Goal: Task Accomplishment & Management: Manage account settings

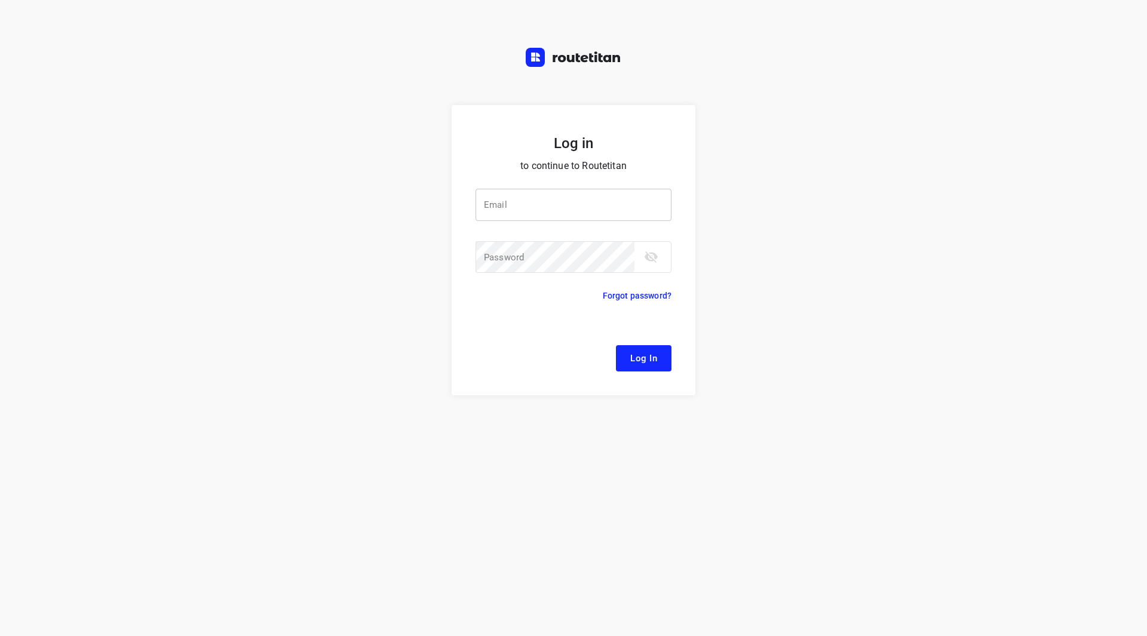
click at [553, 198] on input "email" at bounding box center [573, 205] width 196 height 32
type input "[EMAIL_ADDRESS][DOMAIN_NAME]"
click at [616, 345] on button "Log In" at bounding box center [644, 358] width 56 height 26
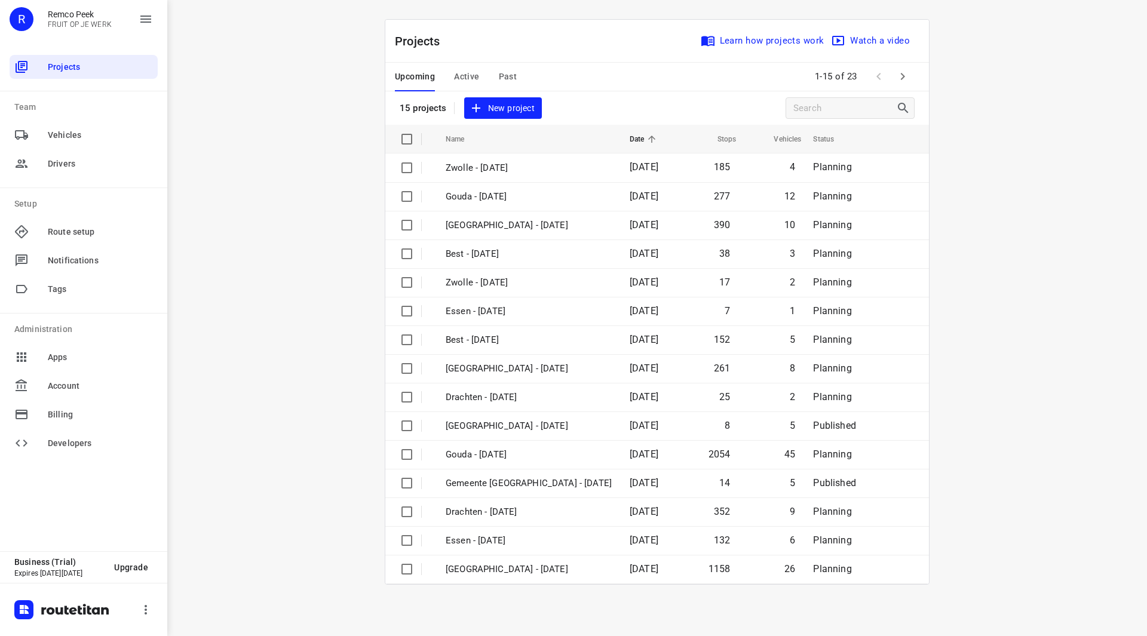
click at [906, 78] on icon "button" at bounding box center [902, 76] width 14 height 14
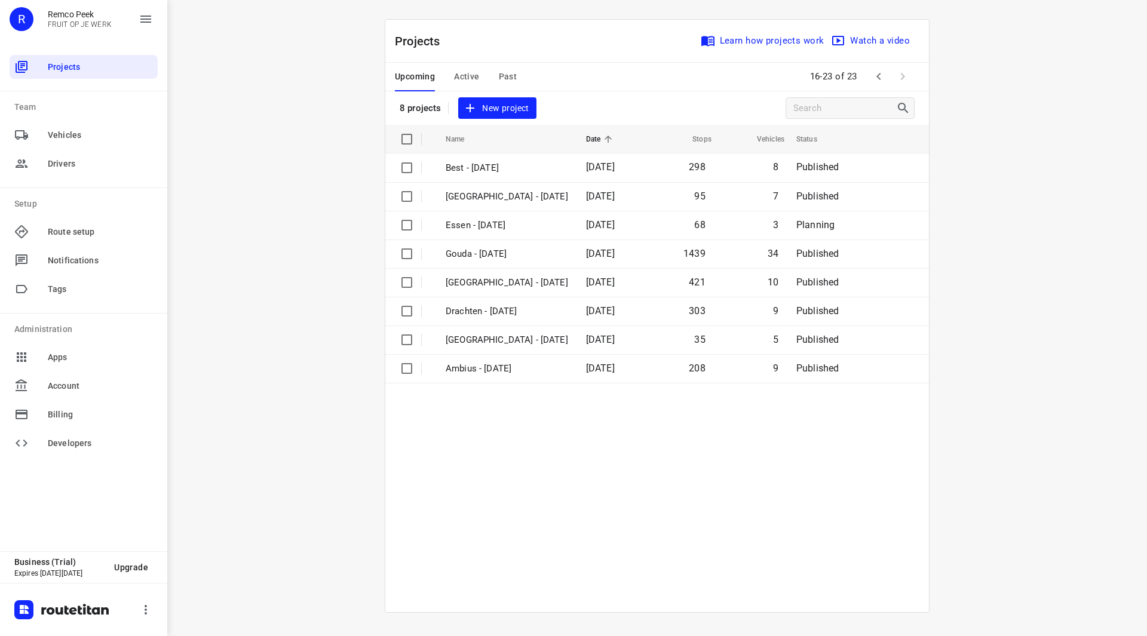
click at [466, 74] on span "Active" at bounding box center [466, 76] width 25 height 15
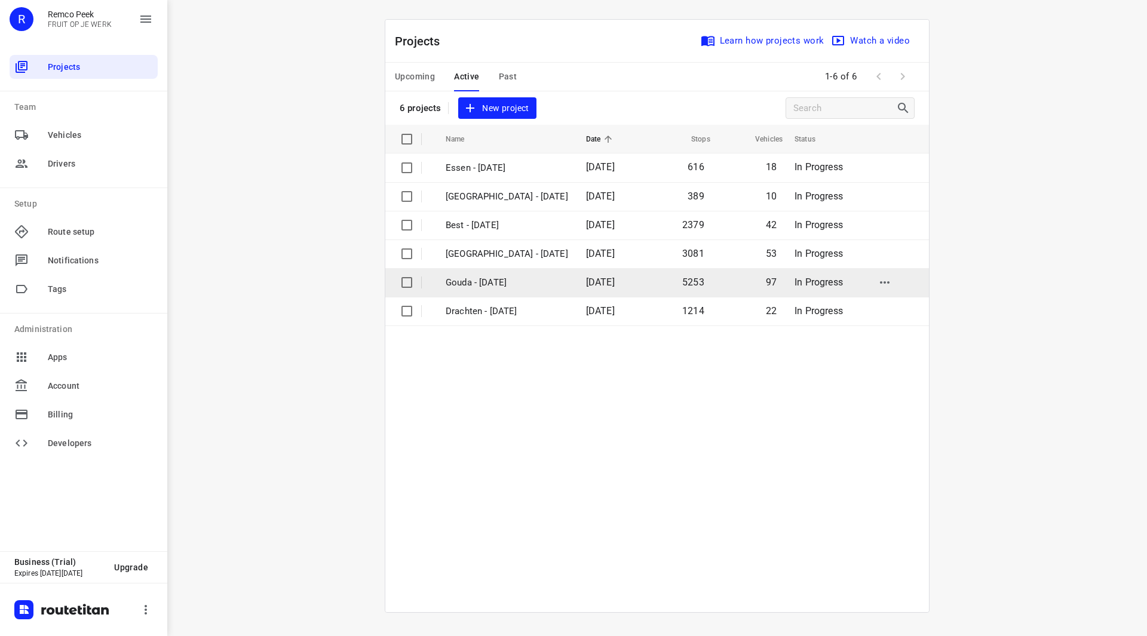
click at [493, 288] on p "Gouda - [DATE]" at bounding box center [507, 283] width 122 height 14
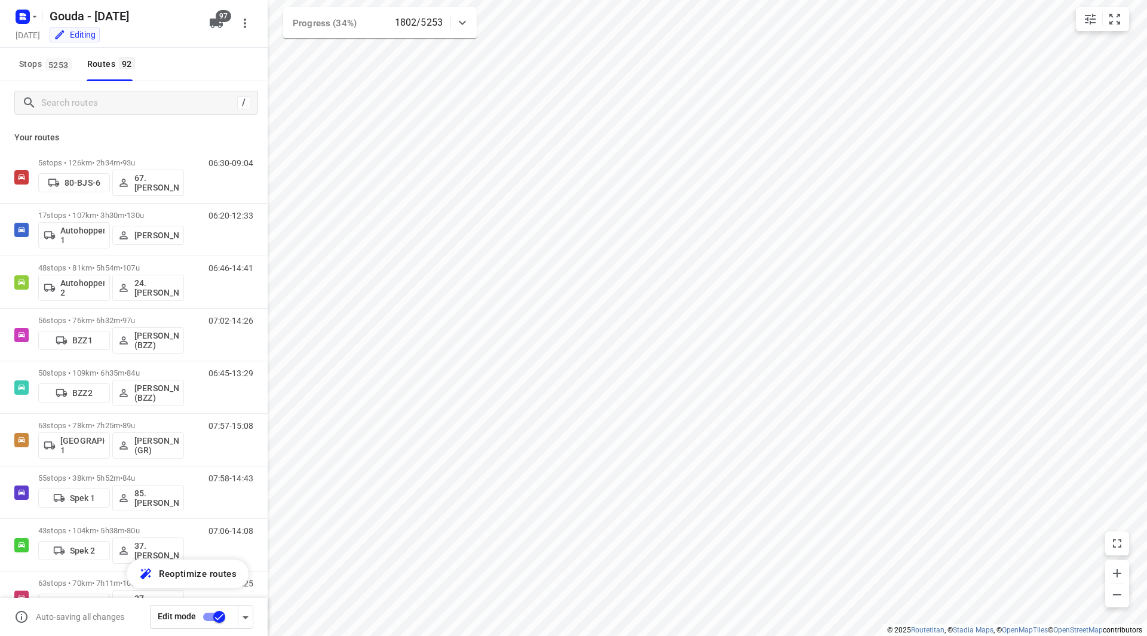
checkbox input "true"
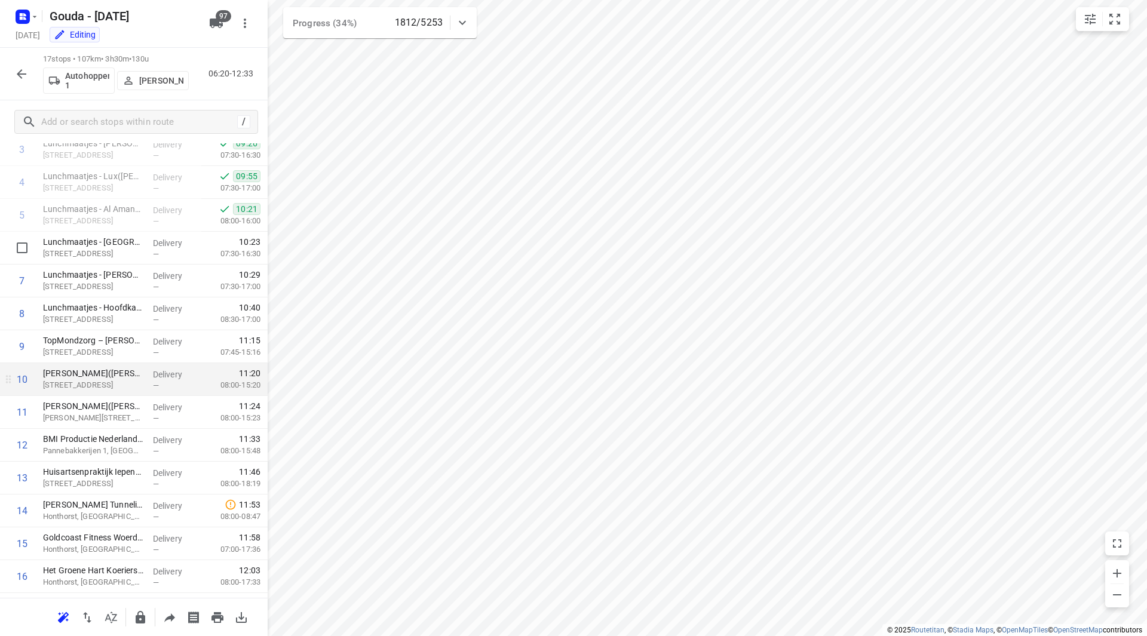
scroll to position [77, 0]
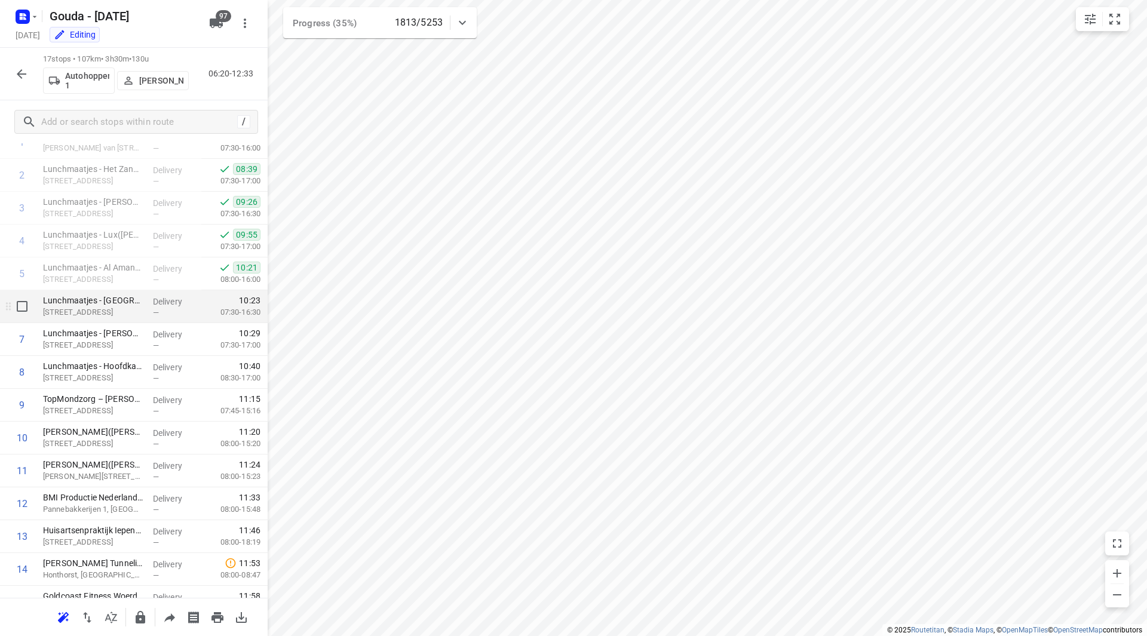
click at [103, 308] on p "[STREET_ADDRESS]" at bounding box center [93, 312] width 100 height 12
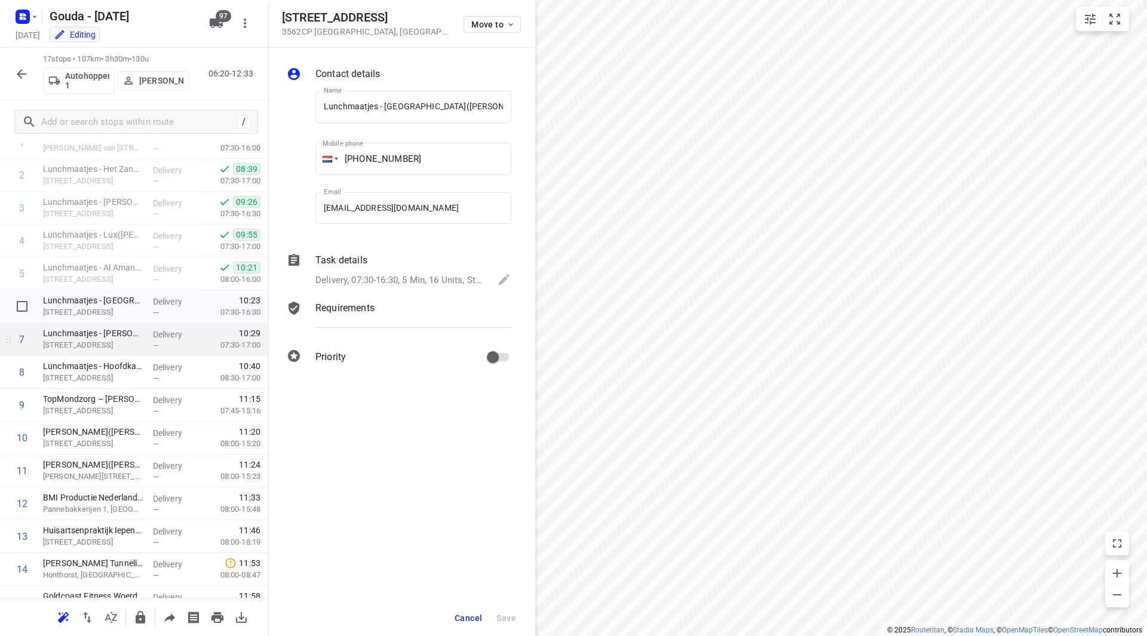
scroll to position [0, 4]
click at [99, 339] on p "[STREET_ADDRESS]" at bounding box center [93, 345] width 100 height 12
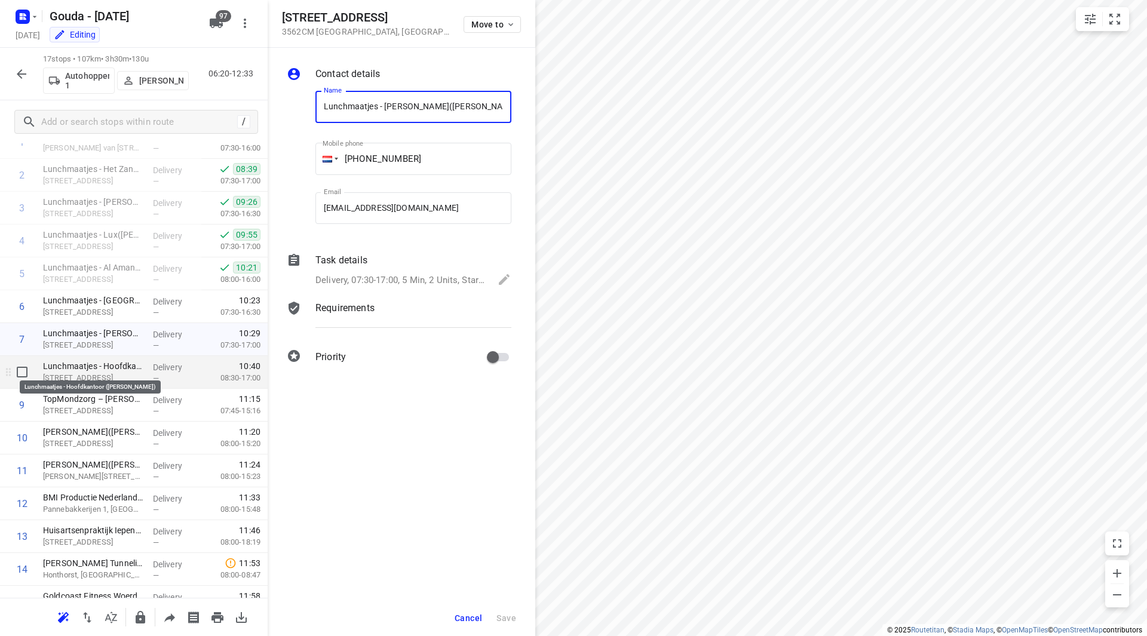
click at [99, 366] on p "Lunchmaatjes - Hoofdkantoor (Nick van Ginderen)" at bounding box center [93, 366] width 100 height 12
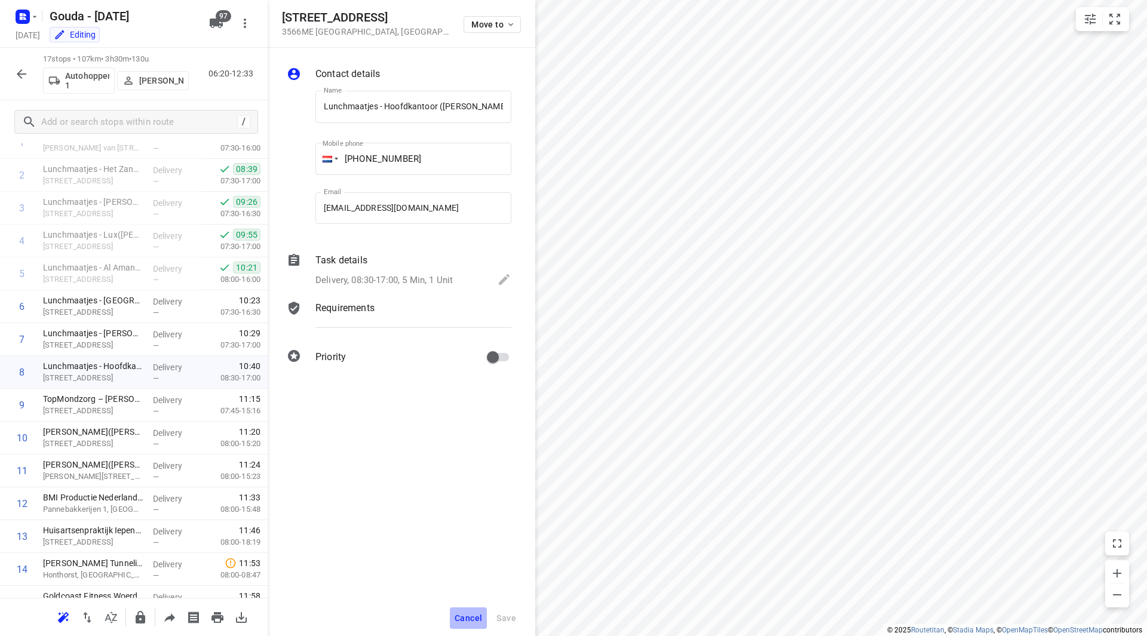
click at [459, 612] on button "Cancel" at bounding box center [468, 618] width 37 height 22
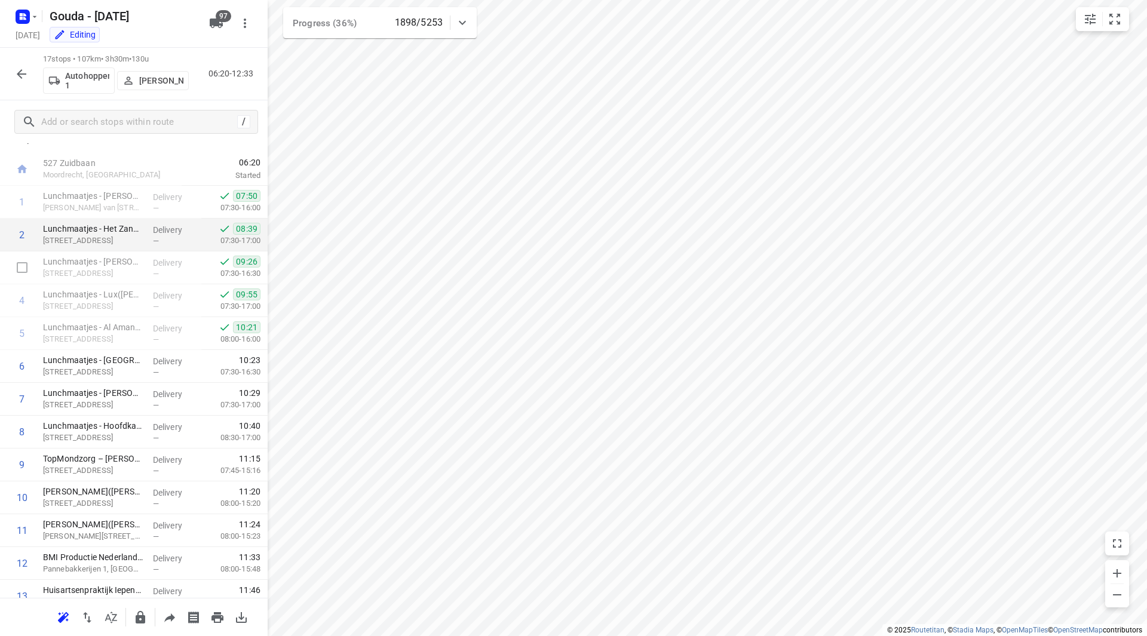
scroll to position [0, 0]
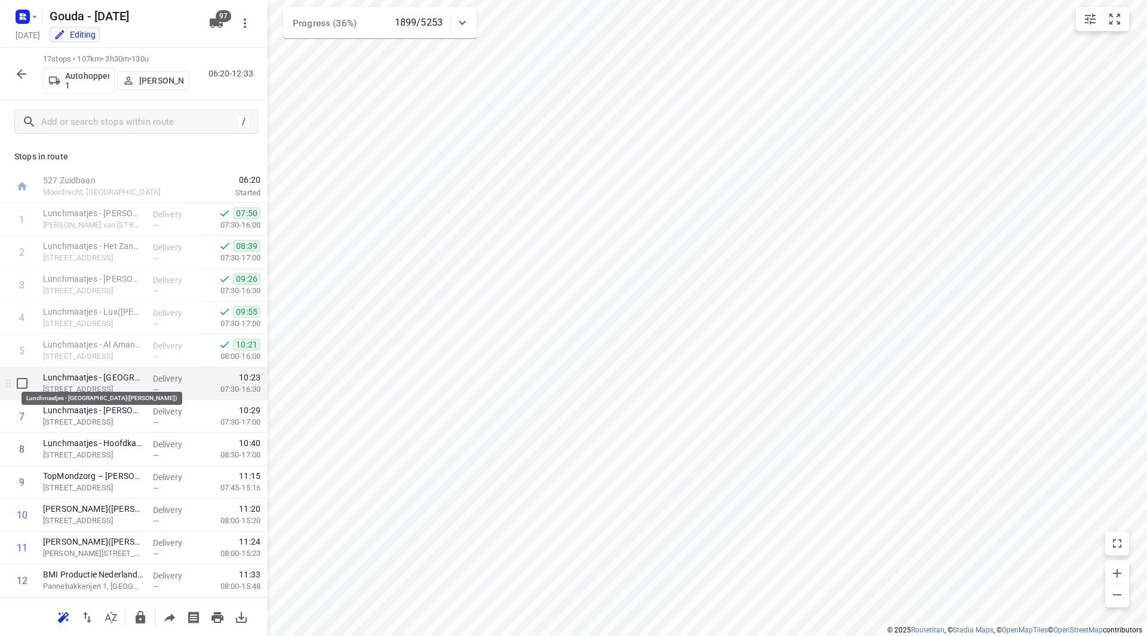
click at [102, 381] on p "Lunchmaatjes - [GEOGRAPHIC_DATA]([PERSON_NAME])" at bounding box center [93, 377] width 100 height 12
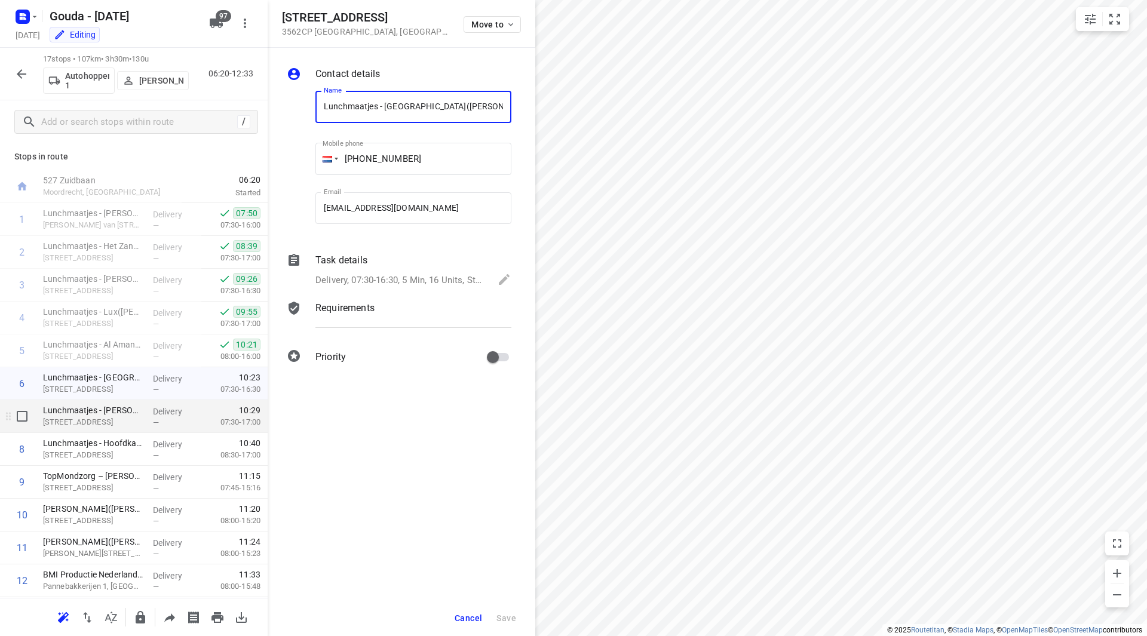
scroll to position [0, 4]
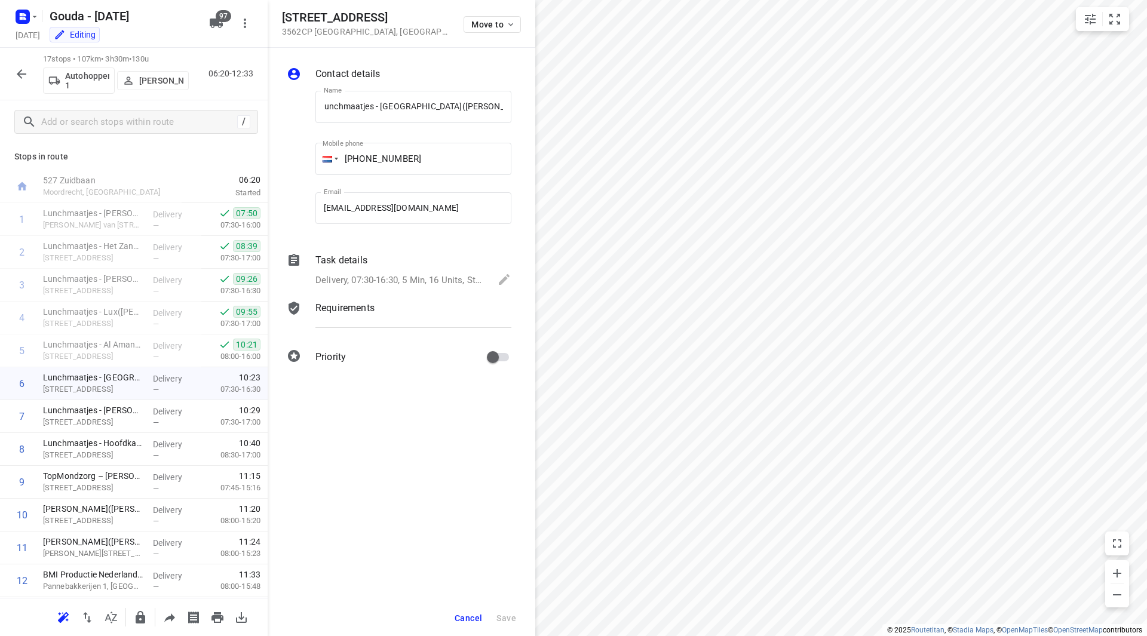
click at [403, 273] on div "Delivery, 07:30-16:30, 5 Min, 16 Units, Startdatum: maandag 1 september. Welkom…" at bounding box center [413, 280] width 196 height 17
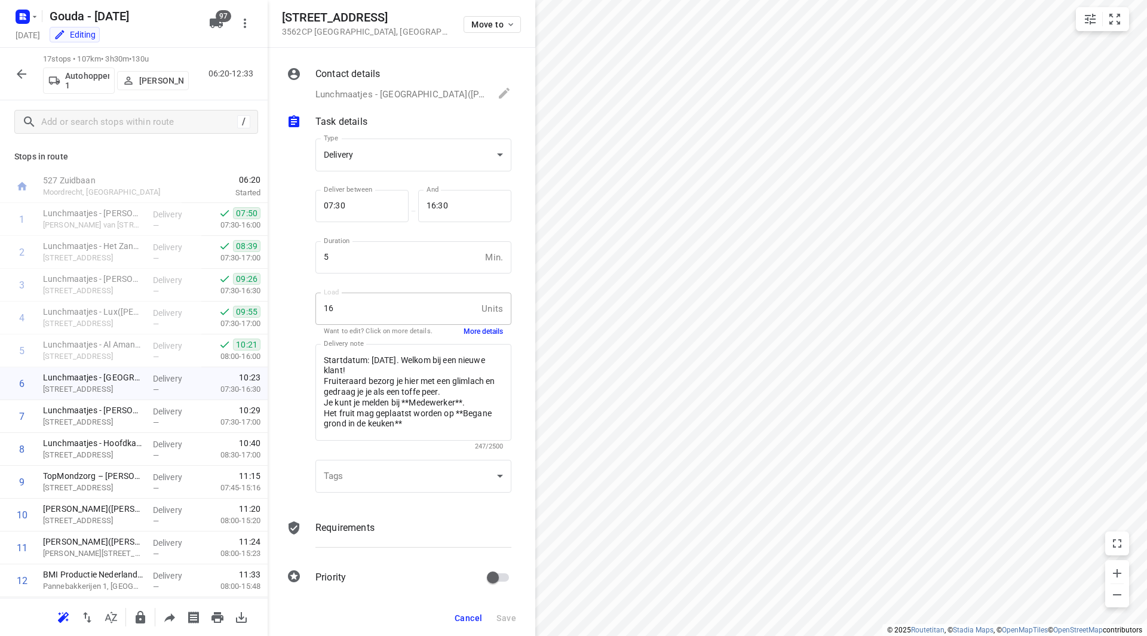
click at [473, 330] on button "More details" at bounding box center [482, 332] width 39 height 10
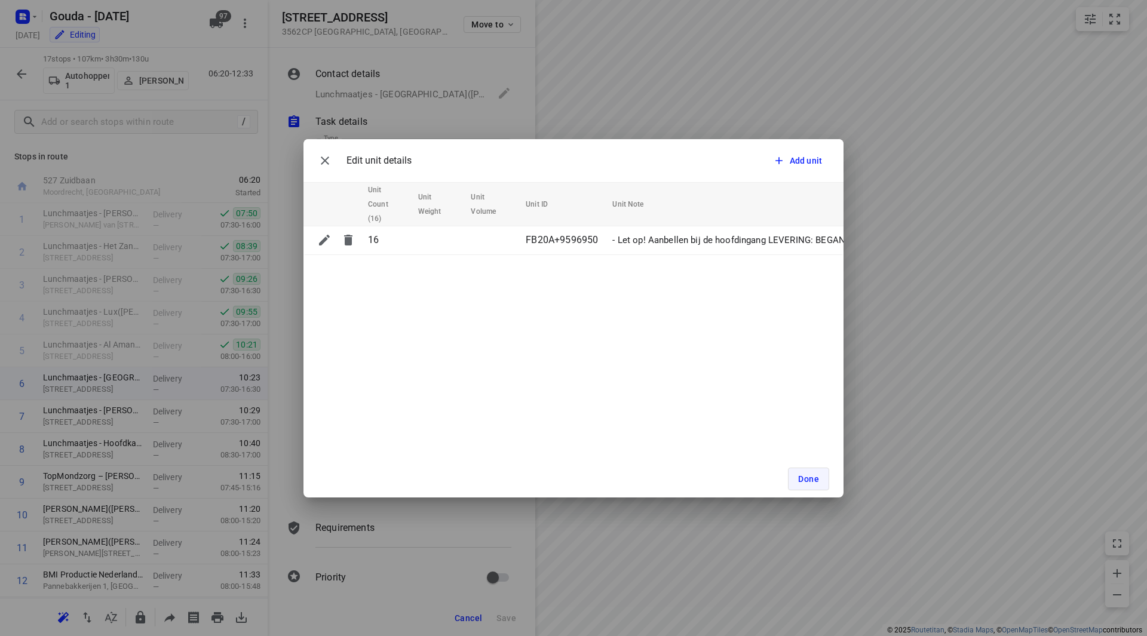
click at [807, 469] on button "Done" at bounding box center [808, 479] width 41 height 23
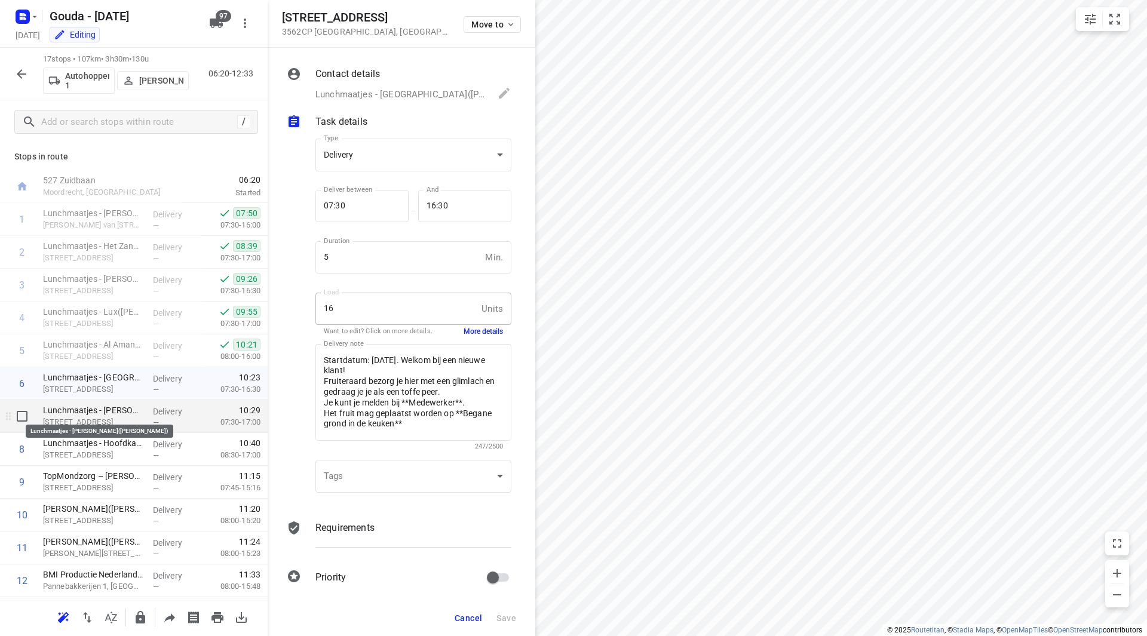
click at [81, 416] on div "Lunchmaatjes - Johannes(Nick van Ginderen) Neckardreef 115, Utrecht" at bounding box center [93, 416] width 110 height 33
click at [481, 327] on button "More details" at bounding box center [482, 332] width 39 height 10
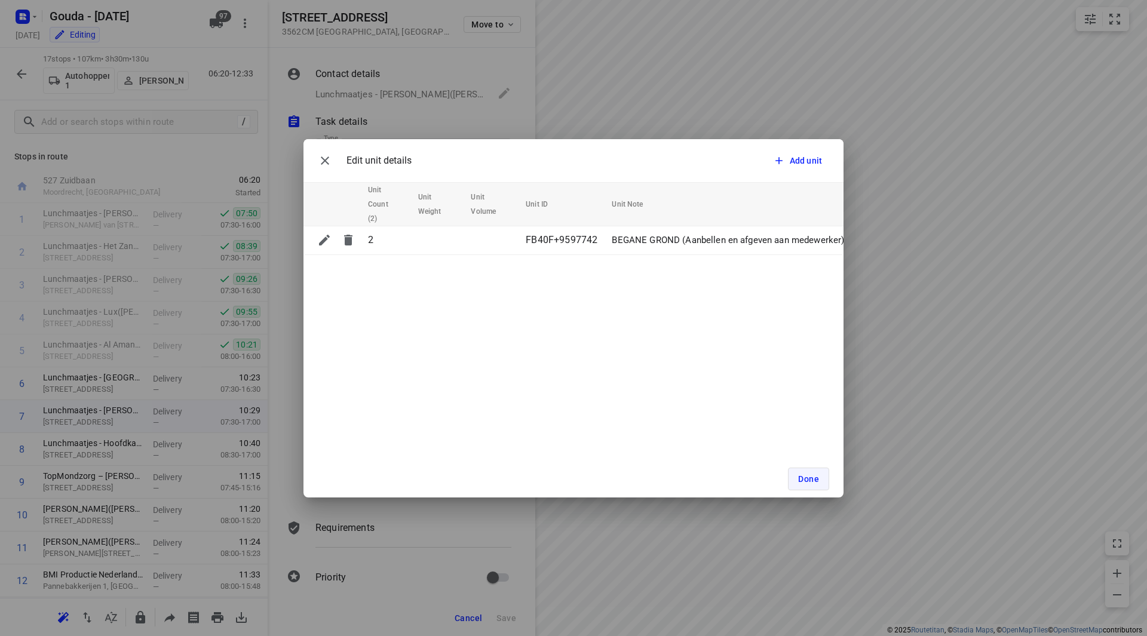
click at [800, 472] on button "Done" at bounding box center [808, 479] width 41 height 23
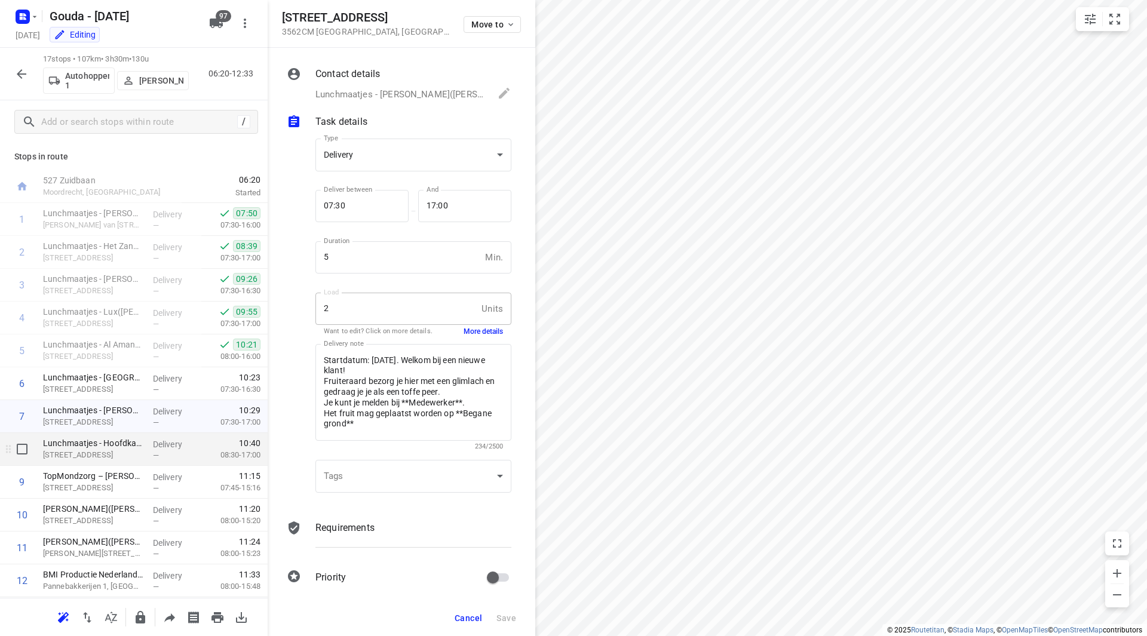
click at [85, 454] on p "Gageldijk 3, Utrecht" at bounding box center [93, 455] width 100 height 12
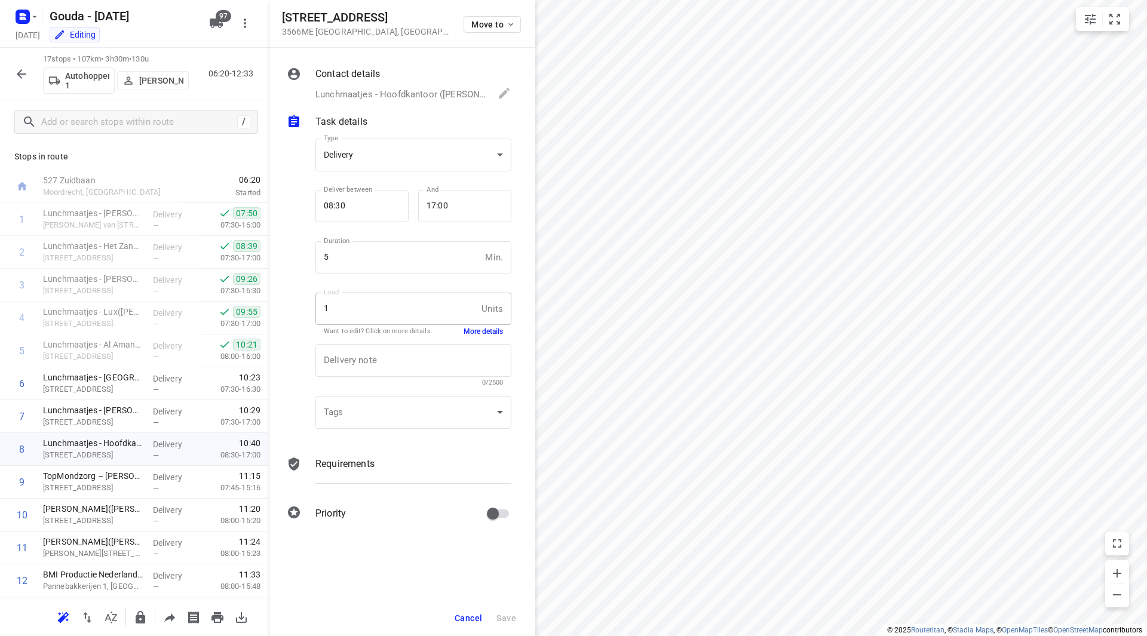
click at [472, 337] on div "Delivery note x Delivery note 0/2500" at bounding box center [413, 365] width 205 height 57
click at [472, 333] on button "More details" at bounding box center [482, 332] width 39 height 10
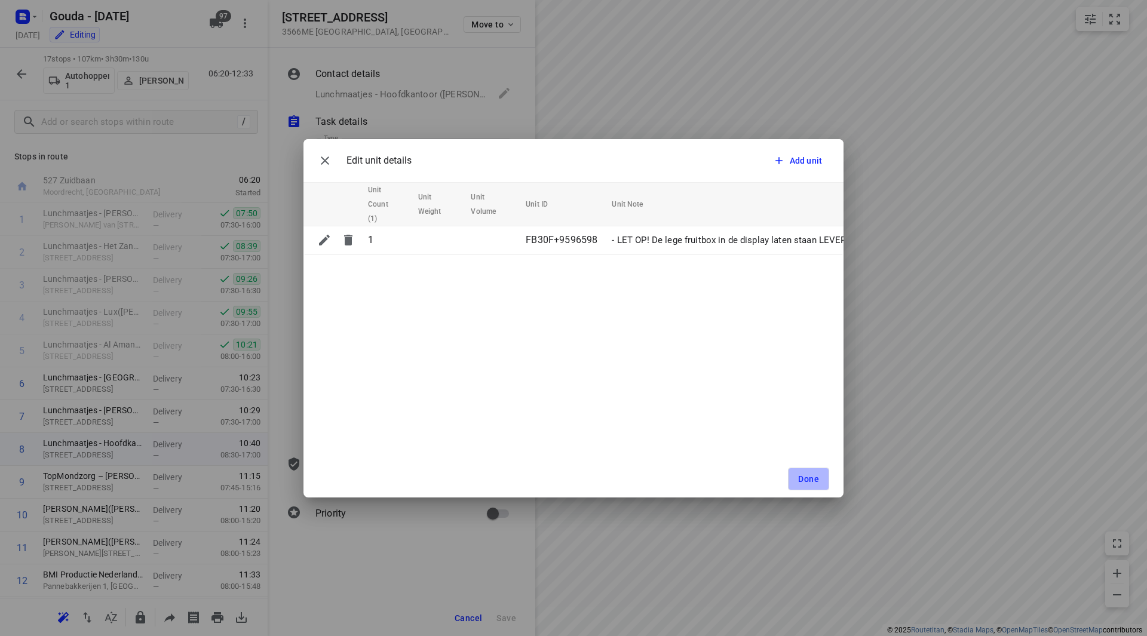
click at [803, 480] on span "Done" at bounding box center [808, 479] width 21 height 10
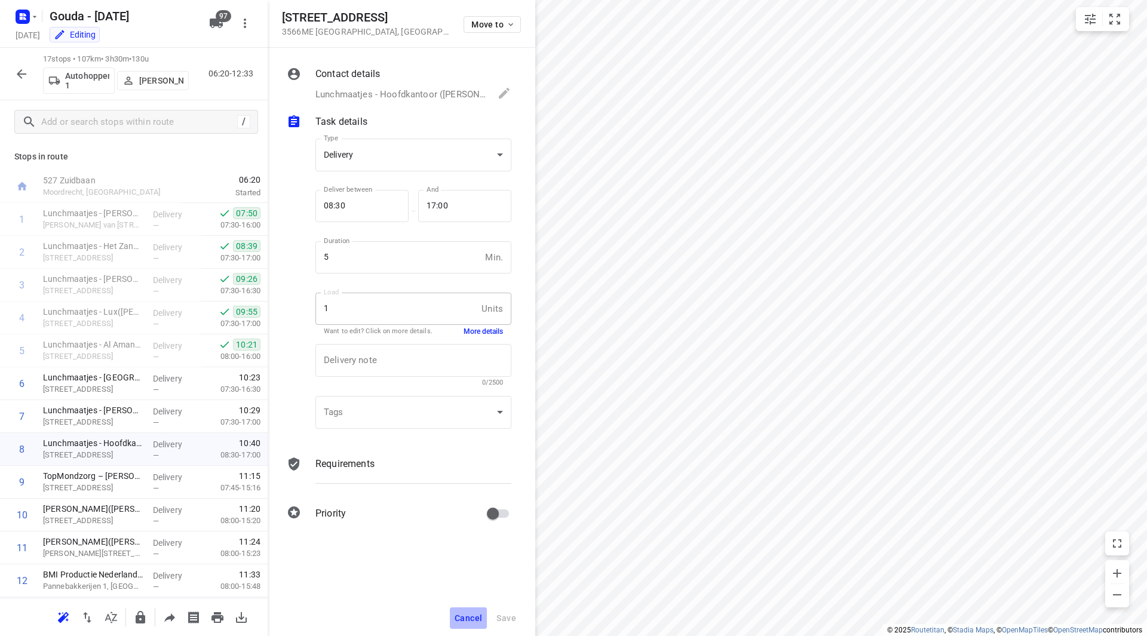
click at [466, 615] on button "Cancel" at bounding box center [468, 618] width 37 height 22
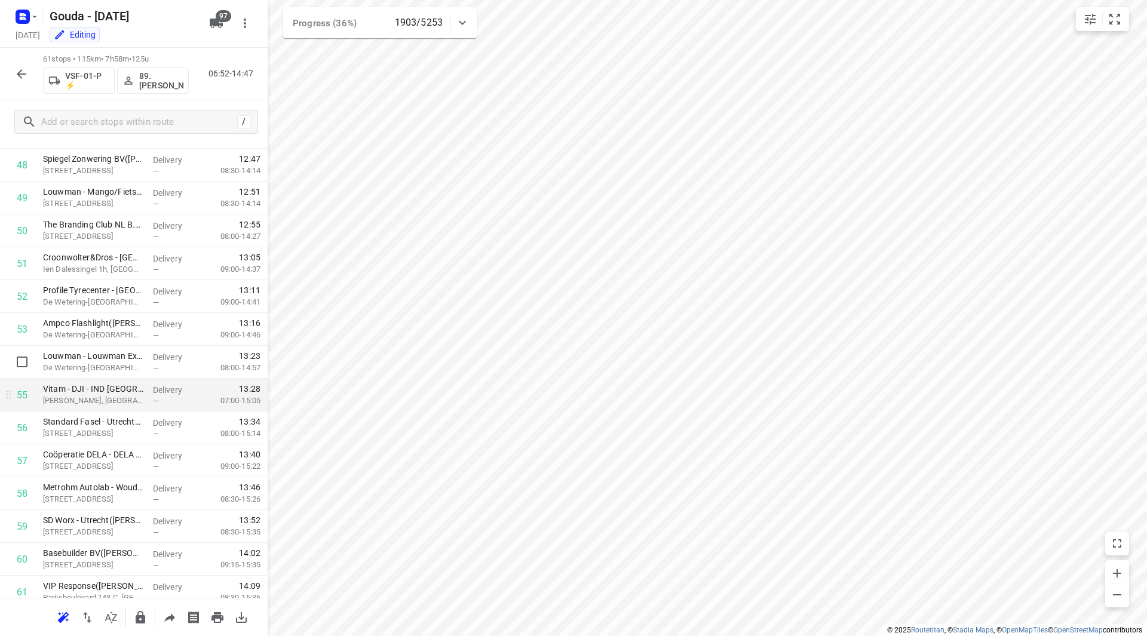
scroll to position [1642, 0]
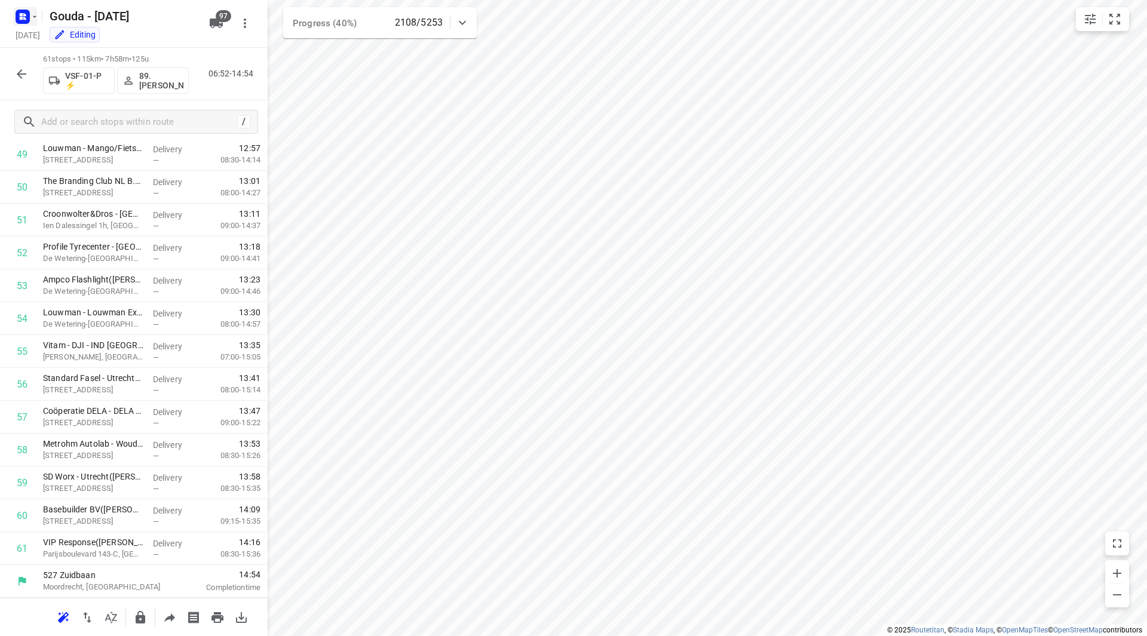
click at [36, 14] on icon "button" at bounding box center [35, 17] width 10 height 10
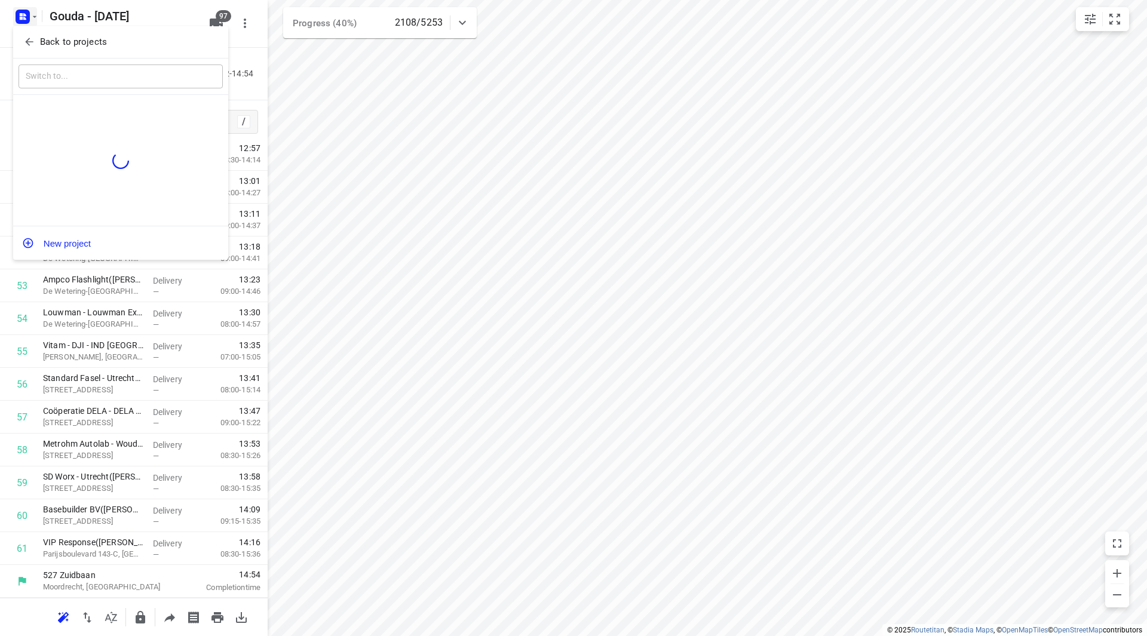
click at [42, 47] on p "Back to projects" at bounding box center [73, 42] width 67 height 14
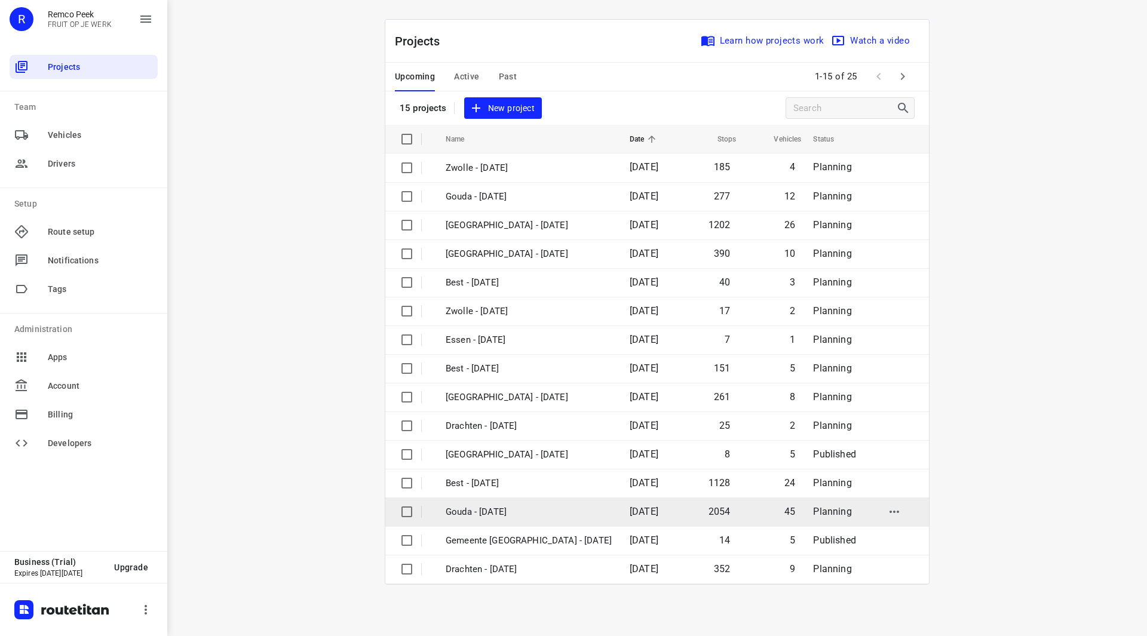
click at [500, 511] on p "Gouda - [DATE]" at bounding box center [529, 512] width 166 height 14
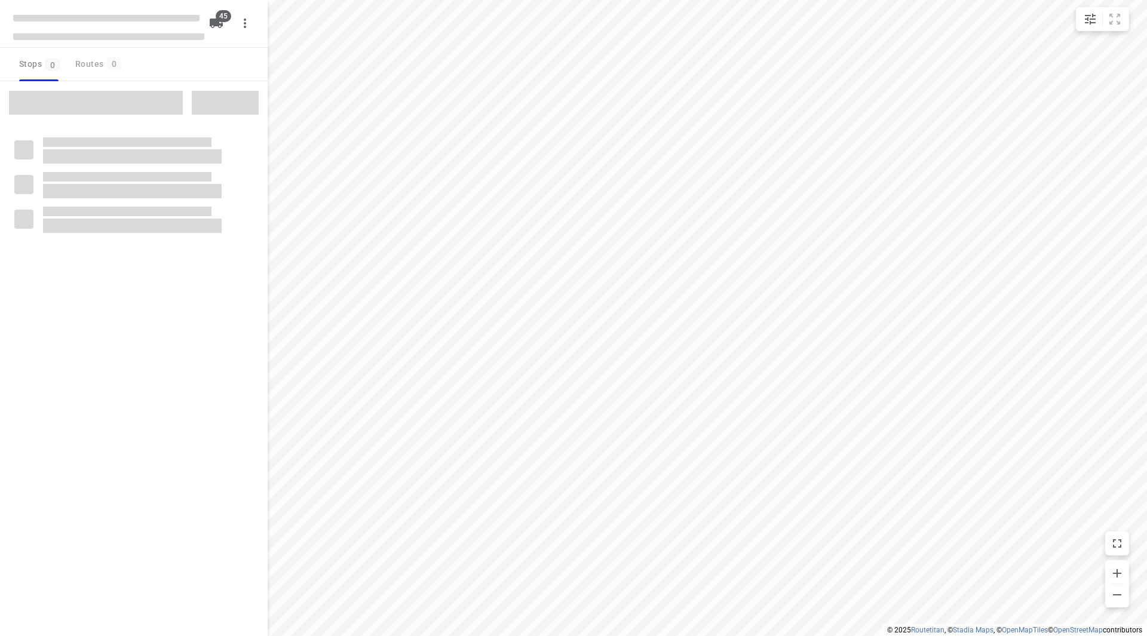
checkbox input "true"
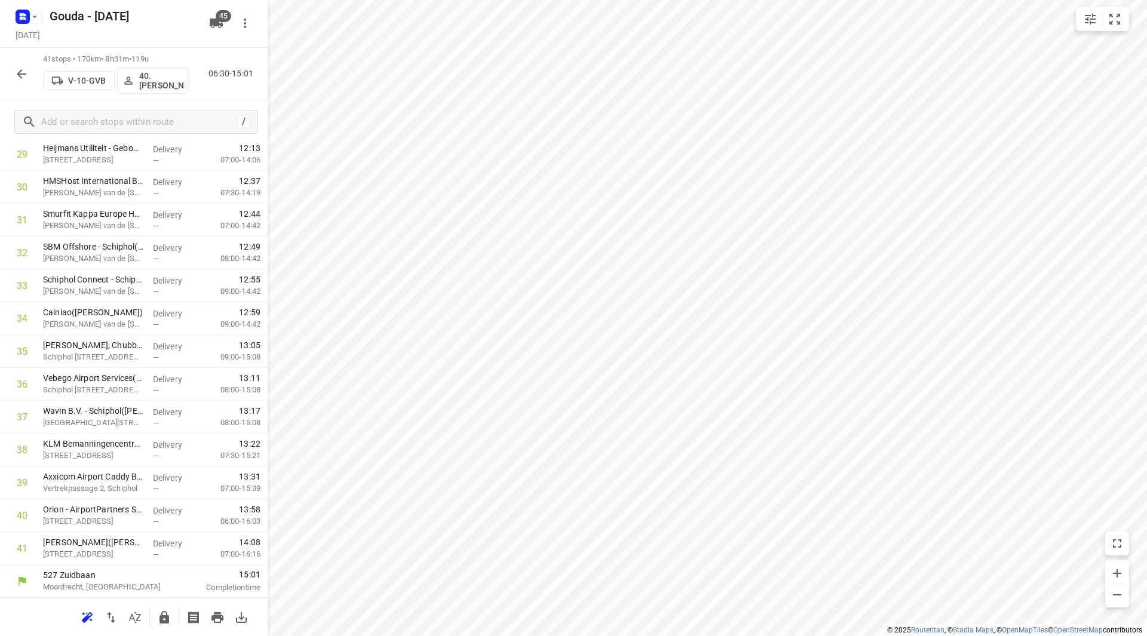
scroll to position [985, 0]
click at [14, 64] on div at bounding box center [22, 74] width 24 height 24
click at [16, 73] on icon "button" at bounding box center [21, 74] width 14 height 14
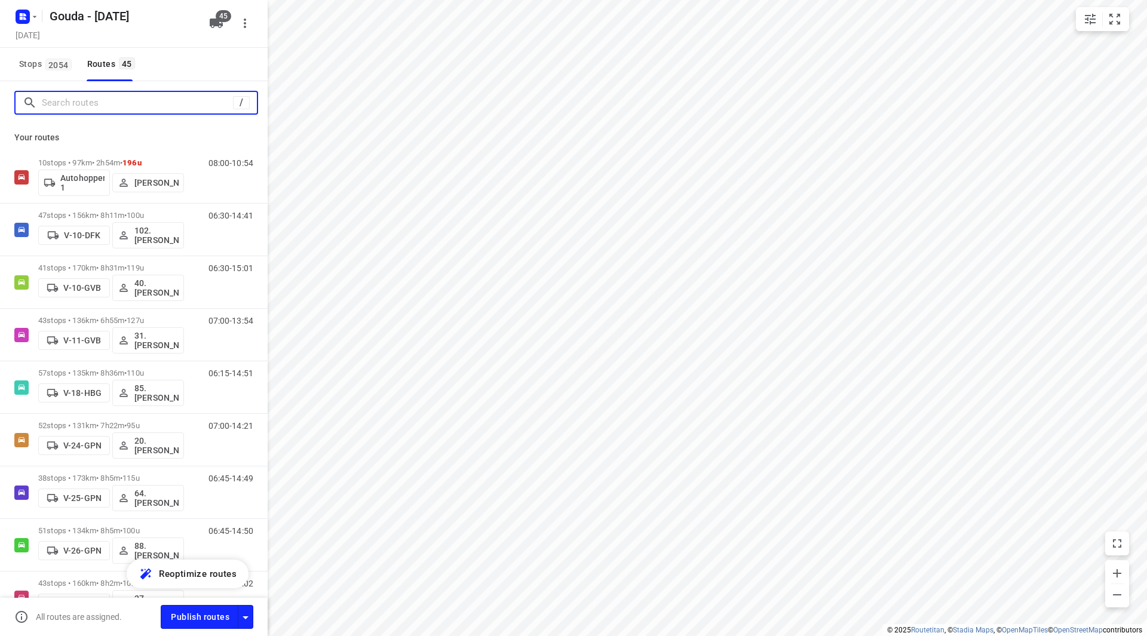
click at [69, 103] on input "Search routes" at bounding box center [137, 103] width 191 height 19
click at [52, 67] on span "2054" at bounding box center [58, 65] width 26 height 12
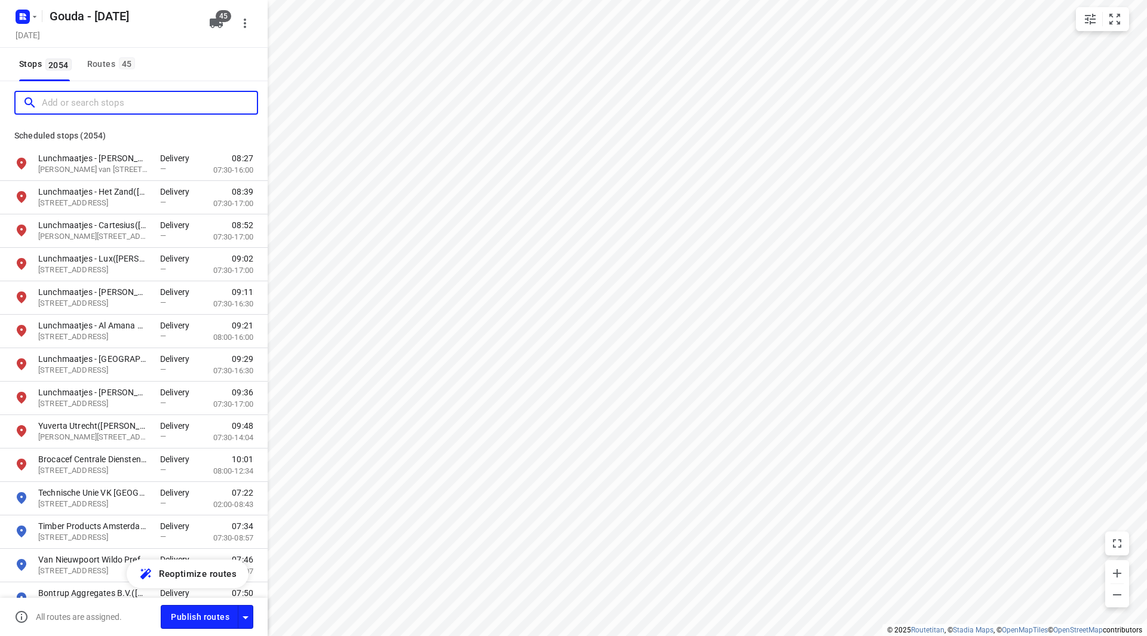
click at [70, 101] on input "Add or search stops" at bounding box center [149, 103] width 215 height 19
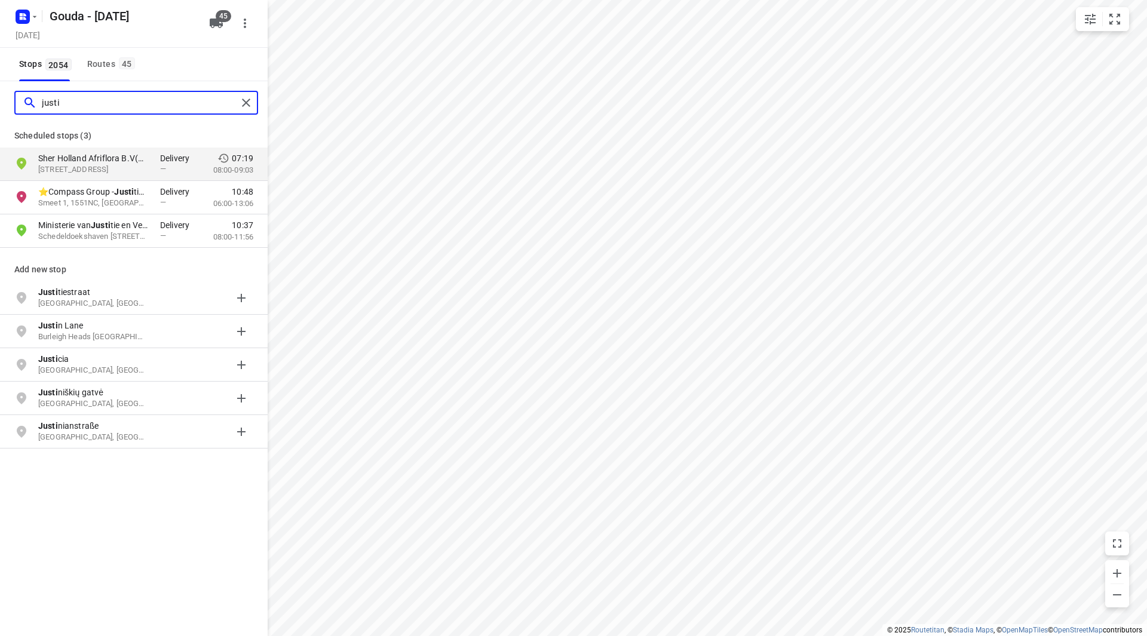
drag, startPoint x: 63, startPoint y: 99, endPoint x: 36, endPoint y: 100, distance: 26.9
click at [36, 100] on div "justi" at bounding box center [130, 103] width 214 height 19
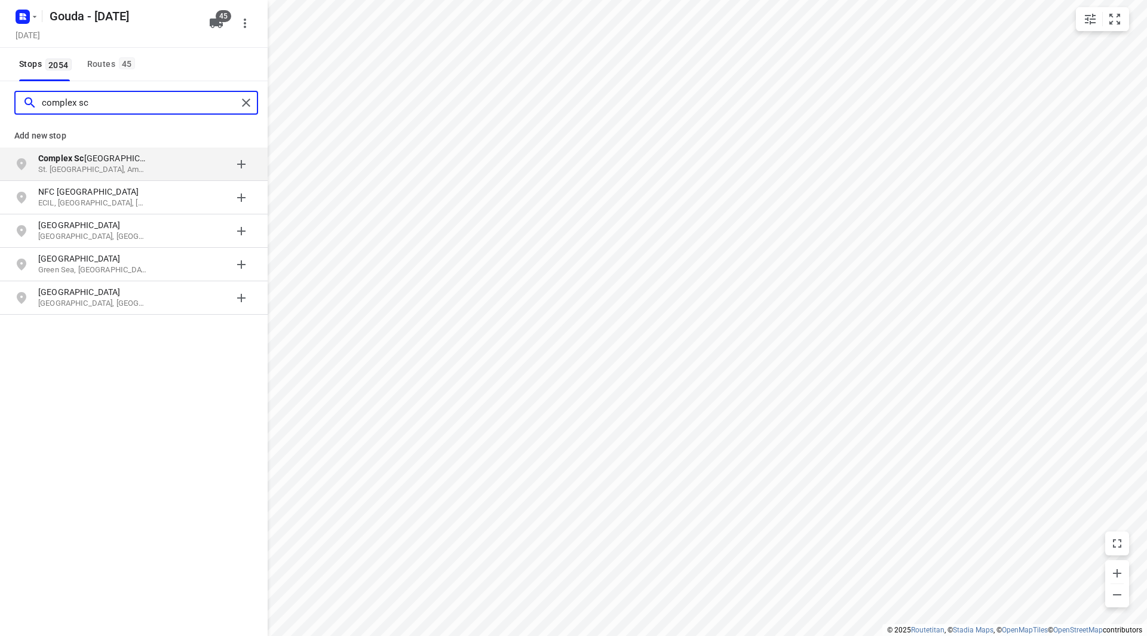
type input "complex sc"
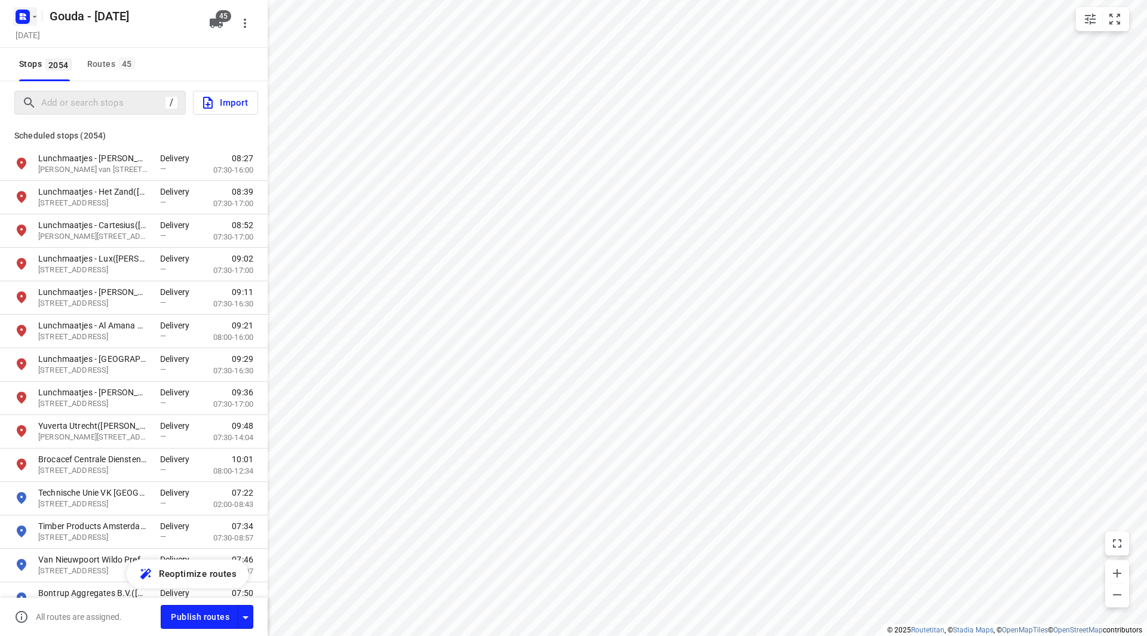
click at [31, 15] on icon "button" at bounding box center [35, 17] width 10 height 10
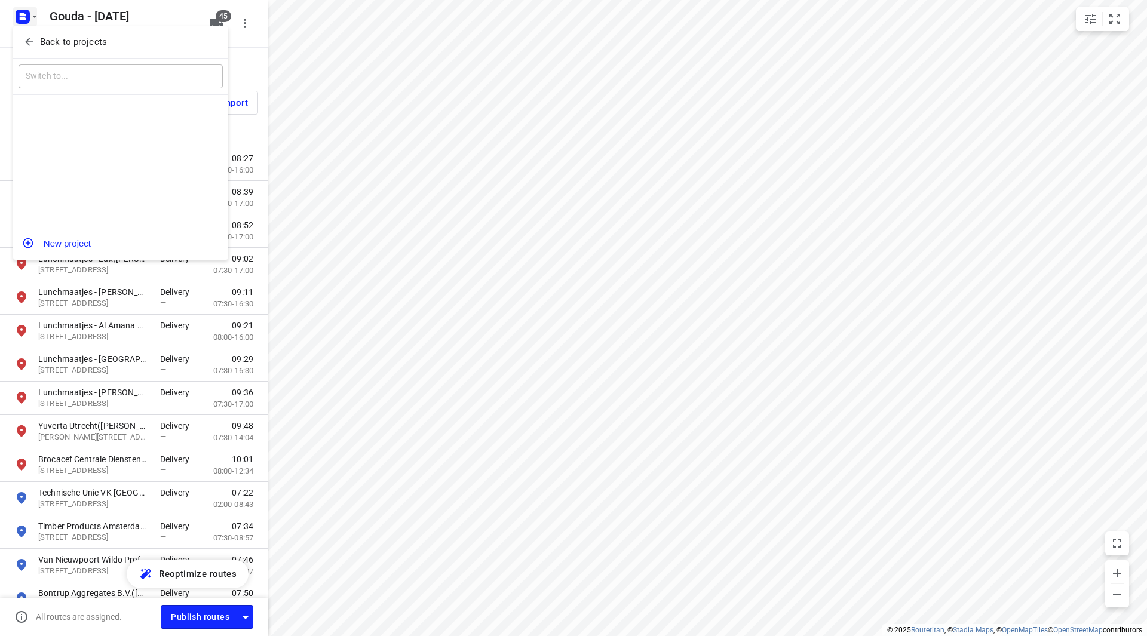
click at [33, 43] on icon "button" at bounding box center [29, 42] width 12 height 12
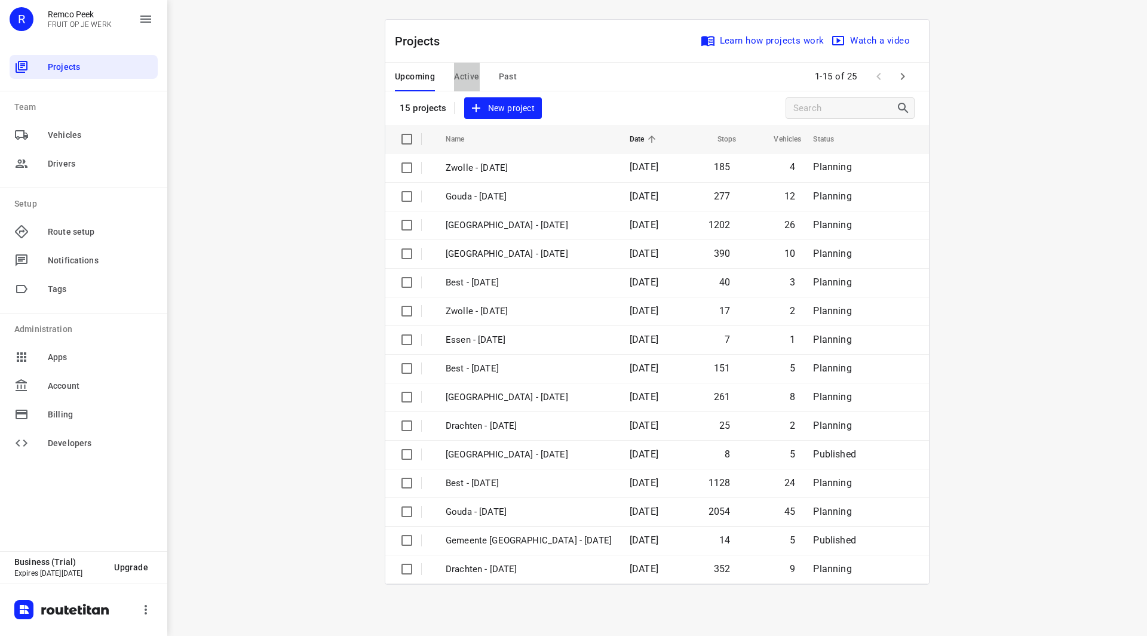
click at [465, 78] on span "Active" at bounding box center [466, 76] width 25 height 15
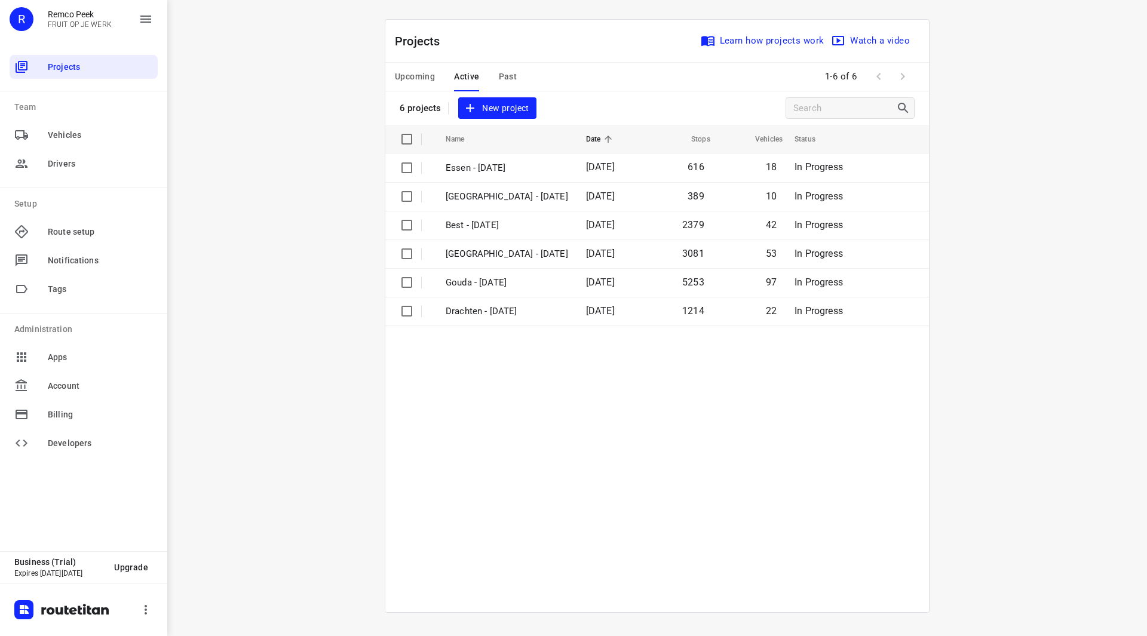
click at [419, 75] on span "Upcoming" at bounding box center [415, 76] width 40 height 15
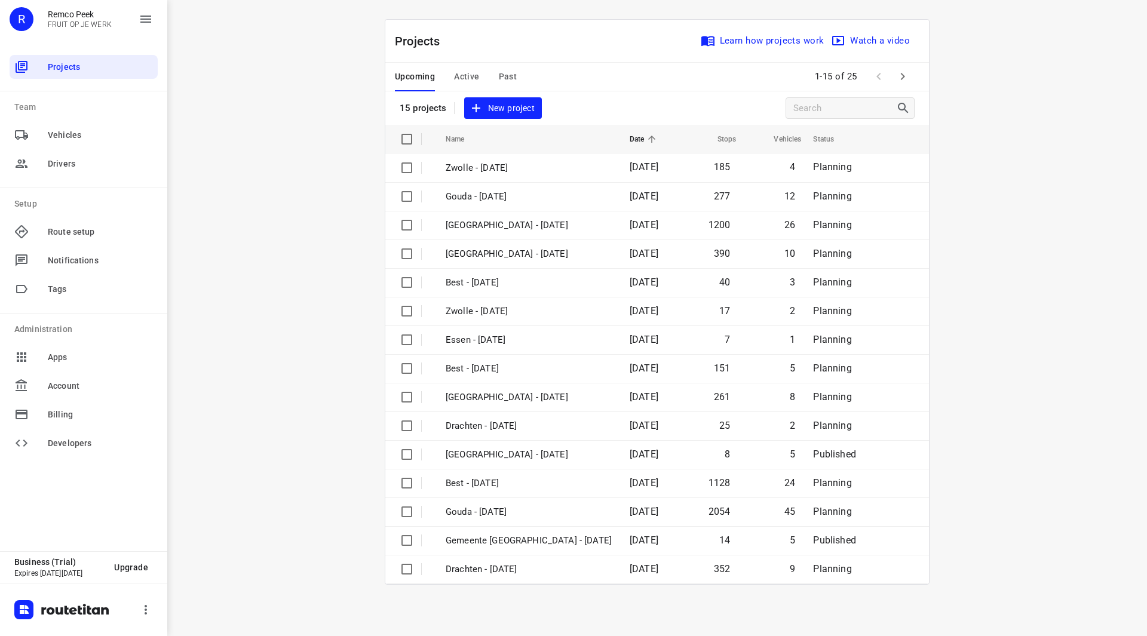
click at [478, 72] on span "Active" at bounding box center [466, 76] width 25 height 15
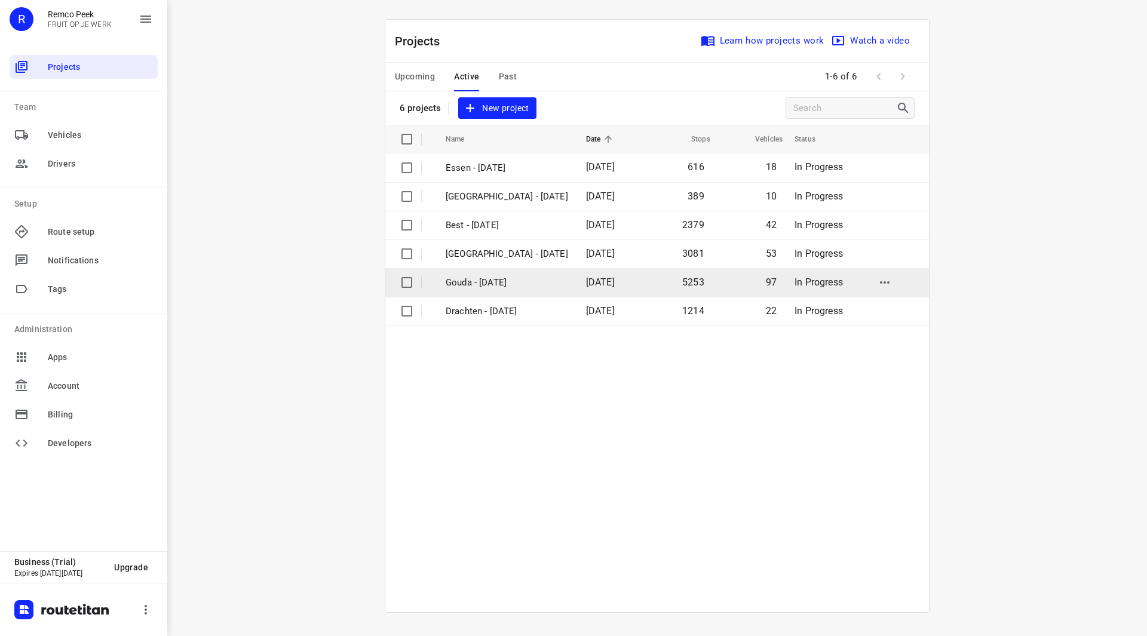
click at [504, 281] on p "Gouda - [DATE]" at bounding box center [507, 283] width 122 height 14
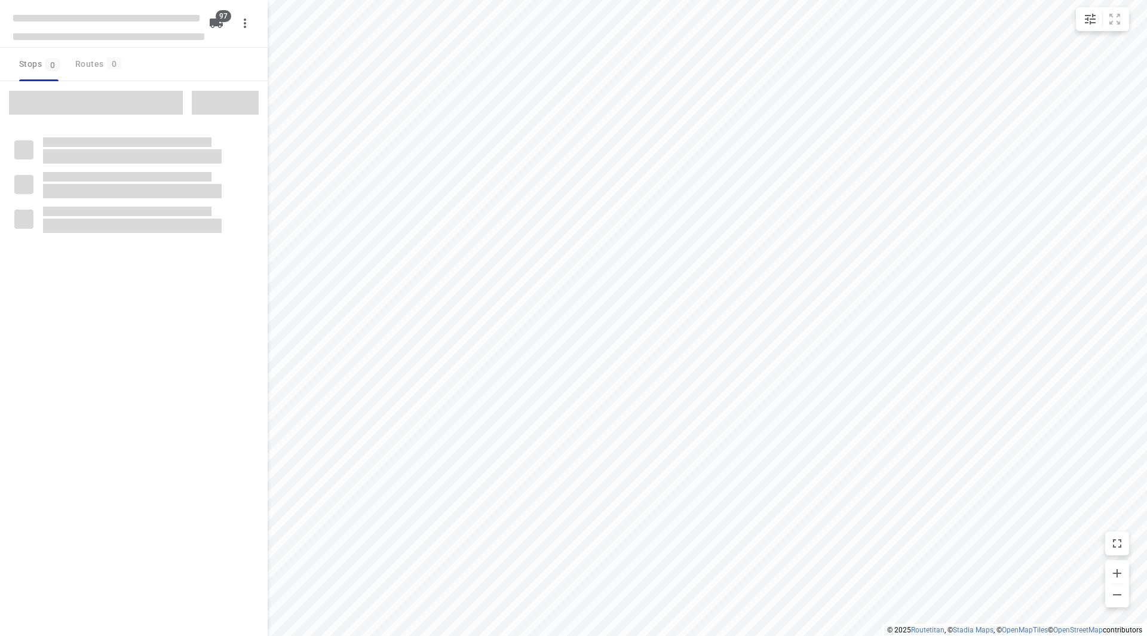
checkbox input "true"
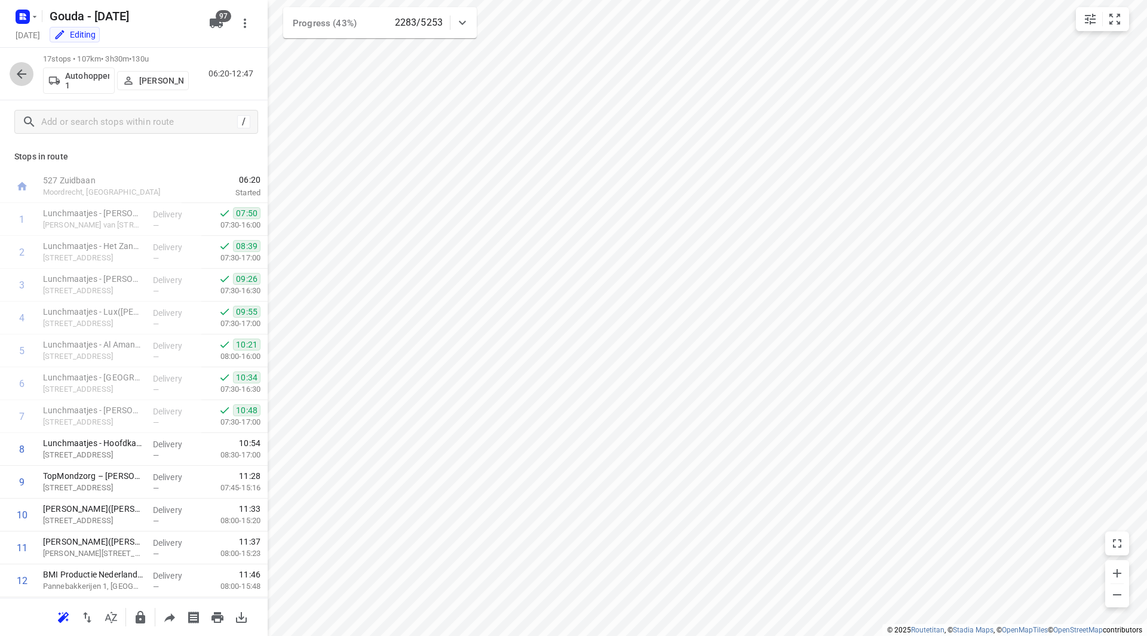
click at [20, 74] on icon "button" at bounding box center [22, 74] width 10 height 10
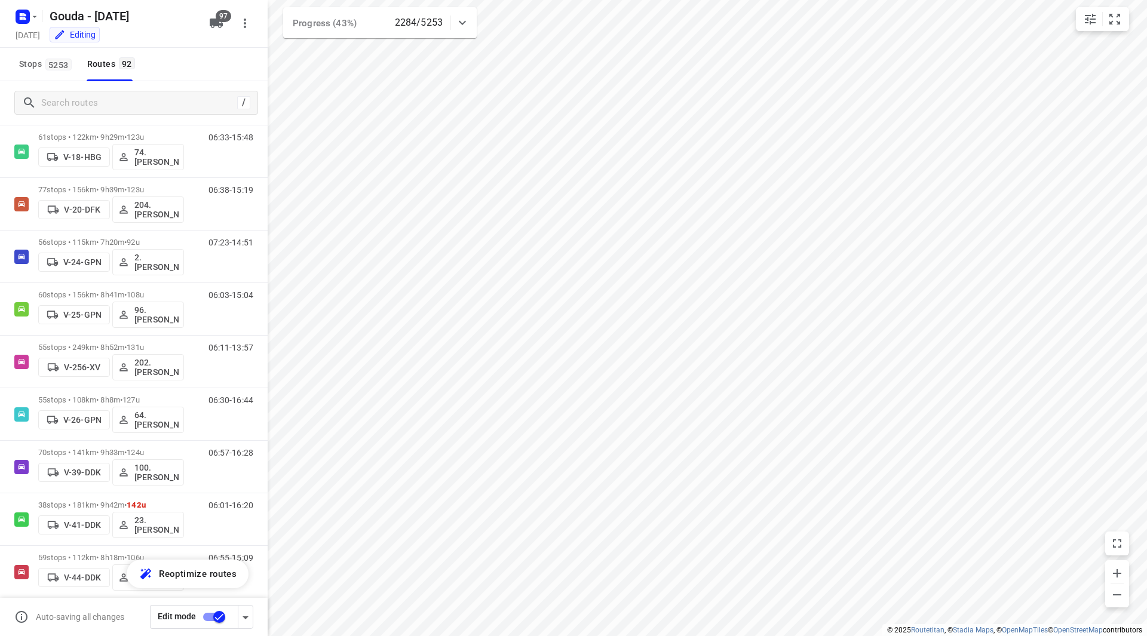
scroll to position [615, 0]
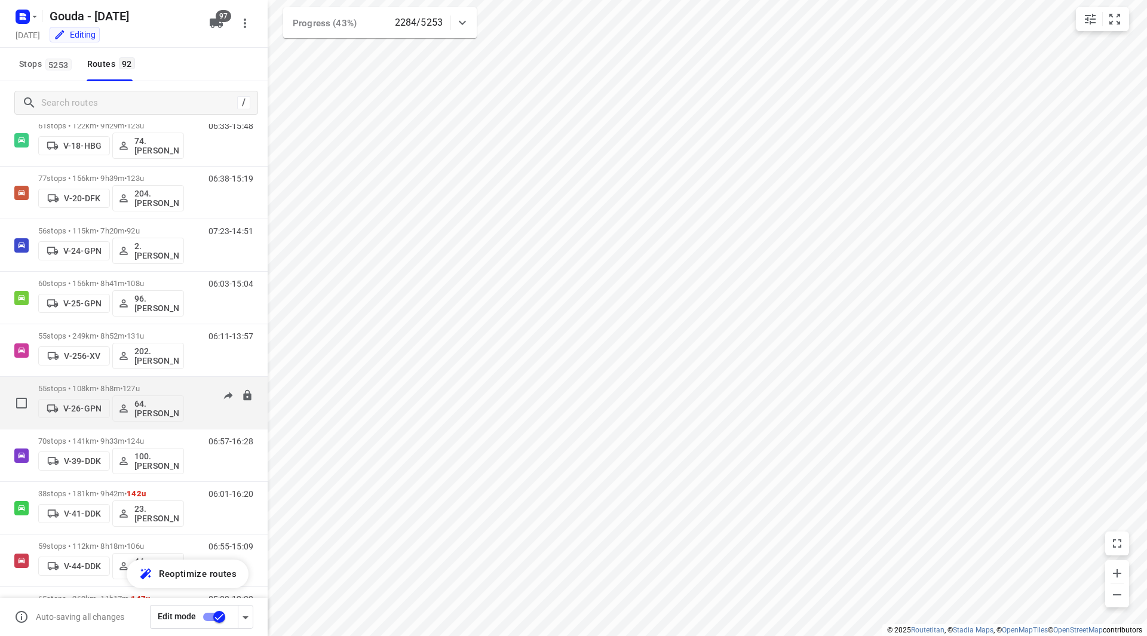
click at [179, 385] on p "55 stops • 108km • 8h8m • 127u" at bounding box center [111, 388] width 146 height 9
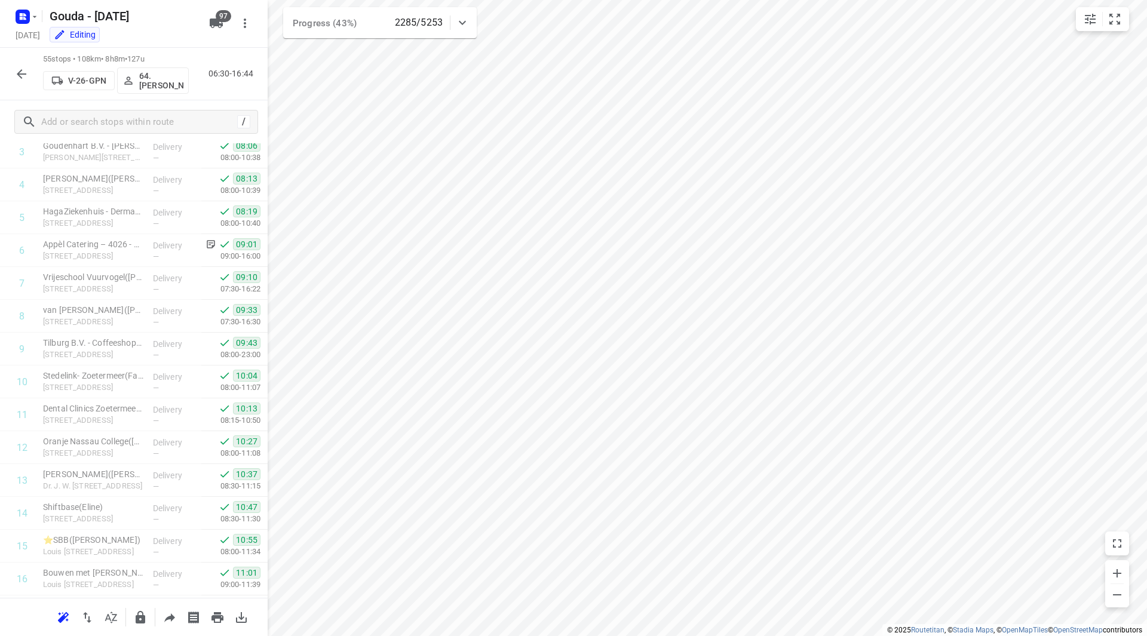
scroll to position [0, 0]
click at [23, 75] on icon "button" at bounding box center [21, 74] width 14 height 14
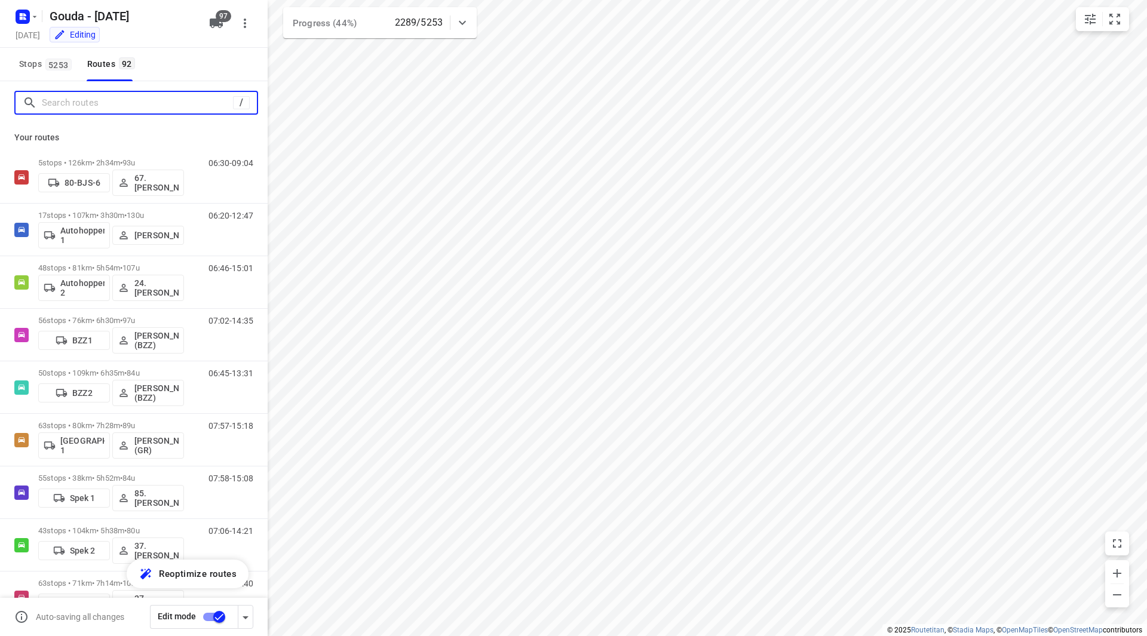
click at [153, 95] on input "Search routes" at bounding box center [137, 103] width 191 height 19
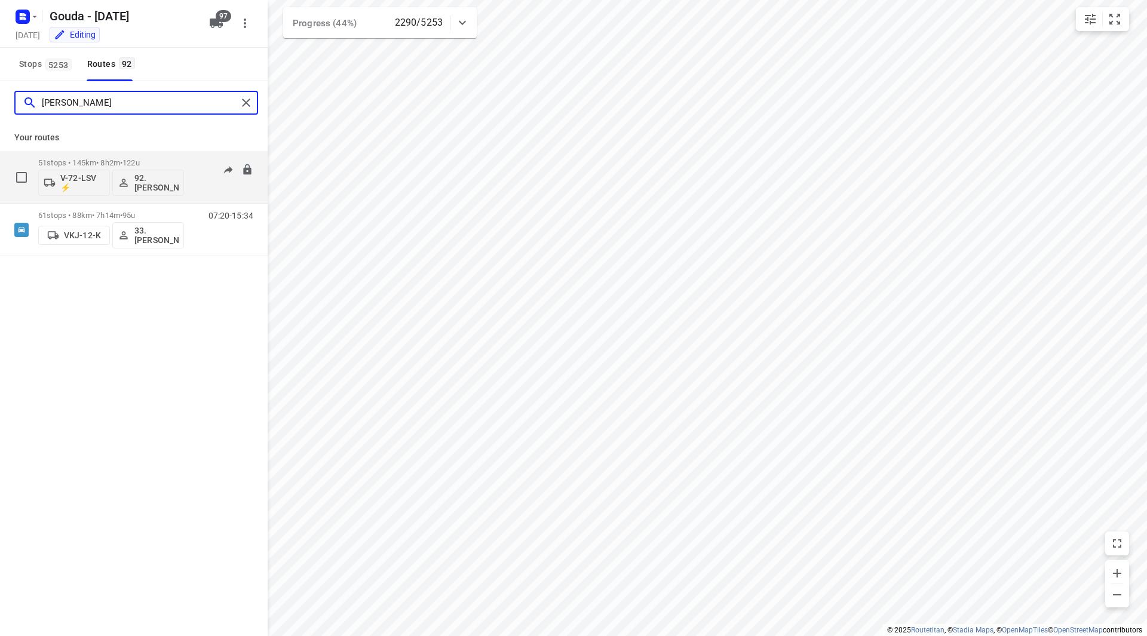
type input "lars"
click at [158, 163] on p "51 stops • 145km • 8h2m • 122u" at bounding box center [111, 162] width 146 height 9
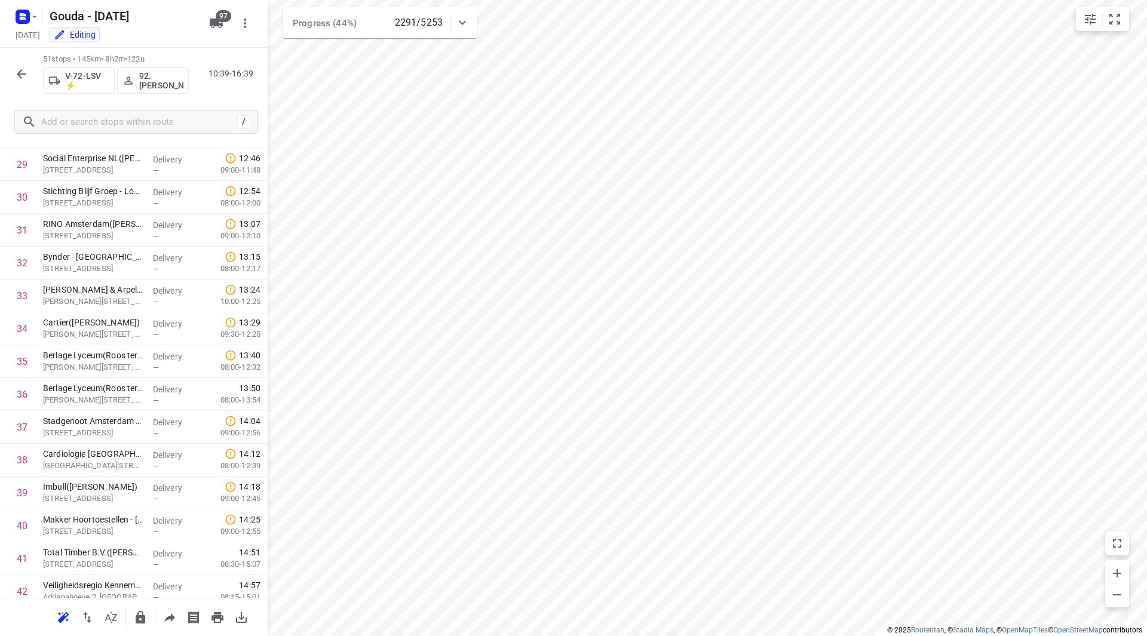
scroll to position [1313, 0]
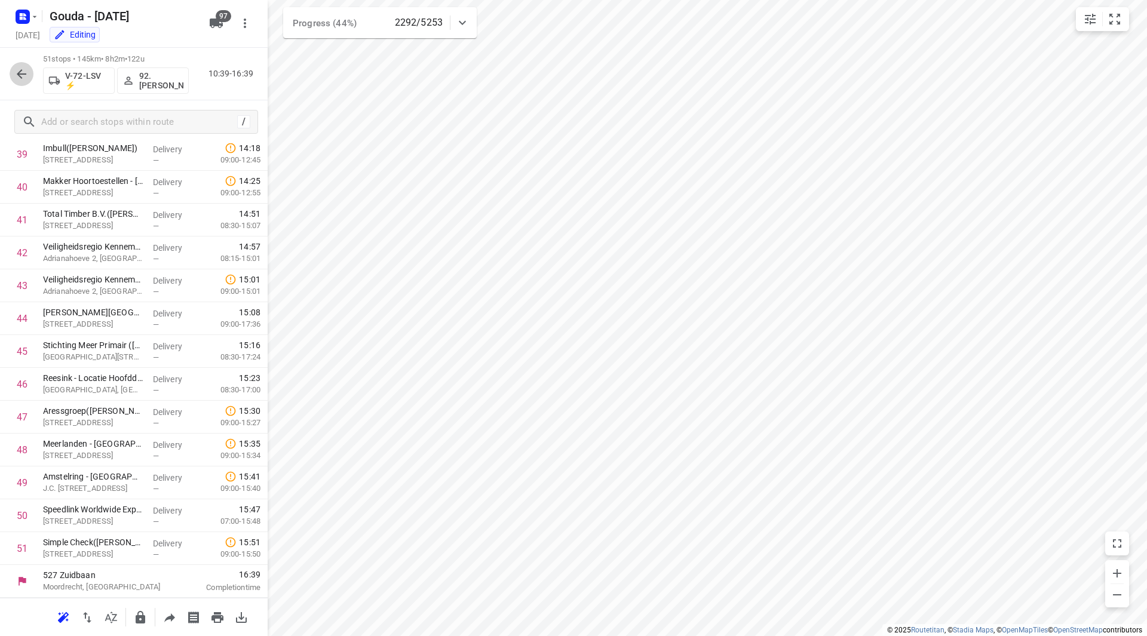
click at [16, 72] on icon "button" at bounding box center [21, 74] width 14 height 14
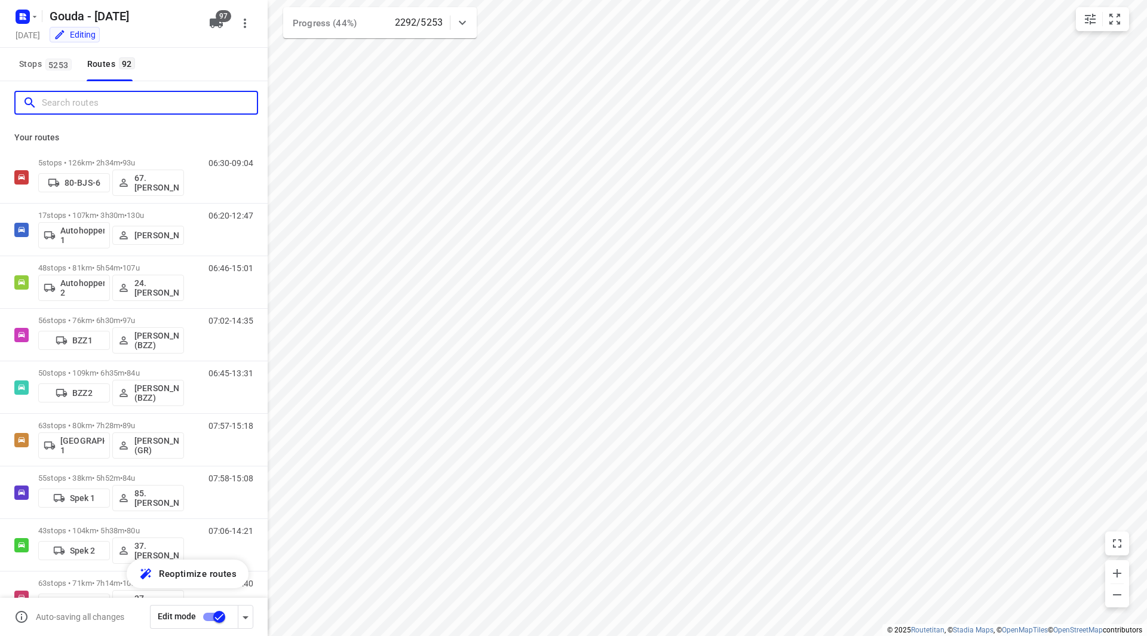
click at [78, 104] on input "Search routes" at bounding box center [149, 103] width 215 height 19
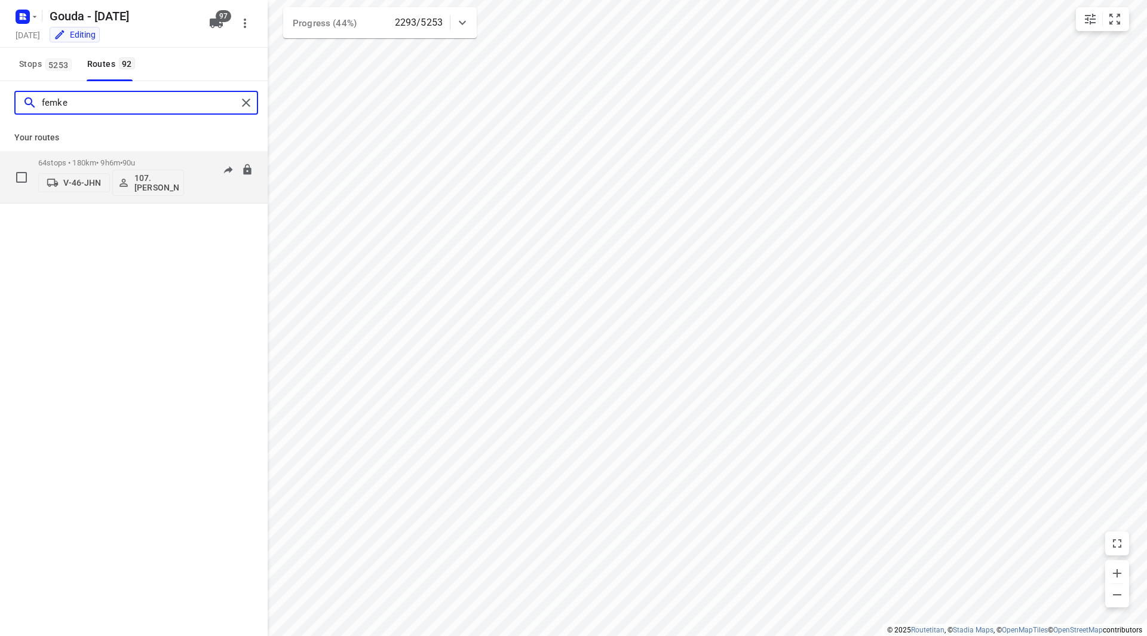
type input "femke"
click at [181, 158] on p "64 stops • 180km • 9h6m • 90u" at bounding box center [111, 162] width 146 height 9
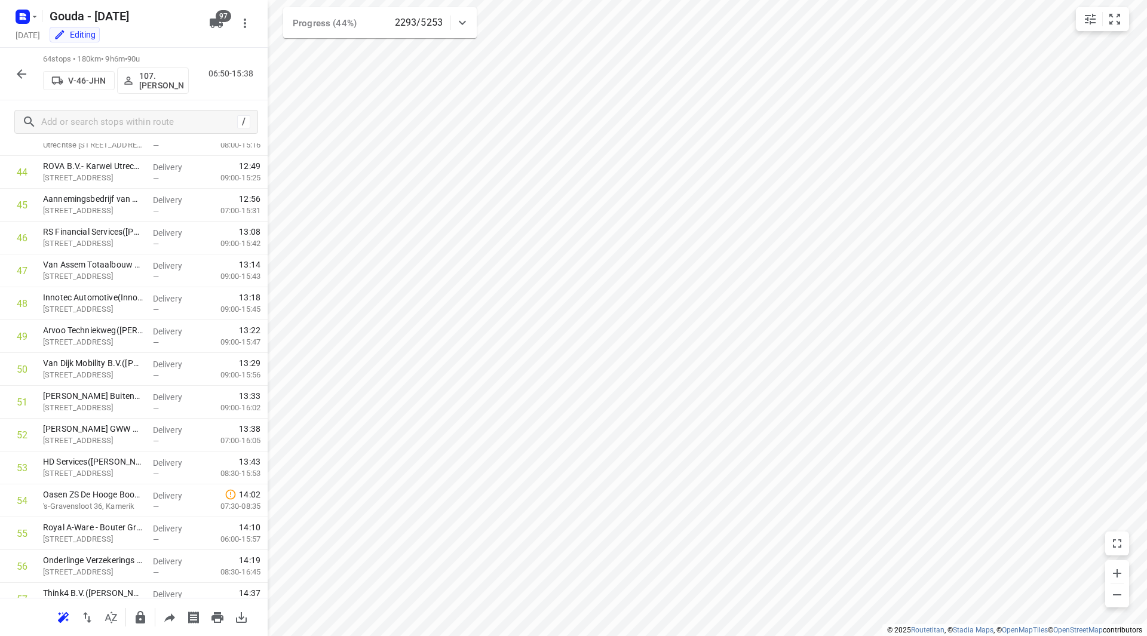
scroll to position [1740, 0]
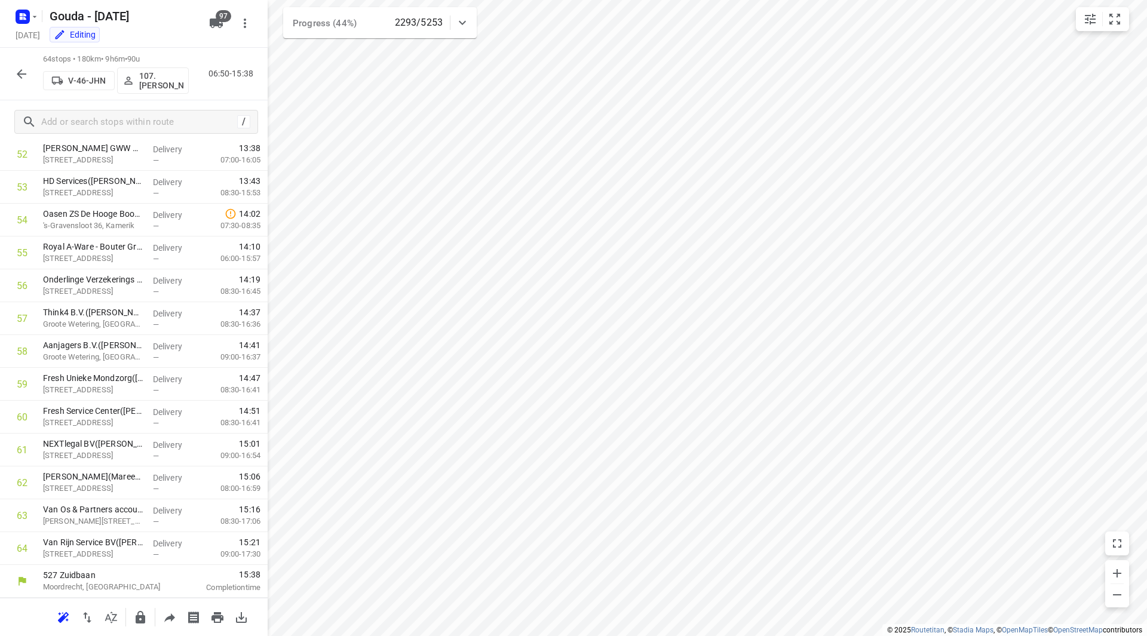
click at [18, 75] on icon "button" at bounding box center [22, 74] width 10 height 10
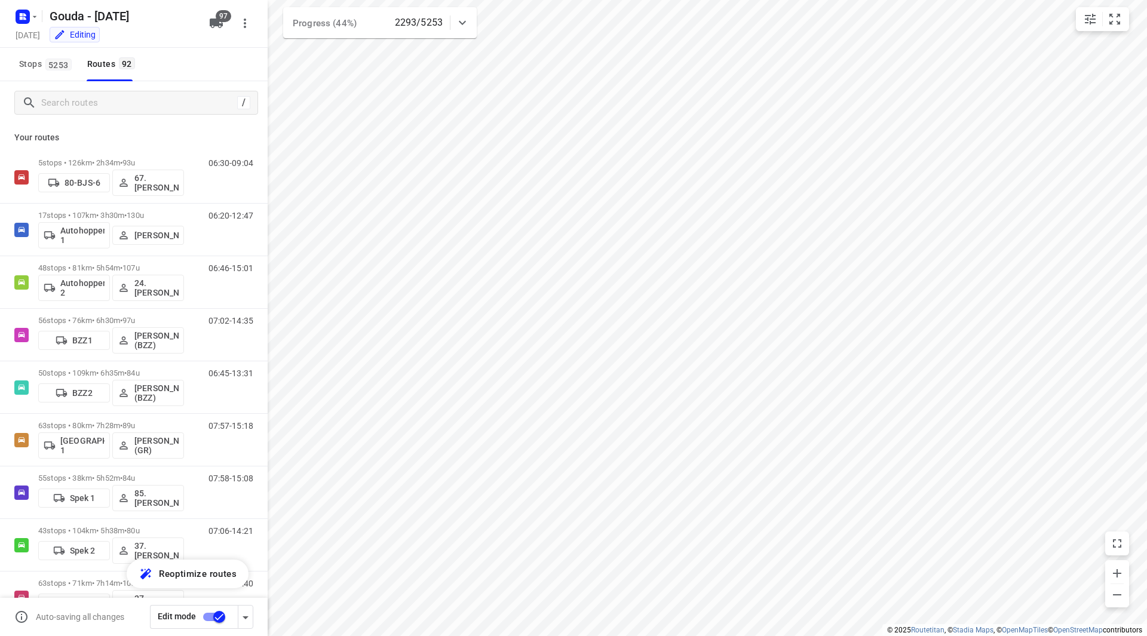
click at [107, 117] on div "/" at bounding box center [134, 102] width 268 height 43
click at [110, 105] on input "Search routes" at bounding box center [137, 103] width 191 height 19
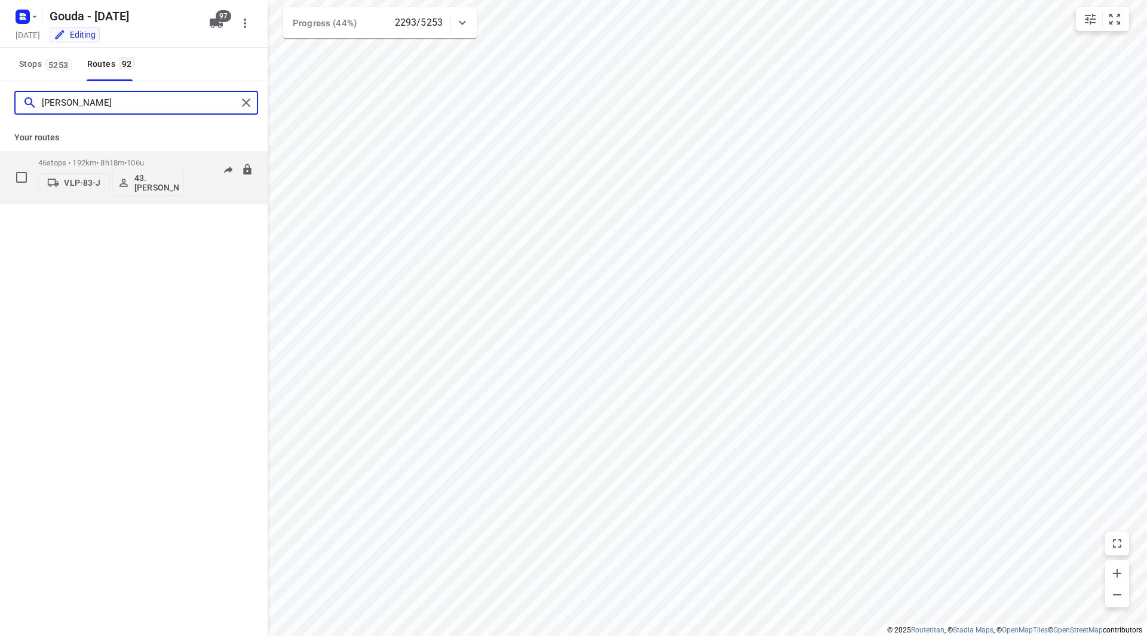
type input "bryan"
click at [158, 155] on div "46 stops • 192km • 8h18m • 106u VLP-83-J 43.Bryan Hougardy" at bounding box center [111, 177] width 146 height 50
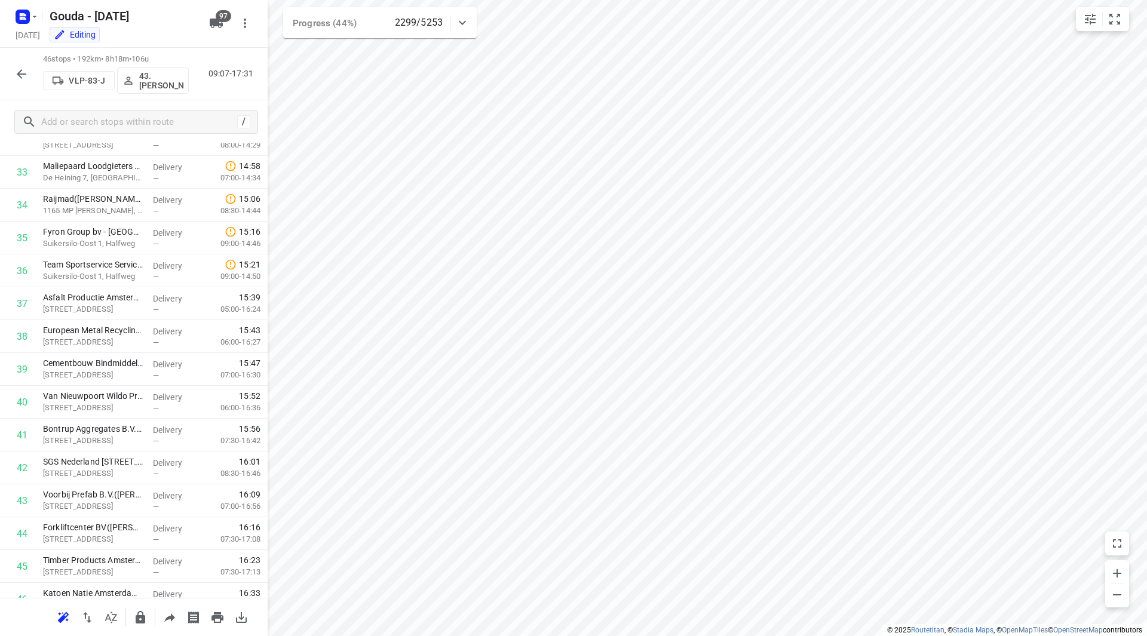
scroll to position [1149, 0]
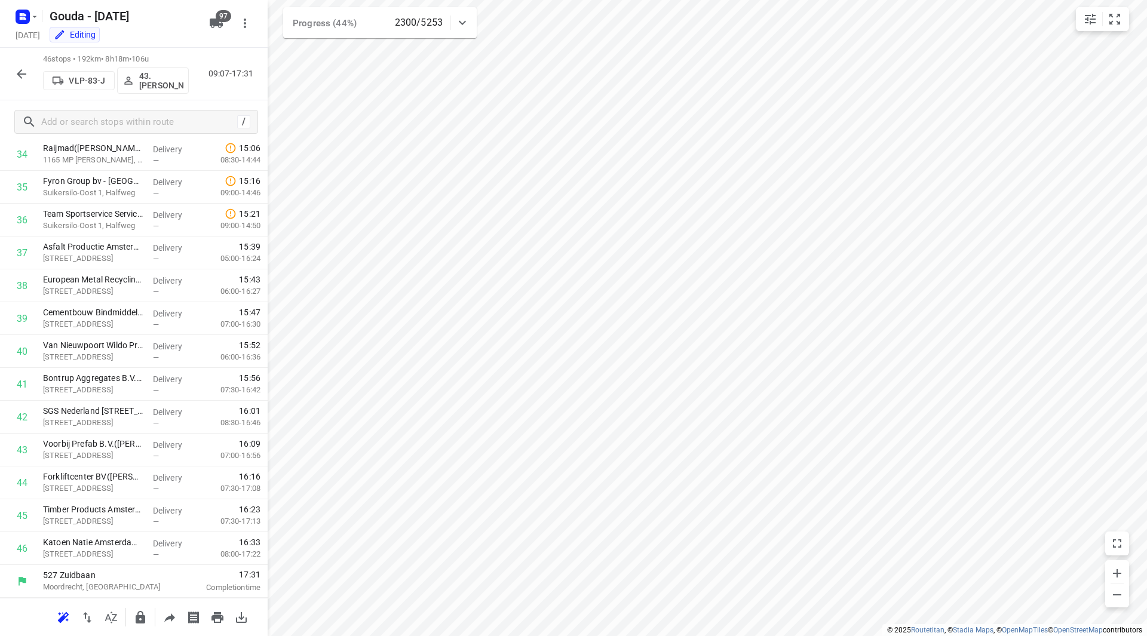
click at [15, 72] on icon "button" at bounding box center [21, 74] width 14 height 14
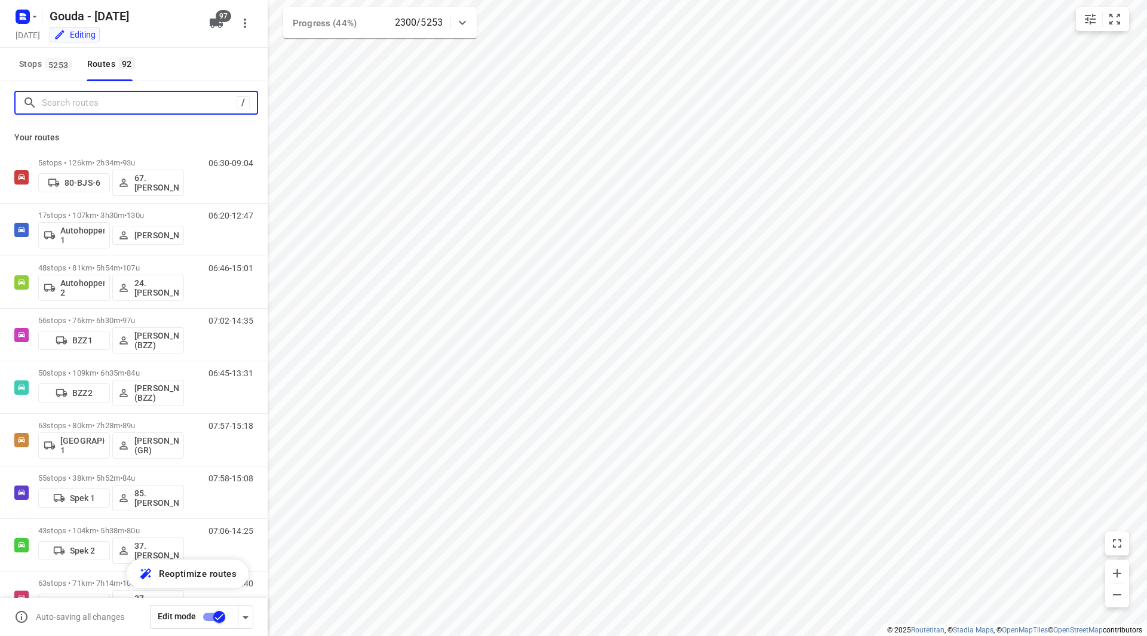
click at [106, 100] on input "Search routes" at bounding box center [139, 103] width 195 height 19
click at [115, 106] on input "Search routes" at bounding box center [149, 103] width 215 height 19
click at [116, 106] on input "Search routes" at bounding box center [149, 103] width 215 height 19
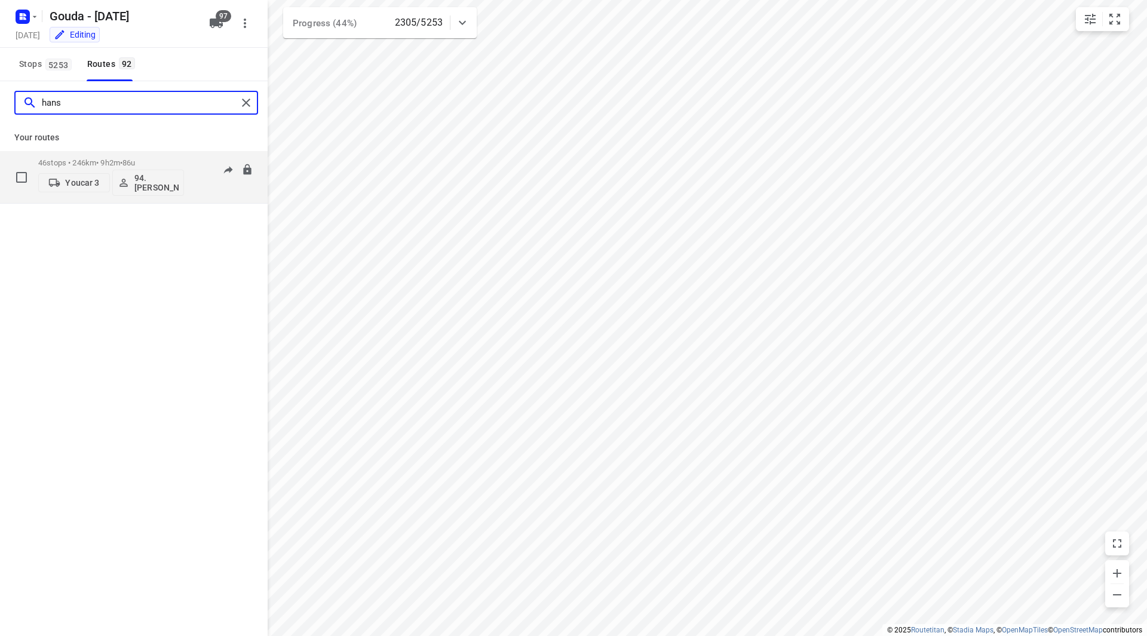
type input "hans"
click at [162, 156] on div "46 stops • 246km • 9h2m • 86u Youcar 3 94.Hans Groenewegen" at bounding box center [111, 177] width 146 height 50
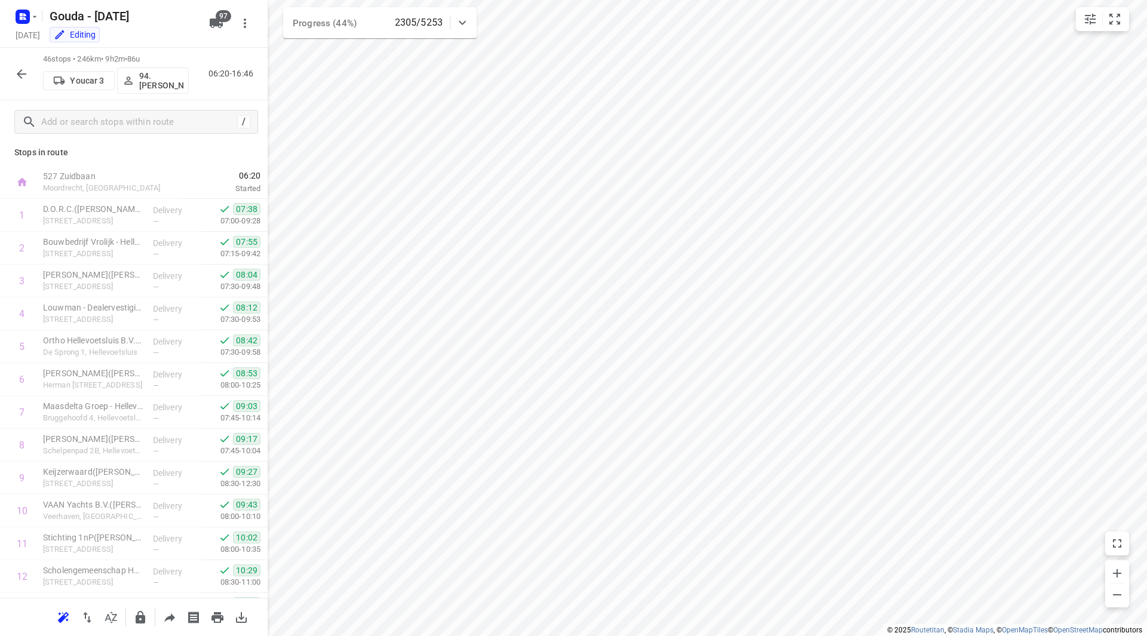
scroll to position [0, 0]
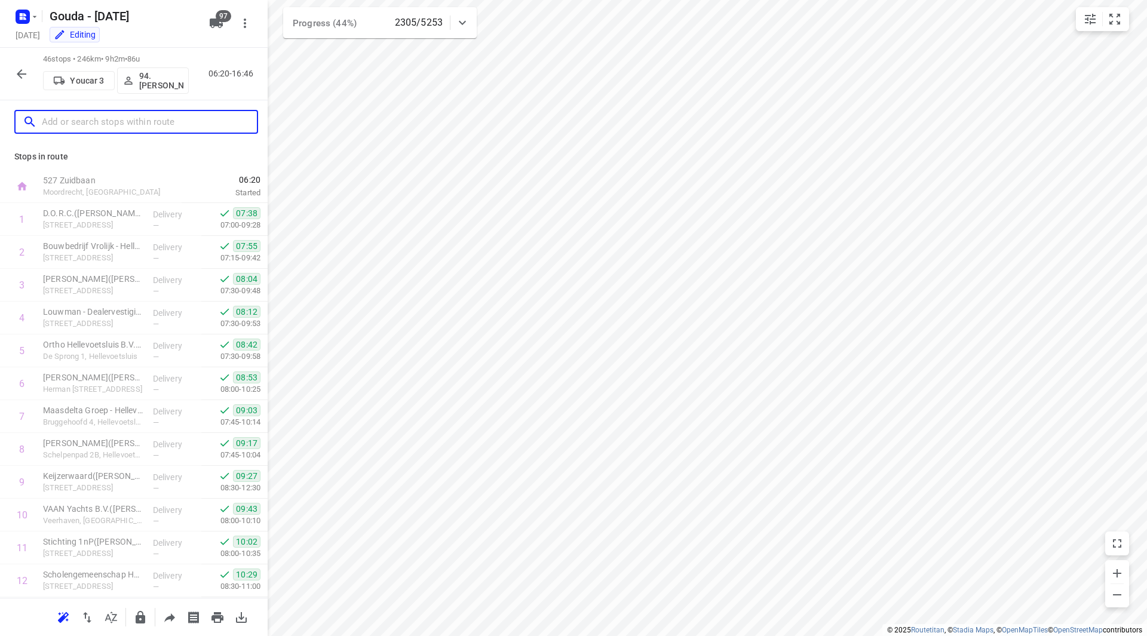
click at [145, 118] on input "text" at bounding box center [149, 122] width 215 height 19
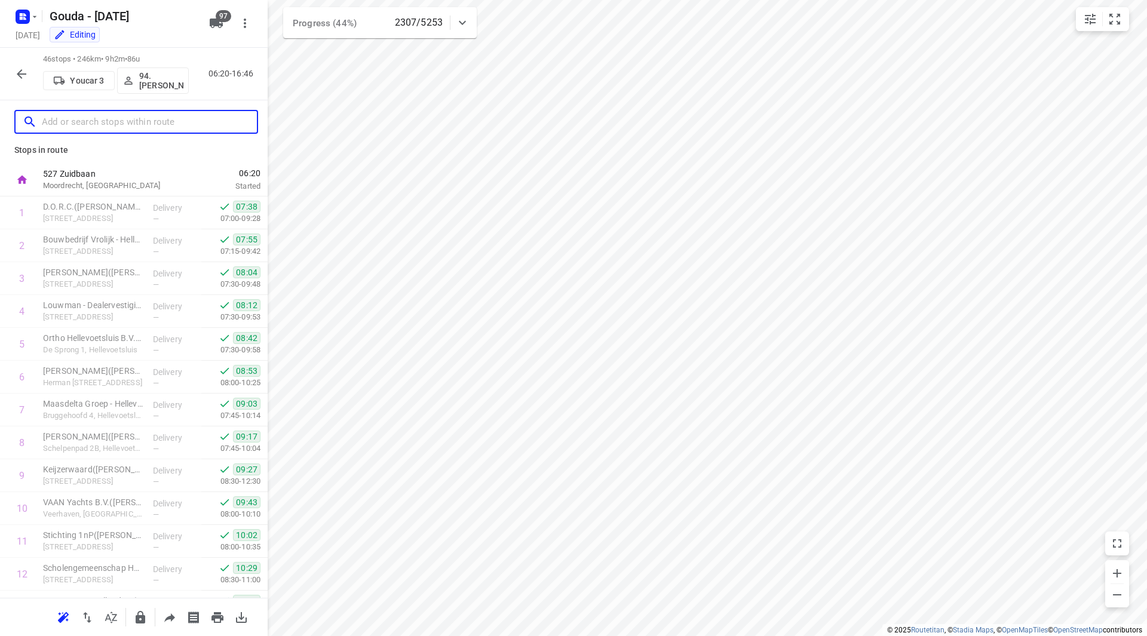
scroll to position [2, 0]
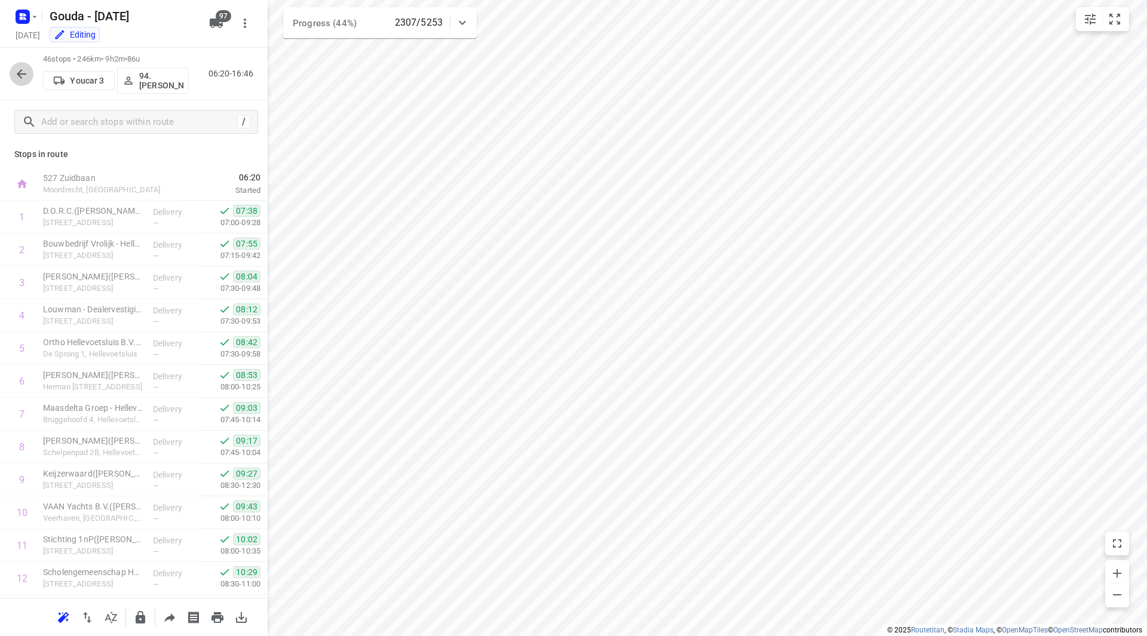
click at [24, 70] on icon "button" at bounding box center [21, 74] width 14 height 14
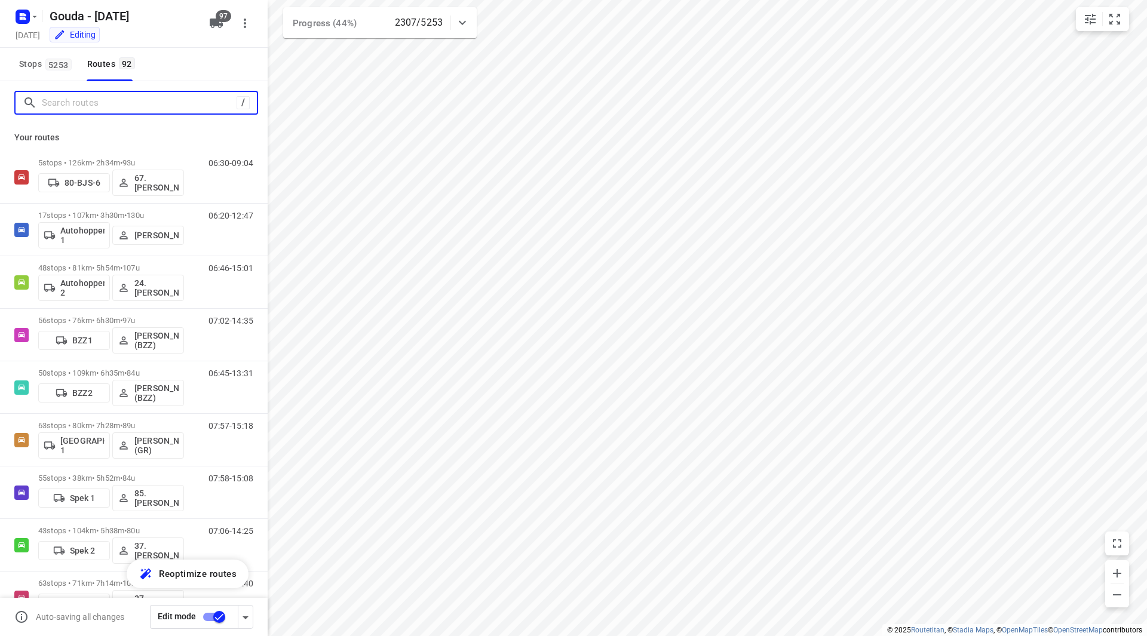
click at [72, 100] on input "Search routes" at bounding box center [139, 103] width 195 height 19
click at [81, 106] on input "Search routes" at bounding box center [149, 103] width 215 height 19
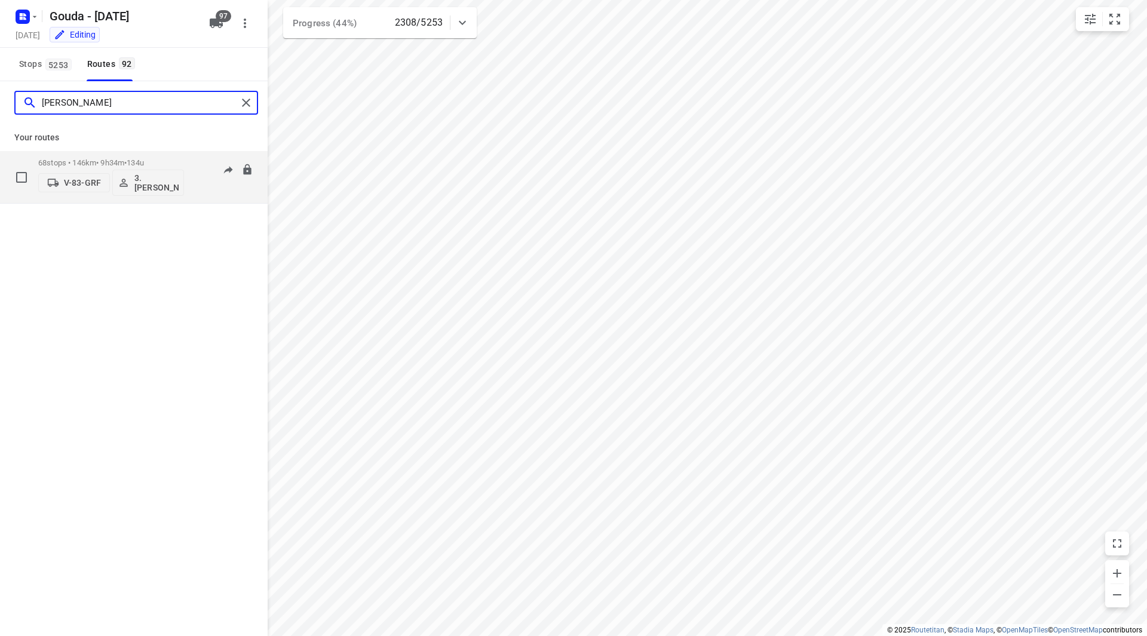
type input "anna"
click at [159, 154] on div "68 stops • 146km • 9h34m • 134u V-83-GRF 3. Anna Siudy" at bounding box center [111, 177] width 146 height 50
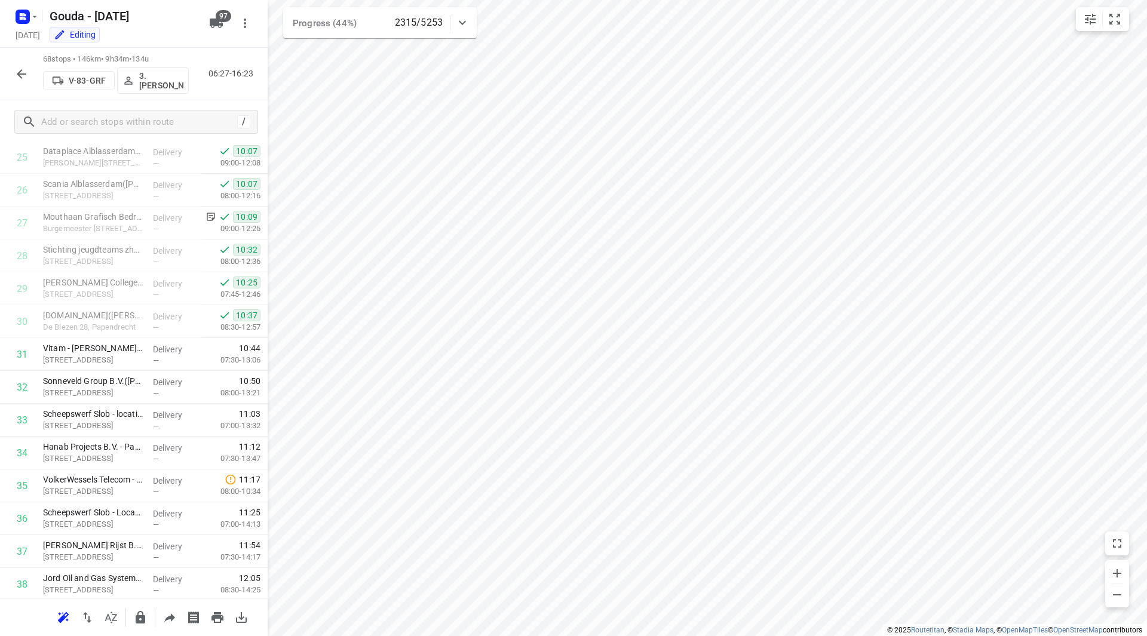
scroll to position [856, 0]
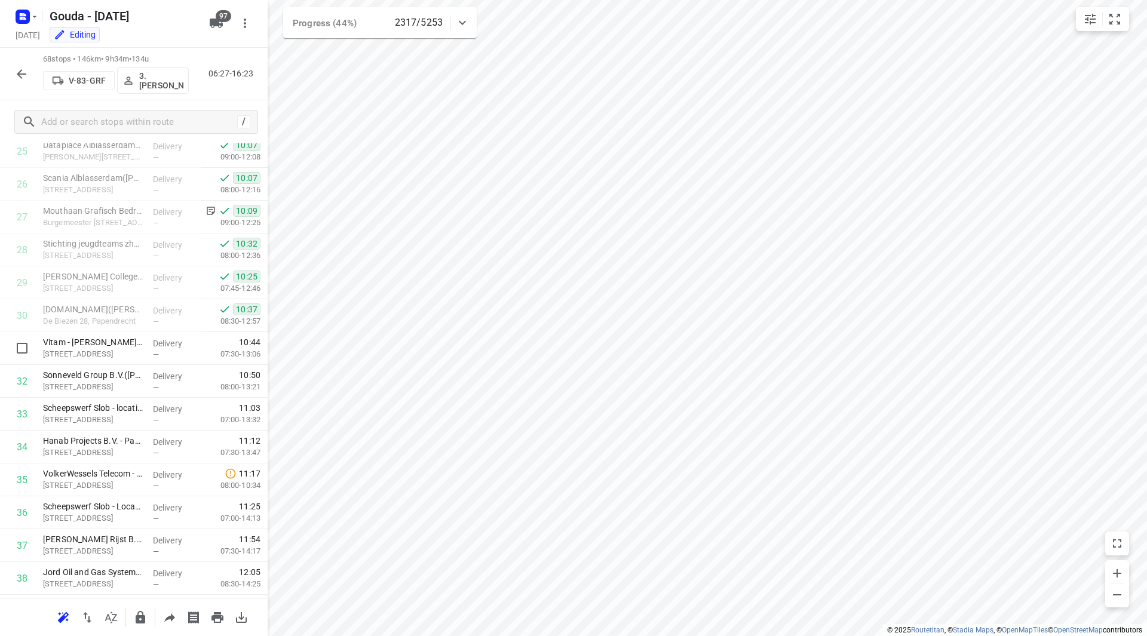
click at [257, 354] on div "10:44 07:30-13:06" at bounding box center [234, 348] width 66 height 33
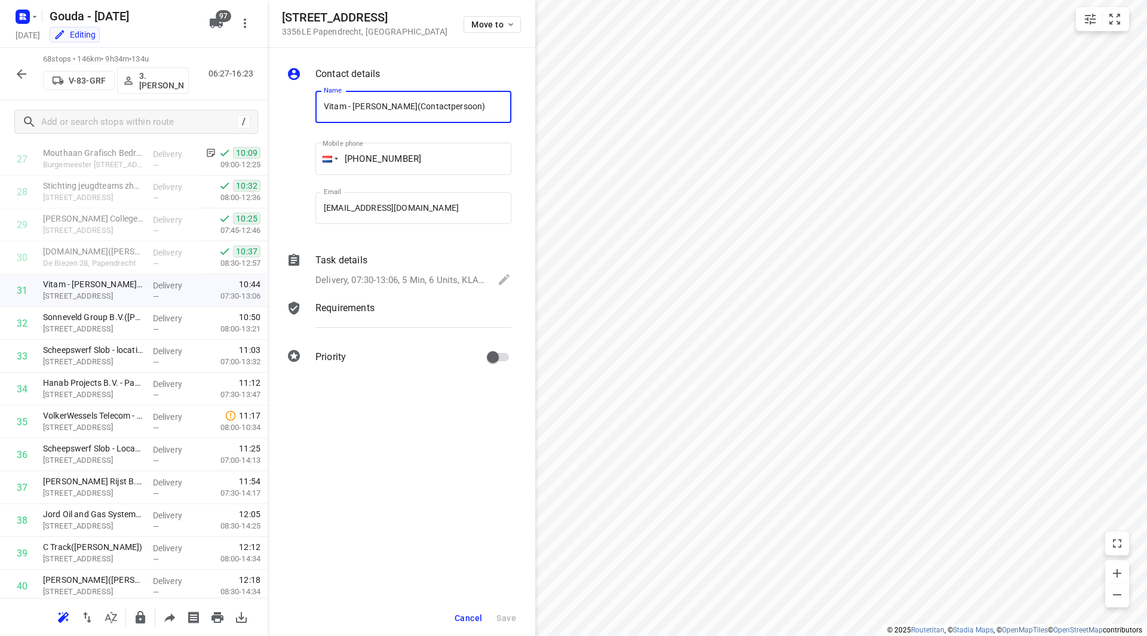
scroll to position [1872, 0]
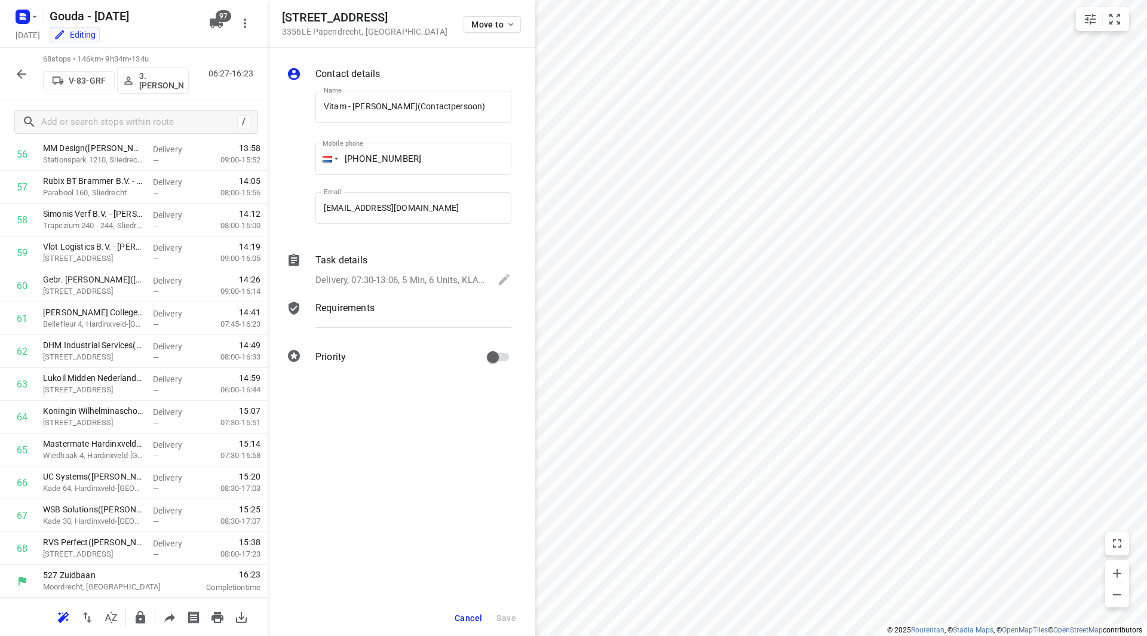
click at [468, 617] on span "Cancel" at bounding box center [467, 618] width 27 height 10
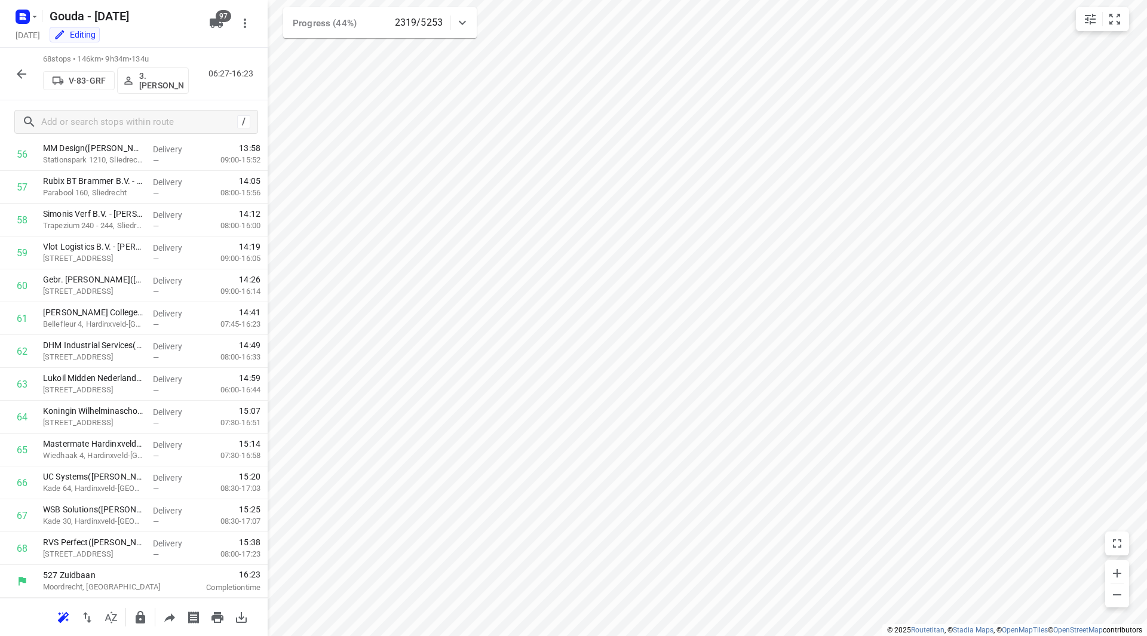
click at [9, 69] on div "68 stops • 146km • 9h34m • 134u V-83-GRF 3. Anna Siudy 06:27-16:23" at bounding box center [134, 74] width 268 height 53
click at [20, 69] on icon "button" at bounding box center [21, 74] width 14 height 14
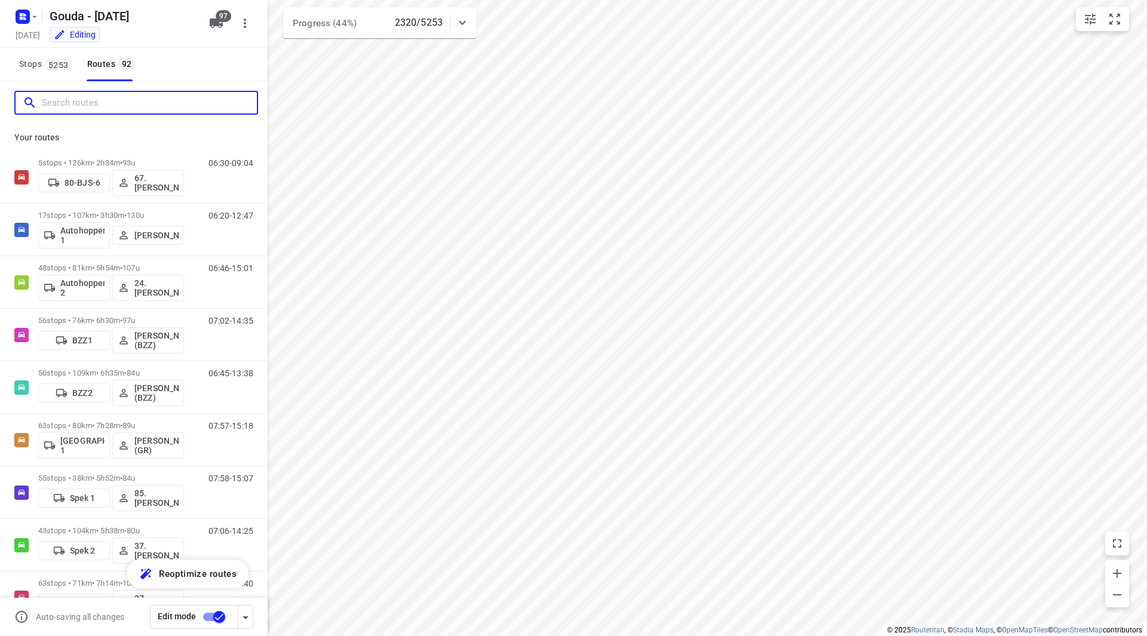
click at [69, 94] on input "Search routes" at bounding box center [149, 103] width 215 height 19
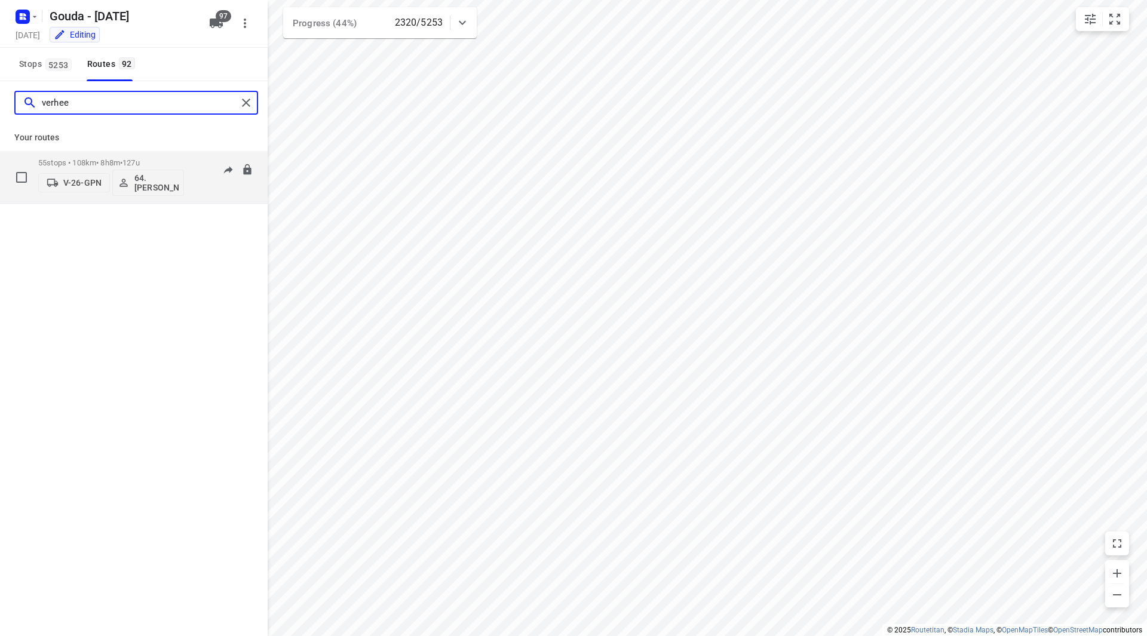
type input "verhee"
click at [168, 162] on p "55 stops • 108km • 8h8m • 127u" at bounding box center [111, 162] width 146 height 9
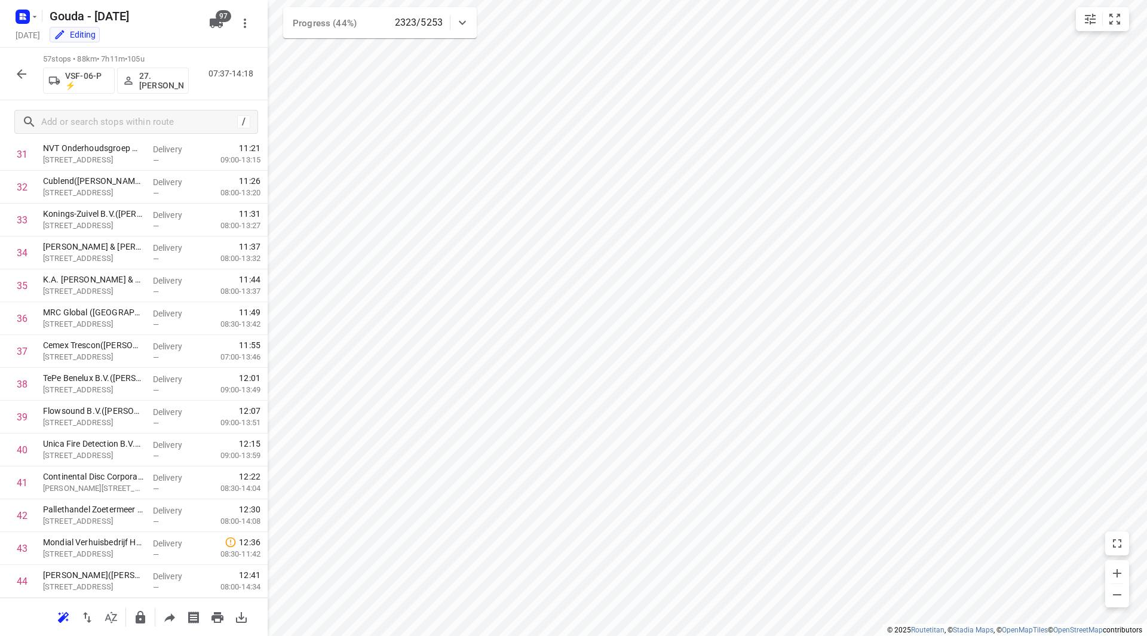
scroll to position [1510, 0]
click at [23, 70] on icon "button" at bounding box center [21, 74] width 14 height 14
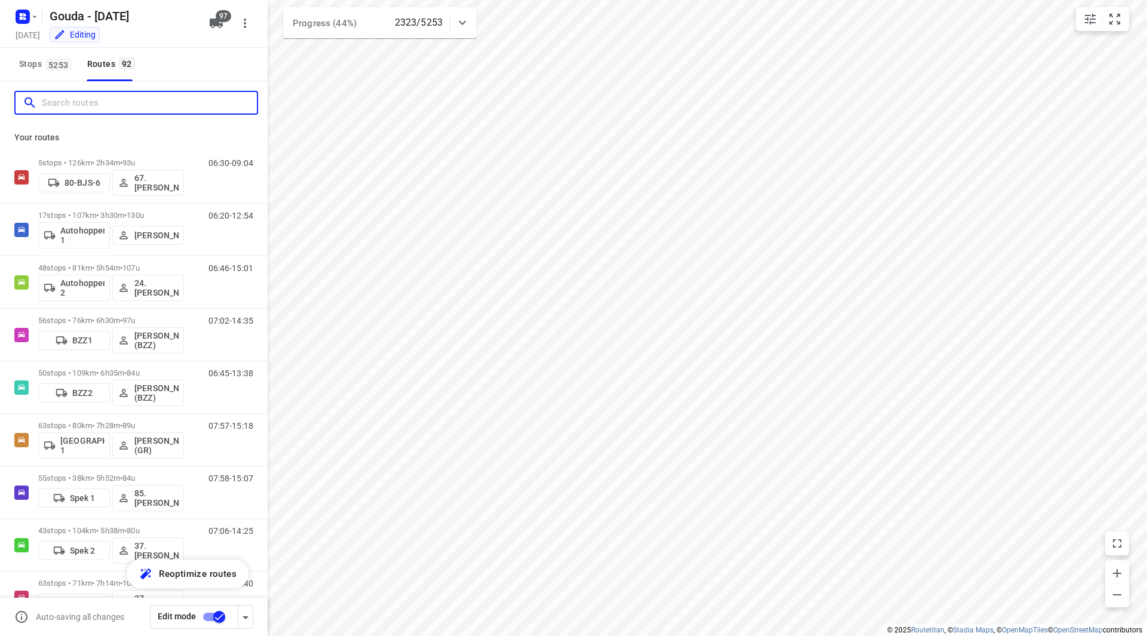
click at [71, 101] on input "Search routes" at bounding box center [149, 103] width 215 height 19
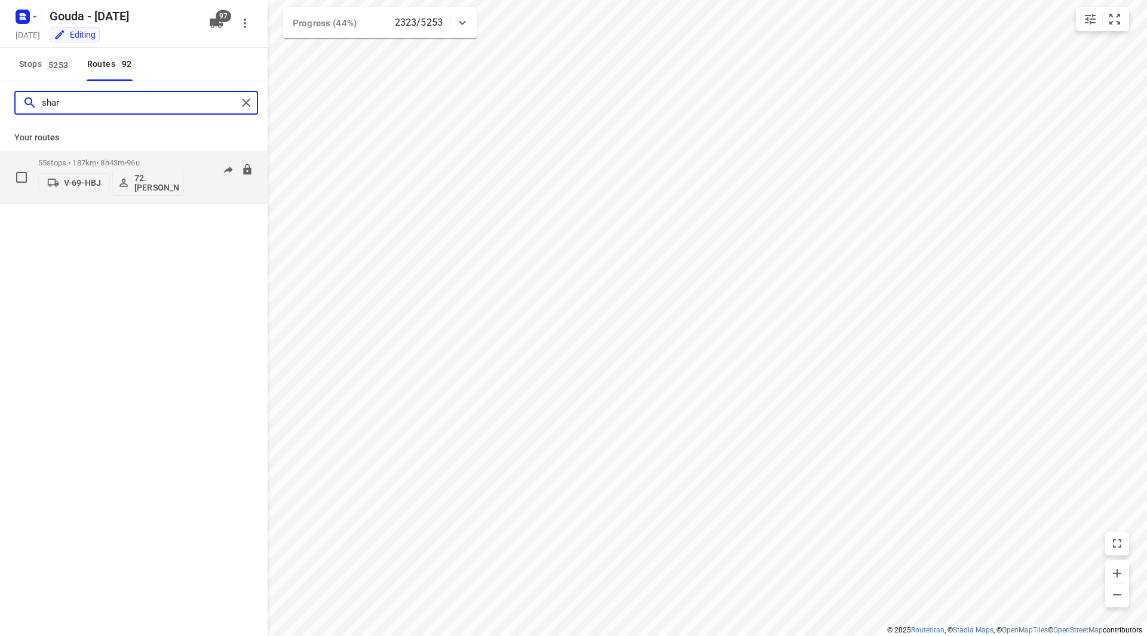
type input "shar"
click at [156, 155] on div "55 stops • 187km • 8h43m • 96u V-69-HBJ 72.Sharron Koeiman" at bounding box center [111, 177] width 146 height 50
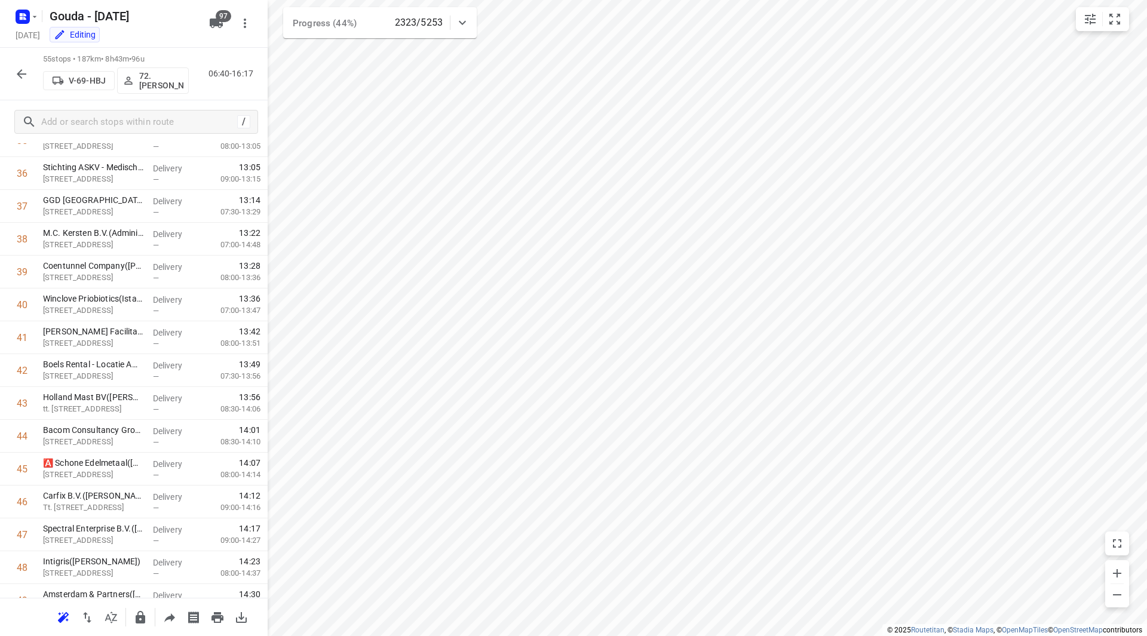
scroll to position [1445, 0]
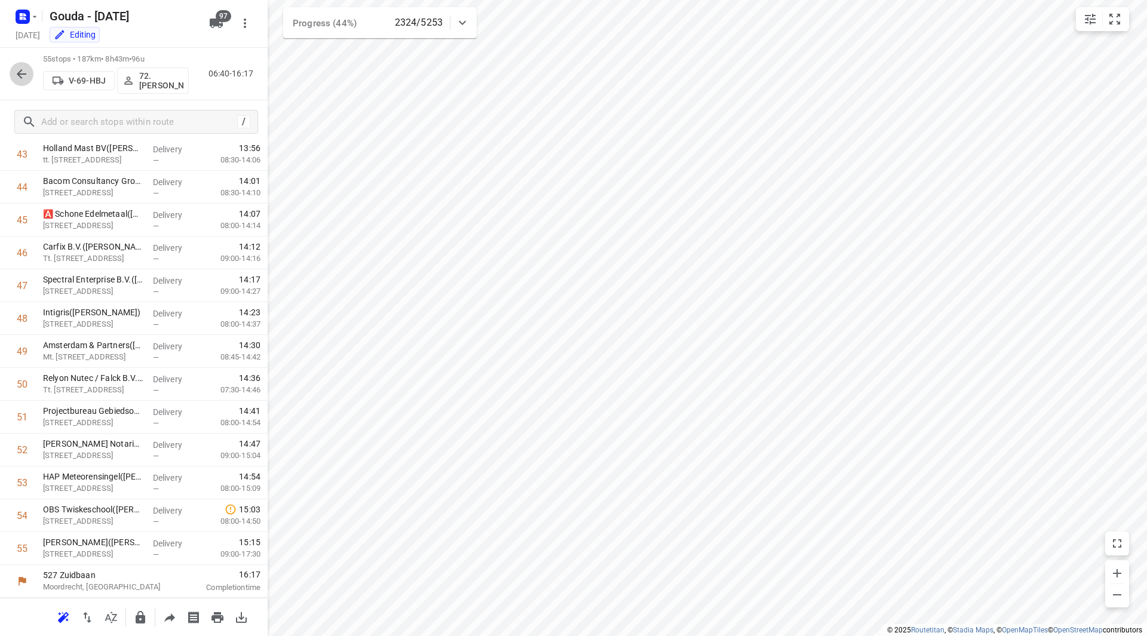
click at [18, 72] on icon "button" at bounding box center [21, 74] width 14 height 14
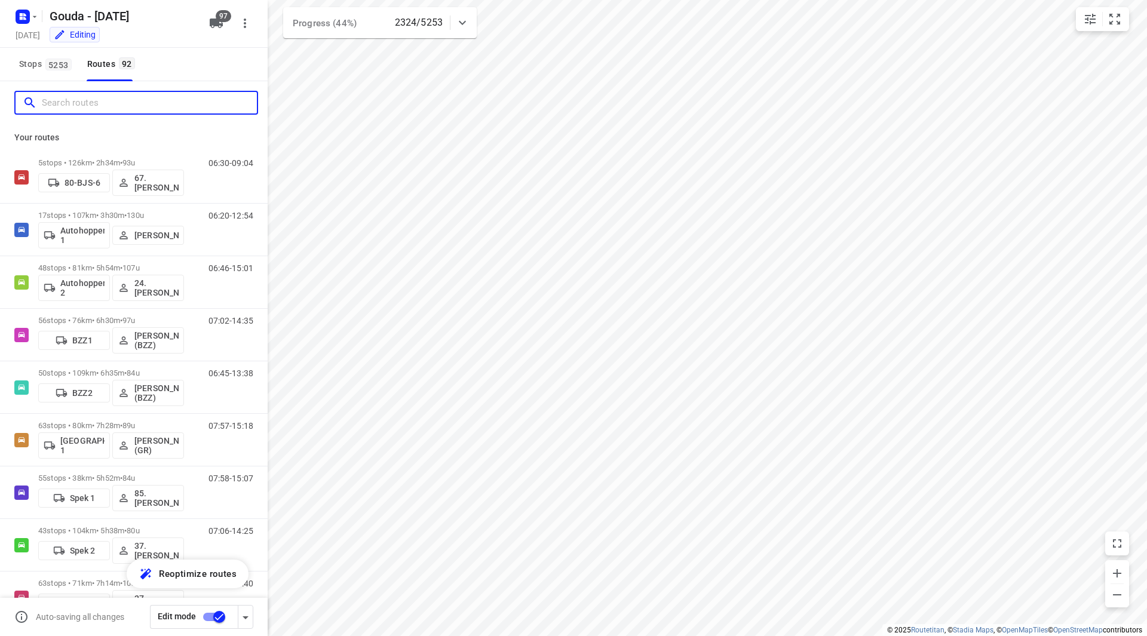
click at [66, 105] on input "Search routes" at bounding box center [149, 103] width 215 height 19
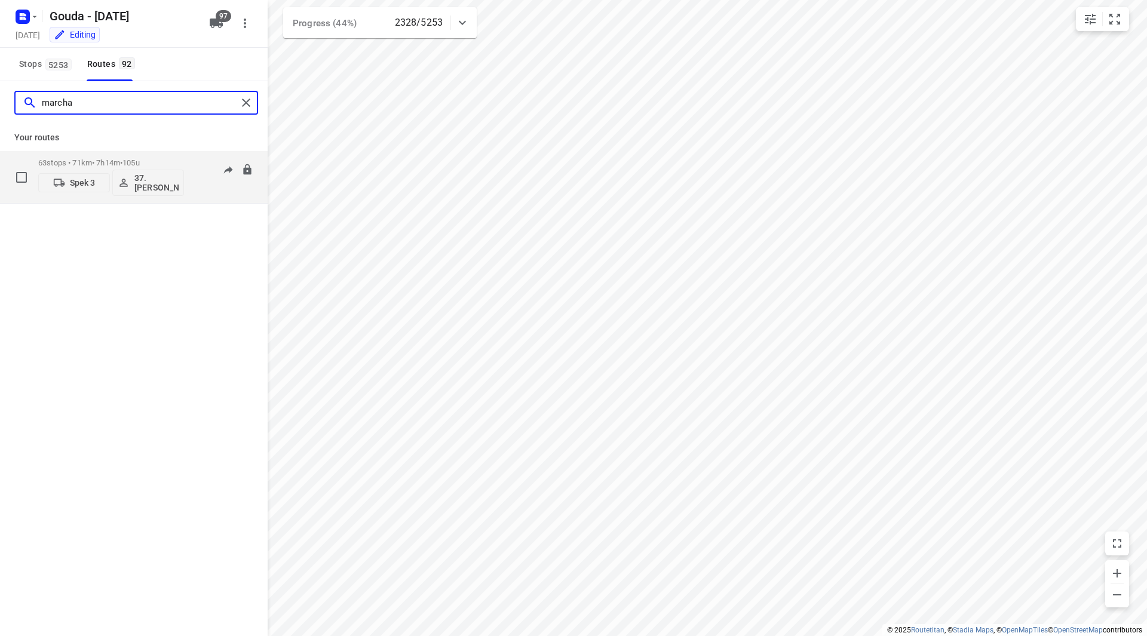
type input "marcha"
click at [162, 161] on p "63 stops • 71km • 7h14m • 105u" at bounding box center [111, 162] width 146 height 9
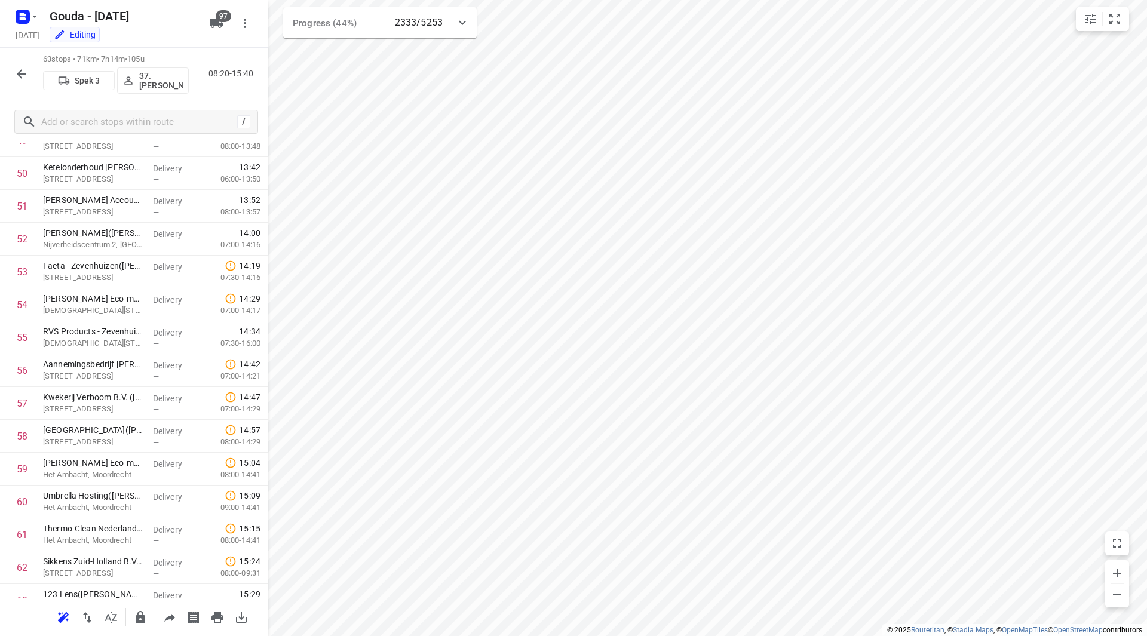
scroll to position [1707, 0]
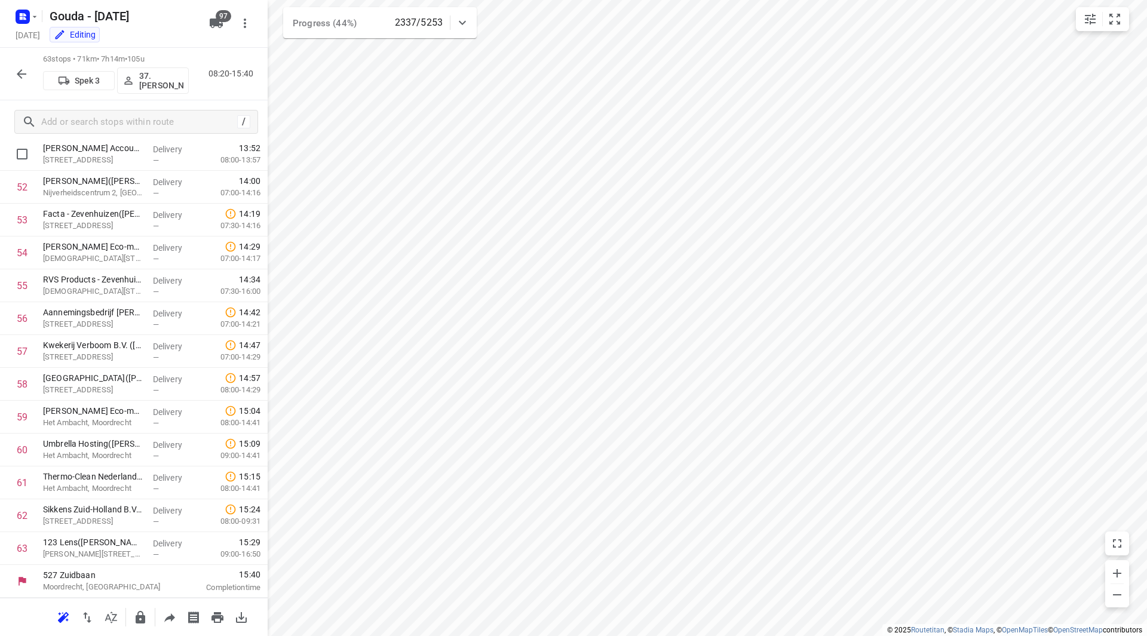
click at [20, 64] on button "button" at bounding box center [22, 74] width 24 height 24
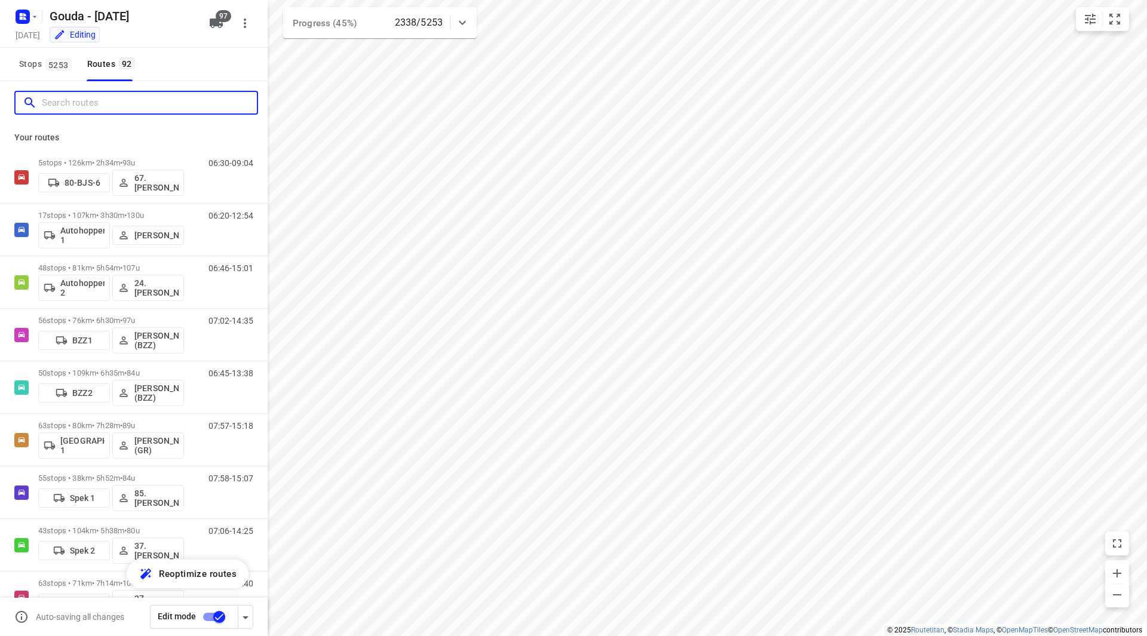
click at [93, 107] on input "Search routes" at bounding box center [149, 103] width 215 height 19
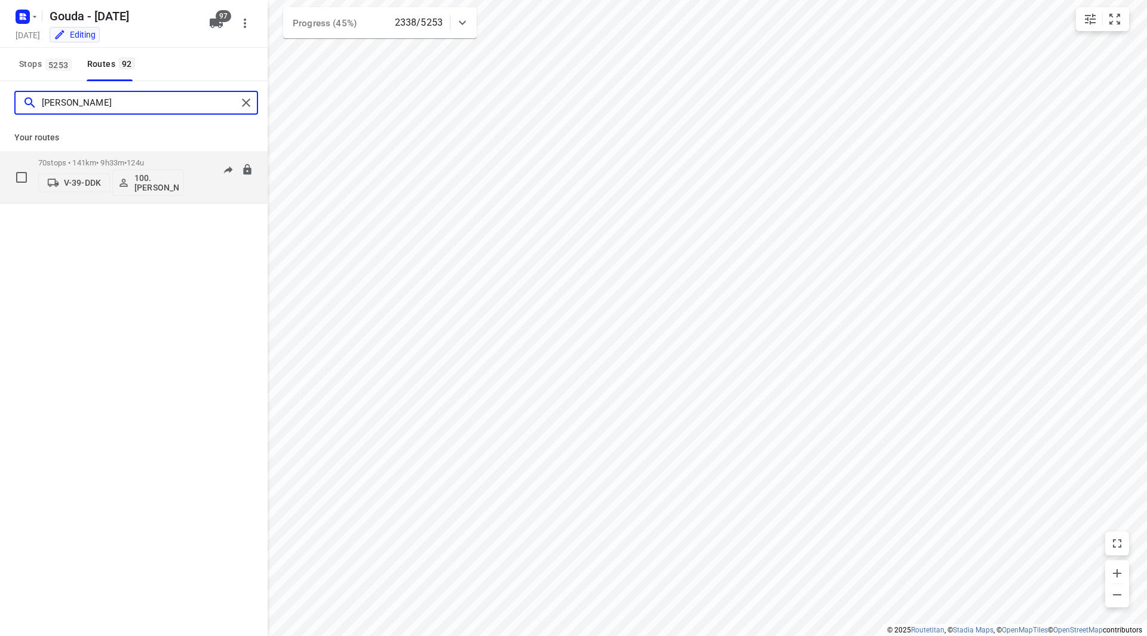
type input "henk"
click at [172, 162] on p "70 stops • 141km • 9h33m • 124u" at bounding box center [111, 162] width 146 height 9
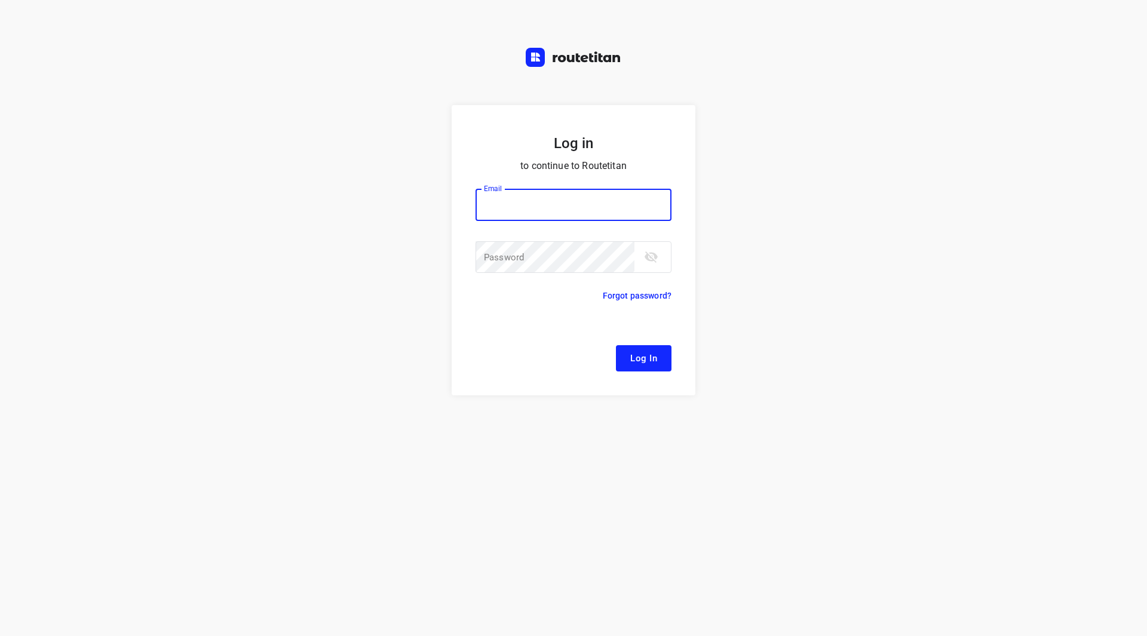
click at [550, 202] on input "email" at bounding box center [573, 205] width 196 height 32
type input "[EMAIL_ADDRESS][DOMAIN_NAME]"
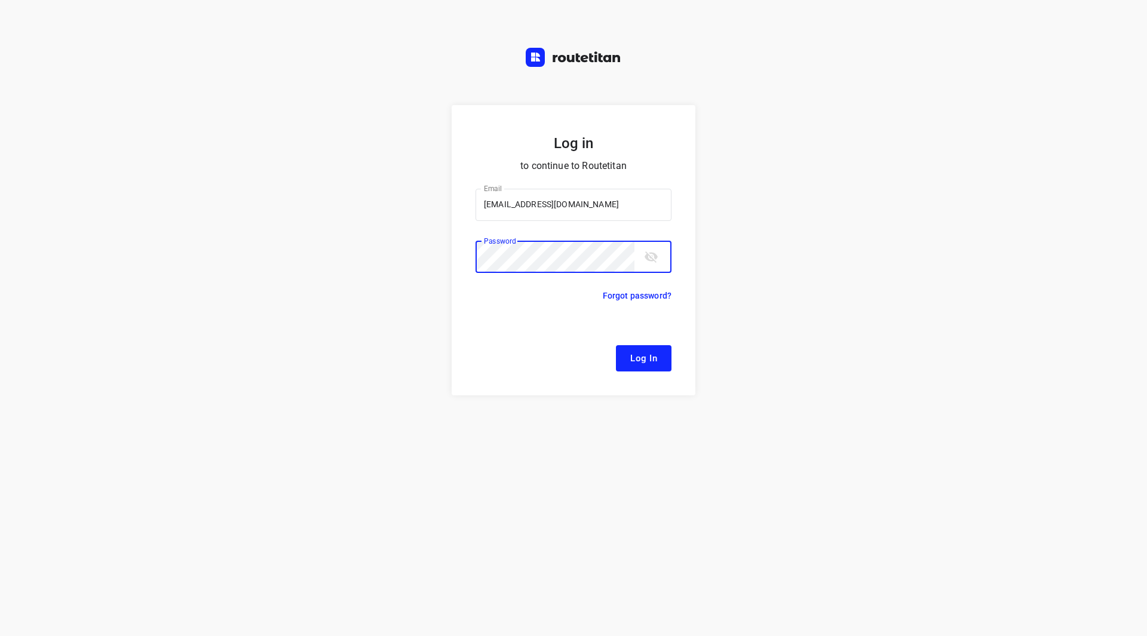
click at [616, 345] on button "Log In" at bounding box center [644, 358] width 56 height 26
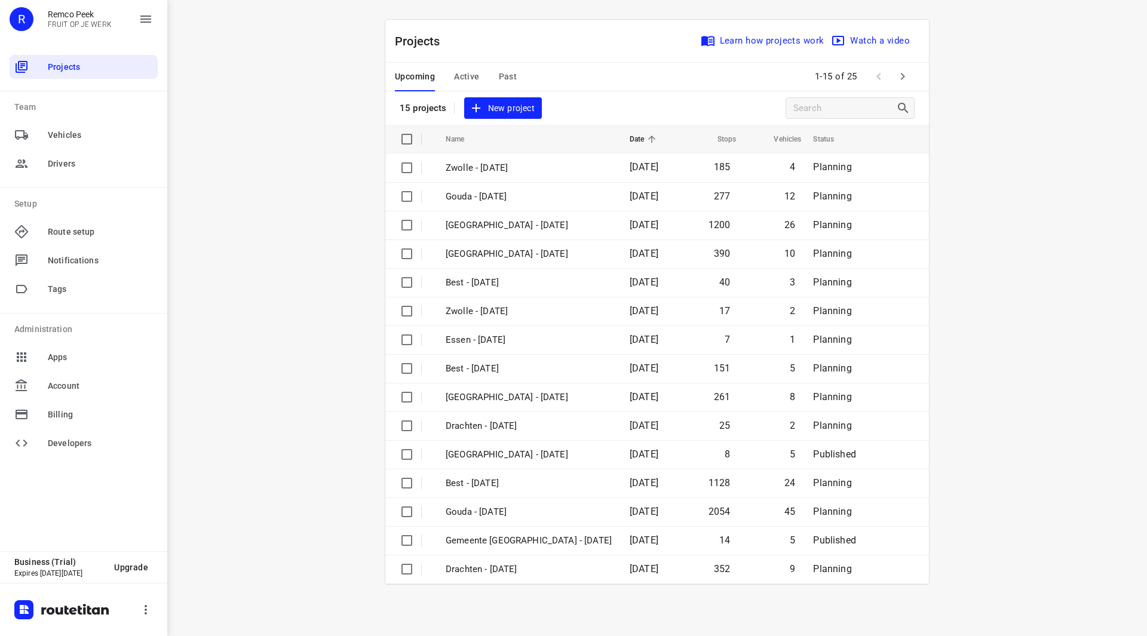
click at [462, 74] on span "Active" at bounding box center [466, 76] width 25 height 15
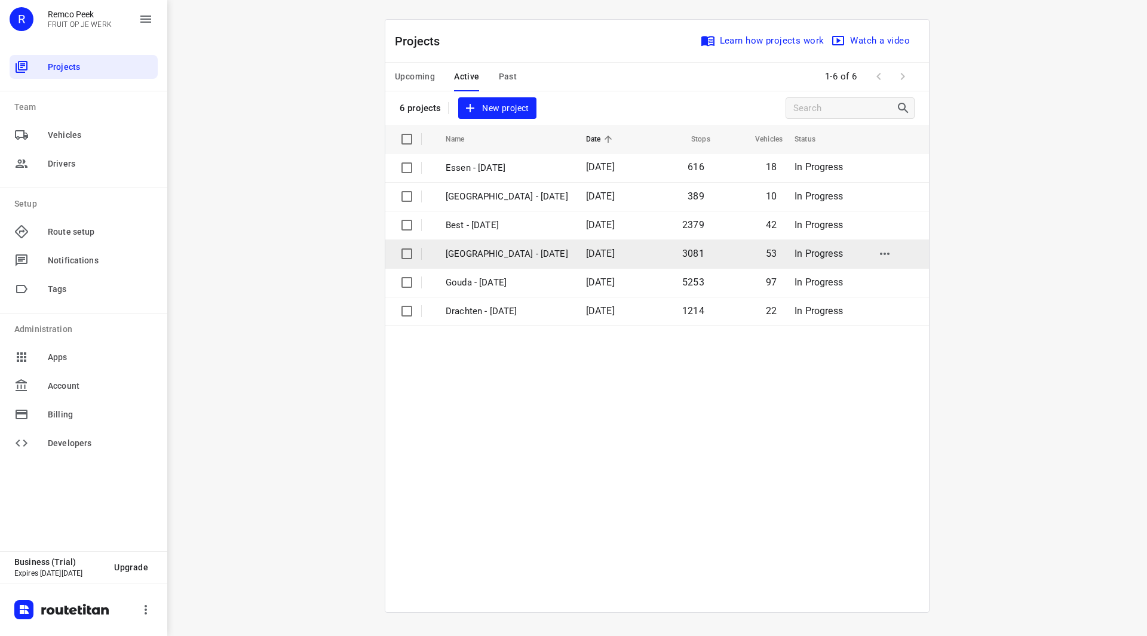
click at [481, 254] on p "[GEOGRAPHIC_DATA] - [DATE]" at bounding box center [507, 254] width 122 height 14
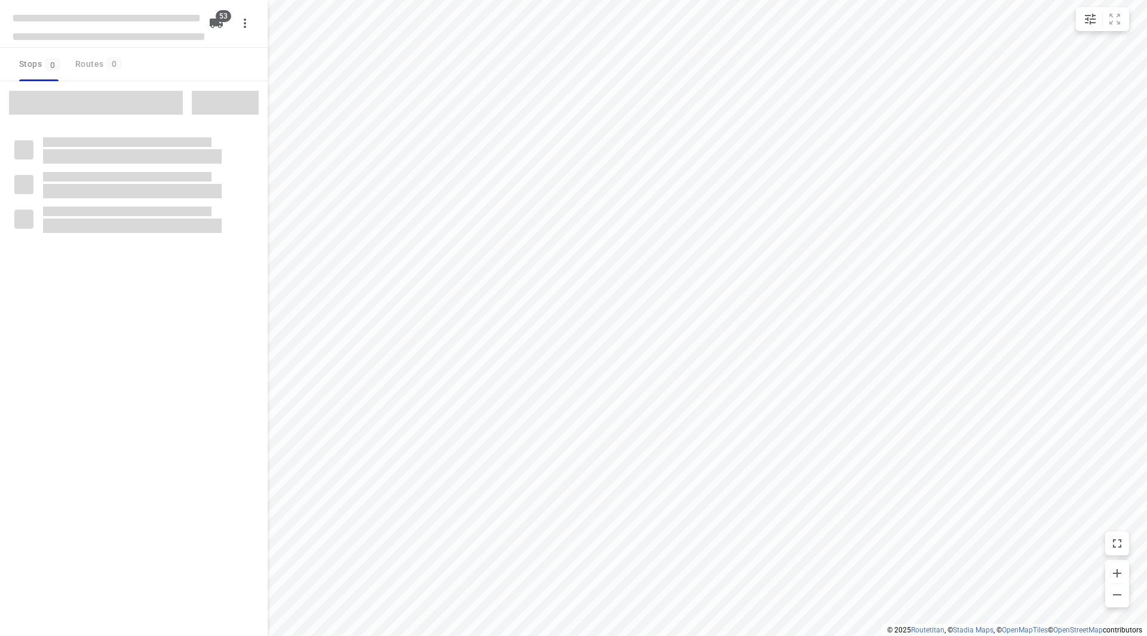
checkbox input "true"
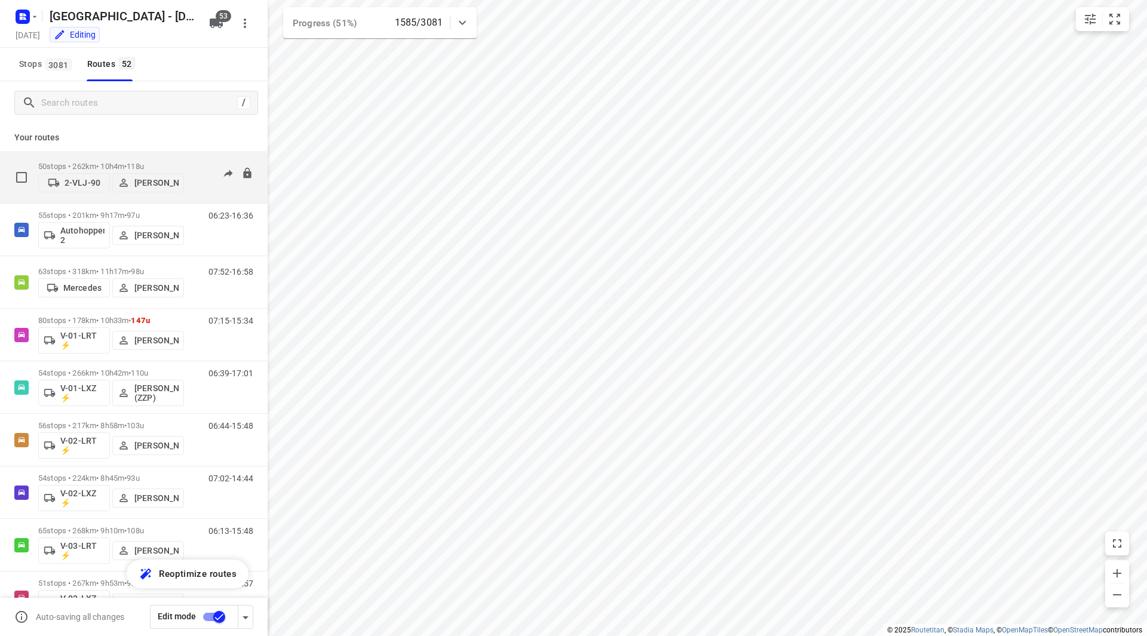
click at [151, 161] on div "50 stops • 262km • 10h4m • 118u 2-VLJ-90 John Soto" at bounding box center [111, 177] width 146 height 42
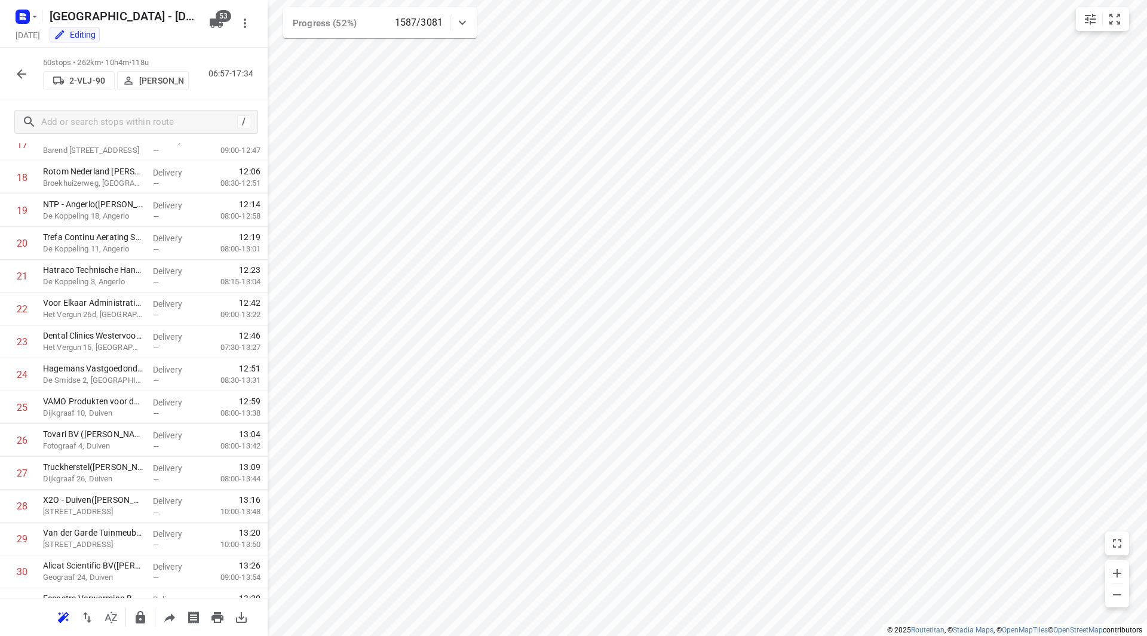
scroll to position [1280, 0]
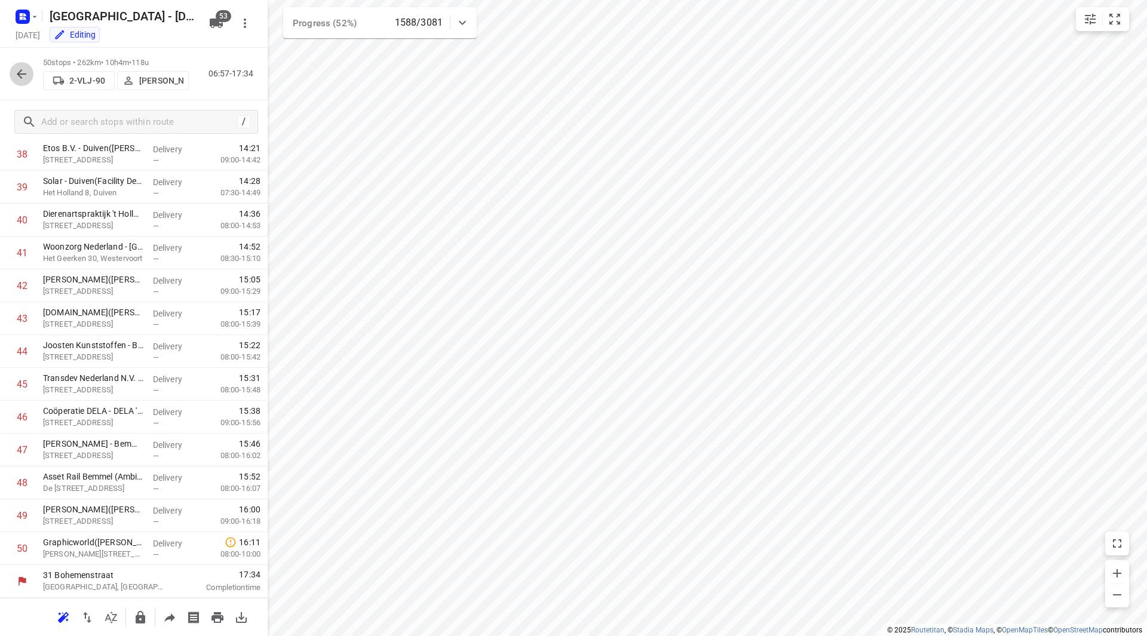
click at [27, 71] on icon "button" at bounding box center [21, 74] width 14 height 14
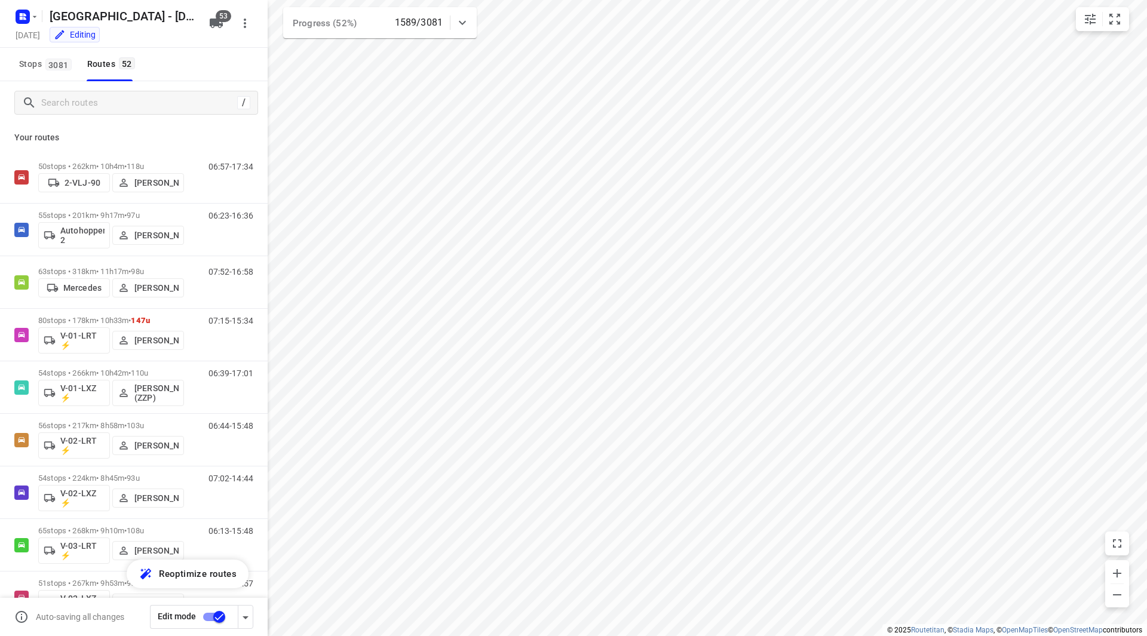
scroll to position [29, 0]
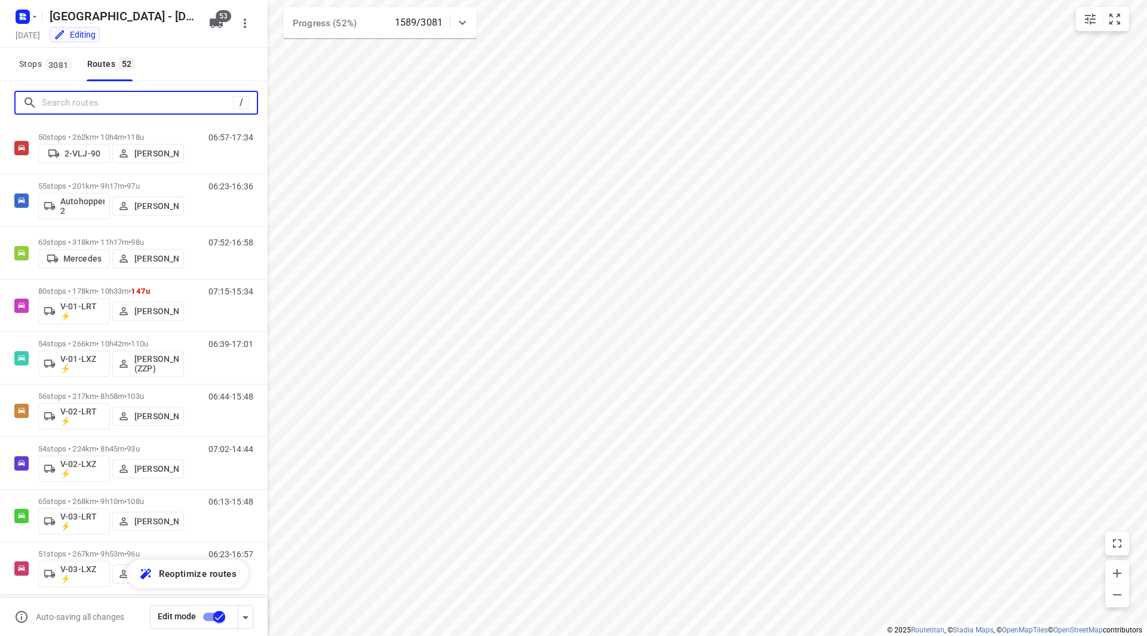
click at [185, 108] on input "Search routes" at bounding box center [137, 103] width 191 height 19
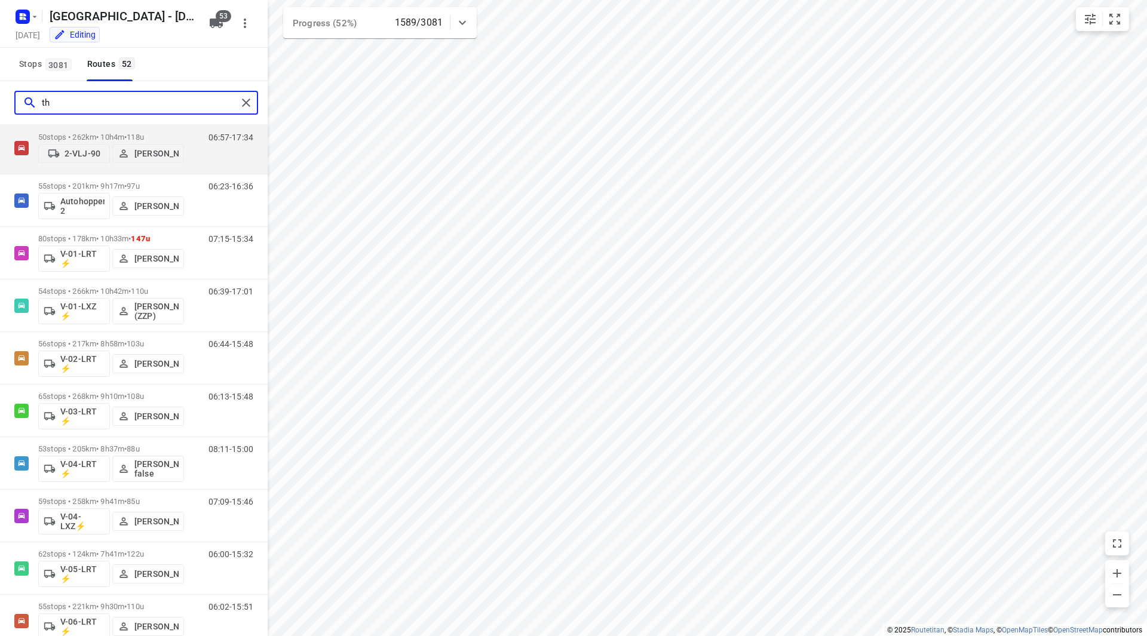
scroll to position [0, 0]
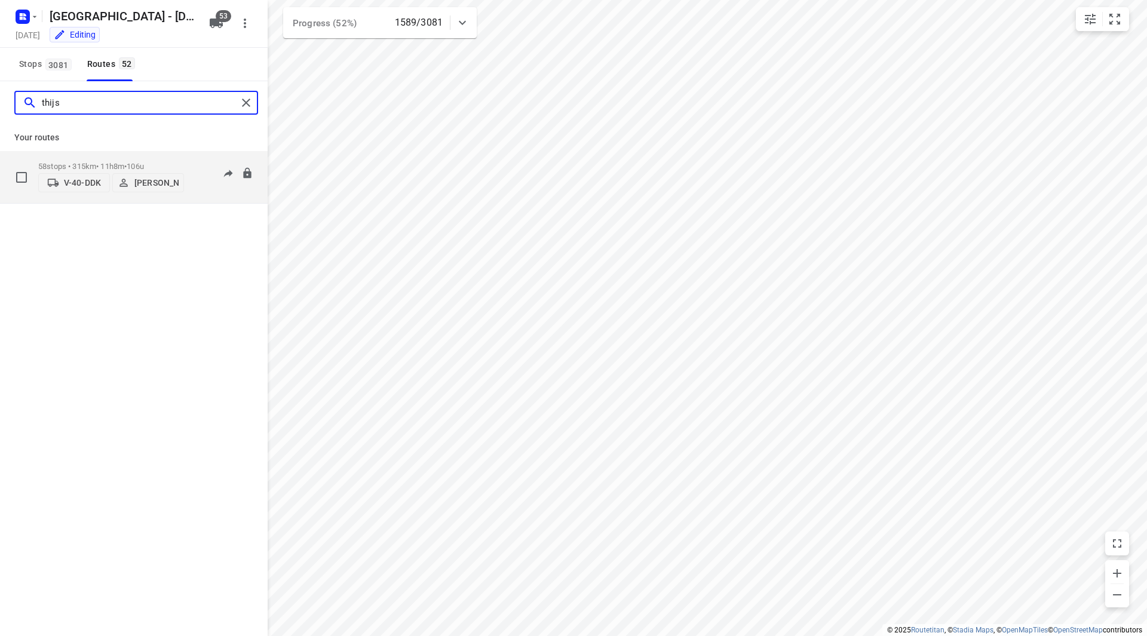
type input "thijs"
click at [165, 156] on div "58 stops • 315km • 11h8m • 106u V-40-DDK Thijs Peter Dahler" at bounding box center [111, 177] width 146 height 42
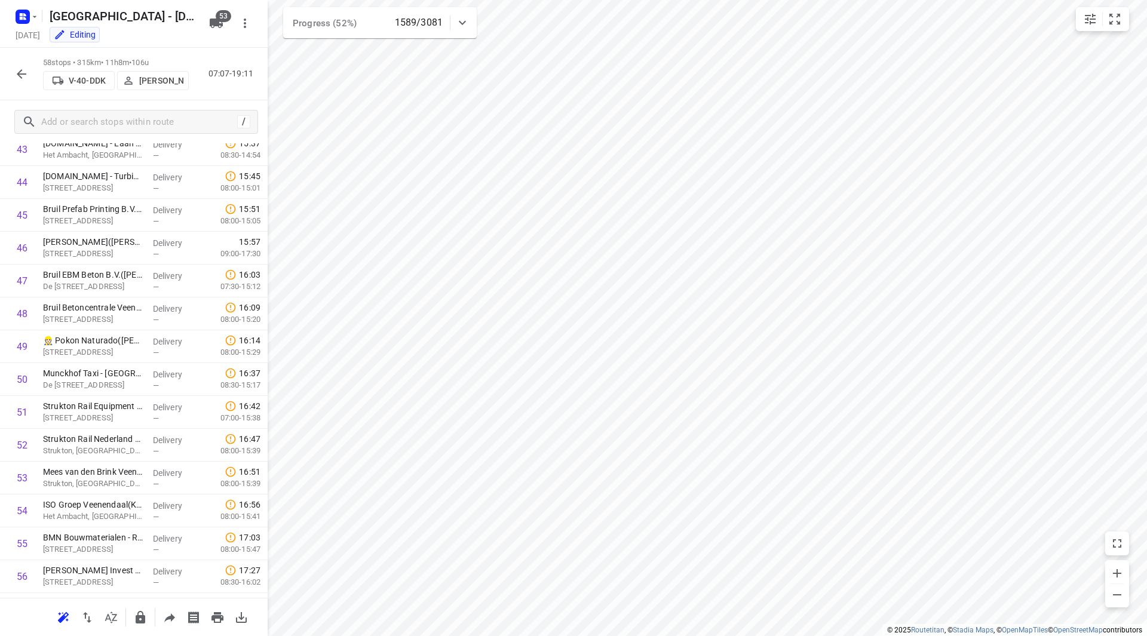
scroll to position [1543, 0]
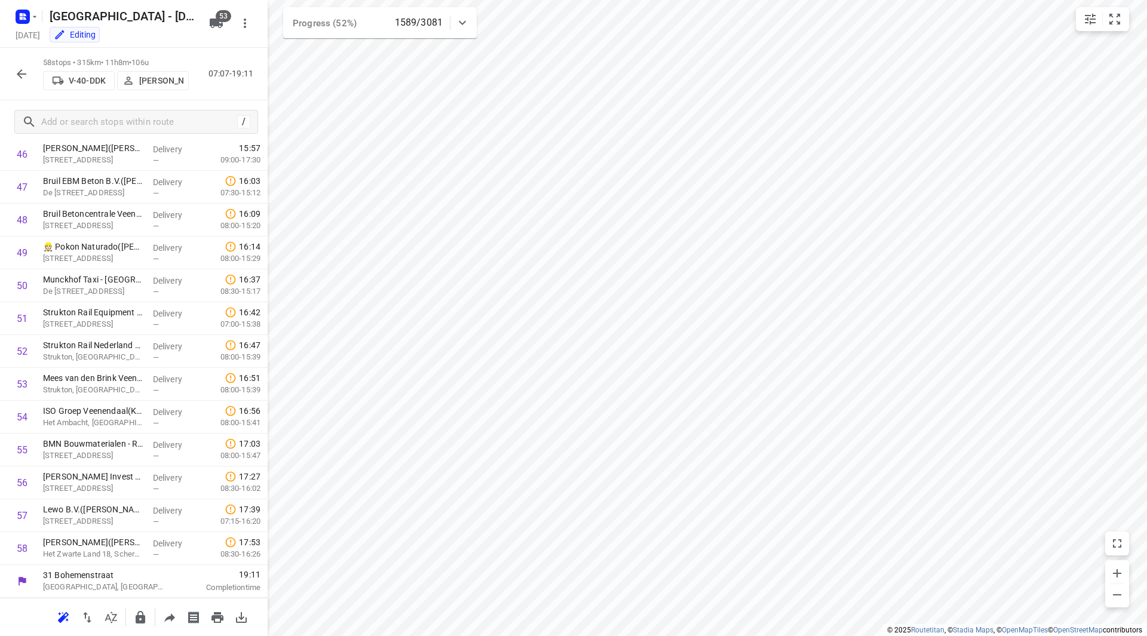
click at [23, 77] on icon "button" at bounding box center [21, 74] width 14 height 14
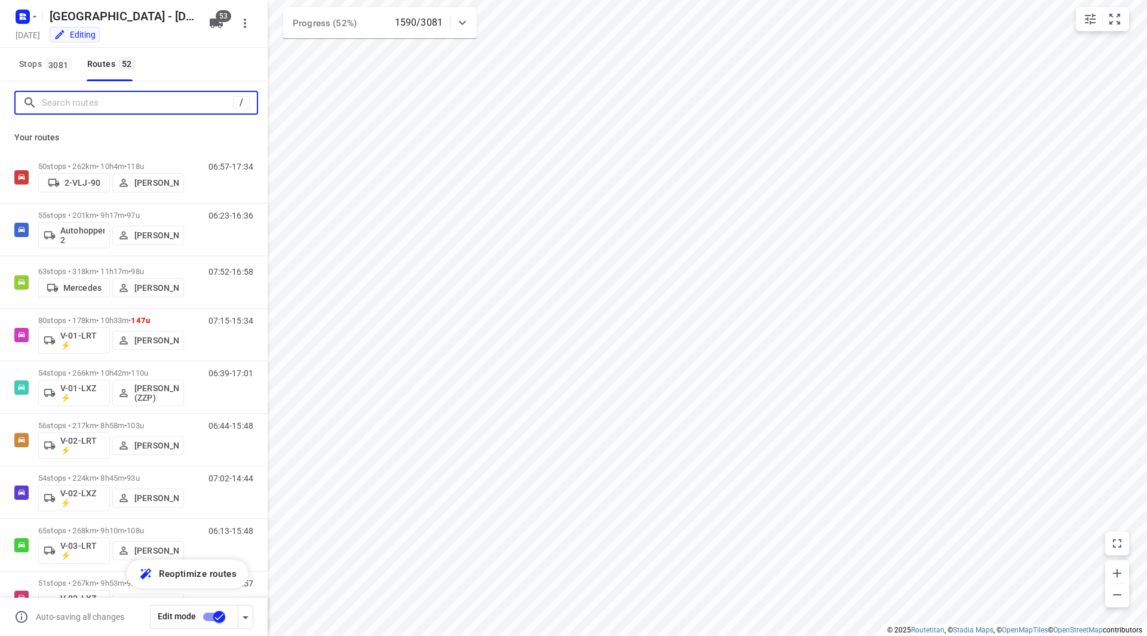
click at [66, 97] on input "Search routes" at bounding box center [137, 103] width 191 height 19
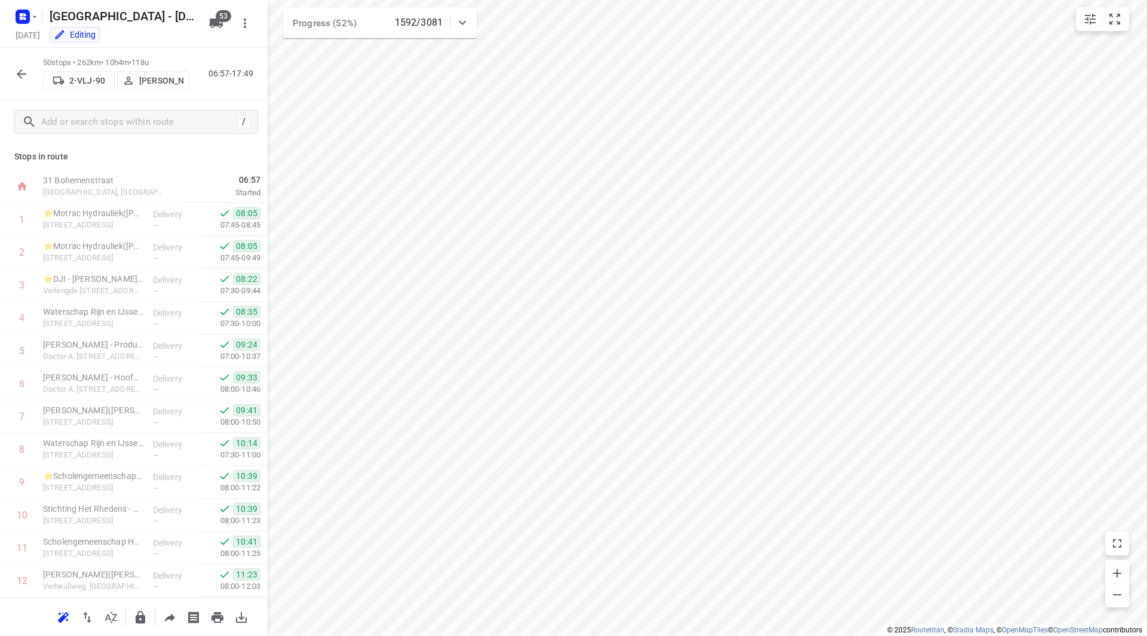
click at [23, 76] on icon "button" at bounding box center [21, 74] width 14 height 14
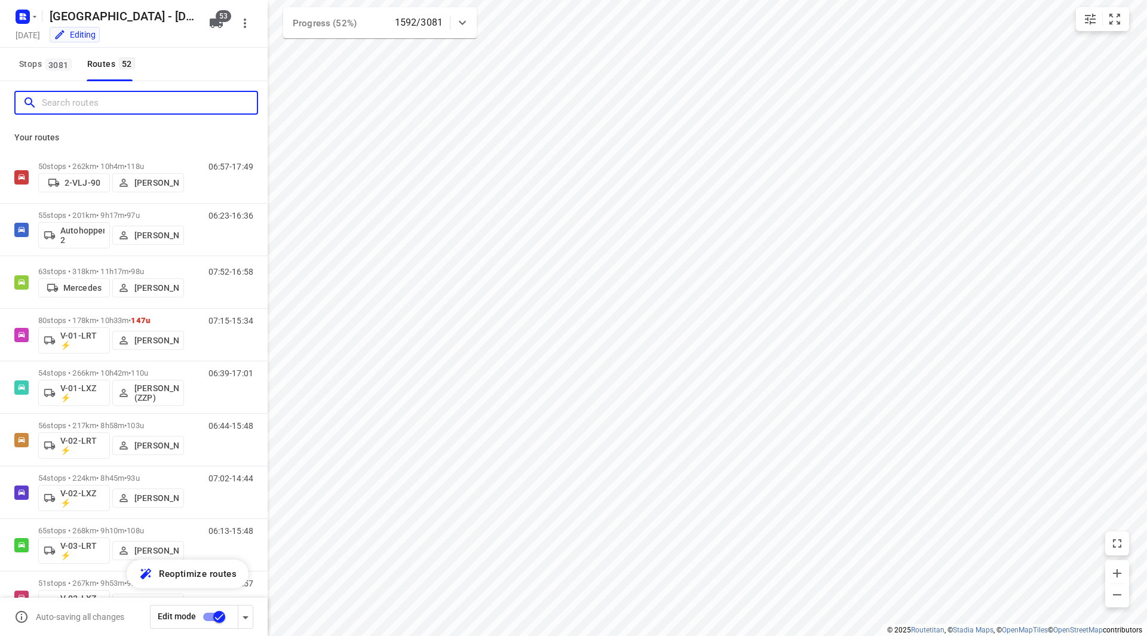
click at [79, 110] on input "Search routes" at bounding box center [149, 103] width 215 height 19
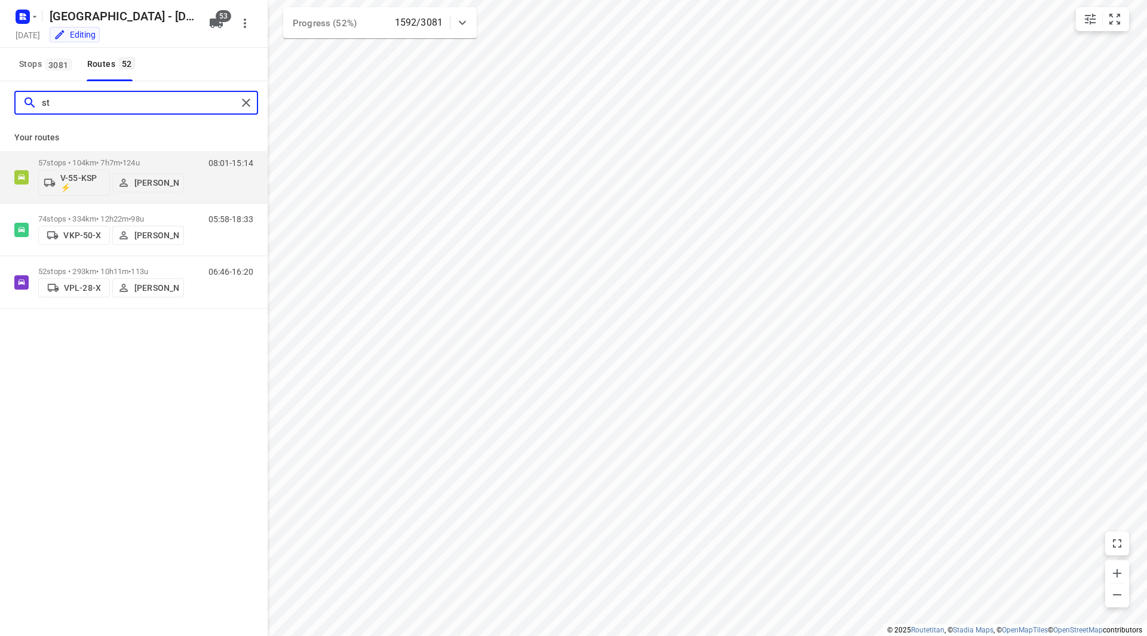
type input "s"
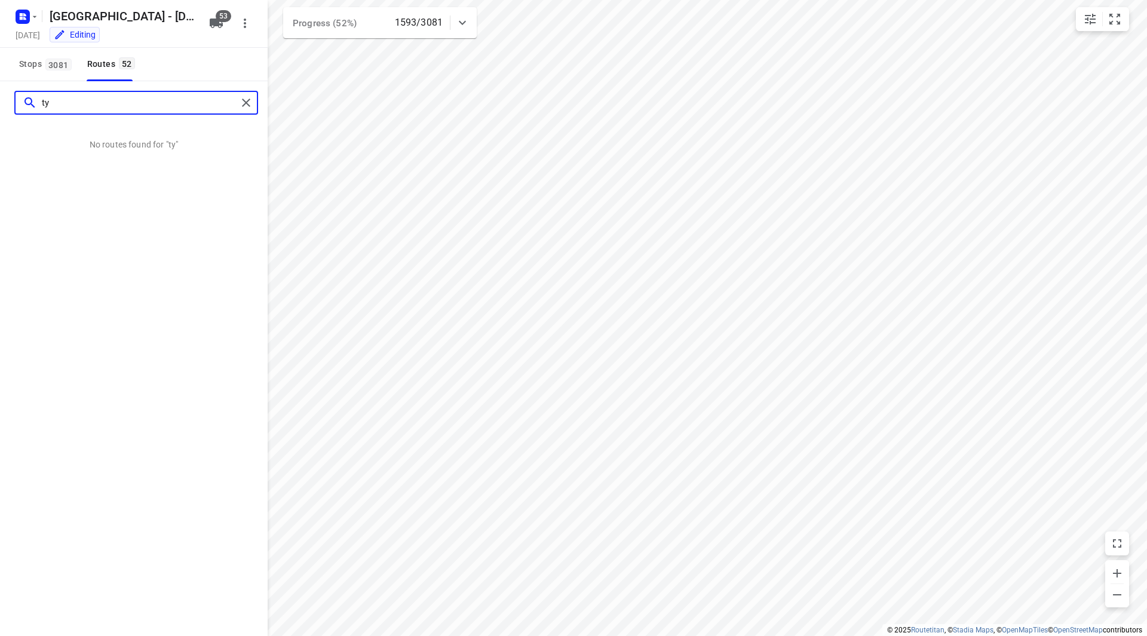
type input "t"
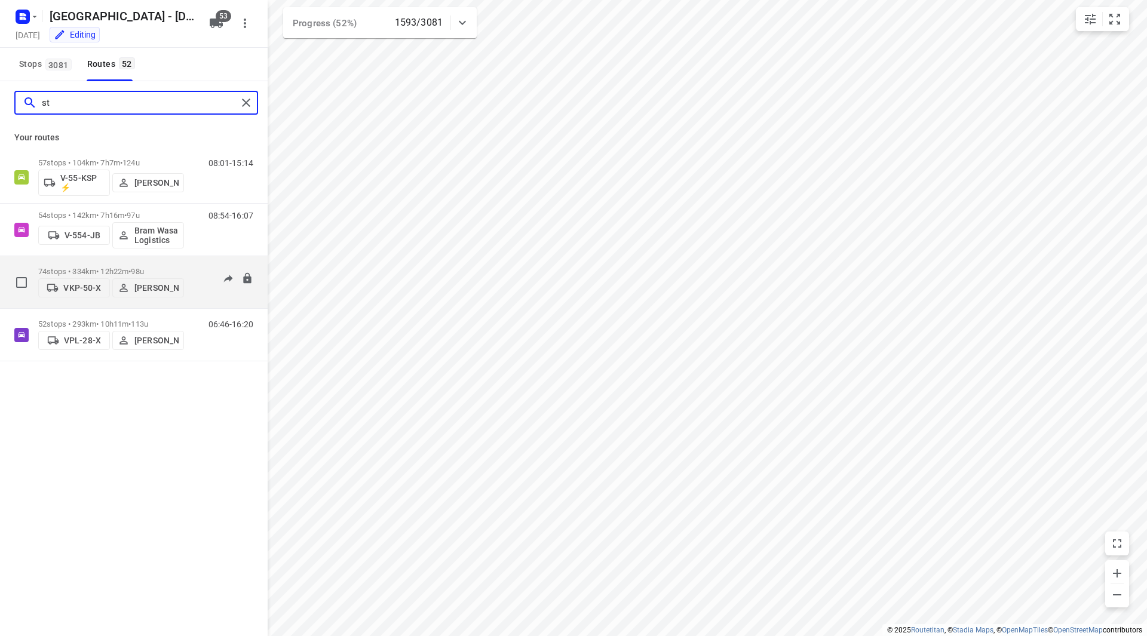
type input "st"
click at [171, 263] on div "74 stops • 334km • 12h22m • 98u VKP-50-X Steven Hubers" at bounding box center [111, 282] width 146 height 42
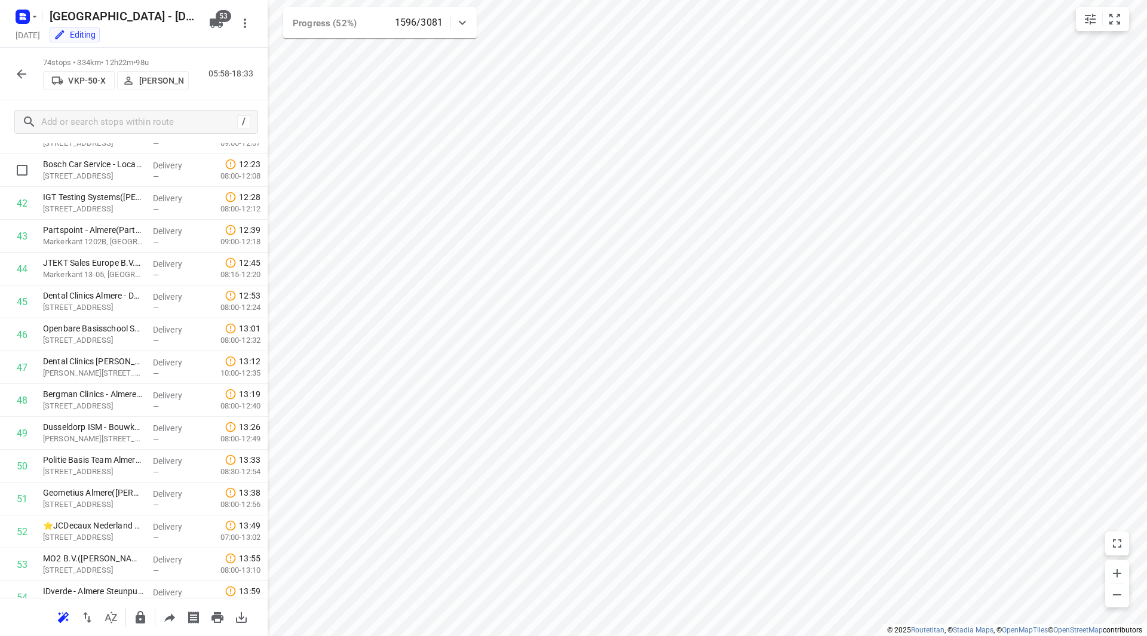
scroll to position [1292, 0]
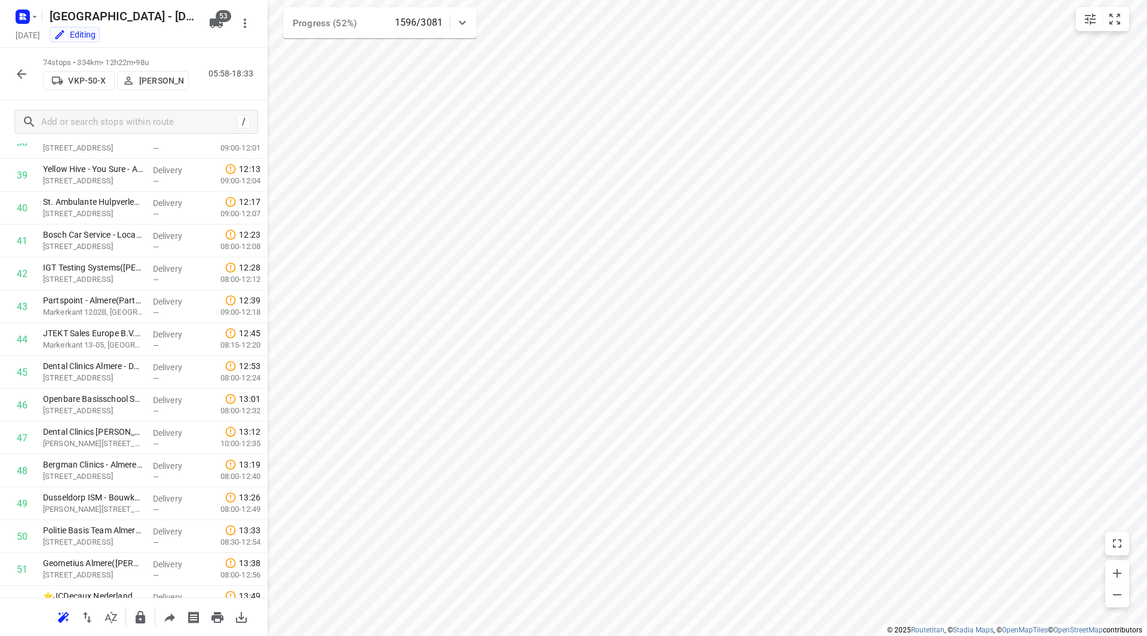
click at [20, 78] on icon "button" at bounding box center [21, 74] width 14 height 14
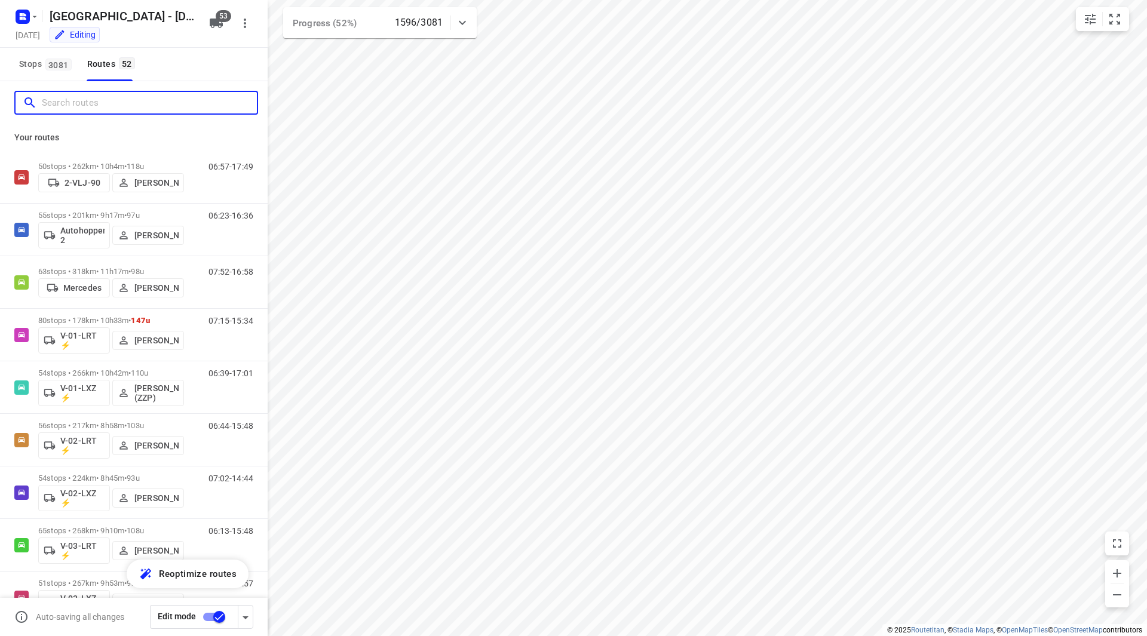
click at [129, 111] on input "Search routes" at bounding box center [149, 103] width 215 height 19
click at [136, 108] on input "Search routes" at bounding box center [149, 103] width 215 height 19
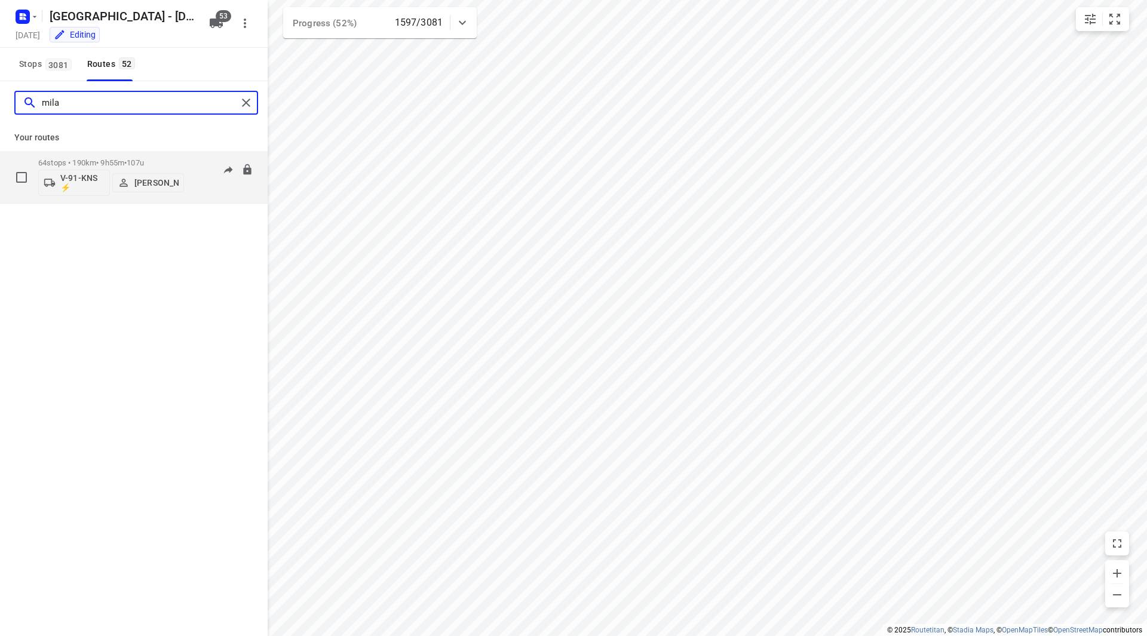
type input "mila"
click at [144, 162] on span "107u" at bounding box center [135, 162] width 17 height 9
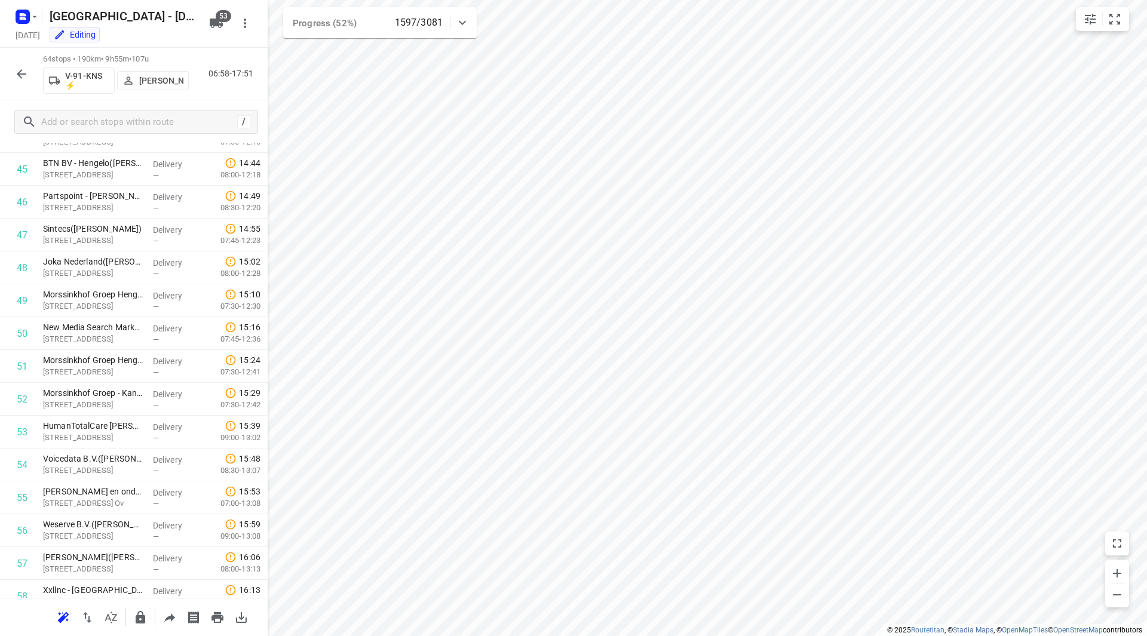
scroll to position [1740, 0]
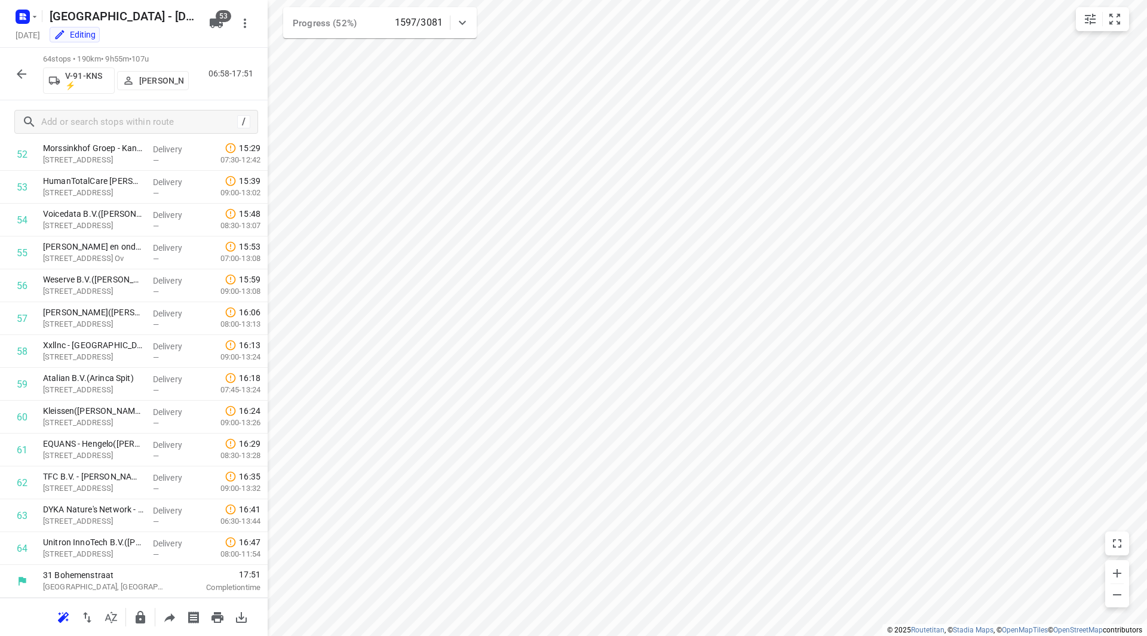
click at [28, 78] on icon "button" at bounding box center [21, 74] width 14 height 14
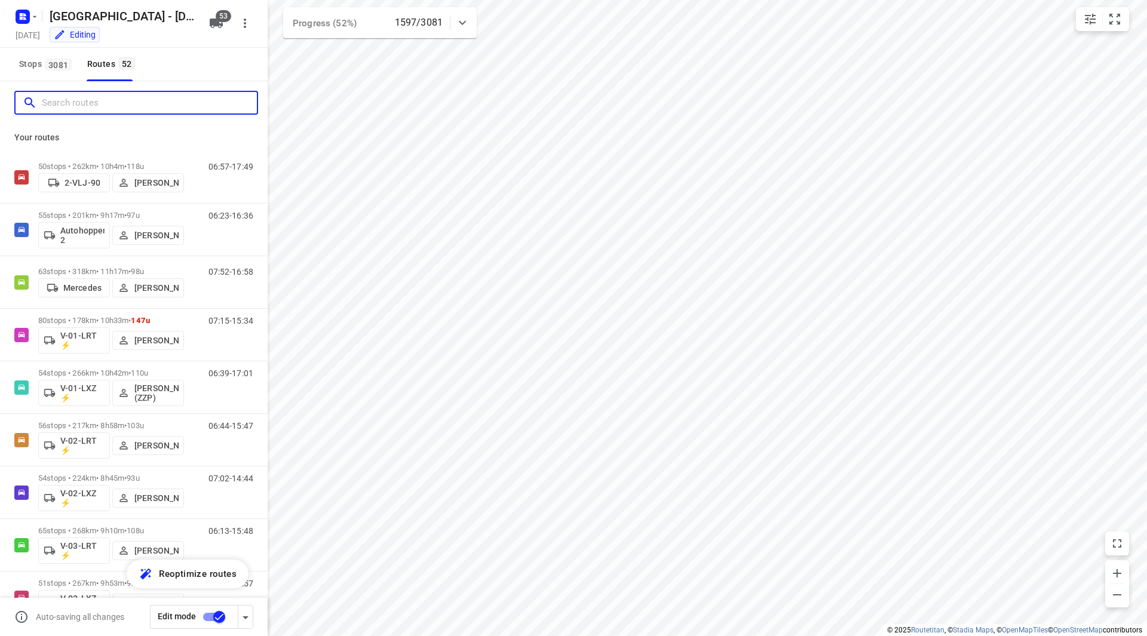
click at [78, 106] on input "Search routes" at bounding box center [149, 103] width 215 height 19
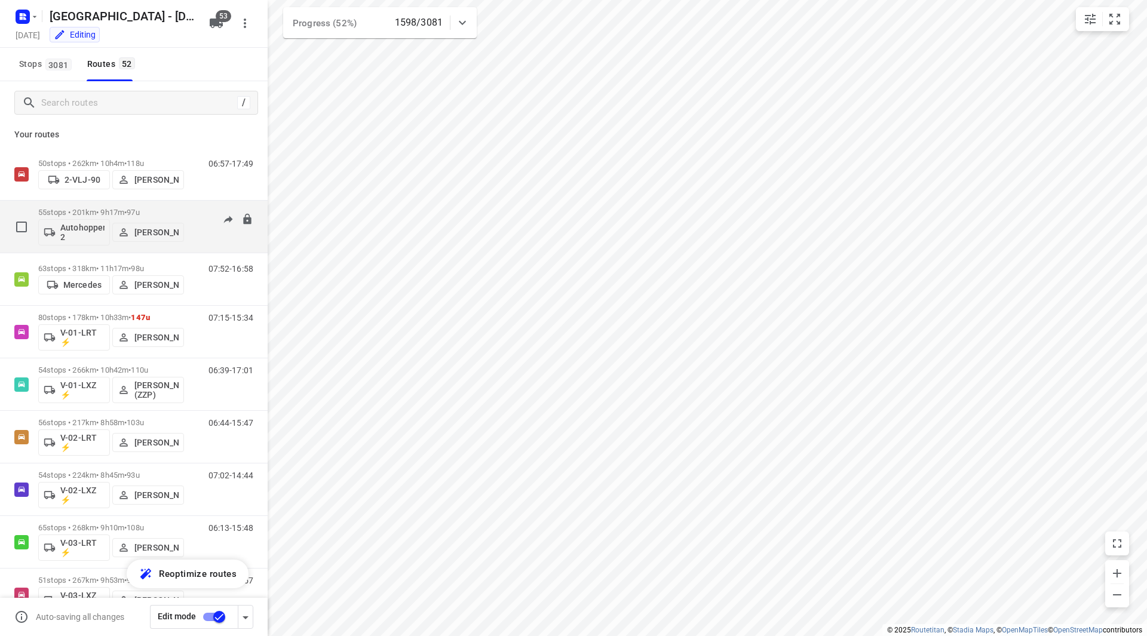
click at [176, 209] on p "55 stops • 201km • 9h17m • 97u" at bounding box center [111, 212] width 146 height 9
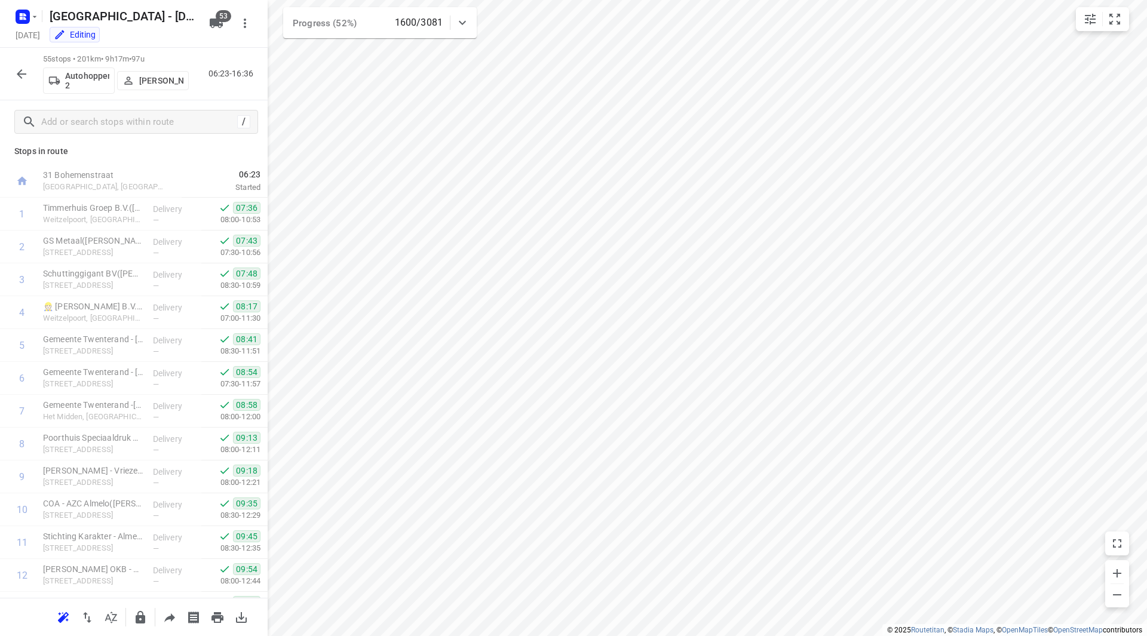
scroll to position [0, 0]
click at [24, 75] on icon "button" at bounding box center [21, 74] width 14 height 14
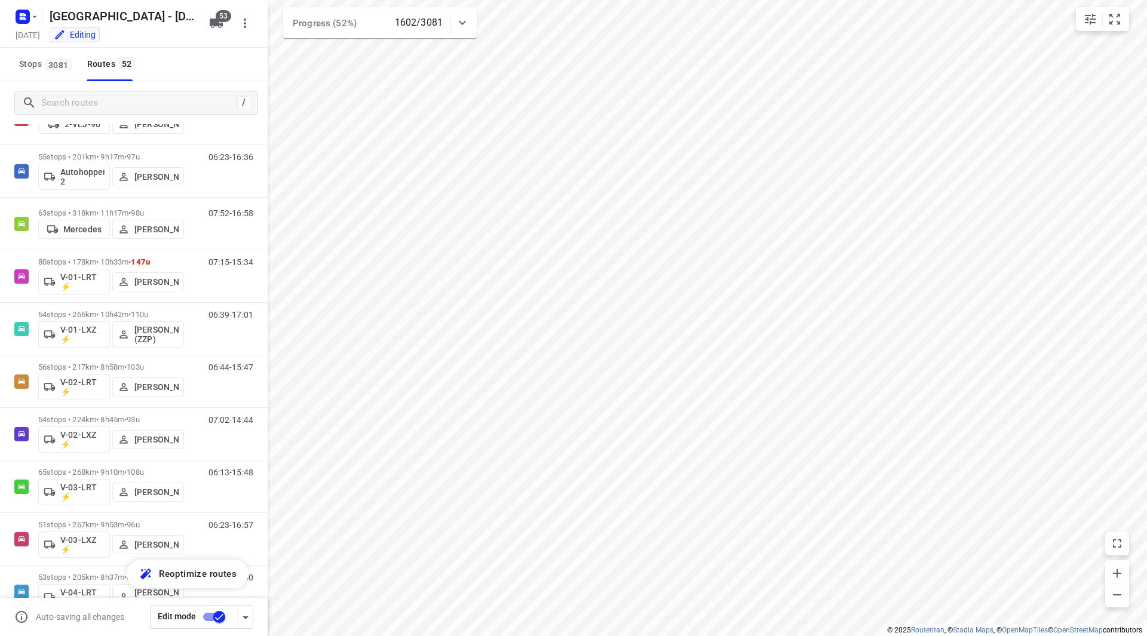
scroll to position [84, 0]
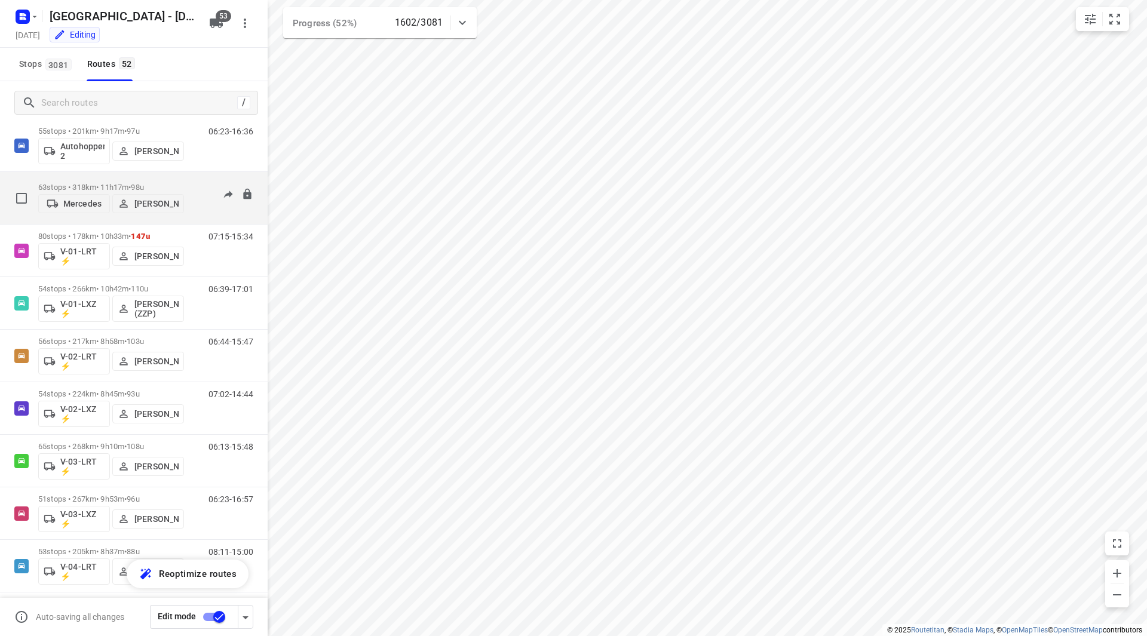
click at [167, 180] on div "63 stops • 318km • 11h17m • 98u Mercedes Fikri Mizaz" at bounding box center [111, 198] width 146 height 42
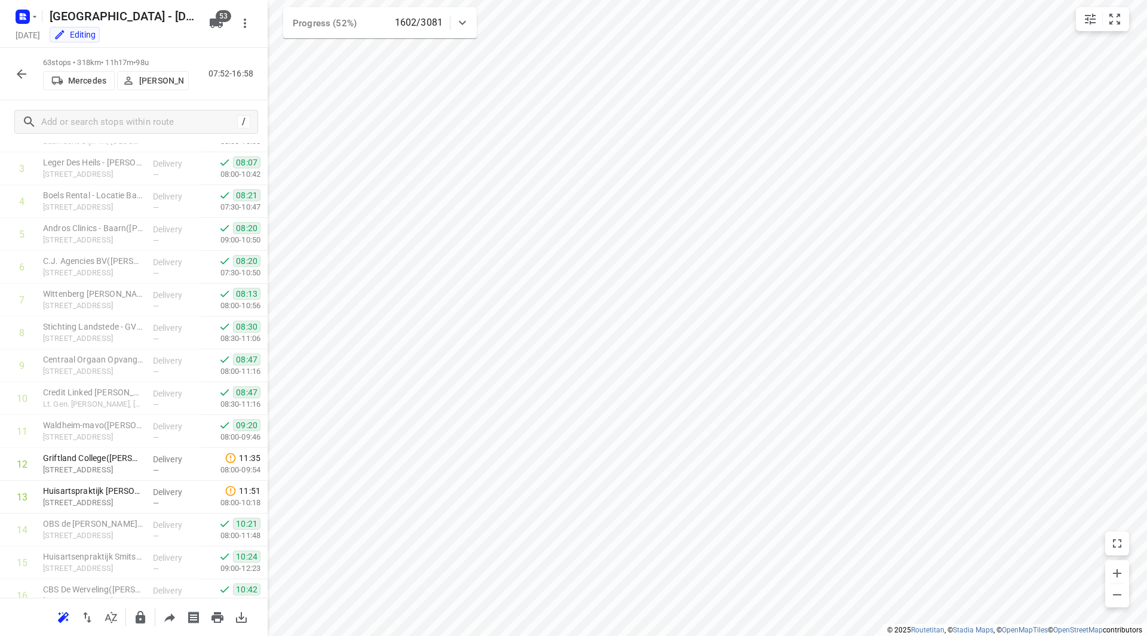
scroll to position [0, 0]
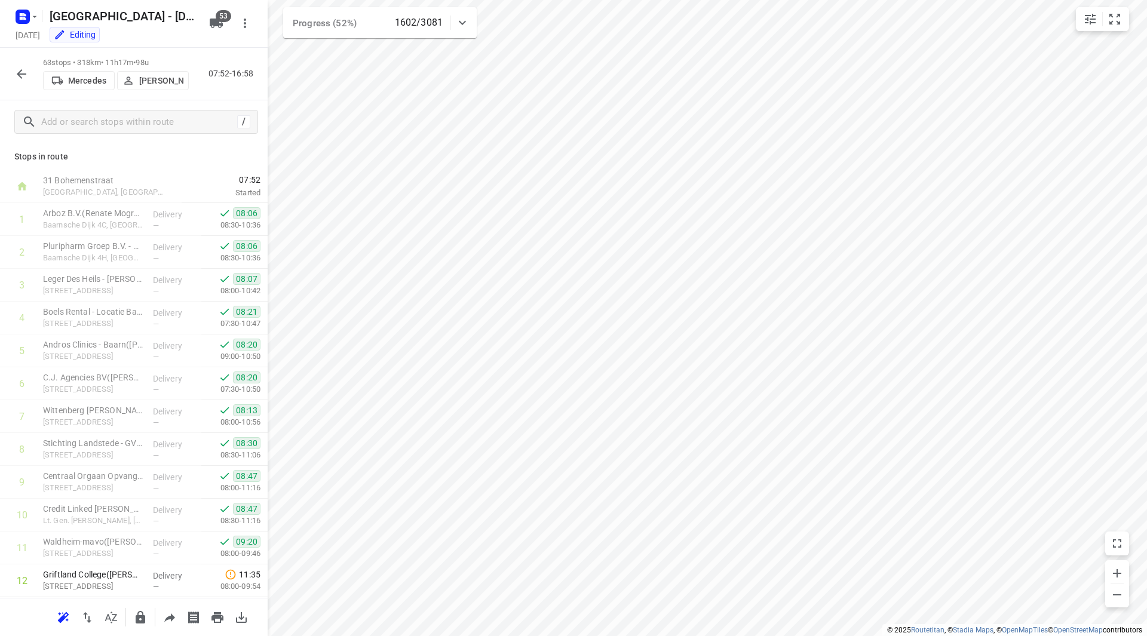
click at [17, 85] on div at bounding box center [22, 74] width 24 height 24
click at [21, 72] on icon "button" at bounding box center [21, 74] width 14 height 14
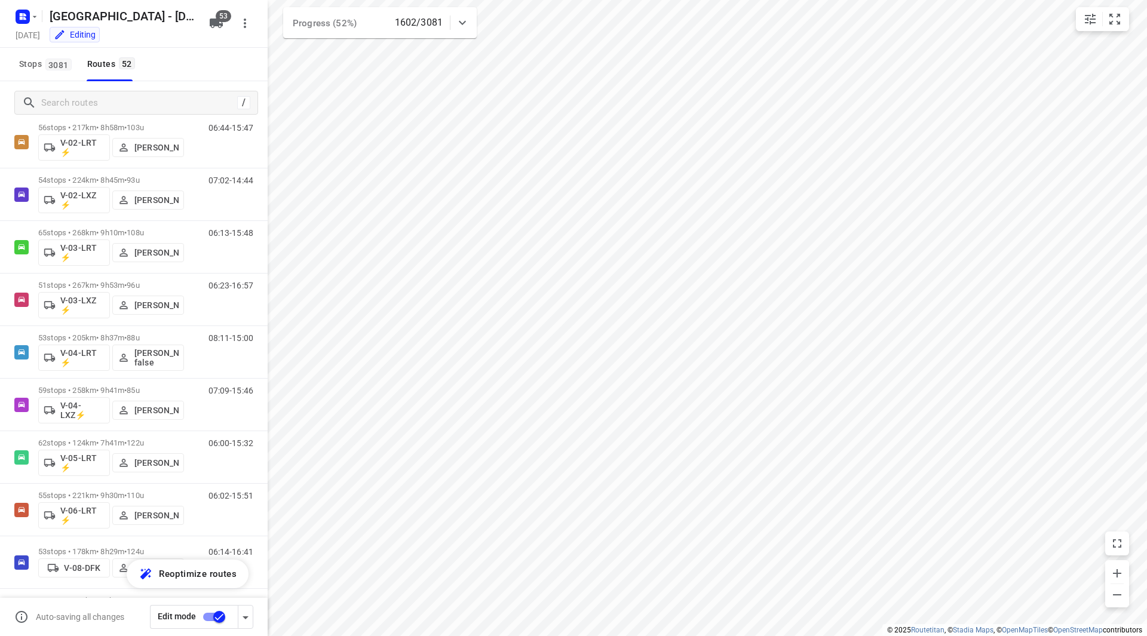
scroll to position [308, 0]
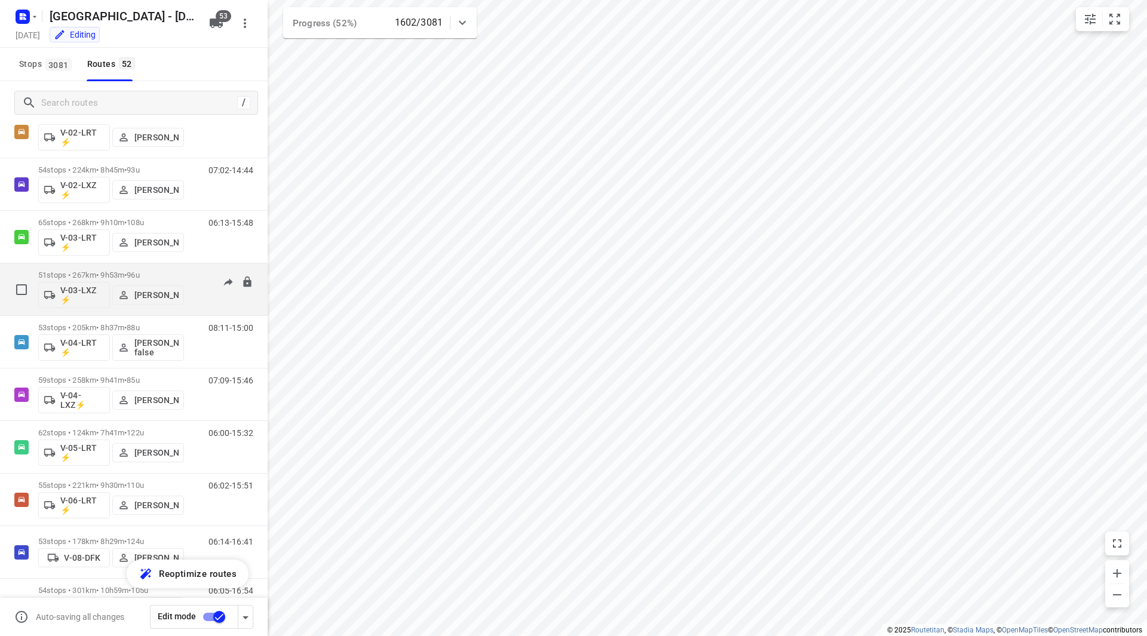
click at [179, 268] on div "51 stops • 267km • 9h53m • 96u V-03-LXZ ⚡ Mikai Warmelink" at bounding box center [111, 290] width 146 height 50
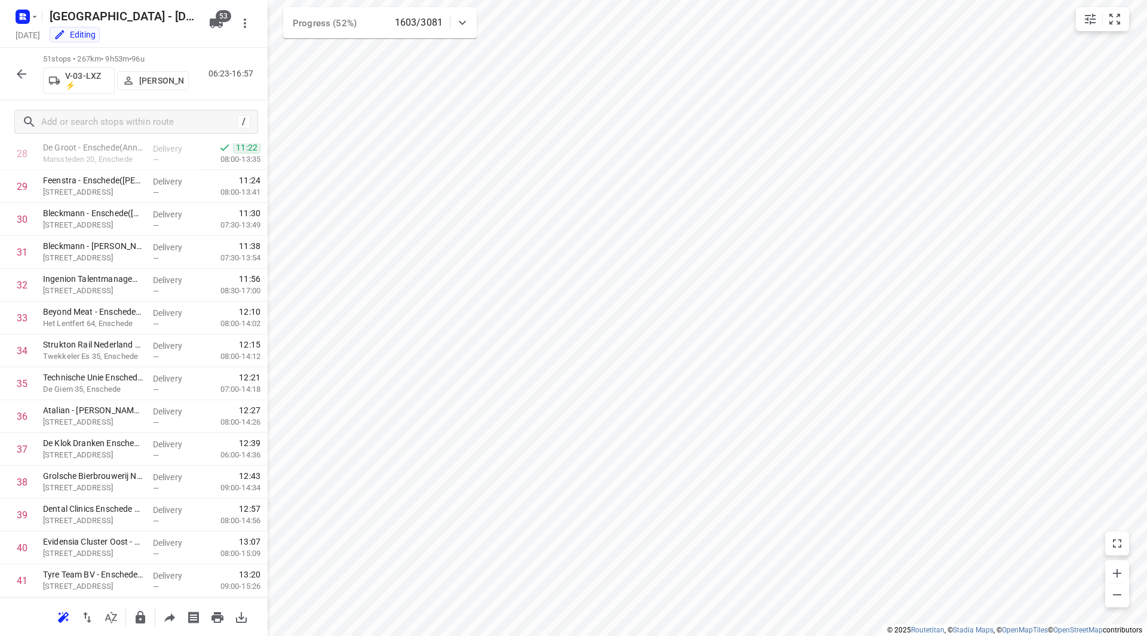
scroll to position [1313, 0]
click at [24, 77] on icon "button" at bounding box center [21, 74] width 14 height 14
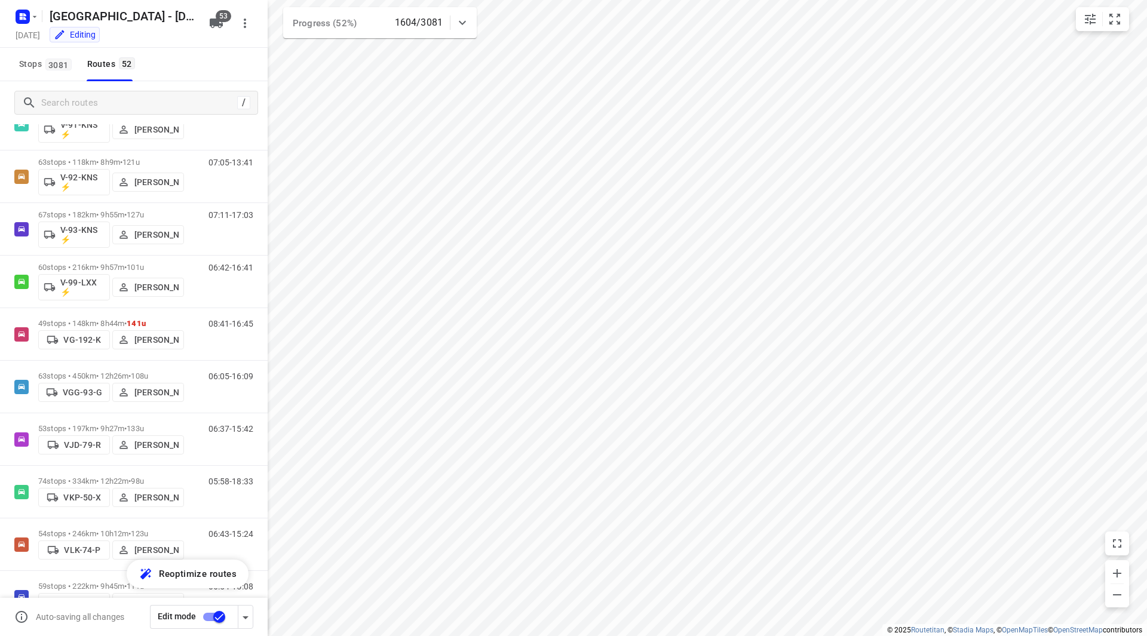
scroll to position [1689, 0]
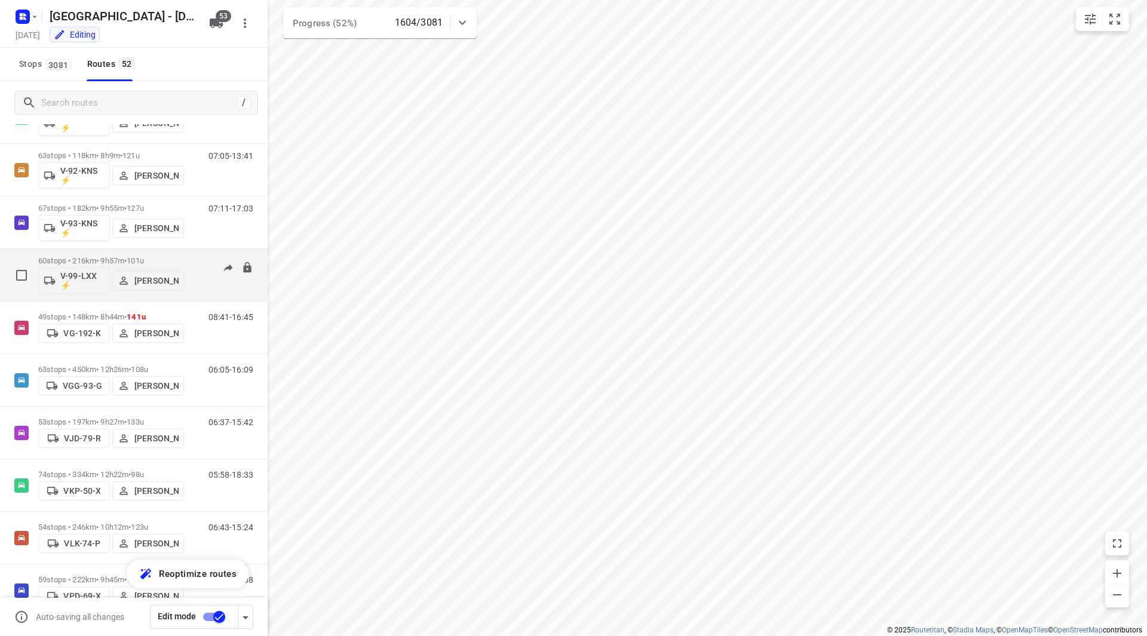
click at [169, 256] on div "60 stops • 216km • 9h57m • 101u V-99-LXX ⚡ Nina Jo An Kleinjan" at bounding box center [111, 275] width 146 height 50
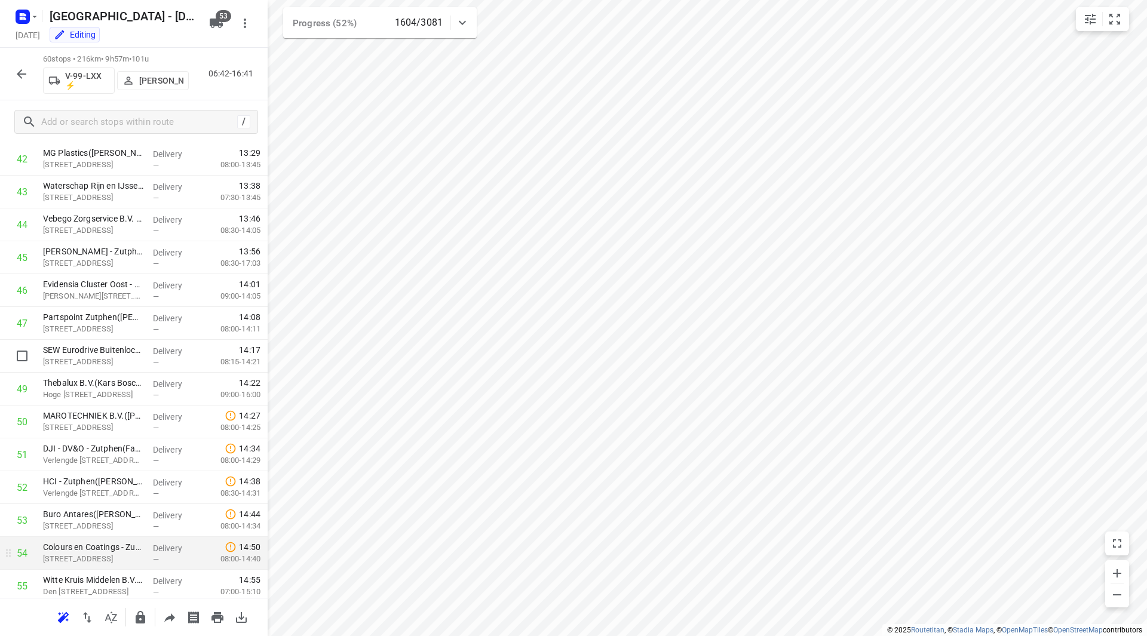
scroll to position [1609, 0]
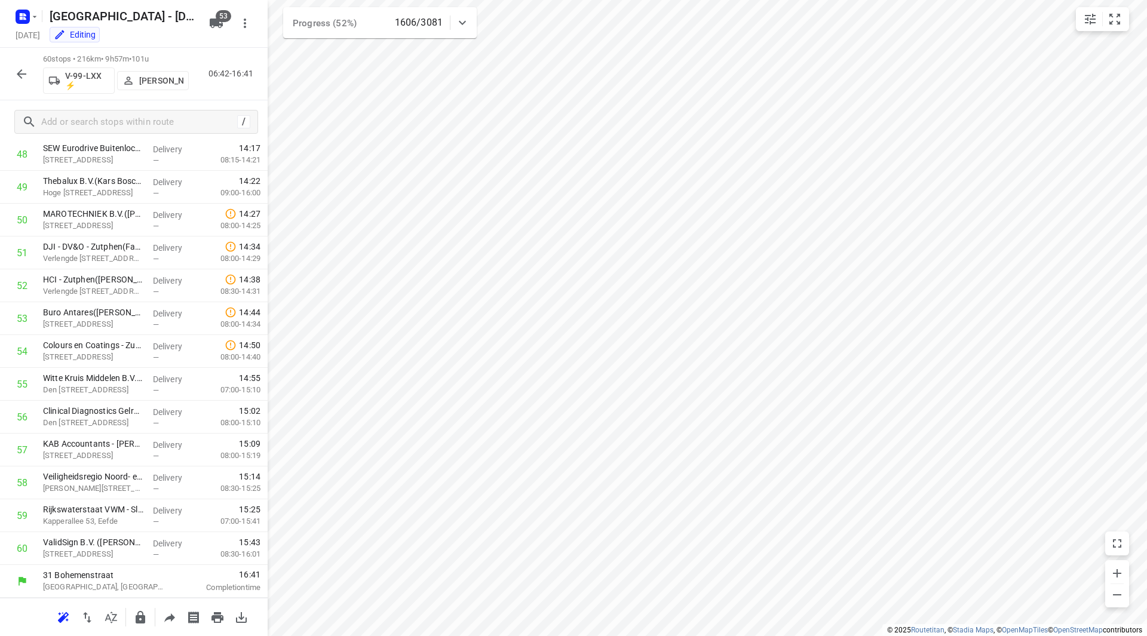
click at [30, 70] on button "button" at bounding box center [22, 74] width 24 height 24
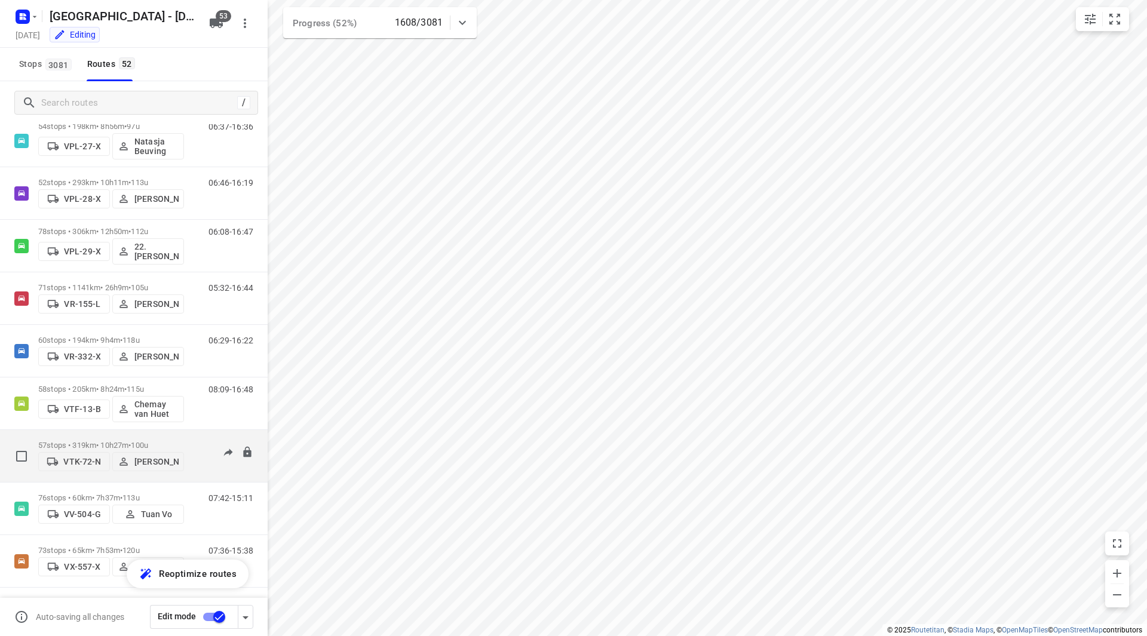
scroll to position [2298, 0]
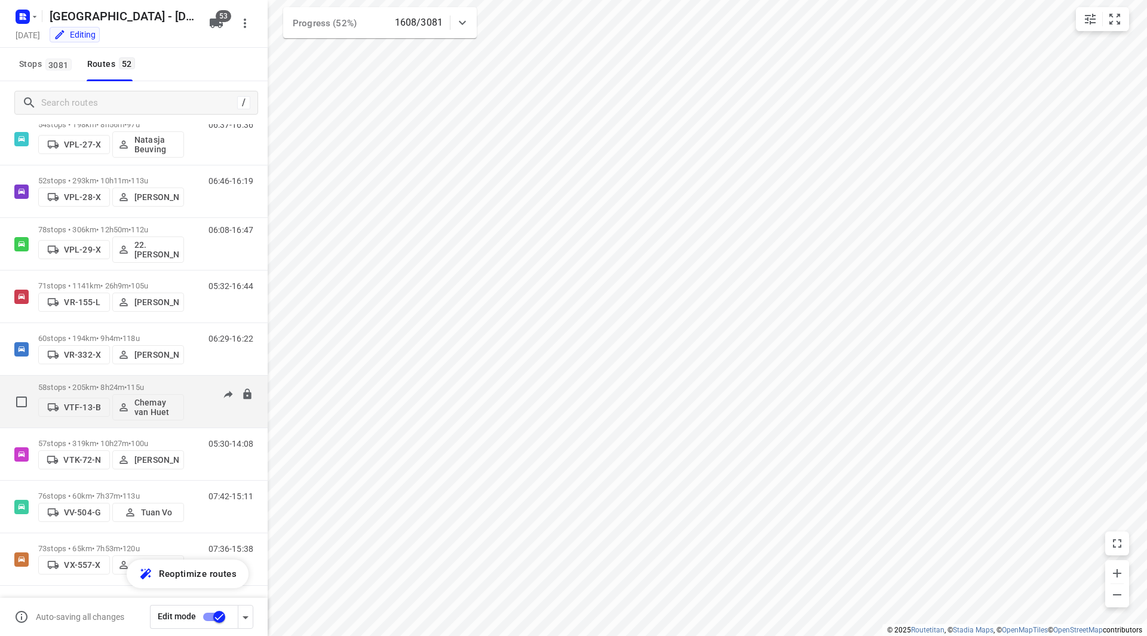
click at [158, 382] on div "58 stops • 205km • 8h24m • 115u VTF-13-B Chemay van Huet" at bounding box center [111, 402] width 146 height 50
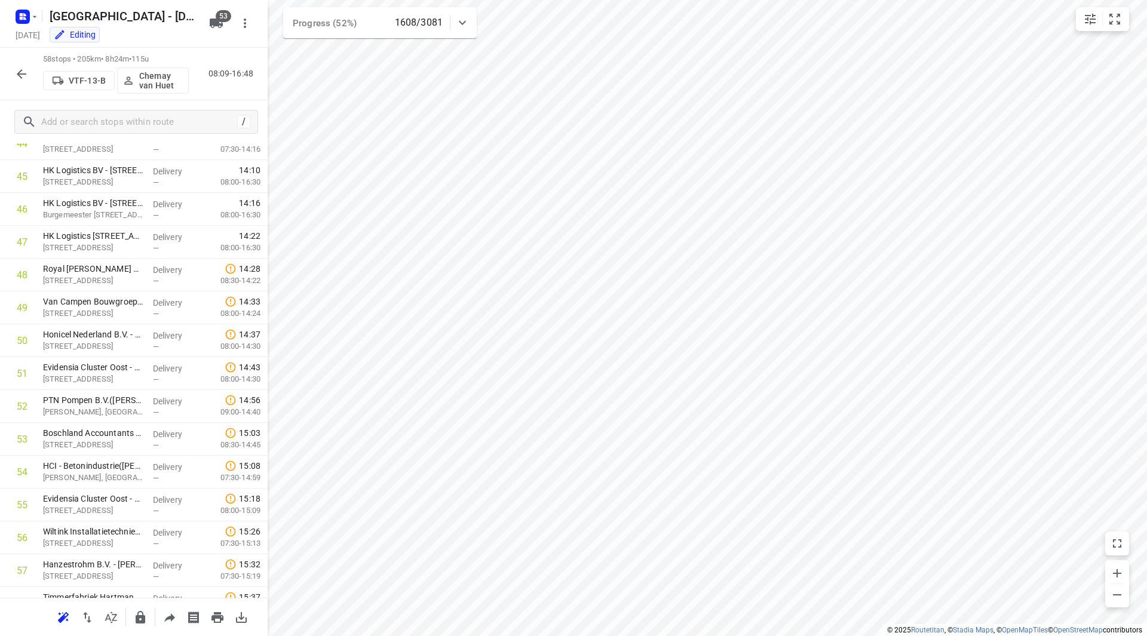
scroll to position [1543, 0]
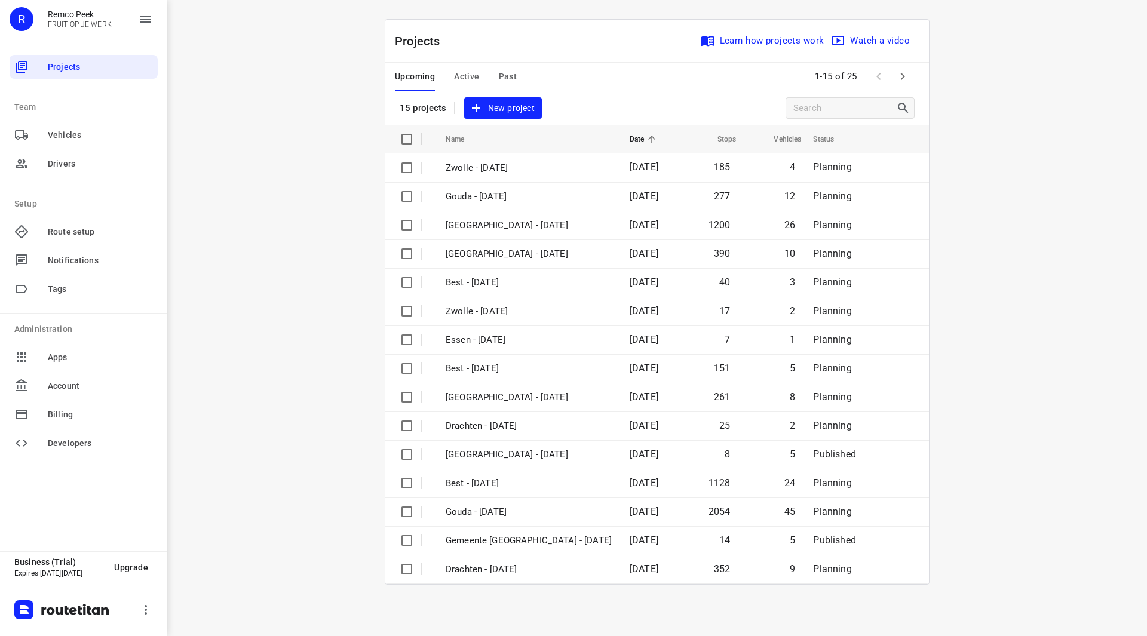
click at [477, 77] on span "Active" at bounding box center [466, 76] width 25 height 15
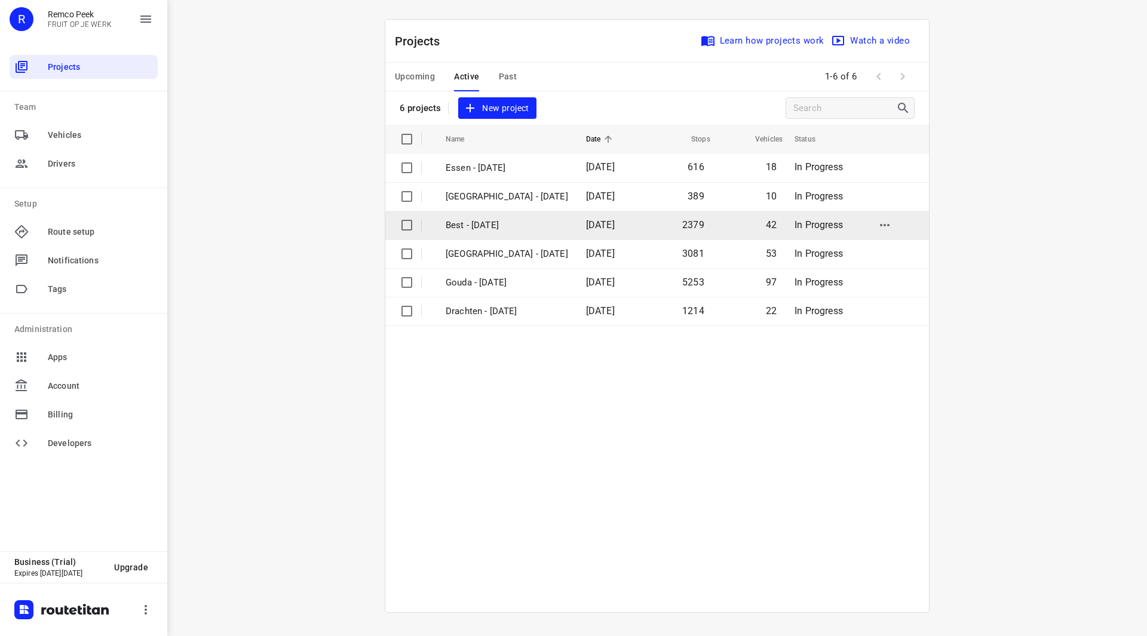
click at [471, 229] on p "Best - [DATE]" at bounding box center [507, 226] width 122 height 14
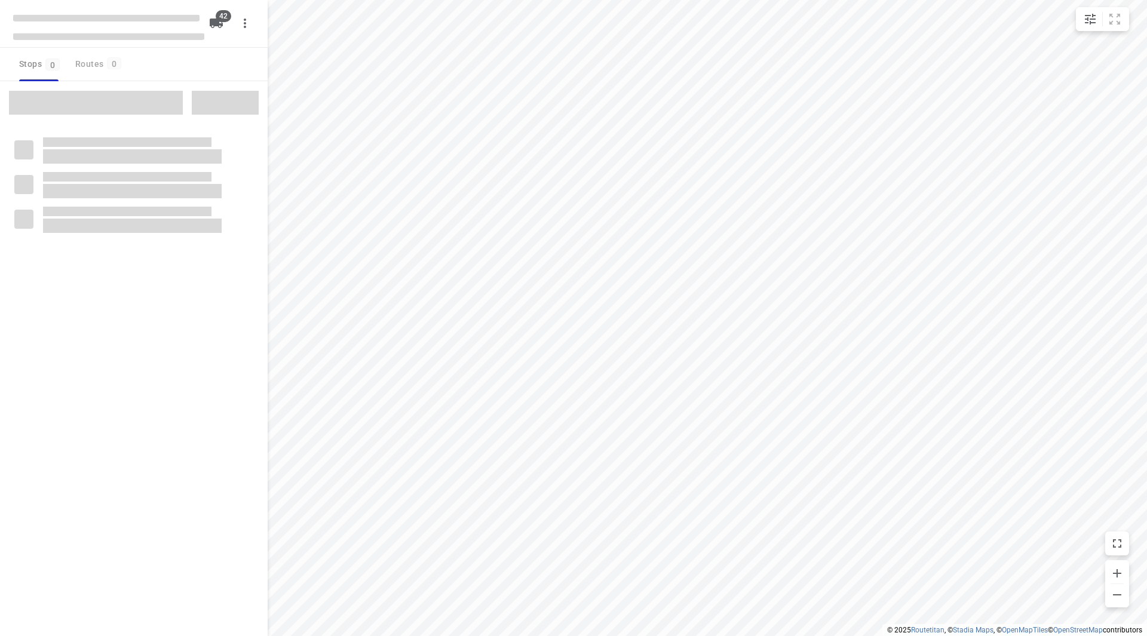
checkbox input "true"
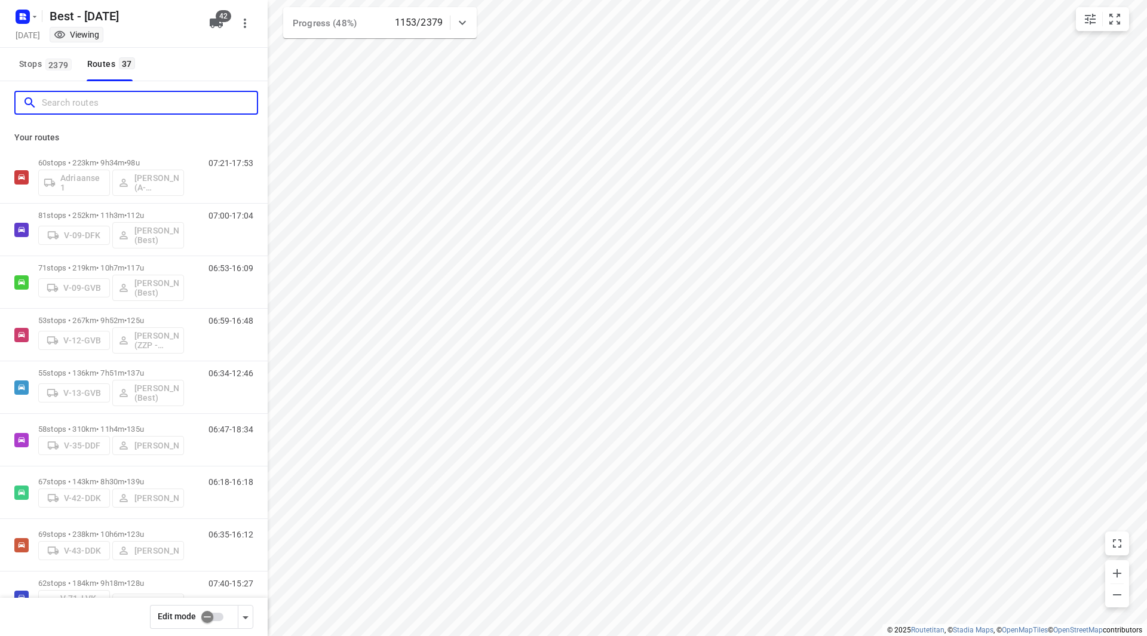
click at [103, 109] on input "Search routes" at bounding box center [149, 103] width 215 height 19
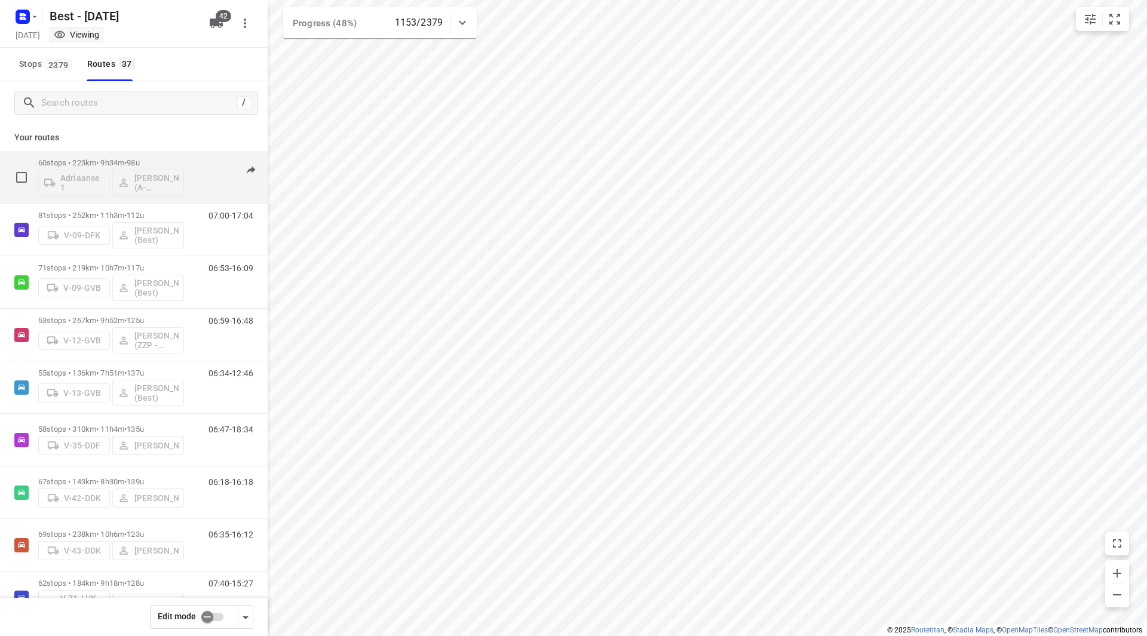
click at [154, 154] on div "60 stops • 223km • 9h34m • 98u Adriaanse 1 Souliman Aoussar (A-flexibleservice …" at bounding box center [111, 177] width 146 height 50
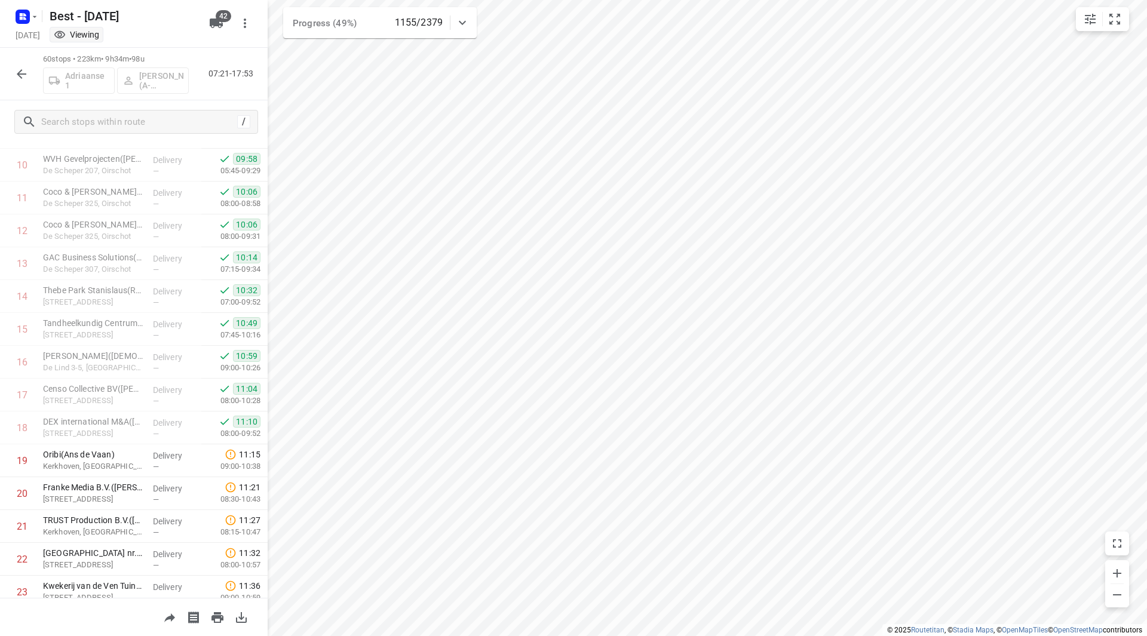
scroll to position [345, 0]
click at [27, 75] on icon "button" at bounding box center [21, 74] width 14 height 14
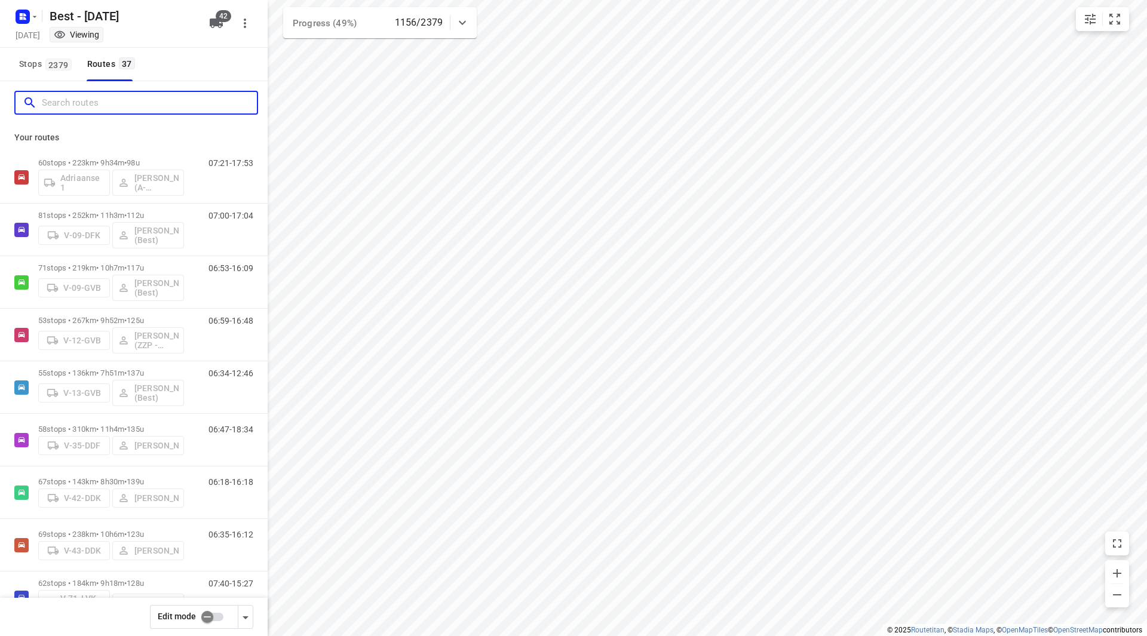
click at [84, 102] on input "Search routes" at bounding box center [149, 103] width 215 height 19
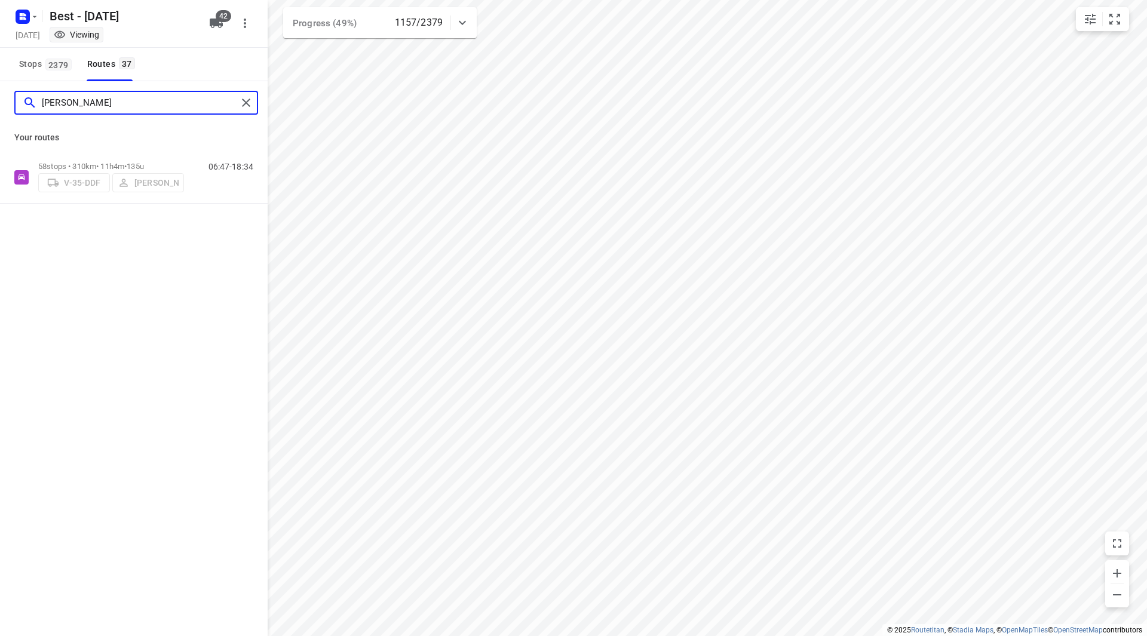
type input "dani"
click at [168, 150] on div "Your routes 58 stops • 310km • 11h4m • 135u V-35-DDF Daniëlle Belmer 06:47-18:34" at bounding box center [134, 163] width 268 height 79
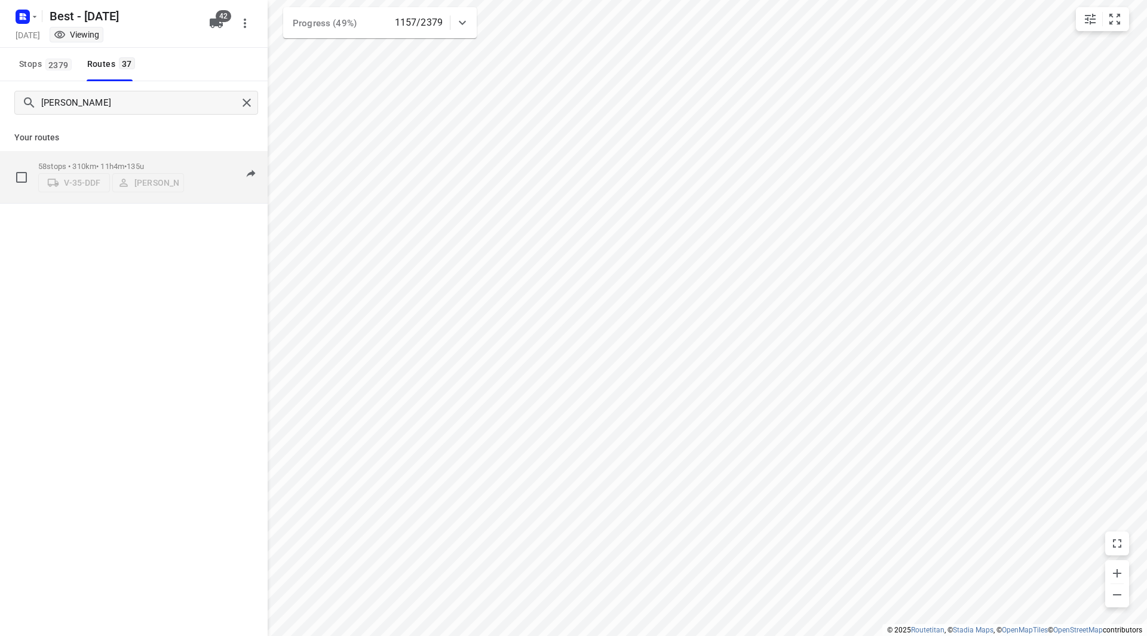
click at [178, 162] on p "58 stops • 310km • 11h4m • 135u" at bounding box center [111, 166] width 146 height 9
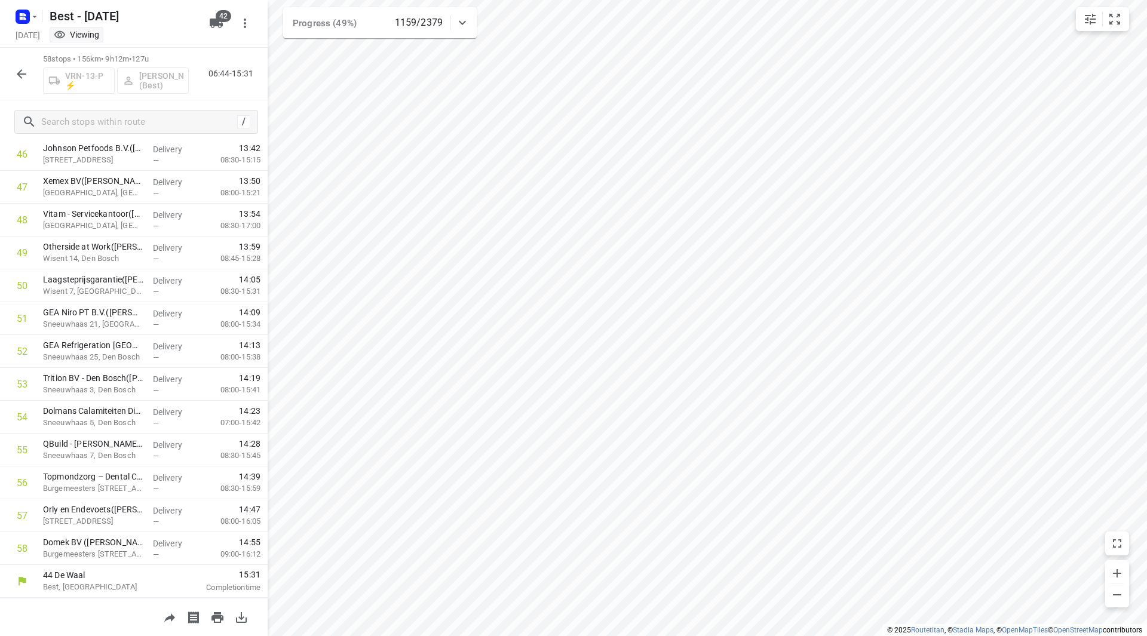
scroll to position [1543, 0]
click at [35, 72] on div "58 stops • 156km • 9h12m • 127u VRN-13-P ⚡ Mark Schultz (Best) 06:44-15:31" at bounding box center [134, 74] width 268 height 53
click at [27, 73] on icon "button" at bounding box center [21, 74] width 14 height 14
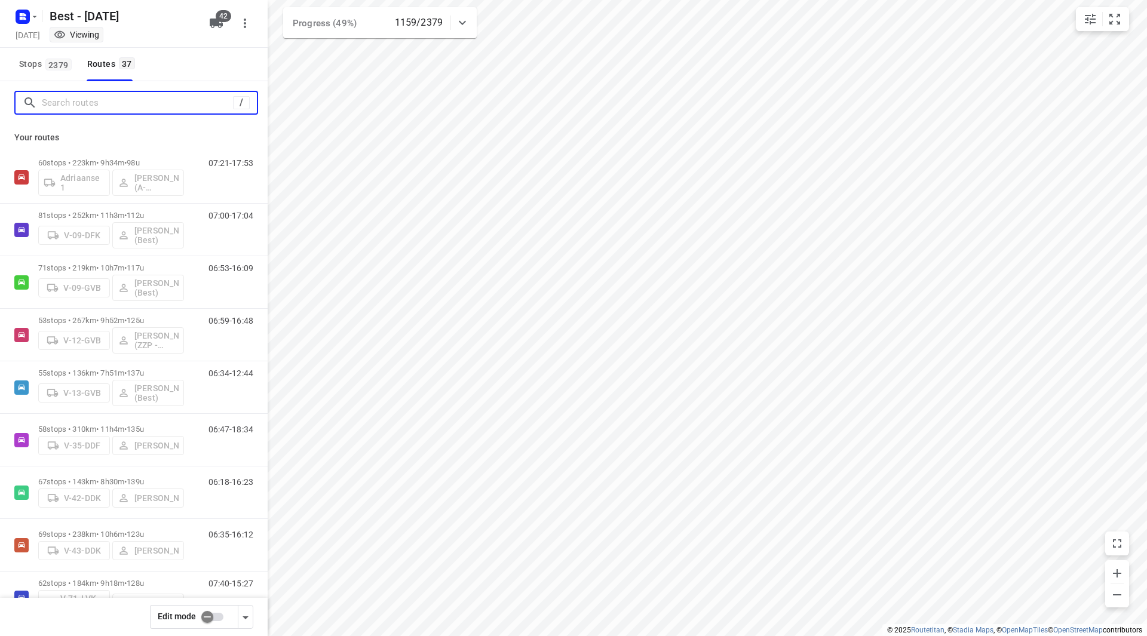
click at [130, 109] on input "Search routes" at bounding box center [137, 103] width 191 height 19
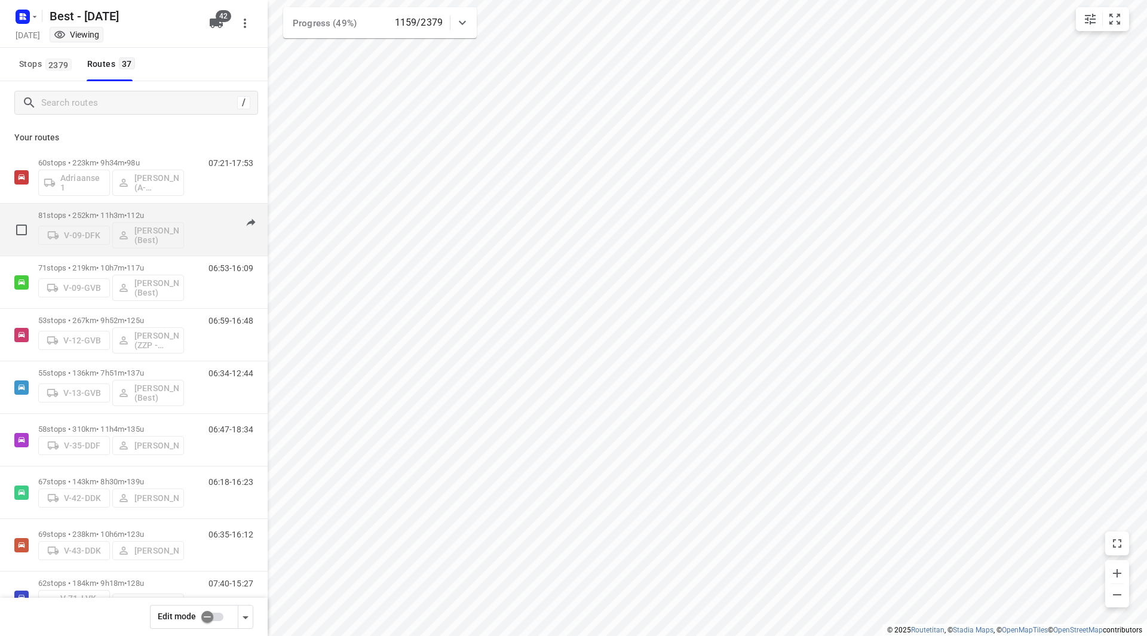
click at [173, 207] on div "81 stops • 252km • 11h3m • 112u V-09-DFK Tony van Doren (Best)" at bounding box center [111, 230] width 146 height 50
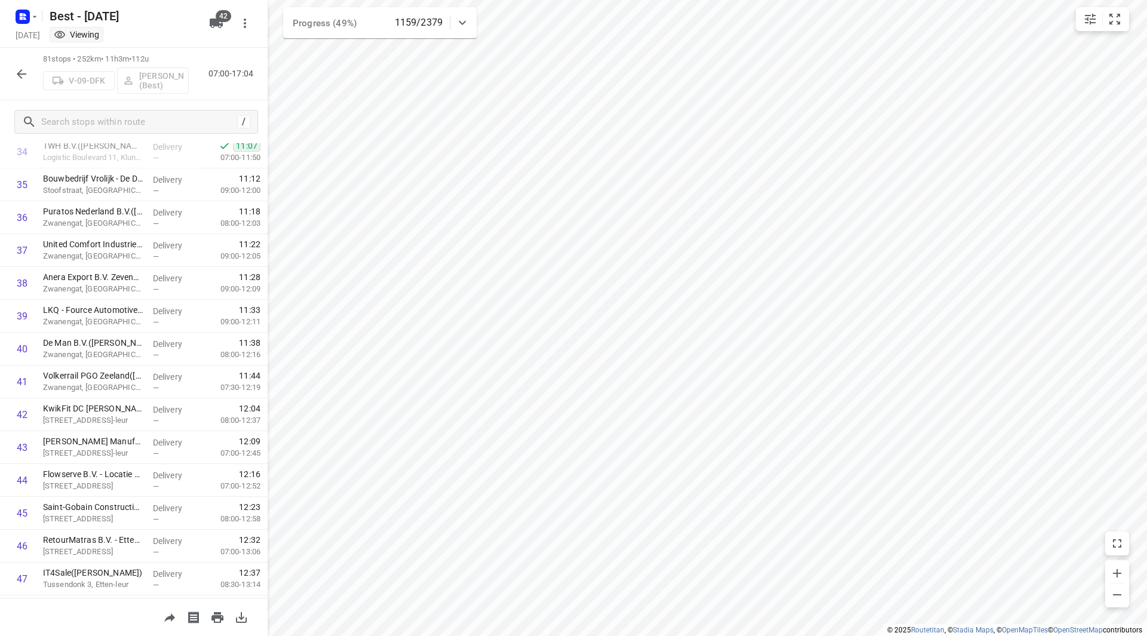
scroll to position [2299, 0]
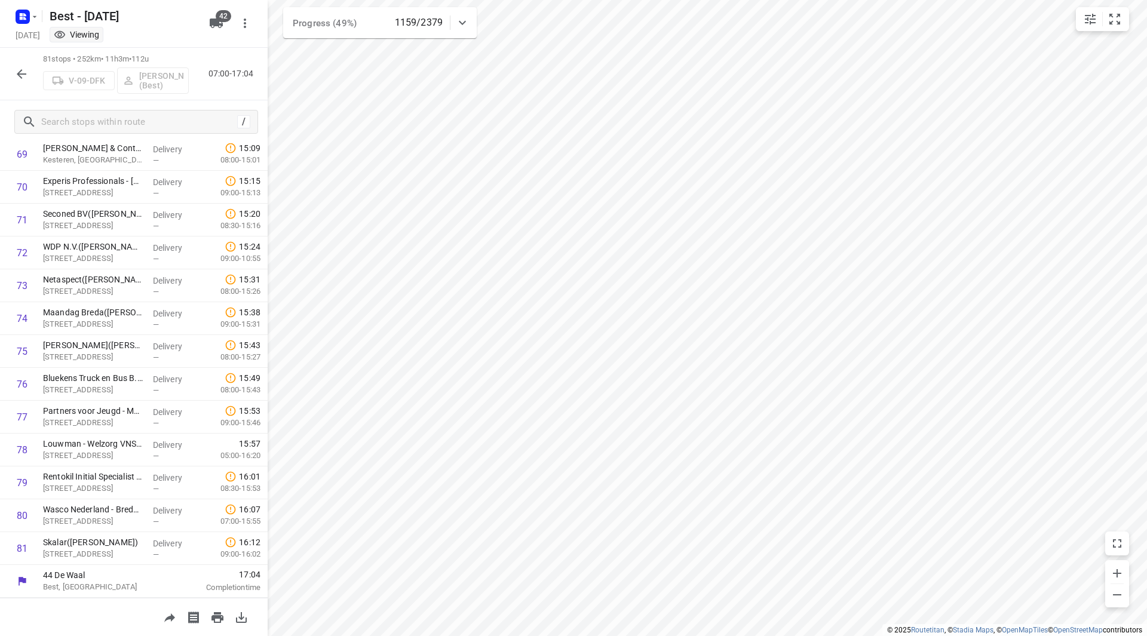
click at [24, 79] on icon "button" at bounding box center [21, 74] width 14 height 14
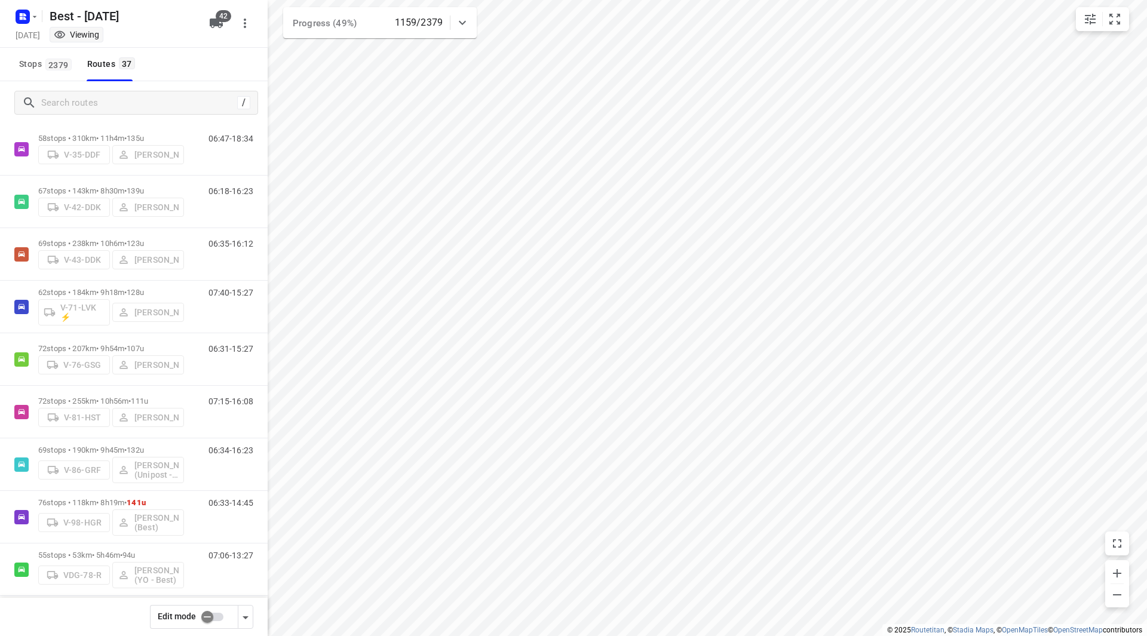
scroll to position [302, 0]
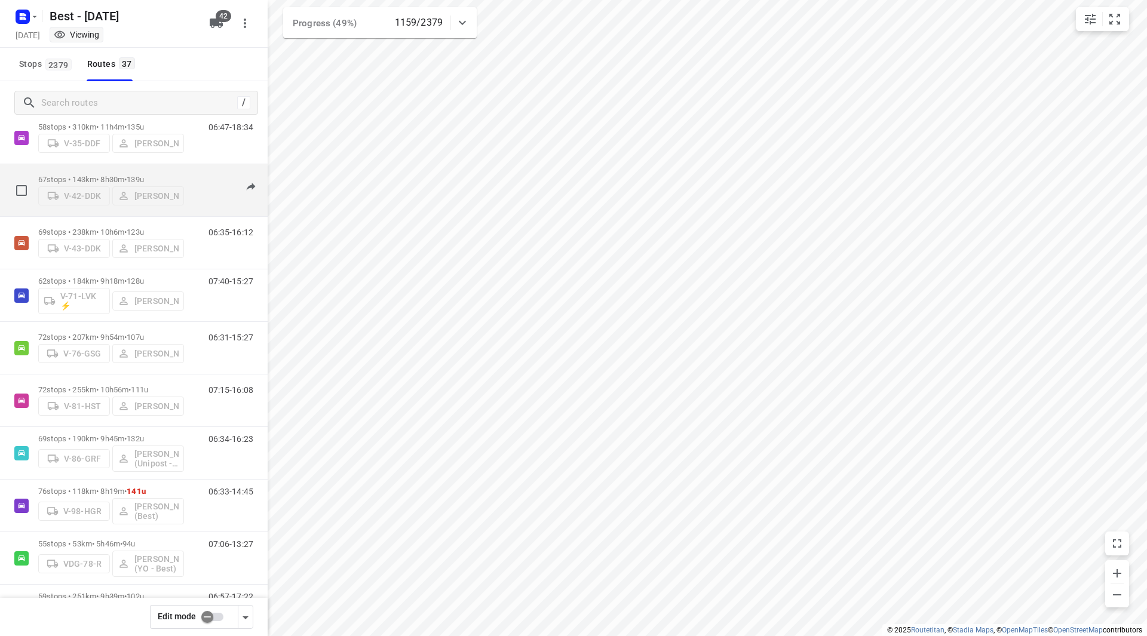
click at [173, 170] on div "67 stops • 143km • 8h30m • 139u V-42-DDK Ralph van Osnabrugge" at bounding box center [111, 190] width 146 height 42
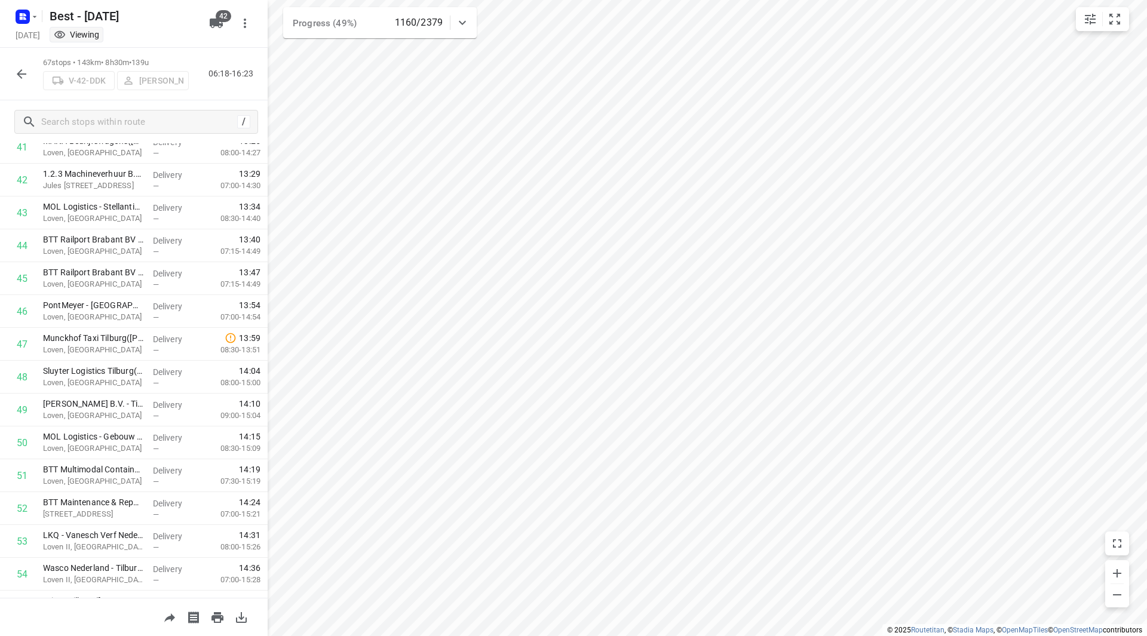
scroll to position [1839, 0]
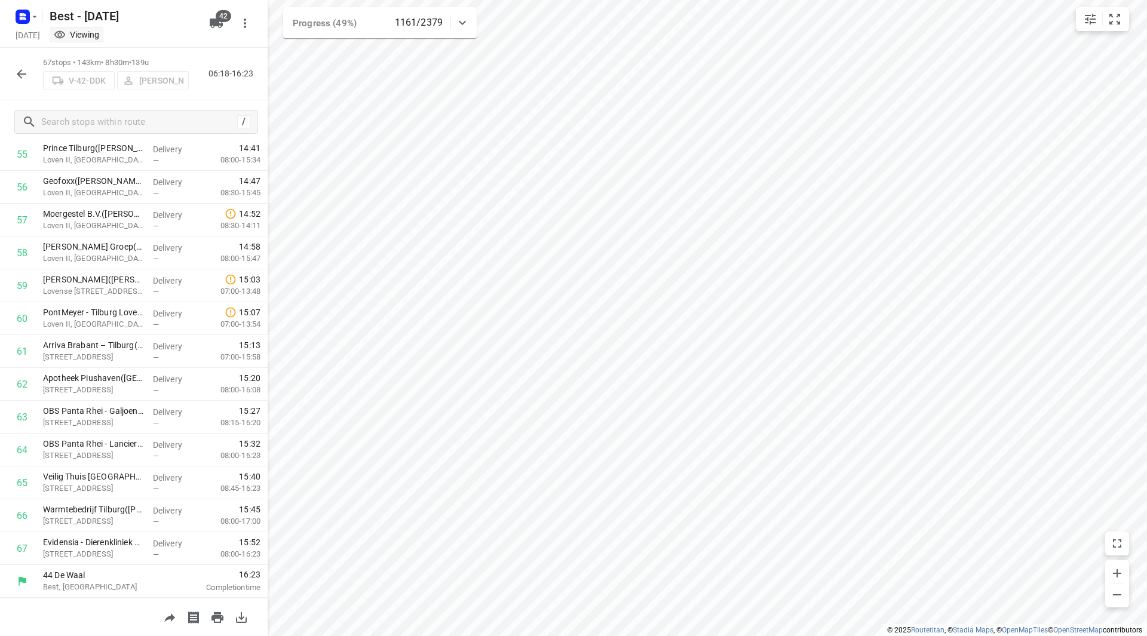
click at [25, 72] on icon "button" at bounding box center [21, 74] width 14 height 14
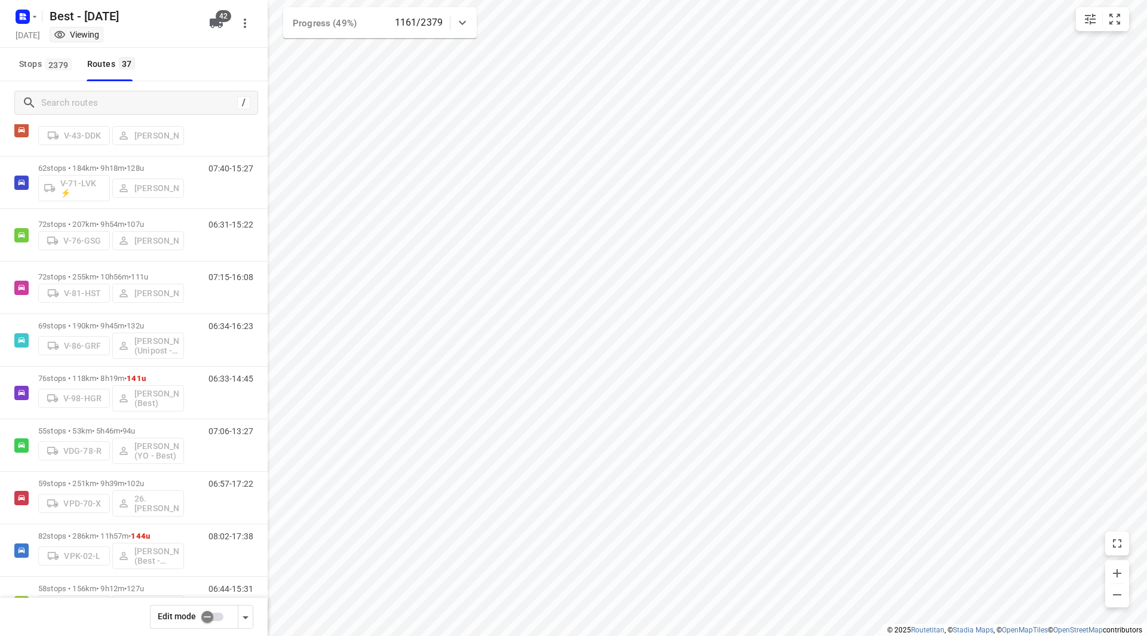
scroll to position [429, 0]
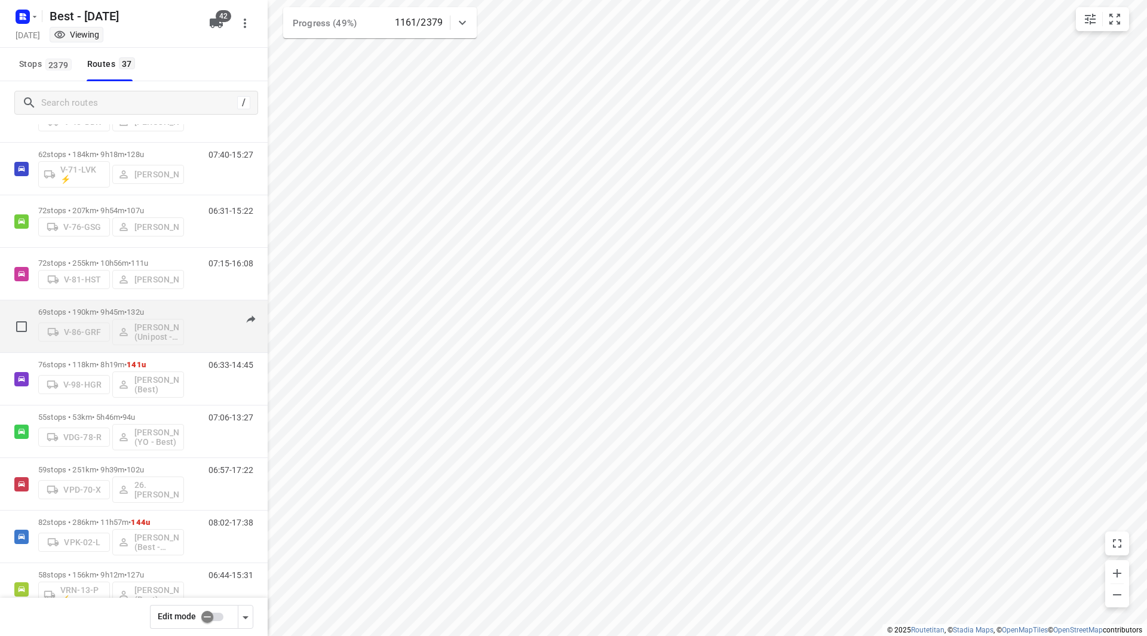
click at [194, 309] on div "06:34-16:23" at bounding box center [224, 330] width 60 height 44
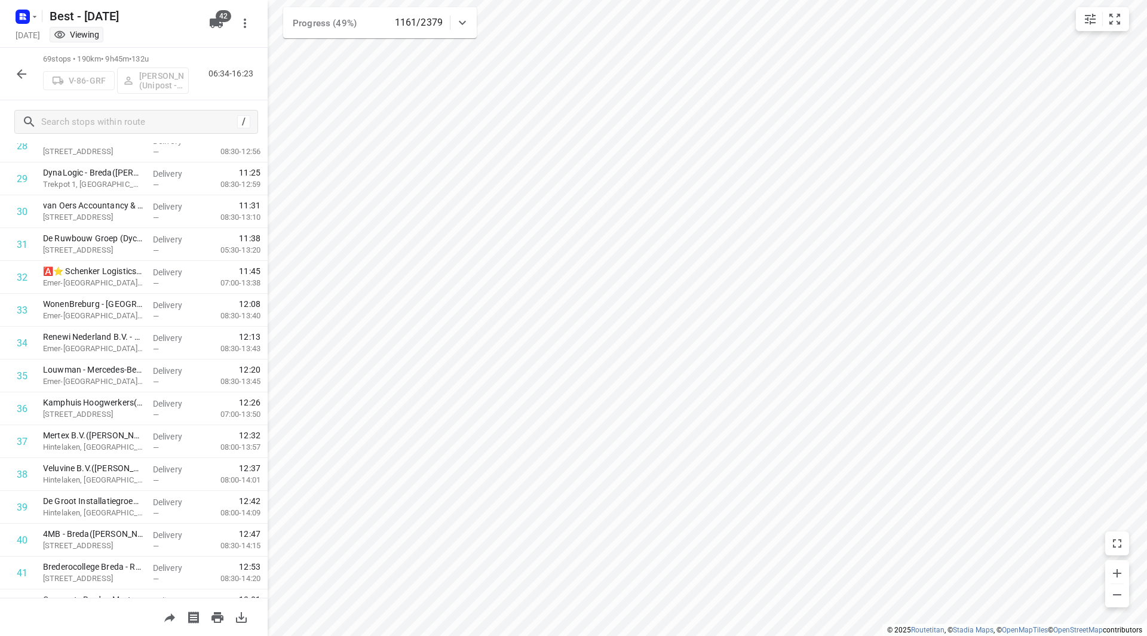
scroll to position [1905, 0]
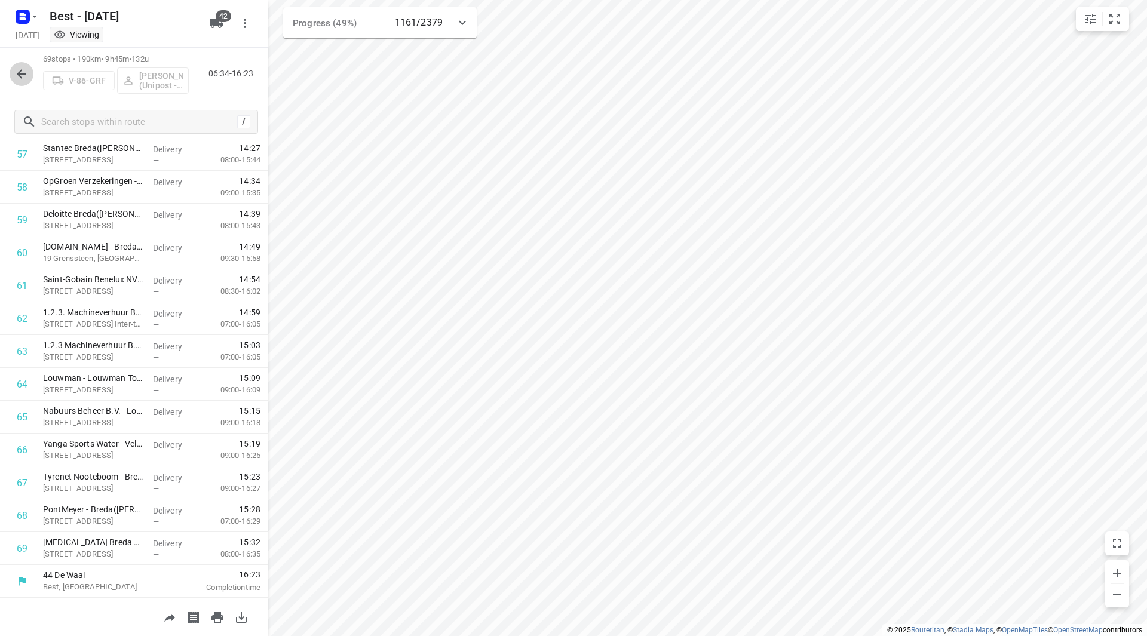
click at [25, 76] on icon "button" at bounding box center [21, 74] width 14 height 14
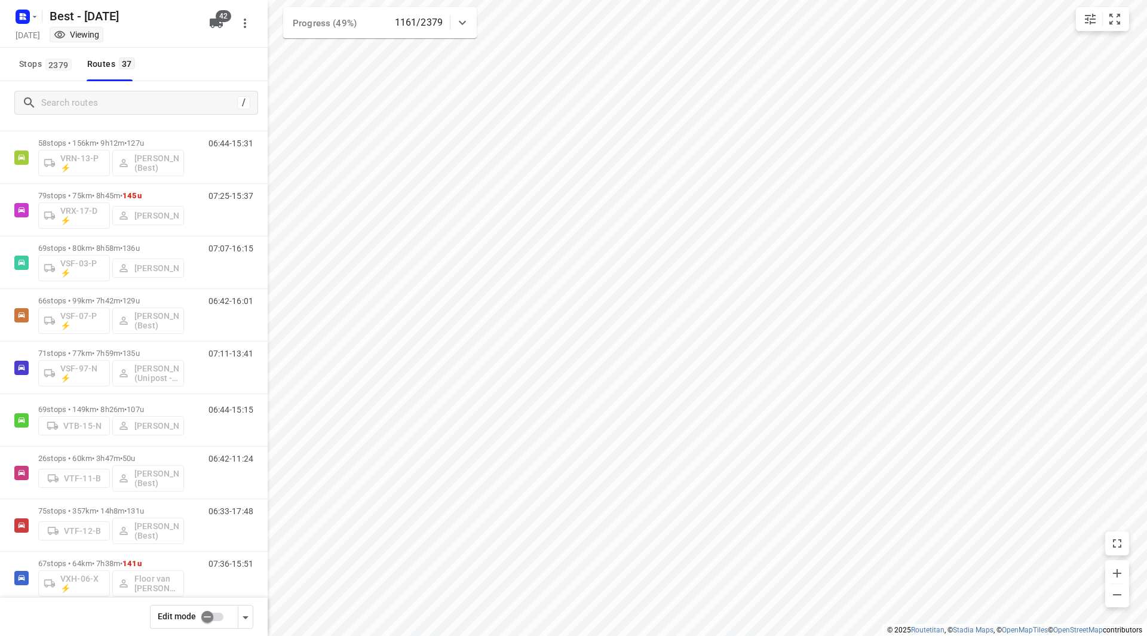
scroll to position [919, 0]
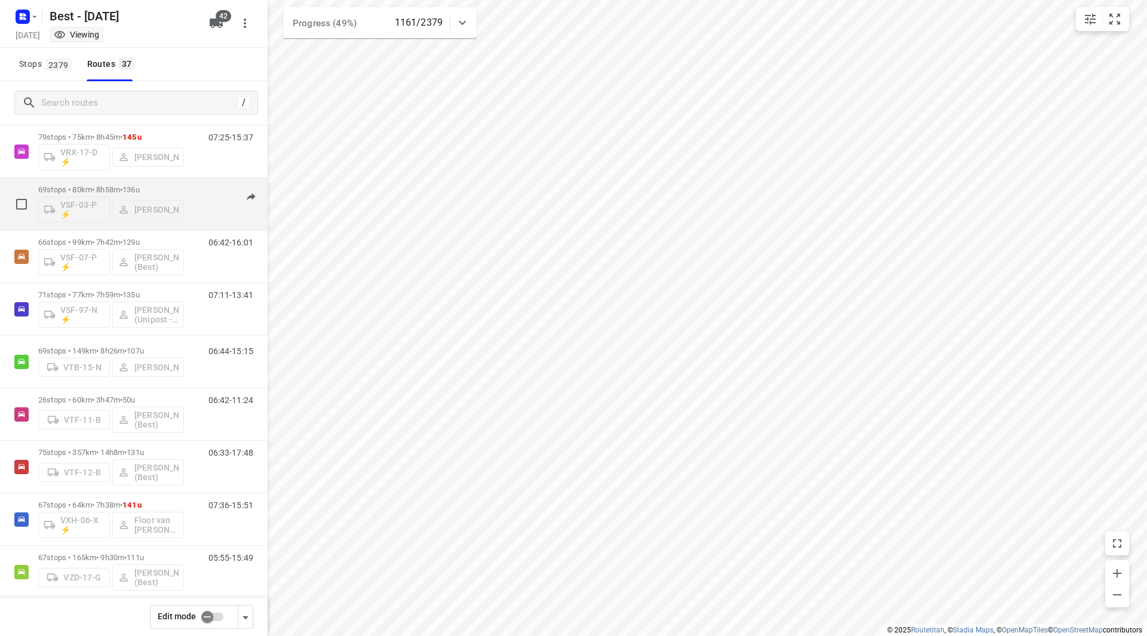
click at [176, 179] on div "69 stops • 80km • 8h58m • 136u VSF-03-P ⚡ Andy De Vreede" at bounding box center [111, 204] width 146 height 50
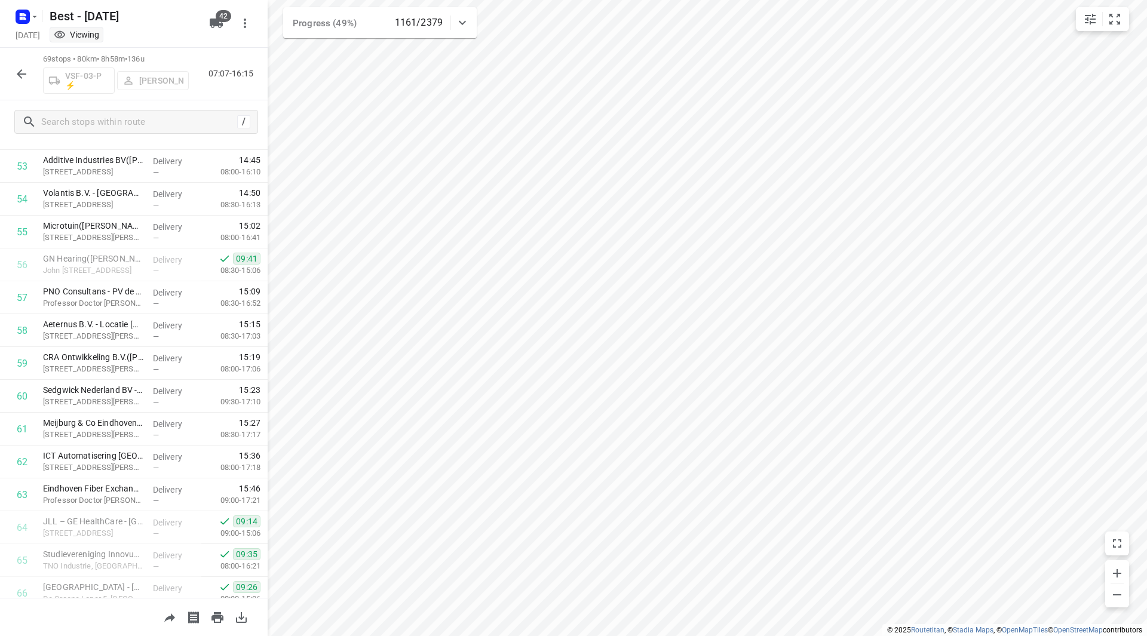
scroll to position [1905, 0]
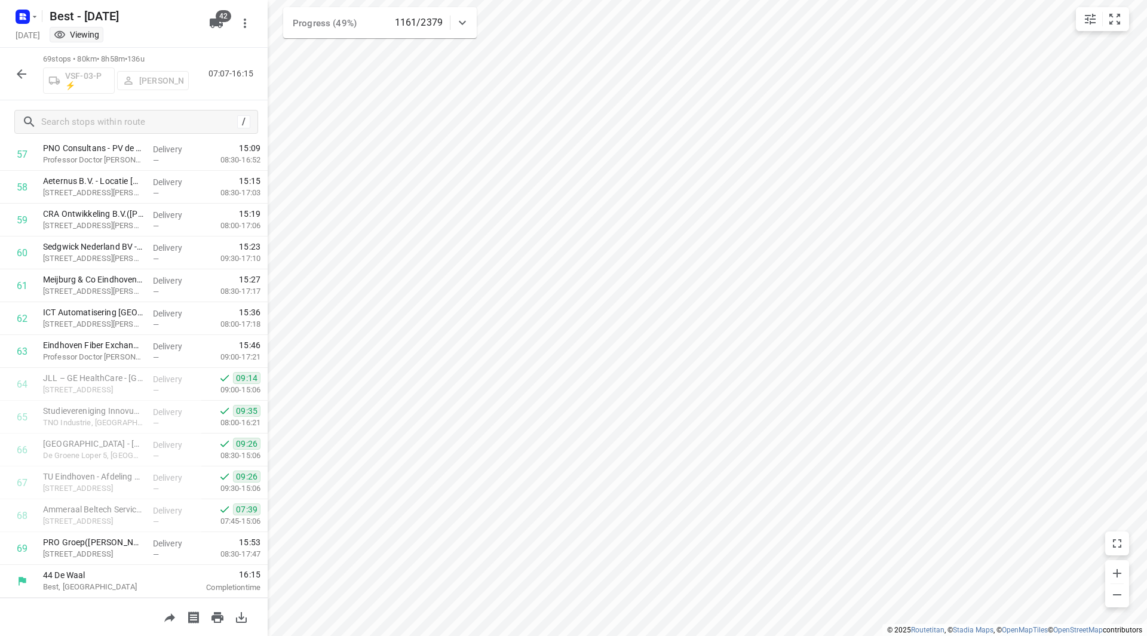
click at [30, 74] on button "button" at bounding box center [22, 74] width 24 height 24
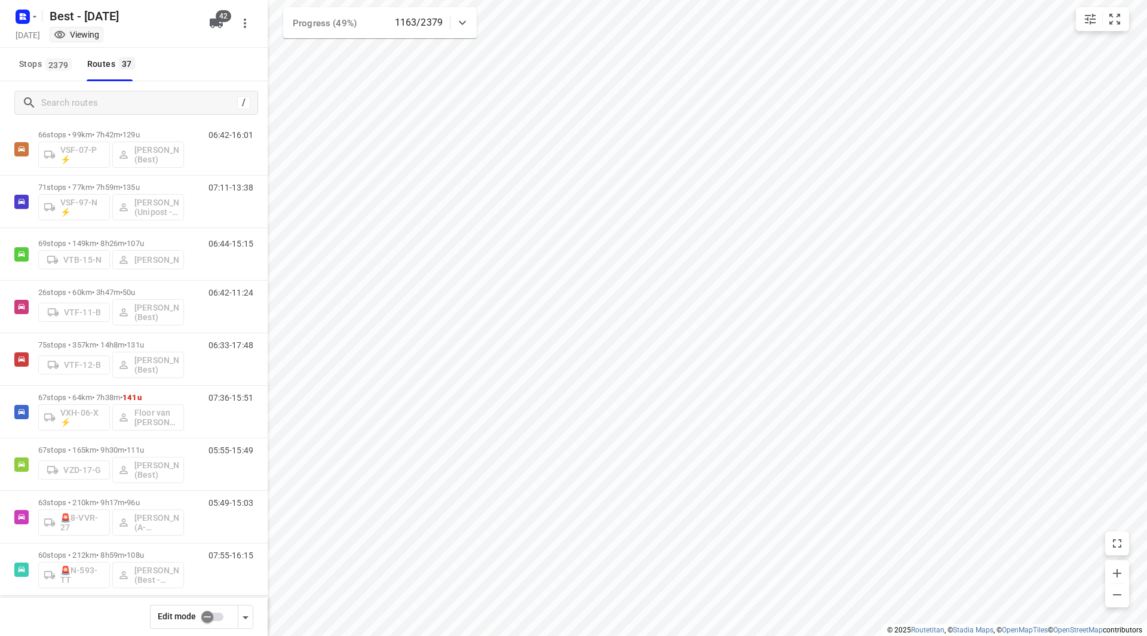
scroll to position [1079, 0]
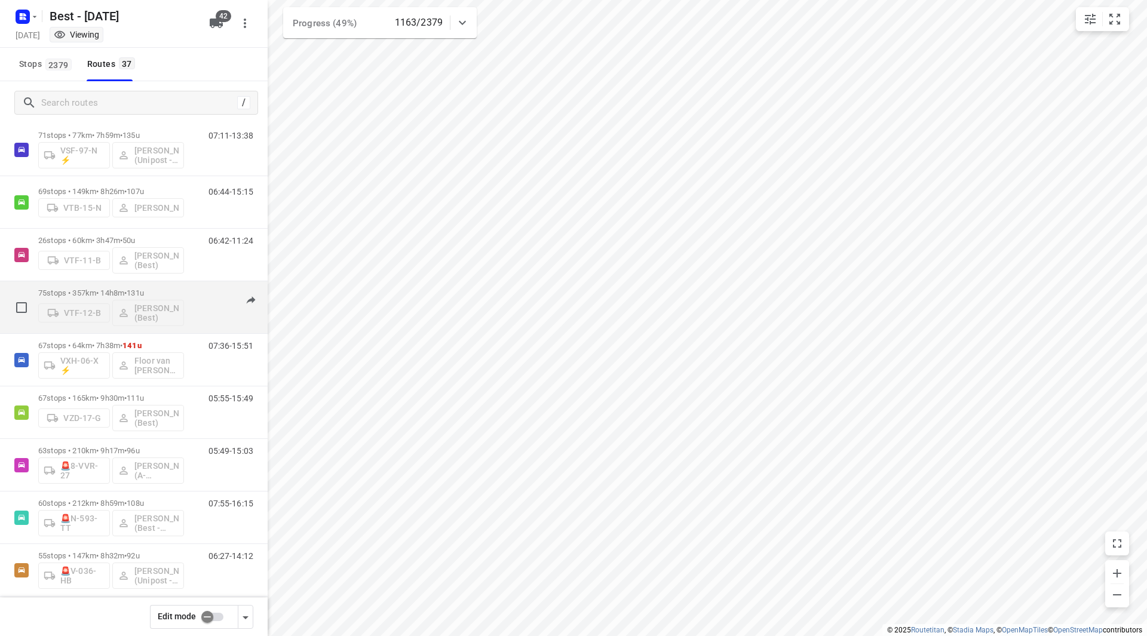
click at [173, 288] on p "75 stops • 357km • 14h8m • 131u" at bounding box center [111, 292] width 146 height 9
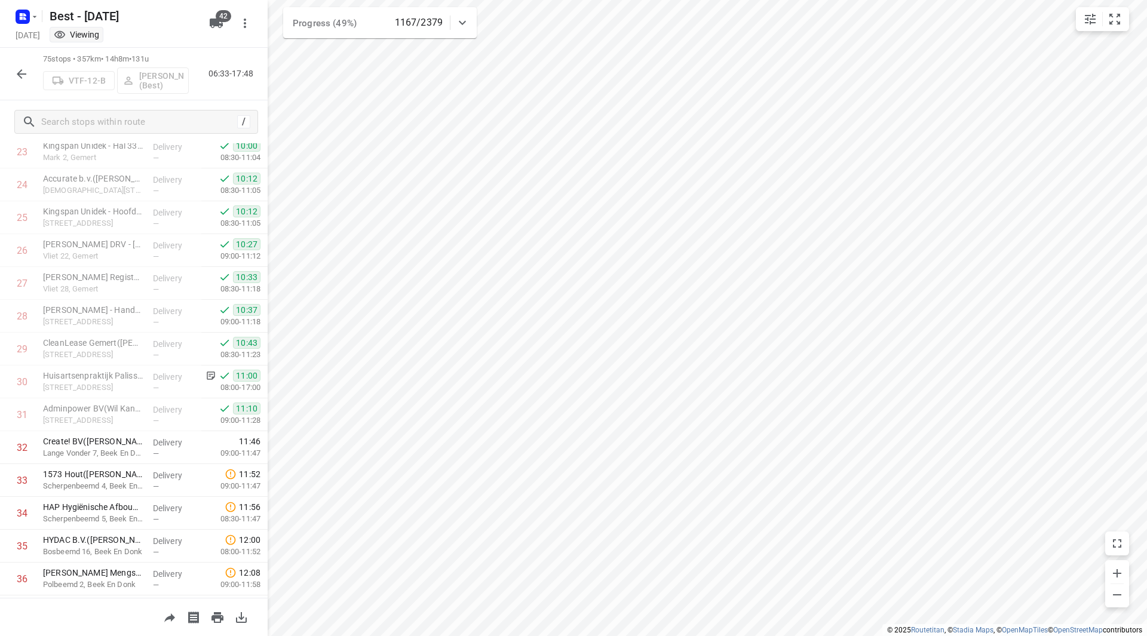
scroll to position [0, 0]
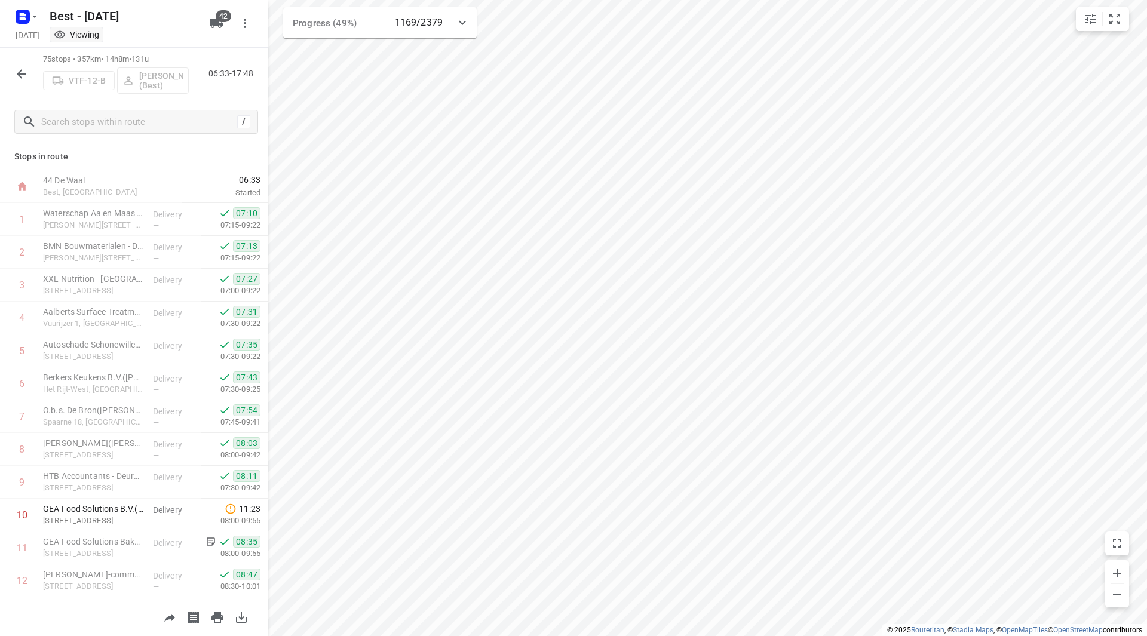
click at [26, 76] on icon "button" at bounding box center [21, 74] width 14 height 14
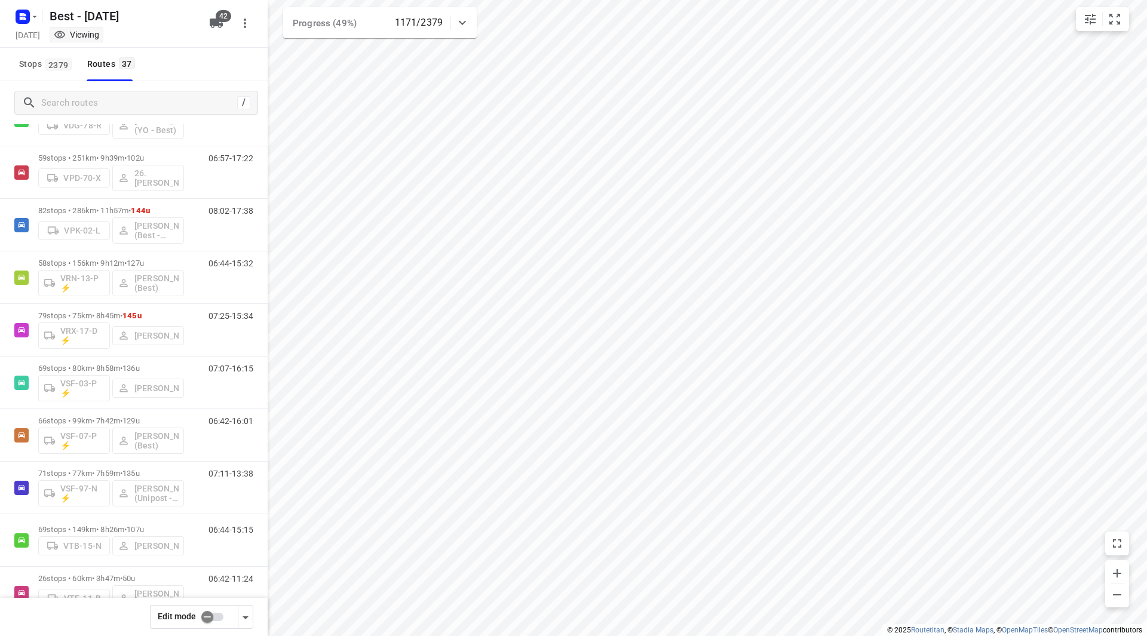
scroll to position [806, 0]
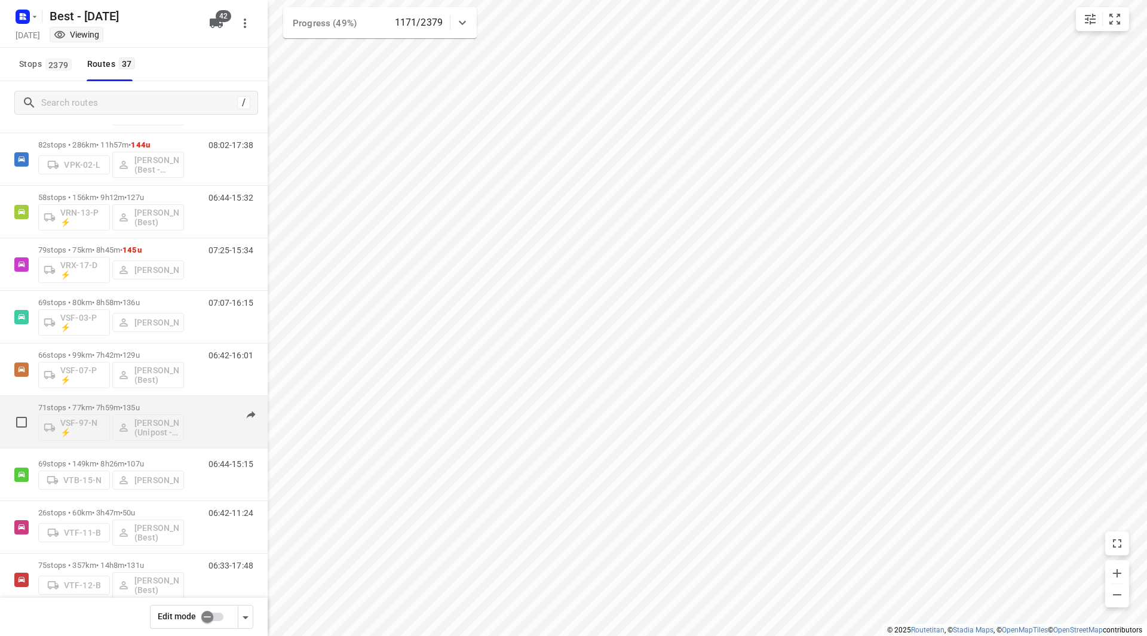
click at [168, 404] on p "71 stops • 77km • 7h59m • 135u" at bounding box center [111, 407] width 146 height 9
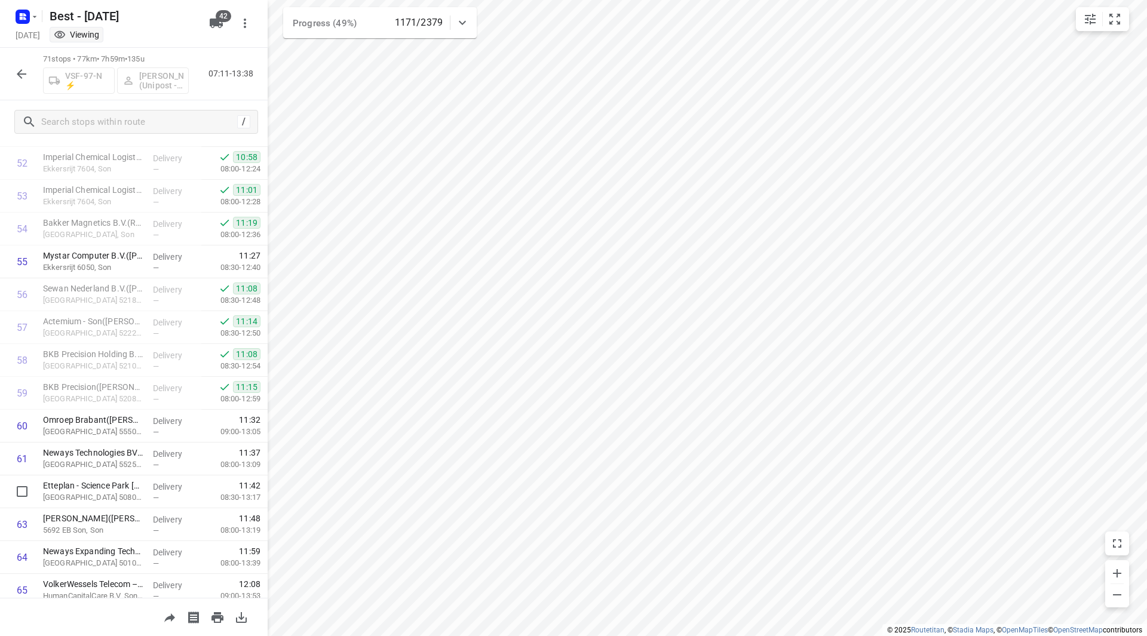
scroll to position [1970, 0]
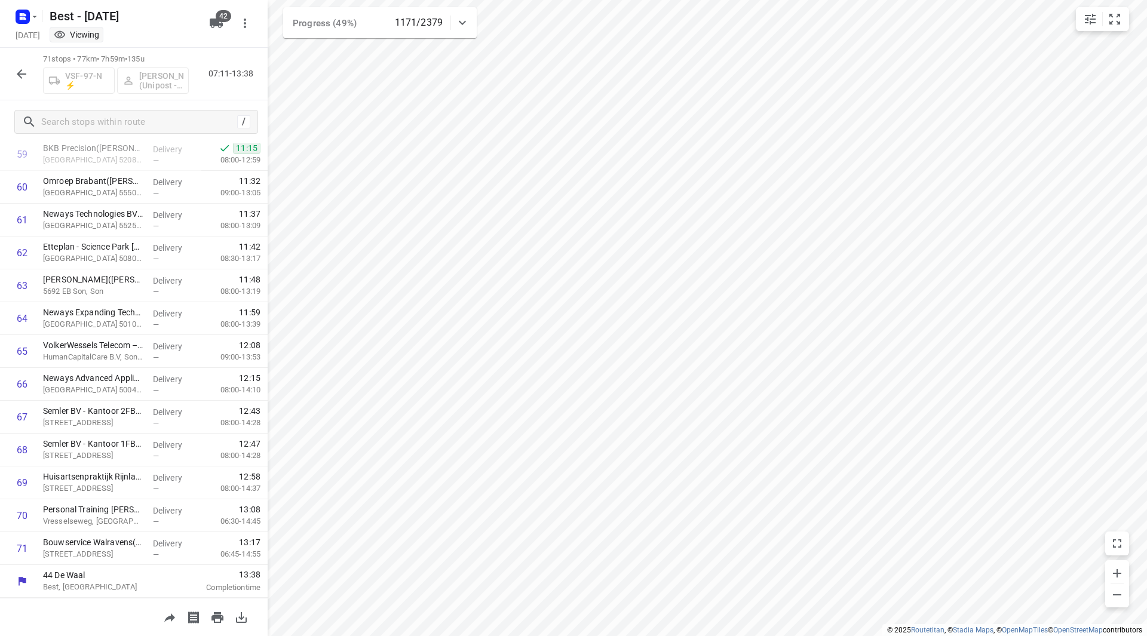
click at [24, 72] on icon "button" at bounding box center [21, 74] width 14 height 14
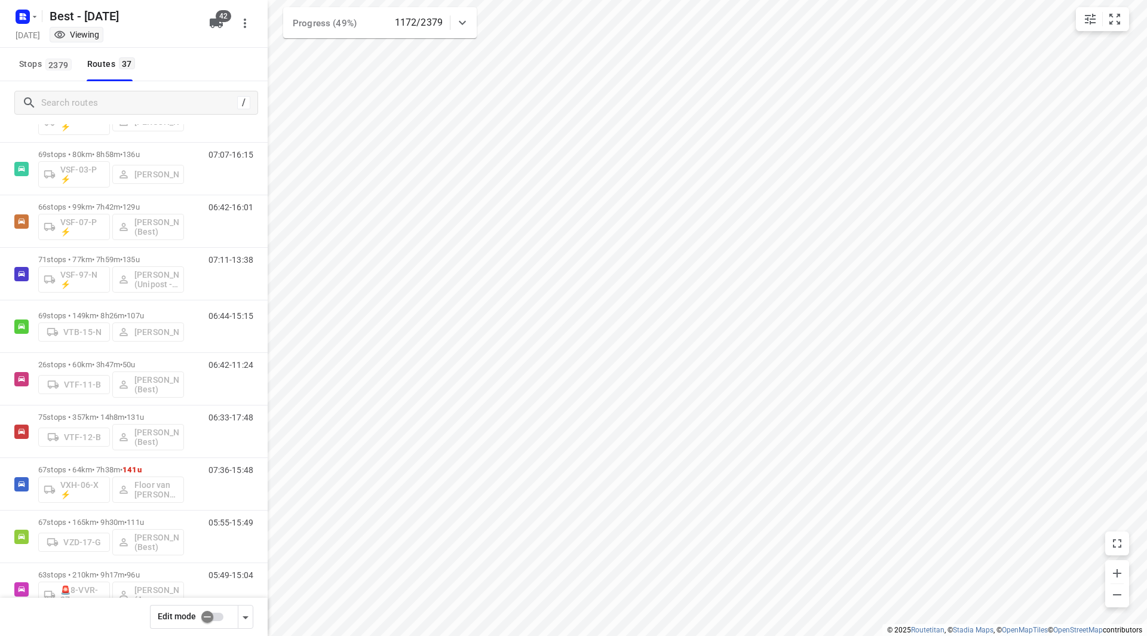
scroll to position [952, 0]
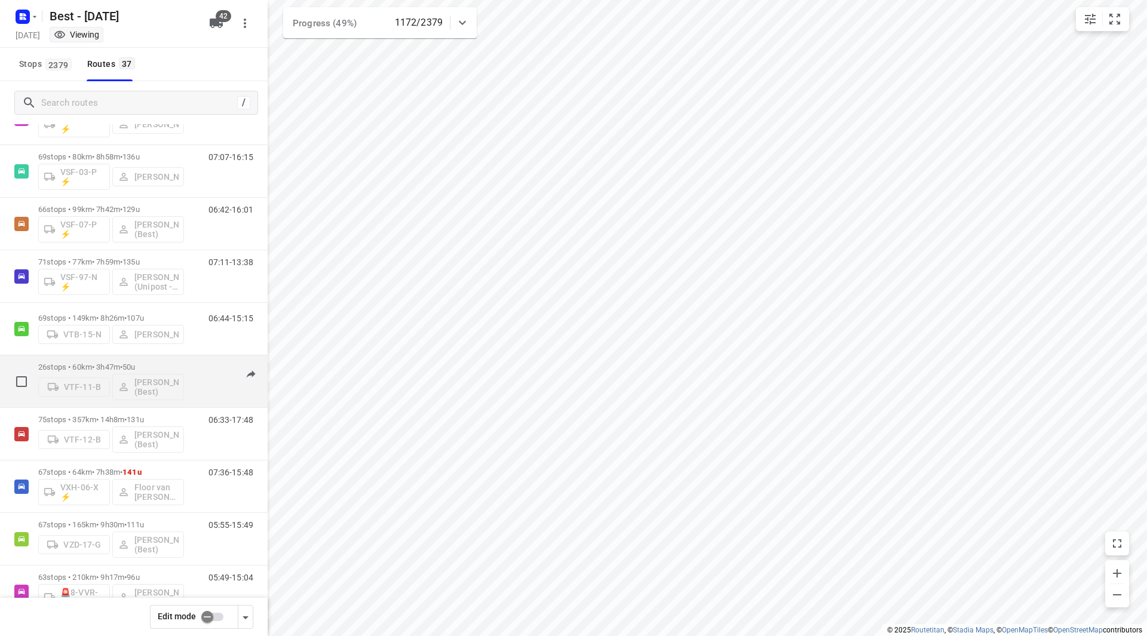
click at [167, 358] on div "26 stops • 60km • 3h47m • 50u VTF-11-B Niels Swinkels (Best)" at bounding box center [111, 382] width 146 height 50
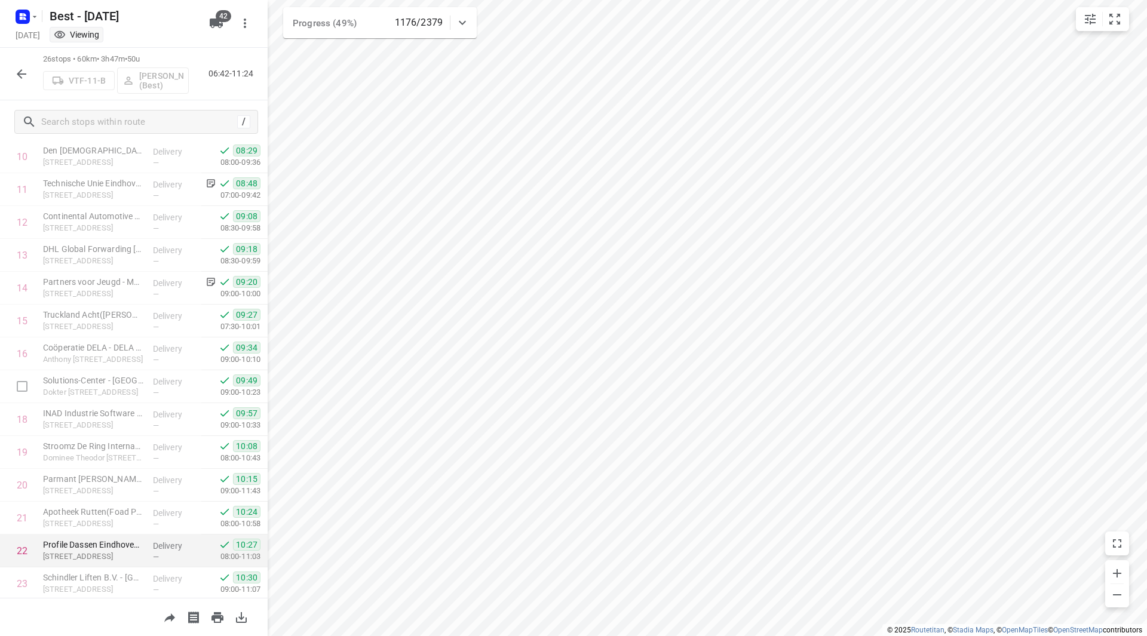
scroll to position [492, 0]
click at [24, 72] on icon "button" at bounding box center [21, 74] width 14 height 14
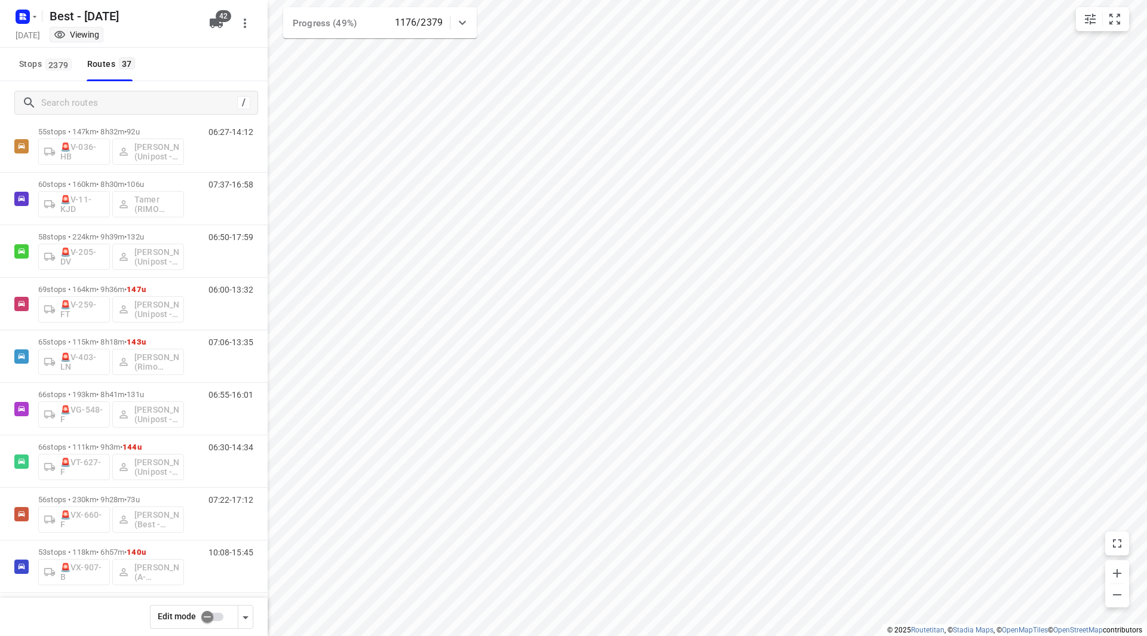
scroll to position [1510, 0]
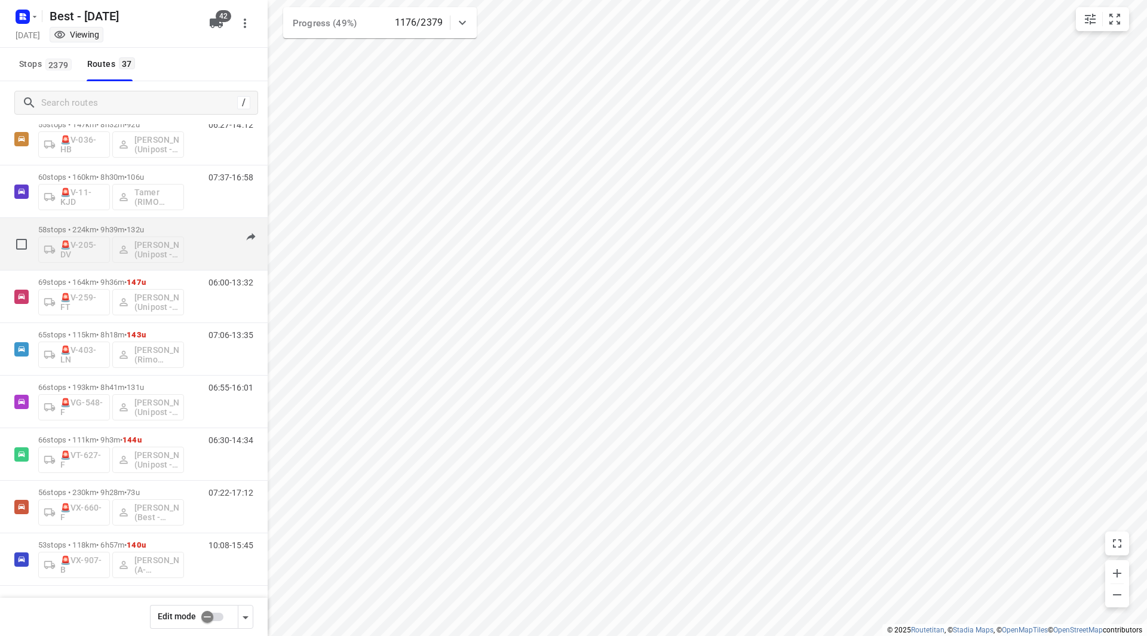
click at [168, 226] on p "58 stops • 224km • 9h39m • 132u" at bounding box center [111, 229] width 146 height 9
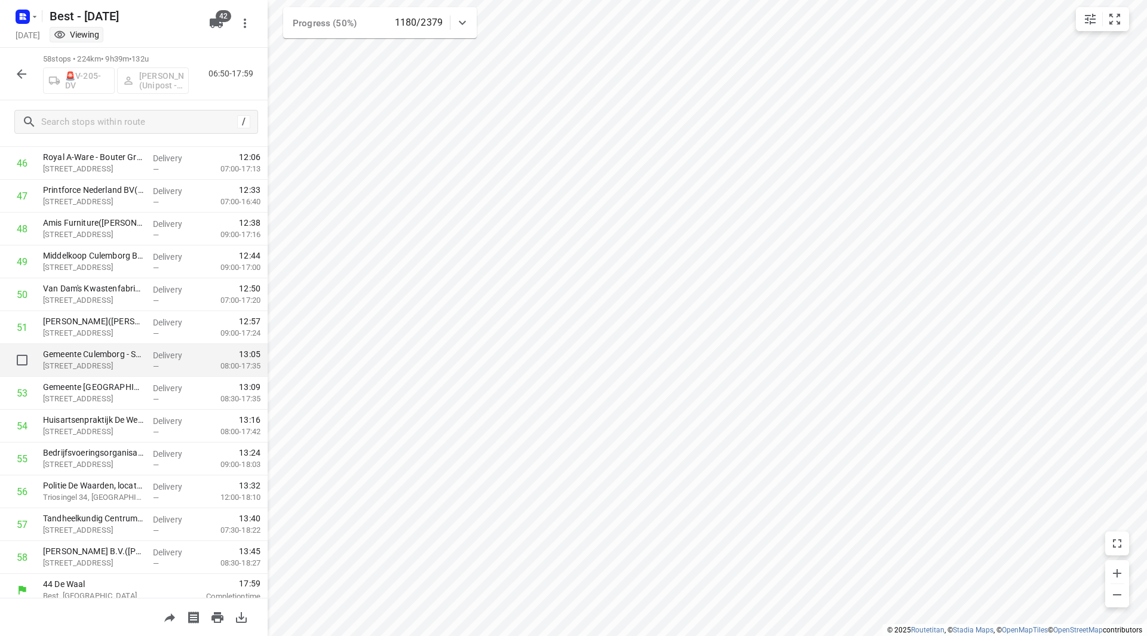
scroll to position [1543, 0]
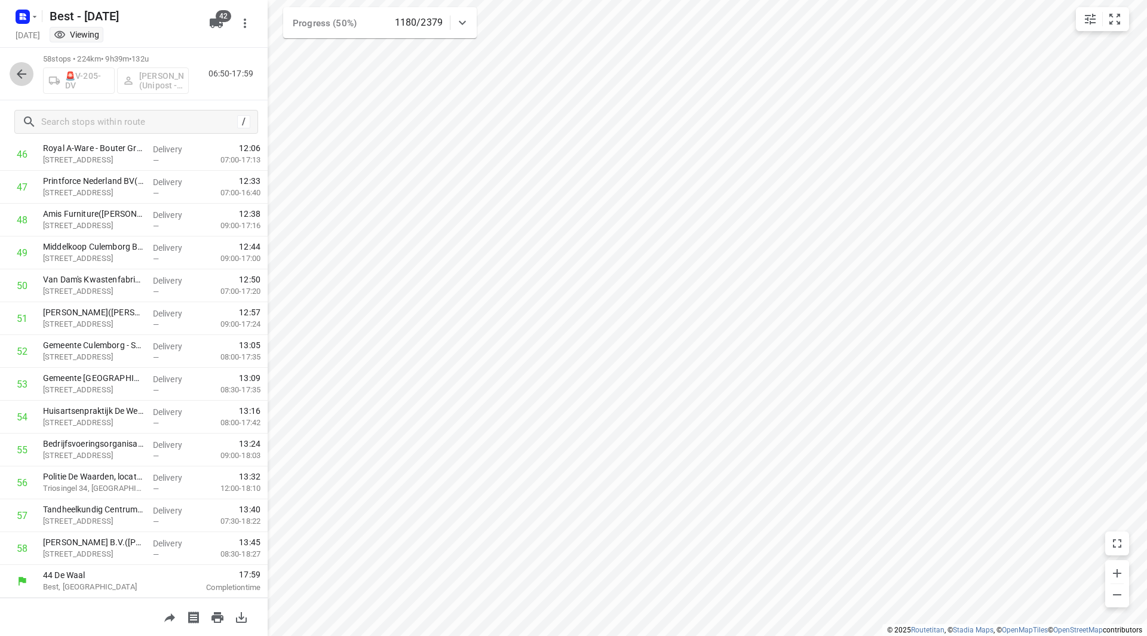
click at [24, 75] on icon "button" at bounding box center [21, 74] width 14 height 14
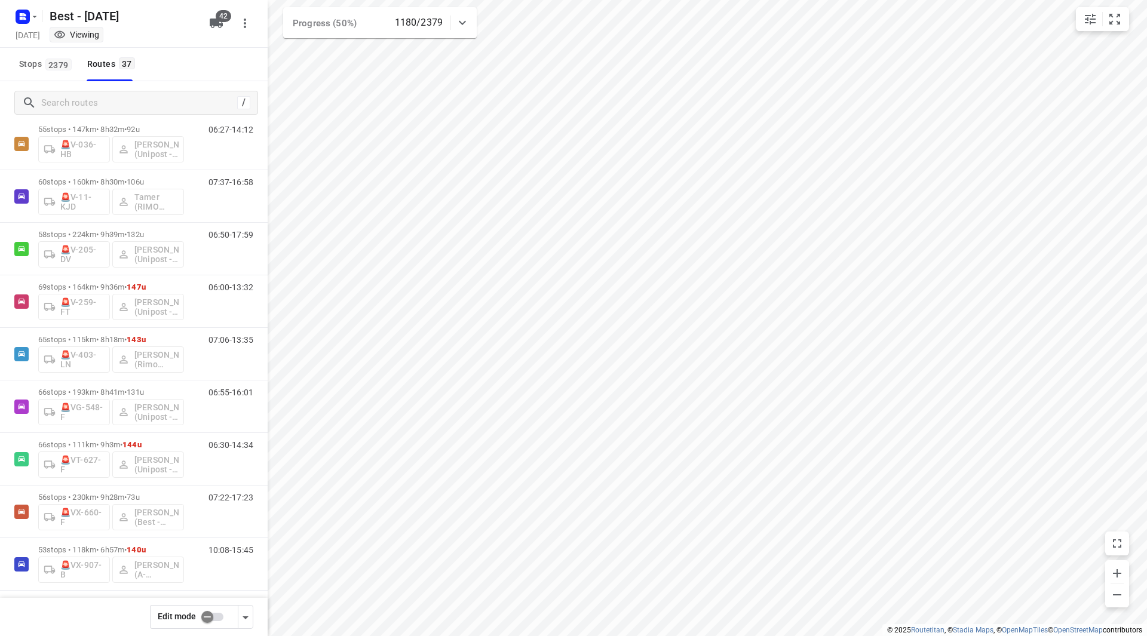
scroll to position [1510, 0]
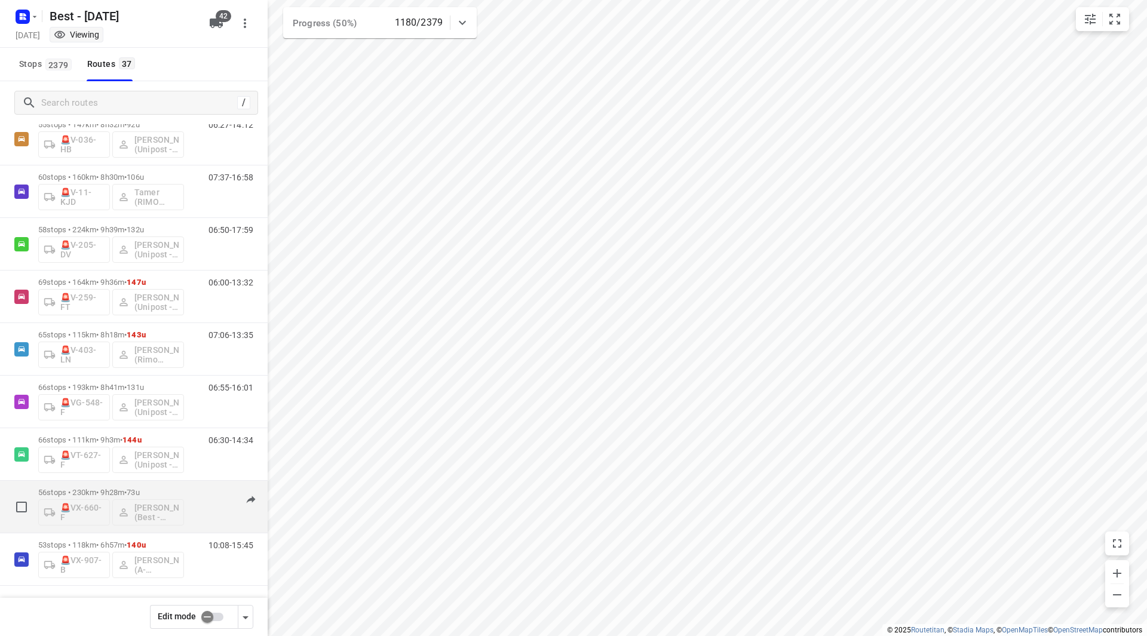
click at [170, 489] on p "56 stops • 230km • 9h28m • 73u" at bounding box center [111, 492] width 146 height 9
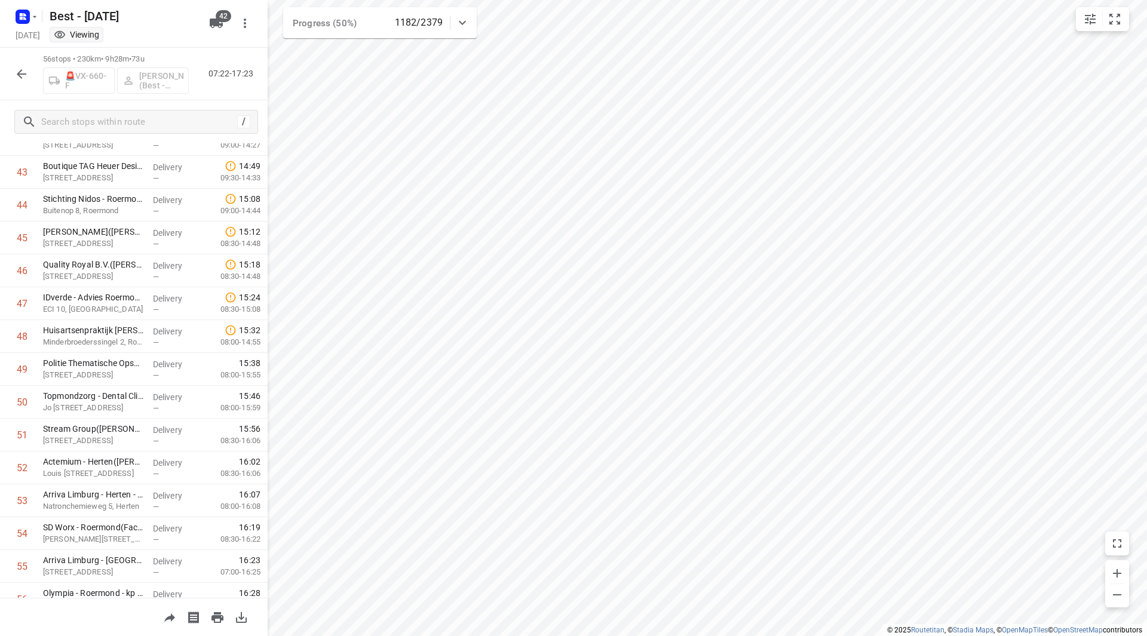
scroll to position [1478, 0]
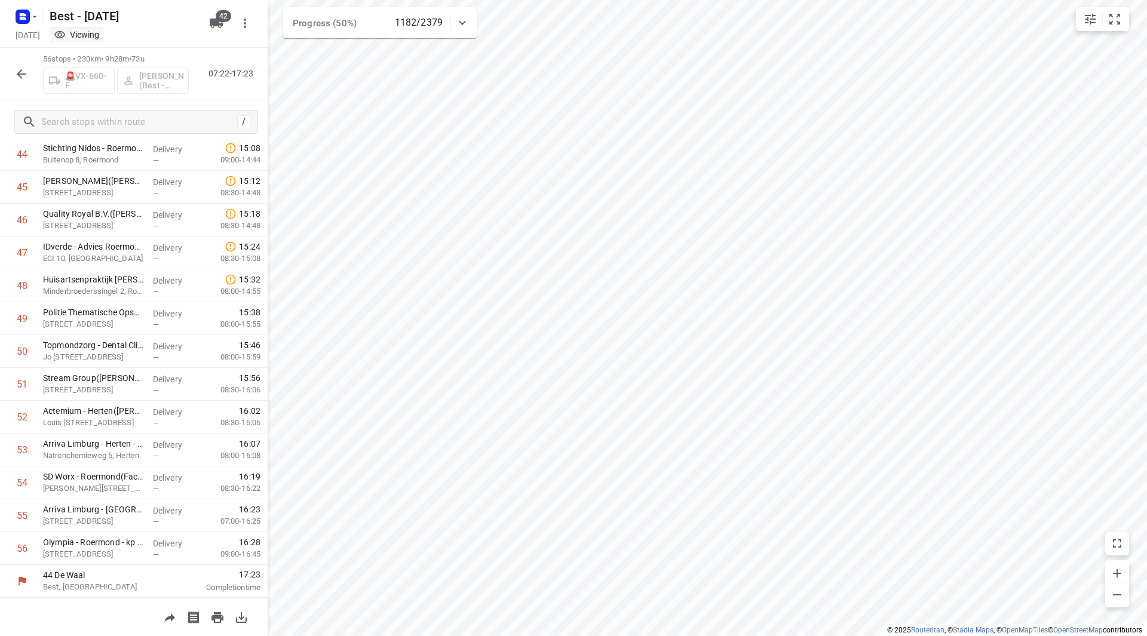
click at [20, 65] on button "button" at bounding box center [22, 74] width 24 height 24
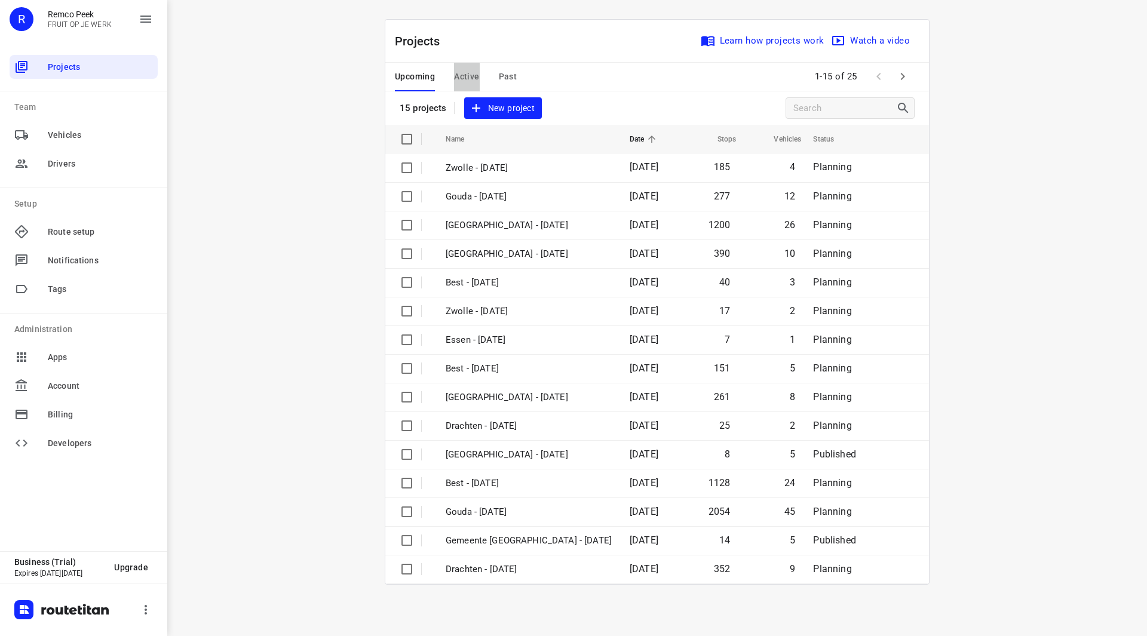
click at [471, 78] on span "Active" at bounding box center [466, 76] width 25 height 15
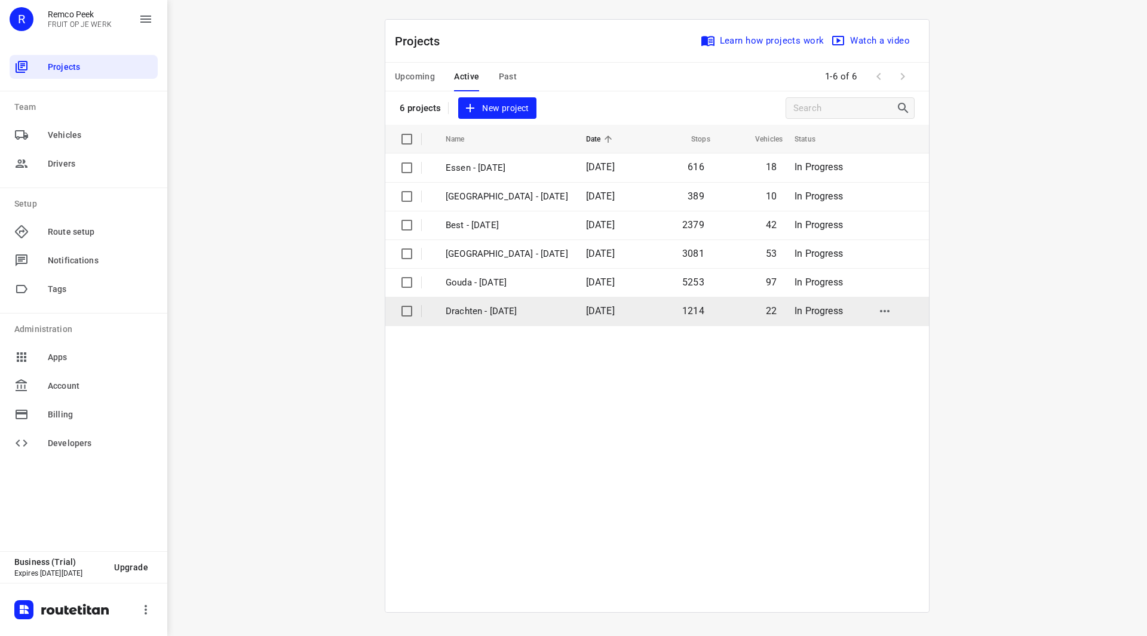
click at [481, 311] on p "Drachten - [DATE]" at bounding box center [507, 312] width 122 height 14
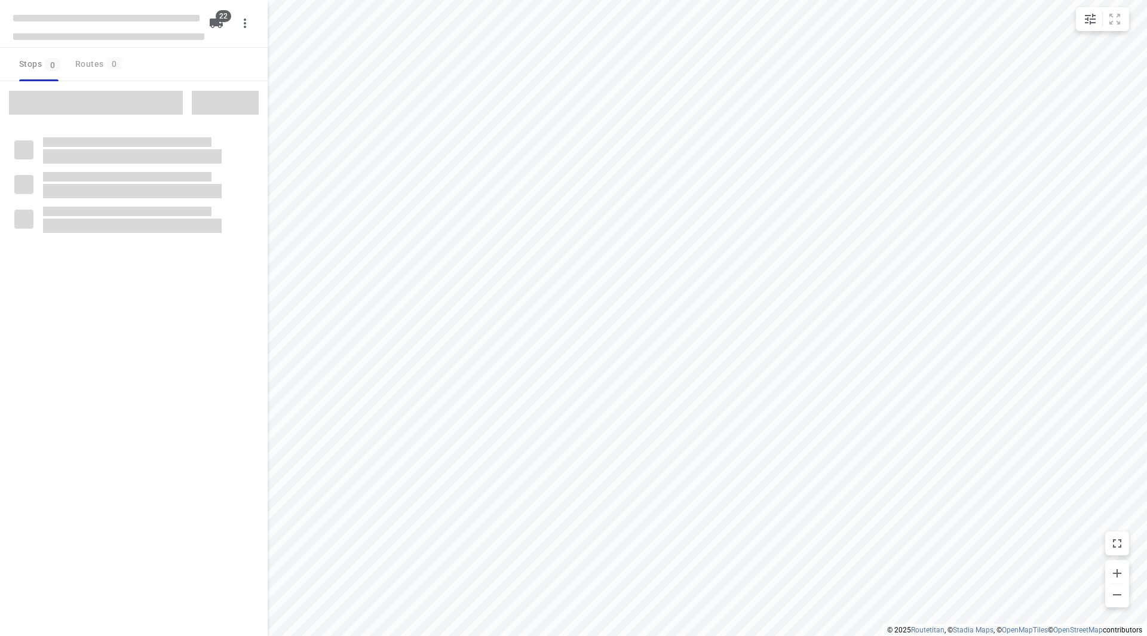
checkbox input "true"
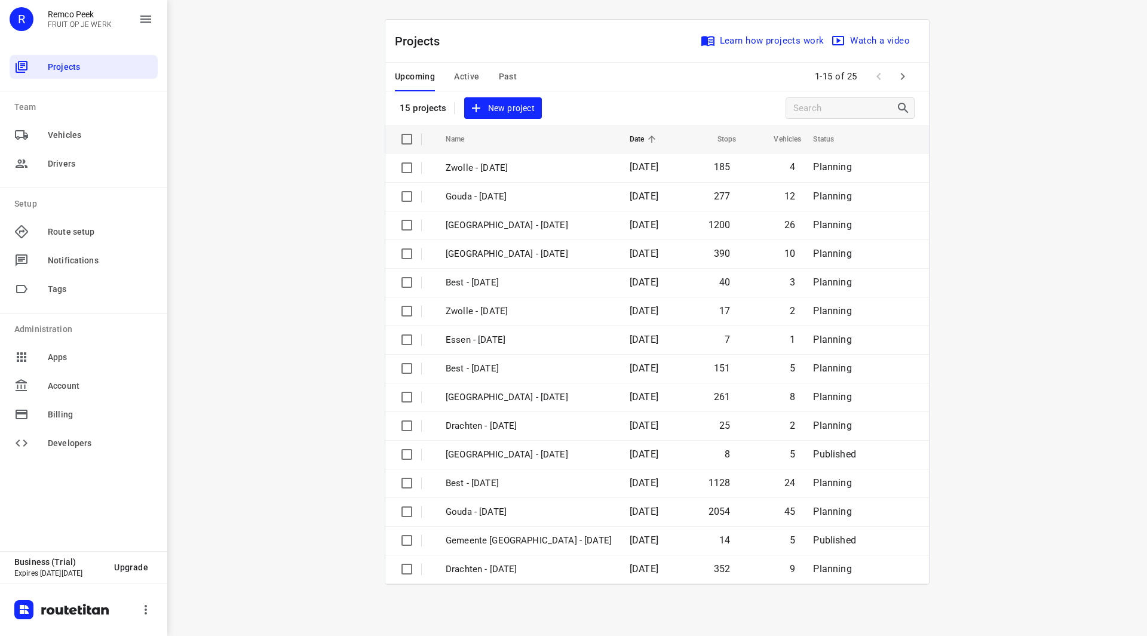
click at [468, 80] on span "Active" at bounding box center [466, 76] width 25 height 15
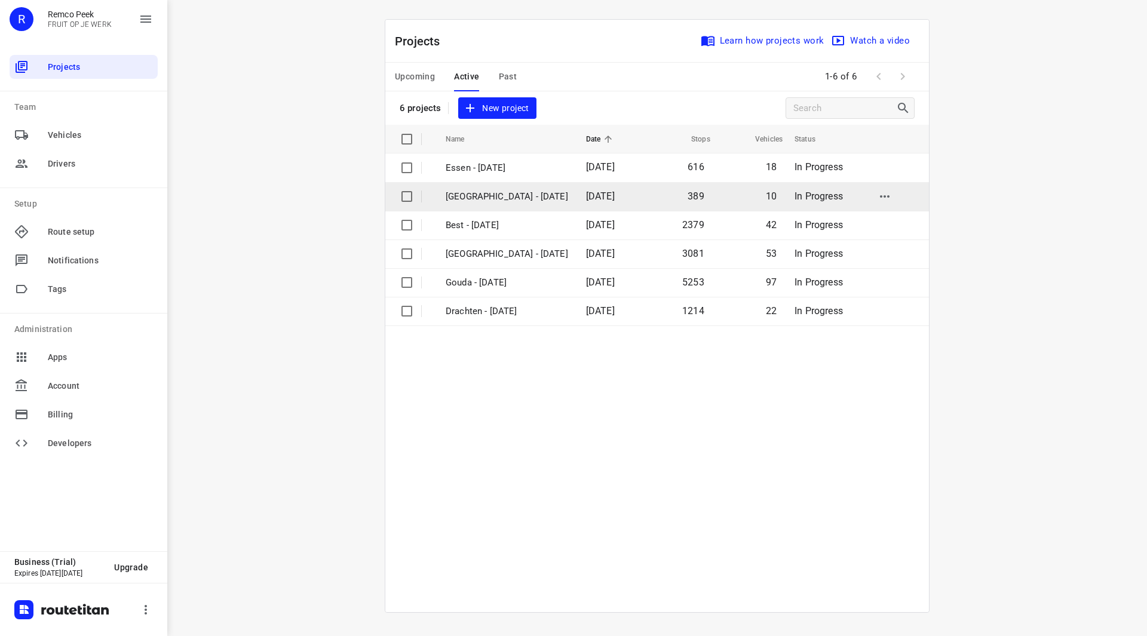
click at [474, 197] on p "[GEOGRAPHIC_DATA] - [DATE]" at bounding box center [507, 197] width 122 height 14
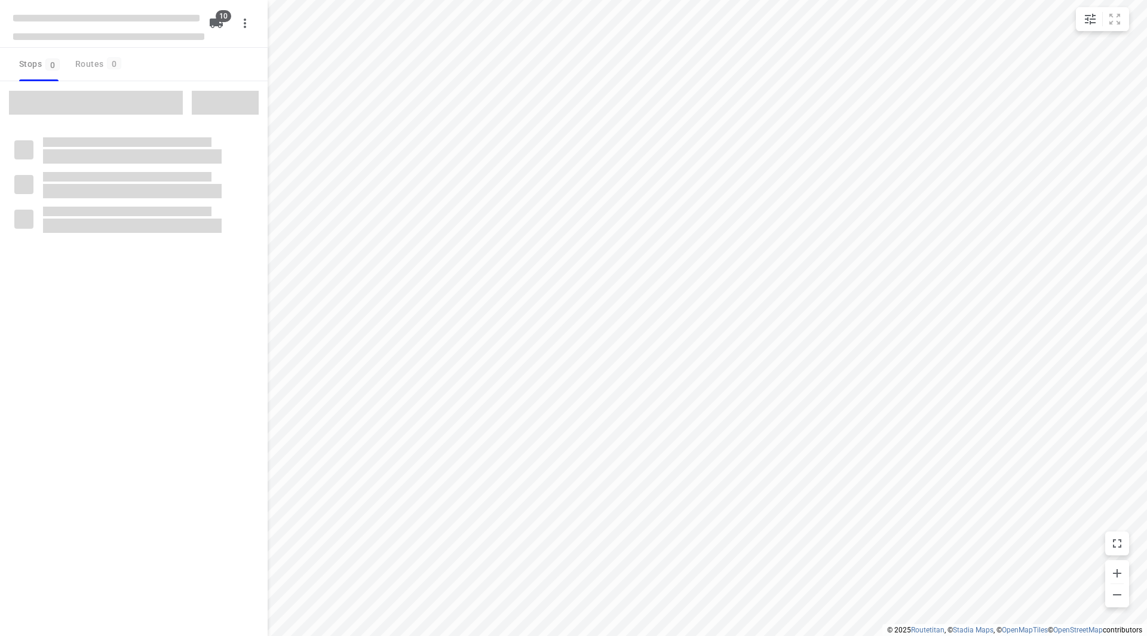
checkbox input "true"
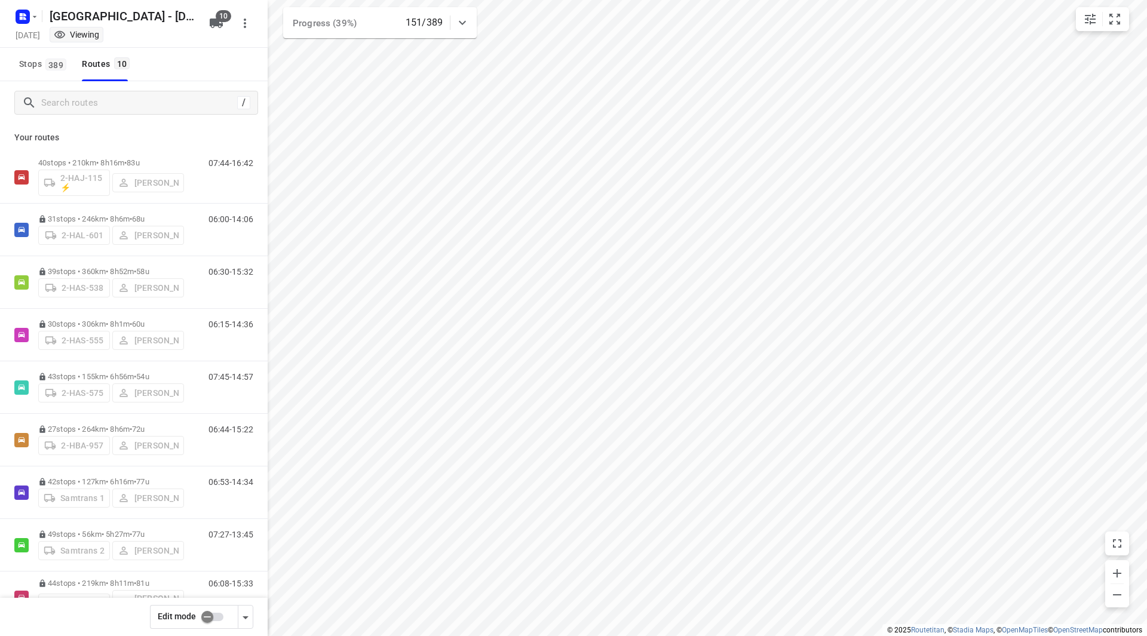
click at [160, 150] on div "Your routes 40 stops • 210km • 8h16m • 83u 2-HAJ-115 ⚡ [PERSON_NAME] 07:44-16:4…" at bounding box center [134, 396] width 268 height 545
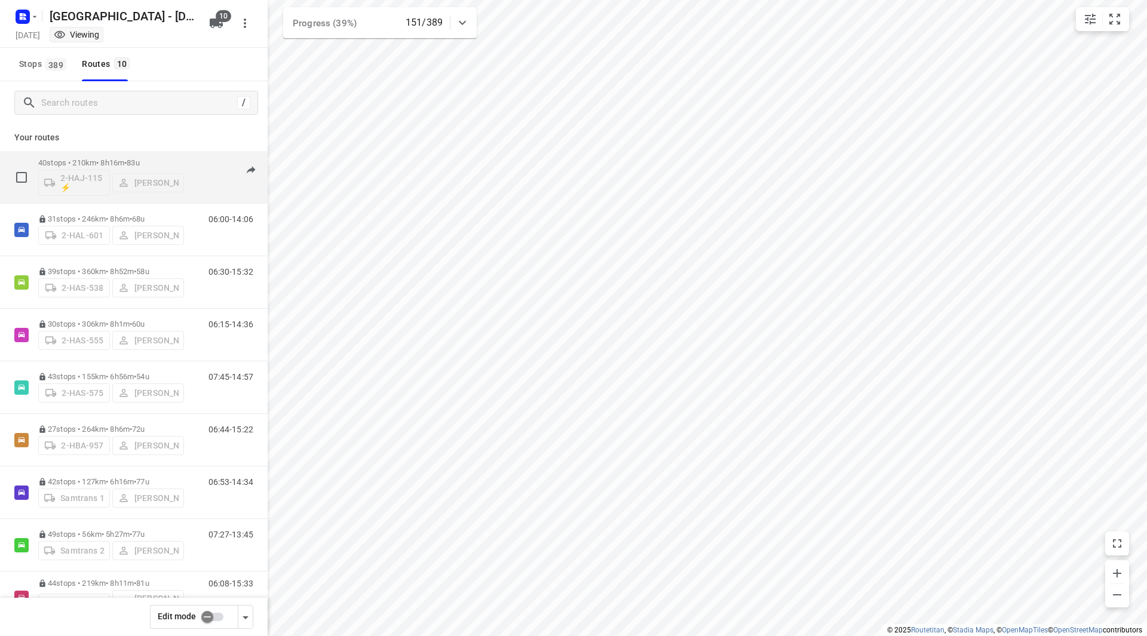
click at [159, 160] on p "40 stops • 210km • 8h16m • 83u" at bounding box center [111, 162] width 146 height 9
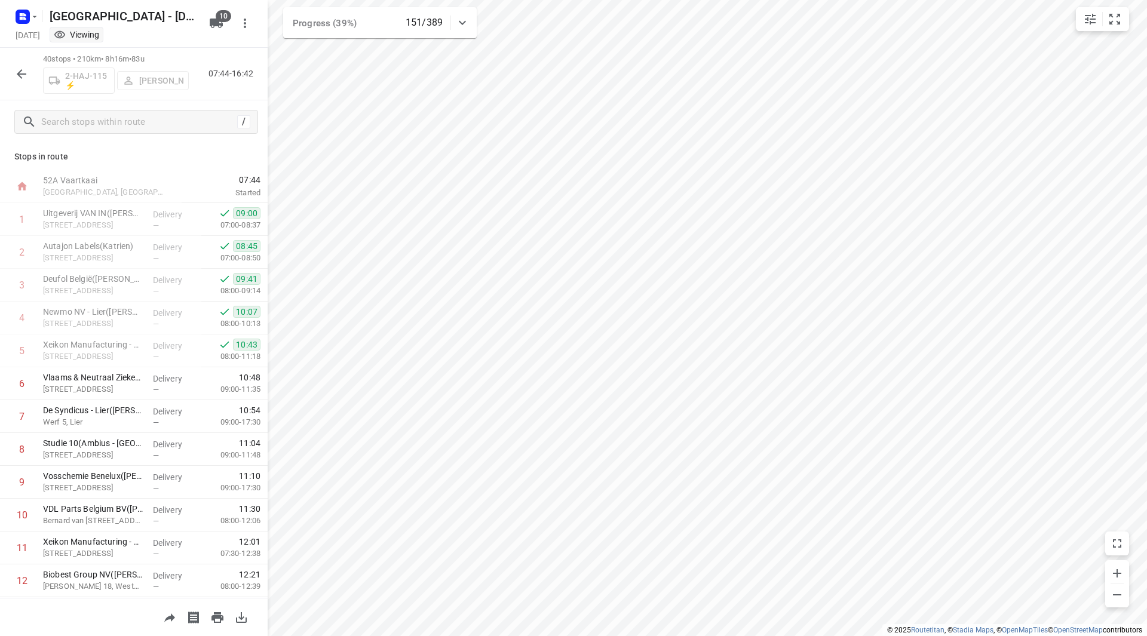
click at [18, 75] on icon "button" at bounding box center [21, 74] width 14 height 14
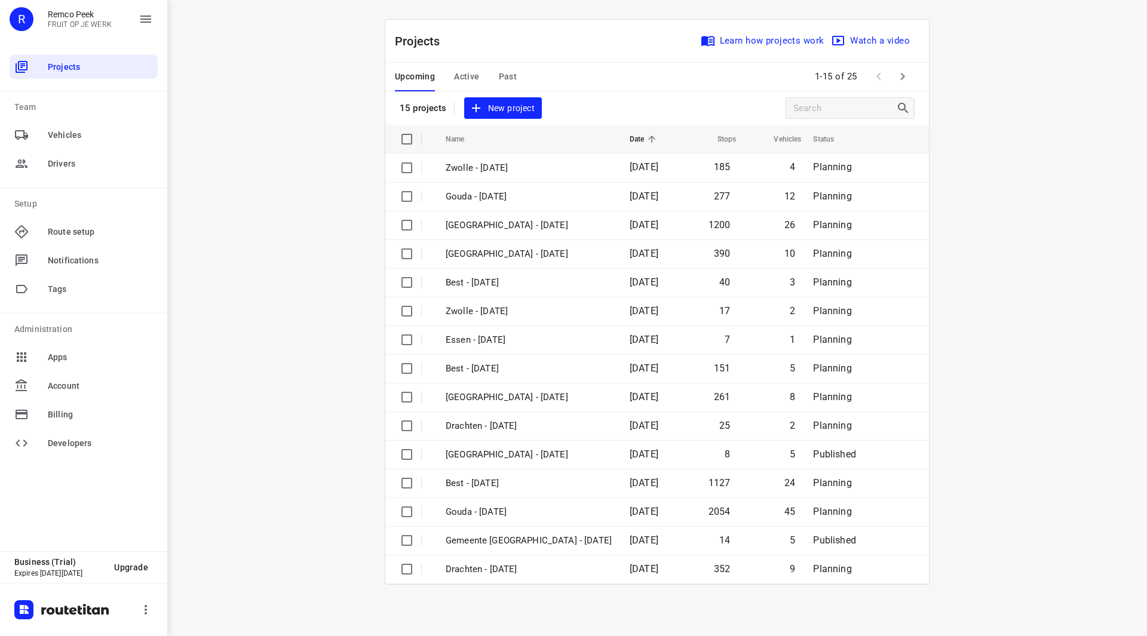
click at [460, 78] on span "Active" at bounding box center [466, 76] width 25 height 15
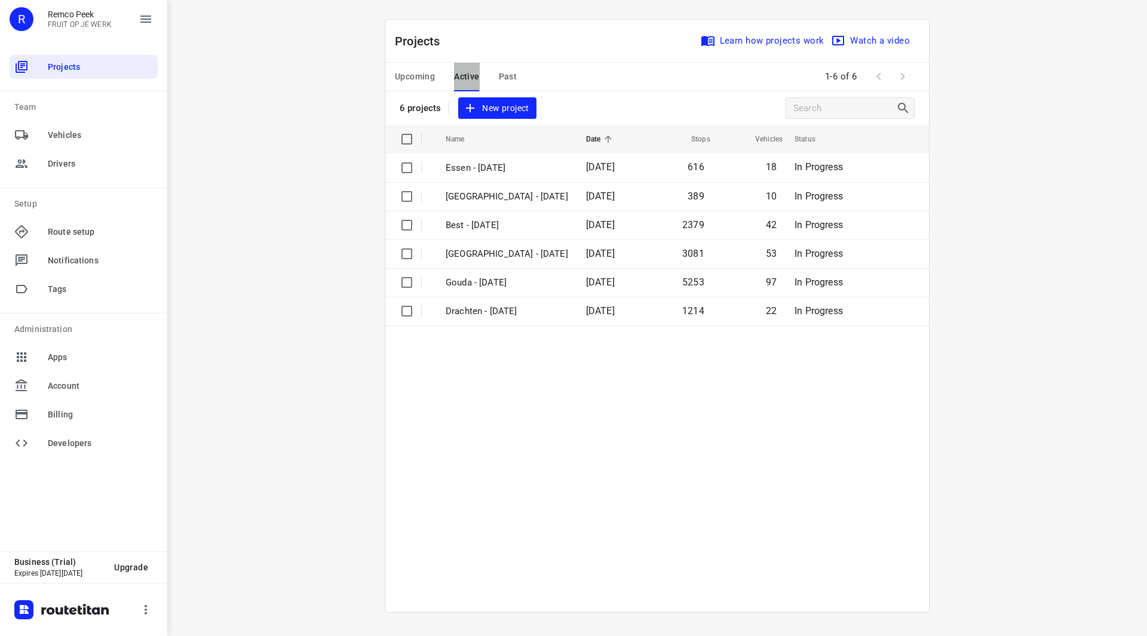
click at [474, 77] on span "Active" at bounding box center [466, 76] width 25 height 15
click at [431, 79] on span "Upcoming" at bounding box center [415, 76] width 40 height 15
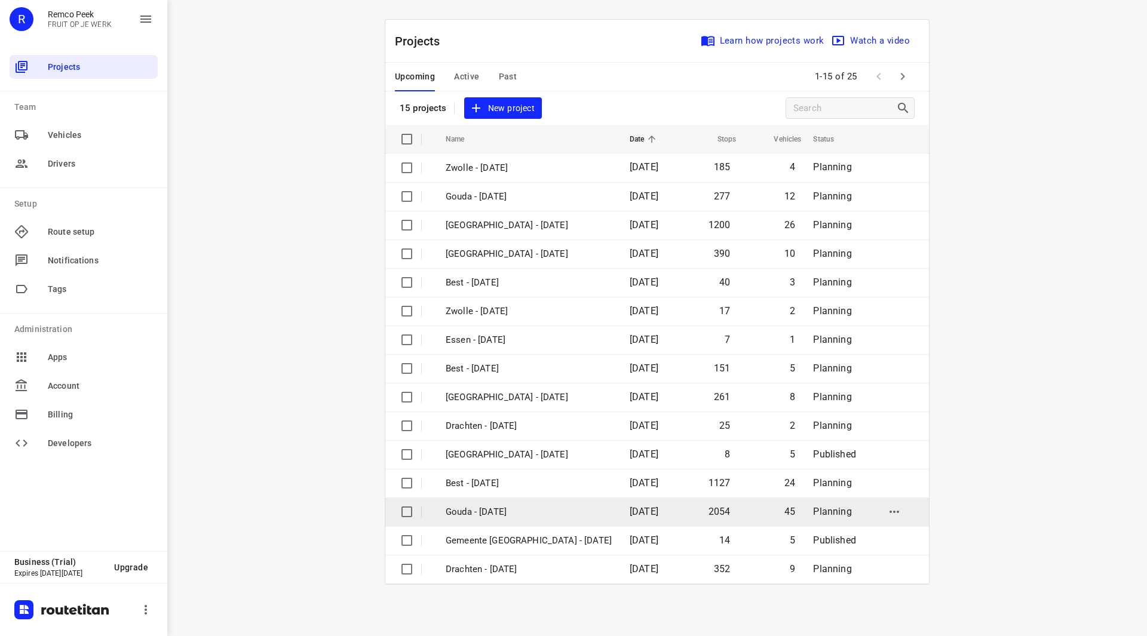
click at [503, 511] on p "Gouda - [DATE]" at bounding box center [529, 512] width 166 height 14
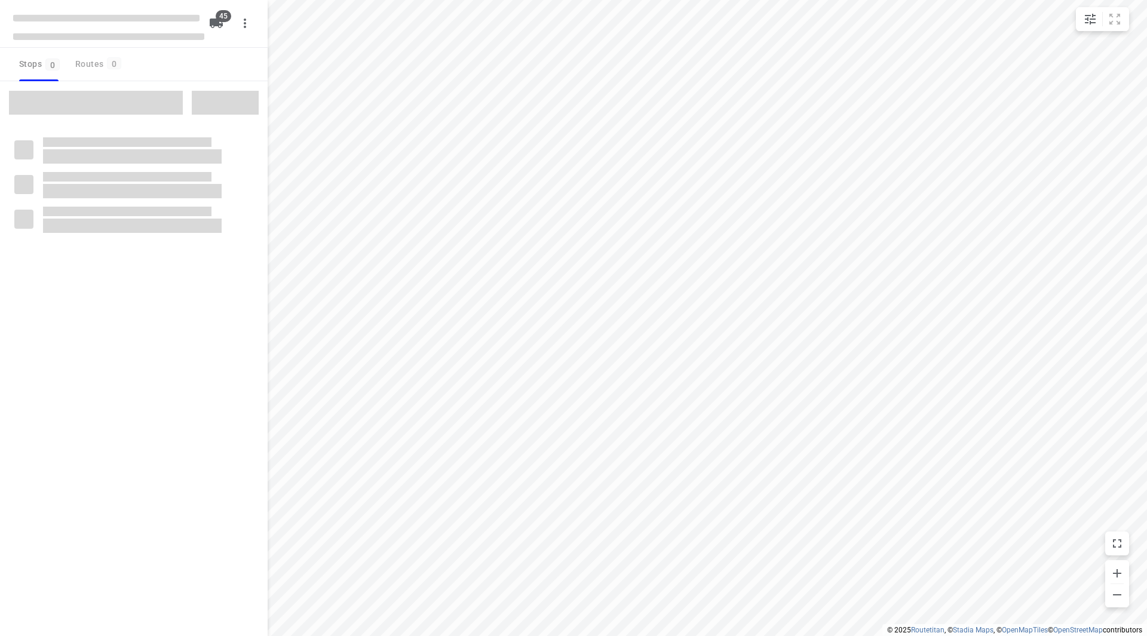
checkbox input "true"
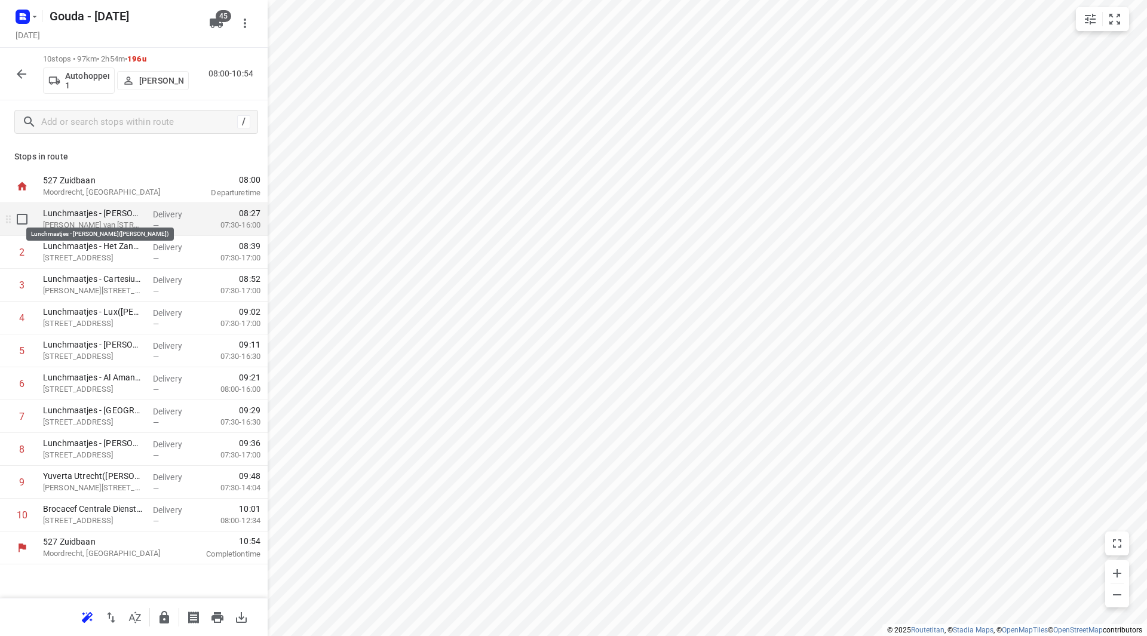
click at [85, 219] on p "Lunchmaatjes - [PERSON_NAME]([PERSON_NAME])" at bounding box center [93, 213] width 100 height 12
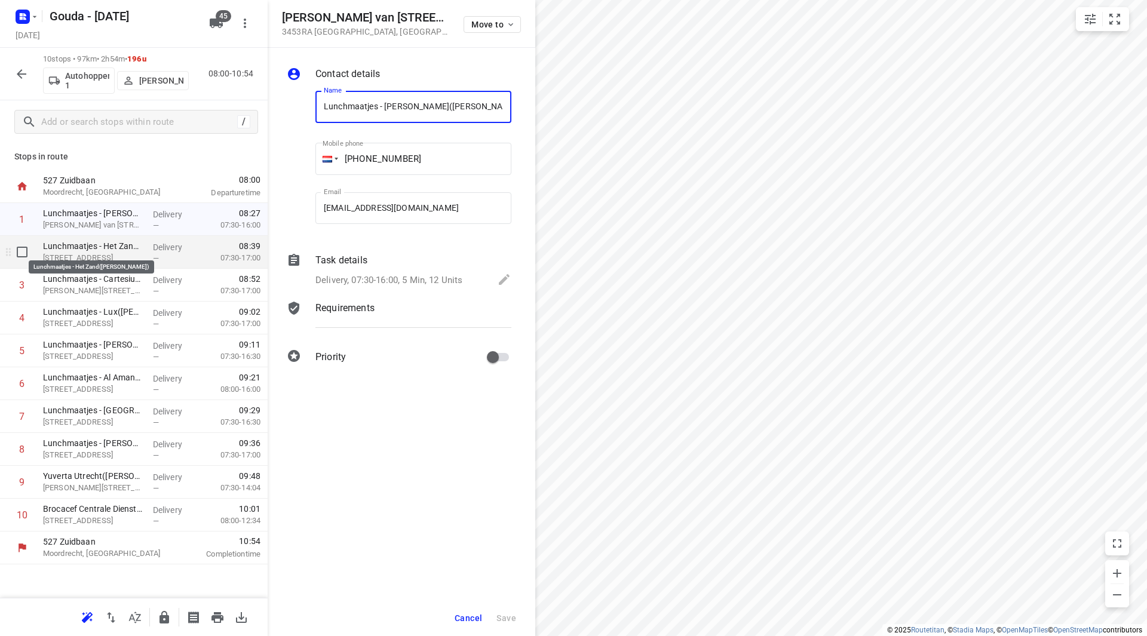
click at [89, 248] on p "Lunchmaatjes - Het Zand([PERSON_NAME])" at bounding box center [93, 246] width 100 height 12
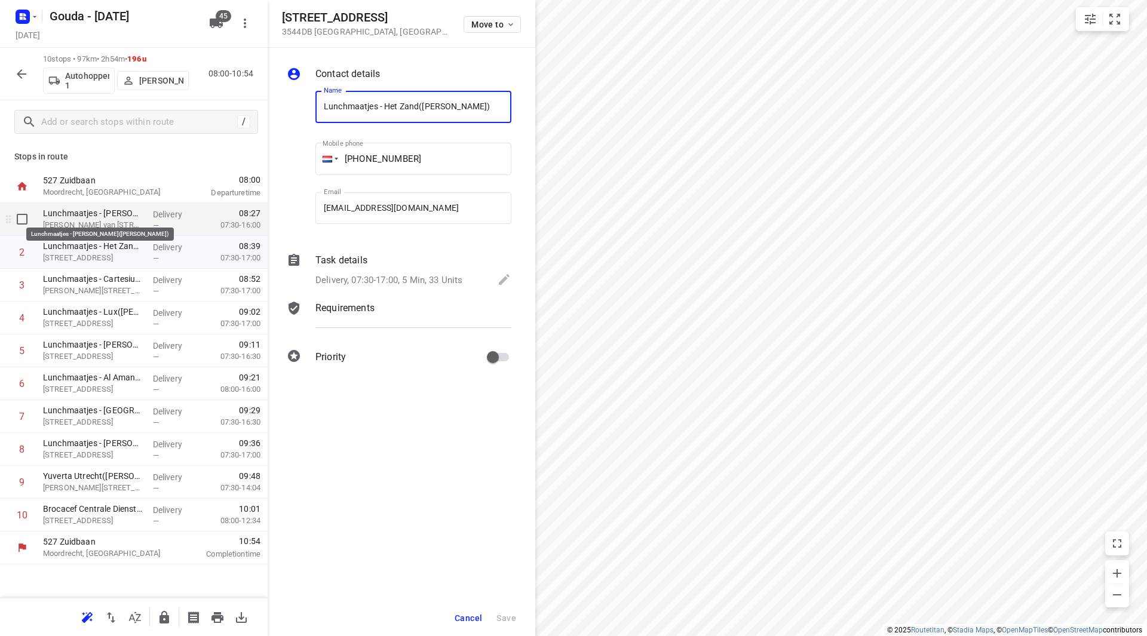
click at [105, 208] on p "Lunchmaatjes - [PERSON_NAME]([PERSON_NAME])" at bounding box center [93, 213] width 100 height 12
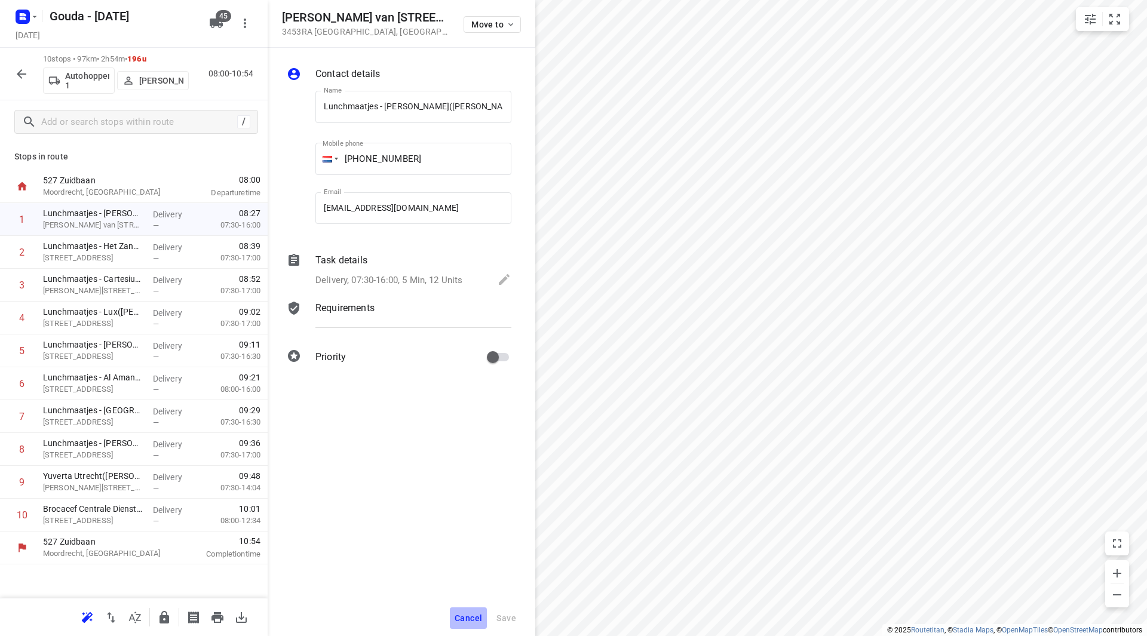
click at [472, 614] on span "Cancel" at bounding box center [467, 618] width 27 height 10
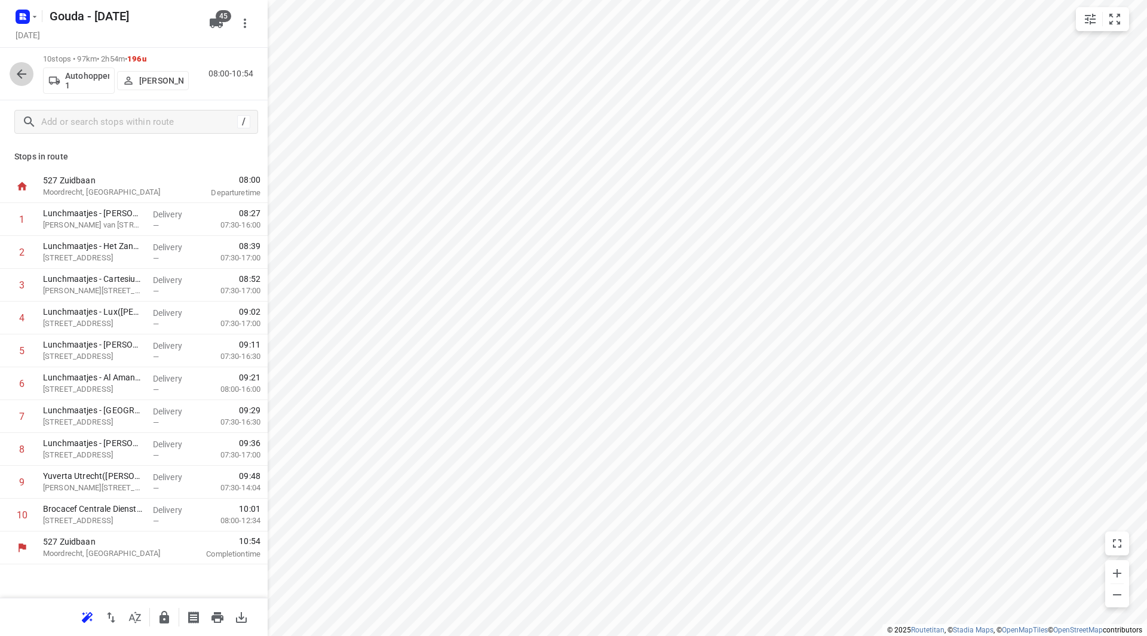
click at [22, 73] on icon "button" at bounding box center [22, 74] width 10 height 10
click at [158, 79] on p "[PERSON_NAME]" at bounding box center [161, 81] width 44 height 10
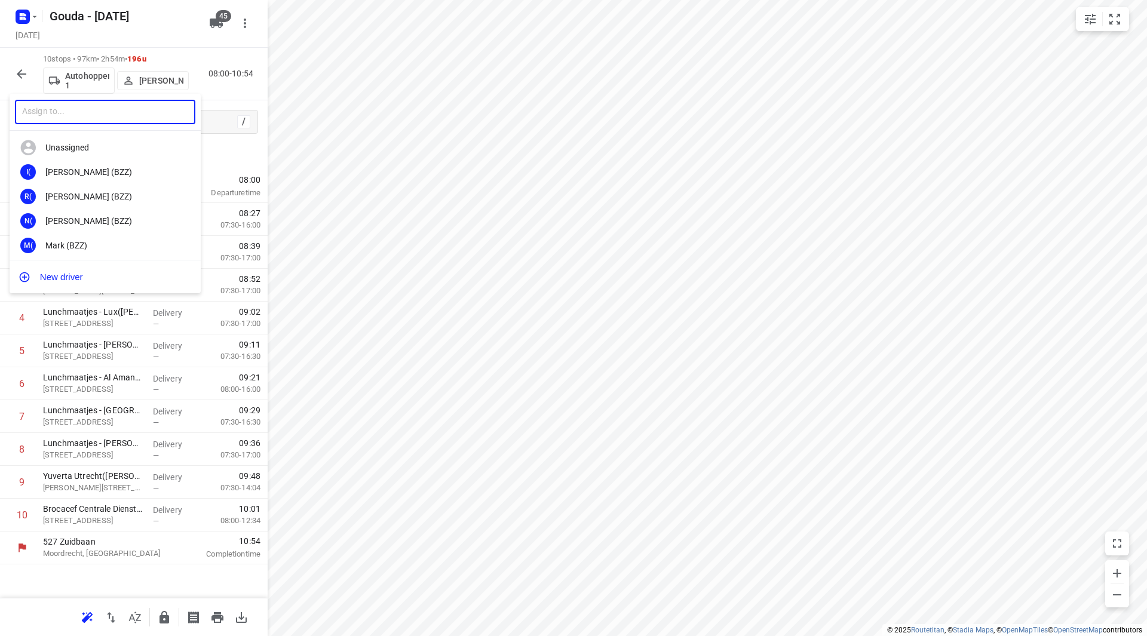
click at [131, 115] on input "text" at bounding box center [105, 112] width 180 height 24
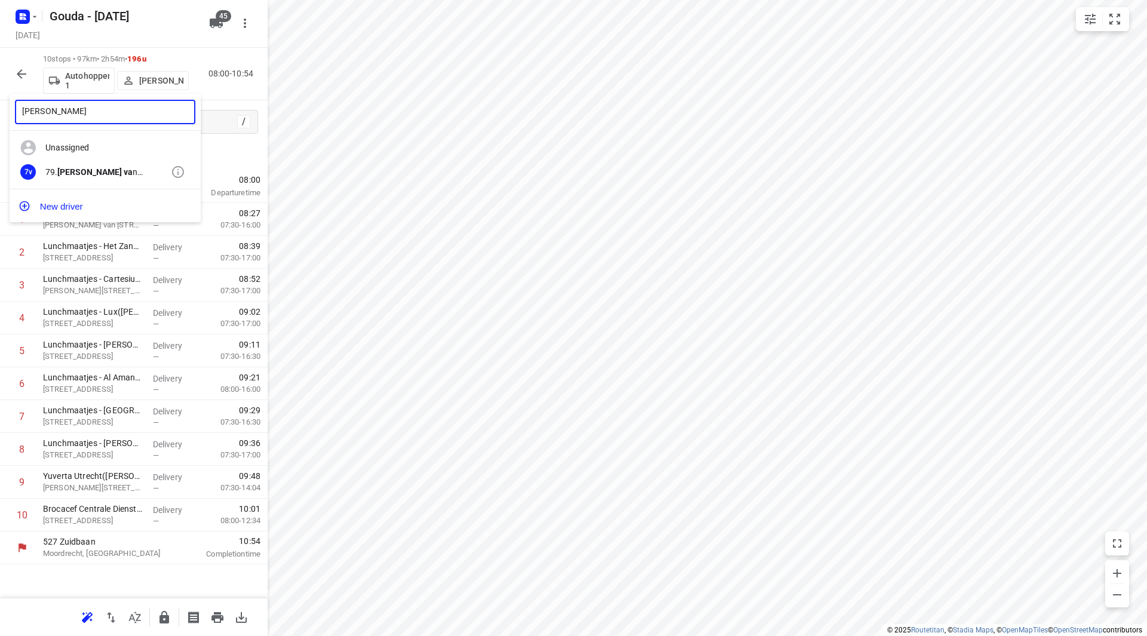
type input "[PERSON_NAME]"
click at [126, 174] on div "79. Timo va n Deuren" at bounding box center [107, 172] width 125 height 10
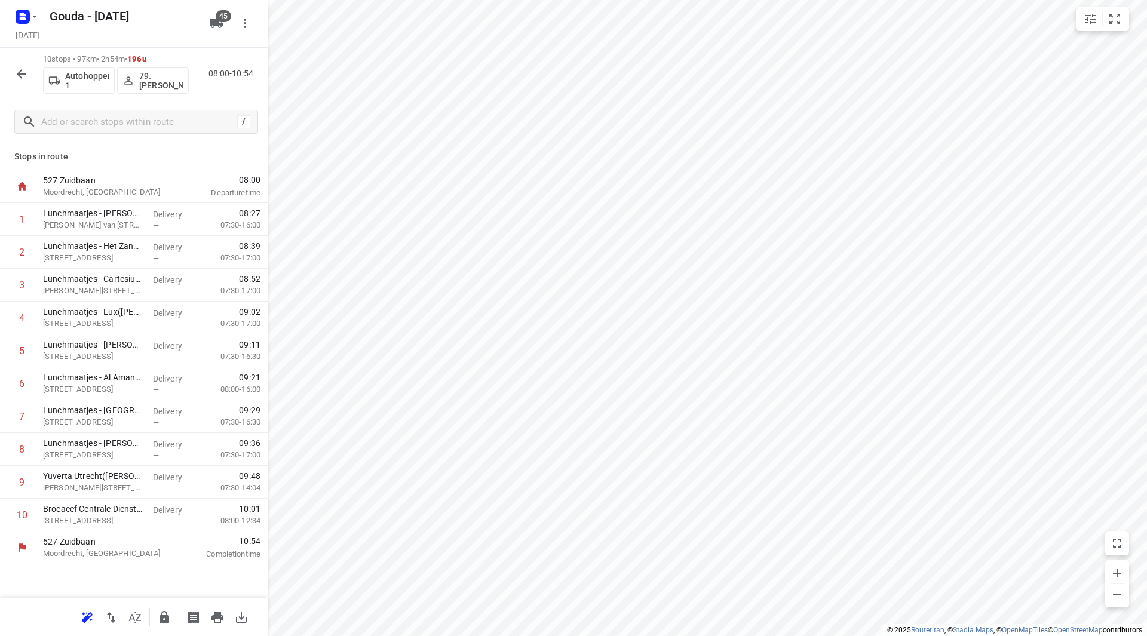
click at [23, 73] on icon "button" at bounding box center [21, 74] width 14 height 14
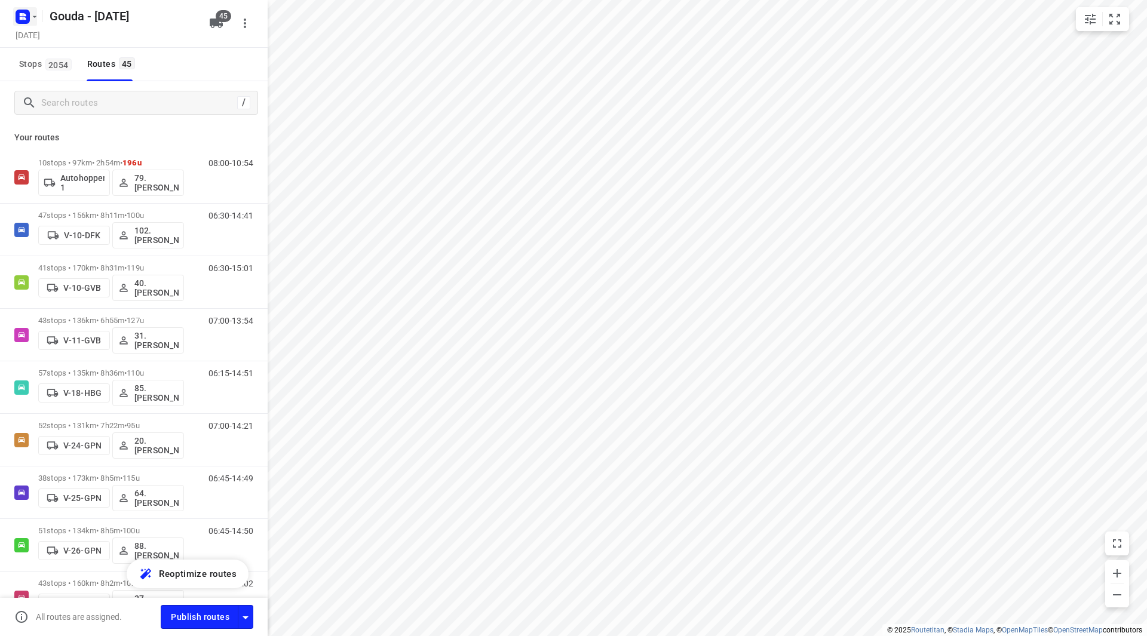
click at [33, 14] on icon "button" at bounding box center [35, 17] width 10 height 10
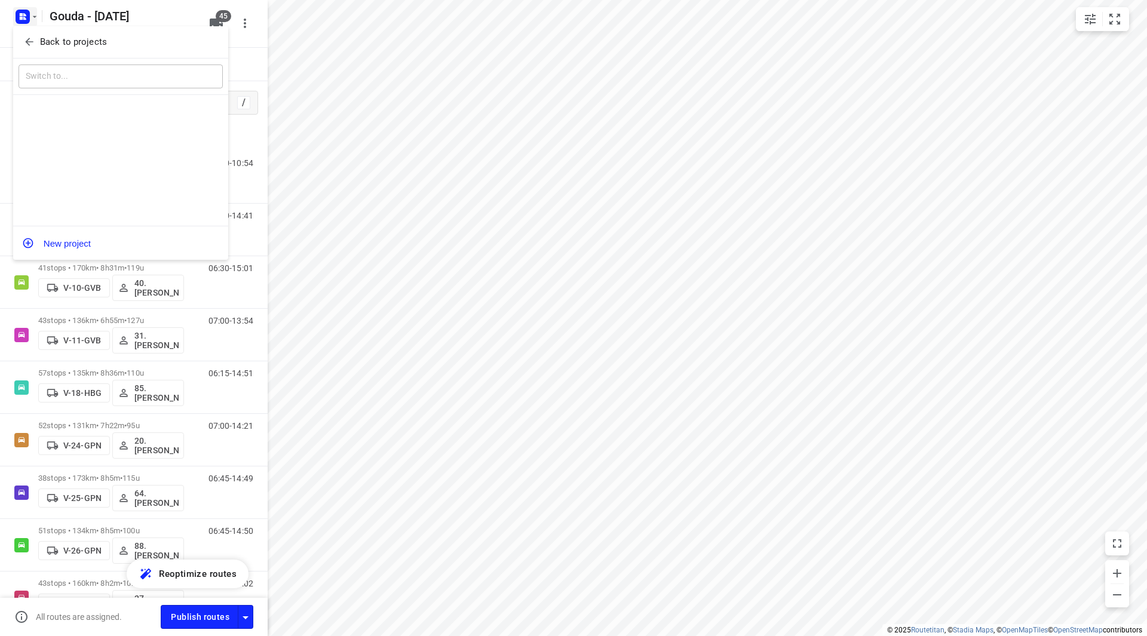
click at [38, 31] on div "Back to projects" at bounding box center [120, 42] width 215 height 32
click at [41, 42] on p "Back to projects" at bounding box center [73, 42] width 67 height 14
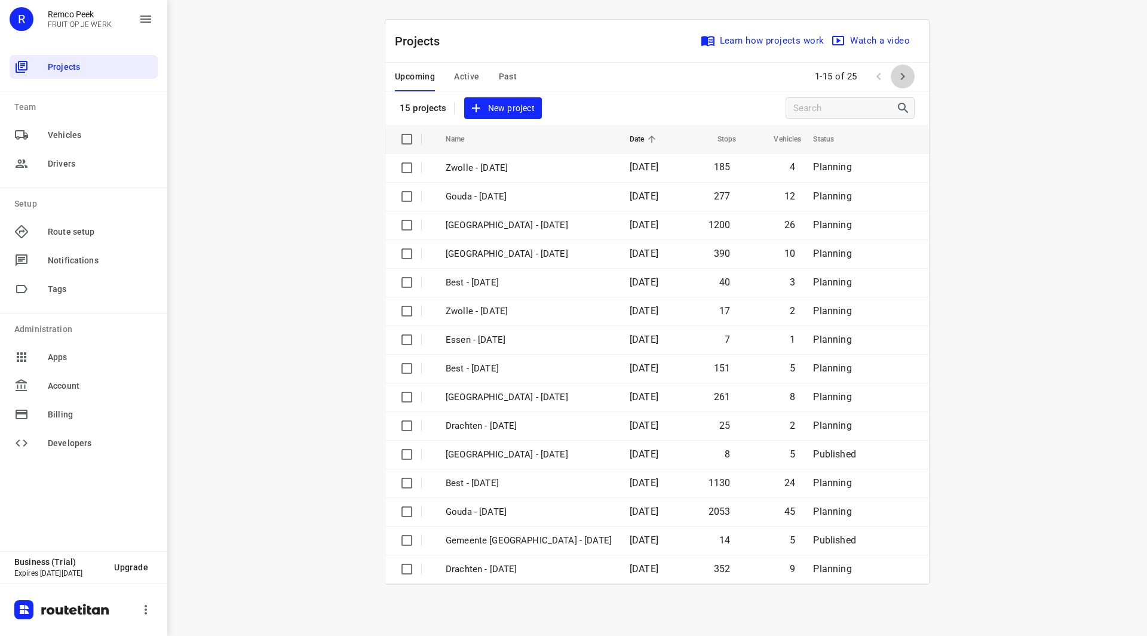
click at [903, 76] on icon "button" at bounding box center [903, 76] width 4 height 7
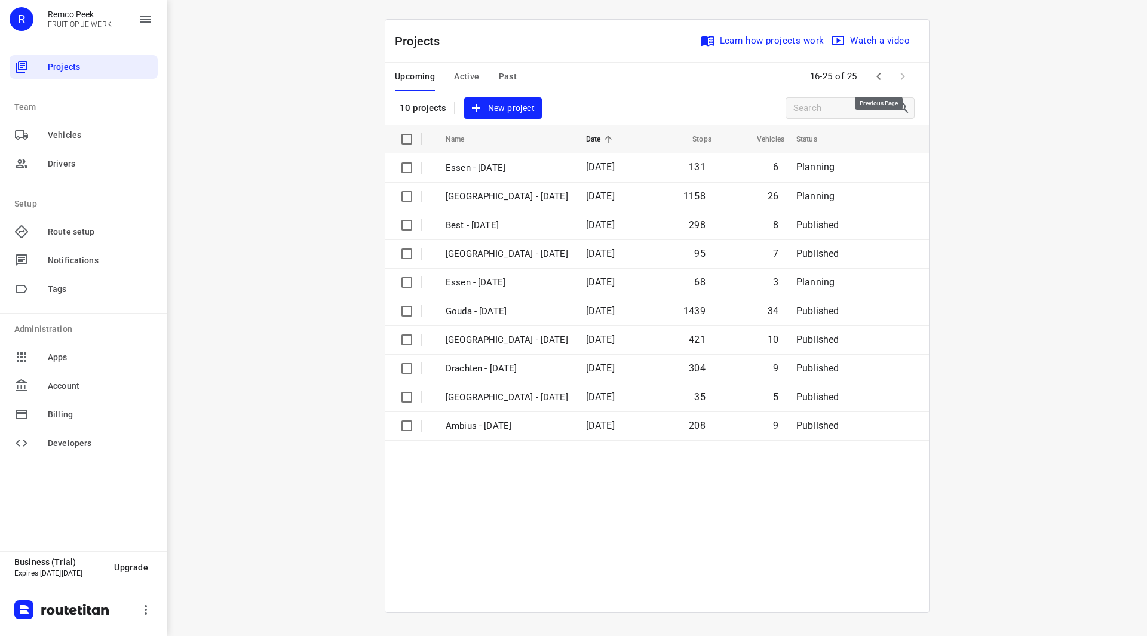
click at [877, 76] on icon "button" at bounding box center [878, 76] width 14 height 14
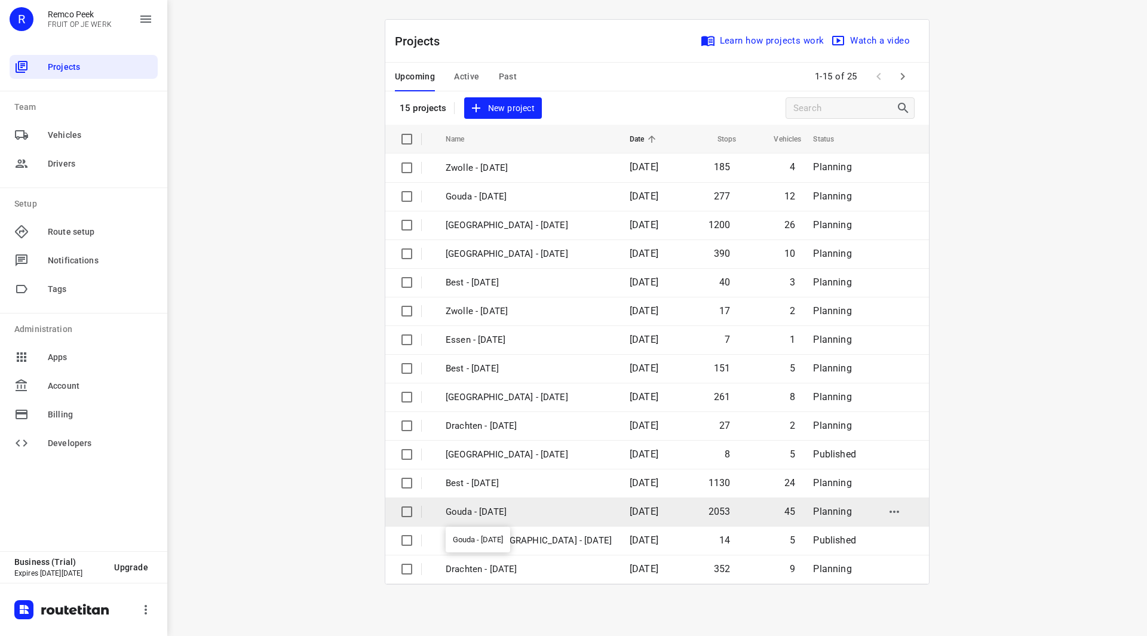
click at [506, 517] on p "Gouda - [DATE]" at bounding box center [529, 512] width 166 height 14
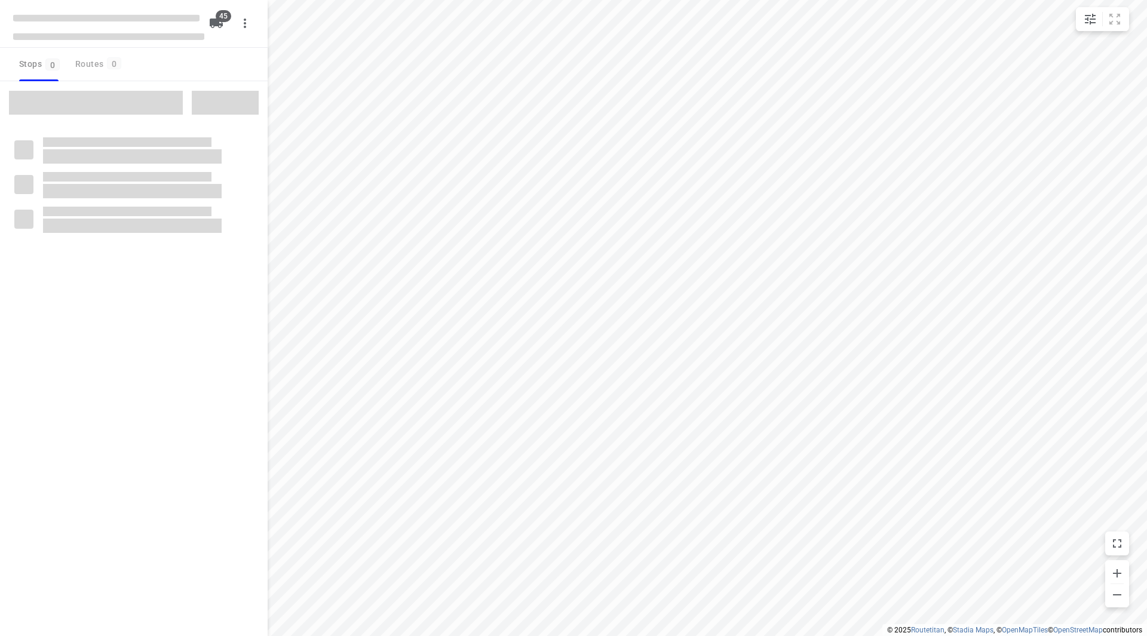
checkbox input "true"
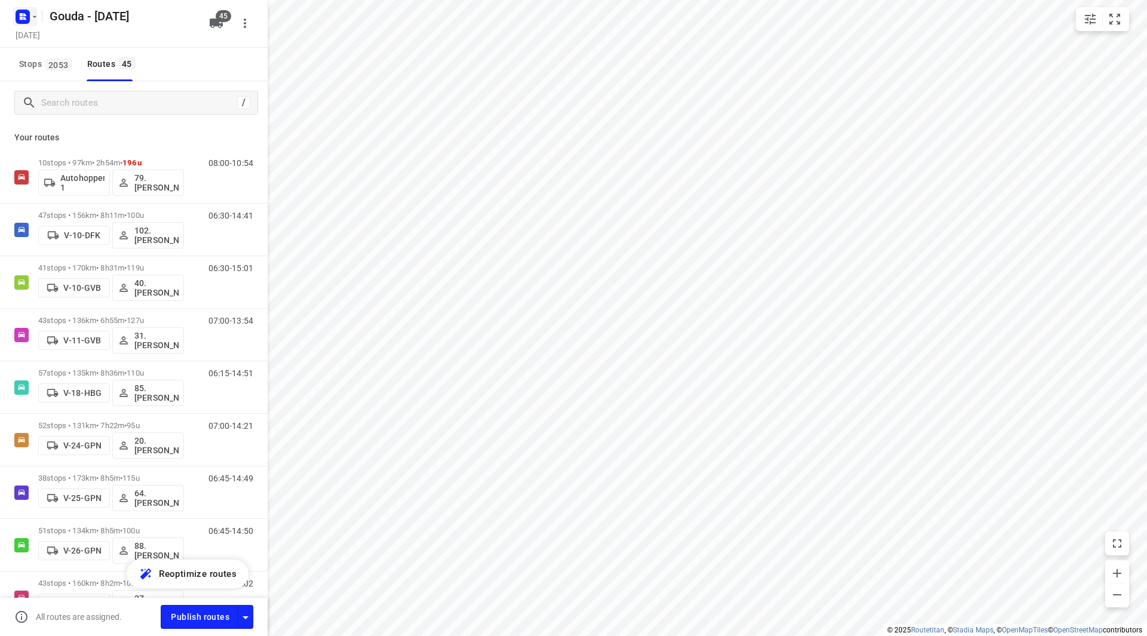
click at [36, 17] on icon "button" at bounding box center [35, 17] width 10 height 10
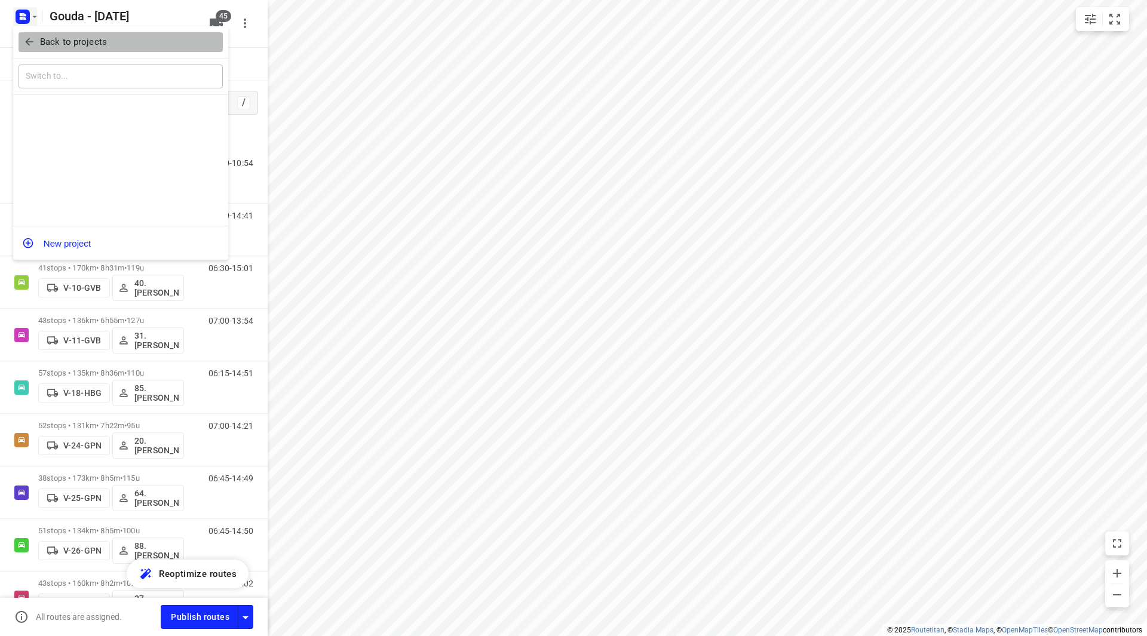
click at [36, 34] on button "Back to projects" at bounding box center [121, 42] width 204 height 20
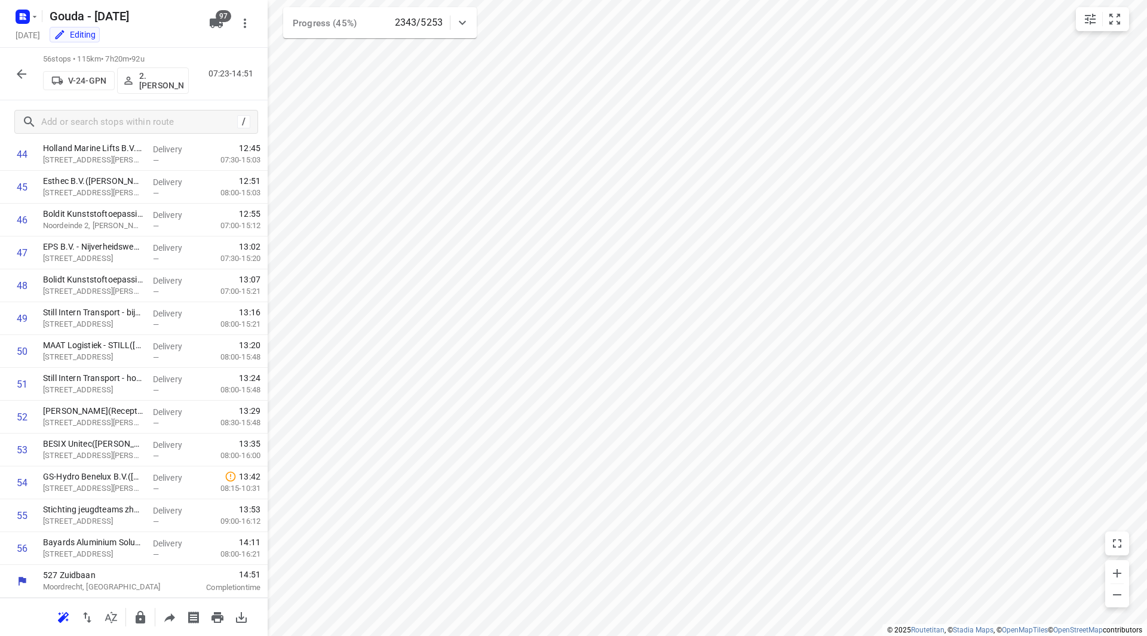
scroll to position [1478, 0]
click at [19, 67] on icon "button" at bounding box center [21, 74] width 14 height 14
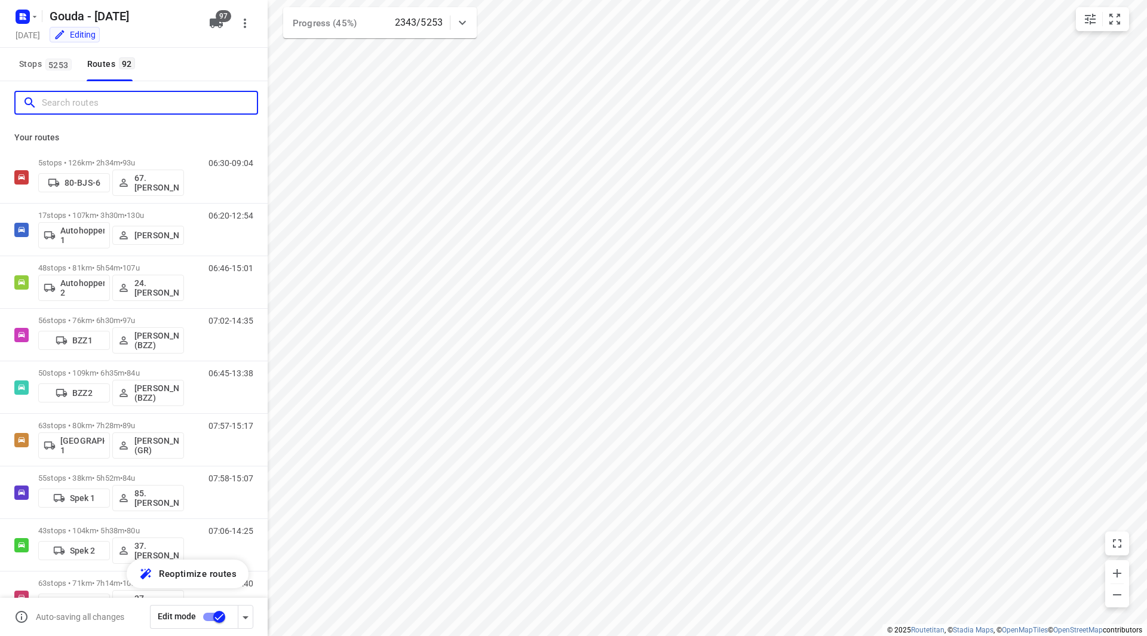
click at [99, 107] on input "Search routes" at bounding box center [149, 103] width 215 height 19
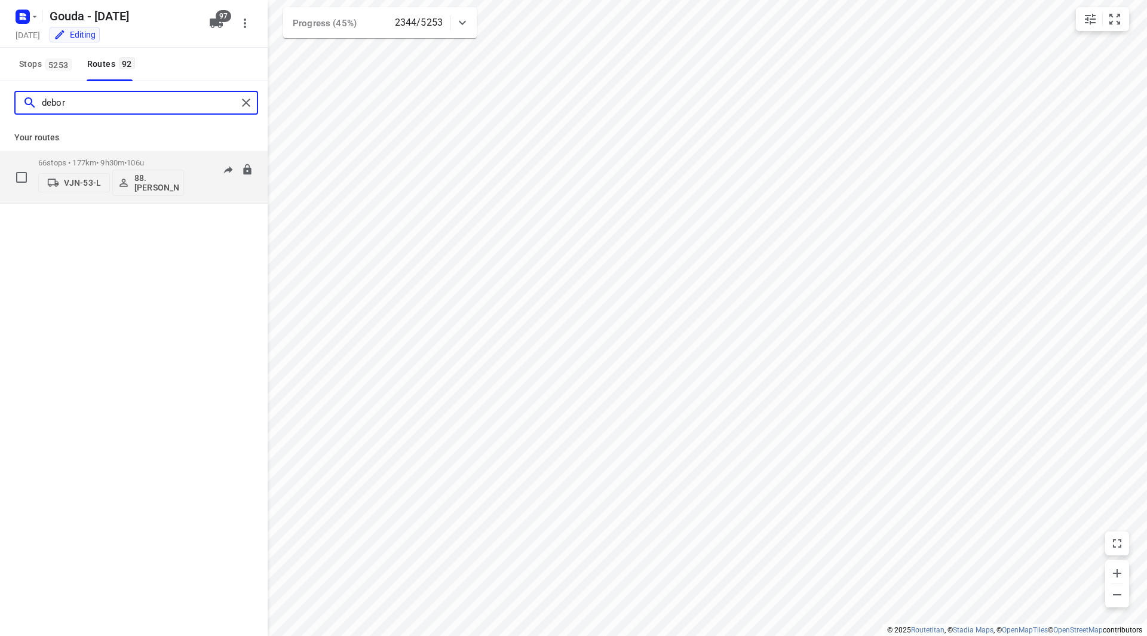
type input "debor"
click at [166, 158] on div "66 stops • 177km • 9h30m • 106u VJN-53-L 88. Deborah van den Berg" at bounding box center [111, 177] width 146 height 50
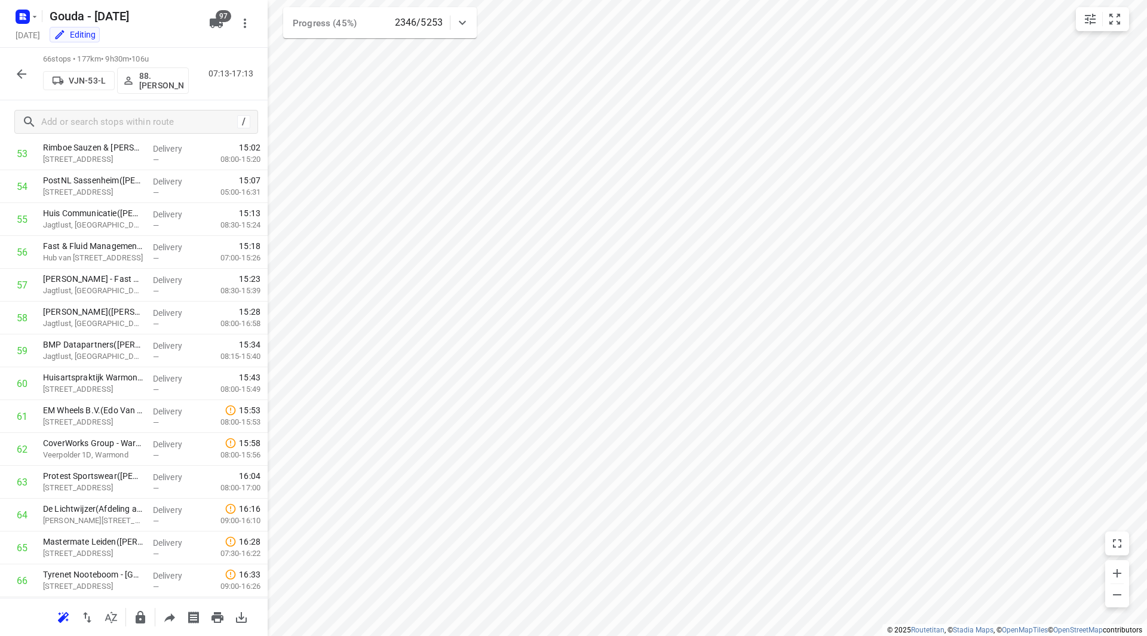
scroll to position [1806, 0]
click at [24, 76] on icon "button" at bounding box center [21, 74] width 14 height 14
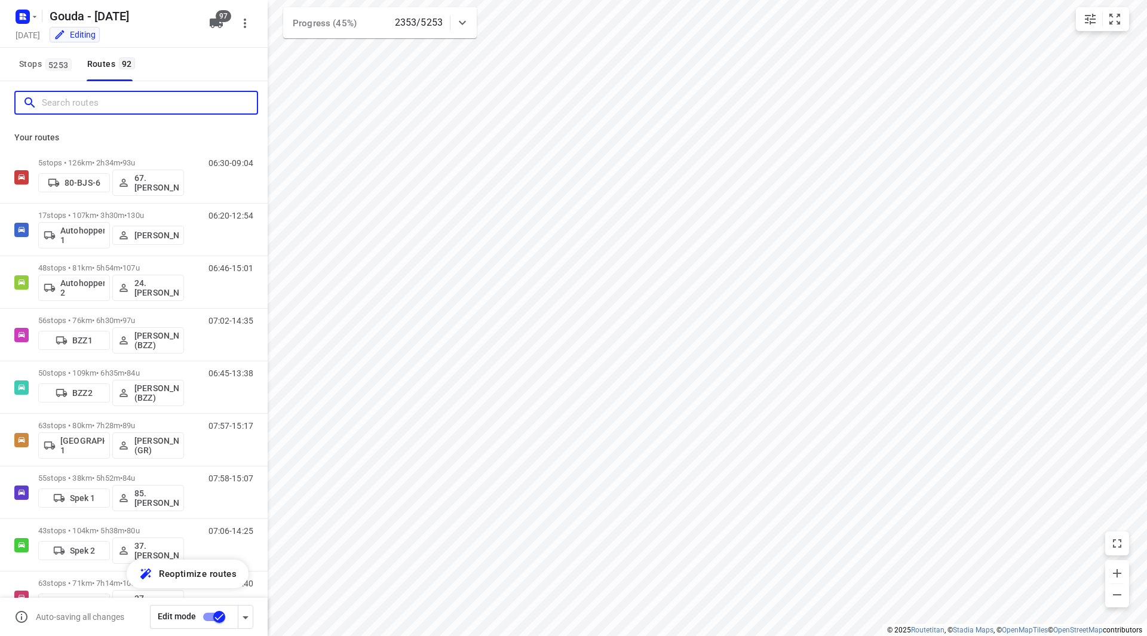
click at [110, 110] on input "Search routes" at bounding box center [149, 103] width 215 height 19
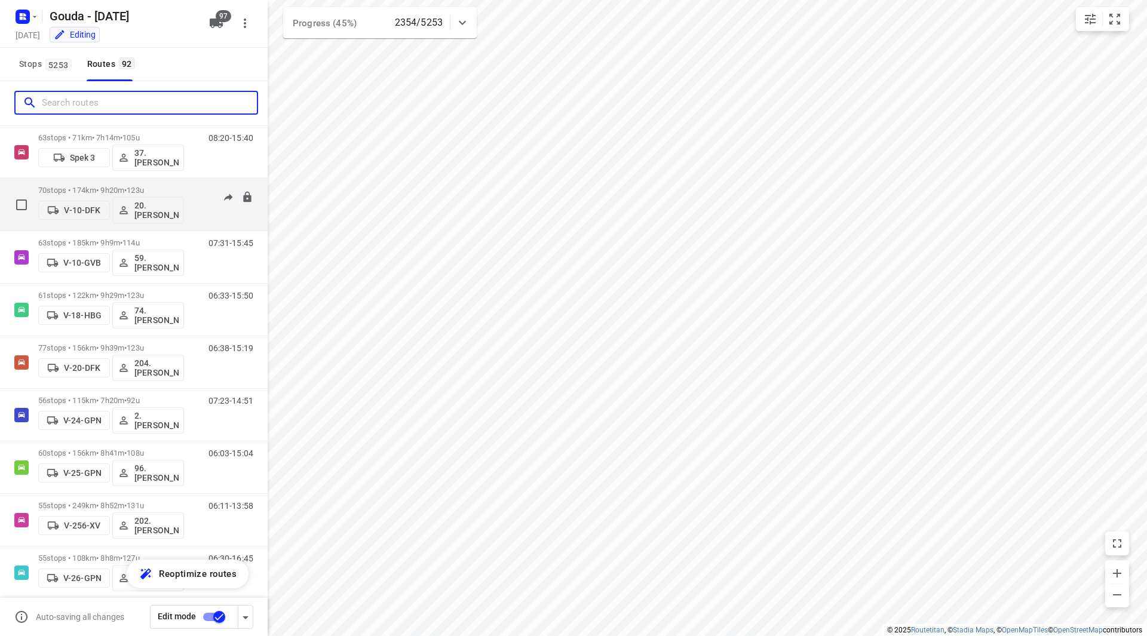
scroll to position [440, 0]
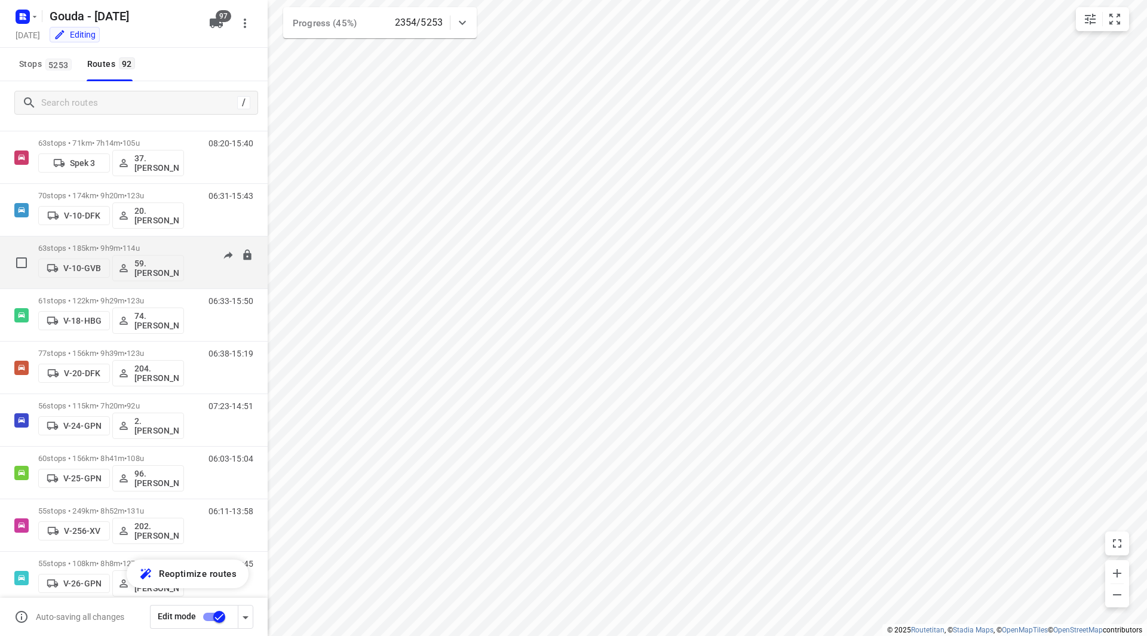
click at [149, 237] on div "63 stops • 185km • 9h9m • 114u V-10-GVB 59.Sander Jannes 07:31-15:45" at bounding box center [134, 263] width 268 height 53
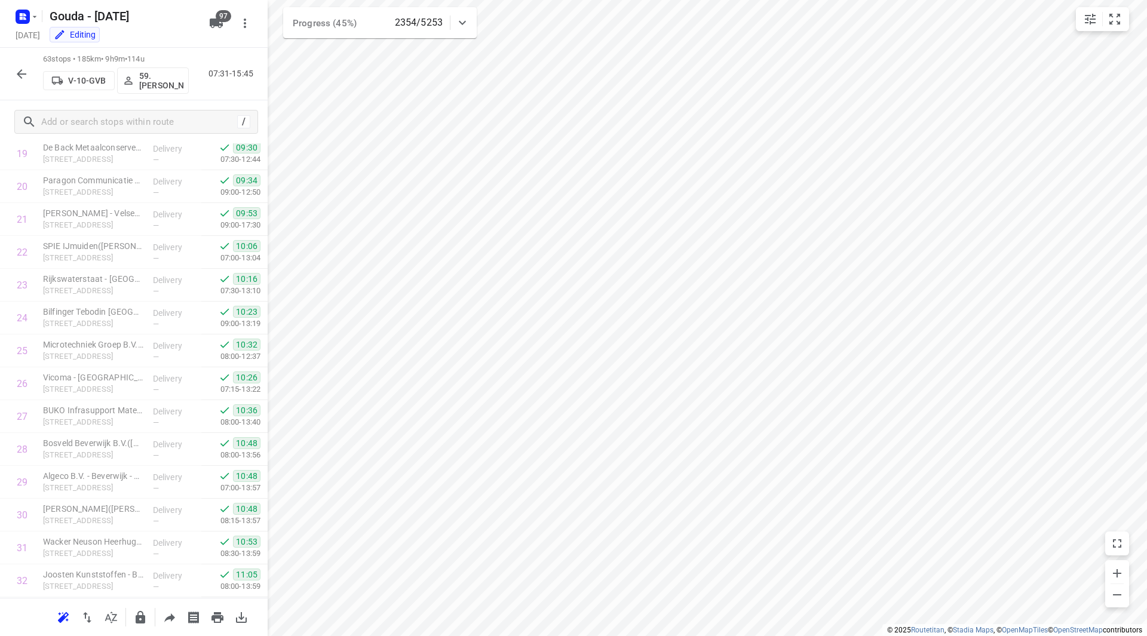
scroll to position [1707, 0]
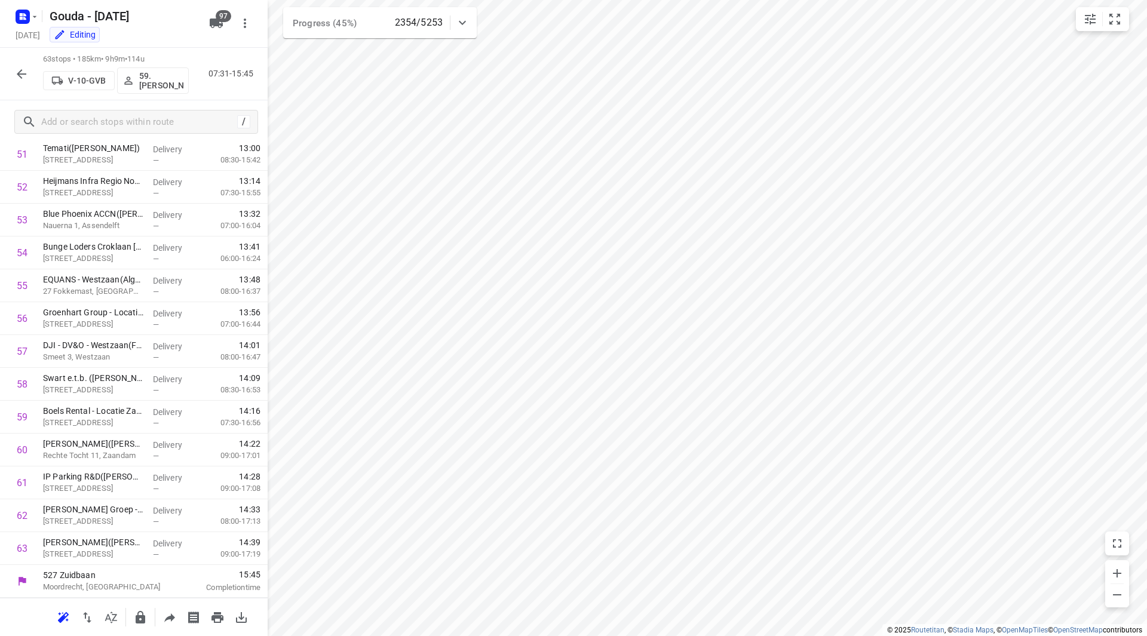
click at [26, 76] on icon "button" at bounding box center [21, 74] width 14 height 14
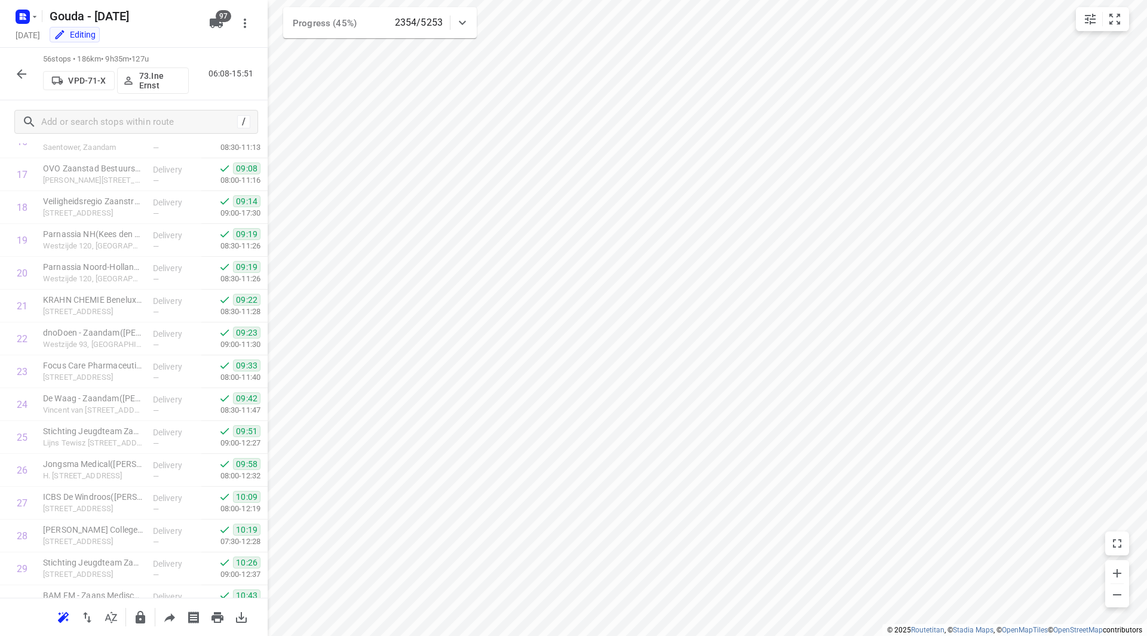
scroll to position [0, 0]
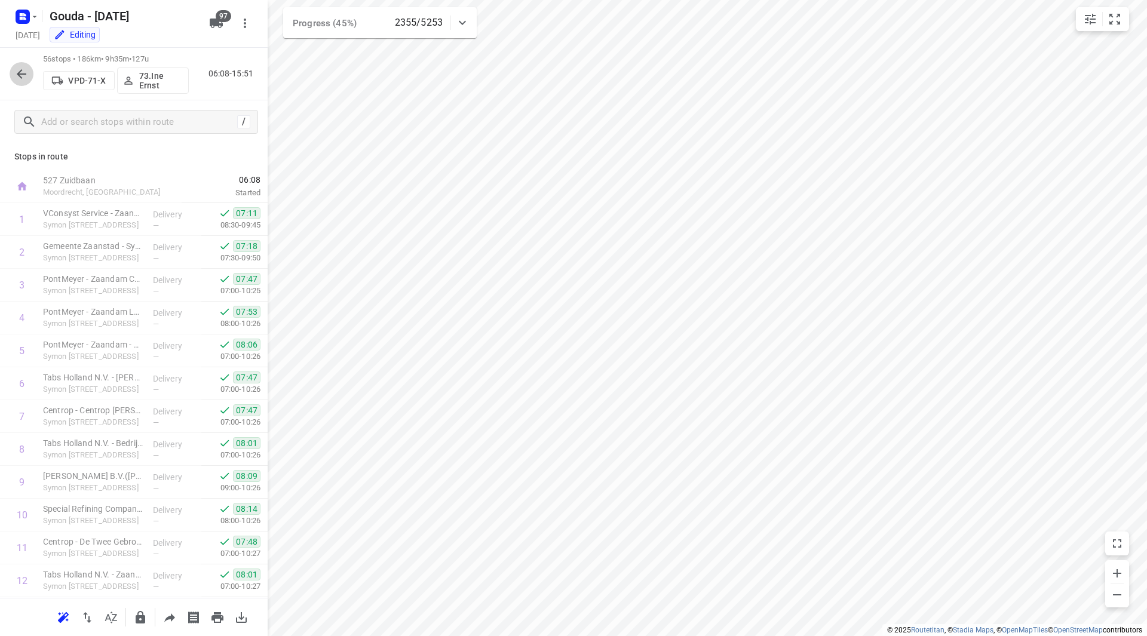
click at [20, 68] on icon "button" at bounding box center [21, 74] width 14 height 14
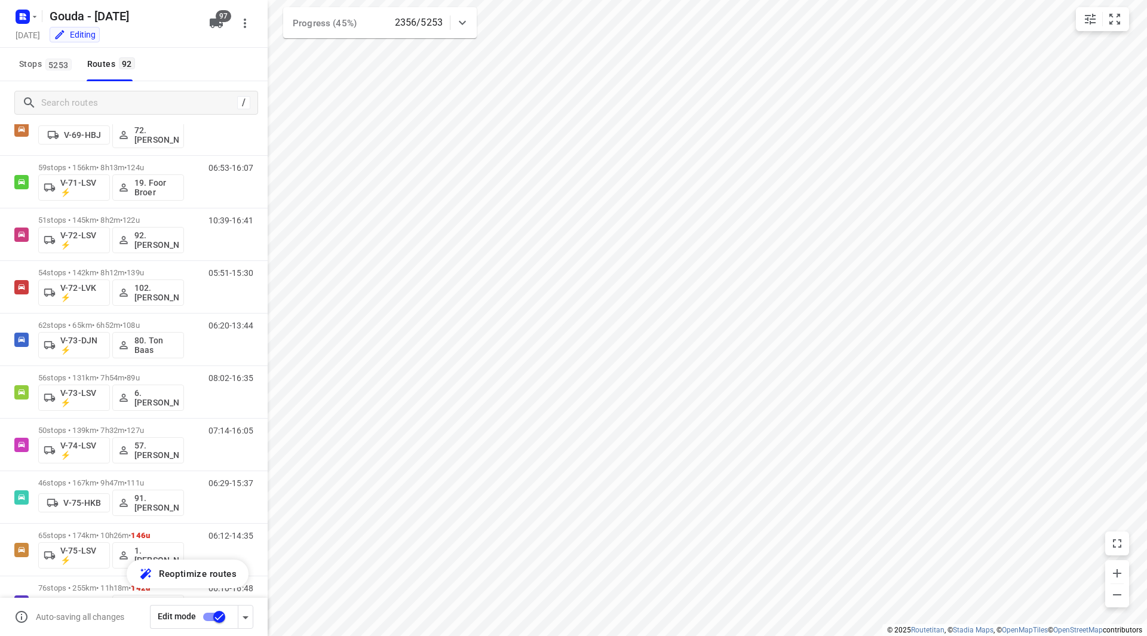
scroll to position [1326, 0]
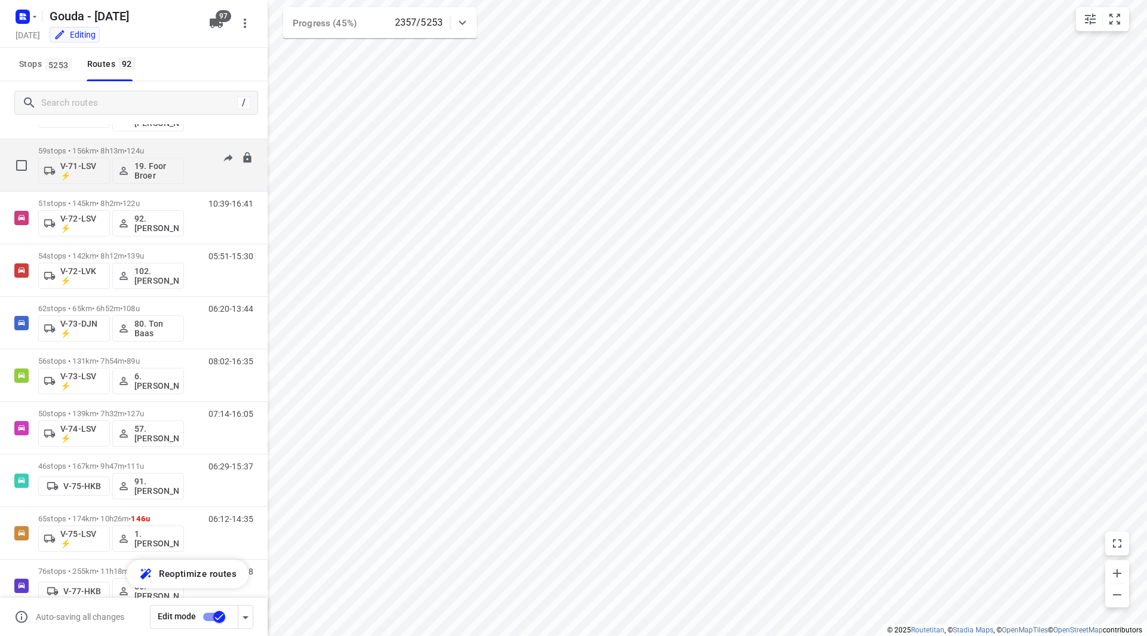
click at [168, 148] on p "59 stops • 156km • 8h13m • 124u" at bounding box center [111, 150] width 146 height 9
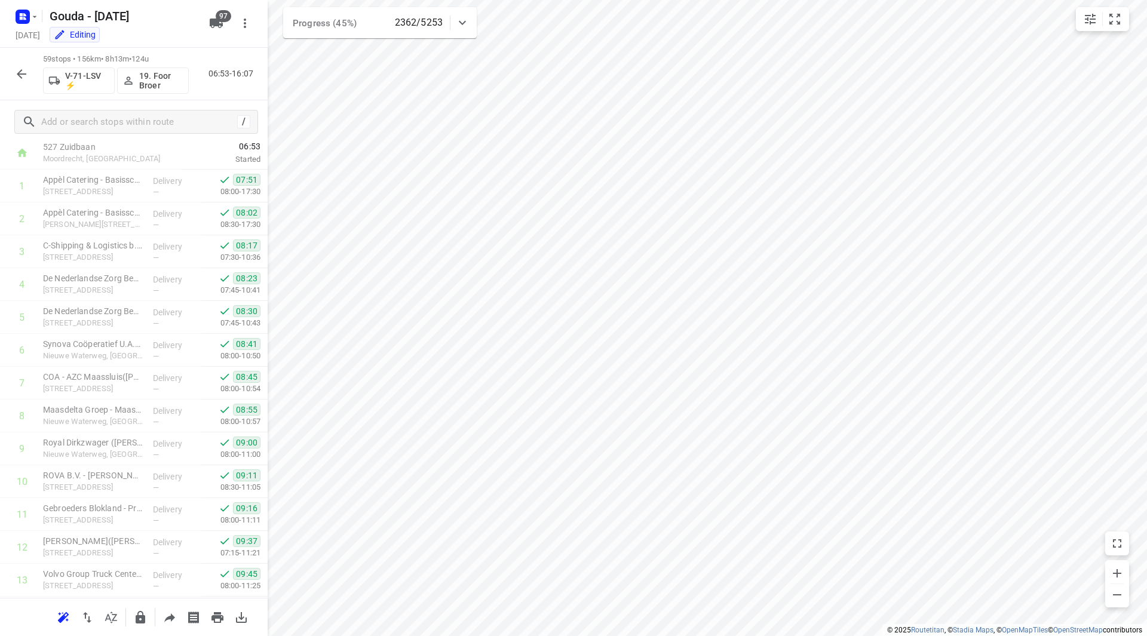
scroll to position [14, 0]
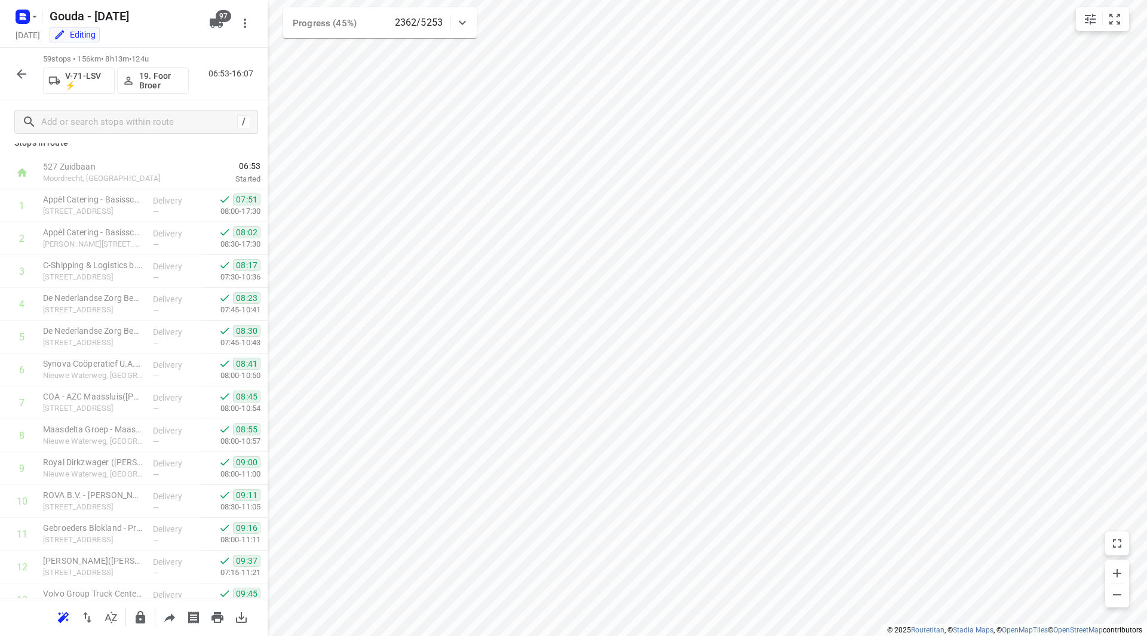
click at [22, 72] on icon "button" at bounding box center [21, 74] width 14 height 14
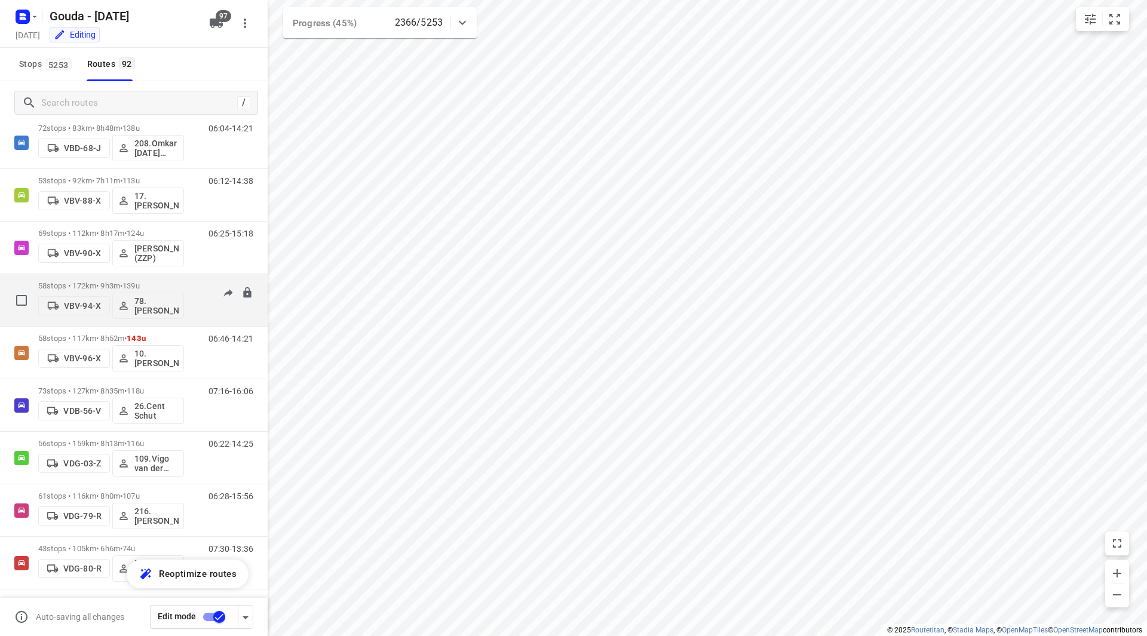
scroll to position [2516, 0]
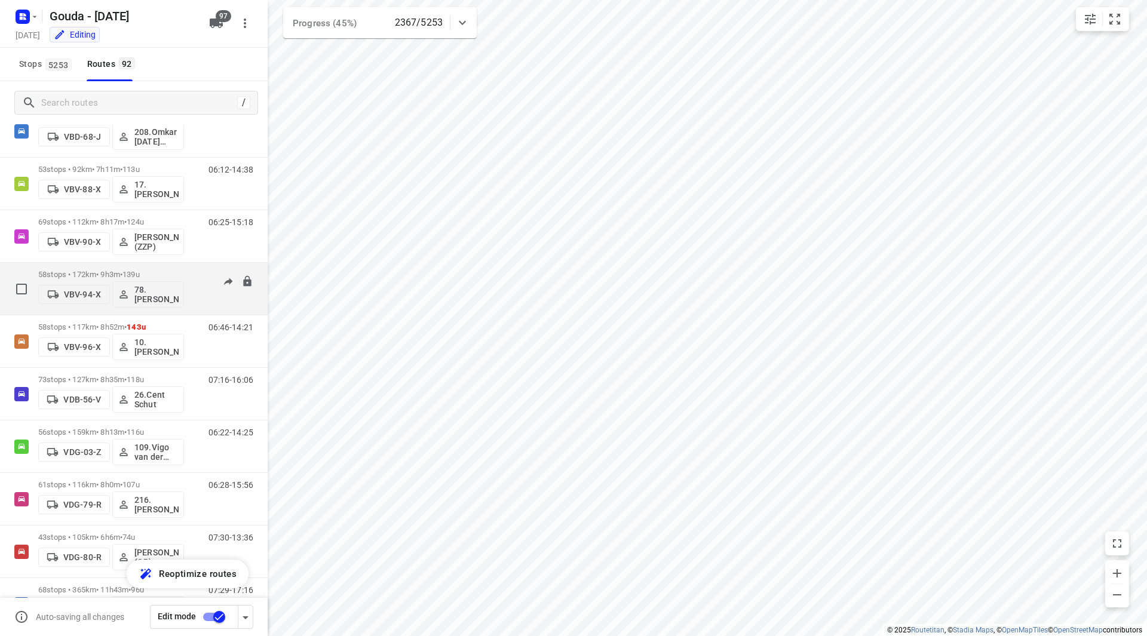
click at [164, 272] on p "58 stops • 172km • 9h3m • 139u" at bounding box center [111, 274] width 146 height 9
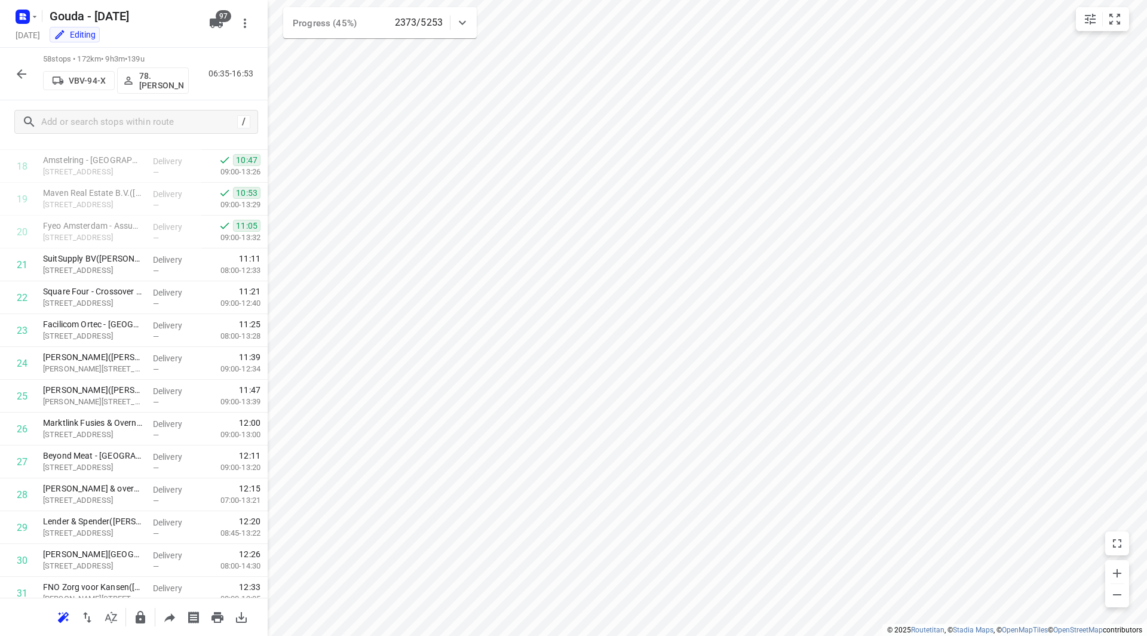
scroll to position [615, 0]
click at [19, 74] on icon "button" at bounding box center [22, 74] width 10 height 10
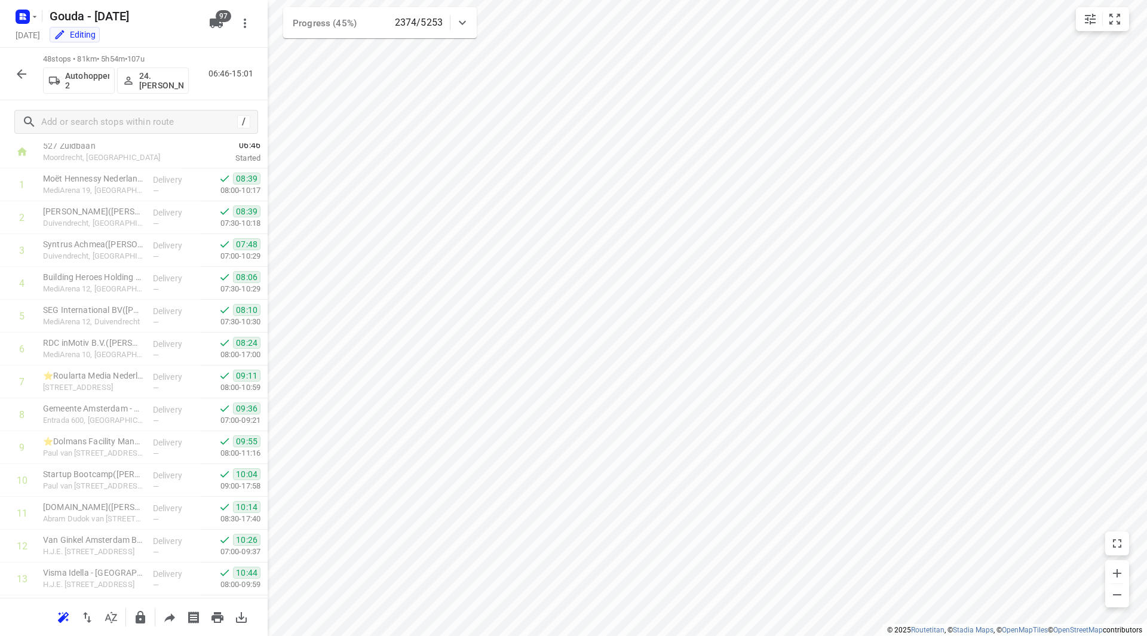
scroll to position [0, 0]
click at [22, 74] on icon "button" at bounding box center [22, 74] width 10 height 10
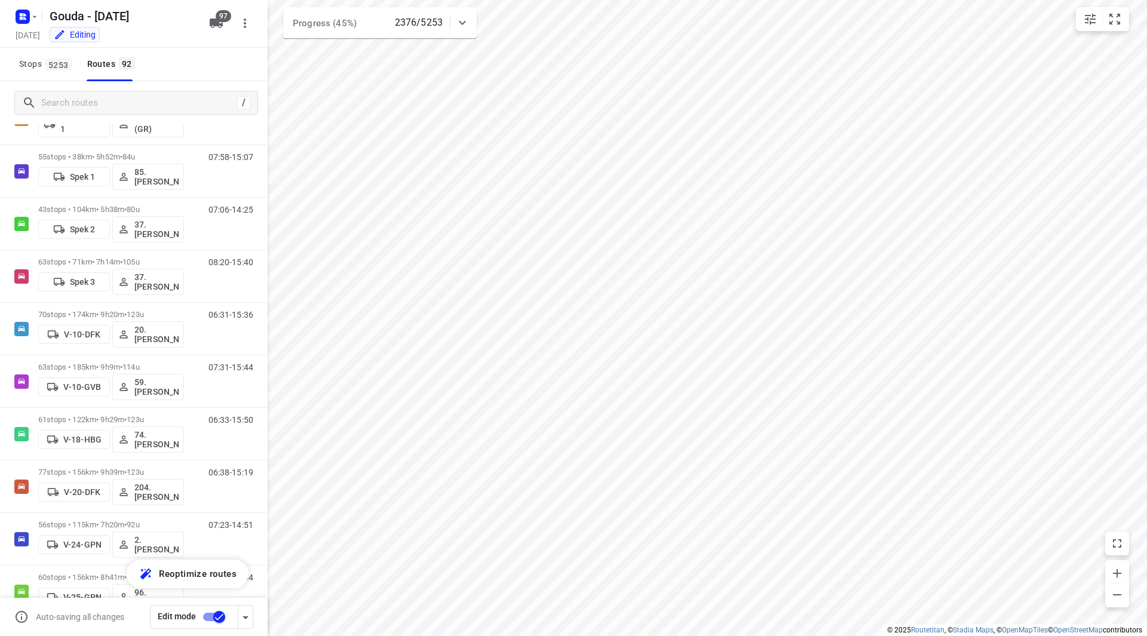
scroll to position [344, 0]
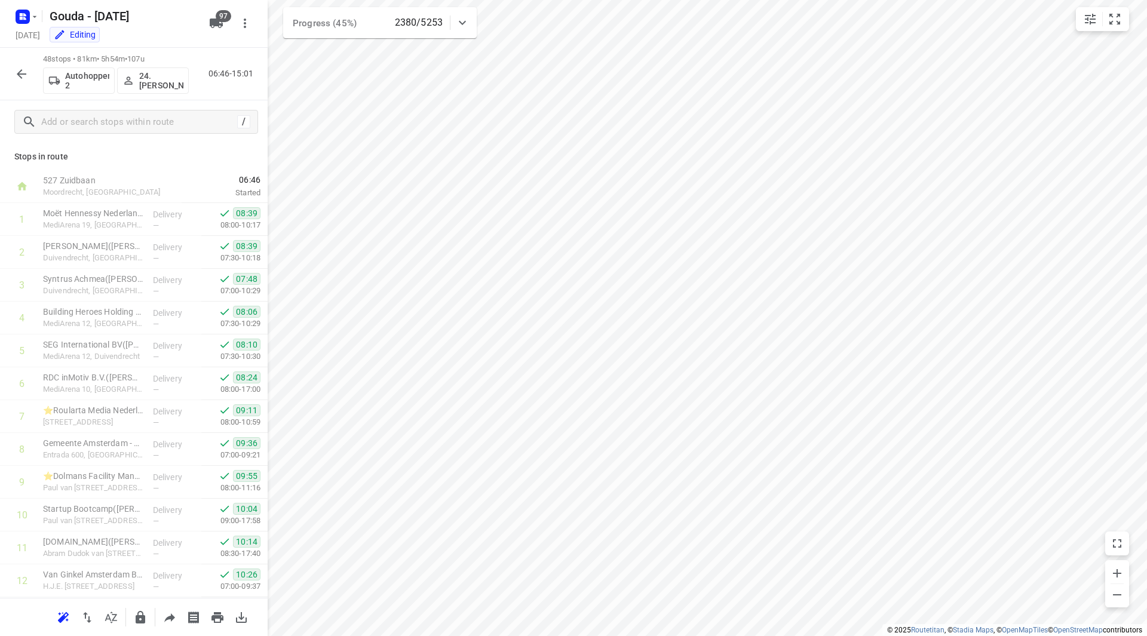
click at [14, 73] on button "button" at bounding box center [22, 74] width 24 height 24
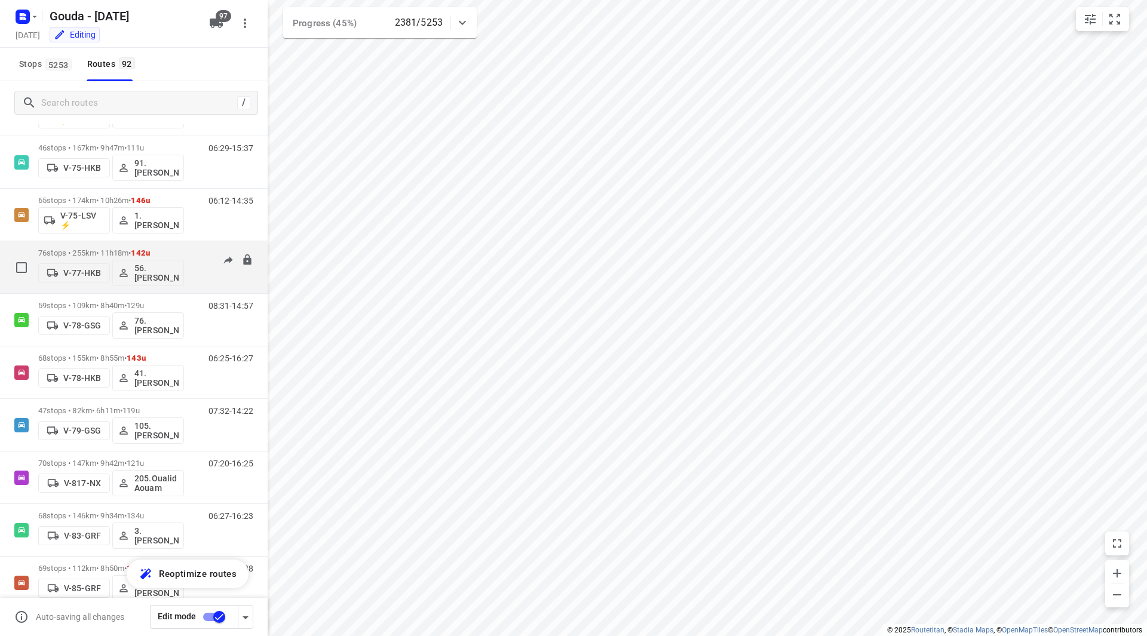
scroll to position [1635, 0]
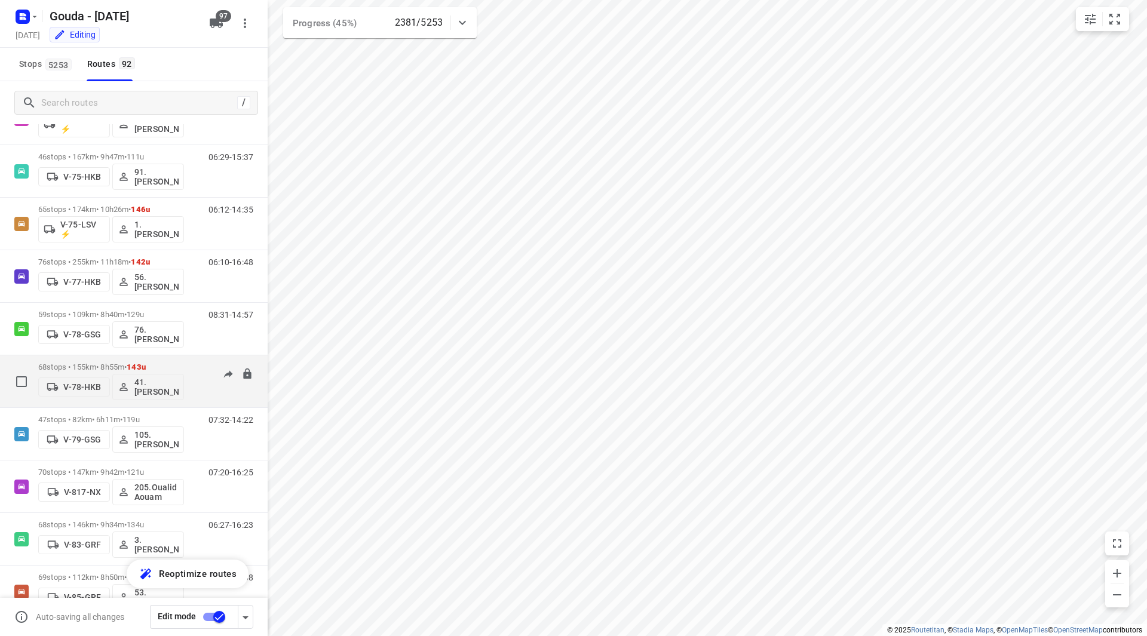
click at [163, 367] on p "68 stops • 155km • 8h55m • 143u" at bounding box center [111, 367] width 146 height 9
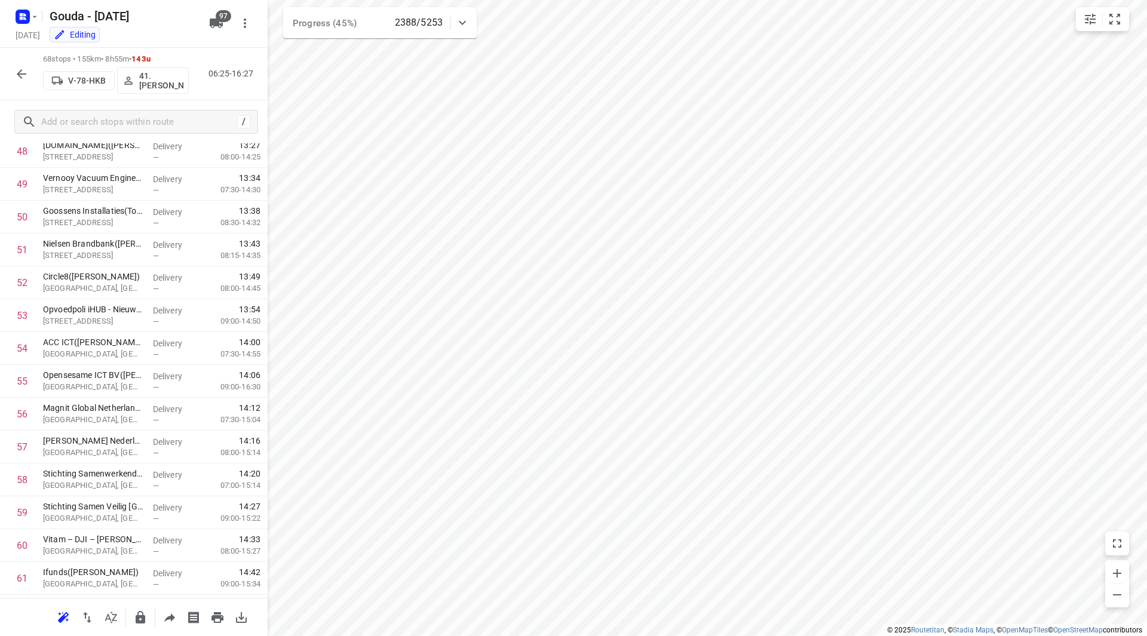
scroll to position [1872, 0]
click at [24, 67] on icon "button" at bounding box center [21, 74] width 14 height 14
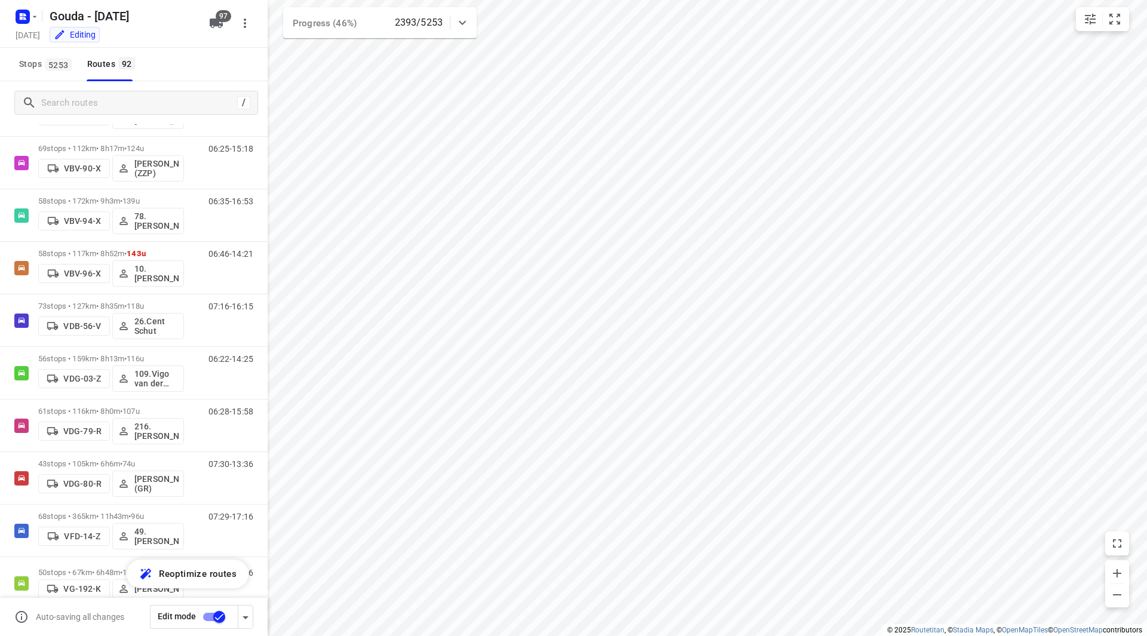
scroll to position [2595, 0]
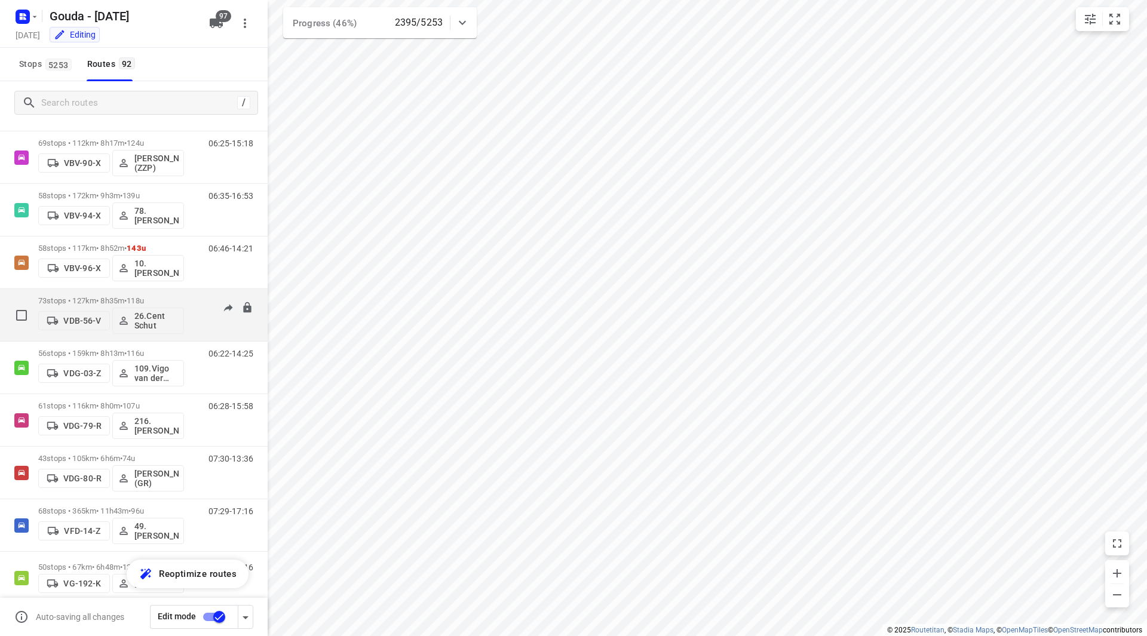
click at [165, 291] on div "73 stops • 127km • 8h35m • 118u VDB-56-V 26.Cent Schut" at bounding box center [111, 315] width 146 height 50
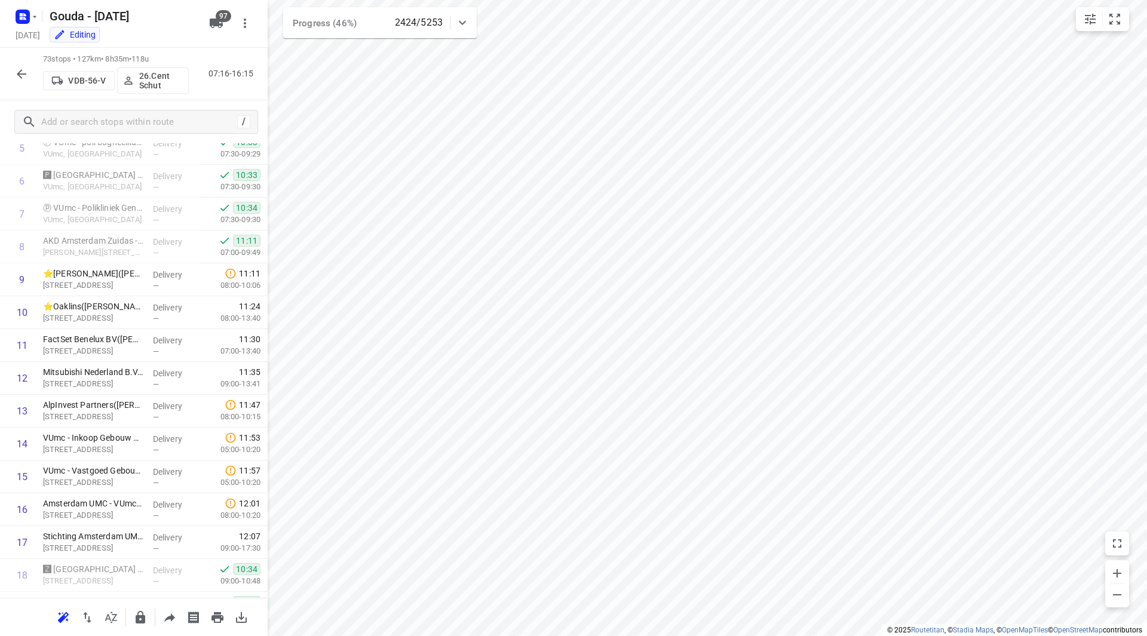
scroll to position [155, 0]
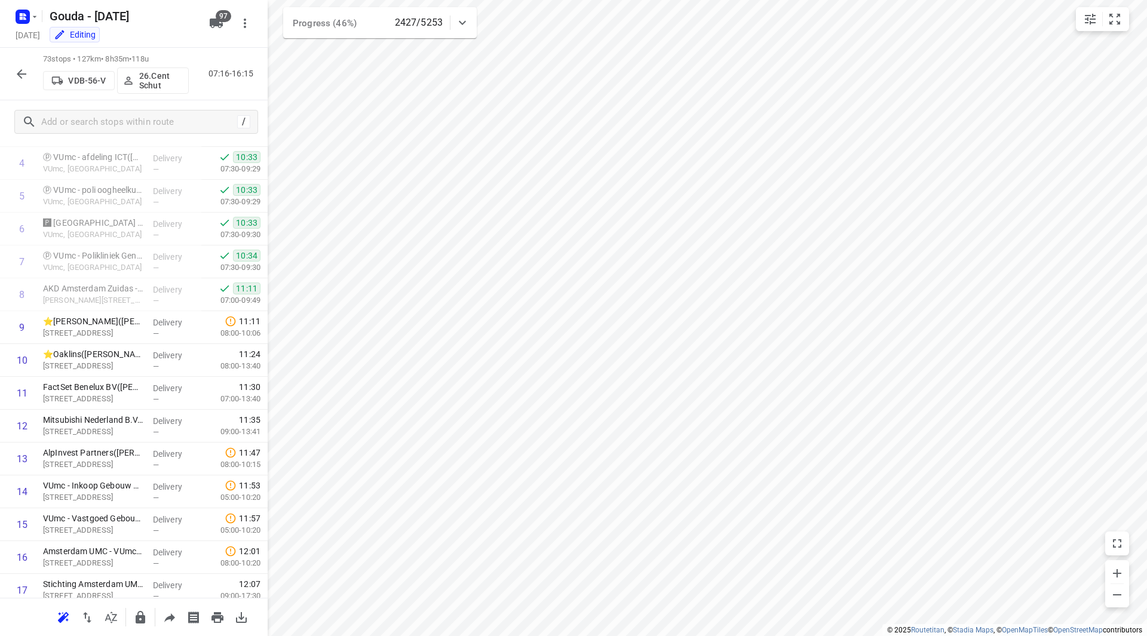
click at [24, 65] on button "button" at bounding box center [22, 74] width 24 height 24
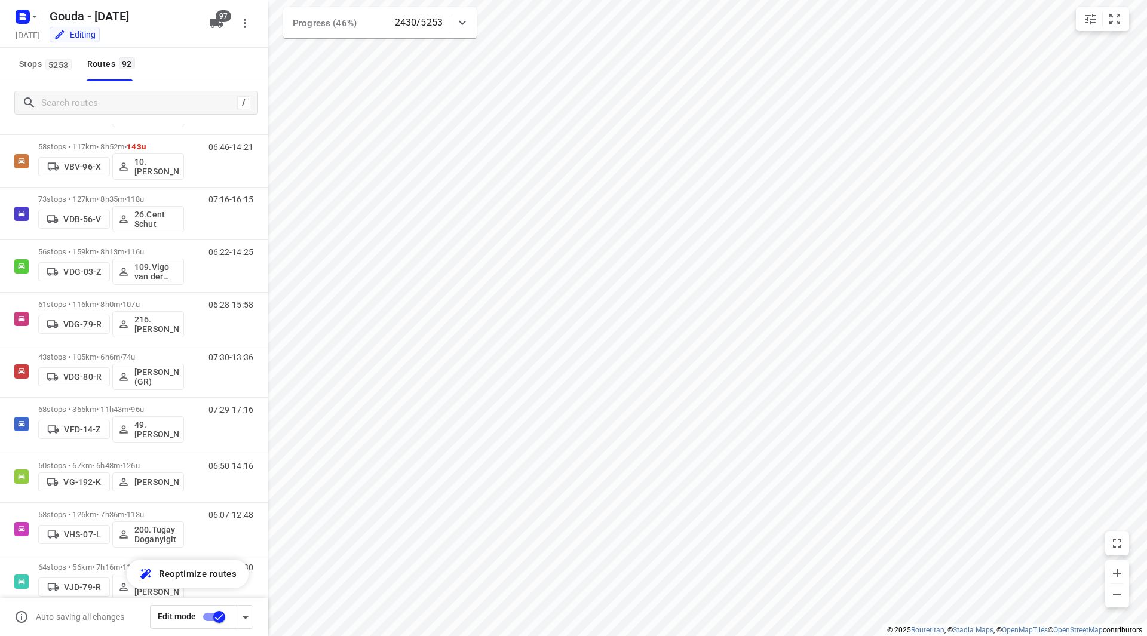
scroll to position [2827, 0]
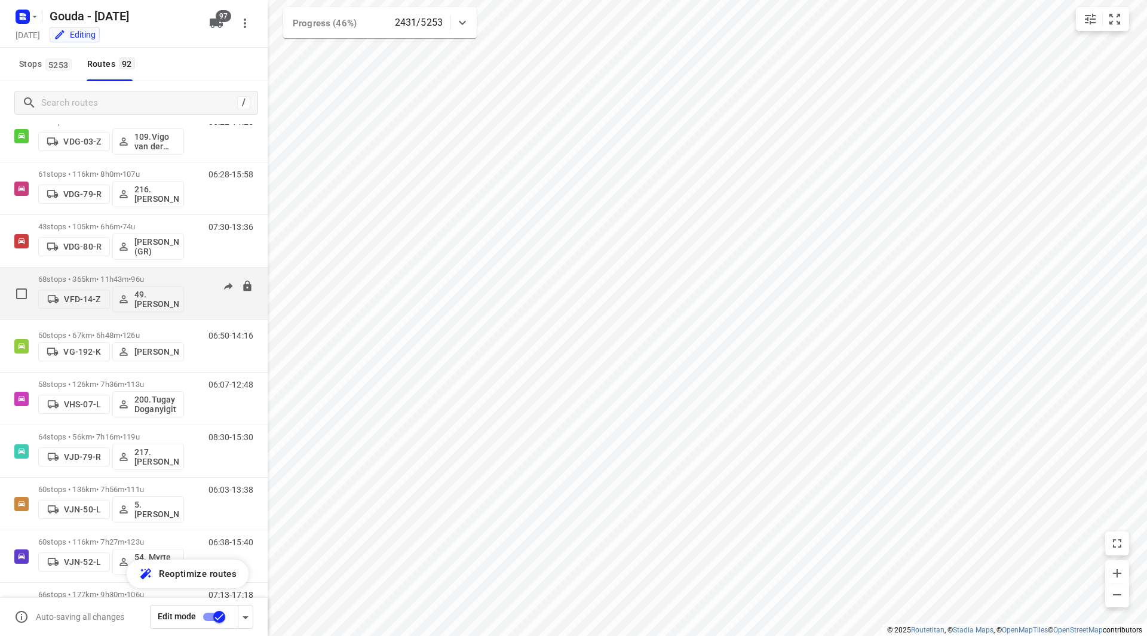
click at [157, 274] on div "68 stops • 365km • 11h43m • 96u VFD-14-Z 49. Mariska van der Meer" at bounding box center [111, 294] width 146 height 50
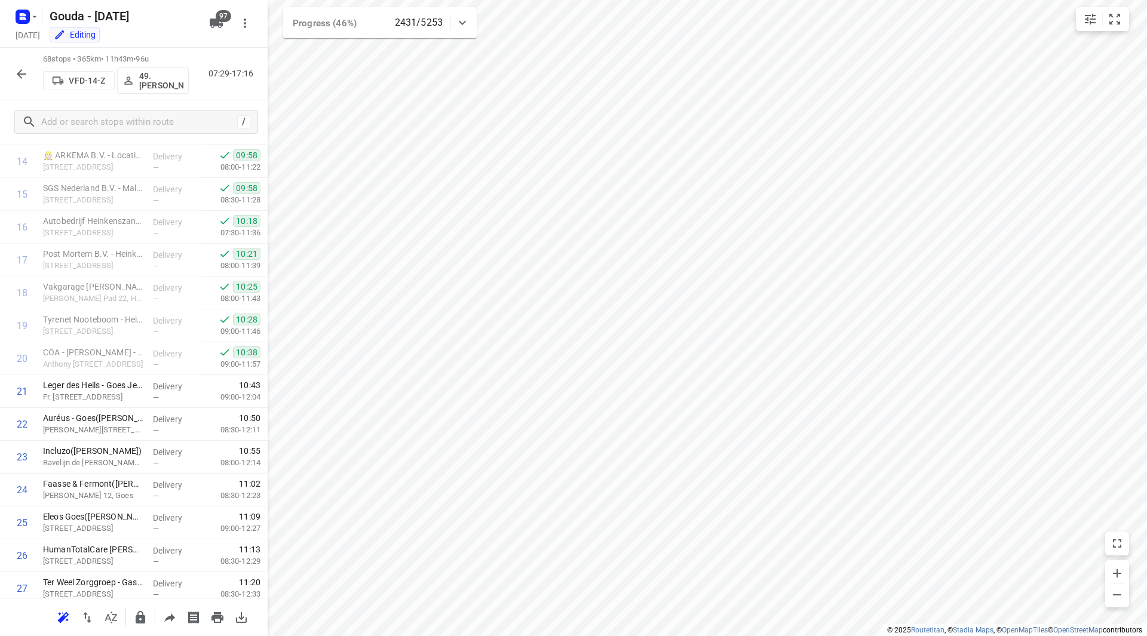
scroll to position [501, 0]
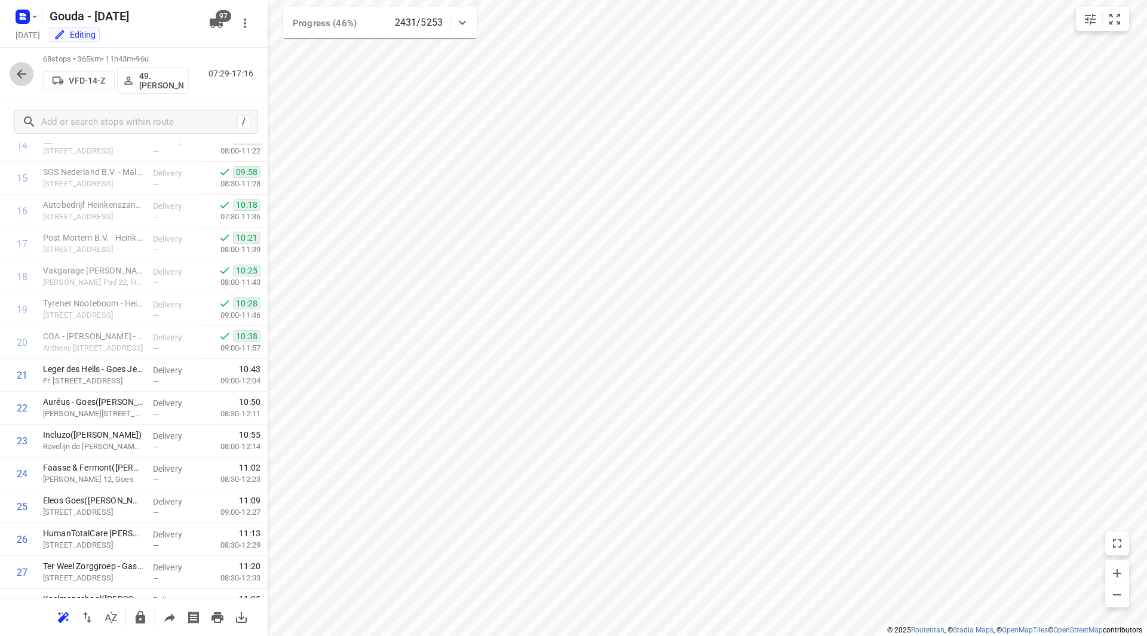
click at [20, 65] on button "button" at bounding box center [22, 74] width 24 height 24
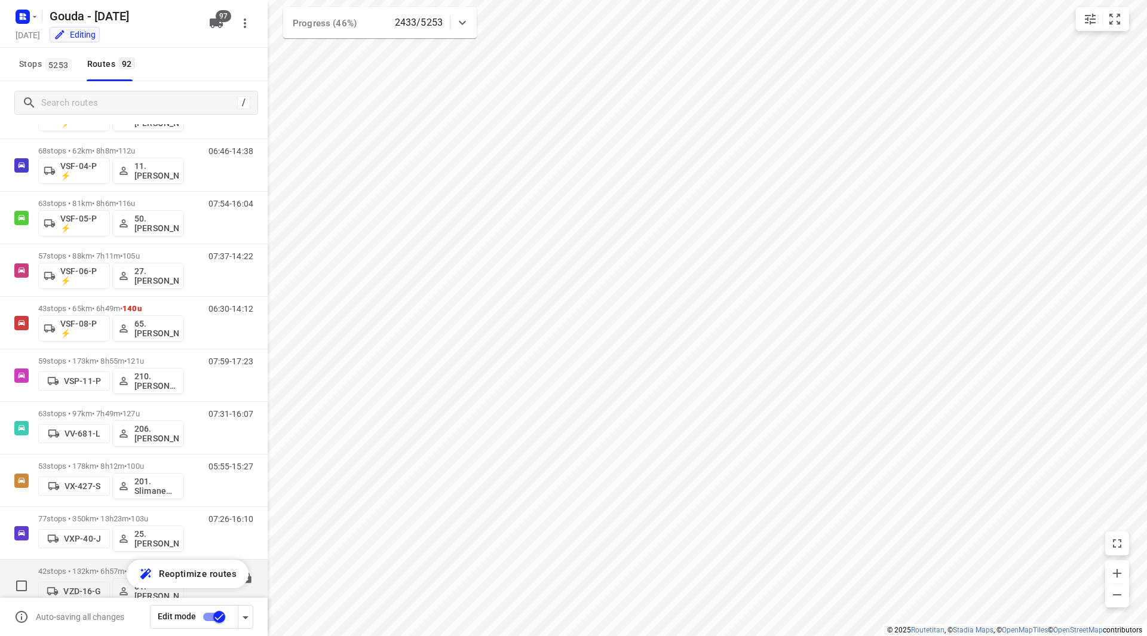
scroll to position [4400, 0]
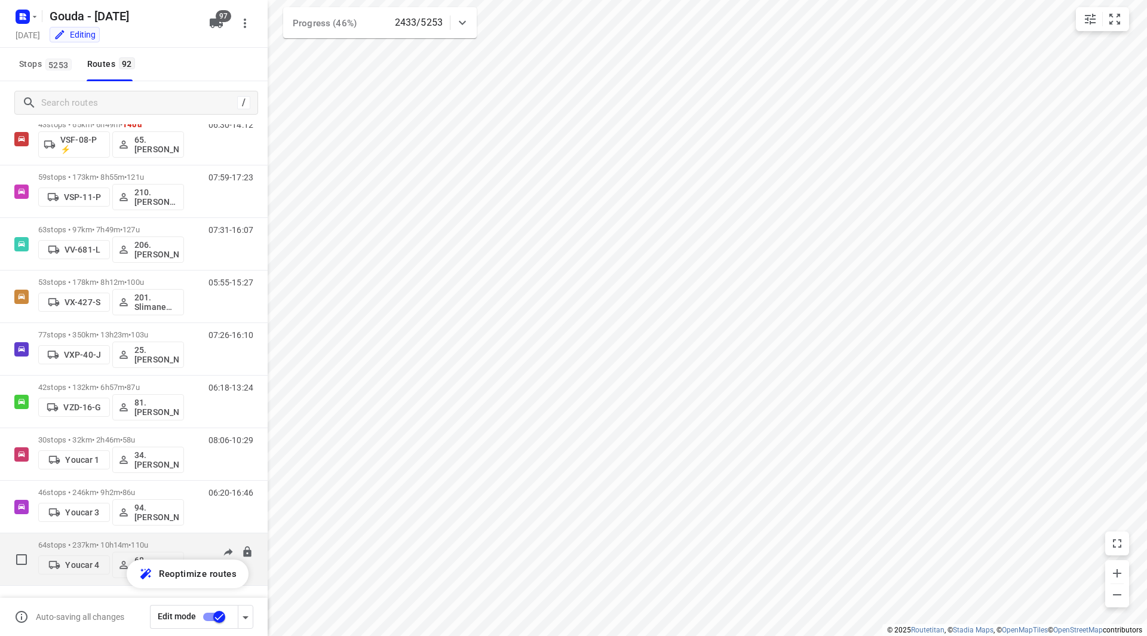
click at [168, 543] on p "64 stops • 237km • 10h14m • 110u" at bounding box center [111, 544] width 146 height 9
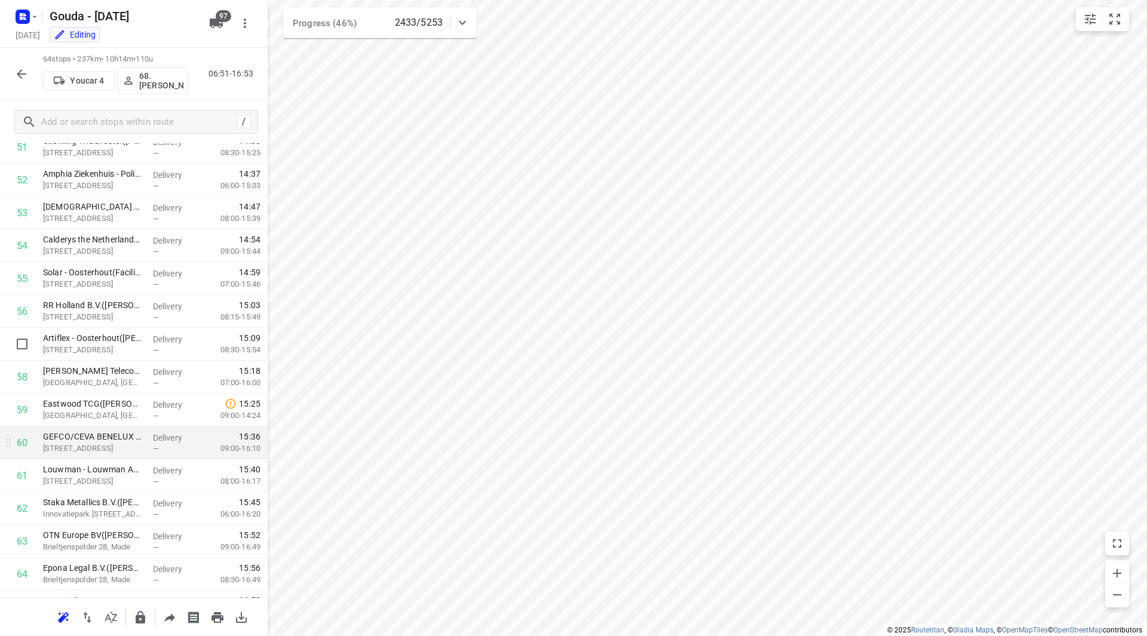
scroll to position [1740, 0]
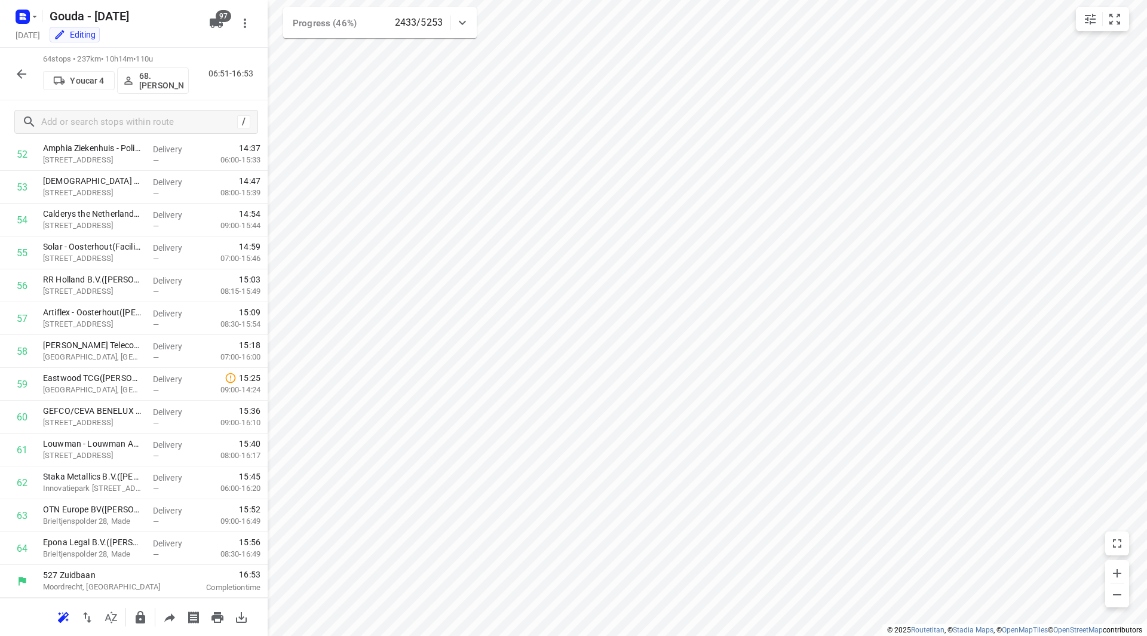
click at [19, 71] on icon "button" at bounding box center [21, 74] width 14 height 14
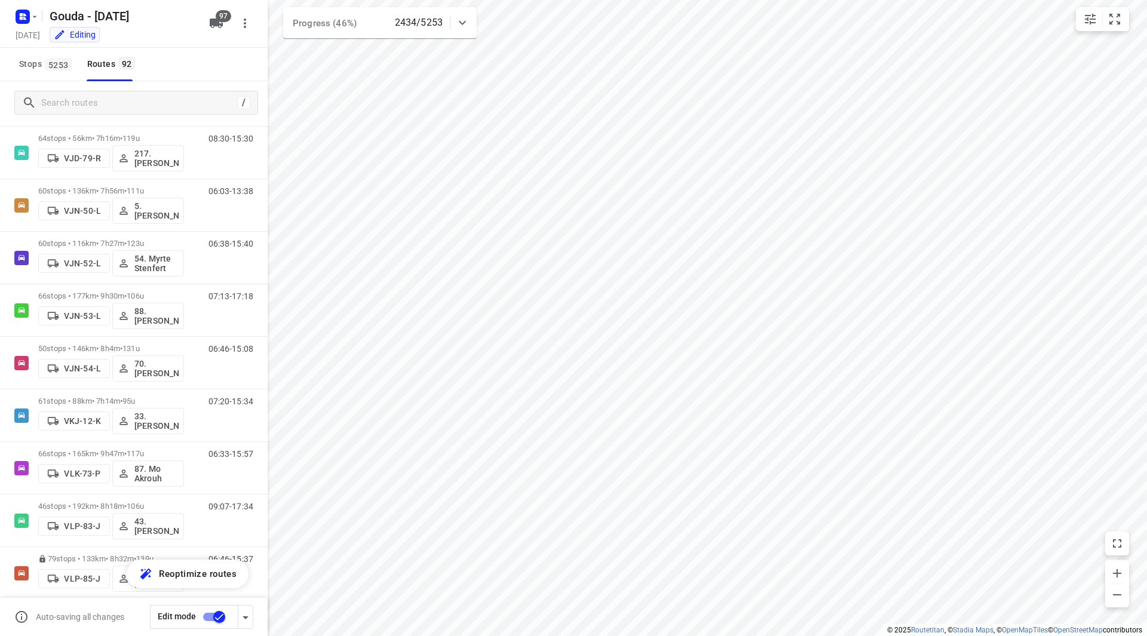
scroll to position [3346, 0]
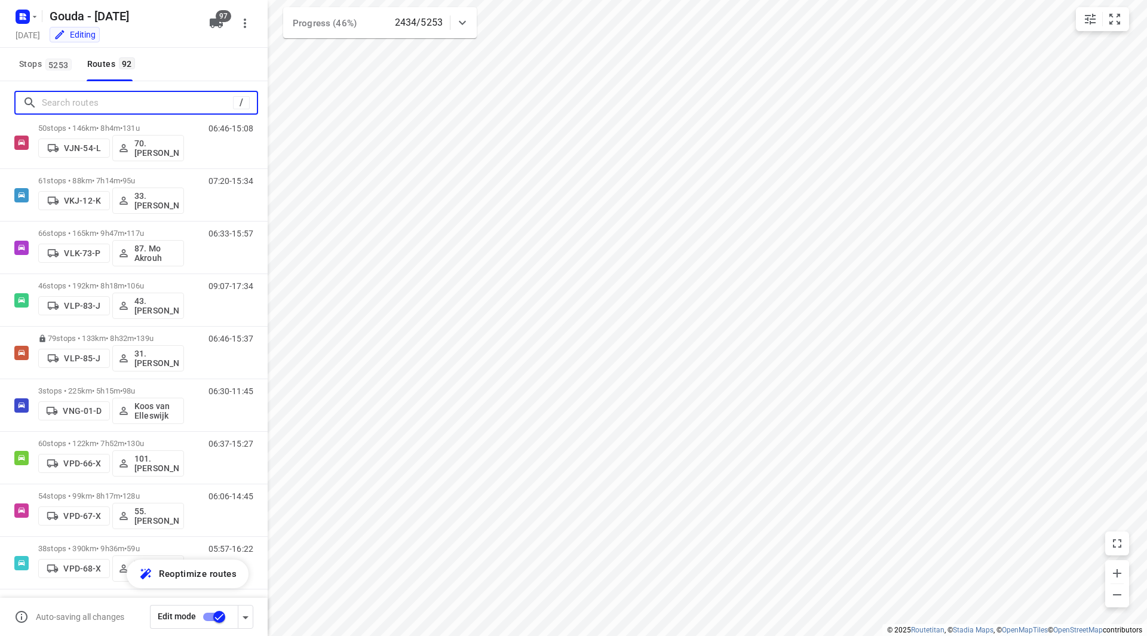
click at [157, 101] on input "Search routes" at bounding box center [137, 103] width 191 height 19
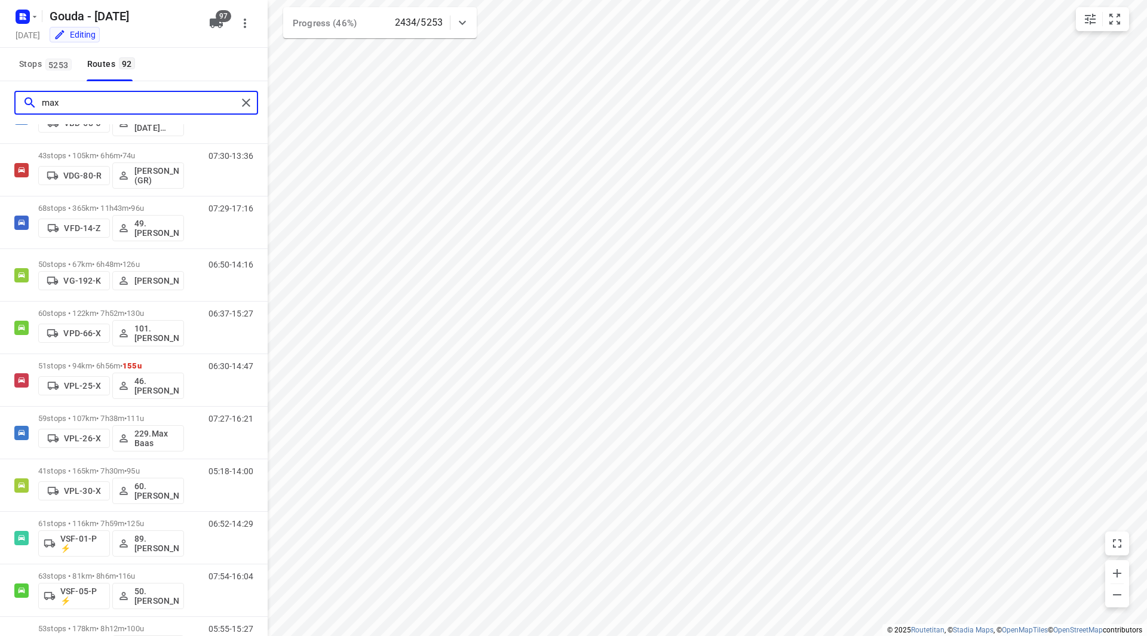
scroll to position [0, 0]
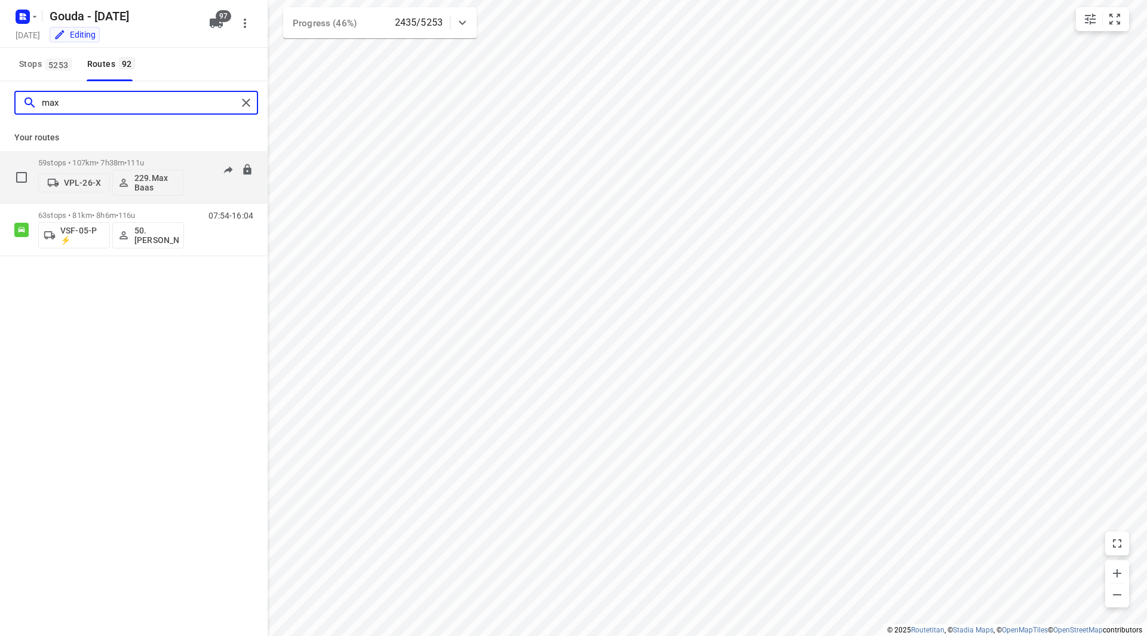
type input "max"
click at [167, 161] on p "59 stops • 107km • 7h38m • 111u" at bounding box center [111, 162] width 146 height 9
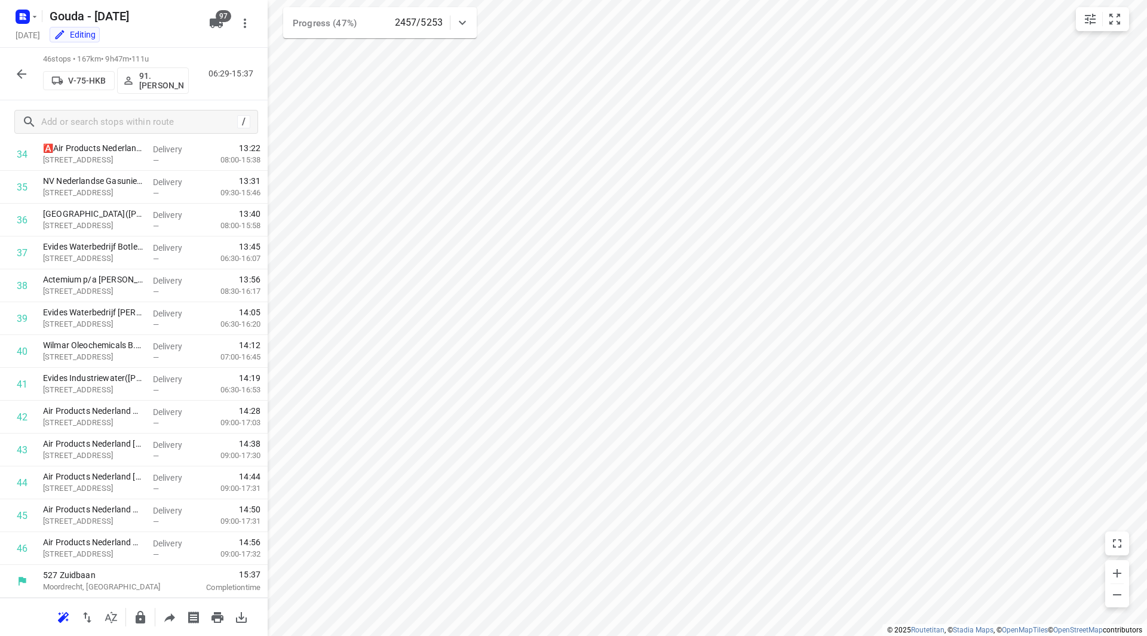
scroll to position [1149, 0]
click at [24, 66] on button "button" at bounding box center [22, 74] width 24 height 24
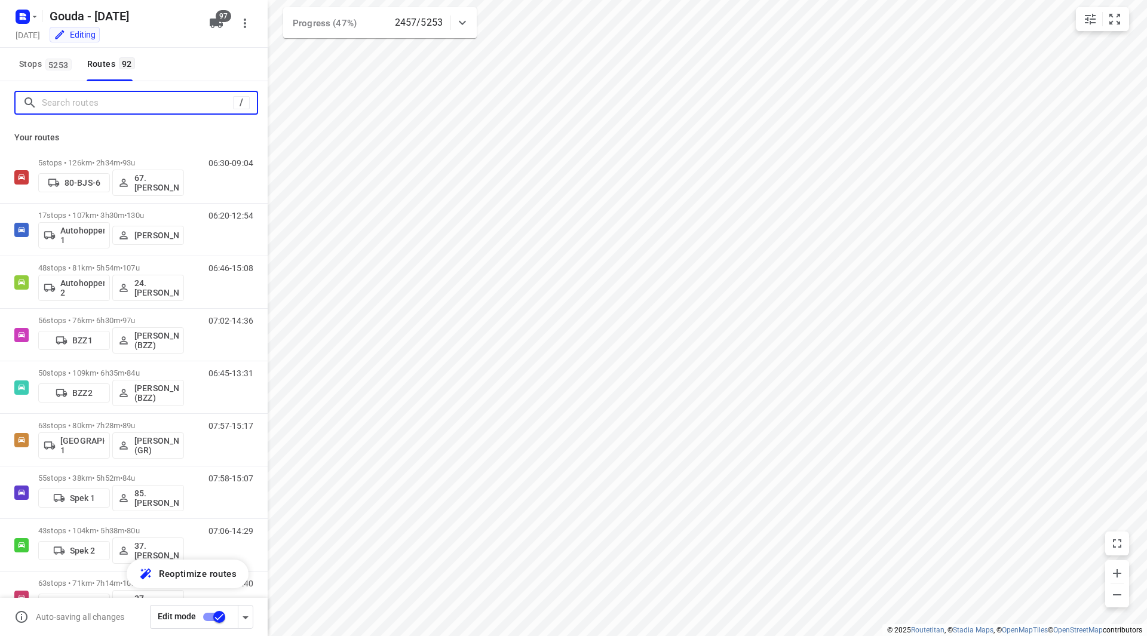
click at [131, 97] on input "Search routes" at bounding box center [137, 103] width 191 height 19
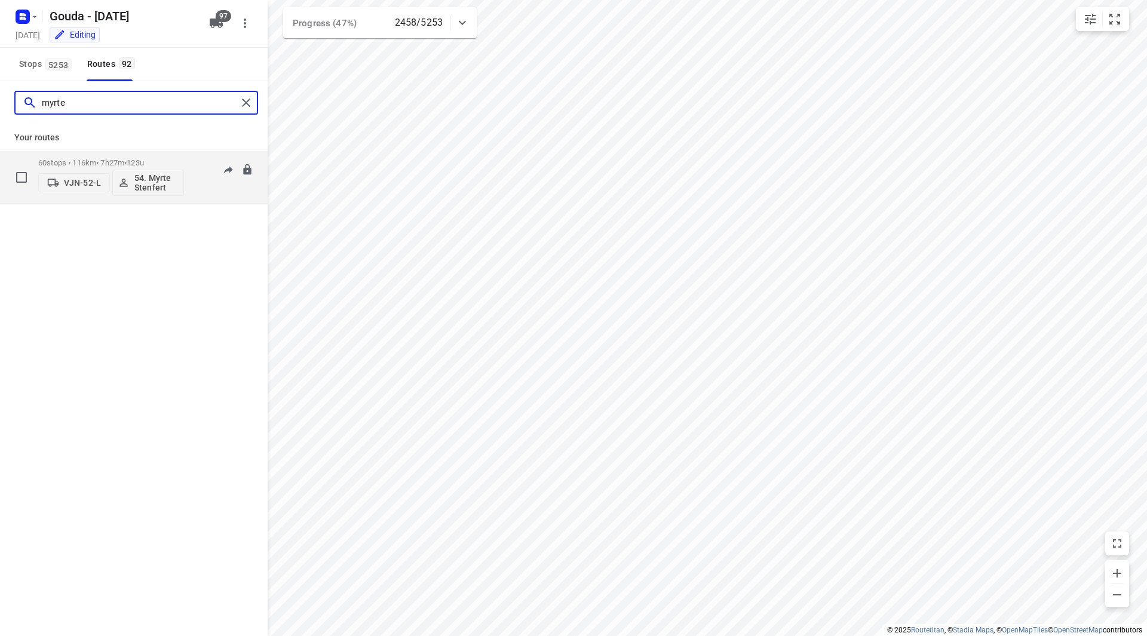
type input "myrte"
click at [167, 163] on p "60 stops • 116km • 7h27m • 123u" at bounding box center [111, 162] width 146 height 9
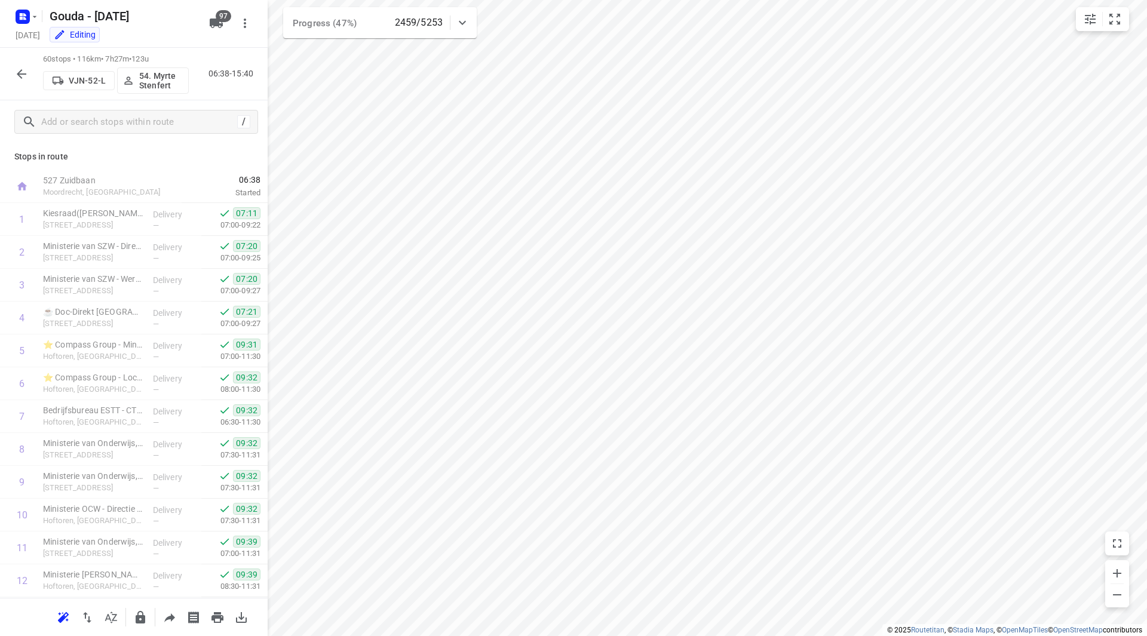
drag, startPoint x: 258, startPoint y: 173, endPoint x: 264, endPoint y: 175, distance: 6.4
click at [264, 175] on div "Stops in route 527 Zuidbaan Moordrecht, Netherlands 06:38 Started 1 Kiesraad(Ve…" at bounding box center [134, 370] width 268 height 454
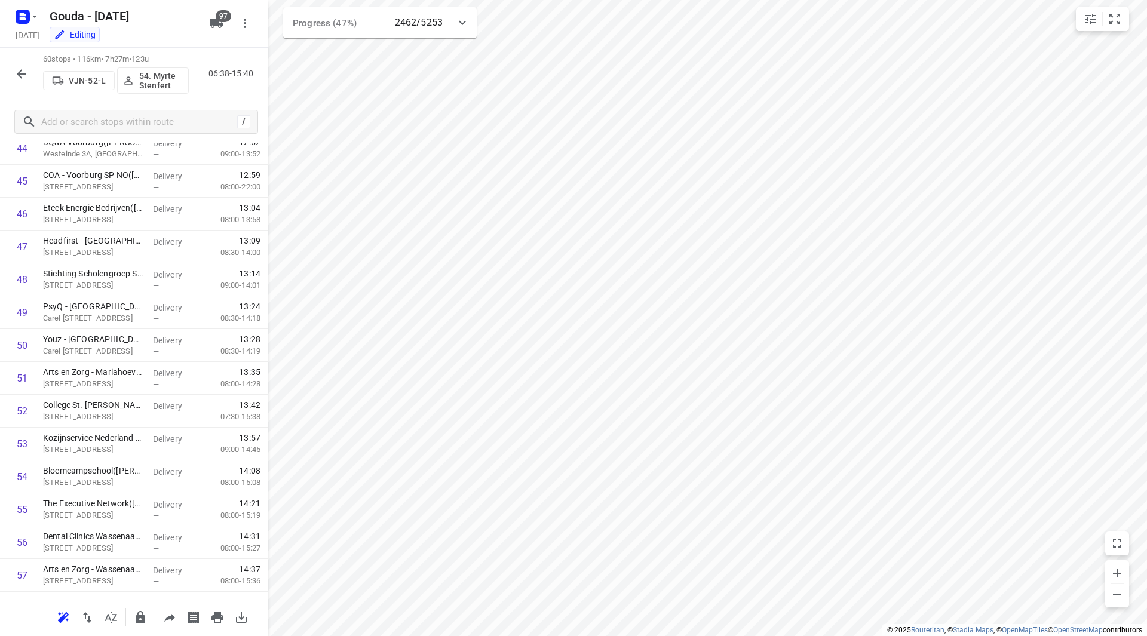
scroll to position [1609, 0]
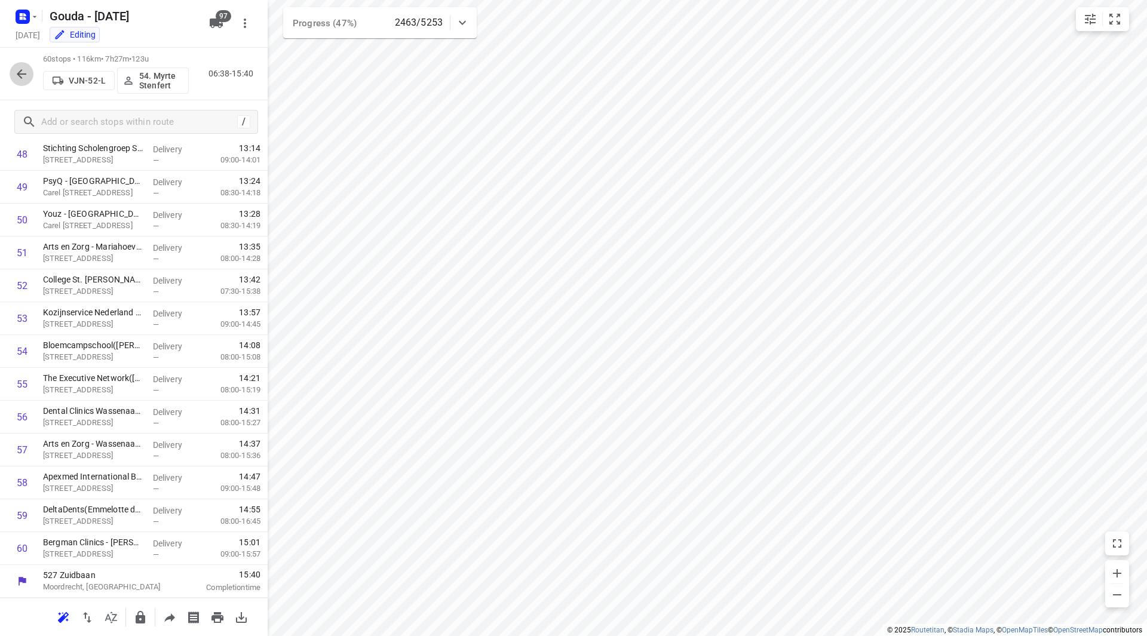
click at [20, 72] on icon "button" at bounding box center [22, 74] width 10 height 10
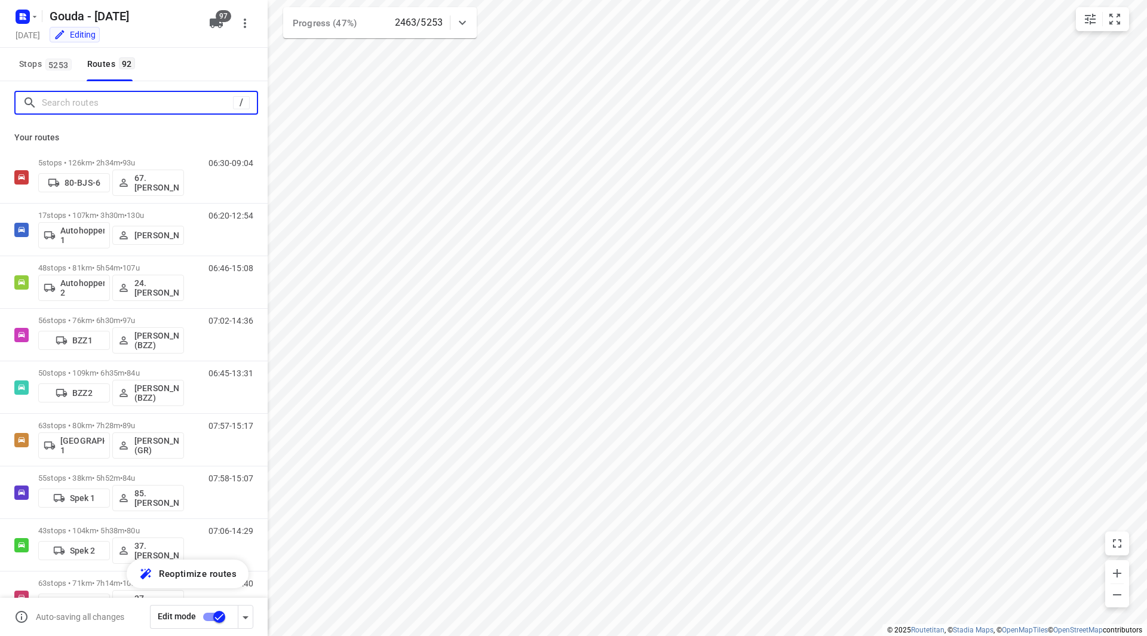
drag, startPoint x: 102, startPoint y: 112, endPoint x: 102, endPoint y: 106, distance: 6.0
click at [102, 110] on input "Search routes" at bounding box center [137, 103] width 191 height 19
click at [108, 95] on input "Search routes" at bounding box center [149, 103] width 215 height 19
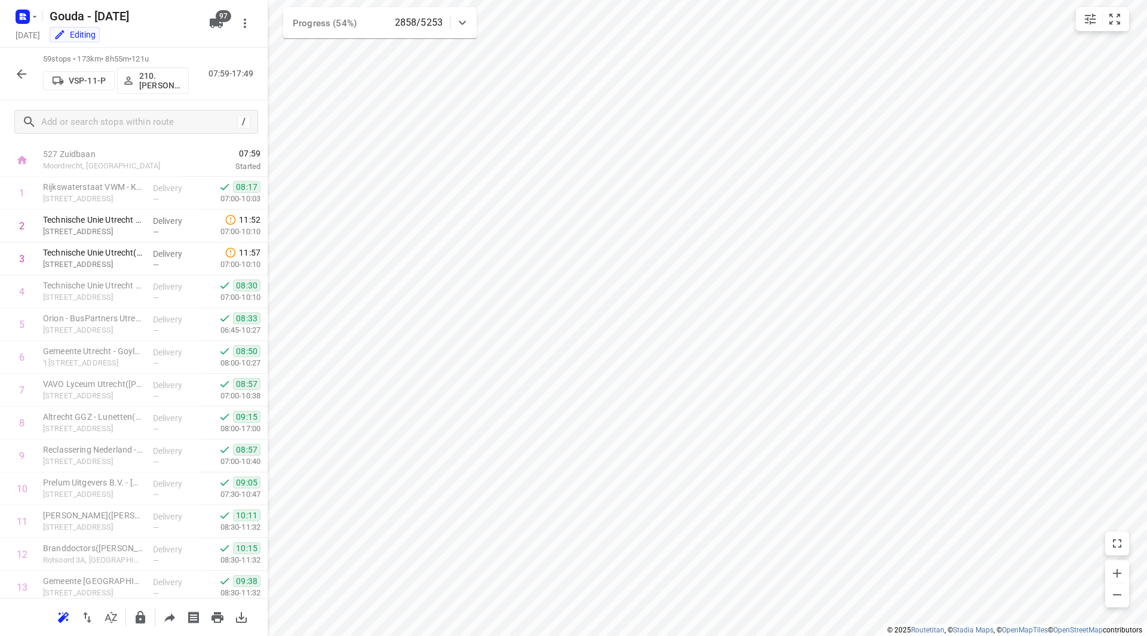
scroll to position [653, 0]
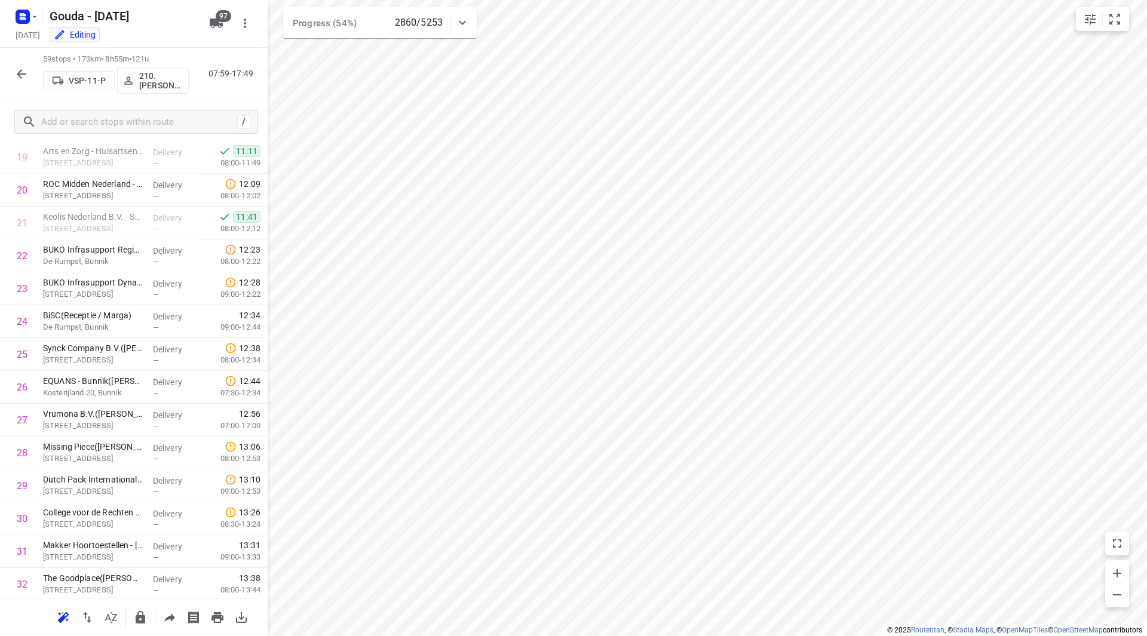
click at [21, 70] on icon "button" at bounding box center [22, 74] width 10 height 10
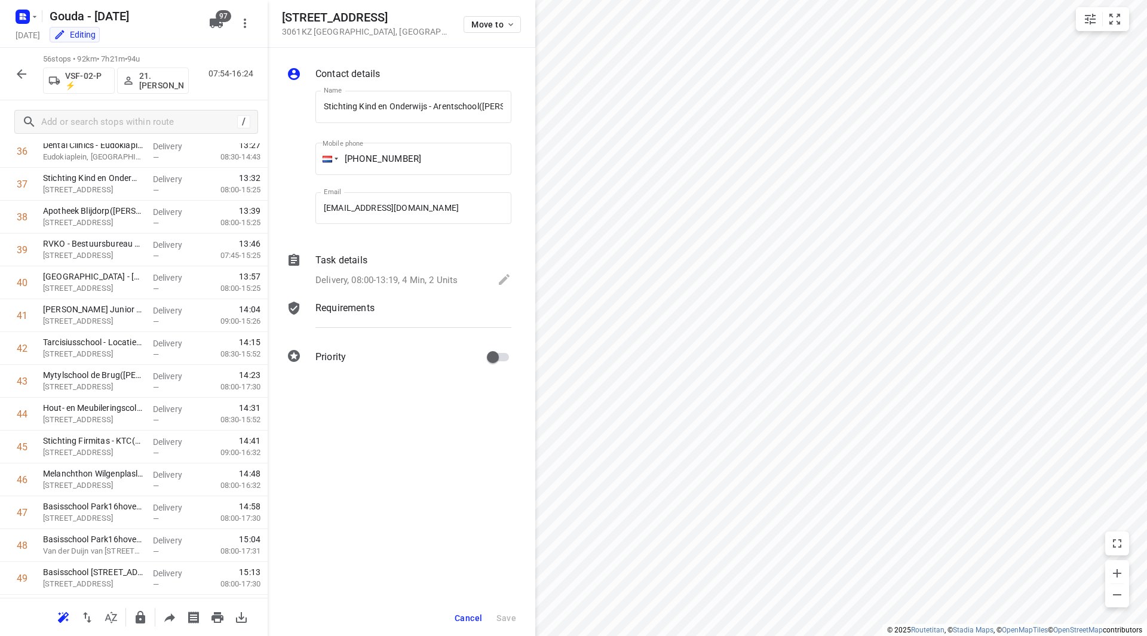
scroll to position [0, 0]
click at [451, 615] on div "Cancel Save" at bounding box center [402, 618] width 268 height 36
click at [459, 613] on span "Cancel" at bounding box center [467, 618] width 27 height 10
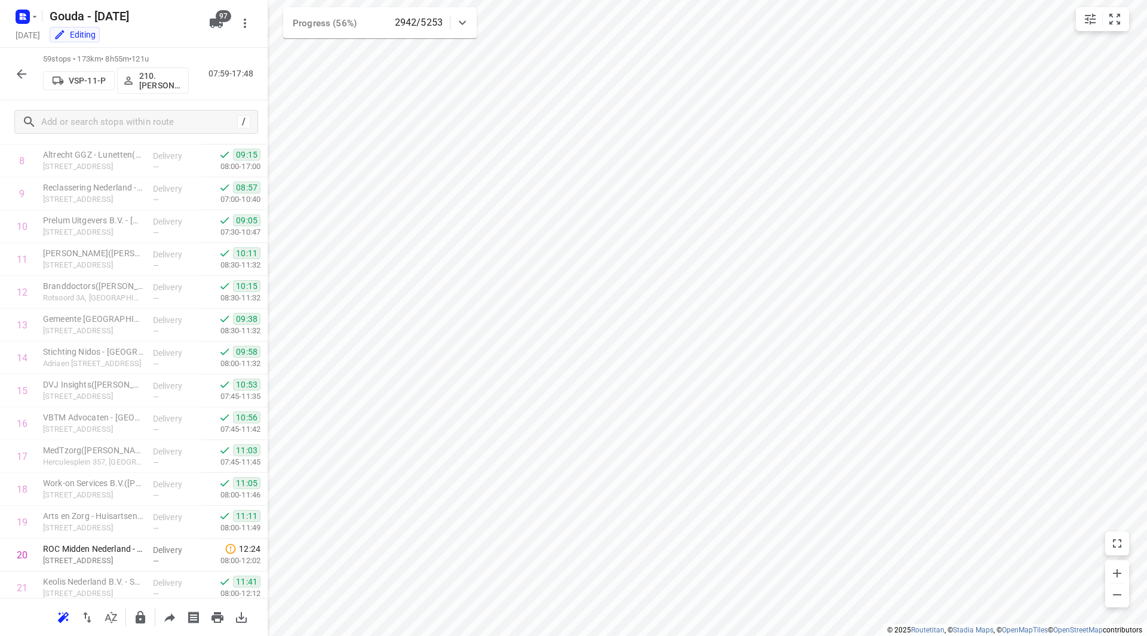
scroll to position [728, 0]
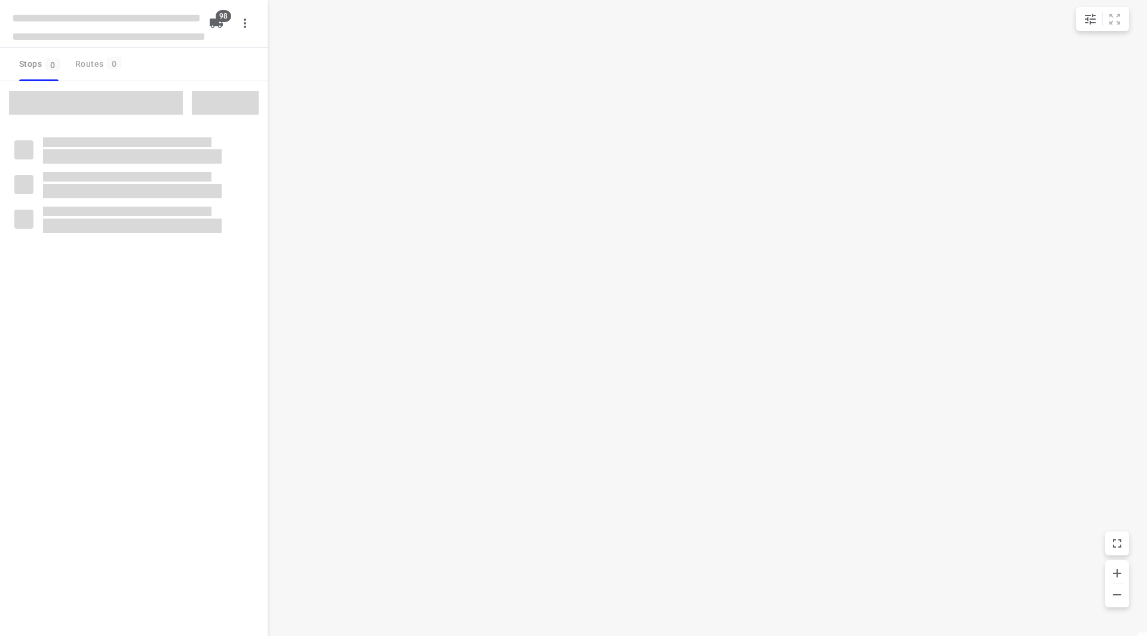
checkbox input "true"
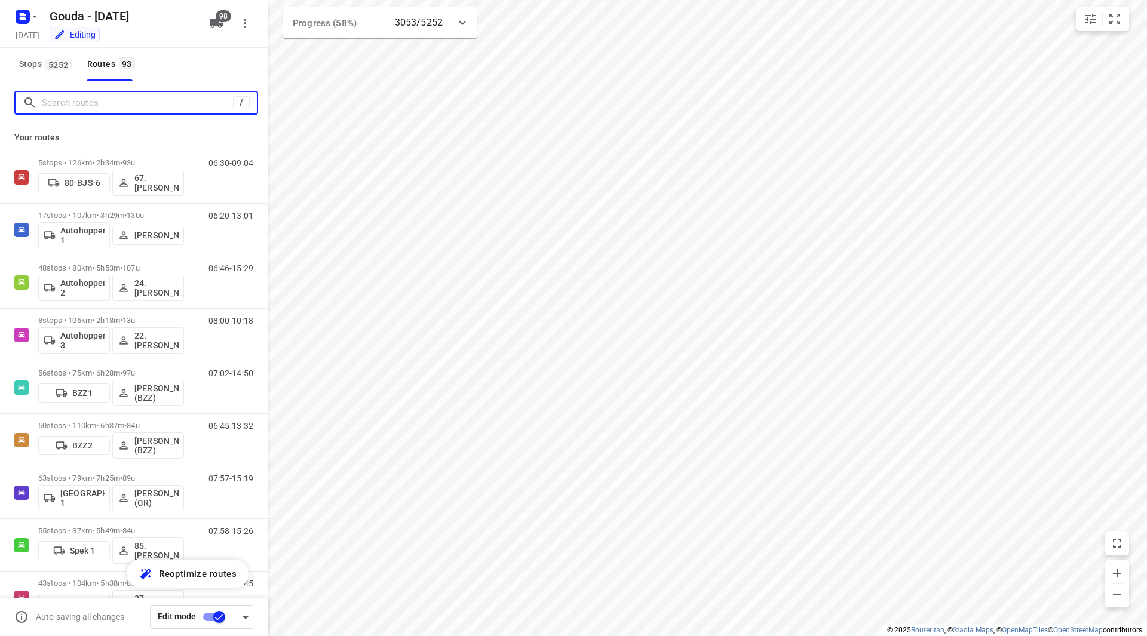
click at [136, 102] on input "Search routes" at bounding box center [137, 103] width 191 height 19
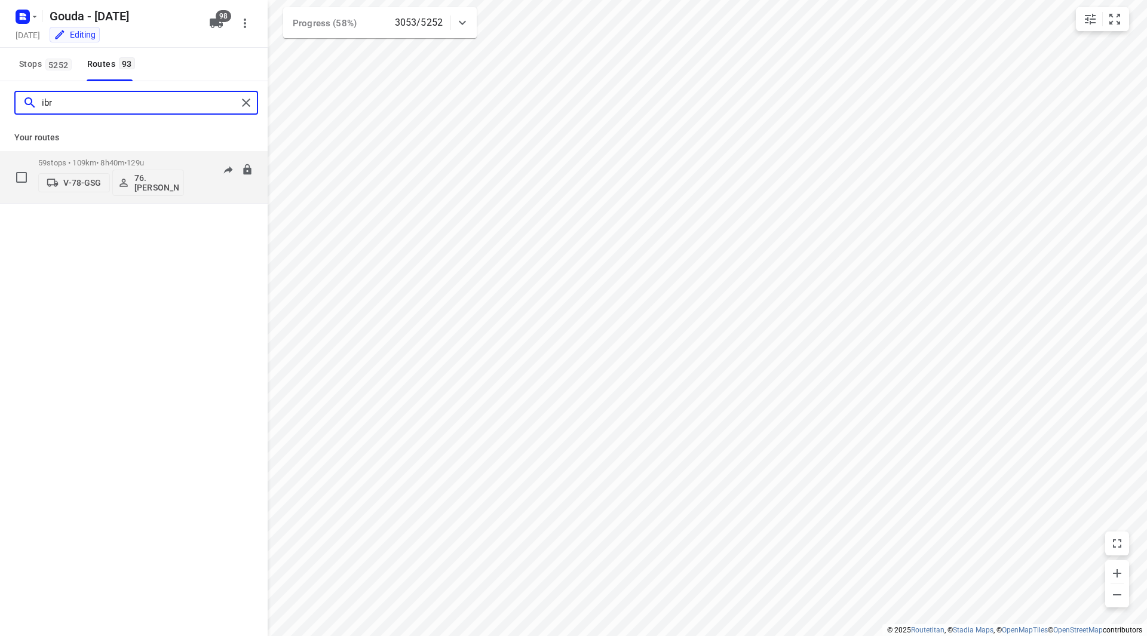
type input "ibr"
click at [164, 158] on p "59 stops • 109km • 8h40m • 129u" at bounding box center [111, 162] width 146 height 9
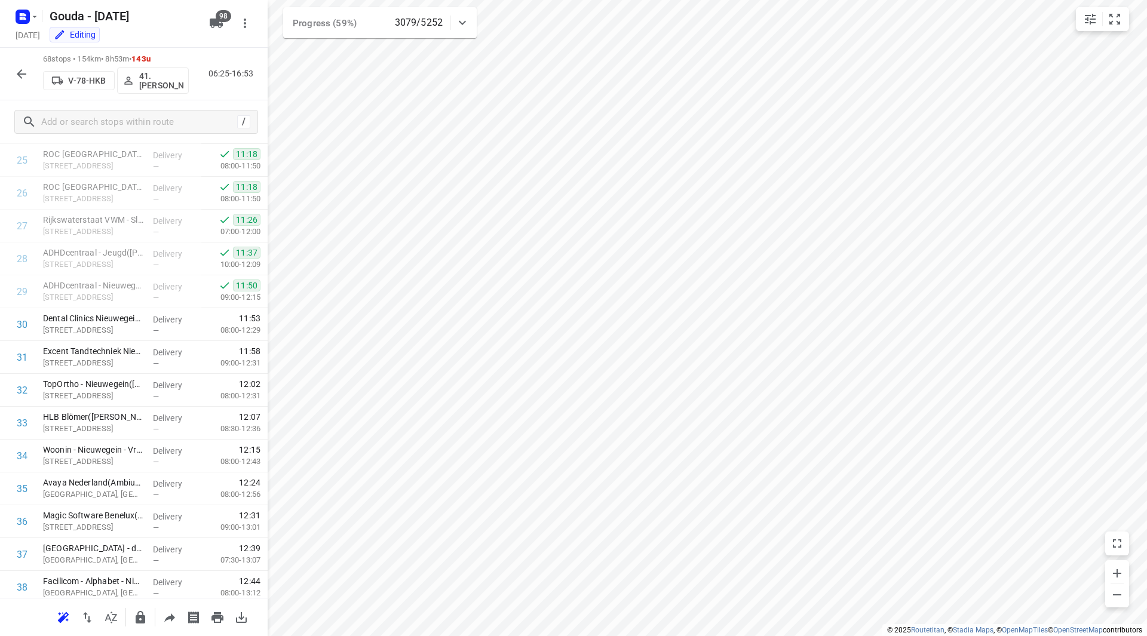
scroll to position [854, 0]
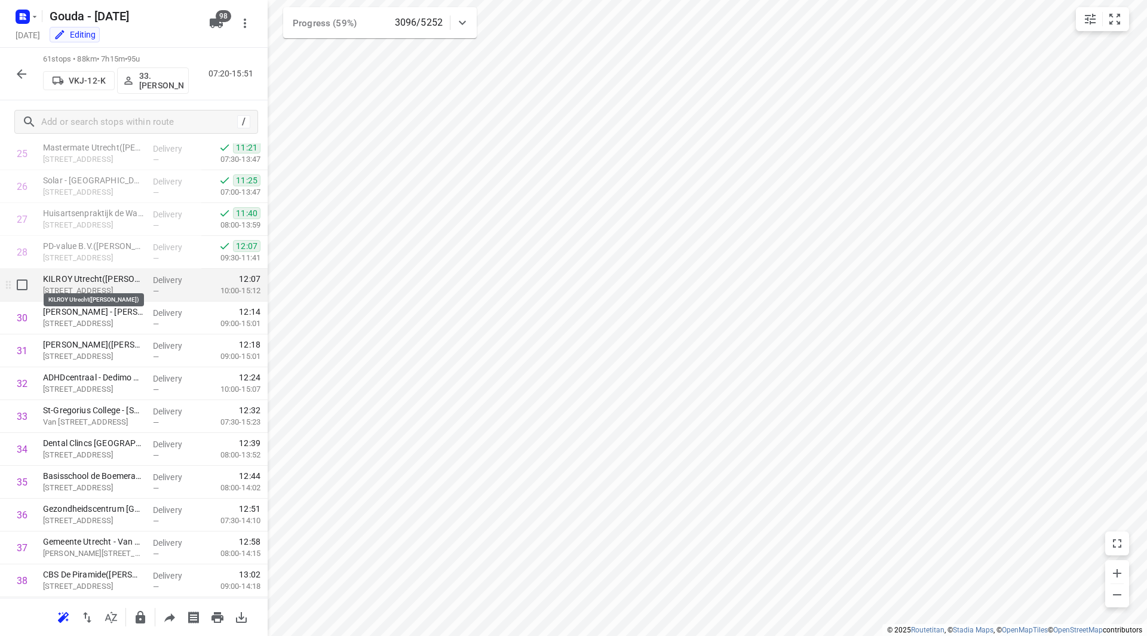
click at [101, 280] on p "KILROY Utrecht(Michel ter Borg)" at bounding box center [93, 279] width 100 height 12
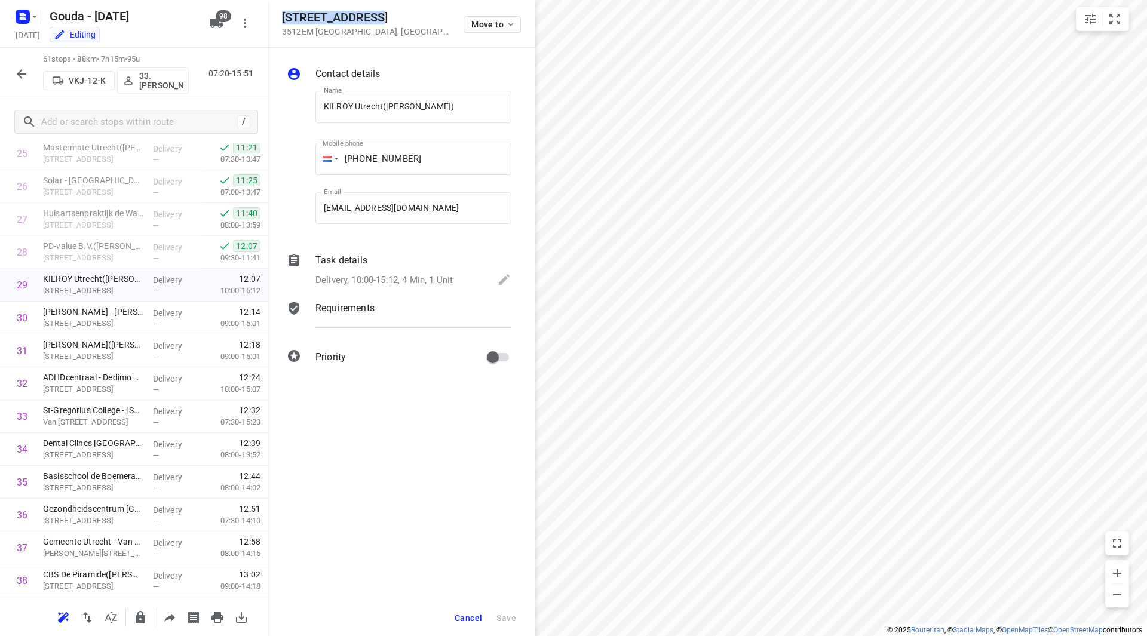
drag, startPoint x: 368, startPoint y: 19, endPoint x: 285, endPoint y: 20, distance: 83.0
click at [285, 20] on h5 "Nobelstraat 117" at bounding box center [365, 18] width 167 height 14
click at [382, 110] on input "KILROY Utrecht(Michel ter Borg)" at bounding box center [413, 107] width 196 height 32
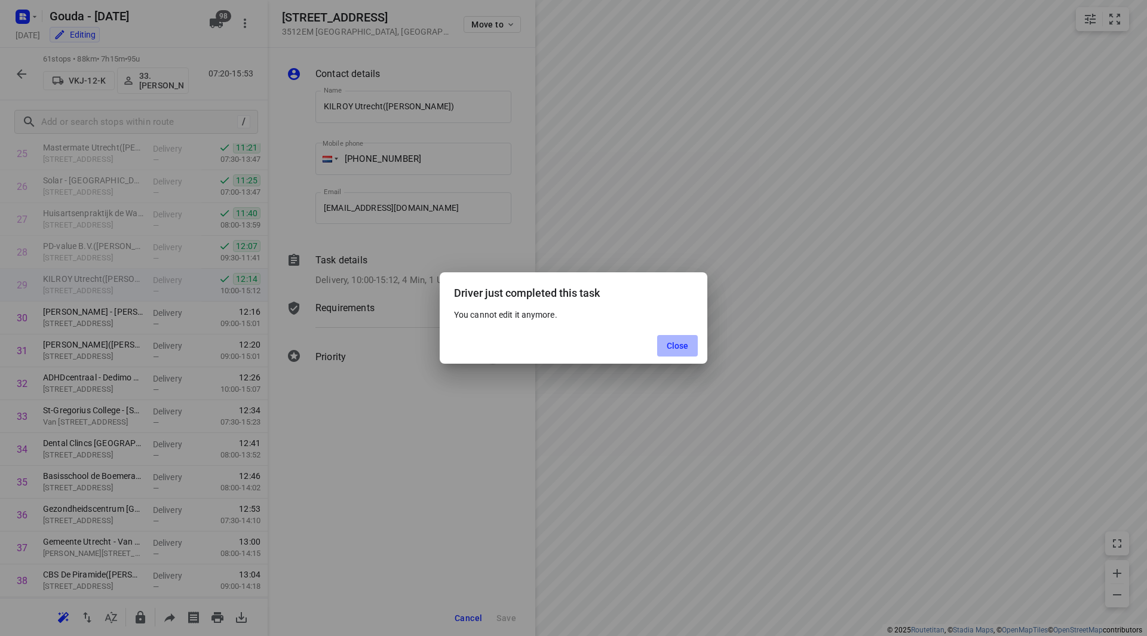
click at [683, 338] on button "Close" at bounding box center [677, 346] width 41 height 22
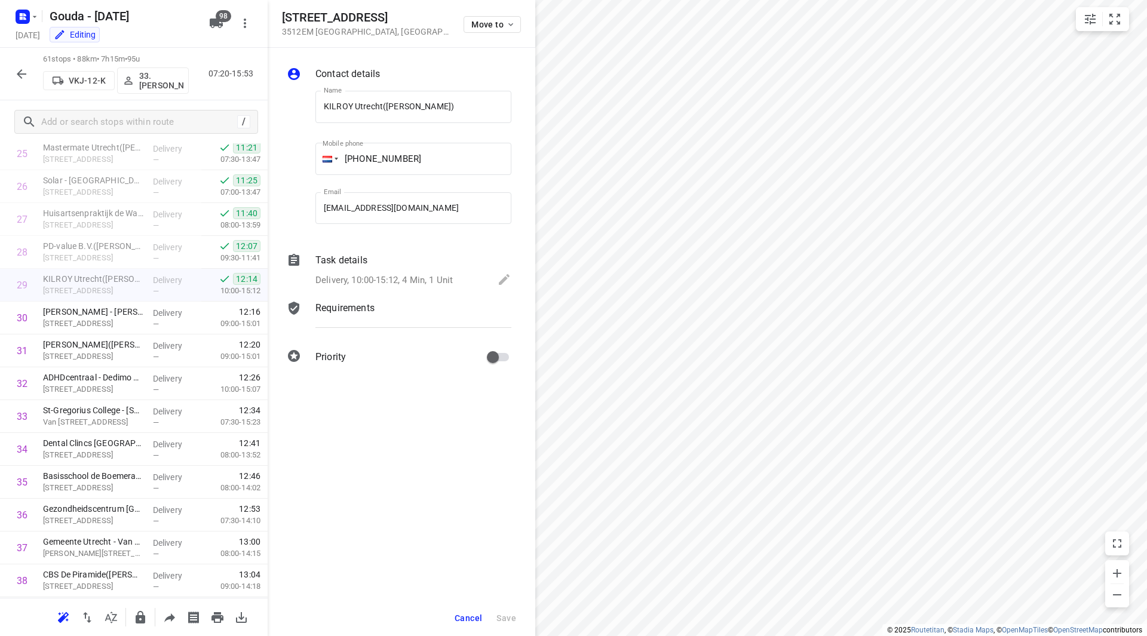
click at [533, 210] on div "i © 2025 Routetitan , © Stadia Maps , © OpenMapTiles © OpenStreetMap contributo…" at bounding box center [573, 318] width 1147 height 636
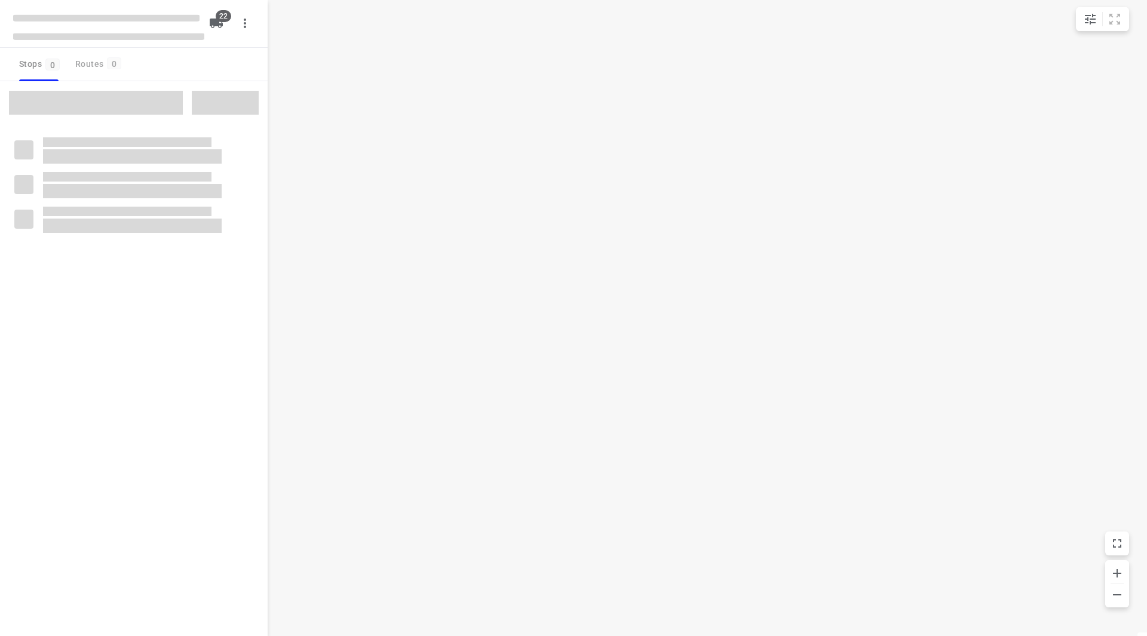
checkbox input "true"
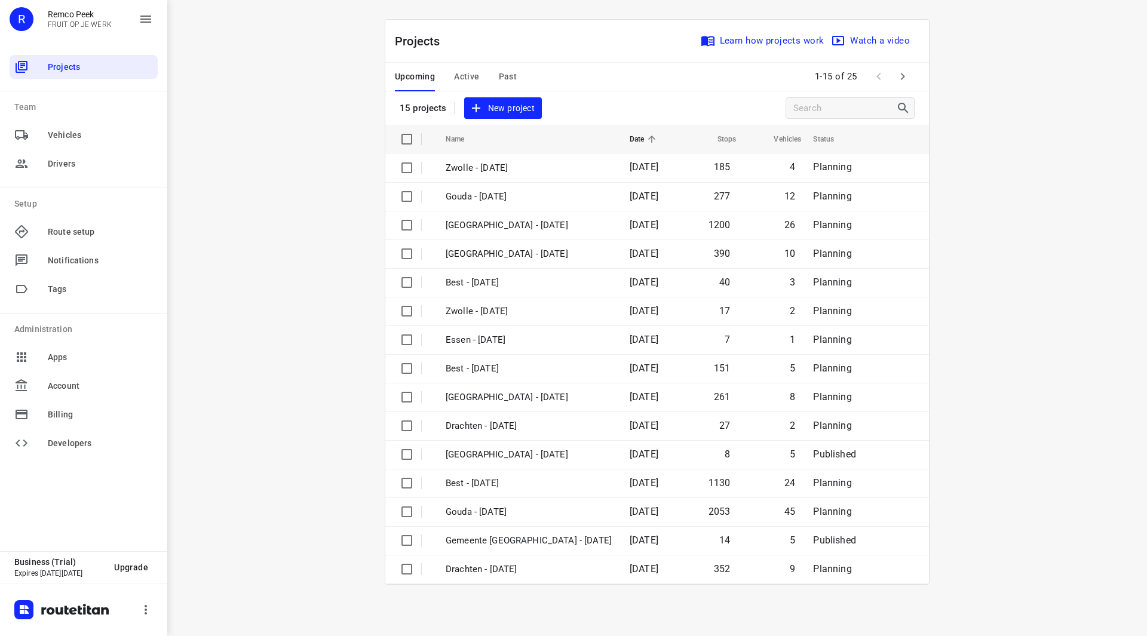
drag, startPoint x: 920, startPoint y: 65, endPoint x: 911, endPoint y: 72, distance: 11.4
click at [917, 65] on div "Upcoming Active Past 1-15 of 25" at bounding box center [656, 77] width 543 height 29
click at [911, 73] on button "button" at bounding box center [902, 77] width 24 height 24
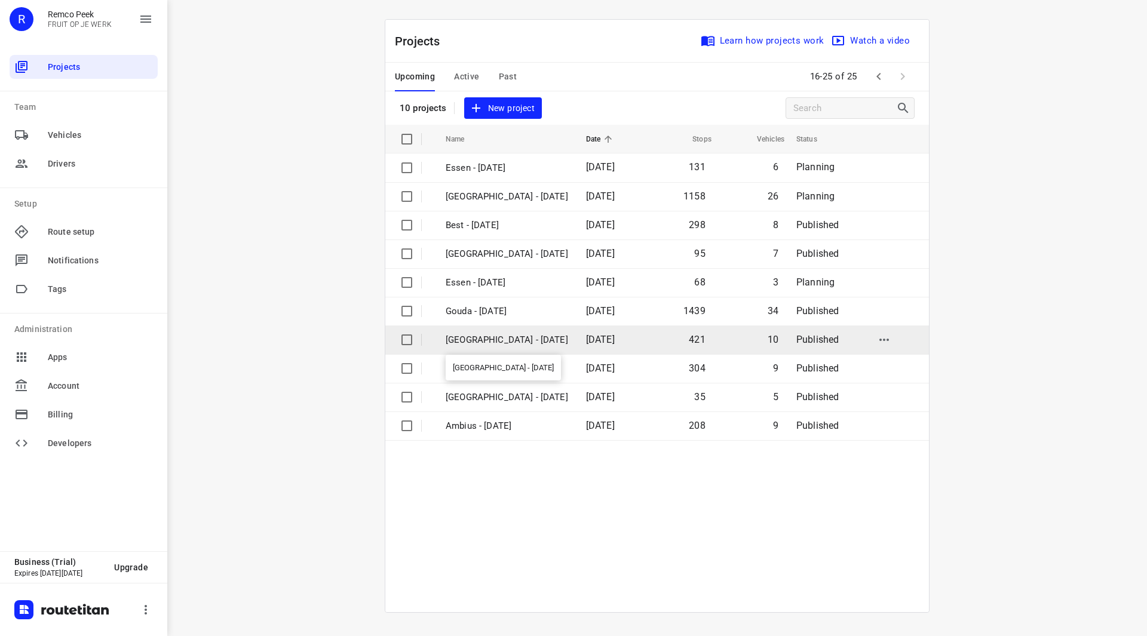
click at [499, 340] on p "[GEOGRAPHIC_DATA] - [DATE]" at bounding box center [507, 340] width 122 height 14
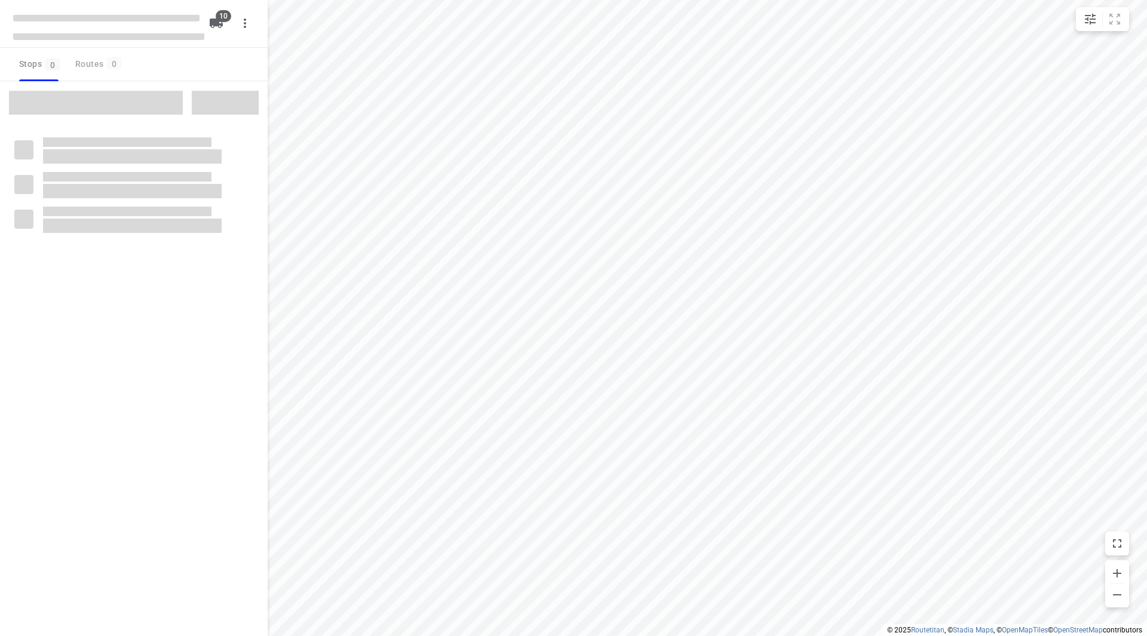
checkbox input "true"
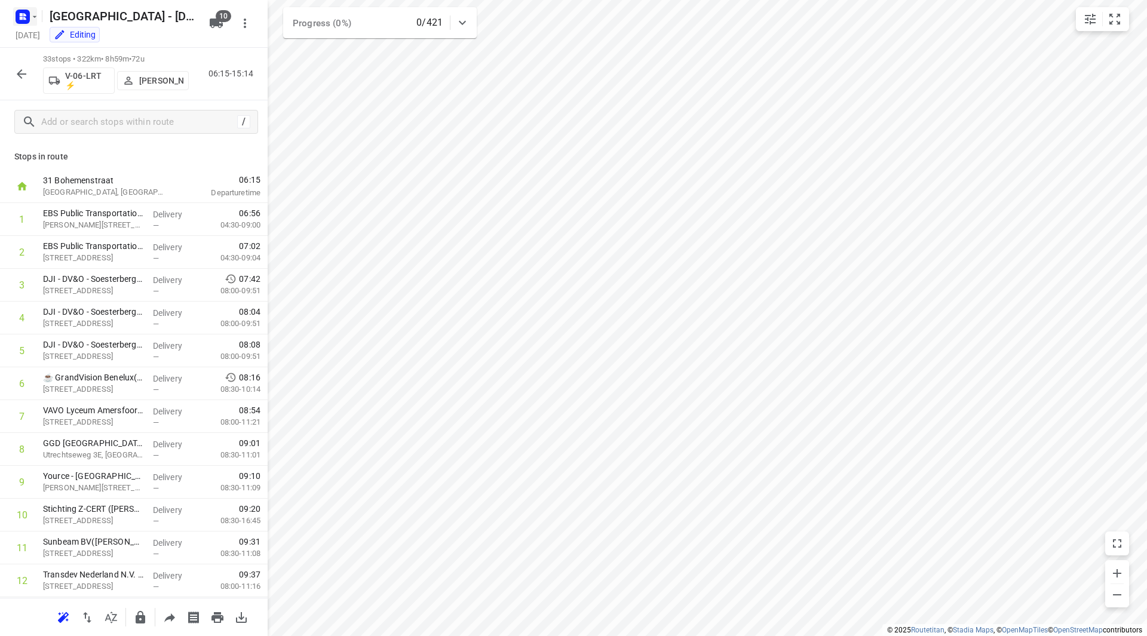
click at [33, 17] on icon "button" at bounding box center [35, 17] width 10 height 10
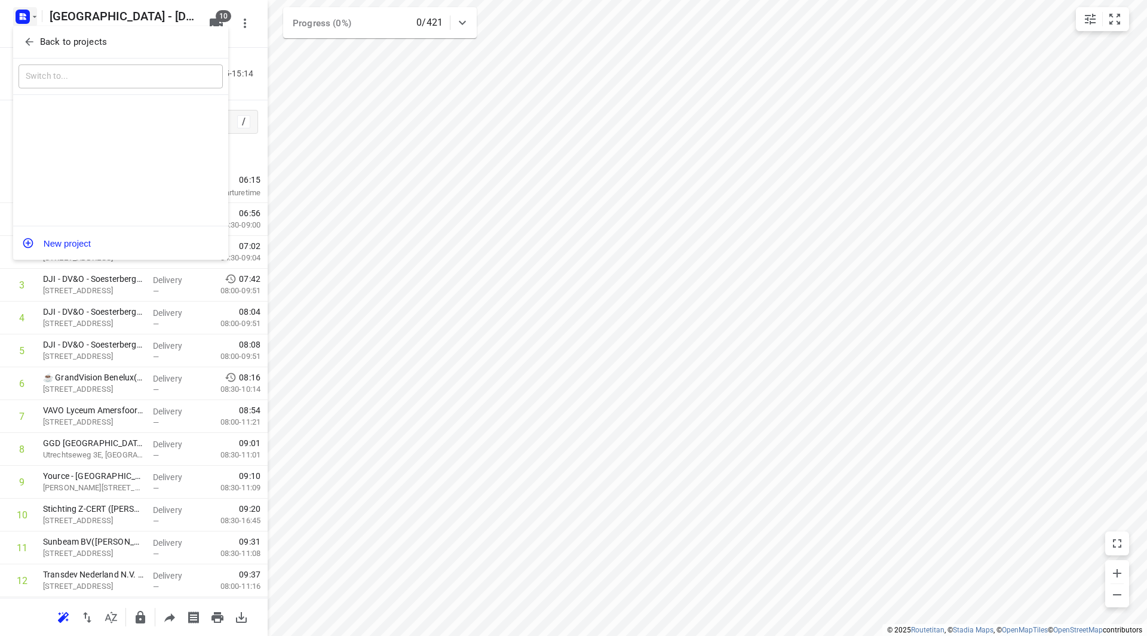
click at [44, 42] on p "Back to projects" at bounding box center [73, 42] width 67 height 14
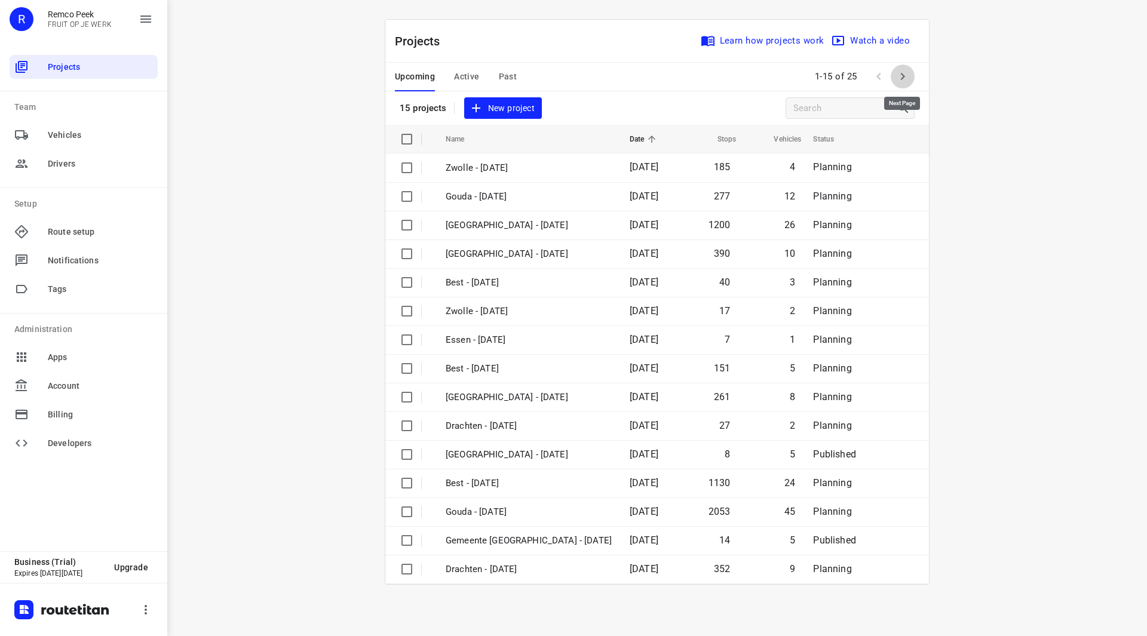
click at [904, 79] on icon "button" at bounding box center [902, 76] width 14 height 14
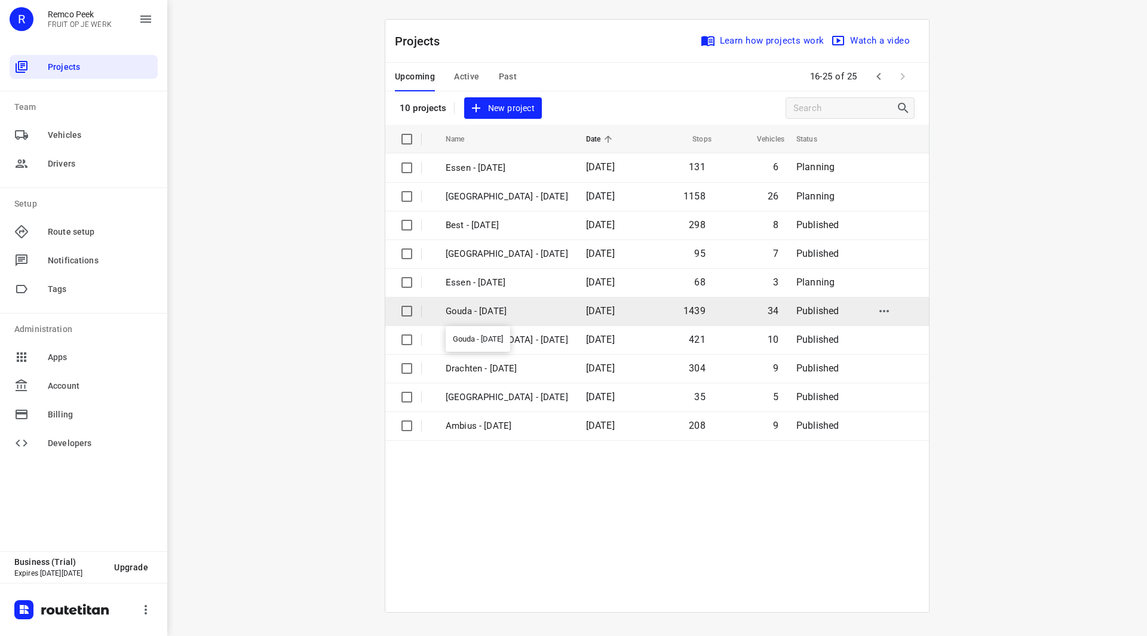
click at [506, 312] on p "Gouda - [DATE]" at bounding box center [507, 312] width 122 height 14
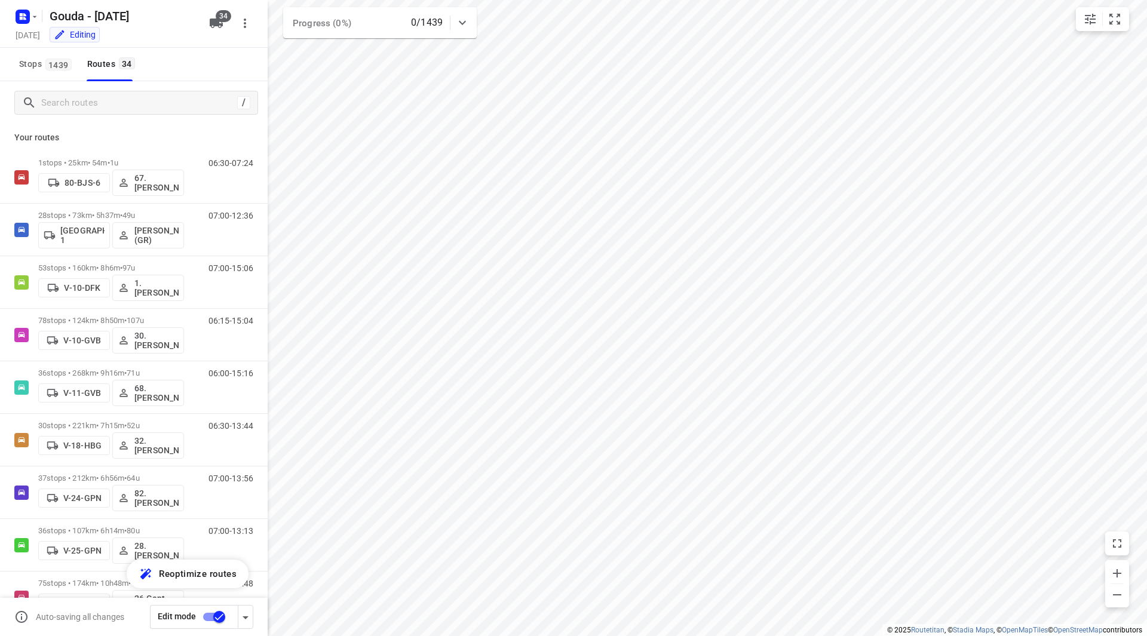
checkbox input "true"
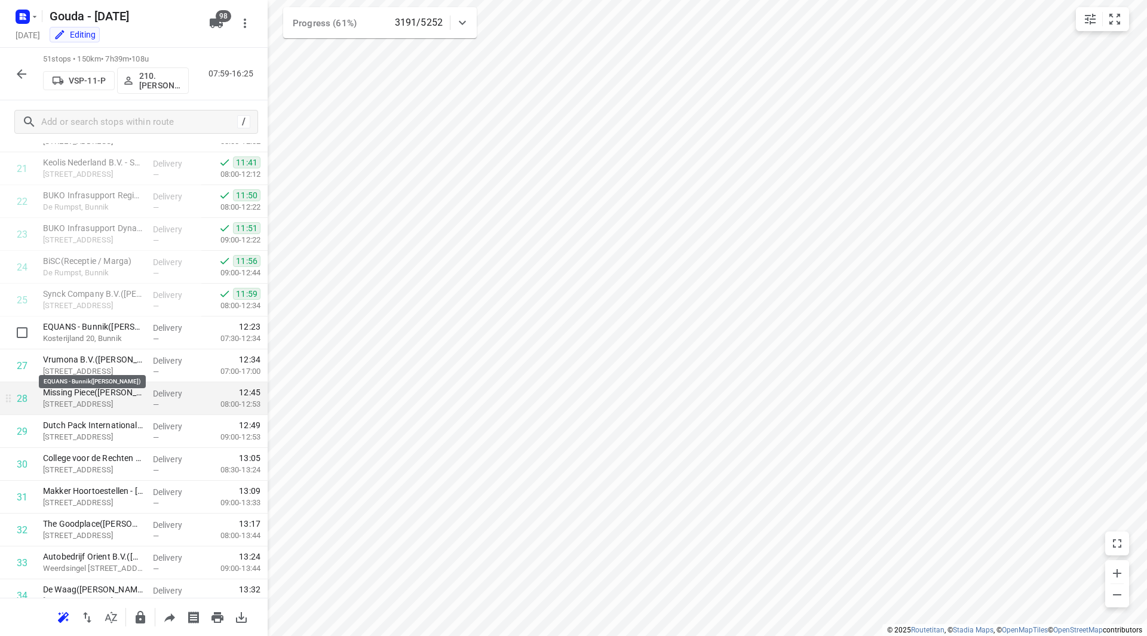
scroll to position [717, 0]
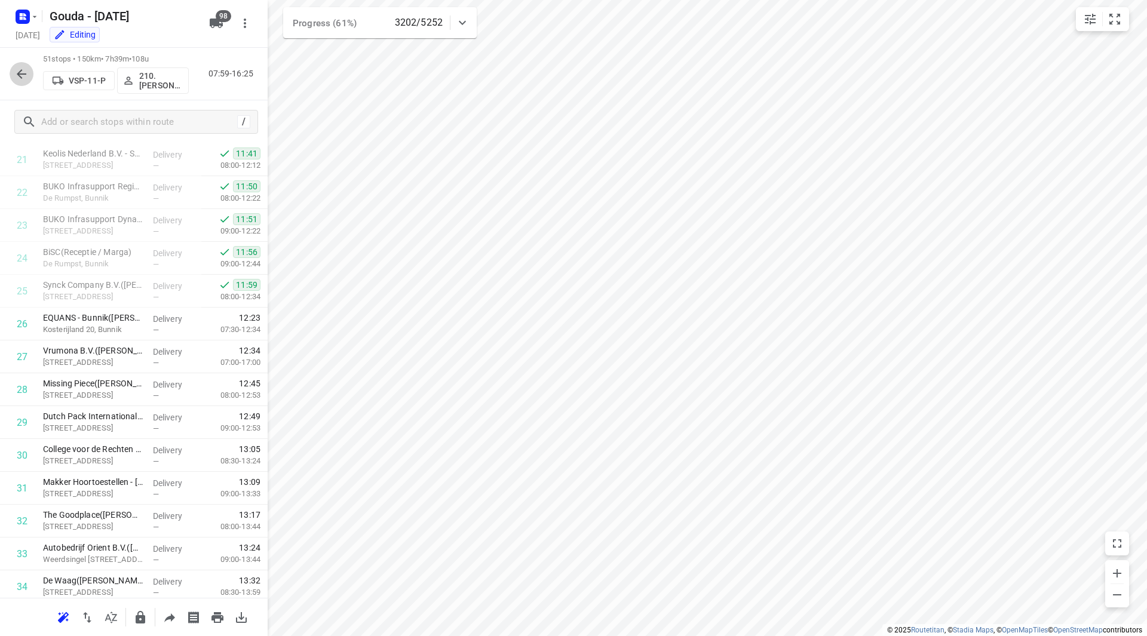
click at [17, 79] on icon "button" at bounding box center [21, 74] width 14 height 14
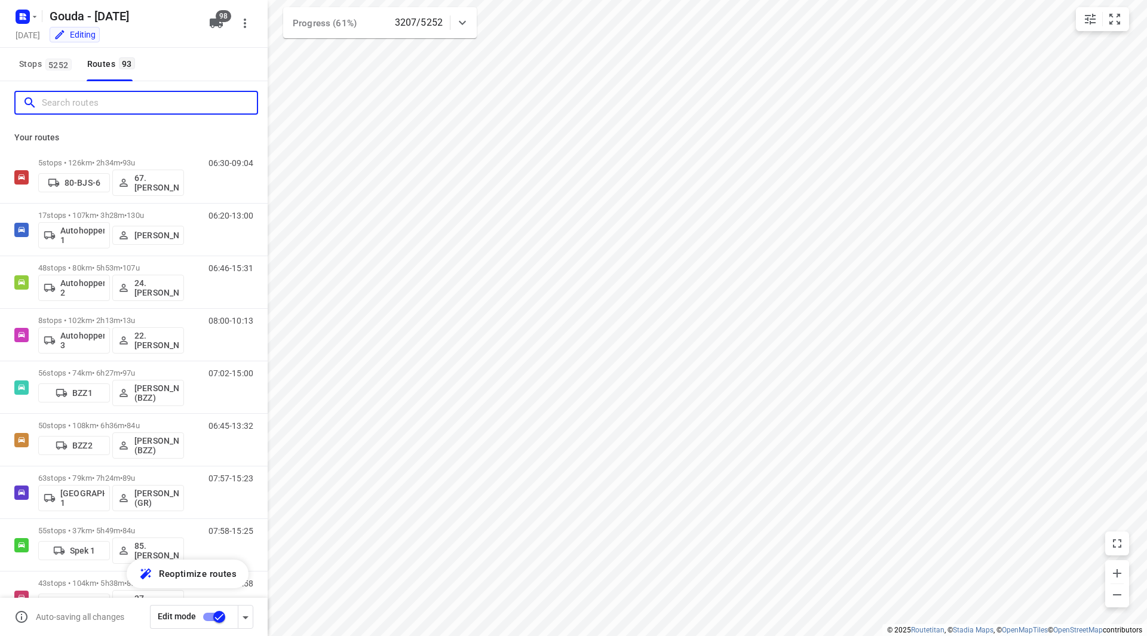
click at [147, 109] on input "Search routes" at bounding box center [149, 103] width 215 height 19
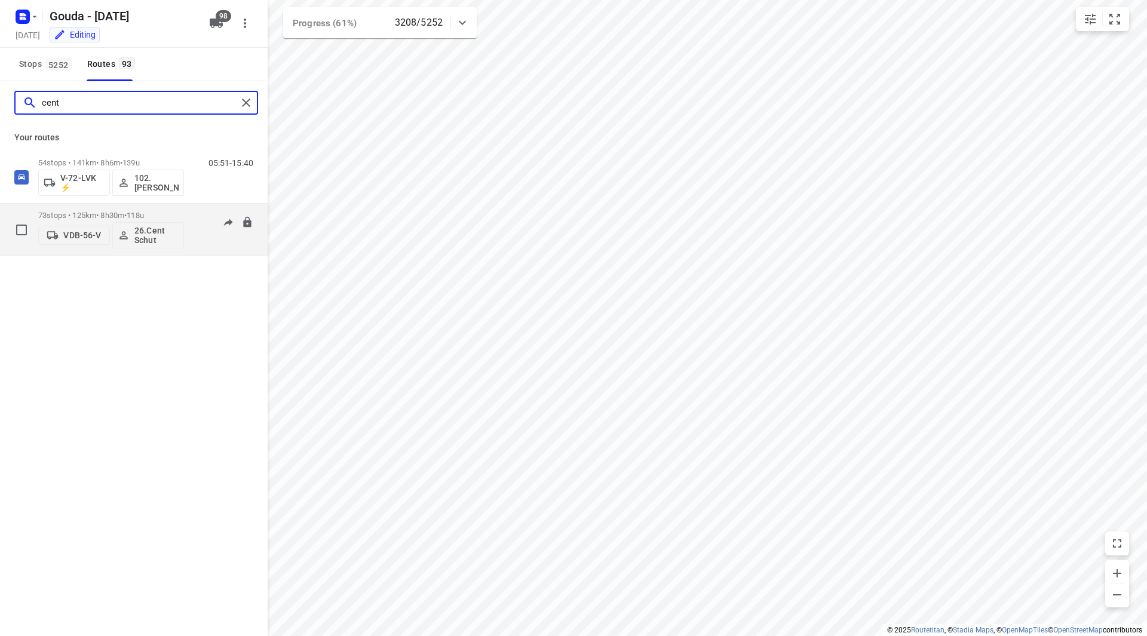
type input "cent"
click at [164, 218] on p "73 stops • 125km • 8h30m • 118u" at bounding box center [111, 215] width 146 height 9
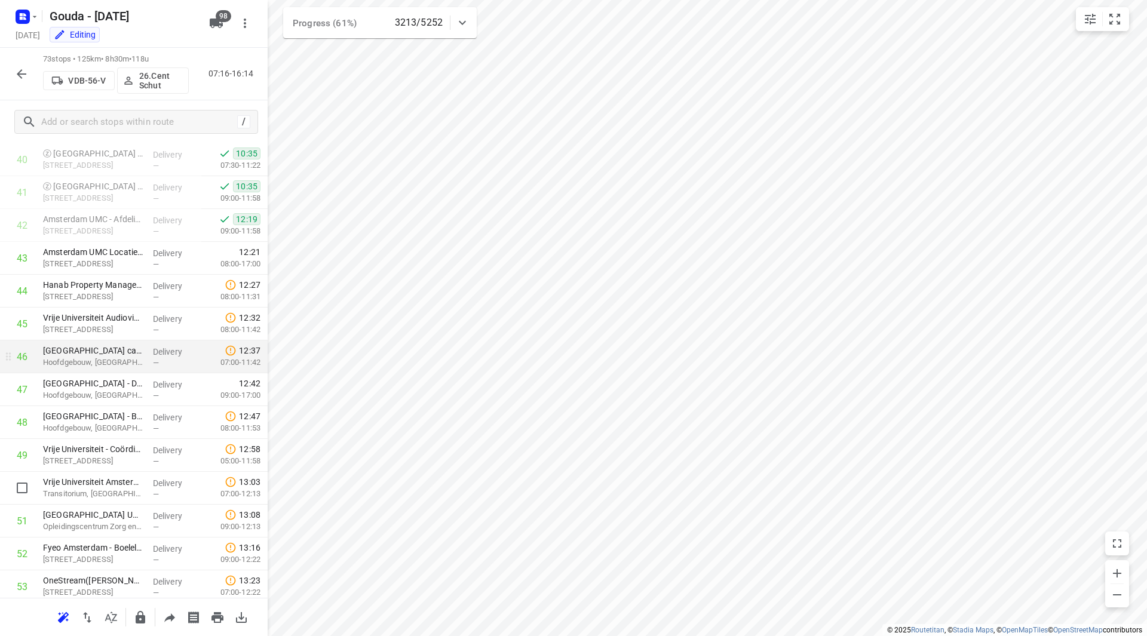
scroll to position [1314, 0]
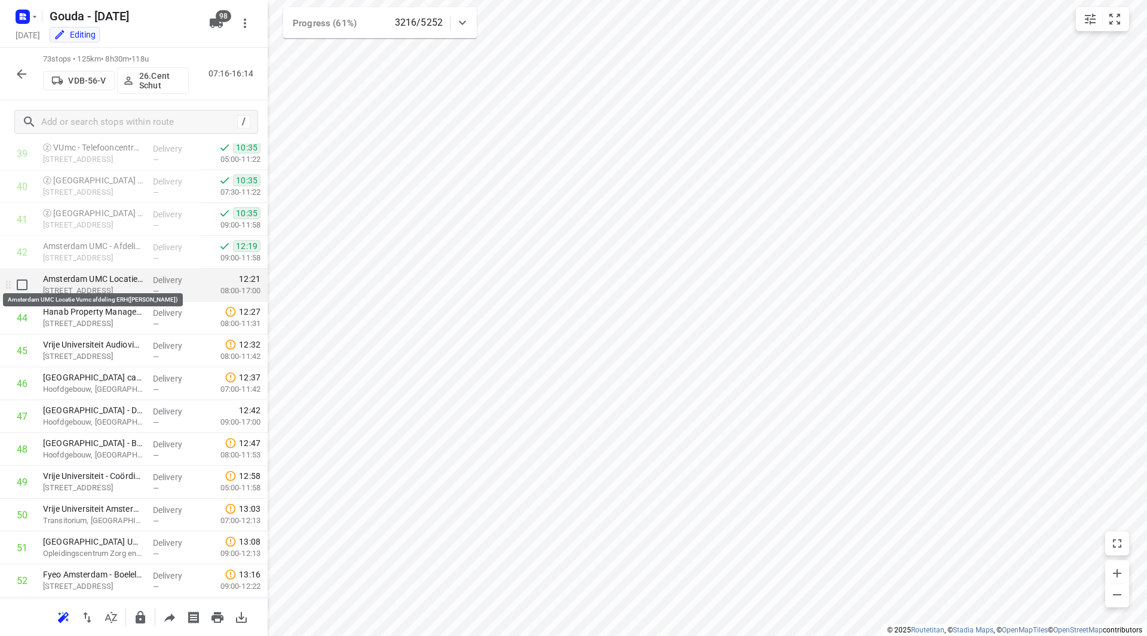
click at [88, 284] on p "Amsterdam UMC Locatie Vumc afdeling ERH(Tamara Garrelfs)" at bounding box center [93, 279] width 100 height 12
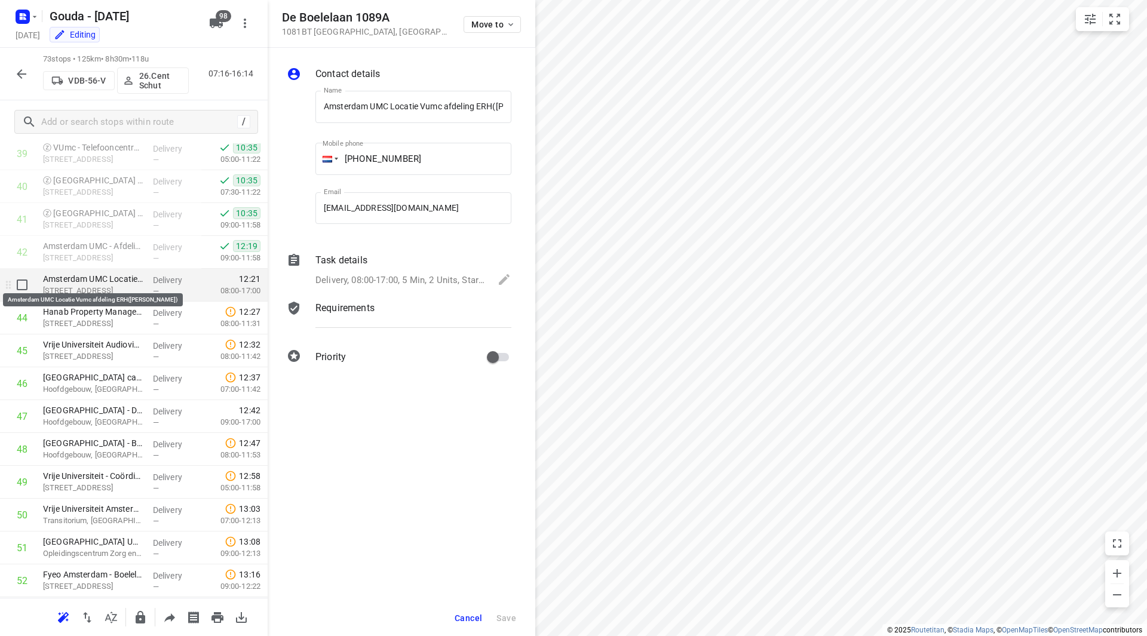
scroll to position [0, 58]
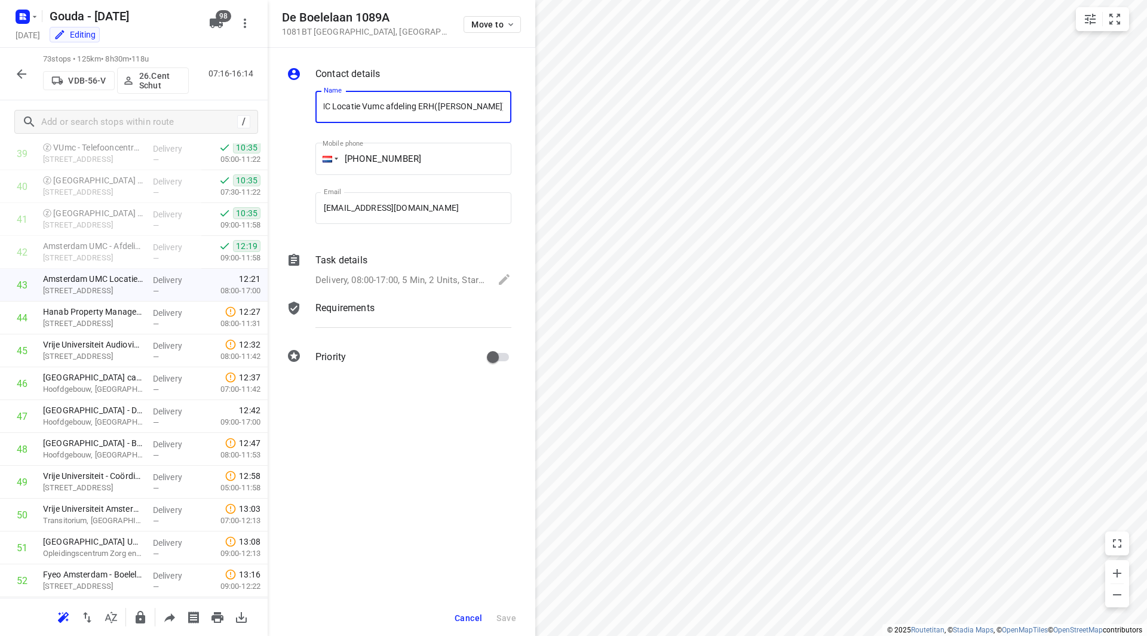
click at [435, 104] on input "Amsterdam UMC Locatie Vumc afdeling ERH(Tamara Garrelfs)" at bounding box center [413, 107] width 196 height 32
drag, startPoint x: 437, startPoint y: 104, endPoint x: 459, endPoint y: 103, distance: 21.5
click at [506, 104] on input "Amsterdam UMC Locatie Vumc afdeling ERH(Tamara Garrelfs)" at bounding box center [413, 107] width 196 height 32
click at [409, 284] on p "Delivery, 08:00-17:00, 5 Min, 2 Units, Startdatum maandag 1 september. Welkom b…" at bounding box center [400, 281] width 170 height 14
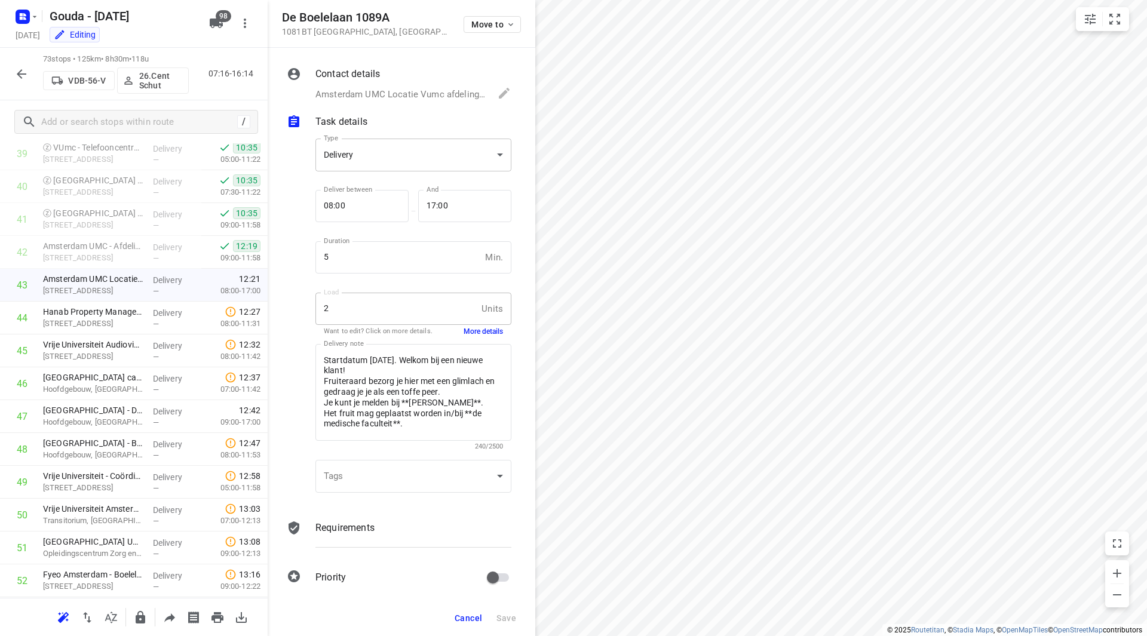
scroll to position [0, 0]
click at [475, 331] on button "More details" at bounding box center [482, 332] width 39 height 10
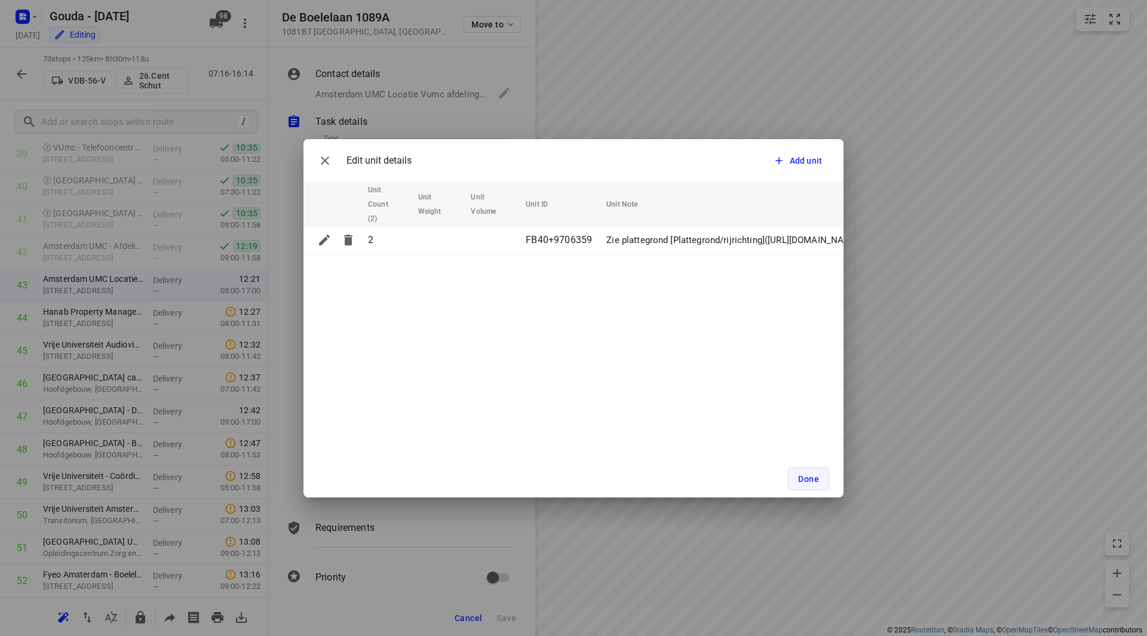
click at [788, 475] on button "Done" at bounding box center [808, 479] width 41 height 23
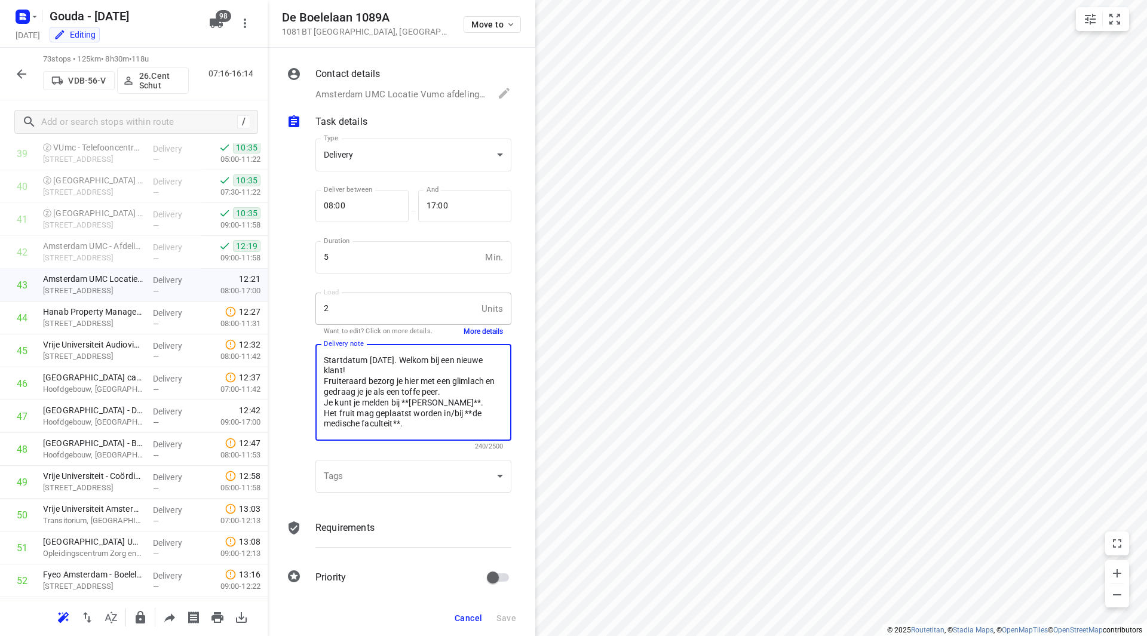
click at [443, 404] on textarea "Startdatum maandag 1 september. Welkom bij een nieuwe klant! Fruiteraard bezorg…" at bounding box center [413, 392] width 179 height 75
click at [464, 624] on button "Cancel" at bounding box center [468, 618] width 37 height 22
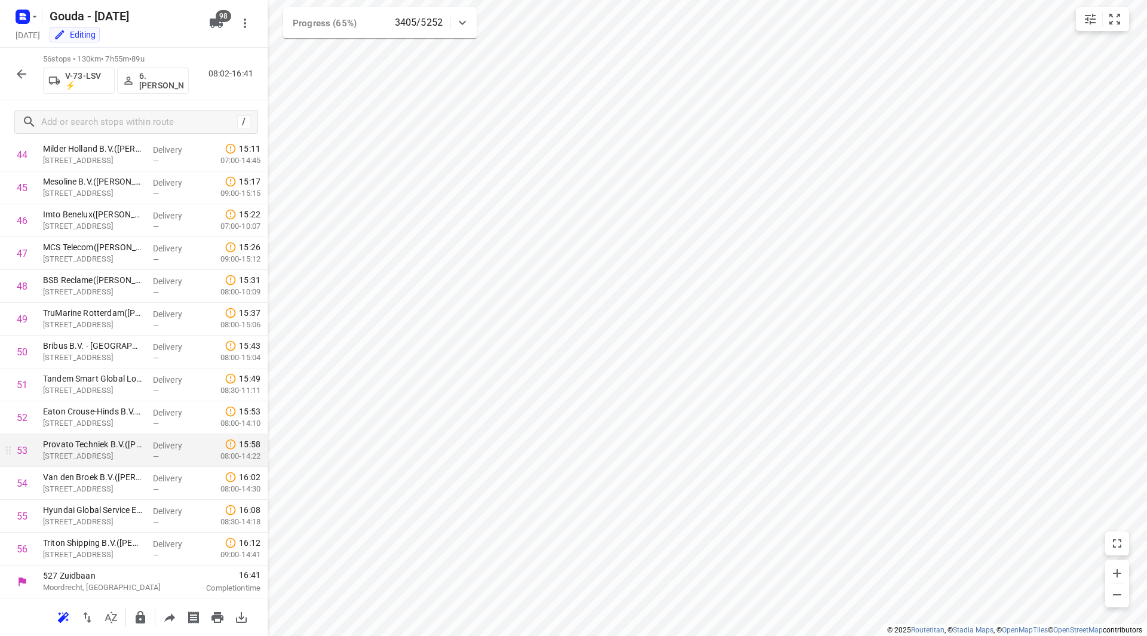
scroll to position [1478, 0]
drag, startPoint x: 155, startPoint y: 61, endPoint x: 29, endPoint y: 55, distance: 125.6
click at [37, 56] on div "56 stops • 130km • 7h55m • 89u V-73-LSV ⚡ 6. Arnold Smit 08:02-16:41" at bounding box center [134, 74] width 268 height 53
click at [116, 60] on p "56 stops • 130km • 7h55m • 89u" at bounding box center [116, 59] width 146 height 11
click at [13, 66] on button "button" at bounding box center [22, 74] width 24 height 24
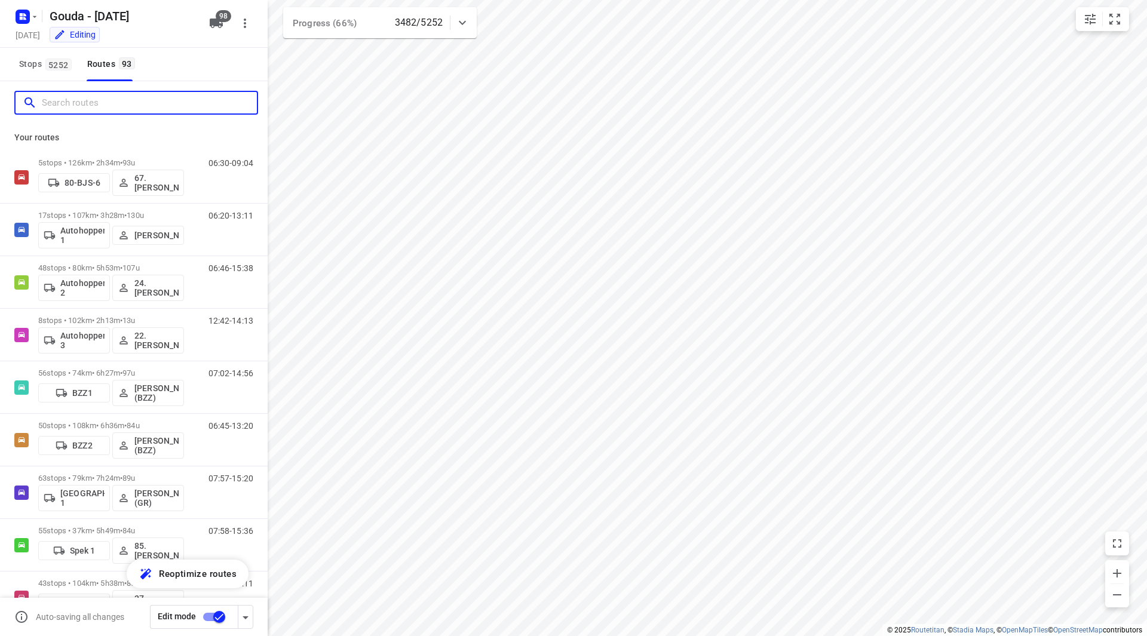
click at [88, 96] on input "Search routes" at bounding box center [149, 103] width 215 height 19
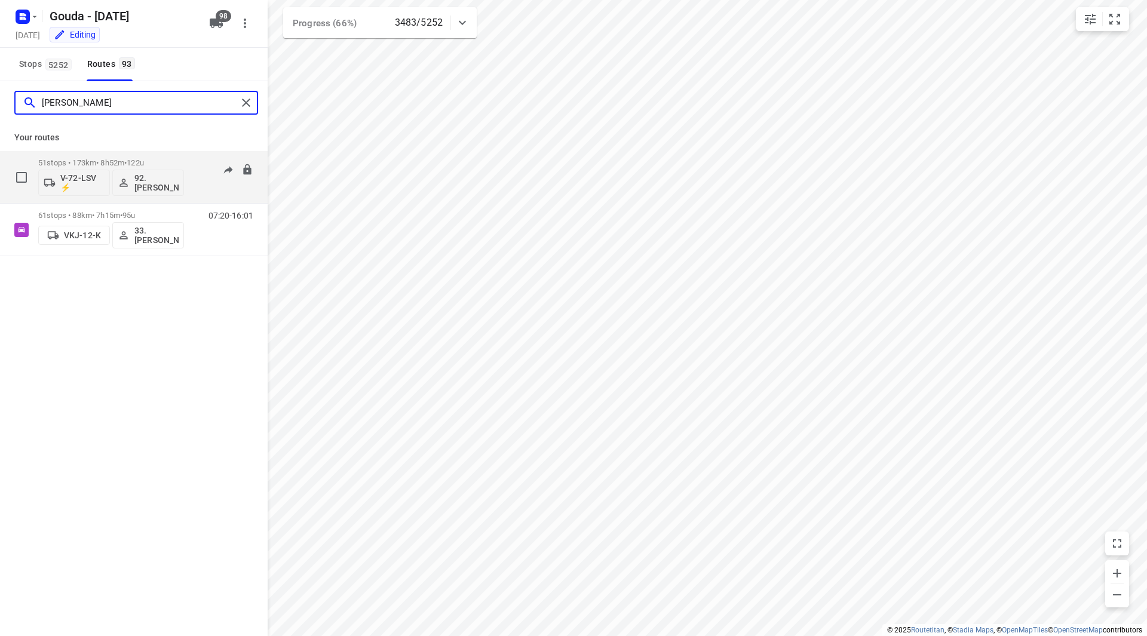
type input "lars"
click at [176, 160] on p "51 stops • 173km • 8h52m • 122u" at bounding box center [111, 162] width 146 height 9
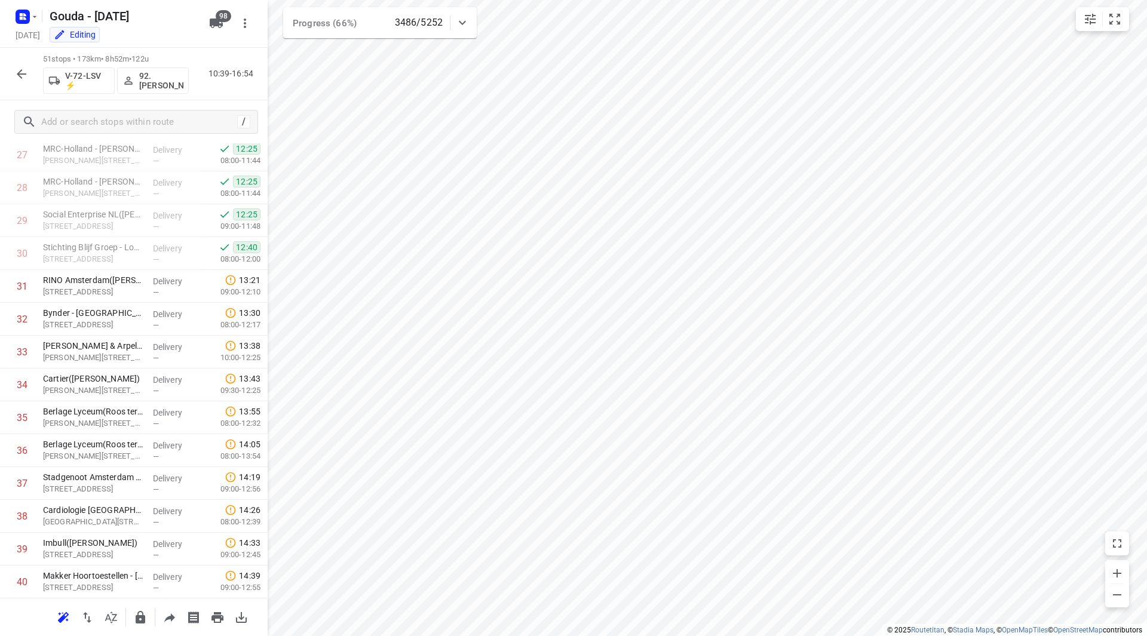
scroll to position [1313, 0]
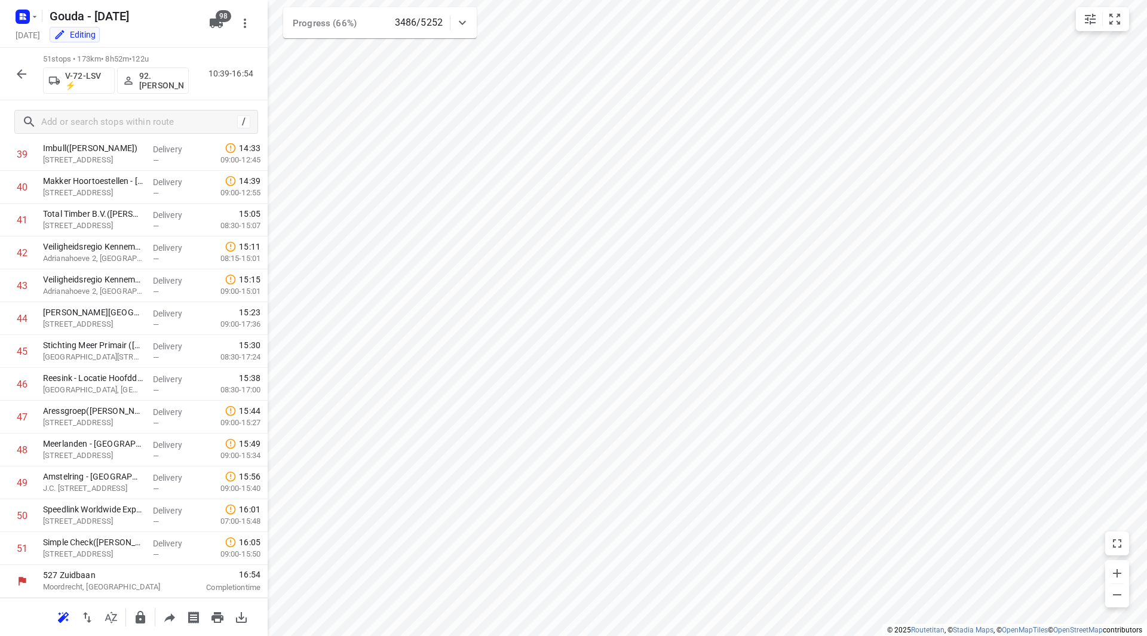
click at [16, 74] on icon "button" at bounding box center [21, 74] width 14 height 14
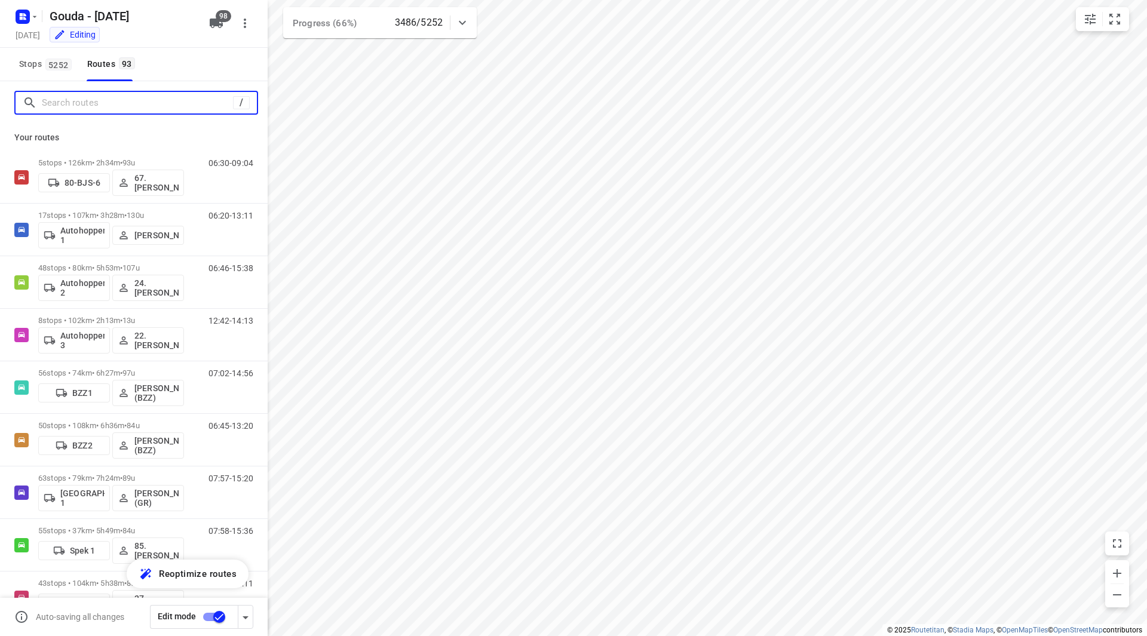
click at [85, 109] on input "Search routes" at bounding box center [137, 103] width 191 height 19
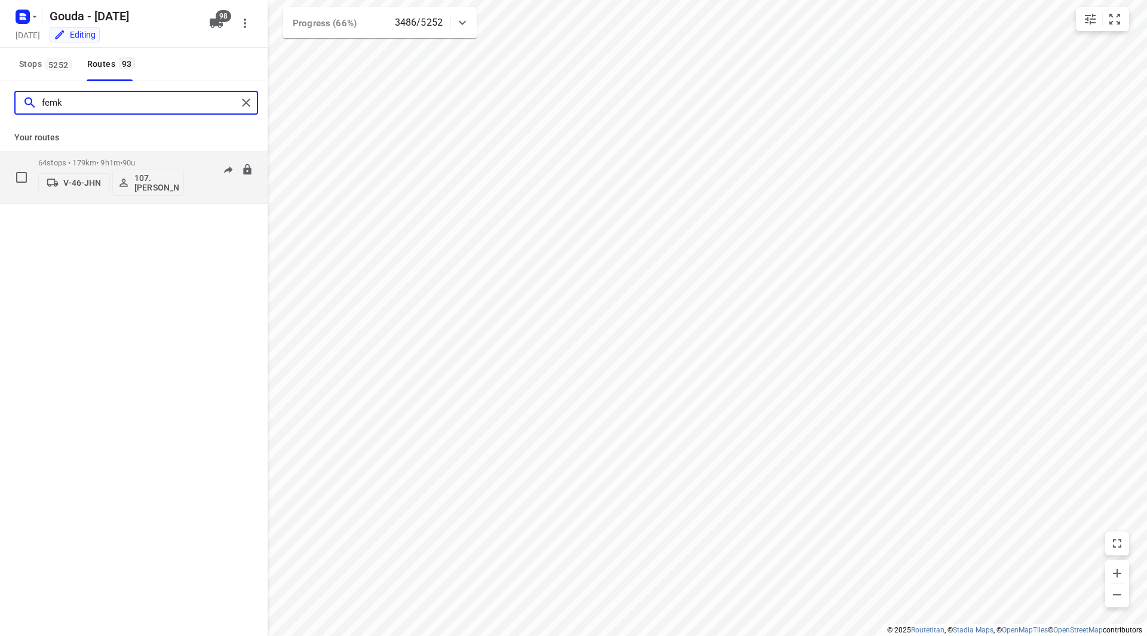
type input "femk"
click at [163, 159] on p "64 stops • 179km • 9h1m • 90u" at bounding box center [111, 162] width 146 height 9
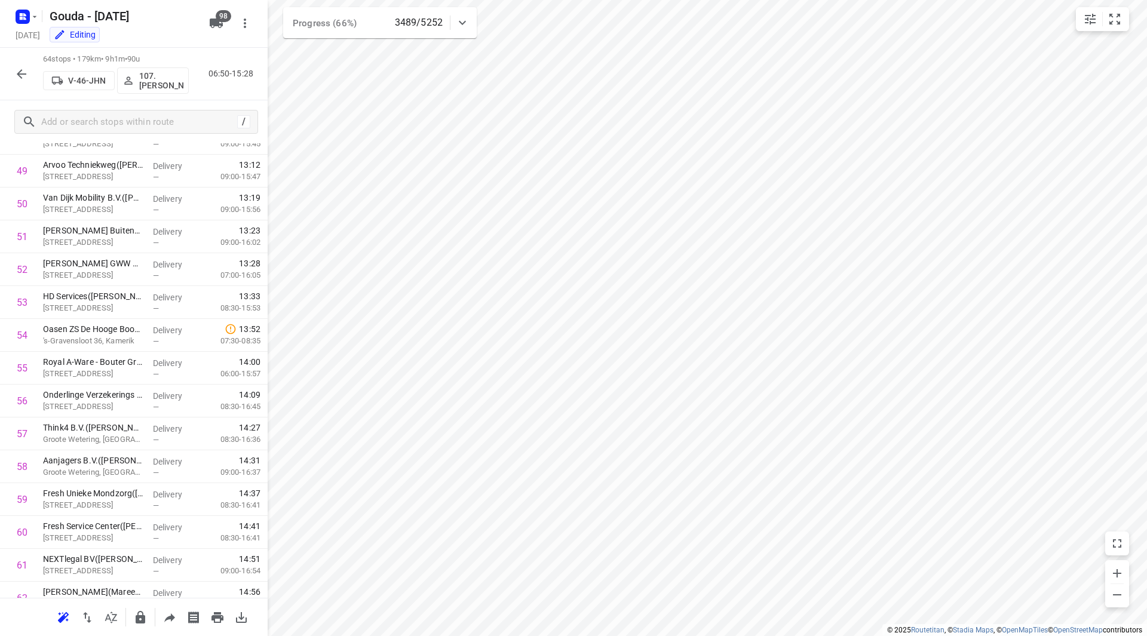
scroll to position [1740, 0]
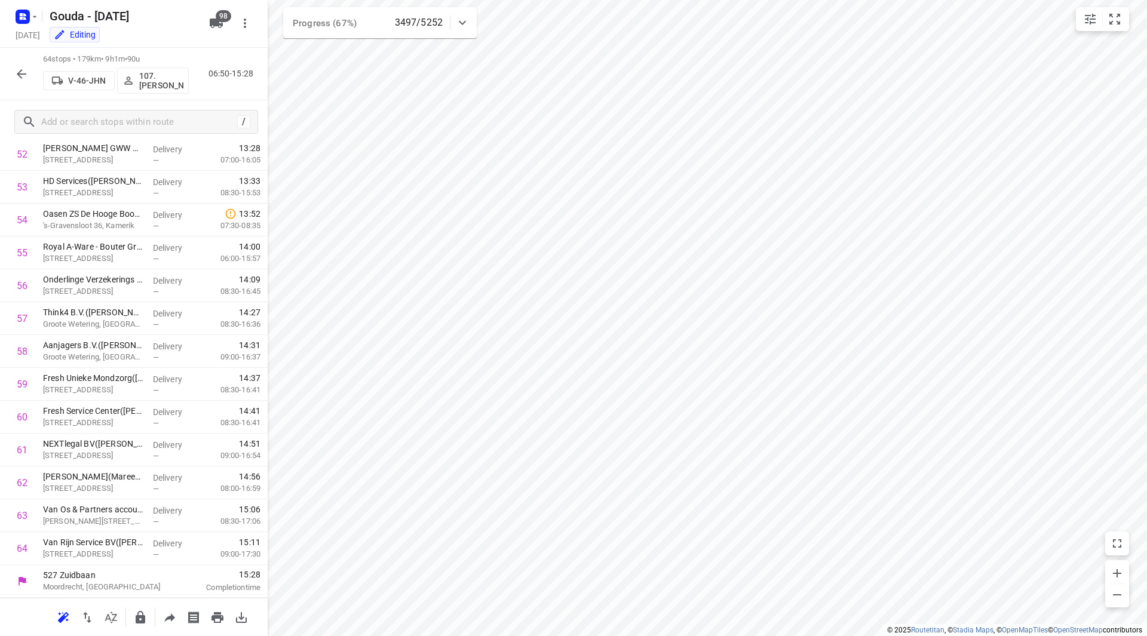
click at [19, 73] on icon "button" at bounding box center [22, 74] width 10 height 10
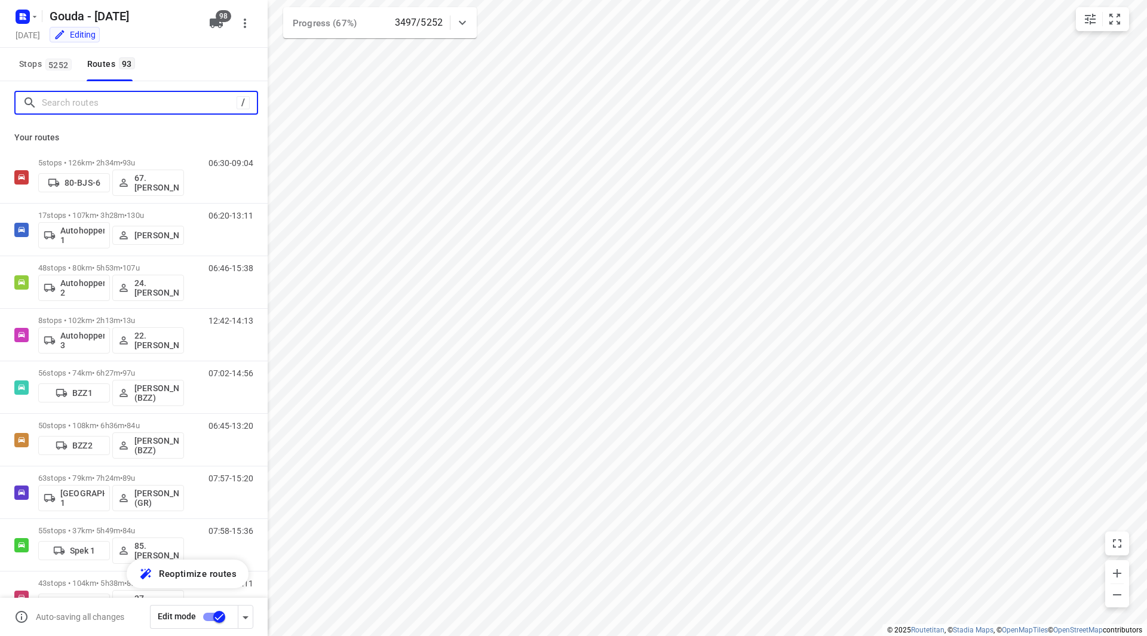
click at [92, 109] on input "Search routes" at bounding box center [139, 103] width 195 height 19
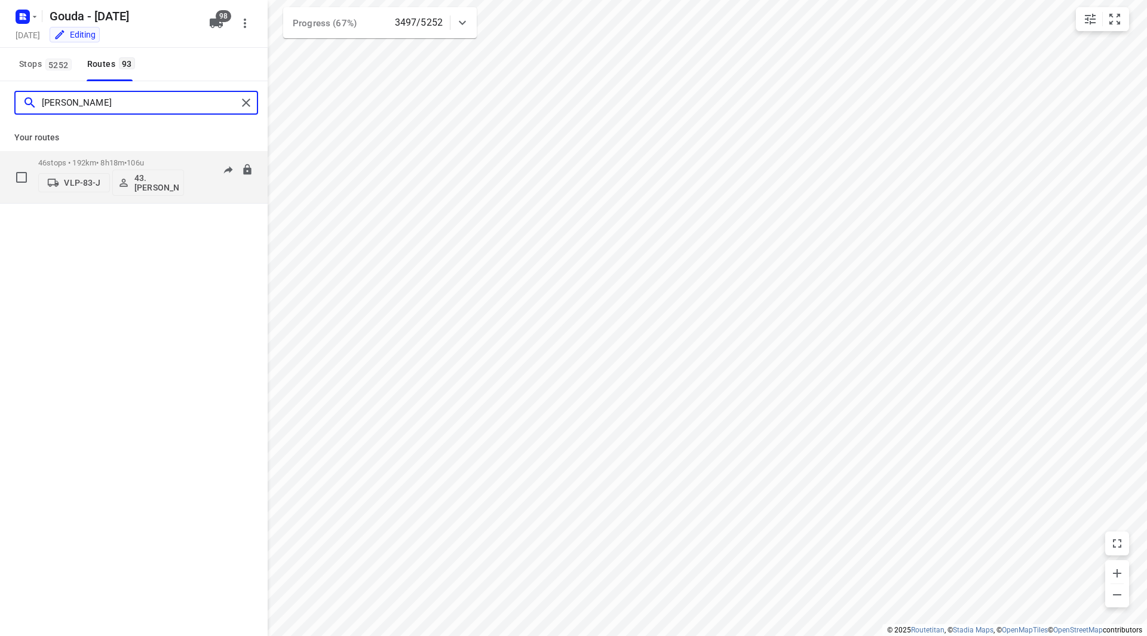
type input "bryan"
click at [173, 172] on button "43.[PERSON_NAME]" at bounding box center [148, 183] width 72 height 26
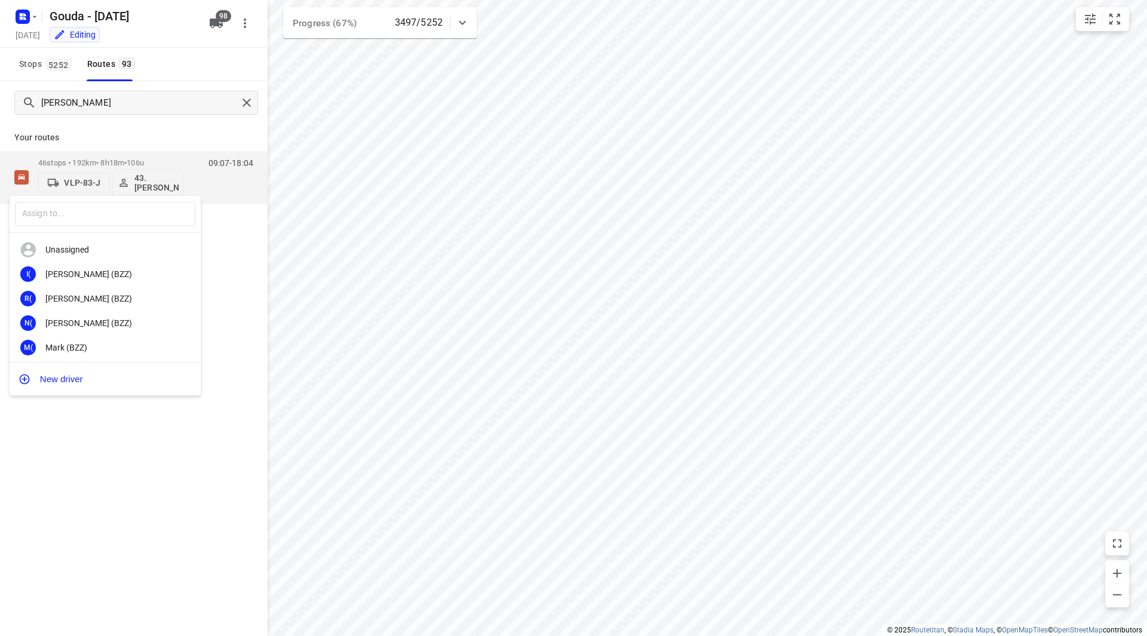
click at [168, 158] on div at bounding box center [573, 318] width 1147 height 636
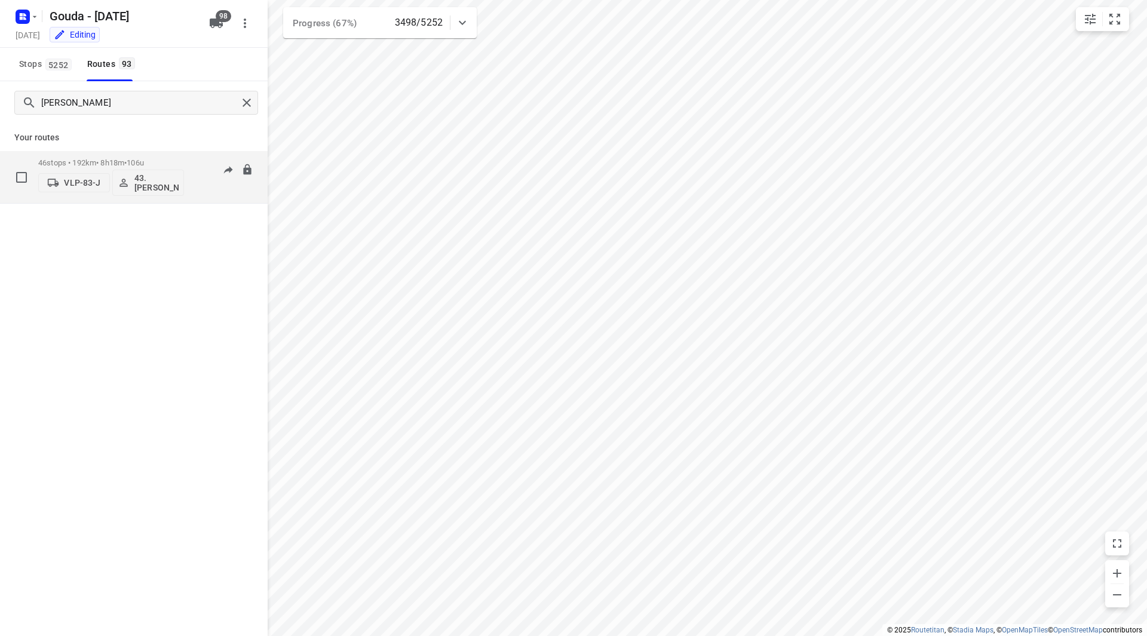
click at [170, 161] on p "46 stops • 192km • 8h18m • 106u" at bounding box center [111, 162] width 146 height 9
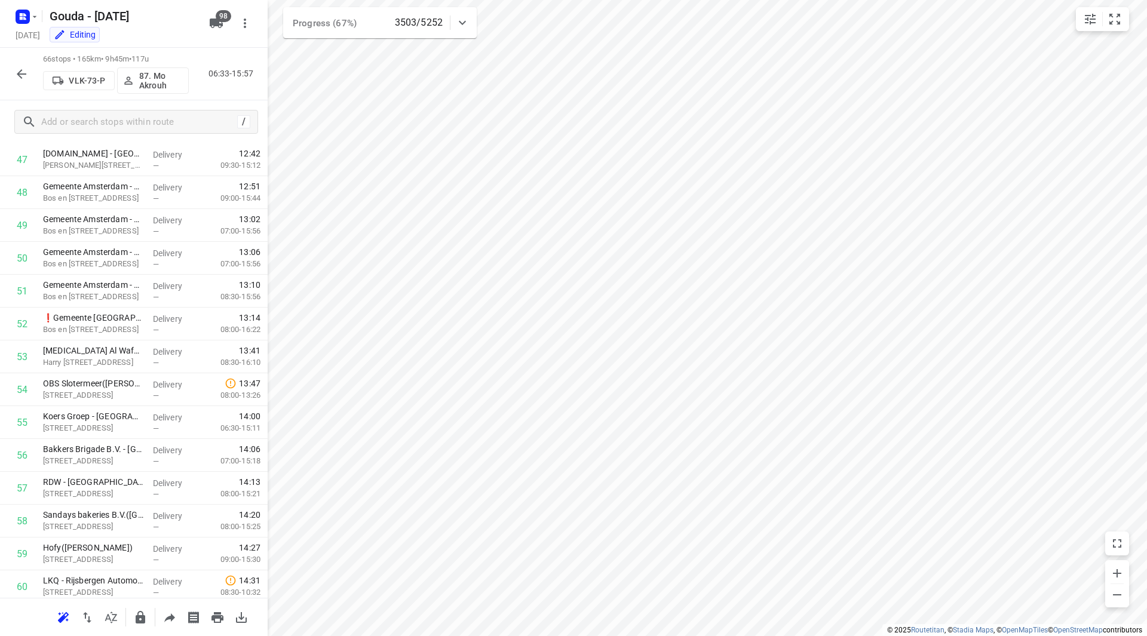
scroll to position [1567, 0]
click at [26, 70] on icon "button" at bounding box center [21, 74] width 14 height 14
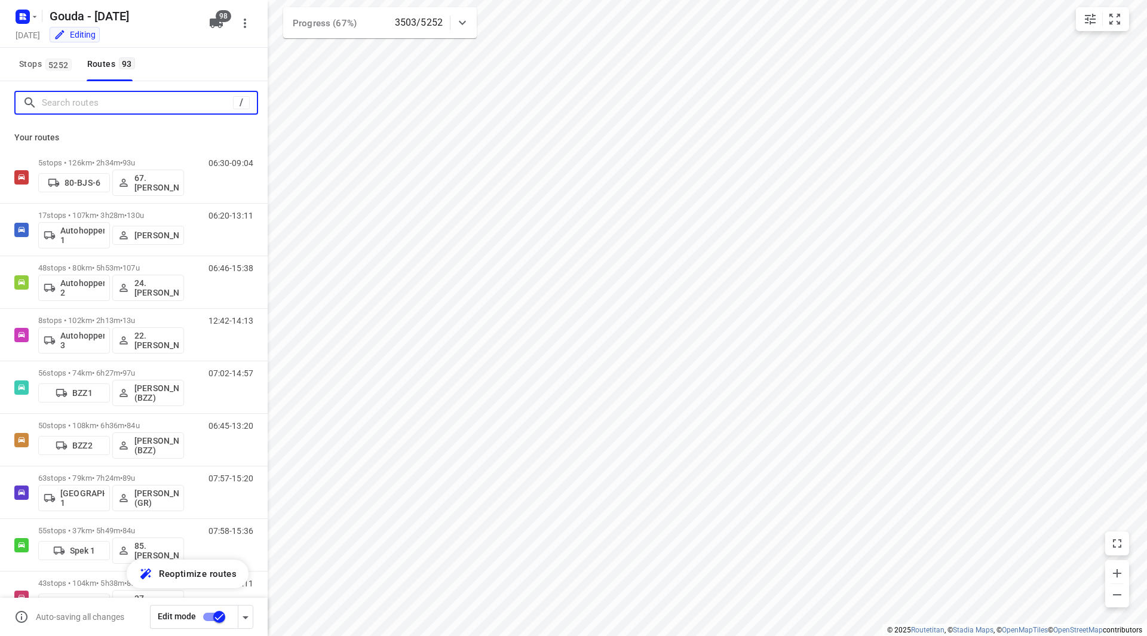
click at [97, 108] on input "Search routes" at bounding box center [137, 103] width 191 height 19
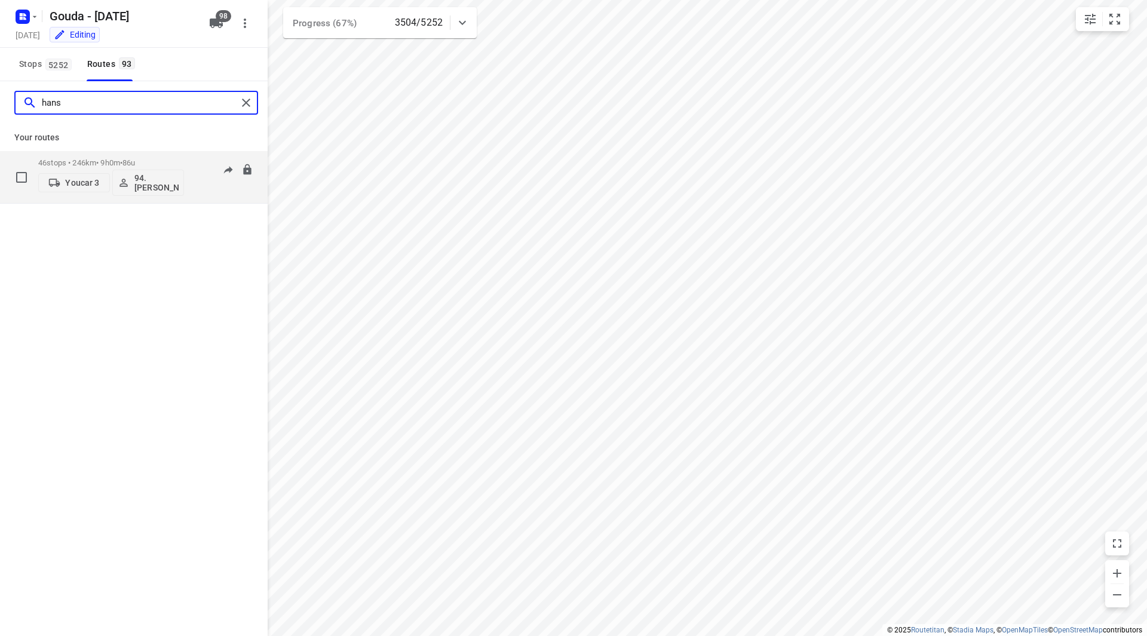
type input "hans"
click at [165, 153] on div "46 stops • 246km • 9h0m • 86u Youcar 3 94.Hans Groenewegen 06:20-16:51" at bounding box center [134, 177] width 268 height 53
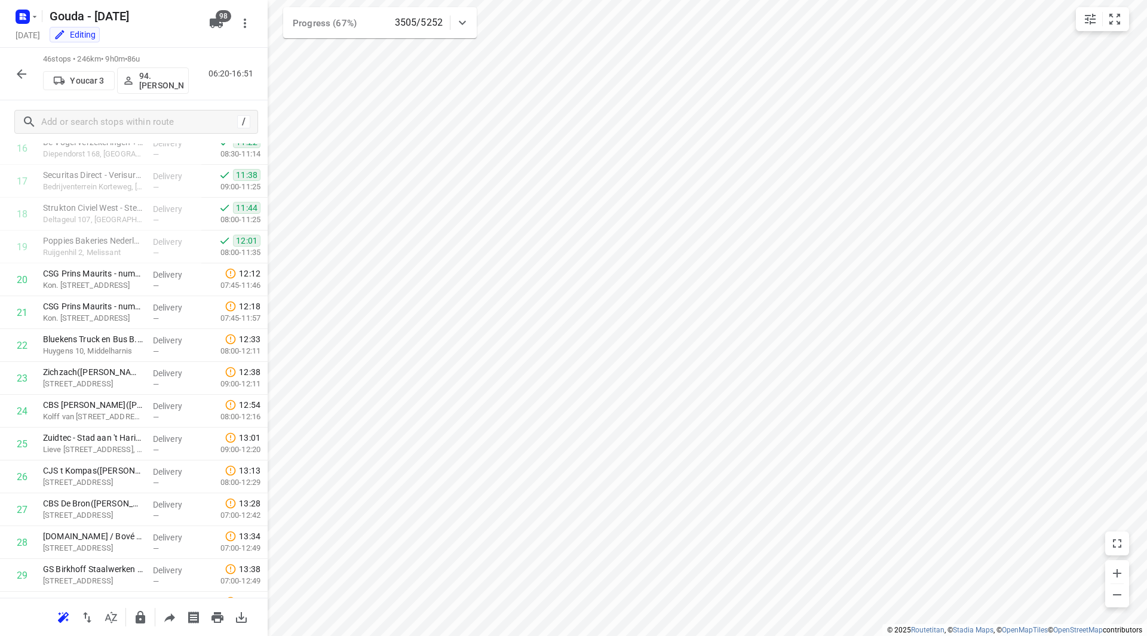
scroll to position [1149, 0]
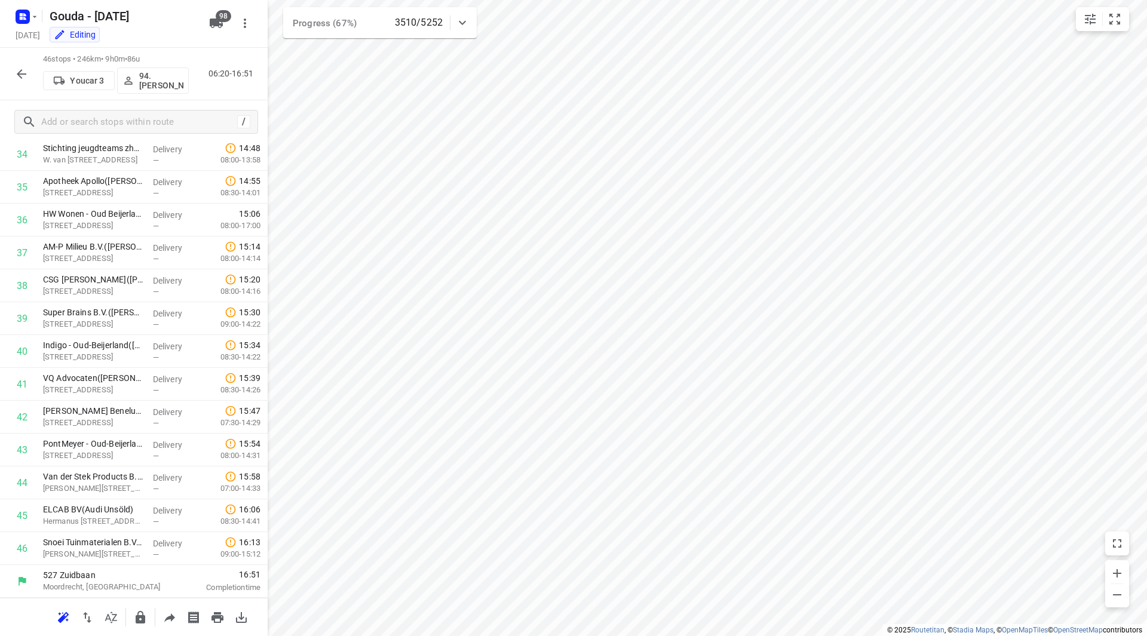
click at [23, 67] on icon "button" at bounding box center [21, 74] width 14 height 14
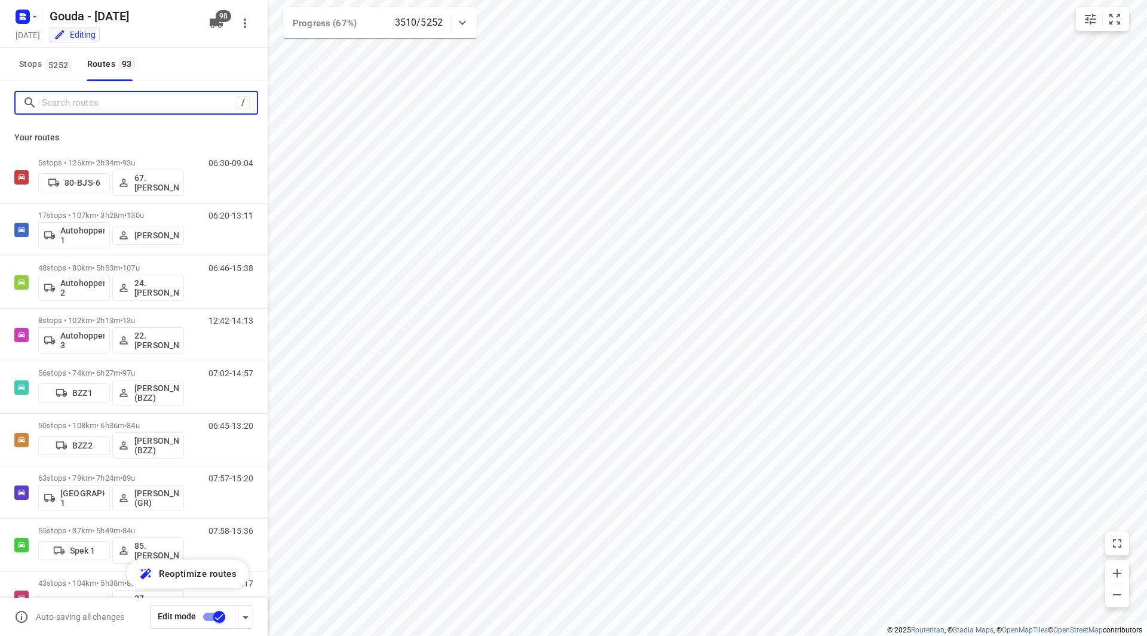
click at [128, 108] on input "Search routes" at bounding box center [139, 103] width 195 height 19
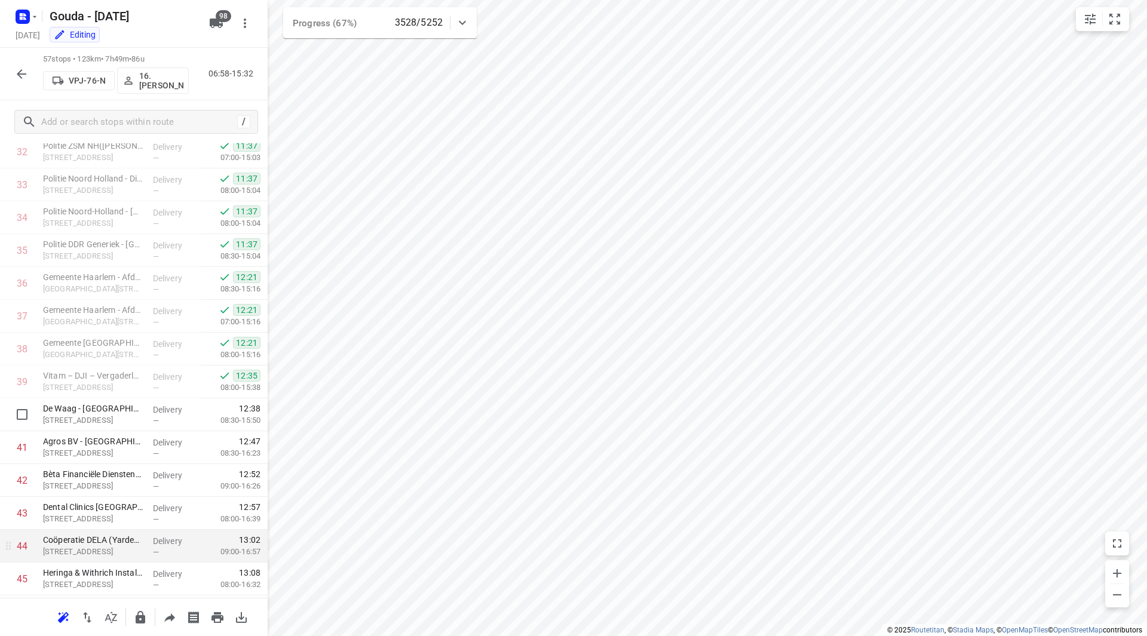
scroll to position [1033, 0]
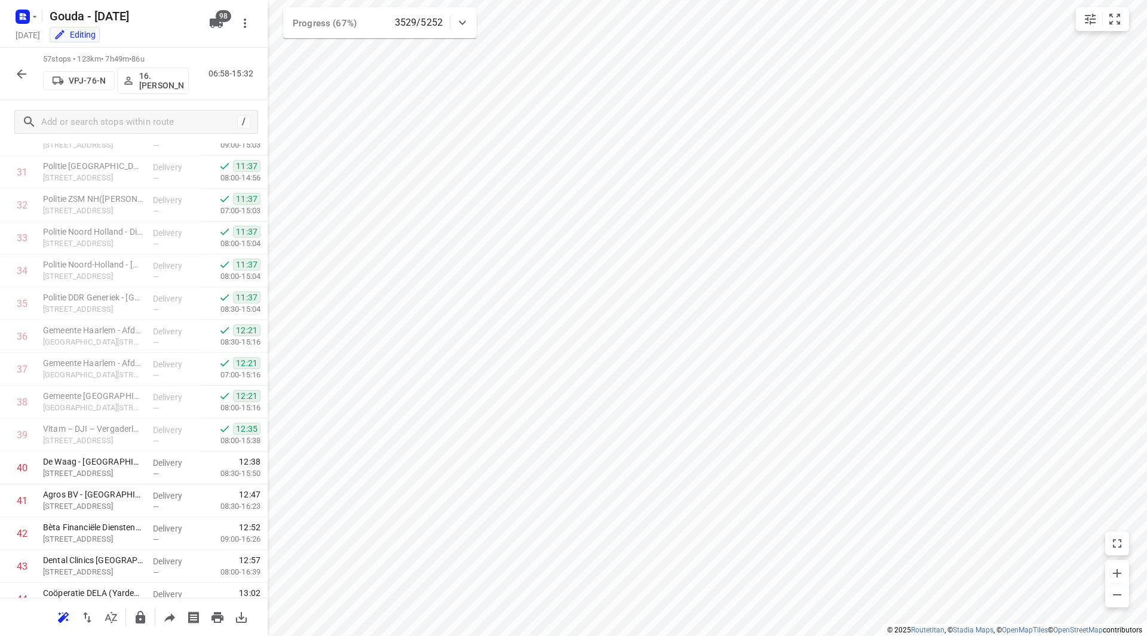
click at [28, 73] on icon "button" at bounding box center [21, 74] width 14 height 14
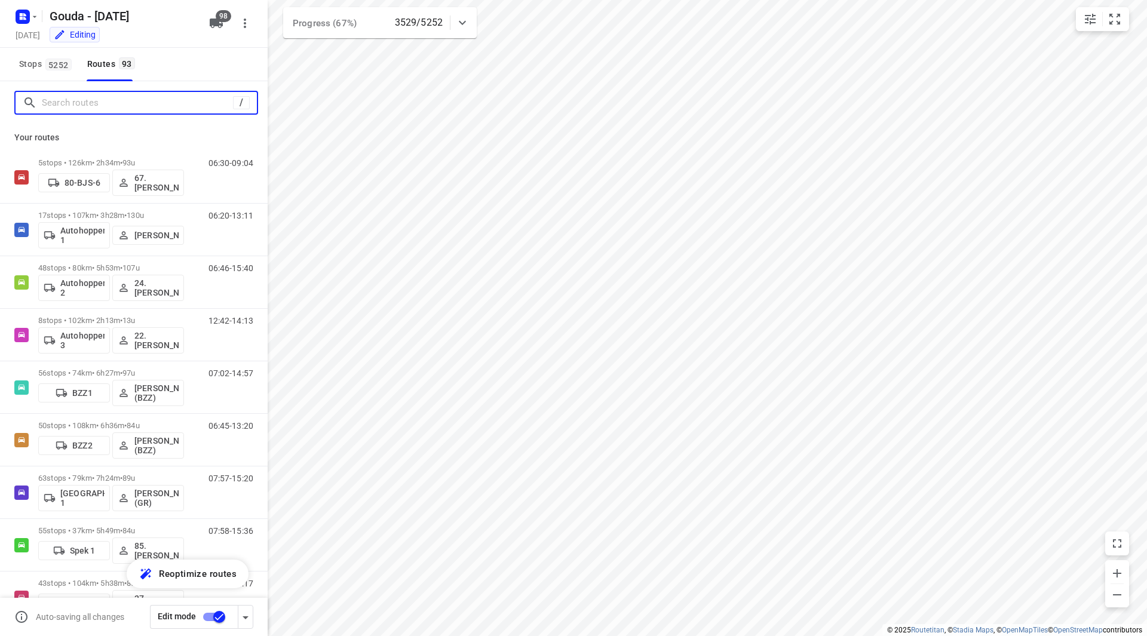
click at [146, 105] on input "Search routes" at bounding box center [137, 103] width 191 height 19
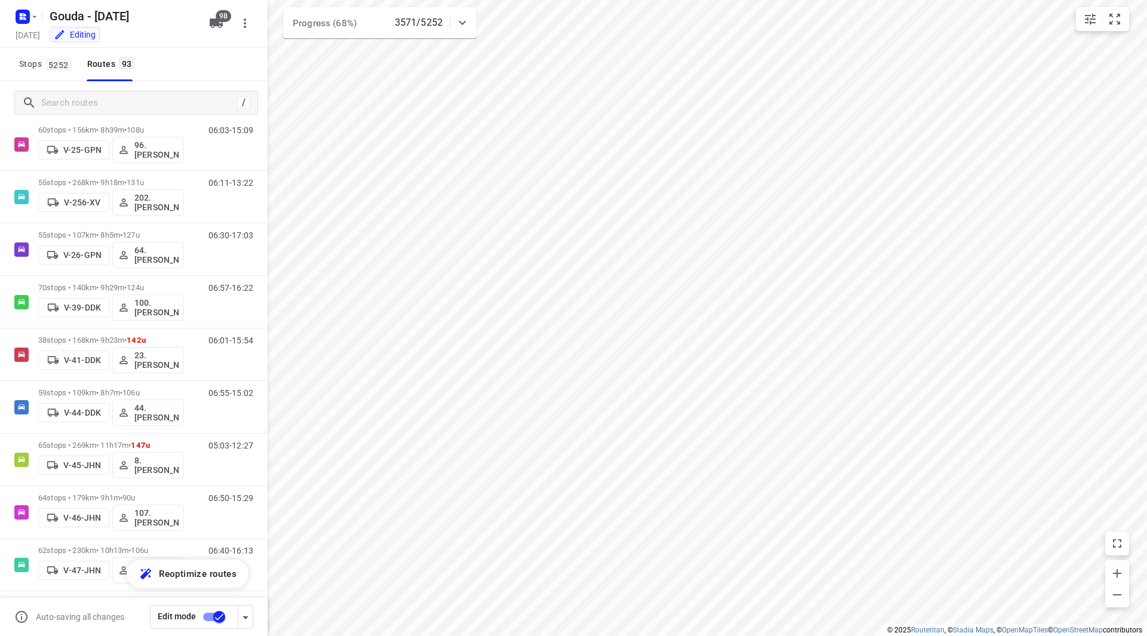
scroll to position [815, 0]
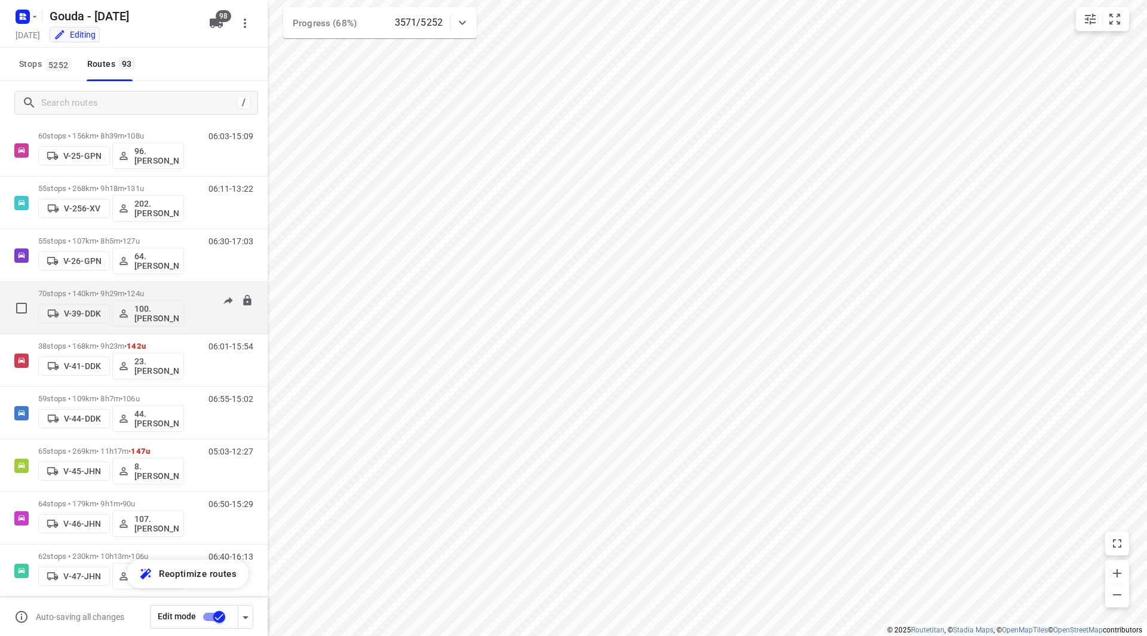
click at [155, 288] on div "70 stops • 140km • 9h29m • 124u V-39-DDK 100.Henk Vos" at bounding box center [111, 308] width 146 height 50
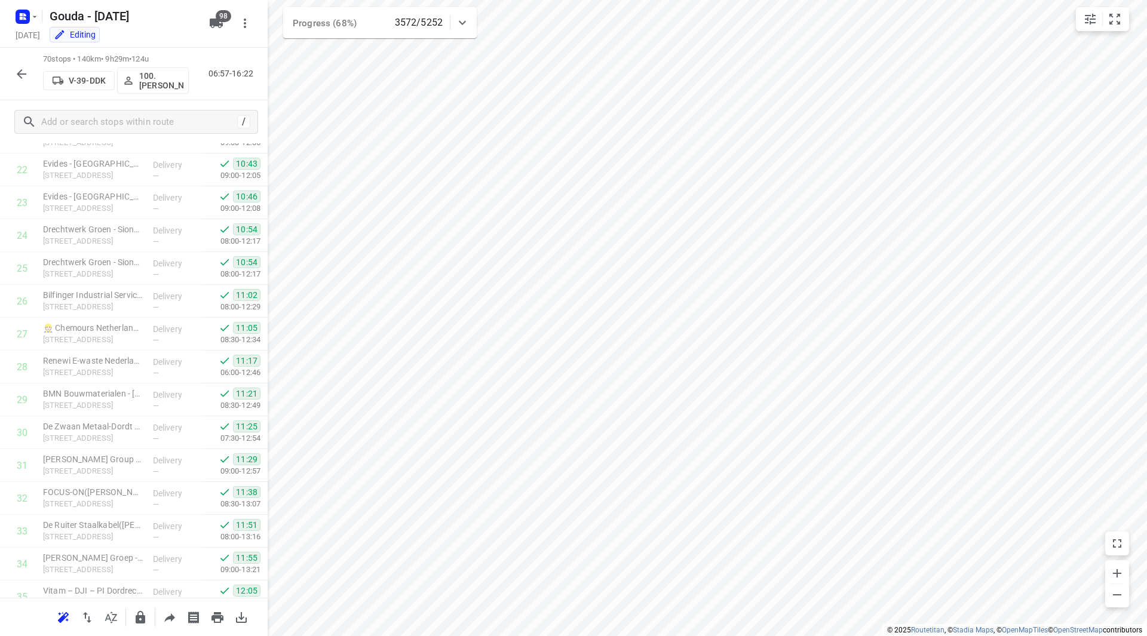
scroll to position [564, 0]
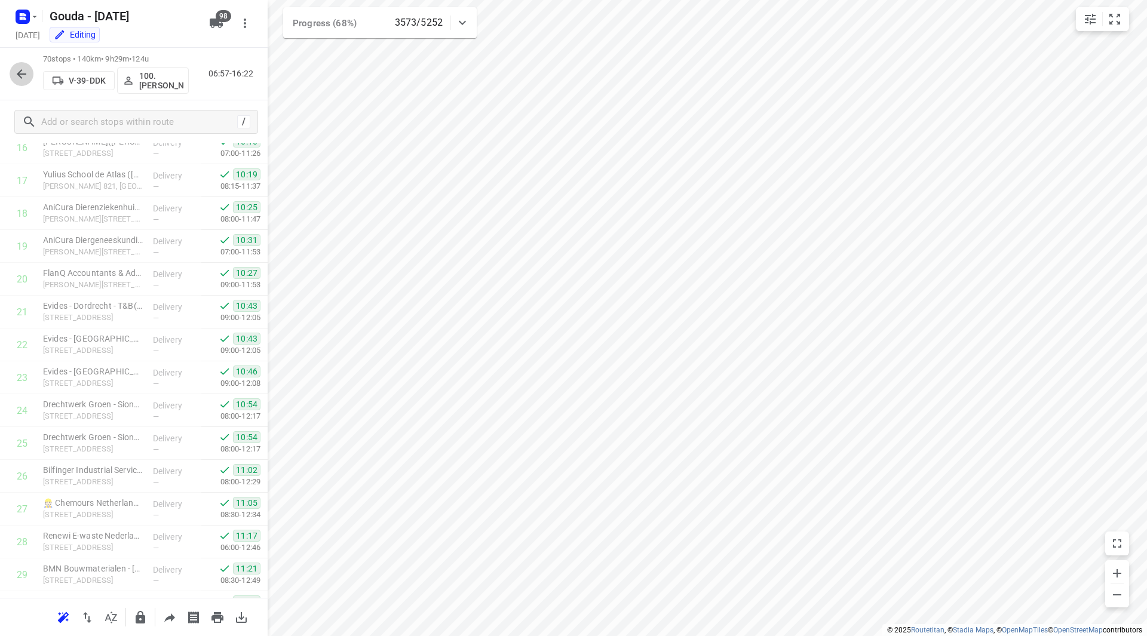
click at [16, 72] on icon "button" at bounding box center [21, 74] width 14 height 14
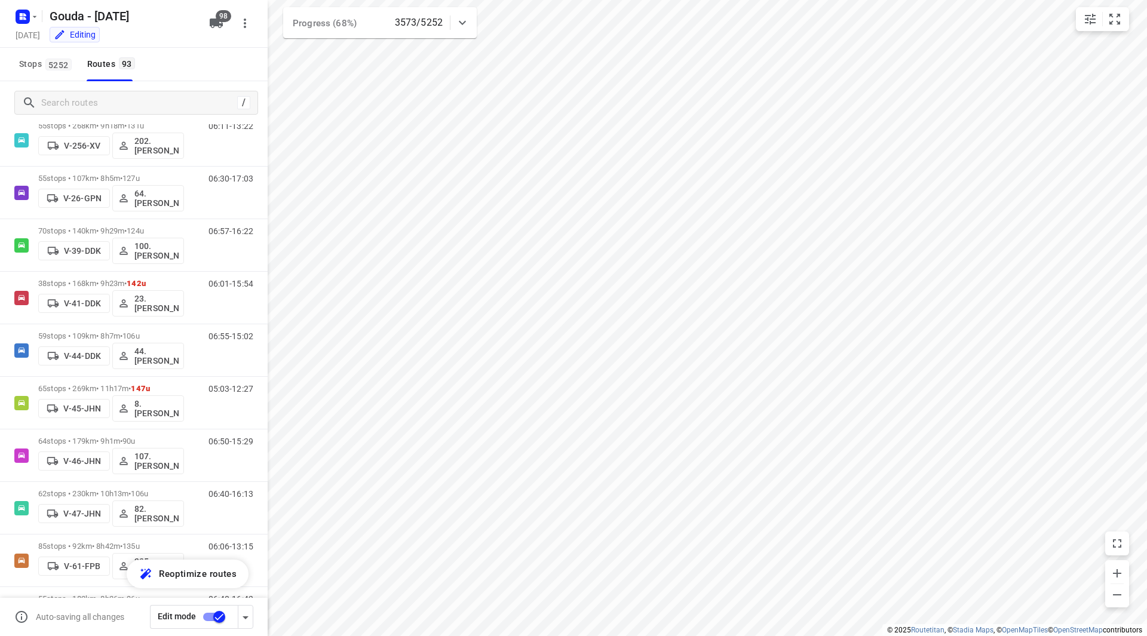
scroll to position [770, 0]
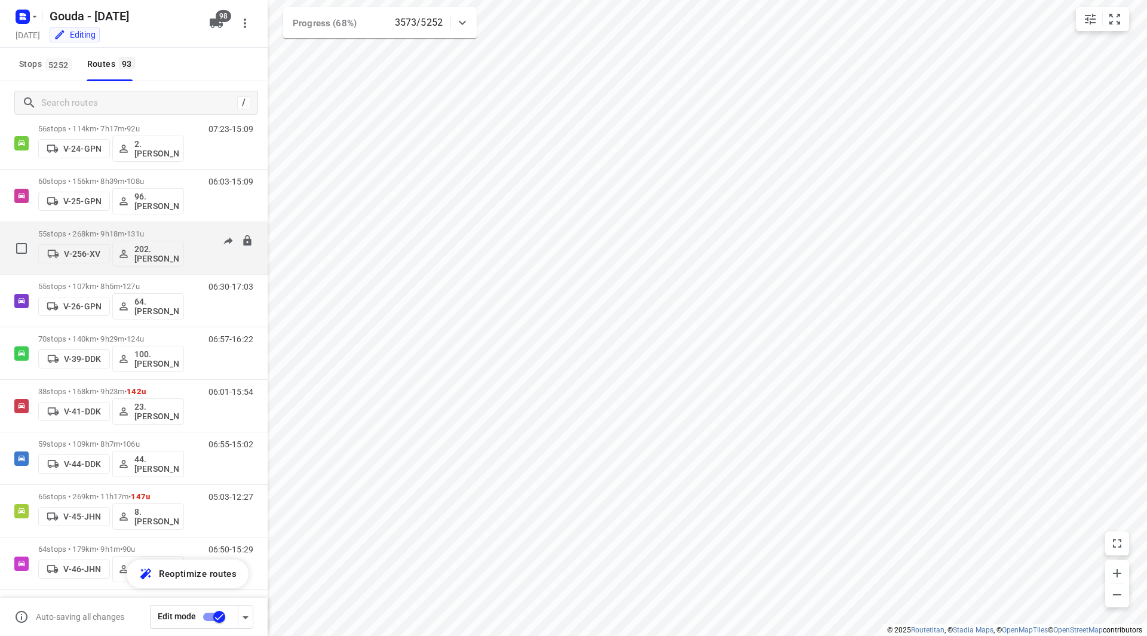
click at [182, 272] on div "55 stops • 268km • 9h18m • 131u V-256-XV 202.Frank Mulder" at bounding box center [111, 248] width 146 height 50
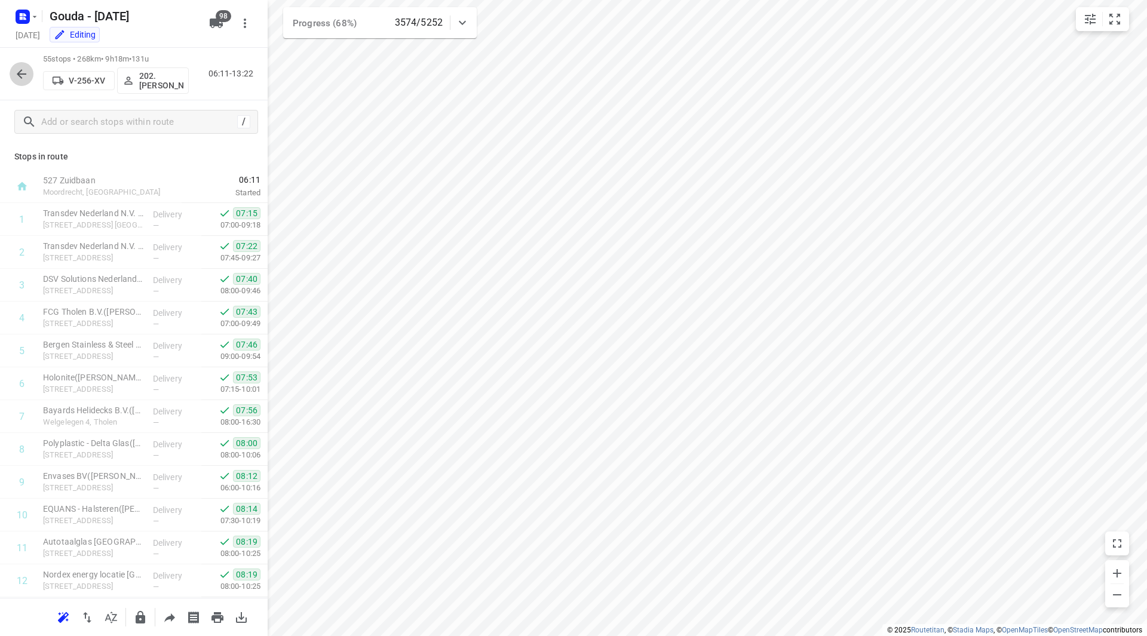
click at [25, 63] on button "button" at bounding box center [22, 74] width 24 height 24
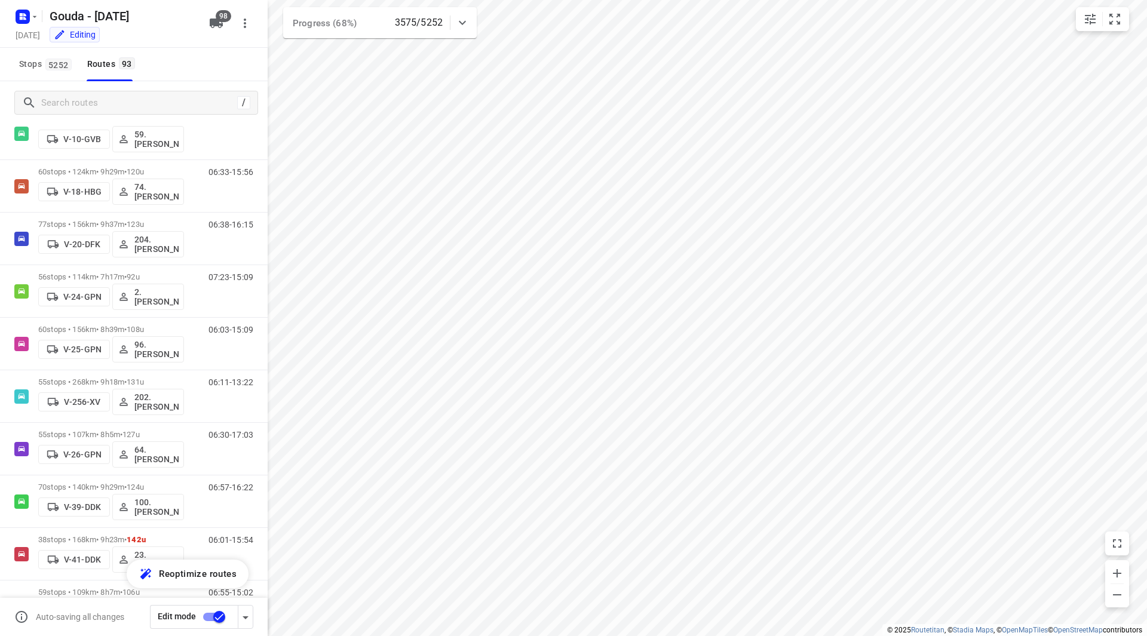
scroll to position [827, 0]
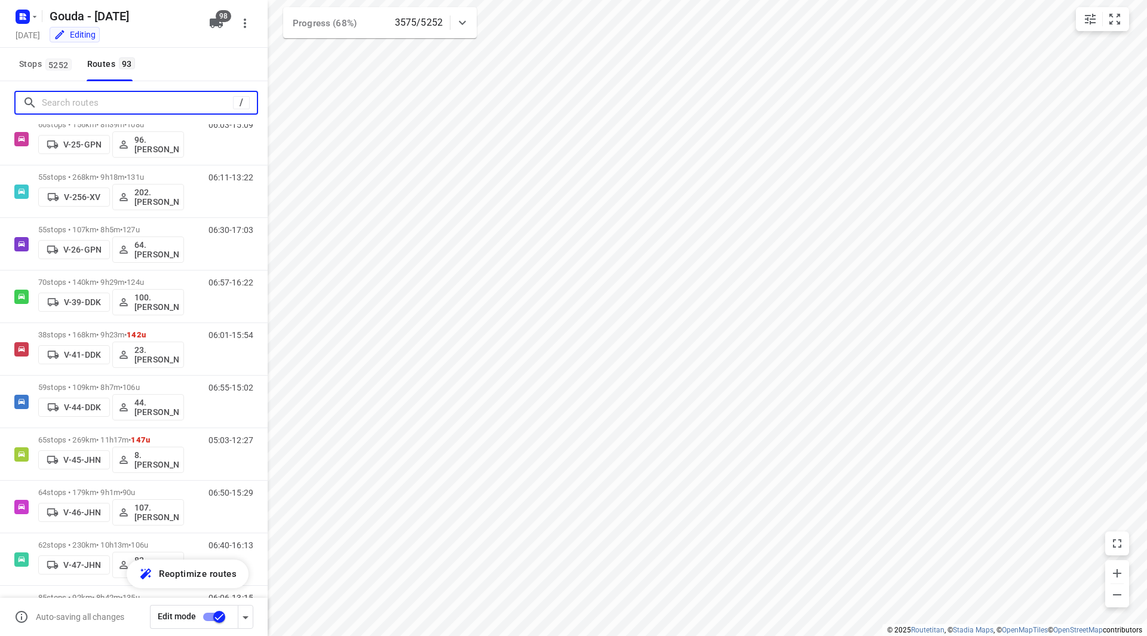
click at [162, 105] on input "Search routes" at bounding box center [137, 103] width 191 height 19
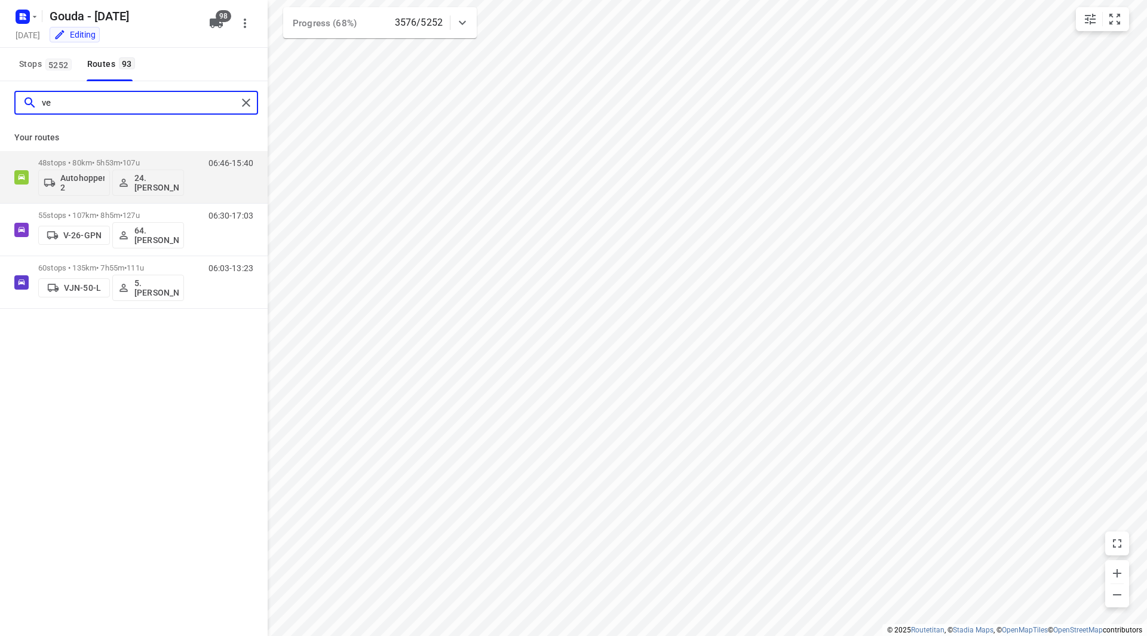
scroll to position [0, 0]
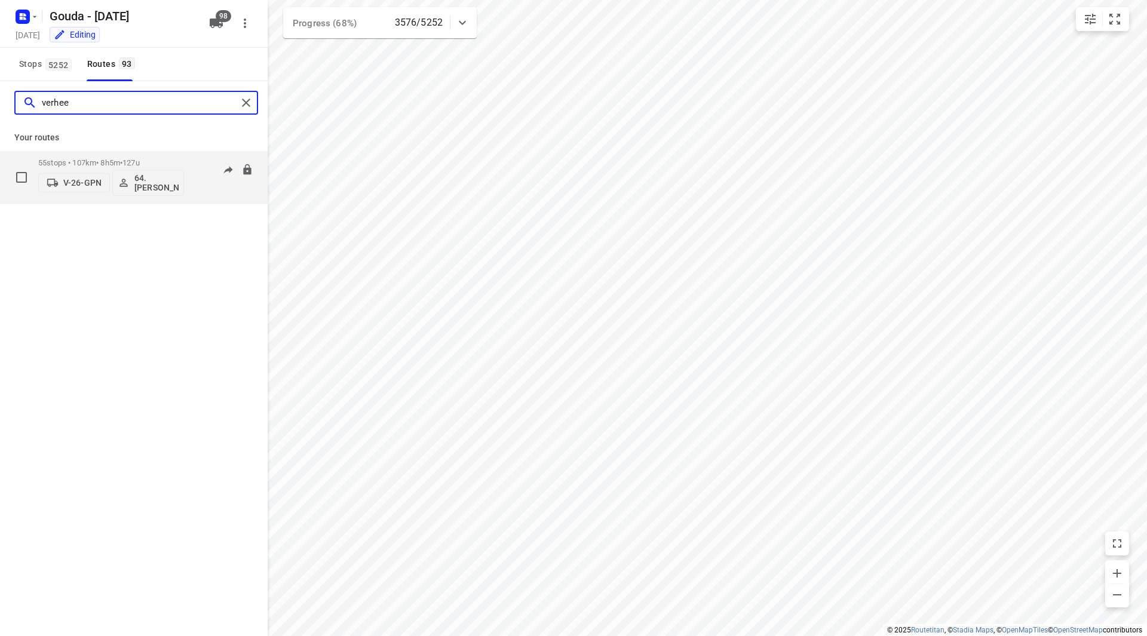
type input "verhee"
click at [182, 159] on p "55 stops • 107km • 8h5m • 127u" at bounding box center [111, 162] width 146 height 9
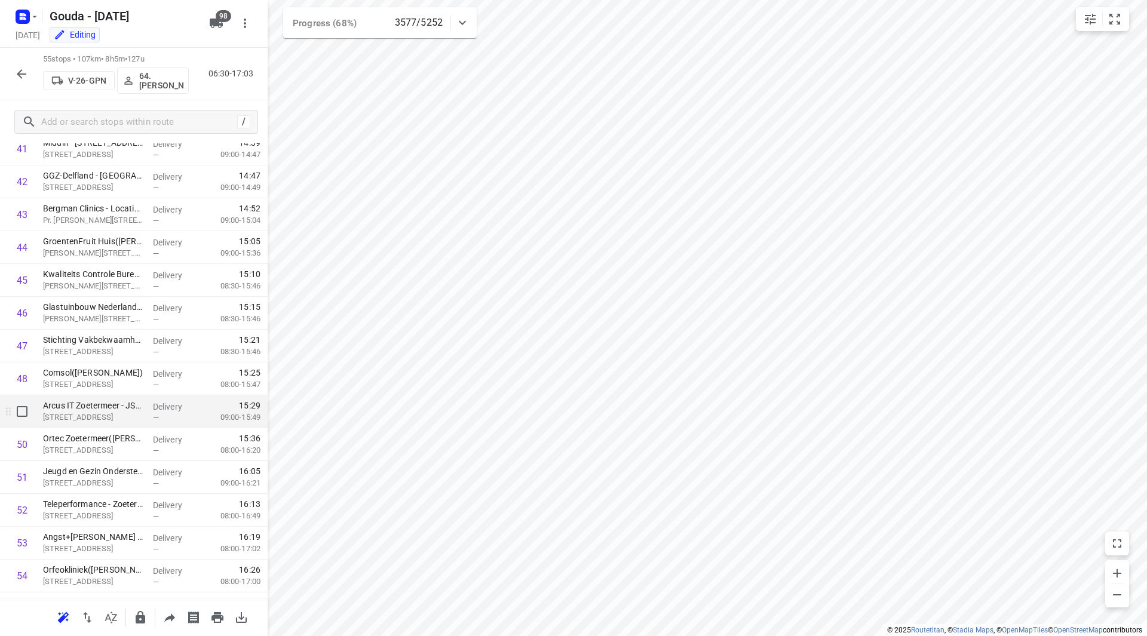
scroll to position [1445, 0]
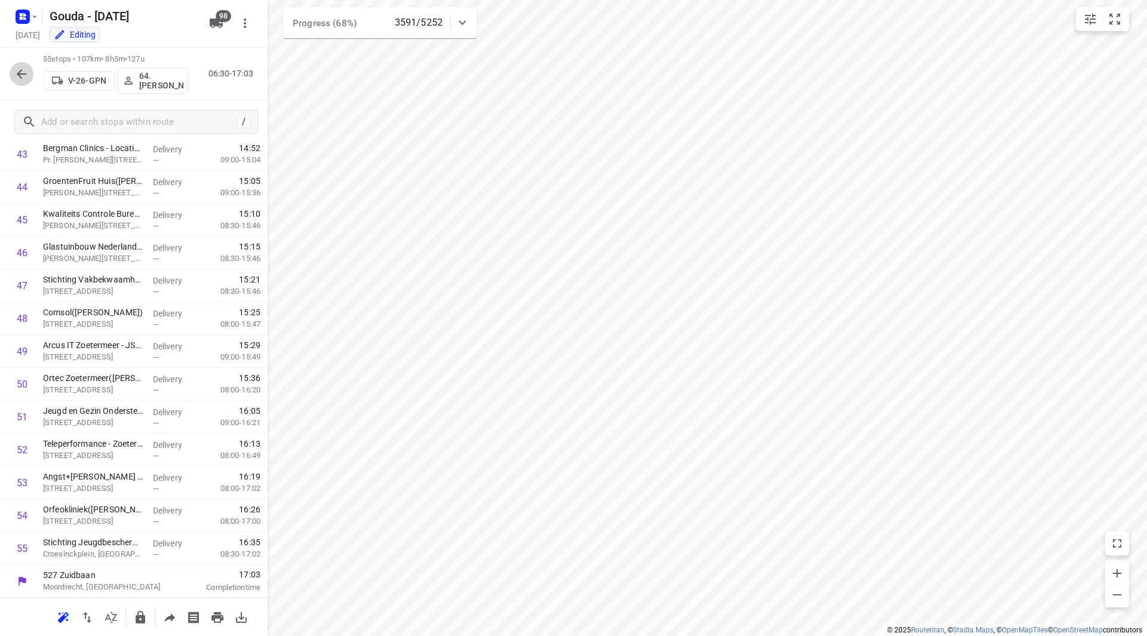
click at [19, 74] on icon "button" at bounding box center [22, 74] width 10 height 10
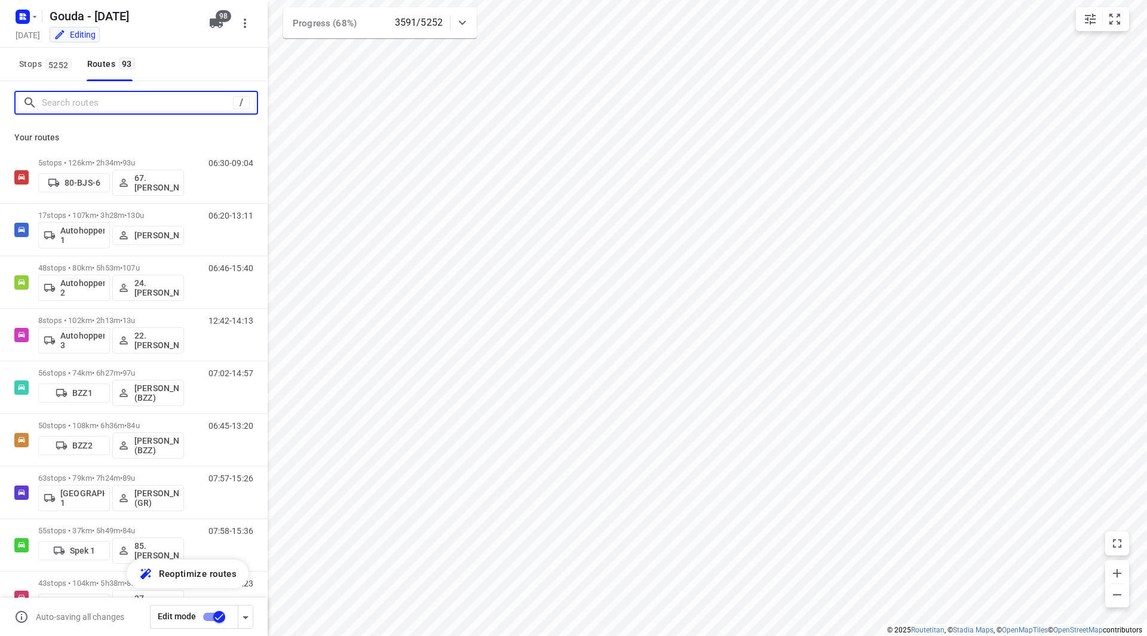
click at [72, 108] on input "Search routes" at bounding box center [137, 103] width 191 height 19
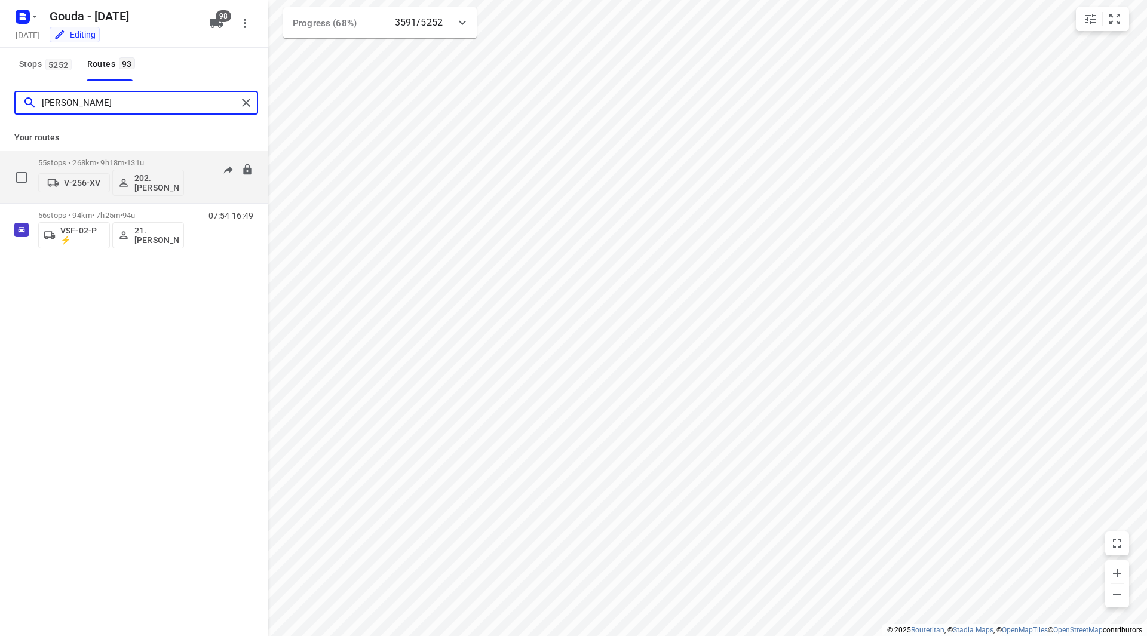
type input "frank"
click at [168, 162] on p "55 stops • 268km • 9h18m • 131u" at bounding box center [111, 162] width 146 height 9
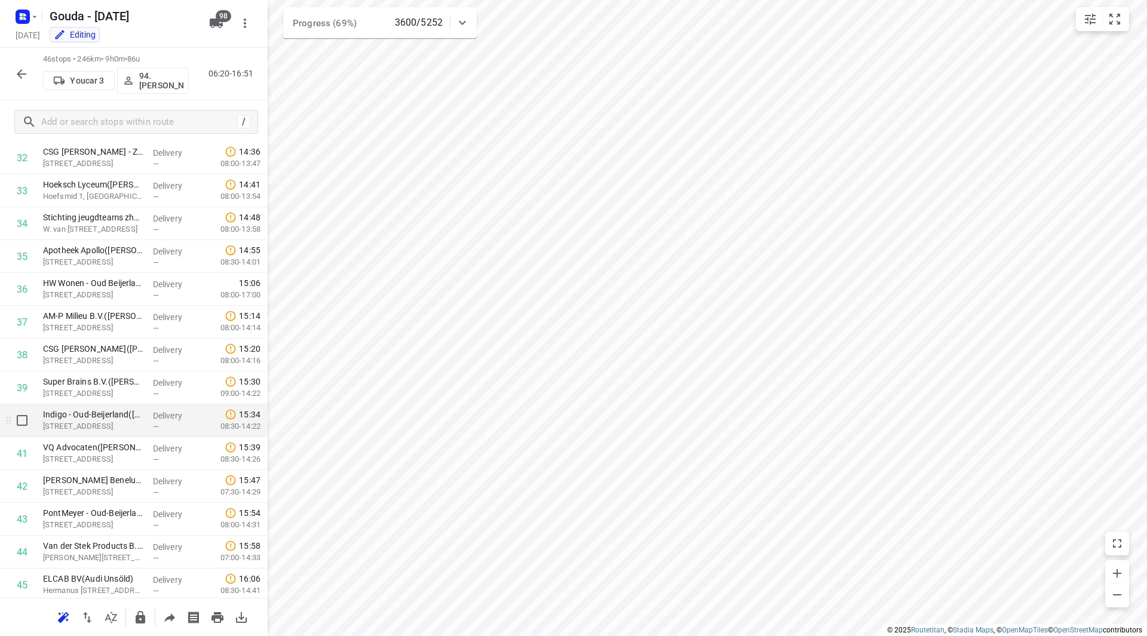
scroll to position [1089, 0]
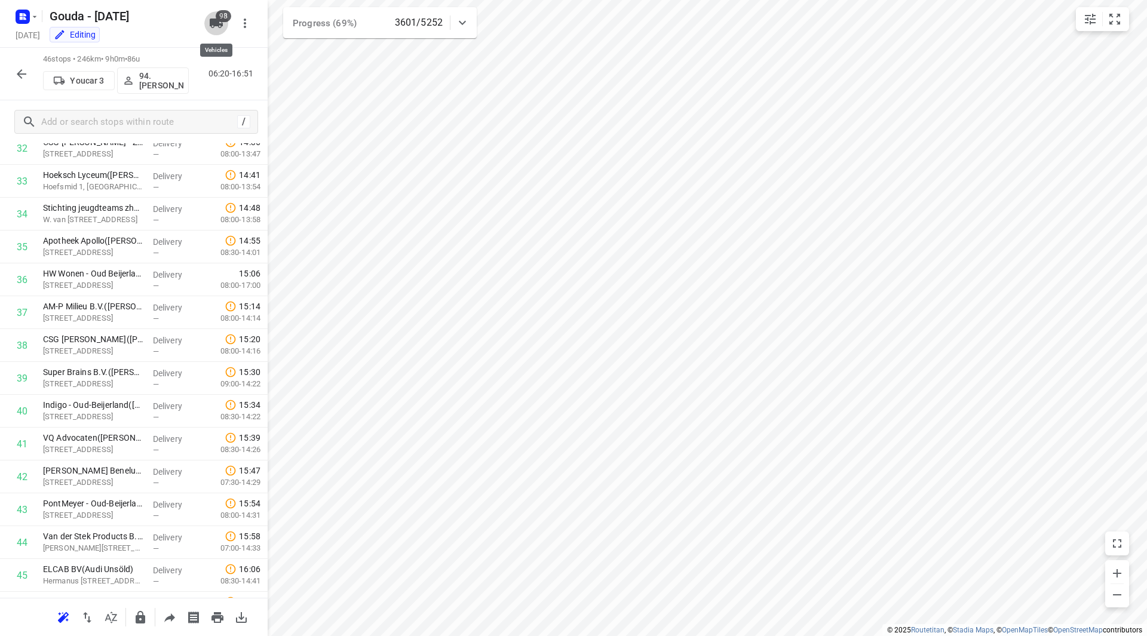
click at [225, 18] on span "98" at bounding box center [224, 16] width 16 height 12
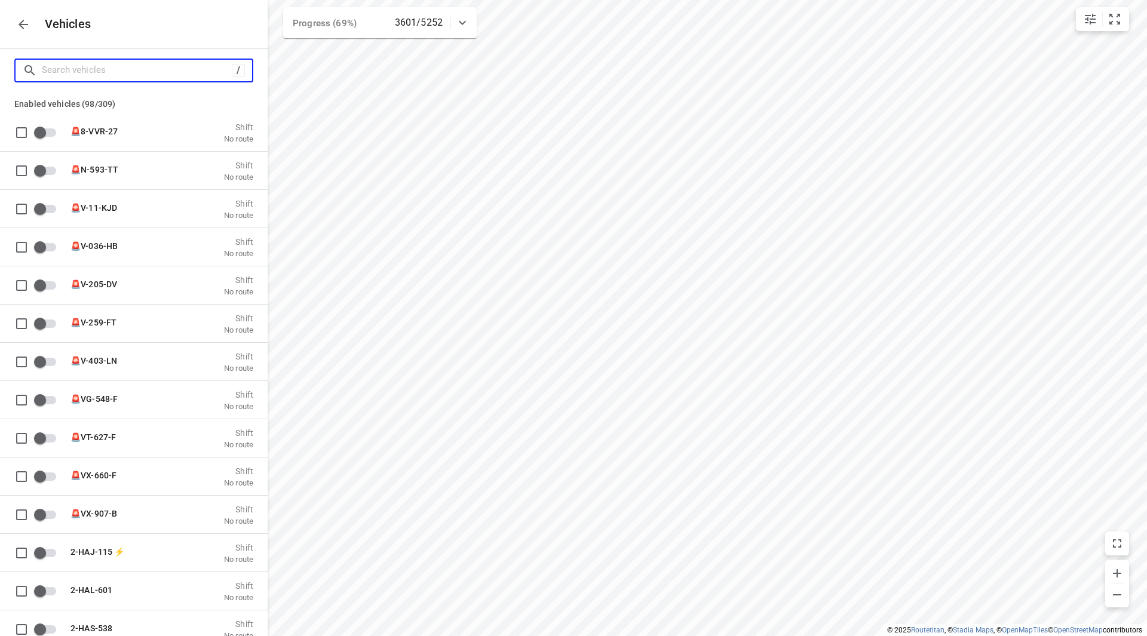
click at [155, 76] on input "Search vehicles" at bounding box center [137, 70] width 190 height 19
type input "a"
checkbox input "true"
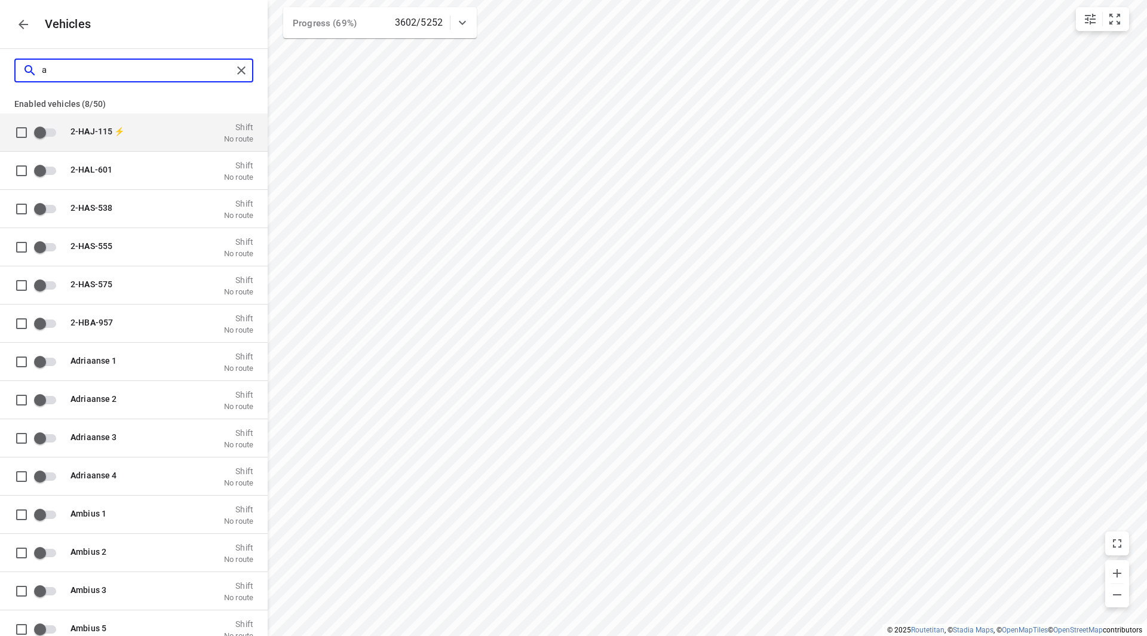
type input "au"
checkbox input "true"
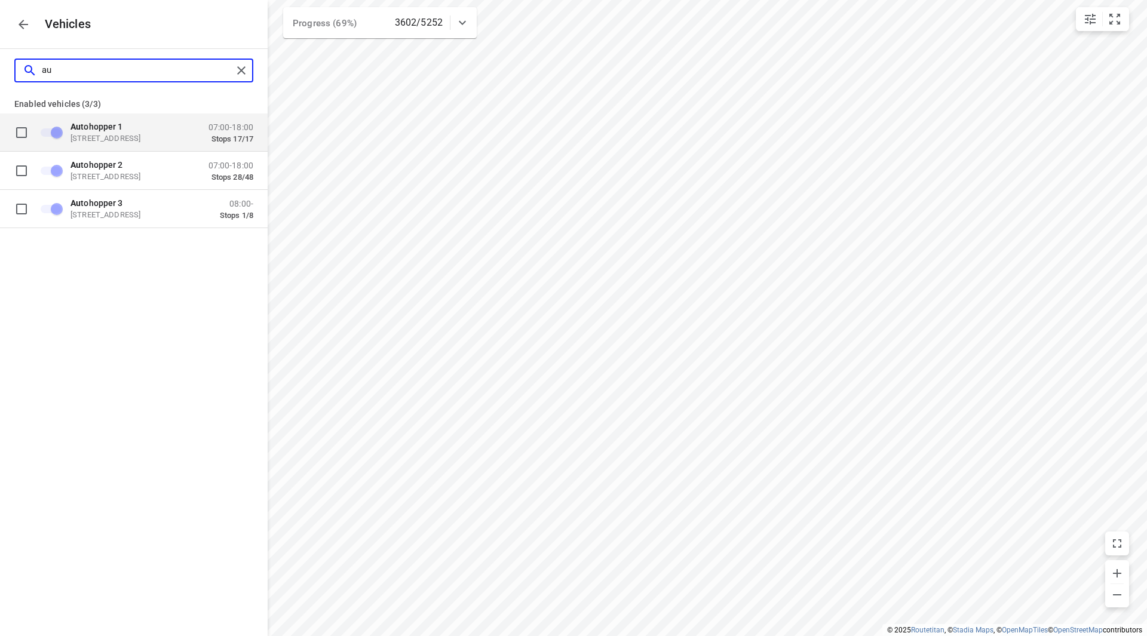
type input "a"
checkbox input "false"
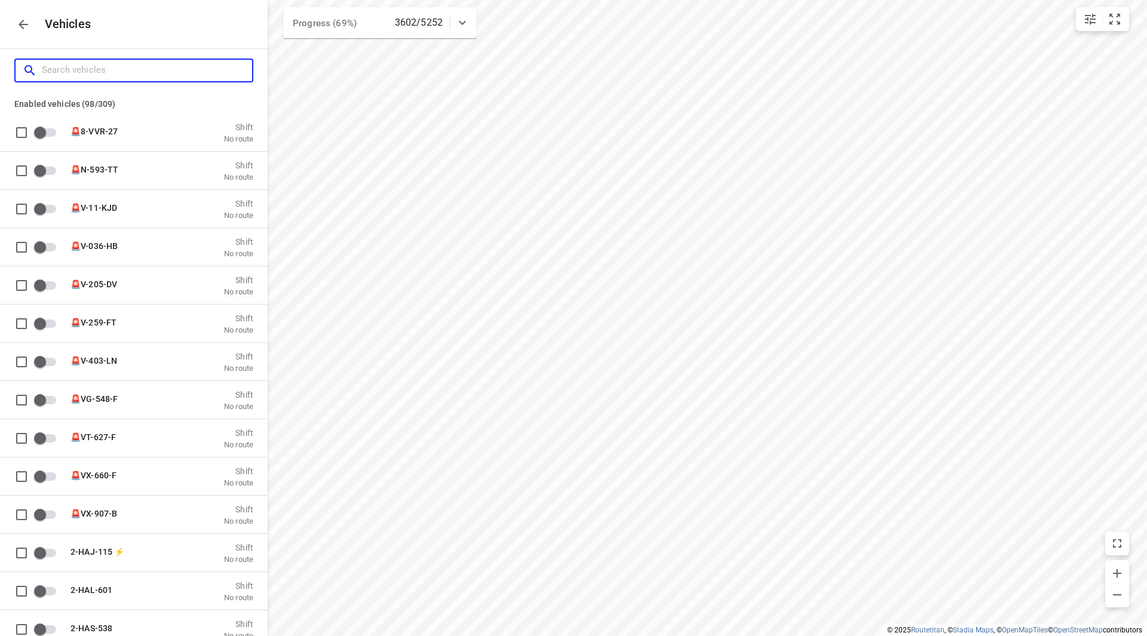
type input "s"
checkbox input "true"
checkbox input "false"
type input "sp"
checkbox input "true"
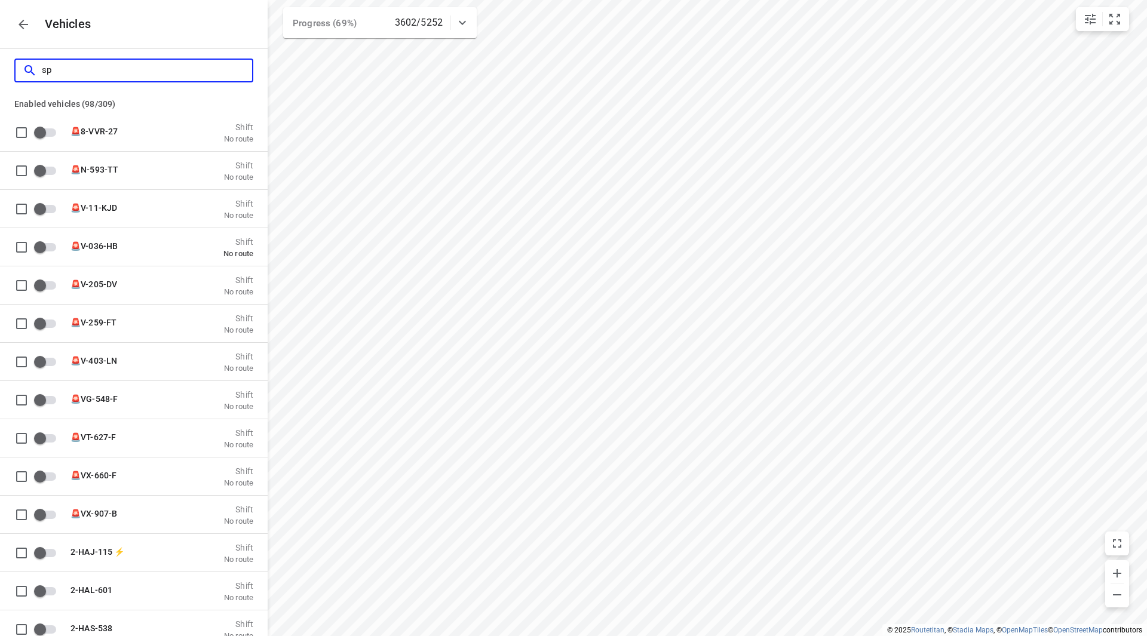
checkbox input "true"
checkbox input "false"
checkbox input "true"
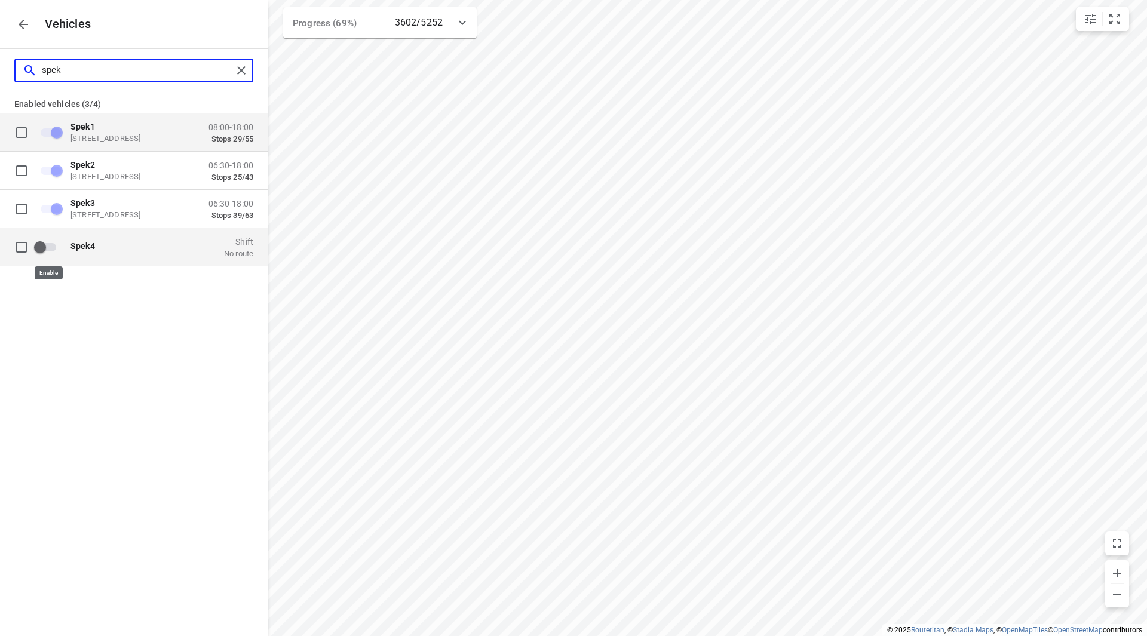
type input "spek"
click at [54, 245] on input "grid" at bounding box center [40, 246] width 68 height 23
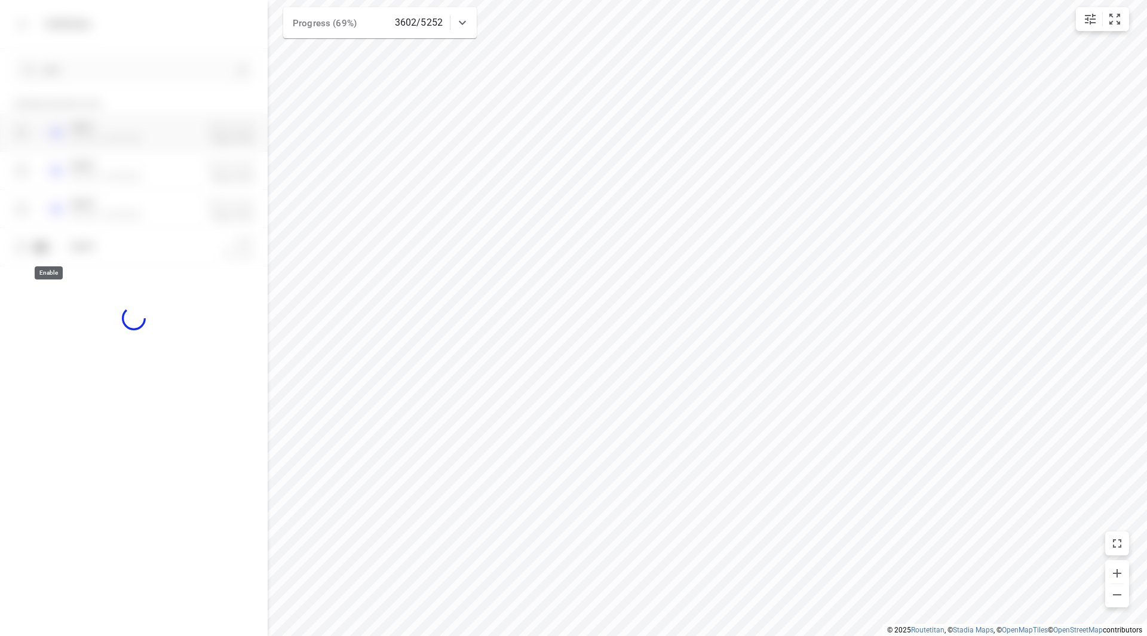
checkbox input "true"
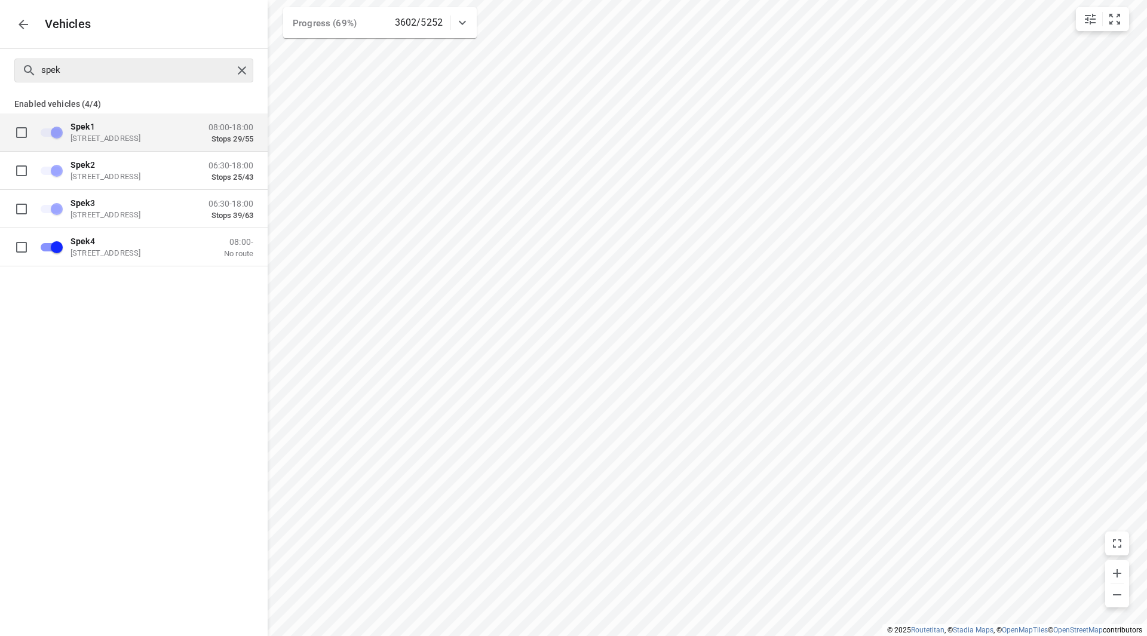
click at [252, 75] on div at bounding box center [244, 71] width 22 height 18
click at [17, 22] on icon "button" at bounding box center [23, 24] width 14 height 14
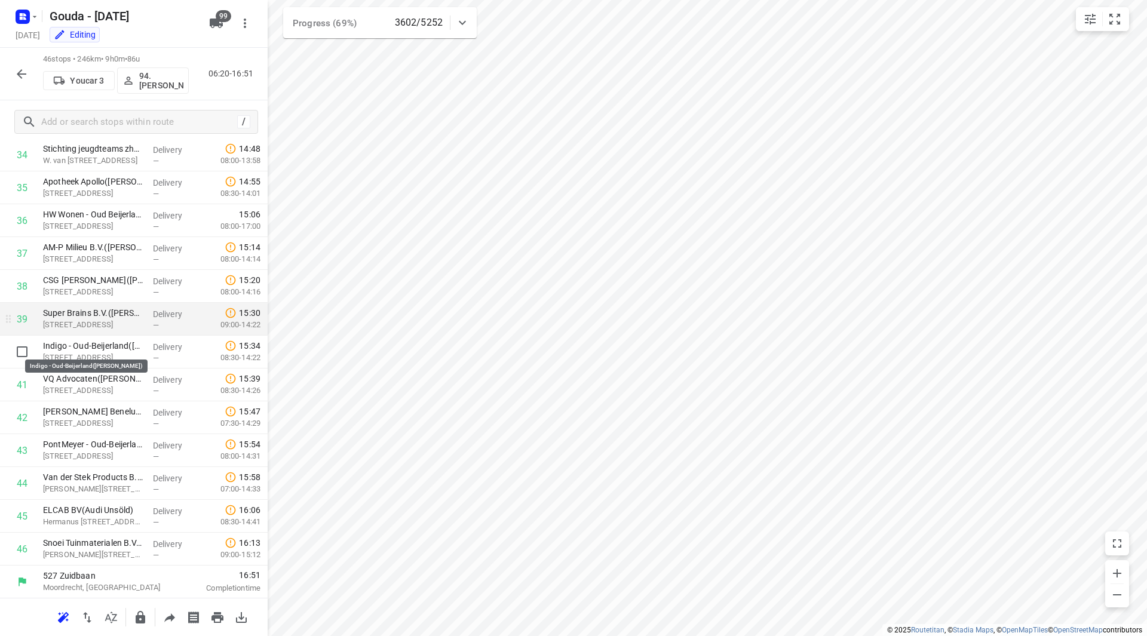
scroll to position [1149, 0]
click at [24, 323] on input "checkbox" at bounding box center [22, 318] width 24 height 24
checkbox input "true"
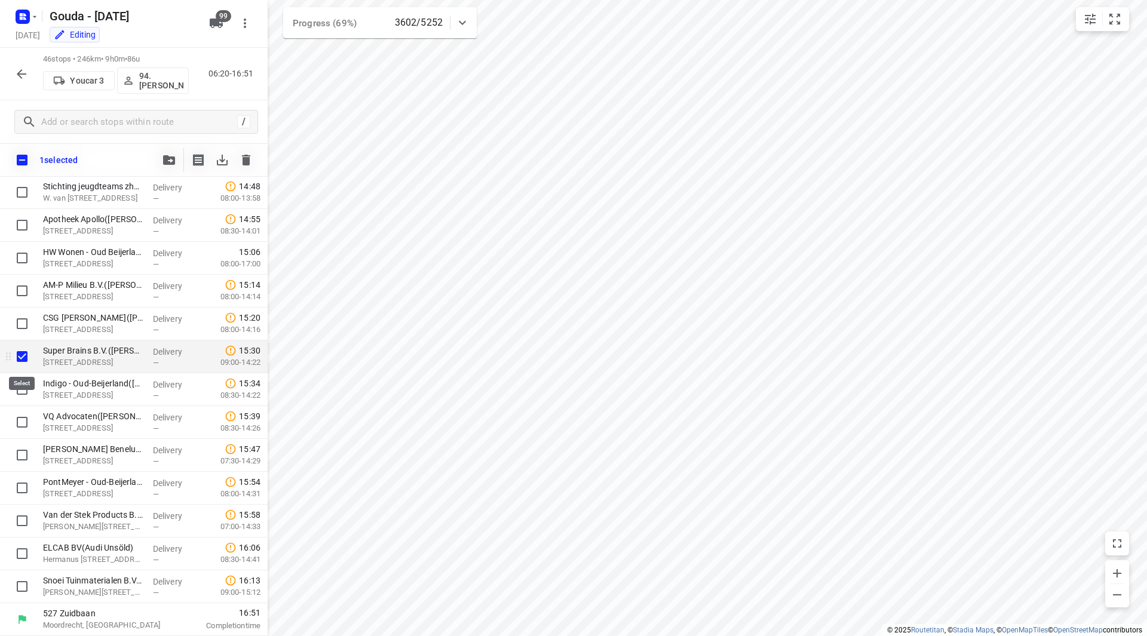
scroll to position [1144, 0]
drag, startPoint x: 20, startPoint y: 382, endPoint x: 20, endPoint y: 391, distance: 9.0
click at [20, 382] on input "checkbox" at bounding box center [22, 389] width 24 height 24
checkbox input "true"
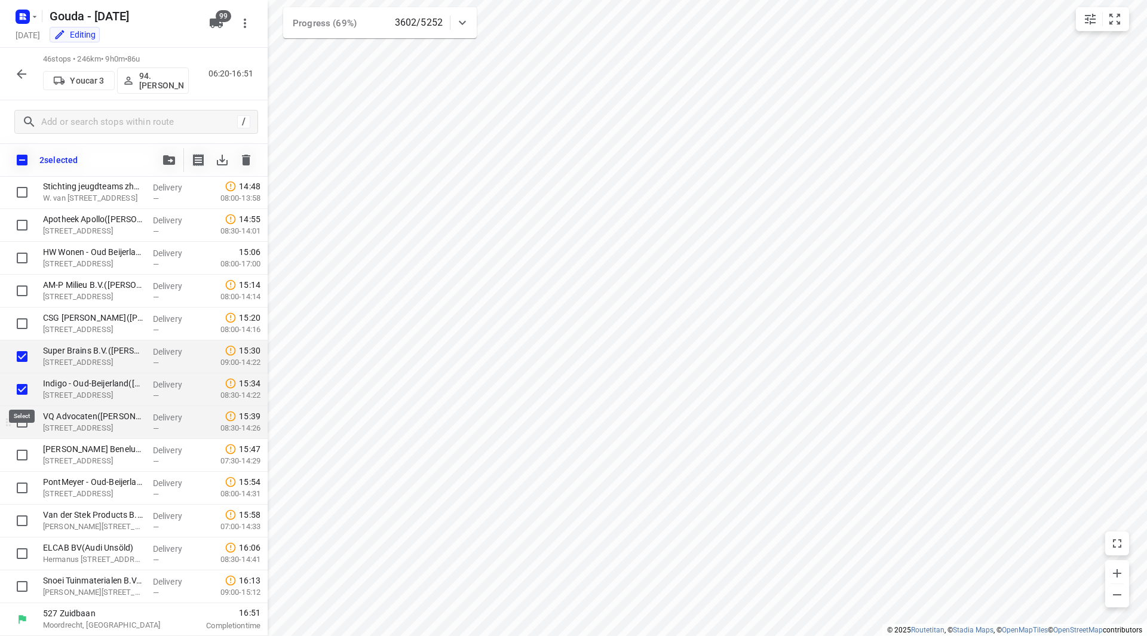
click at [16, 418] on input "checkbox" at bounding box center [22, 422] width 24 height 24
checkbox input "true"
click at [23, 446] on input "checkbox" at bounding box center [22, 455] width 24 height 24
checkbox input "true"
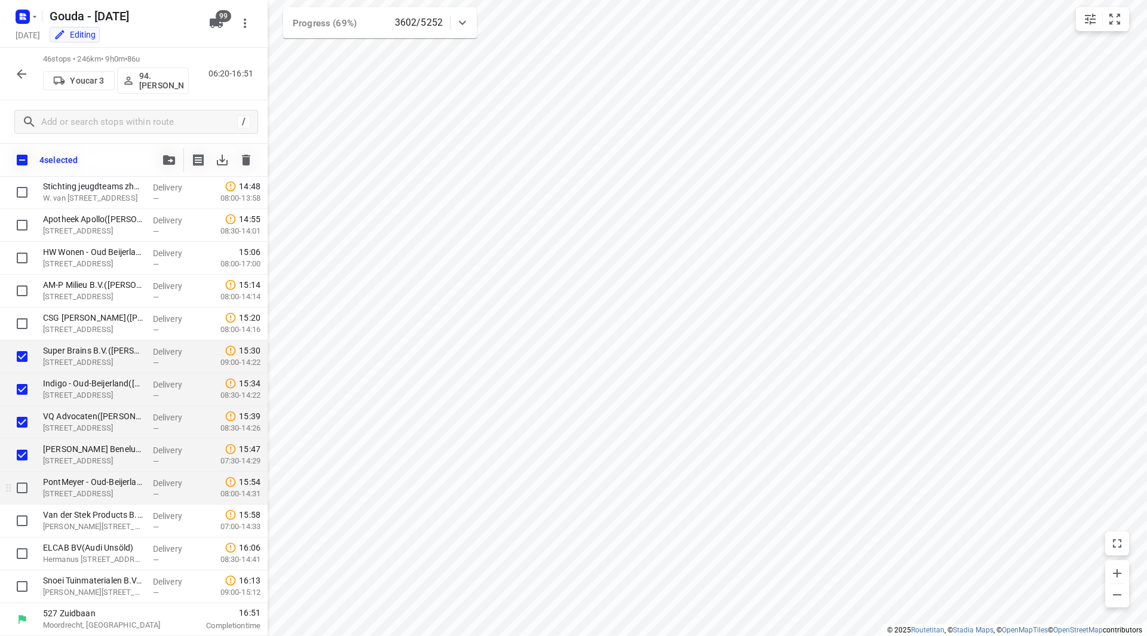
click at [23, 476] on input "checkbox" at bounding box center [22, 488] width 24 height 24
checkbox input "true"
click at [20, 526] on input "checkbox" at bounding box center [22, 521] width 24 height 24
checkbox input "true"
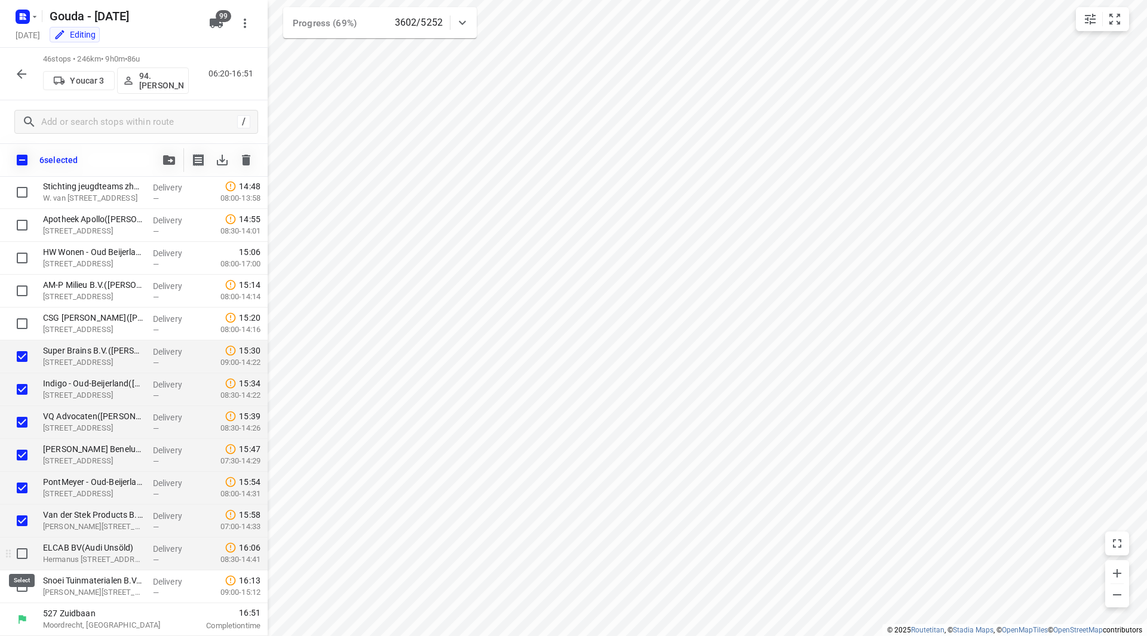
click at [23, 555] on input "checkbox" at bounding box center [22, 554] width 24 height 24
checkbox input "true"
click at [19, 586] on input "checkbox" at bounding box center [22, 587] width 24 height 24
checkbox input "true"
click at [170, 155] on button "button" at bounding box center [169, 160] width 24 height 24
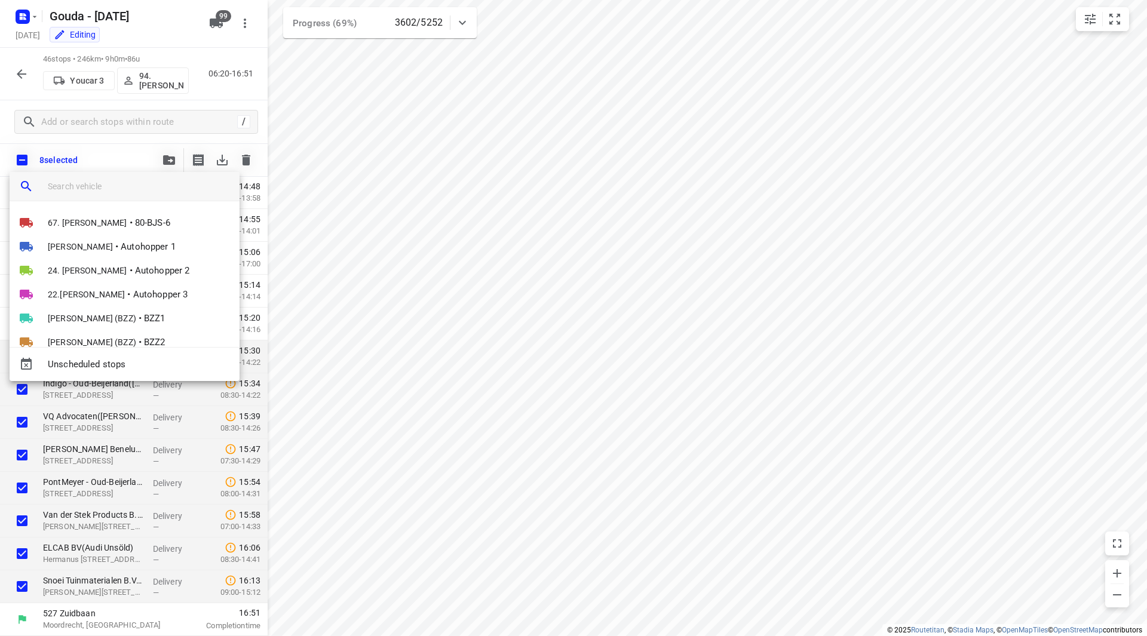
click at [113, 185] on input "search vehicle" at bounding box center [139, 186] width 182 height 18
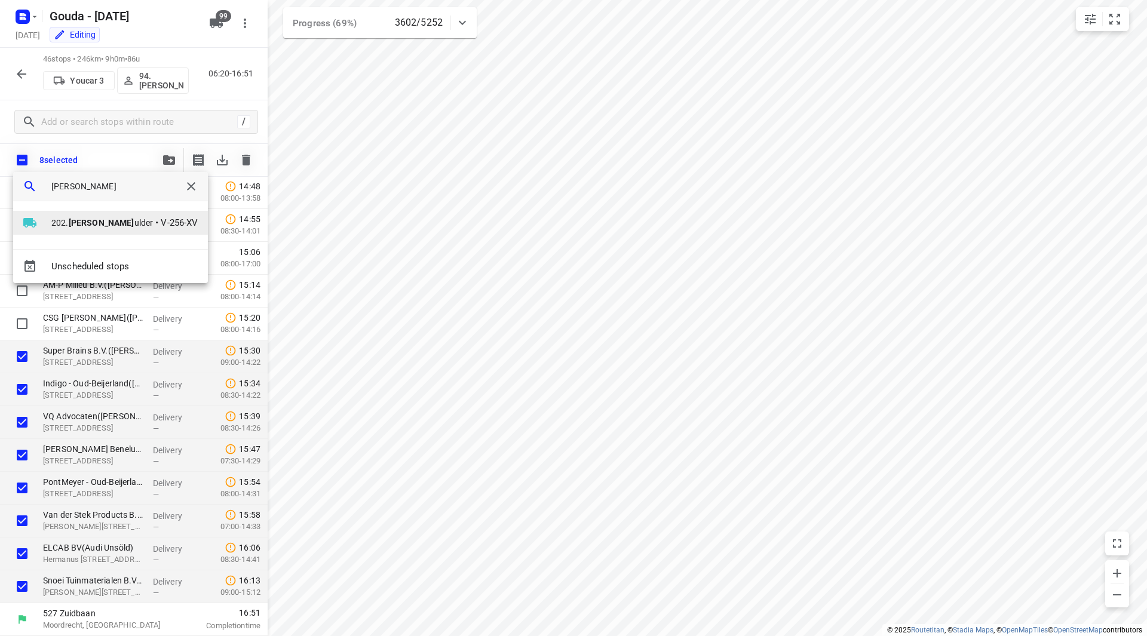
type input "frank m"
click at [161, 224] on span "V-256-XV" at bounding box center [179, 223] width 37 height 14
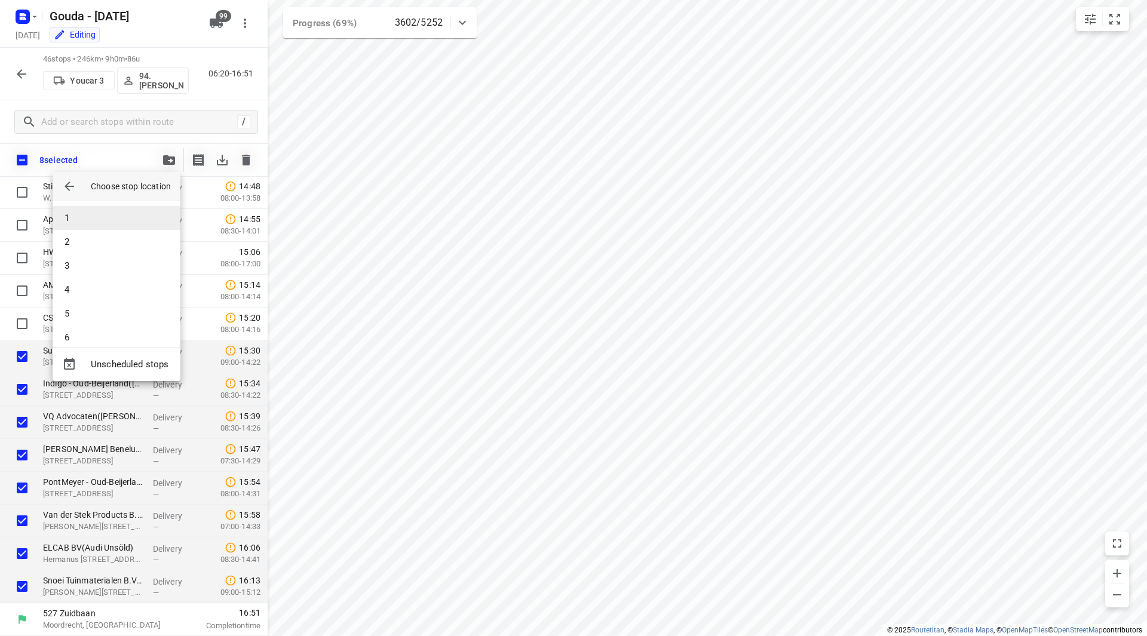
click at [101, 208] on li "1" at bounding box center [117, 218] width 128 height 24
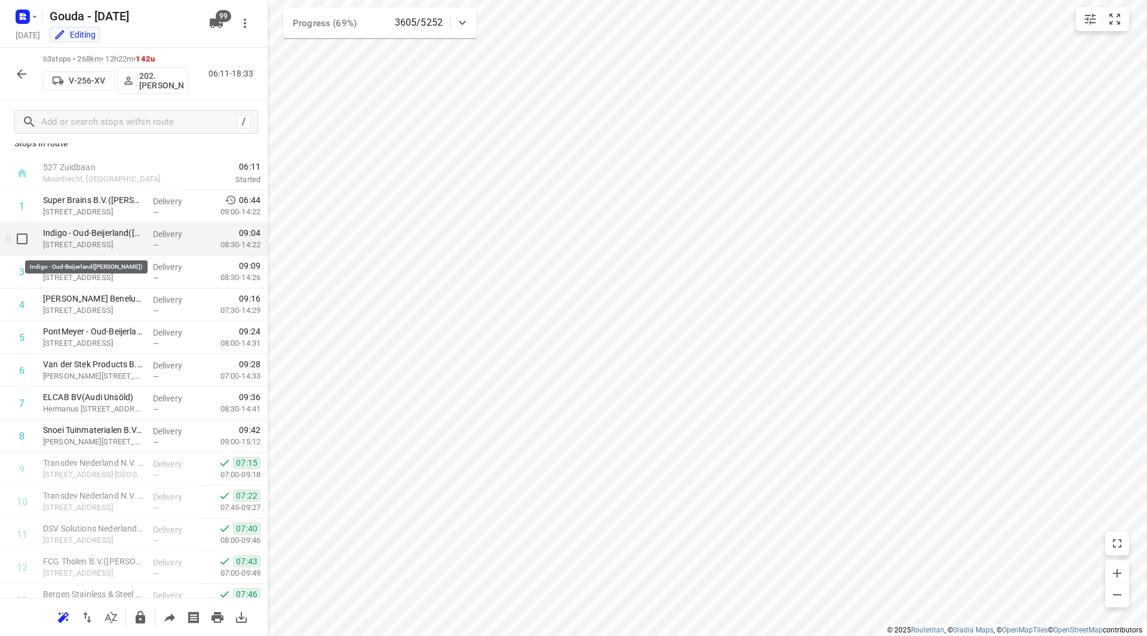
scroll to position [0, 0]
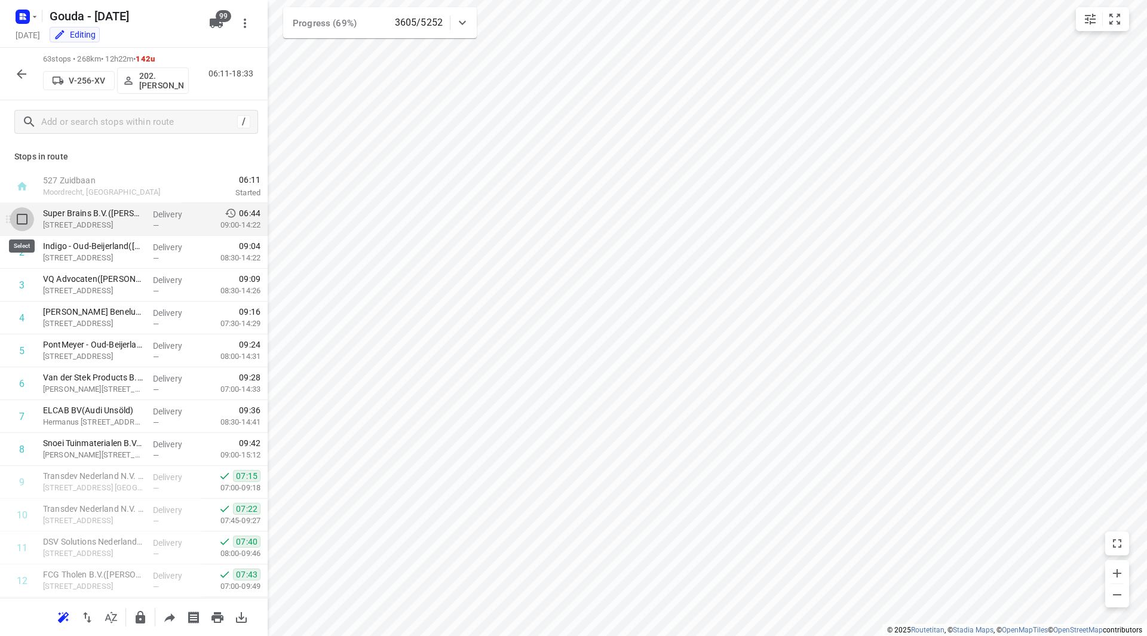
click at [24, 225] on input "checkbox" at bounding box center [22, 219] width 24 height 24
checkbox input "true"
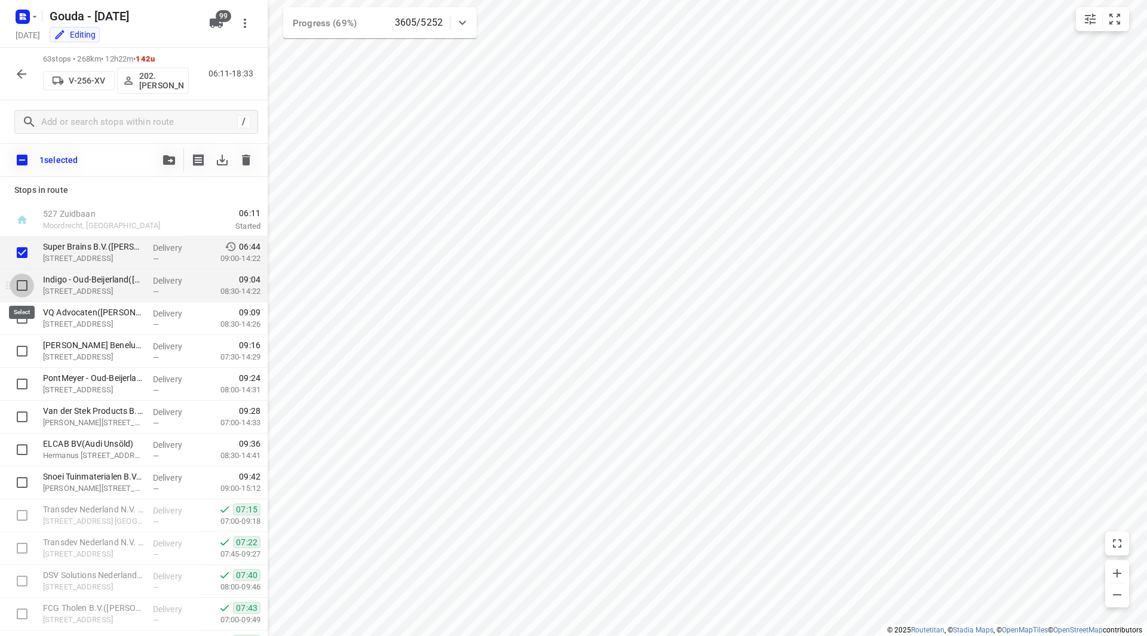
click at [25, 291] on input "checkbox" at bounding box center [22, 286] width 24 height 24
checkbox input "true"
click at [20, 325] on input "checkbox" at bounding box center [22, 318] width 24 height 24
checkbox input "true"
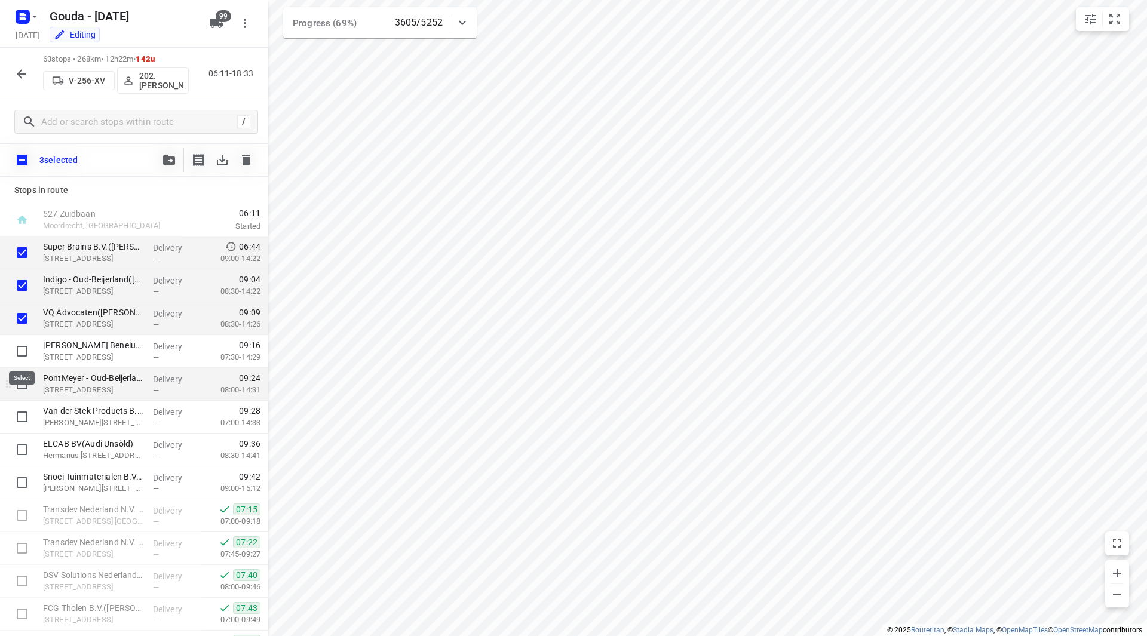
drag, startPoint x: 23, startPoint y: 351, endPoint x: 27, endPoint y: 384, distance: 33.2
click at [24, 352] on input "checkbox" at bounding box center [22, 351] width 24 height 24
checkbox input "true"
click at [26, 394] on input "checkbox" at bounding box center [22, 384] width 24 height 24
checkbox input "true"
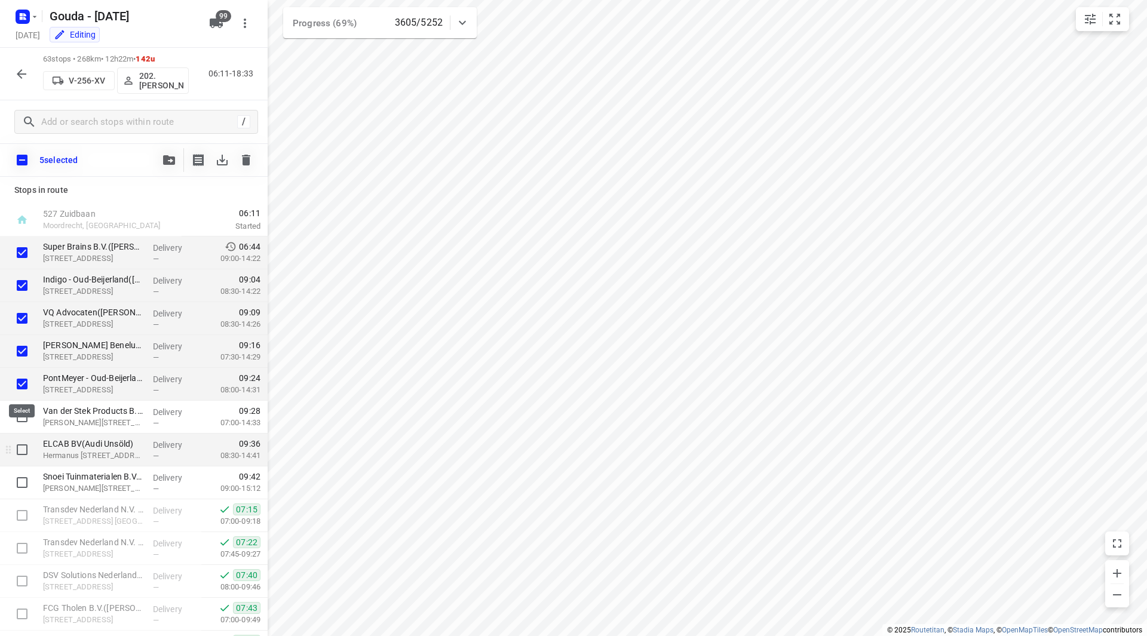
click at [22, 422] on input "checkbox" at bounding box center [22, 417] width 24 height 24
checkbox input "true"
click at [22, 457] on input "checkbox" at bounding box center [22, 450] width 24 height 24
checkbox input "true"
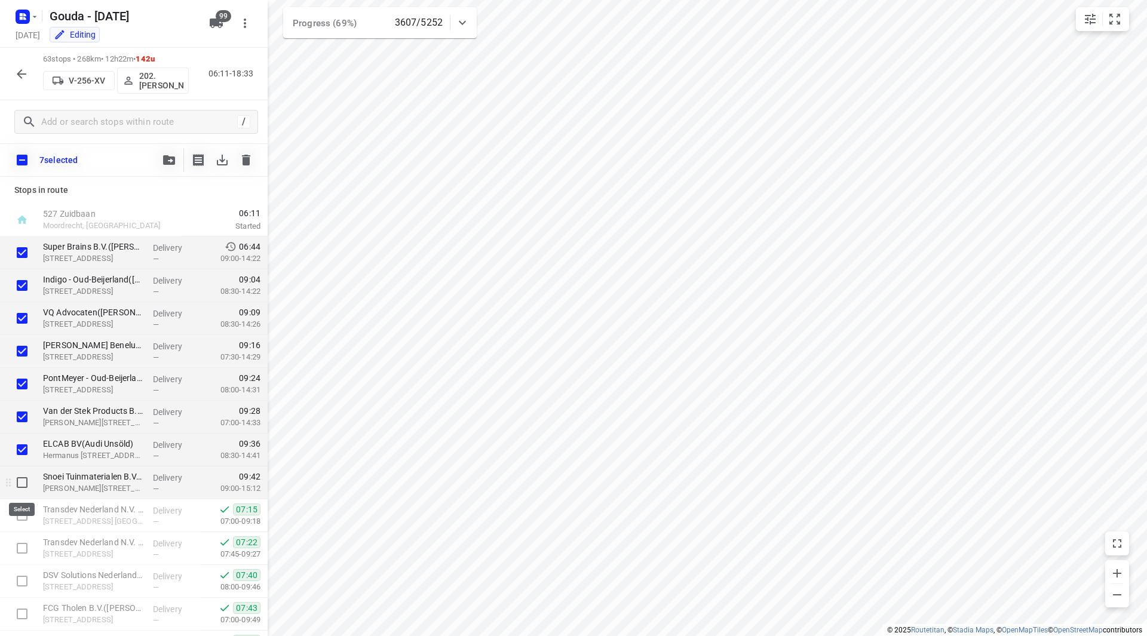
click at [18, 483] on input "checkbox" at bounding box center [22, 483] width 24 height 24
checkbox input "true"
click at [173, 158] on icon "button" at bounding box center [169, 160] width 12 height 10
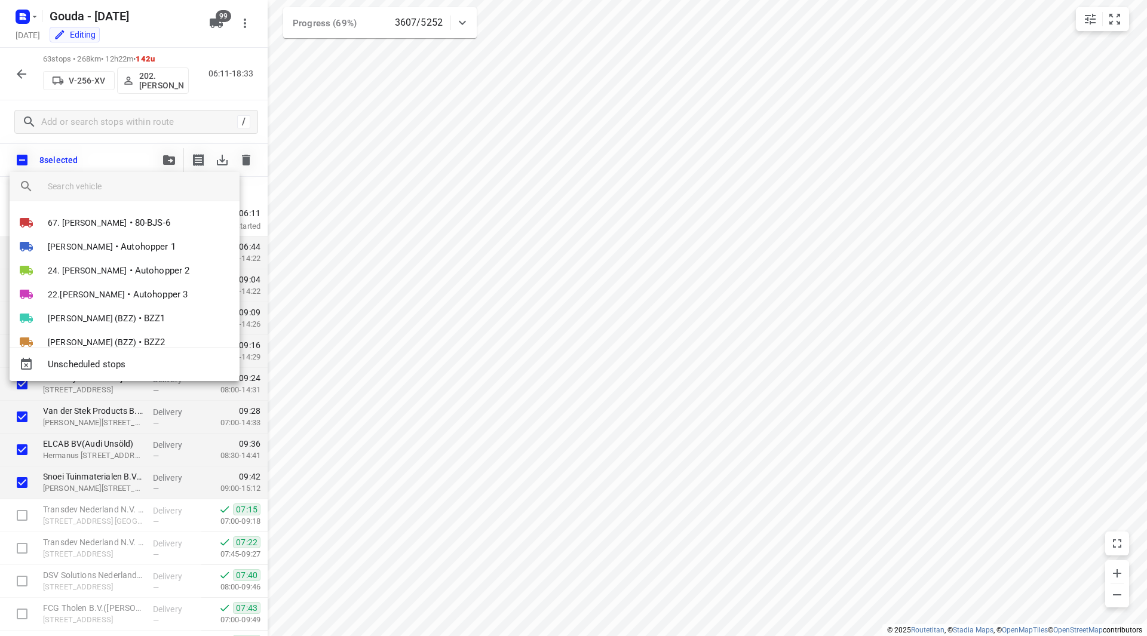
click at [142, 179] on input "search vehicle" at bounding box center [139, 186] width 182 height 18
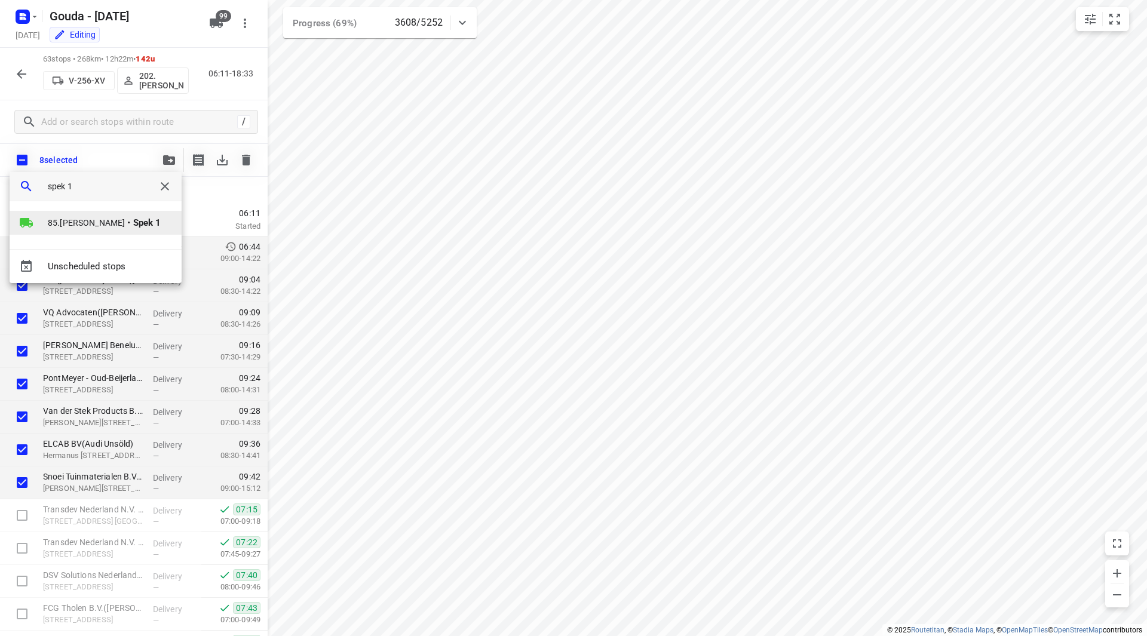
type input "spek 1"
click at [123, 214] on li "85.Shahram Poorramszani • Spek 1" at bounding box center [96, 223] width 172 height 24
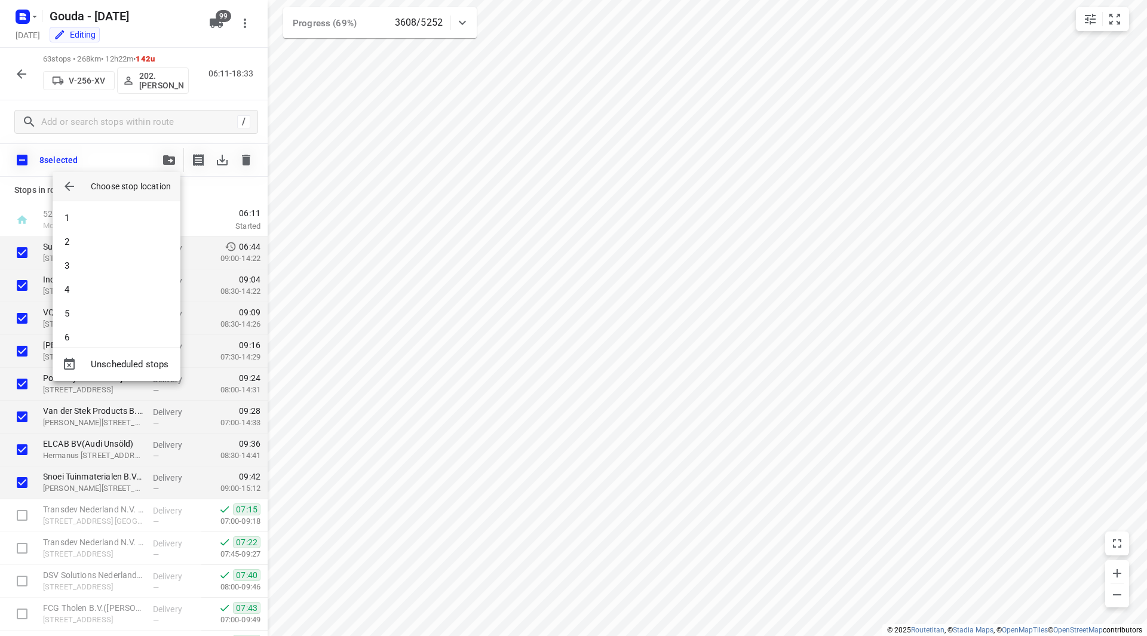
click at [64, 187] on icon "button" at bounding box center [69, 186] width 14 height 14
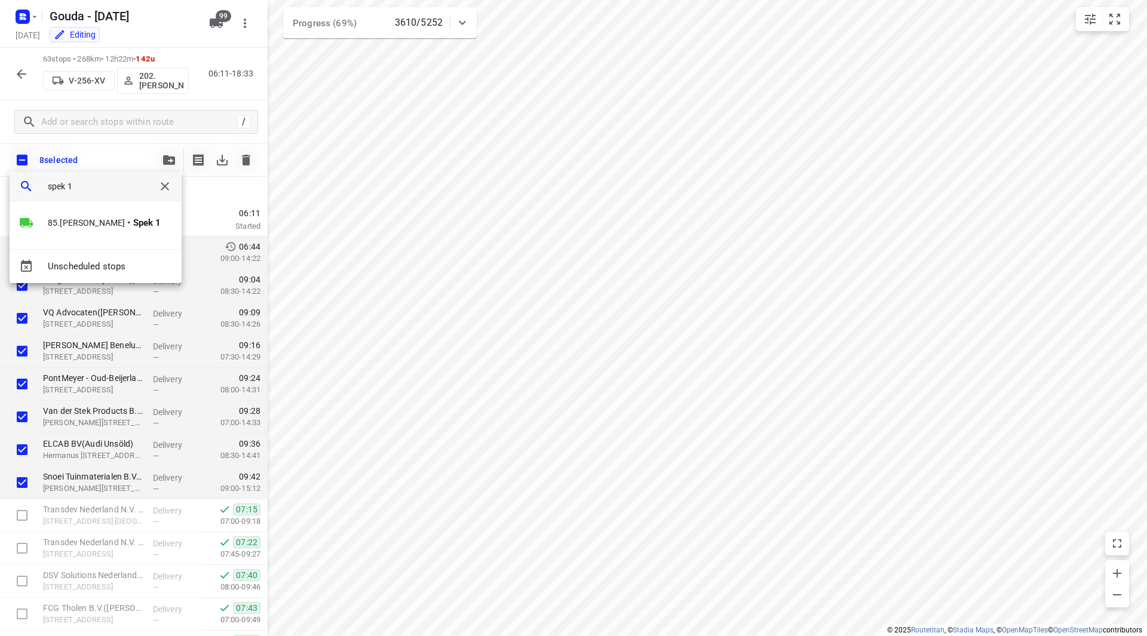
click at [113, 183] on input "spek 1" at bounding box center [96, 186] width 96 height 18
type input "spek 4"
click at [67, 220] on b "Spek 4" at bounding box center [65, 222] width 28 height 11
click at [73, 218] on li "1" at bounding box center [117, 218] width 128 height 24
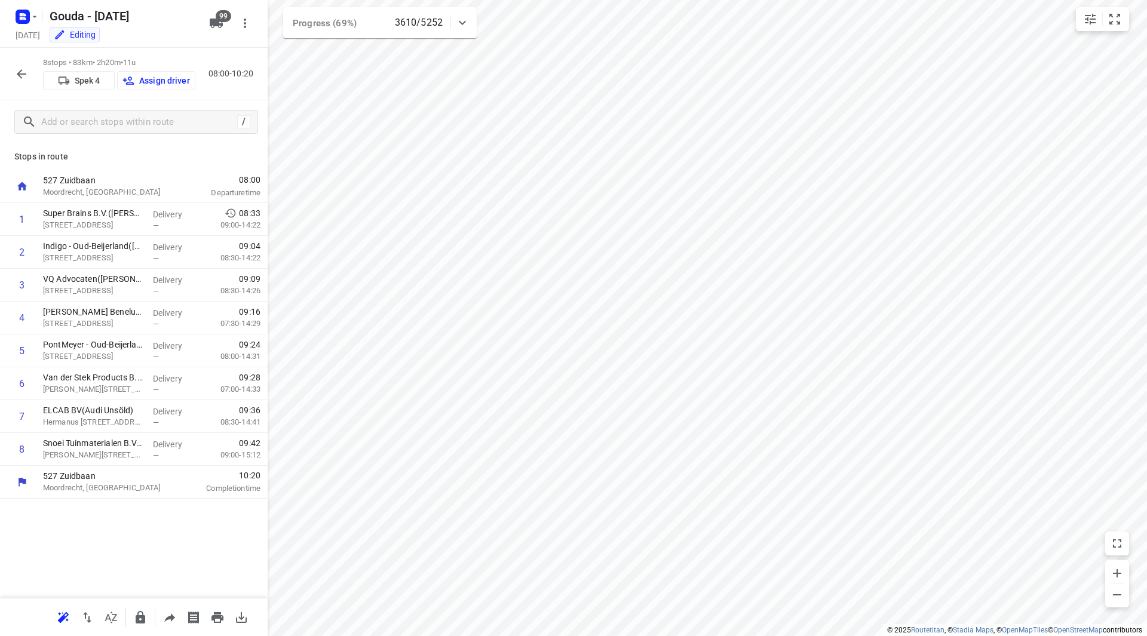
click at [161, 81] on p "Assign driver" at bounding box center [164, 81] width 51 height 10
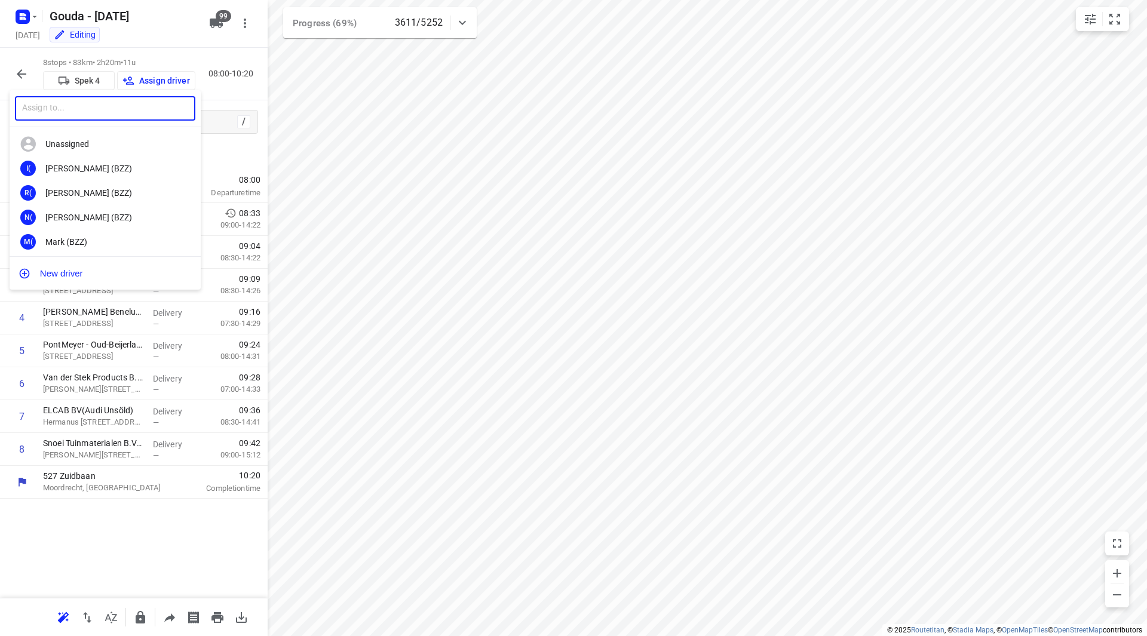
click at [133, 105] on input "text" at bounding box center [105, 108] width 180 height 24
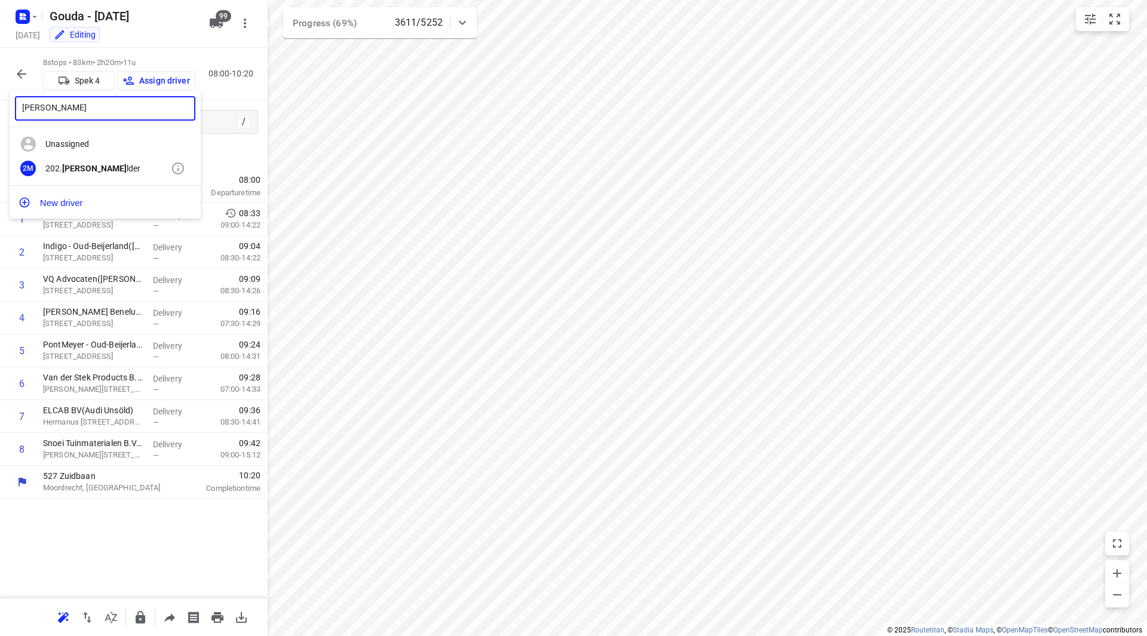
type input "frank mu"
click at [114, 165] on div "202. Frank Mu lder" at bounding box center [107, 169] width 125 height 10
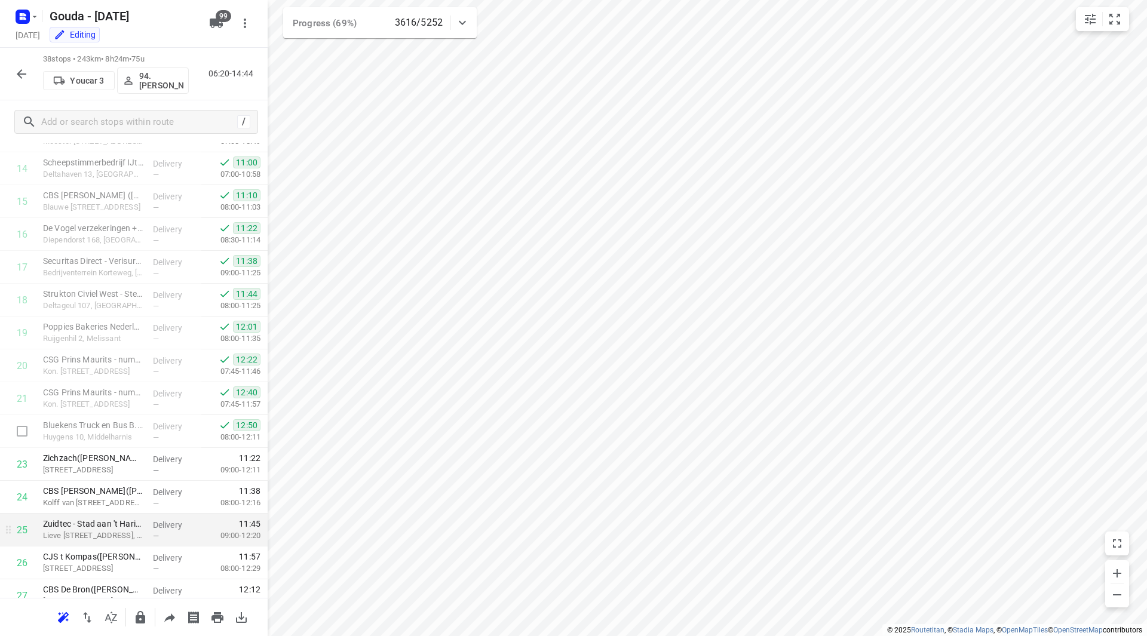
scroll to position [597, 0]
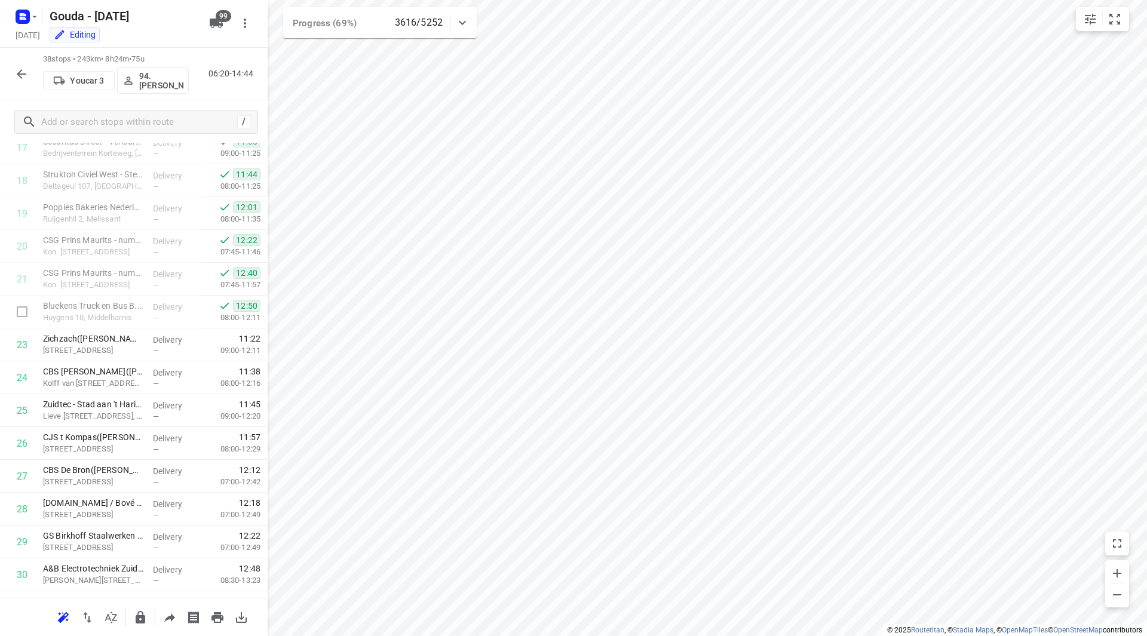
click at [148, 349] on div "1 D.O.R.C.(Diana Brandsema Petro) Kerkweg 47e, Zuidland Delivery — 07:38 07:00-…" at bounding box center [134, 230] width 268 height 1248
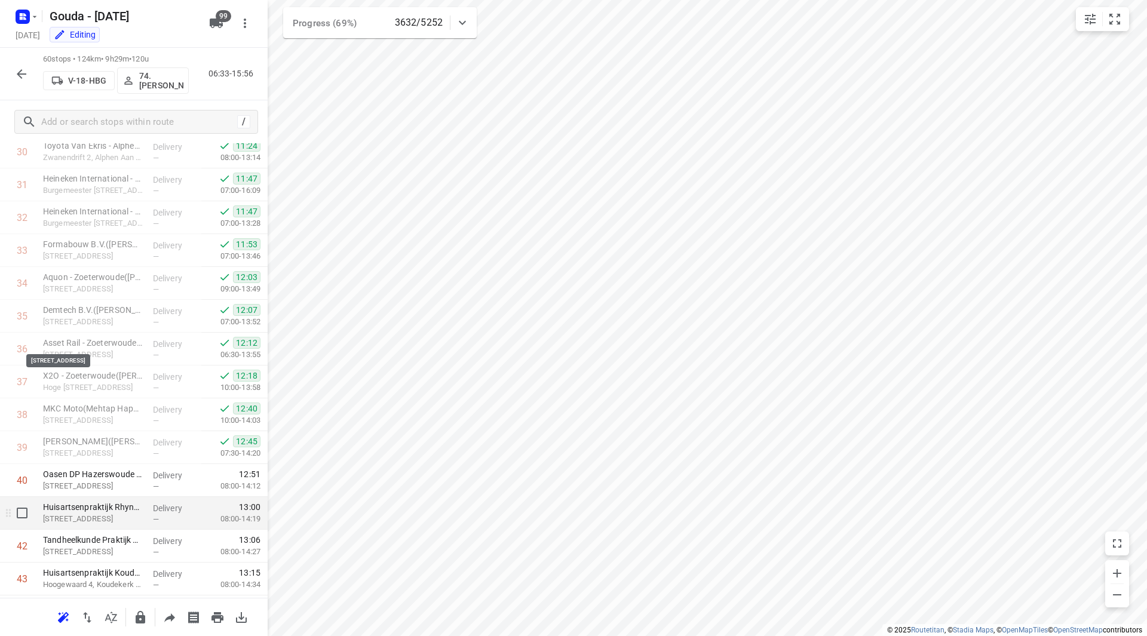
scroll to position [1314, 0]
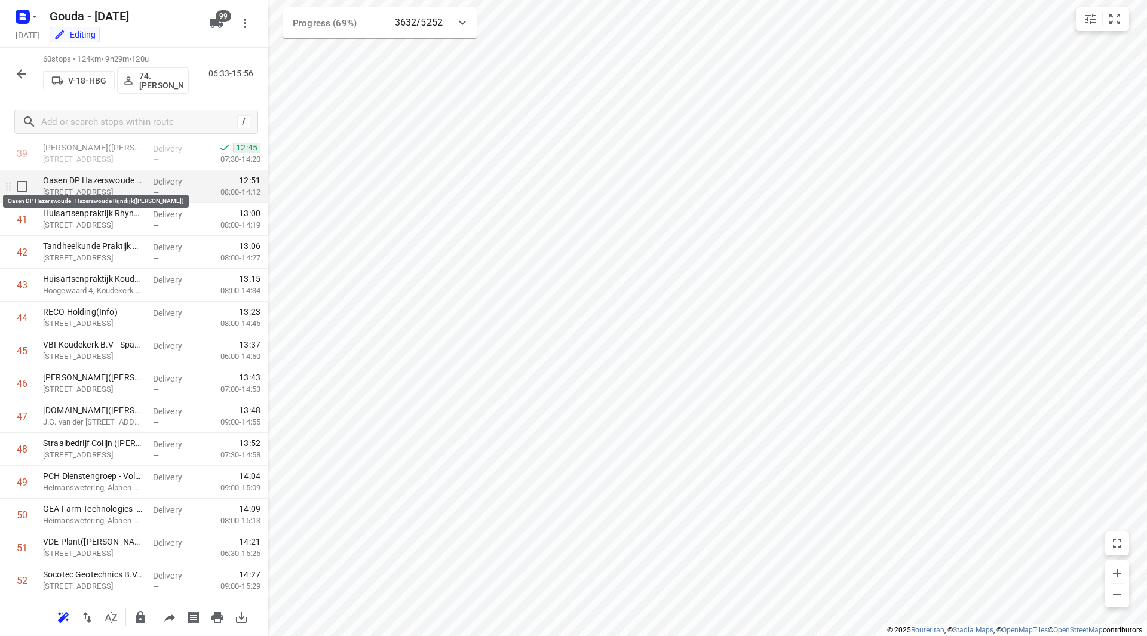
click at [97, 186] on p "Oasen DP Hazerswoude - Hazerswoude Rijndijk(Marijn de Vries)" at bounding box center [93, 180] width 100 height 12
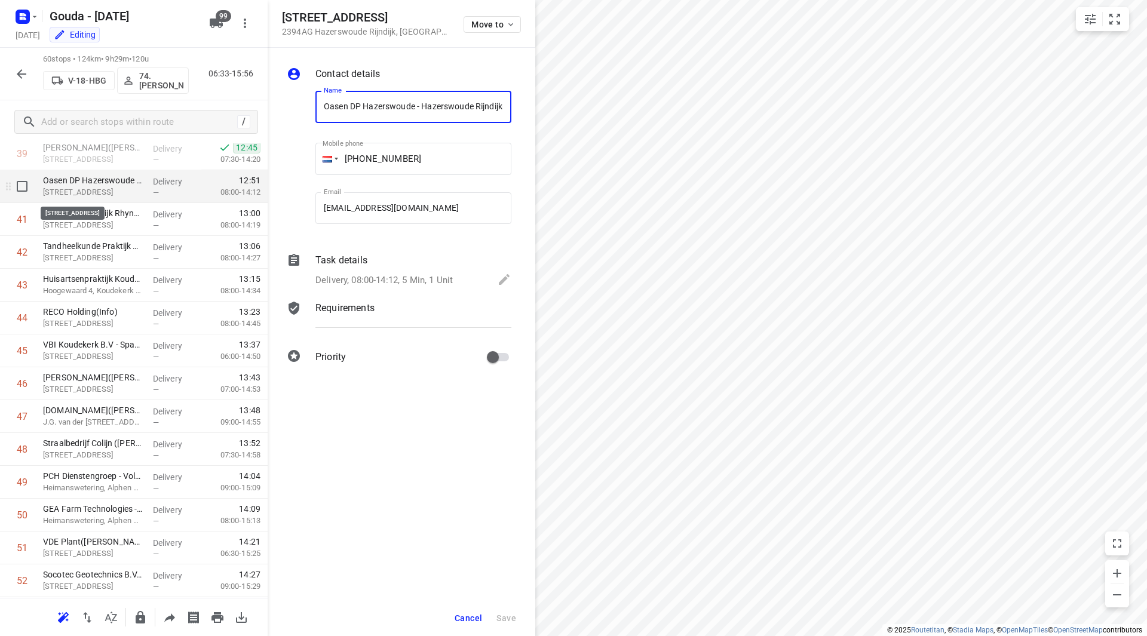
scroll to position [0, 63]
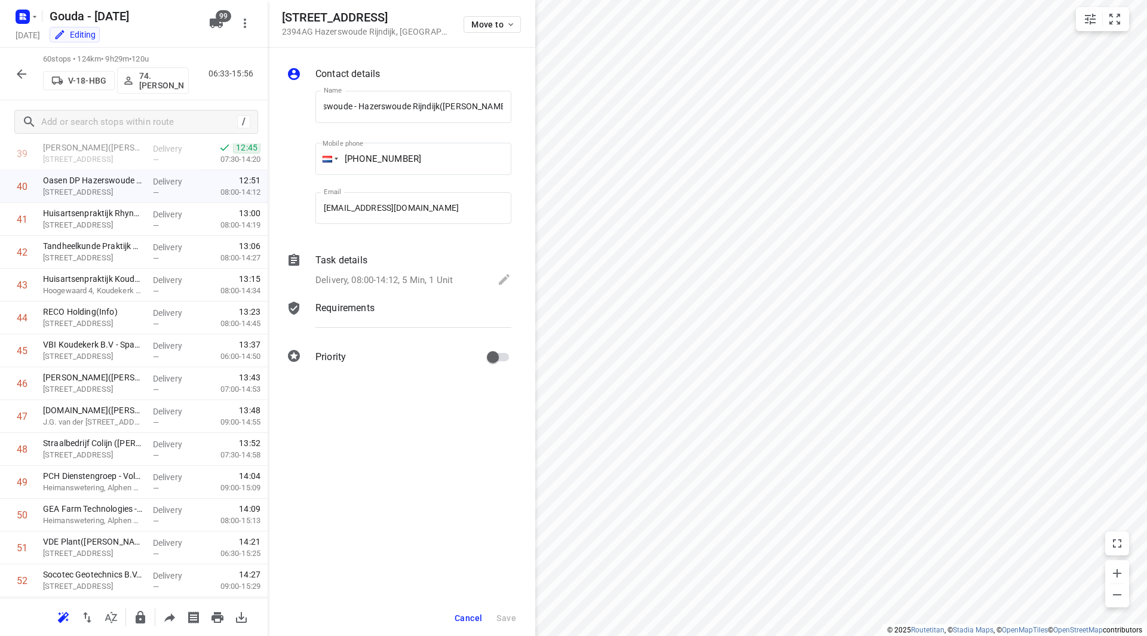
click at [425, 279] on p "Delivery, 08:00-14:12, 5 Min, 1 Unit" at bounding box center [383, 281] width 137 height 14
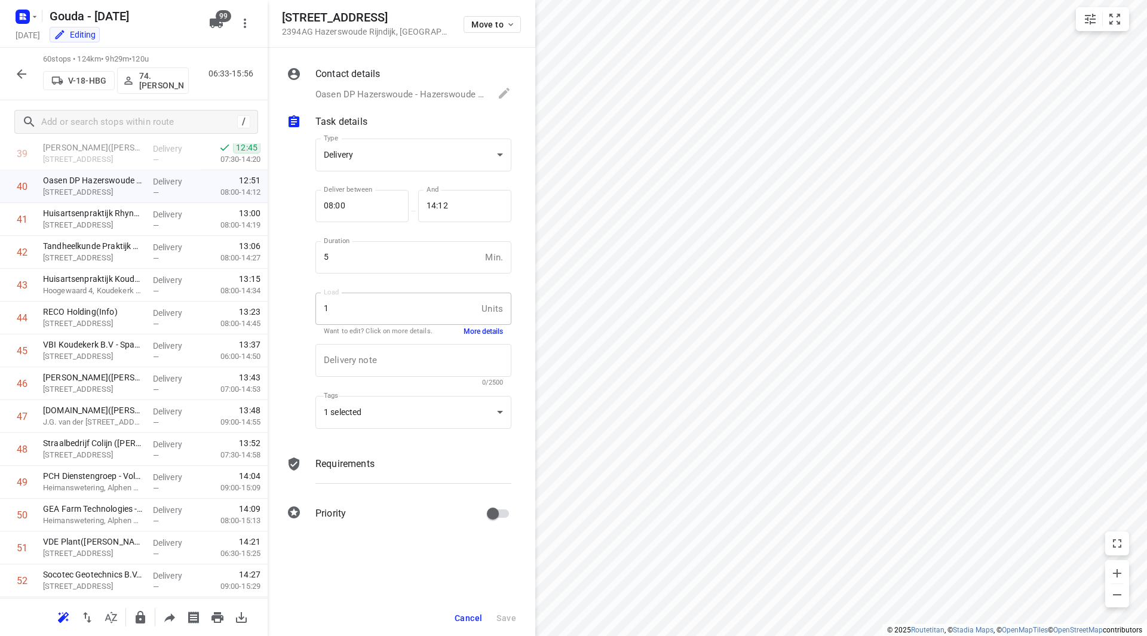
click at [490, 333] on button "More details" at bounding box center [482, 332] width 39 height 10
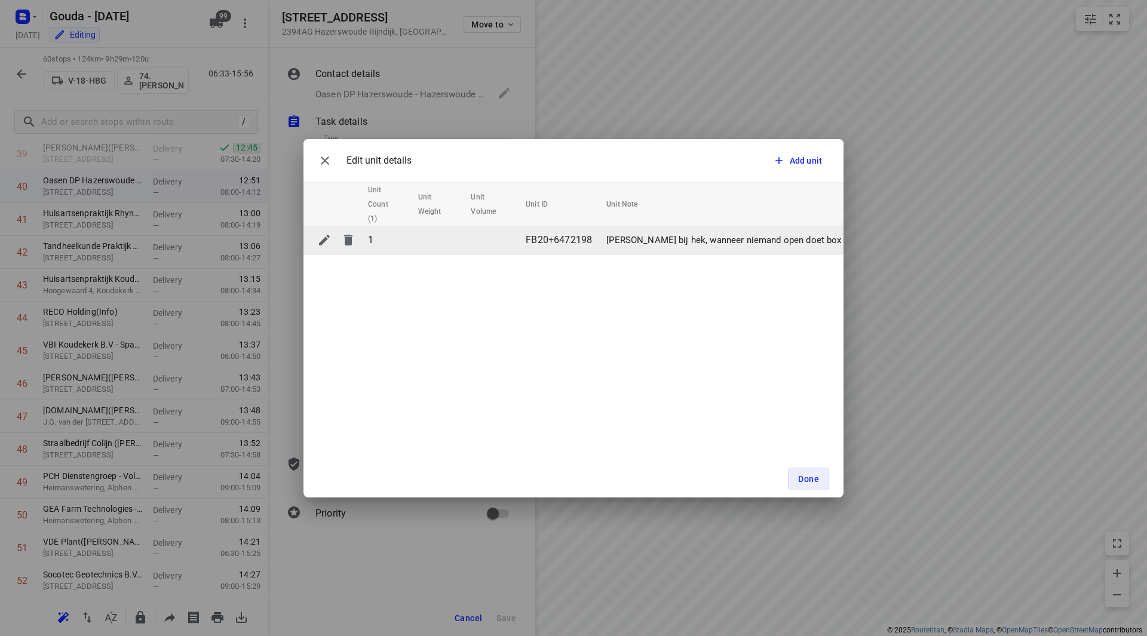
click at [680, 235] on p "Aanbellen bij hek, wanneer niemand open doet box achter hek plaatsen en en indi…" at bounding box center [914, 241] width 617 height 14
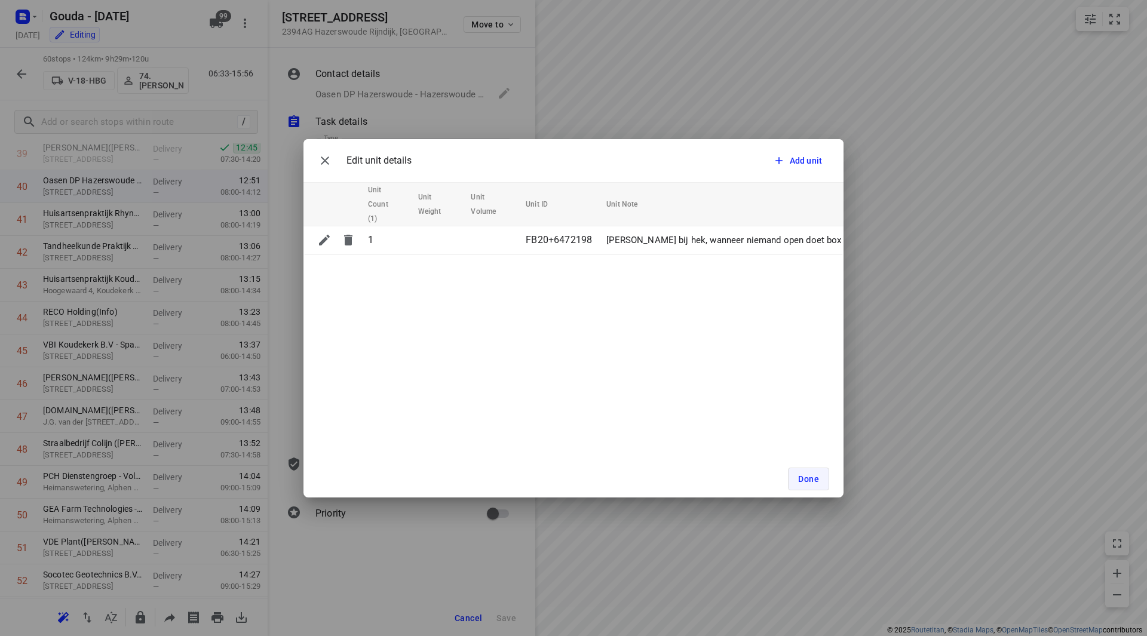
click at [807, 480] on span "Done" at bounding box center [808, 479] width 21 height 10
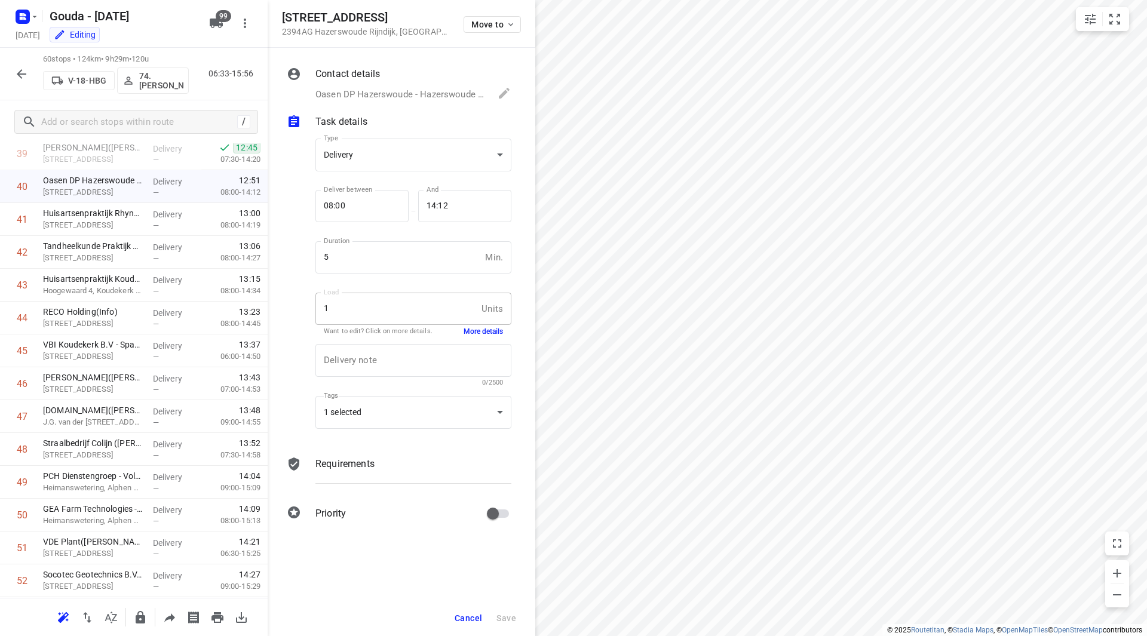
click at [470, 615] on span "Cancel" at bounding box center [467, 618] width 27 height 10
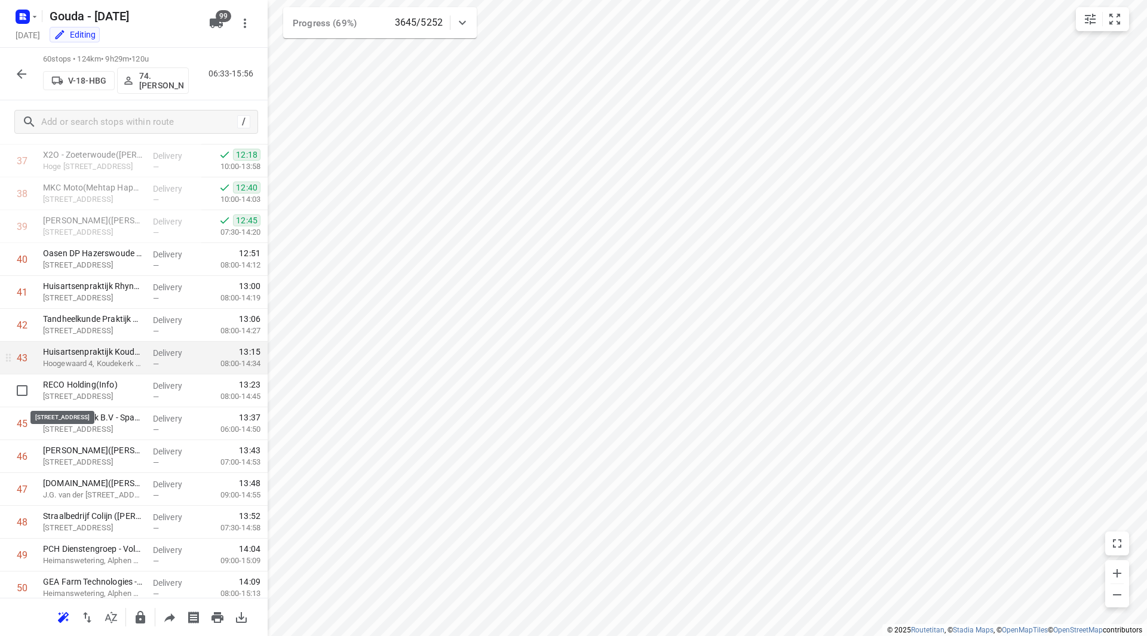
scroll to position [1191, 0]
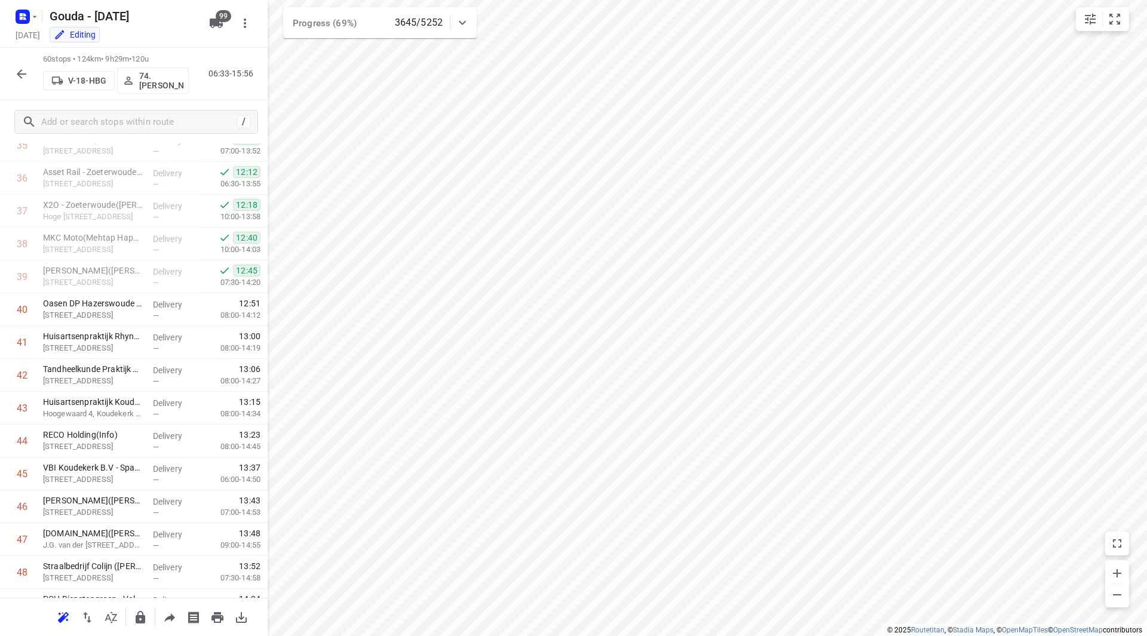
click at [23, 76] on icon "button" at bounding box center [21, 74] width 14 height 14
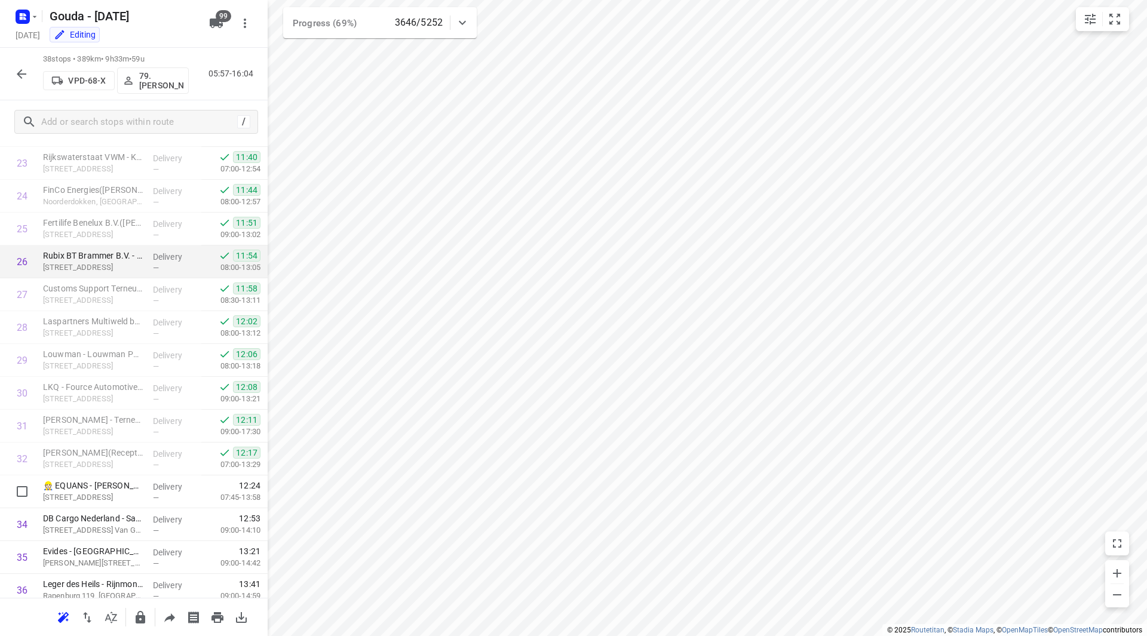
scroll to position [886, 0]
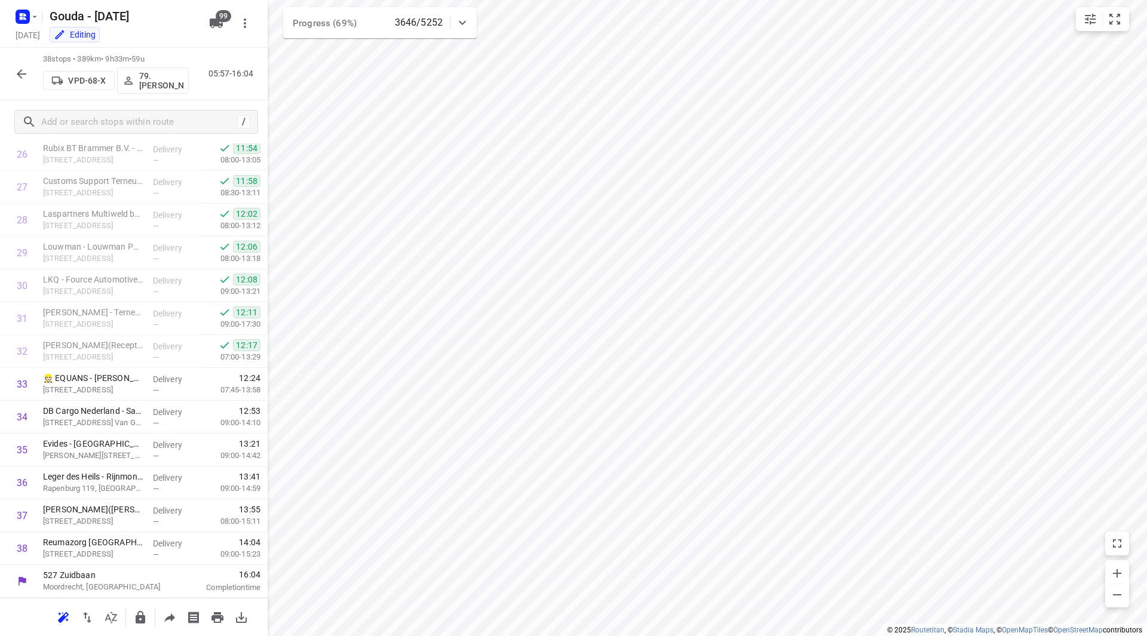
click at [26, 75] on icon "button" at bounding box center [21, 74] width 14 height 14
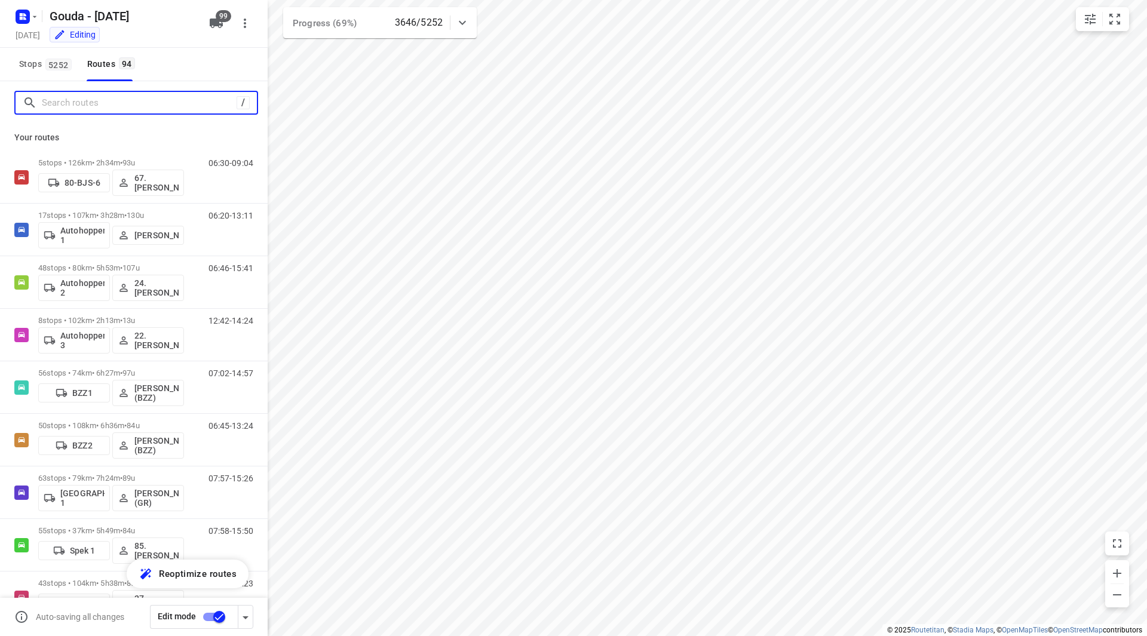
click at [82, 104] on input "Search routes" at bounding box center [139, 103] width 195 height 19
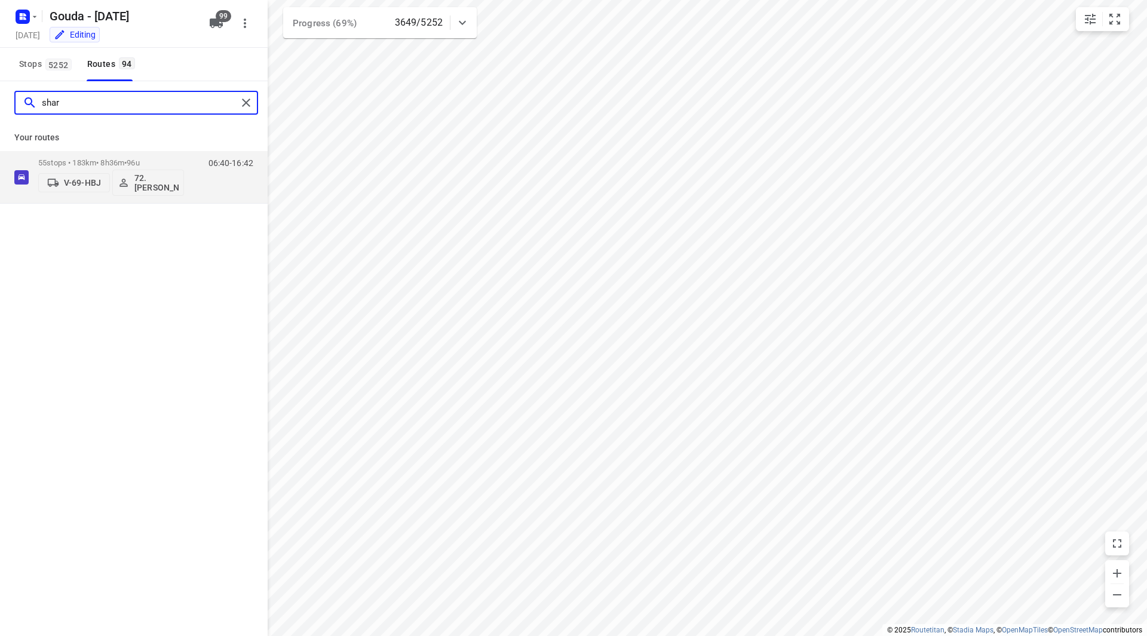
type input "shar"
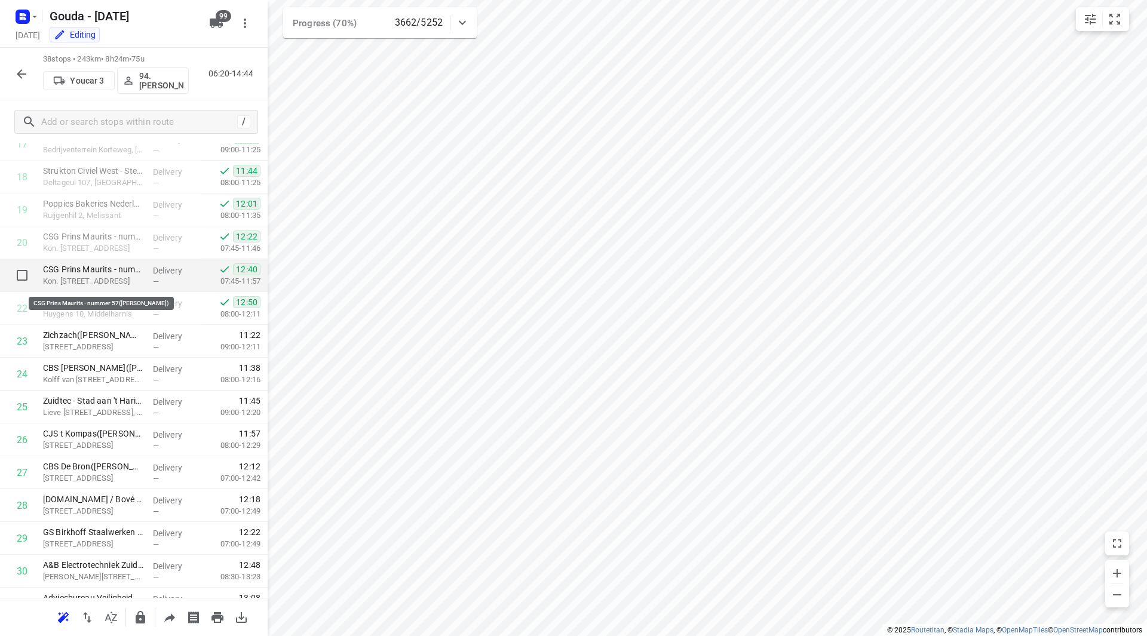
scroll to position [588, 0]
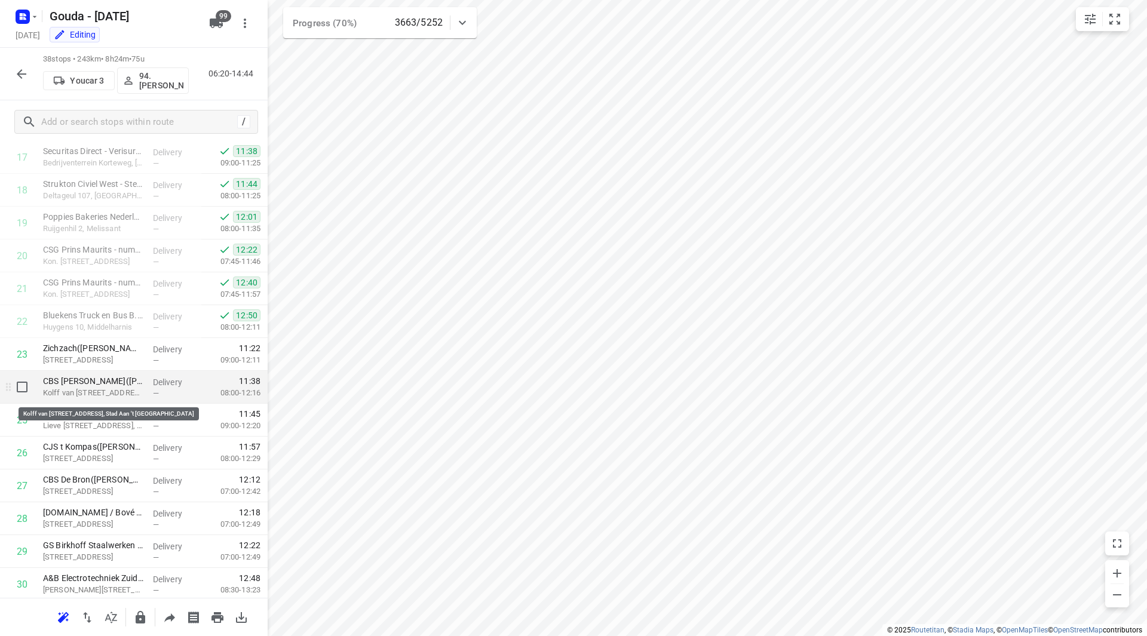
click at [114, 389] on p "Kolff van [STREET_ADDRESS], Stad Aan 't [GEOGRAPHIC_DATA]" at bounding box center [93, 393] width 100 height 12
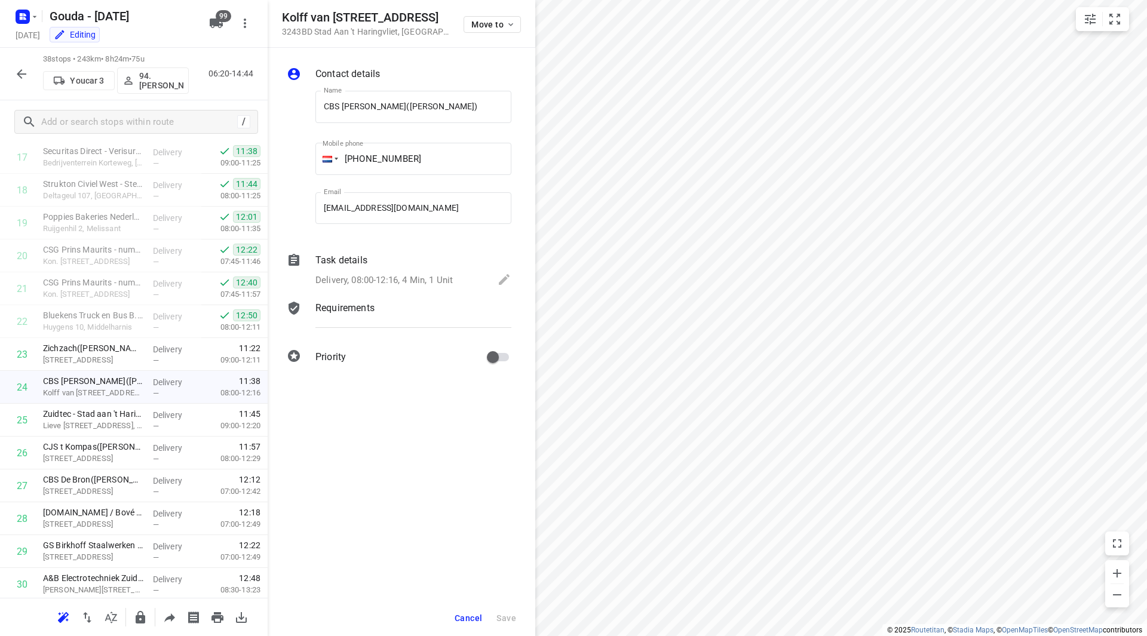
drag, startPoint x: 430, startPoint y: 16, endPoint x: 284, endPoint y: 17, distance: 146.3
click at [284, 17] on h5 "Kolff van Oosterwijkstraat 2" at bounding box center [365, 18] width 167 height 14
copy h5 "Kolff van Oosterwijkstraat 2"
drag, startPoint x: 395, startPoint y: 32, endPoint x: 315, endPoint y: 30, distance: 80.6
click at [315, 30] on p "3243BD Stad Aan 't Haringvliet , Netherlands" at bounding box center [365, 32] width 167 height 10
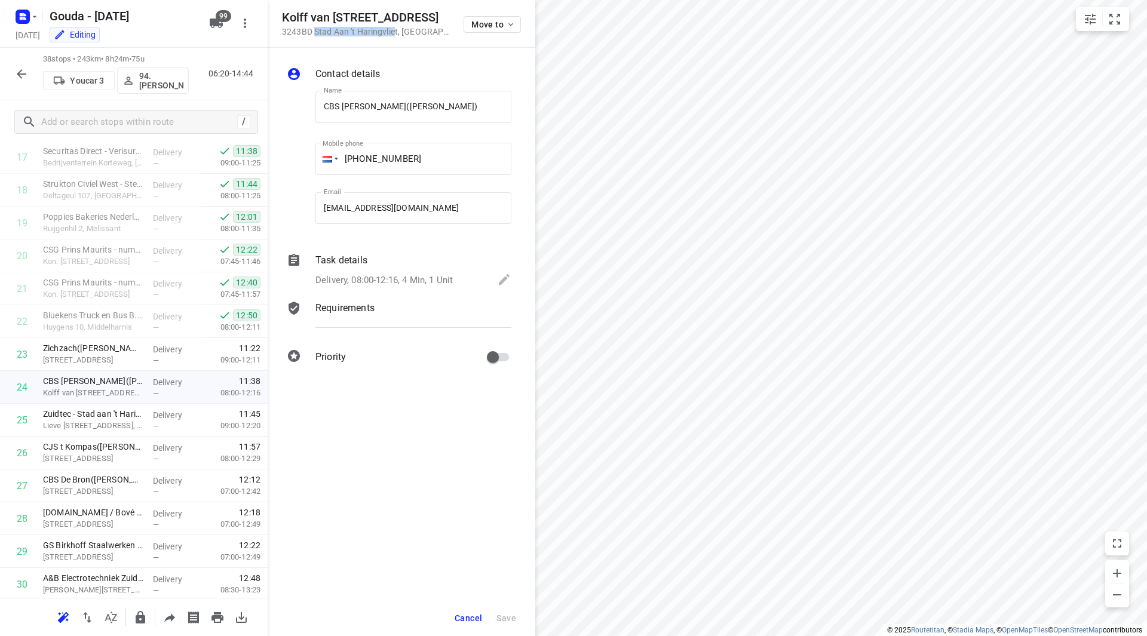
copy p "Stad Aan 't Haringvlie"
click at [466, 612] on button "Cancel" at bounding box center [468, 618] width 37 height 22
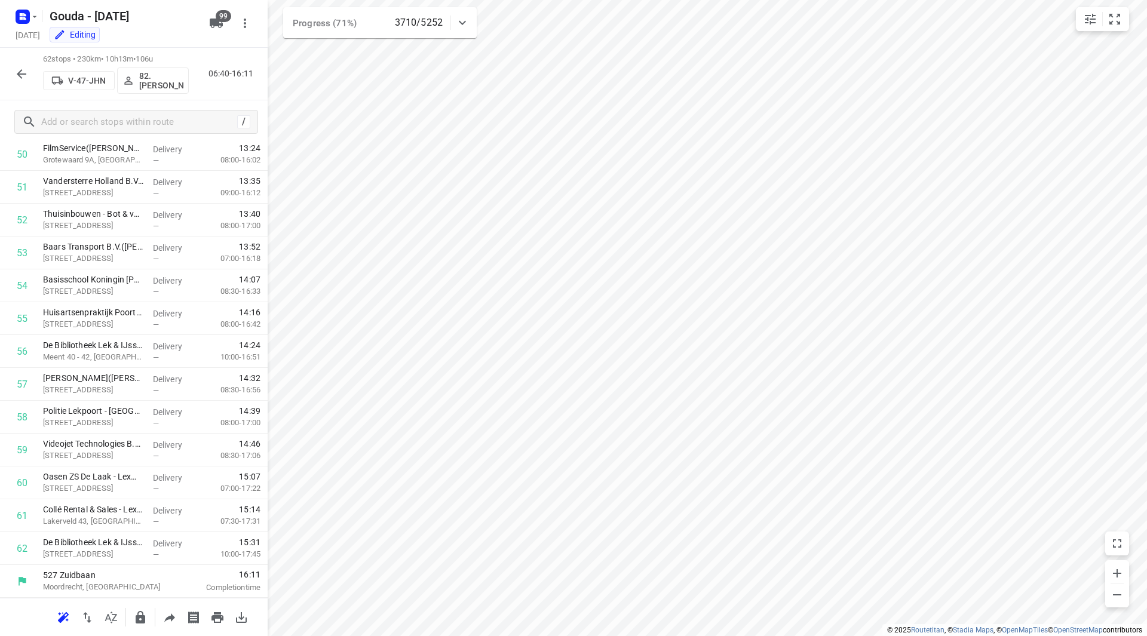
scroll to position [1675, 0]
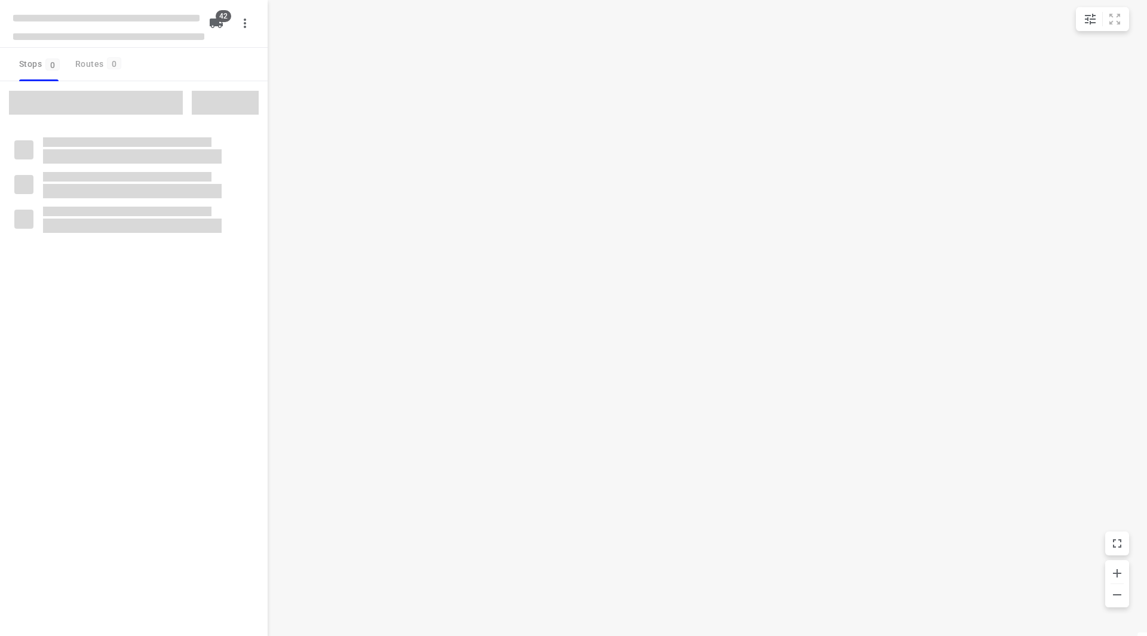
checkbox input "true"
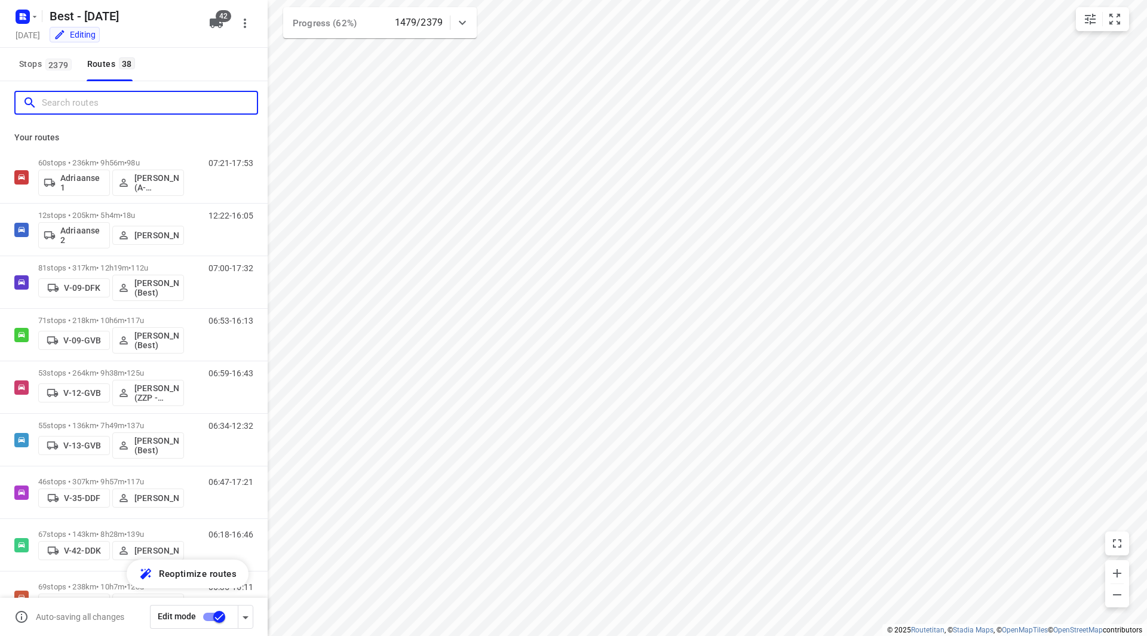
click at [171, 102] on input "Search routes" at bounding box center [149, 103] width 215 height 19
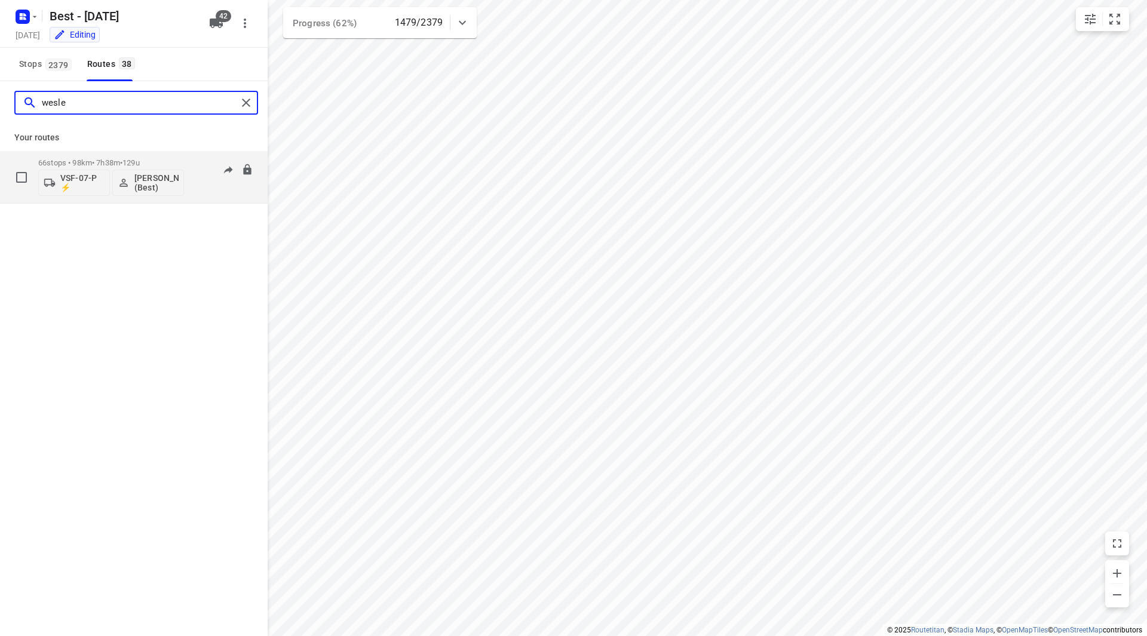
type input "wesle"
click at [167, 161] on p "66 stops • 98km • 7h38m • 129u" at bounding box center [111, 162] width 146 height 9
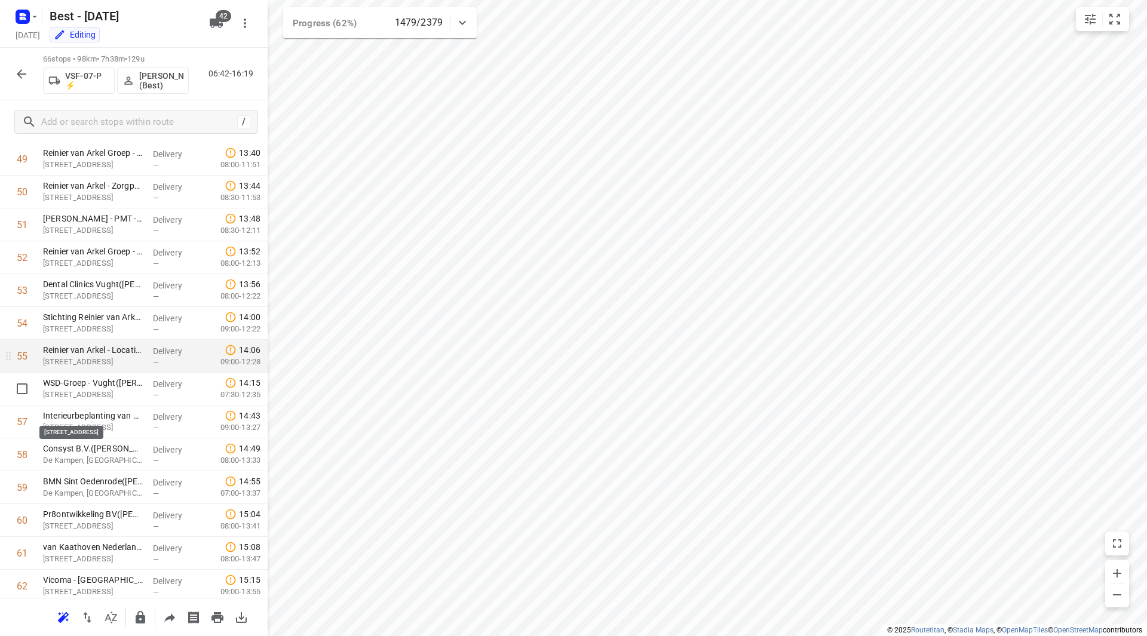
scroll to position [1627, 0]
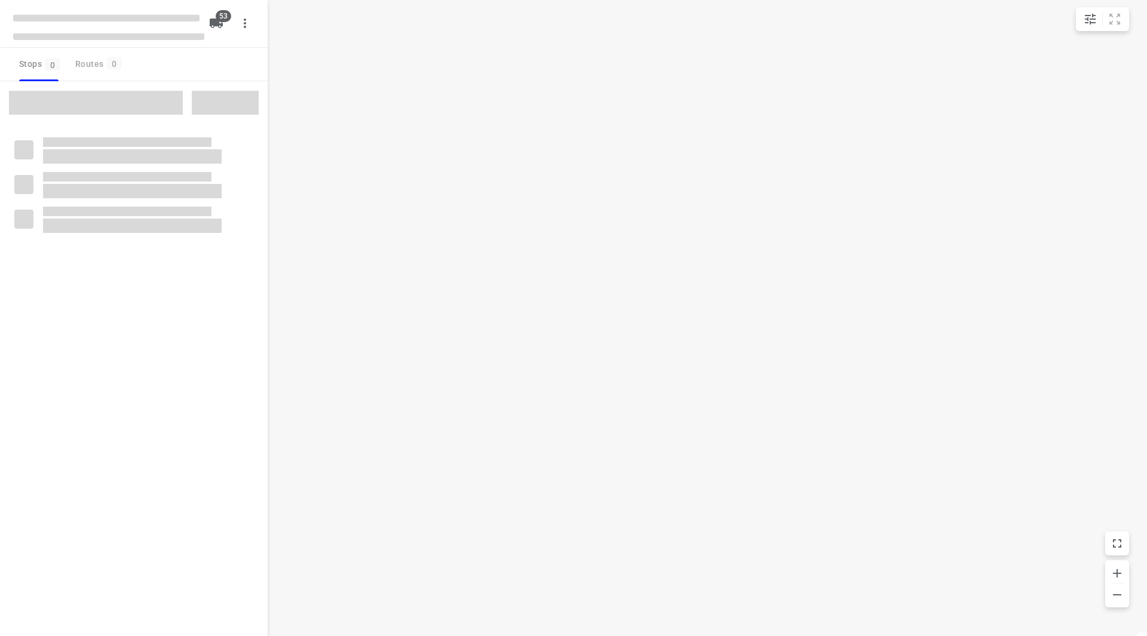
checkbox input "true"
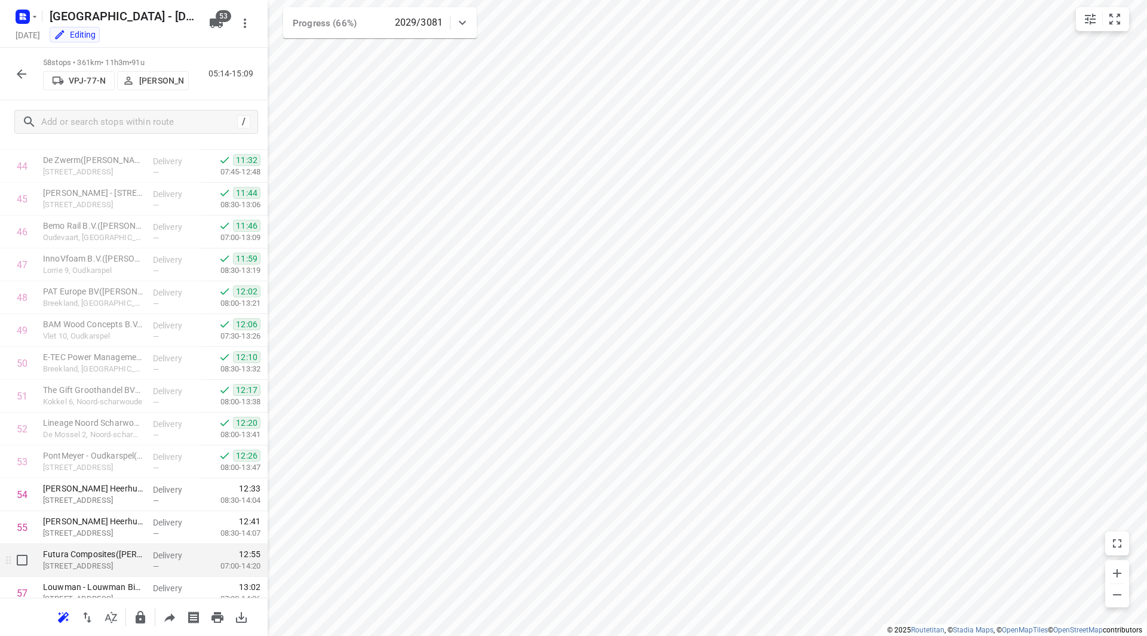
scroll to position [1543, 0]
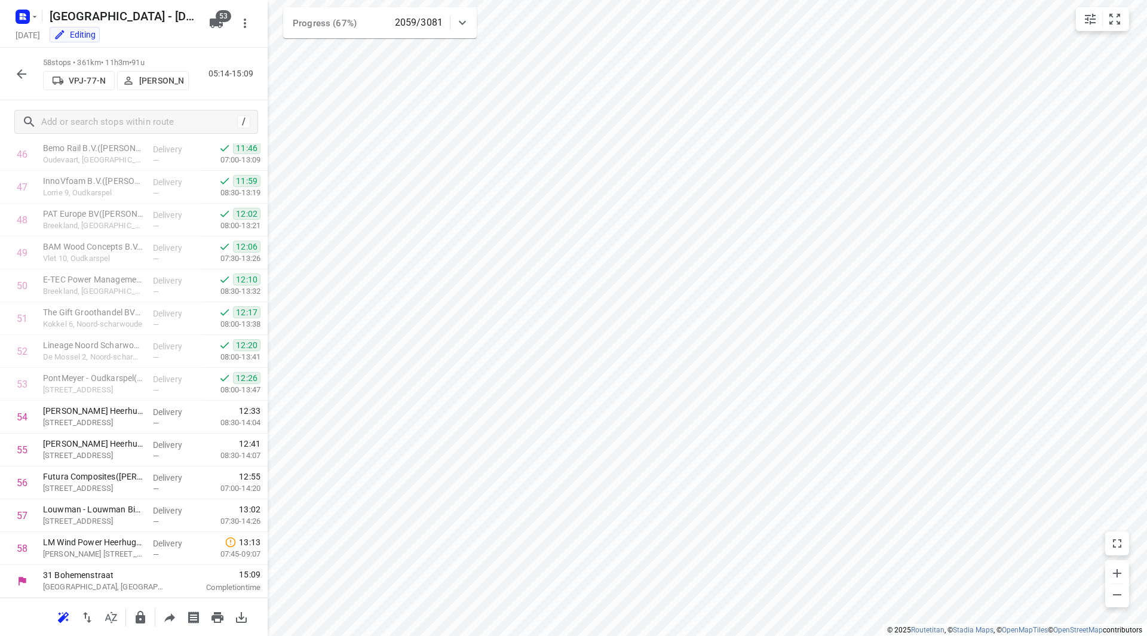
click at [30, 75] on button "button" at bounding box center [22, 74] width 24 height 24
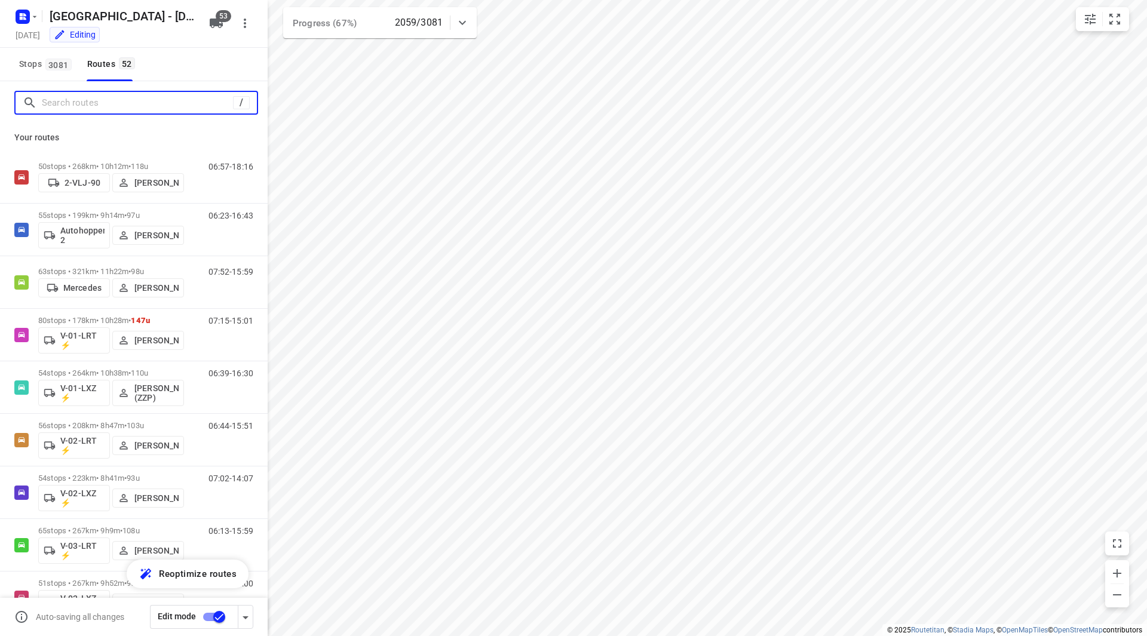
click at [94, 105] on input "Search routes" at bounding box center [137, 103] width 191 height 19
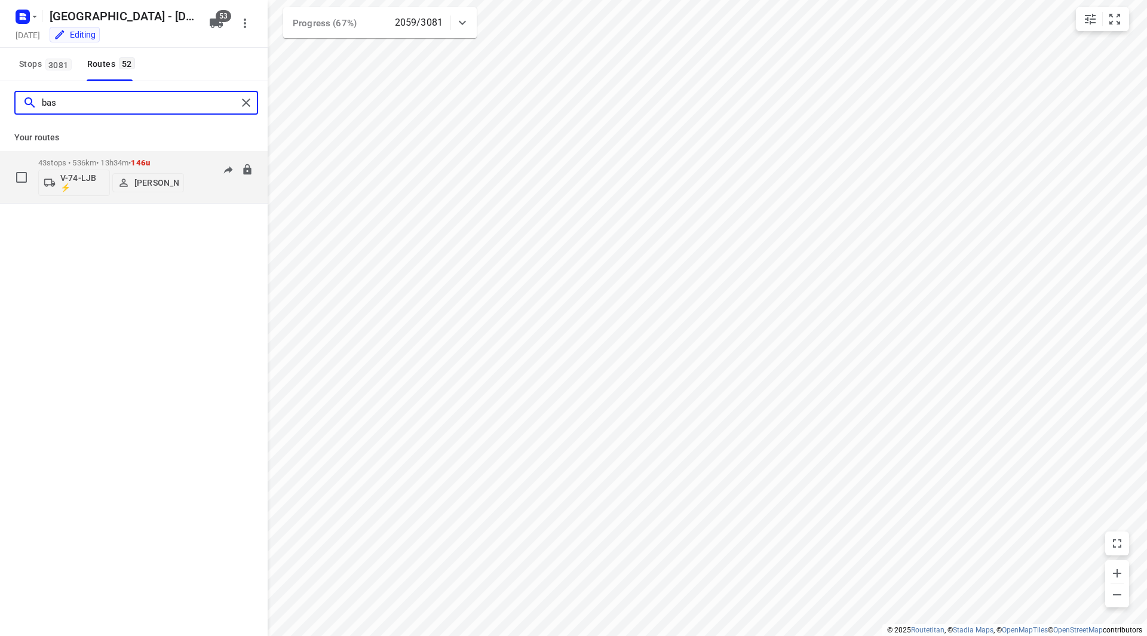
type input "bas"
click at [182, 159] on p "43 stops • 536km • 13h34m • 146u" at bounding box center [111, 162] width 146 height 9
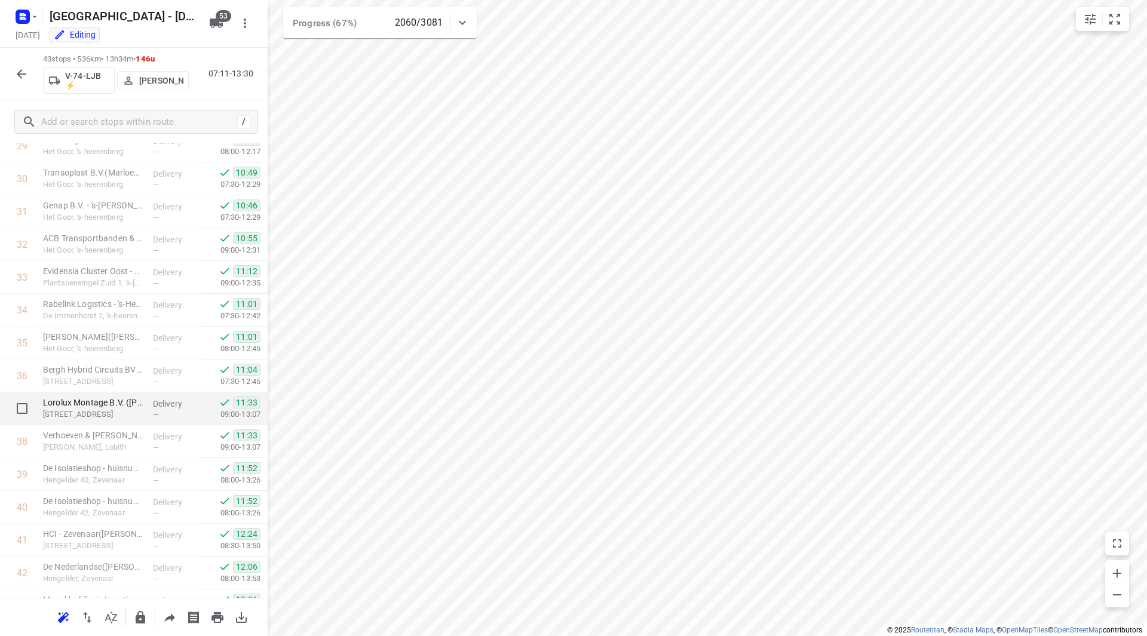
scroll to position [1051, 0]
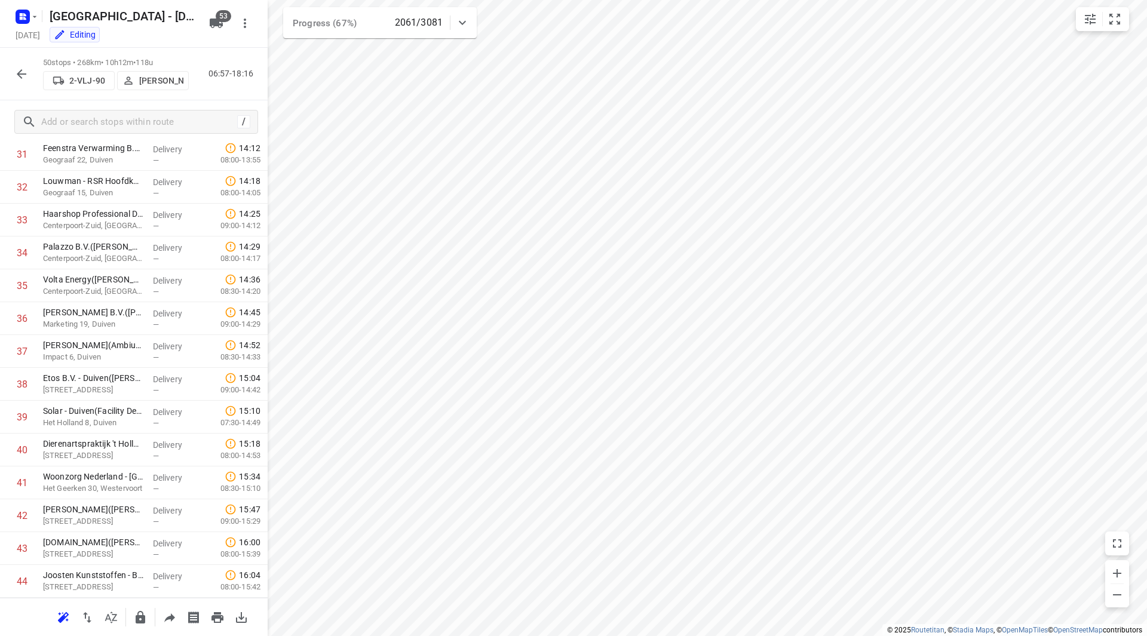
click at [25, 72] on icon "button" at bounding box center [21, 74] width 14 height 14
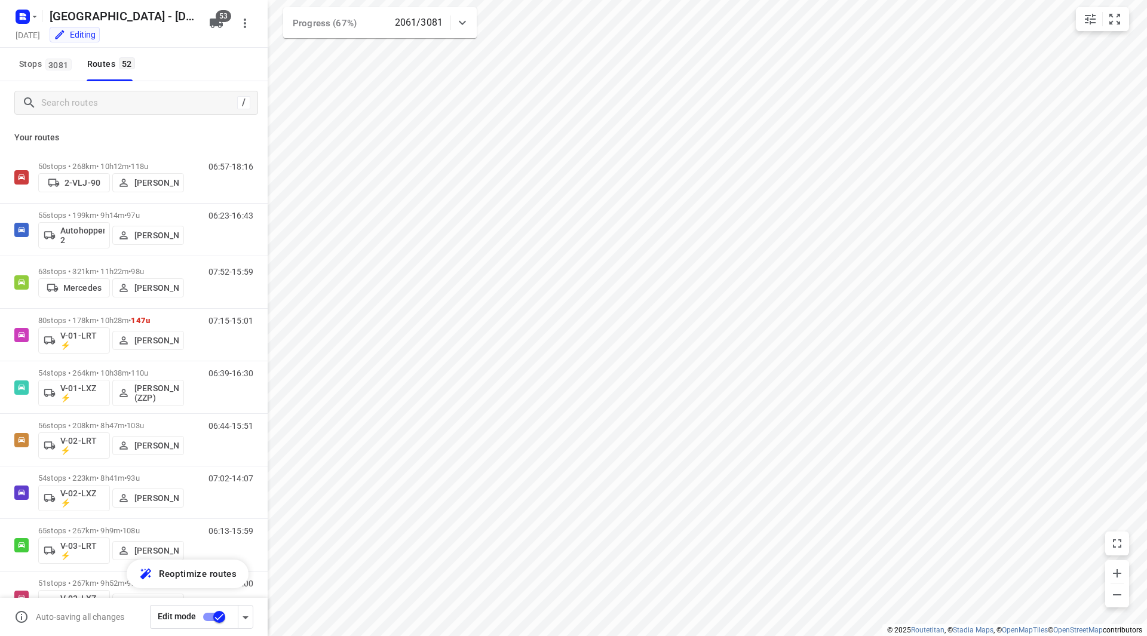
click at [81, 117] on div "/" at bounding box center [134, 102] width 268 height 43
click at [83, 108] on input "Search routes" at bounding box center [149, 103] width 215 height 19
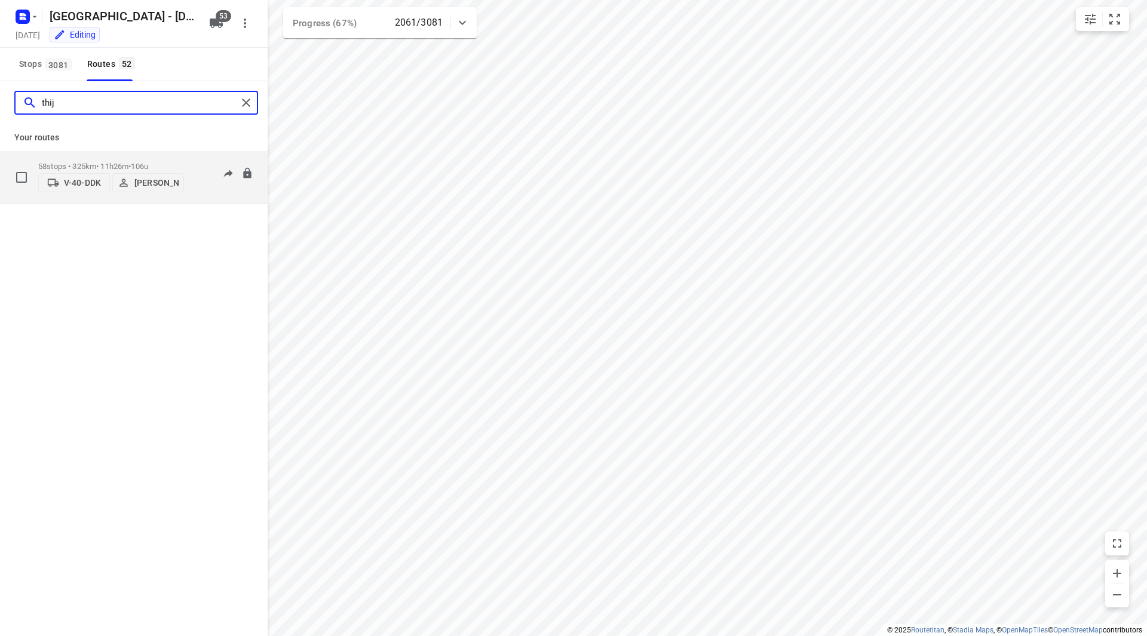
type input "thij"
click at [159, 156] on div "58 stops • 325km • 11h26m • 106u V-40-DDK [PERSON_NAME]" at bounding box center [111, 177] width 146 height 42
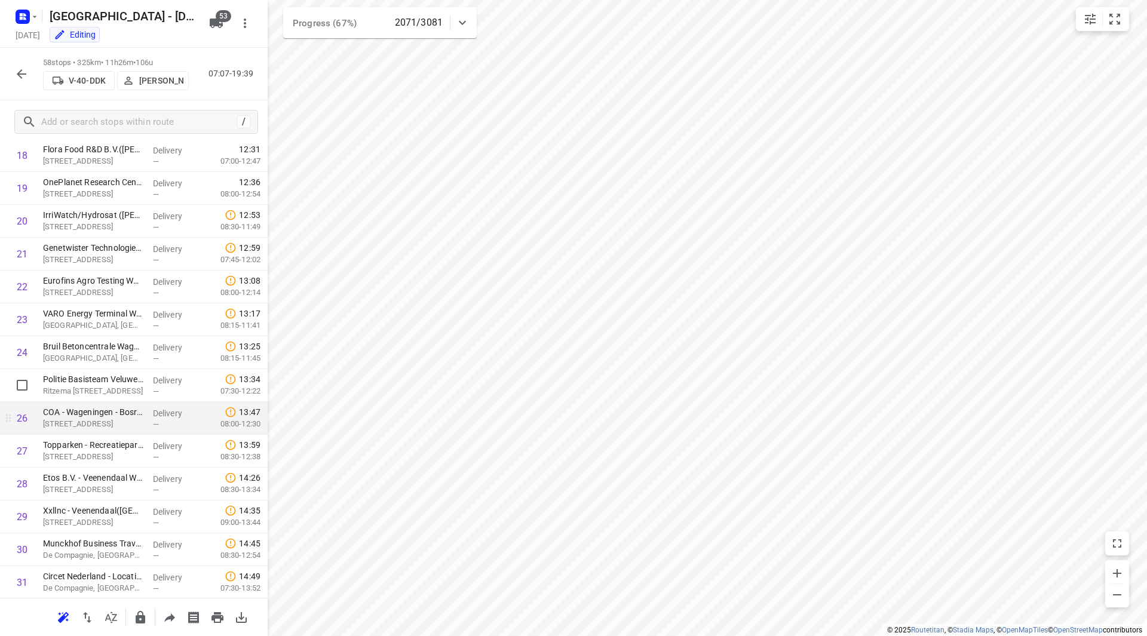
scroll to position [647, 0]
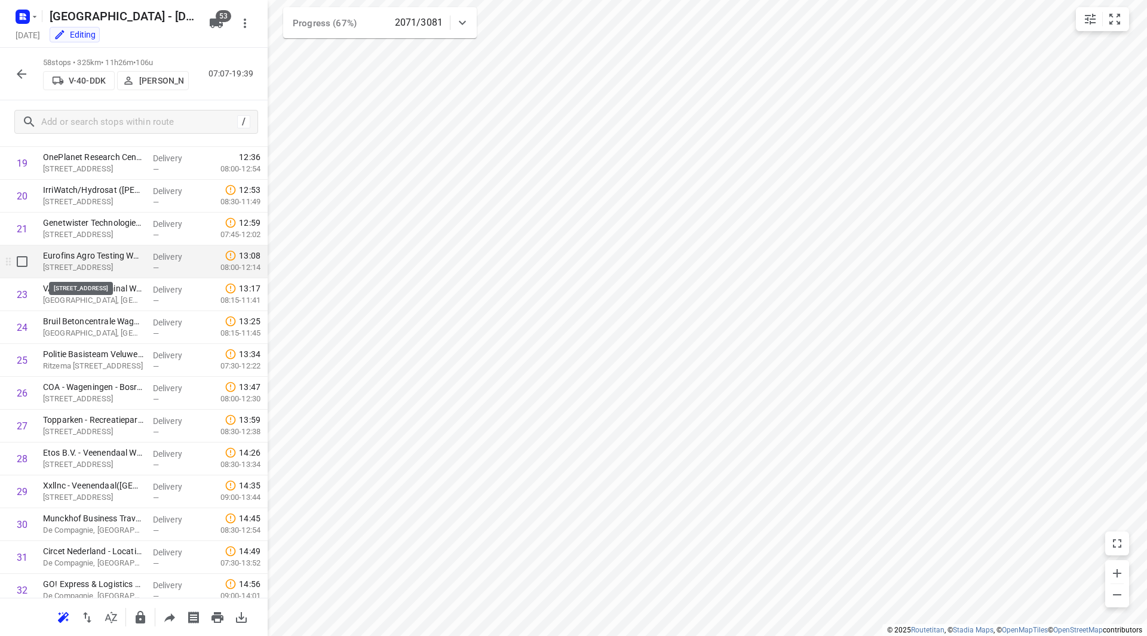
click at [120, 263] on p "[STREET_ADDRESS]" at bounding box center [93, 268] width 100 height 12
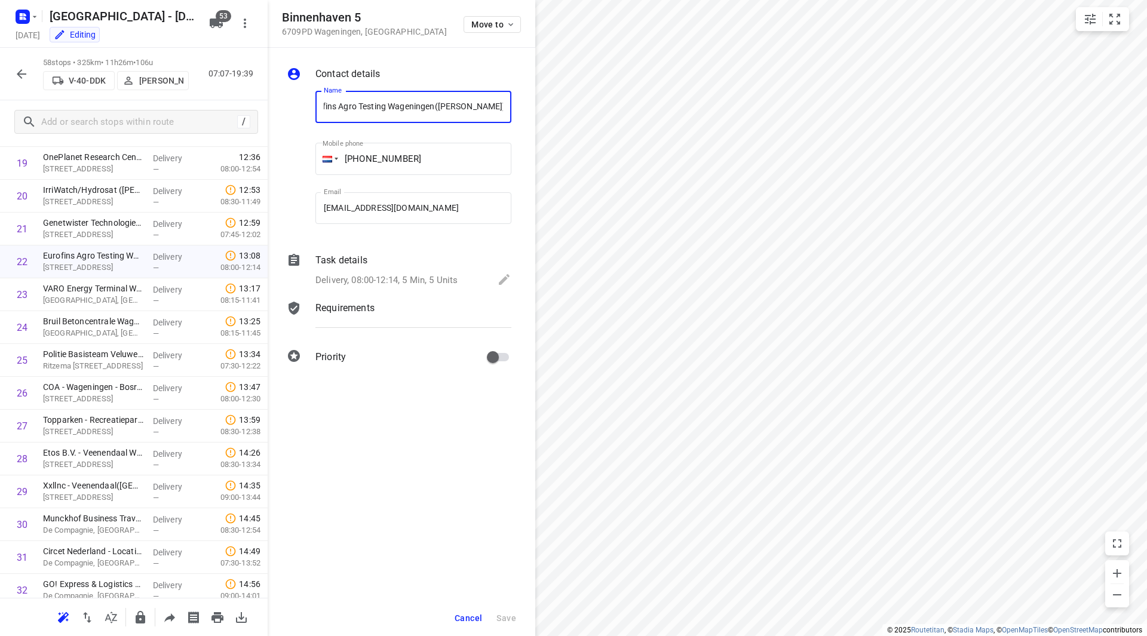
scroll to position [0, 0]
drag, startPoint x: 359, startPoint y: 18, endPoint x: 277, endPoint y: 16, distance: 81.8
click at [277, 16] on div "[STREET_ADDRESS] Move to" at bounding box center [402, 24] width 268 height 48
copy h5 "Binnenhaven 5"
click at [469, 623] on button "Cancel" at bounding box center [468, 618] width 37 height 22
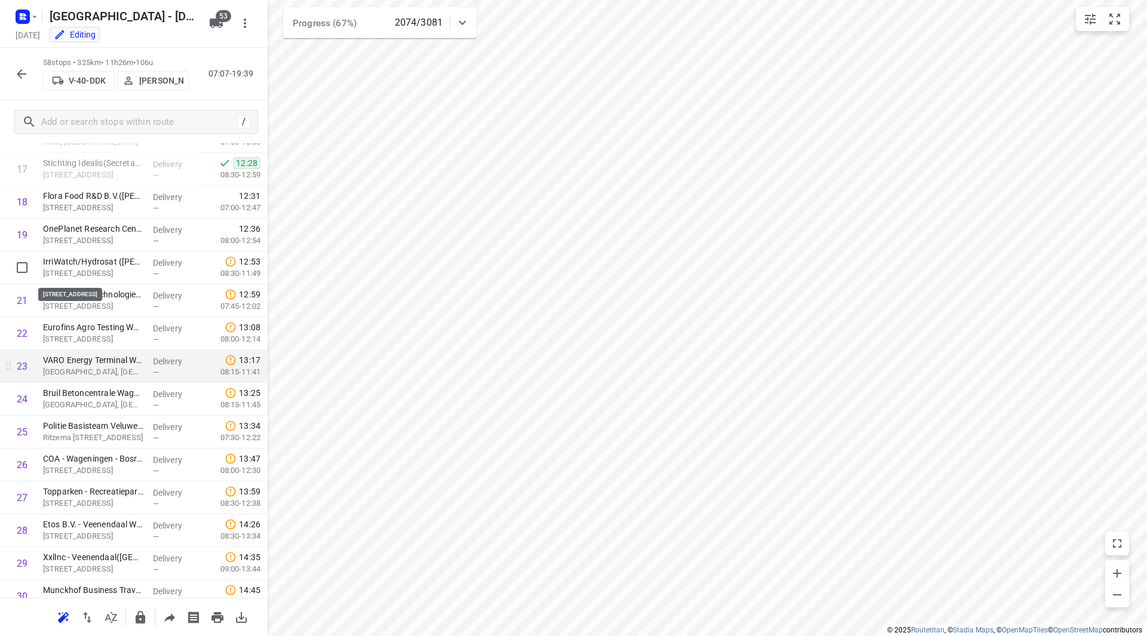
scroll to position [588, 0]
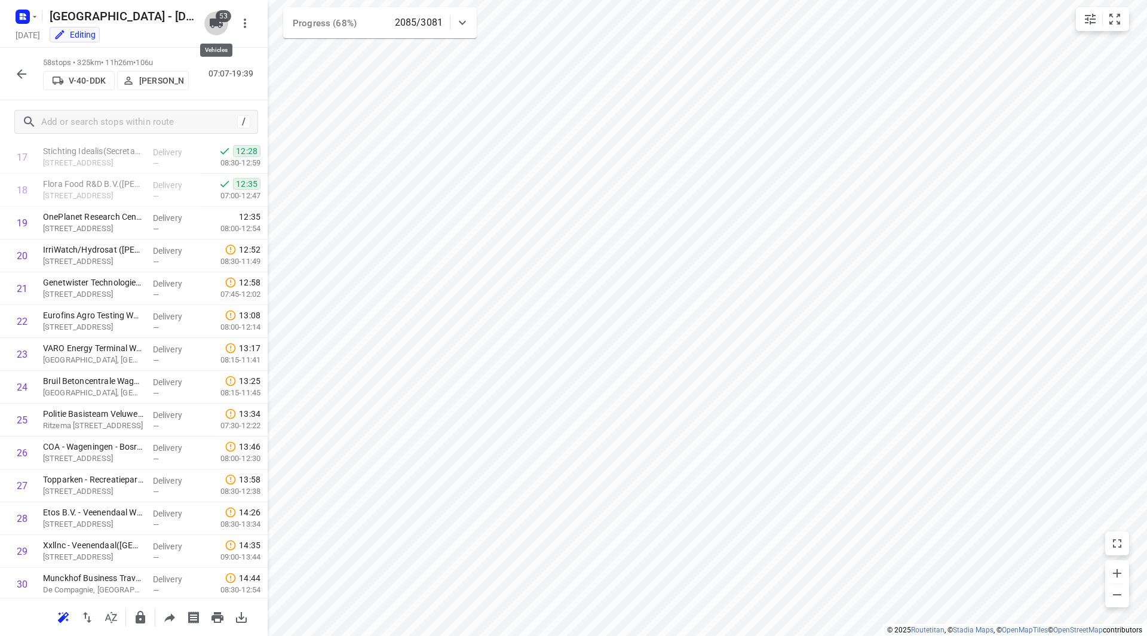
click at [222, 20] on span "53" at bounding box center [224, 16] width 16 height 12
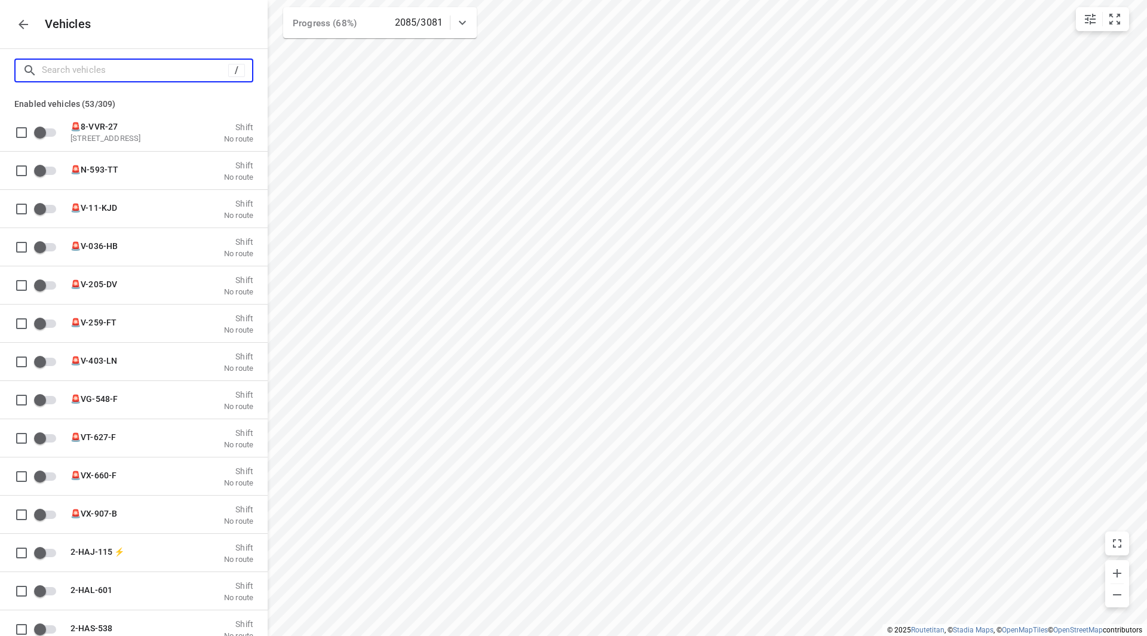
click at [155, 70] on input "Search vehicles" at bounding box center [135, 70] width 186 height 19
click at [161, 69] on input "Search vehicles" at bounding box center [147, 70] width 210 height 19
type input "a"
checkbox input "false"
checkbox input "true"
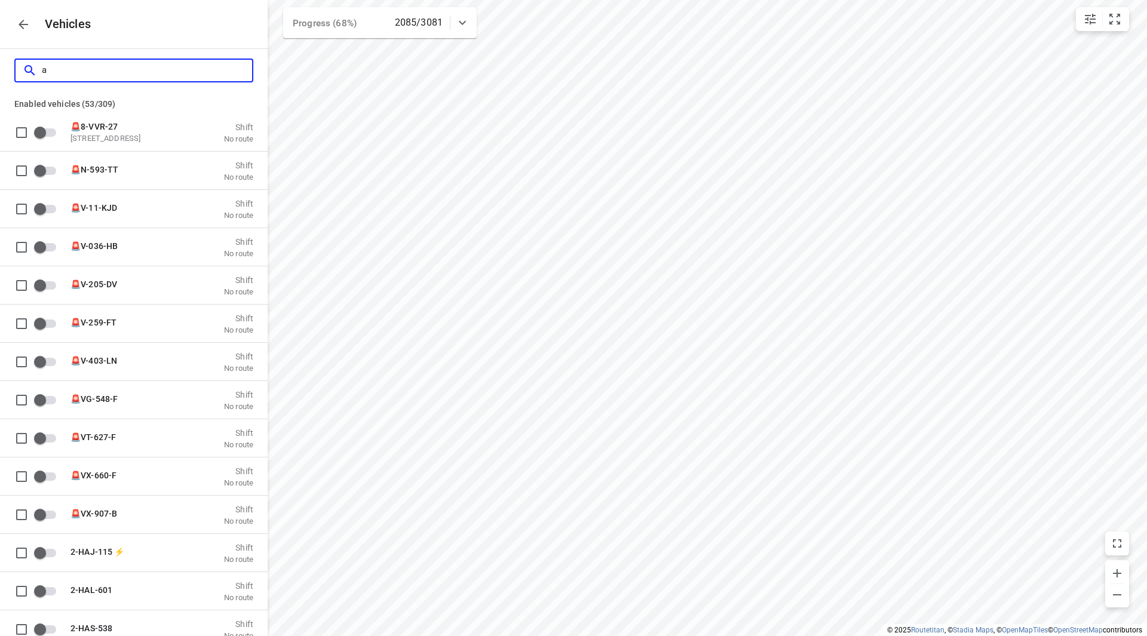
type input "au"
checkbox input "true"
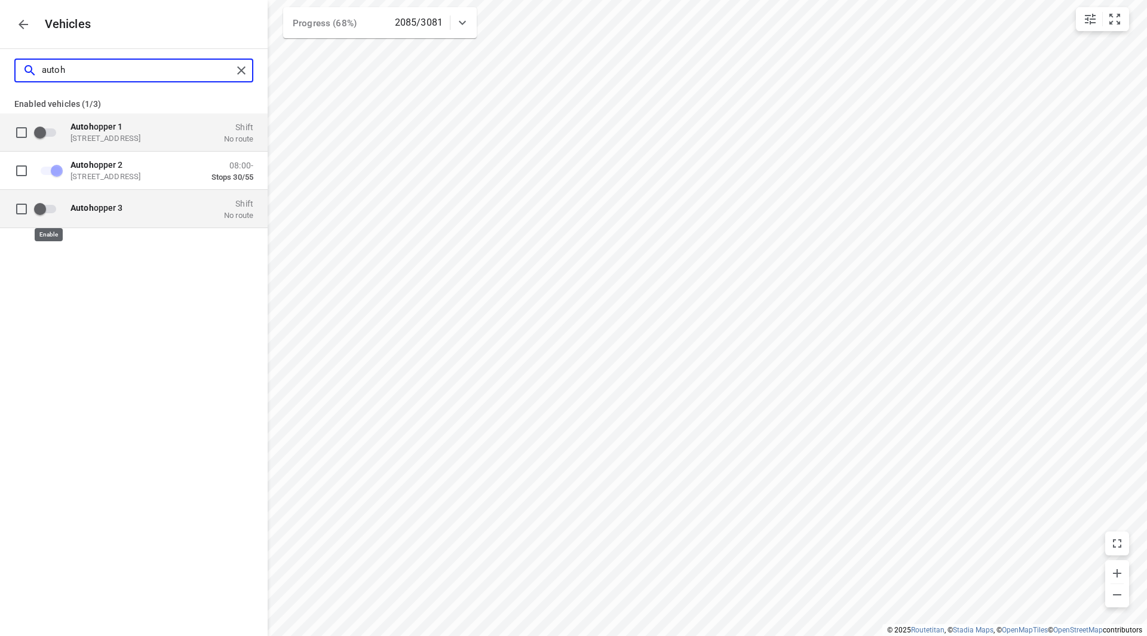
type input "autoh"
click at [45, 211] on input "grid" at bounding box center [40, 208] width 68 height 23
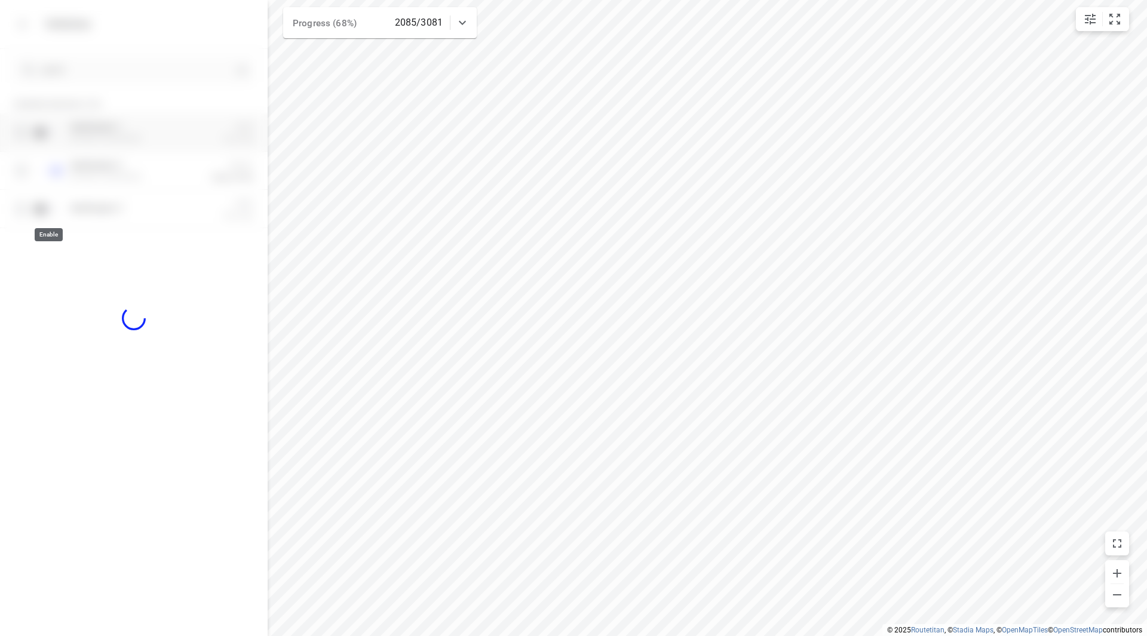
checkbox input "true"
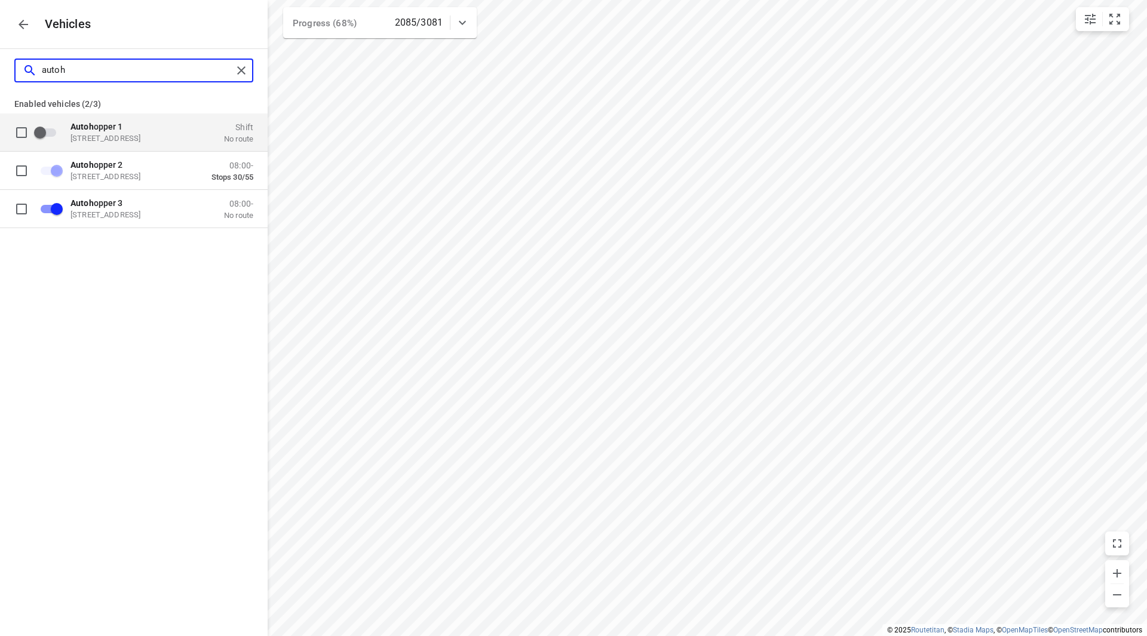
drag, startPoint x: 79, startPoint y: 72, endPoint x: 26, endPoint y: 66, distance: 53.6
click at [26, 66] on div "autoh" at bounding box center [128, 70] width 210 height 19
click at [24, 30] on icon "button" at bounding box center [23, 24] width 14 height 14
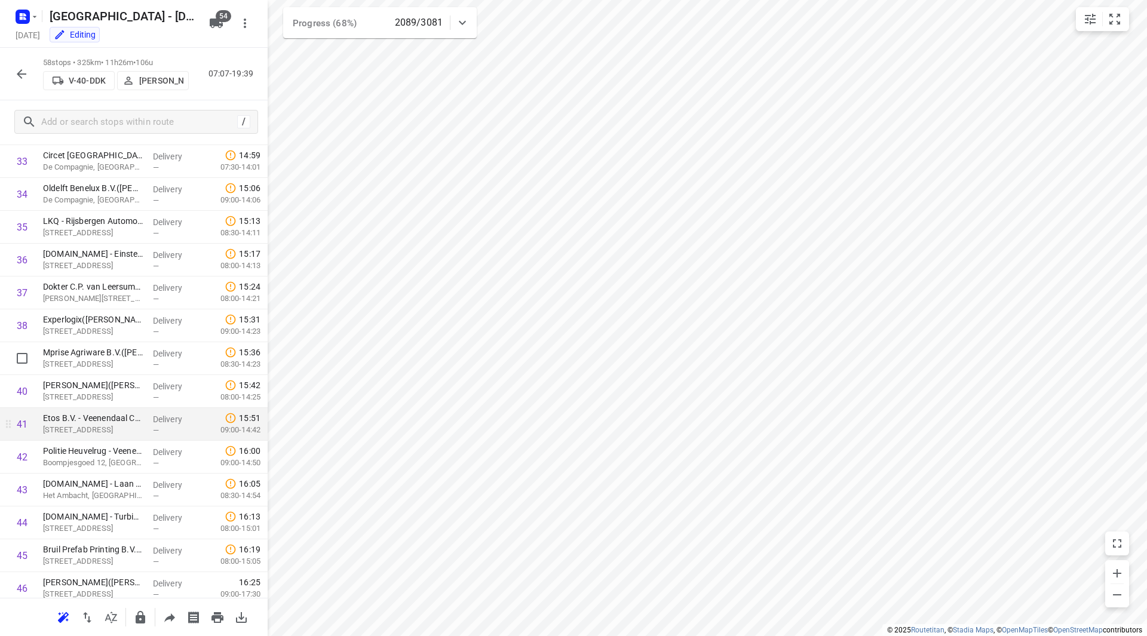
scroll to position [1135, 0]
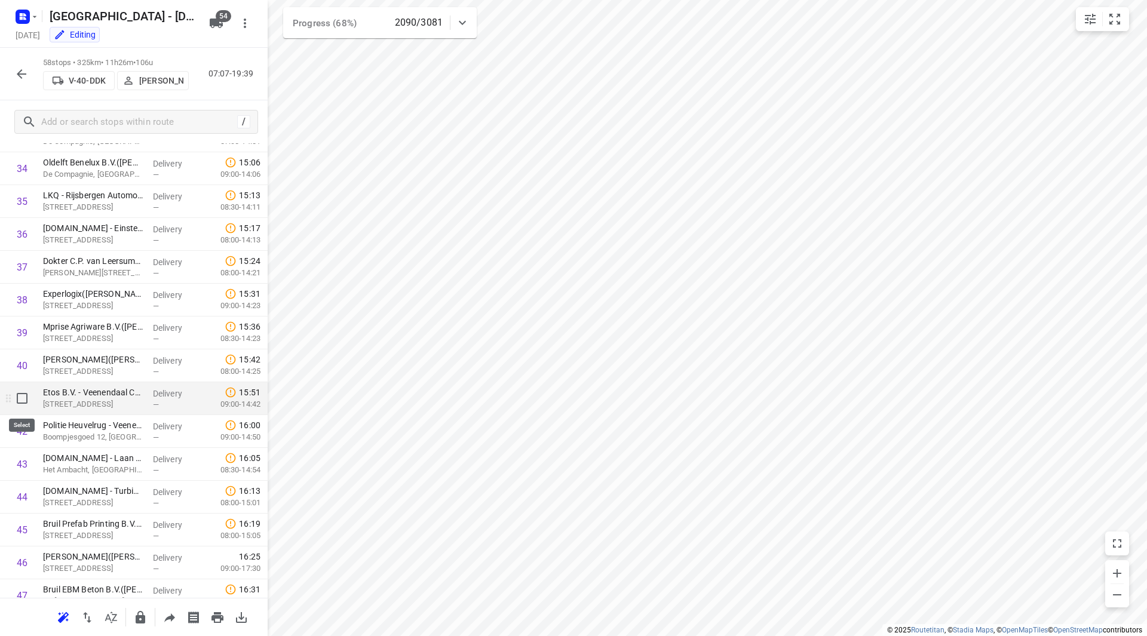
click at [29, 398] on input "checkbox" at bounding box center [22, 398] width 24 height 24
checkbox input "true"
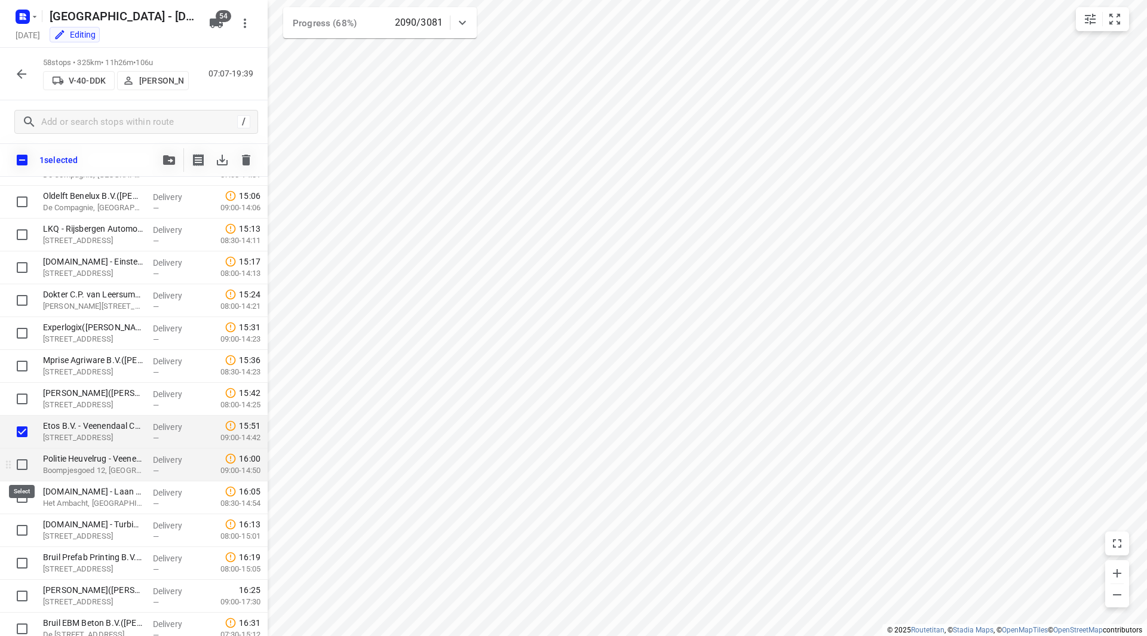
click at [20, 461] on input "checkbox" at bounding box center [22, 465] width 24 height 24
checkbox input "true"
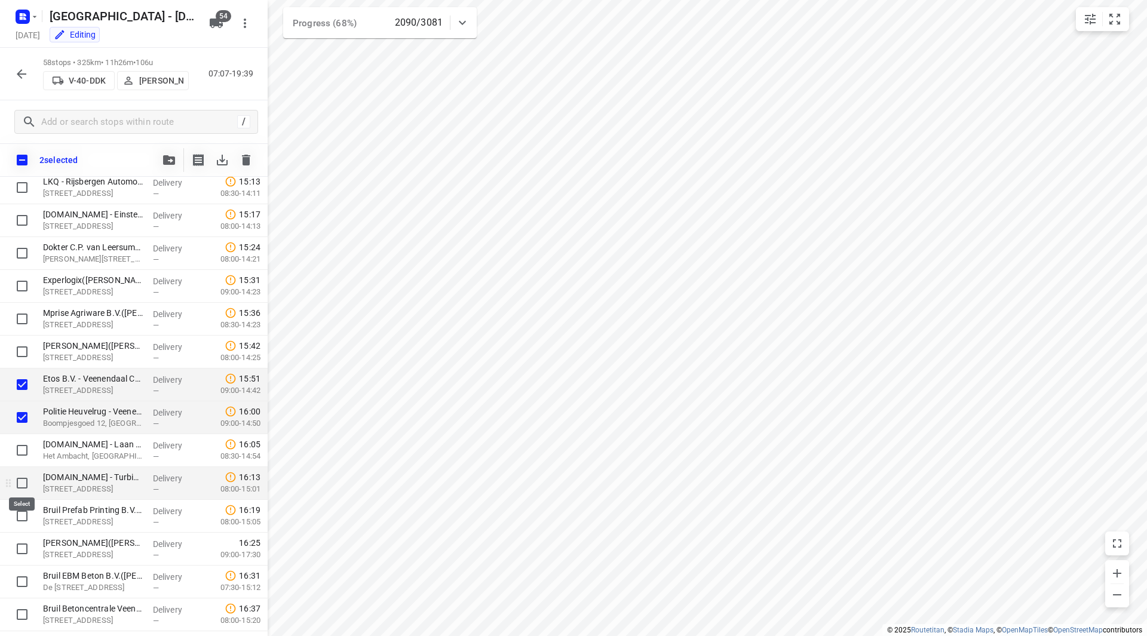
scroll to position [1194, 0]
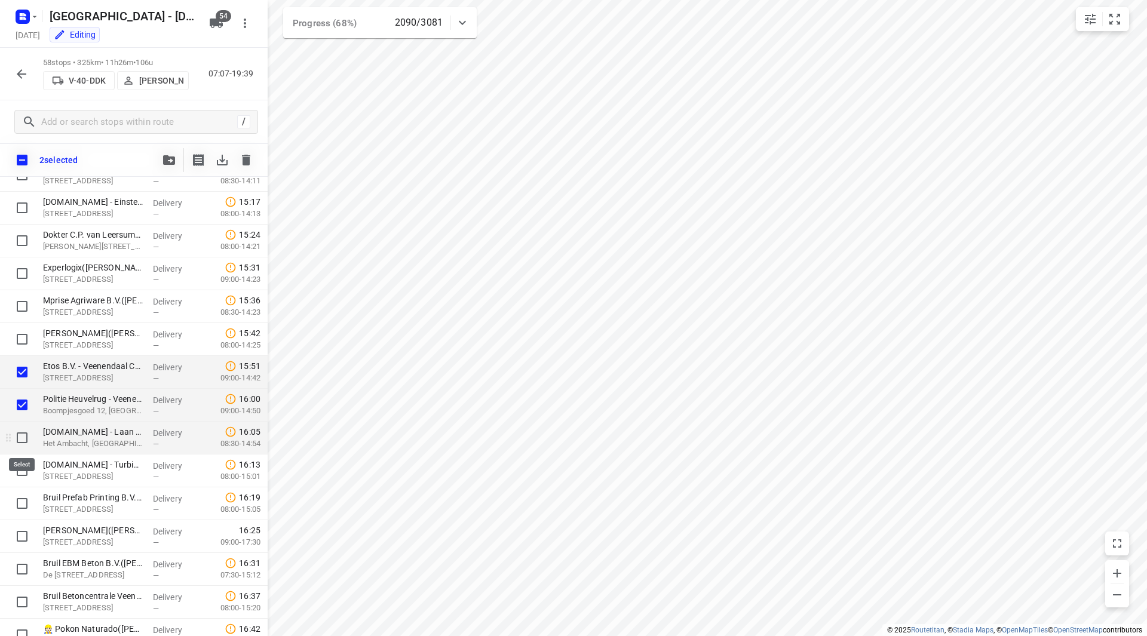
click at [24, 436] on input "checkbox" at bounding box center [22, 438] width 24 height 24
checkbox input "true"
drag, startPoint x: 19, startPoint y: 471, endPoint x: 24, endPoint y: 491, distance: 20.3
click at [20, 472] on input "checkbox" at bounding box center [22, 471] width 24 height 24
checkbox input "true"
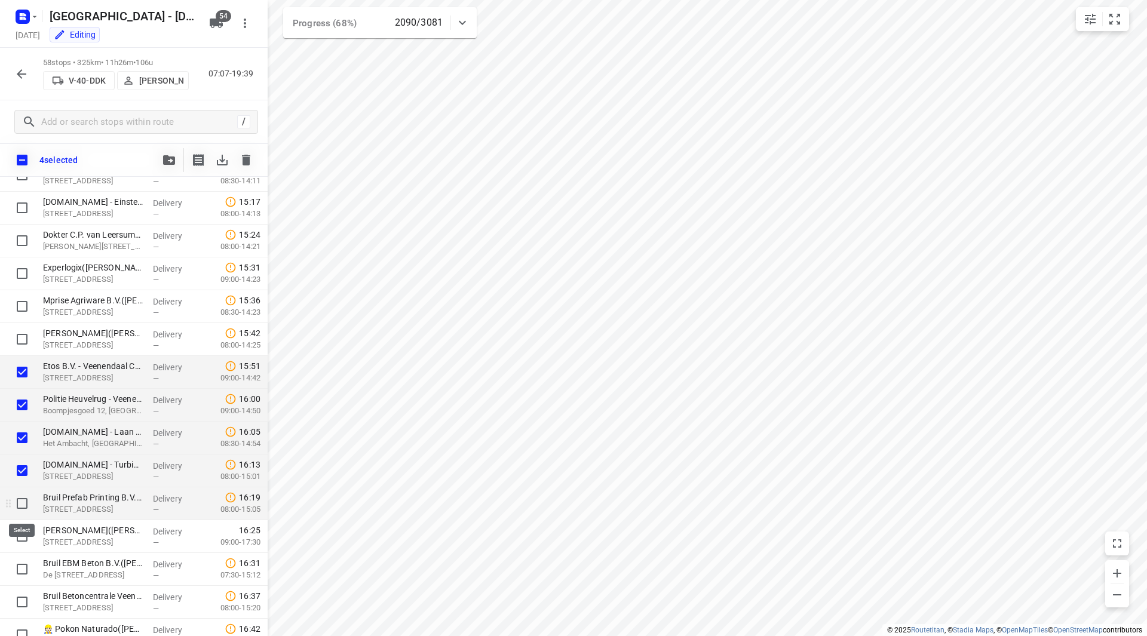
click at [26, 493] on input "checkbox" at bounding box center [22, 504] width 24 height 24
checkbox input "true"
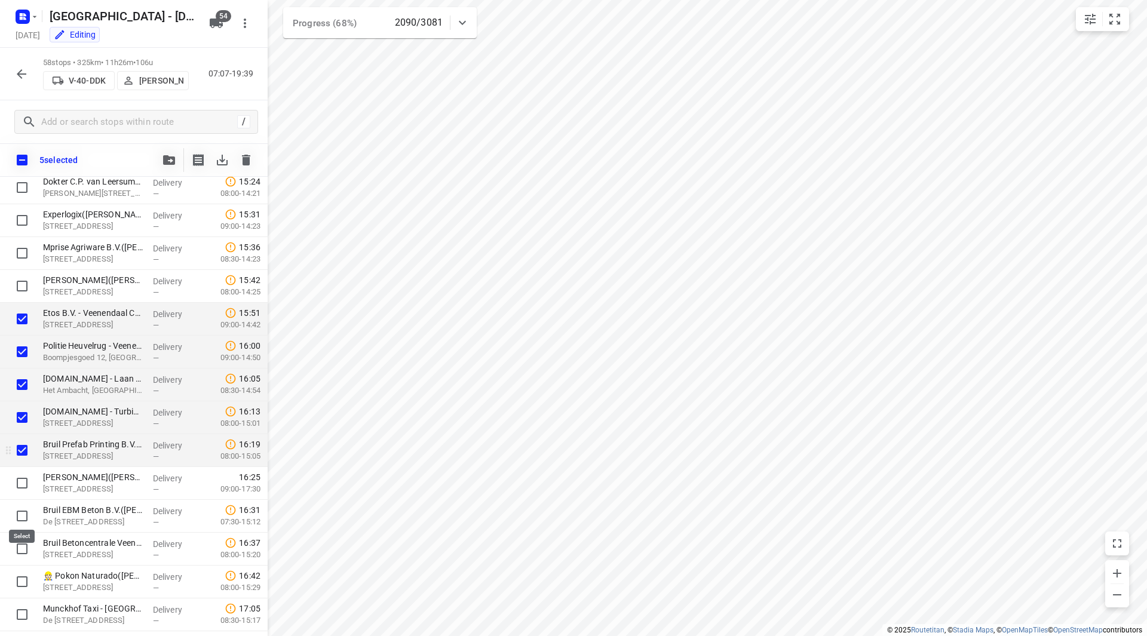
scroll to position [1254, 0]
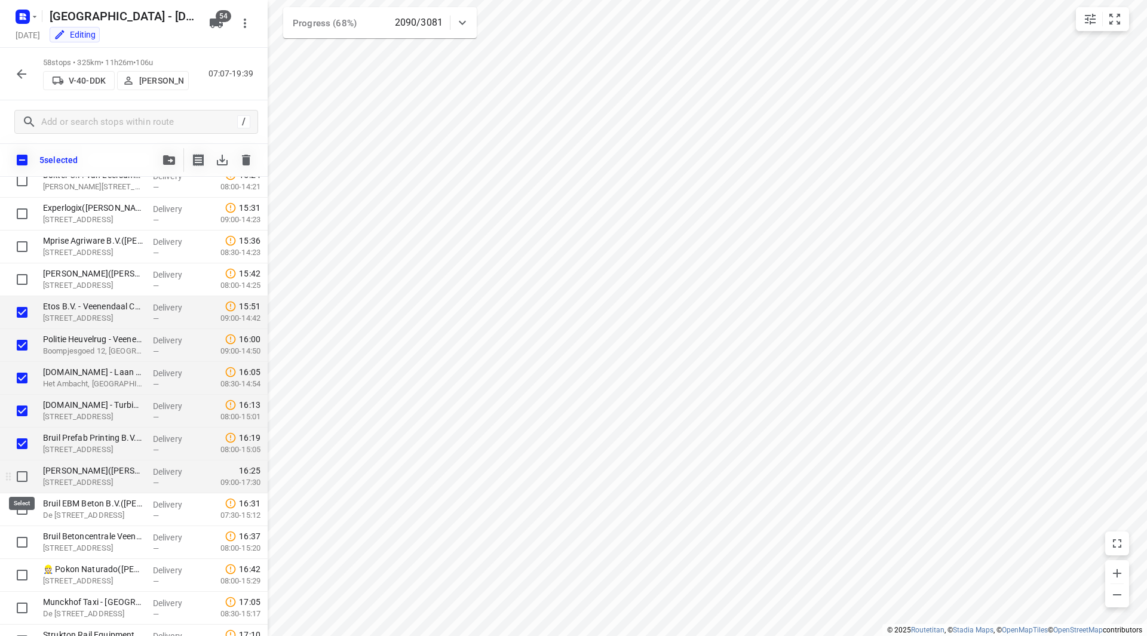
drag, startPoint x: 23, startPoint y: 473, endPoint x: 21, endPoint y: 482, distance: 9.3
click at [23, 473] on input "checkbox" at bounding box center [22, 477] width 24 height 24
checkbox input "true"
click at [23, 504] on input "checkbox" at bounding box center [22, 509] width 24 height 24
checkbox input "true"
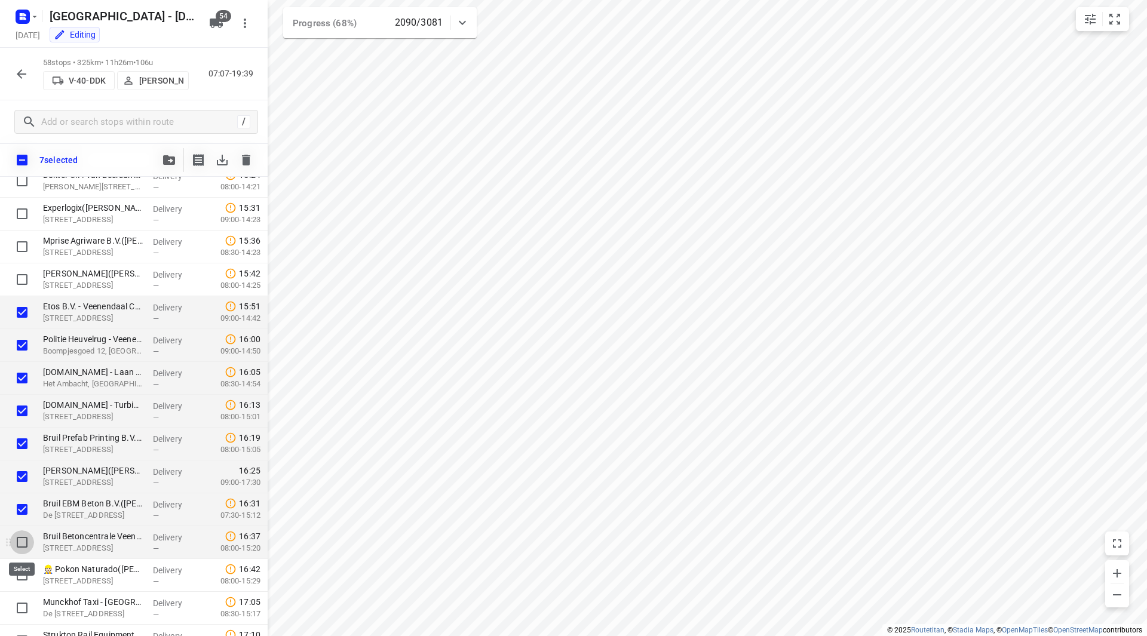
click at [20, 542] on input "checkbox" at bounding box center [22, 542] width 24 height 24
checkbox input "true"
click at [20, 564] on input "checkbox" at bounding box center [22, 575] width 24 height 24
checkbox input "true"
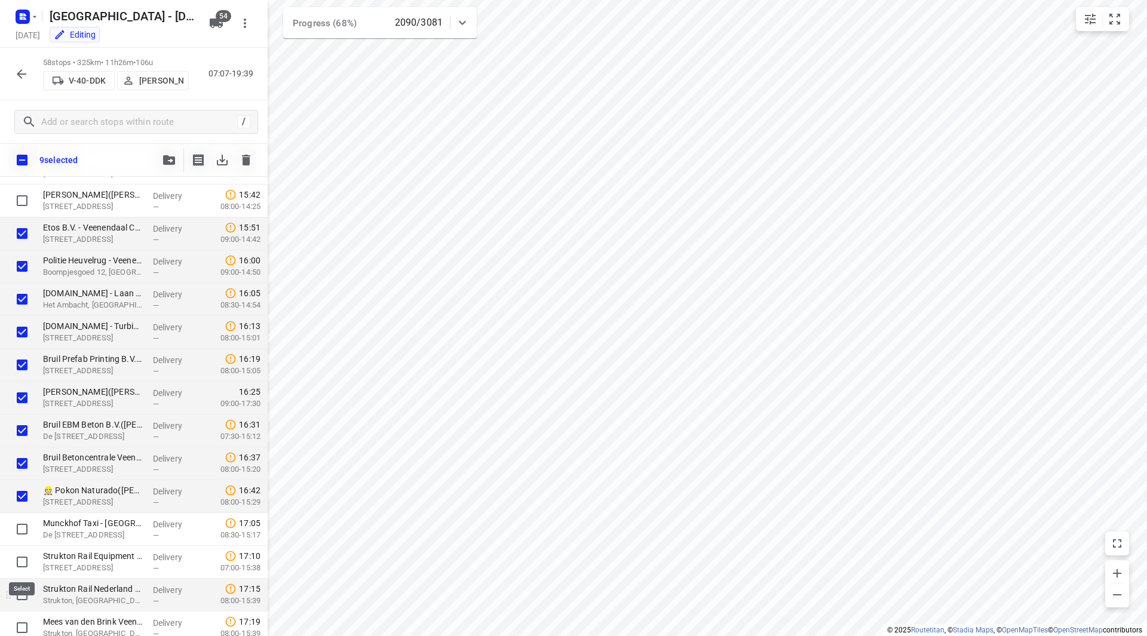
scroll to position [1374, 0]
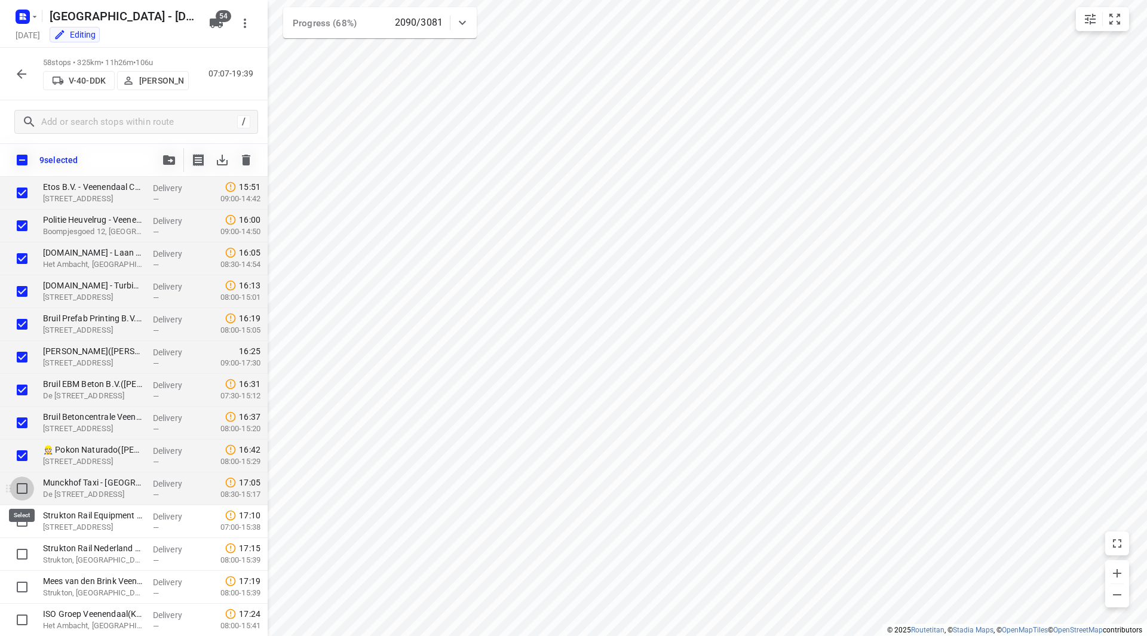
click at [20, 489] on input "checkbox" at bounding box center [22, 489] width 24 height 24
checkbox input "true"
click at [19, 513] on input "checkbox" at bounding box center [22, 521] width 24 height 24
checkbox input "true"
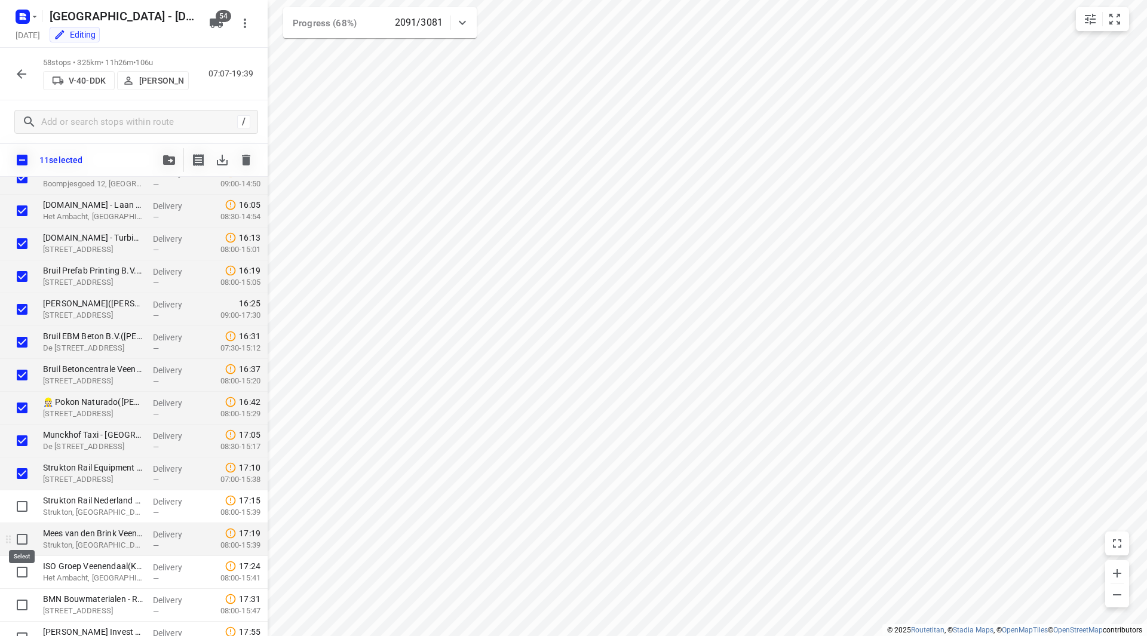
scroll to position [1433, 0]
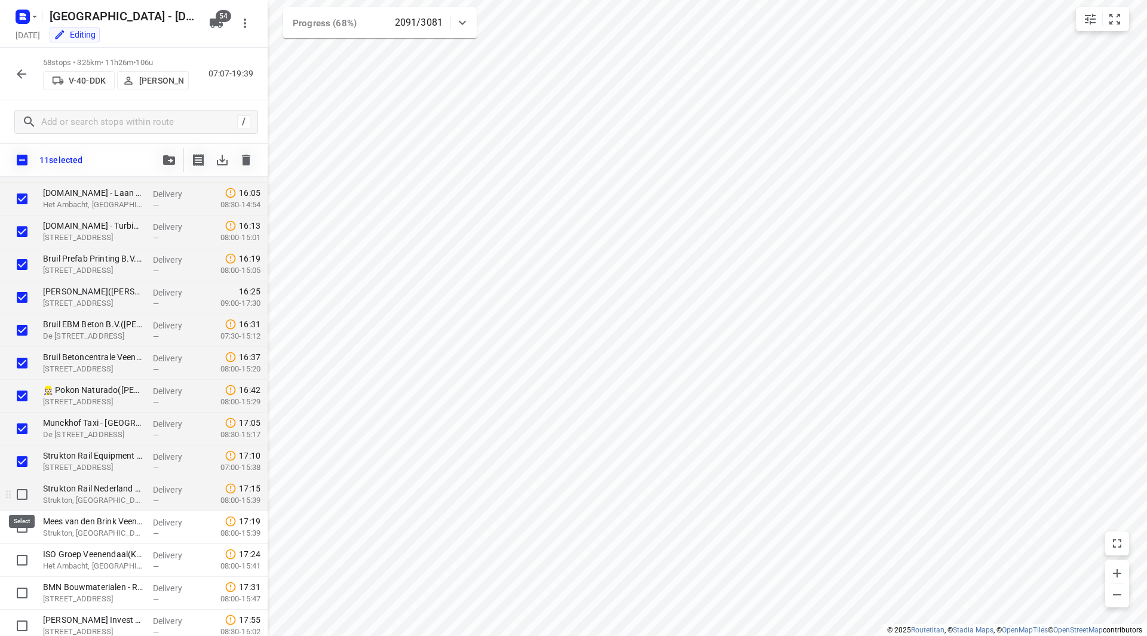
click at [13, 498] on input "checkbox" at bounding box center [22, 495] width 24 height 24
checkbox input "true"
click at [18, 527] on input "checkbox" at bounding box center [22, 527] width 24 height 24
checkbox input "true"
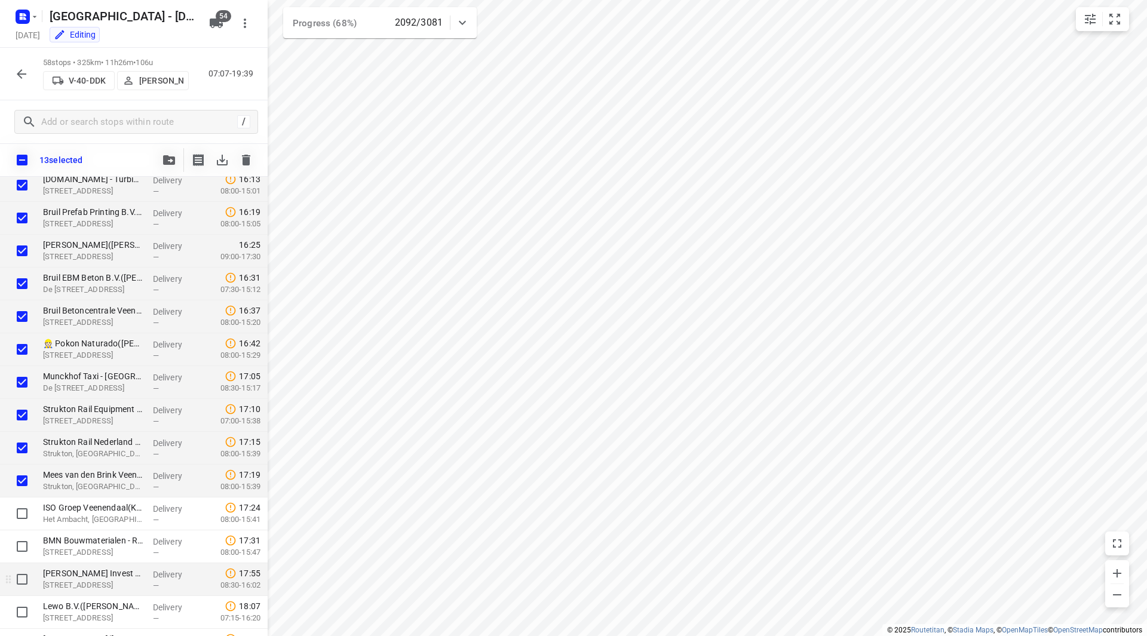
scroll to position [1493, 0]
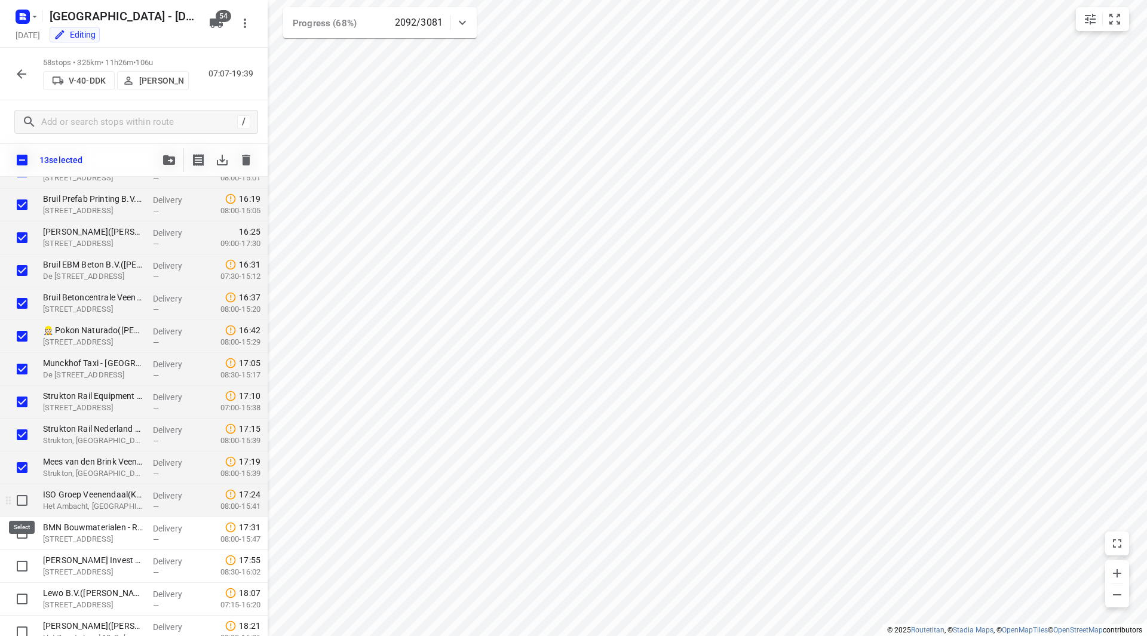
click at [24, 502] on input "checkbox" at bounding box center [22, 501] width 24 height 24
checkbox input "true"
click at [24, 536] on input "checkbox" at bounding box center [22, 533] width 24 height 24
checkbox input "true"
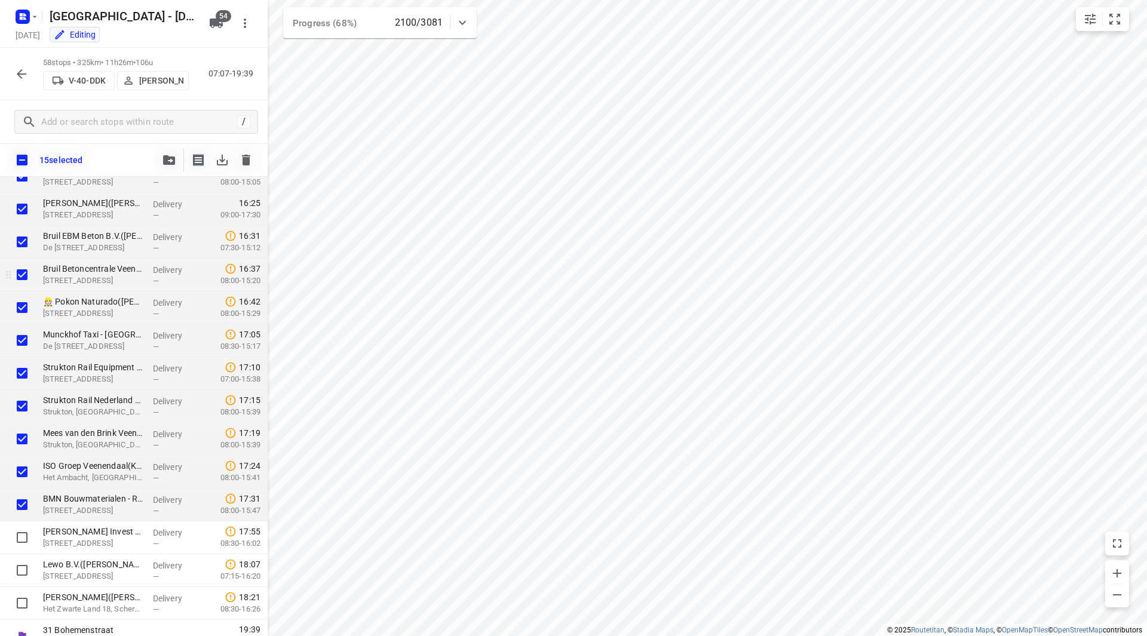
scroll to position [1538, 0]
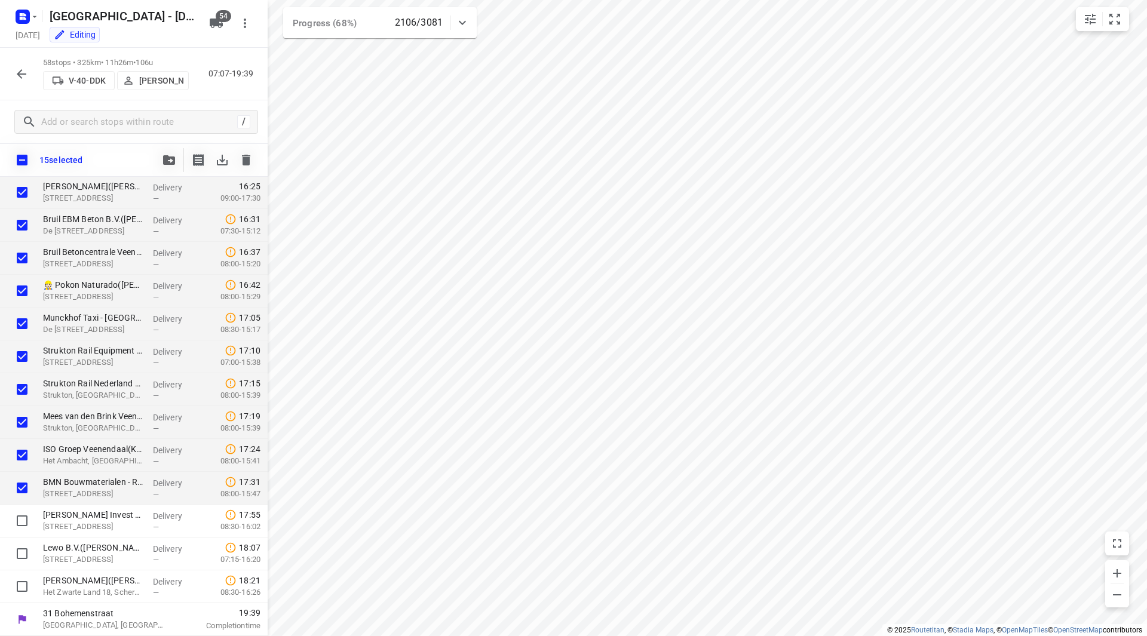
click at [166, 156] on icon "button" at bounding box center [169, 160] width 12 height 10
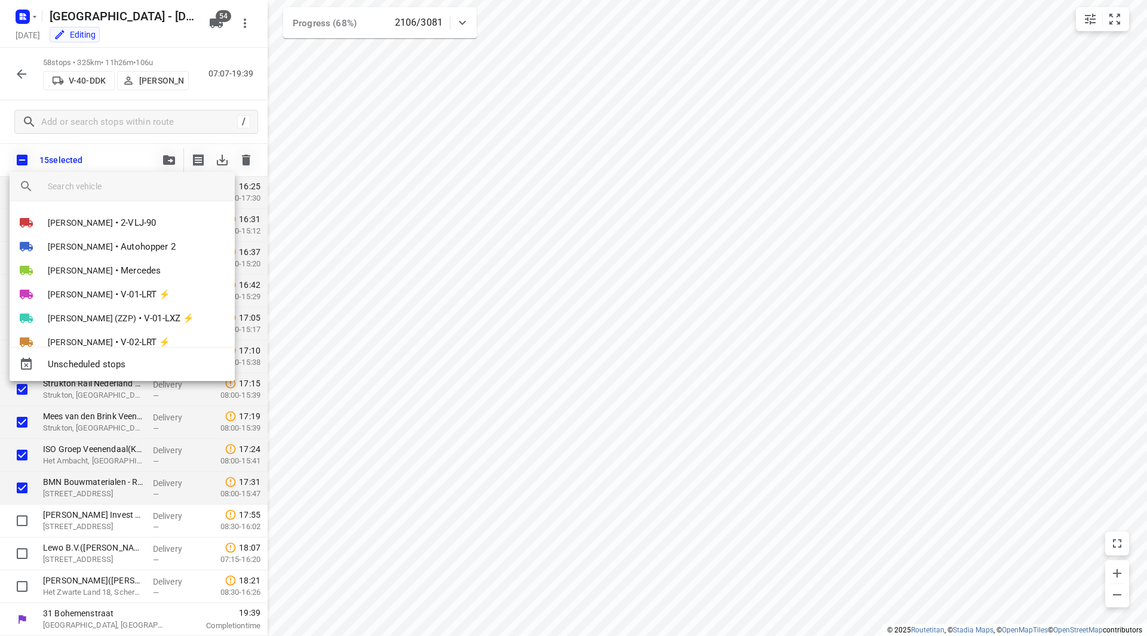
click at [125, 188] on input "search vehicle" at bounding box center [136, 186] width 177 height 18
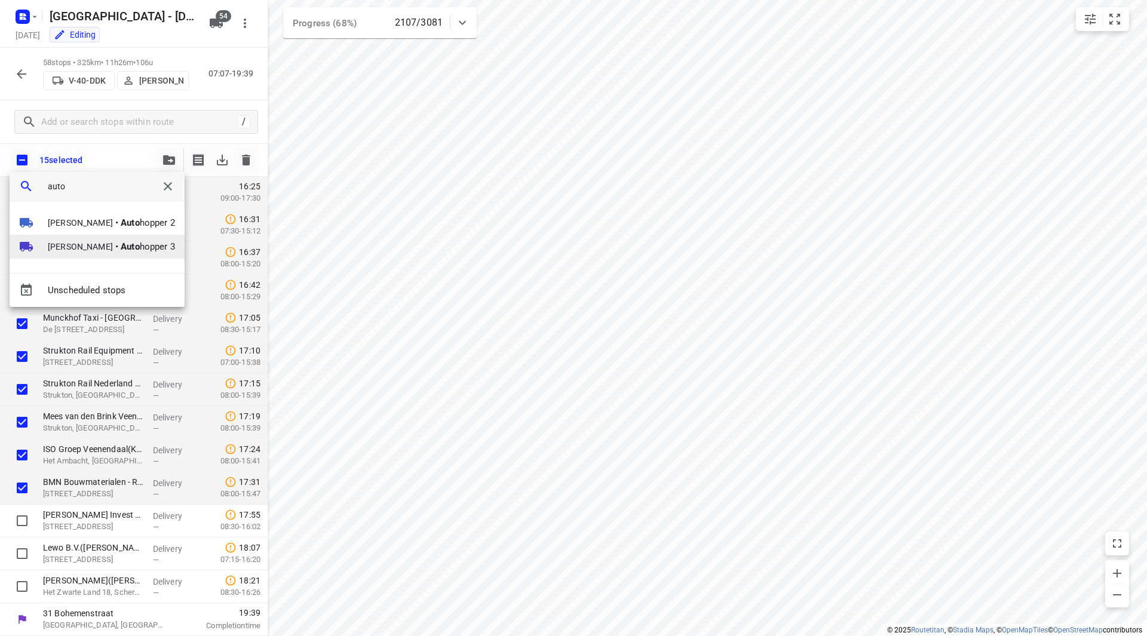
type input "auto"
click at [83, 245] on span "Harco Wattimena" at bounding box center [80, 247] width 65 height 12
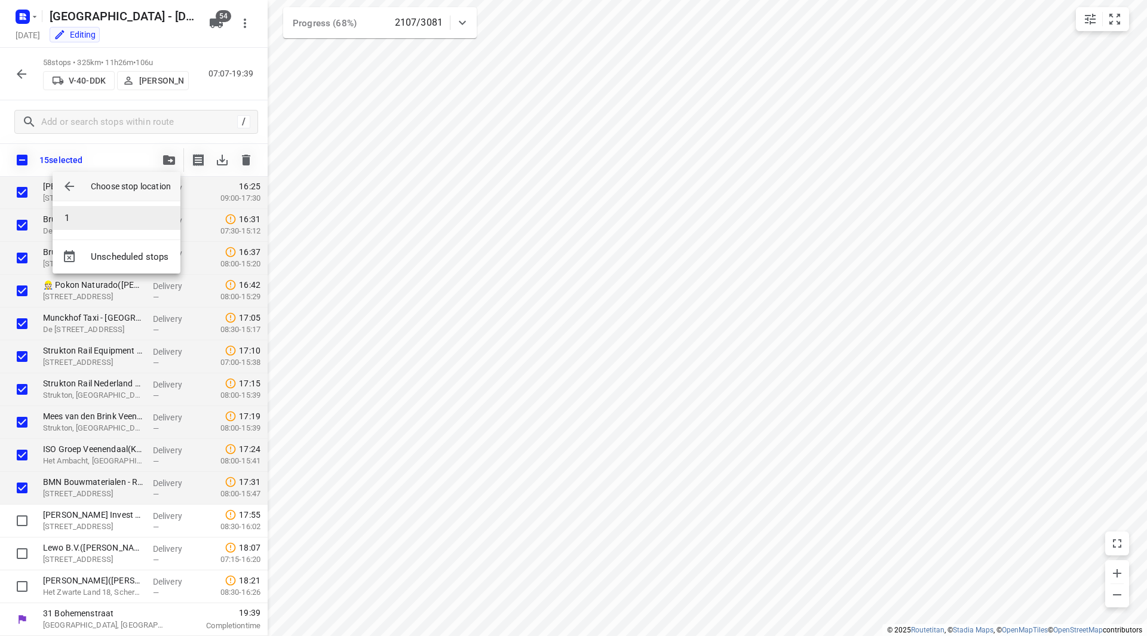
click at [92, 218] on li "1" at bounding box center [117, 218] width 128 height 24
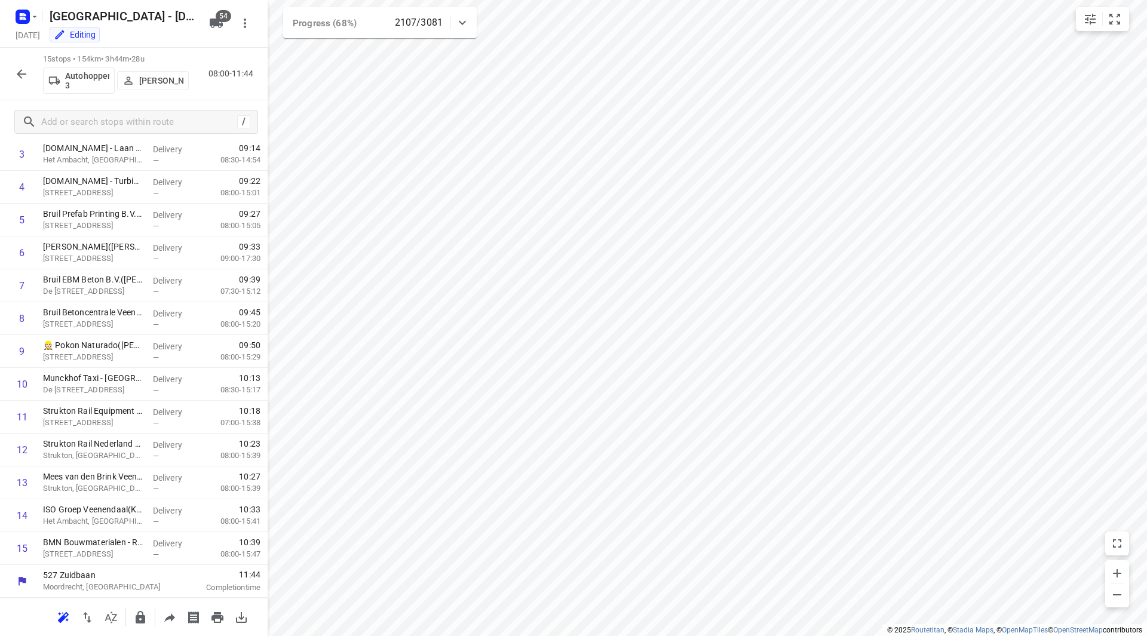
scroll to position [131, 0]
click at [159, 77] on p "Harco Wattimena" at bounding box center [161, 81] width 44 height 10
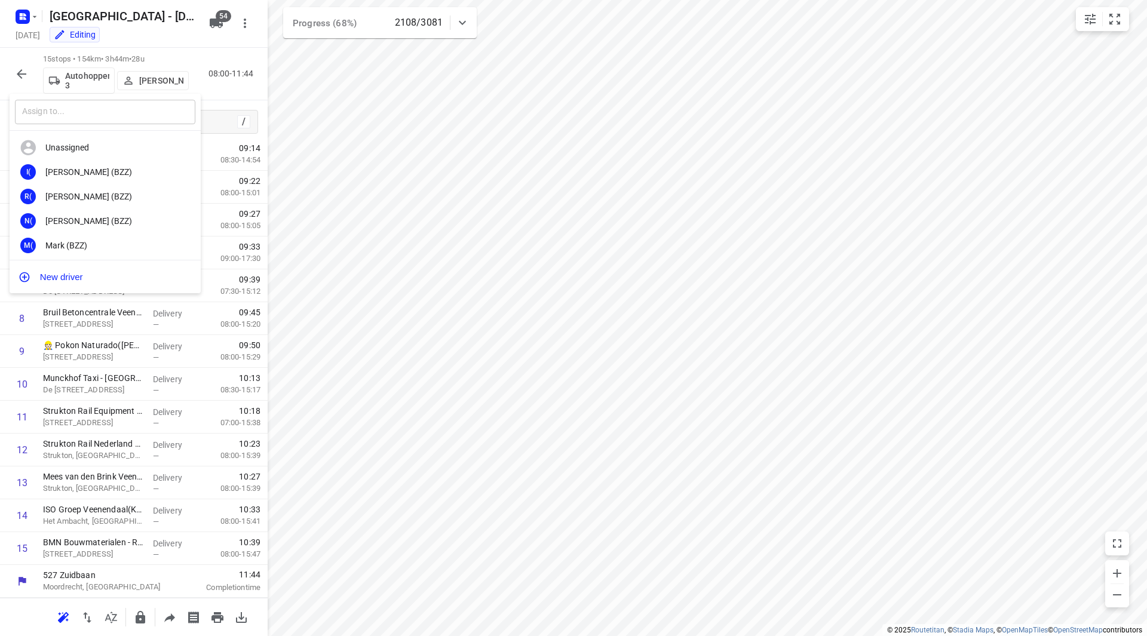
click at [136, 116] on input "text" at bounding box center [105, 112] width 180 height 24
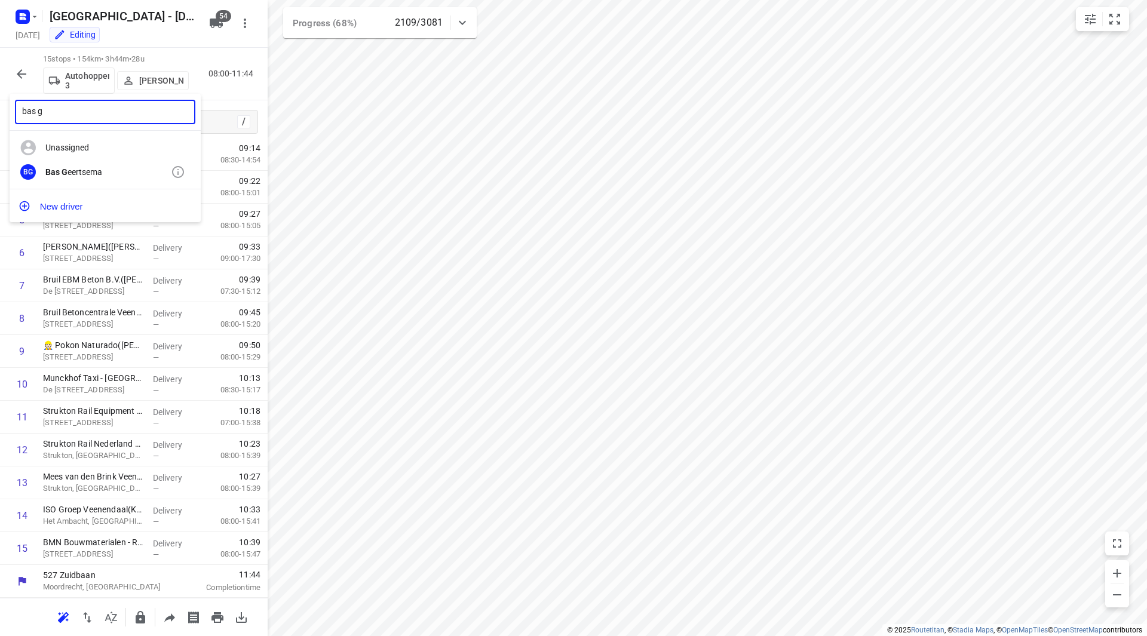
type input "bas g"
click at [120, 169] on div "Bas G eertsema" at bounding box center [107, 172] width 125 height 10
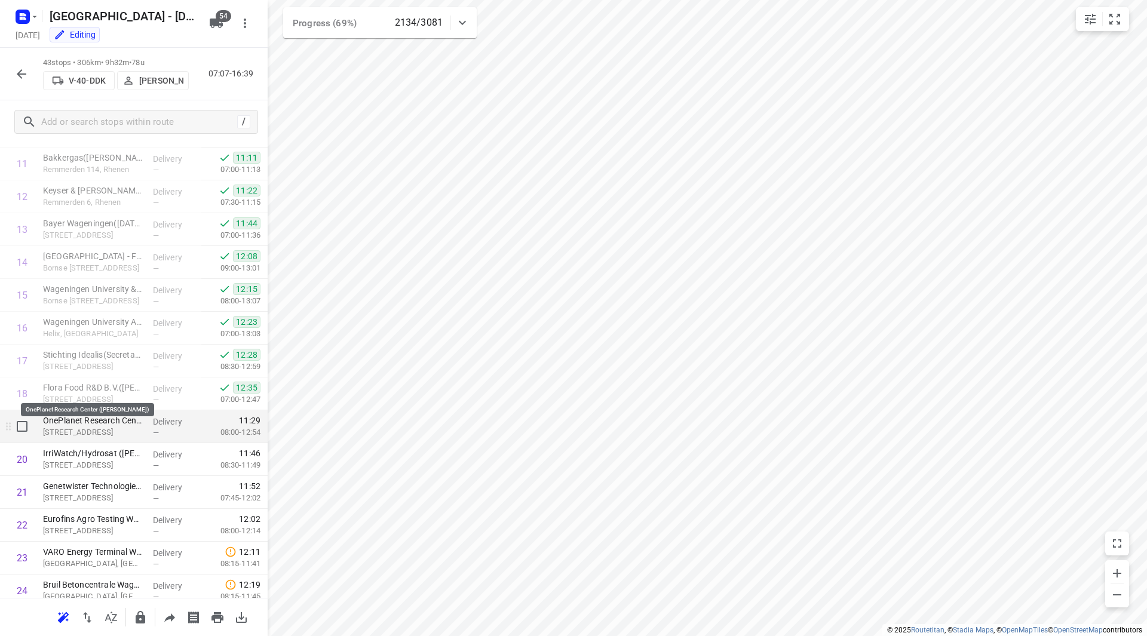
scroll to position [418, 0]
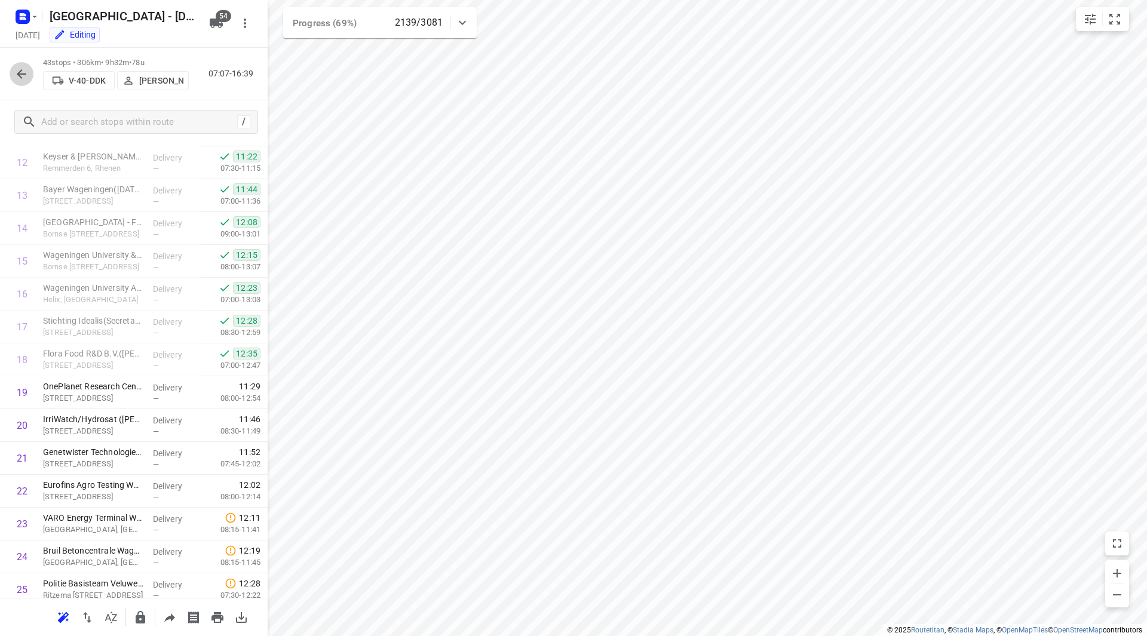
click at [25, 76] on icon "button" at bounding box center [21, 74] width 14 height 14
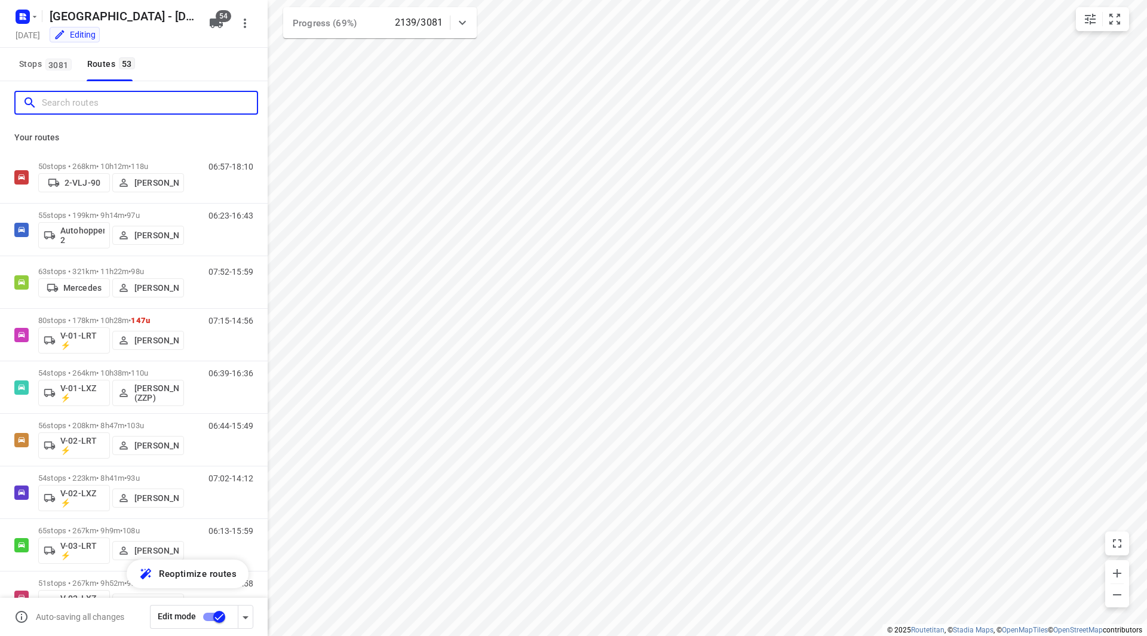
click at [81, 104] on input "Search routes" at bounding box center [149, 103] width 215 height 19
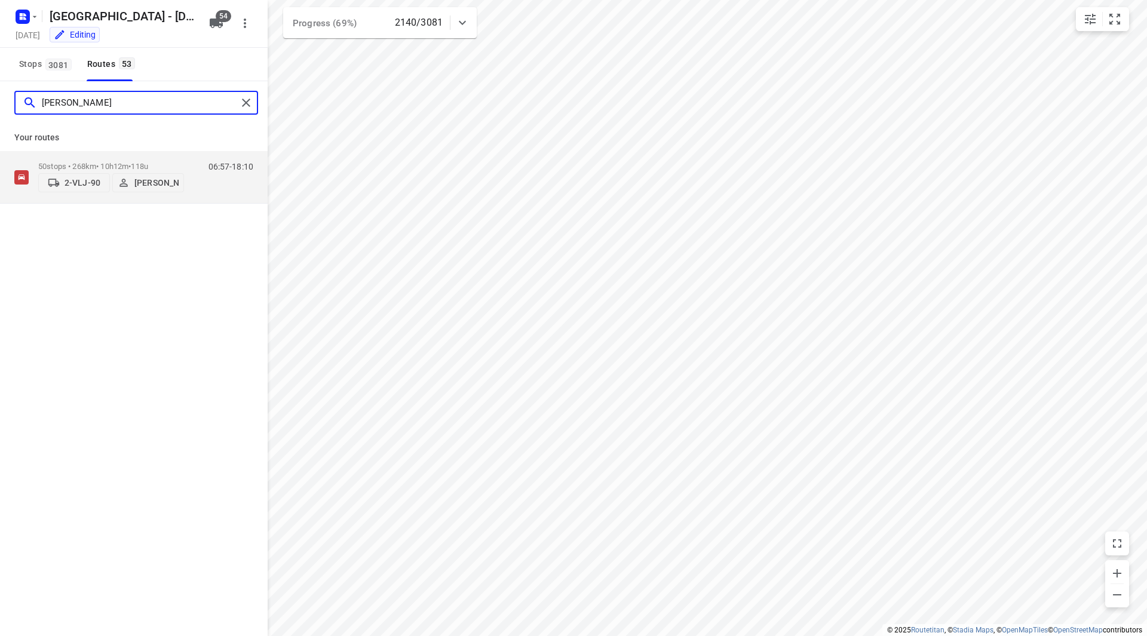
type input "john"
click at [156, 148] on div "Your routes 50 stops • 268km • 10h12m • 118u 2-VLJ-90 John Soto 06:57-18:10" at bounding box center [134, 163] width 268 height 79
click at [164, 159] on div "50 stops • 268km • 10h12m • 118u 2-VLJ-90 John Soto" at bounding box center [111, 177] width 146 height 42
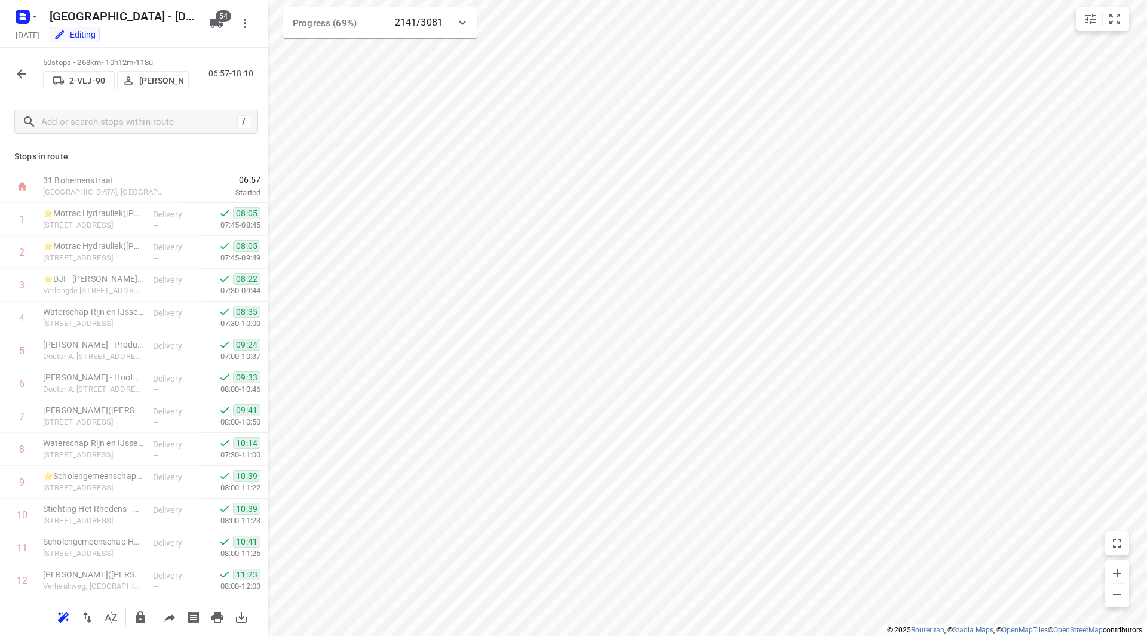
click at [17, 77] on icon "button" at bounding box center [21, 74] width 14 height 14
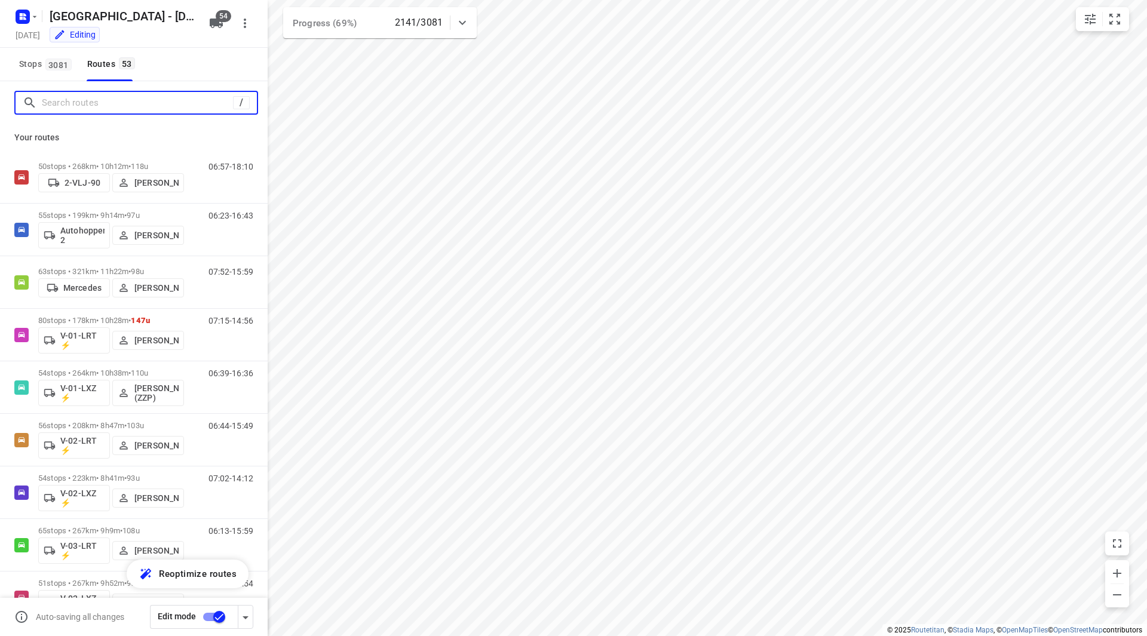
click at [75, 108] on input "Search routes" at bounding box center [137, 103] width 191 height 19
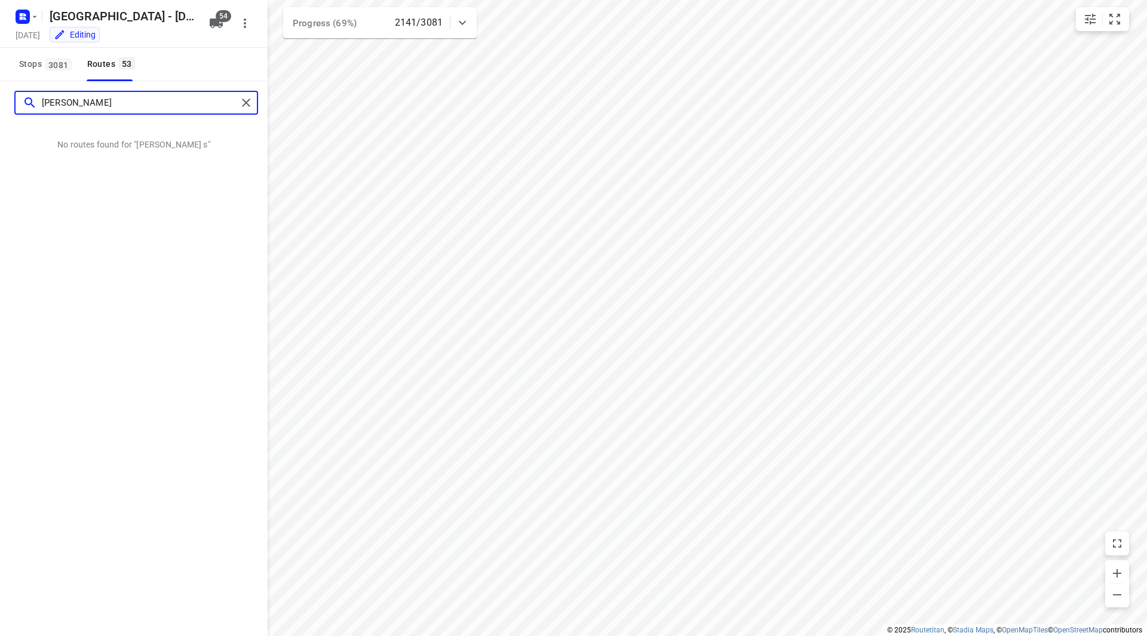
click at [86, 105] on input "alex s" at bounding box center [139, 103] width 195 height 19
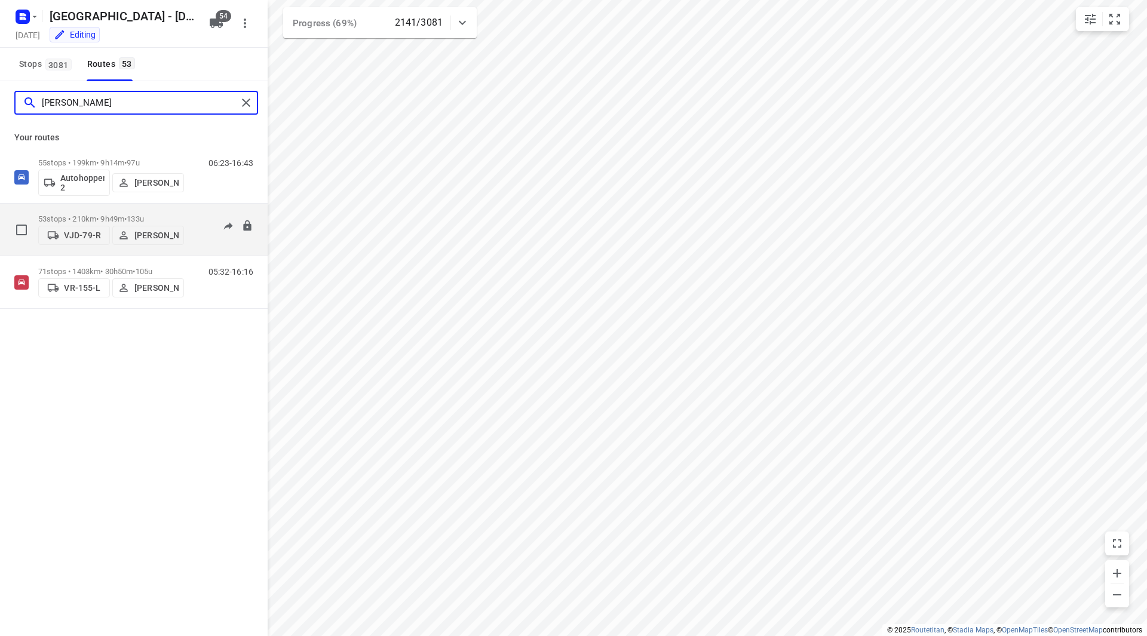
type input "alex"
click at [144, 214] on span "133u" at bounding box center [135, 218] width 17 height 9
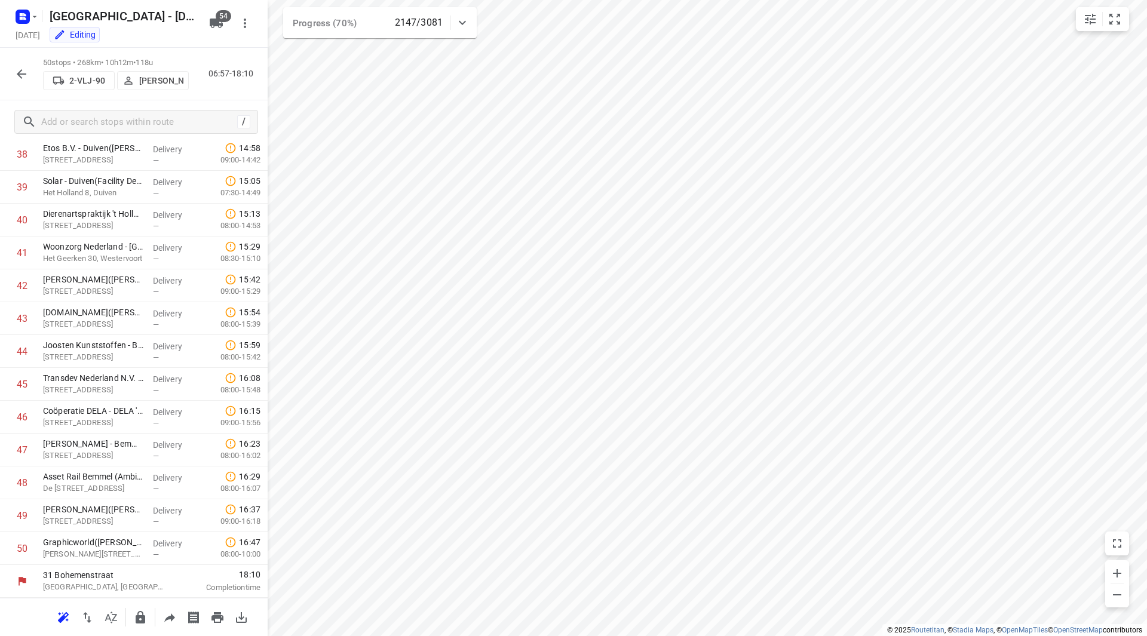
scroll to position [1280, 0]
click at [23, 70] on icon "button" at bounding box center [21, 74] width 14 height 14
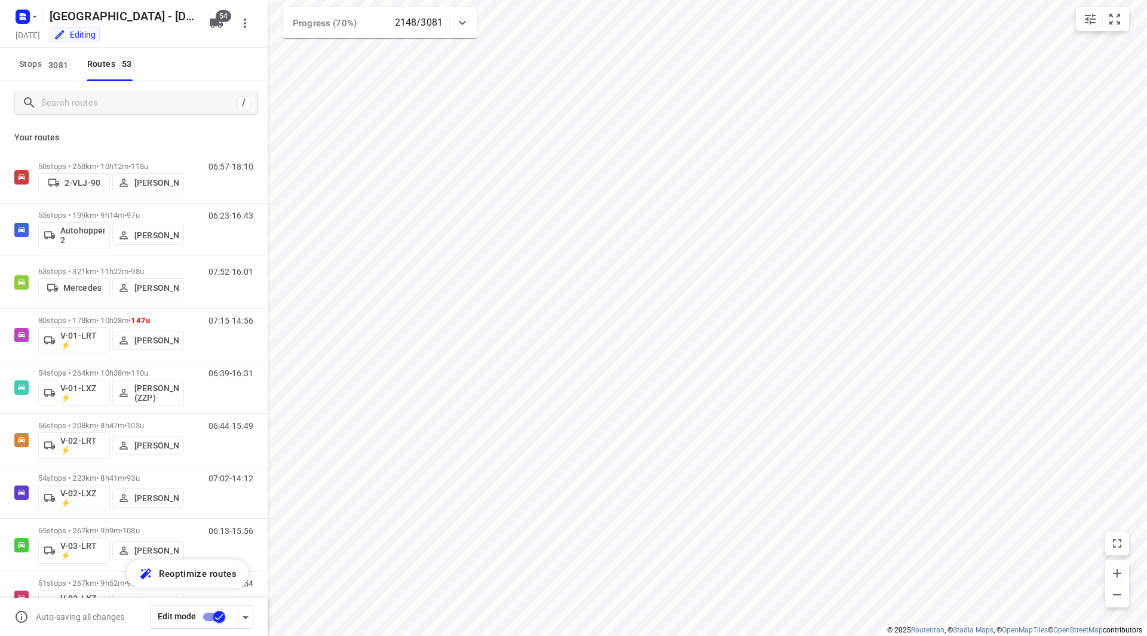
click at [94, 120] on div "/" at bounding box center [134, 102] width 268 height 43
click at [98, 114] on div "/" at bounding box center [136, 103] width 244 height 24
click at [103, 102] on input "Search routes" at bounding box center [137, 103] width 191 height 19
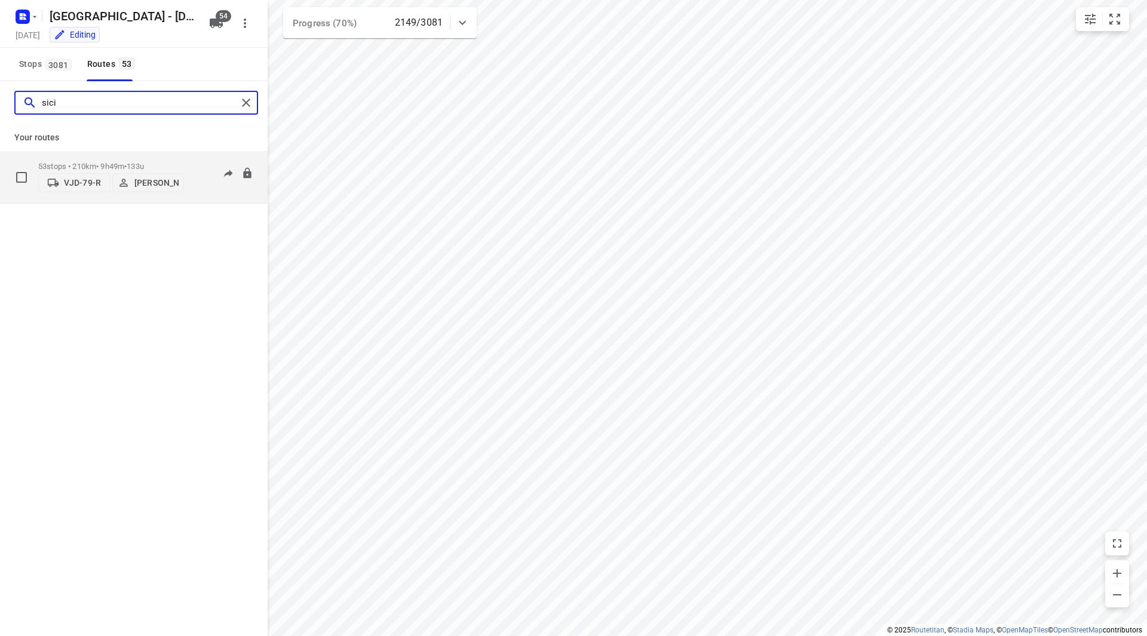
type input "sici"
click at [163, 156] on div "53 stops • 210km • 9h49m • 133u VJD-79-R Alex Sicilian" at bounding box center [111, 177] width 146 height 42
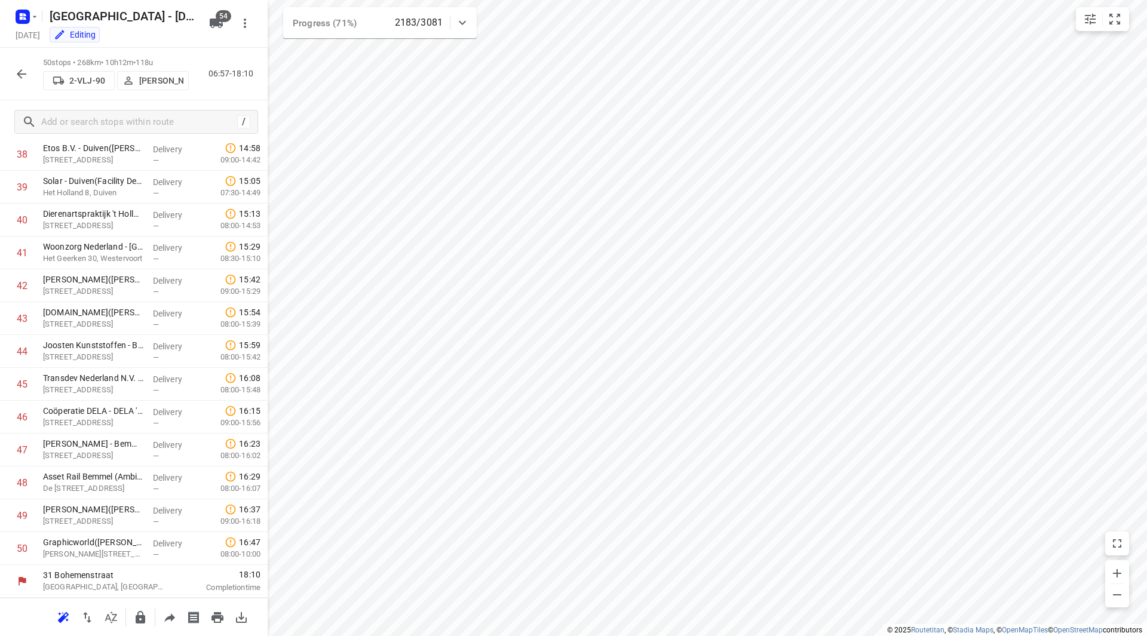
click at [29, 78] on button "button" at bounding box center [22, 74] width 24 height 24
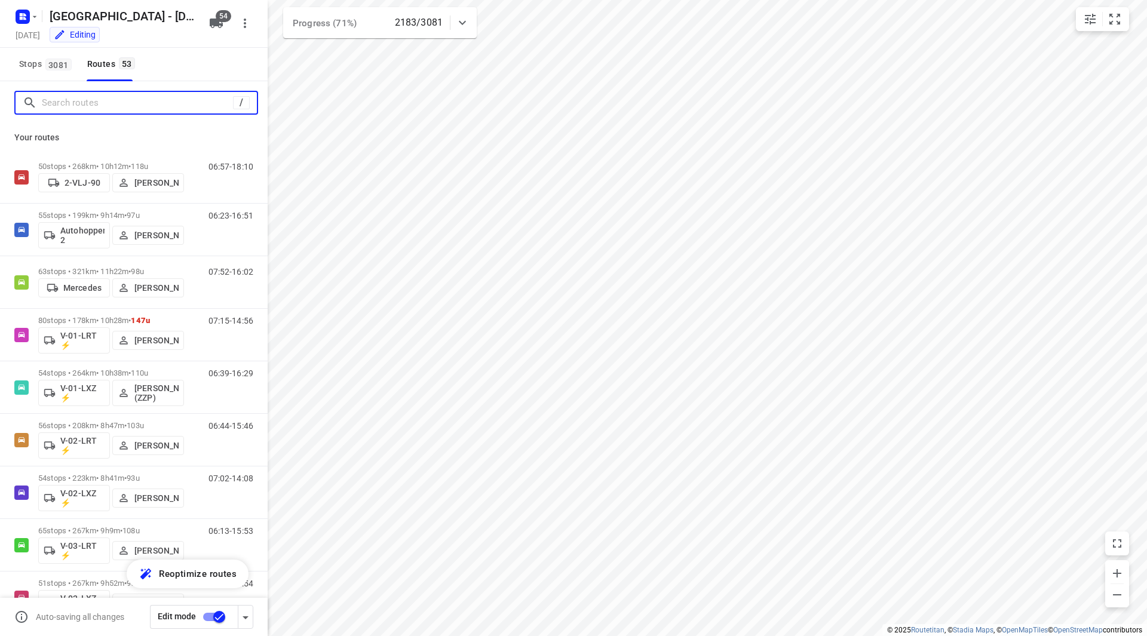
click at [76, 103] on input "Search routes" at bounding box center [137, 103] width 191 height 19
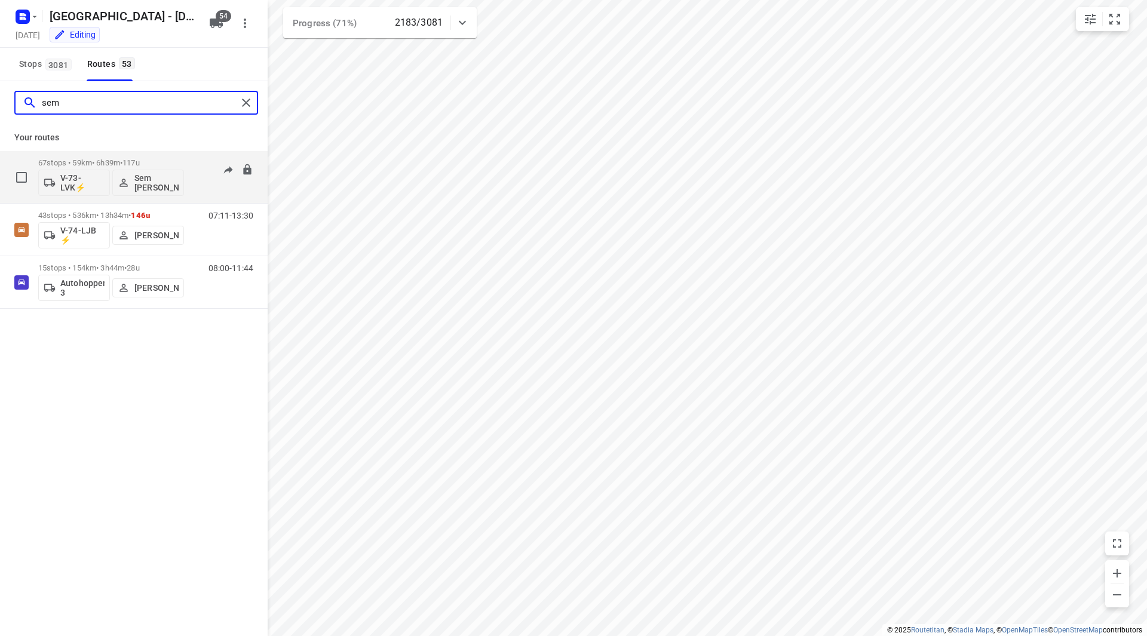
type input "sem"
click at [157, 153] on div "67 stops • 59km • 6h39m • 117u V-73-LVK⚡ Sem Bollweg" at bounding box center [111, 177] width 146 height 50
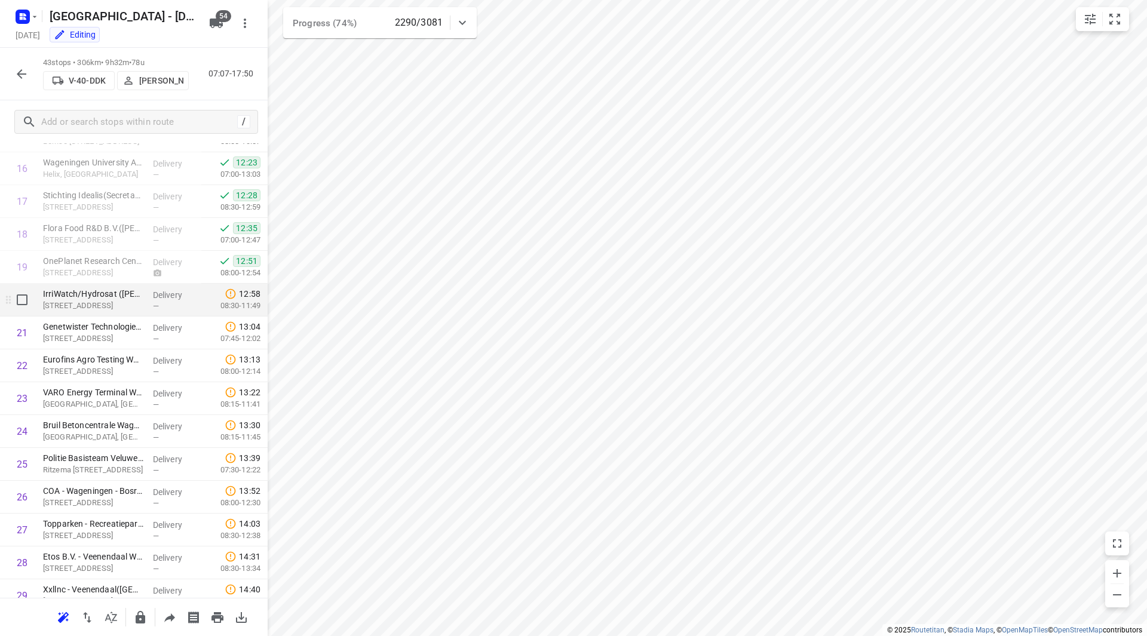
scroll to position [513, 0]
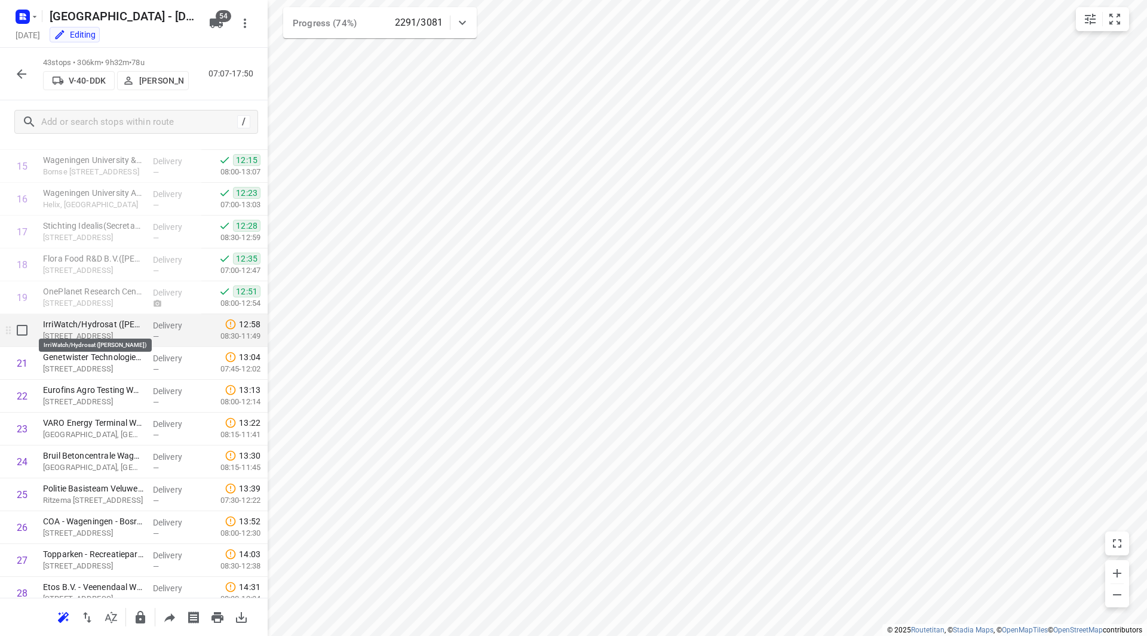
click at [91, 328] on p "IrriWatch/Hydrosat (Roula Bachour)" at bounding box center [93, 324] width 100 height 12
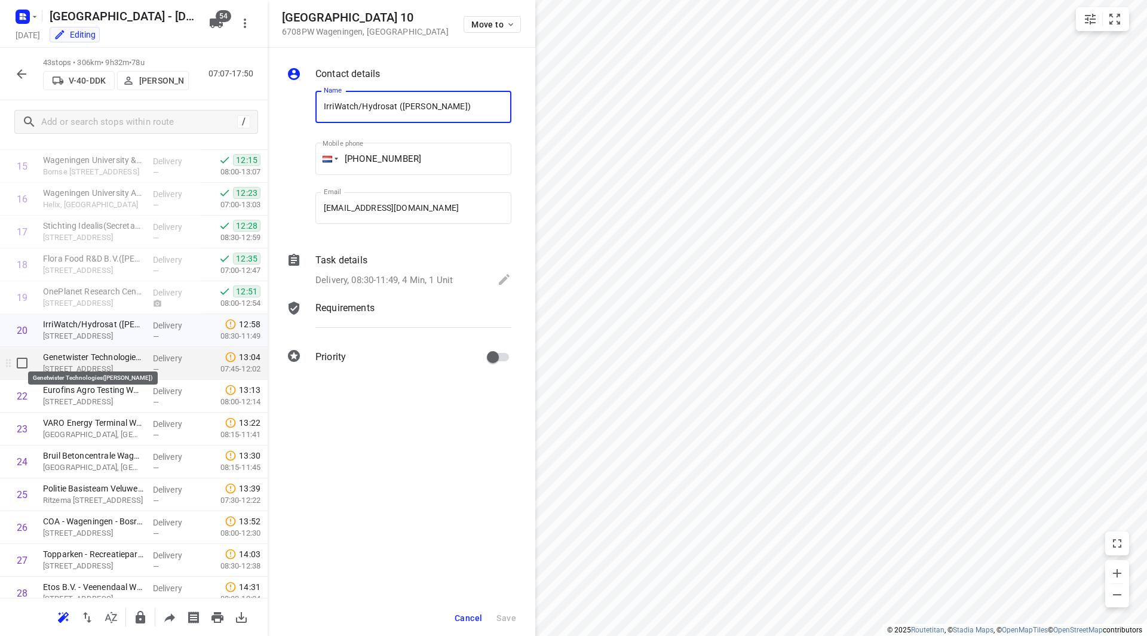
click at [94, 360] on p "Genetwister Technologies(Ferry Wijnhoven)" at bounding box center [93, 357] width 100 height 12
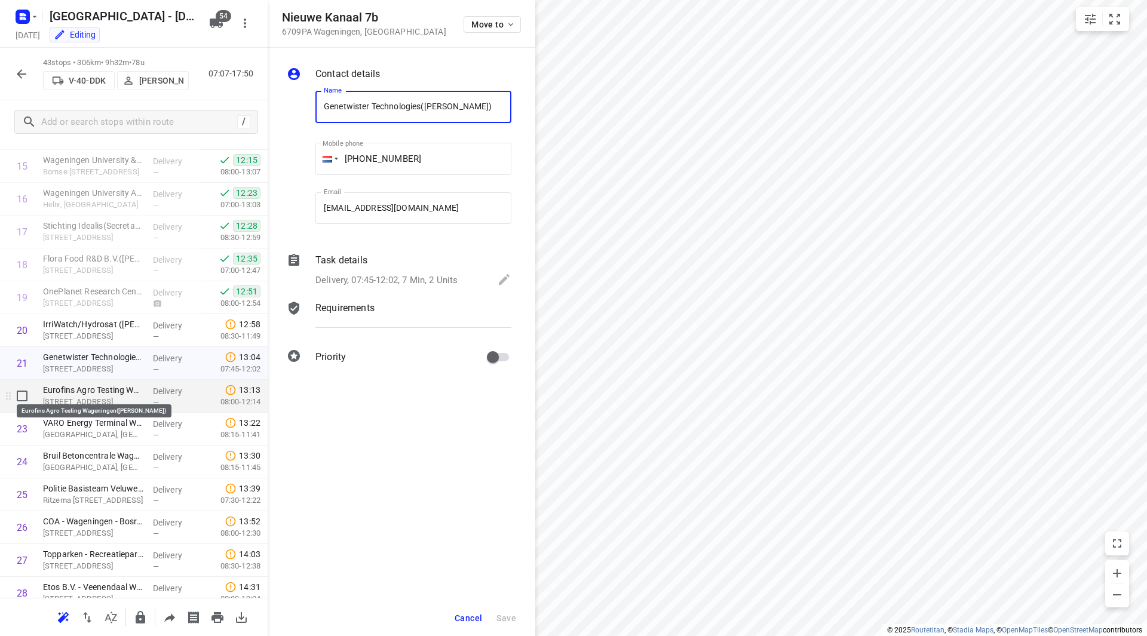
click at [93, 391] on p "Eurofins Agro Testing Wageningen(Kenneth Hassell)" at bounding box center [93, 390] width 100 height 12
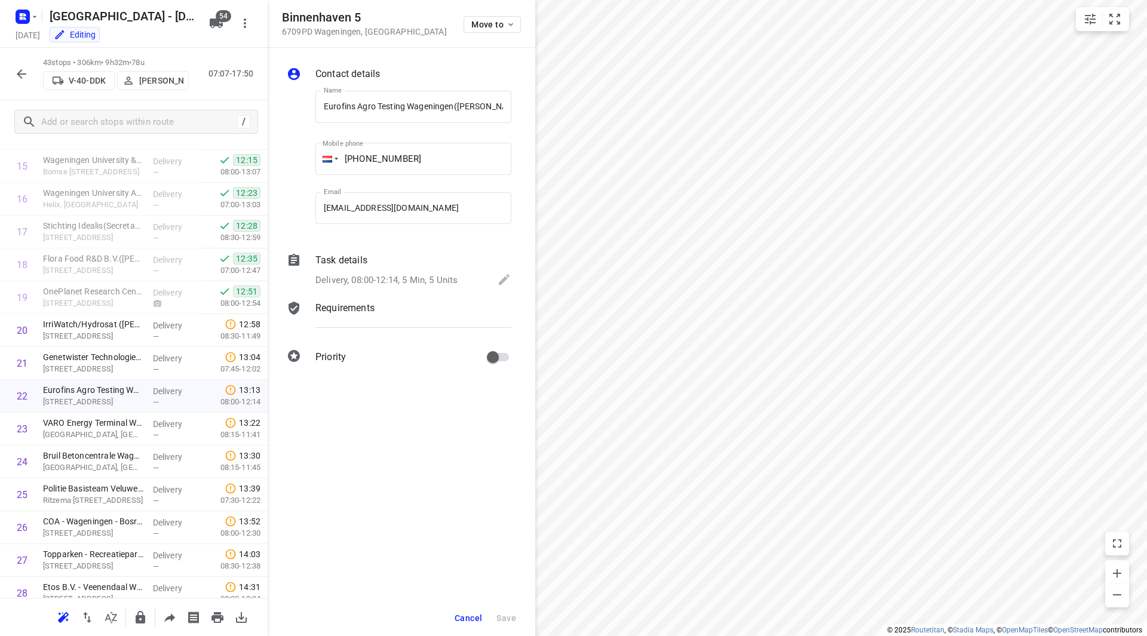
click at [461, 616] on span "Cancel" at bounding box center [467, 618] width 27 height 10
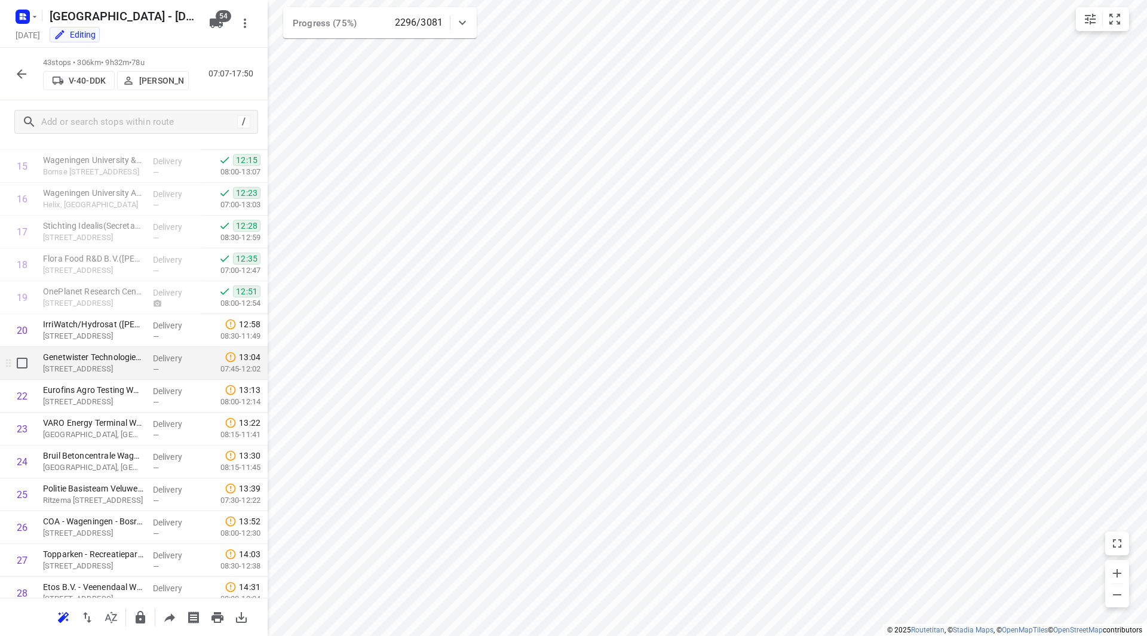
click at [140, 360] on div "Genetwister Technologies(Ferry Wijnhoven) Nieuwe Kanaal 7b, Wageningen" at bounding box center [93, 363] width 110 height 33
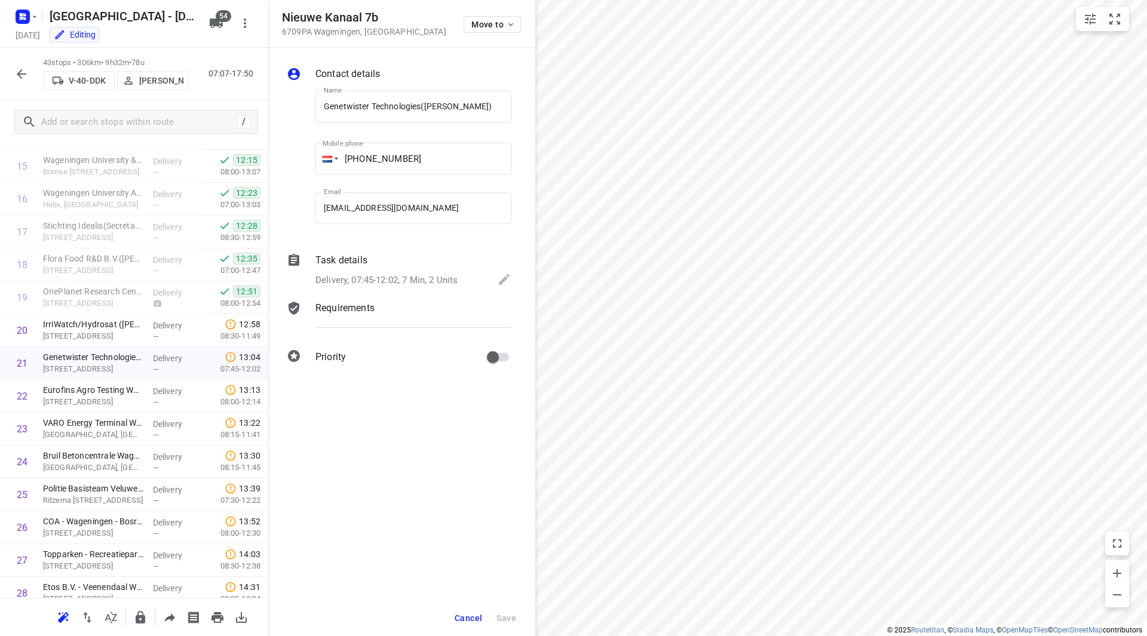
click at [472, 619] on span "Cancel" at bounding box center [467, 618] width 27 height 10
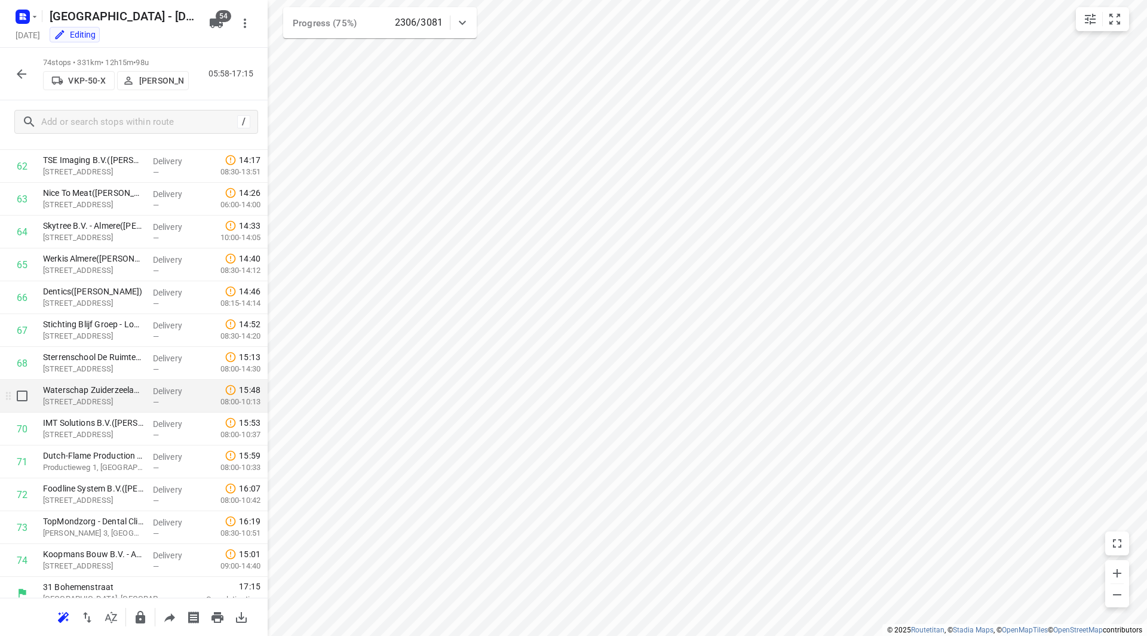
scroll to position [2069, 0]
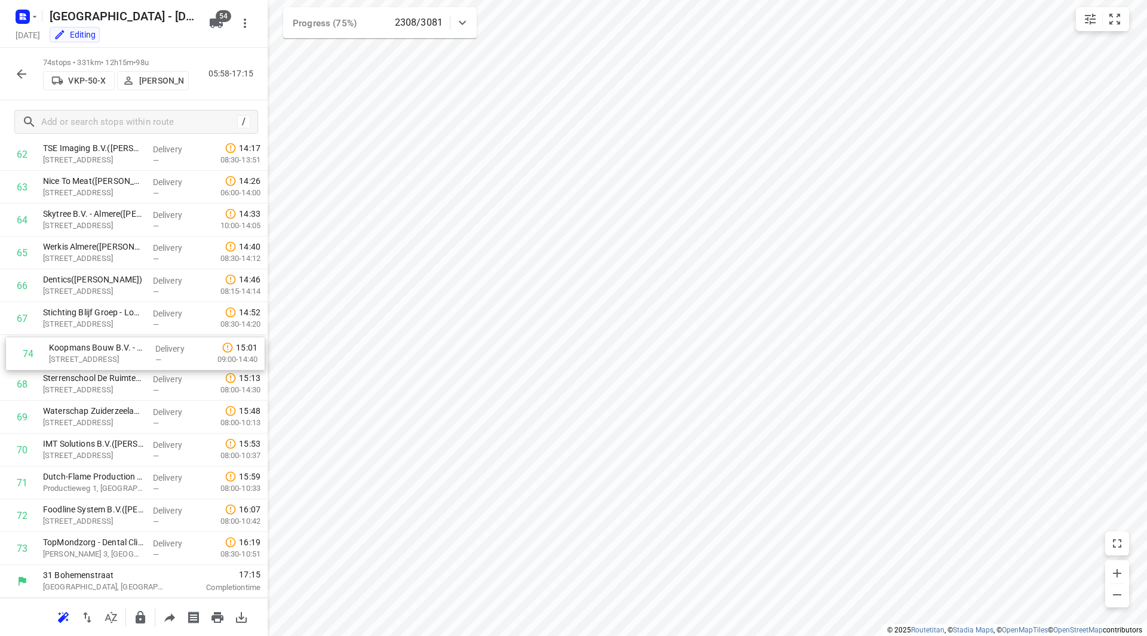
drag, startPoint x: 75, startPoint y: 546, endPoint x: 84, endPoint y: 342, distance: 205.0
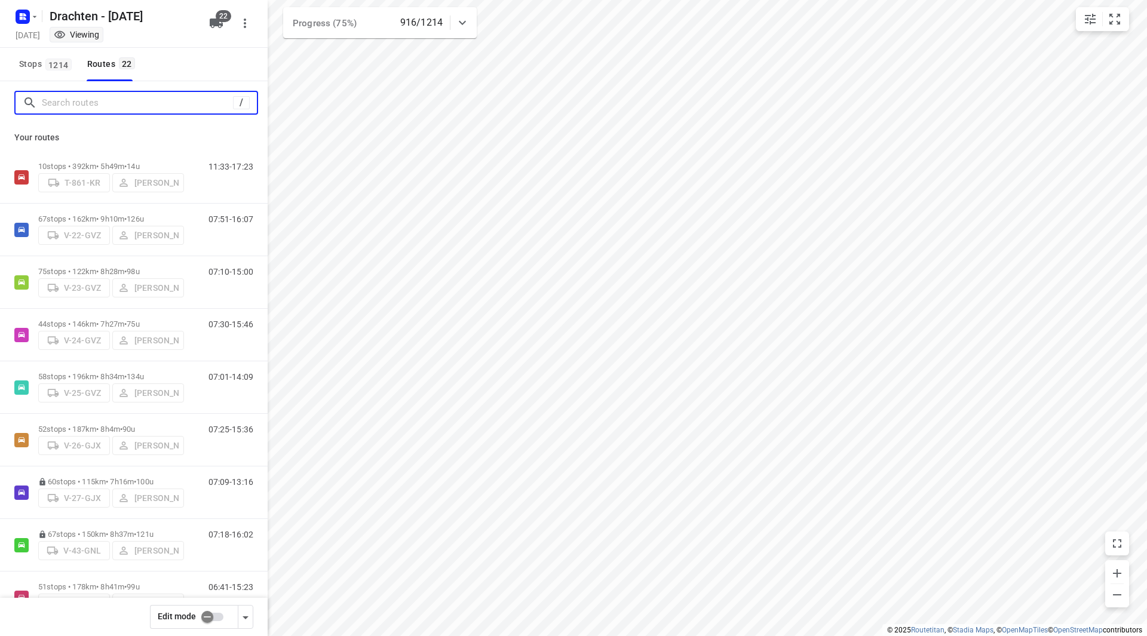
click at [127, 95] on input "Search routes" at bounding box center [137, 103] width 191 height 19
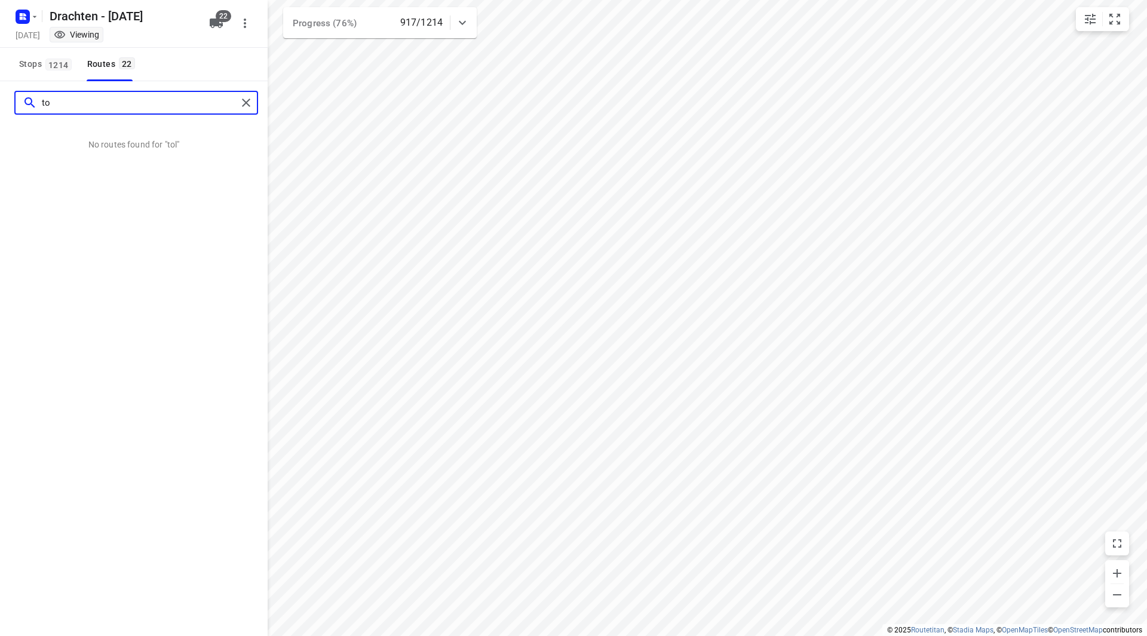
type input "t"
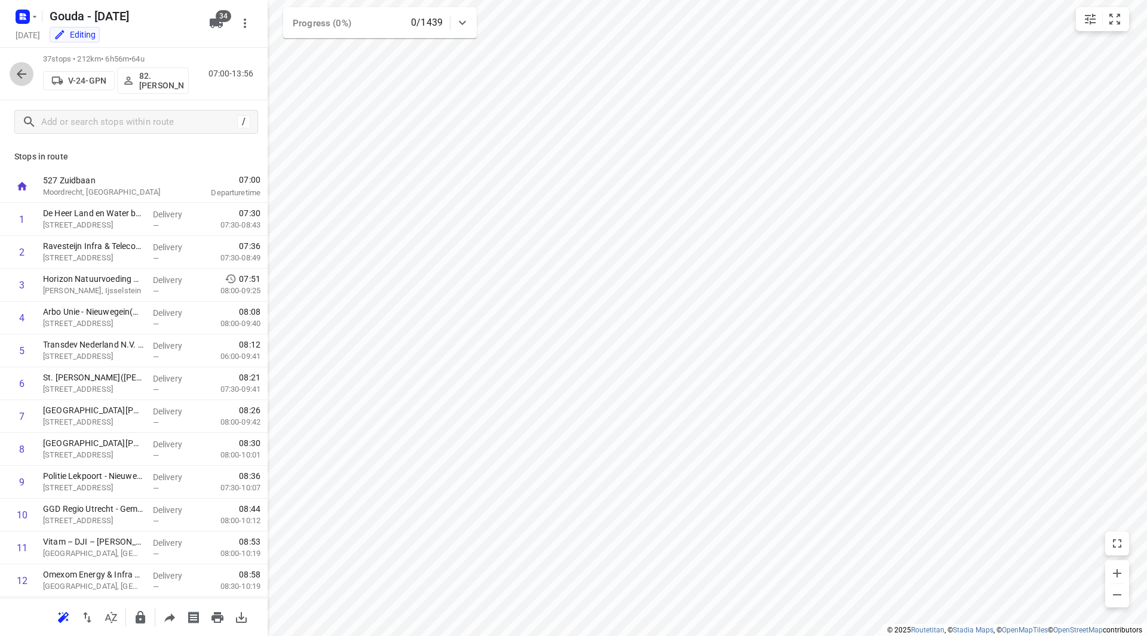
click at [23, 71] on icon "button" at bounding box center [21, 74] width 14 height 14
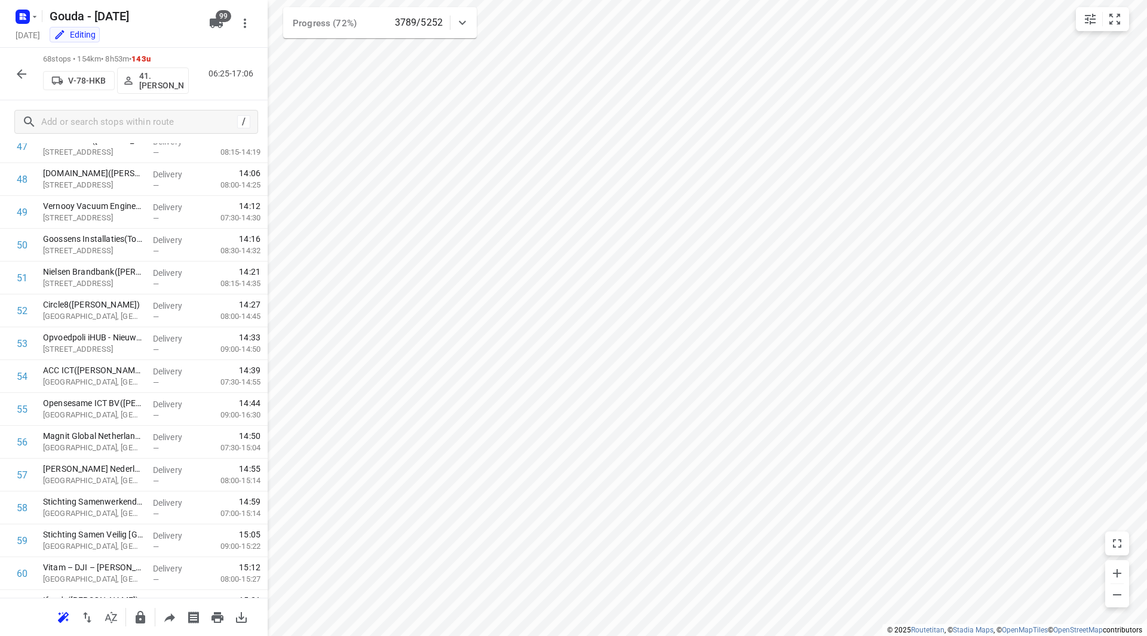
scroll to position [1872, 0]
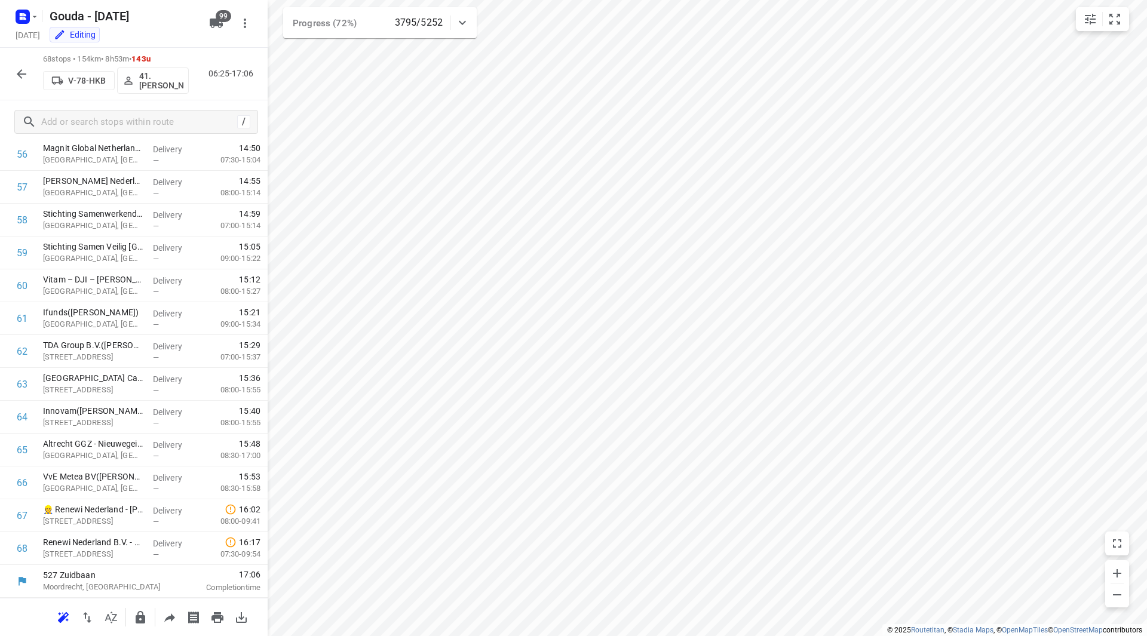
click at [16, 73] on button "button" at bounding box center [22, 74] width 24 height 24
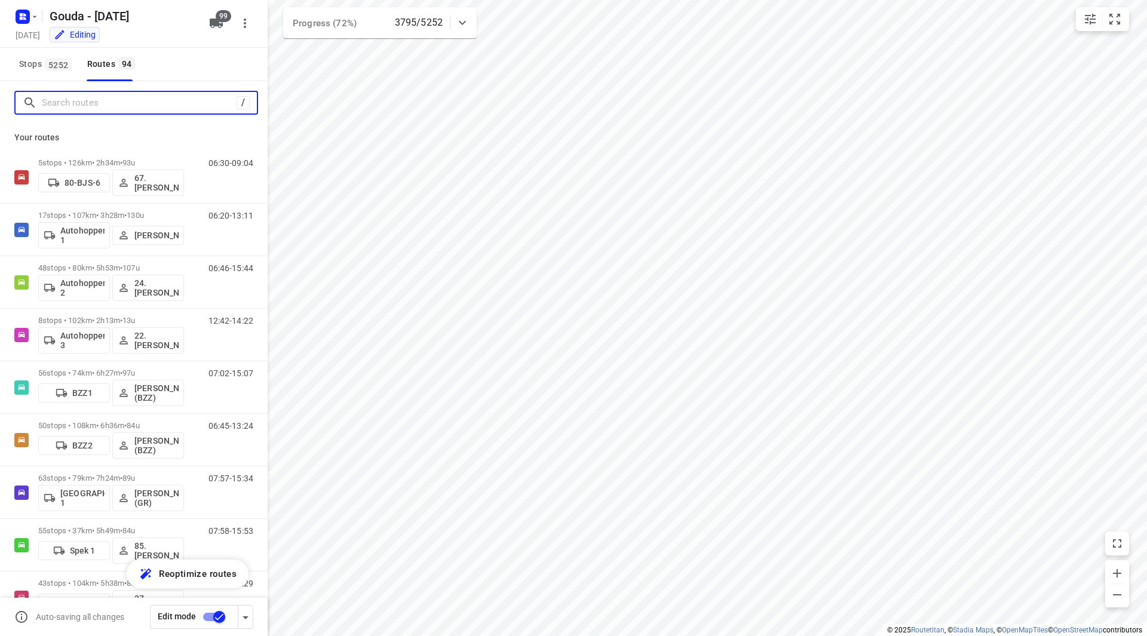
click at [53, 102] on input "Search routes" at bounding box center [139, 103] width 195 height 19
click at [61, 101] on input "Search routes" at bounding box center [149, 103] width 215 height 19
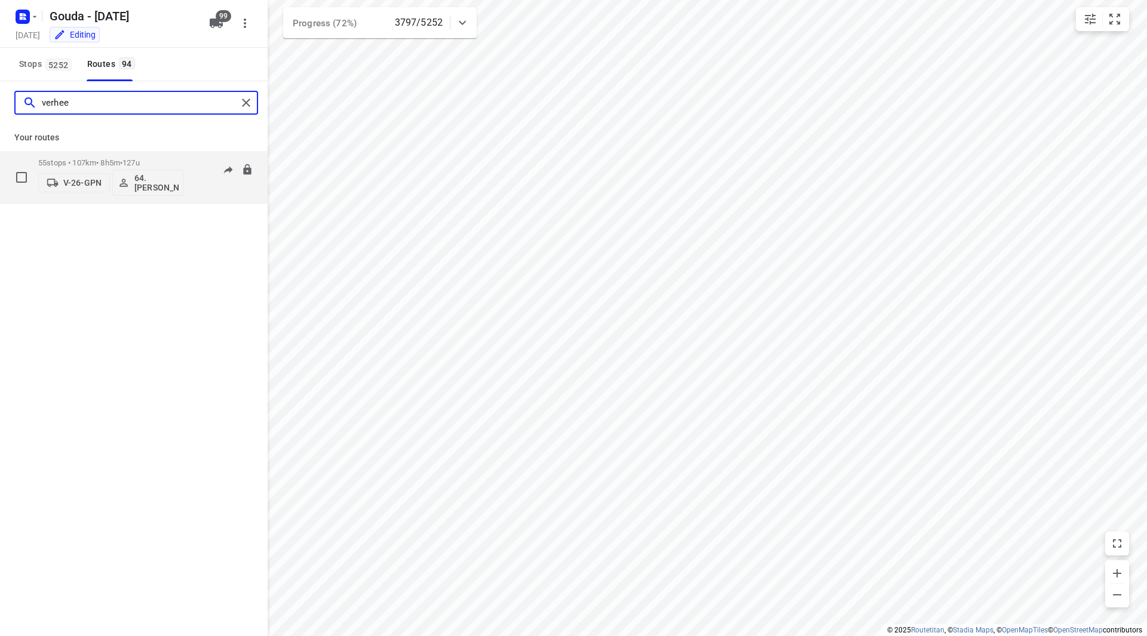
type input "verhee"
click at [170, 158] on p "55 stops • 107km • 8h5m • 127u" at bounding box center [111, 162] width 146 height 9
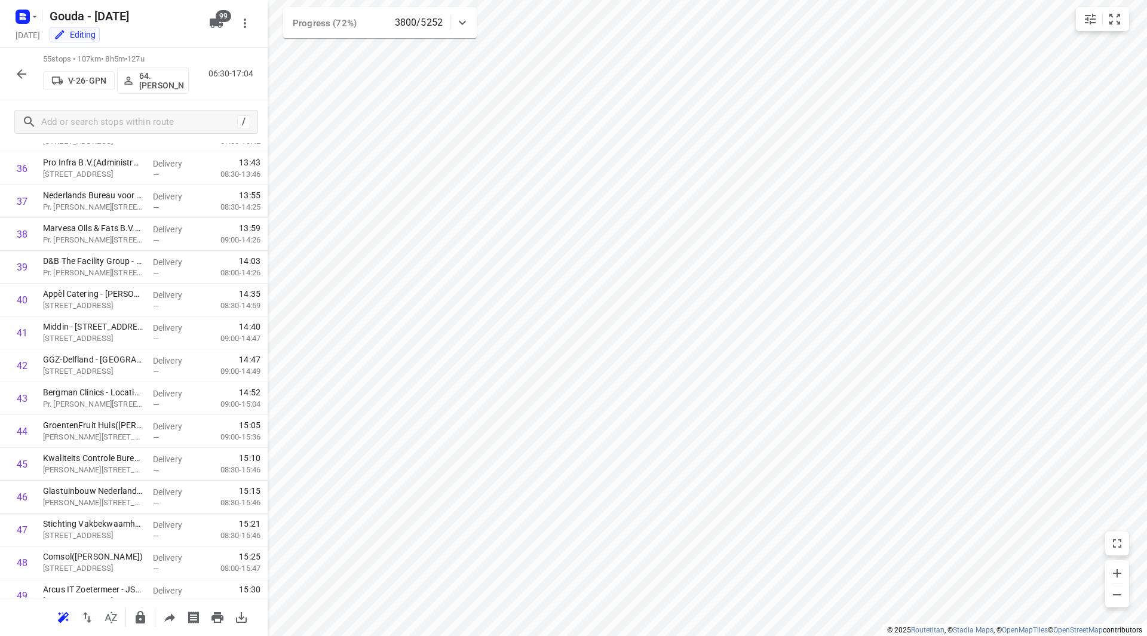
scroll to position [1445, 0]
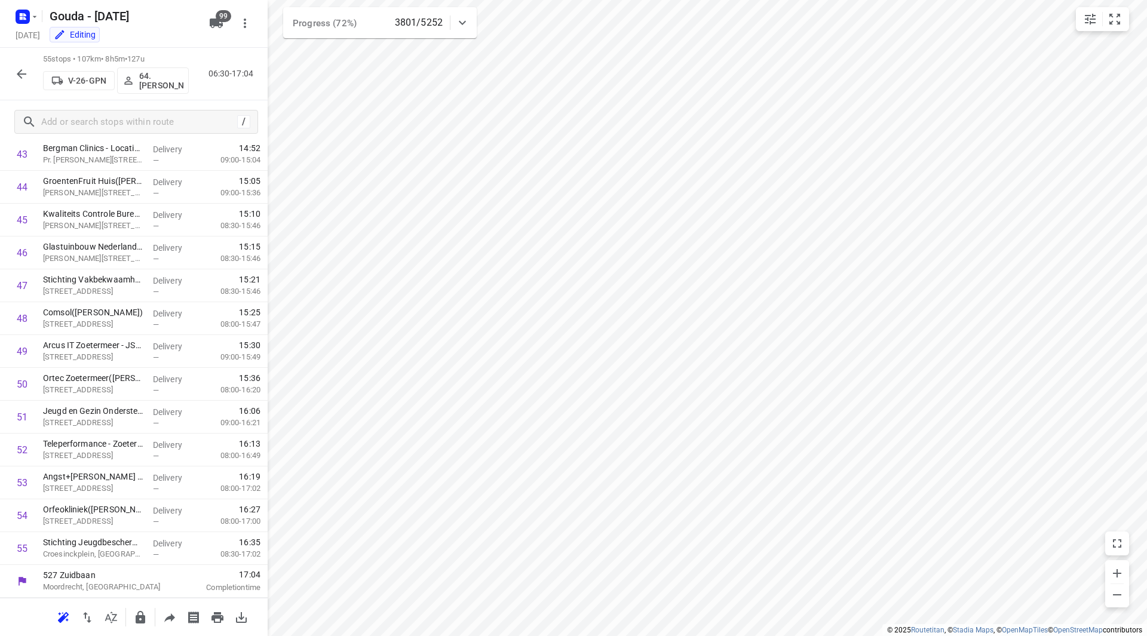
click at [23, 75] on icon "button" at bounding box center [21, 74] width 14 height 14
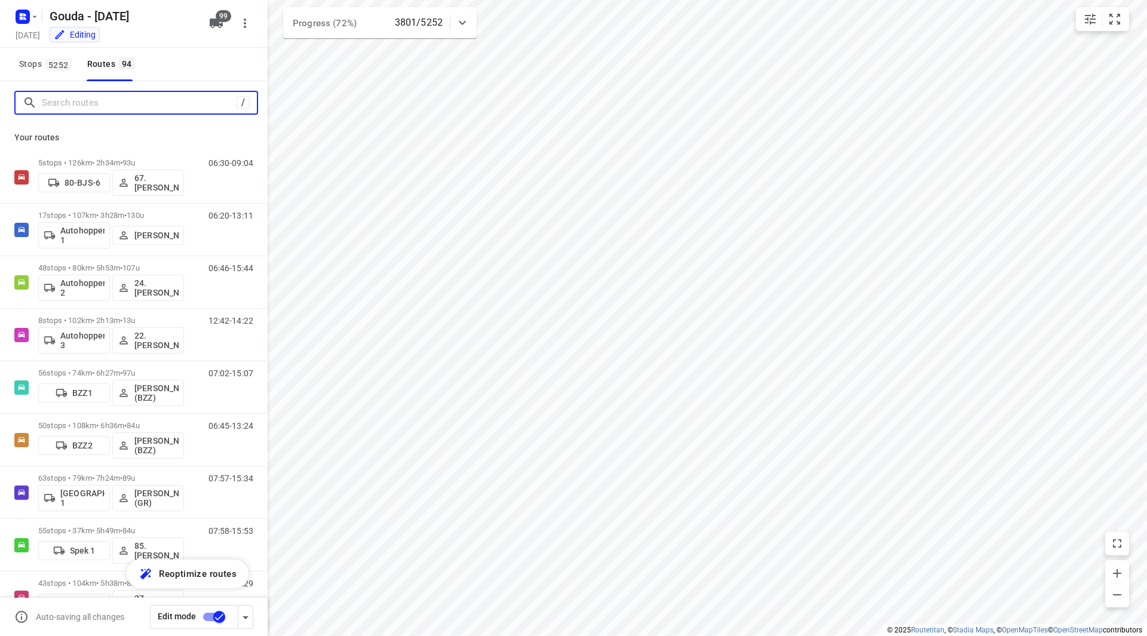
click at [75, 109] on input "Search routes" at bounding box center [139, 103] width 195 height 19
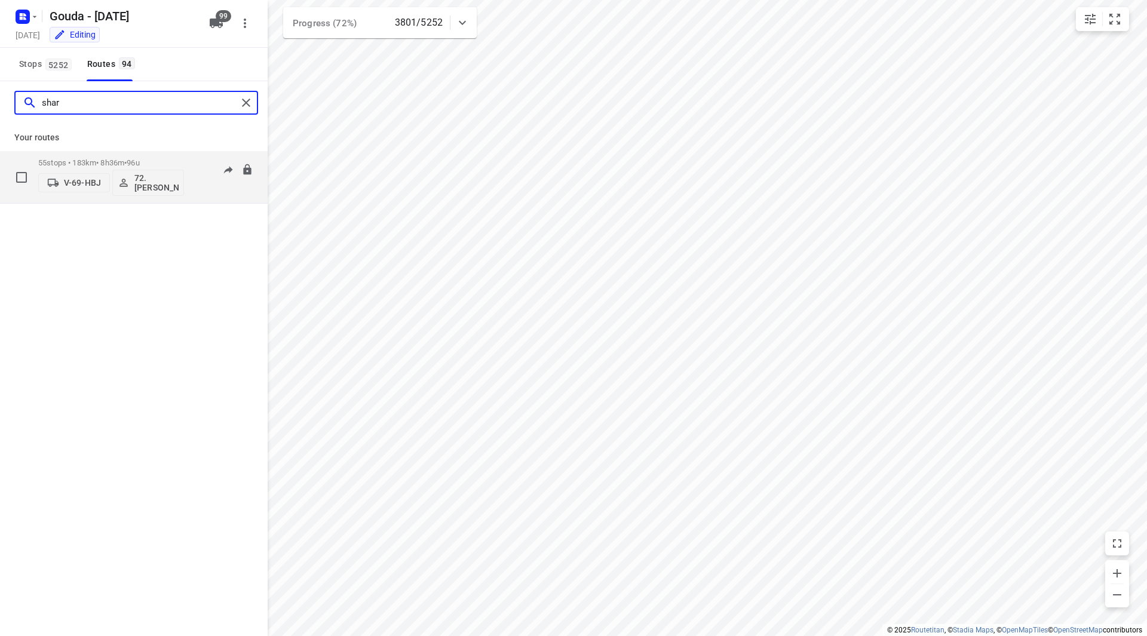
type input "shar"
click at [159, 160] on p "55 stops • 183km • 8h36m • 96u" at bounding box center [111, 162] width 146 height 9
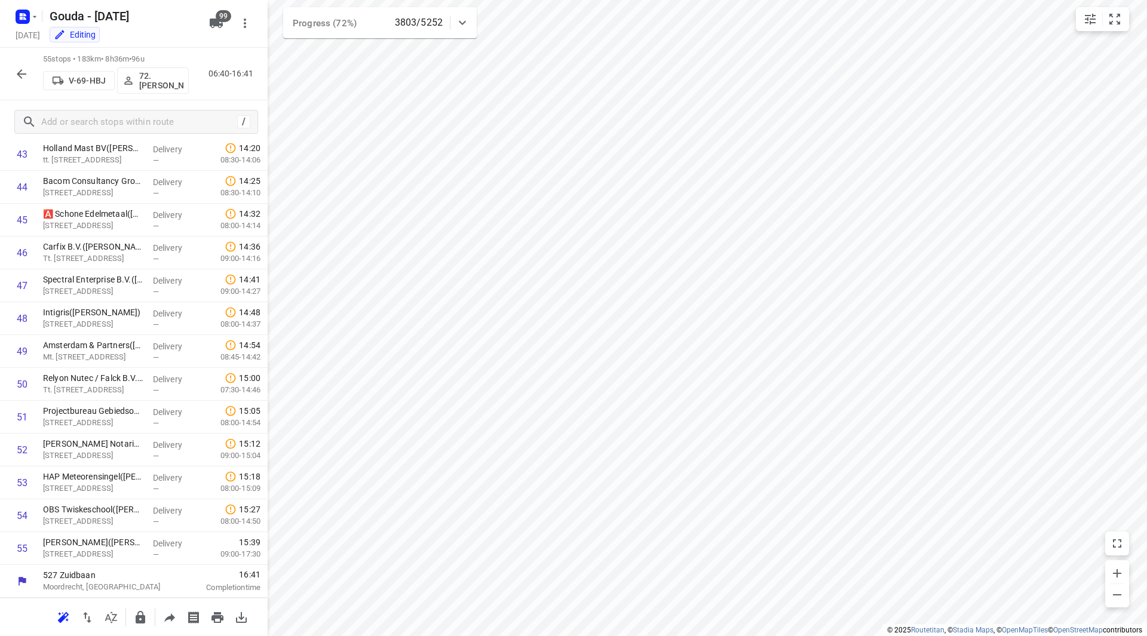
click at [13, 76] on button "button" at bounding box center [22, 74] width 24 height 24
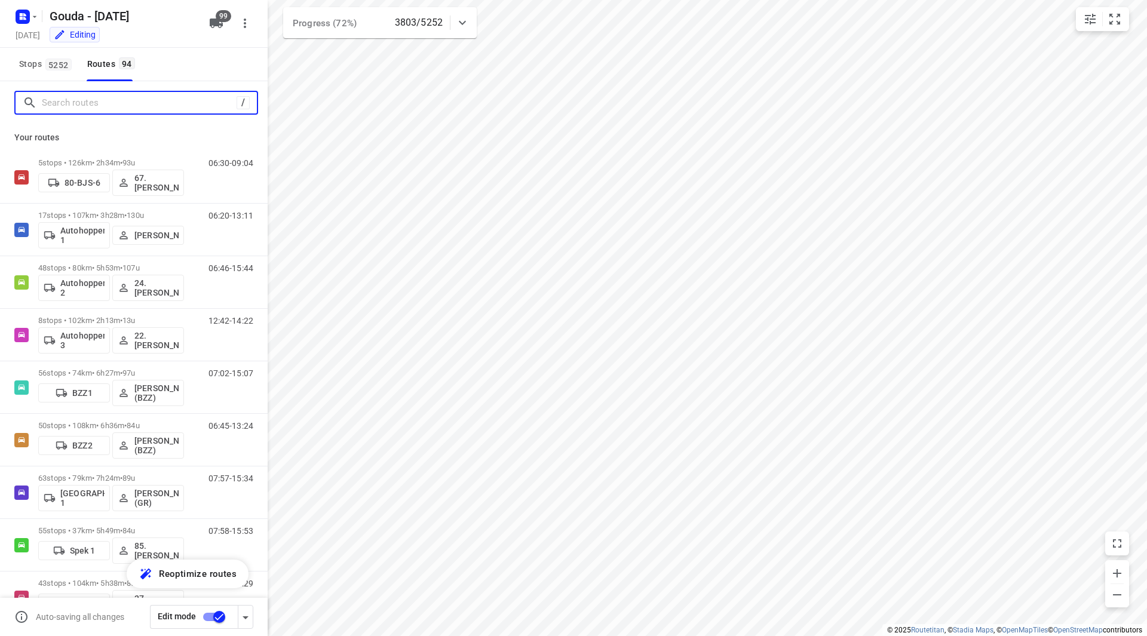
click at [77, 101] on input "Search routes" at bounding box center [139, 103] width 195 height 19
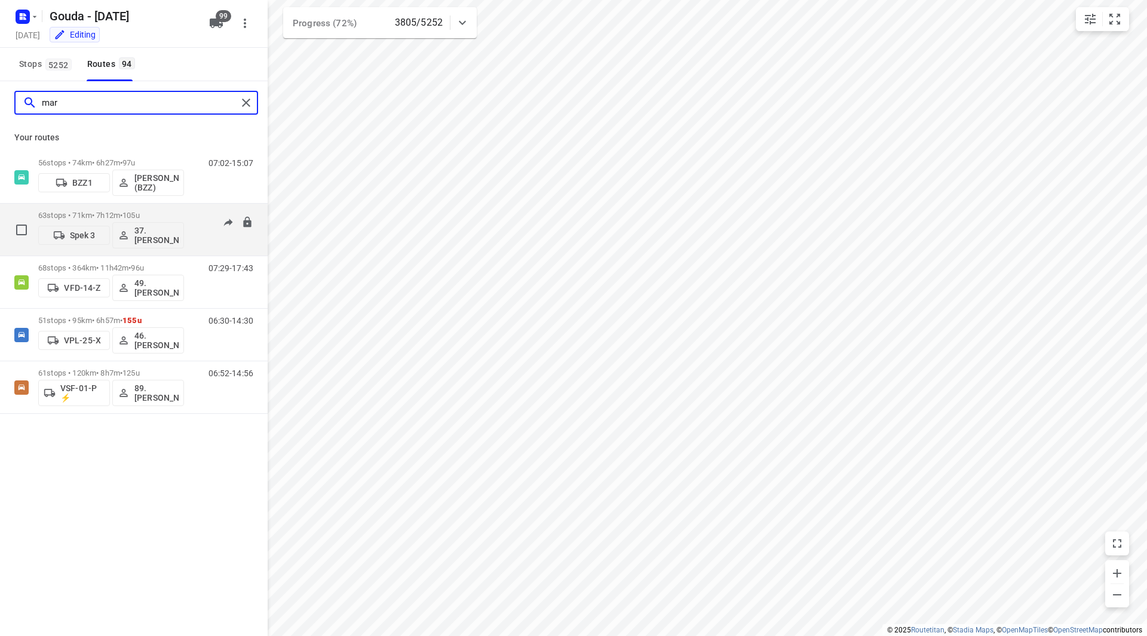
type input "mar"
click at [170, 213] on p "63 stops • 71km • 7h12m • 105u" at bounding box center [111, 215] width 146 height 9
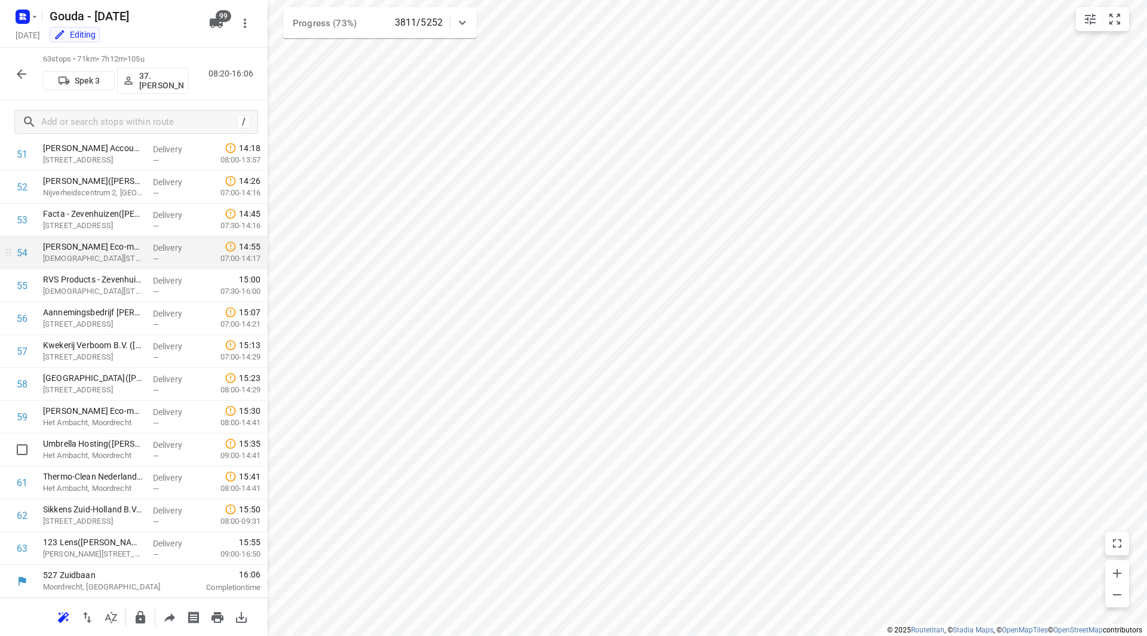
scroll to position [1588, 0]
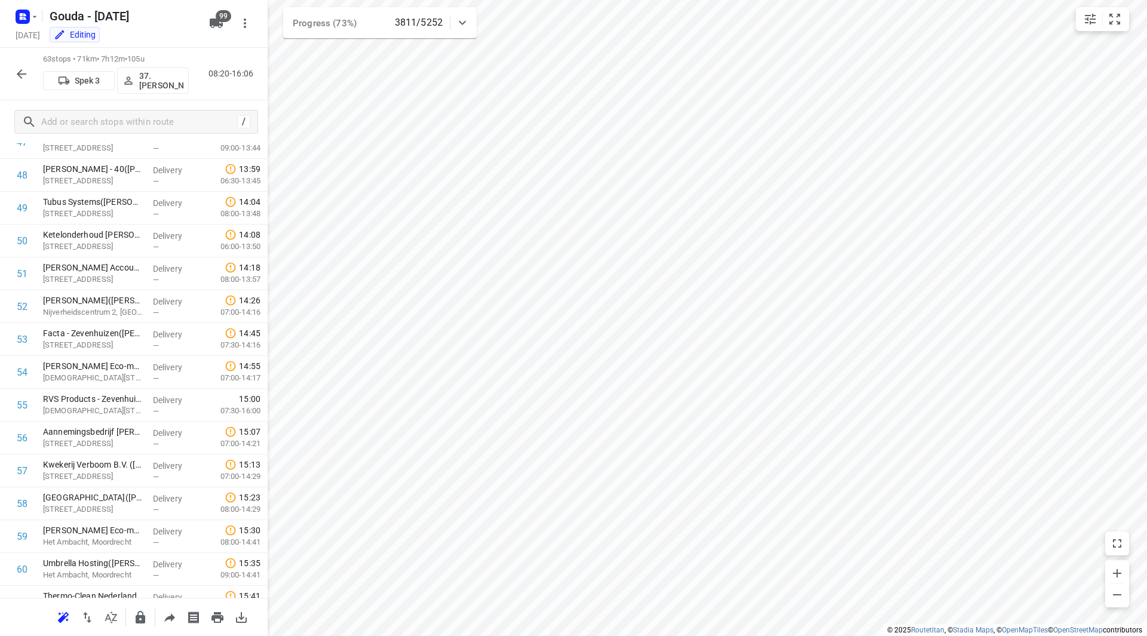
click at [22, 72] on icon "button" at bounding box center [21, 74] width 14 height 14
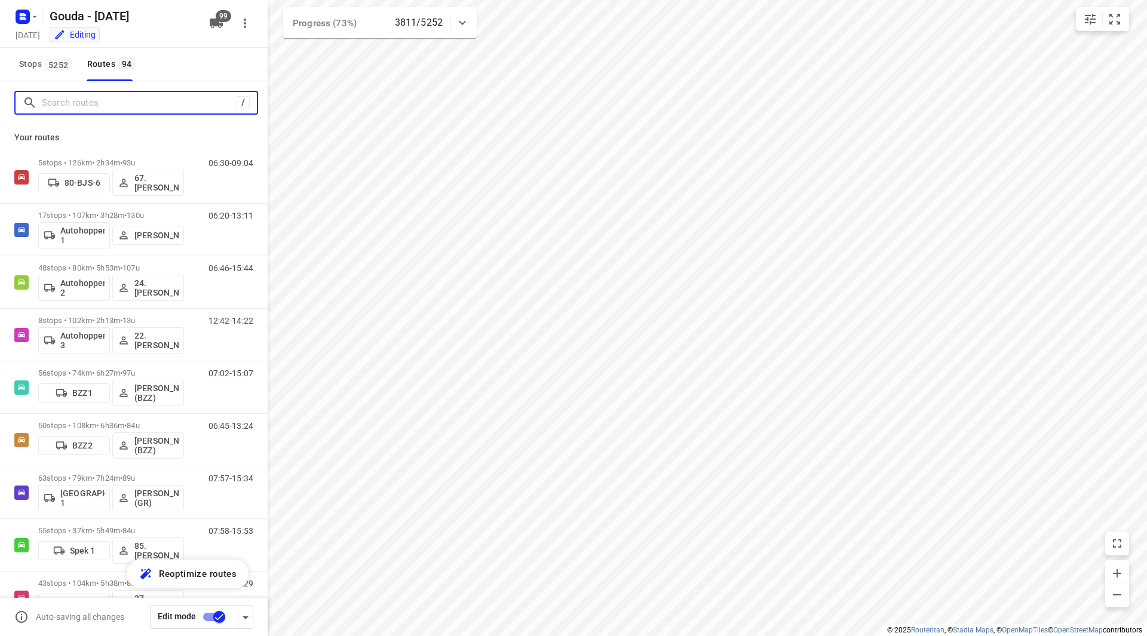
click at [81, 94] on input "Search routes" at bounding box center [139, 103] width 195 height 19
click at [84, 102] on input "Search routes" at bounding box center [149, 103] width 215 height 19
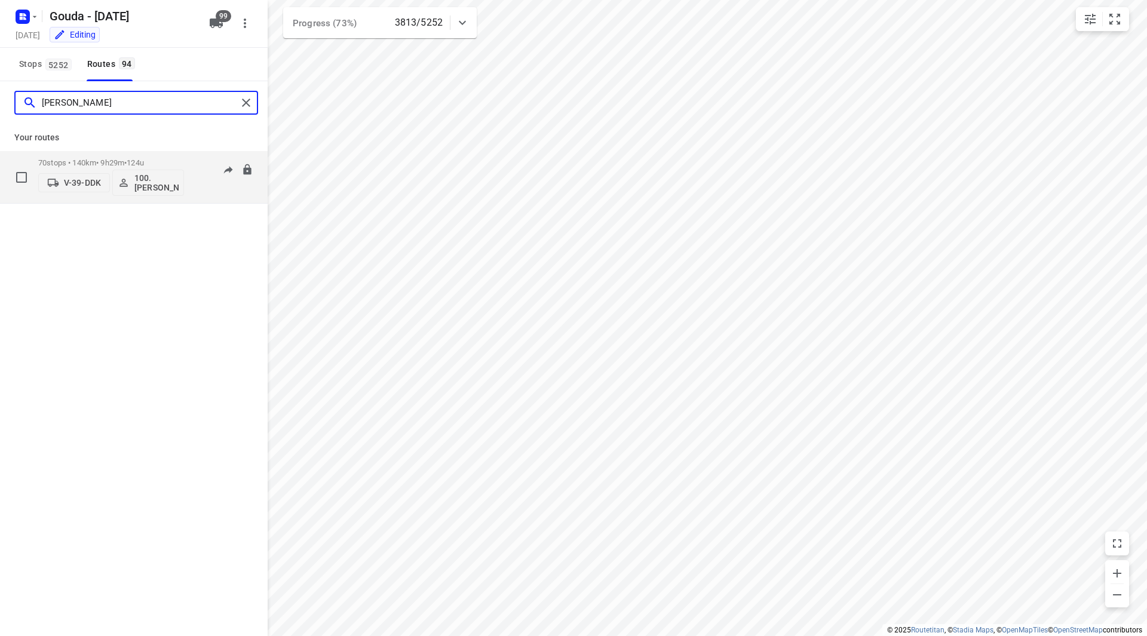
type input "[PERSON_NAME]"
click at [160, 161] on p "70 stops • 140km • 9h29m • 124u" at bounding box center [111, 162] width 146 height 9
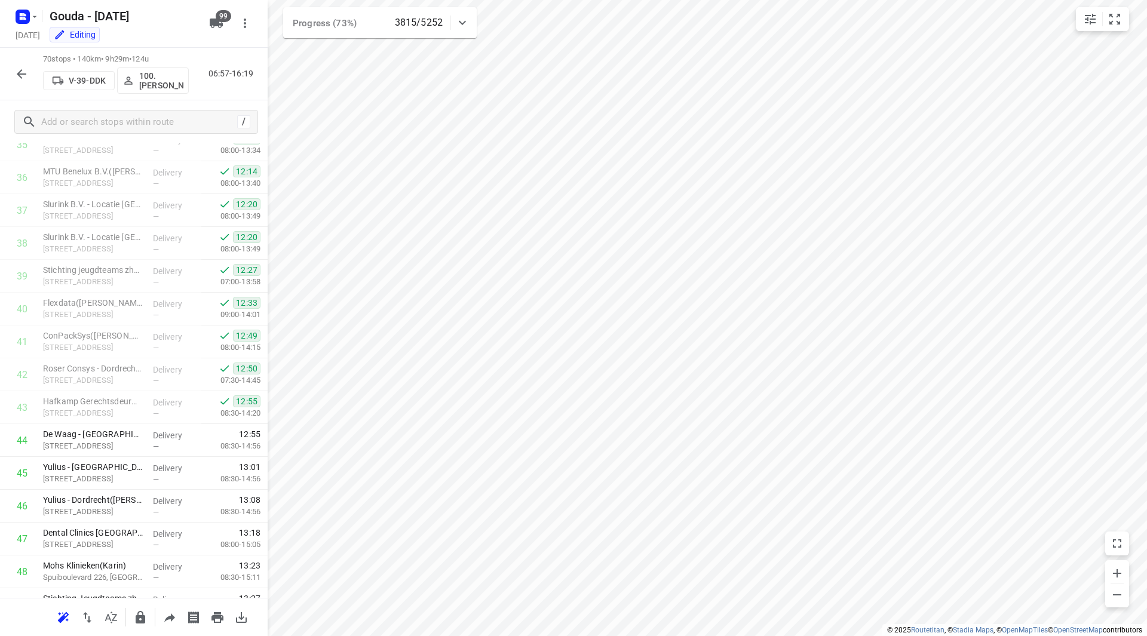
scroll to position [1937, 0]
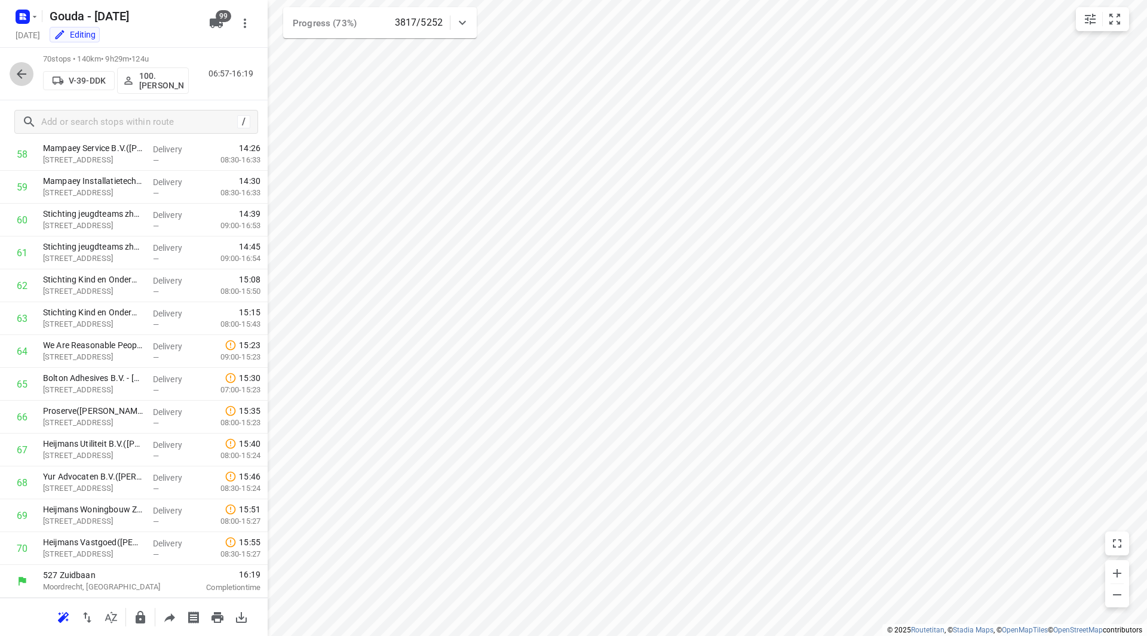
click at [18, 74] on icon "button" at bounding box center [22, 74] width 10 height 10
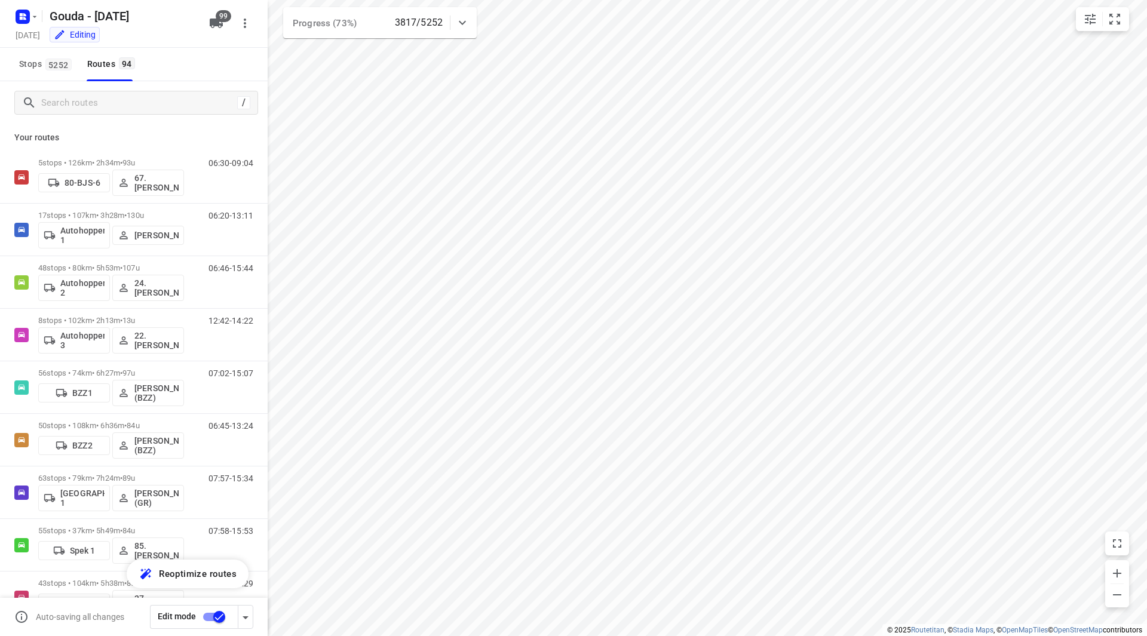
click at [76, 115] on div "/" at bounding box center [134, 102] width 268 height 43
click at [80, 103] on input "Search routes" at bounding box center [149, 103] width 215 height 19
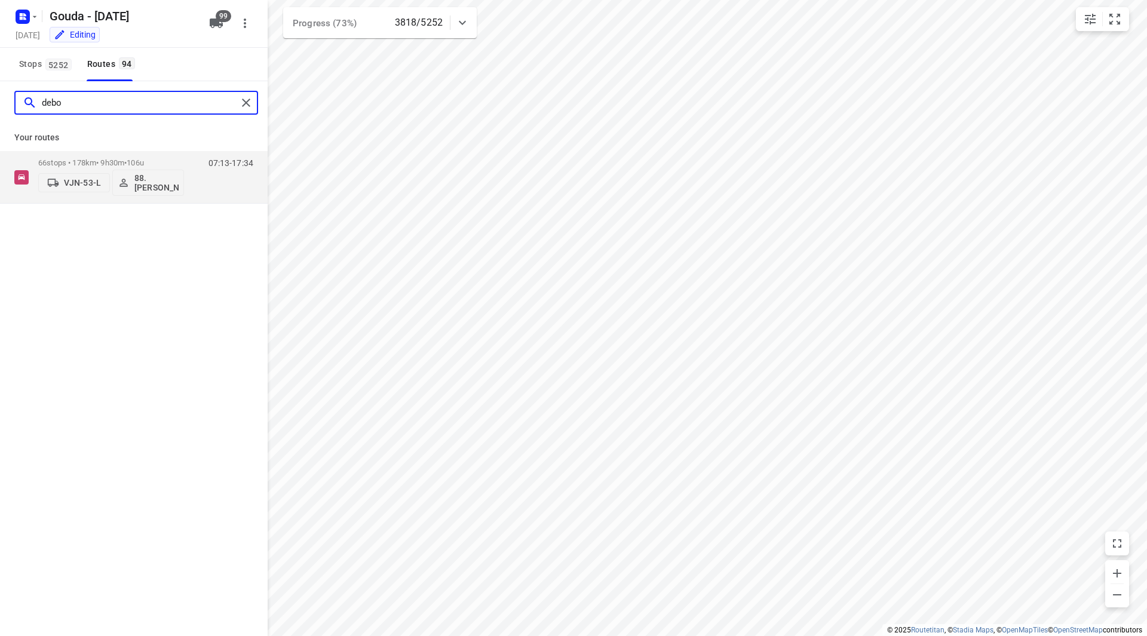
type input "debor"
click at [163, 155] on div "66 stops • 178km • 9h30m • 106u VJN-53-L 88. [PERSON_NAME]" at bounding box center [111, 177] width 146 height 50
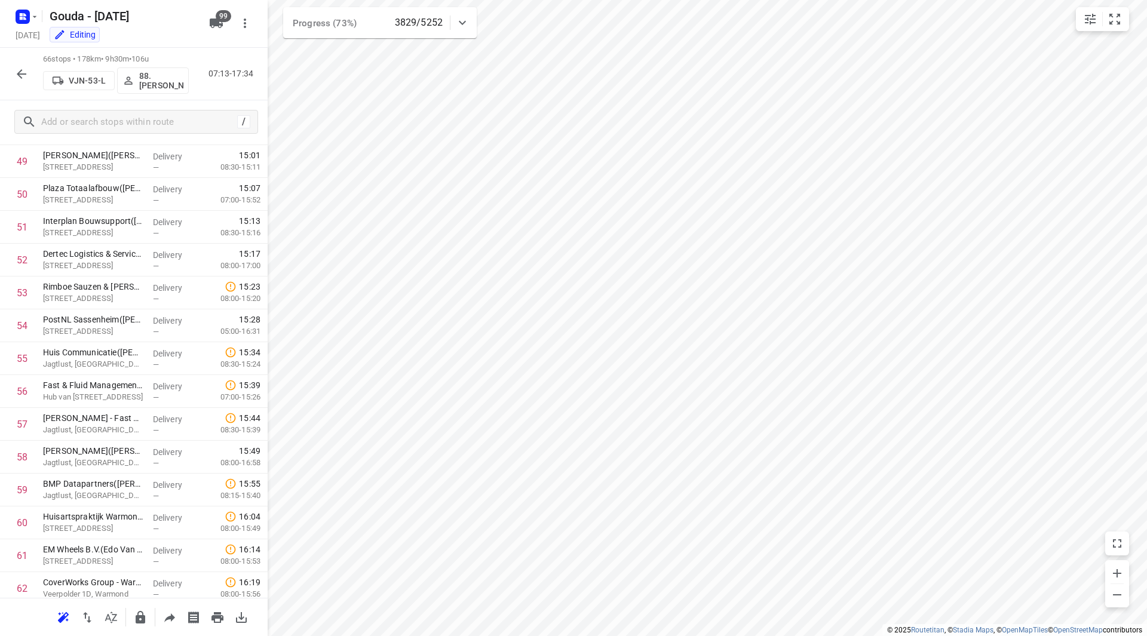
scroll to position [1740, 0]
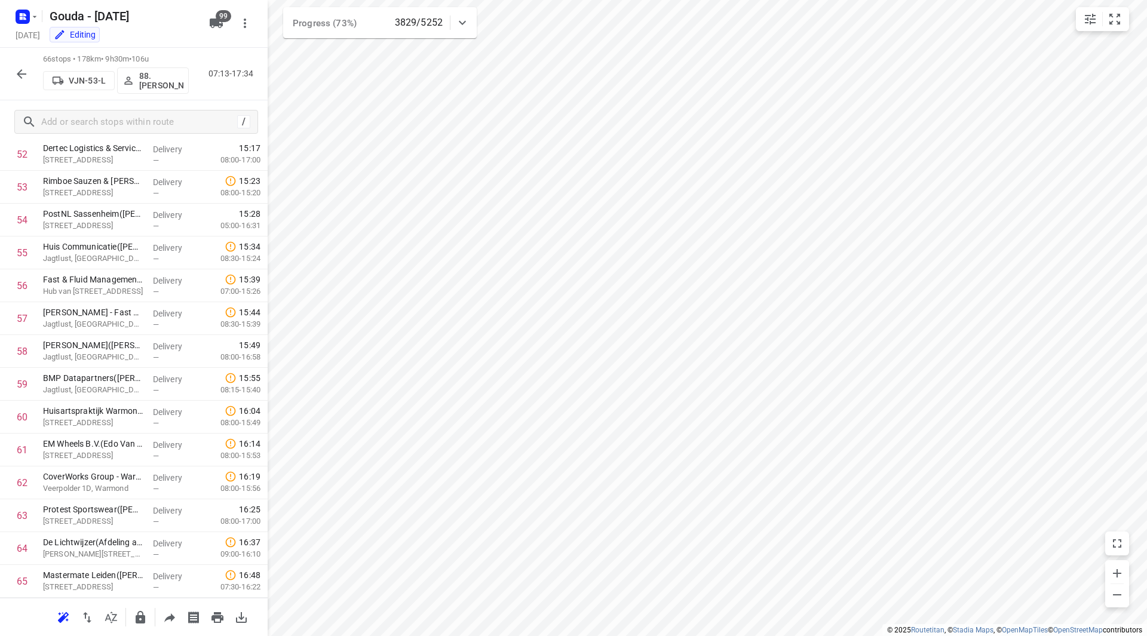
click at [25, 73] on icon "button" at bounding box center [22, 74] width 10 height 10
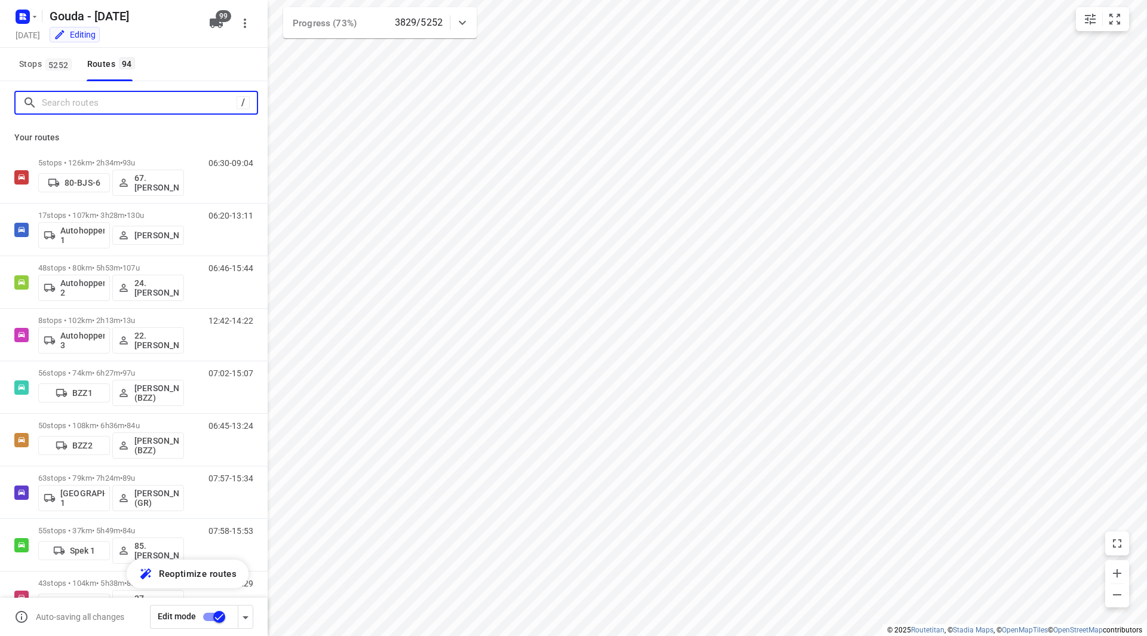
click at [114, 107] on input "Search routes" at bounding box center [139, 103] width 195 height 19
click at [113, 106] on input "Search routes" at bounding box center [149, 103] width 215 height 19
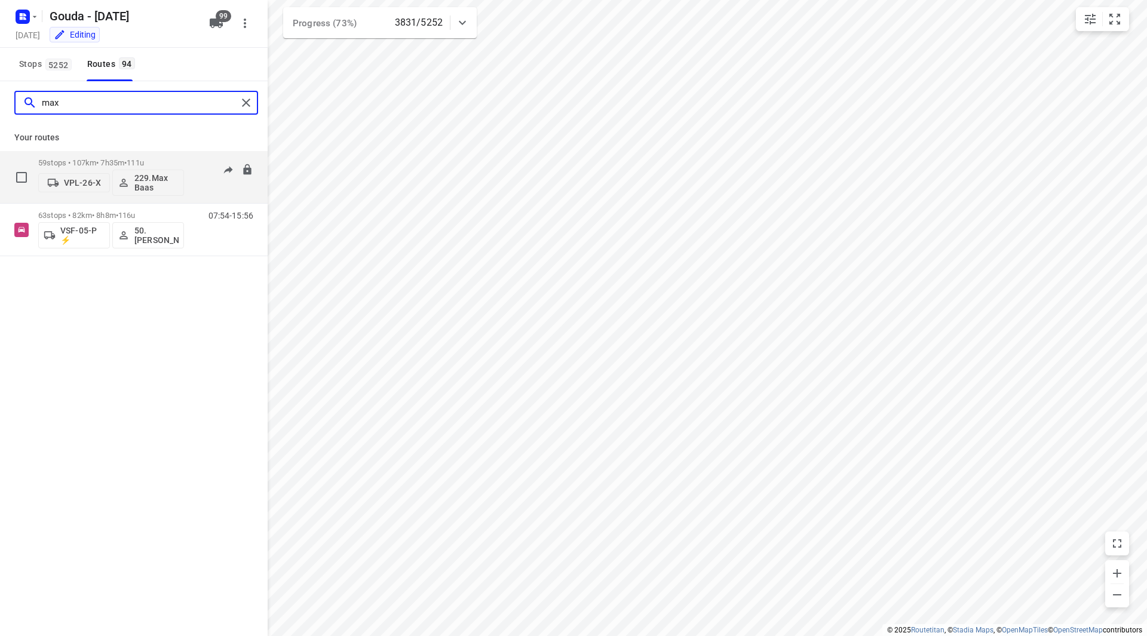
type input "max"
click at [165, 158] on div "59 stops • 107km • 7h35m • 111u VPL-26-X 229.Max Baas" at bounding box center [111, 177] width 146 height 50
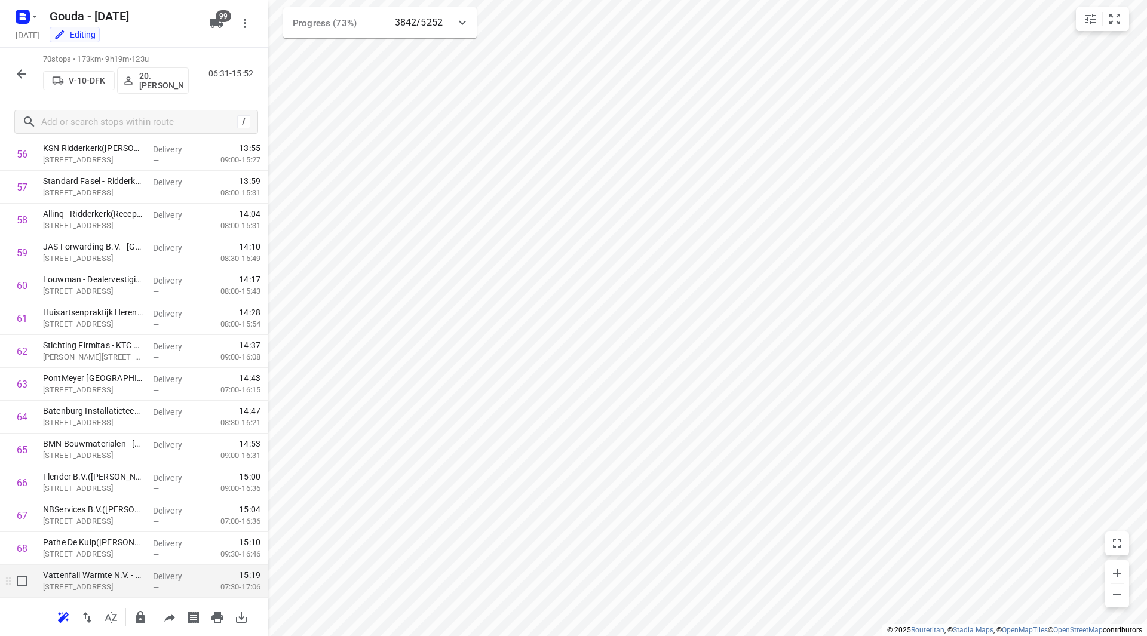
scroll to position [1937, 0]
click at [24, 71] on icon "button" at bounding box center [21, 74] width 14 height 14
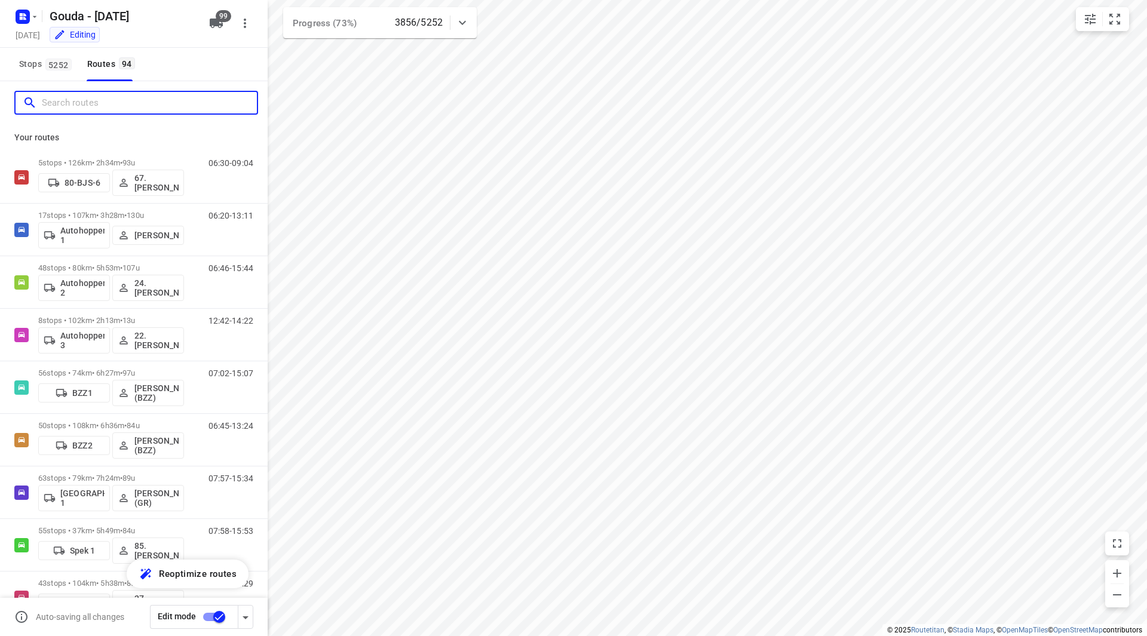
click at [96, 105] on input "Search routes" at bounding box center [149, 103] width 215 height 19
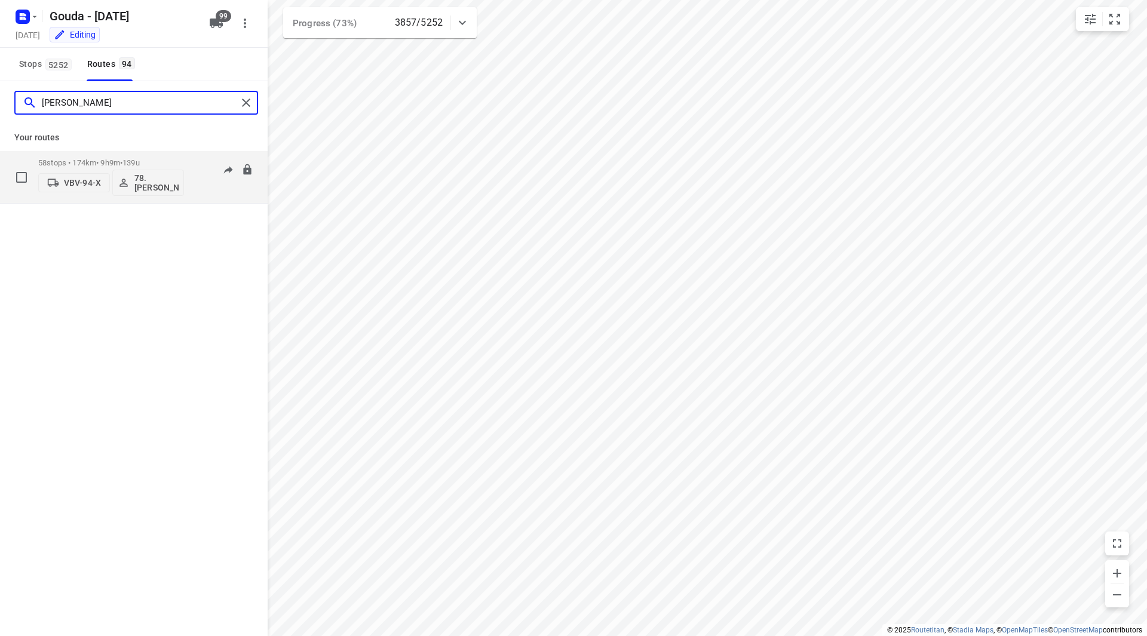
type input "jesse"
click at [166, 166] on p "58 stops • 174km • 9h9m • 139u" at bounding box center [111, 162] width 146 height 9
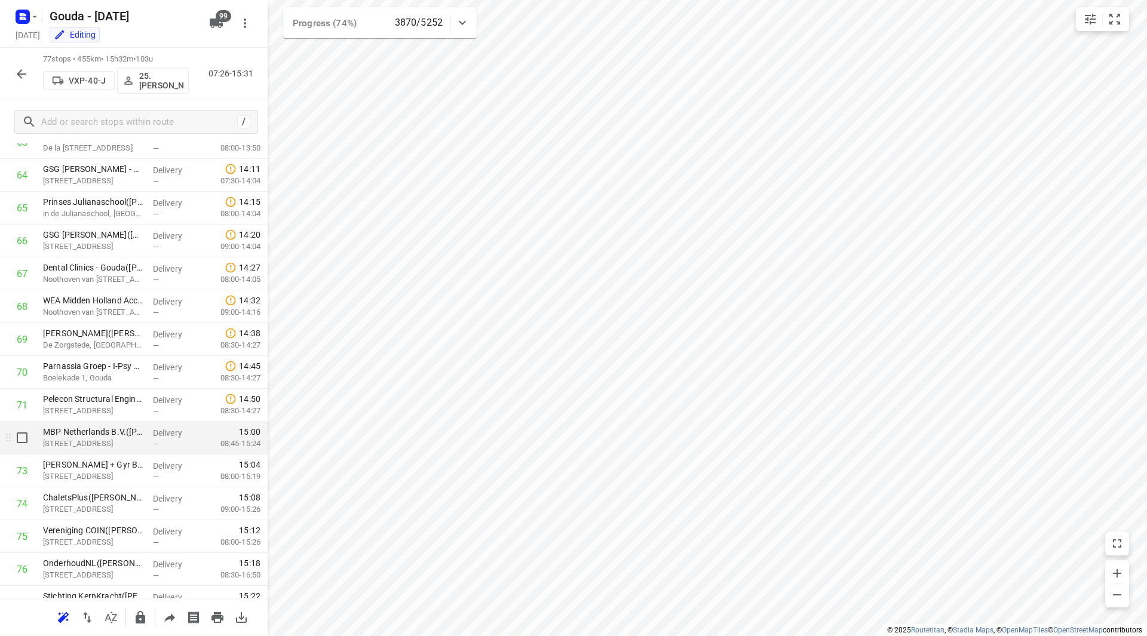
scroll to position [2167, 0]
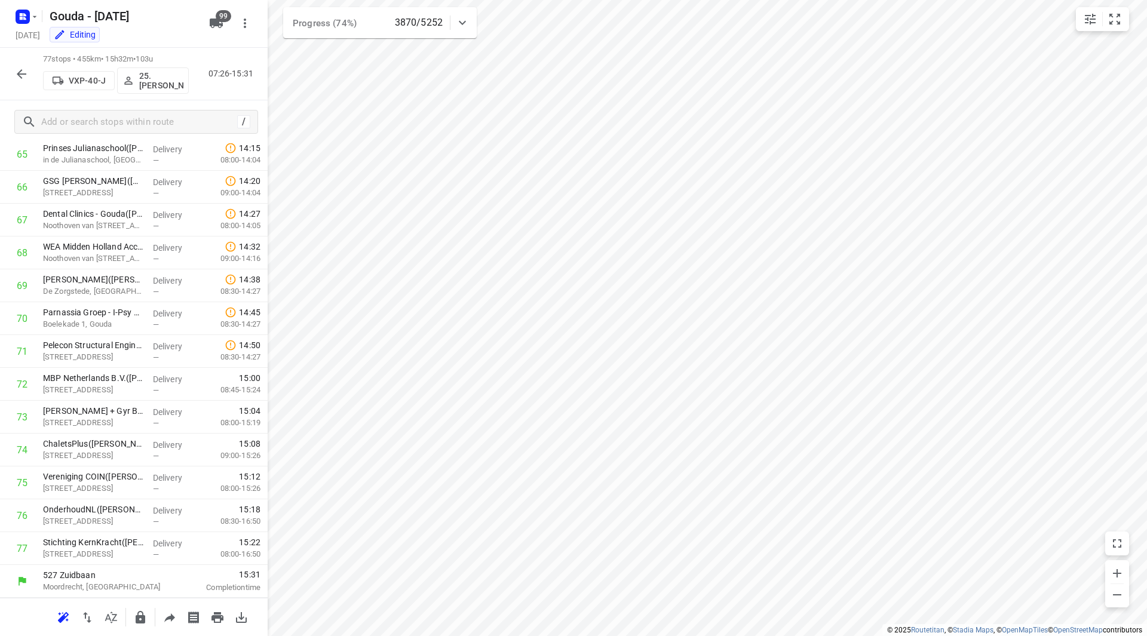
click at [20, 73] on icon "button" at bounding box center [21, 74] width 14 height 14
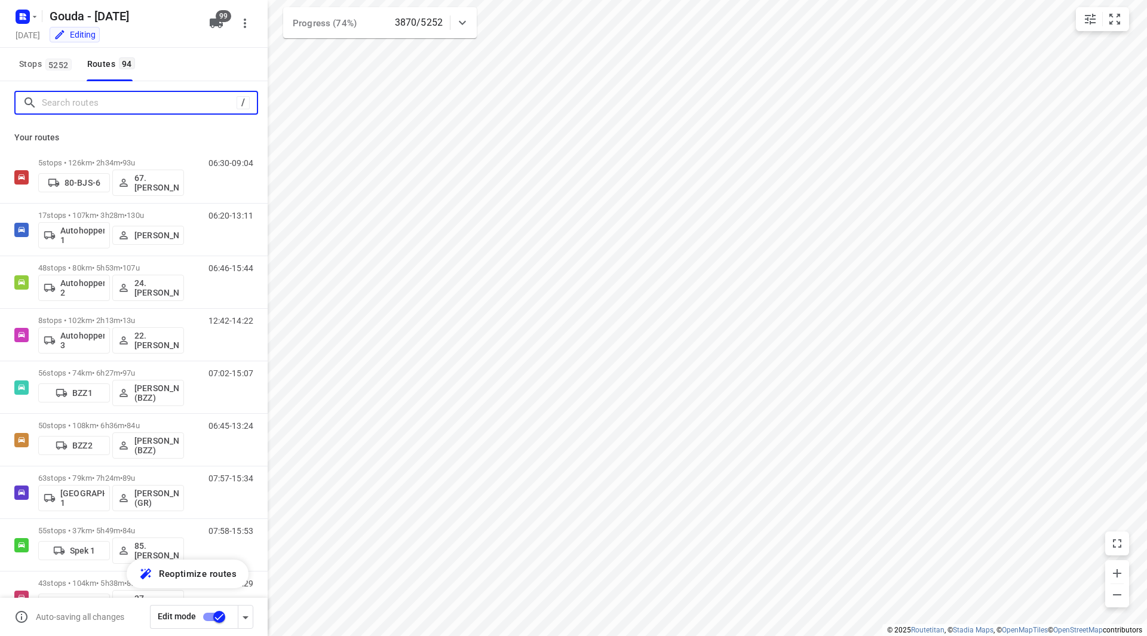
click at [59, 105] on input "Search routes" at bounding box center [139, 103] width 195 height 19
drag, startPoint x: 77, startPoint y: 94, endPoint x: 84, endPoint y: 104, distance: 11.9
click at [78, 95] on input "Search routes" at bounding box center [149, 103] width 215 height 19
click at [84, 104] on input "Search routes" at bounding box center [149, 103] width 215 height 19
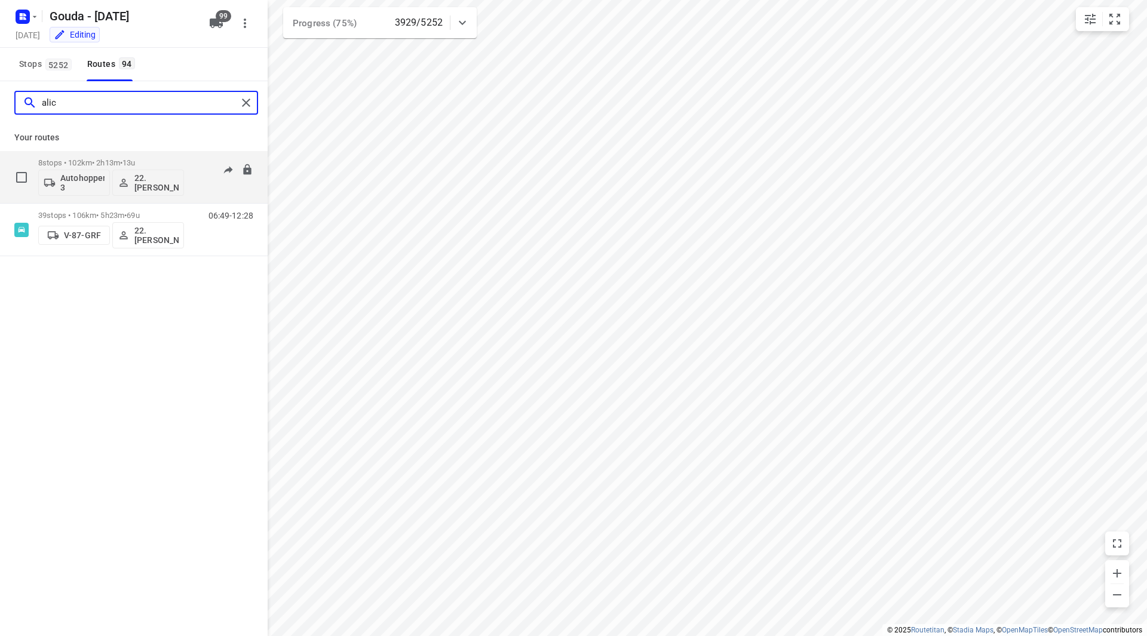
type input "alic"
click at [187, 157] on div "8 stops • 102km • 2h13m • 13u Autohopper 3 22.Alicia Kramer 12:42-14:22" at bounding box center [152, 177] width 229 height 50
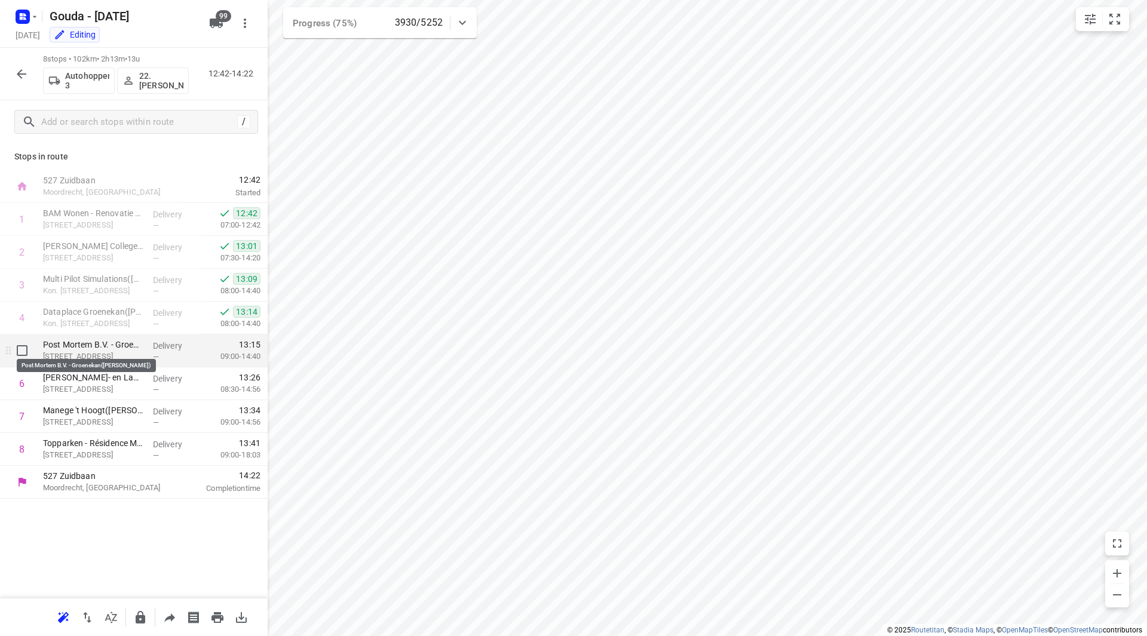
click at [110, 346] on p "Post Mortem B.V. - Groenekan(Daphne van den Brink)" at bounding box center [93, 345] width 100 height 12
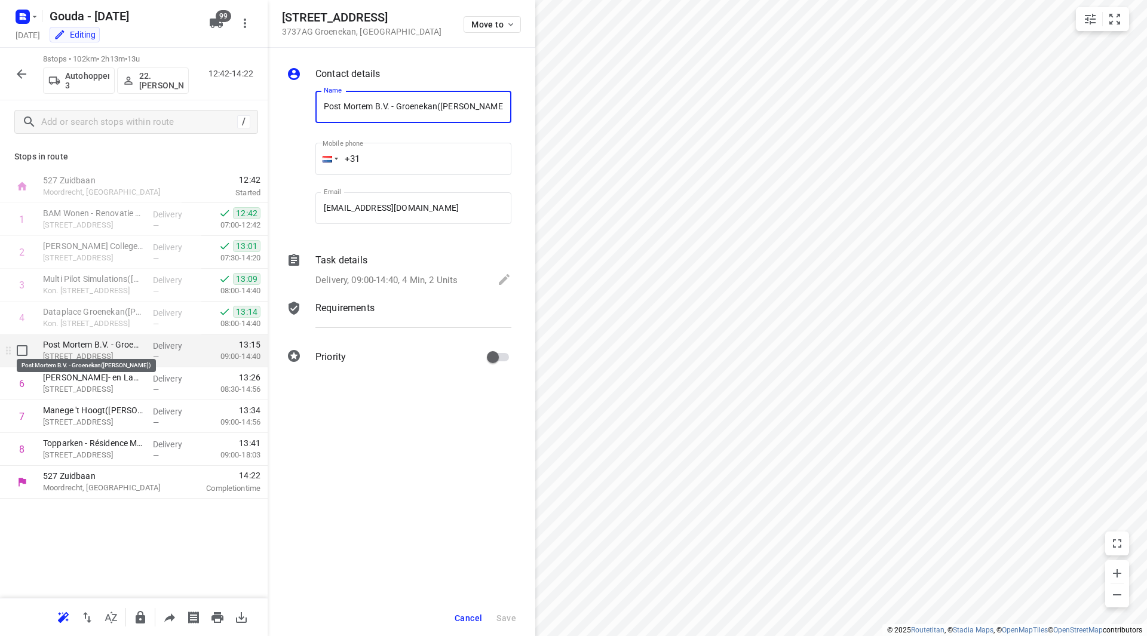
scroll to position [0, 23]
click at [420, 270] on div "Task details Delivery, 09:00-14:40, 4 Min, 2 Units" at bounding box center [413, 271] width 201 height 41
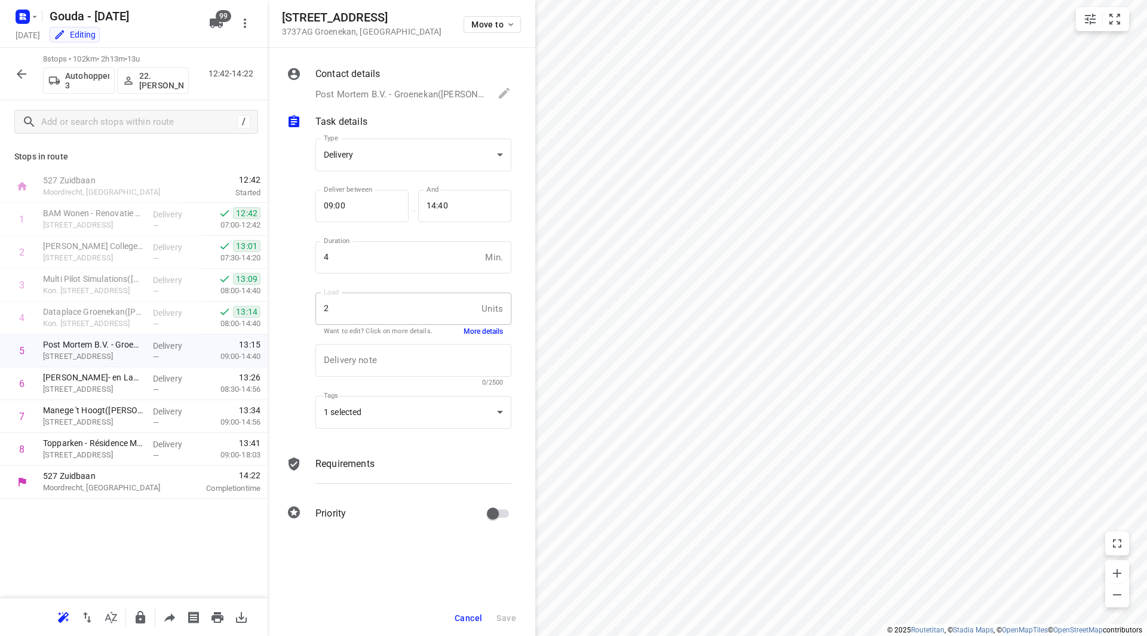
scroll to position [0, 0]
click at [468, 327] on button "More details" at bounding box center [482, 332] width 39 height 10
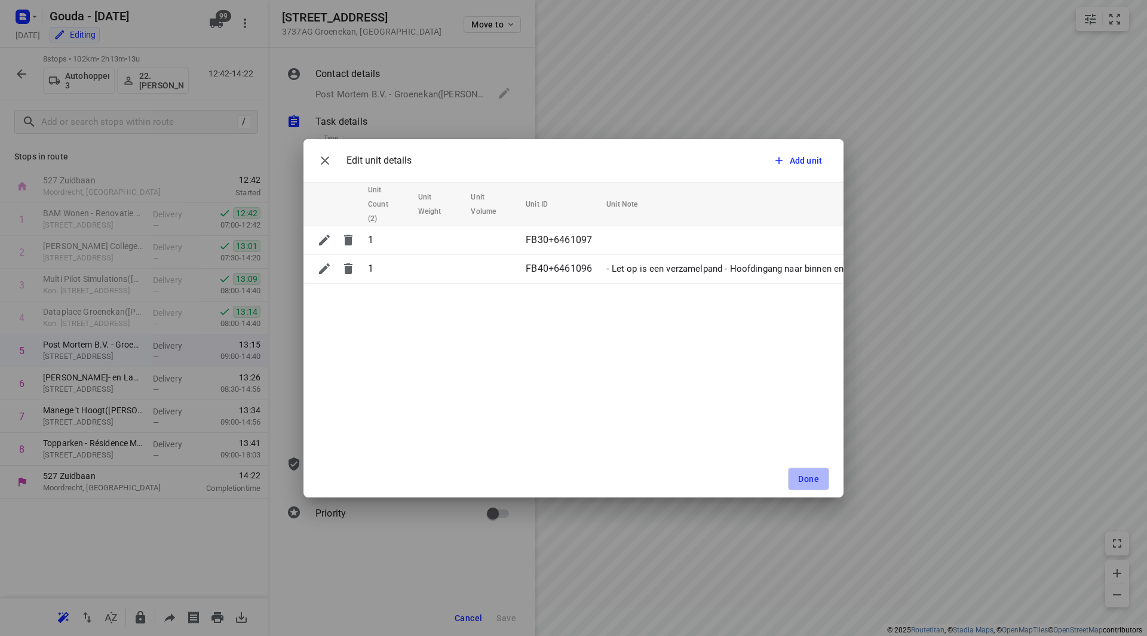
click at [816, 476] on span "Done" at bounding box center [808, 479] width 21 height 10
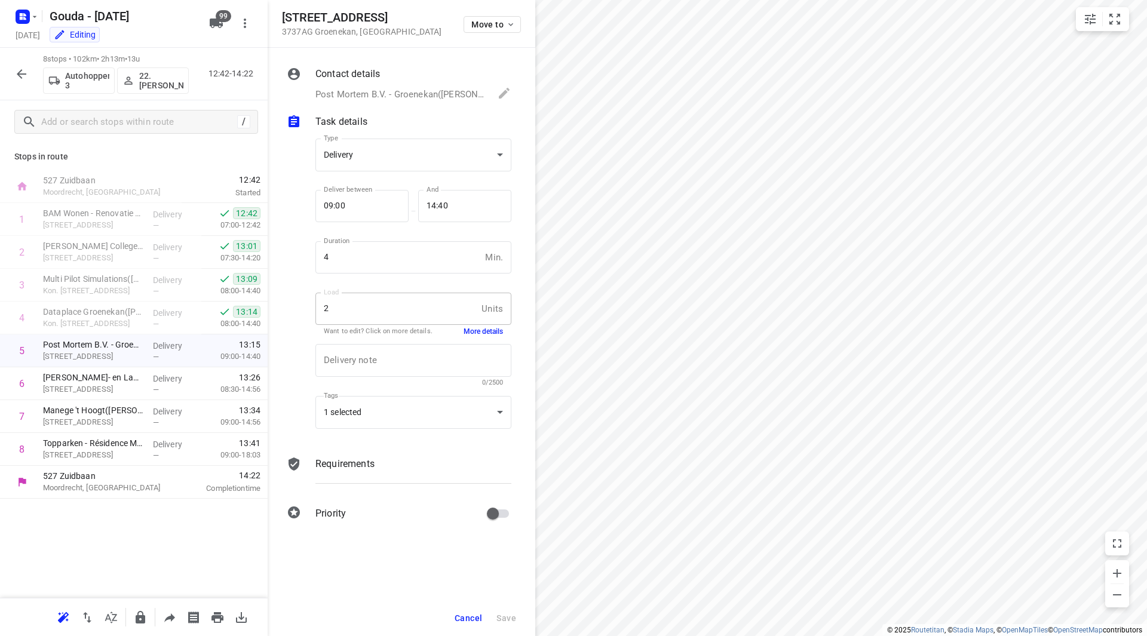
click at [461, 621] on span "Cancel" at bounding box center [467, 618] width 27 height 10
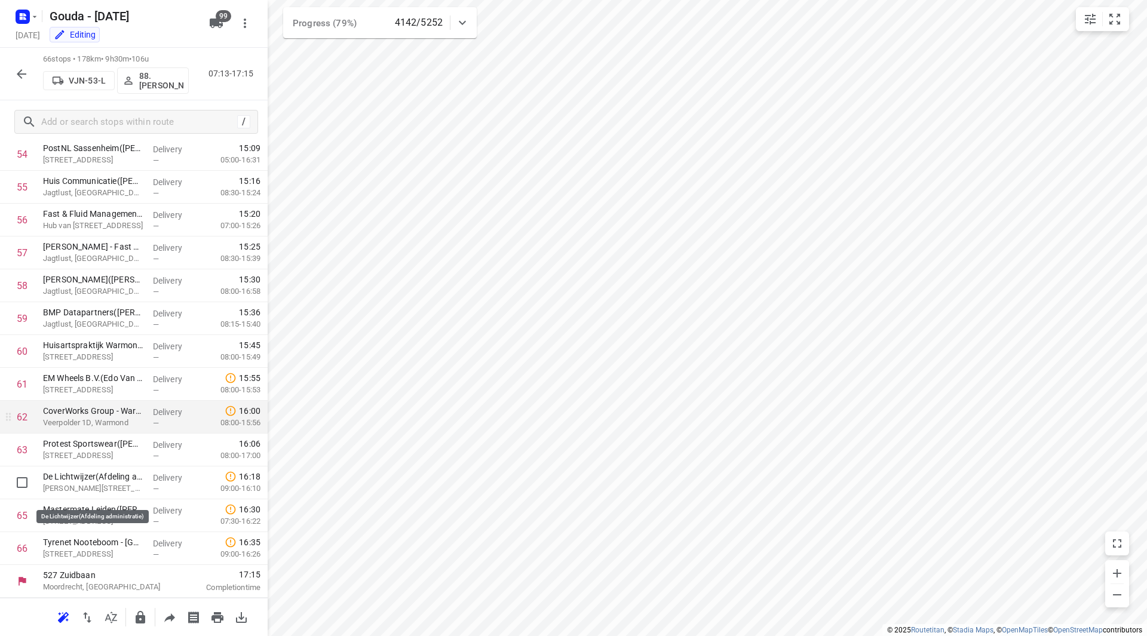
scroll to position [1746, 0]
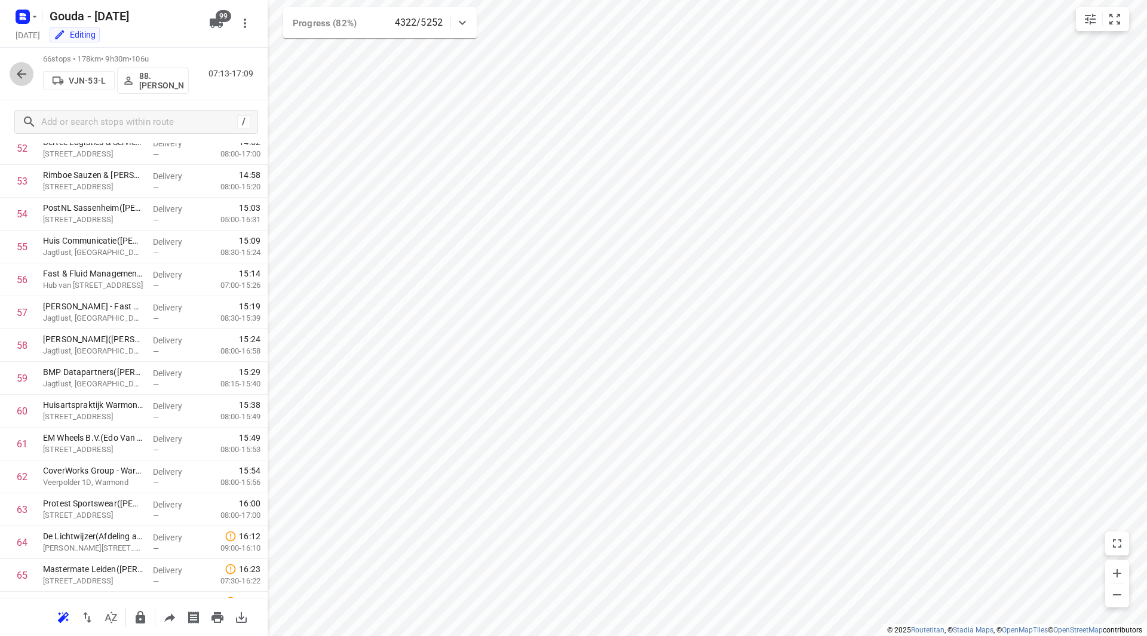
click at [16, 75] on icon "button" at bounding box center [21, 74] width 14 height 14
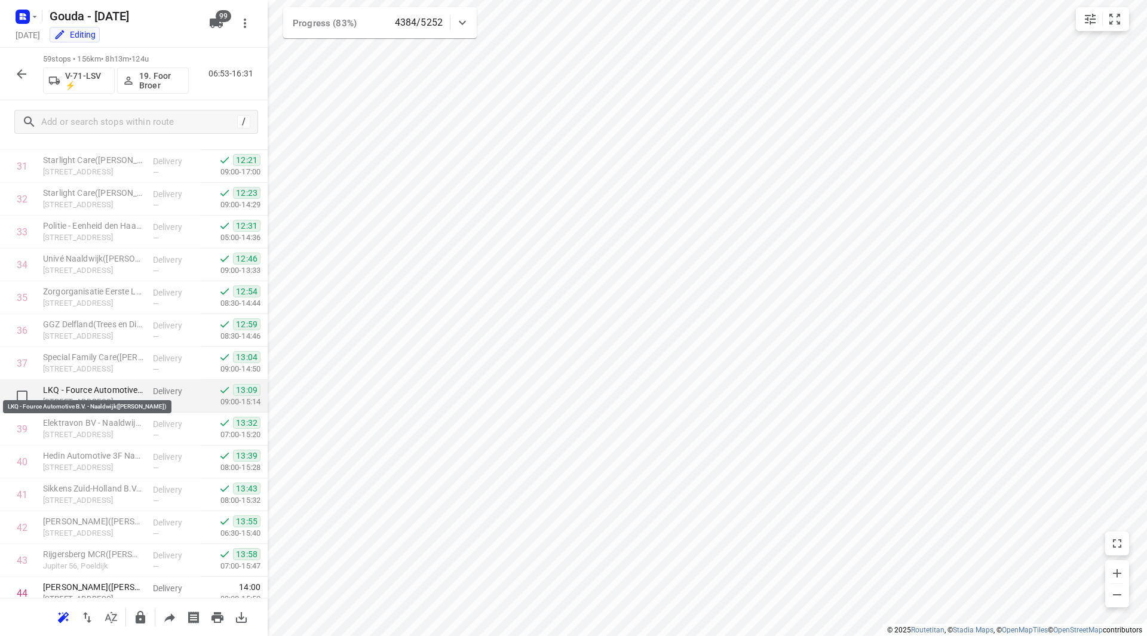
scroll to position [1218, 0]
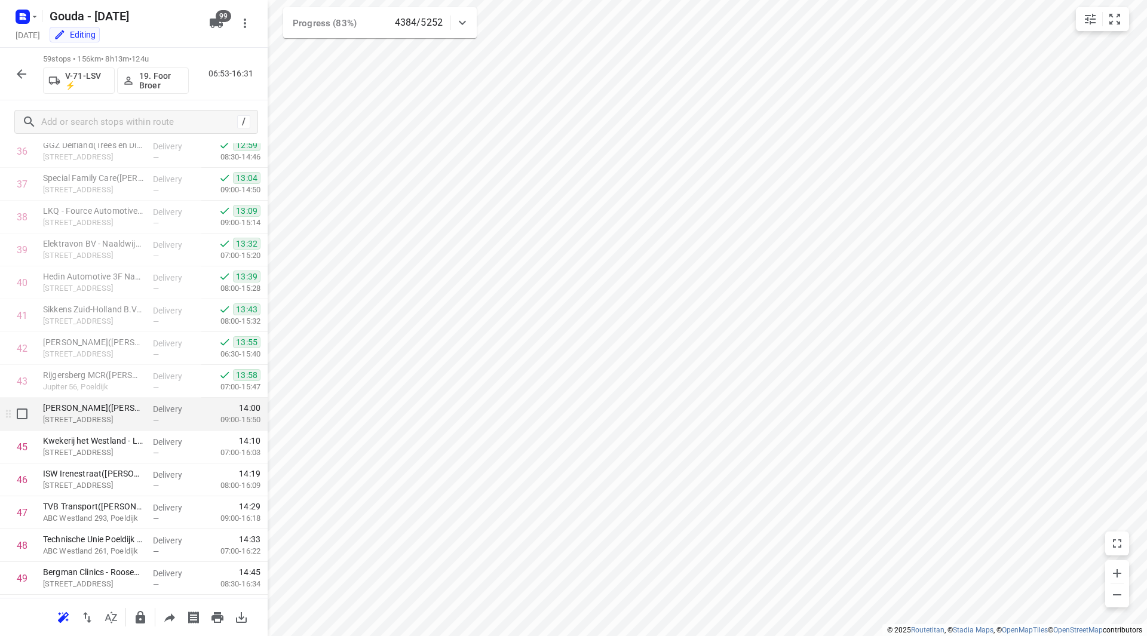
click at [78, 415] on p "Cubalaan 8, Poeldijk" at bounding box center [93, 420] width 100 height 12
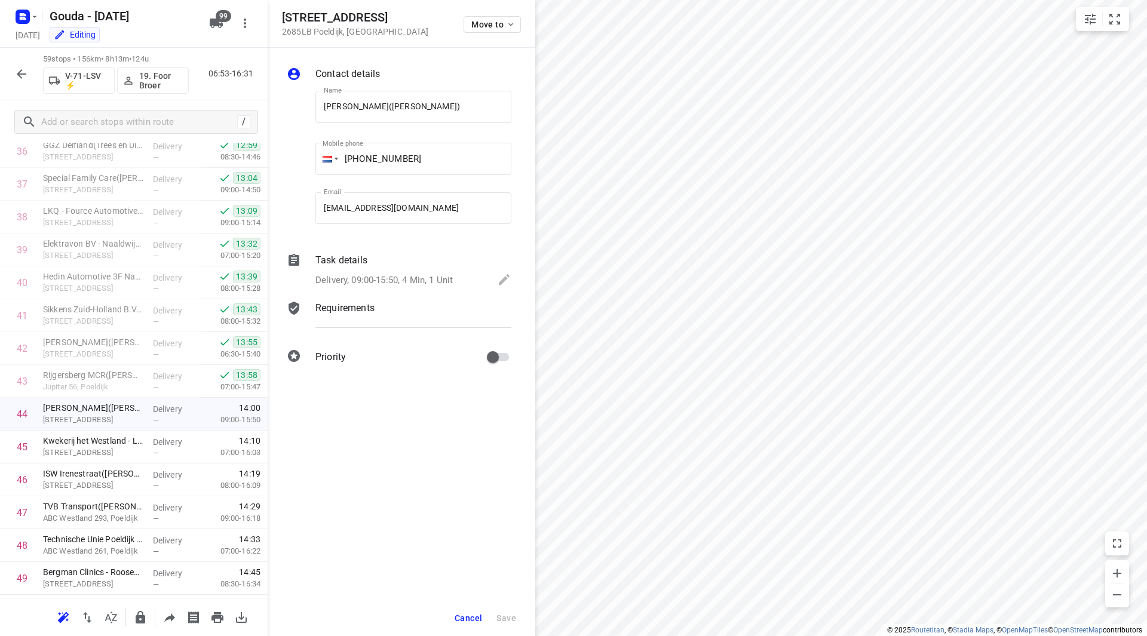
click at [457, 618] on span "Cancel" at bounding box center [467, 618] width 27 height 10
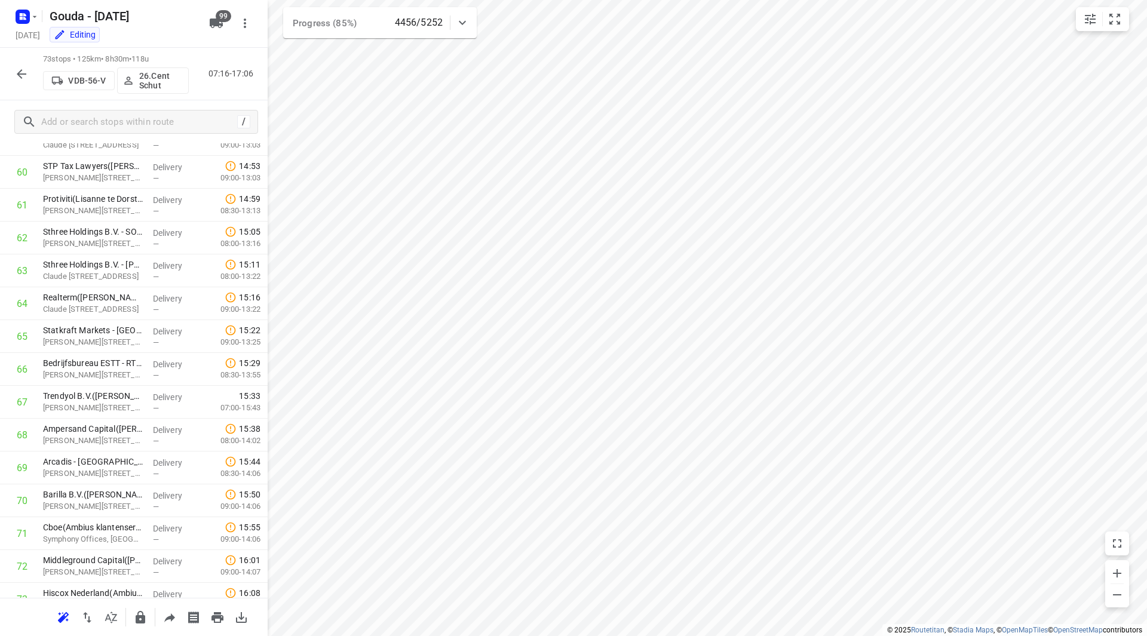
scroll to position [2036, 0]
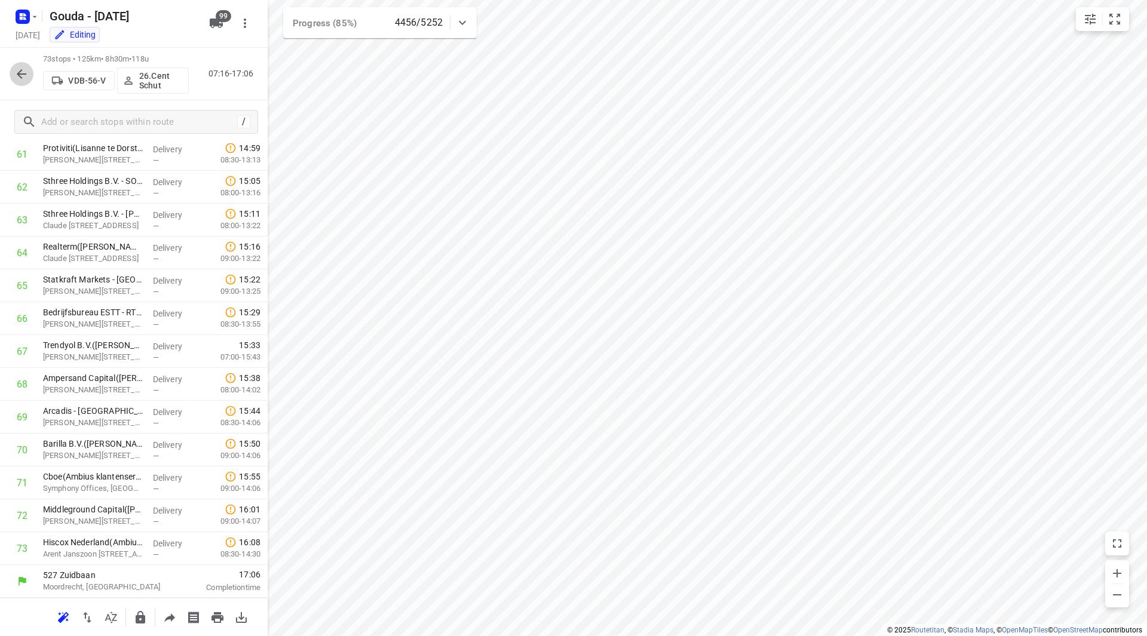
click at [16, 70] on icon "button" at bounding box center [21, 74] width 14 height 14
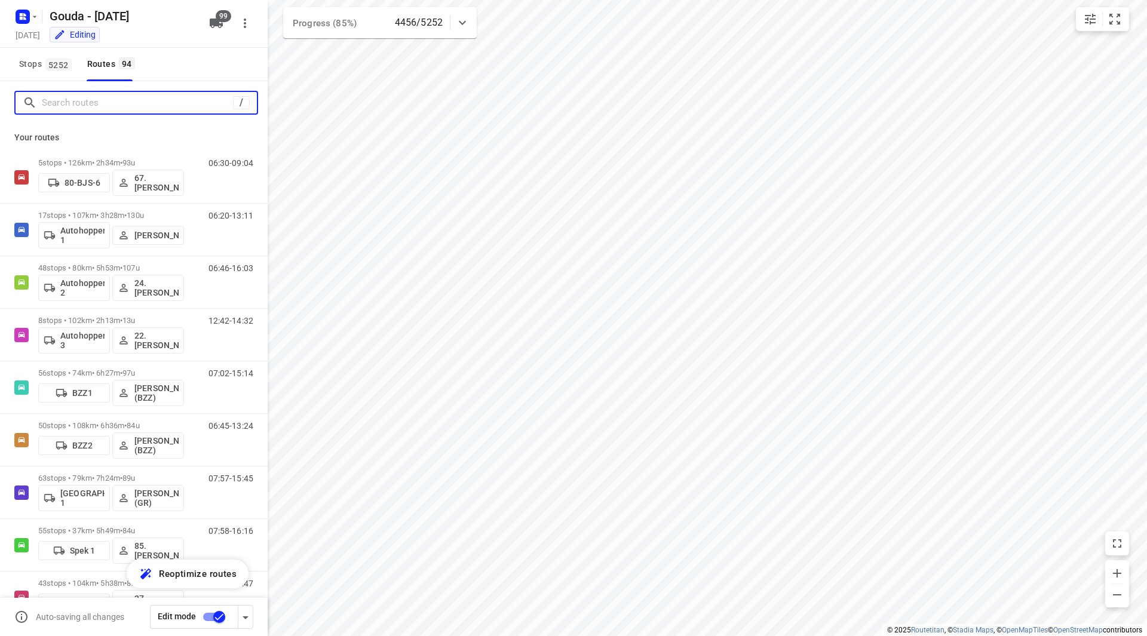
click at [94, 106] on input "Search routes" at bounding box center [137, 103] width 191 height 19
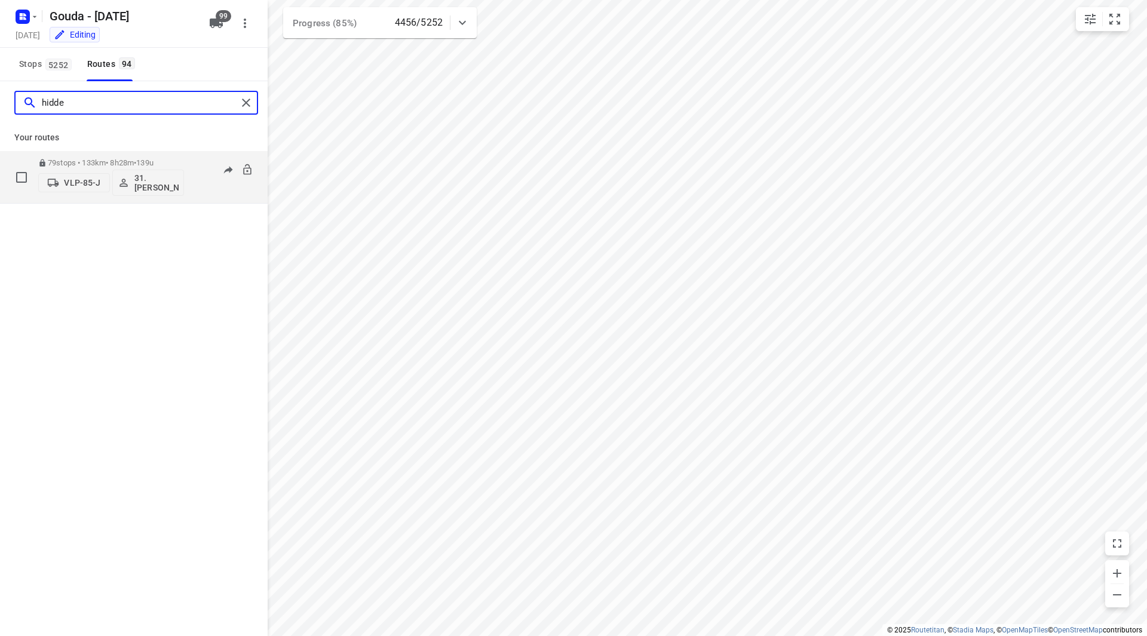
type input "hidde"
click at [168, 161] on p "79 stops • 133km • 8h28m • 139u" at bounding box center [111, 162] width 146 height 9
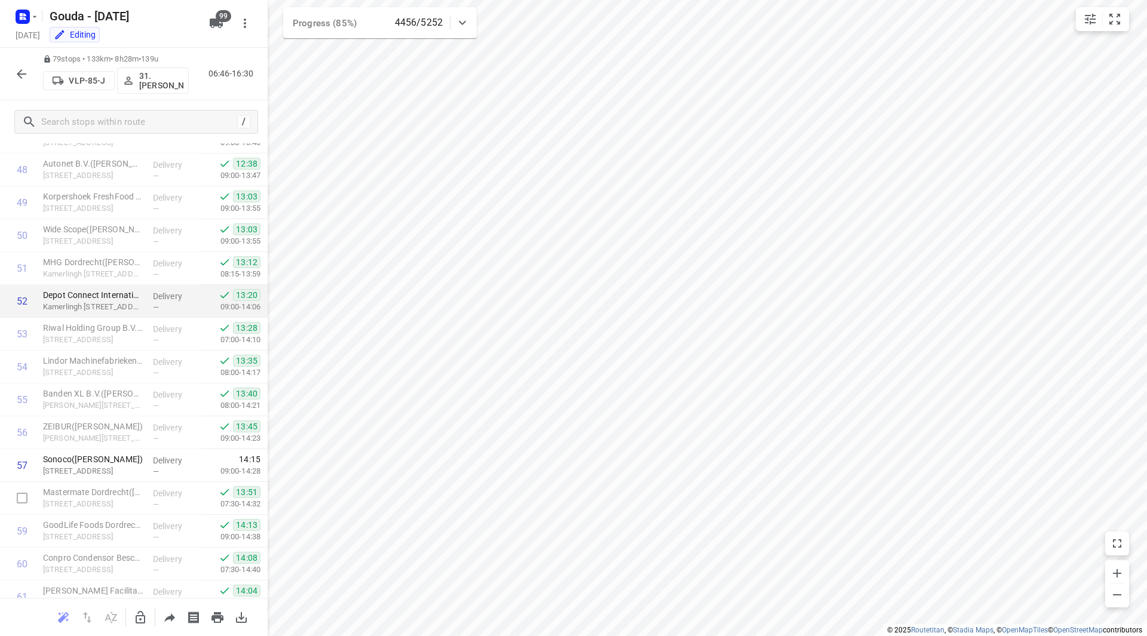
scroll to position [1576, 0]
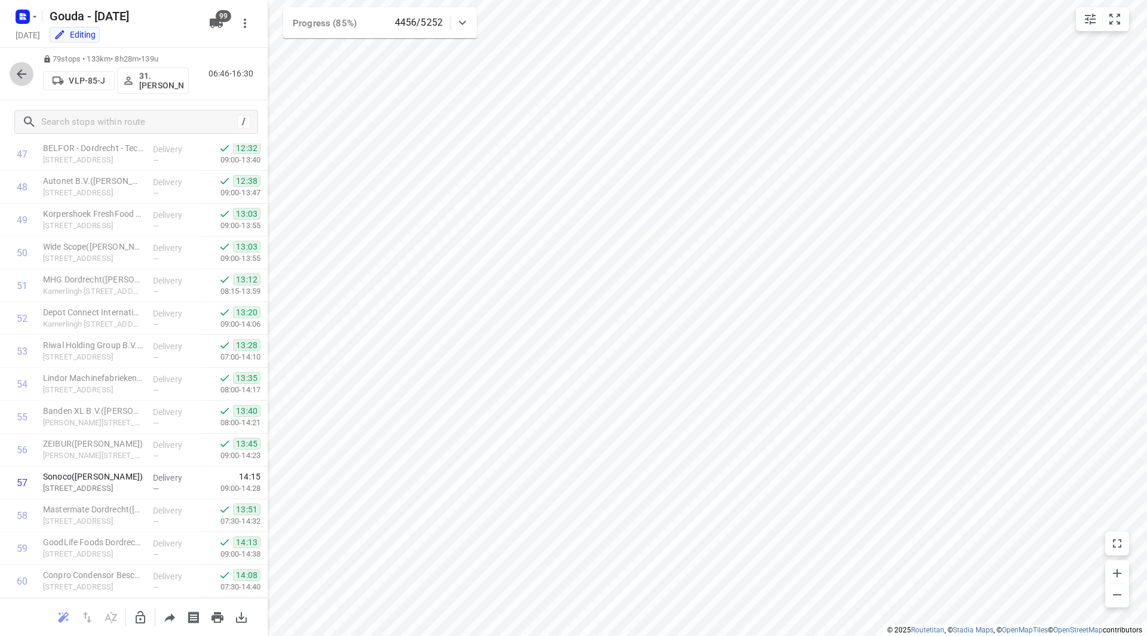
click at [24, 78] on icon "button" at bounding box center [21, 74] width 14 height 14
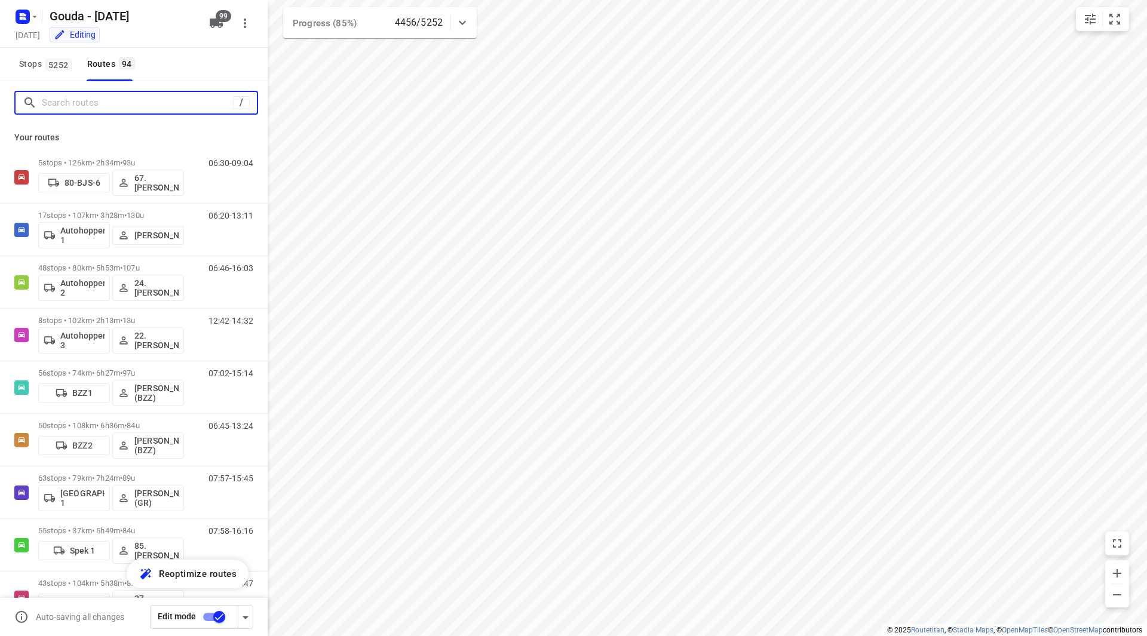
click at [89, 100] on input "Search routes" at bounding box center [137, 103] width 191 height 19
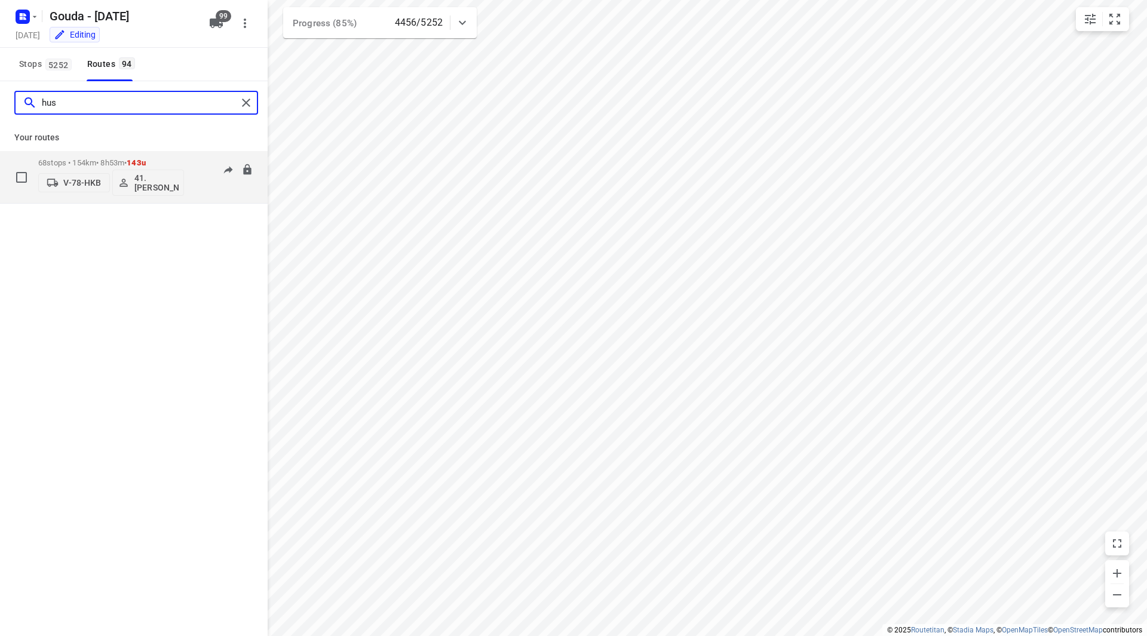
type input "hus"
click at [161, 156] on div "68 stops • 154km • 8h53m • 143u V-78-HKB 41.Huseyin Özbek" at bounding box center [111, 177] width 146 height 50
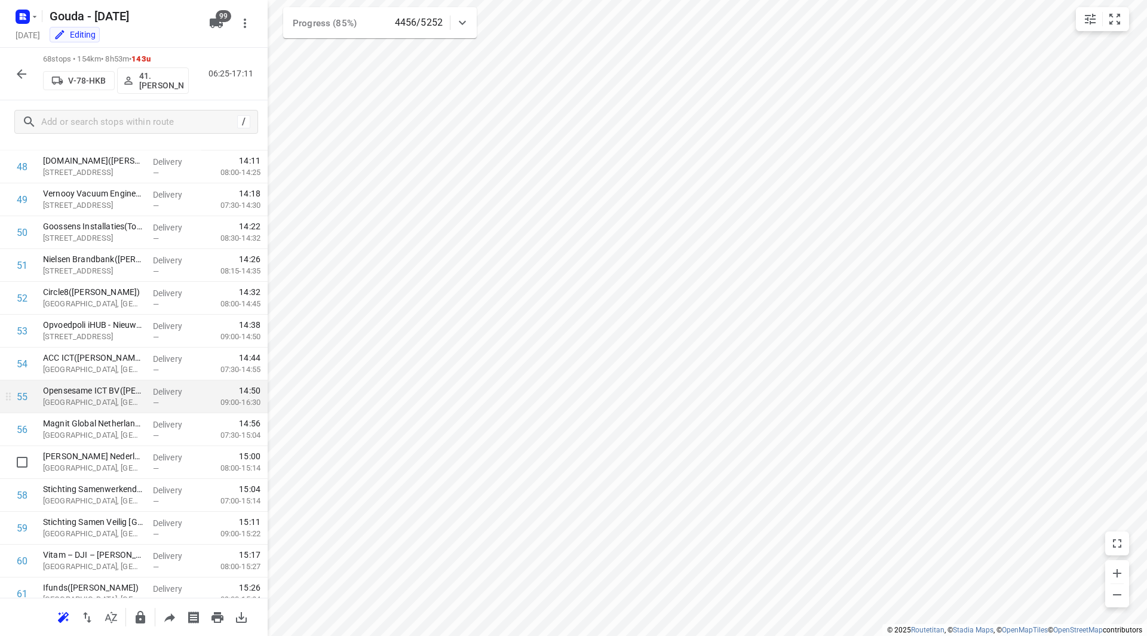
scroll to position [1573, 0]
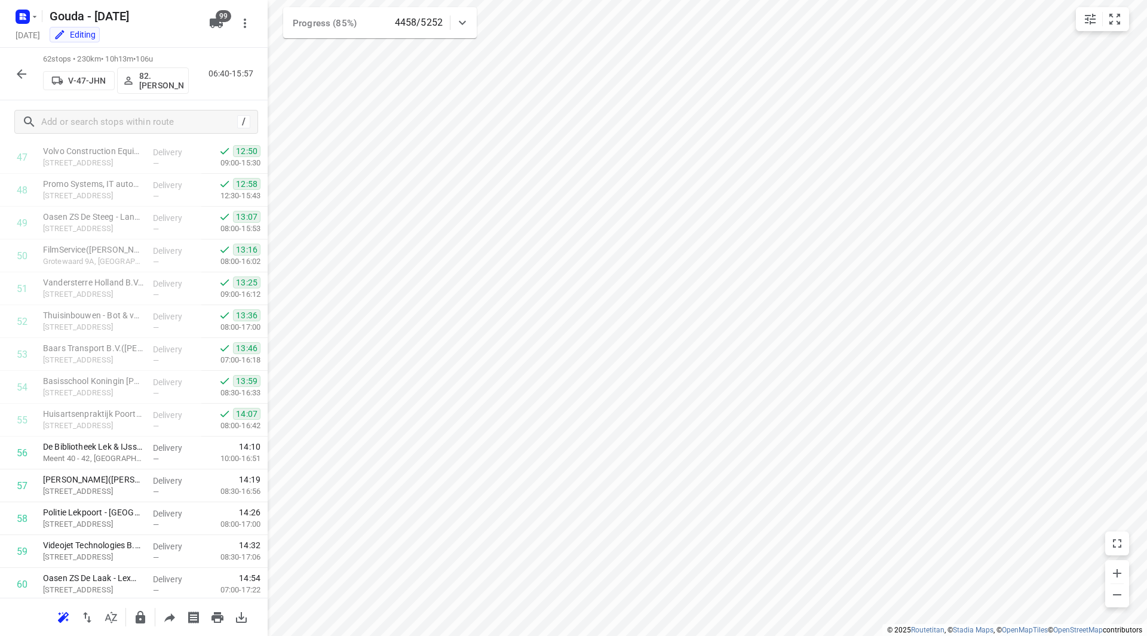
click at [20, 69] on icon "button" at bounding box center [21, 74] width 14 height 14
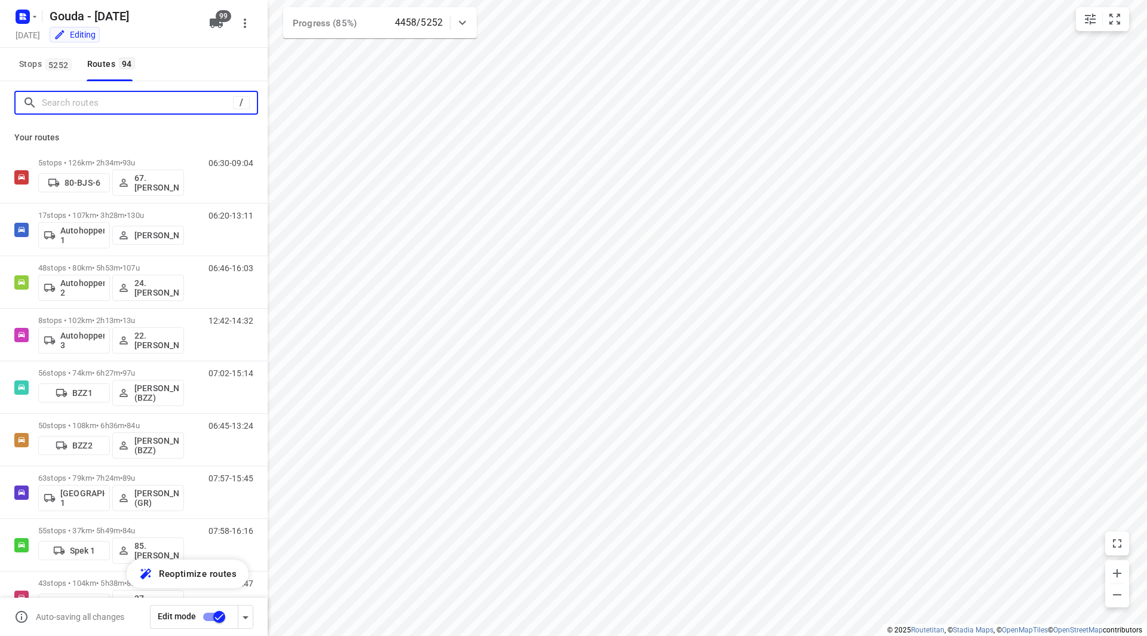
click at [93, 107] on input "Search routes" at bounding box center [137, 103] width 191 height 19
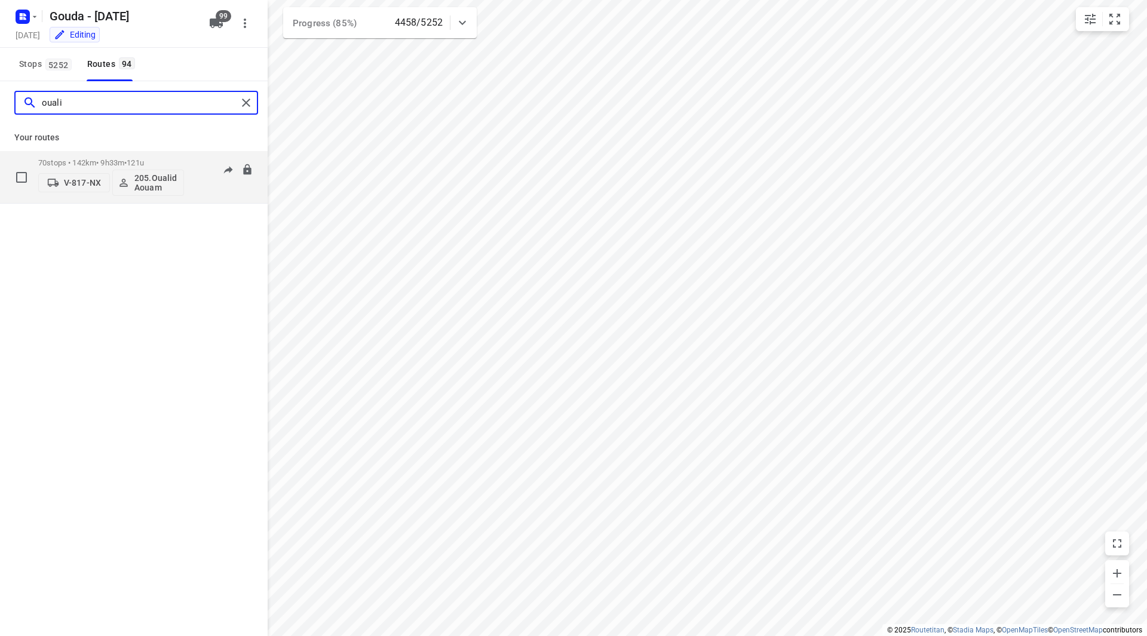
type input "ouali"
click at [162, 159] on p "70 stops • 142km • 9h33m • 121u" at bounding box center [111, 162] width 146 height 9
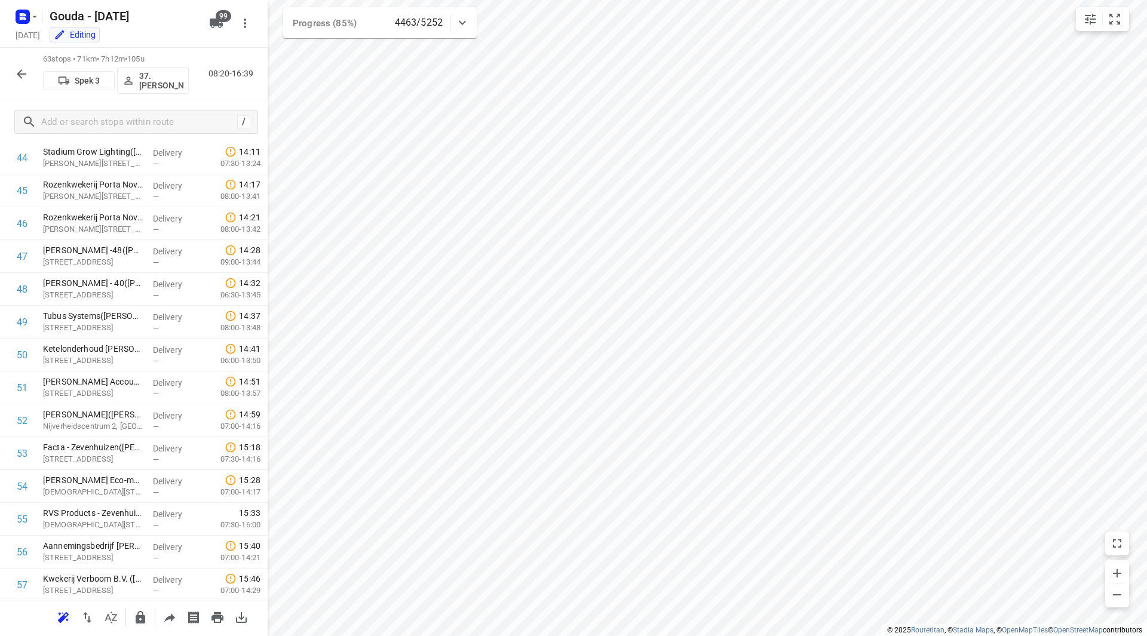
scroll to position [1239, 0]
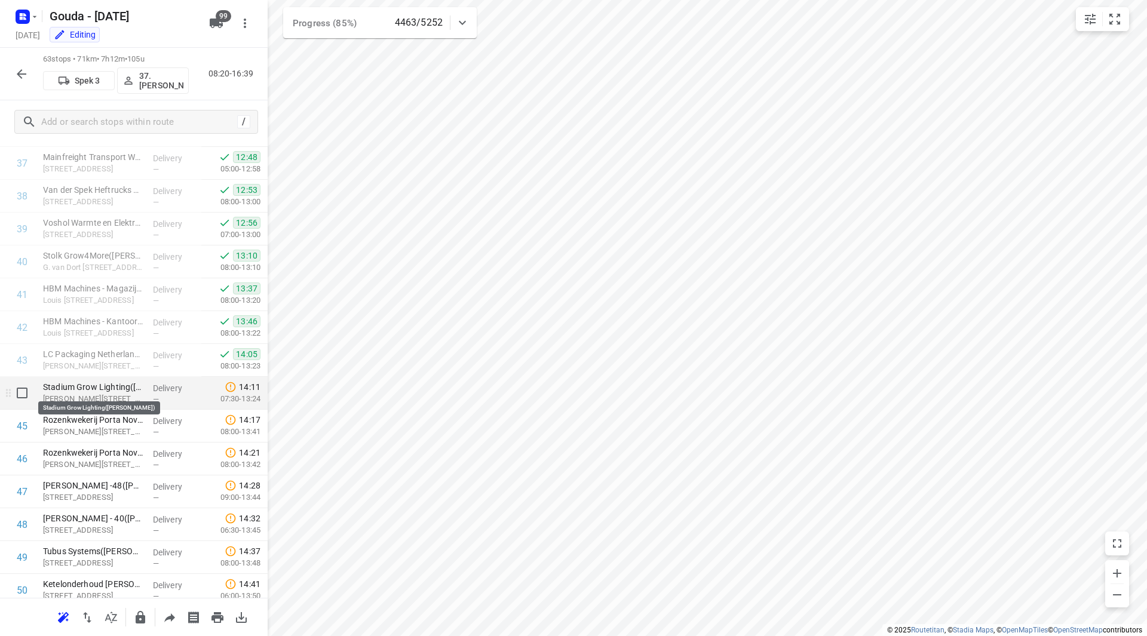
click at [106, 391] on p "Stadium Grow Lighting([PERSON_NAME])" at bounding box center [93, 387] width 100 height 12
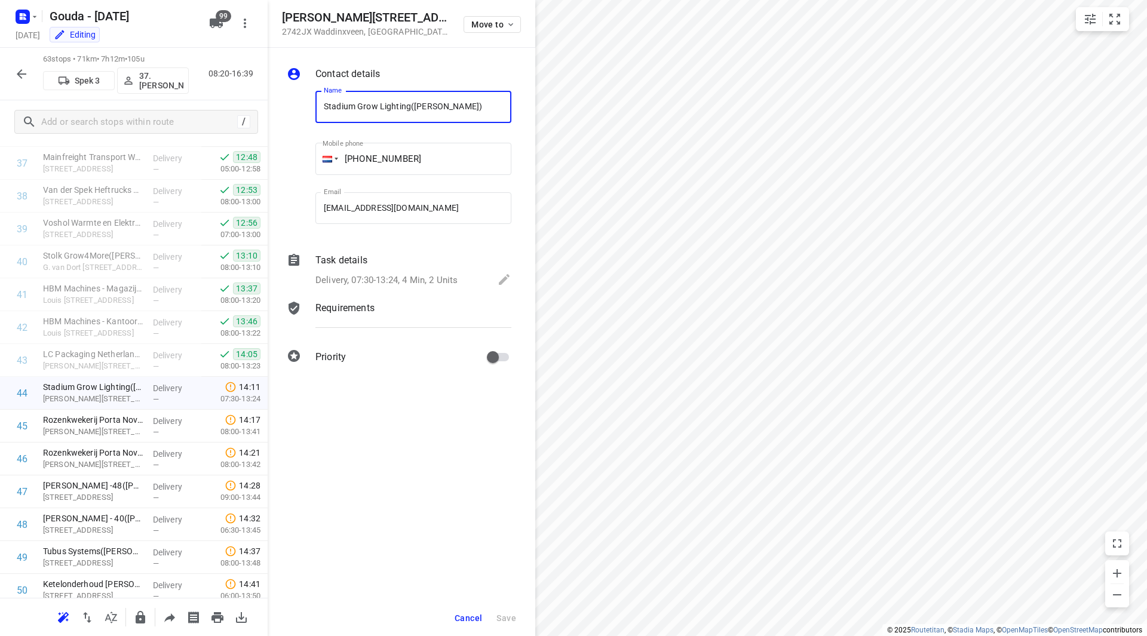
click at [466, 619] on span "Cancel" at bounding box center [467, 618] width 27 height 10
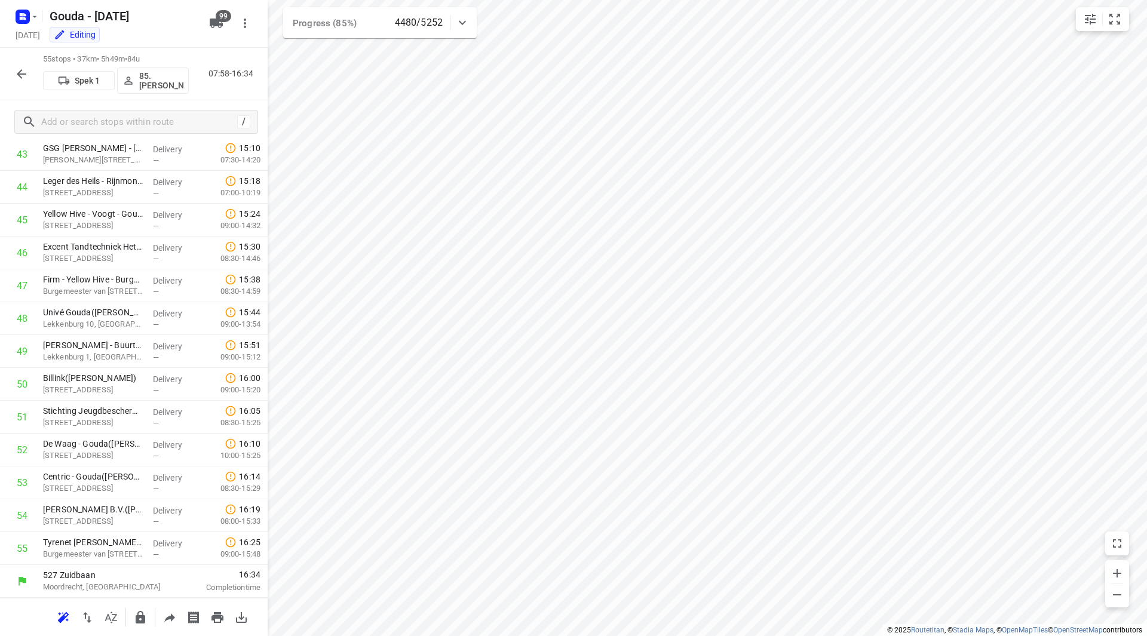
scroll to position [1445, 0]
click at [23, 74] on icon "button" at bounding box center [22, 74] width 10 height 10
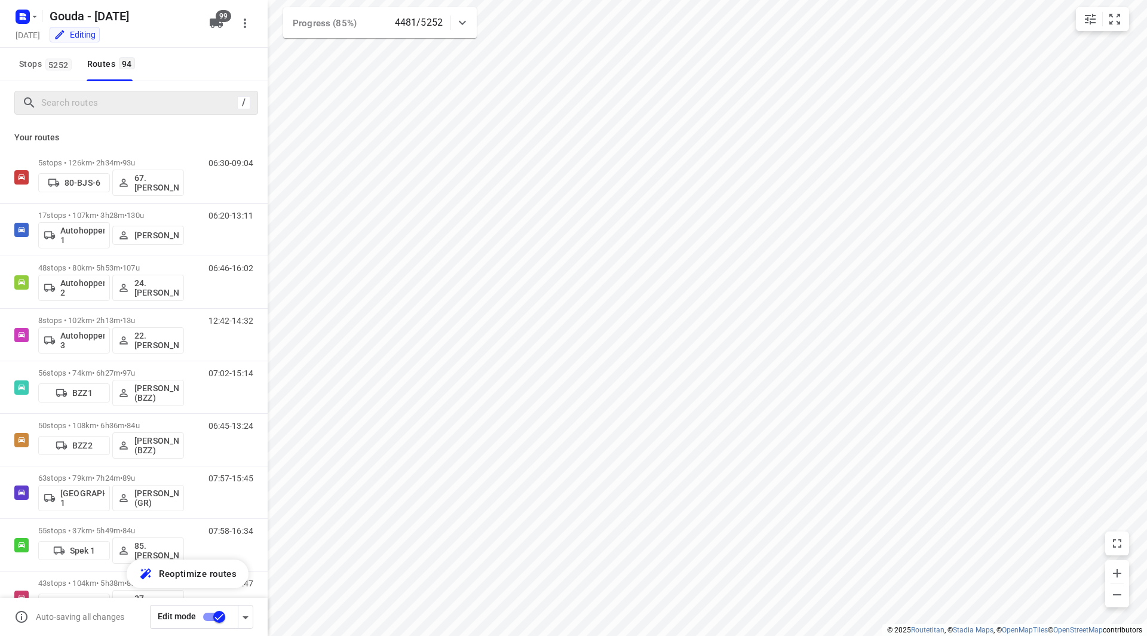
click at [85, 113] on div "/" at bounding box center [136, 103] width 244 height 24
click at [88, 103] on input "Search routes" at bounding box center [139, 103] width 195 height 19
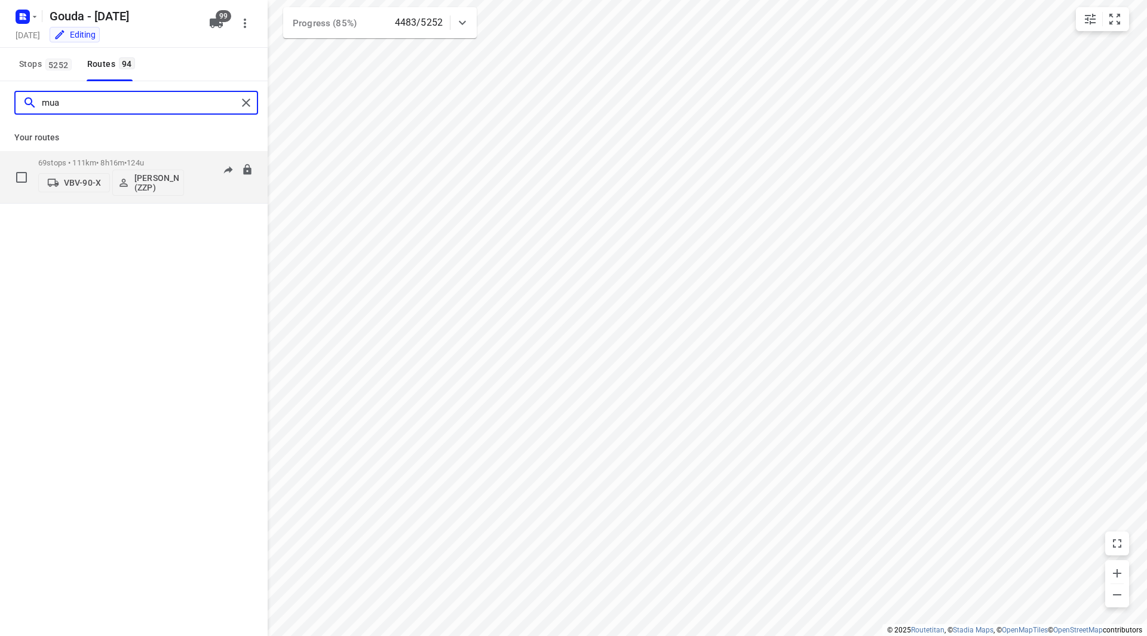
type input "mua"
click at [169, 162] on p "69 stops • 111km • 8h16m • 124u" at bounding box center [111, 162] width 146 height 9
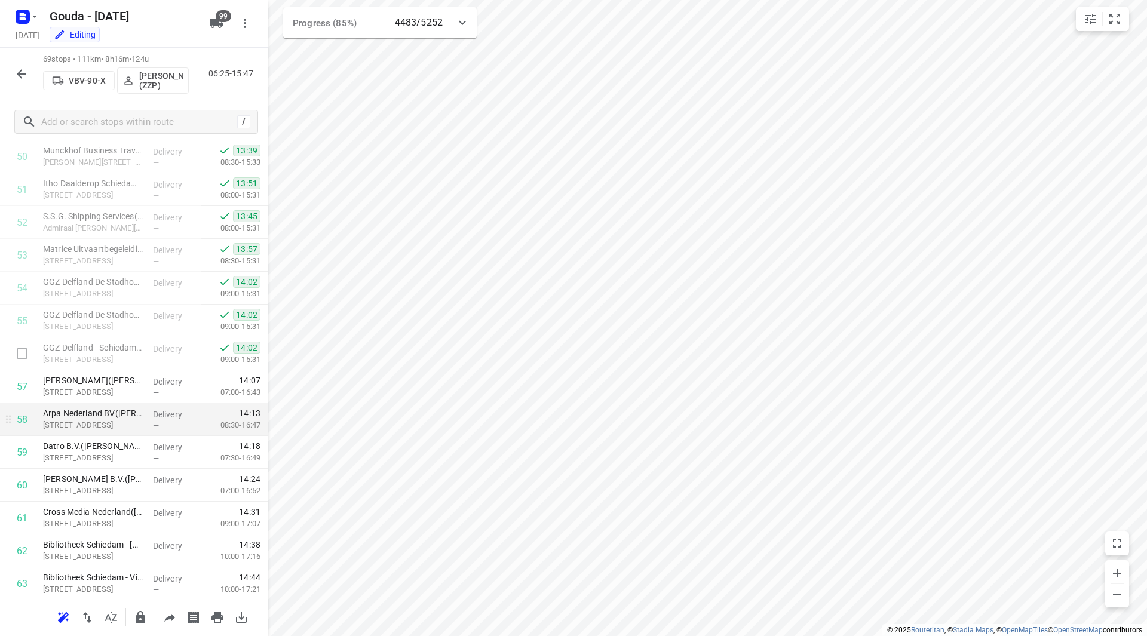
scroll to position [1905, 0]
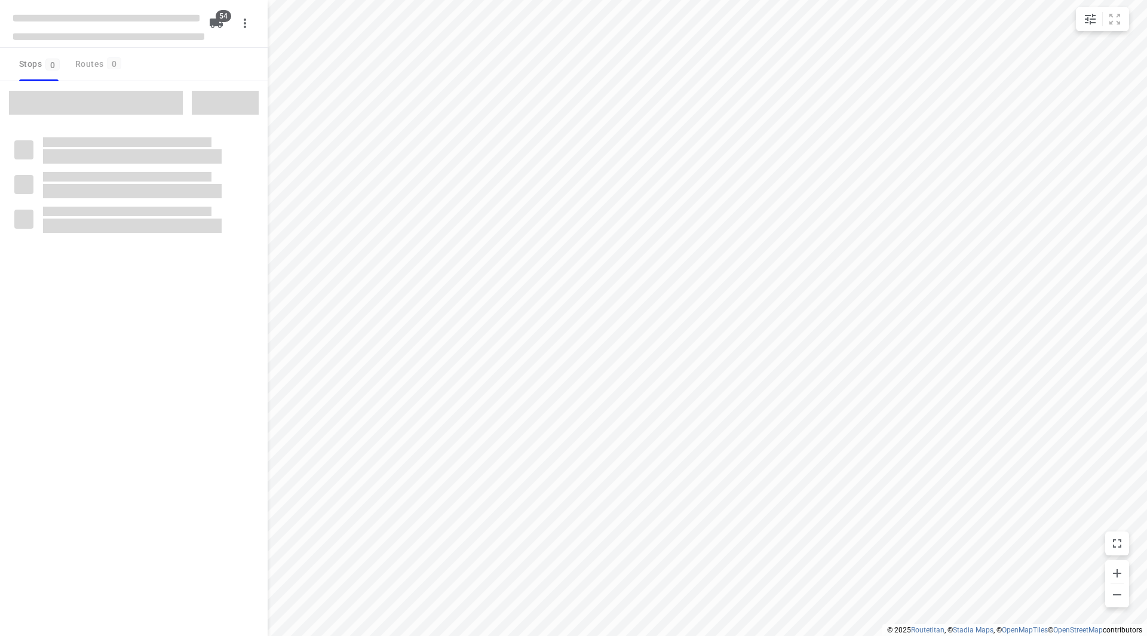
checkbox input "true"
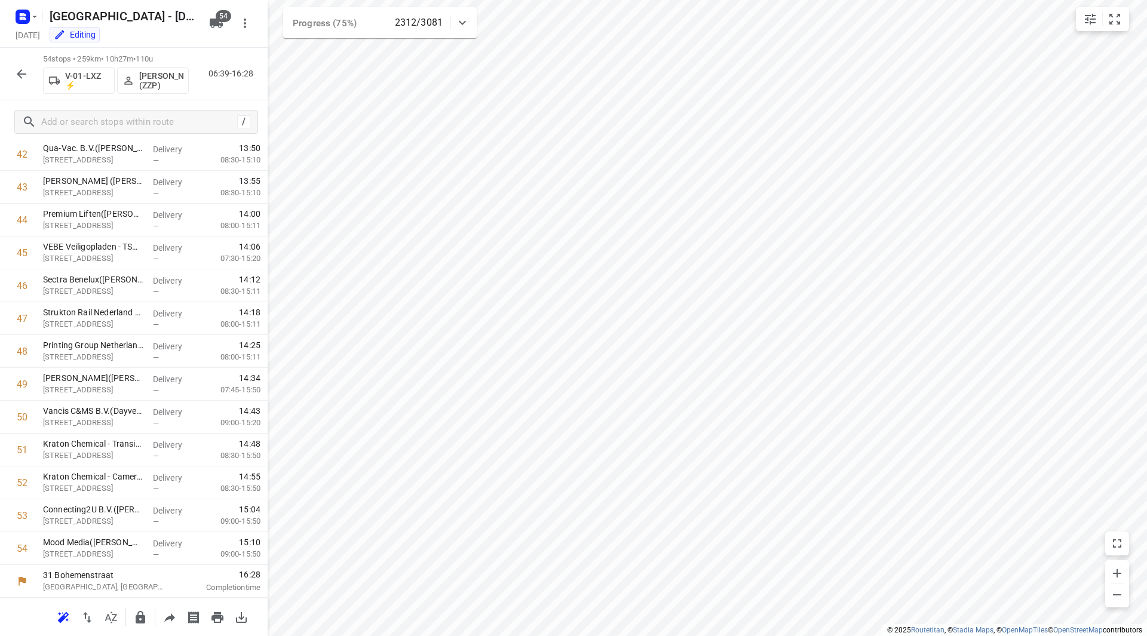
scroll to position [1412, 0]
click at [13, 71] on button "button" at bounding box center [22, 74] width 24 height 24
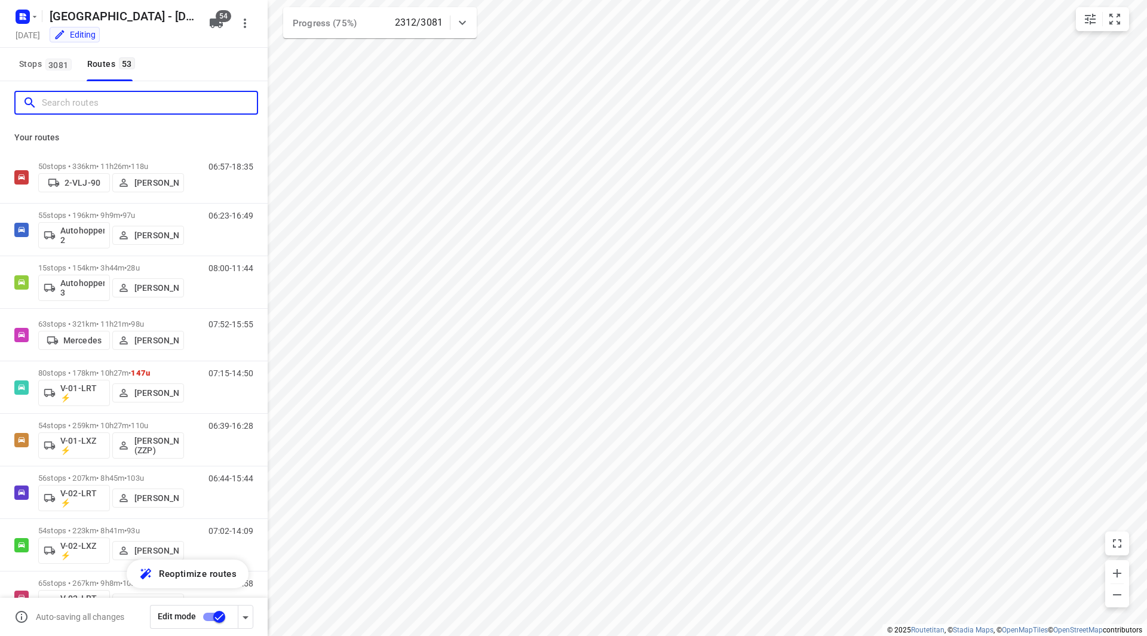
click at [56, 107] on input "Search routes" at bounding box center [149, 103] width 215 height 19
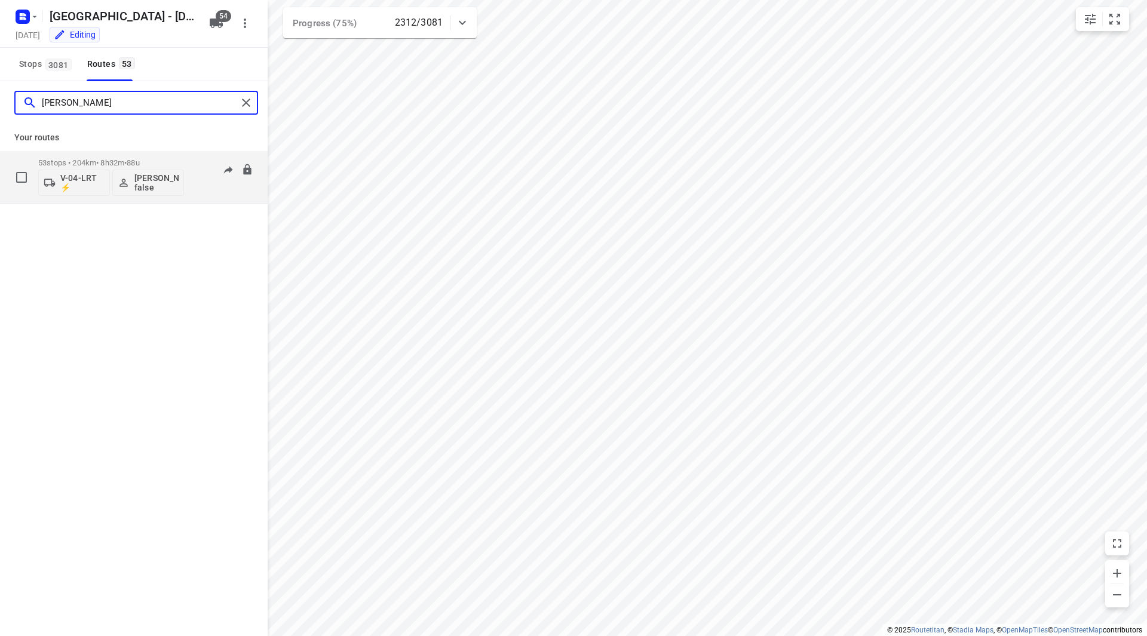
type input "[PERSON_NAME]"
click at [165, 161] on p "53 stops • 204km • 8h32m • 88u" at bounding box center [111, 162] width 146 height 9
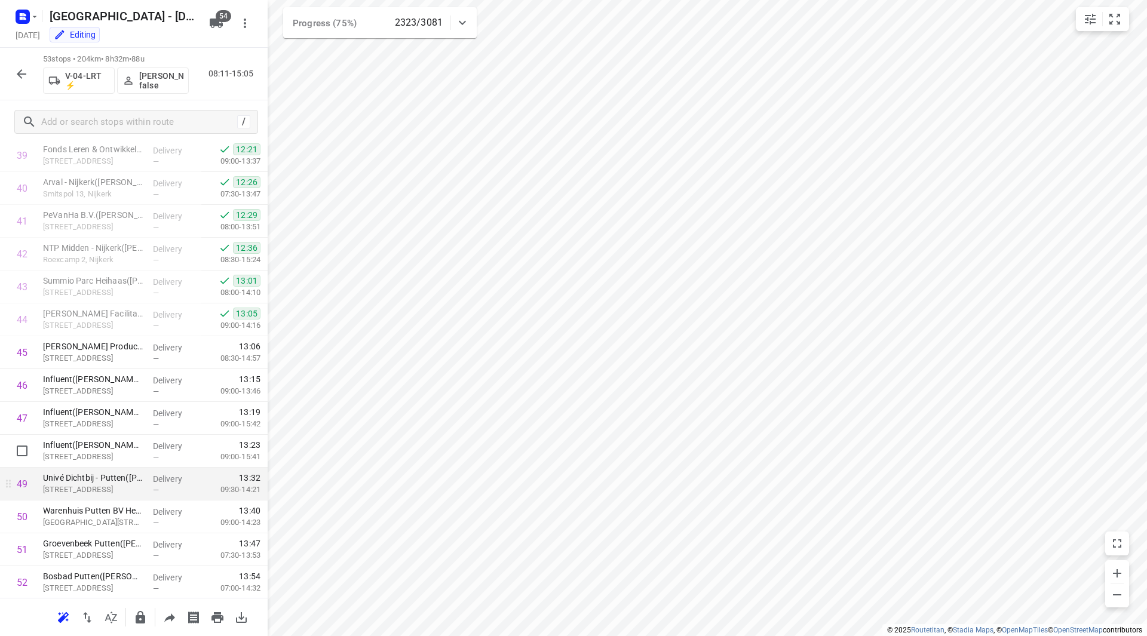
scroll to position [1379, 0]
click at [16, 69] on icon "button" at bounding box center [21, 74] width 14 height 14
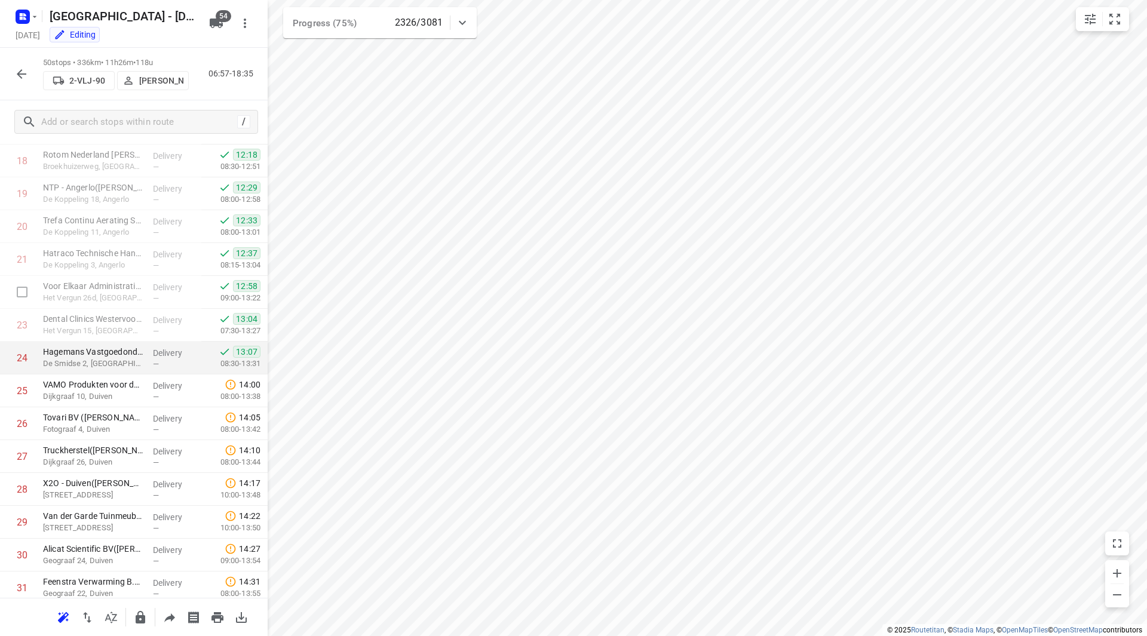
scroll to position [624, 0]
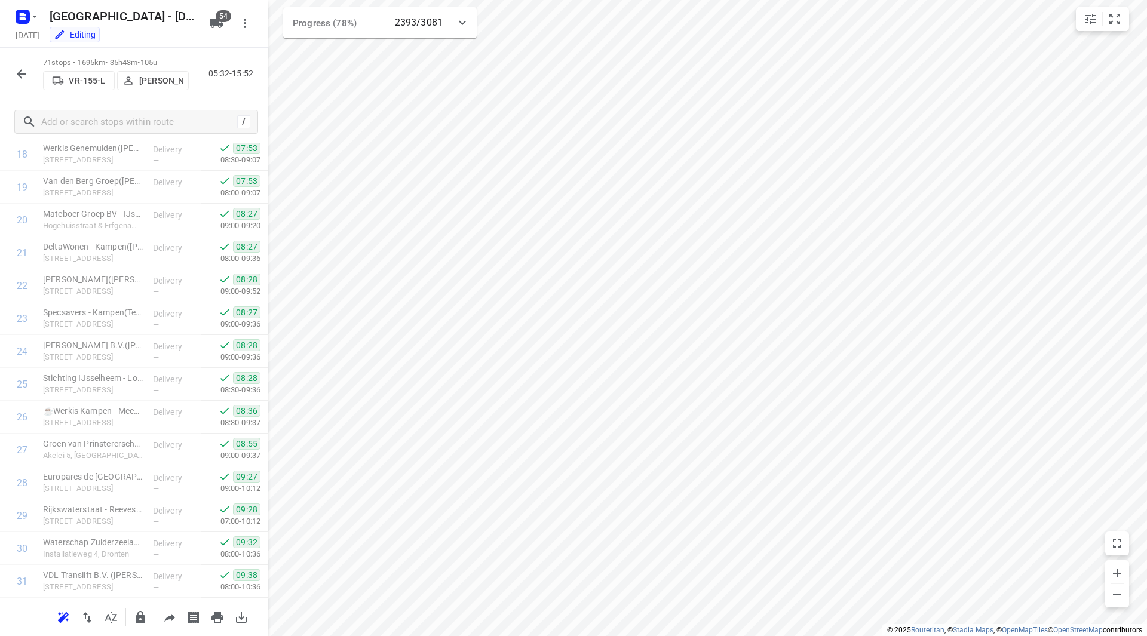
click at [25, 75] on icon "button" at bounding box center [21, 74] width 14 height 14
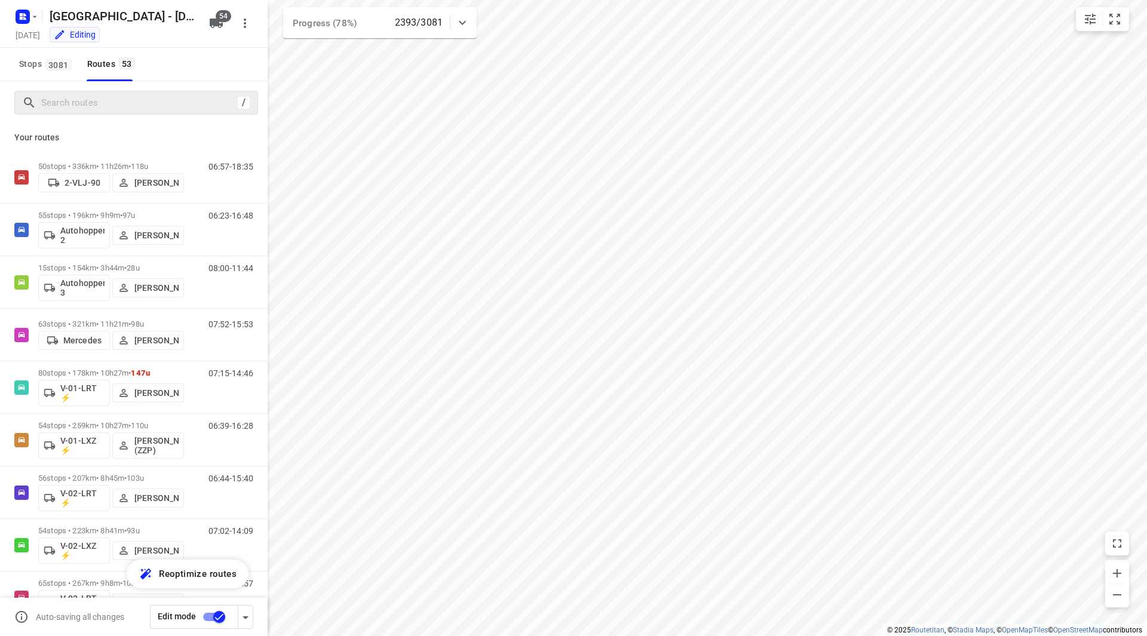
click at [107, 113] on div "/" at bounding box center [136, 103] width 244 height 24
click at [109, 103] on input "Search routes" at bounding box center [149, 103] width 215 height 19
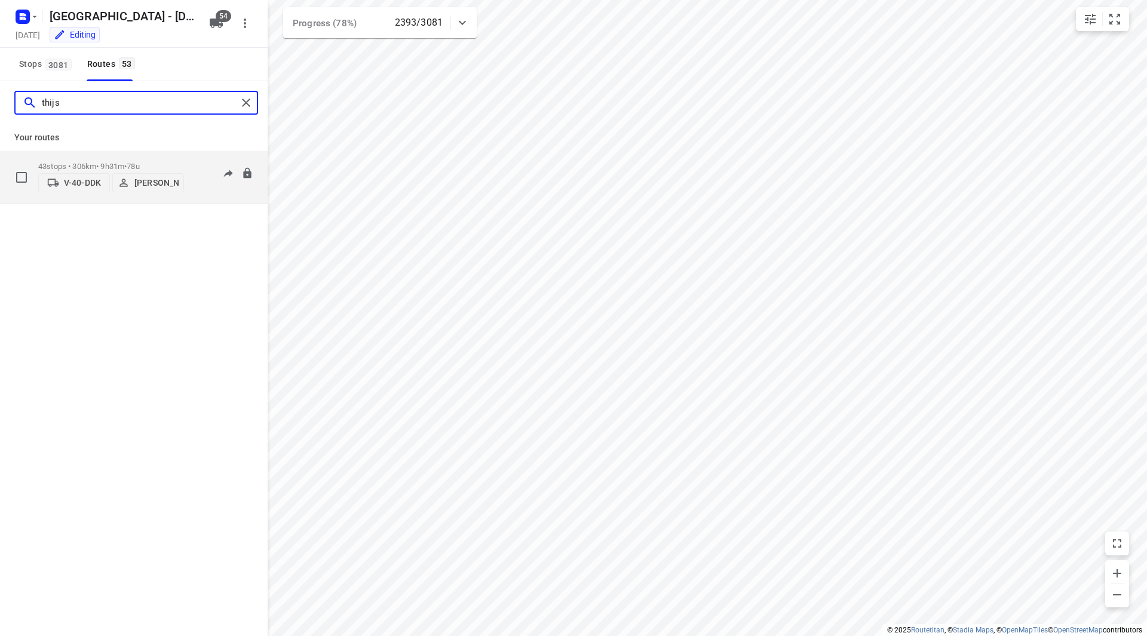
type input "thijs"
click at [164, 164] on p "43 stops • 306km • 9h31m • 78u" at bounding box center [111, 166] width 146 height 9
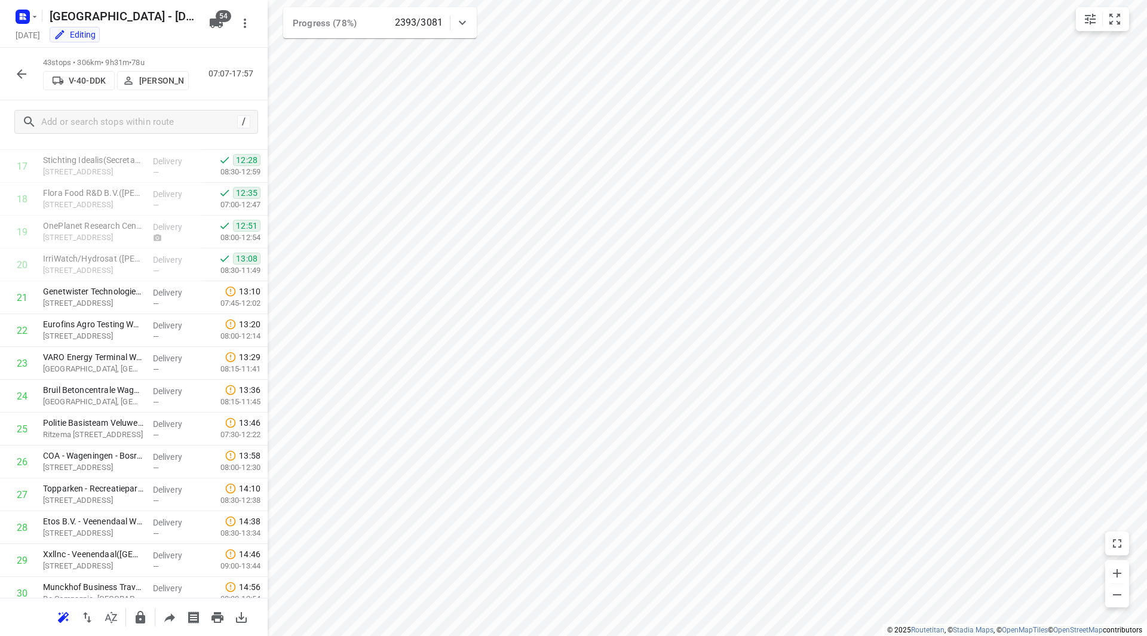
scroll to position [131, 0]
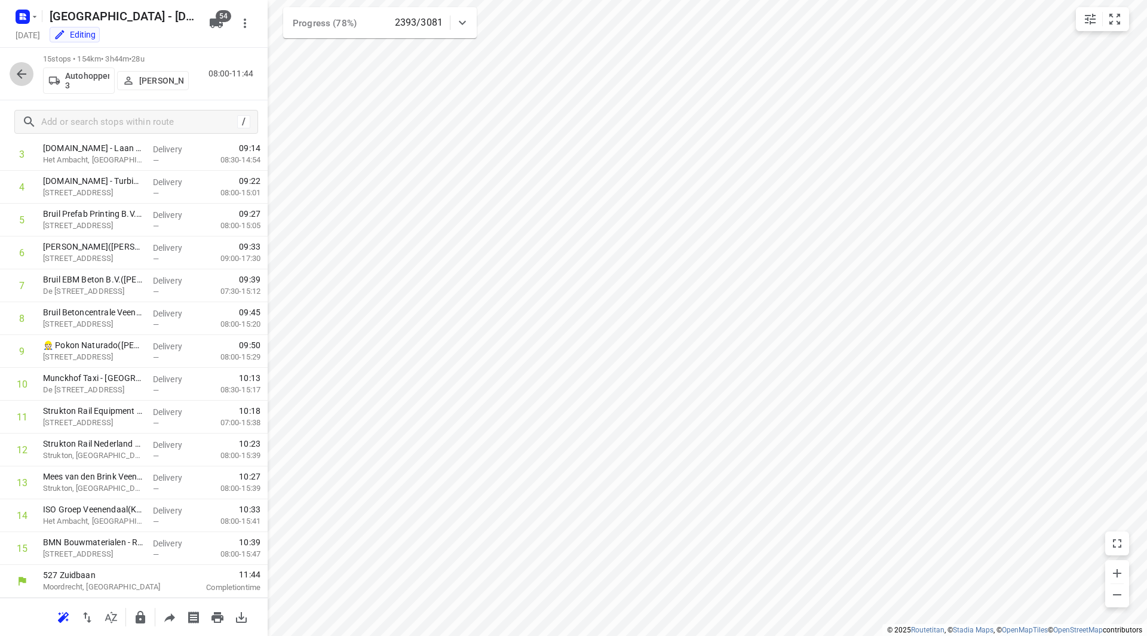
click at [15, 72] on icon "button" at bounding box center [21, 74] width 14 height 14
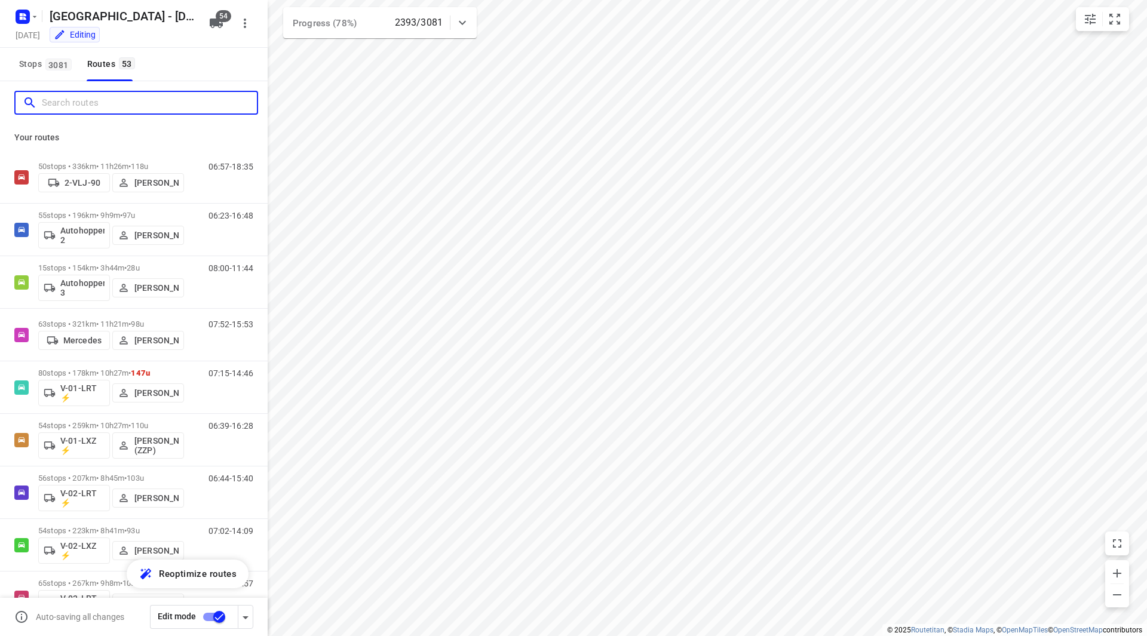
click at [90, 104] on input "Search routes" at bounding box center [149, 103] width 215 height 19
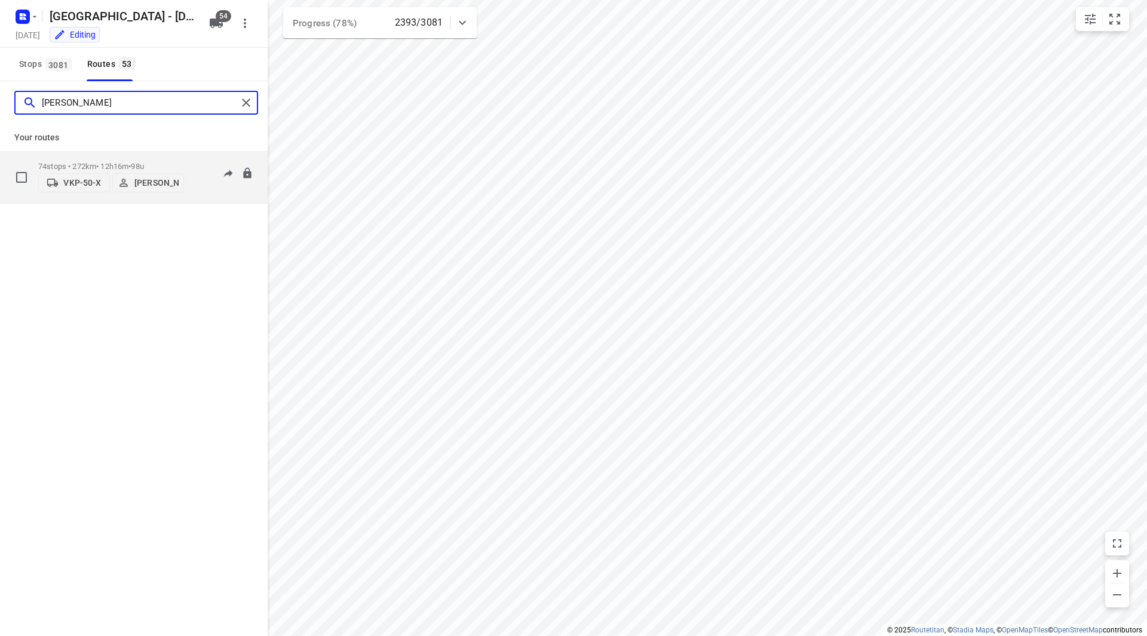
type input "steve"
click at [151, 158] on div "74 stops • 272km • 12h16m • 98u VKP-50-X Steven Hubers" at bounding box center [111, 177] width 146 height 42
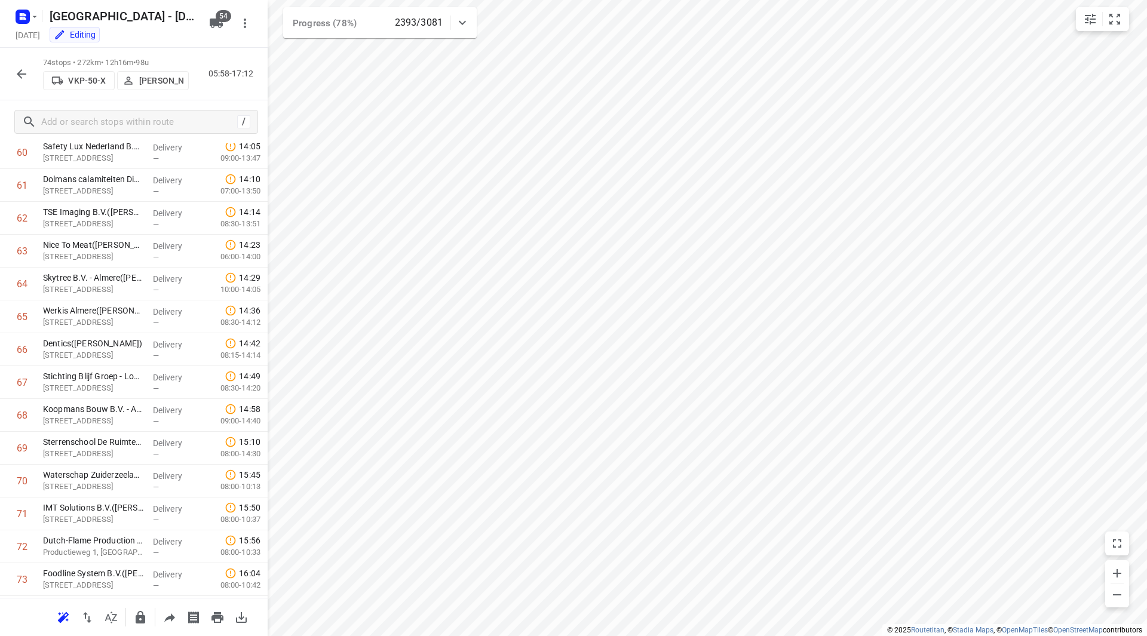
scroll to position [2069, 0]
click at [14, 75] on icon "button" at bounding box center [21, 74] width 14 height 14
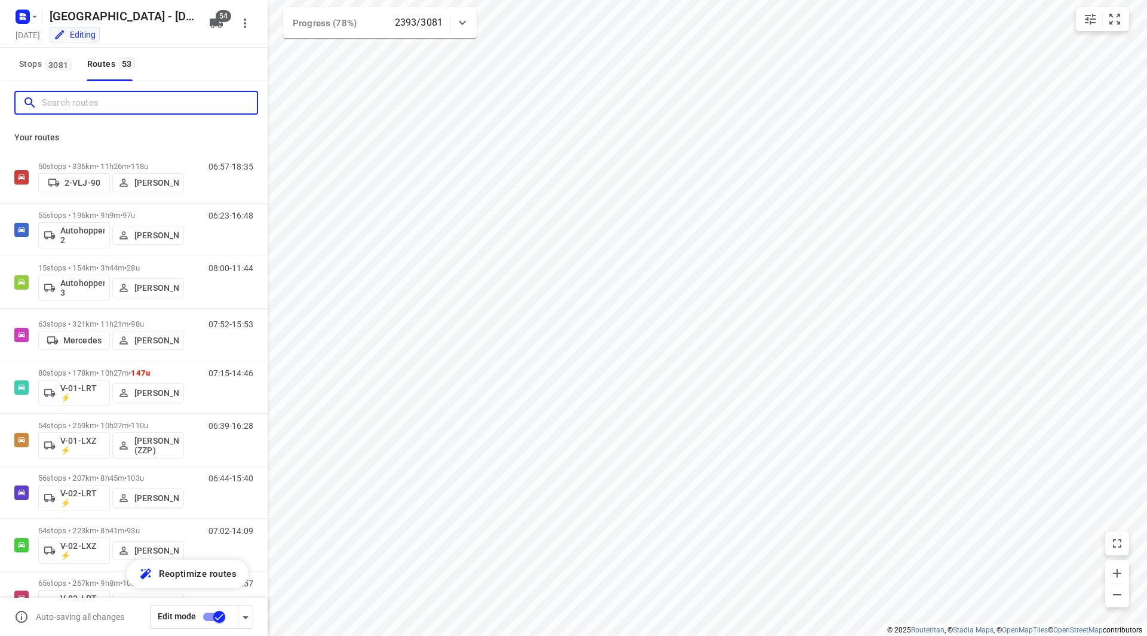
click at [115, 106] on input "Search routes" at bounding box center [149, 103] width 215 height 19
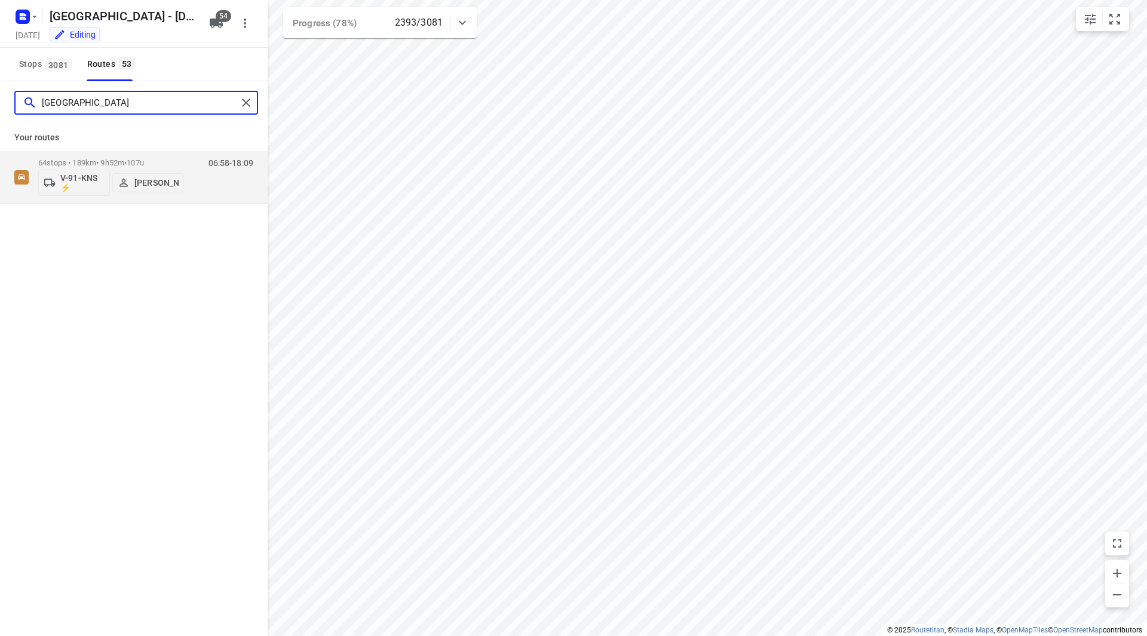
type input "milan"
click at [156, 148] on div "Your routes 64 stops • 189km • 9h52m • 107u V-91-KNS ⚡ Milan Rave 06:58-18:09" at bounding box center [134, 163] width 268 height 79
click at [160, 153] on div "64 stops • 189km • 9h52m • 107u V-91-KNS ⚡ Milan Rave" at bounding box center [111, 177] width 146 height 50
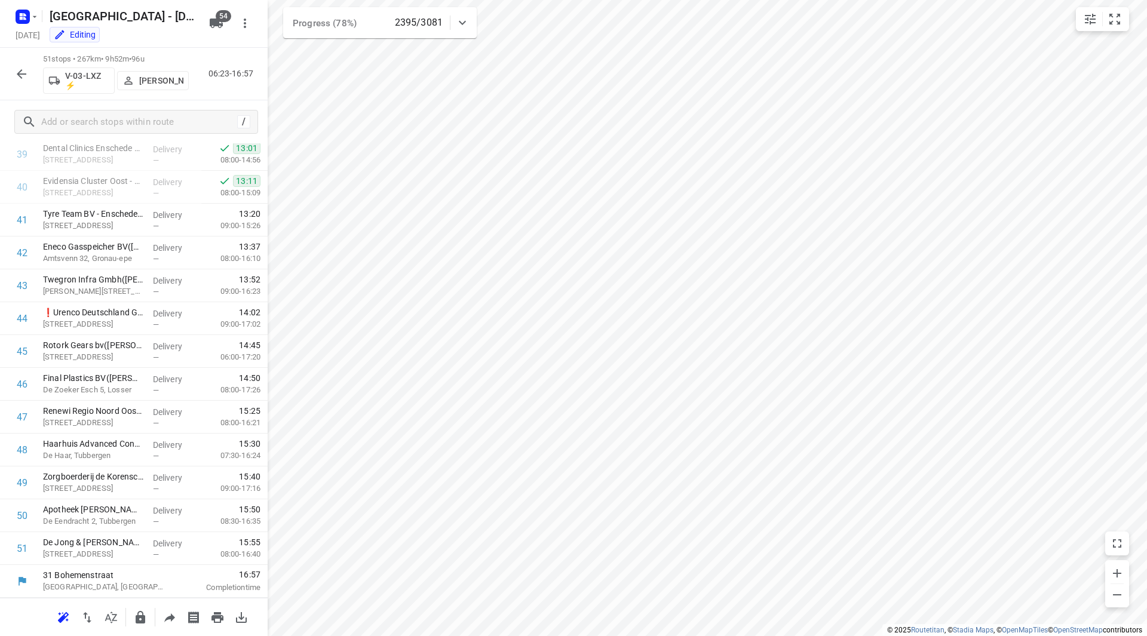
scroll to position [1313, 0]
click at [18, 76] on icon "button" at bounding box center [21, 74] width 14 height 14
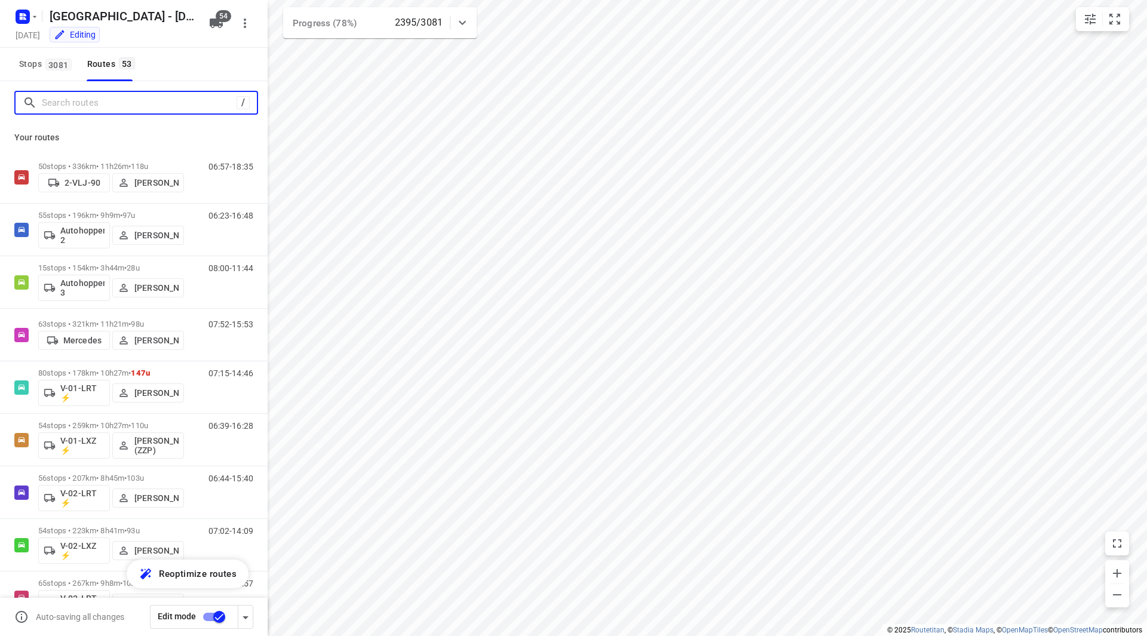
click at [89, 102] on input "Search routes" at bounding box center [139, 103] width 195 height 19
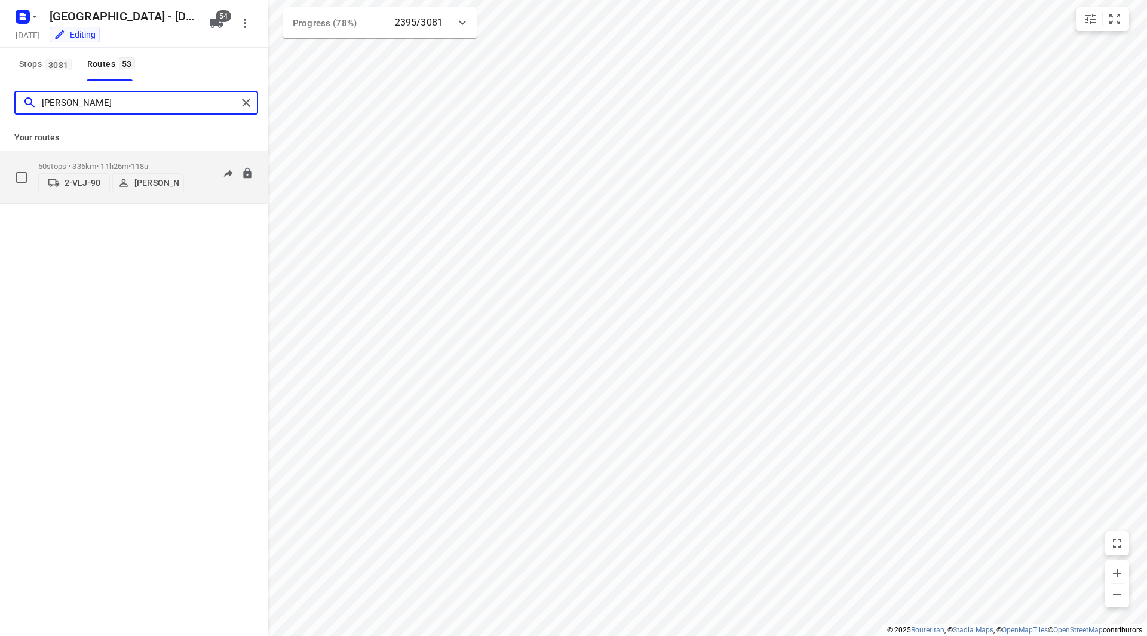
type input "john"
click at [163, 162] on p "50 stops • 336km • 11h26m • 118u" at bounding box center [111, 166] width 146 height 9
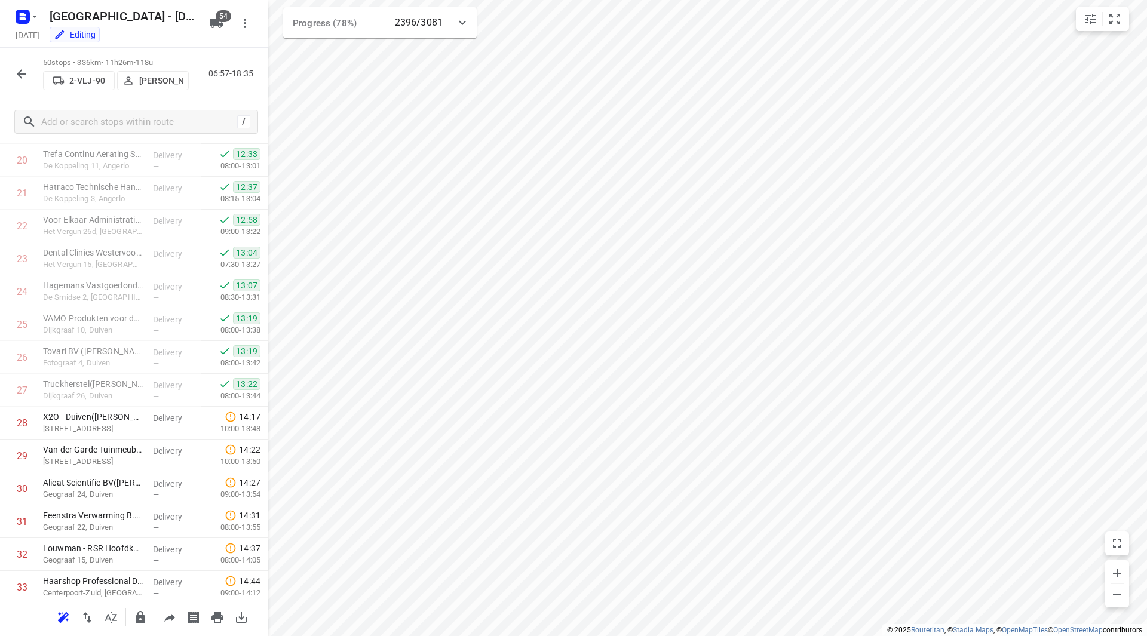
scroll to position [1280, 0]
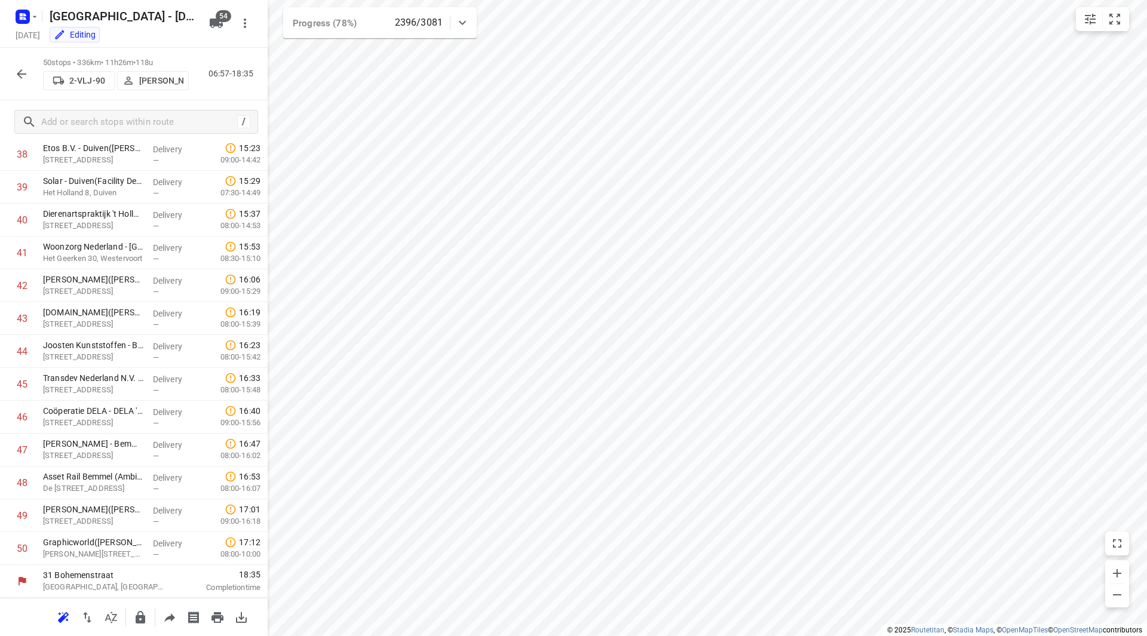
click at [23, 69] on icon "button" at bounding box center [21, 74] width 14 height 14
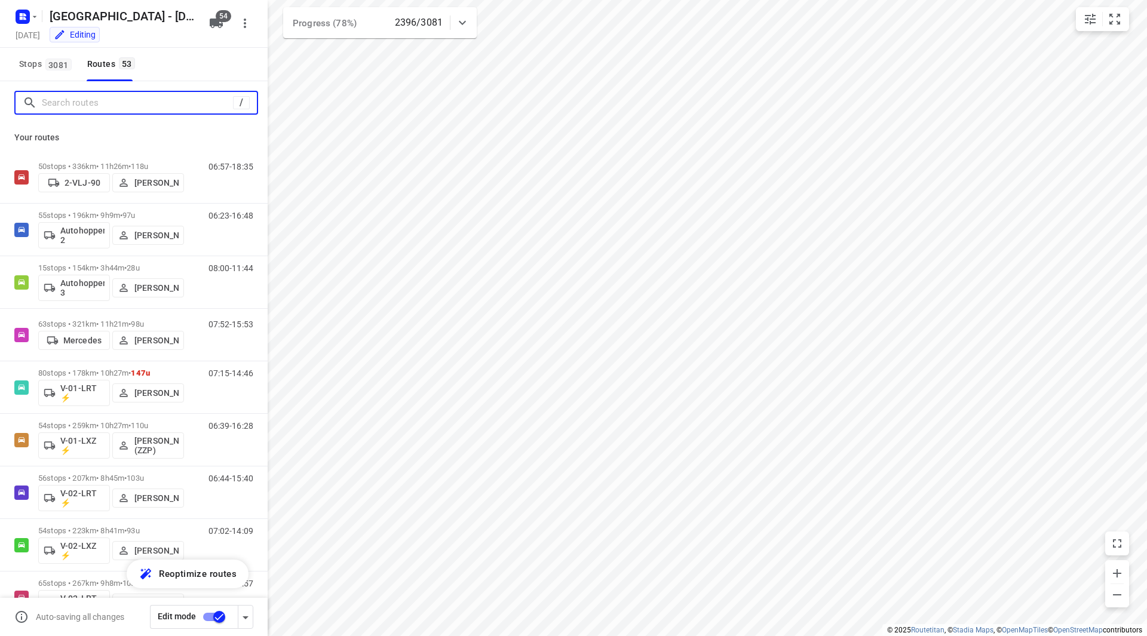
click at [85, 97] on input "Search routes" at bounding box center [137, 103] width 191 height 19
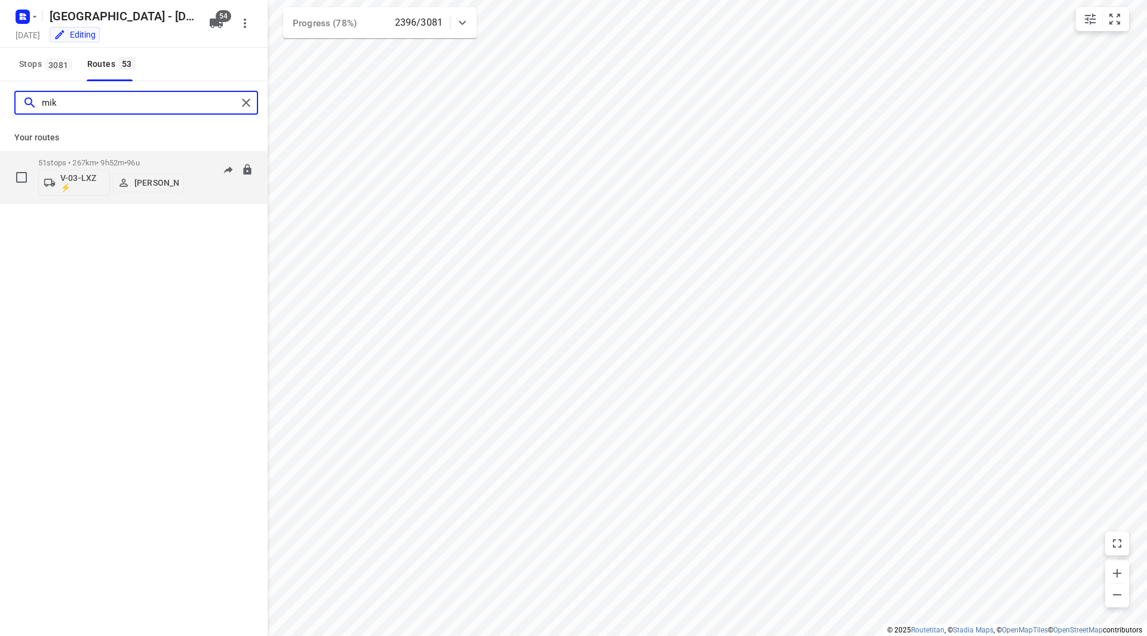
type input "mik"
click at [168, 165] on p "51 stops • 267km • 9h52m • 96u" at bounding box center [111, 162] width 146 height 9
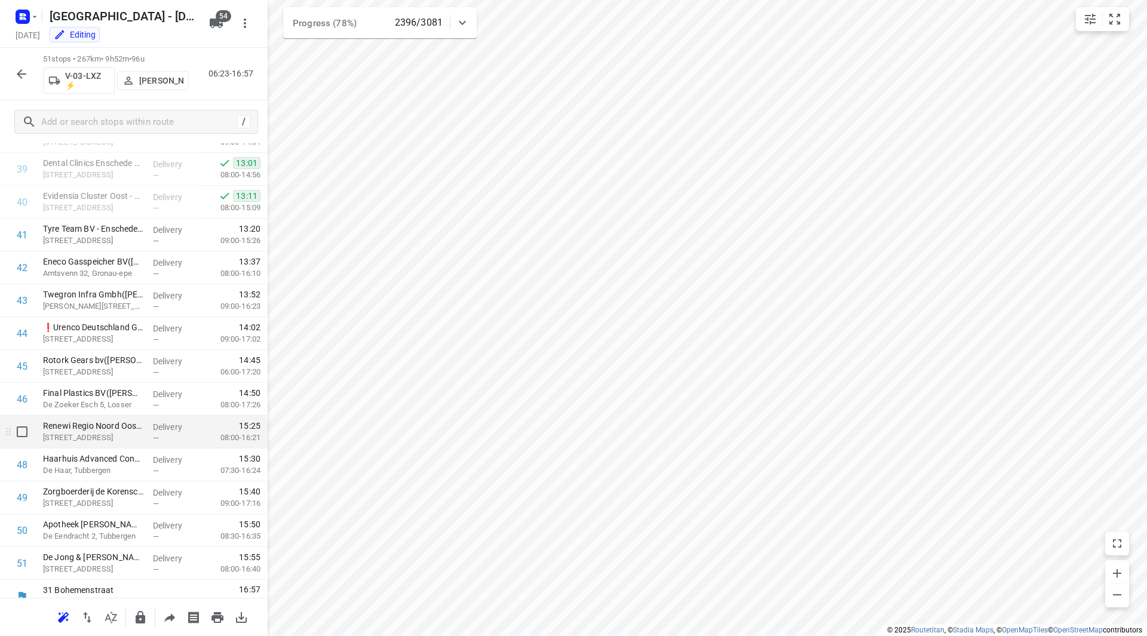
scroll to position [1313, 0]
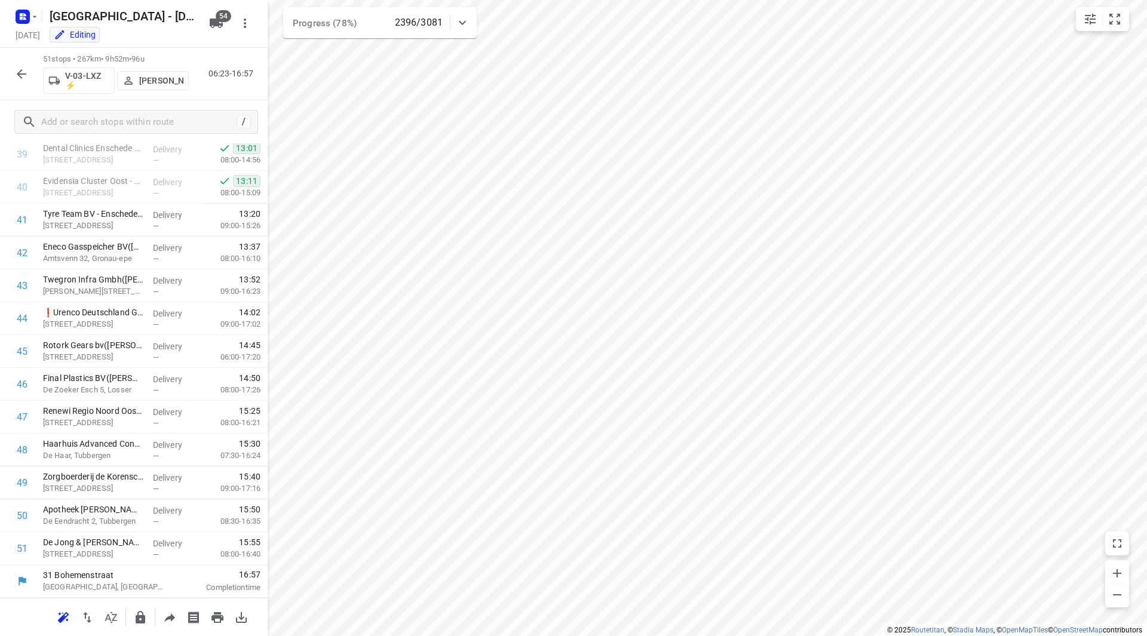
drag, startPoint x: 13, startPoint y: 61, endPoint x: 24, endPoint y: 80, distance: 22.2
click at [14, 61] on div "51 stops • 267km • 9h52m • 96u V-03-LXZ ⚡ Mikai Warmelink 06:23-16:57" at bounding box center [134, 74] width 268 height 53
click at [24, 80] on icon "button" at bounding box center [21, 74] width 14 height 14
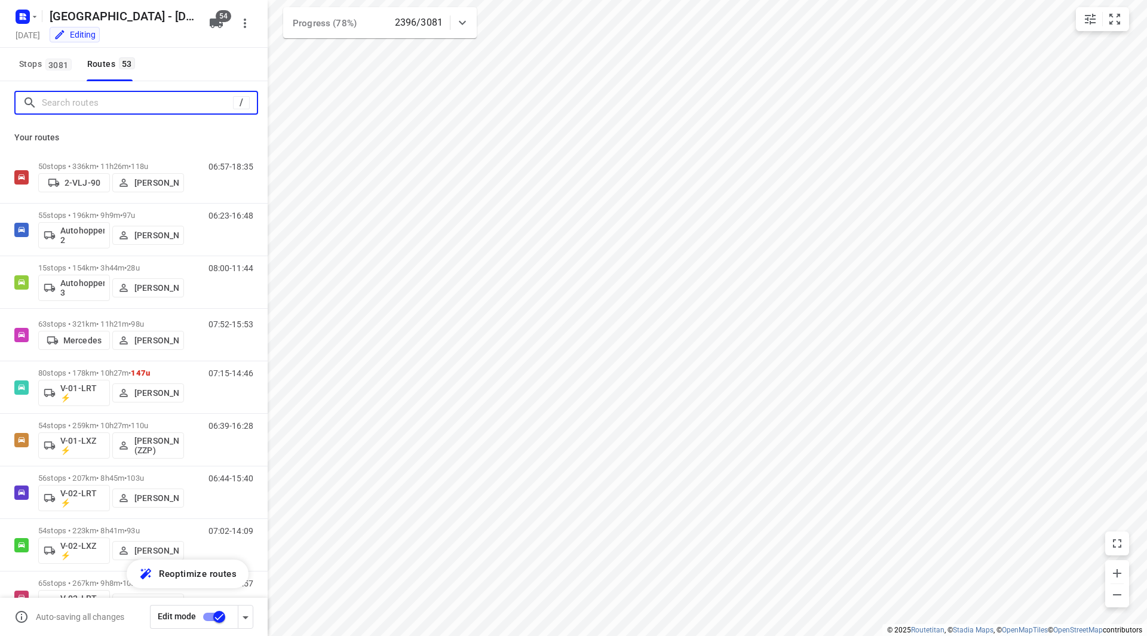
click at [83, 105] on input "Search routes" at bounding box center [137, 103] width 191 height 19
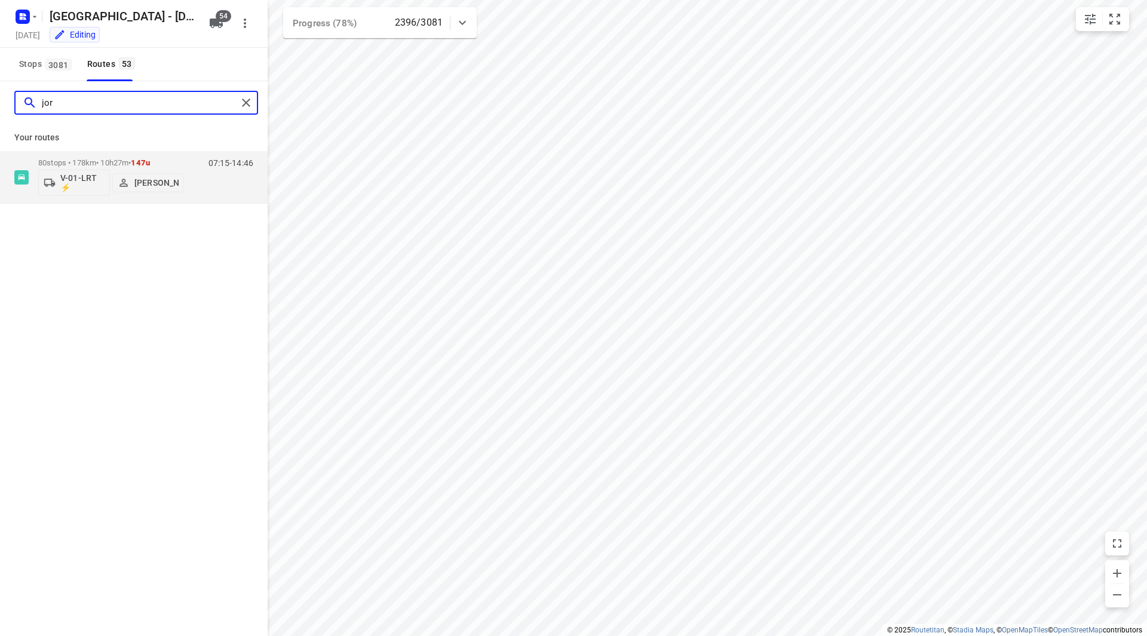
type input "jor"
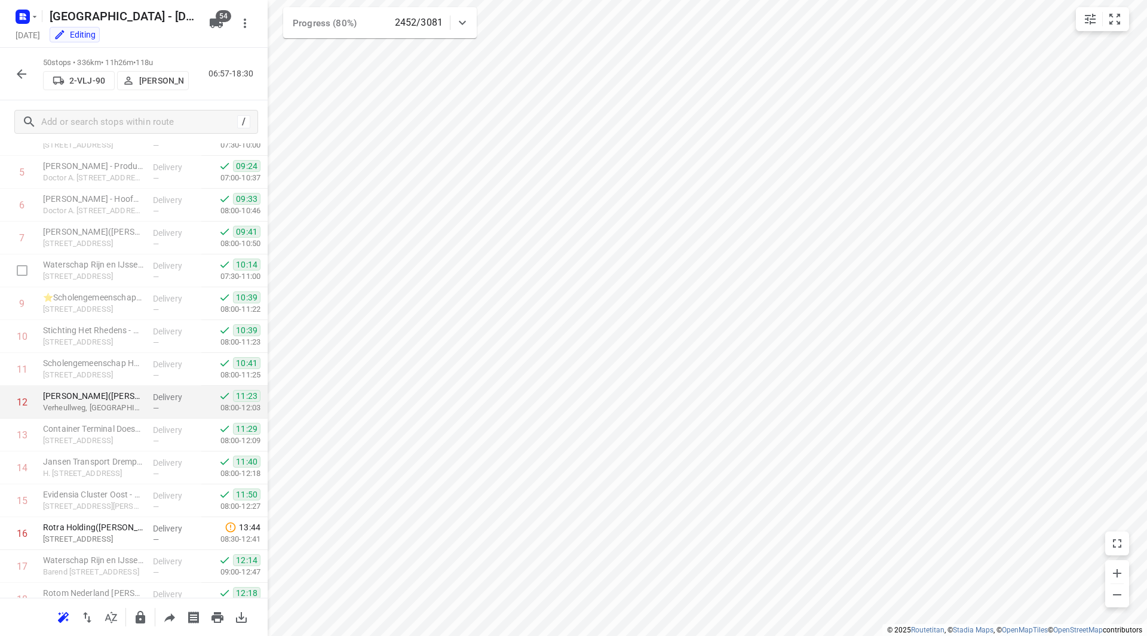
scroll to position [214, 0]
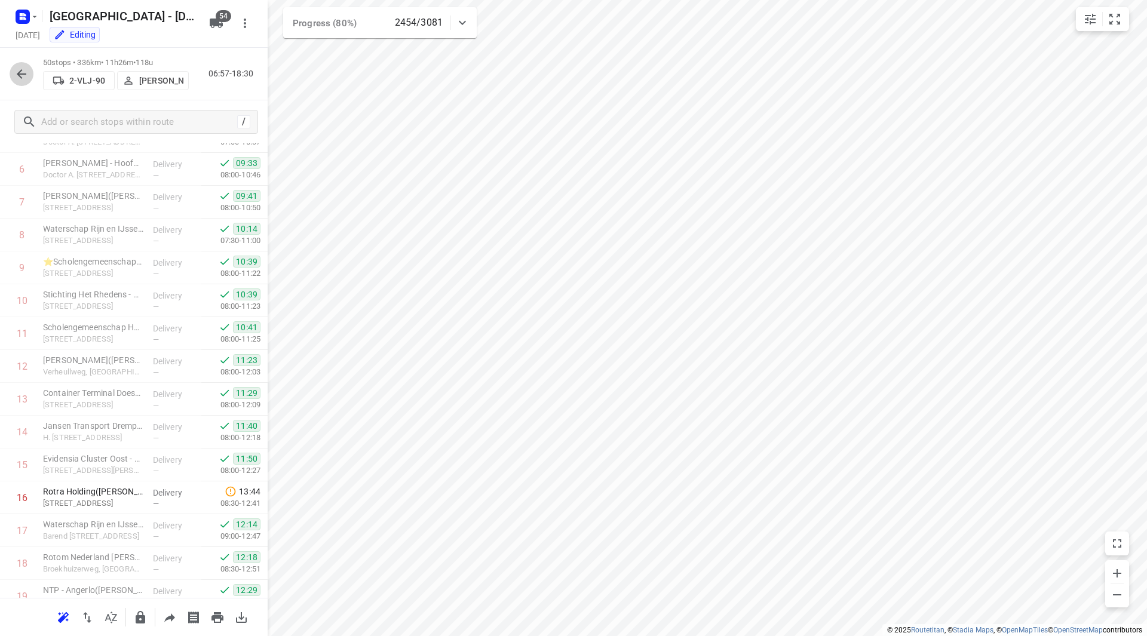
click at [22, 75] on icon "button" at bounding box center [21, 74] width 14 height 14
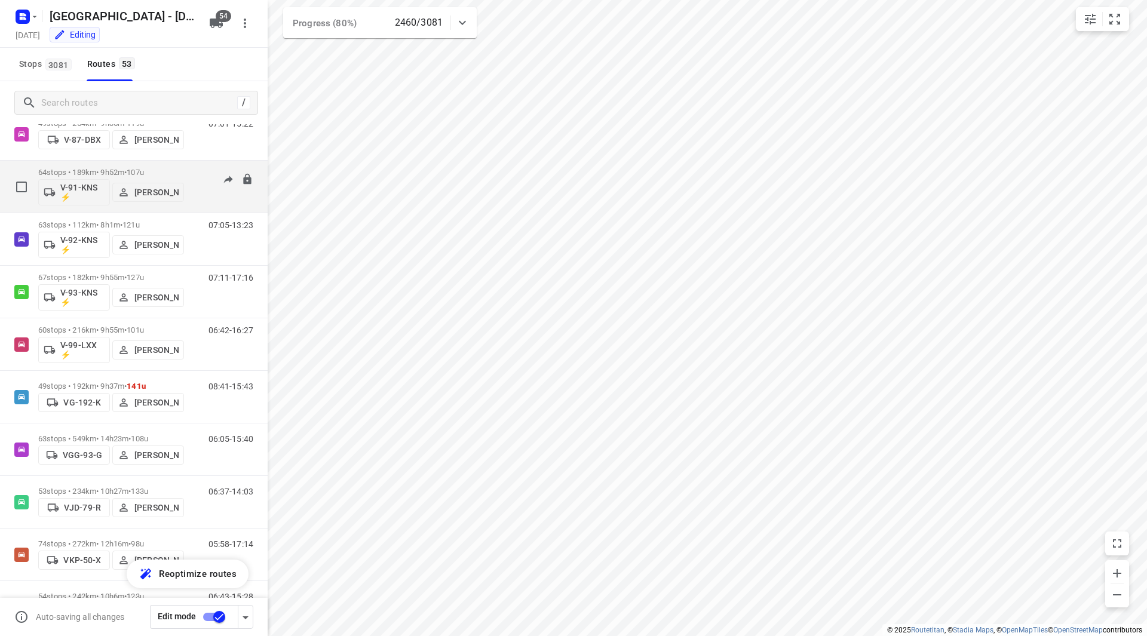
scroll to position [1613, 0]
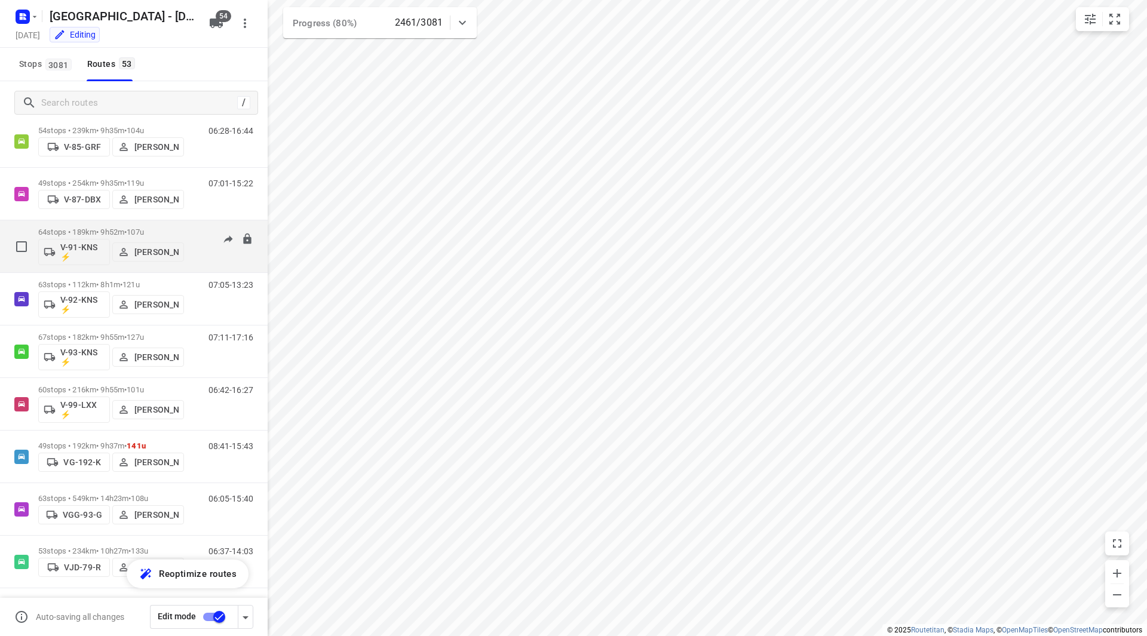
click at [160, 227] on div "64 stops • 189km • 9h52m • 107u V-91-KNS ⚡ Milan Rave" at bounding box center [111, 247] width 146 height 50
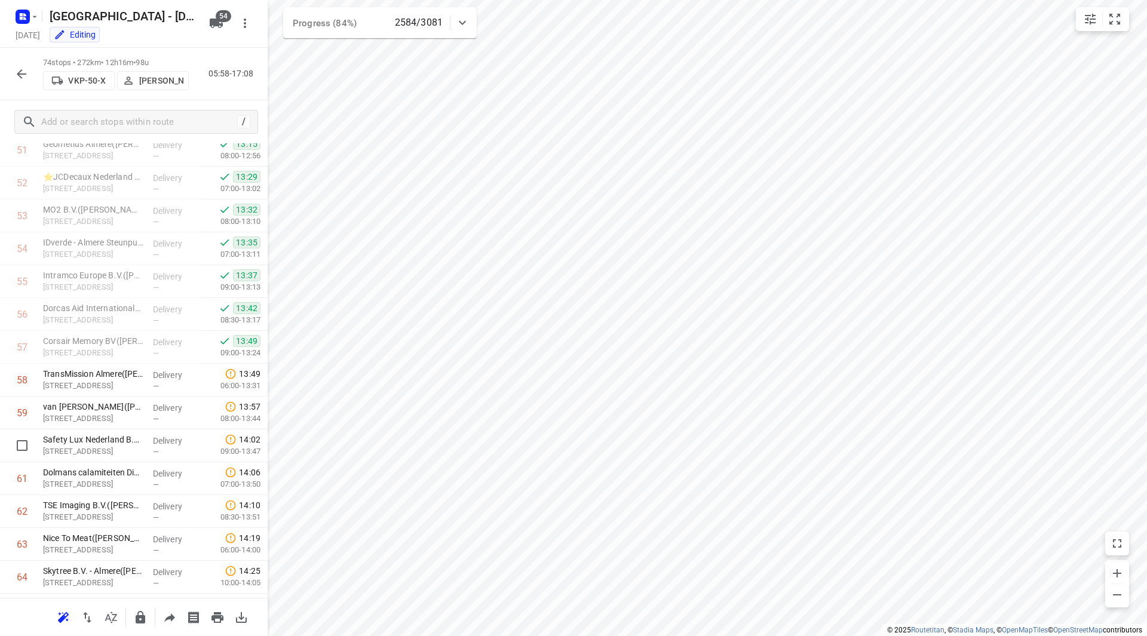
scroll to position [2069, 0]
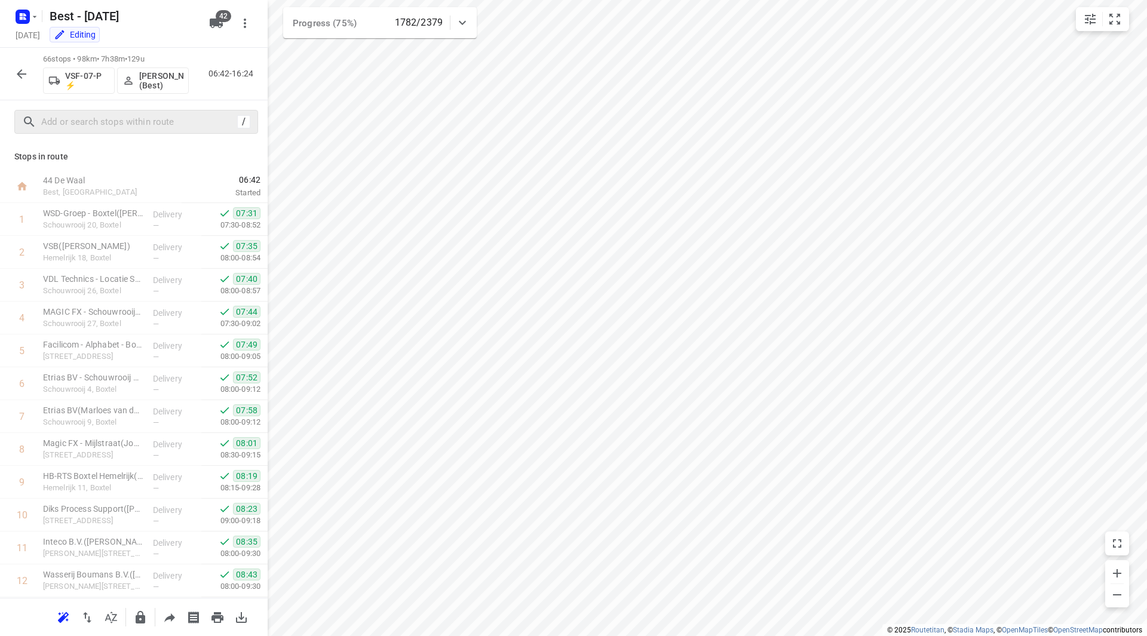
scroll to position [1627, 0]
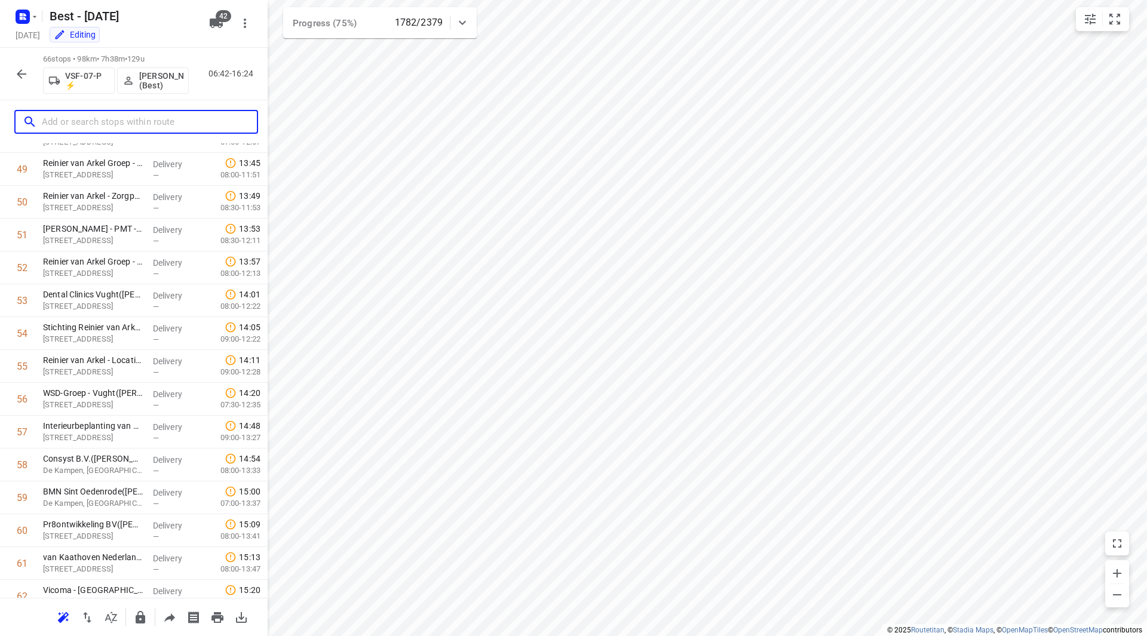
click at [133, 120] on input "text" at bounding box center [149, 122] width 215 height 19
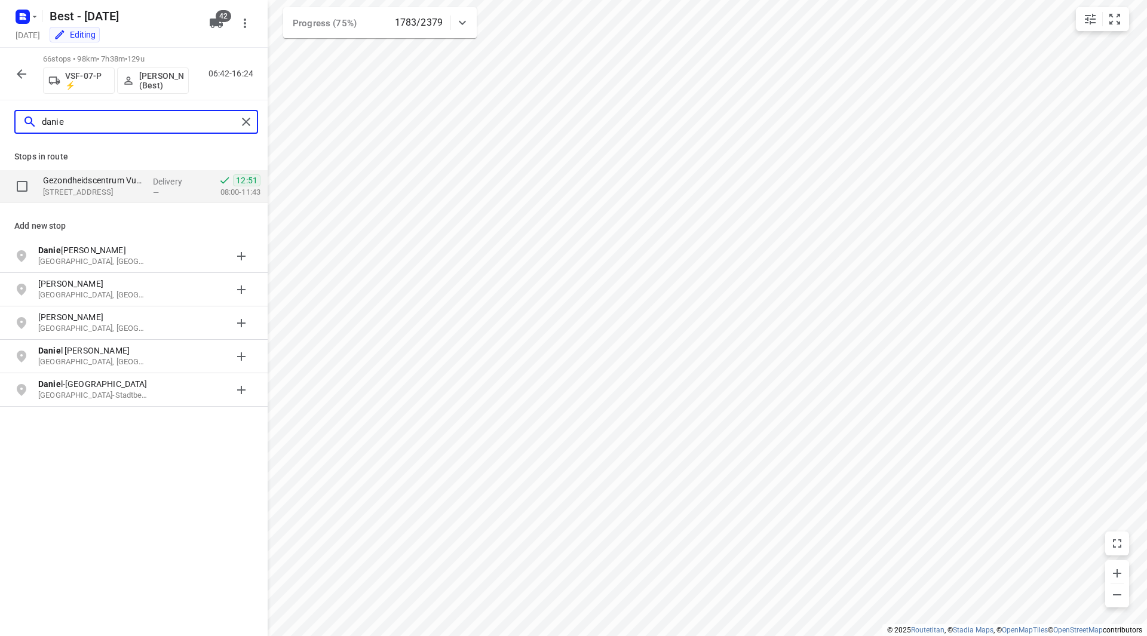
type input "danie"
click at [135, 179] on p "Gezondheidscentrum Vught( [PERSON_NAME])" at bounding box center [93, 180] width 100 height 12
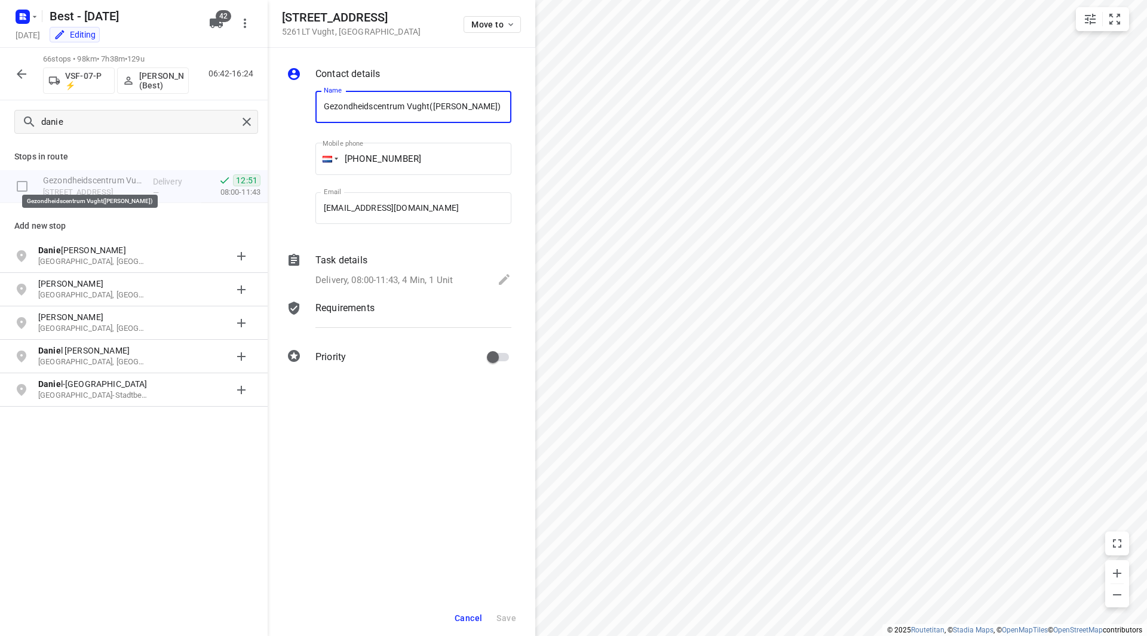
scroll to position [0, 8]
click at [11, 67] on button "button" at bounding box center [22, 74] width 24 height 24
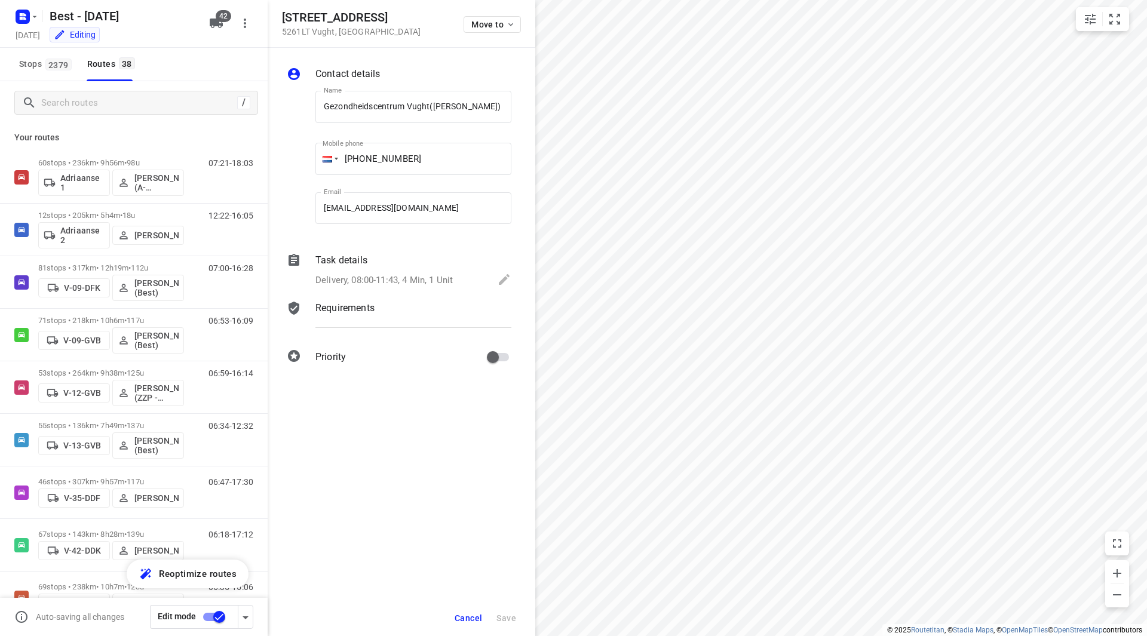
scroll to position [0, 0]
click at [50, 65] on span "2379" at bounding box center [58, 65] width 26 height 12
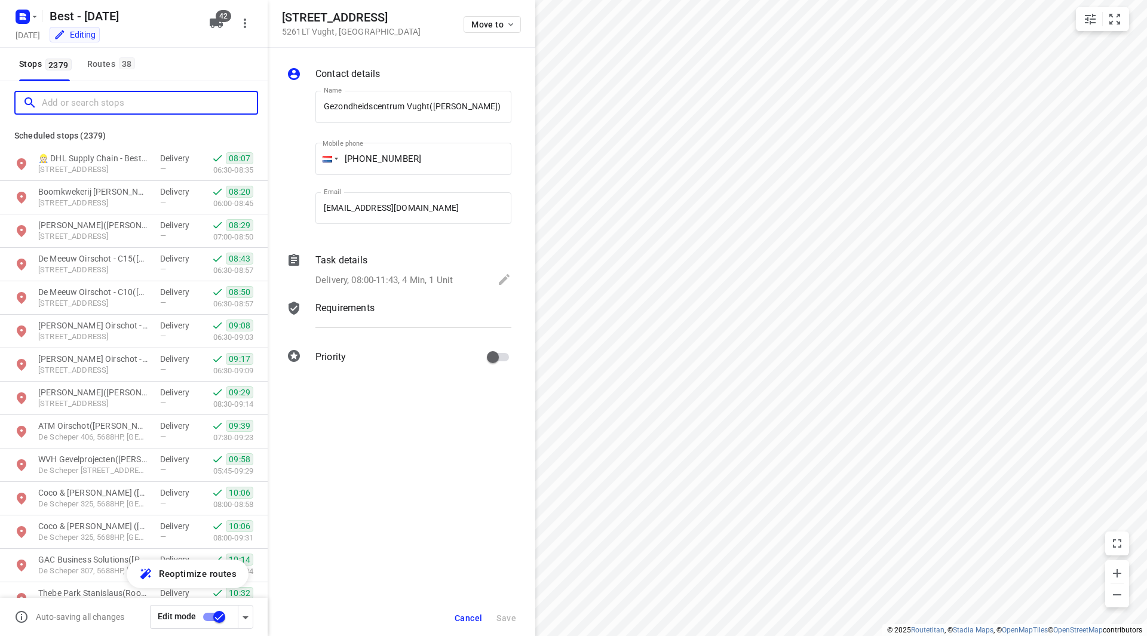
click at [88, 96] on input "Add or search stops" at bounding box center [149, 103] width 215 height 19
click at [102, 60] on div "Routes 38" at bounding box center [112, 64] width 51 height 15
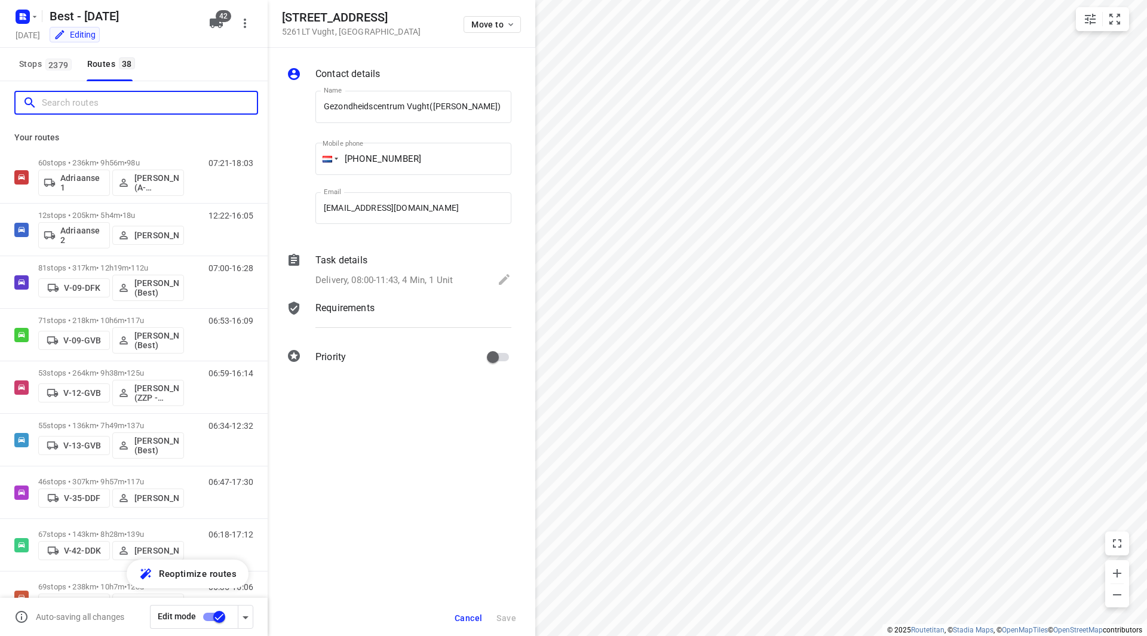
click at [92, 108] on input "Search routes" at bounding box center [149, 103] width 215 height 19
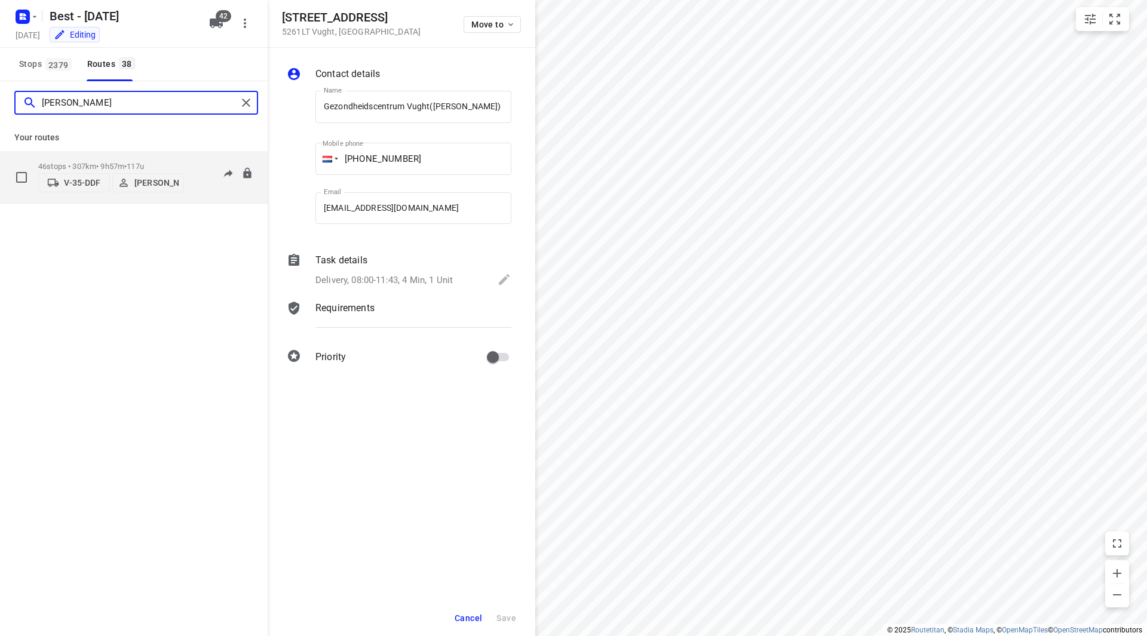
type input "[PERSON_NAME]"
click at [178, 156] on div "46 stops • 307km • 9h57m • 117u V-35-DDF [PERSON_NAME]" at bounding box center [111, 177] width 146 height 42
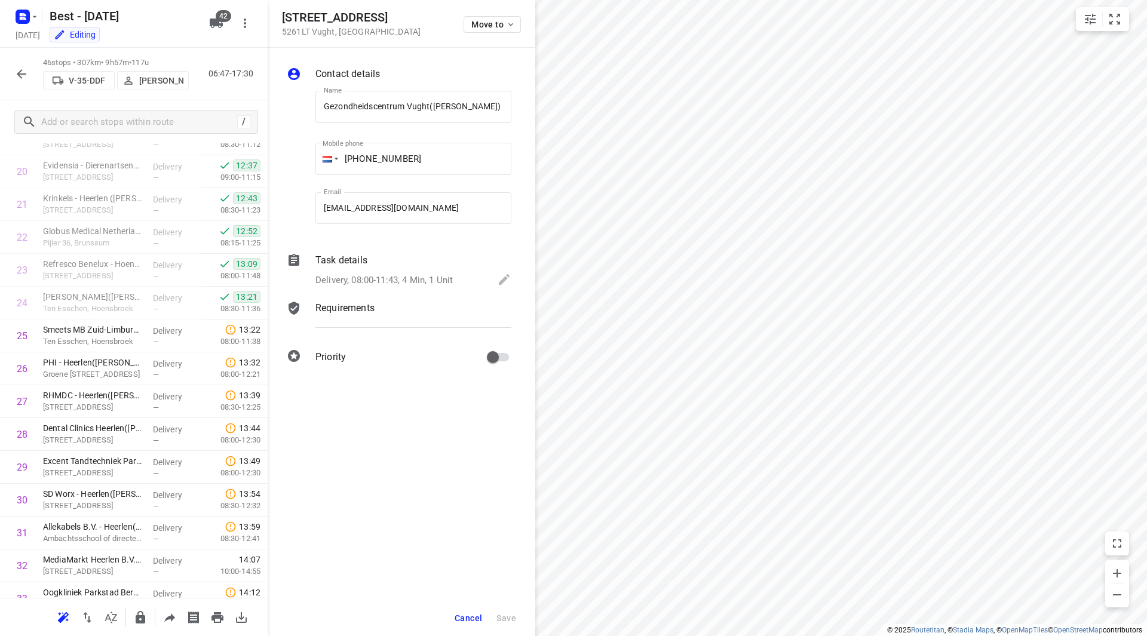
scroll to position [667, 0]
click at [23, 77] on icon "button" at bounding box center [21, 74] width 14 height 14
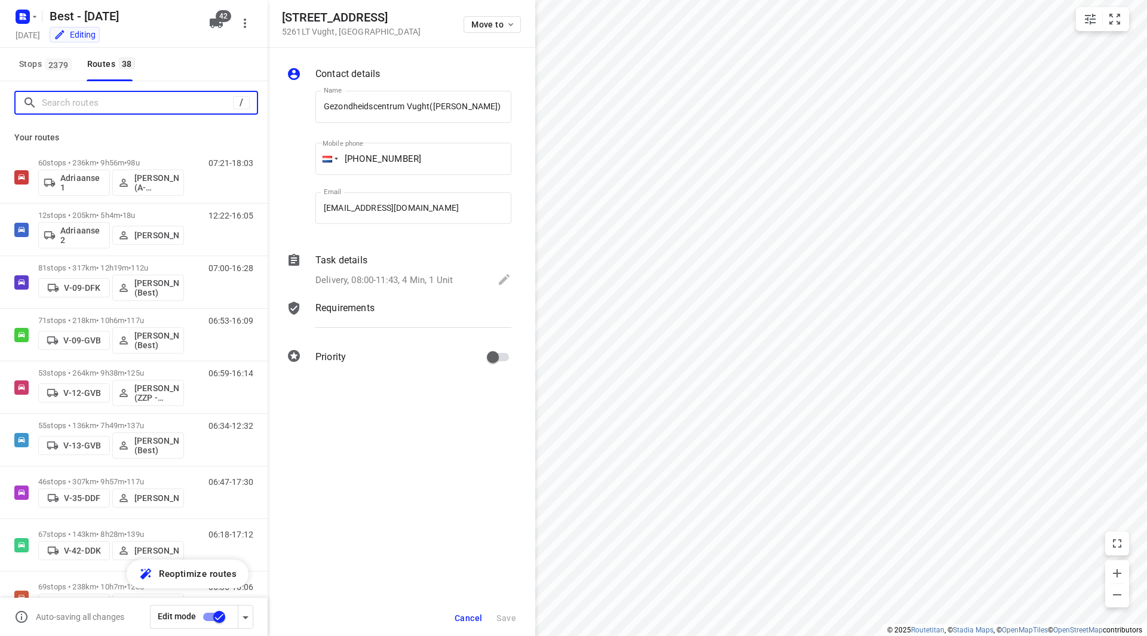
click at [88, 105] on input "Search routes" at bounding box center [137, 103] width 191 height 19
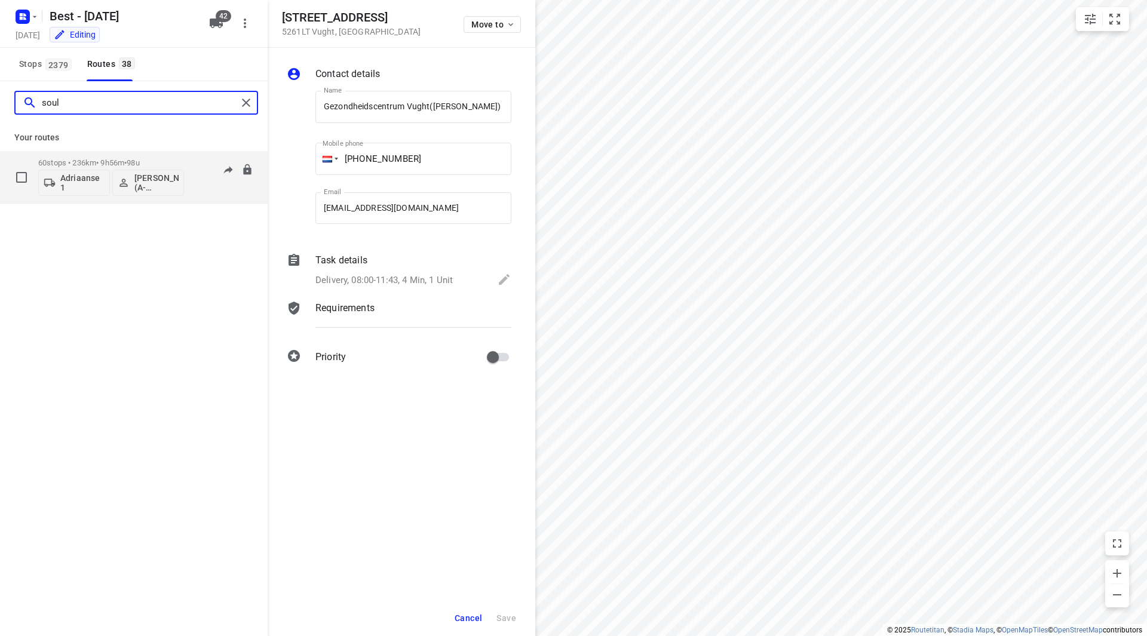
type input "soul"
click at [159, 156] on div "60 stops • 236km • 9h56m • 98u Adriaanse 1 [PERSON_NAME] (A-flexibleservice - B…" at bounding box center [111, 177] width 146 height 50
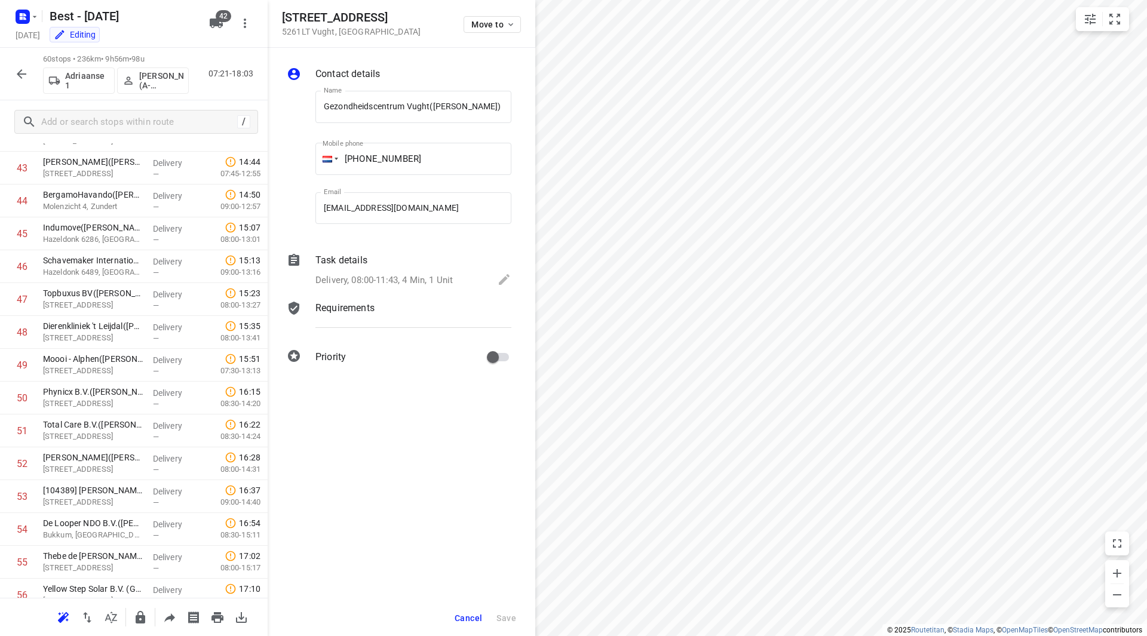
scroll to position [1609, 0]
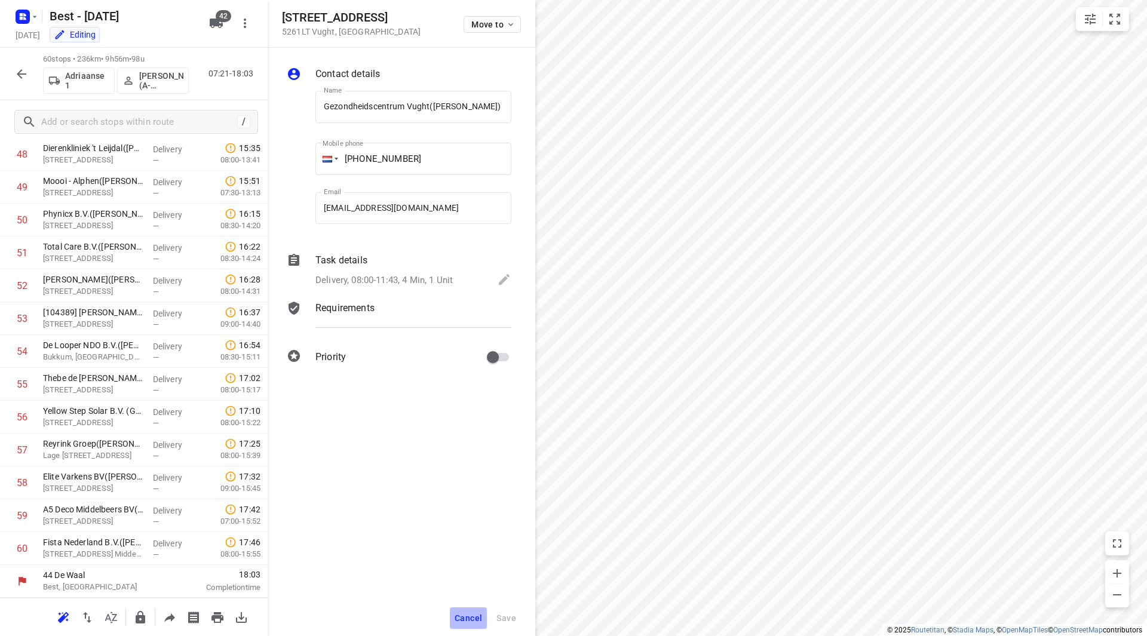
click at [473, 614] on span "Cancel" at bounding box center [467, 618] width 27 height 10
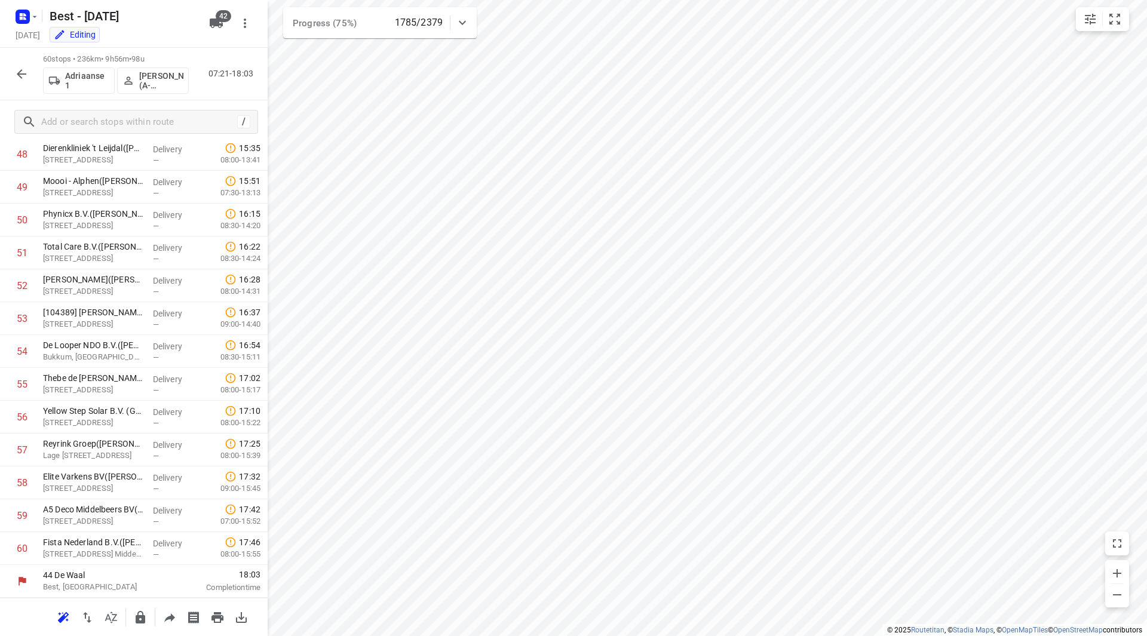
click at [22, 67] on icon "button" at bounding box center [21, 74] width 14 height 14
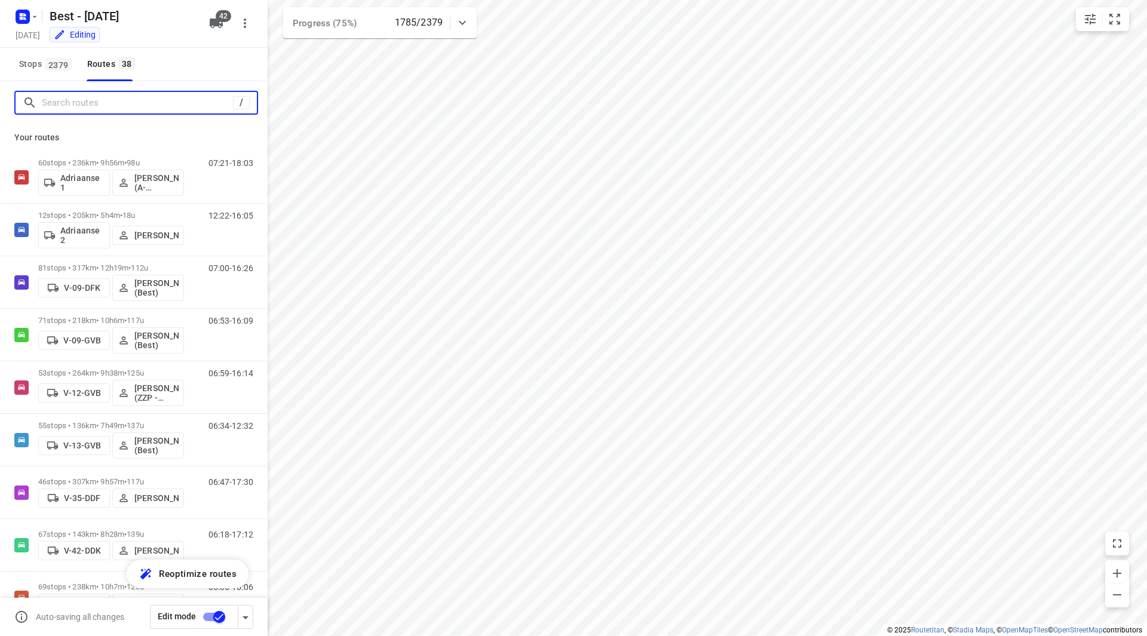
click at [90, 108] on input "Search routes" at bounding box center [137, 103] width 191 height 19
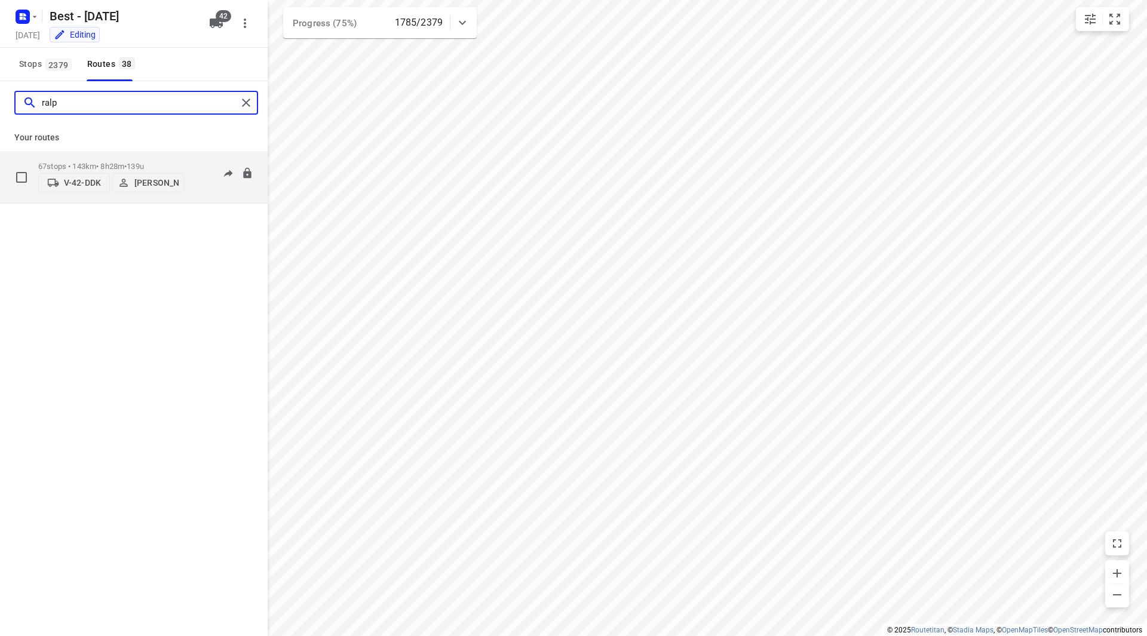
type input "ralp"
click at [176, 163] on p "67 stops • 143km • 8h28m • 139u" at bounding box center [111, 166] width 146 height 9
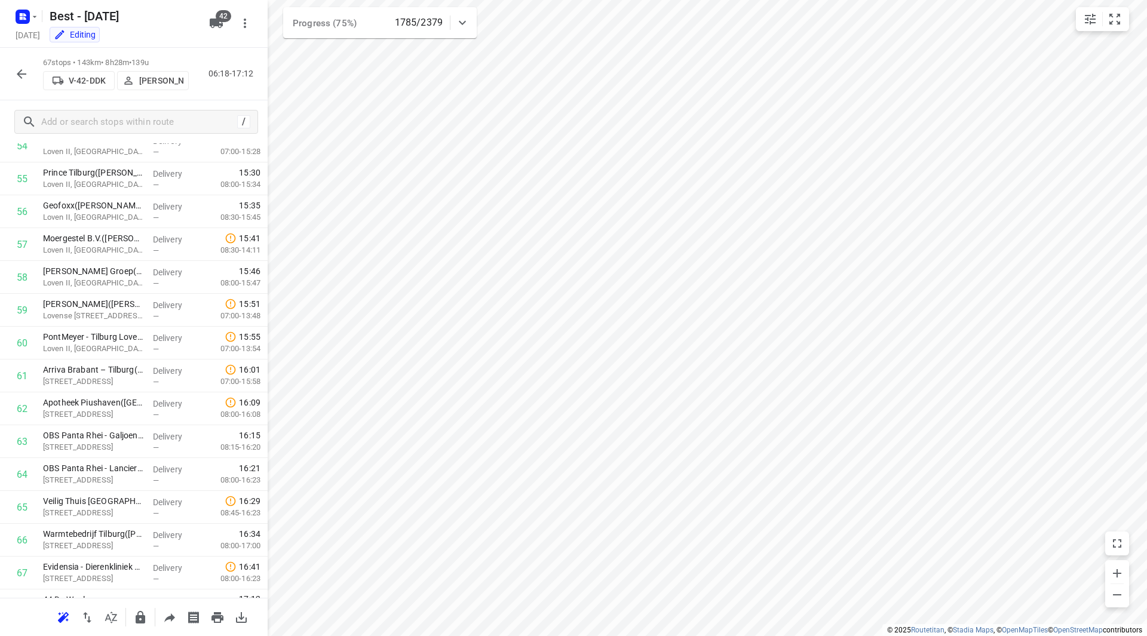
scroll to position [1839, 0]
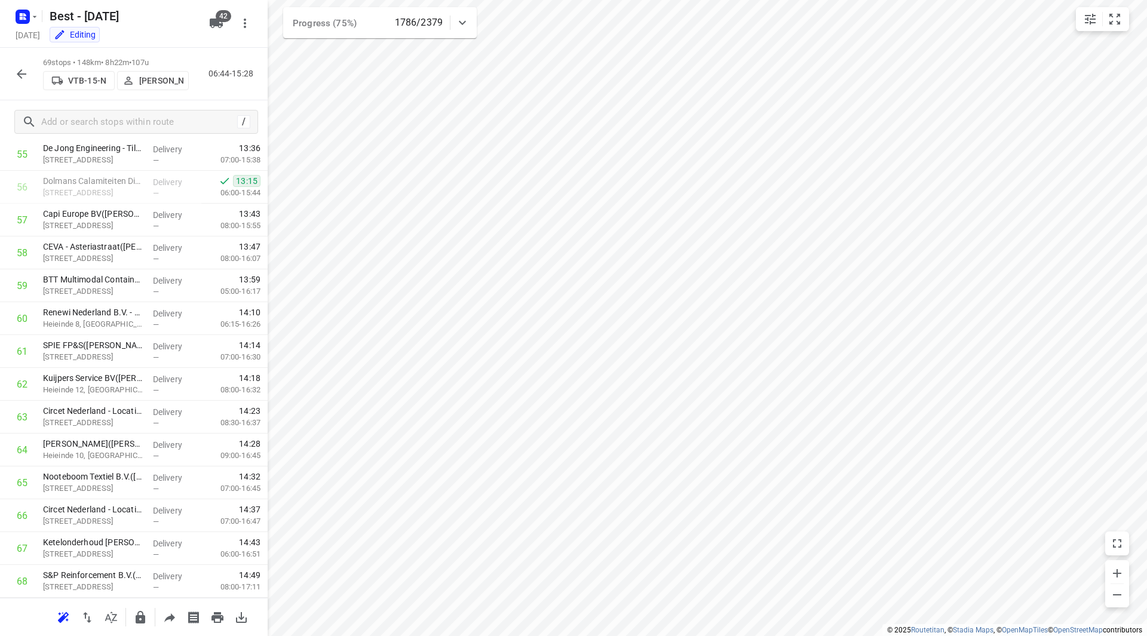
click at [22, 76] on icon "button" at bounding box center [21, 74] width 14 height 14
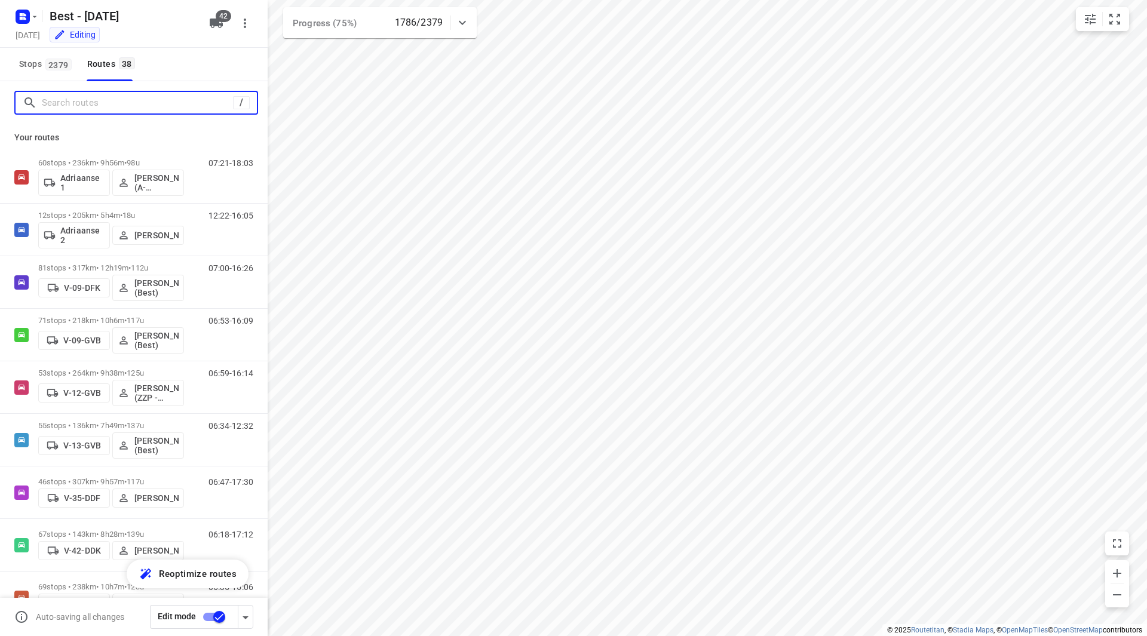
click at [128, 108] on input "Search routes" at bounding box center [137, 103] width 191 height 19
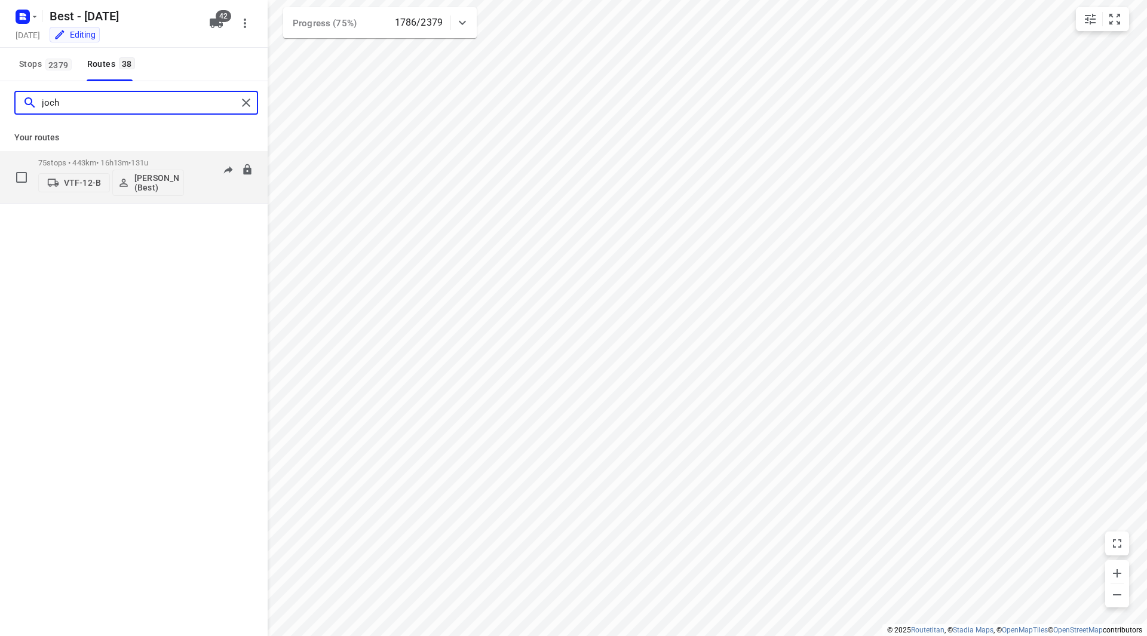
type input "joch"
click at [188, 159] on div "75 stops • 443km • 16h13m • 131u VTF-12-B [PERSON_NAME] (Best) 06:33-17:38" at bounding box center [152, 177] width 229 height 50
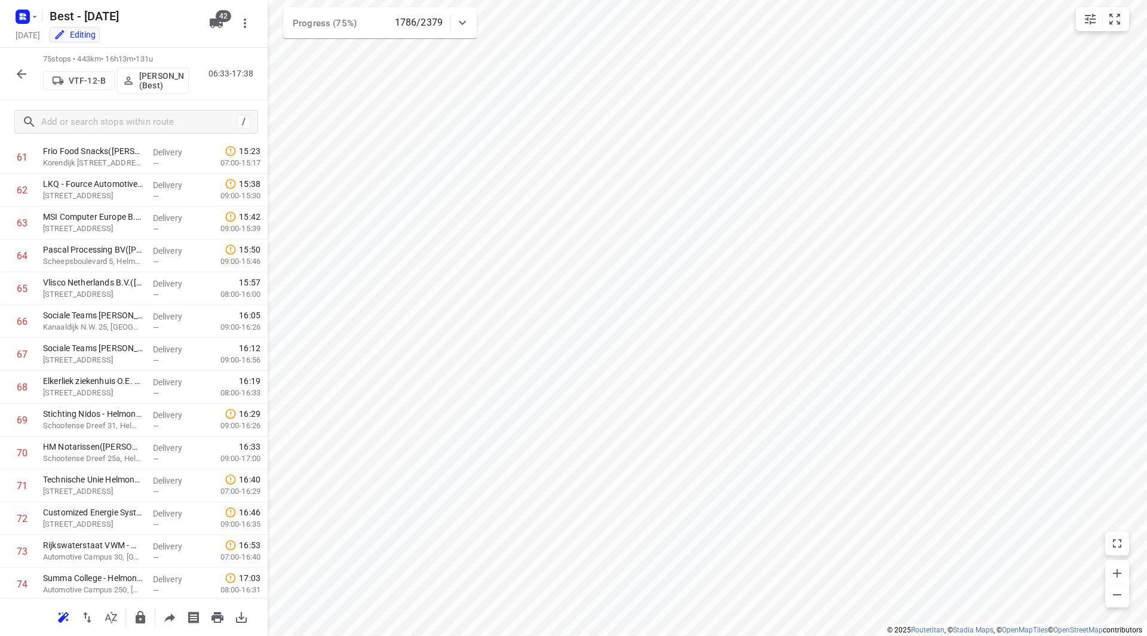
scroll to position [2102, 0]
click at [31, 76] on button "button" at bounding box center [22, 74] width 24 height 24
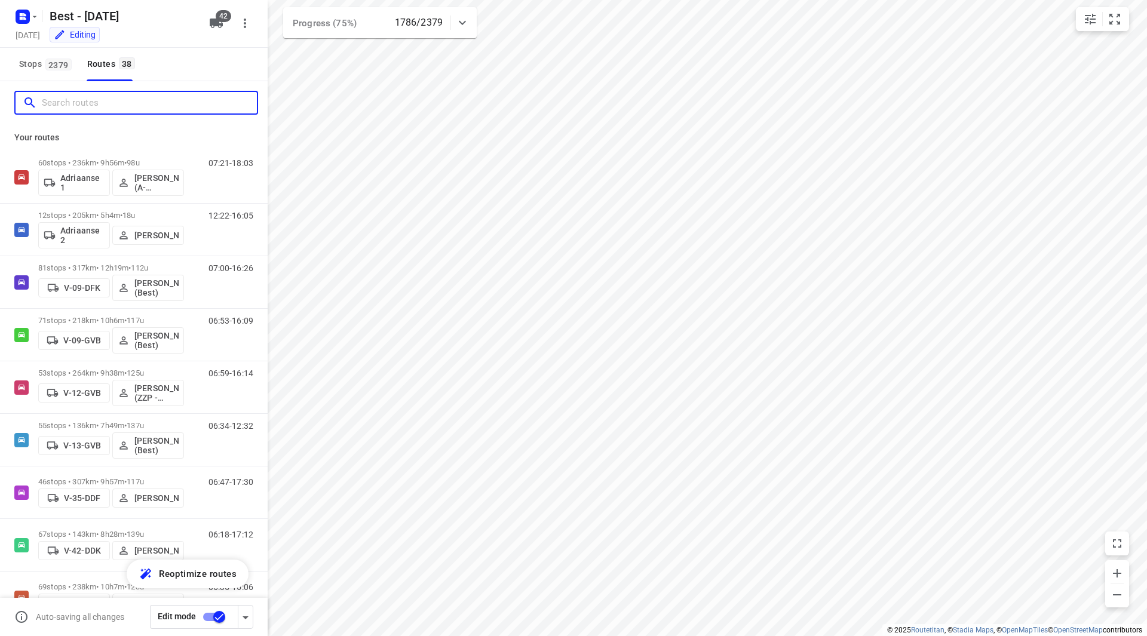
click at [73, 105] on input "Search routes" at bounding box center [149, 103] width 215 height 19
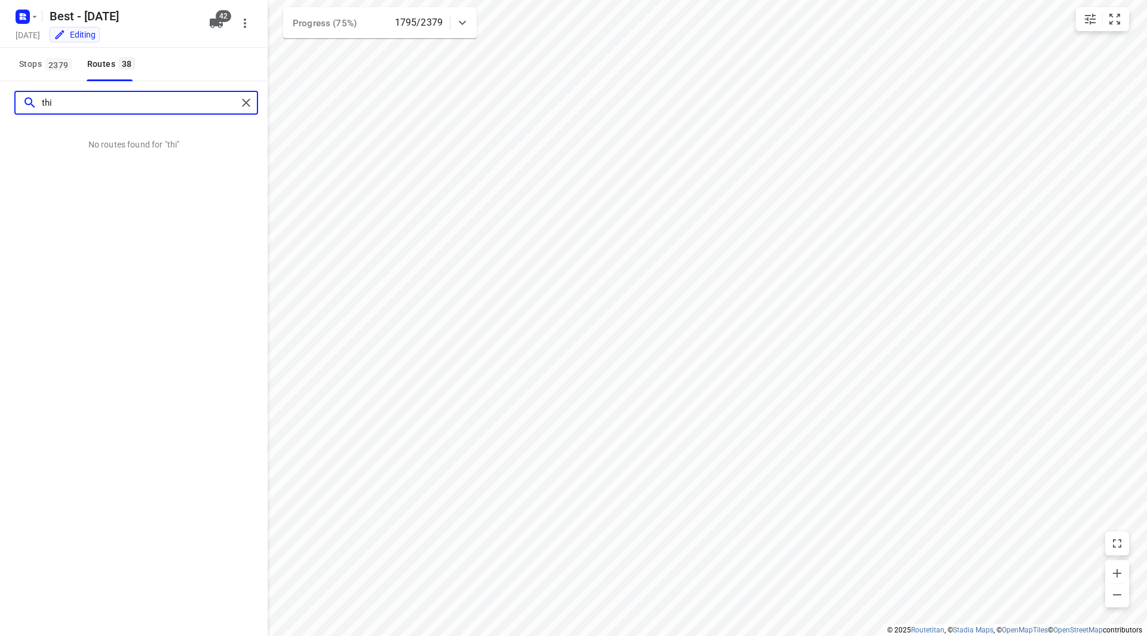
drag, startPoint x: 61, startPoint y: 109, endPoint x: 14, endPoint y: 103, distance: 47.6
click at [14, 103] on div "thi" at bounding box center [134, 102] width 268 height 43
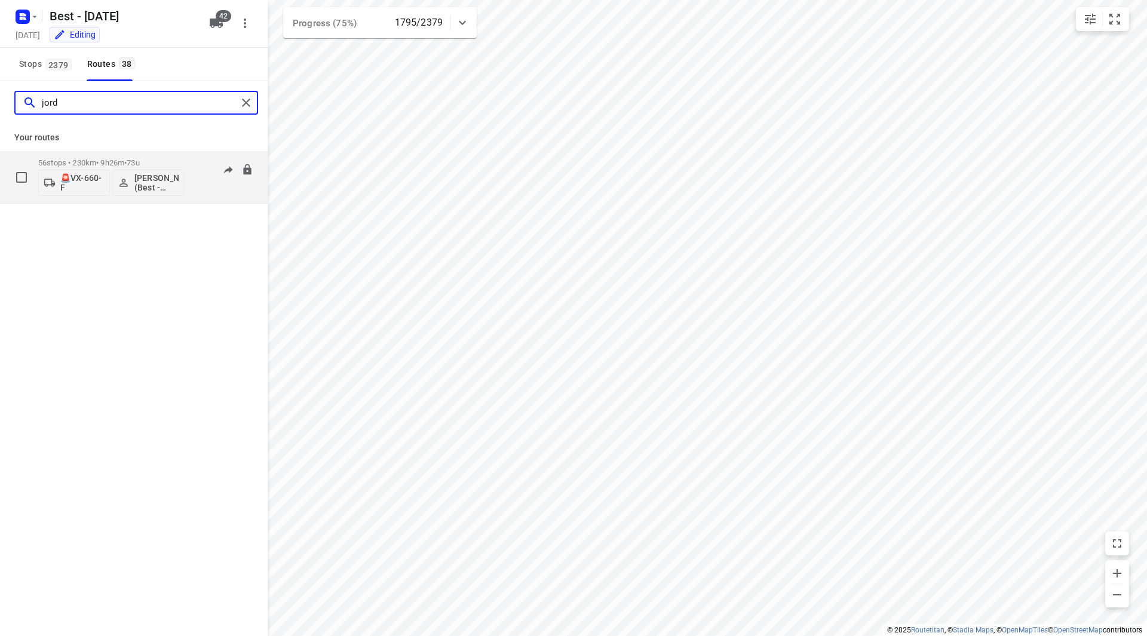
type input "jord"
click at [155, 159] on p "56 stops • 230km • 9h26m • 73u" at bounding box center [111, 162] width 146 height 9
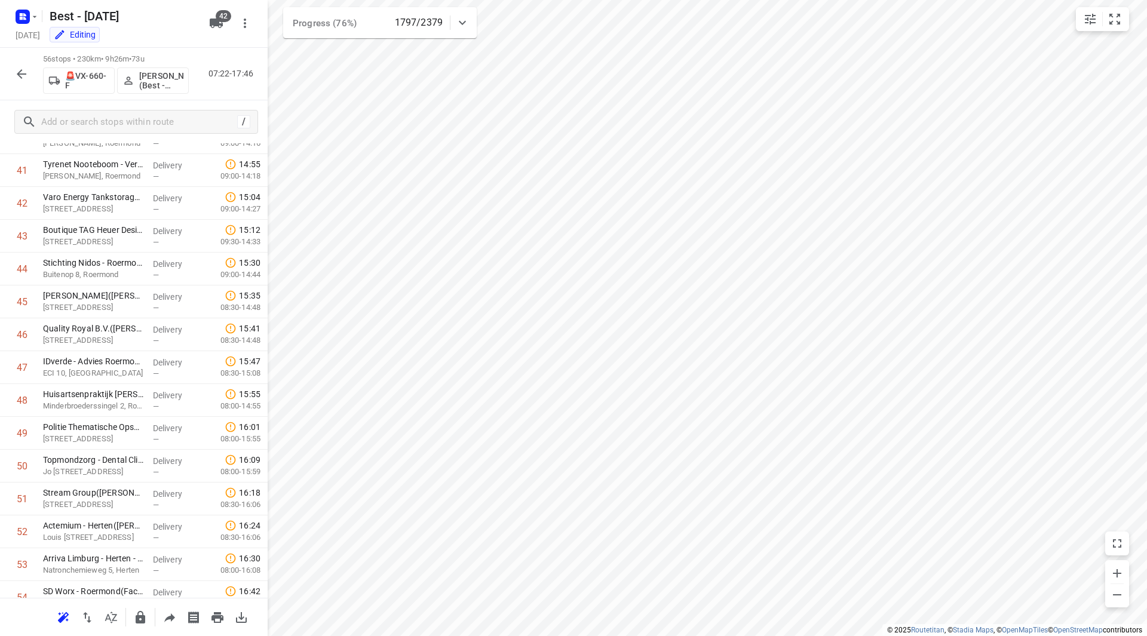
scroll to position [1478, 0]
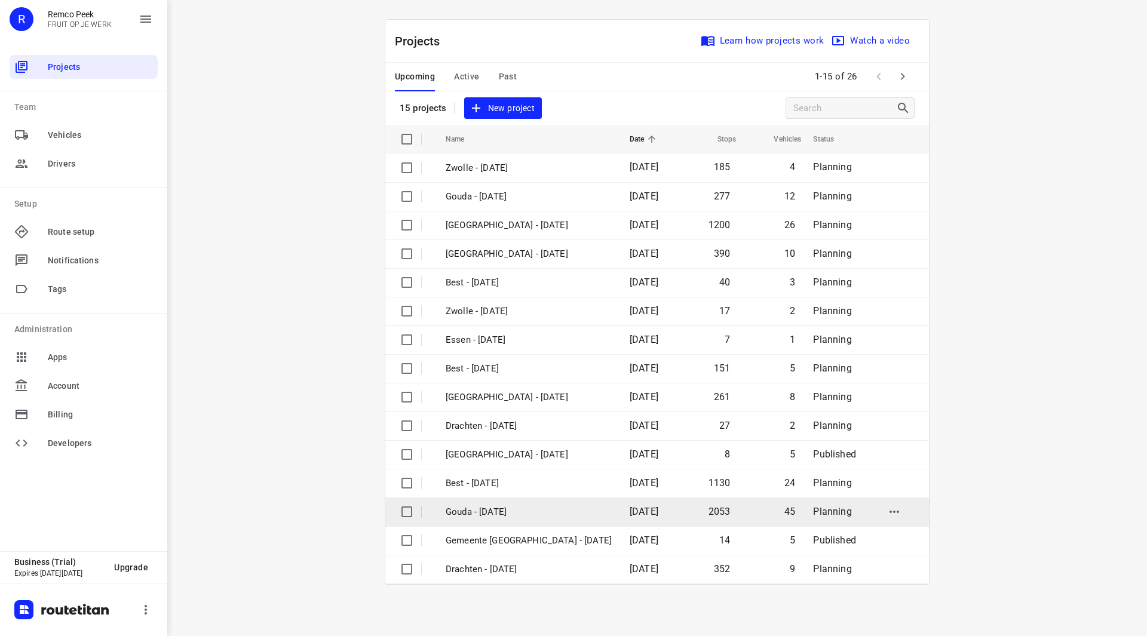
click at [505, 509] on p "Gouda - [DATE]" at bounding box center [529, 512] width 166 height 14
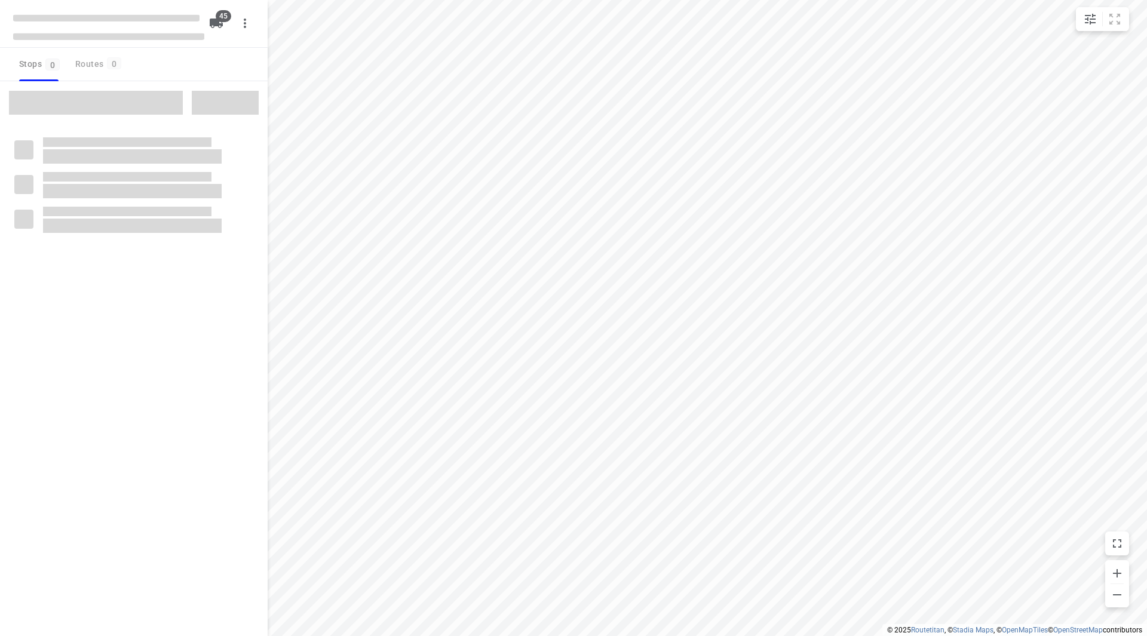
checkbox input "true"
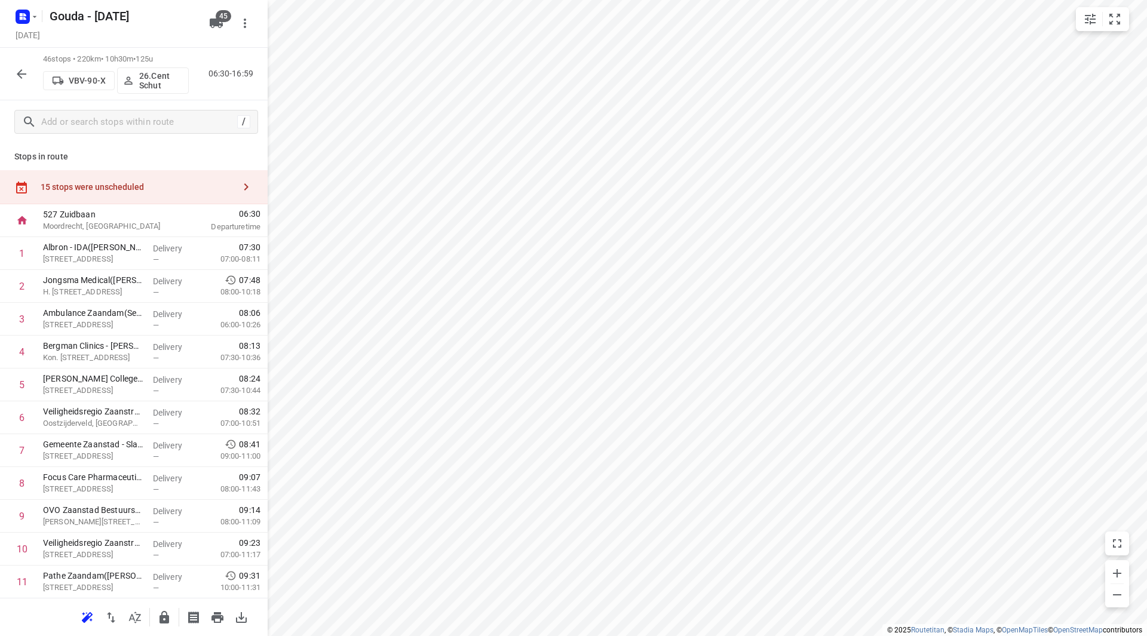
click at [139, 188] on div "15 stops were unscheduled" at bounding box center [138, 187] width 194 height 10
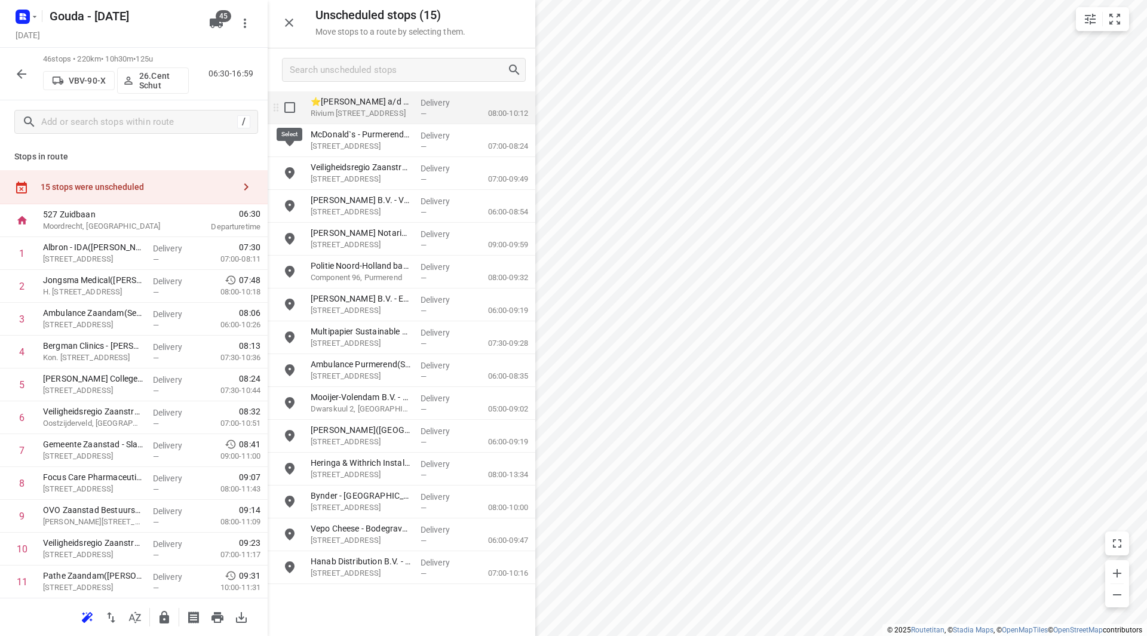
click at [293, 115] on input "grid" at bounding box center [290, 108] width 24 height 24
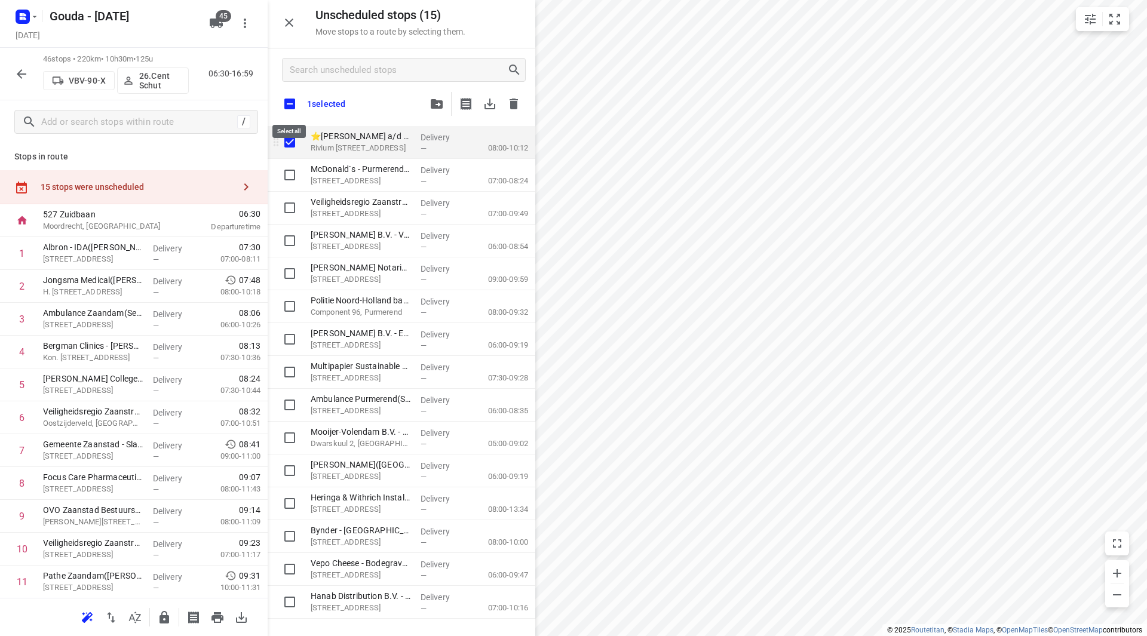
checkbox input "true"
click at [288, 98] on input "checkbox" at bounding box center [289, 103] width 25 height 25
checkbox input "true"
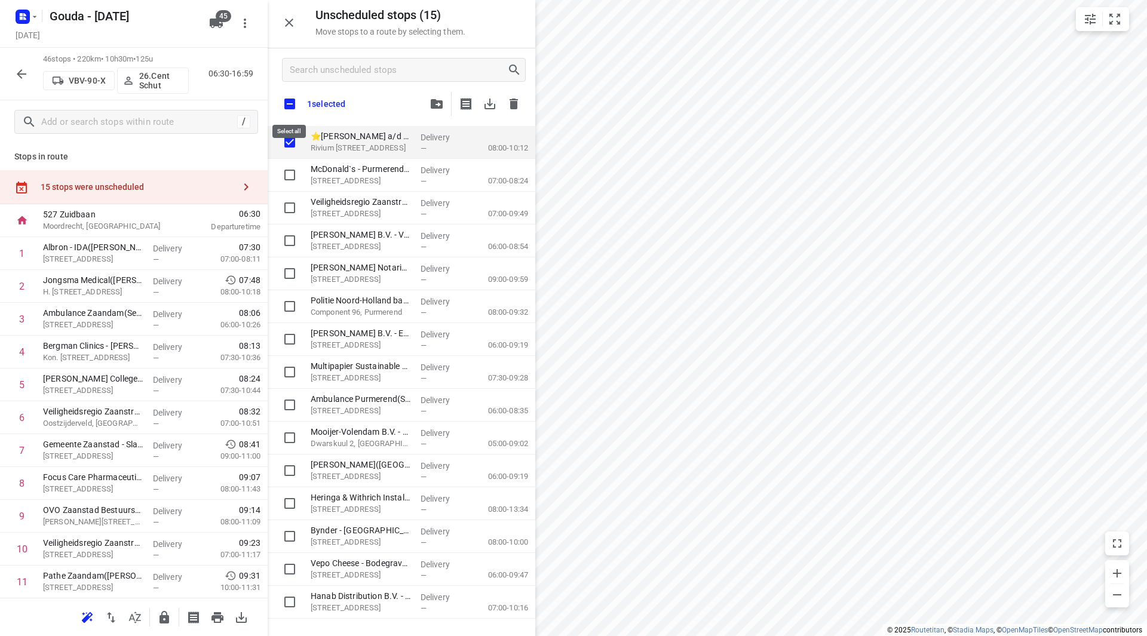
checkbox input "true"
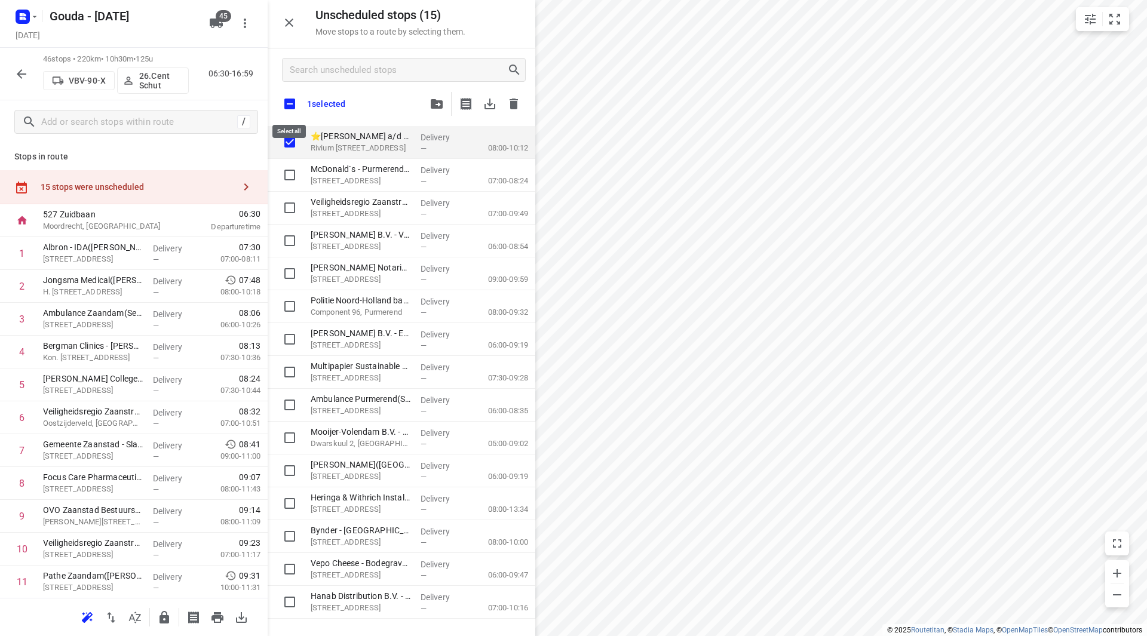
checkbox input "true"
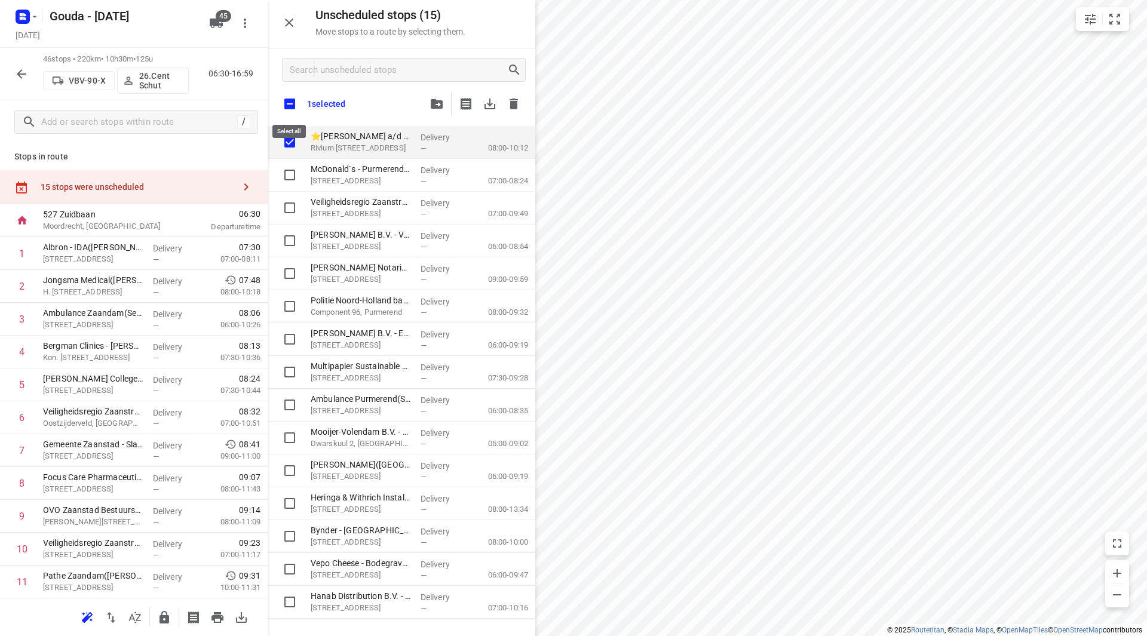
checkbox input "true"
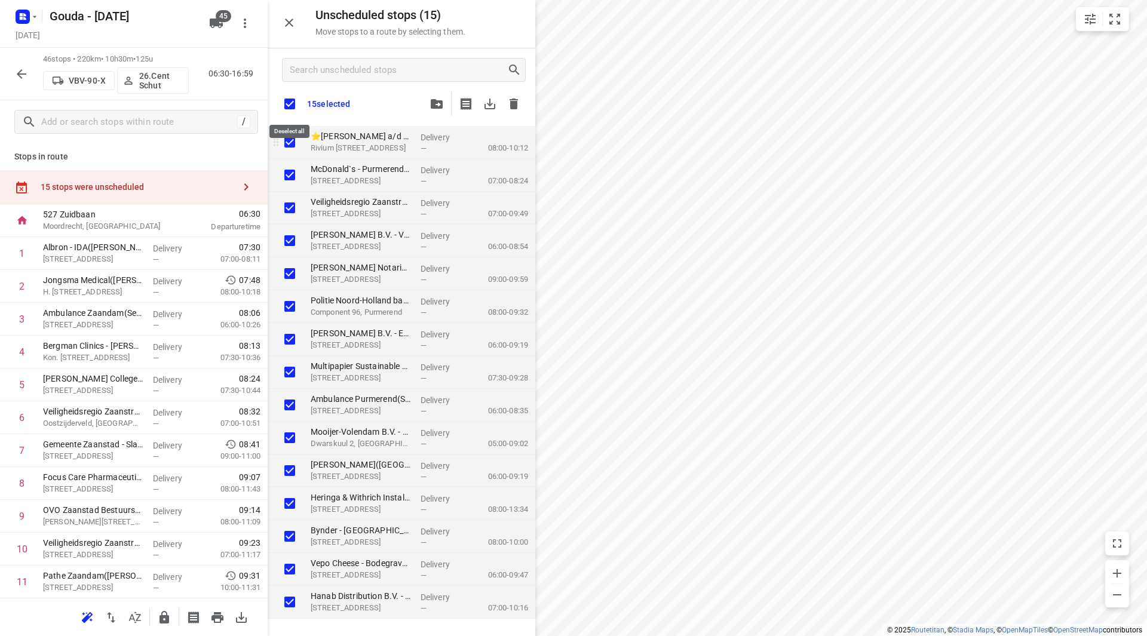
checkbox input "true"
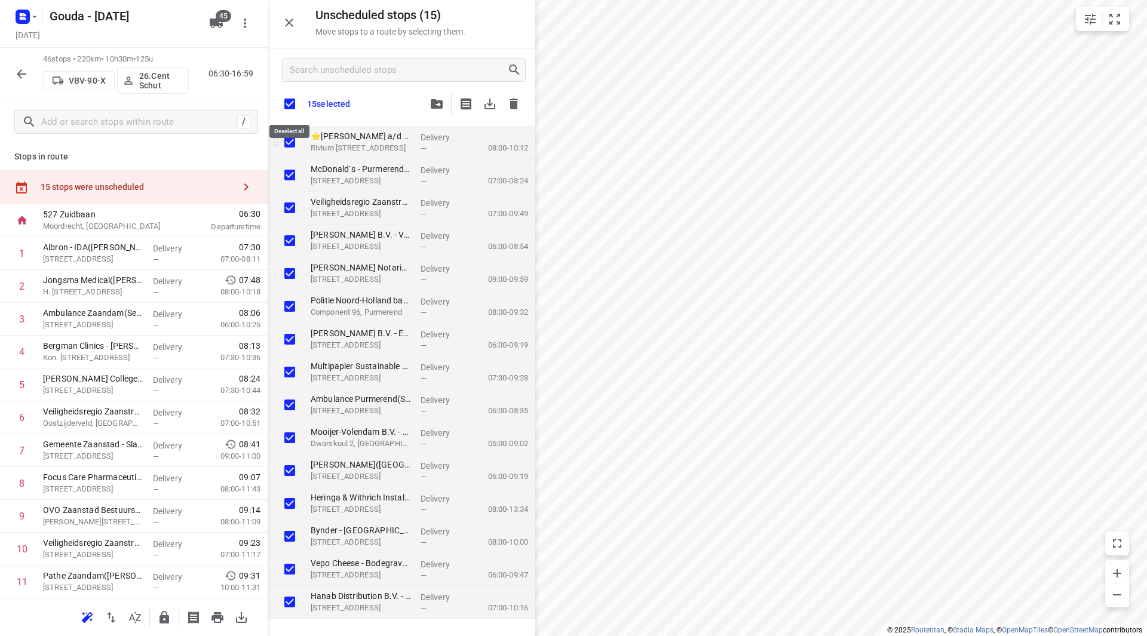
checkbox input "true"
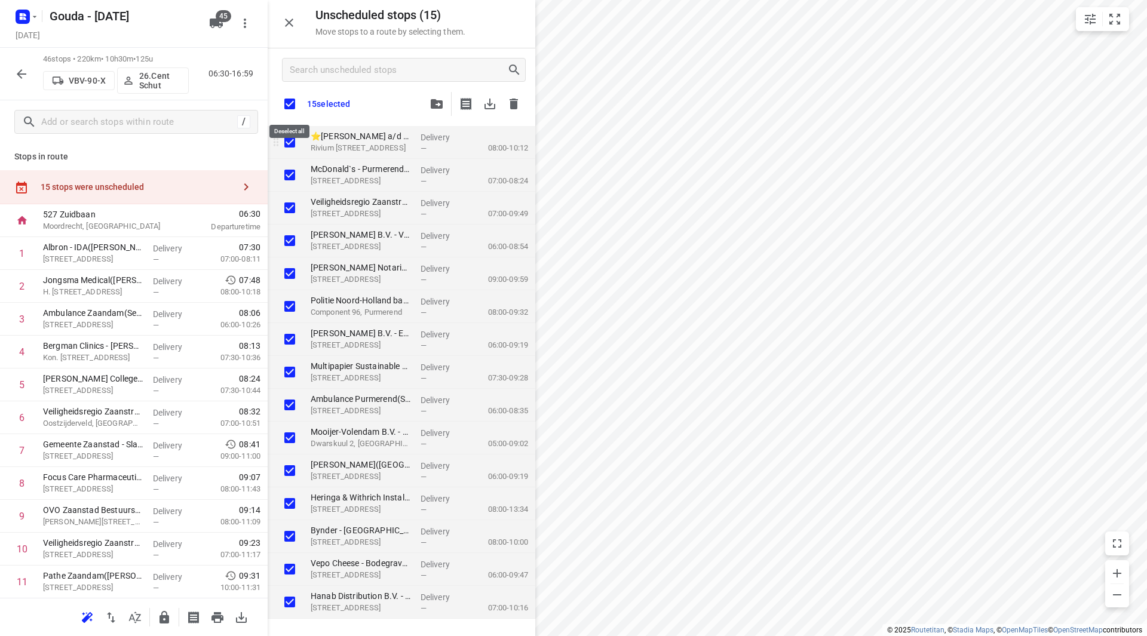
checkbox input "true"
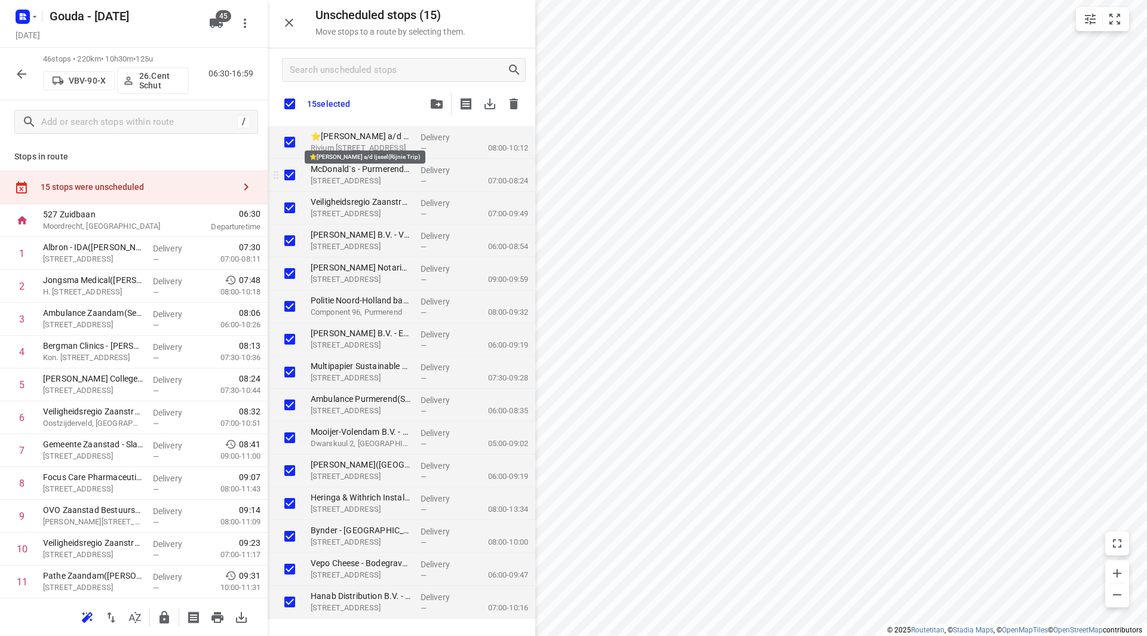
checkbox input "true"
click at [293, 142] on input "grid" at bounding box center [290, 142] width 24 height 24
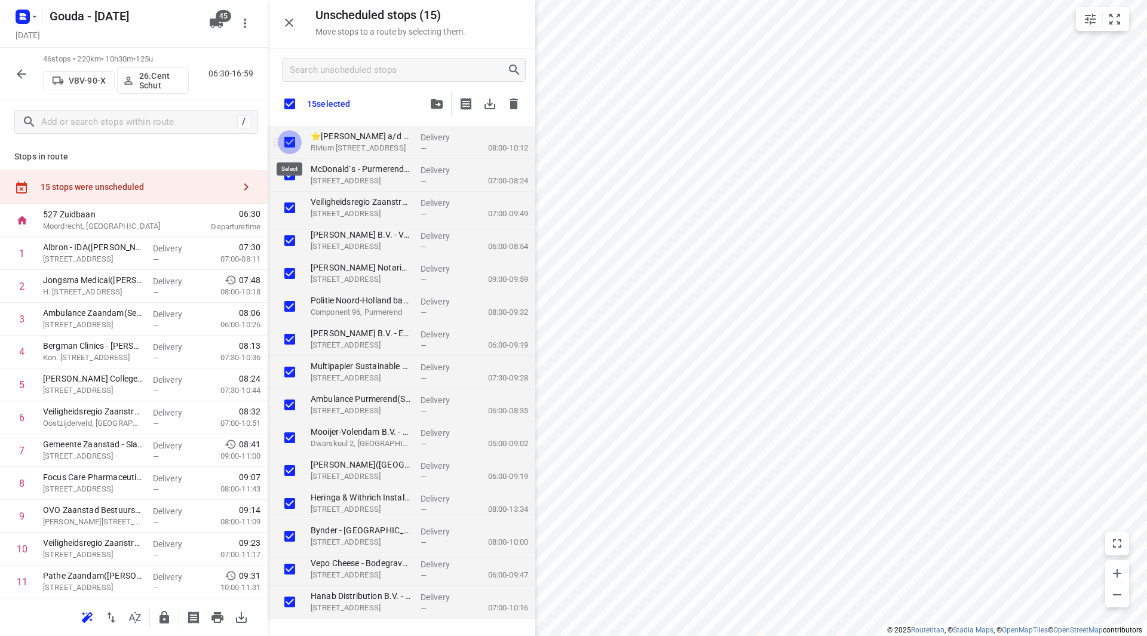
checkbox input "false"
checkbox input "true"
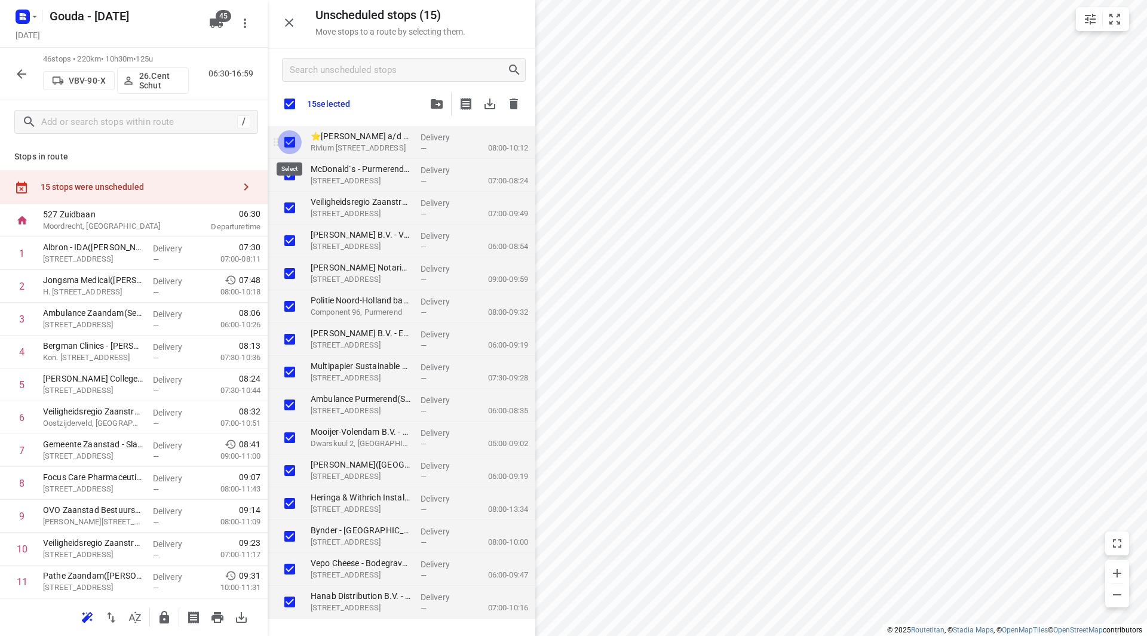
checkbox input "true"
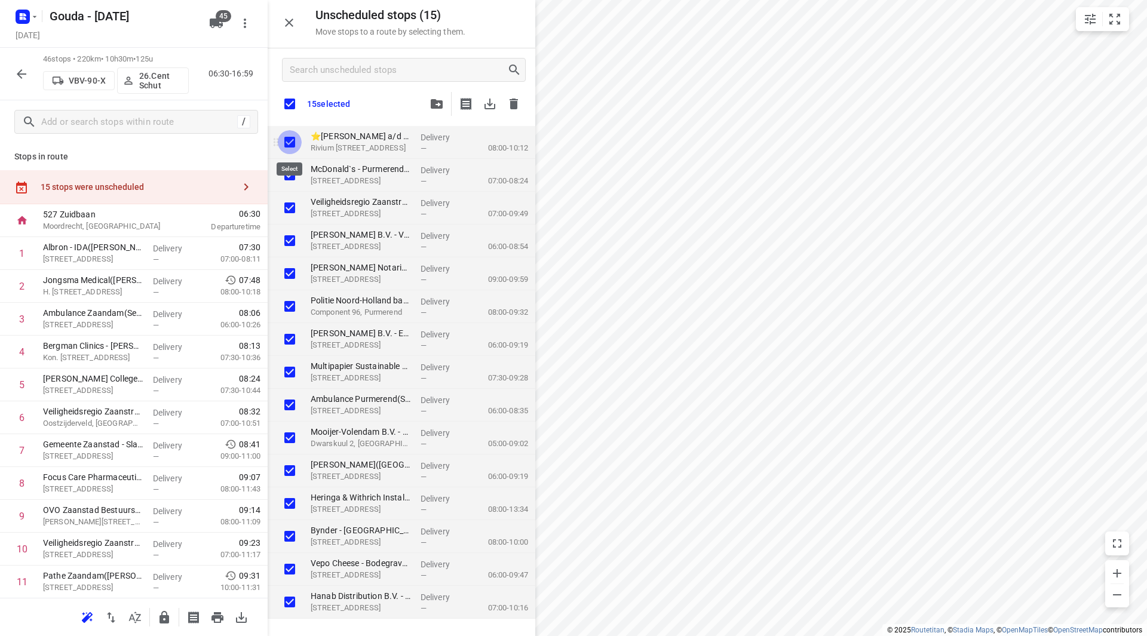
checkbox input "true"
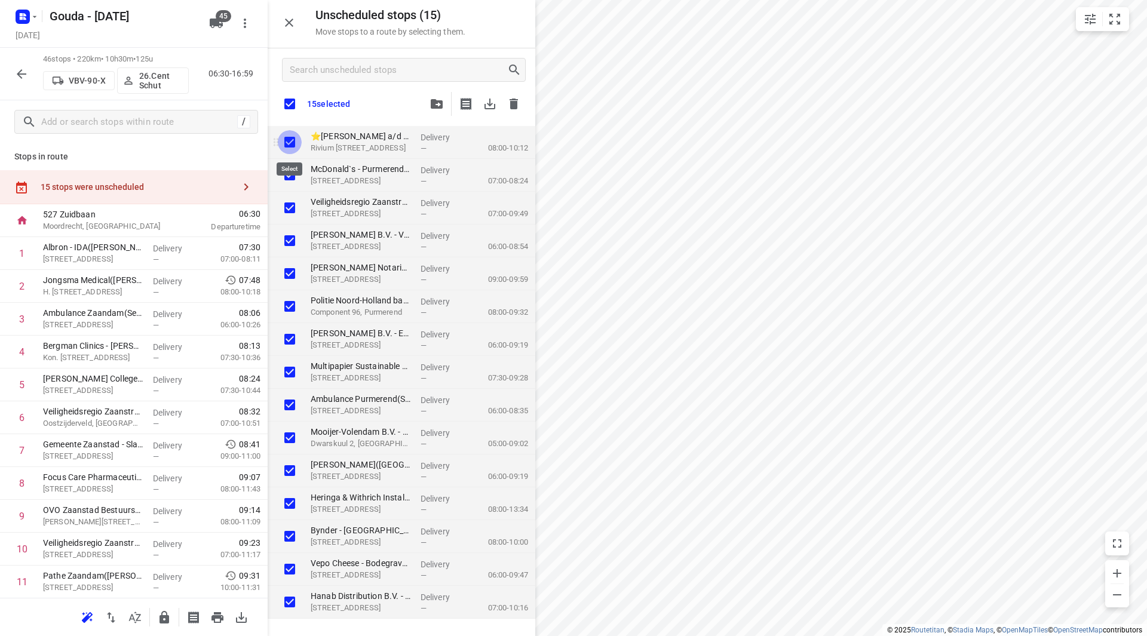
checkbox input "true"
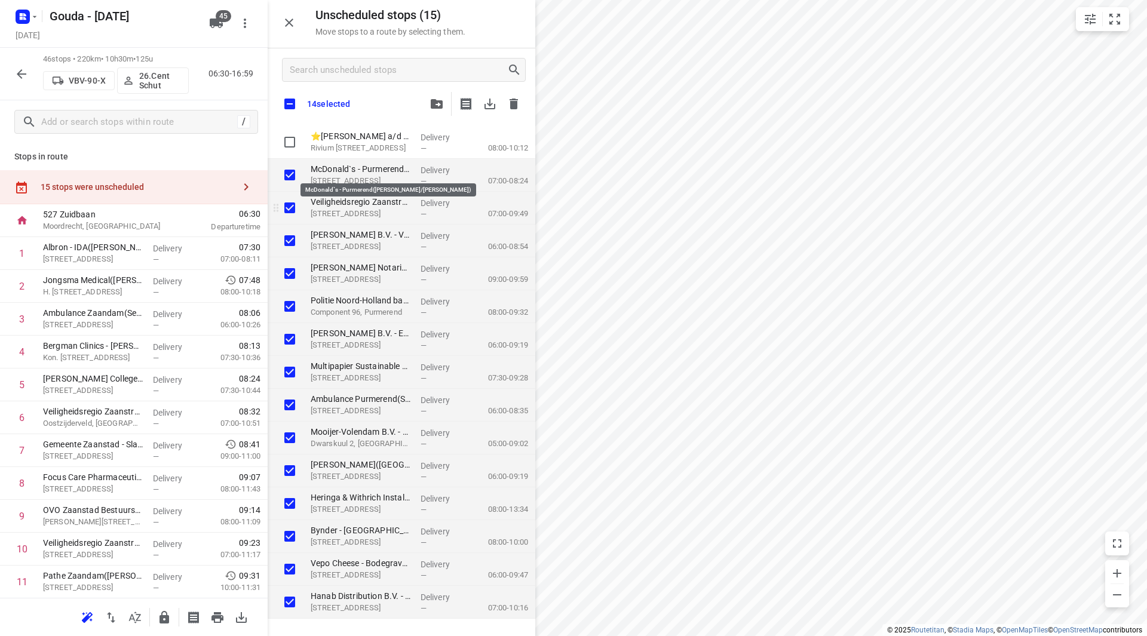
checkbox input "true"
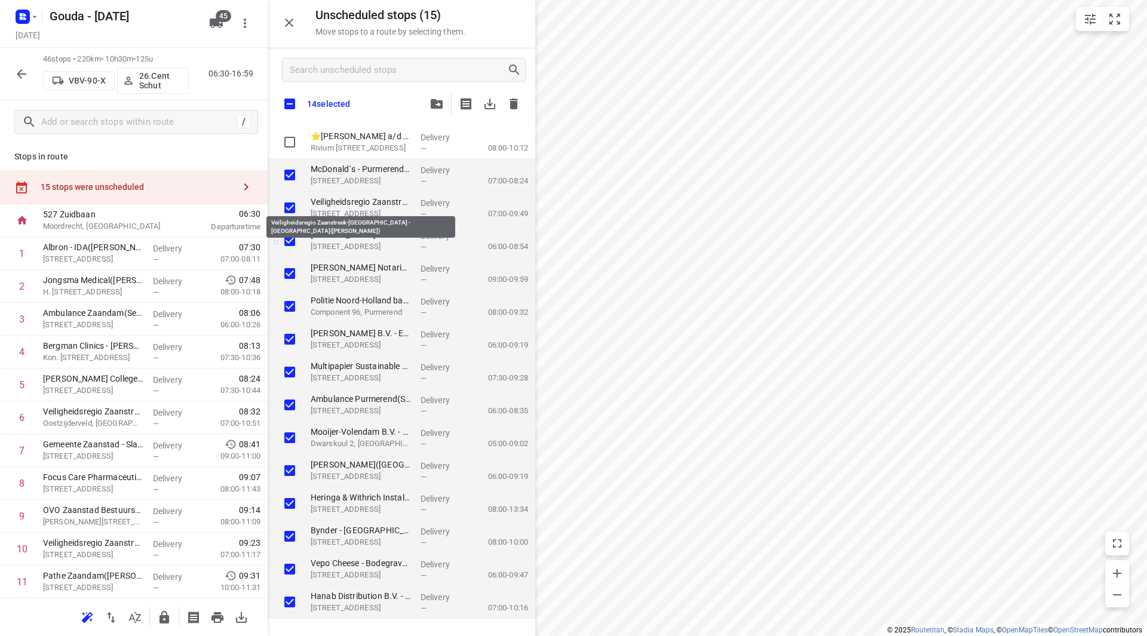
checkbox input "true"
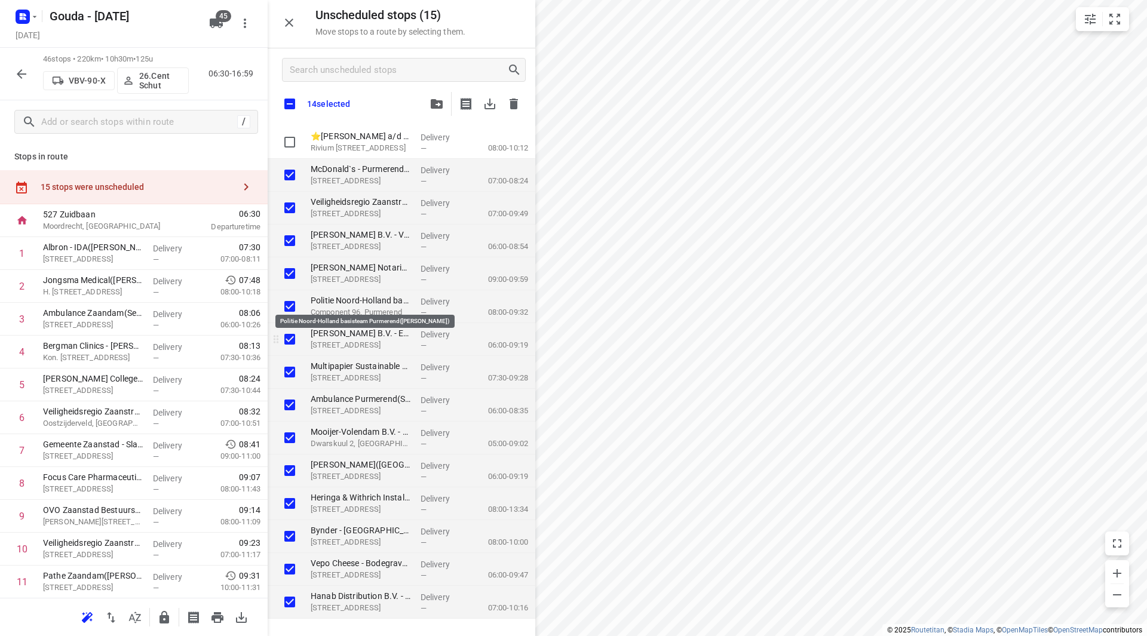
checkbox input "true"
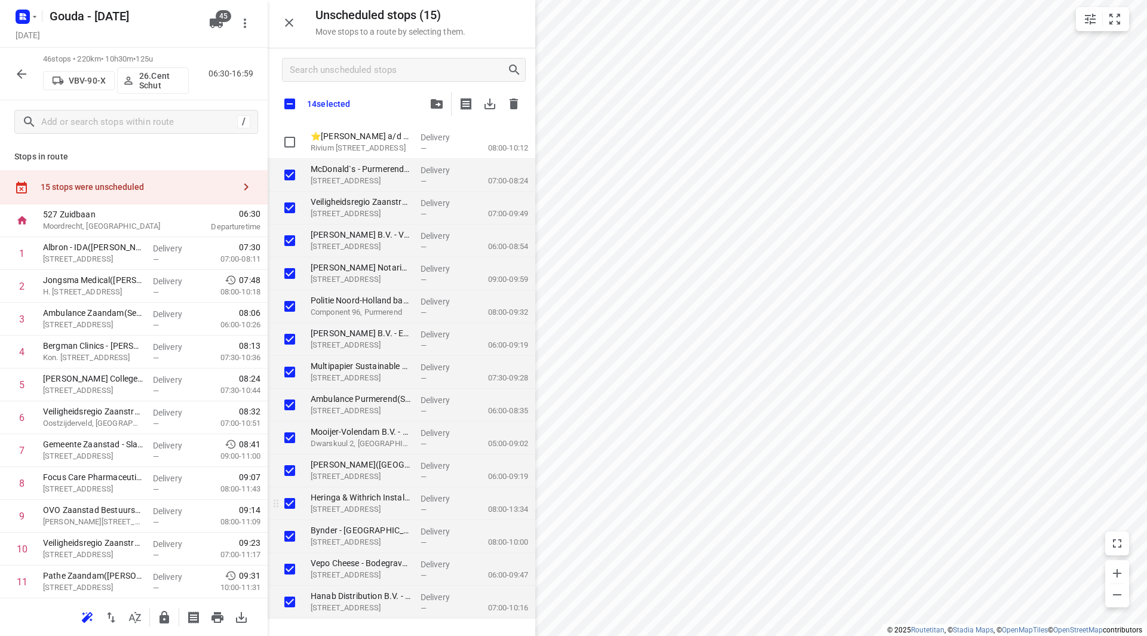
checkbox input "true"
click at [293, 506] on input "grid" at bounding box center [290, 504] width 24 height 24
checkbox input "false"
checkbox input "true"
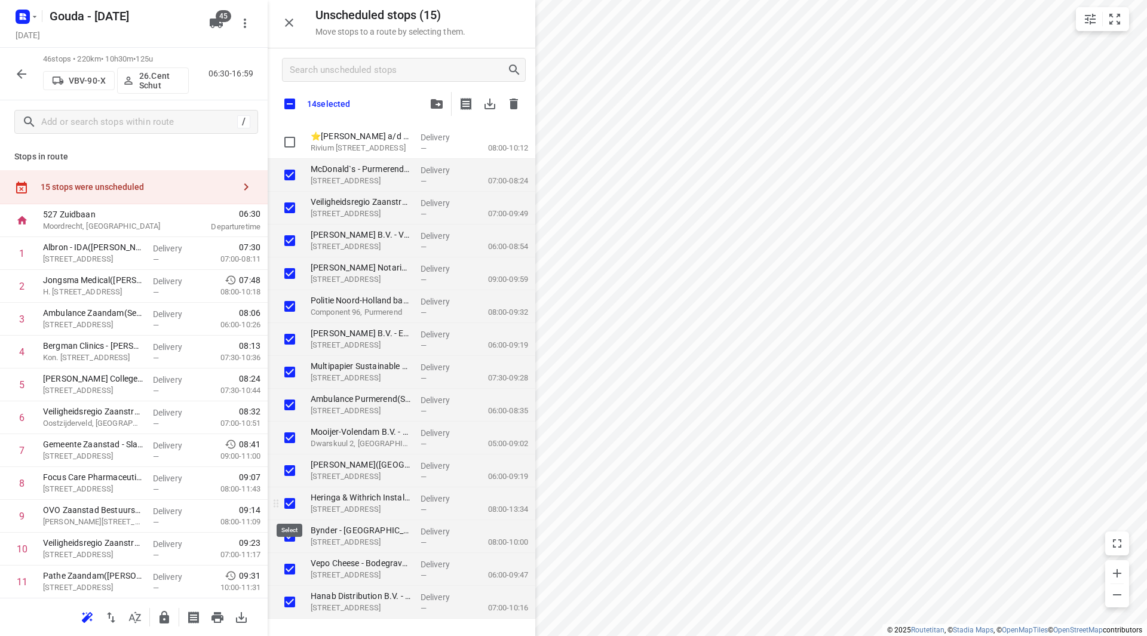
checkbox input "true"
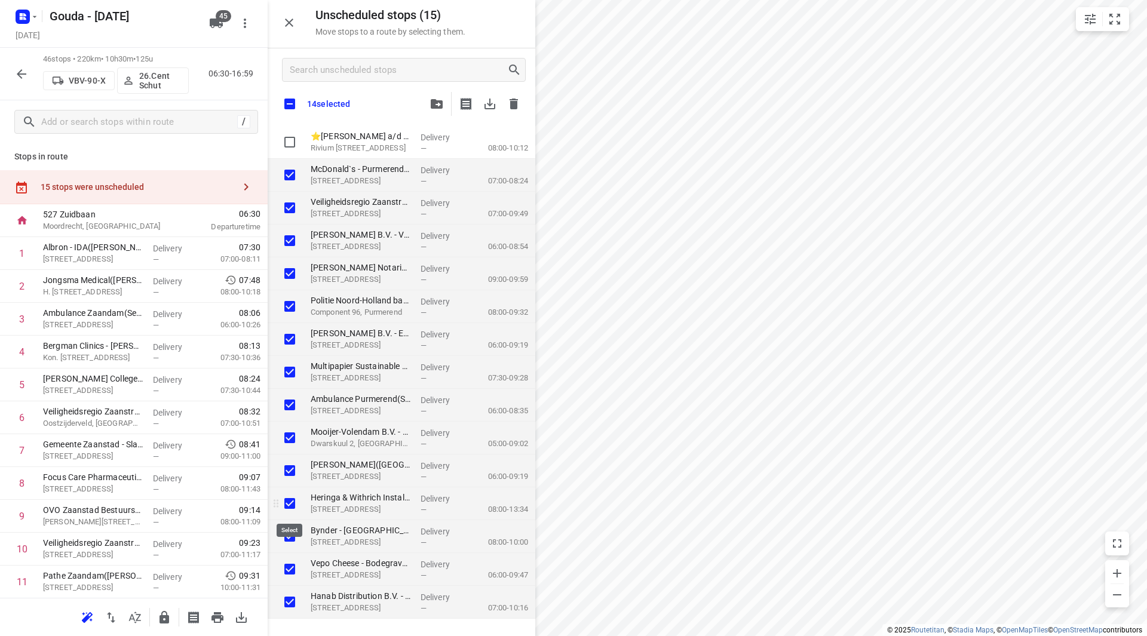
checkbox input "true"
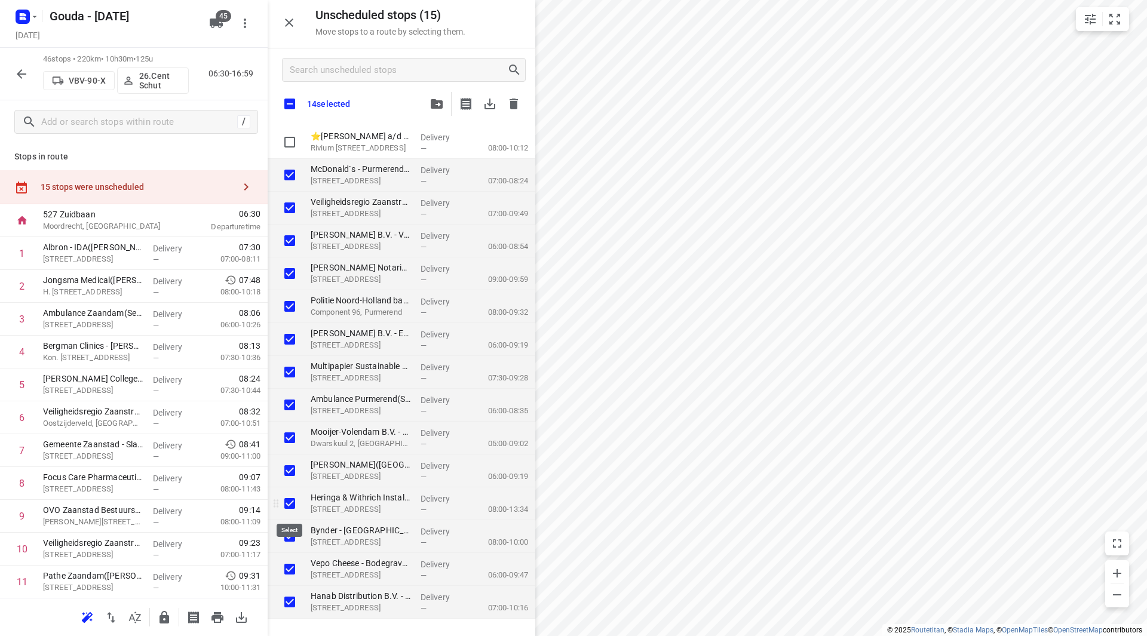
checkbox input "true"
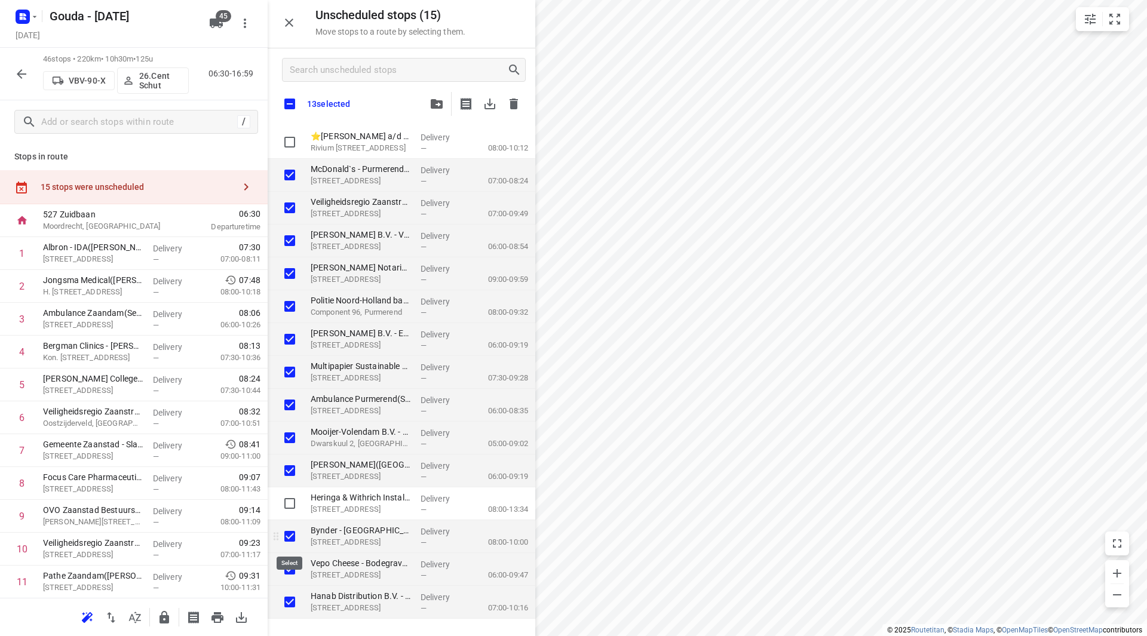
click at [290, 536] on input "grid" at bounding box center [290, 536] width 24 height 24
checkbox input "false"
checkbox input "true"
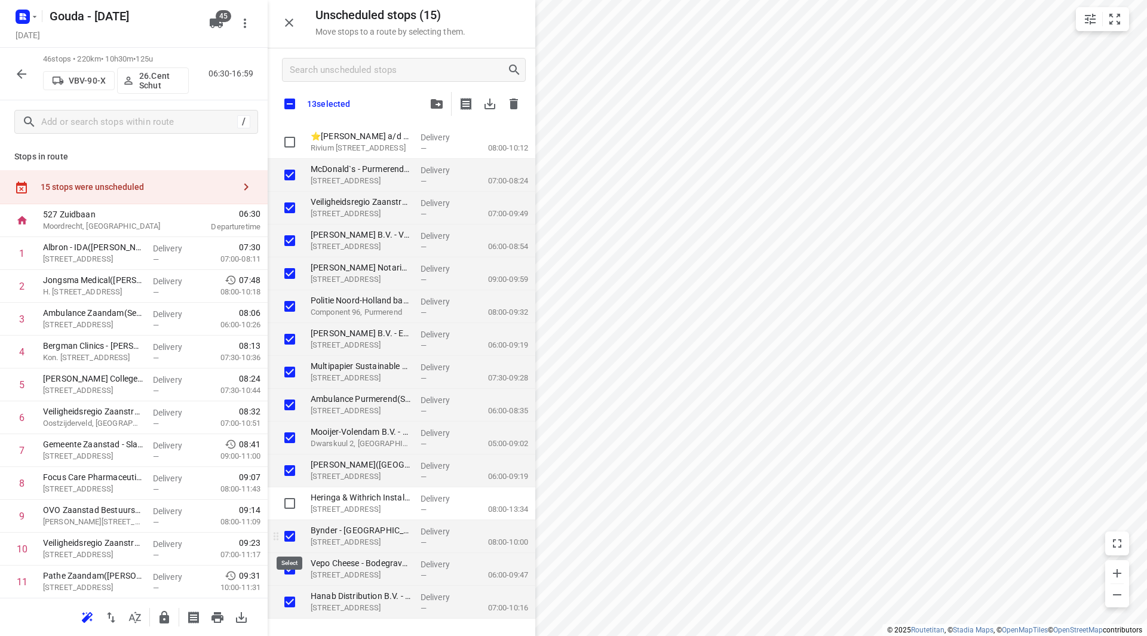
checkbox input "true"
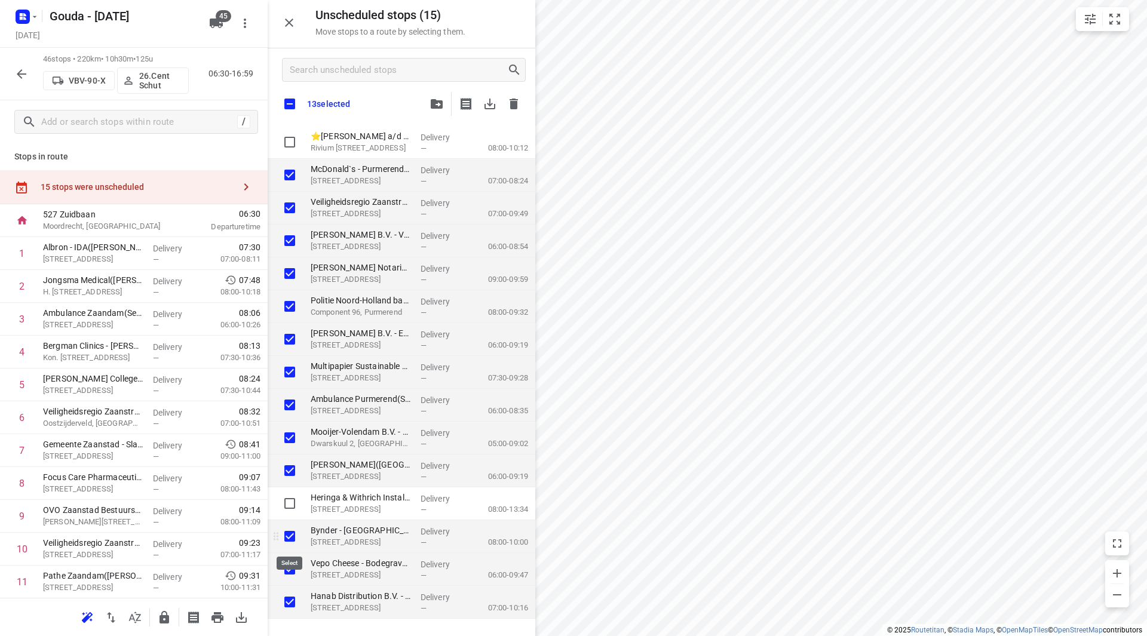
checkbox input "true"
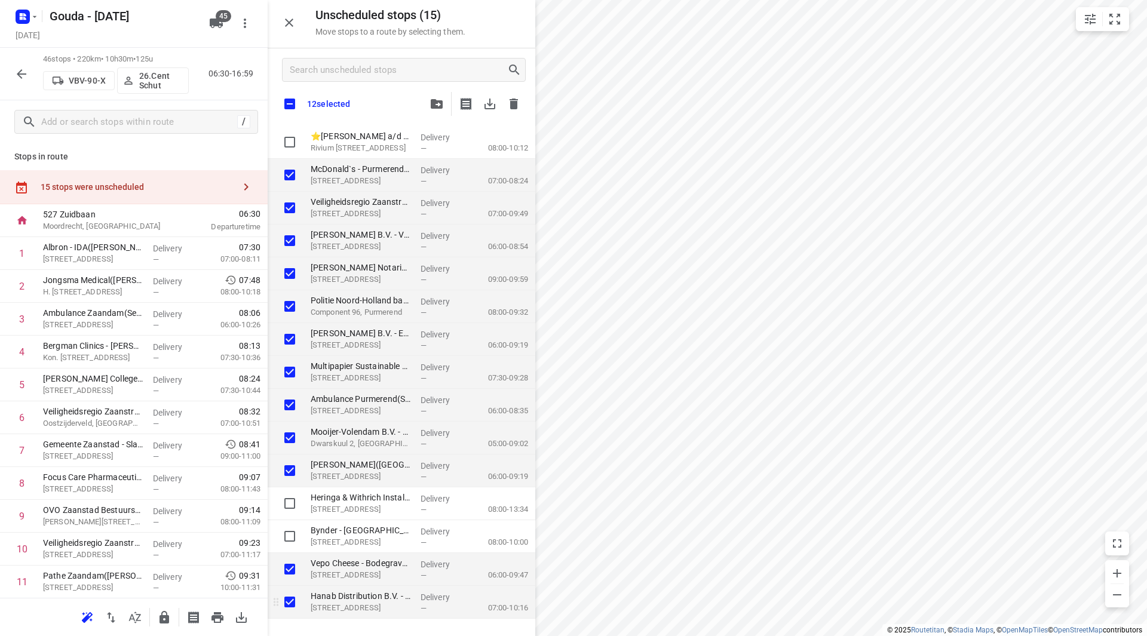
checkbox input "true"
click at [294, 567] on input "grid" at bounding box center [290, 569] width 24 height 24
checkbox input "false"
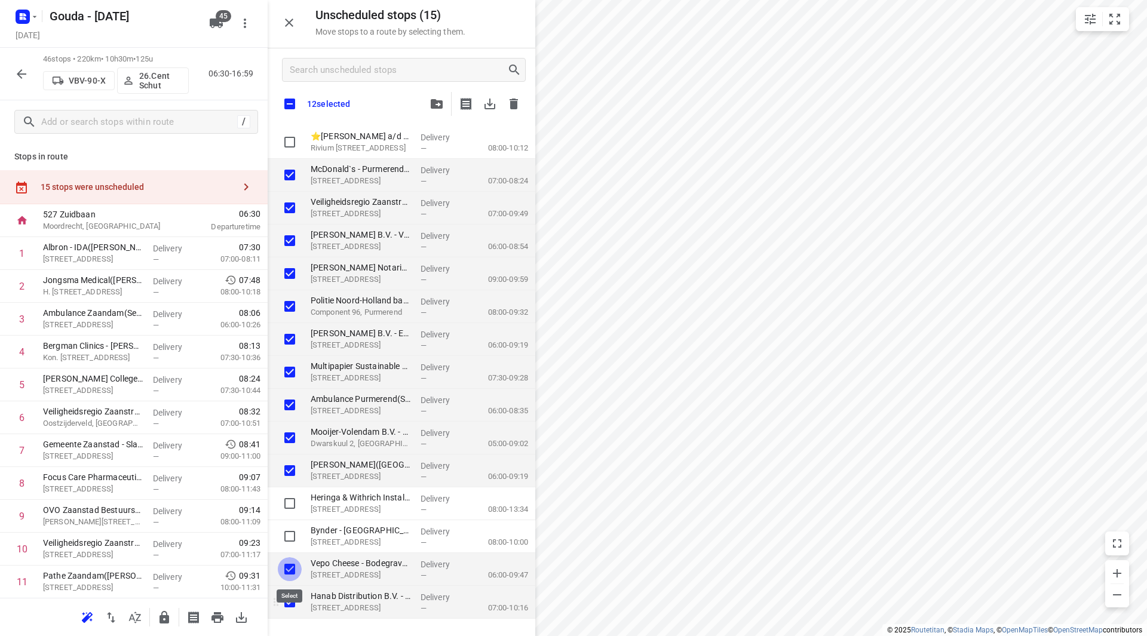
checkbox input "true"
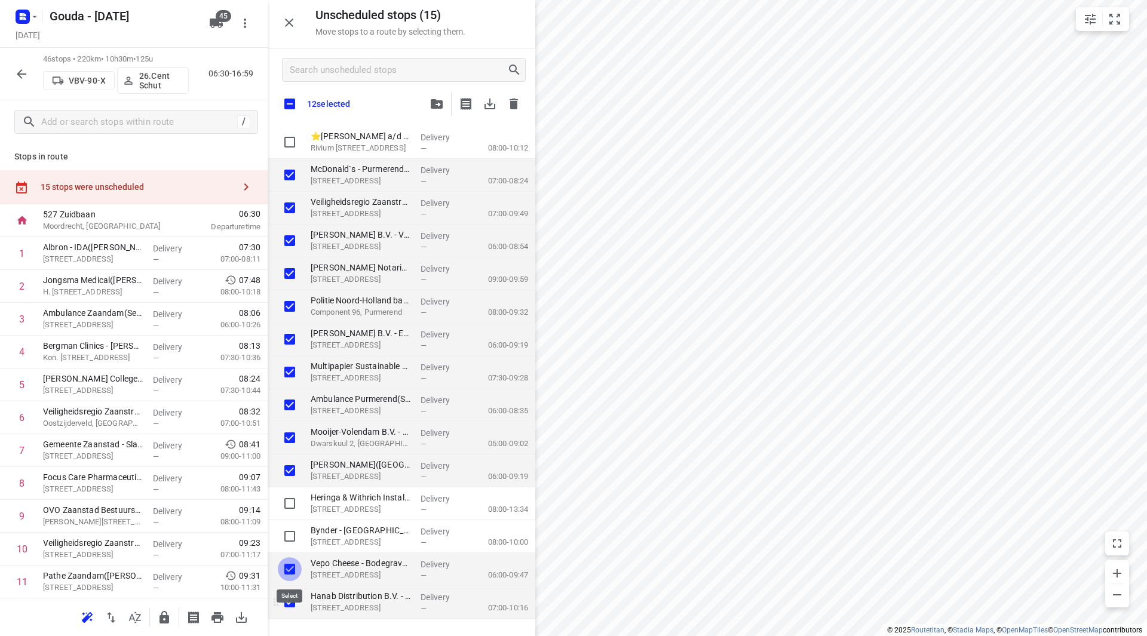
checkbox input "true"
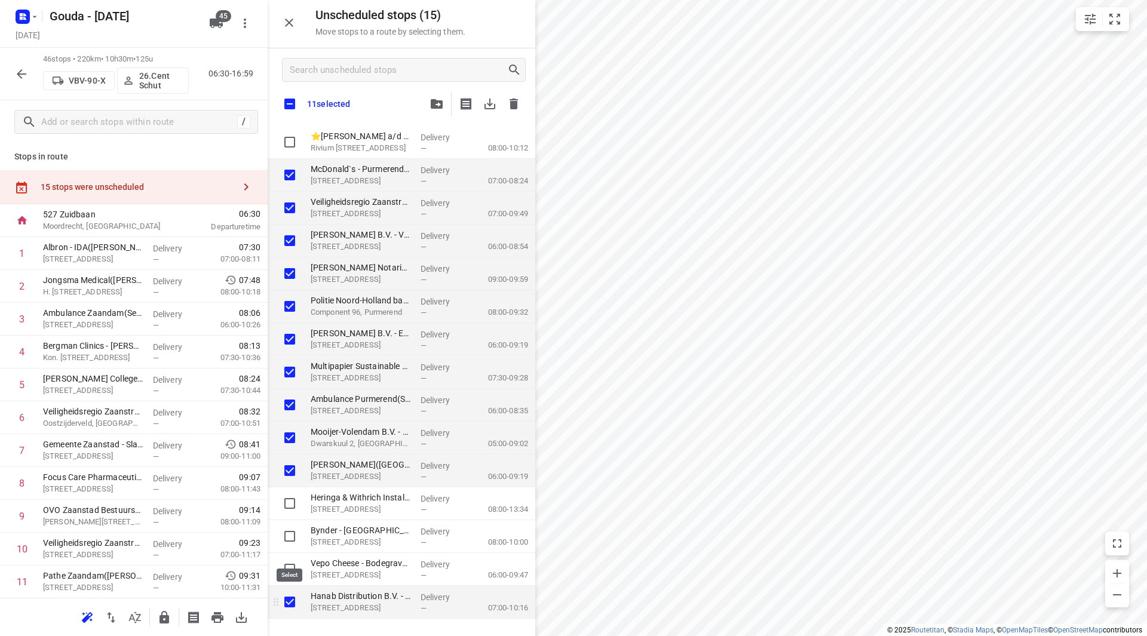
click at [290, 604] on input "grid" at bounding box center [290, 602] width 24 height 24
checkbox input "false"
checkbox input "true"
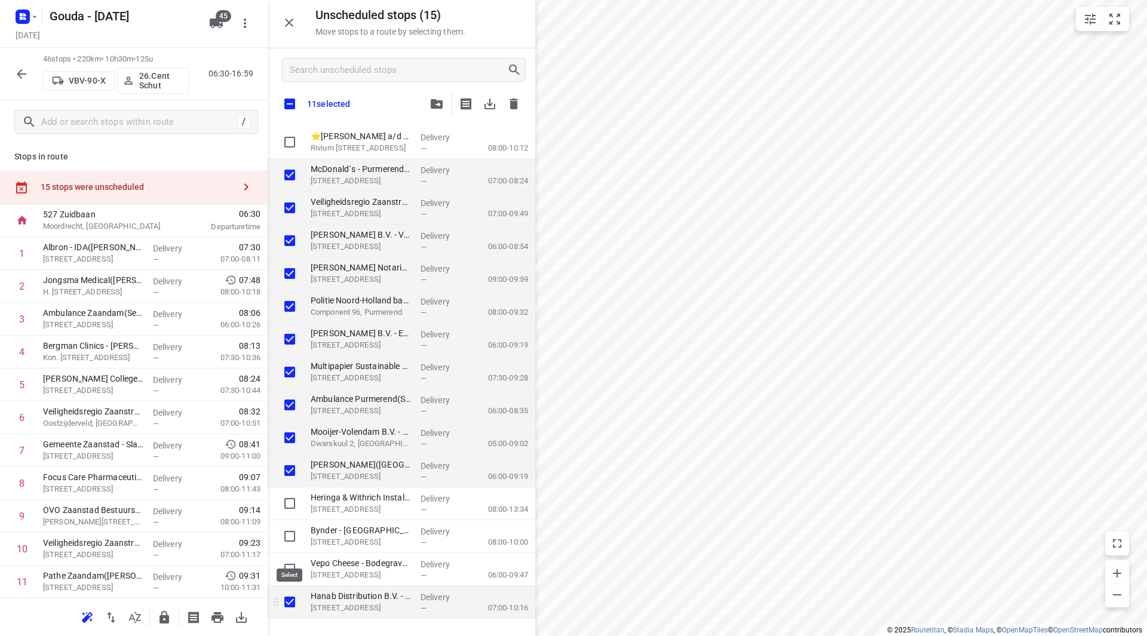
checkbox input "true"
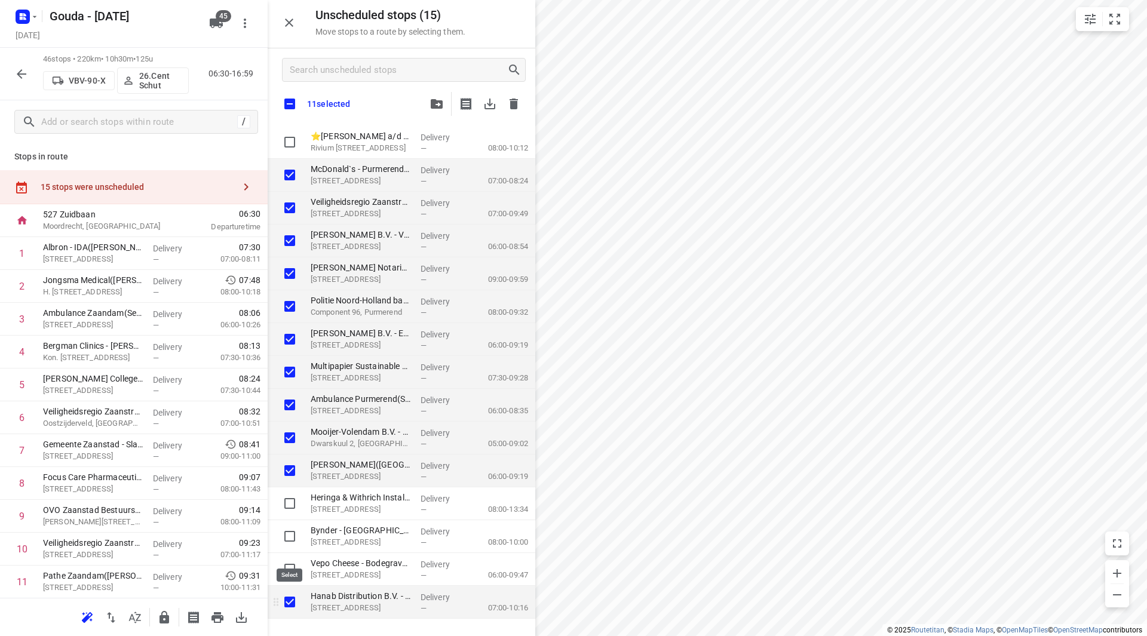
checkbox input "true"
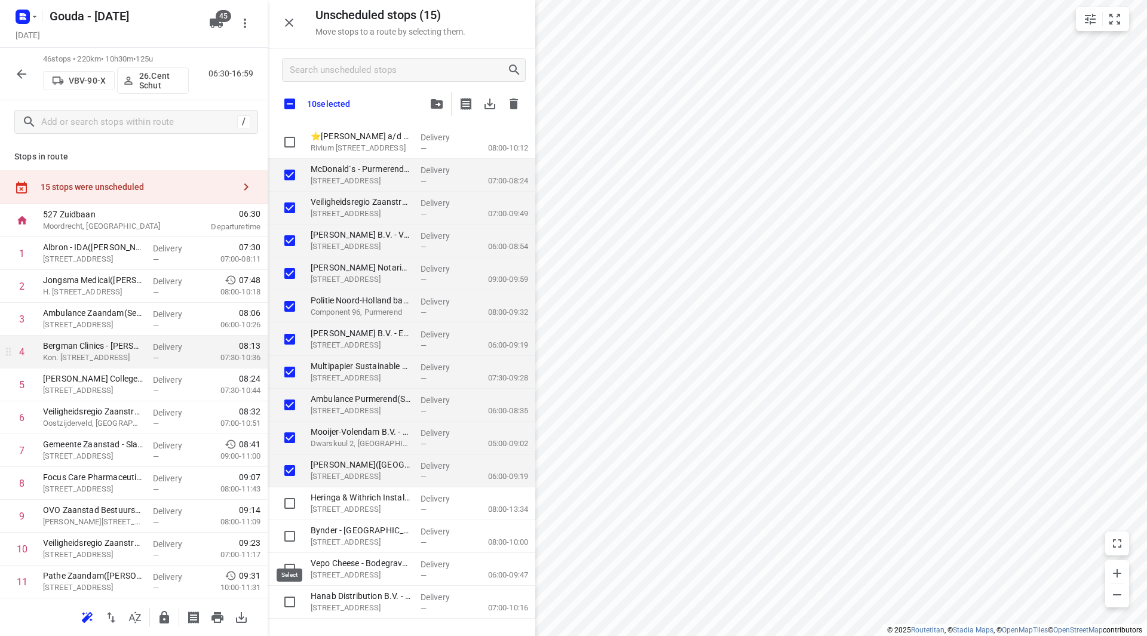
checkbox input "true"
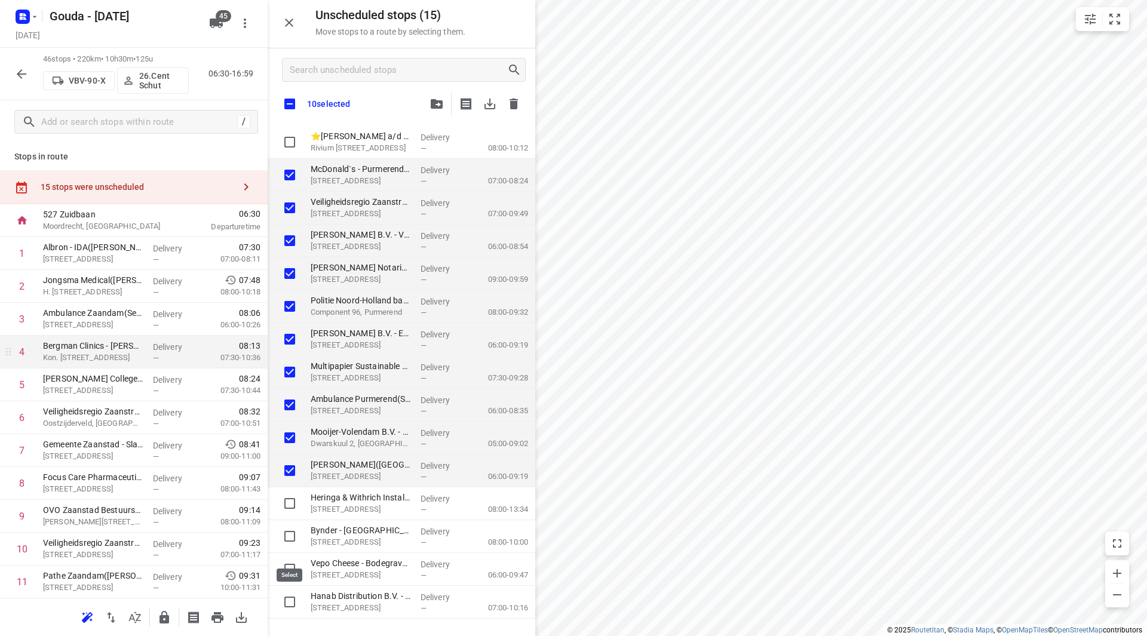
checkbox input "true"
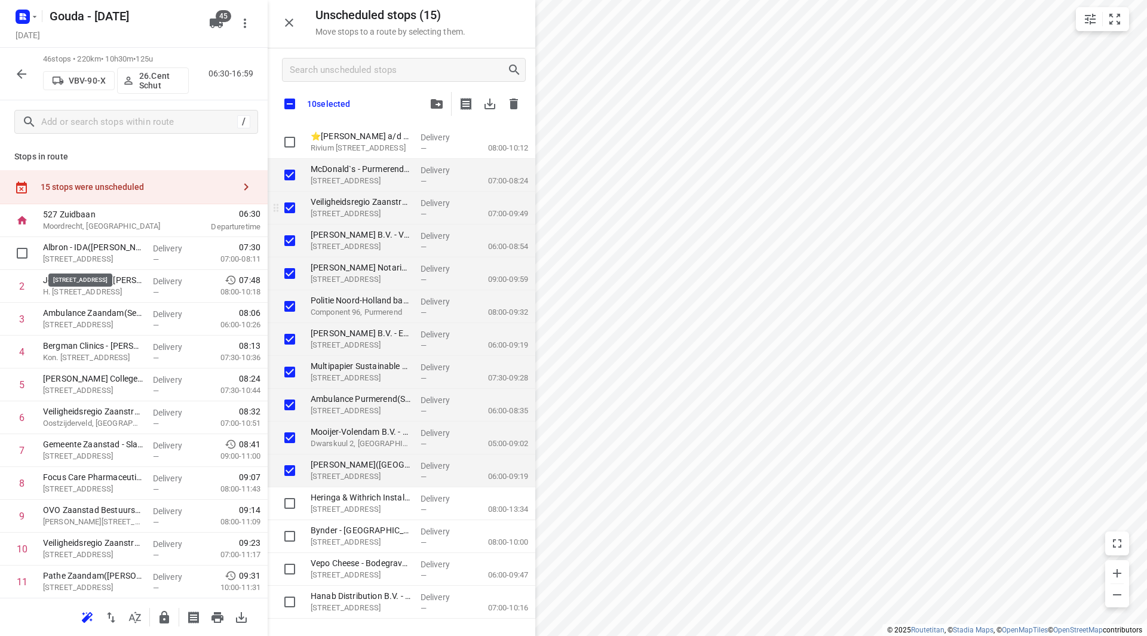
checkbox input "true"
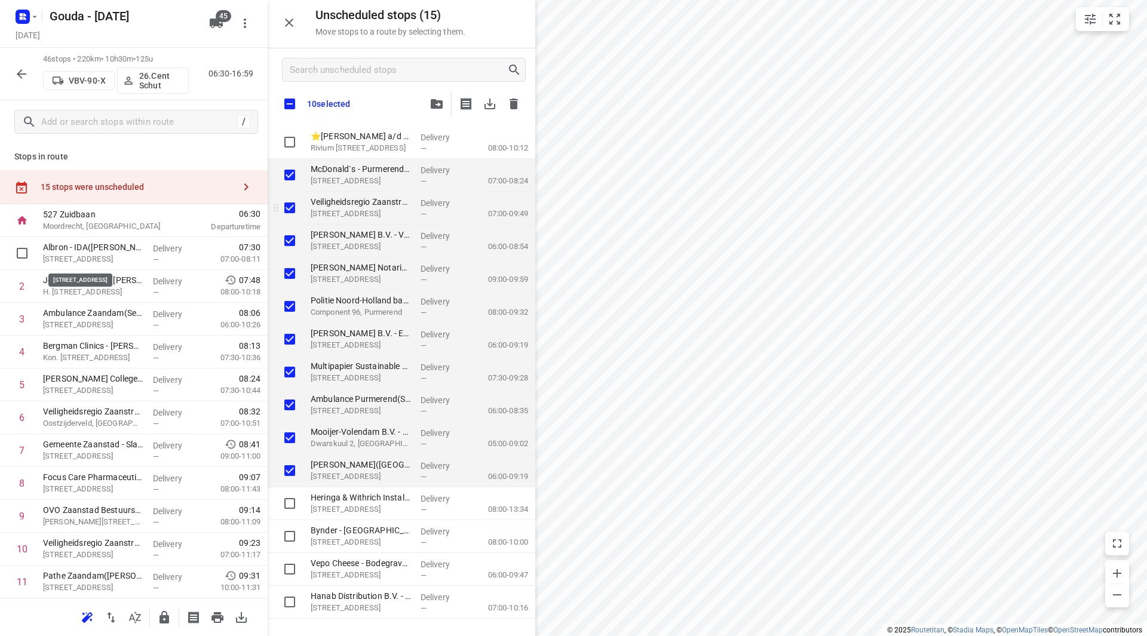
checkbox input "true"
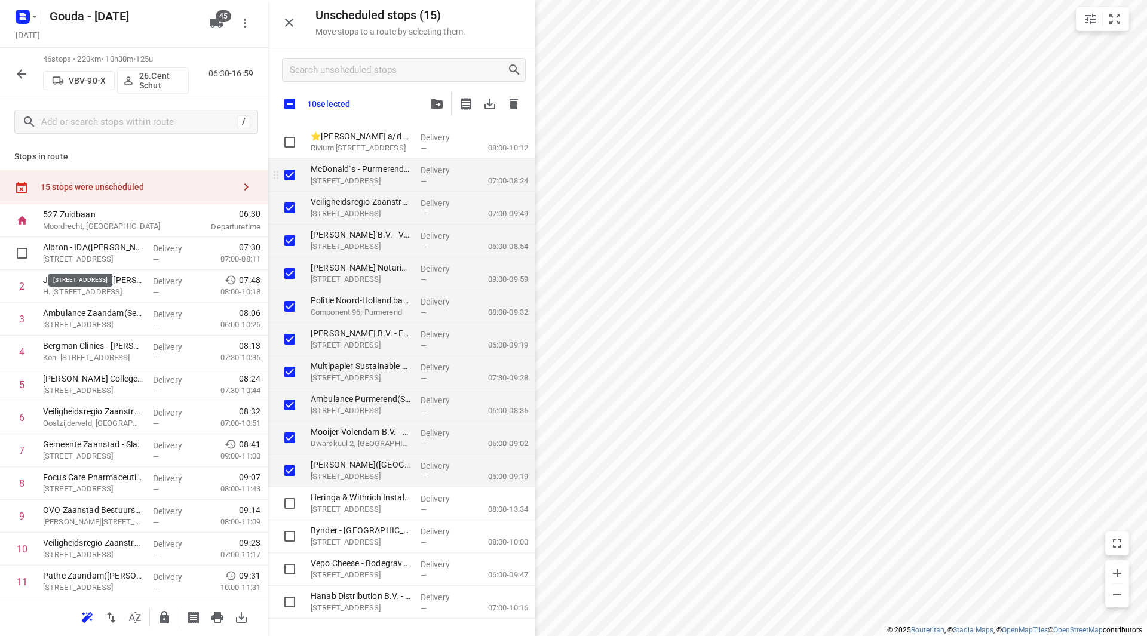
checkbox input "true"
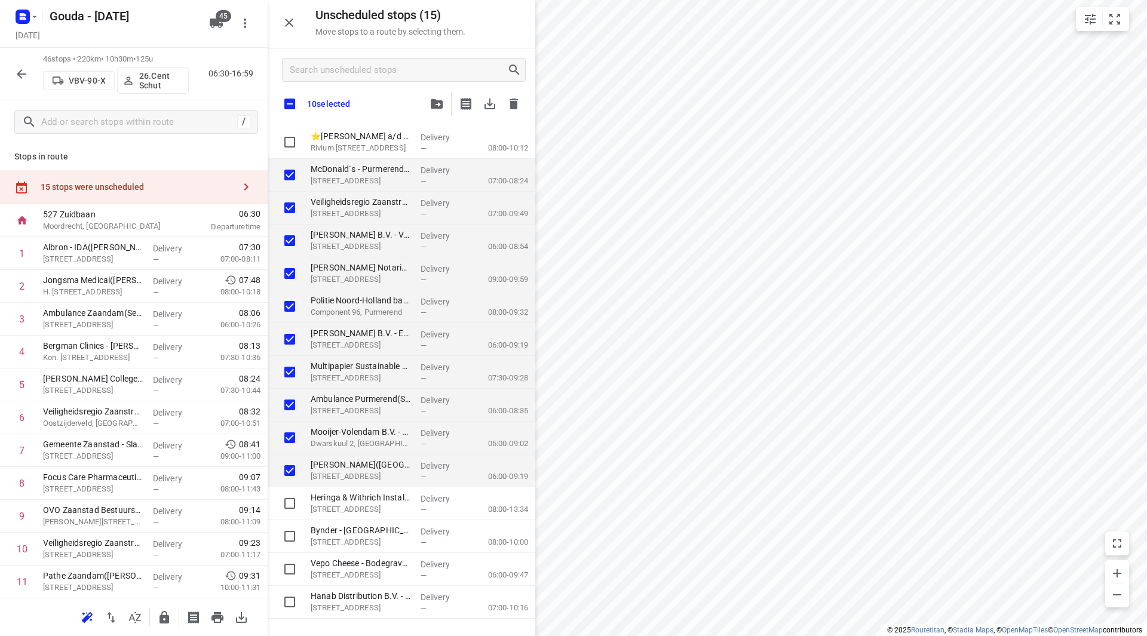
checkbox input "true"
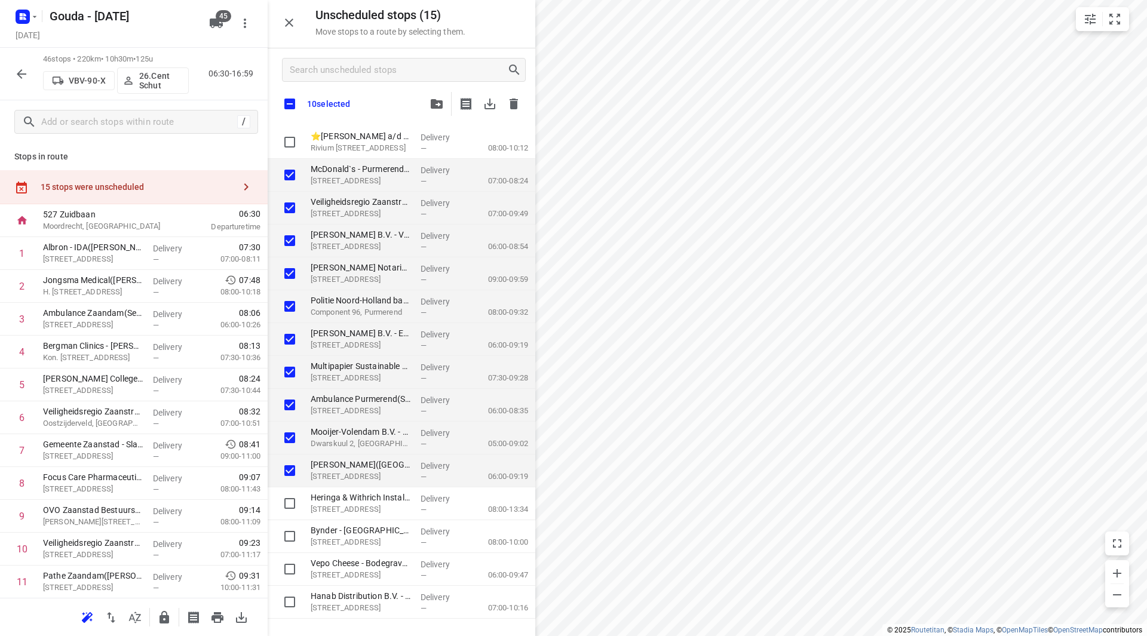
checkbox input "true"
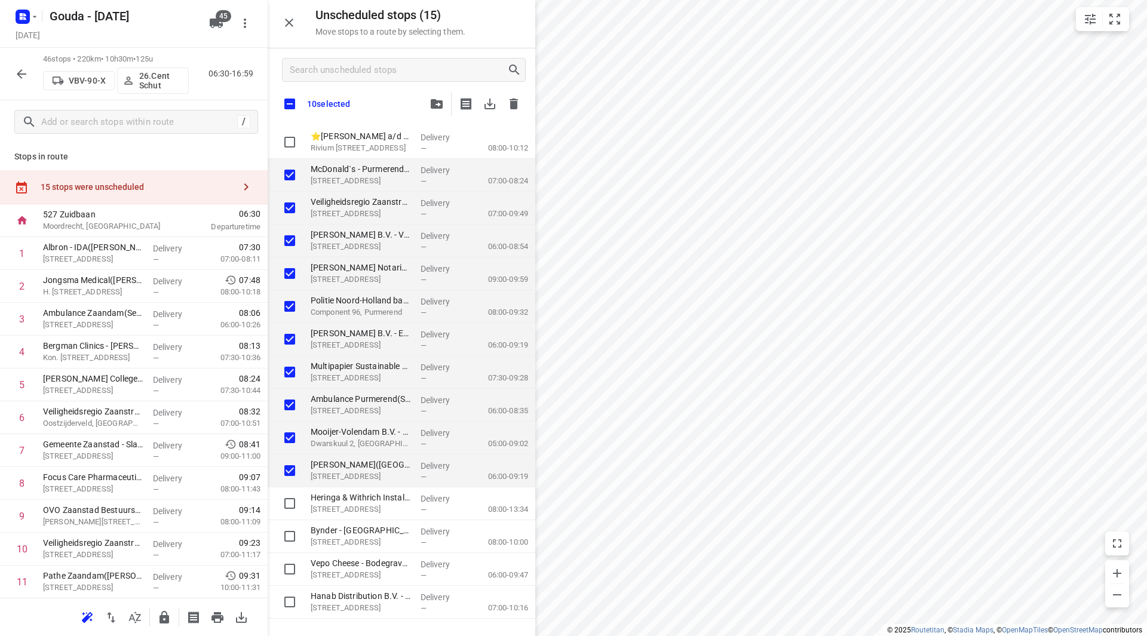
checkbox input "true"
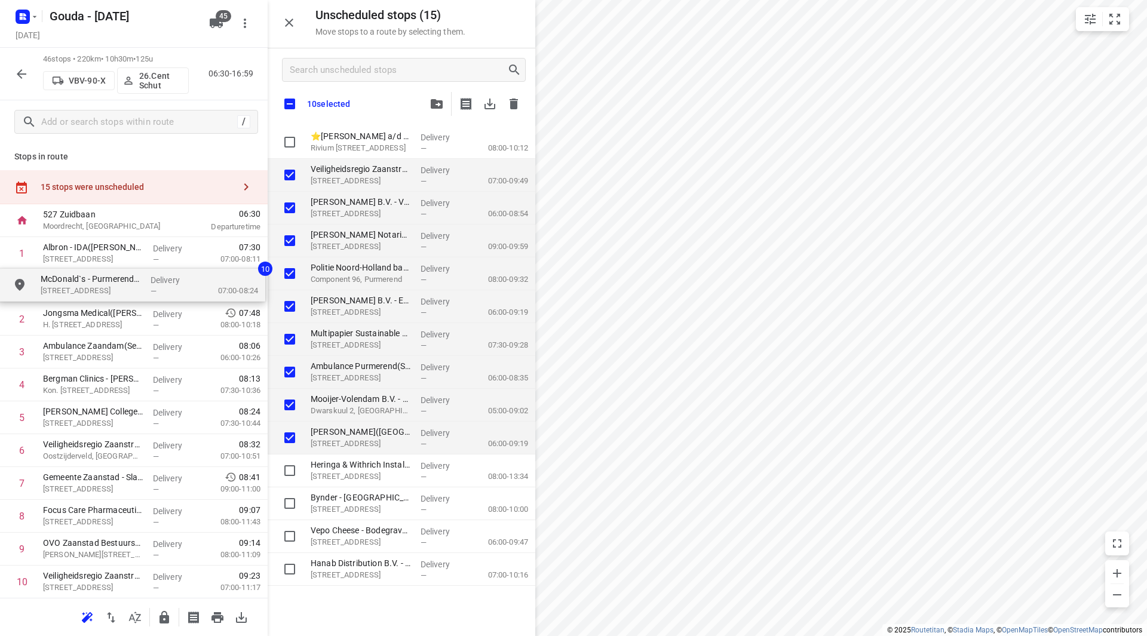
drag, startPoint x: 364, startPoint y: 176, endPoint x: 91, endPoint y: 285, distance: 293.4
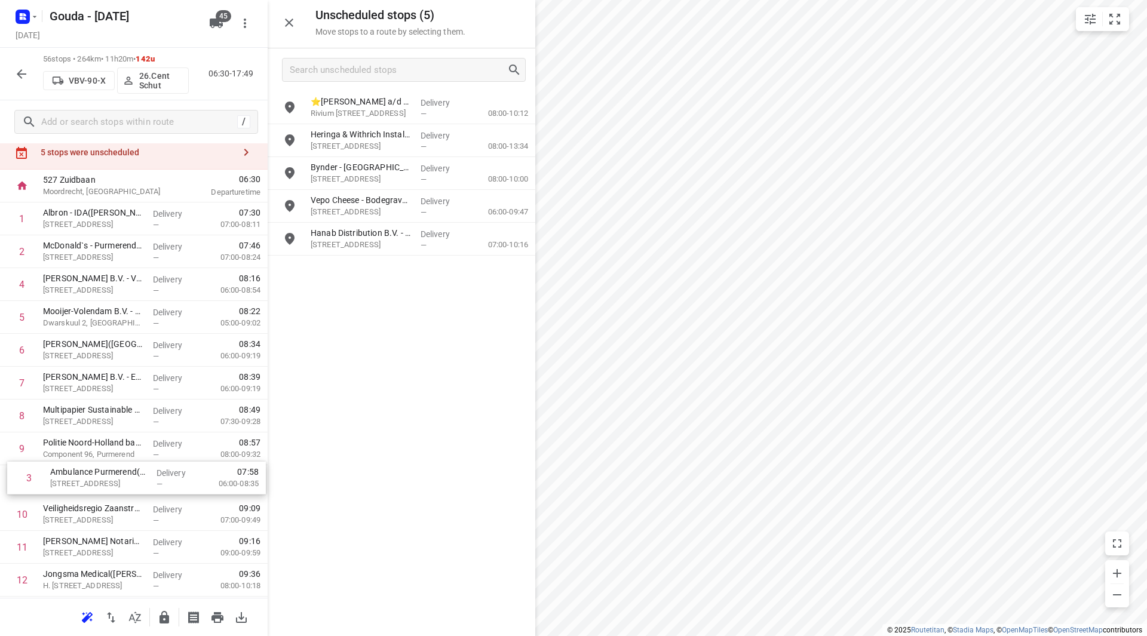
scroll to position [36, 0]
drag, startPoint x: 124, startPoint y: 325, endPoint x: 131, endPoint y: 492, distance: 166.8
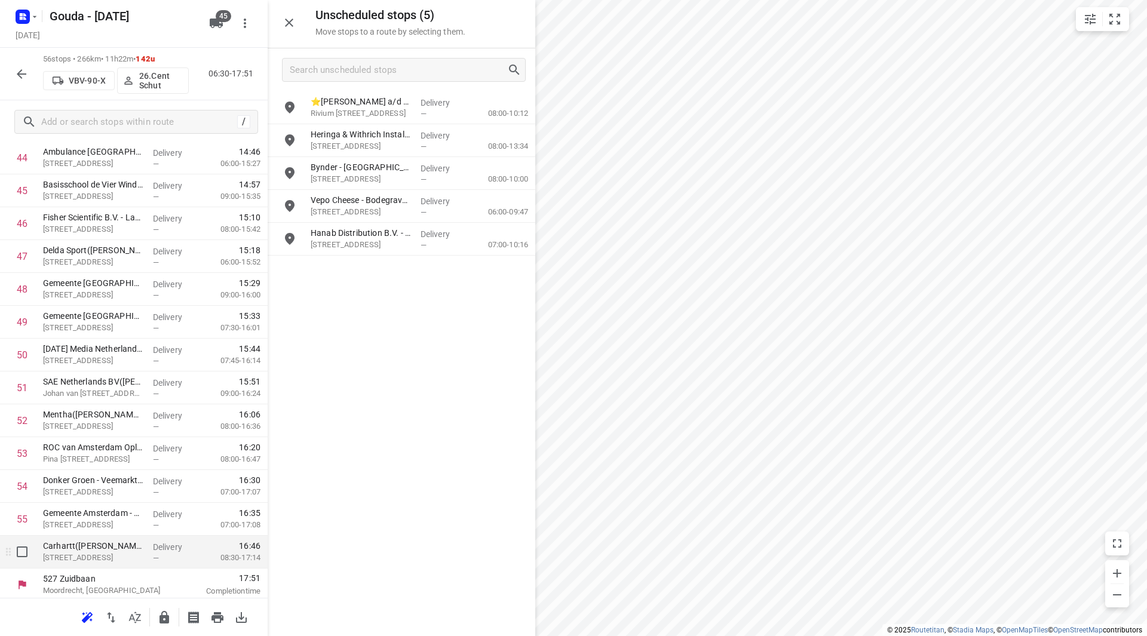
scroll to position [1512, 0]
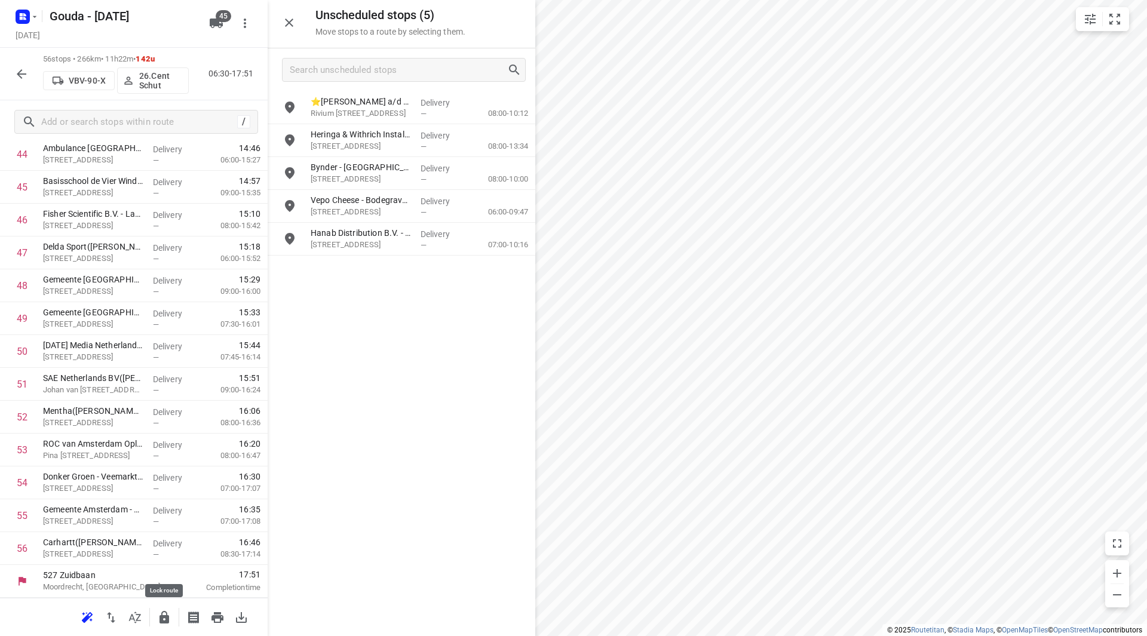
click at [162, 616] on icon "button" at bounding box center [164, 617] width 10 height 13
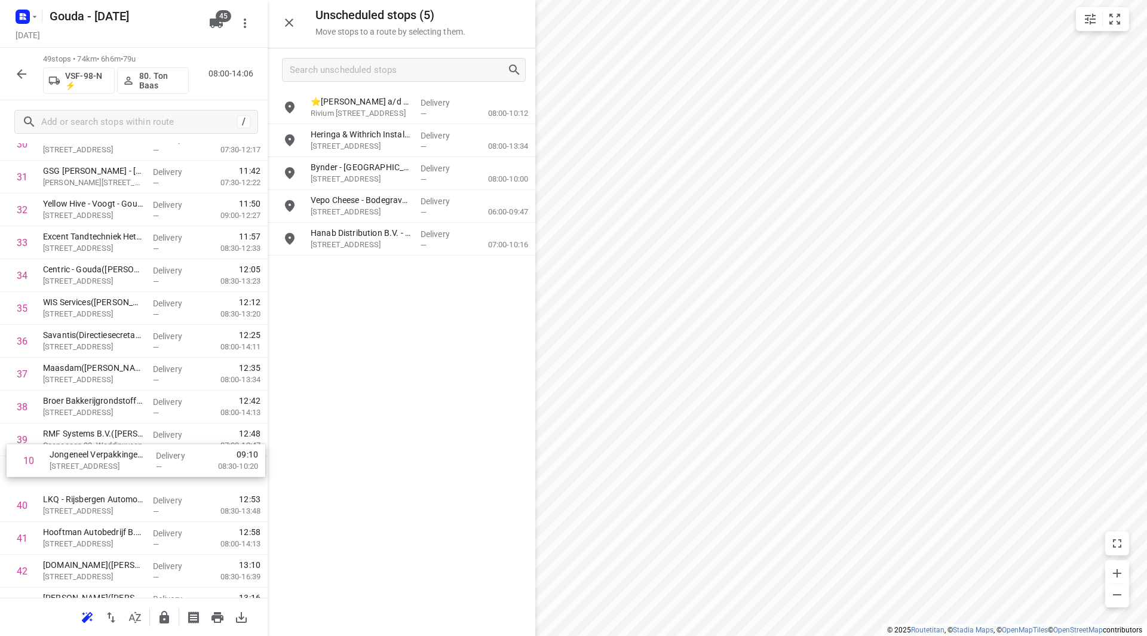
scroll to position [1033, 0]
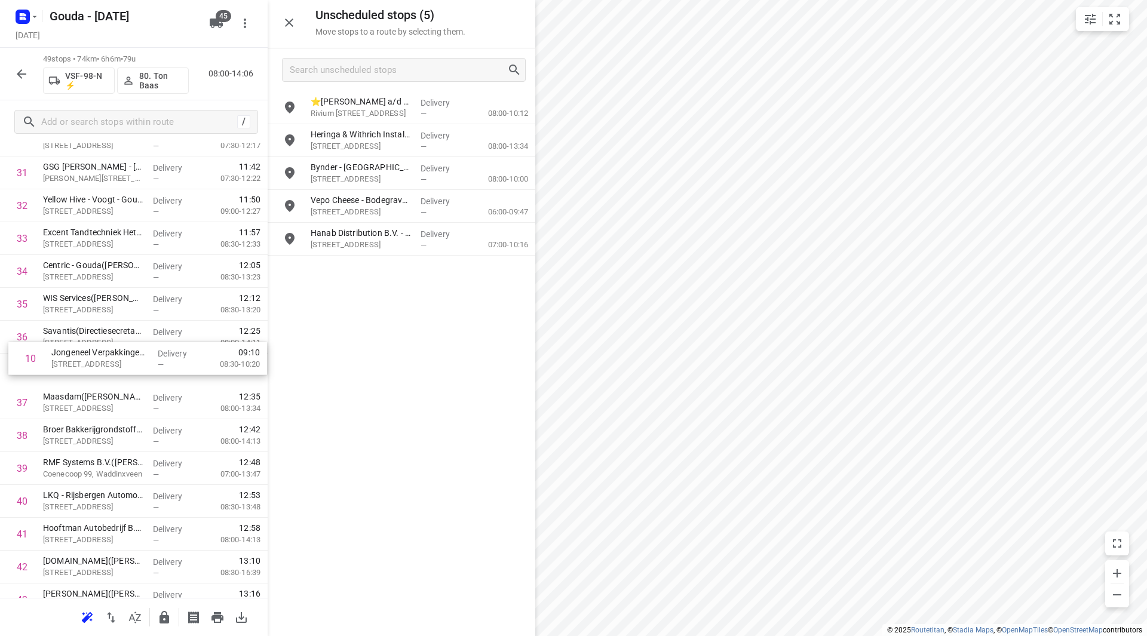
drag, startPoint x: 95, startPoint y: 401, endPoint x: 106, endPoint y: 341, distance: 61.3
click at [106, 341] on div "1 Gouda Holland B.V.(Michael Evers) Grote Esch 80, Moordrecht Delivery — 08:01 …" at bounding box center [134, 9] width 268 height 1610
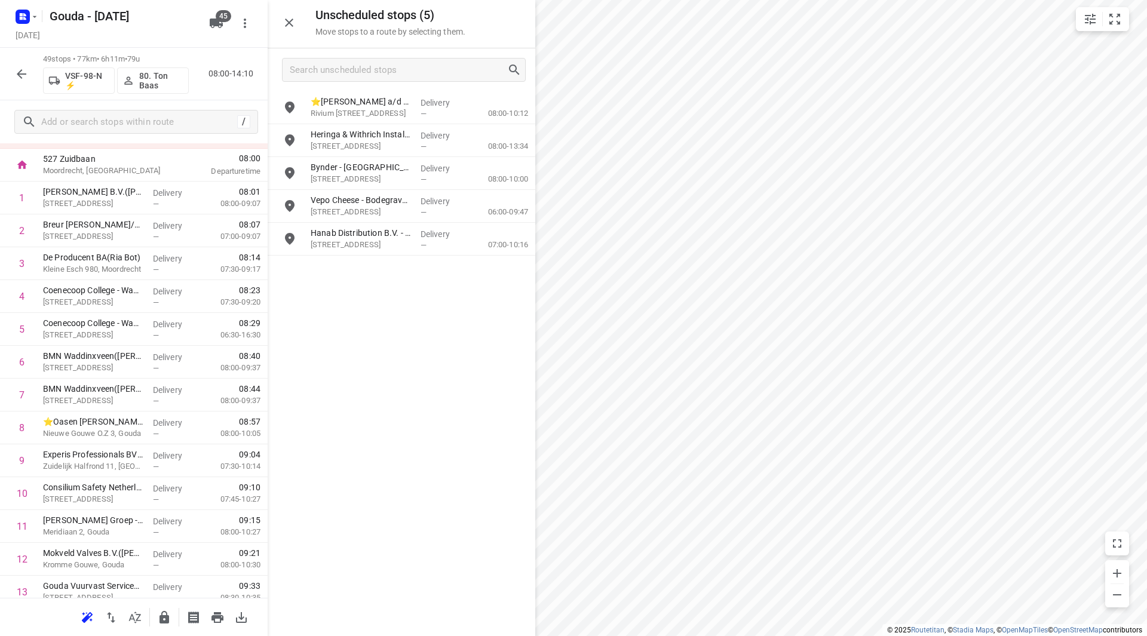
scroll to position [0, 0]
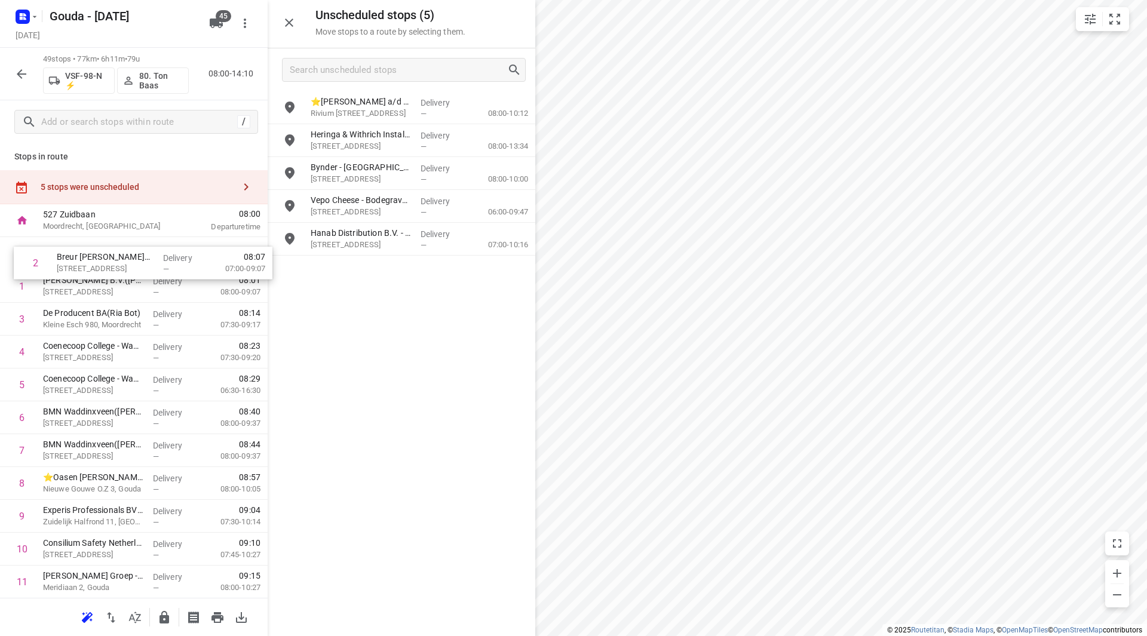
drag, startPoint x: 82, startPoint y: 287, endPoint x: 99, endPoint y: 260, distance: 31.1
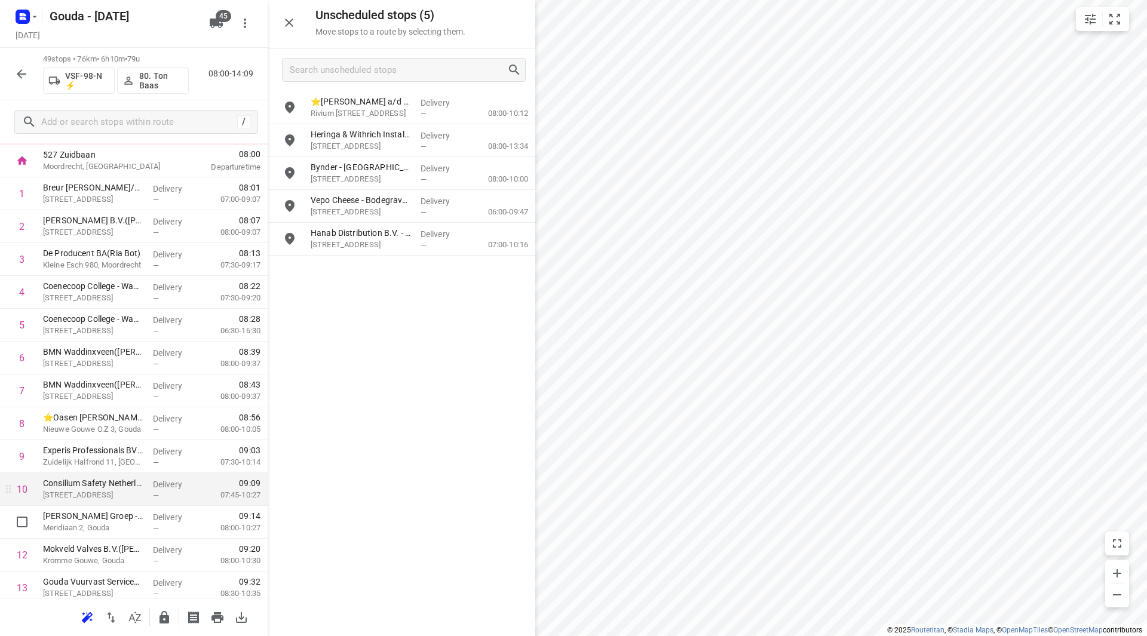
scroll to position [119, 0]
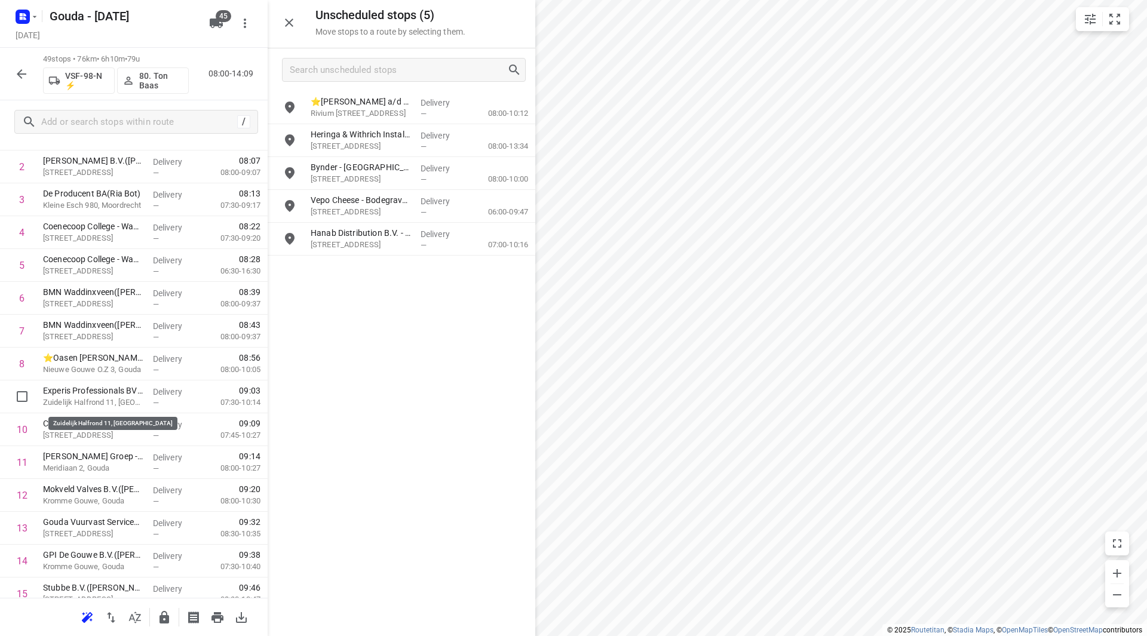
drag, startPoint x: 115, startPoint y: 400, endPoint x: 120, endPoint y: 362, distance: 38.6
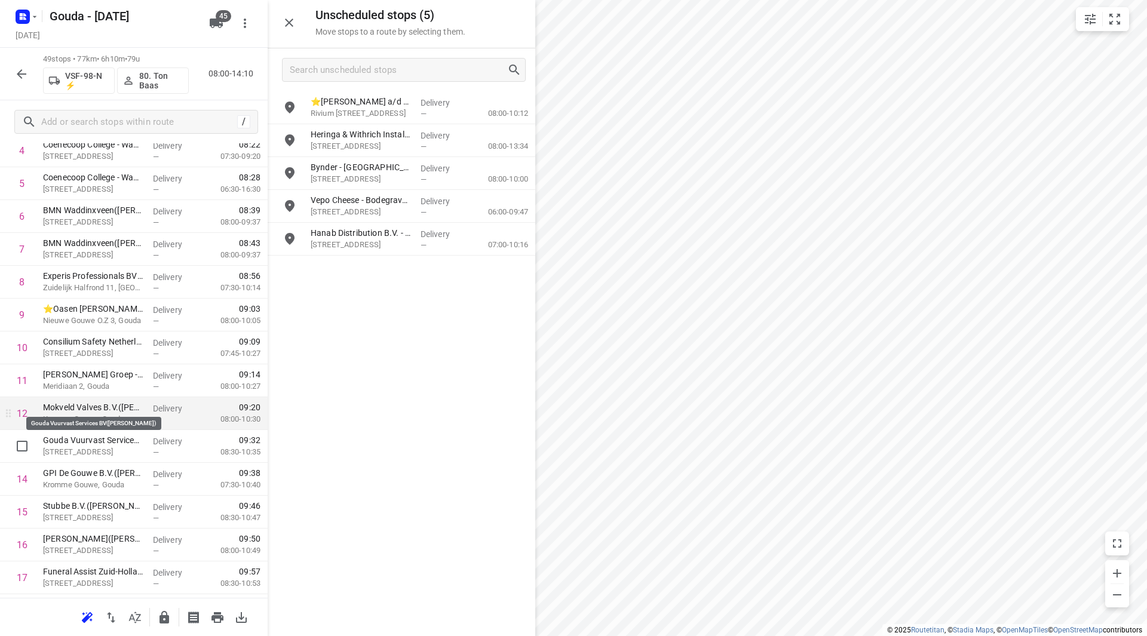
scroll to position [239, 0]
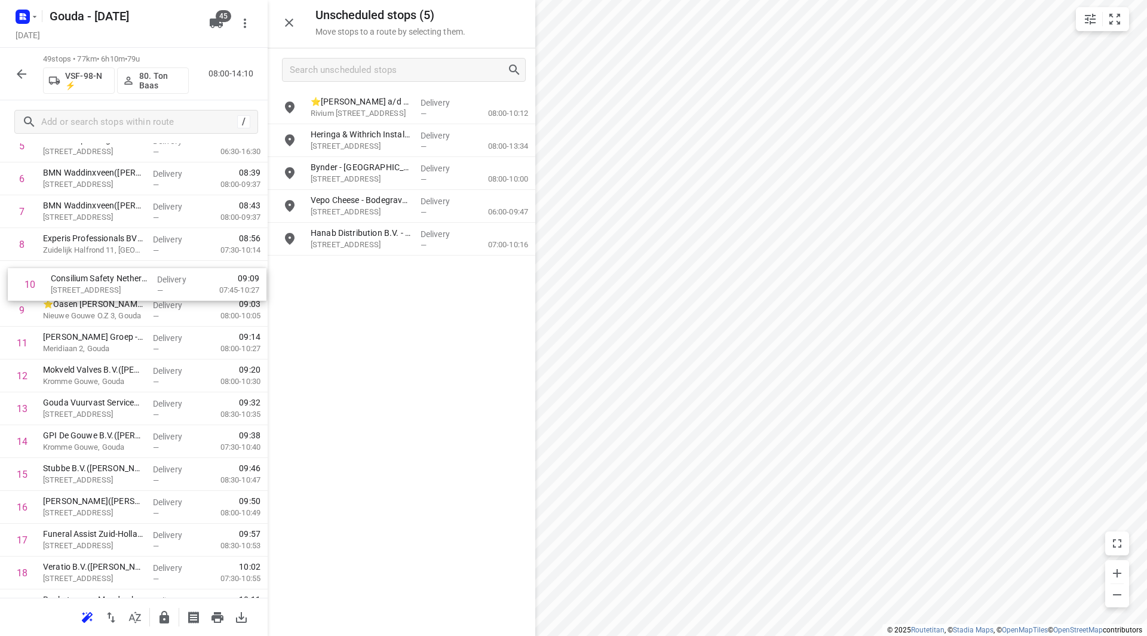
drag, startPoint x: 89, startPoint y: 315, endPoint x: 101, endPoint y: 279, distance: 37.8
drag, startPoint x: 85, startPoint y: 349, endPoint x: 79, endPoint y: 282, distance: 66.5
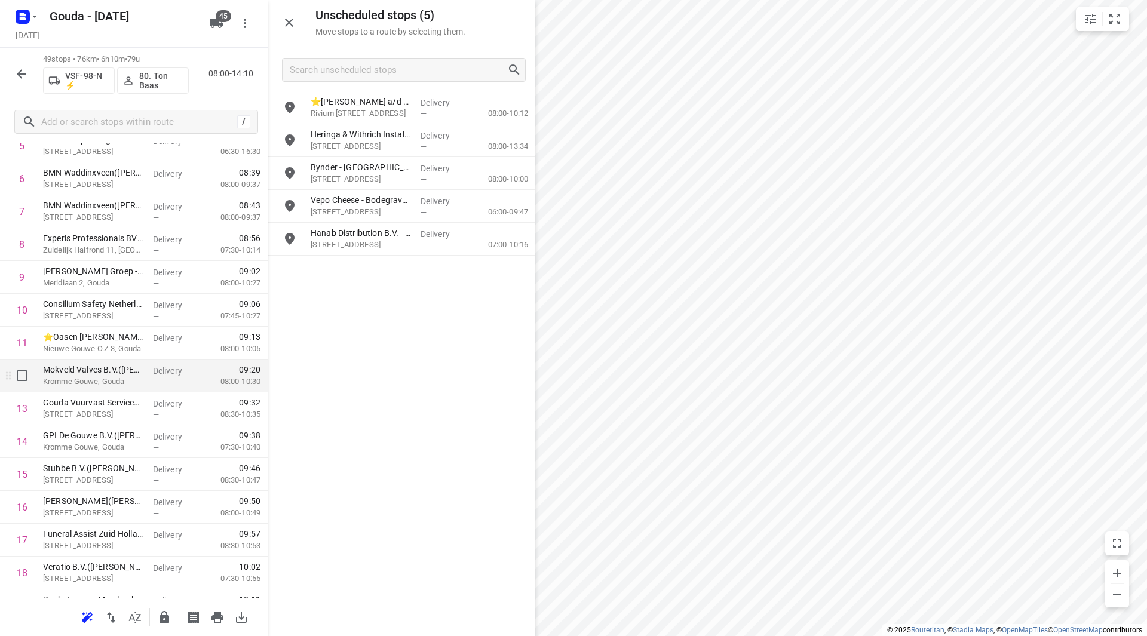
scroll to position [299, 0]
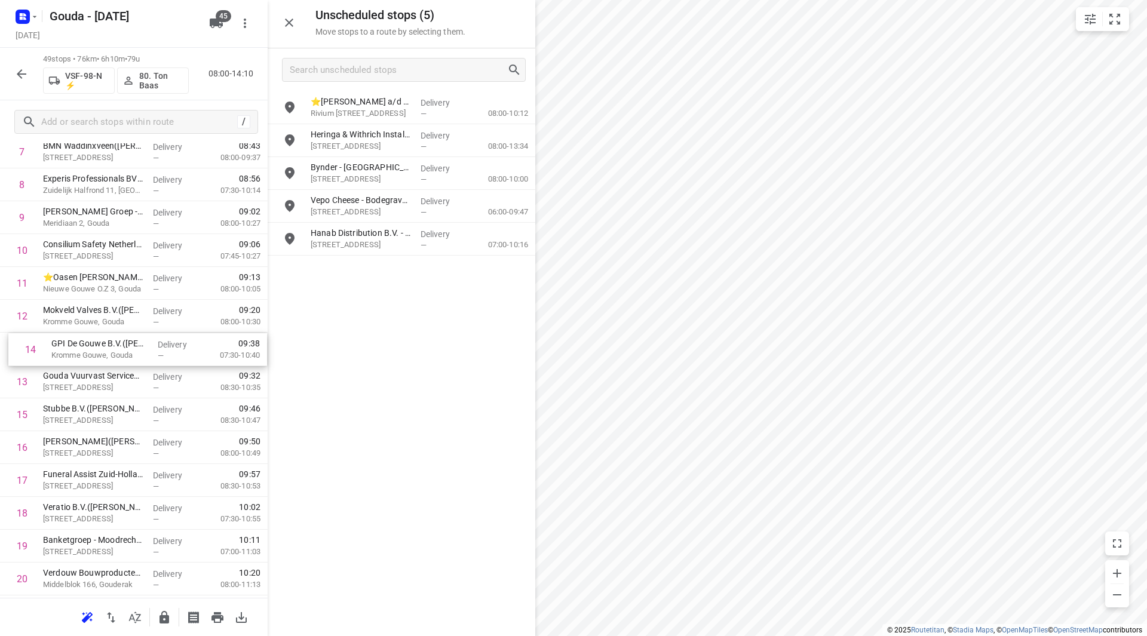
drag, startPoint x: 107, startPoint y: 387, endPoint x: 115, endPoint y: 348, distance: 40.2
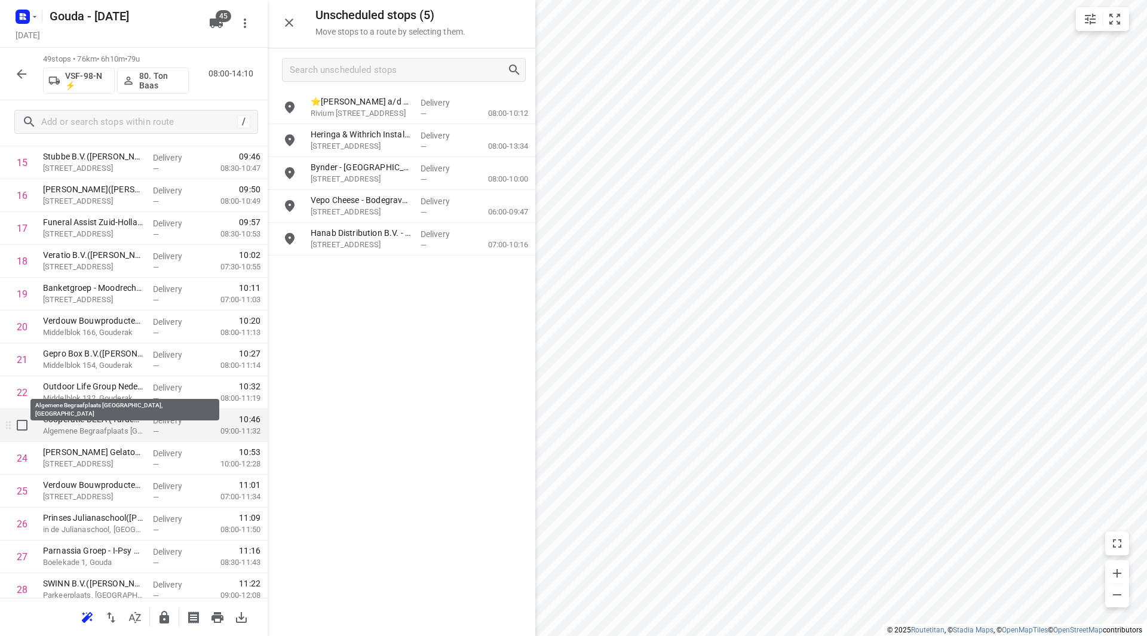
scroll to position [597, 0]
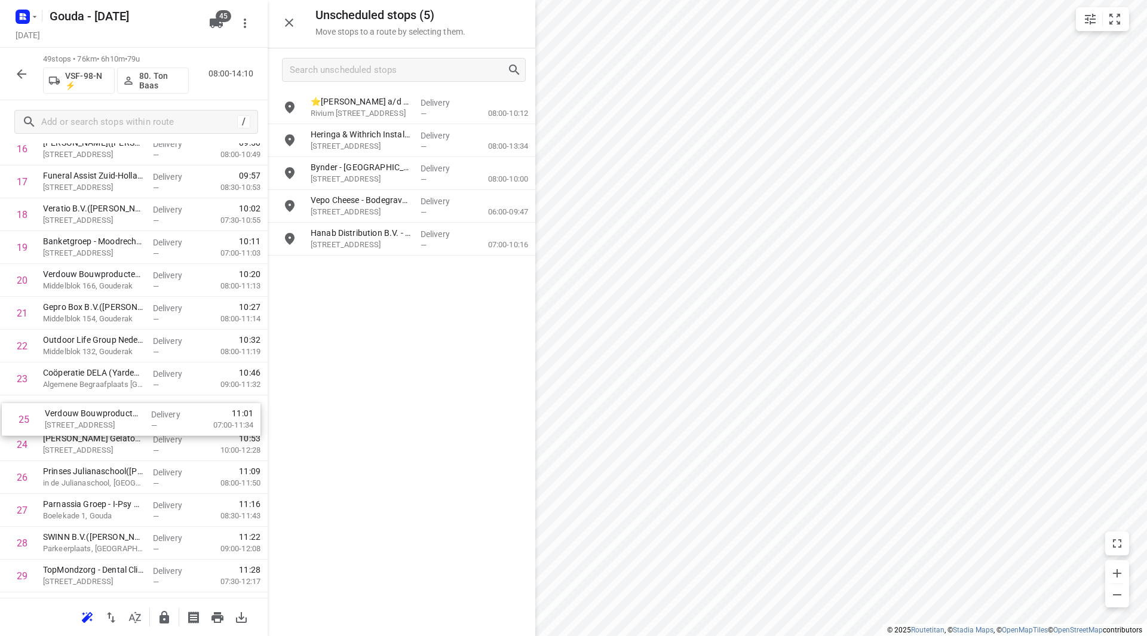
drag, startPoint x: 118, startPoint y: 446, endPoint x: 120, endPoint y: 412, distance: 33.5
click at [120, 413] on div "1 Breur Ijzerhandel Gouda/Moordrecht(Tamara Poublon) Westbaan 130, Moordrecht D…" at bounding box center [134, 445] width 268 height 1610
drag, startPoint x: 113, startPoint y: 477, endPoint x: 115, endPoint y: 443, distance: 33.5
click at [115, 443] on div "1 Breur Ijzerhandel Gouda/Moordrecht(Tamara Poublon) Westbaan 130, Moordrecht D…" at bounding box center [134, 445] width 268 height 1610
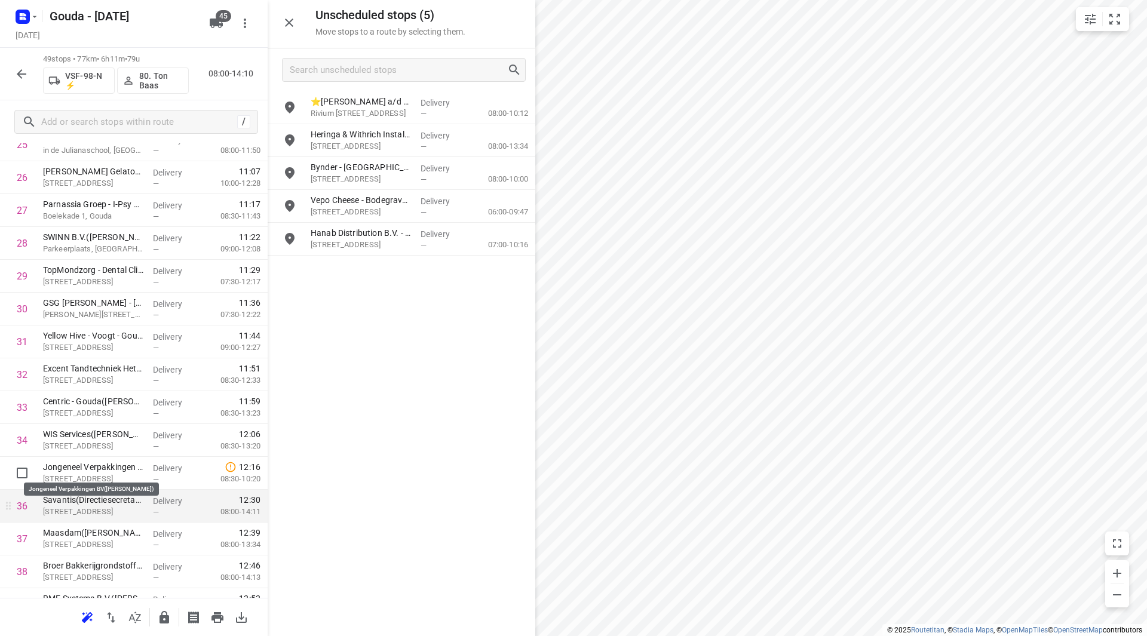
scroll to position [956, 0]
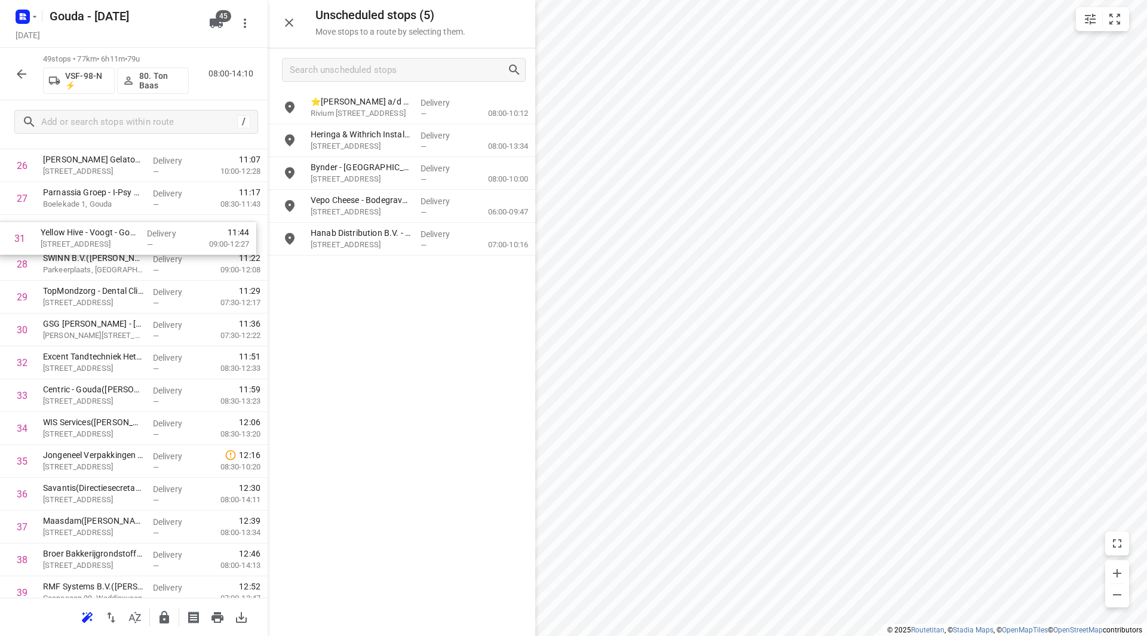
drag, startPoint x: 95, startPoint y: 284, endPoint x: 95, endPoint y: 238, distance: 46.0
click at [93, 238] on div "1 Breur Ijzerhandel Gouda/Moordrecht(Tamara Poublon) Westbaan 130, Moordrecht D…" at bounding box center [134, 133] width 268 height 1610
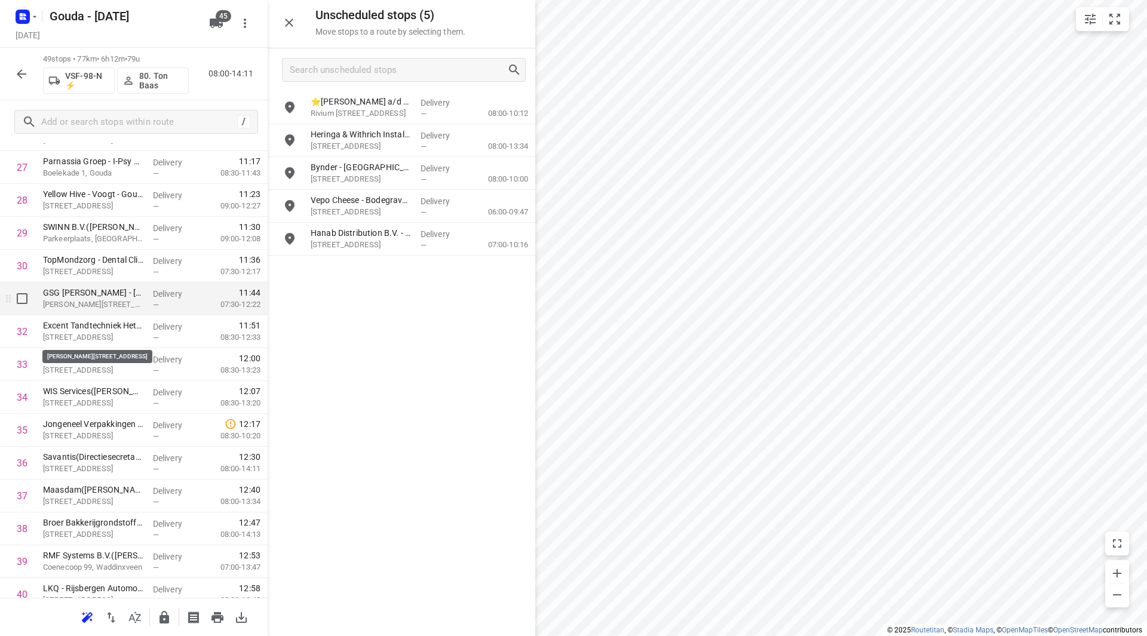
scroll to position [1020, 0]
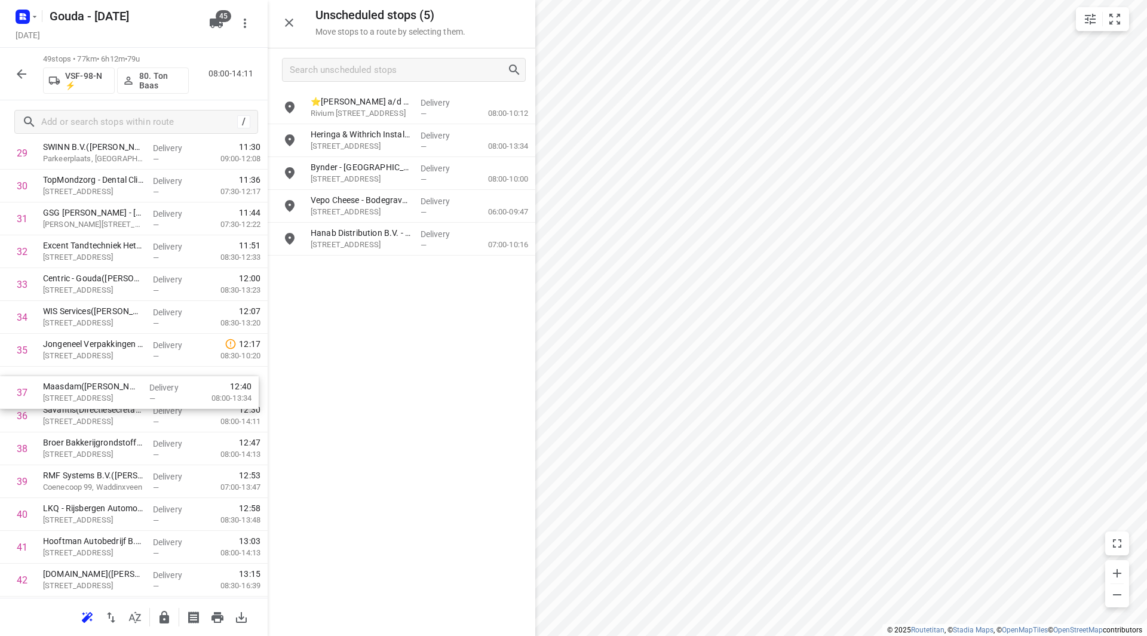
drag, startPoint x: 117, startPoint y: 418, endPoint x: 116, endPoint y: 384, distance: 34.0
click at [116, 384] on div "1 Breur Ijzerhandel Gouda/Moordrecht(Tamara Poublon) Westbaan 130, Moordrecht D…" at bounding box center [134, 22] width 268 height 1610
drag, startPoint x: 116, startPoint y: 419, endPoint x: 119, endPoint y: 391, distance: 28.2
click at [119, 391] on div "1 Breur Ijzerhandel Gouda/Moordrecht(Tamara Poublon) Westbaan 130, Moordrecht D…" at bounding box center [134, 22] width 268 height 1610
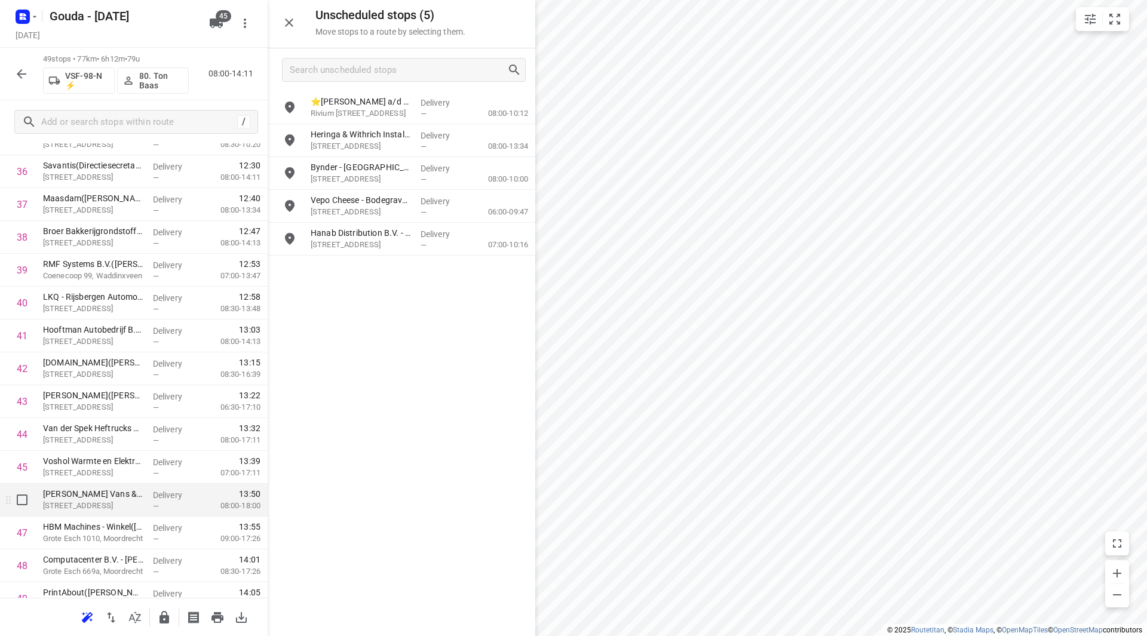
scroll to position [1282, 0]
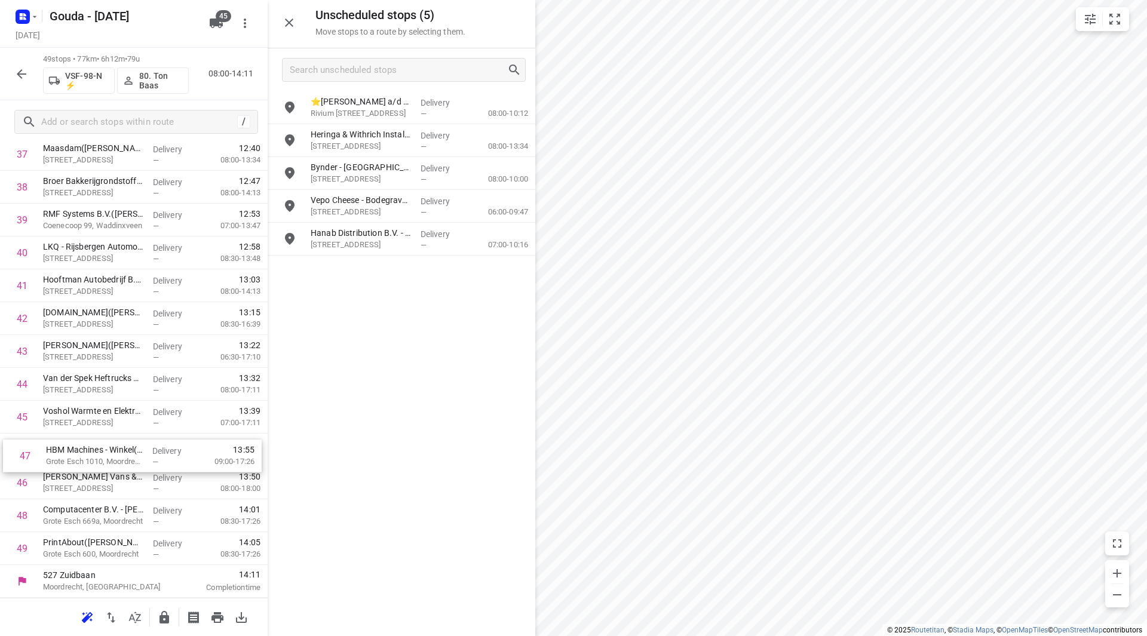
drag, startPoint x: 122, startPoint y: 468, endPoint x: 125, endPoint y: 436, distance: 32.4
drag, startPoint x: 110, startPoint y: 548, endPoint x: 110, endPoint y: 511, distance: 37.0
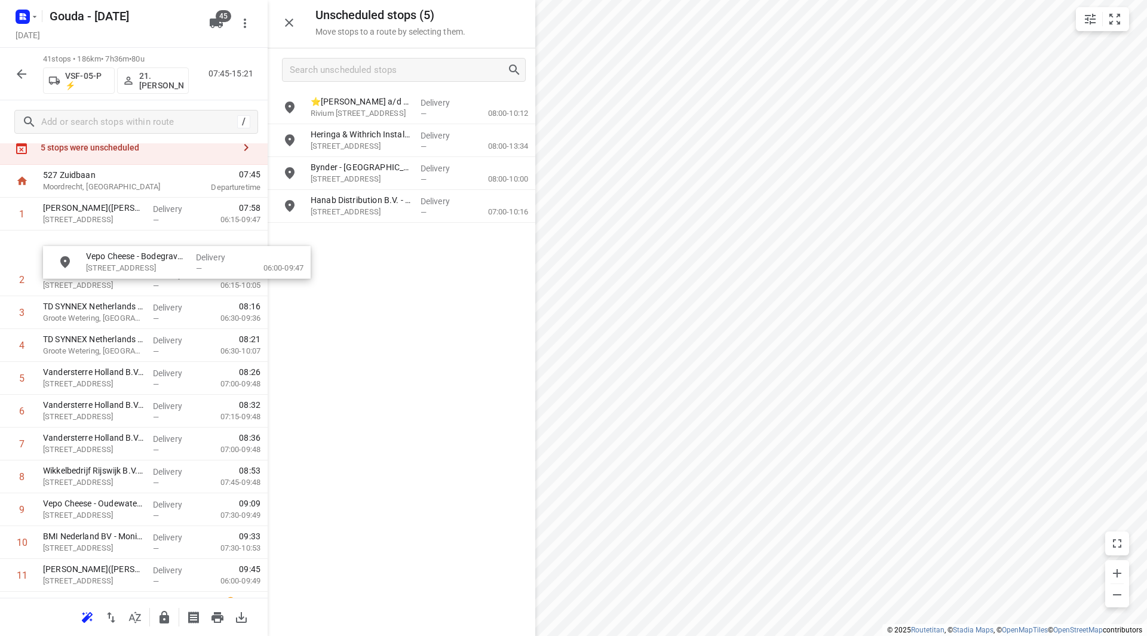
scroll to position [30, 2]
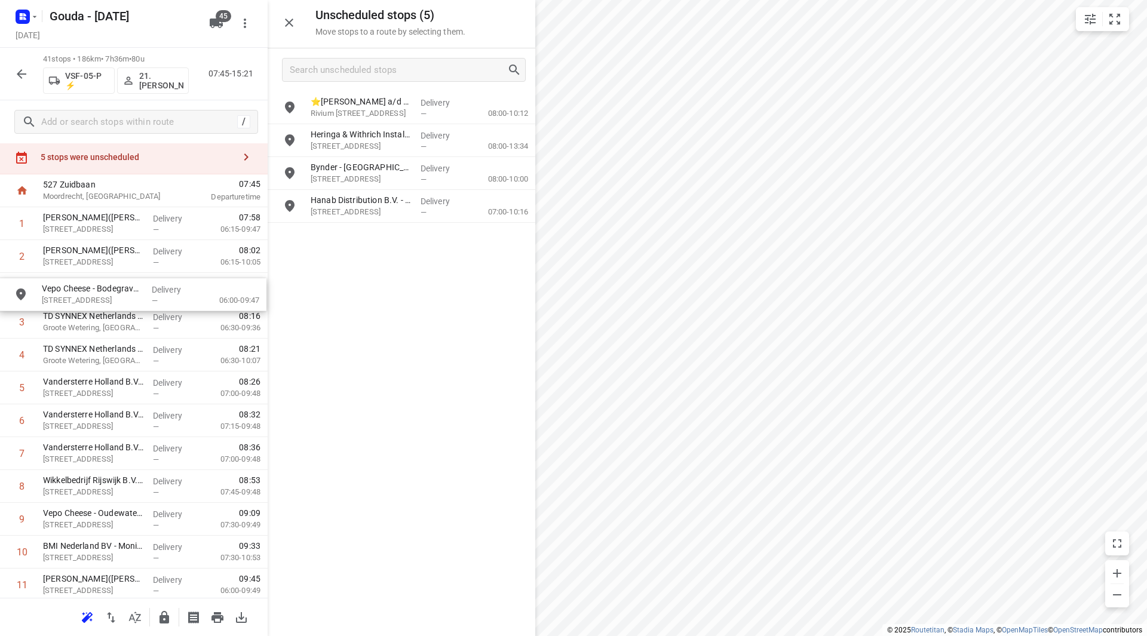
drag, startPoint x: 351, startPoint y: 201, endPoint x: 73, endPoint y: 289, distance: 290.7
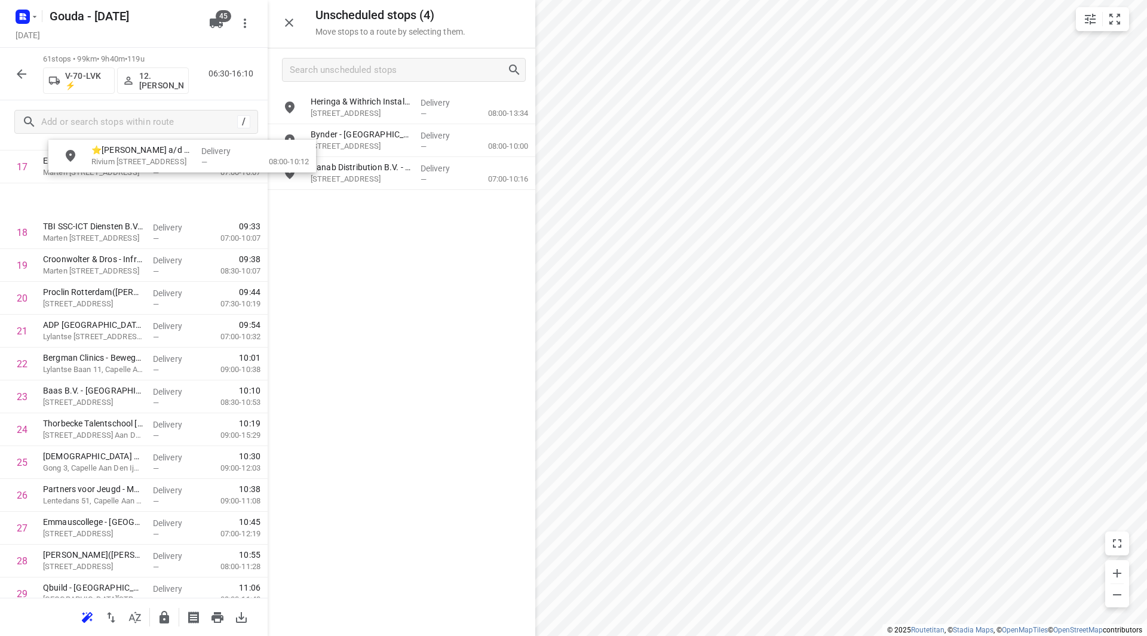
scroll to position [547, 0]
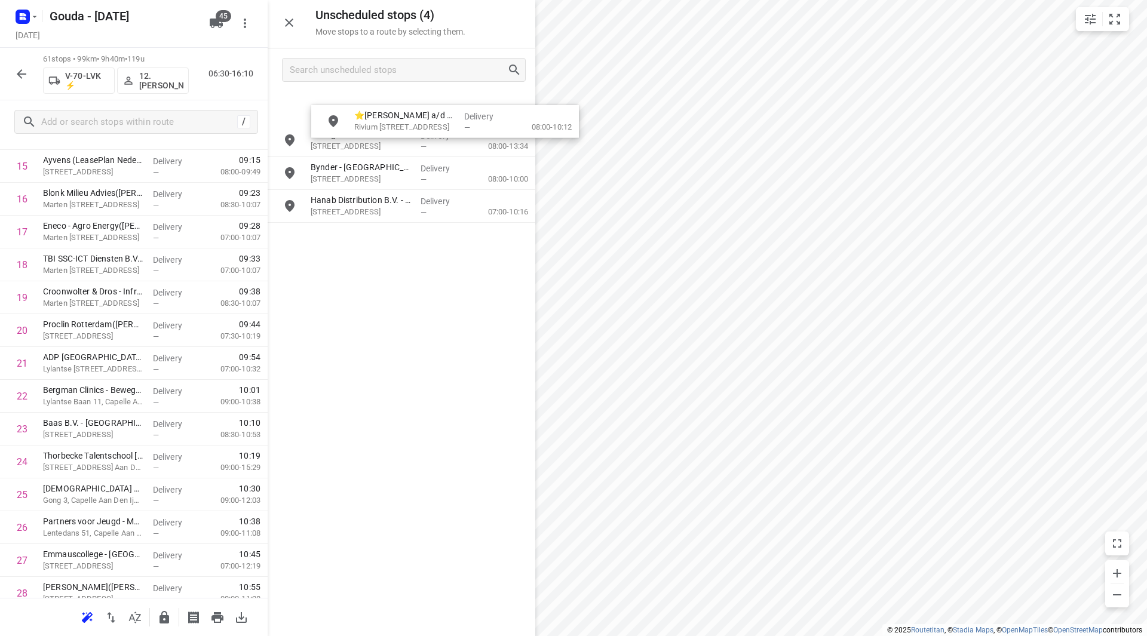
drag, startPoint x: 369, startPoint y: 98, endPoint x: 409, endPoint y: 112, distance: 42.5
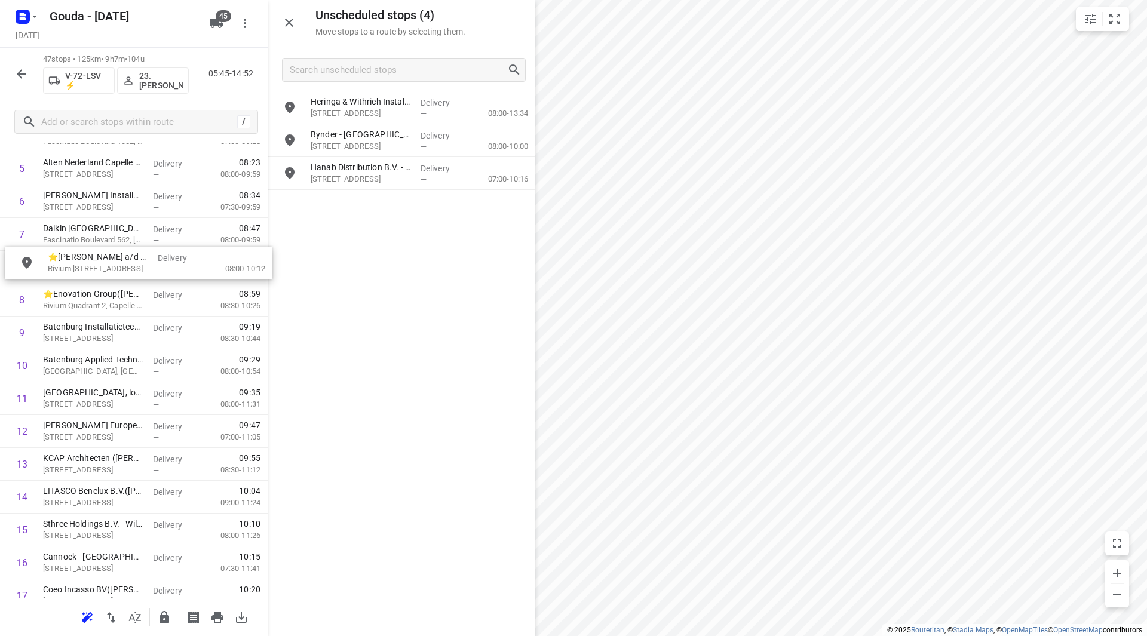
scroll to position [216, 0]
drag, startPoint x: 363, startPoint y: 100, endPoint x: 82, endPoint y: 265, distance: 325.2
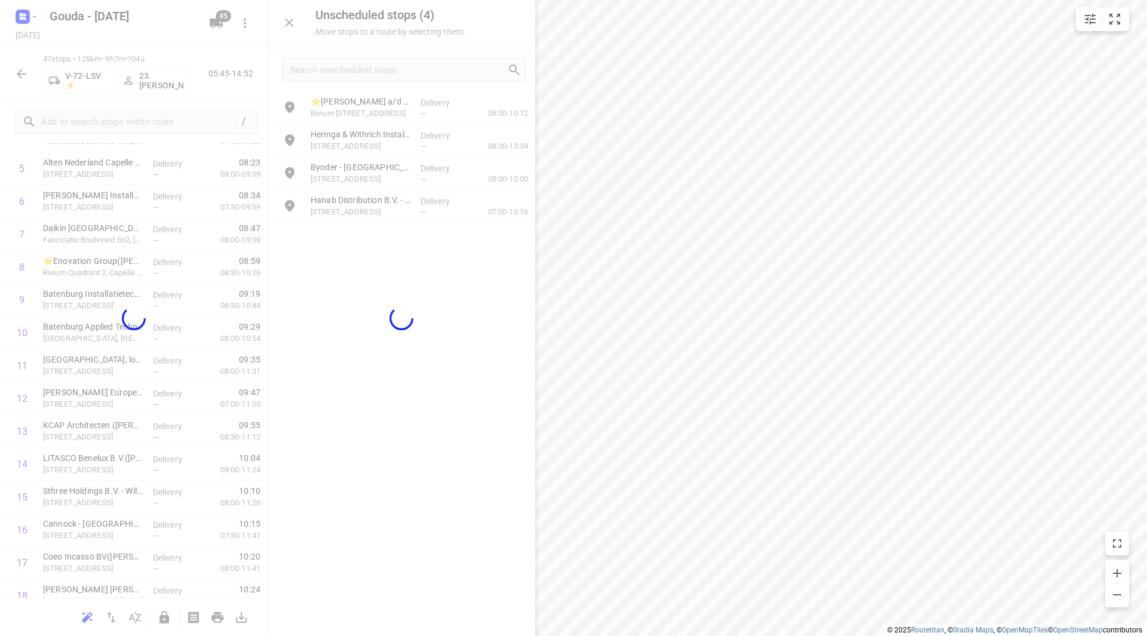
click at [268, 330] on div "Unscheduled stops ( 4 ) Move stops to a route by selecting them. ⭐Antea Capelle…" at bounding box center [134, 318] width 268 height 636
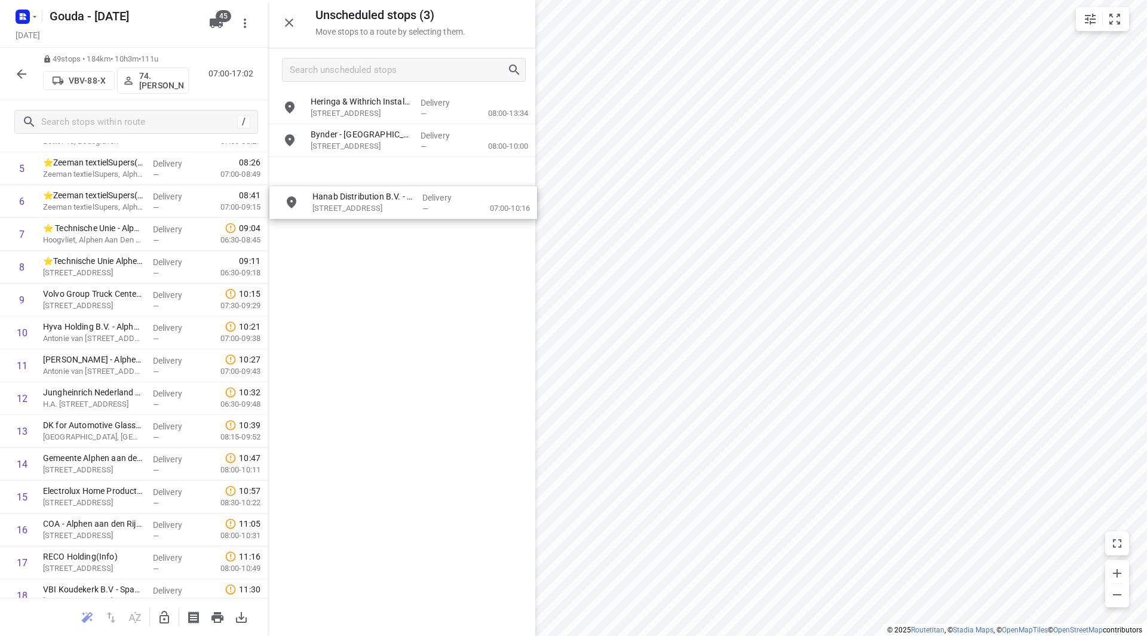
drag, startPoint x: 370, startPoint y: 170, endPoint x: 366, endPoint y: 202, distance: 32.0
click at [28, 70] on icon "button" at bounding box center [21, 74] width 14 height 14
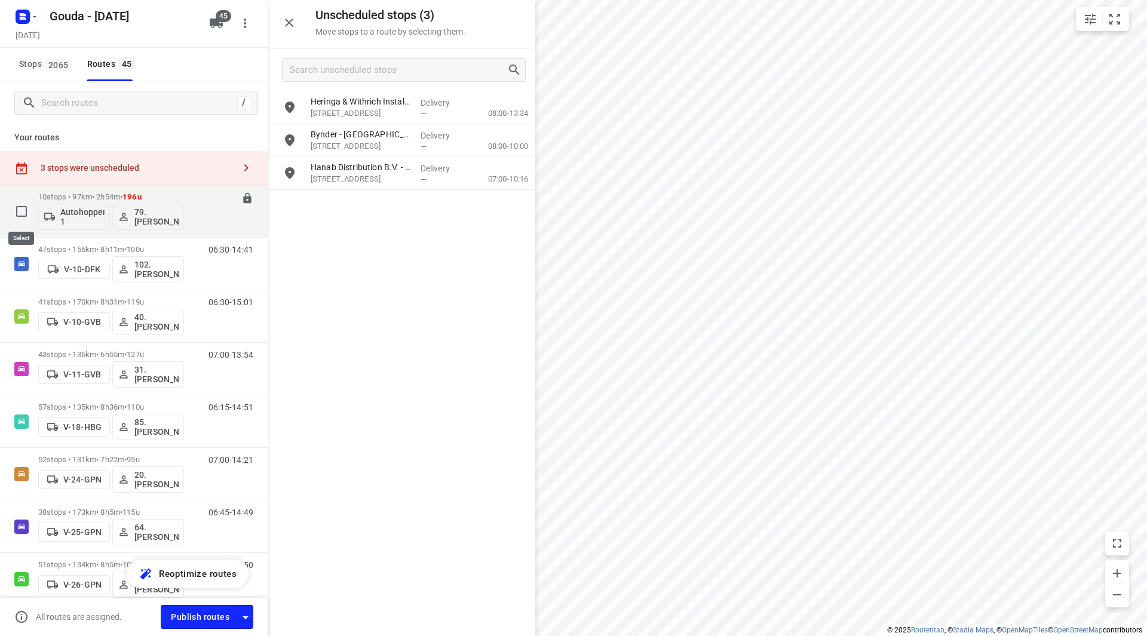
click at [24, 214] on input "checkbox" at bounding box center [22, 211] width 24 height 24
checkbox input "true"
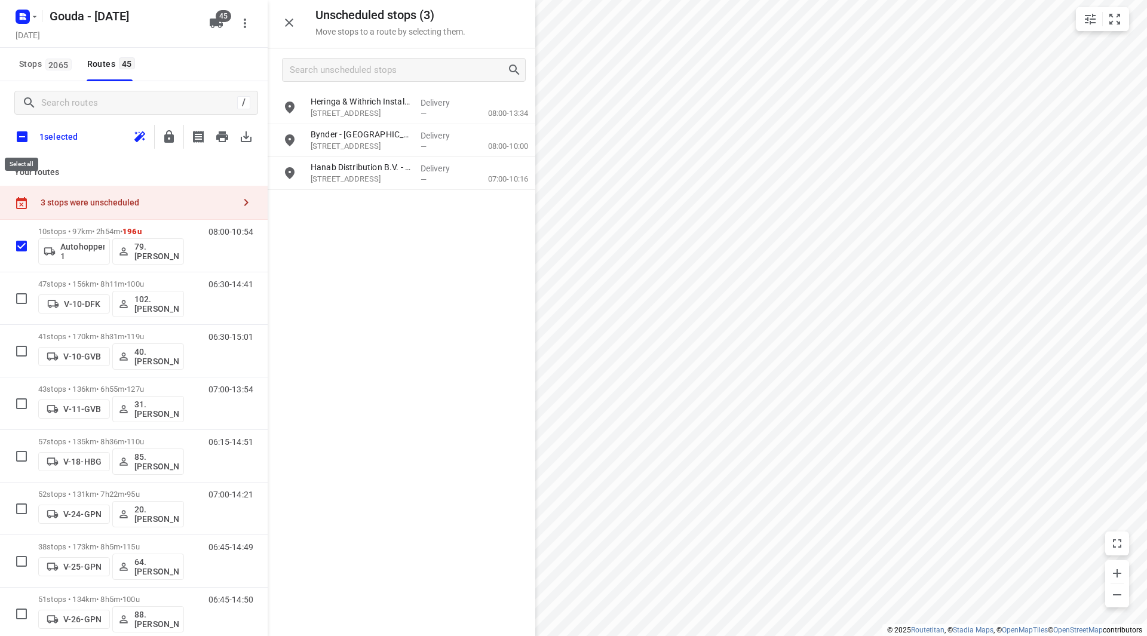
click at [27, 130] on input "checkbox" at bounding box center [22, 136] width 25 height 25
checkbox input "true"
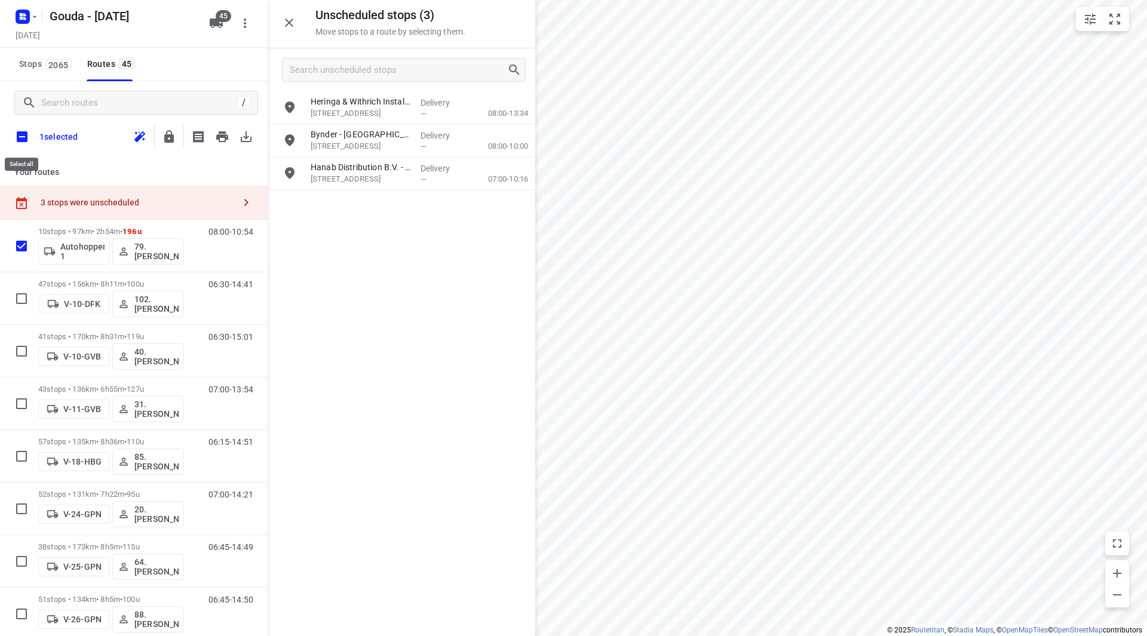
checkbox input "true"
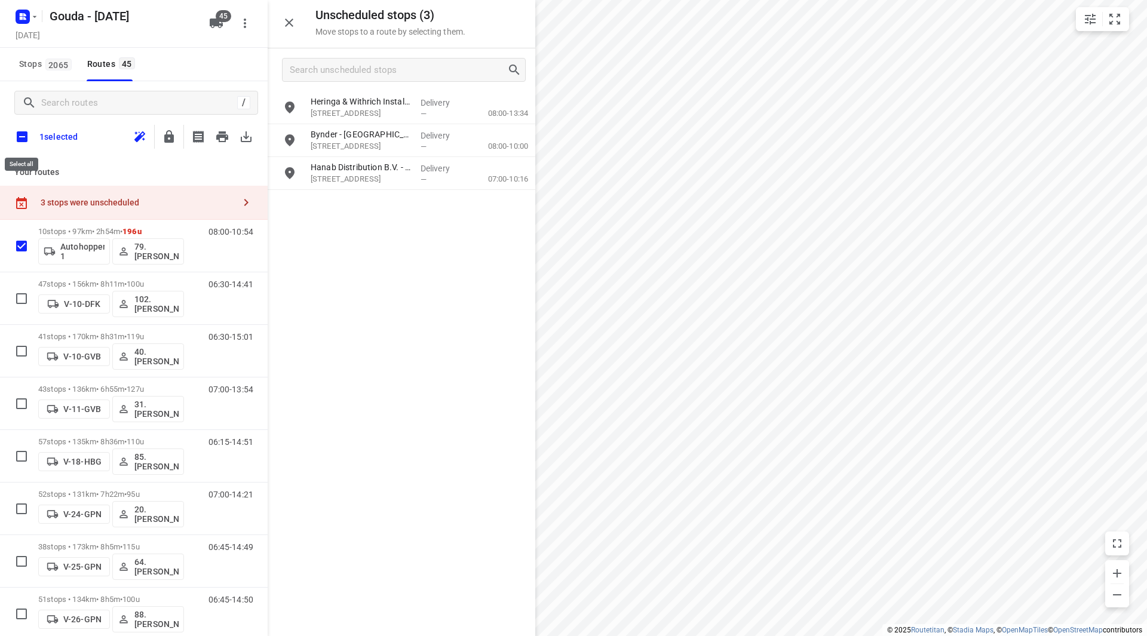
checkbox input "true"
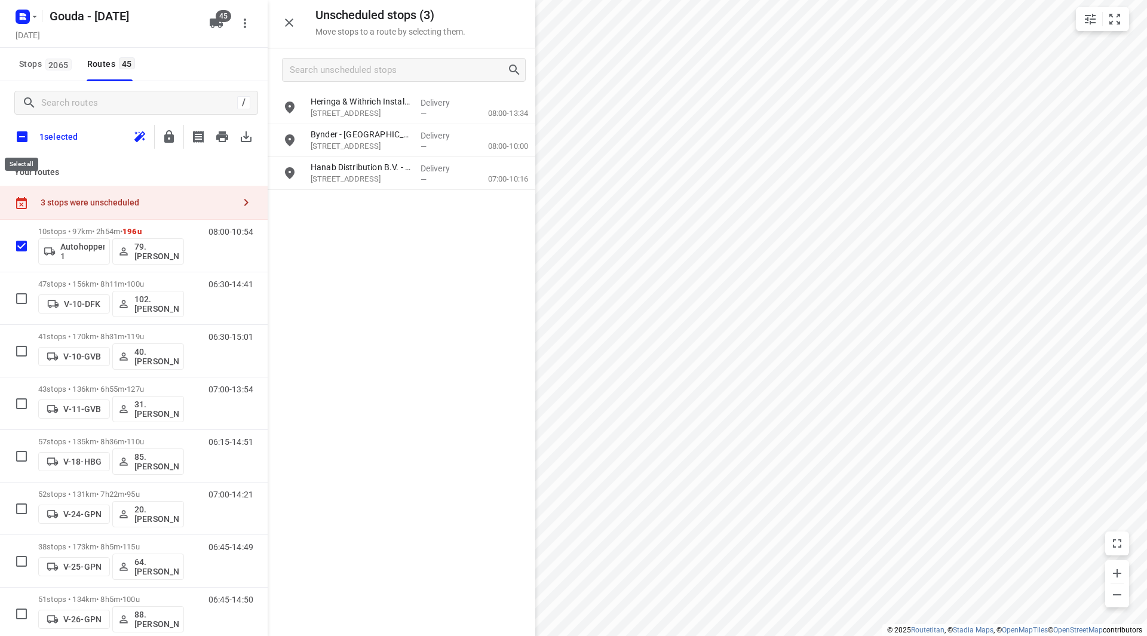
checkbox input "true"
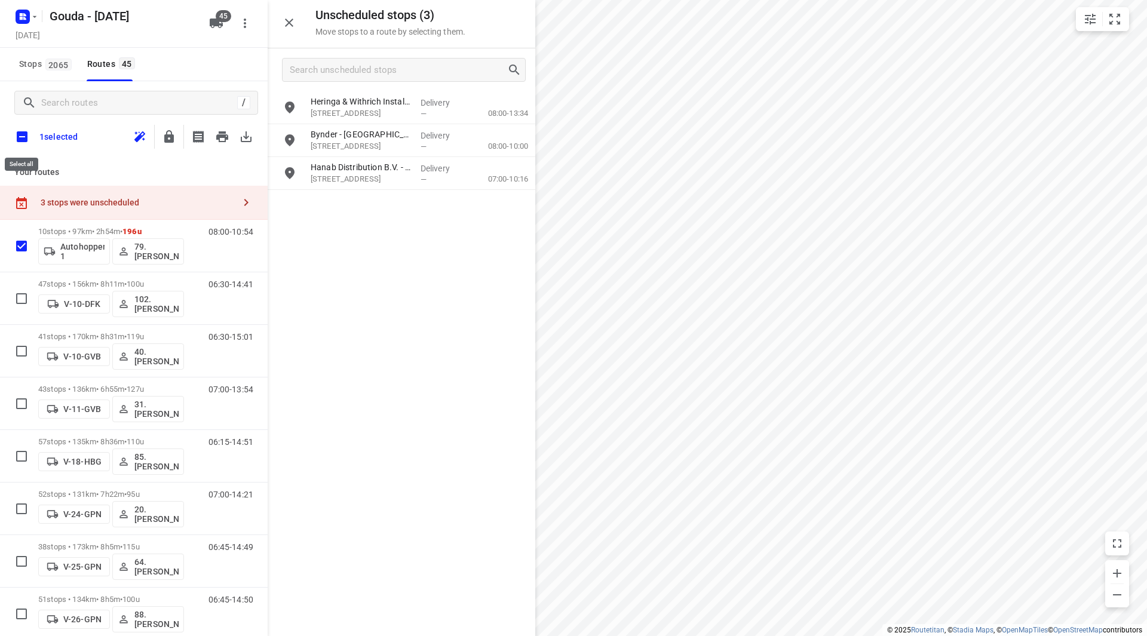
checkbox input "true"
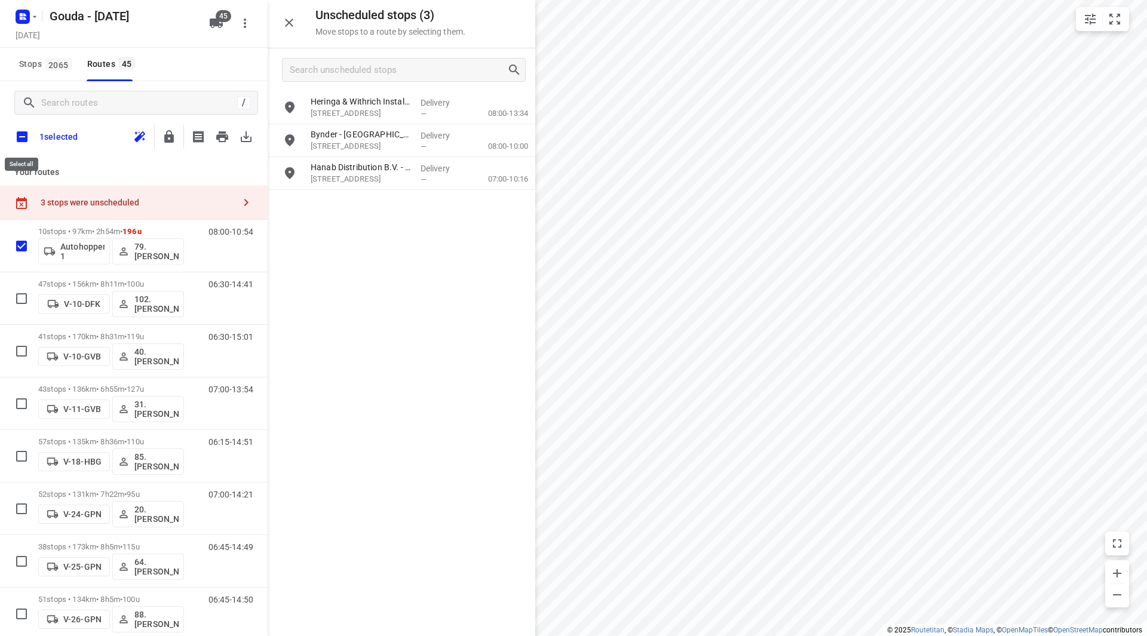
checkbox input "true"
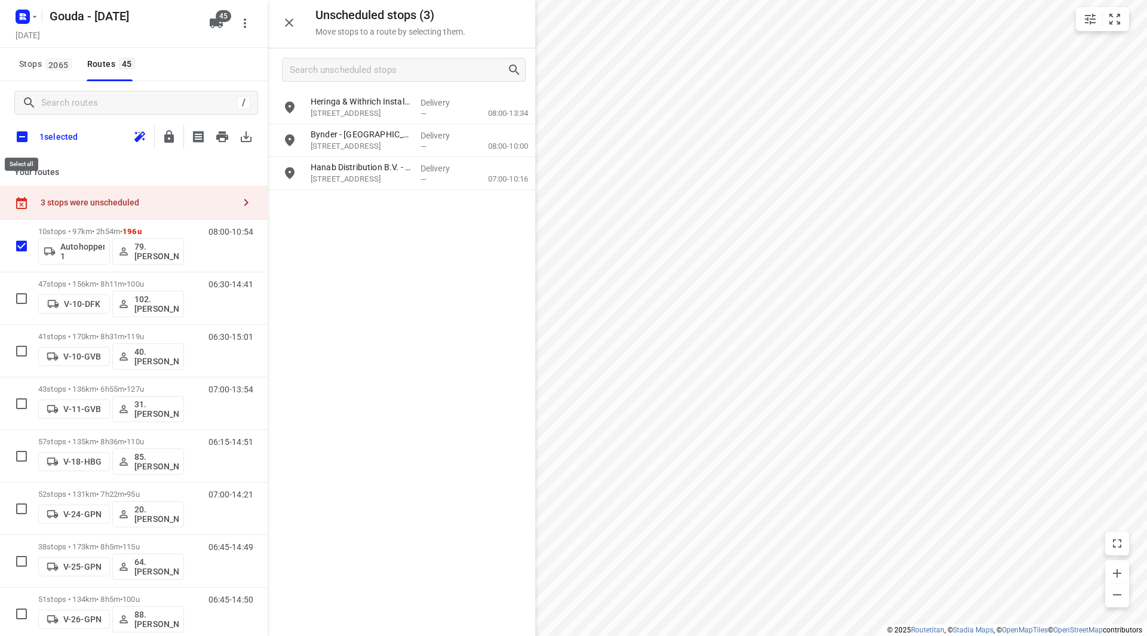
checkbox input "true"
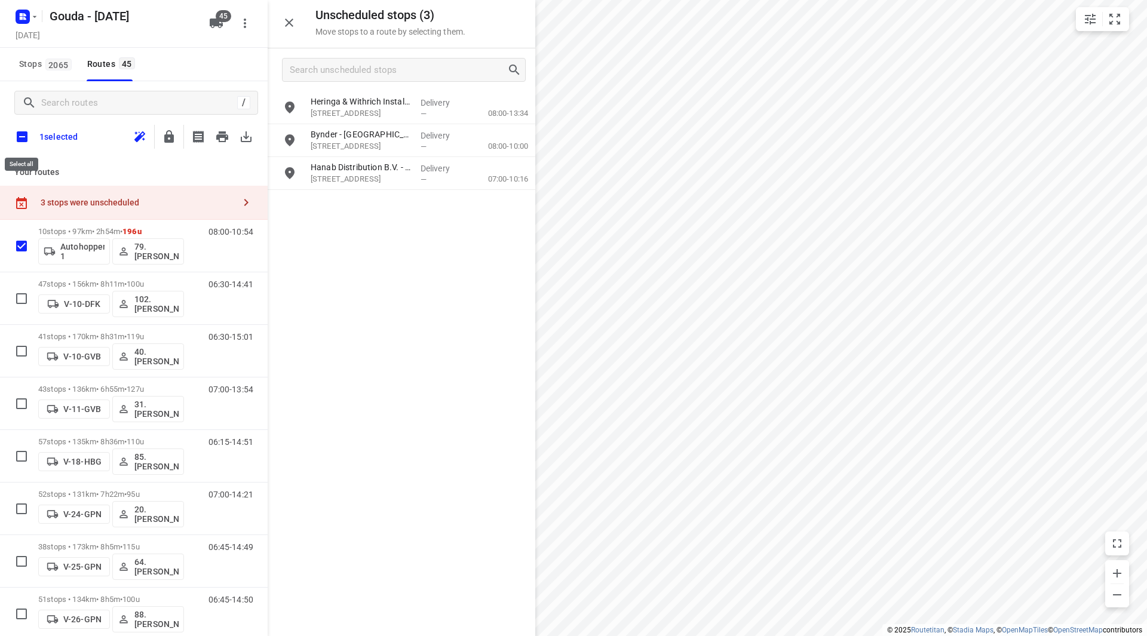
checkbox input "true"
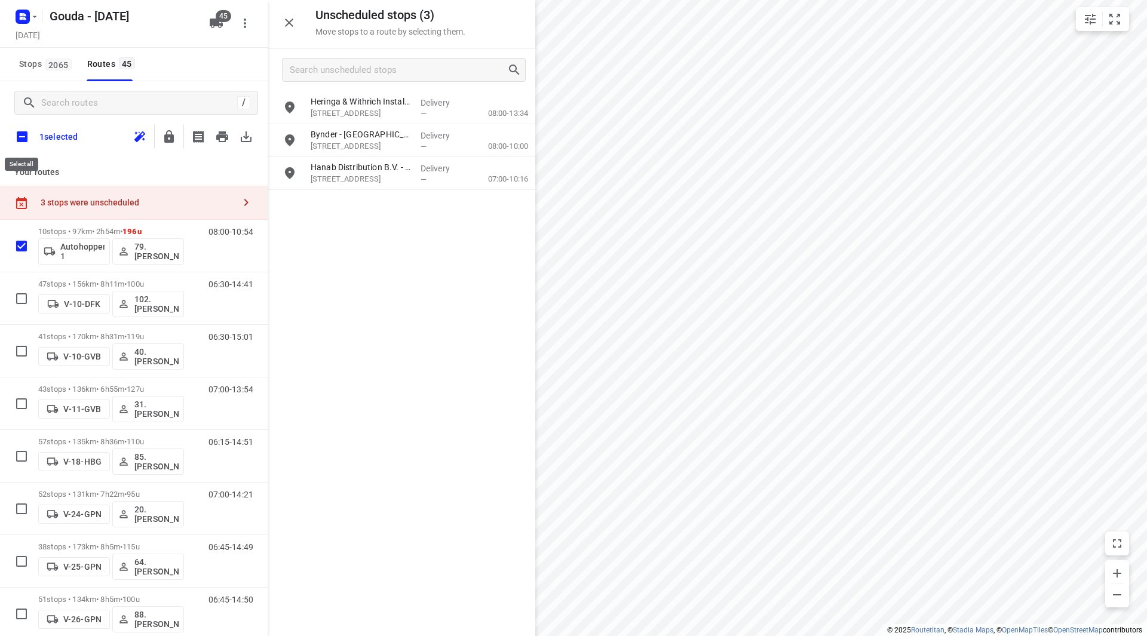
checkbox input "true"
click at [172, 139] on icon "button" at bounding box center [169, 137] width 14 height 14
click at [19, 139] on input "checkbox" at bounding box center [22, 136] width 25 height 25
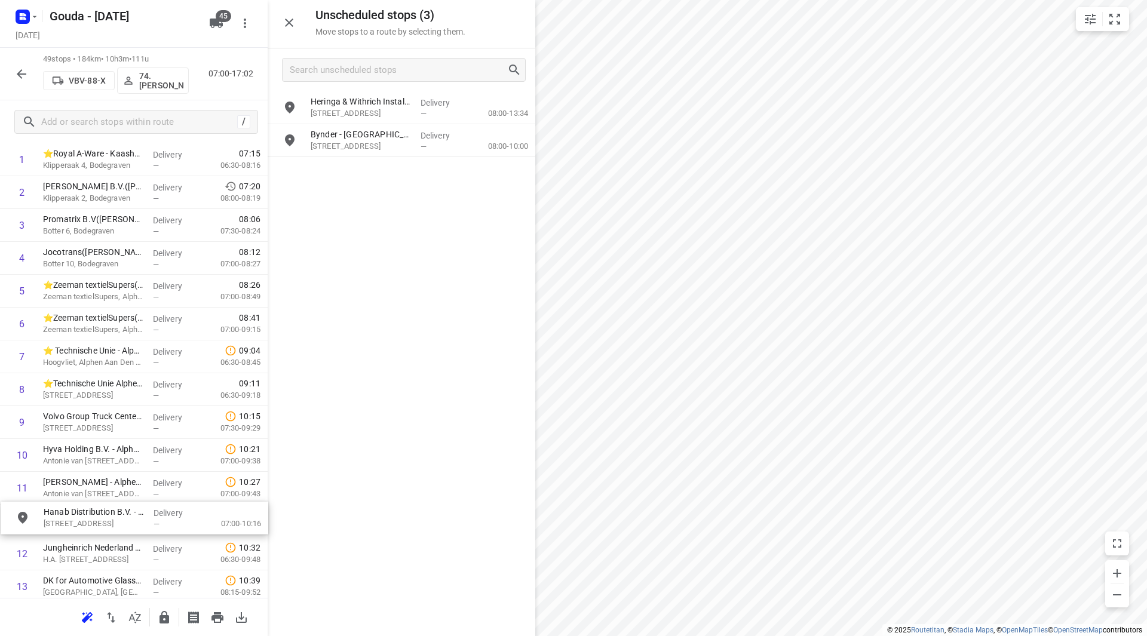
scroll to position [105, 0]
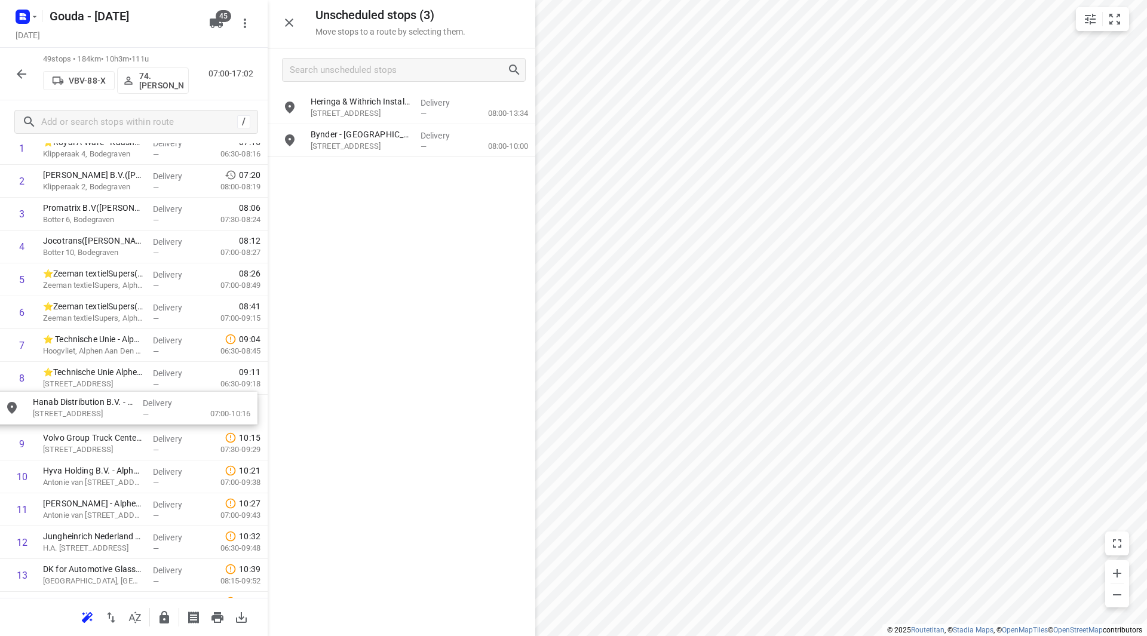
drag, startPoint x: 383, startPoint y: 169, endPoint x: 100, endPoint y: 404, distance: 367.7
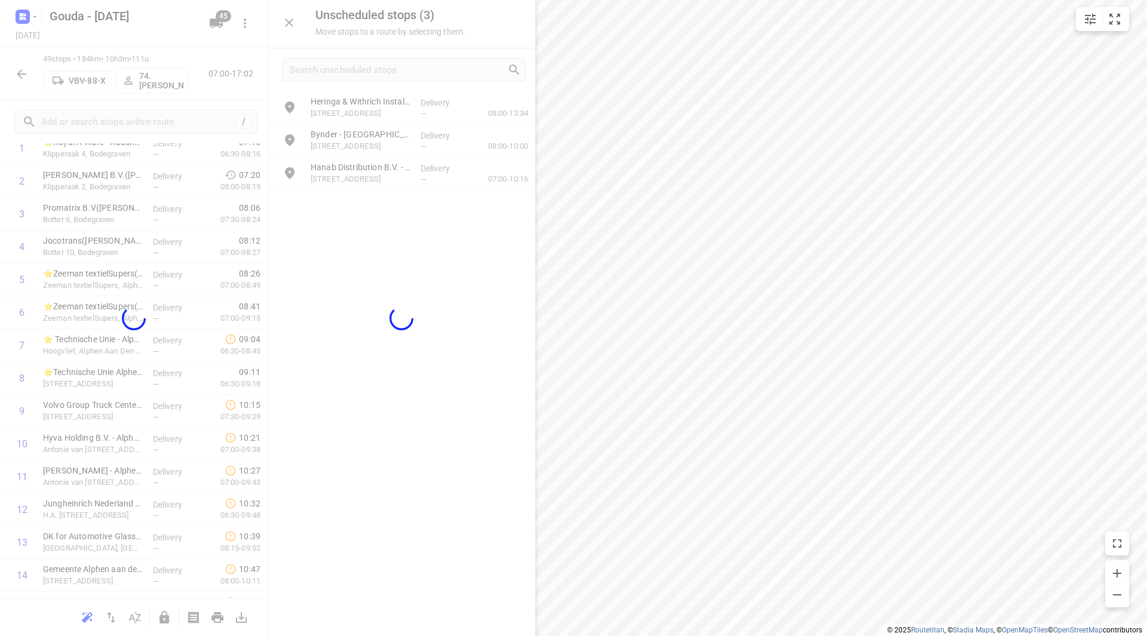
click at [288, 364] on div at bounding box center [402, 318] width 268 height 636
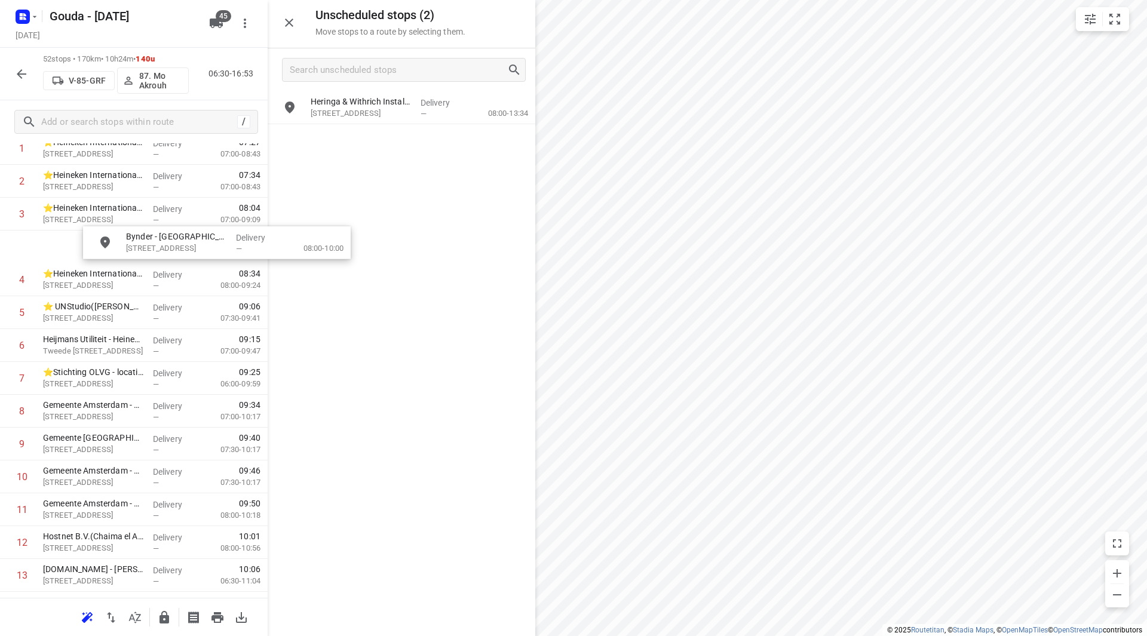
scroll to position [105, 0]
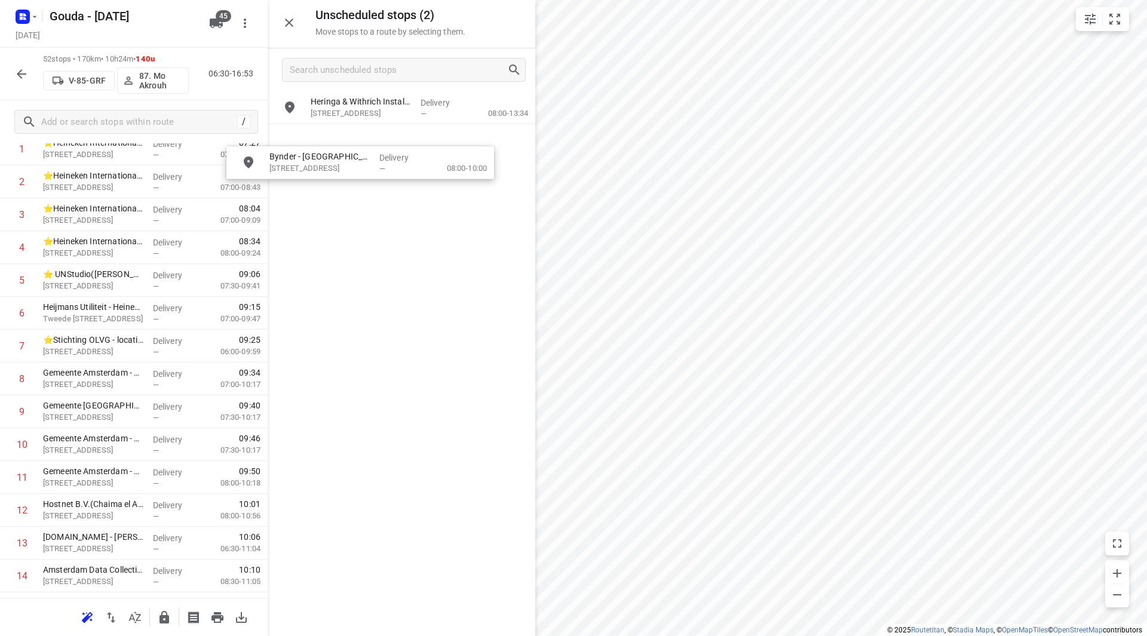
drag, startPoint x: 358, startPoint y: 140, endPoint x: 349, endPoint y: 137, distance: 9.6
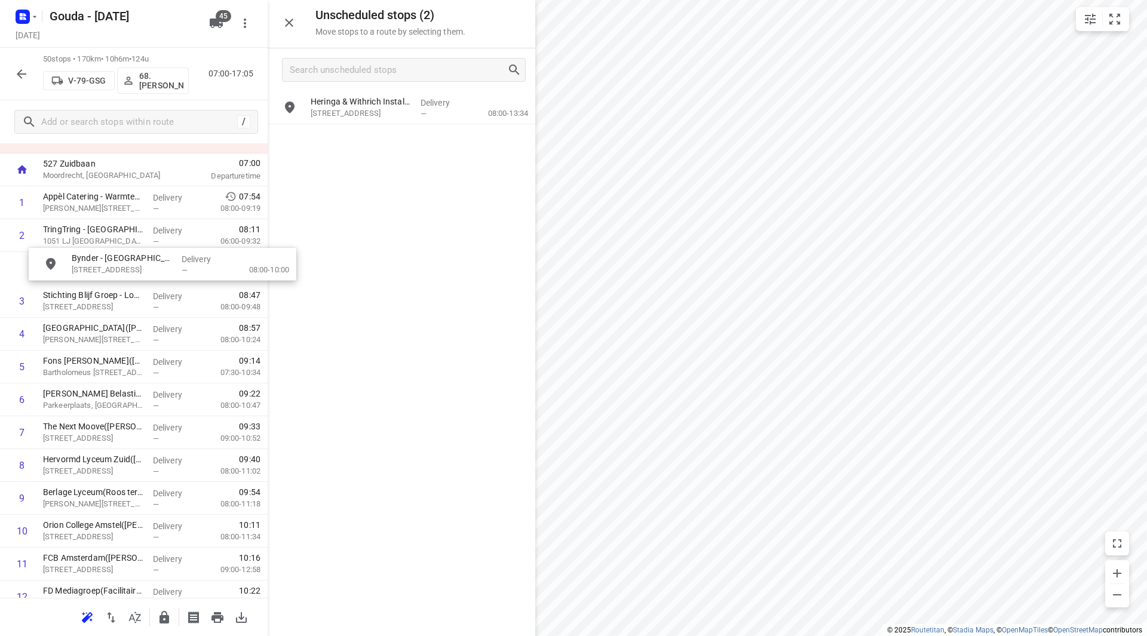
scroll to position [50, 0]
drag, startPoint x: 380, startPoint y: 151, endPoint x: 111, endPoint y: 310, distance: 312.5
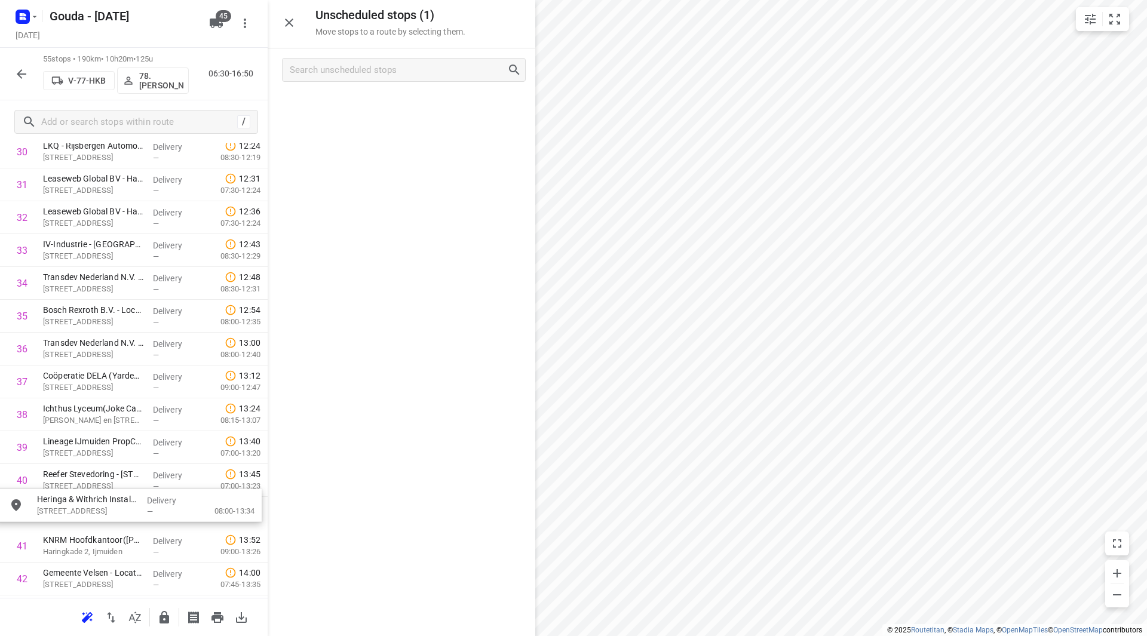
scroll to position [1065, 0]
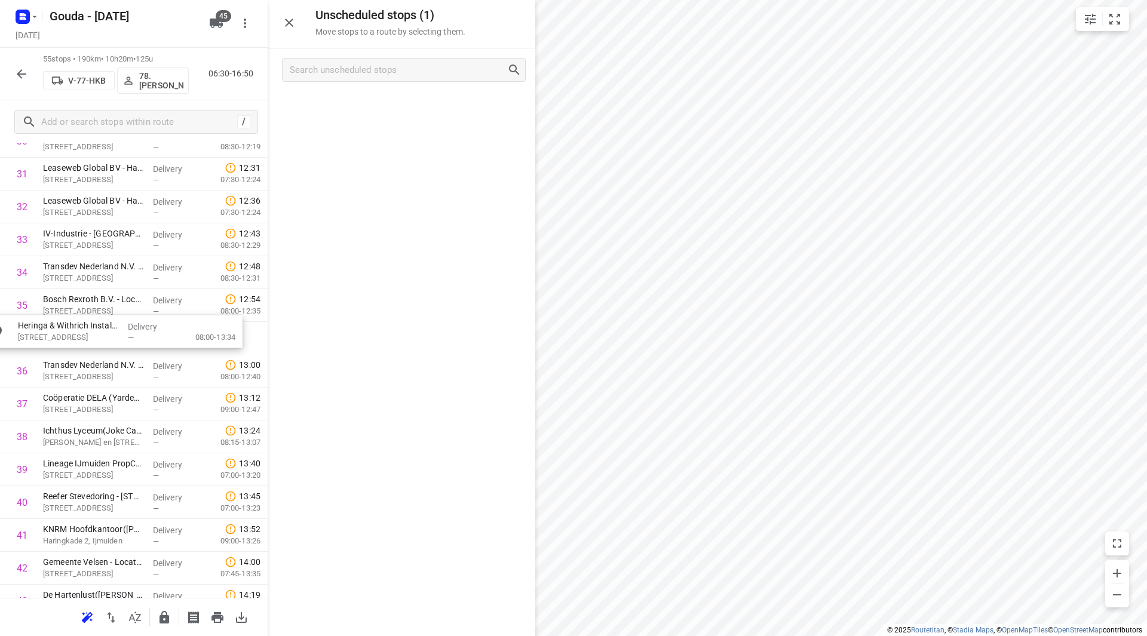
drag, startPoint x: 414, startPoint y: 146, endPoint x: 91, endPoint y: 338, distance: 375.5
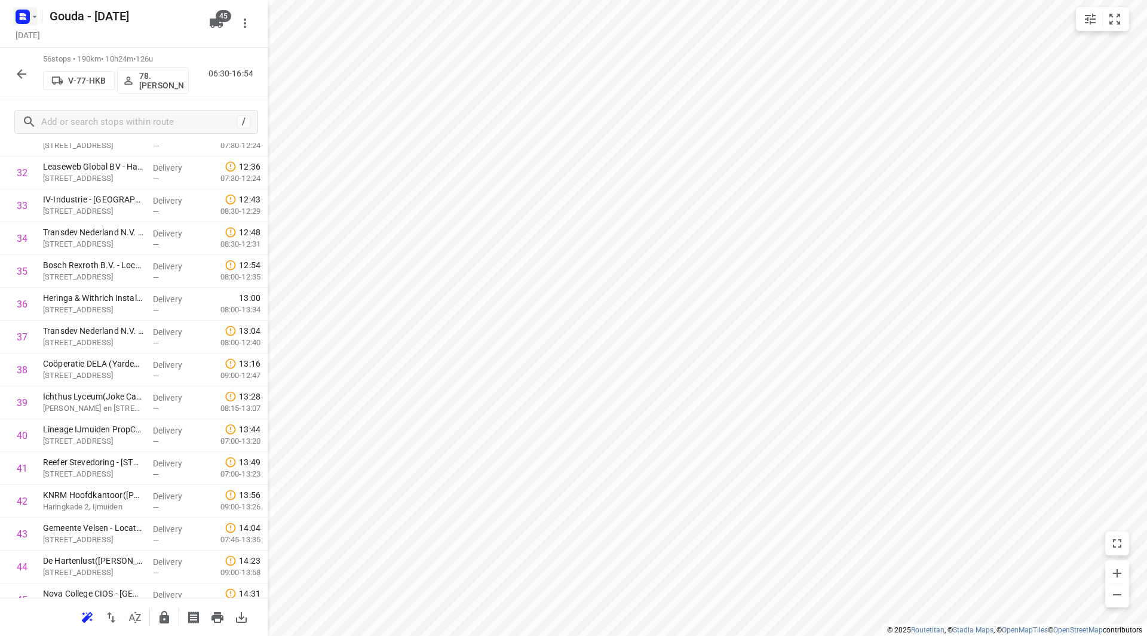
click at [36, 16] on icon "button" at bounding box center [35, 17] width 10 height 10
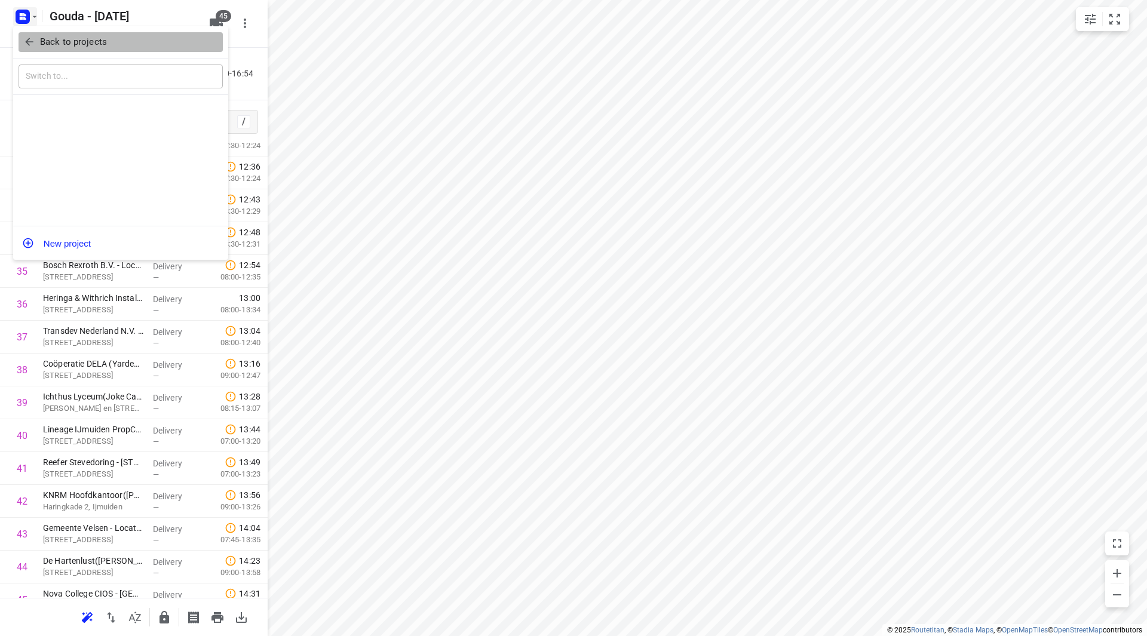
click at [41, 46] on p "Back to projects" at bounding box center [73, 42] width 67 height 14
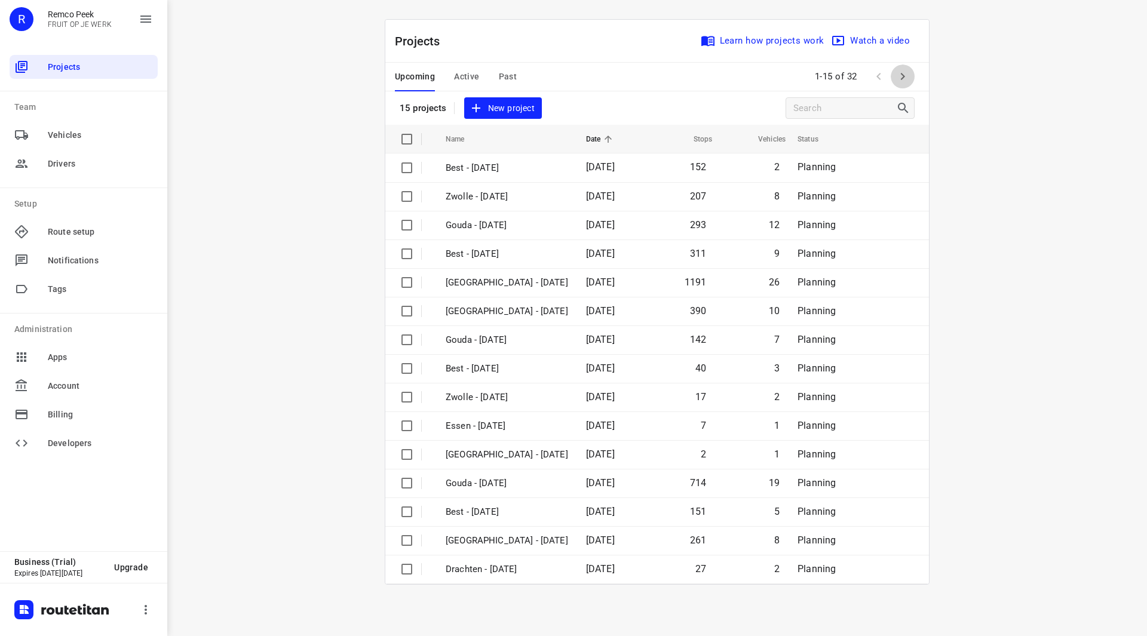
click at [906, 70] on icon "button" at bounding box center [902, 76] width 14 height 14
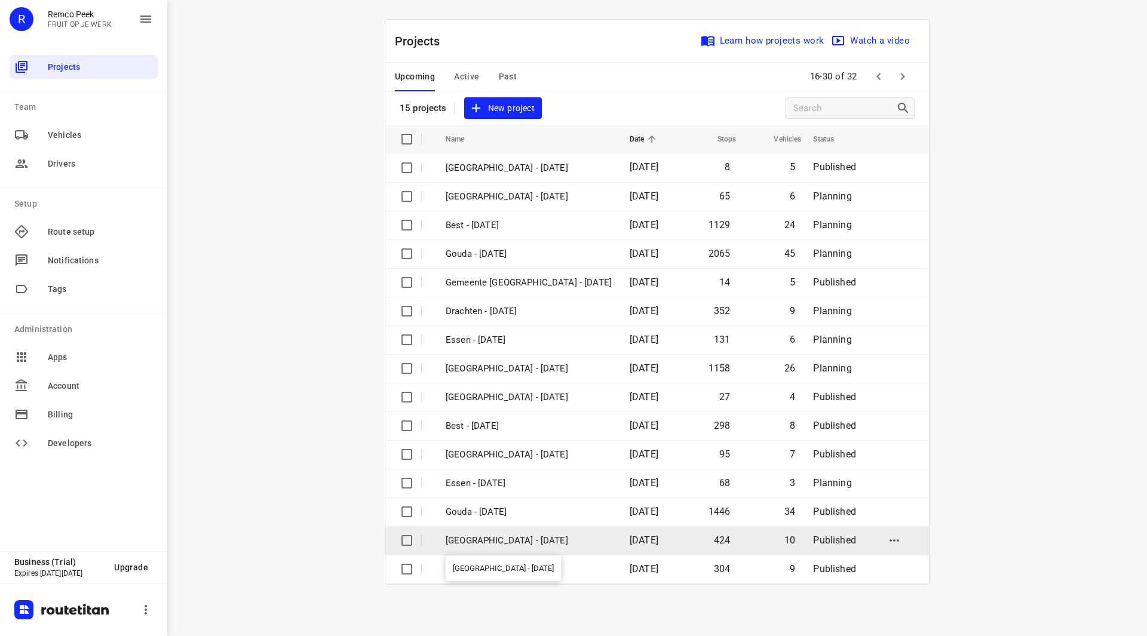
click at [496, 543] on p "[GEOGRAPHIC_DATA] - [DATE]" at bounding box center [529, 541] width 166 height 14
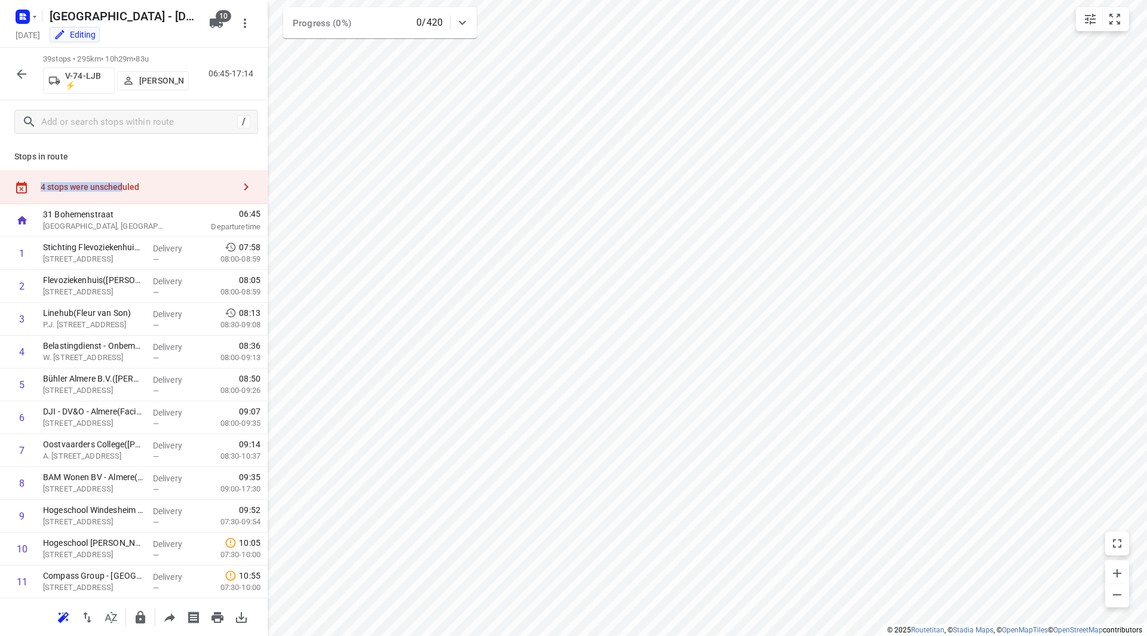
click at [124, 163] on div "Stops in route 4 stops were unscheduled 31 Bohemenstraat Zwolle, Netherlands 06…" at bounding box center [134, 370] width 268 height 454
click at [134, 183] on div "4 stops were unscheduled" at bounding box center [138, 187] width 194 height 10
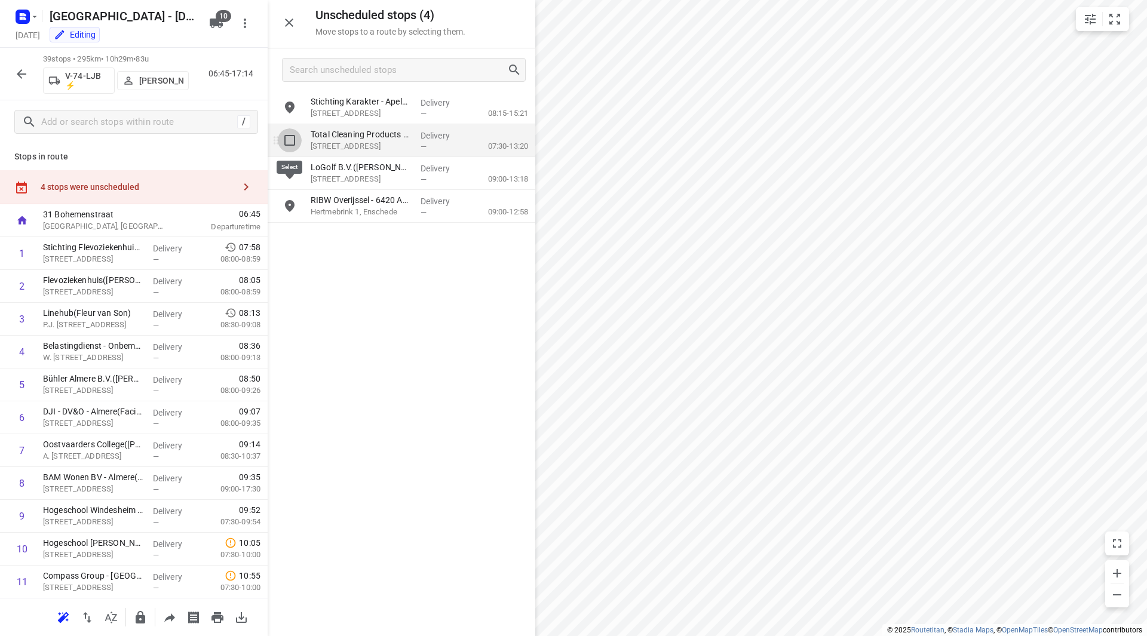
click at [287, 140] on input "grid" at bounding box center [290, 140] width 24 height 24
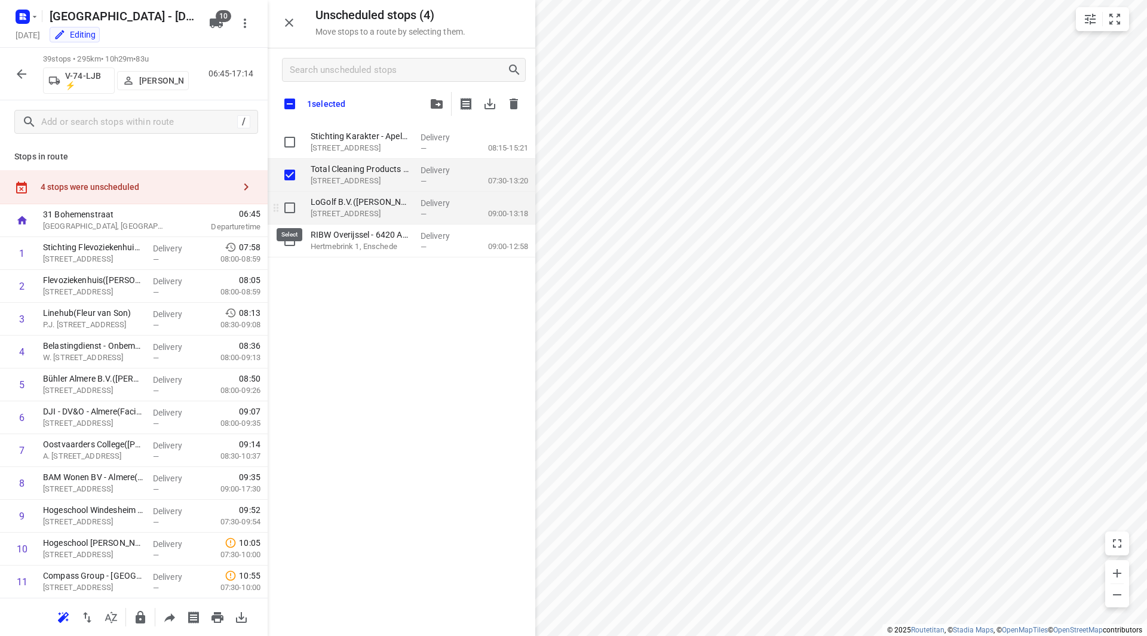
click at [288, 199] on input "grid" at bounding box center [290, 208] width 24 height 24
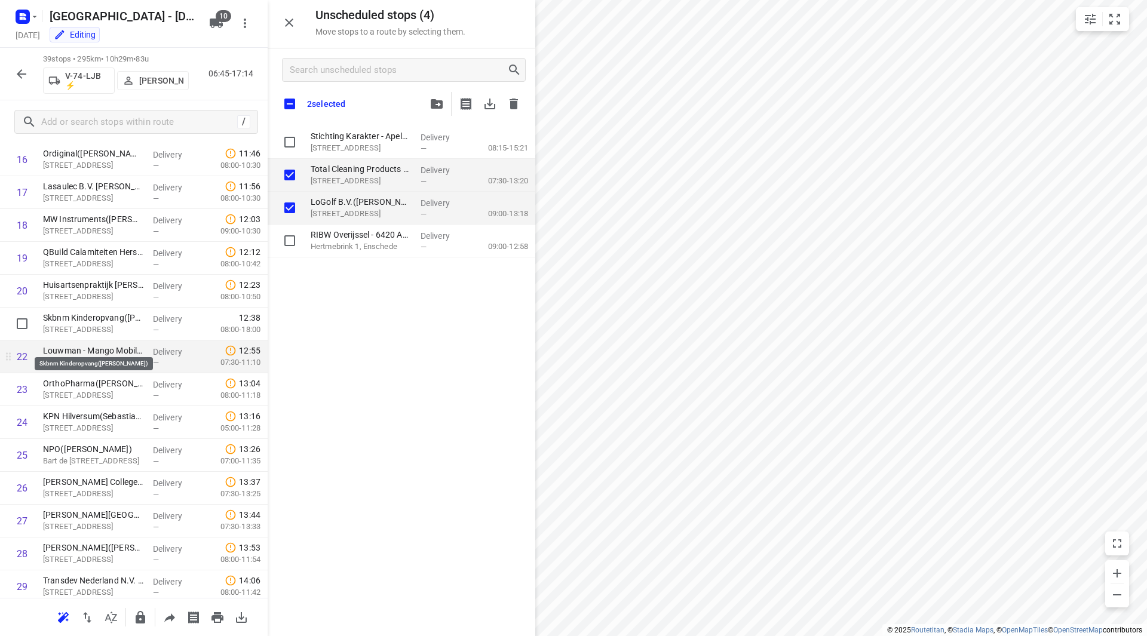
scroll to position [597, 0]
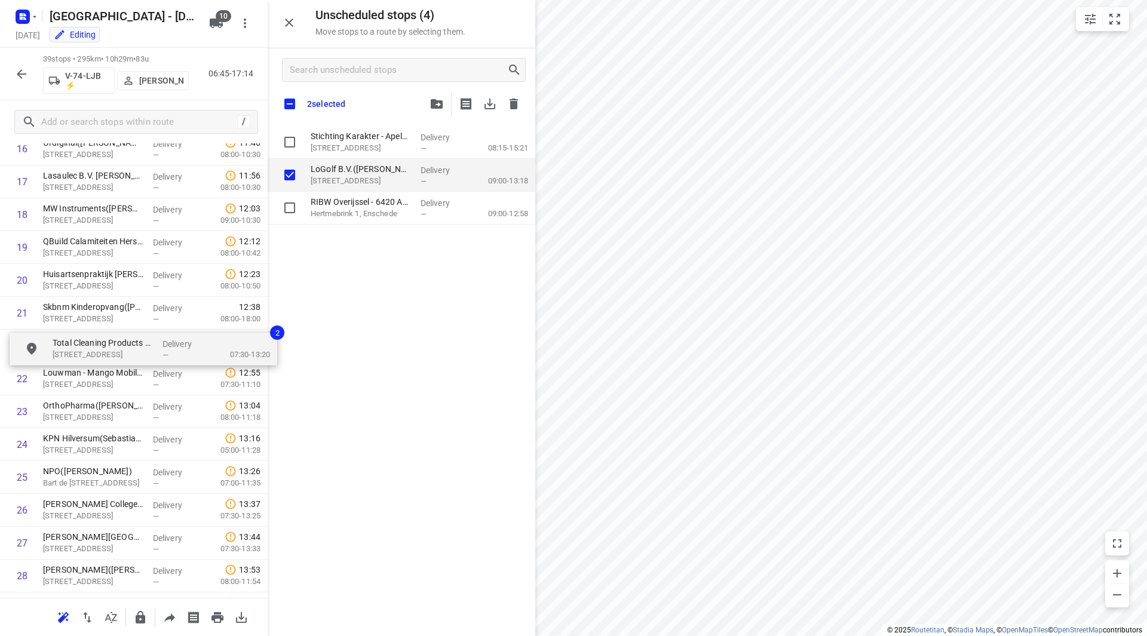
drag, startPoint x: 327, startPoint y: 176, endPoint x: 53, endPoint y: 349, distance: 324.3
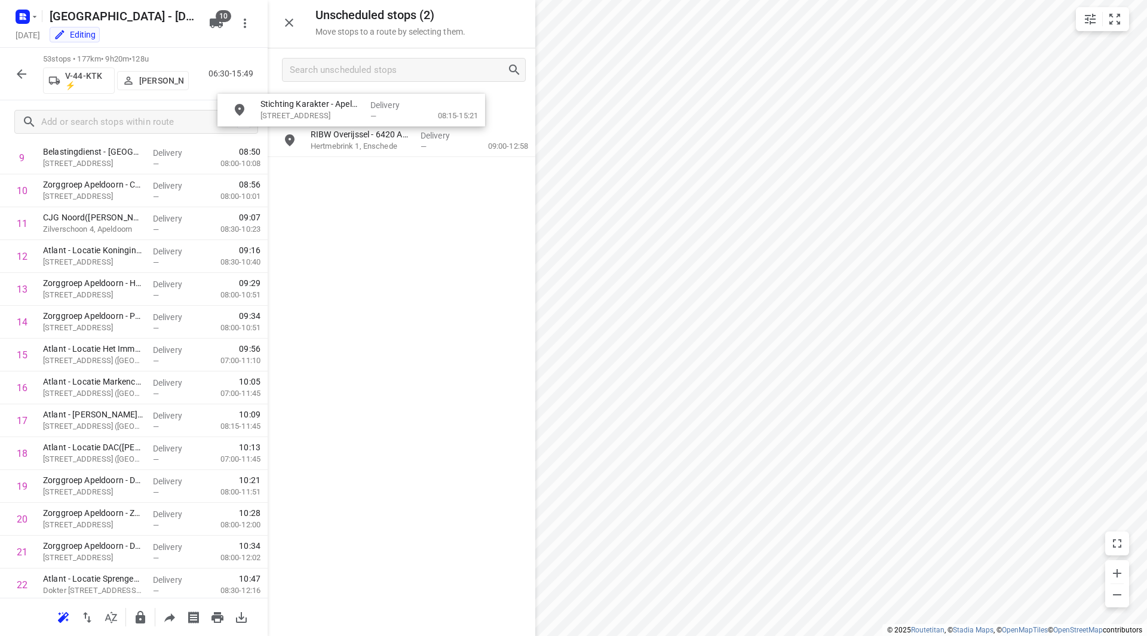
scroll to position [336, 0]
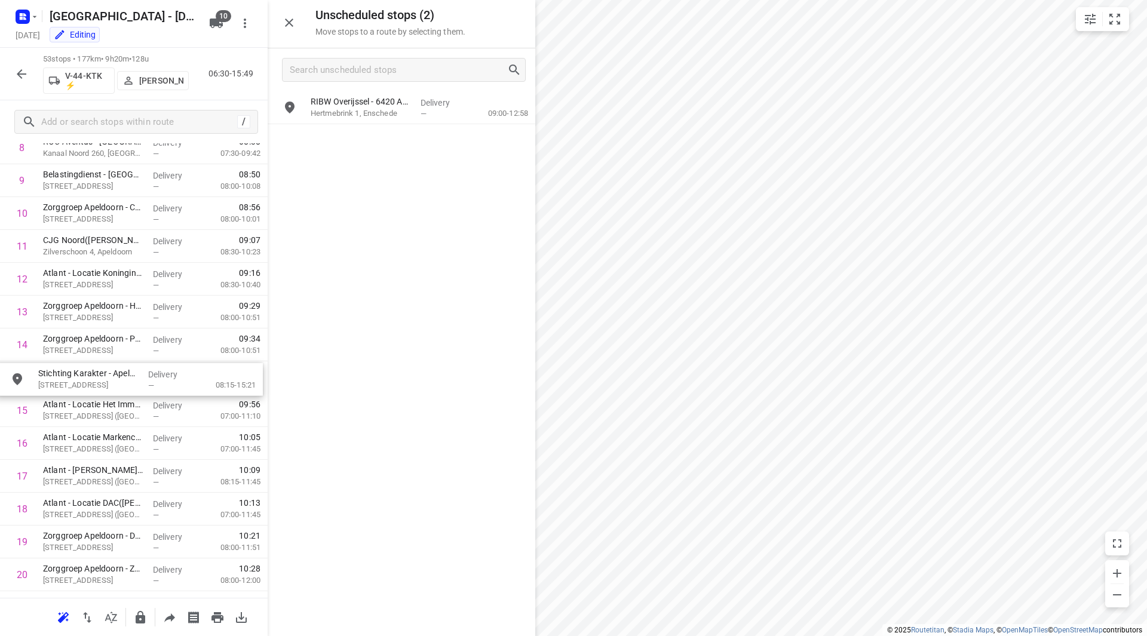
drag, startPoint x: 385, startPoint y: 107, endPoint x: 109, endPoint y: 379, distance: 387.3
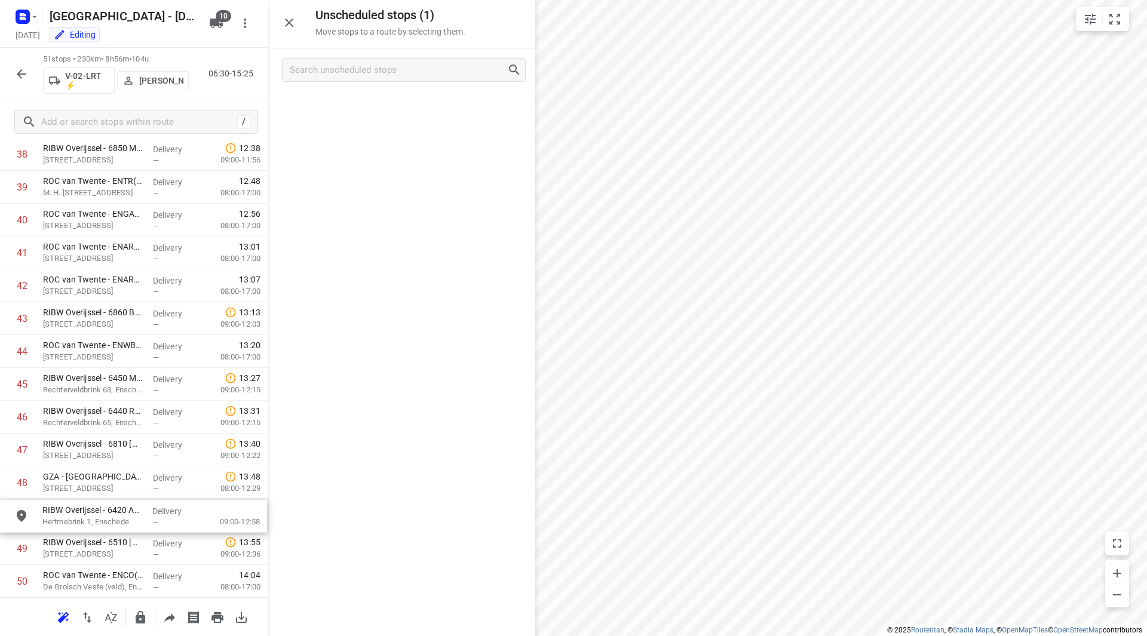
scroll to position [1322, 0]
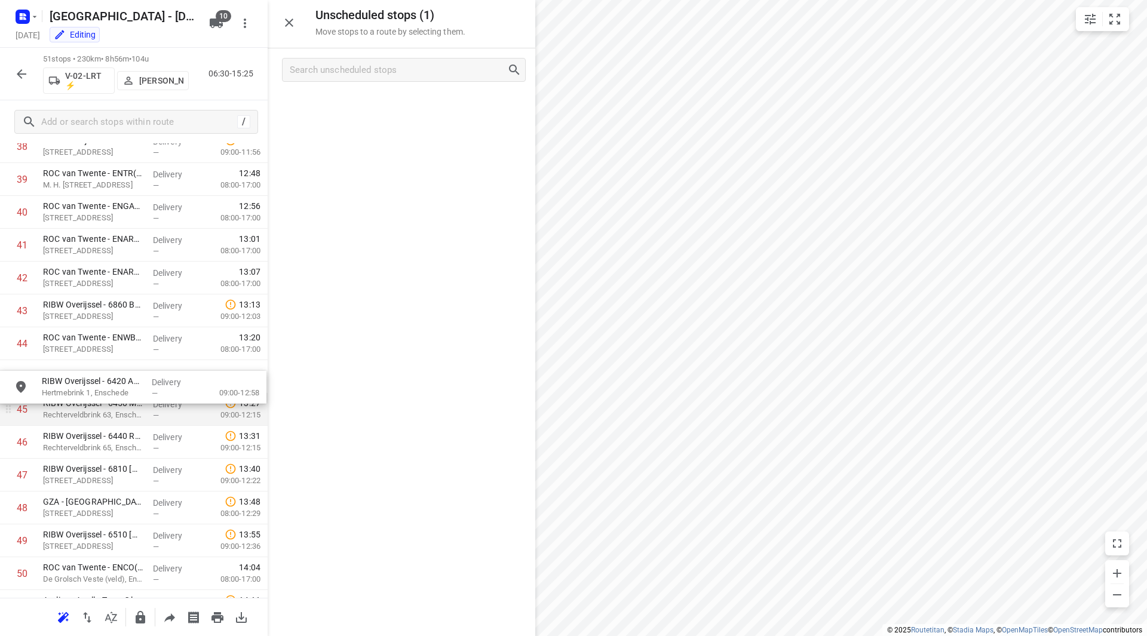
drag, startPoint x: 368, startPoint y: 113, endPoint x: 104, endPoint y: 394, distance: 385.7
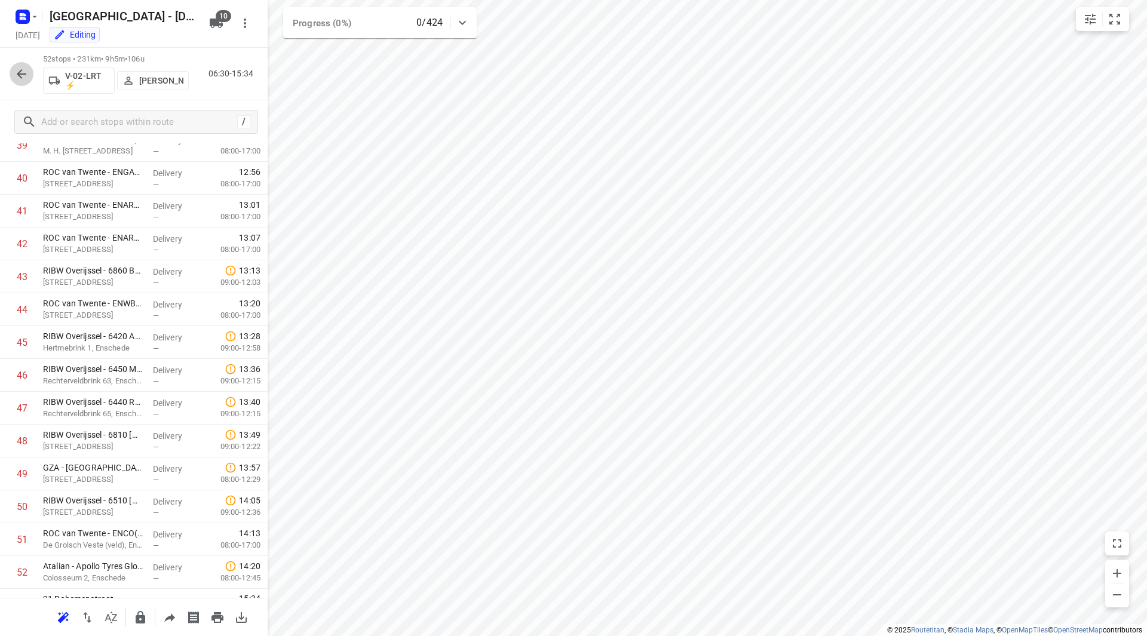
click at [23, 72] on icon "button" at bounding box center [21, 74] width 14 height 14
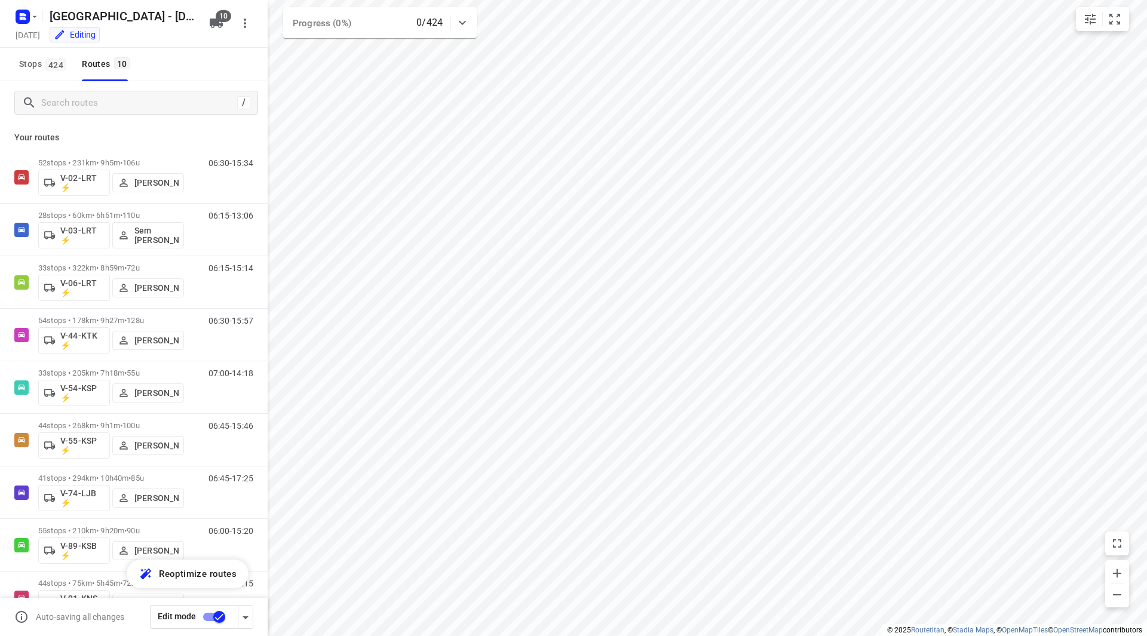
click at [213, 619] on input "checkbox" at bounding box center [219, 617] width 68 height 23
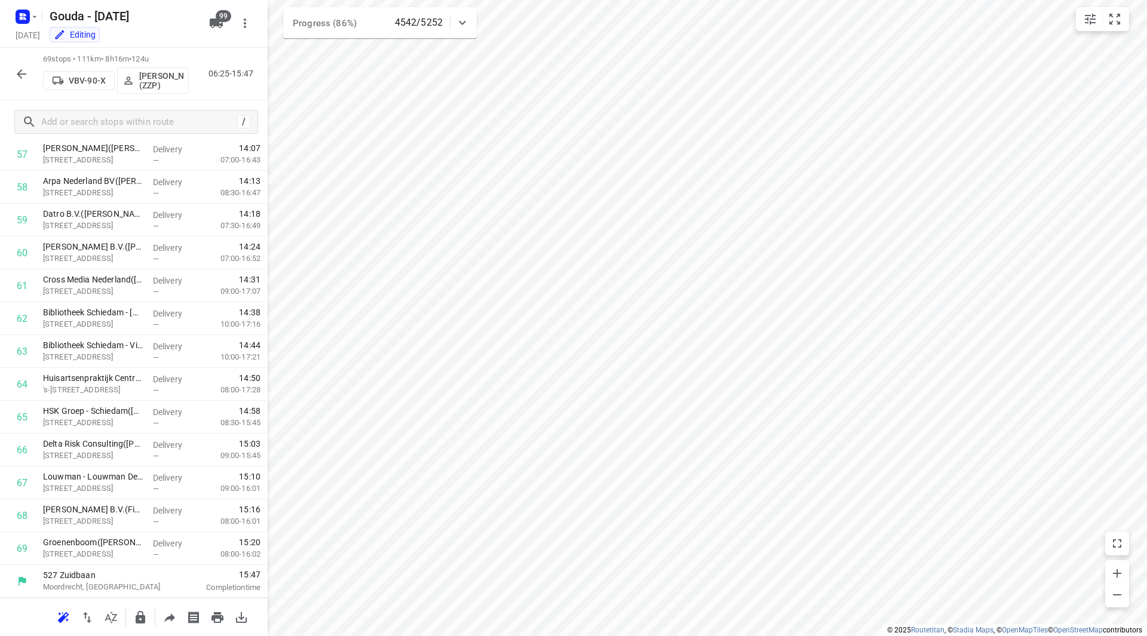
click at [27, 72] on icon "button" at bounding box center [21, 74] width 14 height 14
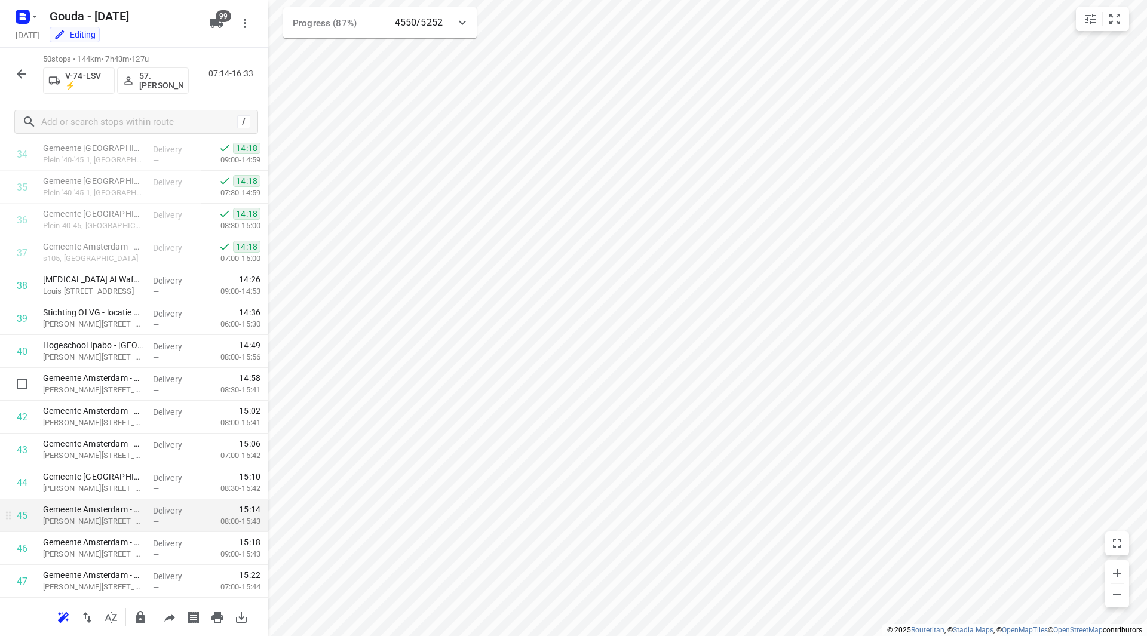
scroll to position [1280, 0]
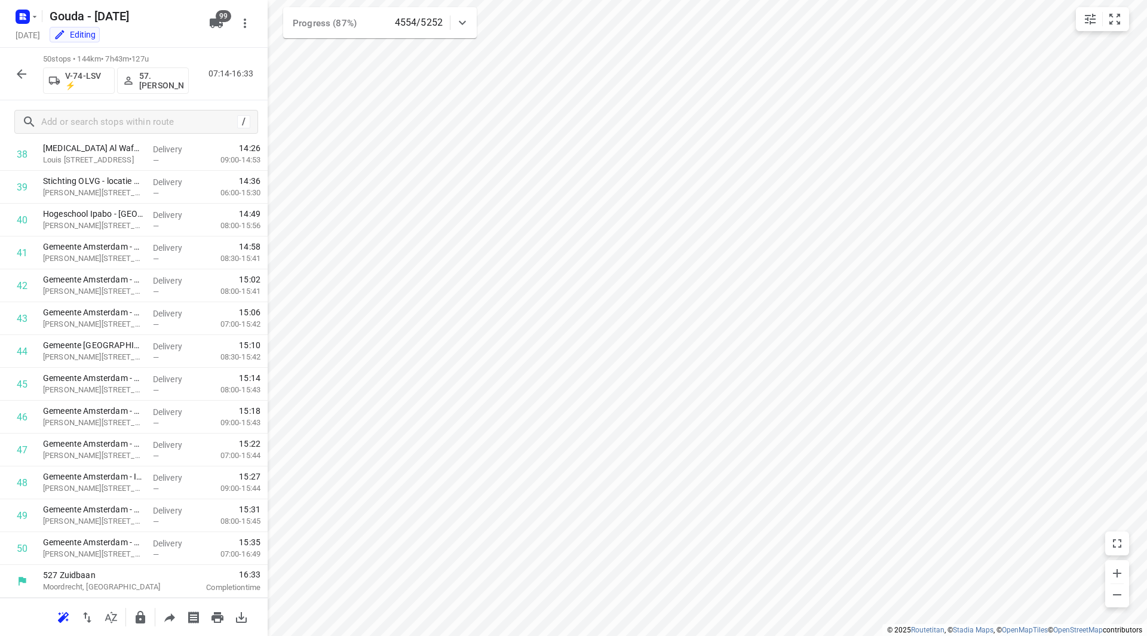
click at [16, 70] on icon "button" at bounding box center [21, 74] width 14 height 14
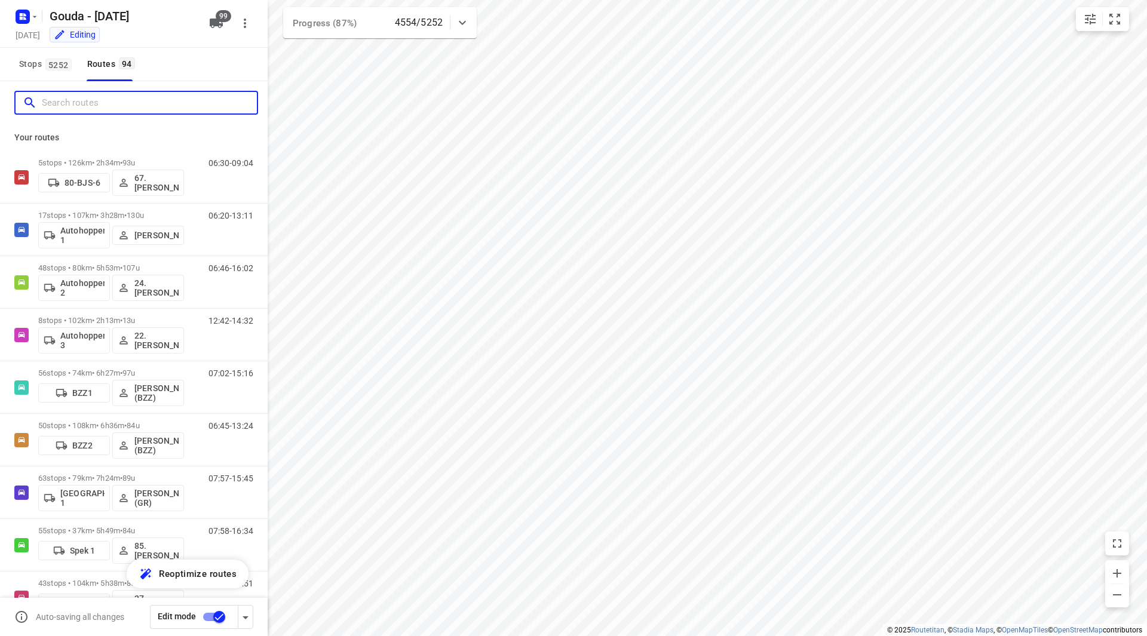
click at [85, 105] on input "Search routes" at bounding box center [149, 103] width 215 height 19
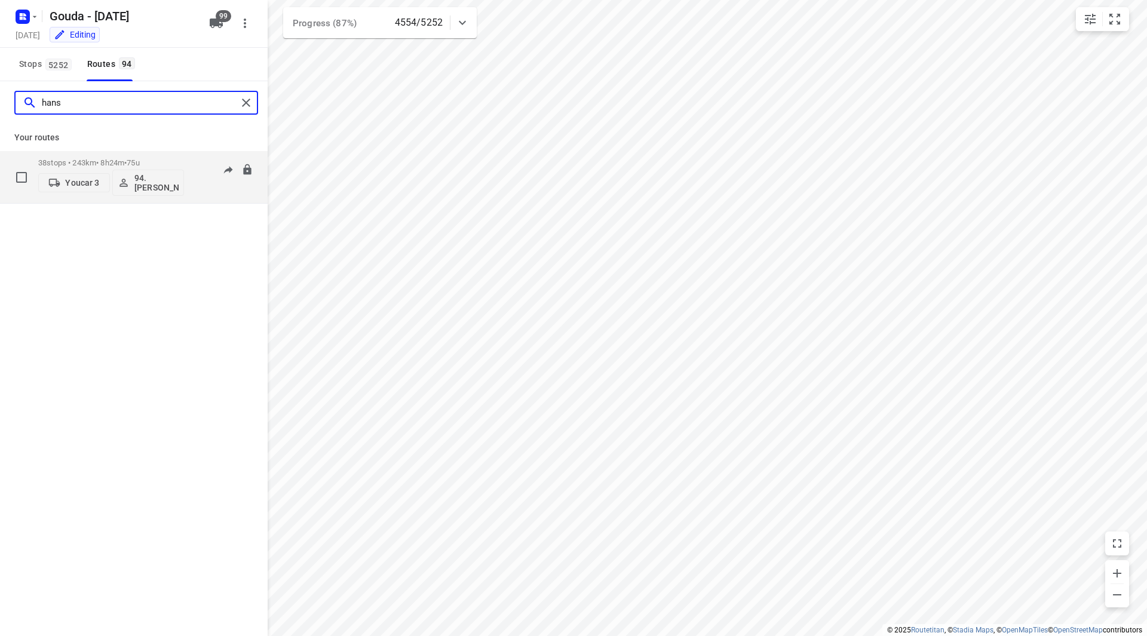
type input "hans"
click at [139, 160] on span "75u" at bounding box center [133, 162] width 13 height 9
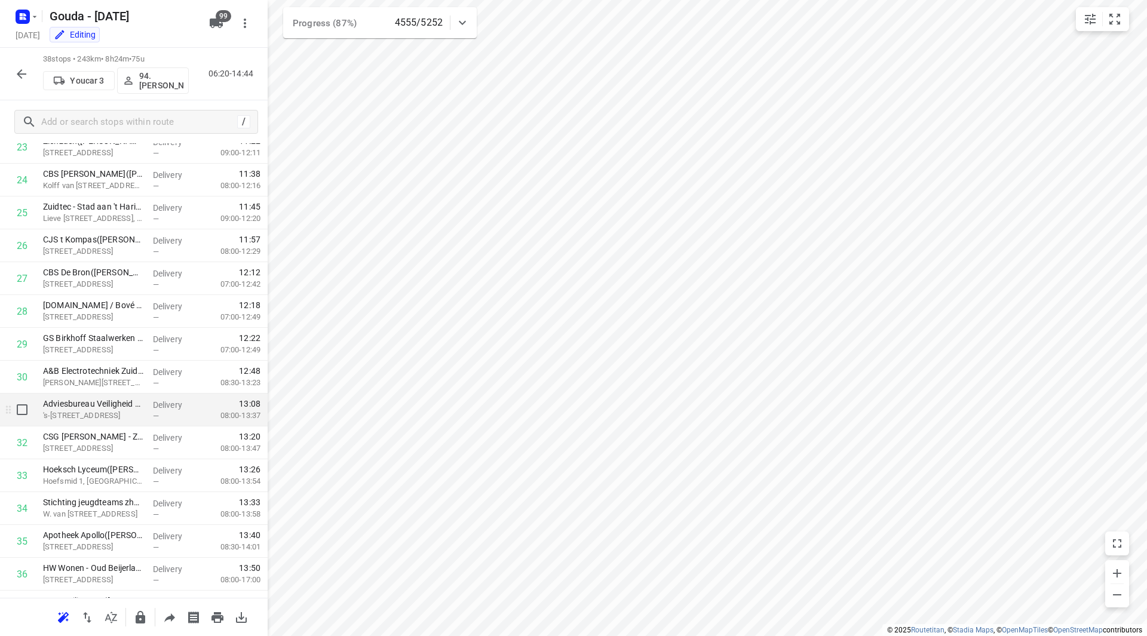
scroll to position [707, 0]
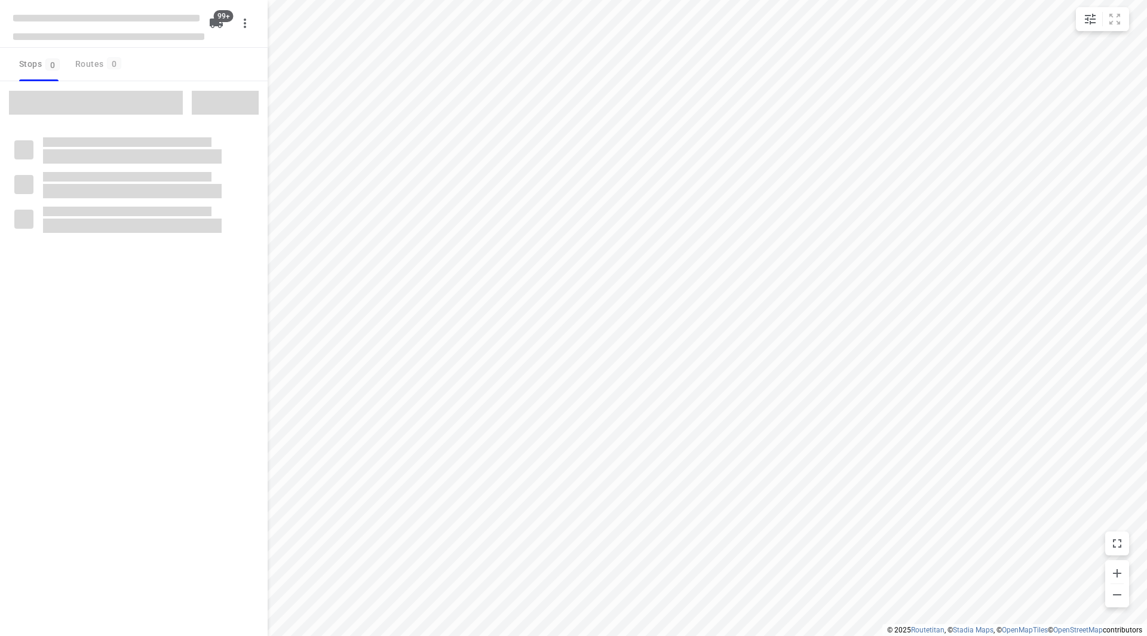
checkbox input "true"
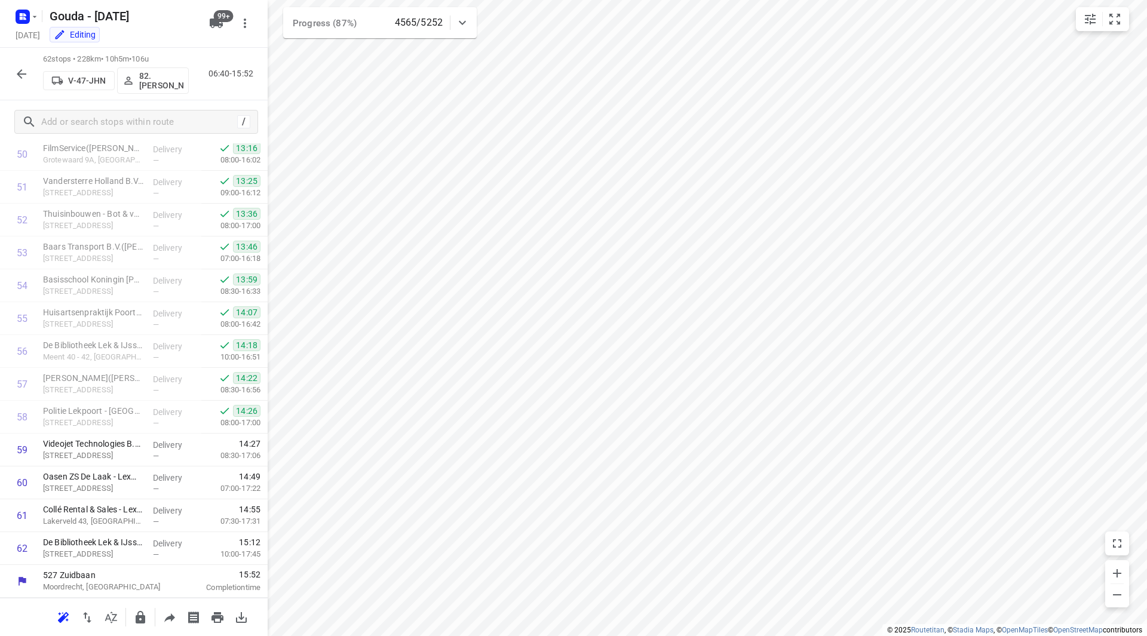
scroll to position [1675, 0]
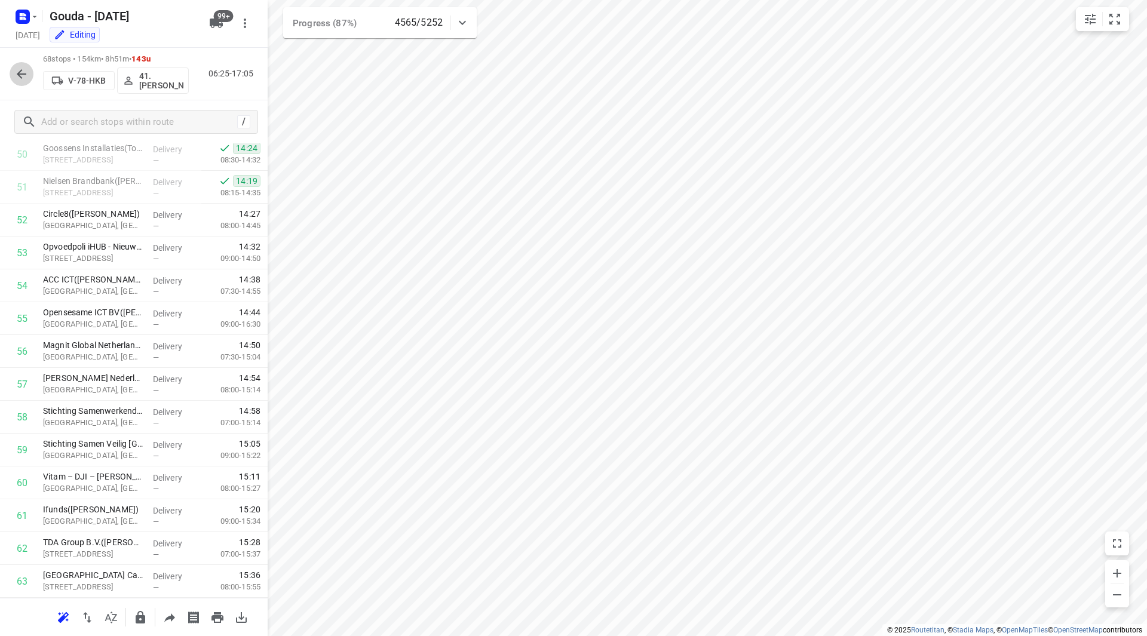
click at [24, 75] on icon "button" at bounding box center [21, 74] width 14 height 14
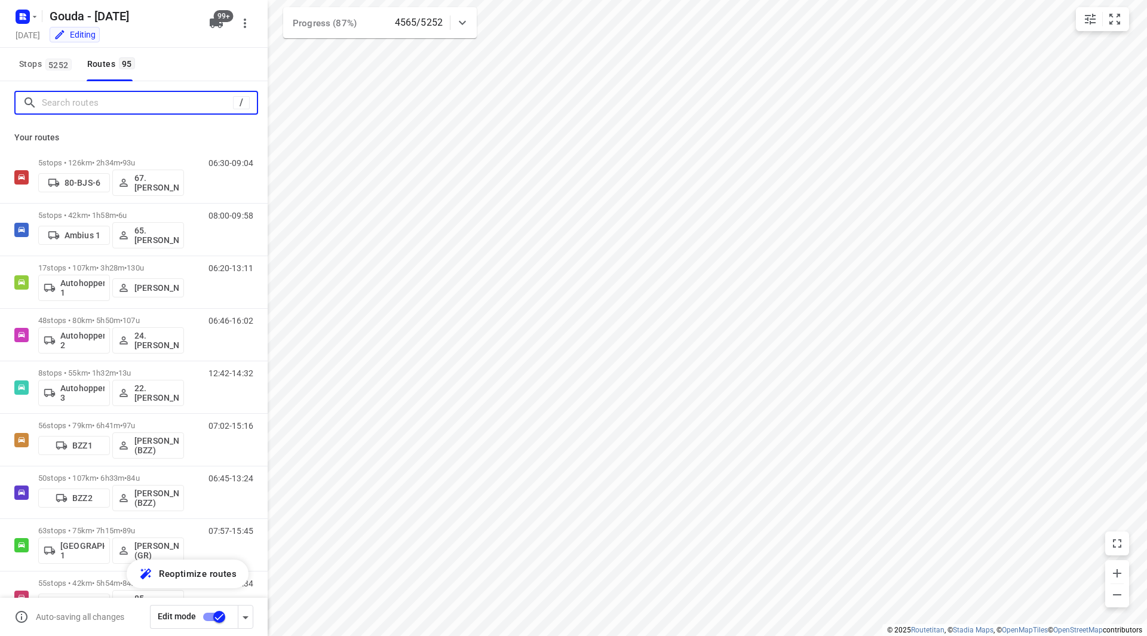
click at [98, 106] on input "Search routes" at bounding box center [137, 103] width 191 height 19
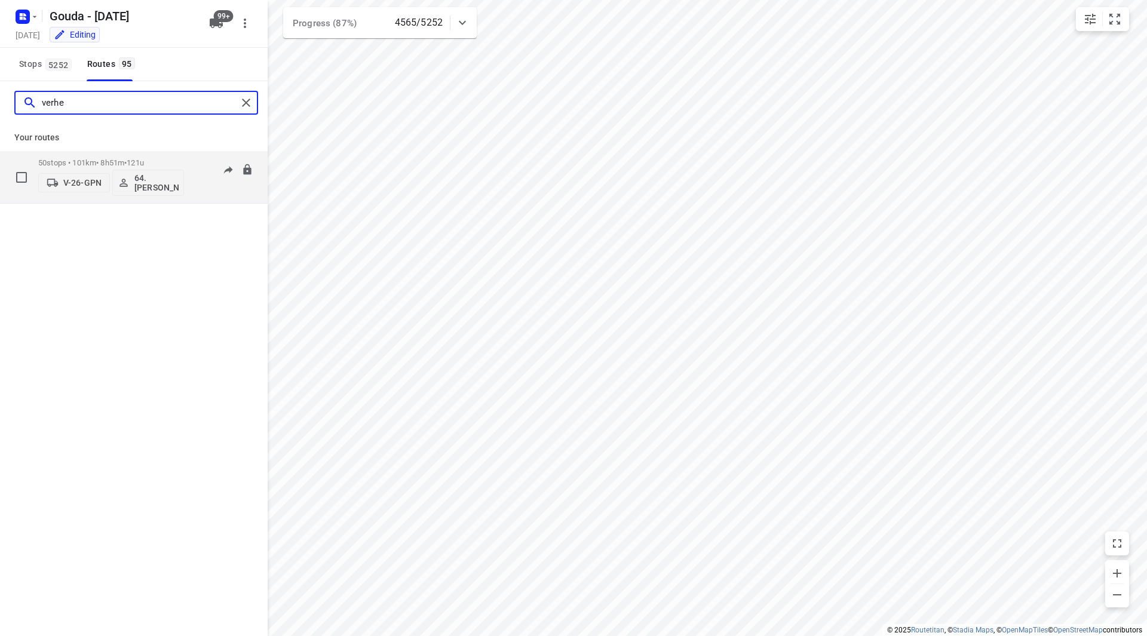
type input "verhe"
click at [162, 162] on p "50 stops • 101km • 8h51m • 121u" at bounding box center [111, 162] width 146 height 9
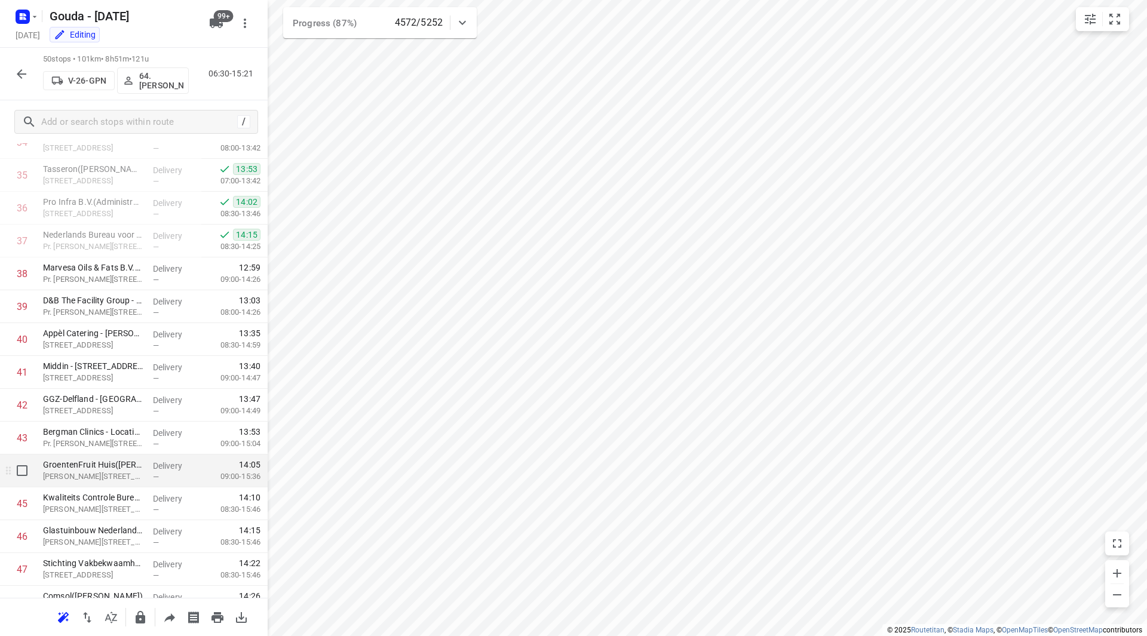
scroll to position [1280, 0]
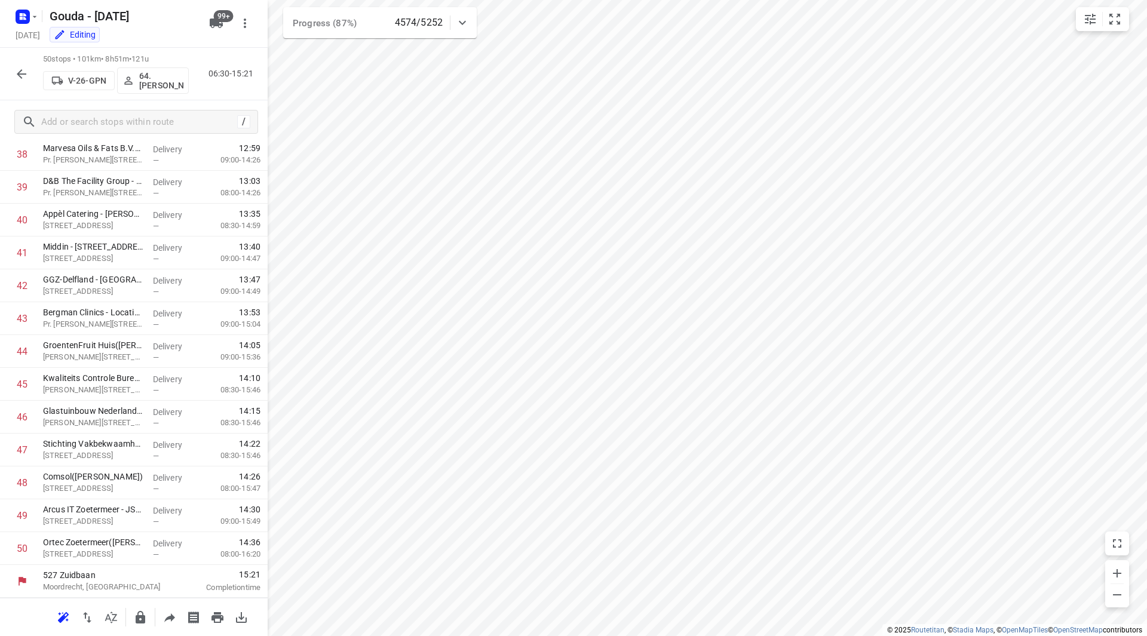
click at [16, 77] on icon "button" at bounding box center [21, 74] width 14 height 14
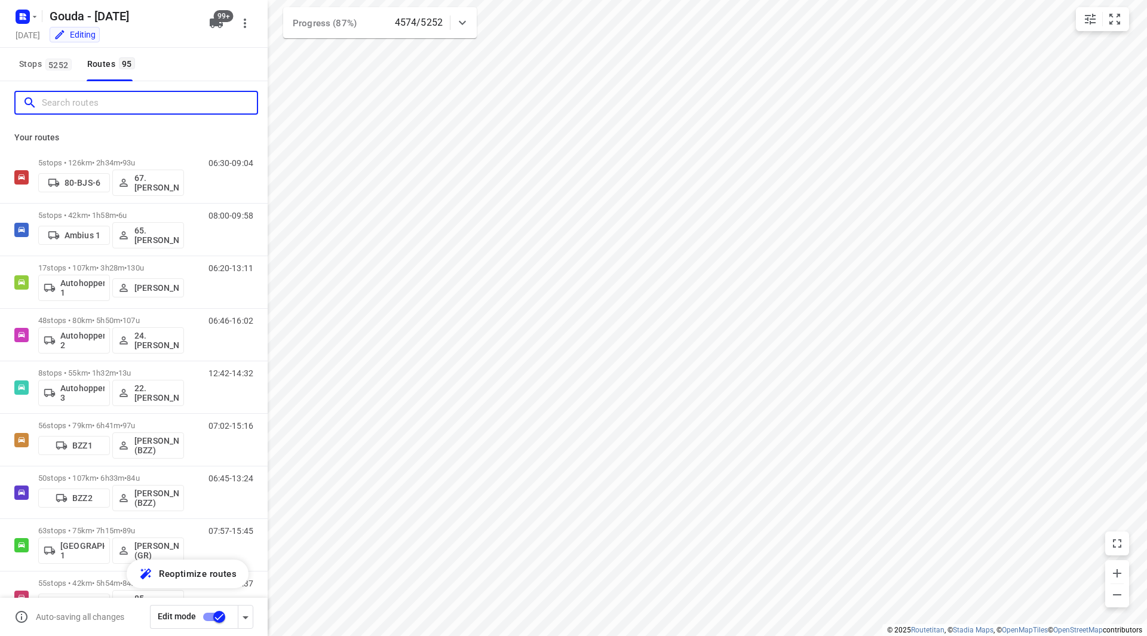
click at [55, 96] on input "Search routes" at bounding box center [149, 103] width 215 height 19
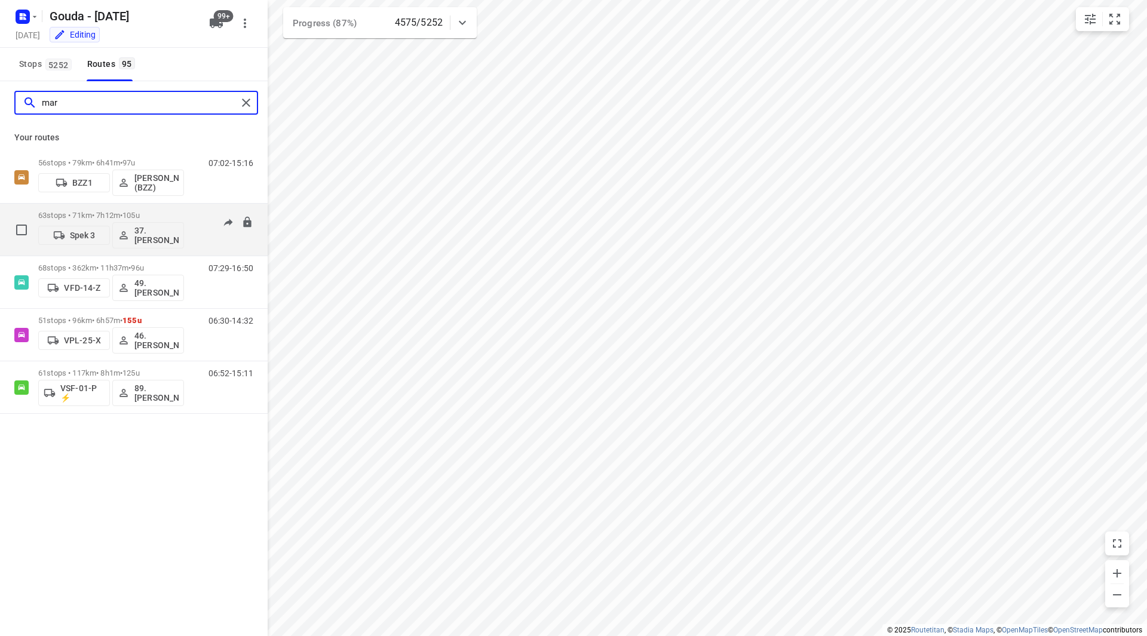
type input "mar"
click at [167, 211] on p "63 stops • 71km • 7h12m • 105u" at bounding box center [111, 215] width 146 height 9
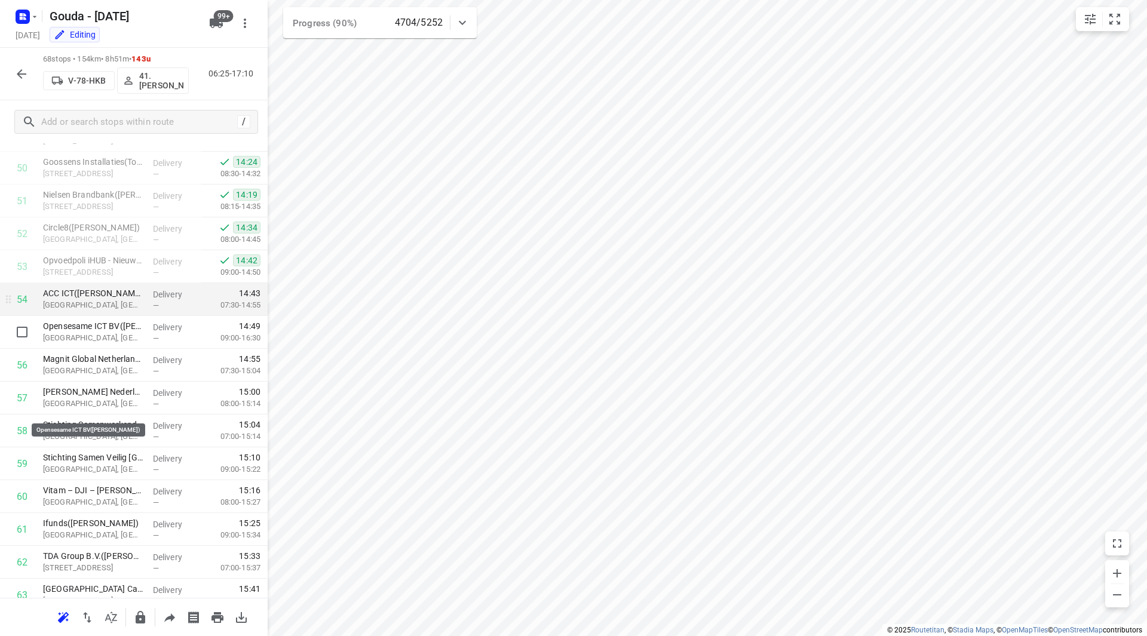
scroll to position [1573, 0]
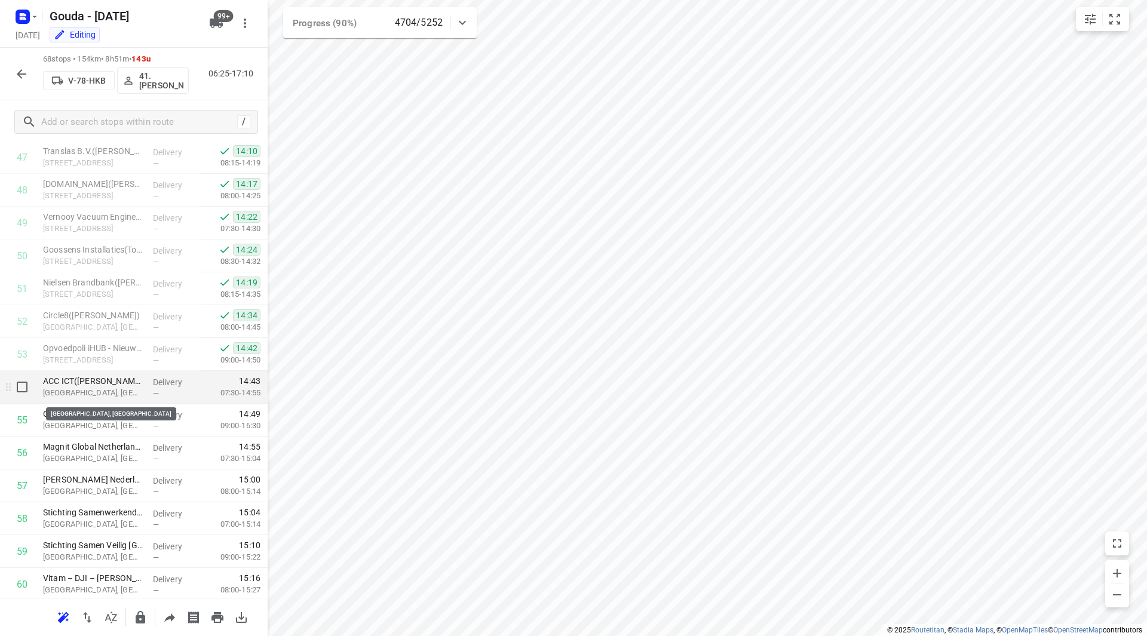
click at [108, 386] on p "ACC ICT(Nicole Laukens)" at bounding box center [93, 381] width 100 height 12
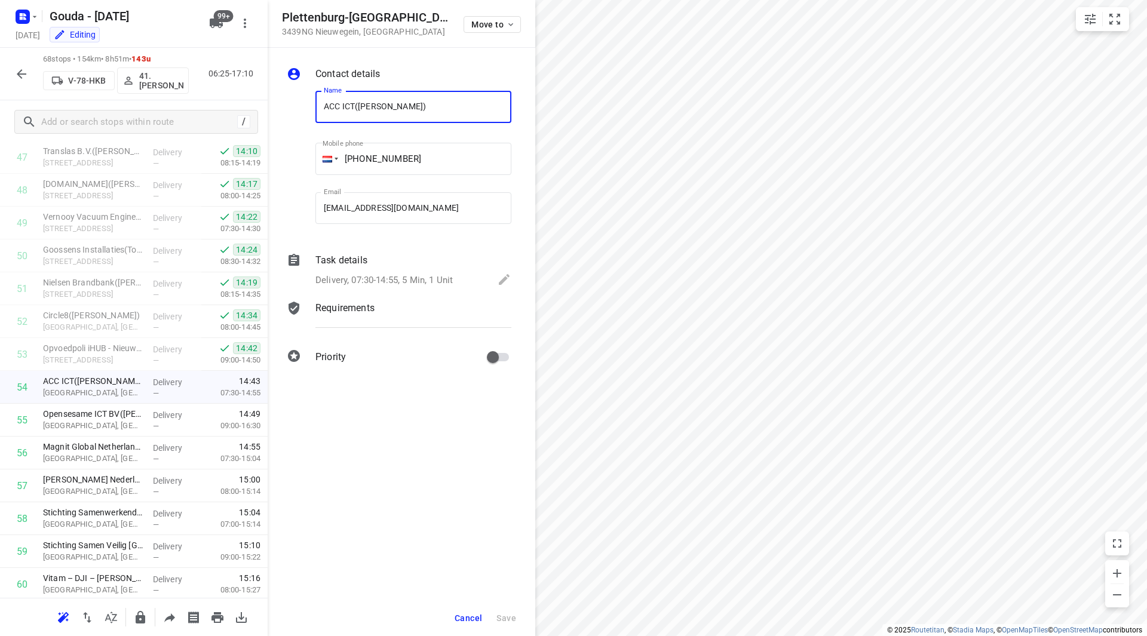
click at [395, 269] on div "Task details Delivery, 07:30-14:55, 5 Min, 1 Unit" at bounding box center [413, 271] width 201 height 41
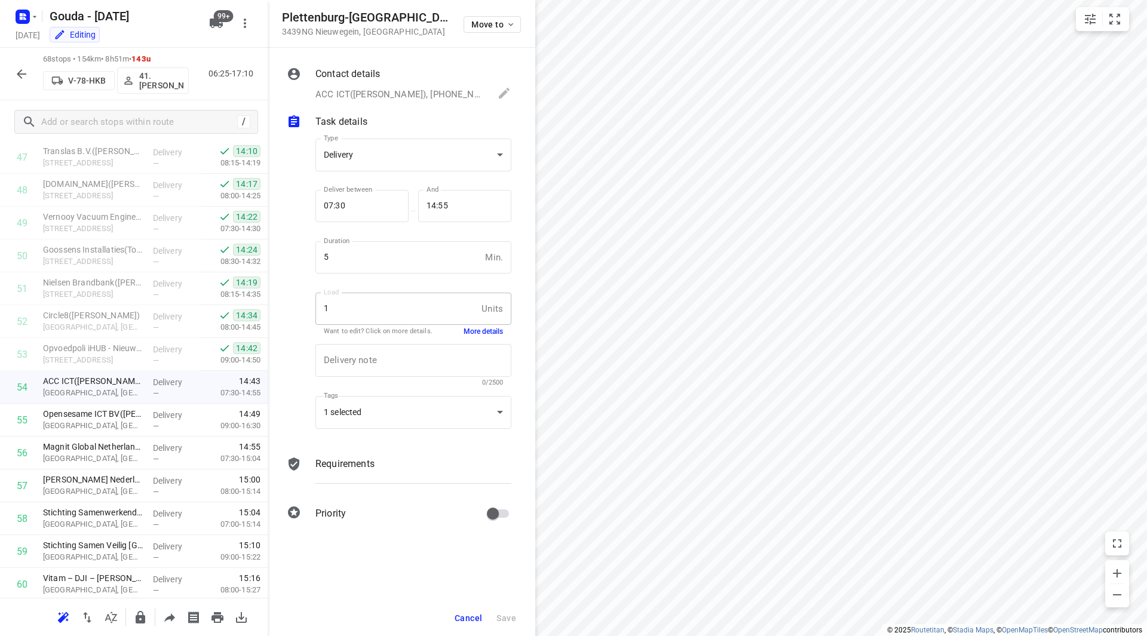
click at [499, 339] on div "Delivery note x Delivery note 0/2500" at bounding box center [413, 365] width 205 height 57
click at [495, 337] on div "Delivery note x Delivery note 0/2500" at bounding box center [413, 365] width 205 height 57
click at [495, 331] on button "More details" at bounding box center [482, 332] width 39 height 10
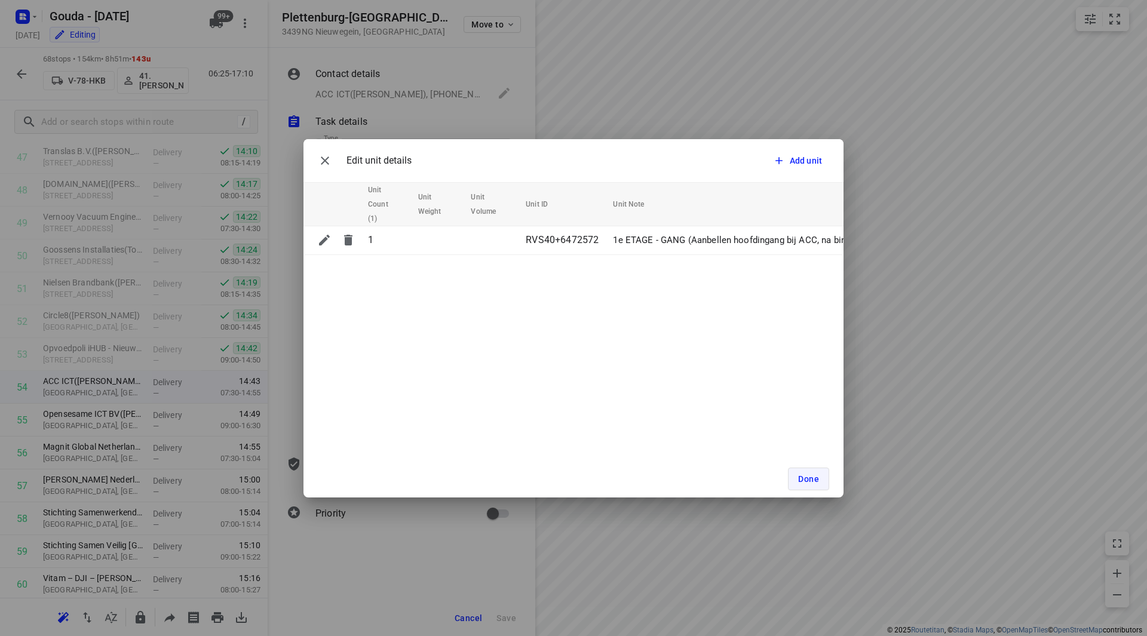
click at [821, 487] on button "Done" at bounding box center [808, 479] width 41 height 23
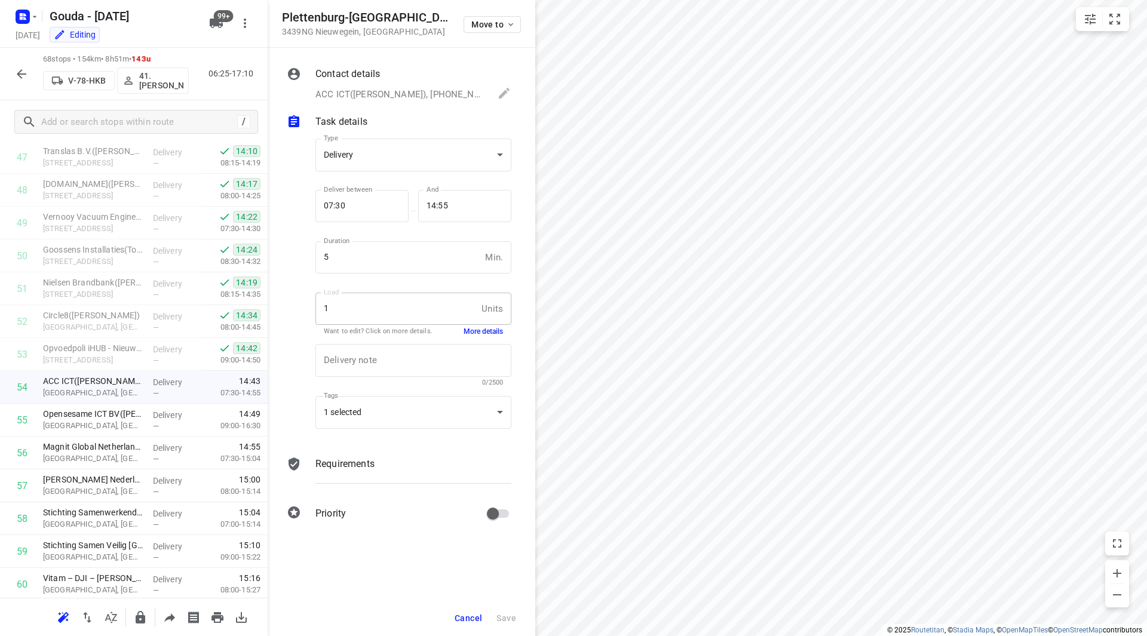
click at [473, 622] on span "Cancel" at bounding box center [467, 618] width 27 height 10
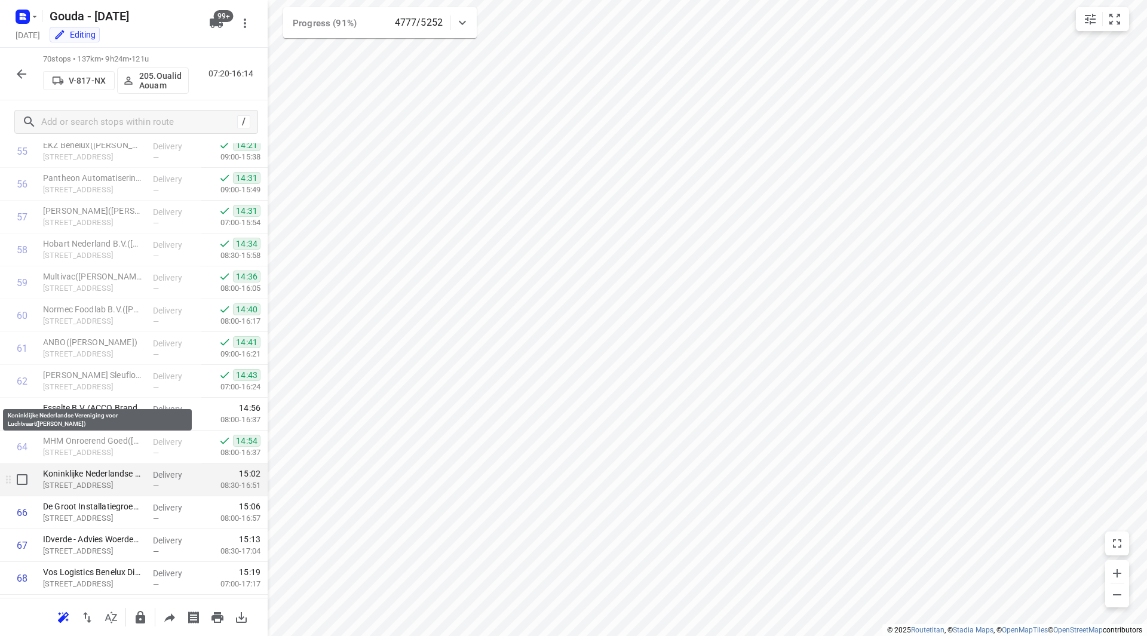
scroll to position [1937, 0]
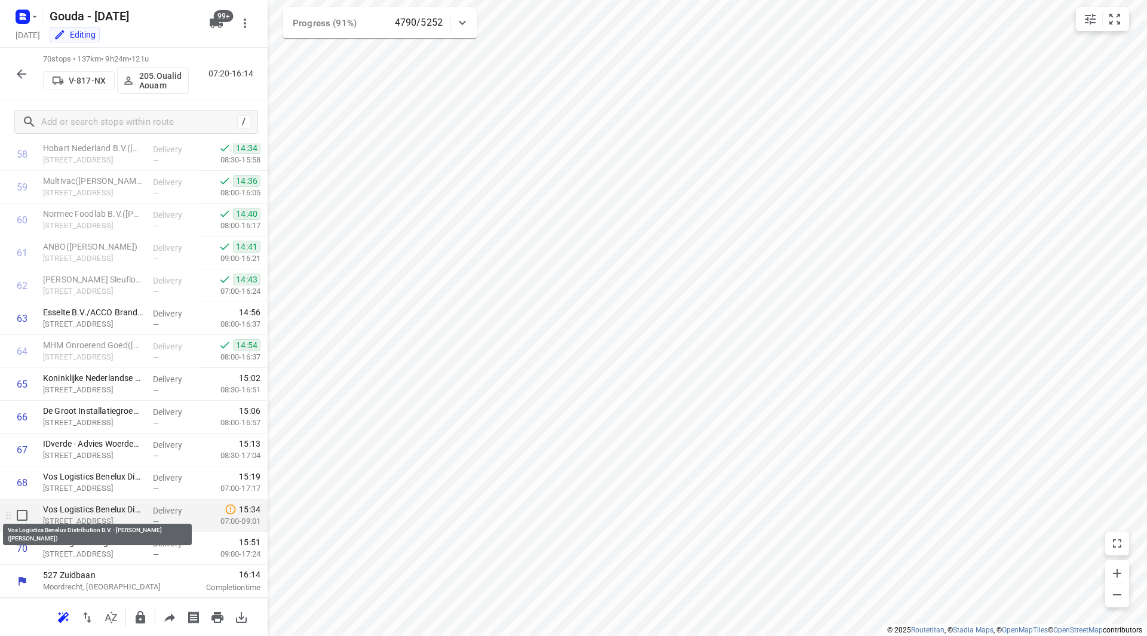
click at [99, 509] on p "Vos Logistics Benelux Distribution B.V. - Woerden(Connie Helsloot)" at bounding box center [93, 509] width 100 height 12
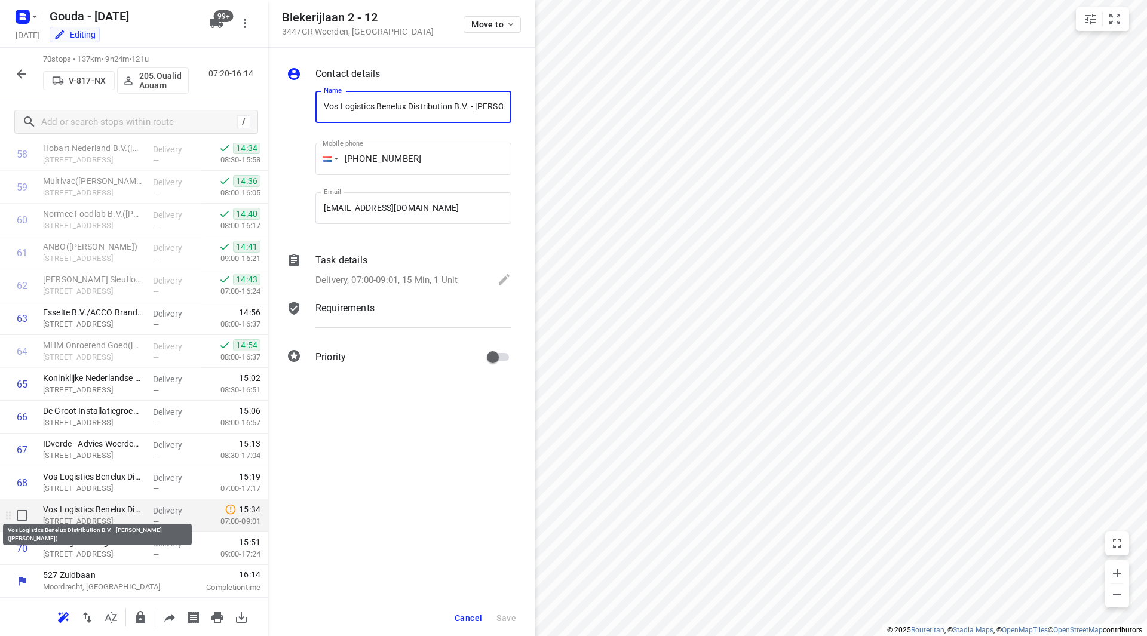
scroll to position [0, 73]
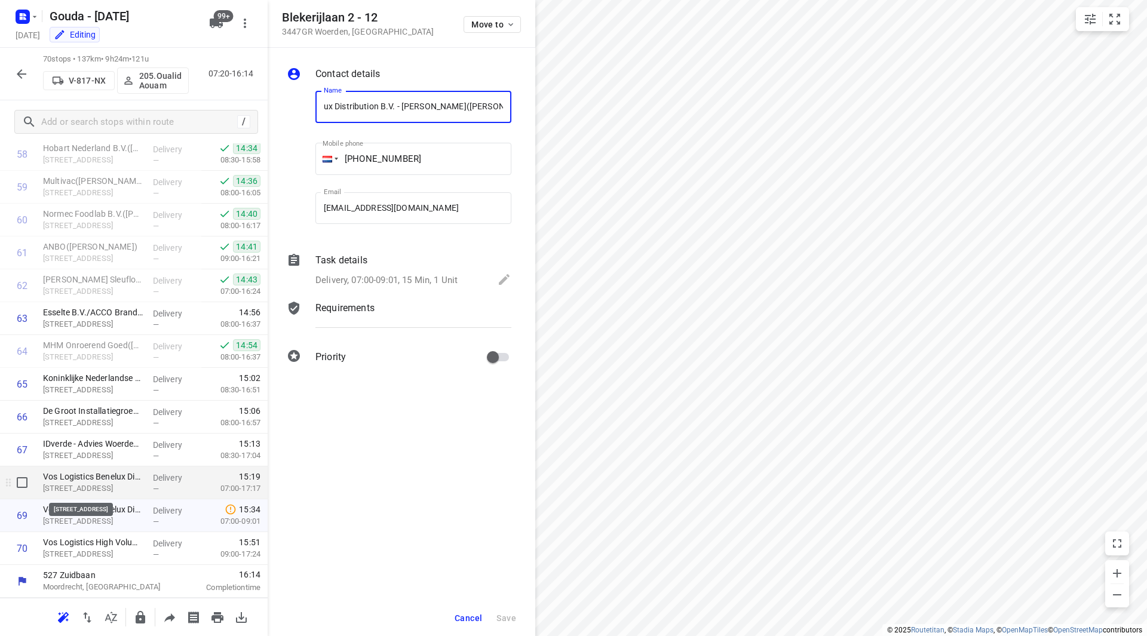
click at [101, 483] on p "Blekerijlaan 2 - 12, Woerden" at bounding box center [93, 489] width 100 height 12
click at [431, 269] on div "Task details Delivery, 07:00-17:17, 15 Min, 11 Units" at bounding box center [413, 271] width 201 height 41
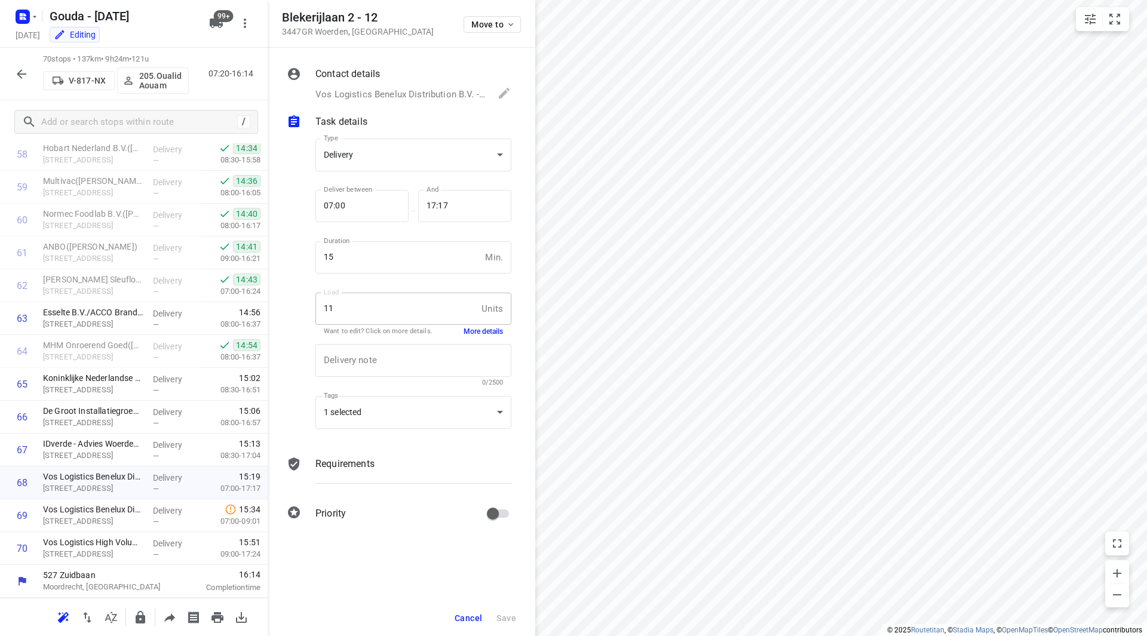
click at [472, 333] on button "More details" at bounding box center [482, 332] width 39 height 10
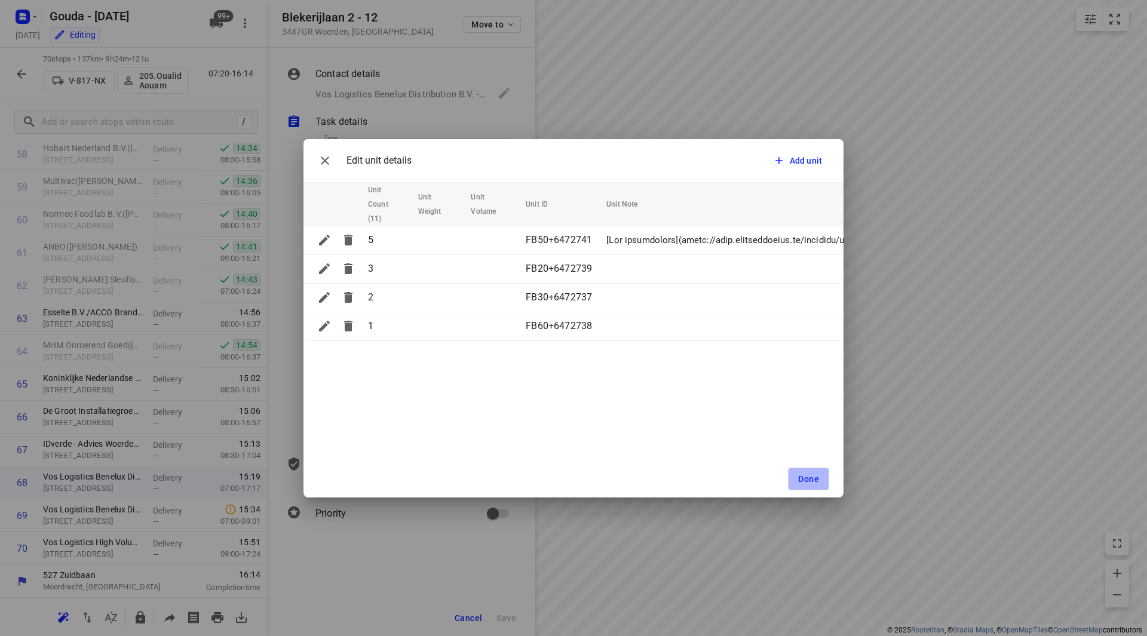
click at [826, 487] on button "Done" at bounding box center [808, 479] width 41 height 23
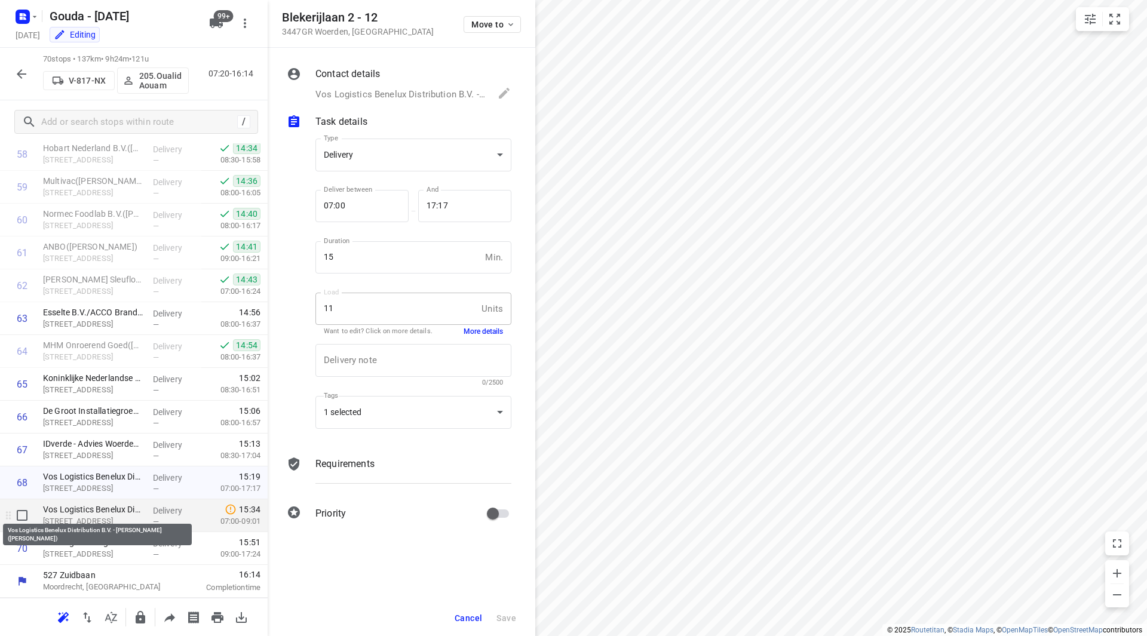
click at [109, 511] on p "Vos Logistics Benelux Distribution B.V. - Woerden(Connie Helsloot)" at bounding box center [93, 509] width 100 height 12
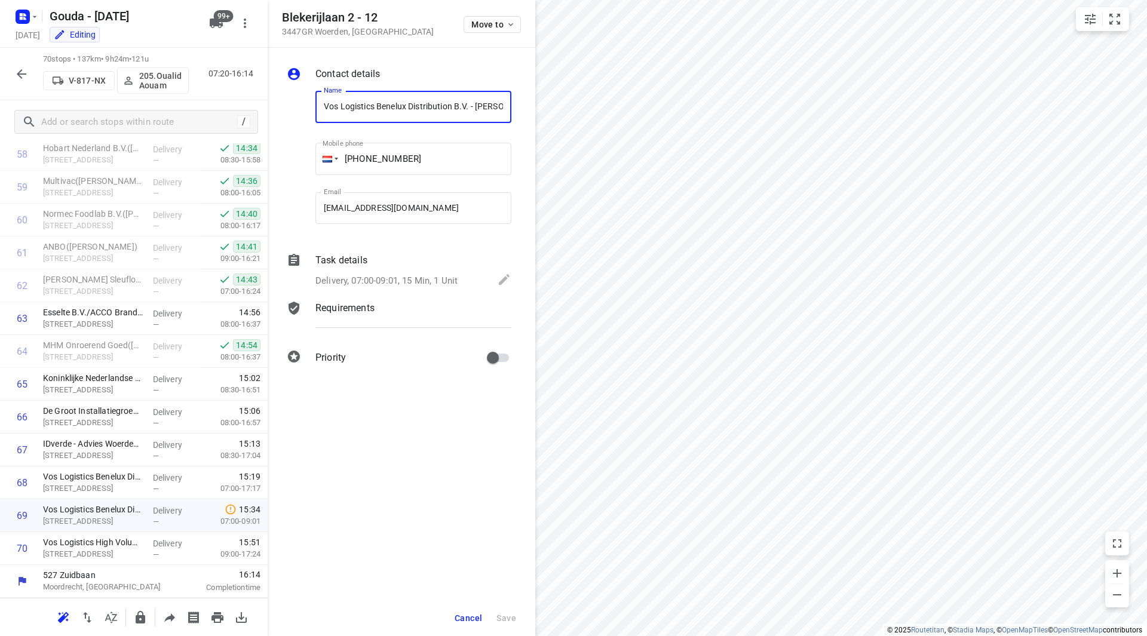
scroll to position [0, 73]
click at [382, 286] on p "Delivery, 07:00-09:01, 15 Min, 1 Unit" at bounding box center [386, 281] width 142 height 14
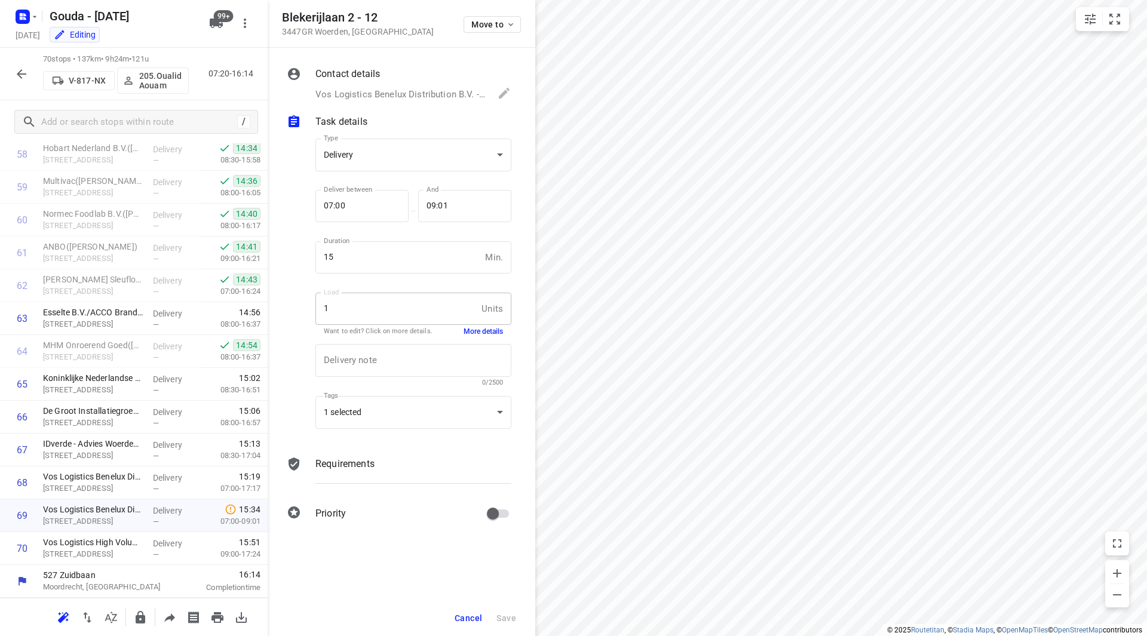
click at [482, 319] on div "1 Units Load" at bounding box center [413, 309] width 196 height 32
click at [486, 335] on button "More details" at bounding box center [482, 332] width 39 height 10
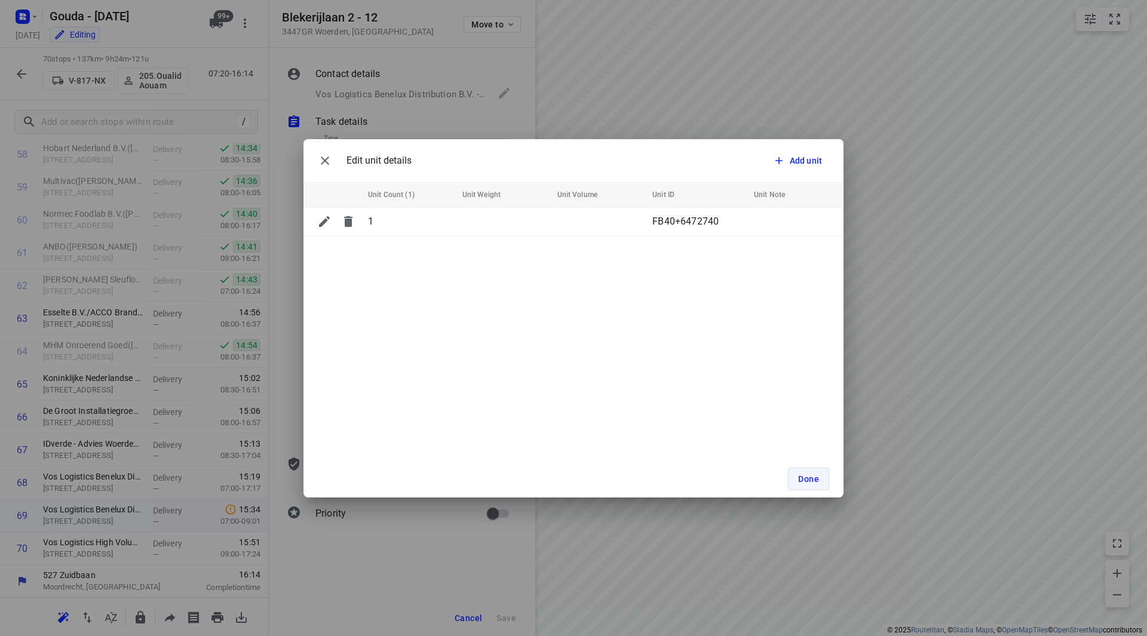
click at [804, 478] on span "Done" at bounding box center [808, 479] width 21 height 10
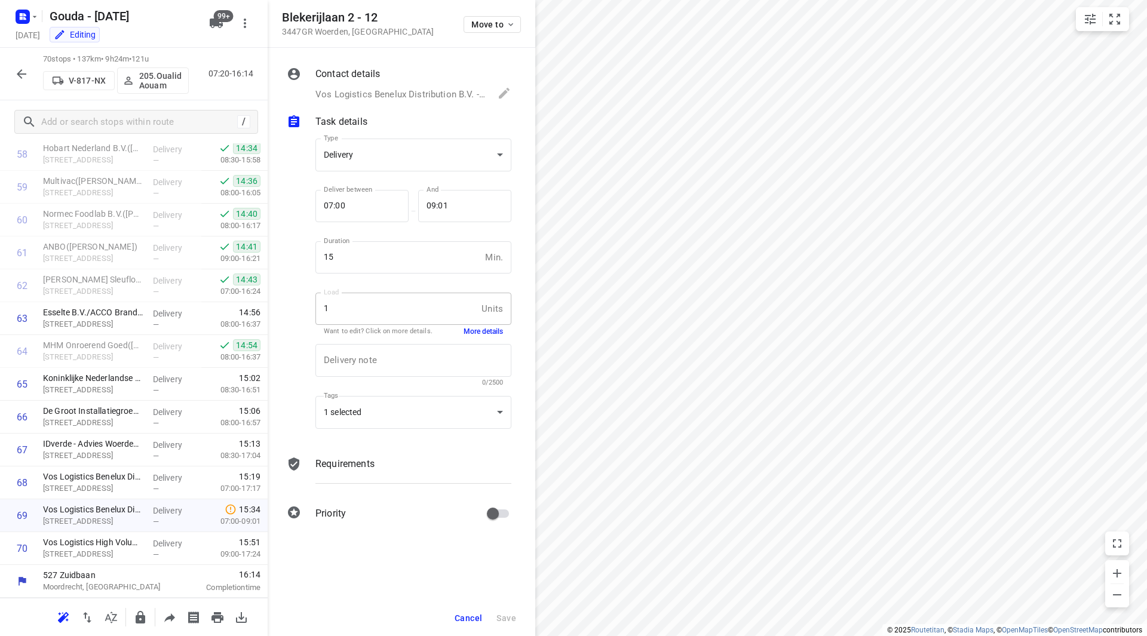
click at [465, 620] on span "Cancel" at bounding box center [467, 618] width 27 height 10
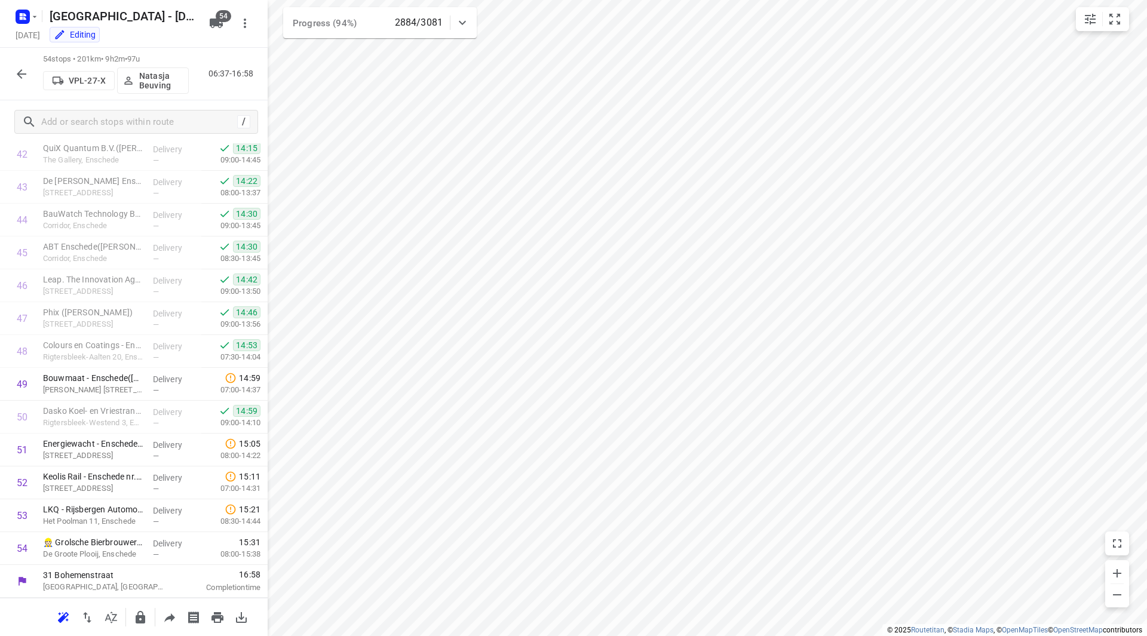
scroll to position [1412, 0]
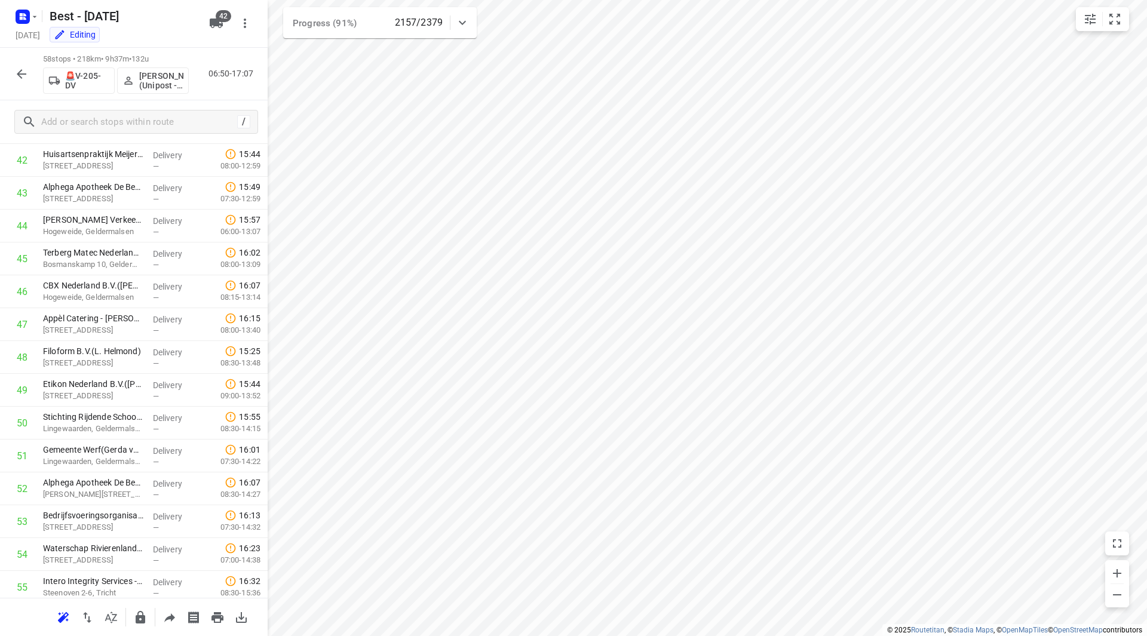
scroll to position [1417, 0]
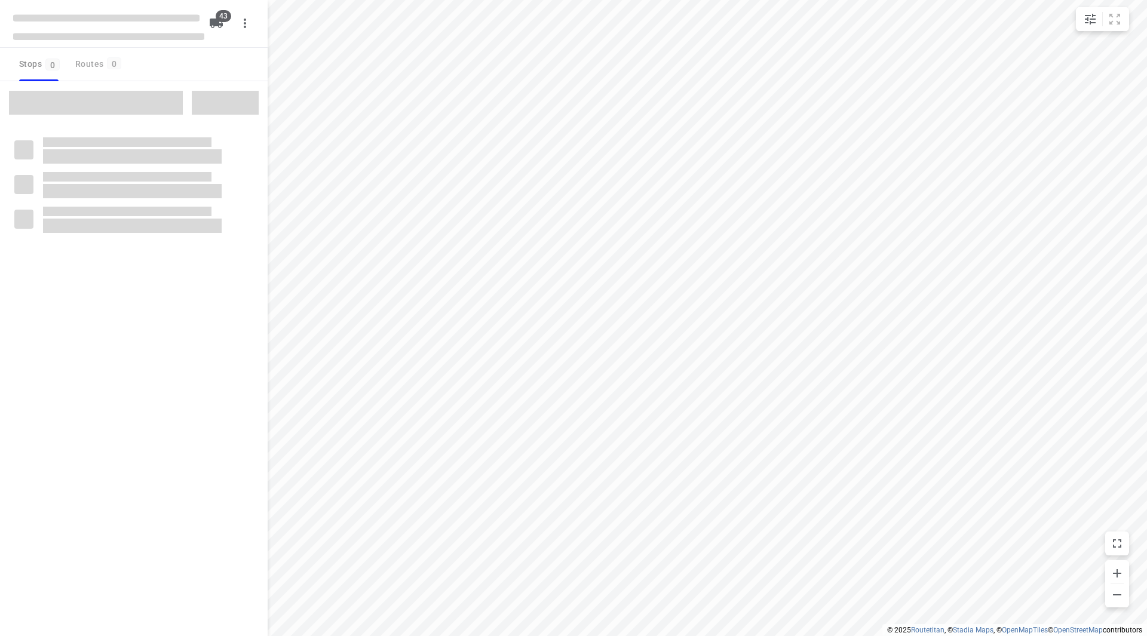
checkbox input "true"
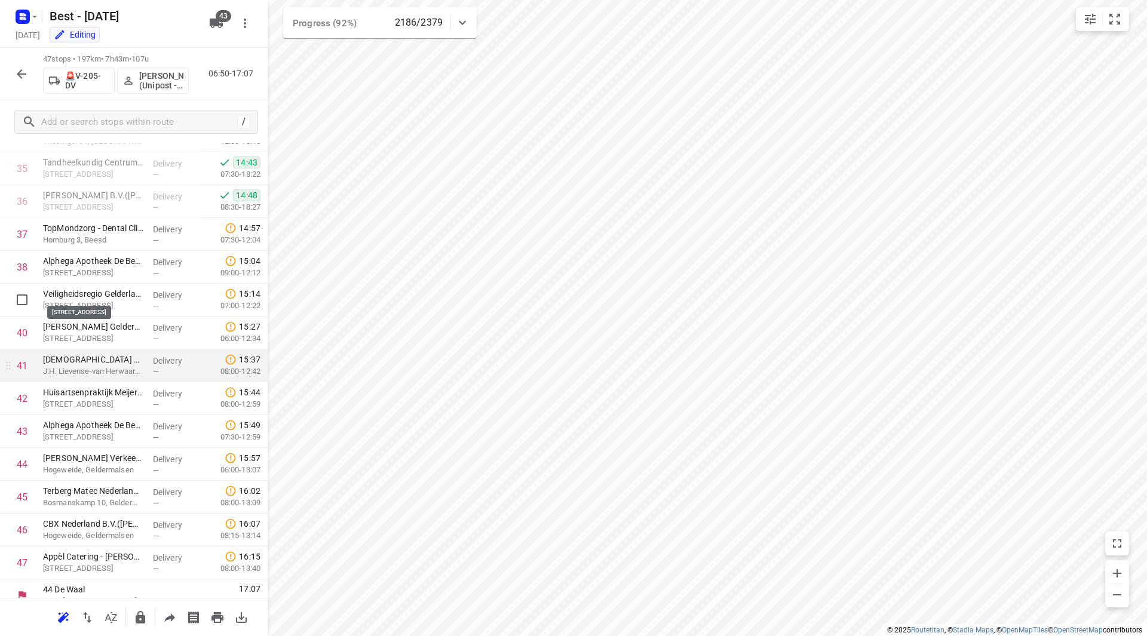
scroll to position [1216, 0]
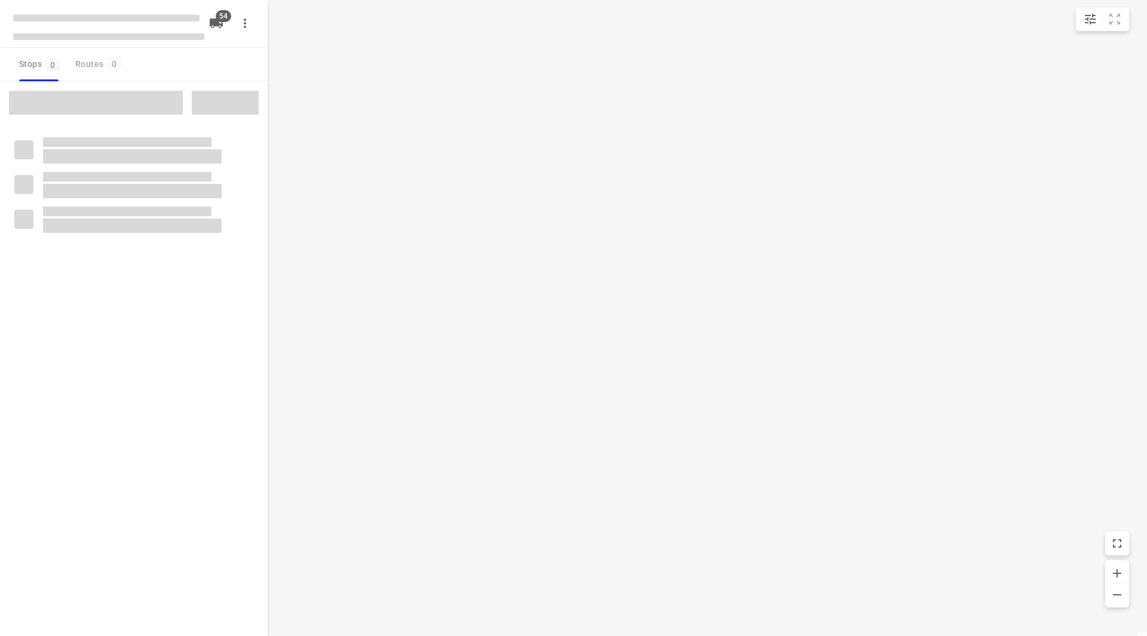
checkbox input "true"
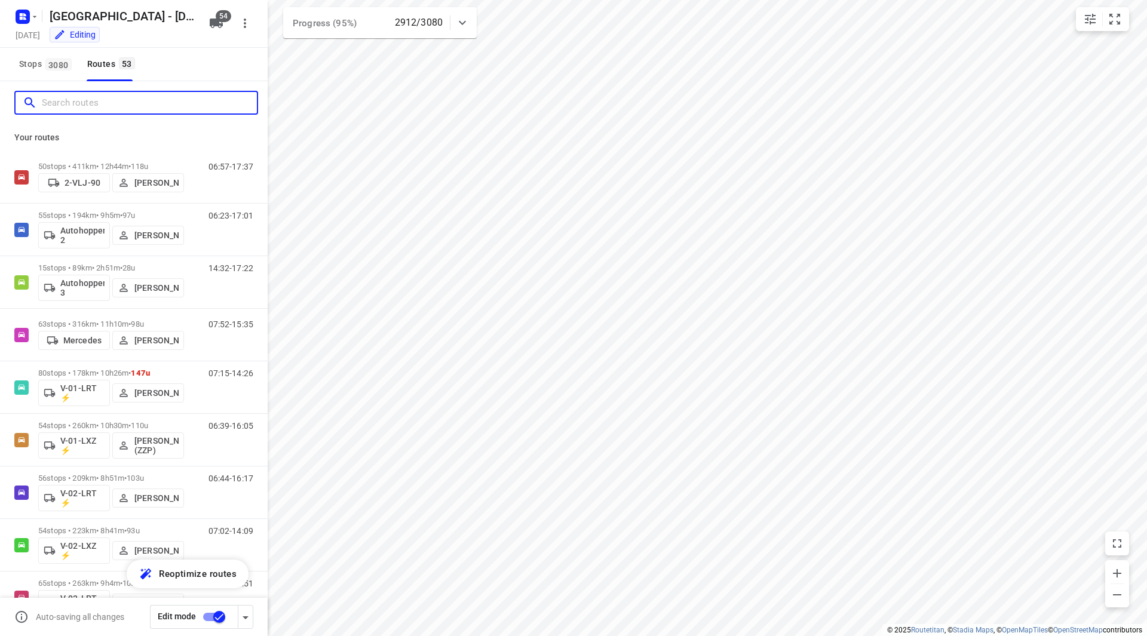
click at [93, 103] on input "Search routes" at bounding box center [149, 103] width 215 height 19
click at [131, 99] on input "Search routes" at bounding box center [137, 103] width 191 height 19
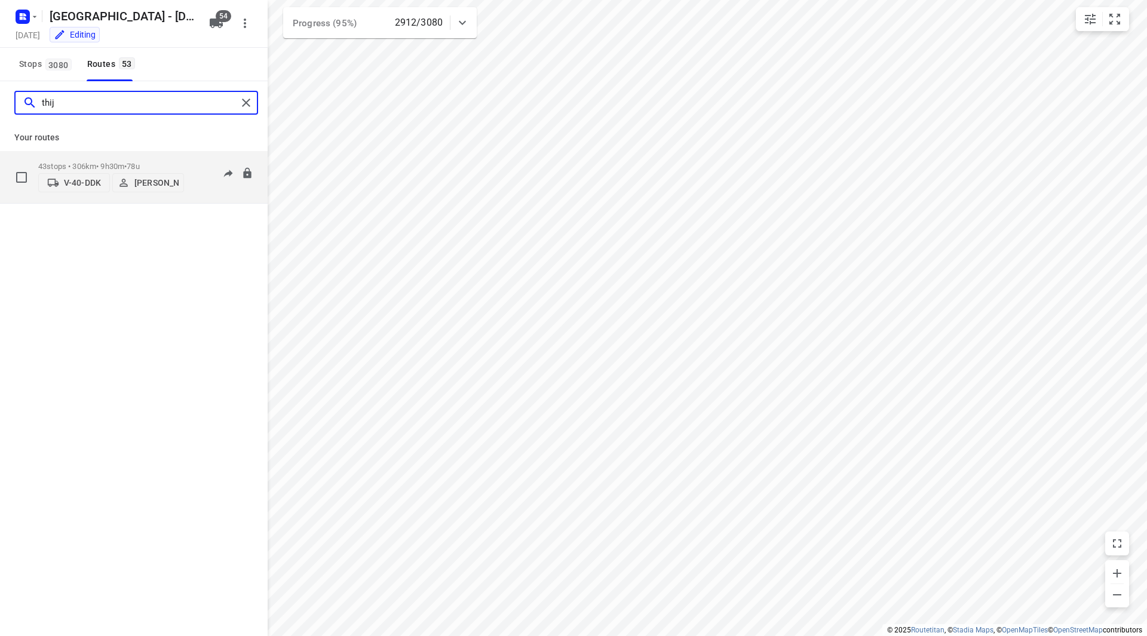
type input "thij"
click at [176, 162] on p "43 stops • 306km • 9h30m • 78u" at bounding box center [111, 166] width 146 height 9
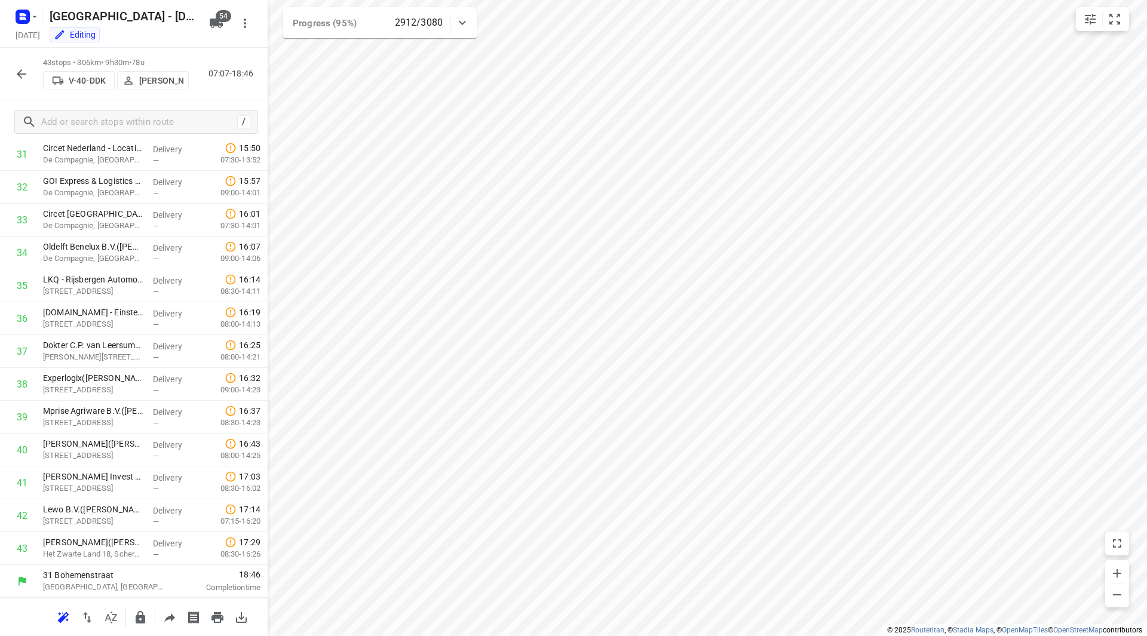
scroll to position [1051, 0]
click at [22, 67] on icon "button" at bounding box center [21, 74] width 14 height 14
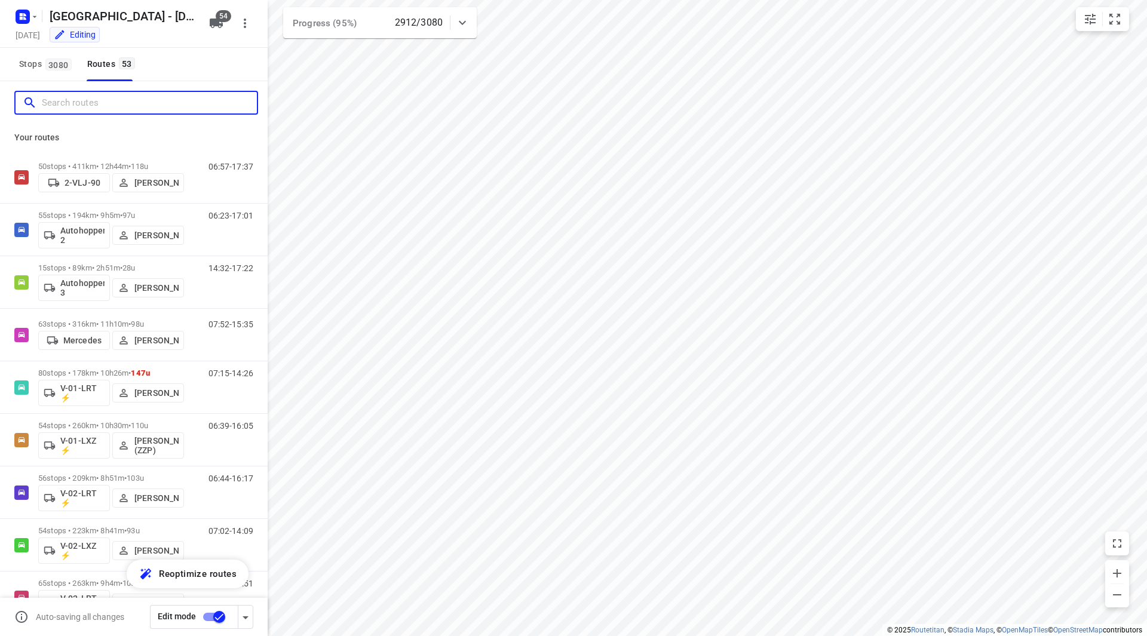
click at [68, 108] on input "Search routes" at bounding box center [149, 103] width 215 height 19
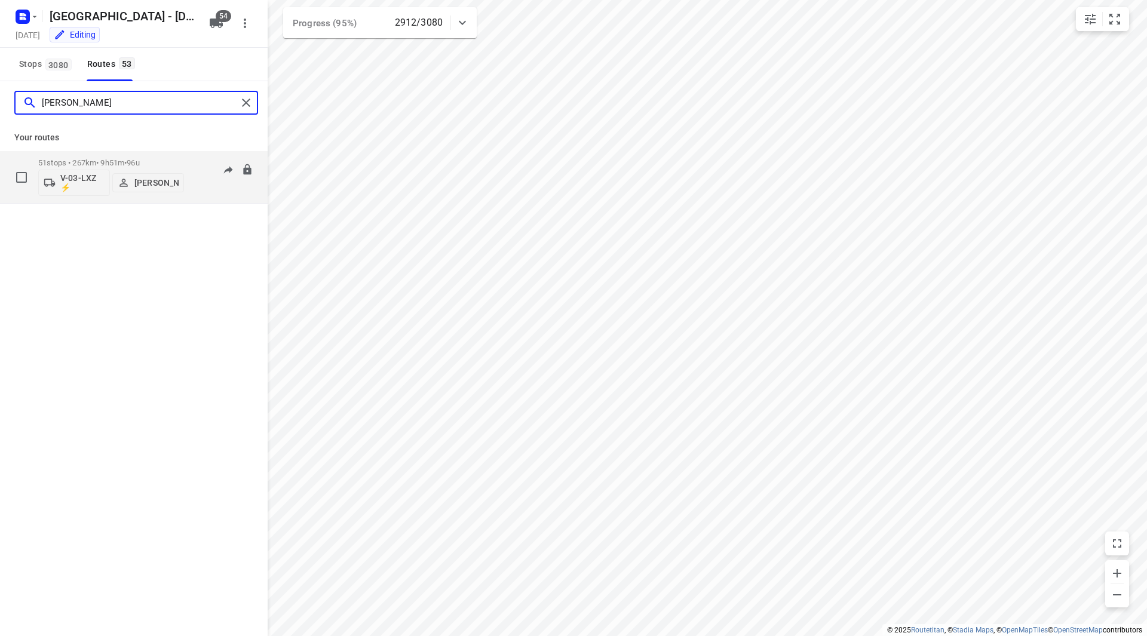
type input "mika"
click at [169, 153] on div "51 stops • 267km • 9h51m • 96u V-03-LXZ ⚡ Mikai Warmelink" at bounding box center [111, 177] width 146 height 50
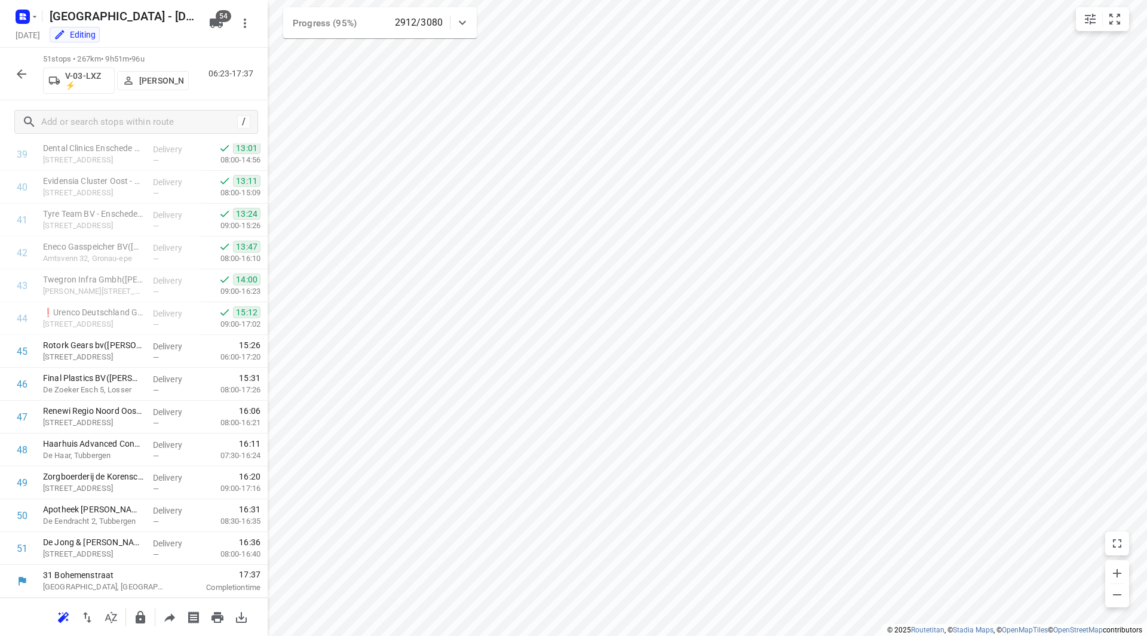
scroll to position [1313, 0]
click at [17, 70] on icon "button" at bounding box center [21, 74] width 14 height 14
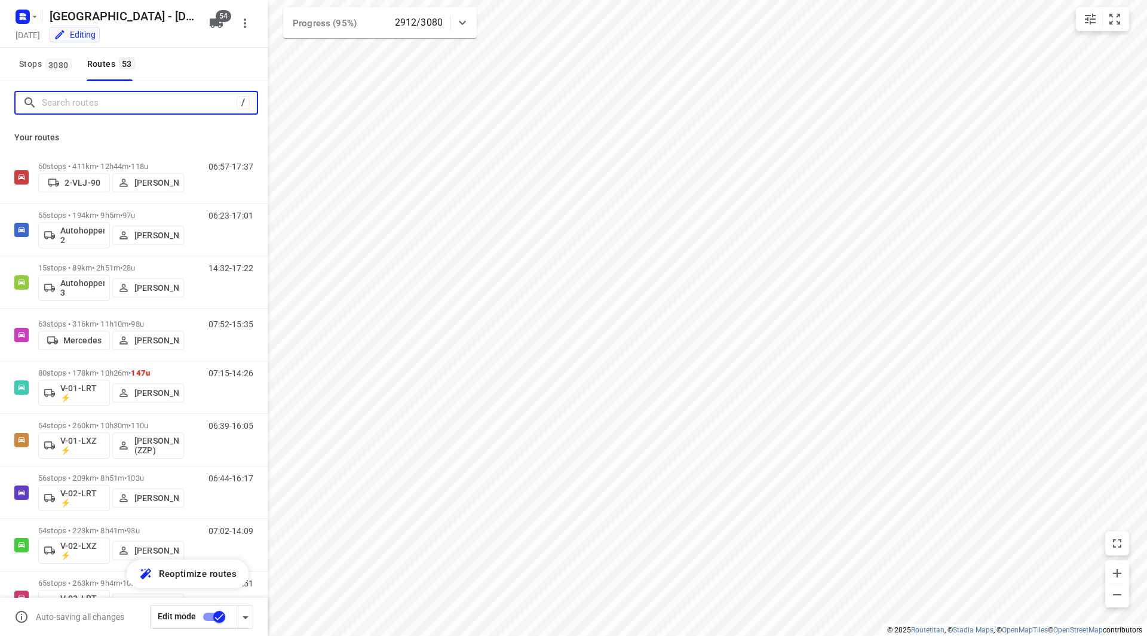
click at [96, 100] on input "Search routes" at bounding box center [139, 103] width 195 height 19
click at [99, 100] on input "Search routes" at bounding box center [149, 103] width 215 height 19
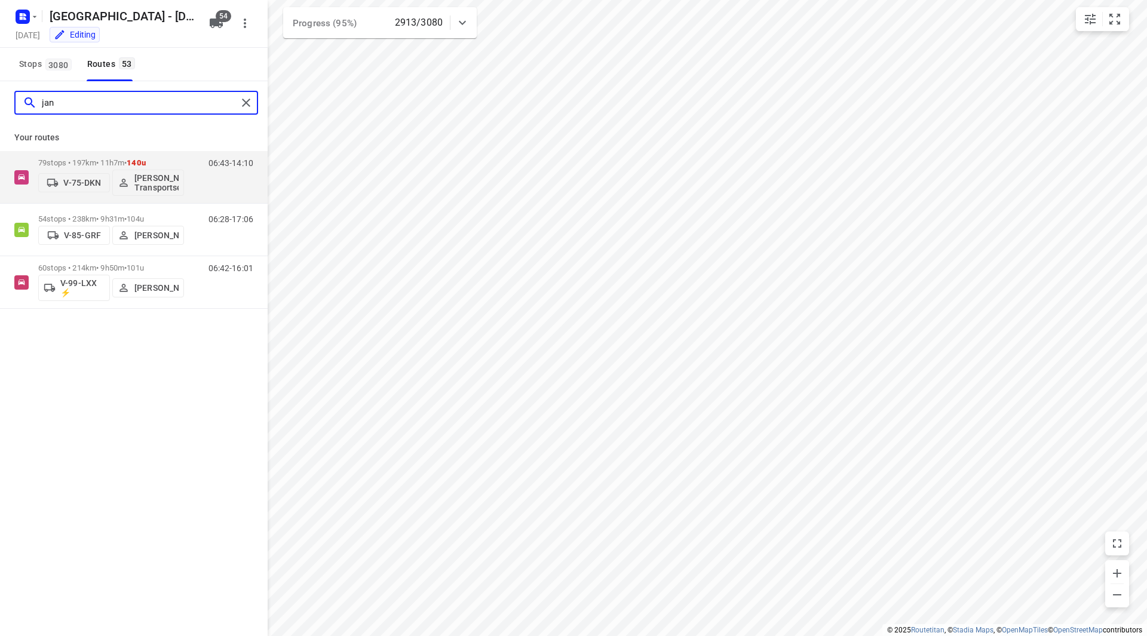
click at [103, 109] on input "jan" at bounding box center [139, 103] width 195 height 19
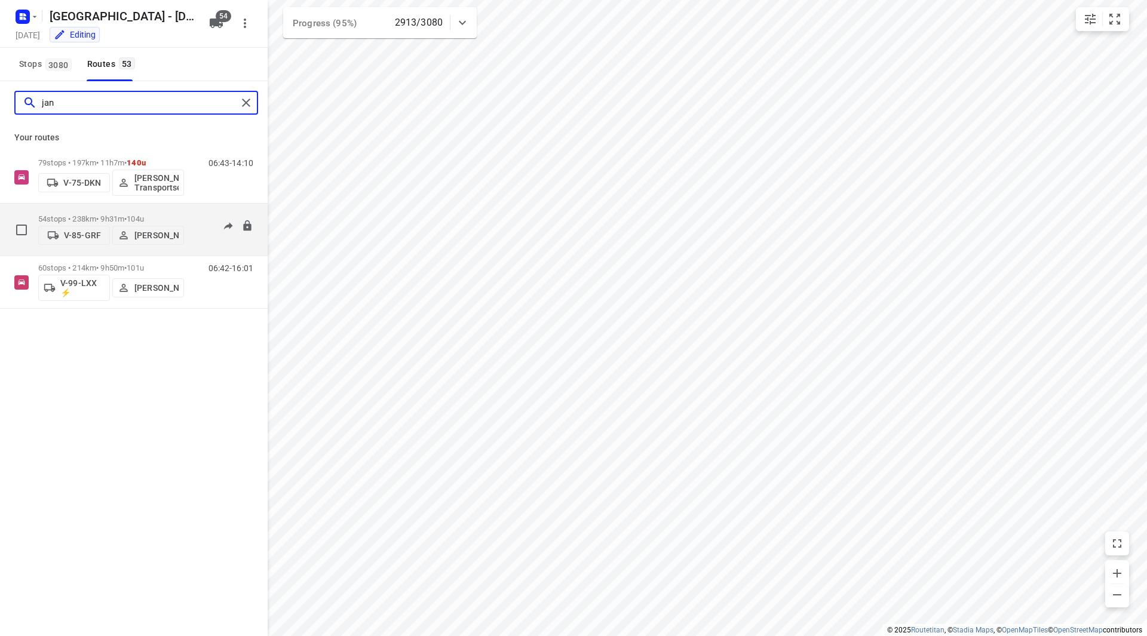
type input "jan"
click at [170, 223] on div "V-85-GRF Jan Dick Fetlaar" at bounding box center [111, 234] width 146 height 22
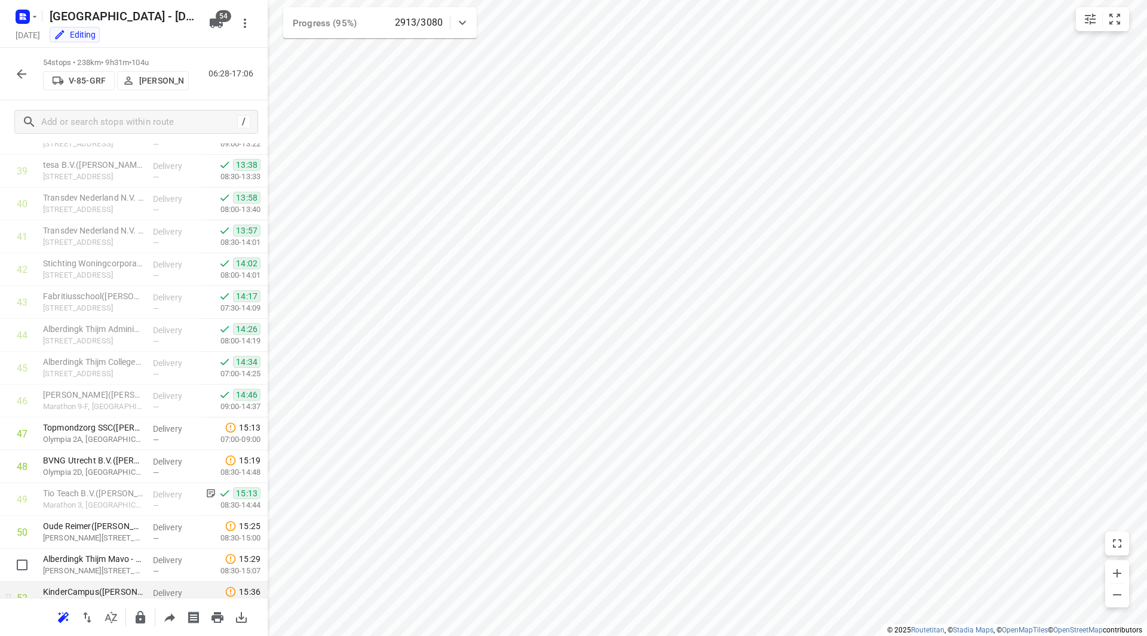
scroll to position [1412, 0]
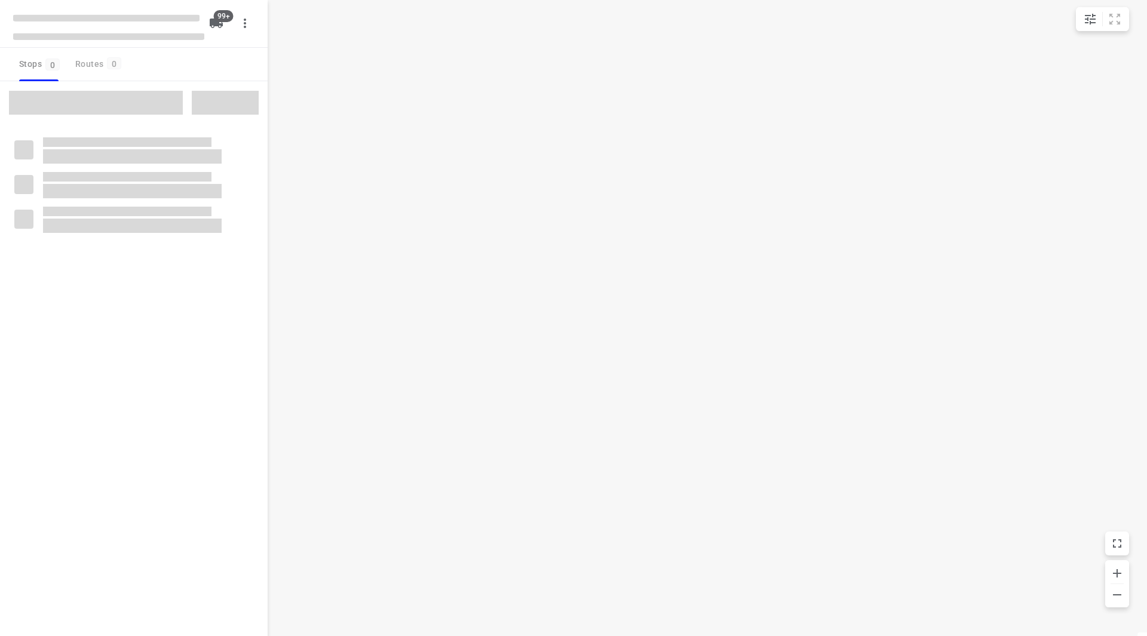
checkbox input "true"
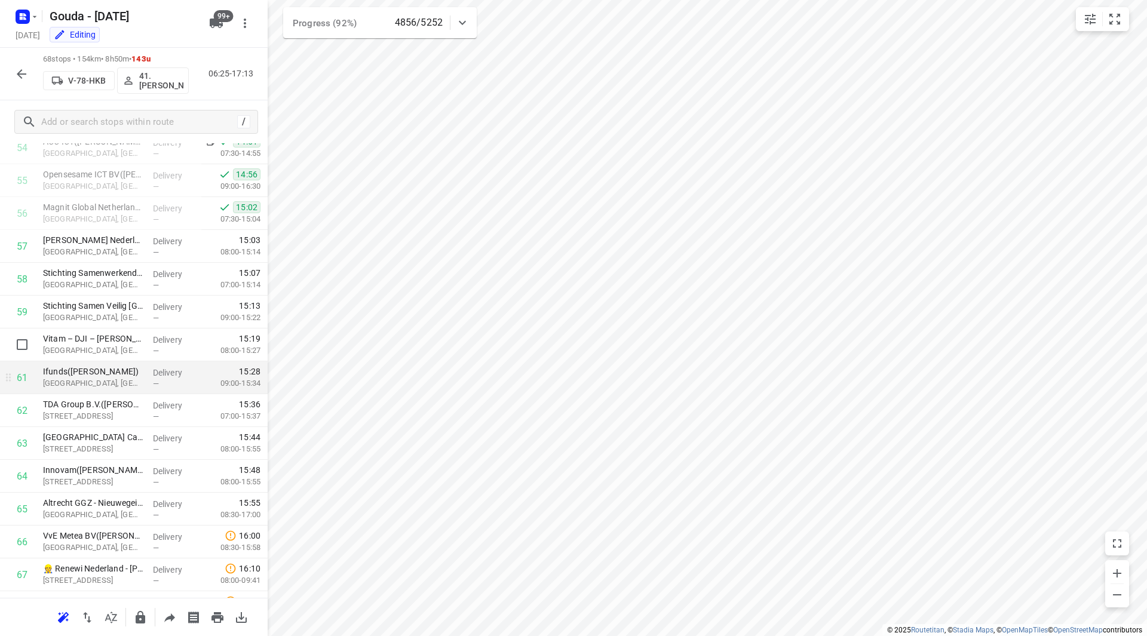
scroll to position [1812, 0]
click at [13, 70] on button "button" at bounding box center [22, 74] width 24 height 24
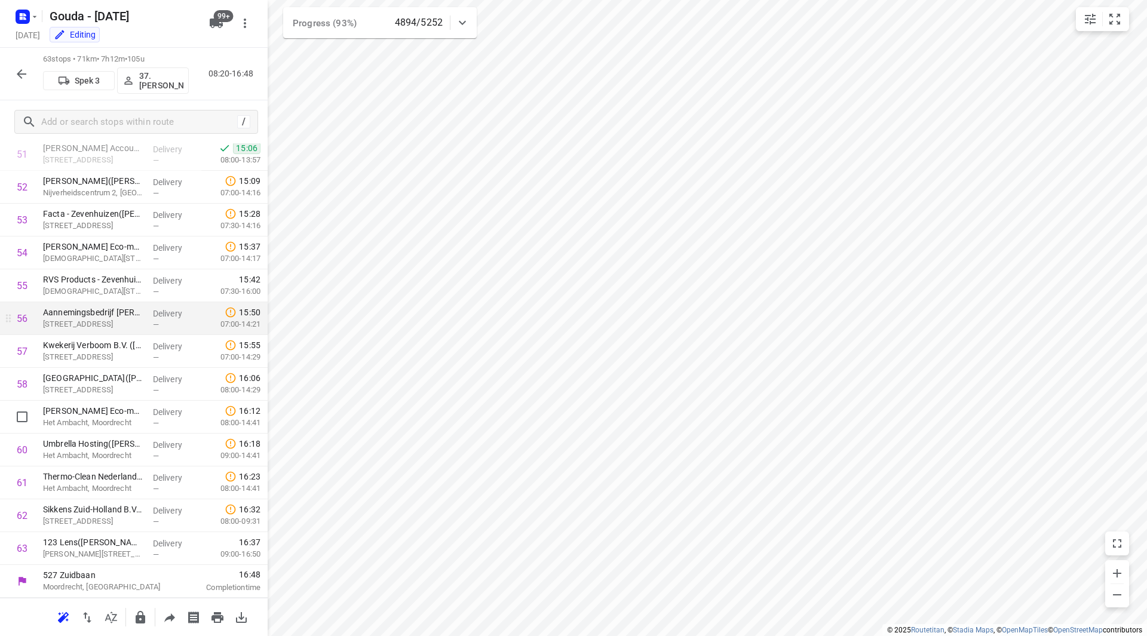
scroll to position [1648, 0]
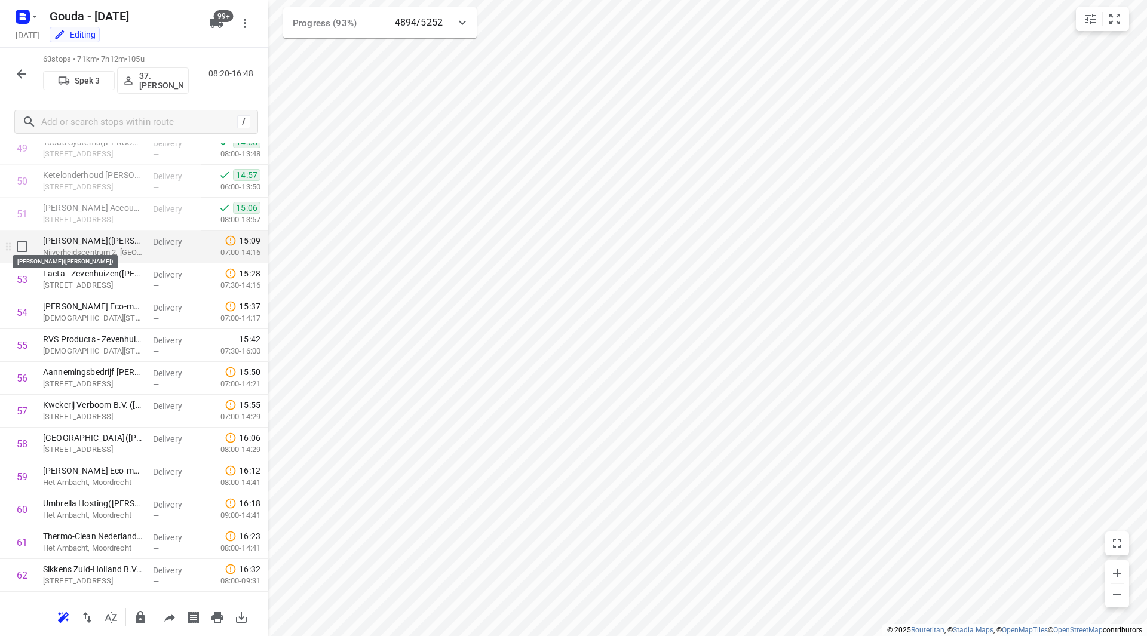
click at [107, 242] on p "[PERSON_NAME]([PERSON_NAME])" at bounding box center [93, 241] width 100 height 12
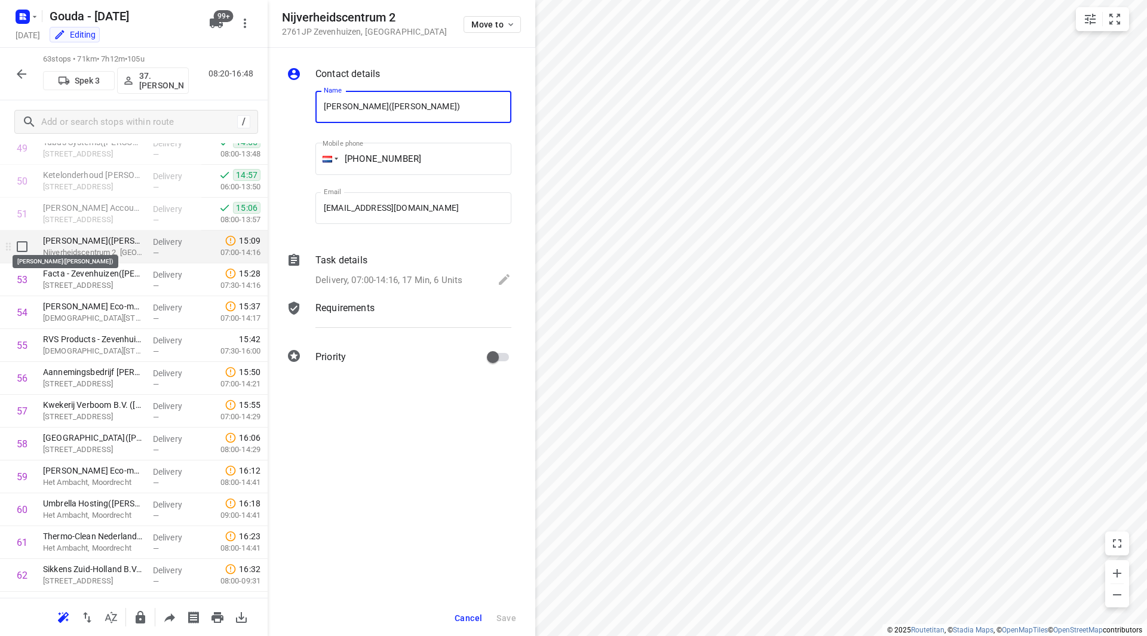
scroll to position [0, 29]
click at [422, 277] on p "Delivery, 07:00-14:16, 17 Min, 6 Units" at bounding box center [388, 281] width 147 height 14
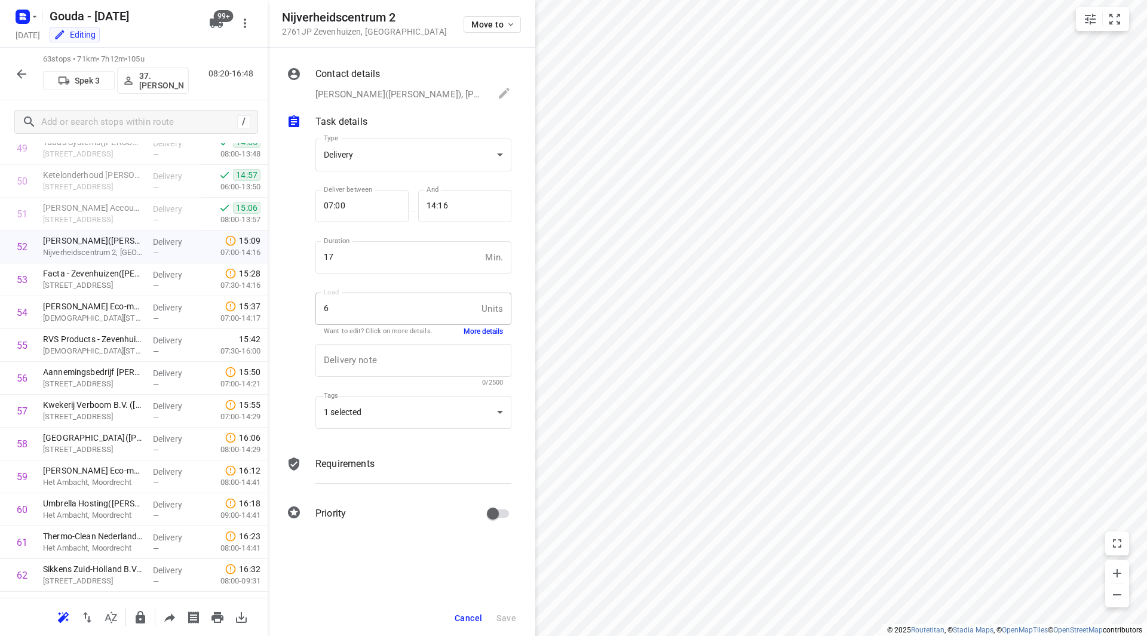
click at [478, 325] on div "Load 6 Units Load Want to edit? Click on more details. More details" at bounding box center [413, 314] width 196 height 42
click at [482, 330] on button "More details" at bounding box center [482, 332] width 39 height 10
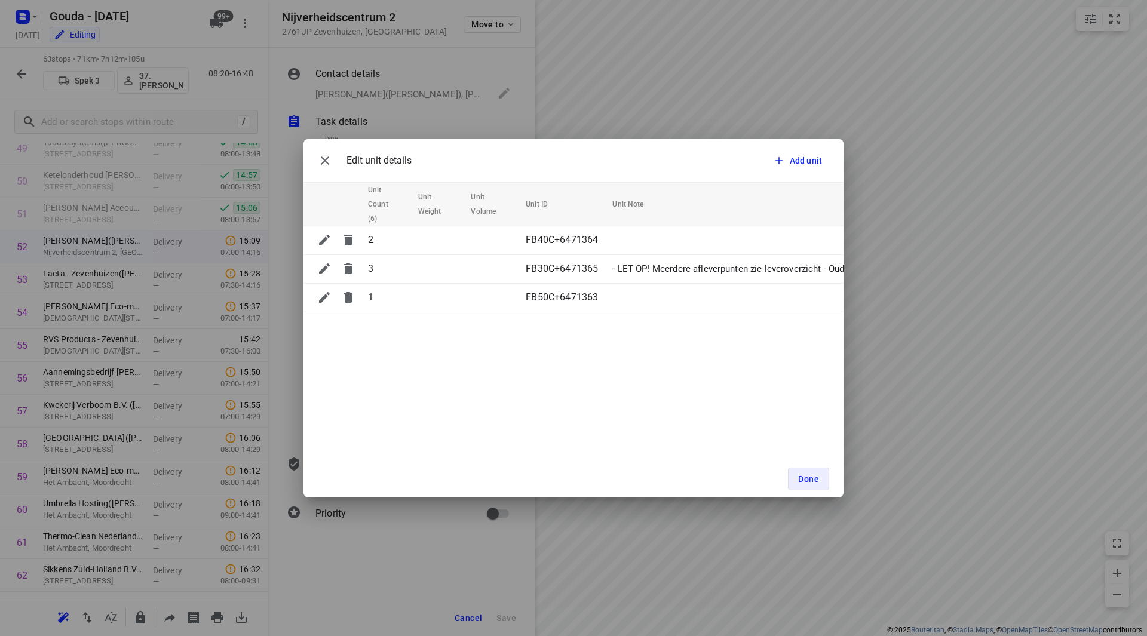
drag, startPoint x: 1052, startPoint y: 463, endPoint x: 916, endPoint y: 503, distance: 141.9
click at [916, 503] on div "Edit unit details Add unit Unit Count (6) Unit Weight Unit Volume Unit ID Unit …" at bounding box center [573, 318] width 1147 height 636
click at [800, 475] on span "Done" at bounding box center [808, 479] width 21 height 10
click at [821, 406] on div "Edit unit details Add unit Unit Count (6) Unit Weight Unit Volume Unit ID Unit …" at bounding box center [573, 318] width 1147 height 636
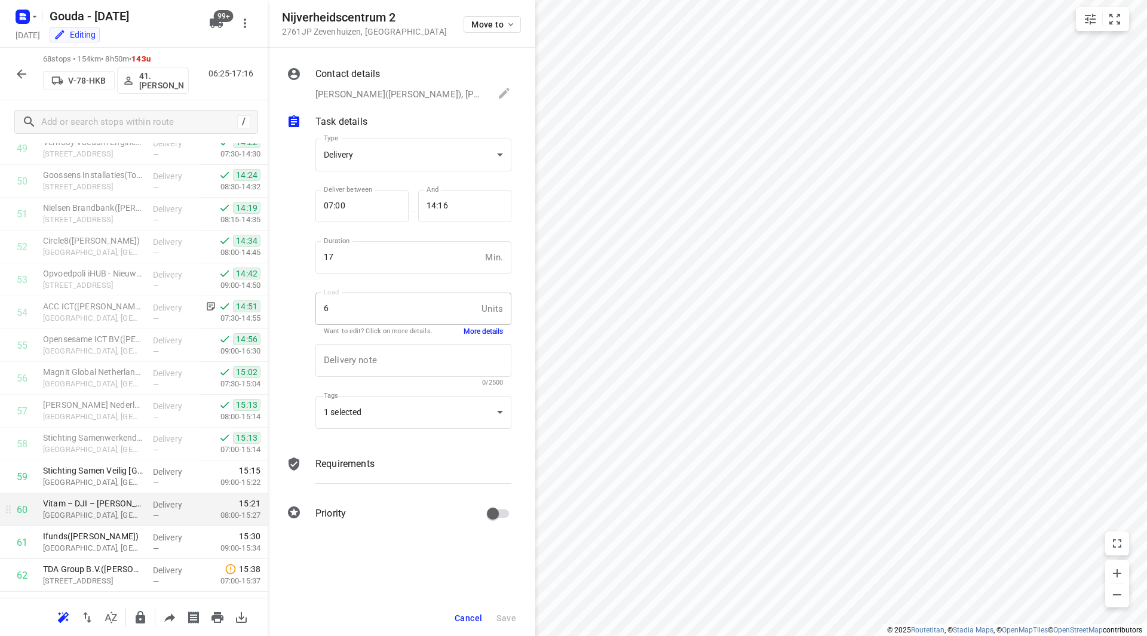
scroll to position [1872, 0]
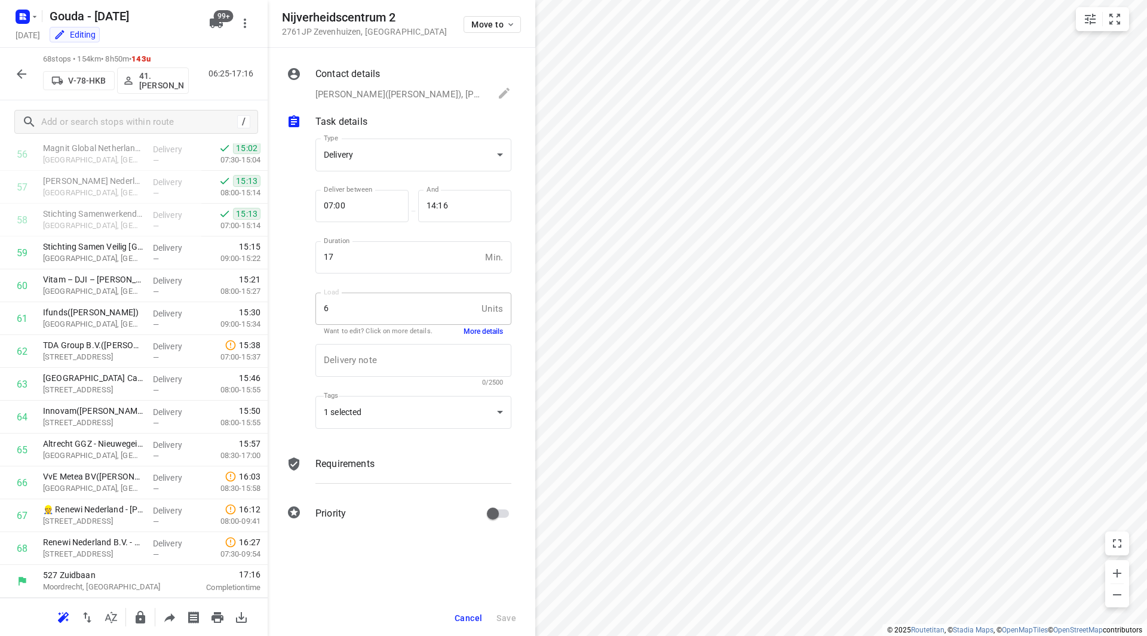
click at [463, 621] on span "Cancel" at bounding box center [467, 618] width 27 height 10
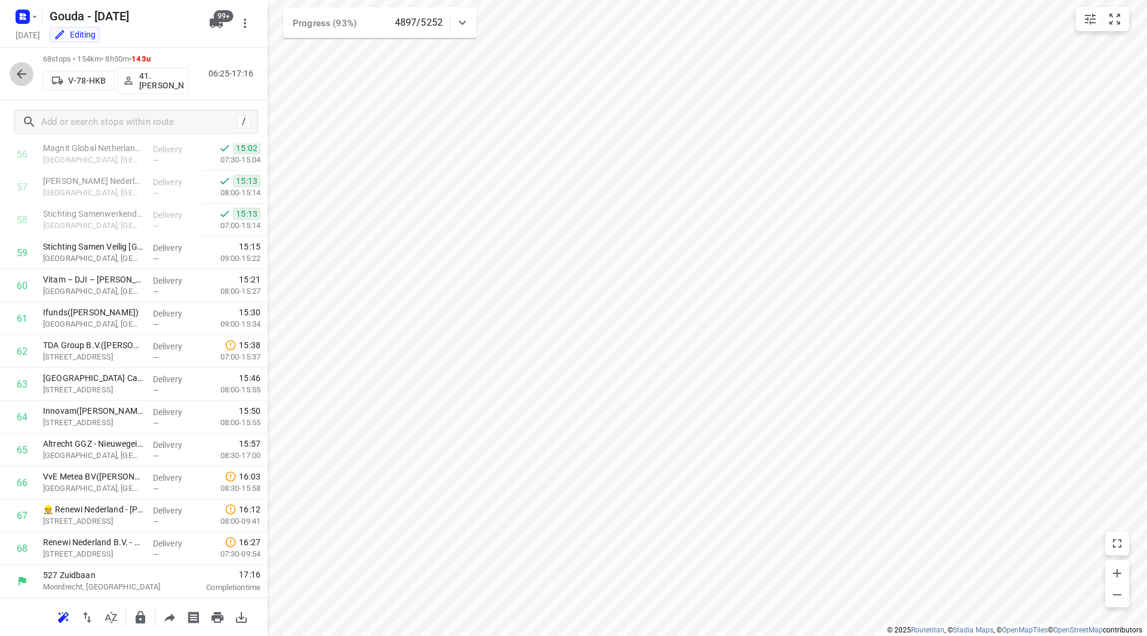
click at [22, 74] on icon "button" at bounding box center [22, 74] width 10 height 10
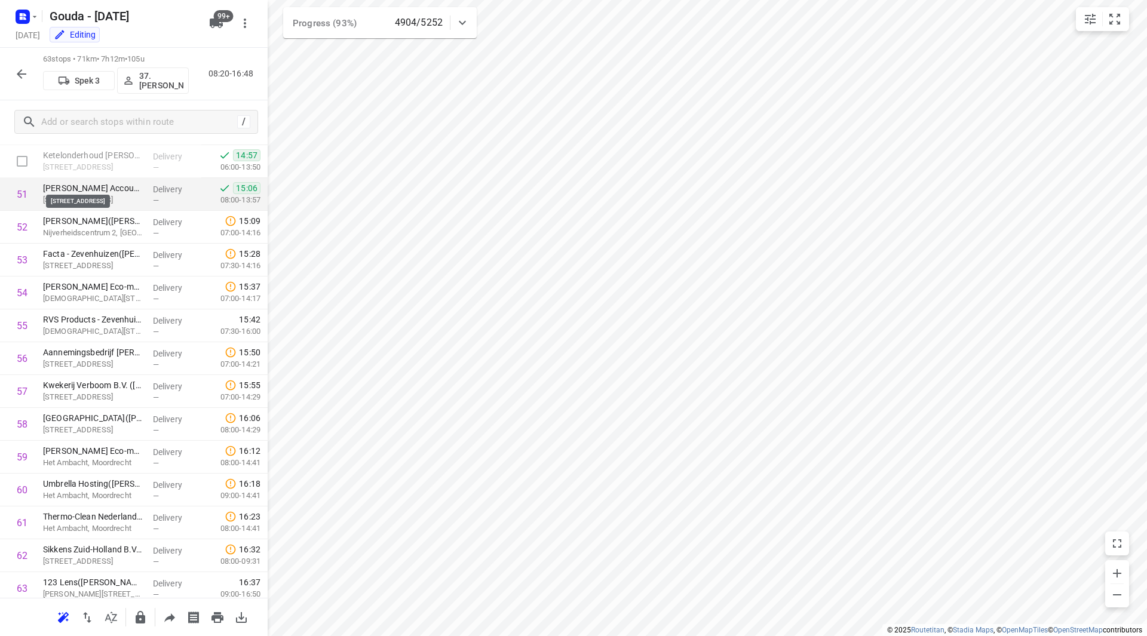
scroll to position [1648, 0]
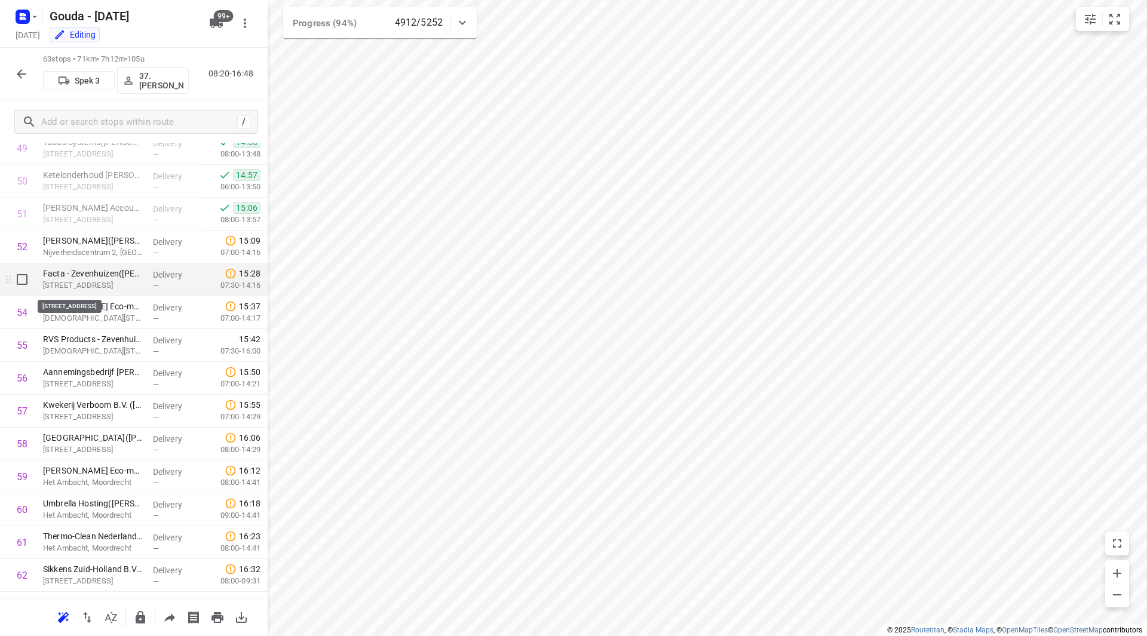
click at [109, 281] on p "Nijverheidscentrum 36, Zevenhuizen" at bounding box center [93, 286] width 100 height 12
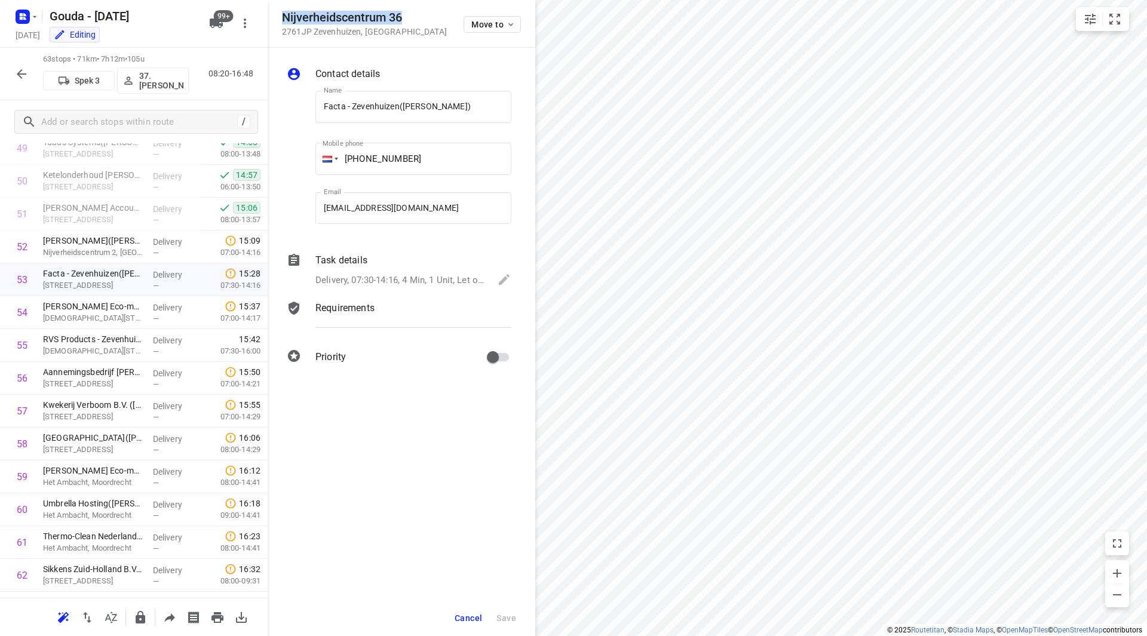
drag, startPoint x: 401, startPoint y: 17, endPoint x: 278, endPoint y: 21, distance: 123.1
click at [272, 21] on div "Nijverheidscentrum 36 2761JP Zevenhuizen , Netherlands Move to" at bounding box center [402, 24] width 268 height 48
copy h5 "Nijverheidscentrum 36"
click at [462, 616] on span "Cancel" at bounding box center [467, 618] width 27 height 10
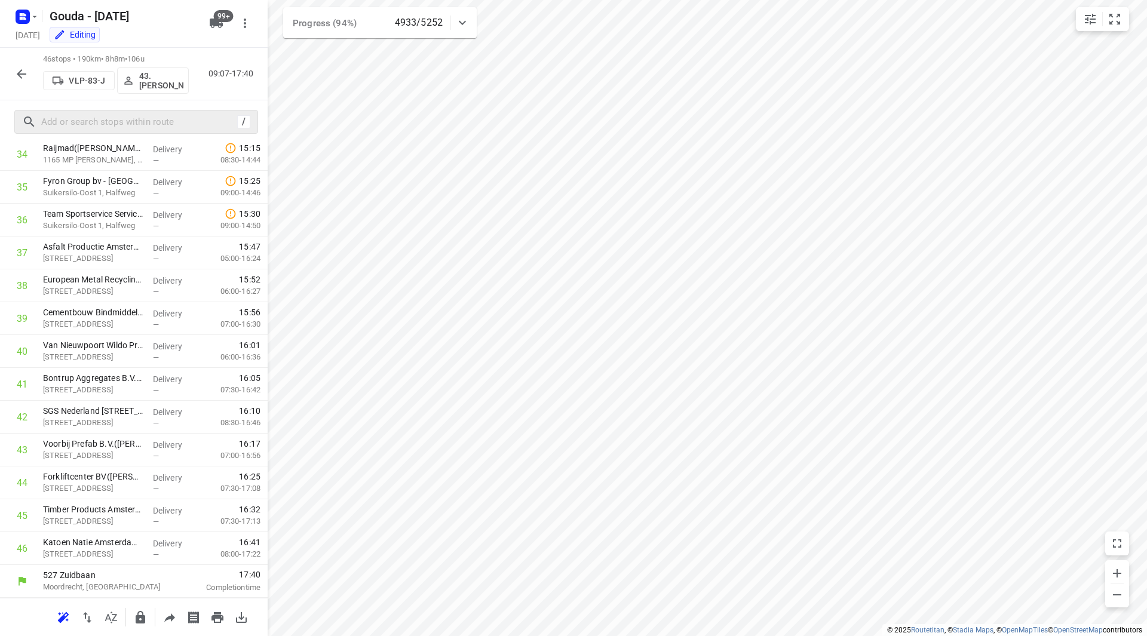
scroll to position [1149, 0]
click at [22, 69] on icon "button" at bounding box center [21, 74] width 14 height 14
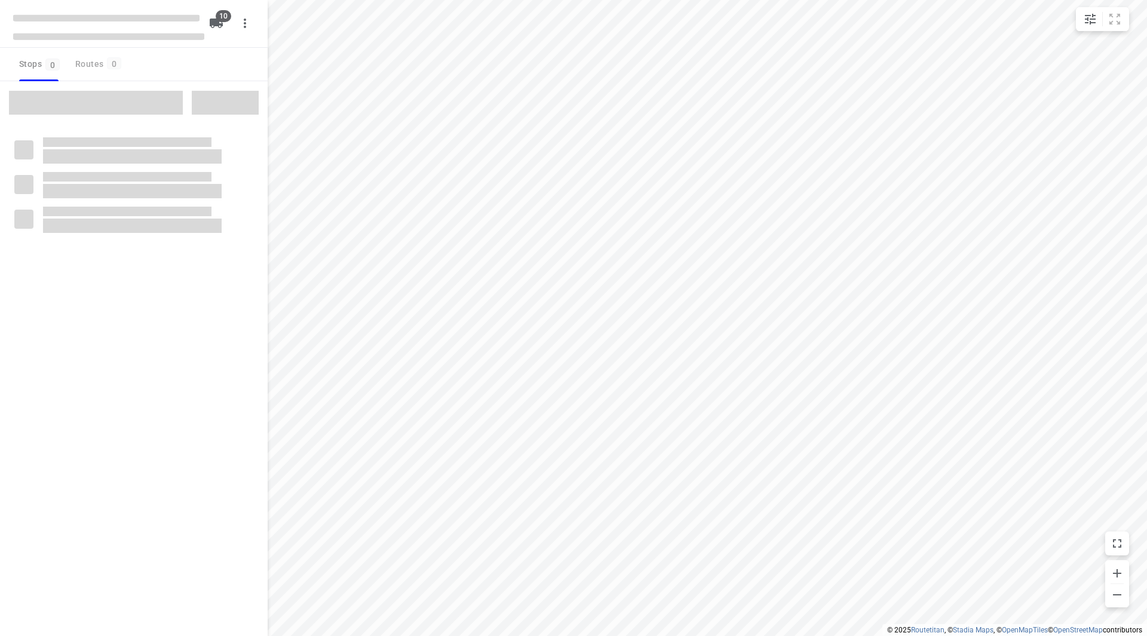
checkbox input "true"
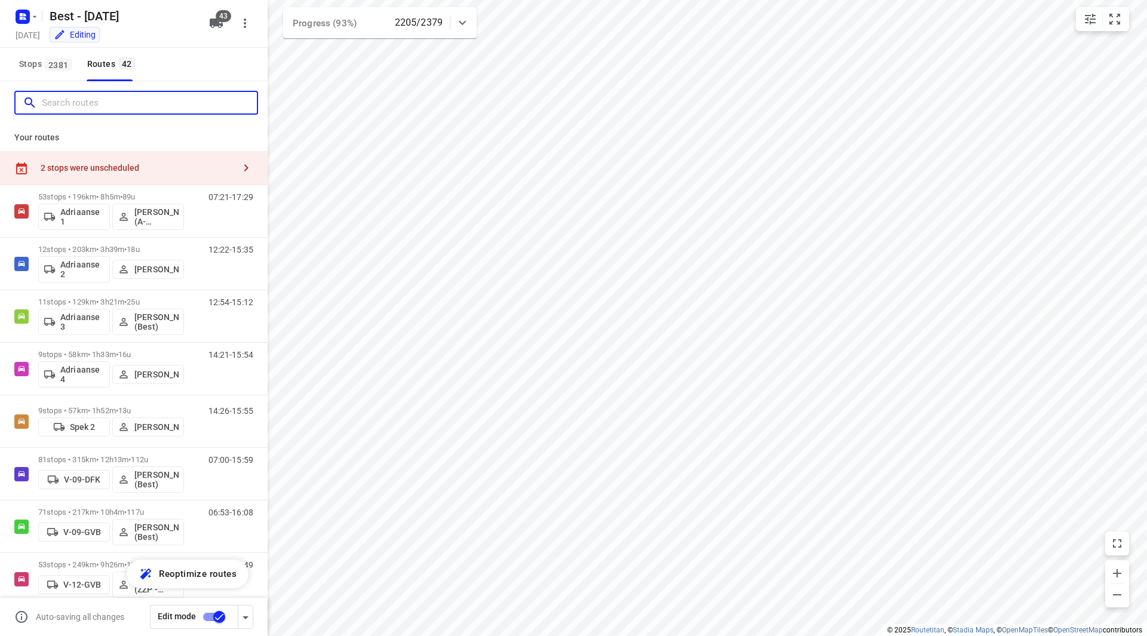
click at [99, 101] on input "Search routes" at bounding box center [149, 103] width 215 height 19
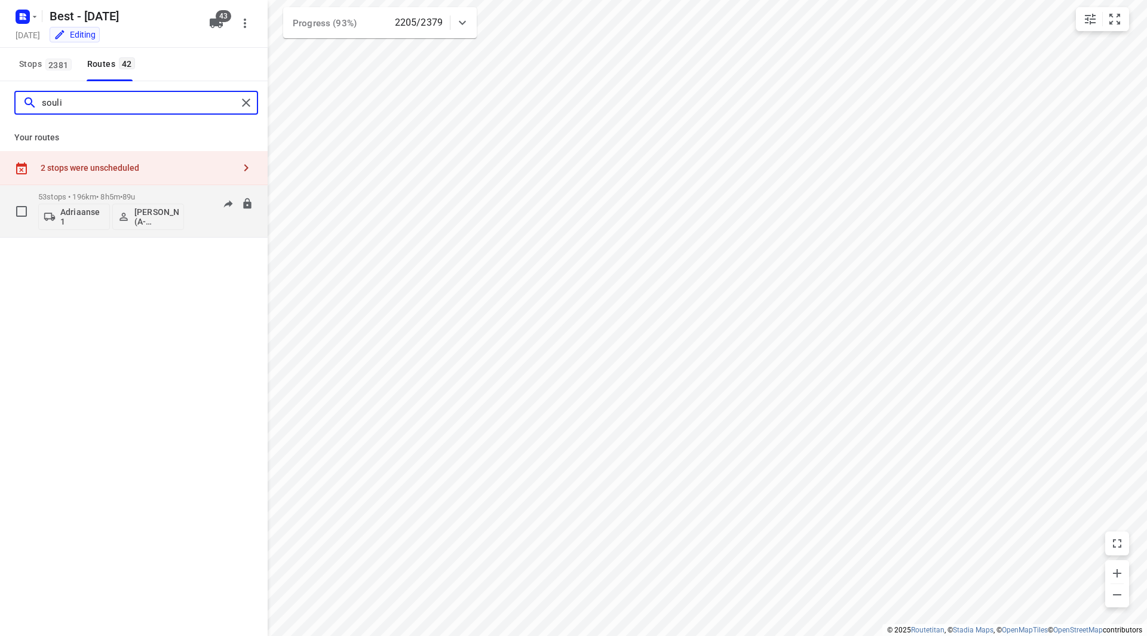
type input "souli"
click at [154, 196] on p "53 stops • 196km • 8h5m • 89u" at bounding box center [111, 196] width 146 height 9
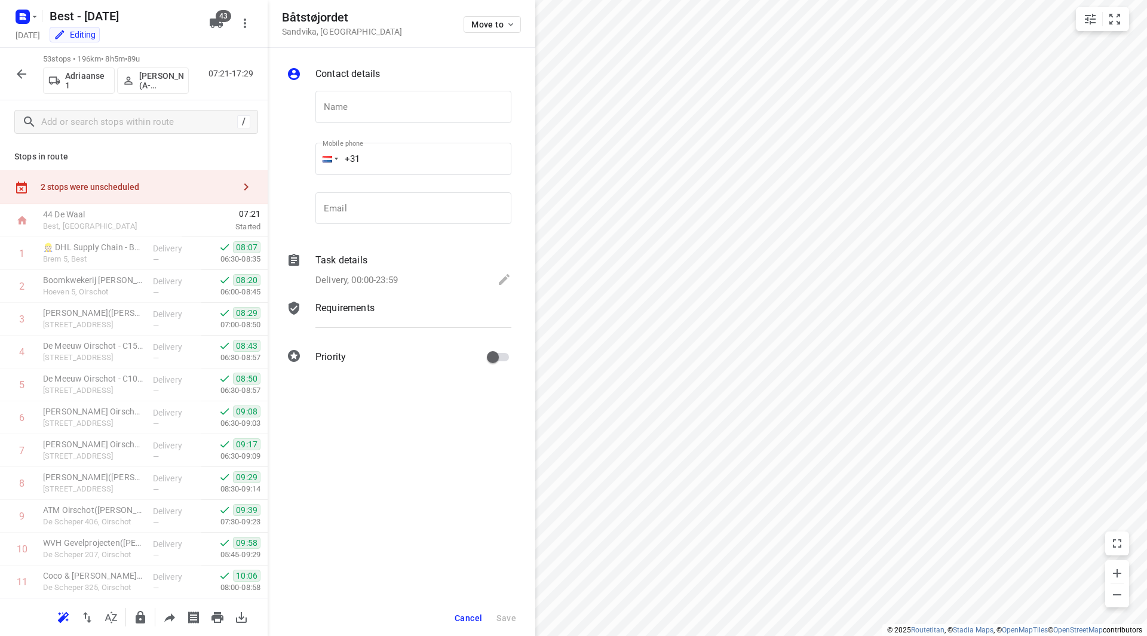
click at [164, 189] on div "2 stops were unscheduled" at bounding box center [138, 187] width 194 height 10
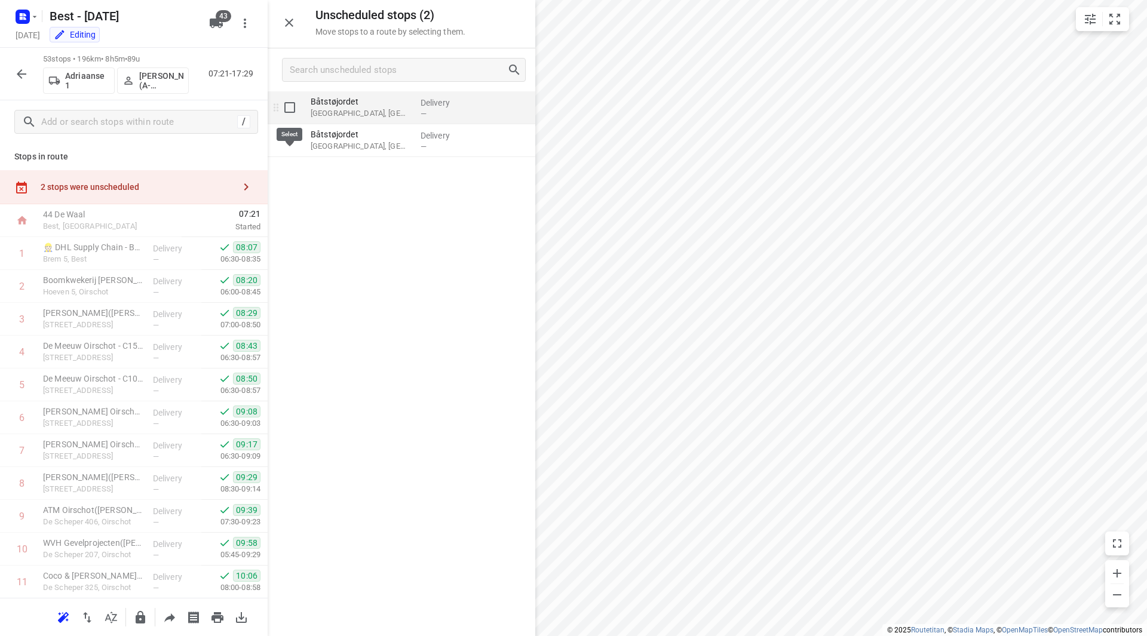
drag, startPoint x: 291, startPoint y: 112, endPoint x: 289, endPoint y: 119, distance: 7.4
click at [290, 112] on input "grid" at bounding box center [290, 108] width 24 height 24
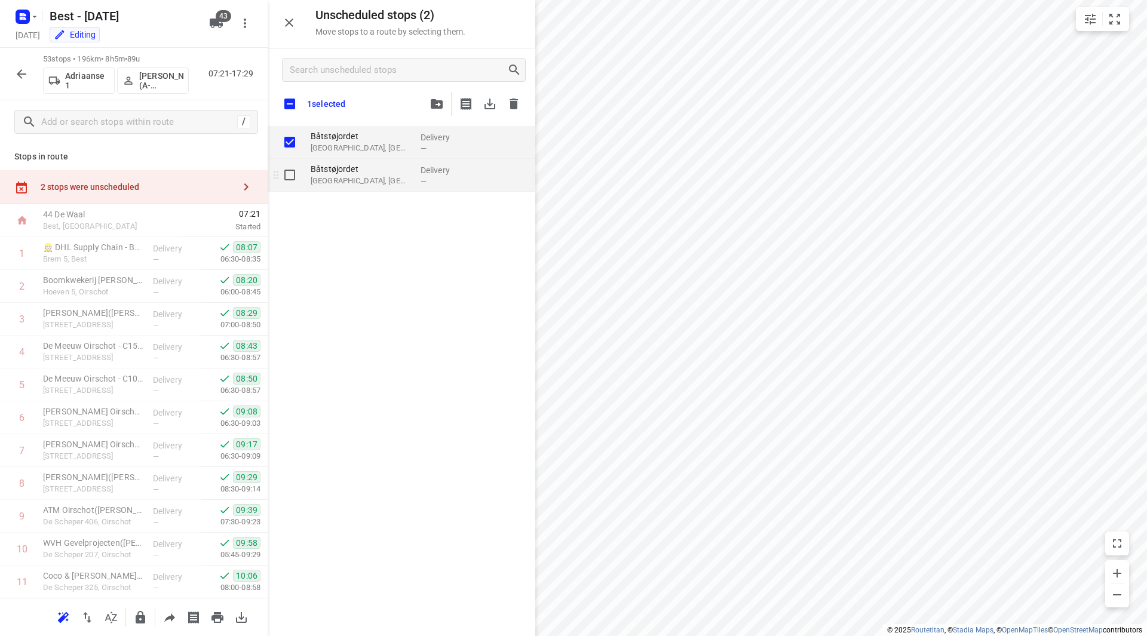
checkbox input "true"
click at [287, 171] on input "grid" at bounding box center [290, 175] width 24 height 24
checkbox input "true"
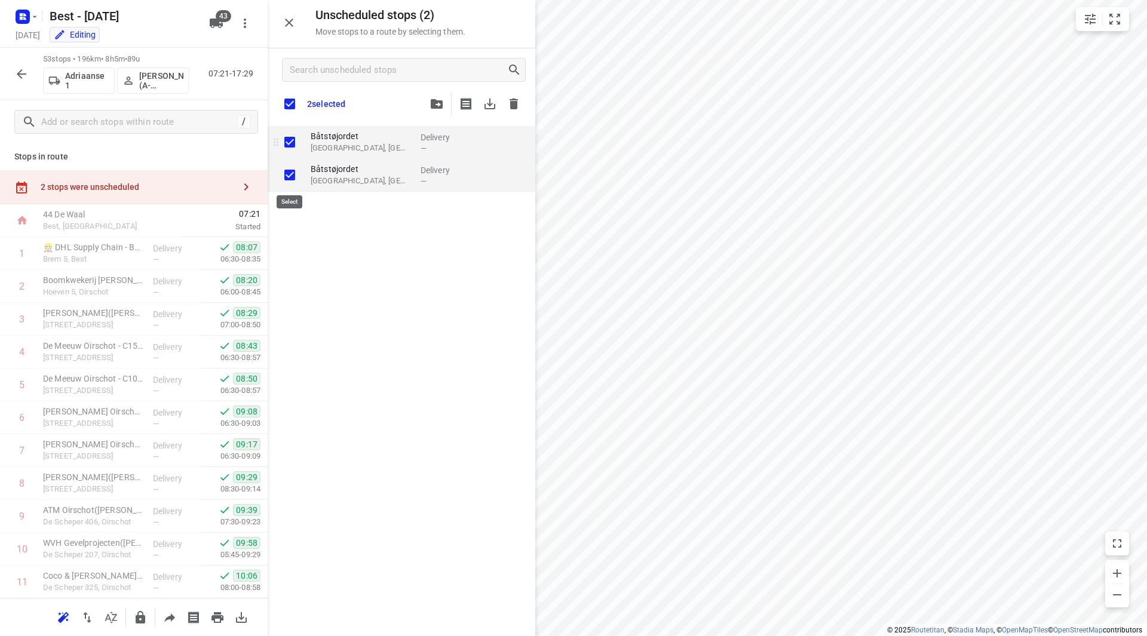
checkbox input "true"
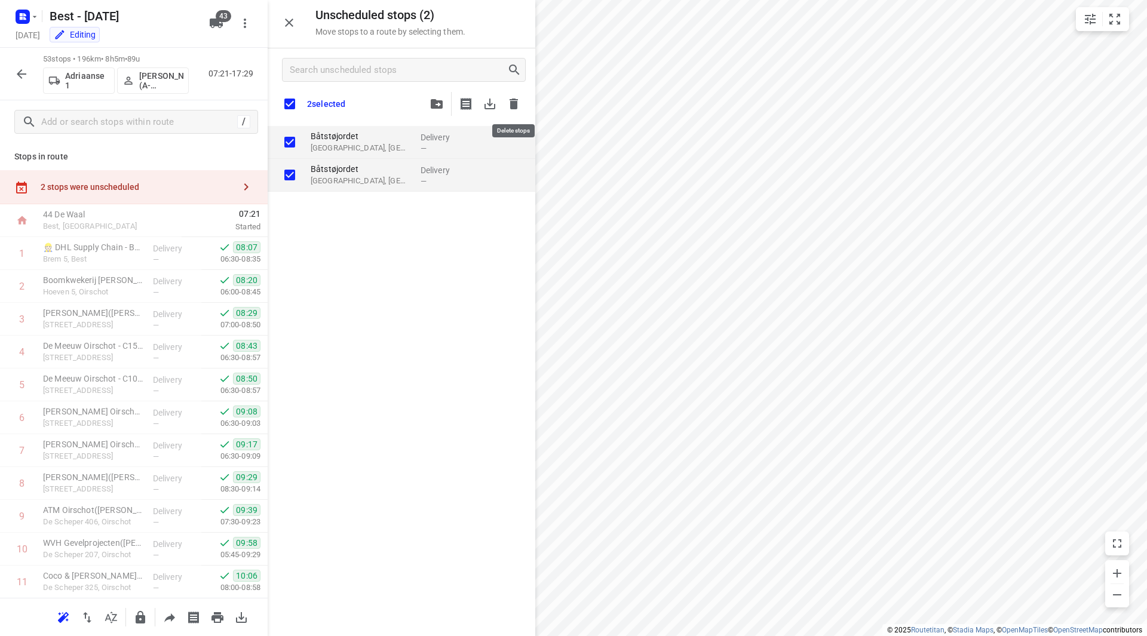
click at [511, 105] on icon "button" at bounding box center [513, 104] width 8 height 11
checkbox input "true"
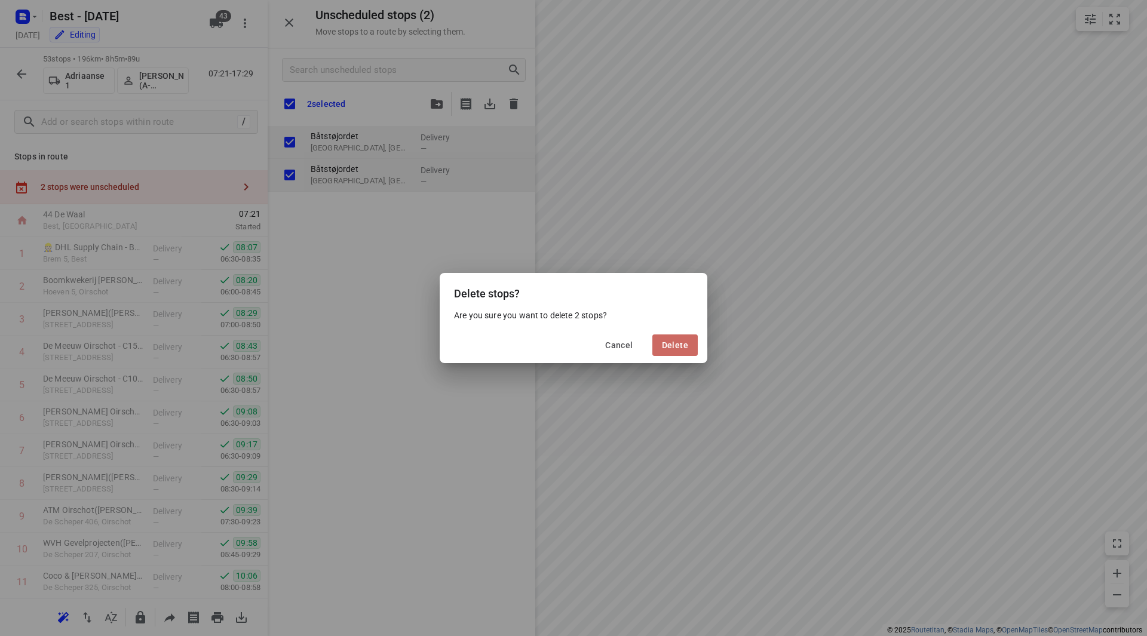
click at [680, 340] on span "Delete" at bounding box center [675, 345] width 26 height 10
checkbox input "true"
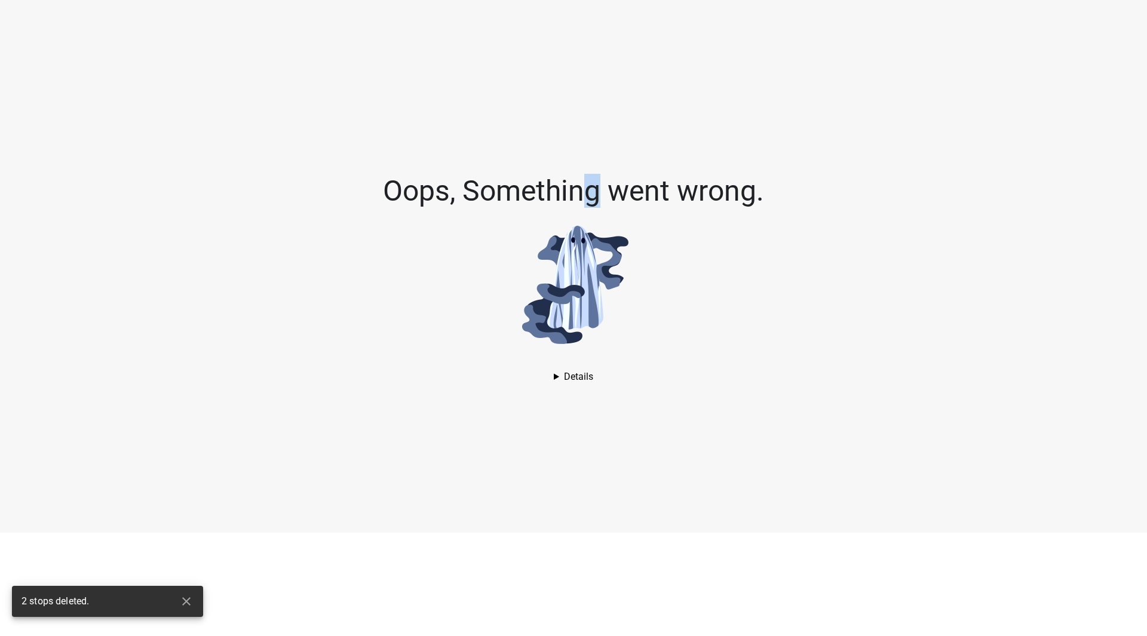
drag, startPoint x: 597, startPoint y: 162, endPoint x: 600, endPoint y: 167, distance: 6.1
click at [600, 167] on div "Oops, Something went wrong. TypeError: Cannot read properties of undefined (rea…" at bounding box center [573, 266] width 1147 height 533
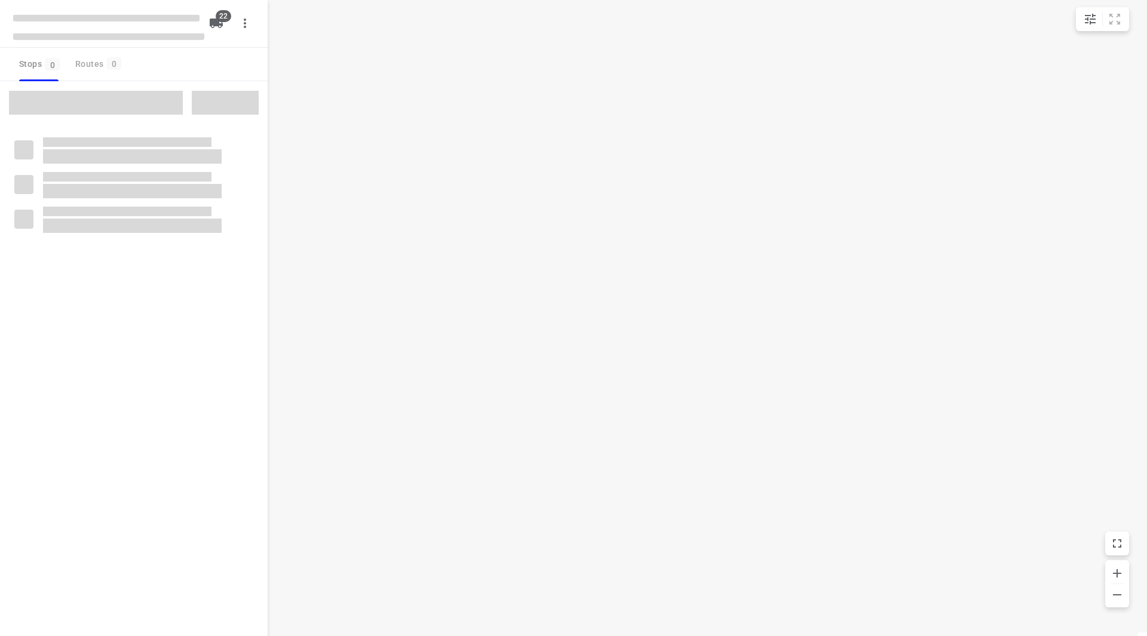
checkbox input "true"
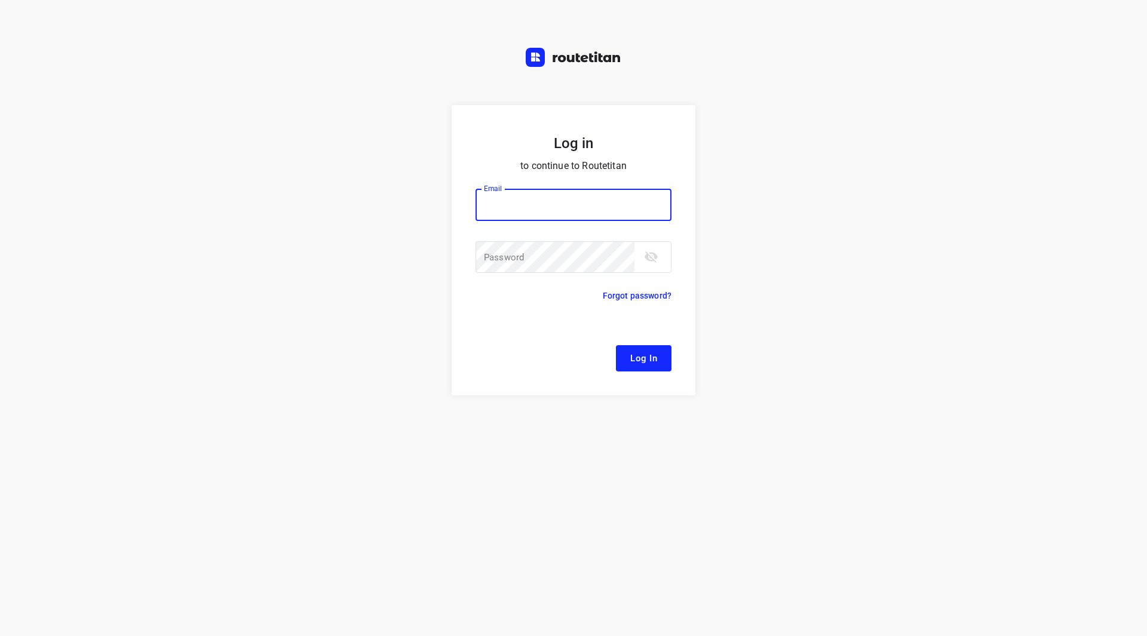
click at [560, 204] on input "email" at bounding box center [573, 205] width 196 height 32
type input "[EMAIL_ADDRESS][DOMAIN_NAME]"
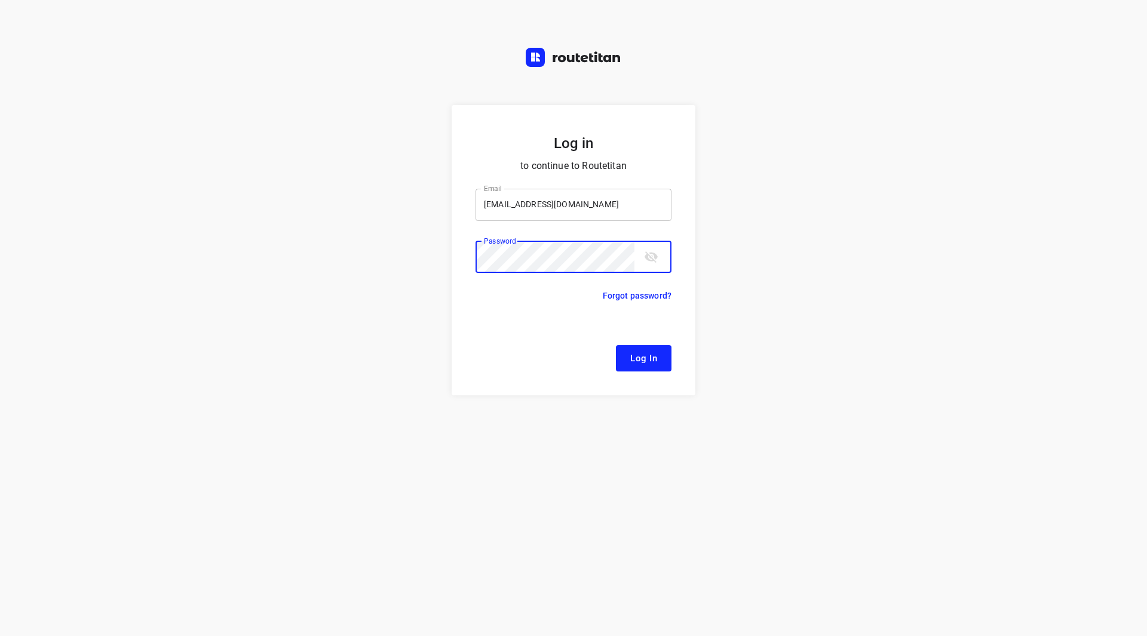
click at [616, 345] on button "Log In" at bounding box center [644, 358] width 56 height 26
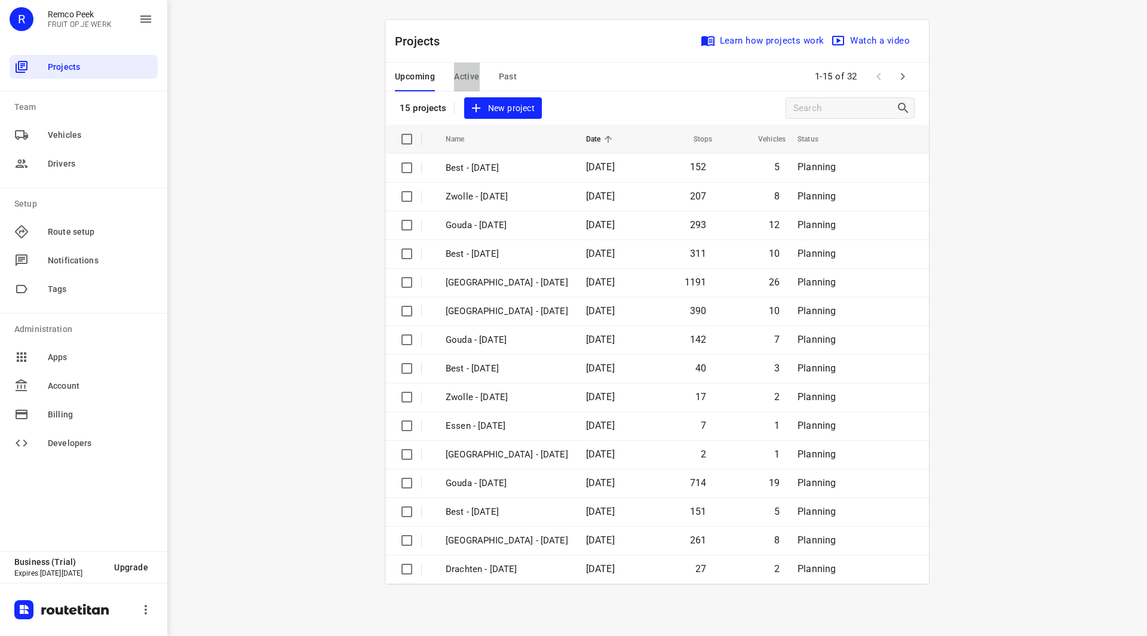
click at [466, 78] on span "Active" at bounding box center [466, 76] width 25 height 15
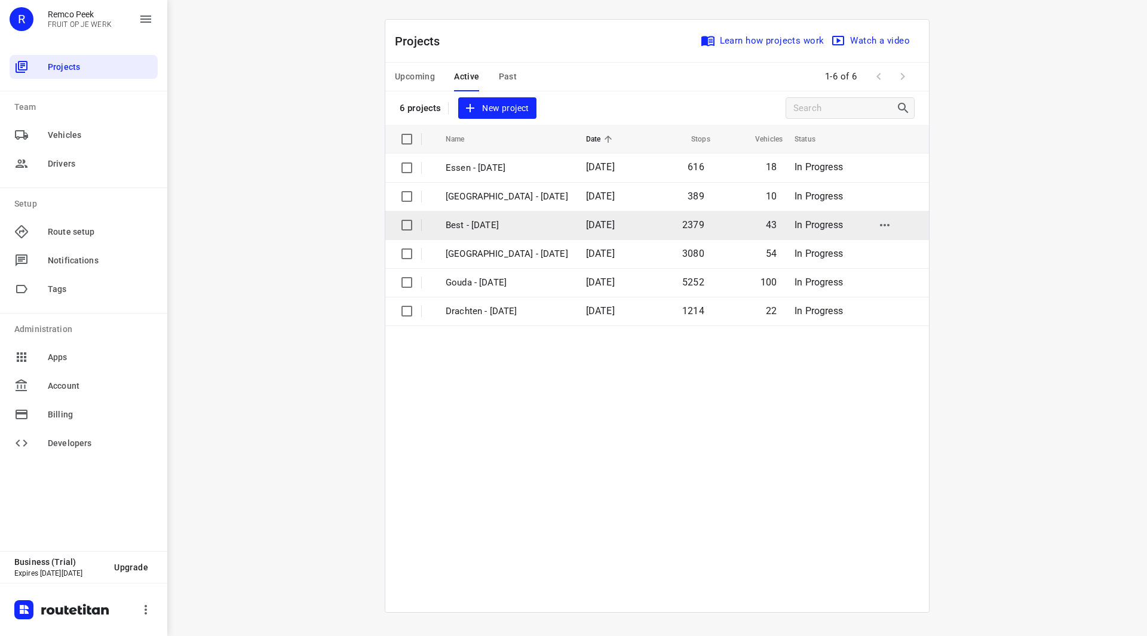
click at [489, 230] on p "Best - [DATE]" at bounding box center [507, 226] width 122 height 14
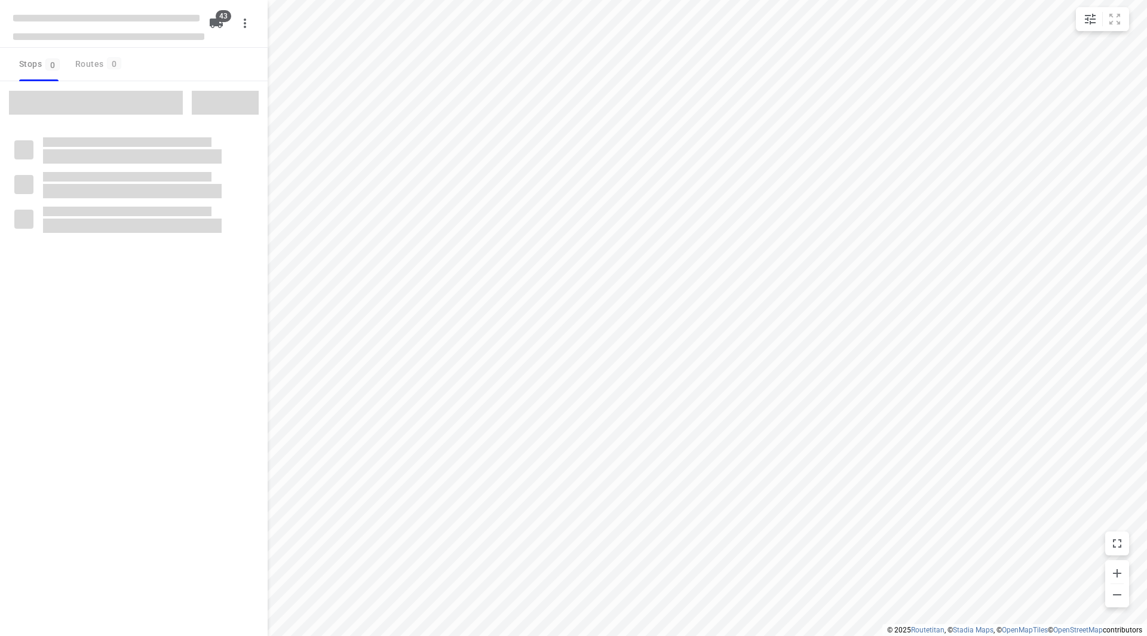
checkbox input "true"
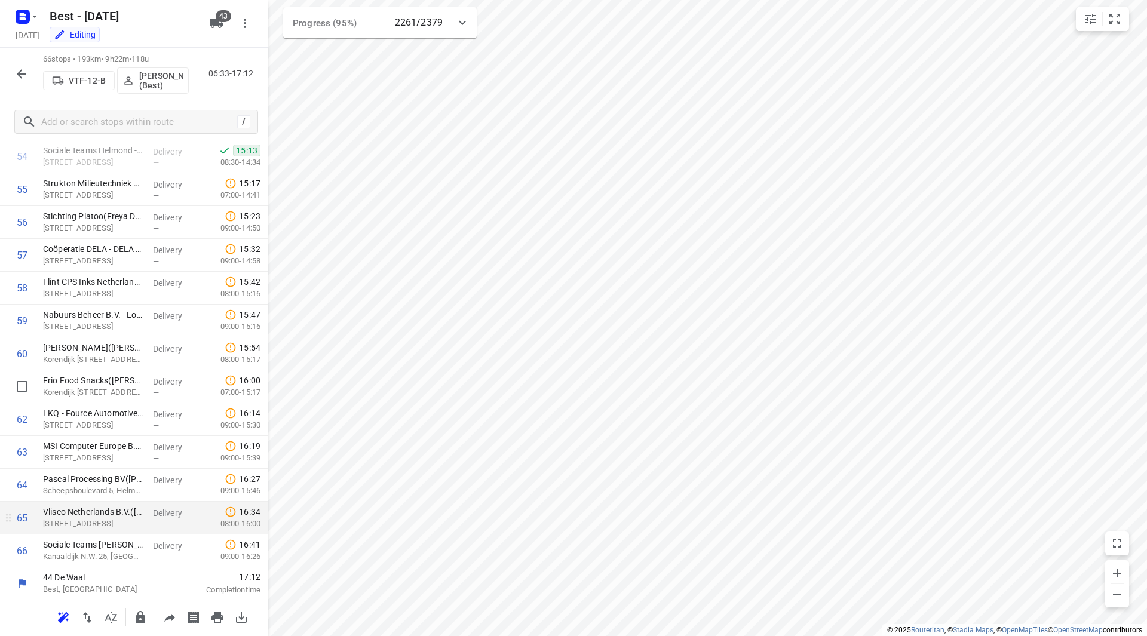
scroll to position [1806, 0]
click at [27, 76] on icon "button" at bounding box center [21, 74] width 14 height 14
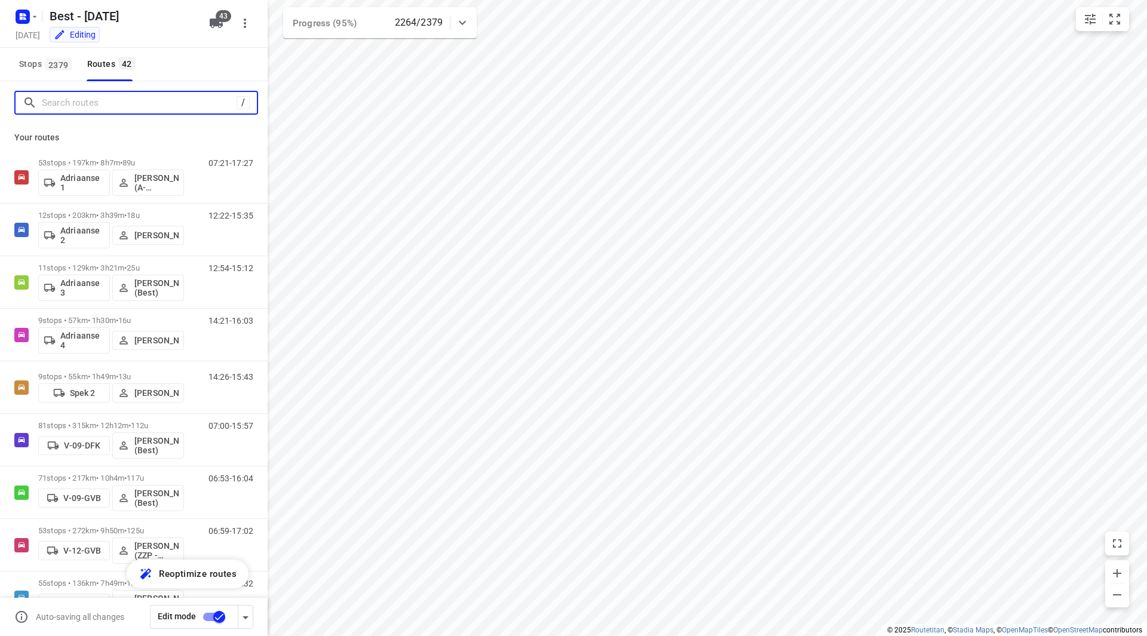
click at [102, 106] on input "Search routes" at bounding box center [139, 103] width 195 height 19
type input "j"
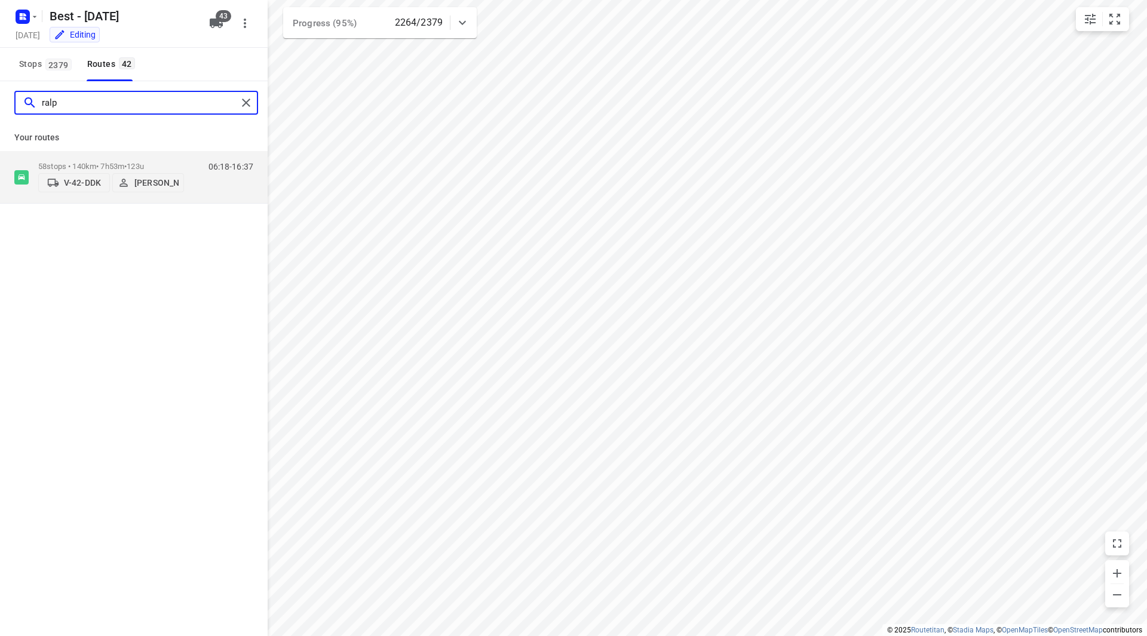
type input "ralp"
click at [165, 151] on div "Your routes 58 stops • 140km • 7h53m • 123u V-42-DDK Ralph van Osnabrugge 06:18…" at bounding box center [134, 163] width 268 height 79
click at [163, 171] on div "V-42-DDK Ralph van Osnabrugge" at bounding box center [111, 182] width 146 height 22
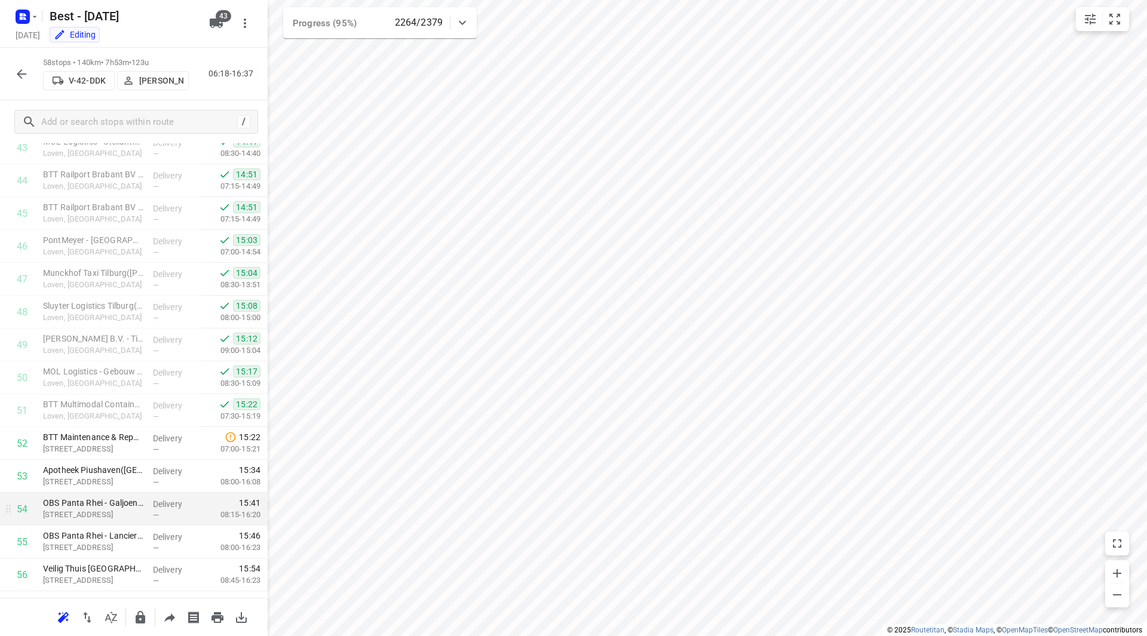
scroll to position [1543, 0]
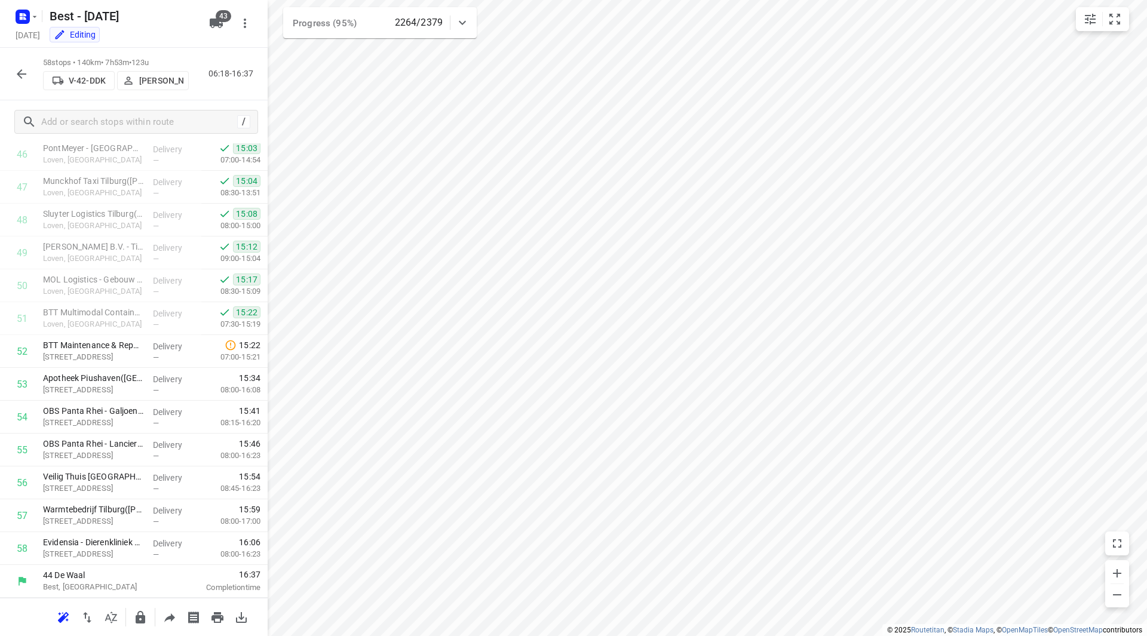
click at [21, 78] on icon "button" at bounding box center [22, 74] width 10 height 10
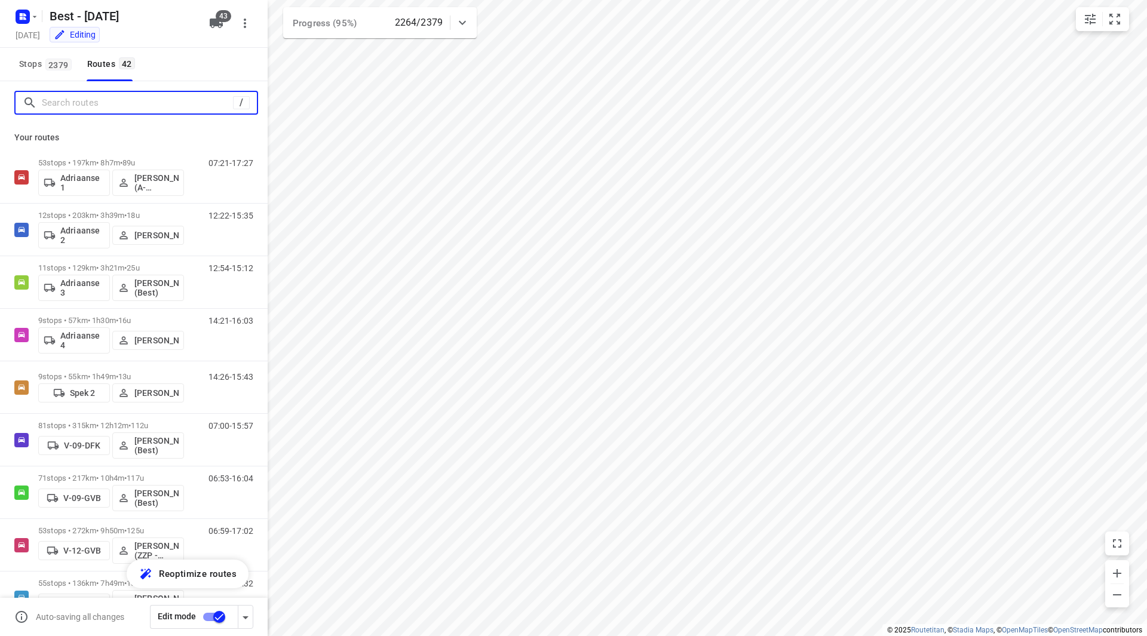
click at [106, 96] on input "Search routes" at bounding box center [137, 103] width 191 height 19
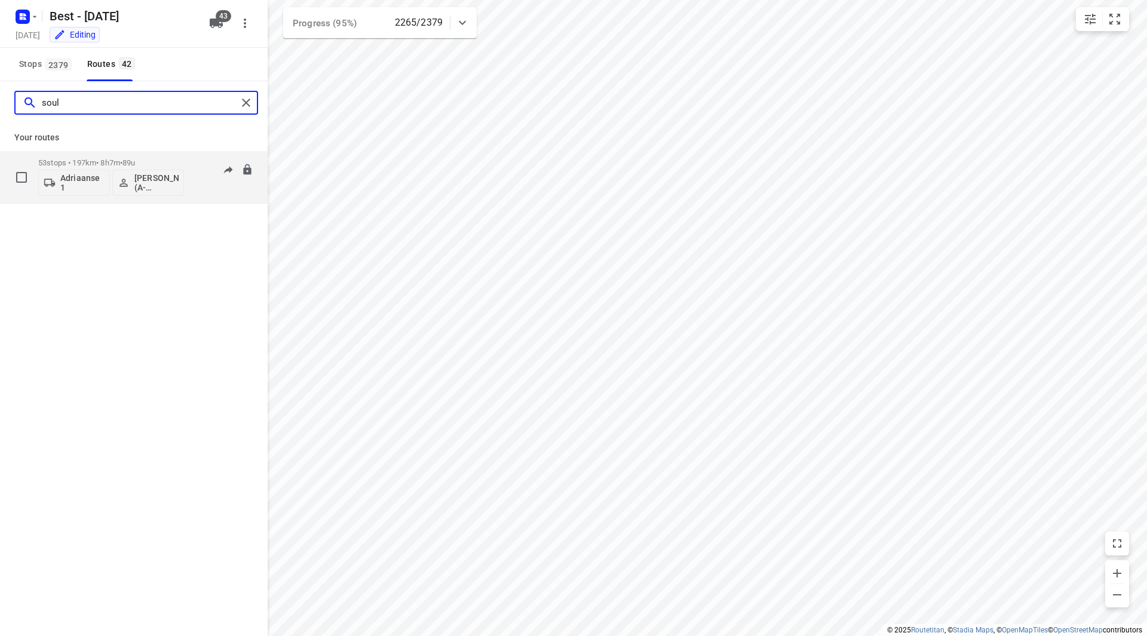
type input "soul"
click at [174, 157] on div "53 stops • 197km • 8h7m • 89u Adriaanse 1 Souliman Aoussar (A-flexibleservice -…" at bounding box center [111, 177] width 146 height 50
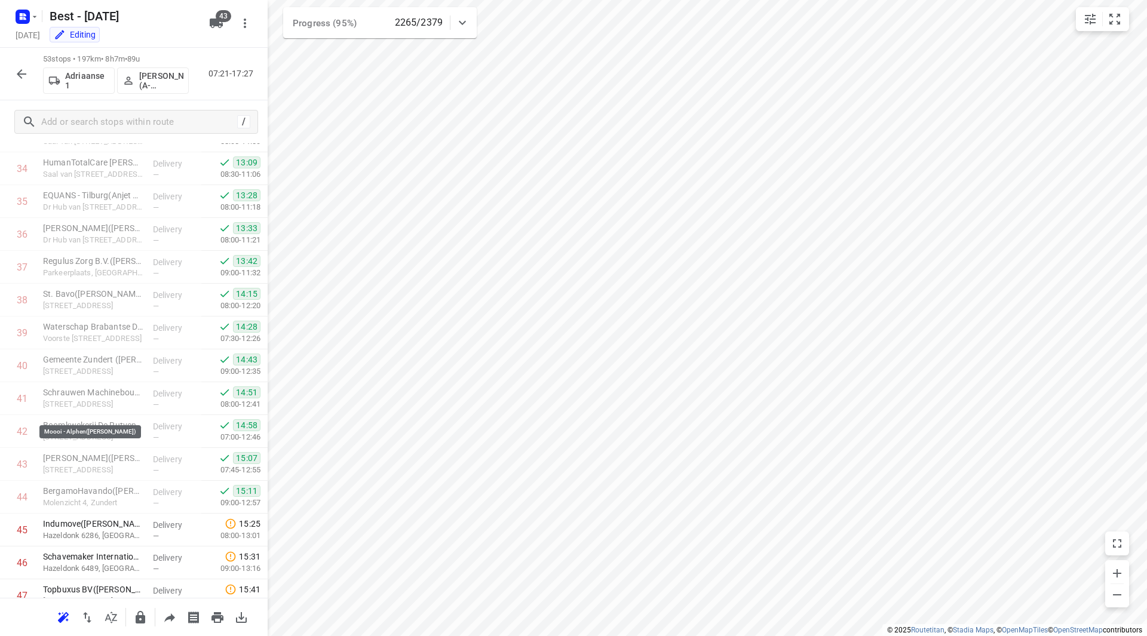
scroll to position [1379, 0]
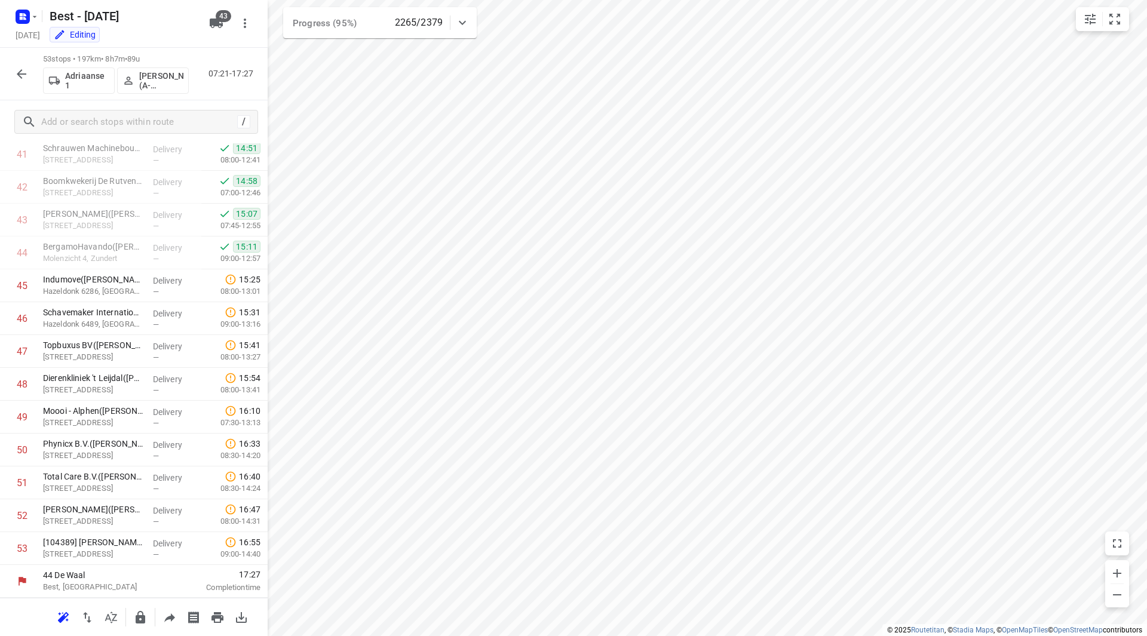
click at [24, 75] on icon "button" at bounding box center [21, 74] width 14 height 14
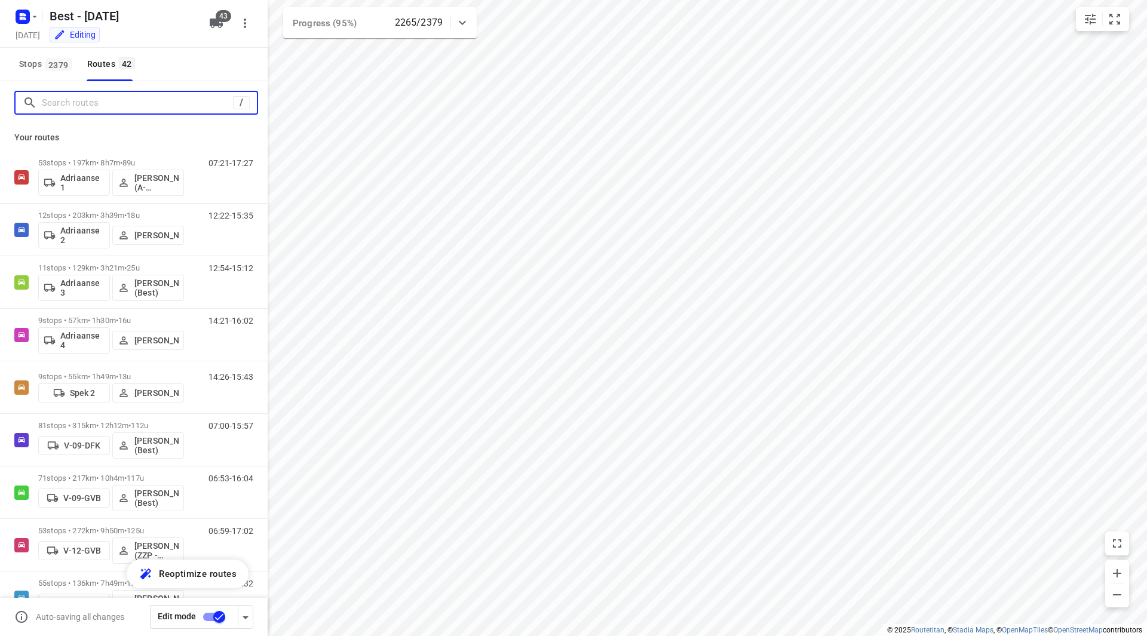
click at [74, 105] on input "Search routes" at bounding box center [137, 103] width 191 height 19
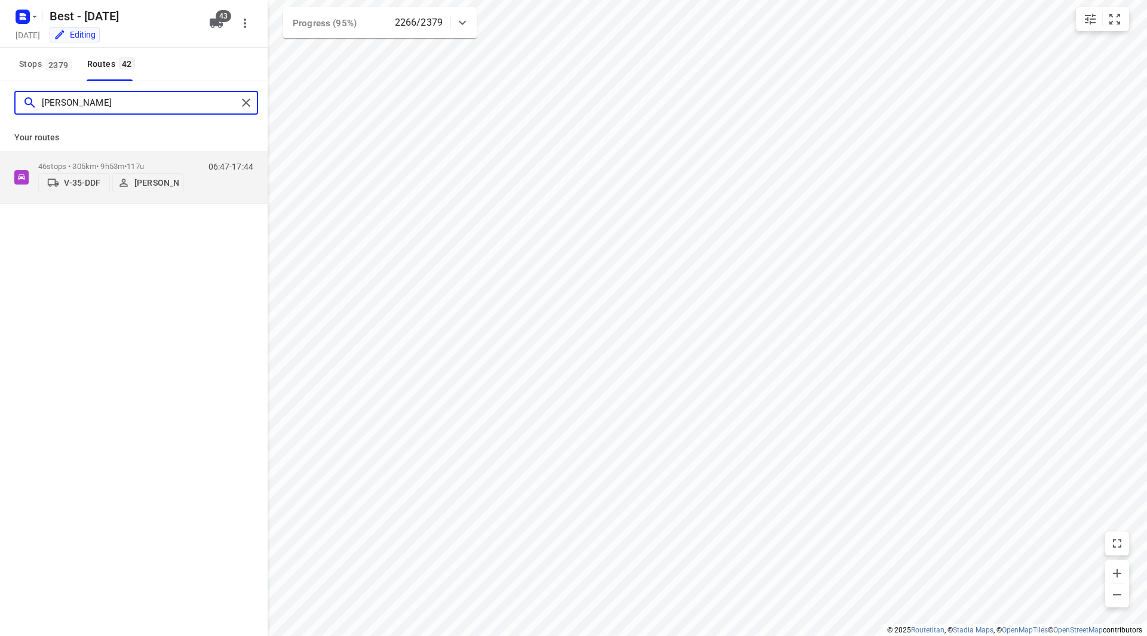
type input "dani"
click at [153, 152] on div "Your routes 46 stops • 305km • 9h53m • 117u V-35-DDF Daniëlle Belmer 06:47-17:44" at bounding box center [134, 163] width 268 height 79
click at [158, 158] on div "46 stops • 305km • 9h53m • 117u V-35-DDF Daniëlle Belmer" at bounding box center [111, 177] width 146 height 42
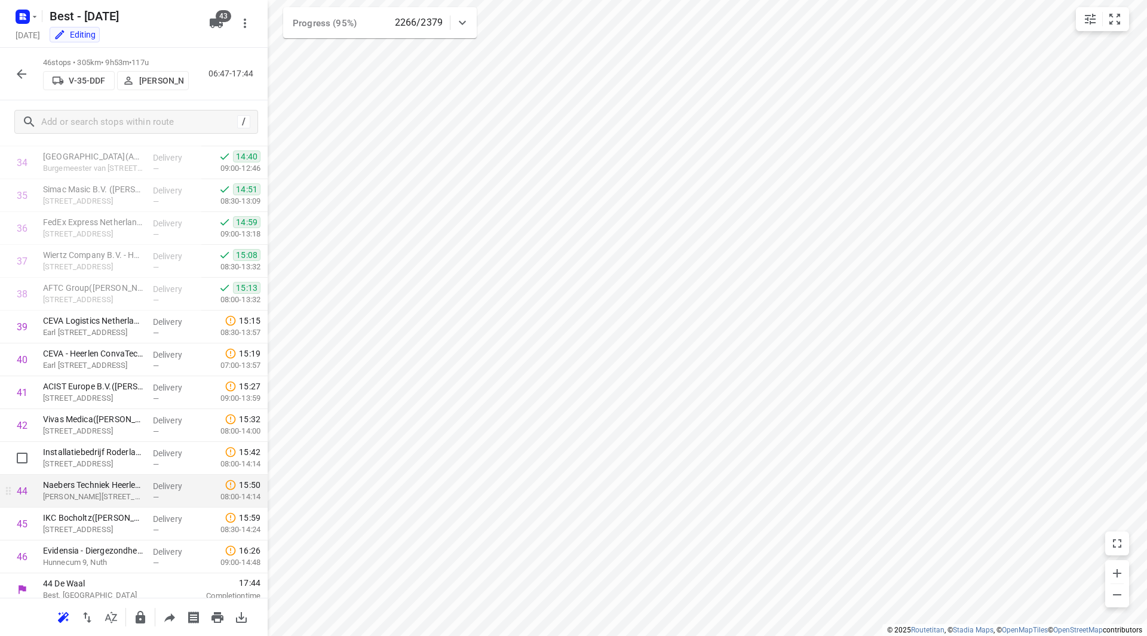
scroll to position [1149, 0]
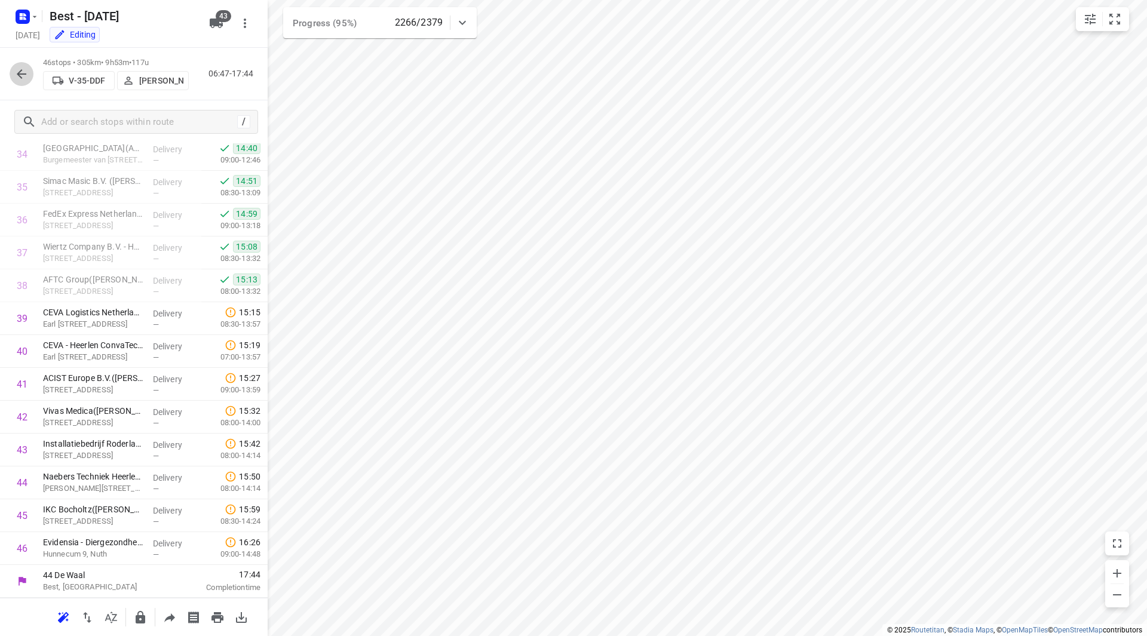
click at [25, 70] on icon "button" at bounding box center [21, 74] width 14 height 14
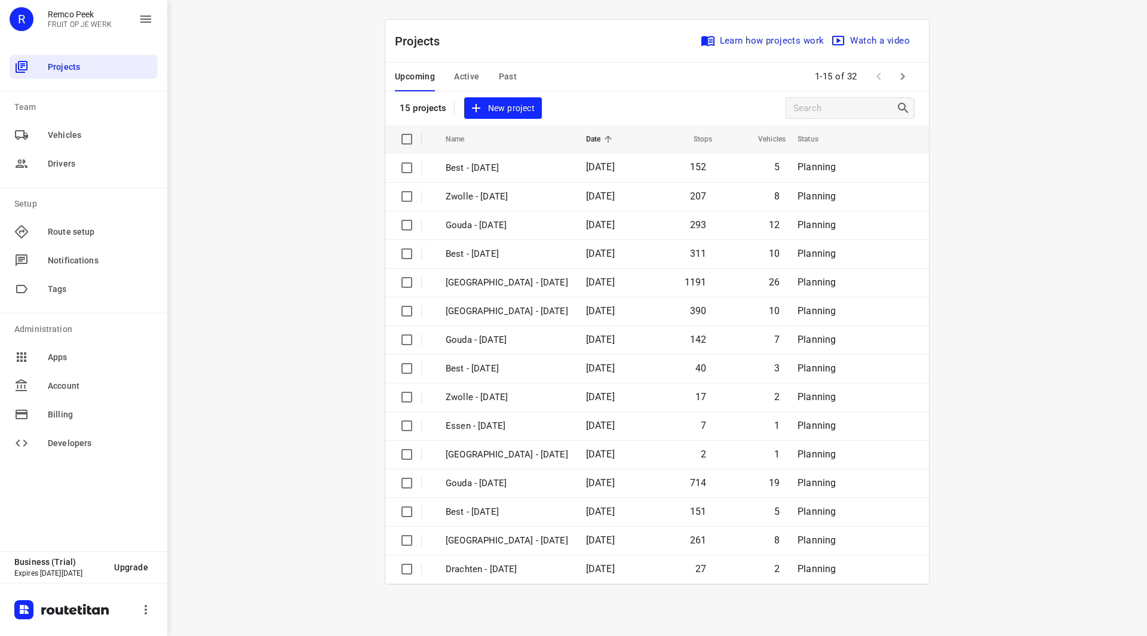
click at [466, 74] on span "Active" at bounding box center [466, 76] width 25 height 15
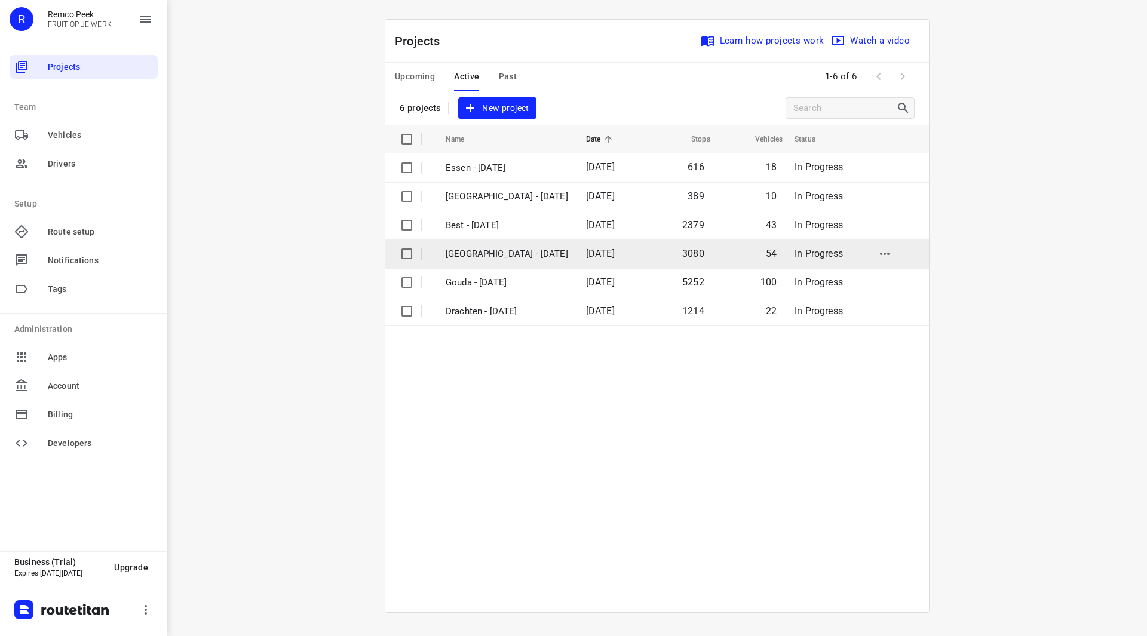
click at [472, 259] on p "[GEOGRAPHIC_DATA] - [DATE]" at bounding box center [507, 254] width 122 height 14
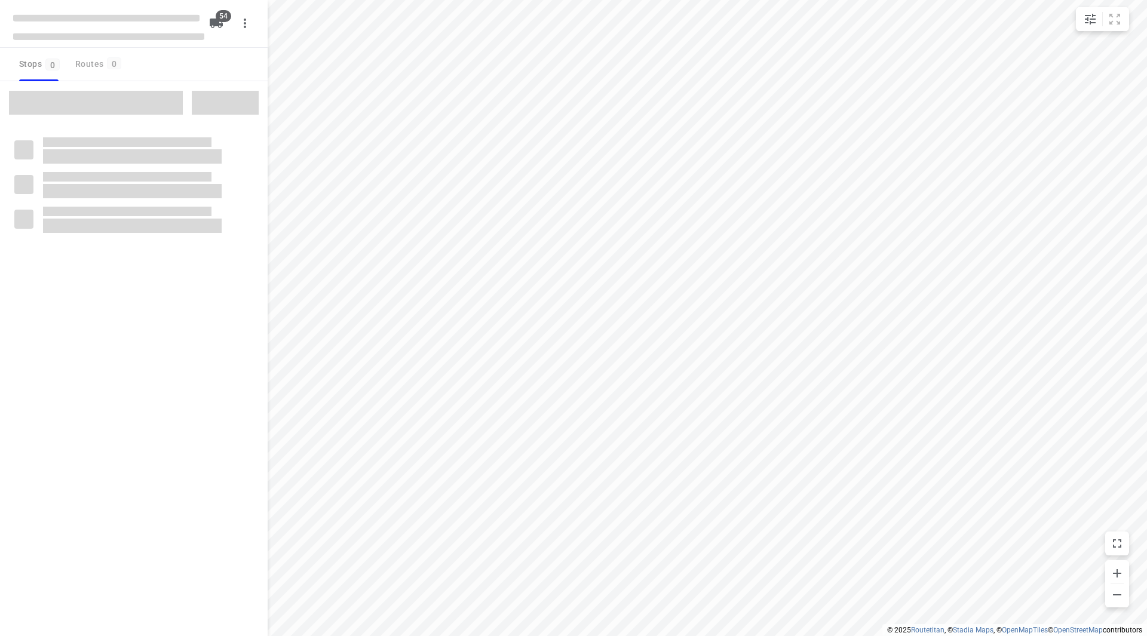
checkbox input "true"
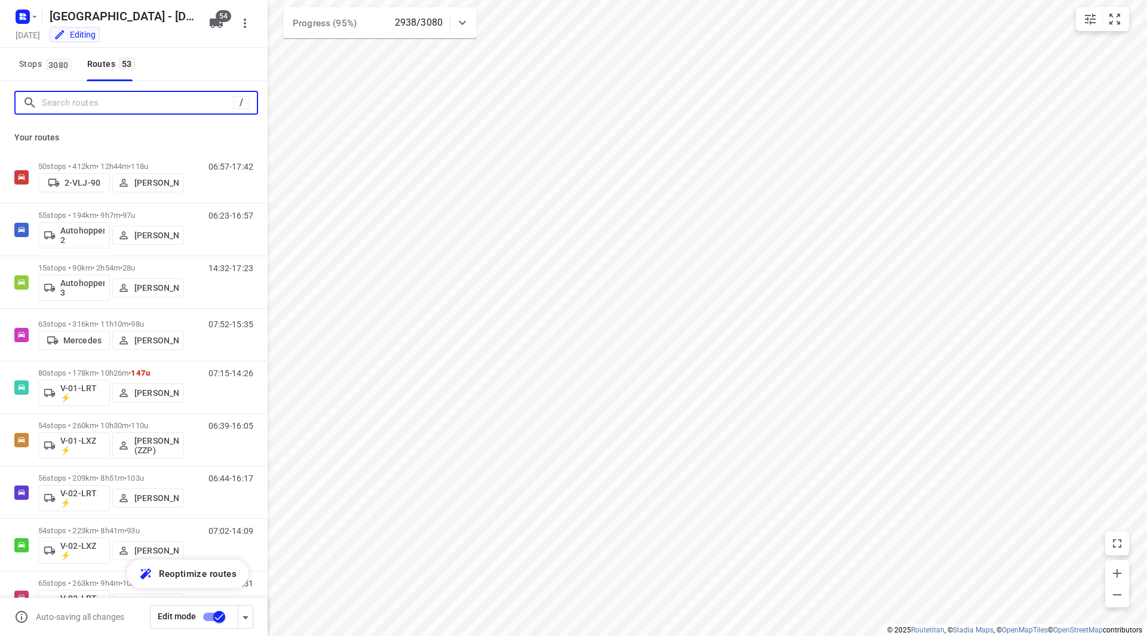
click at [113, 94] on input "Search routes" at bounding box center [137, 103] width 191 height 19
click at [113, 94] on input "Search routes" at bounding box center [149, 103] width 215 height 19
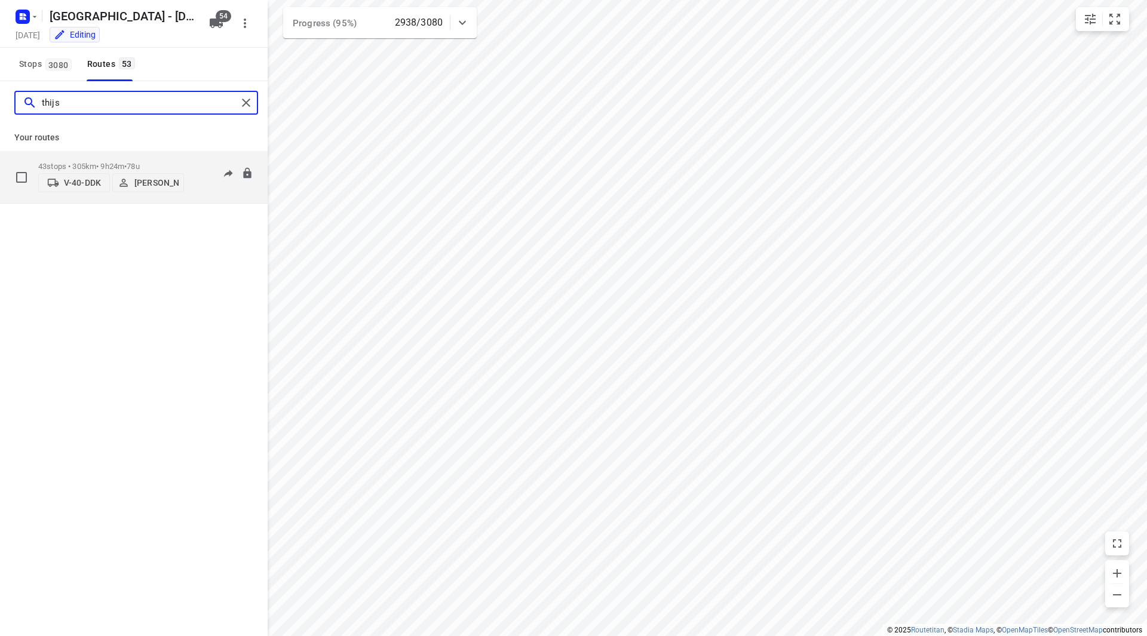
type input "thijs"
click at [164, 156] on div "43 stops • 305km • 9h24m • 78u V-40-DDK [PERSON_NAME]" at bounding box center [111, 177] width 146 height 42
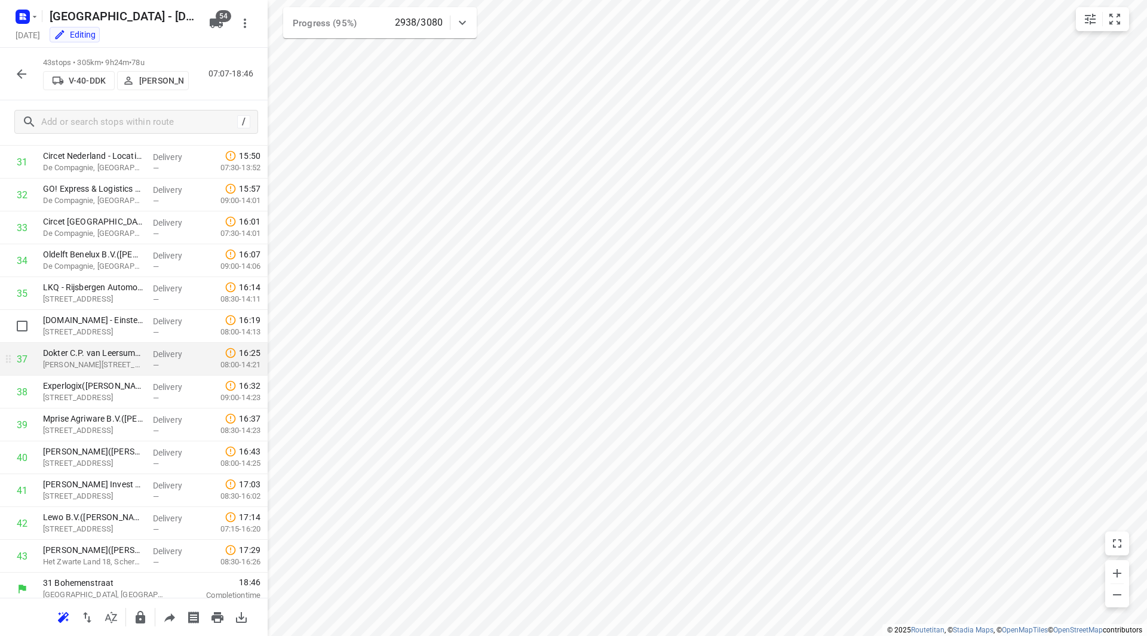
scroll to position [1051, 0]
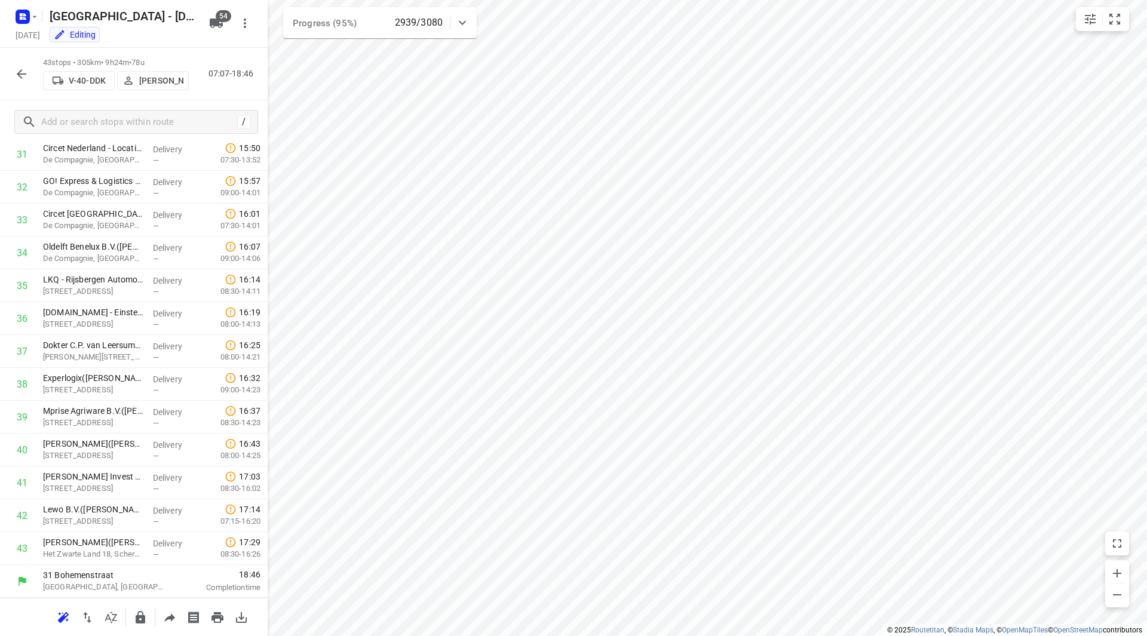
click at [24, 71] on icon "button" at bounding box center [21, 74] width 14 height 14
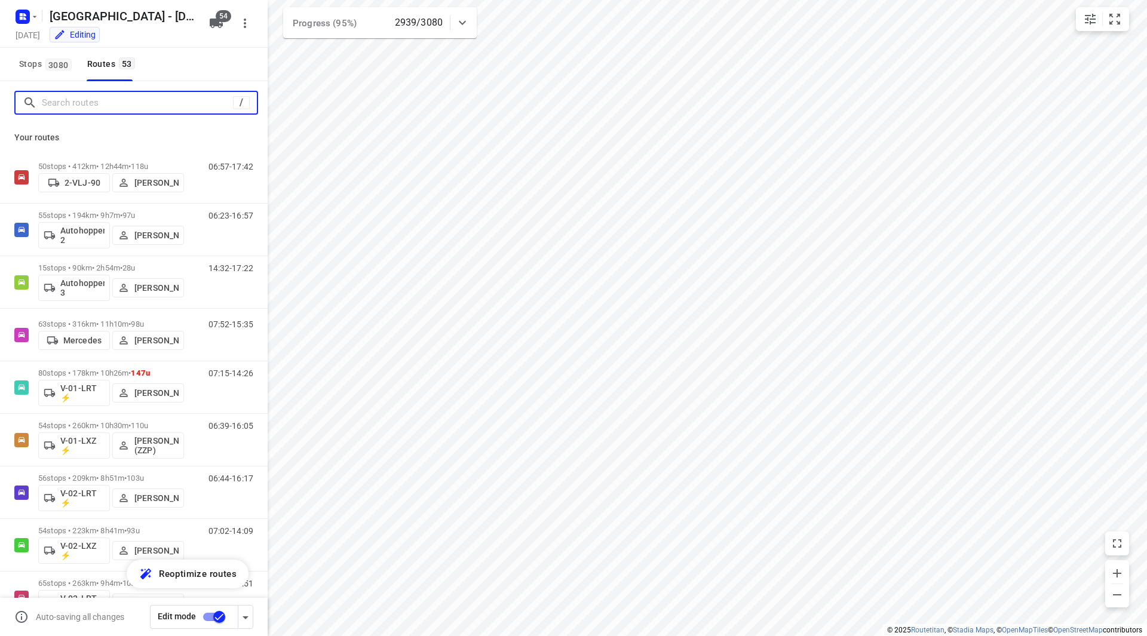
click at [106, 105] on input "Search routes" at bounding box center [137, 103] width 191 height 19
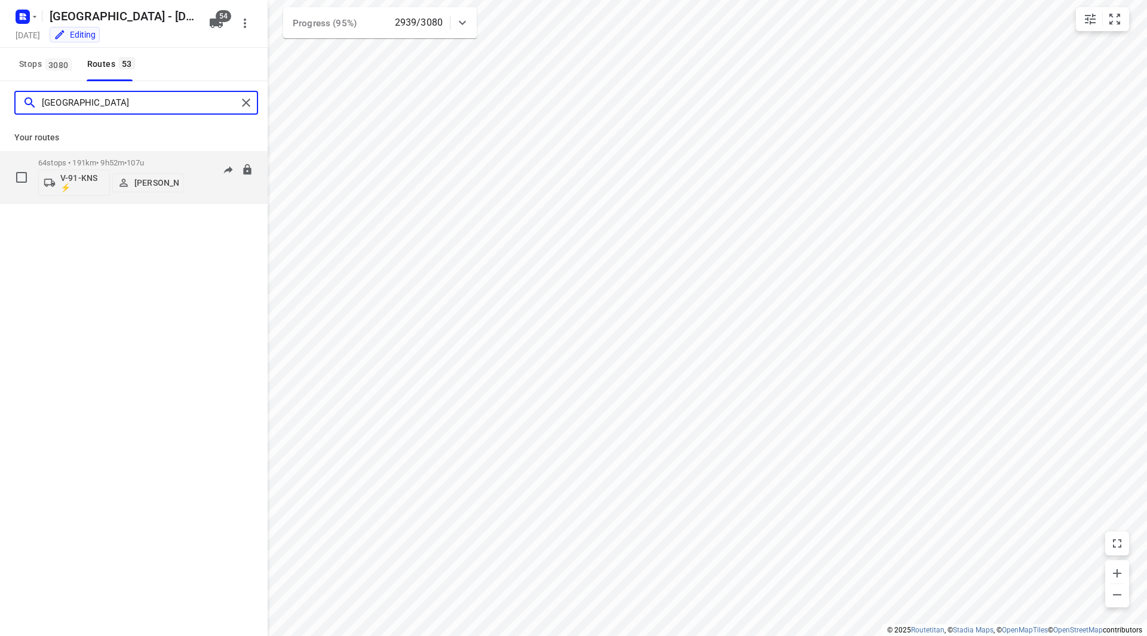
type input "milan"
click at [164, 153] on div "64 stops • 191km • 9h52m • 107u V-91-KNS ⚡ Milan Rave" at bounding box center [111, 177] width 146 height 50
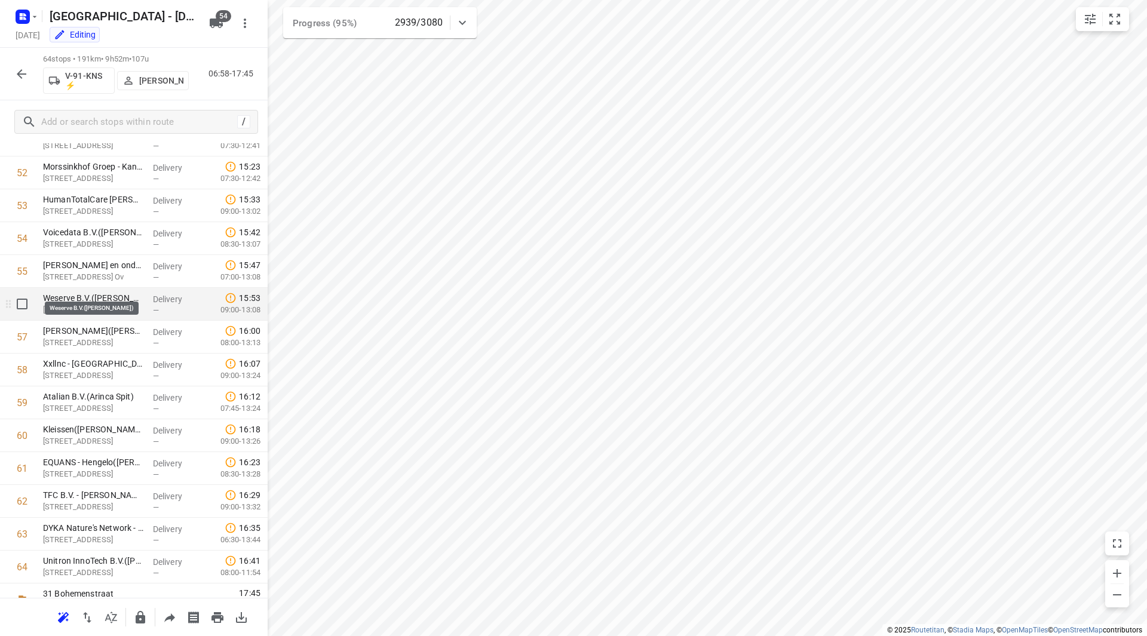
scroll to position [1740, 0]
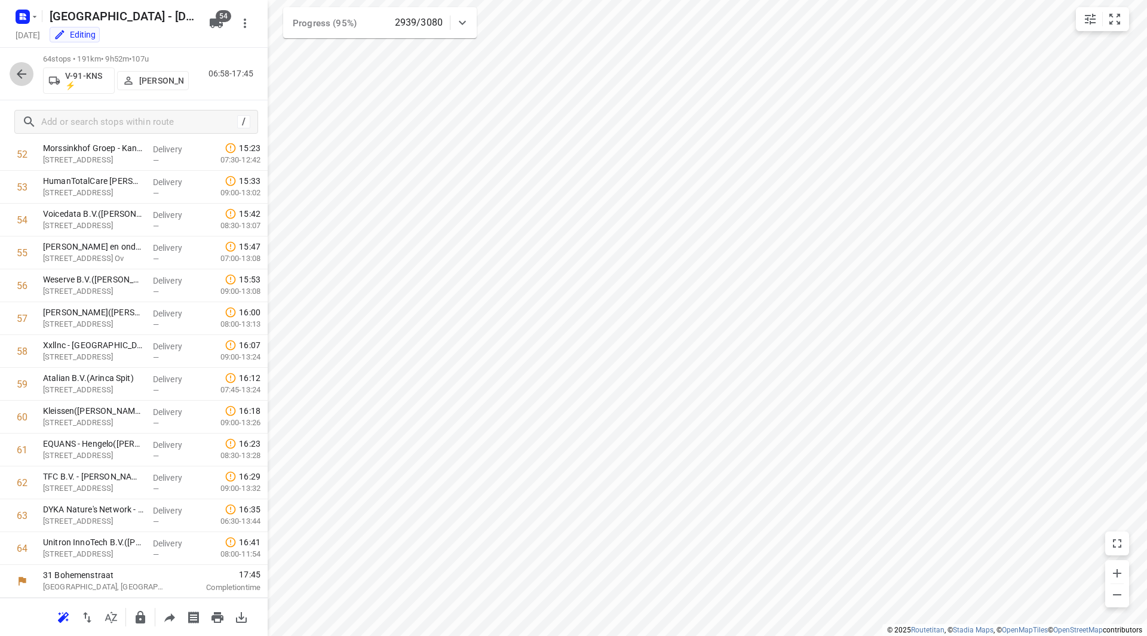
click at [30, 76] on button "button" at bounding box center [22, 74] width 24 height 24
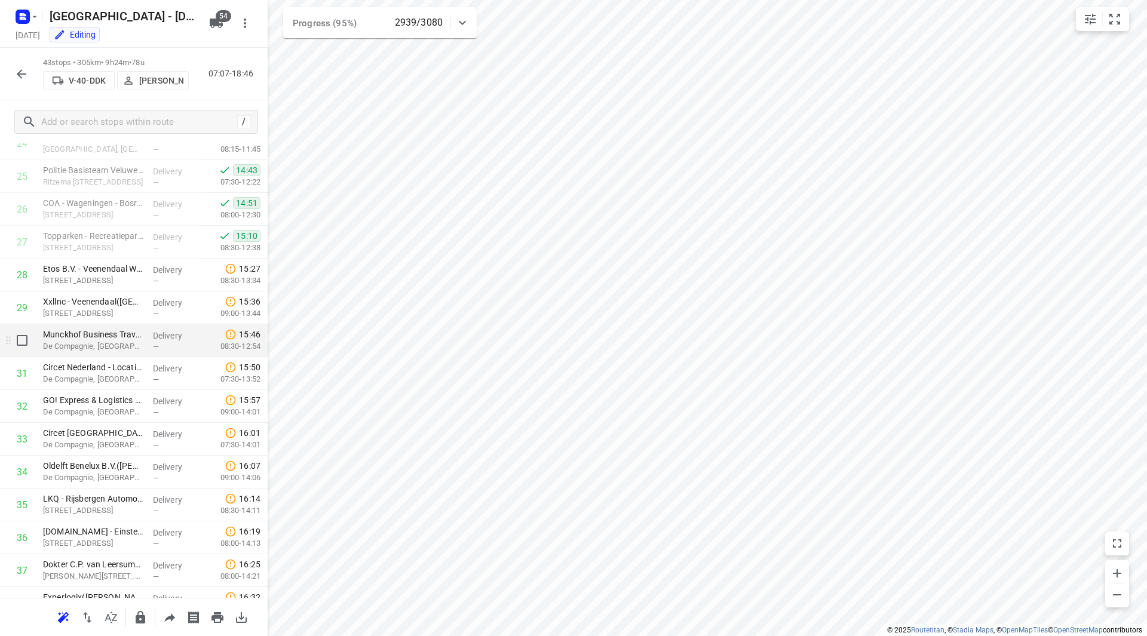
scroll to position [812, 0]
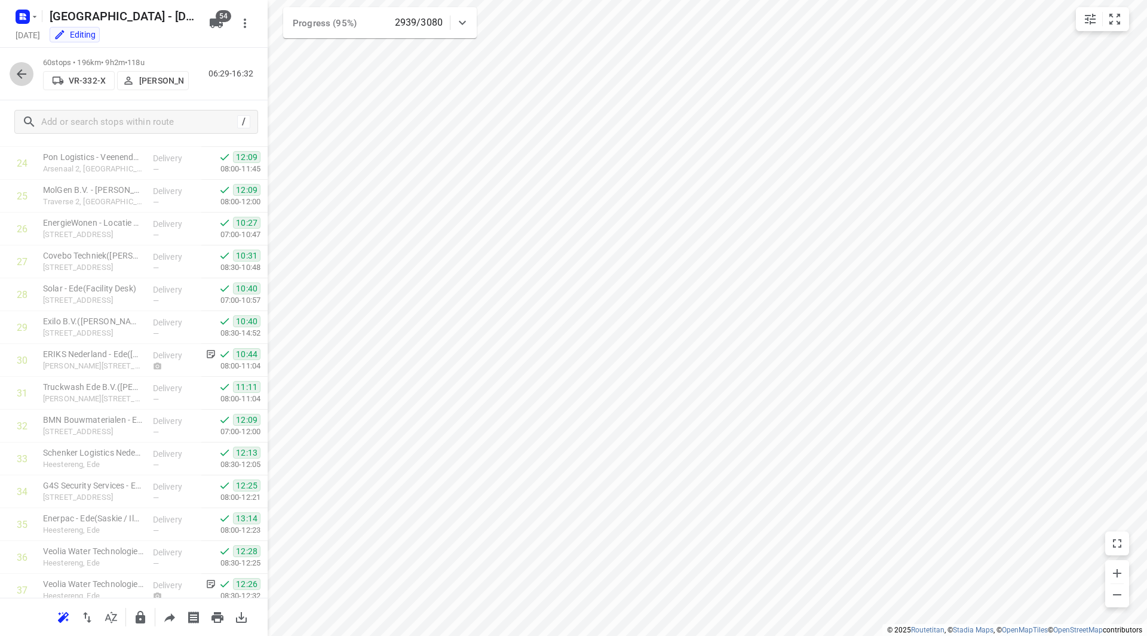
click at [25, 78] on icon "button" at bounding box center [21, 74] width 14 height 14
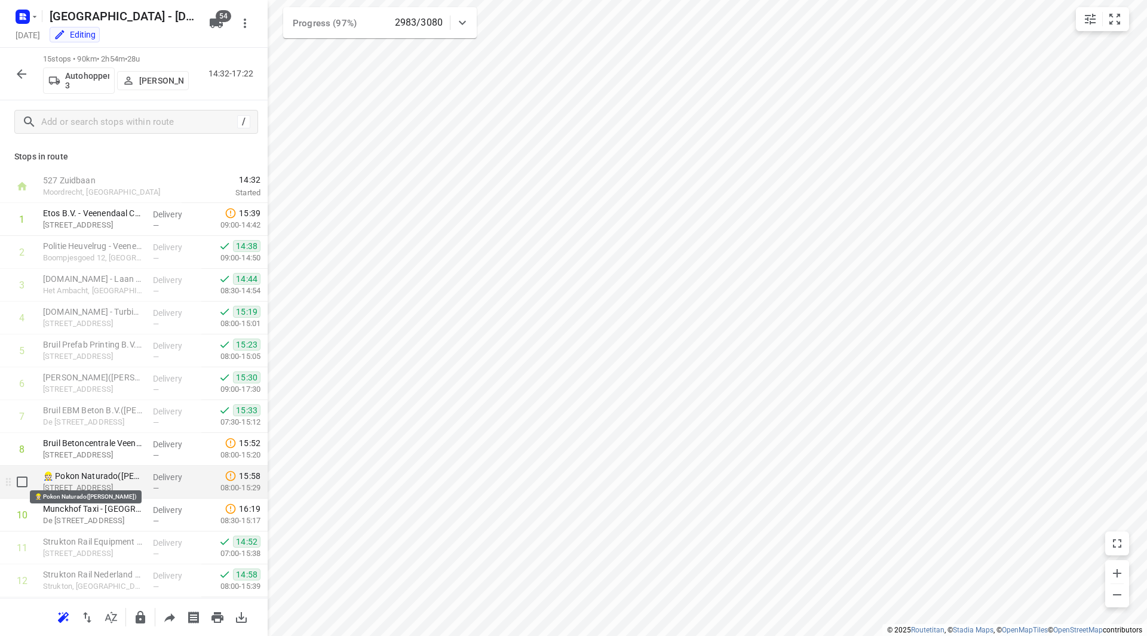
click at [97, 481] on p "👷🏻 Pokon Naturado(Ada van Engelenburg)" at bounding box center [93, 476] width 100 height 12
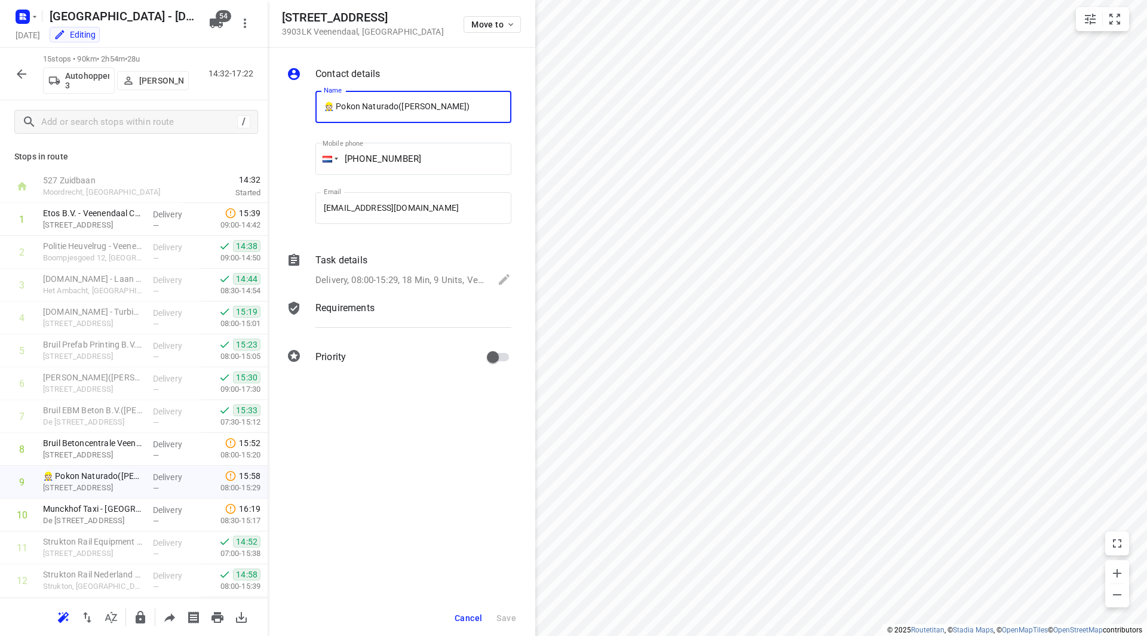
click at [390, 271] on div "Task details Delivery, 08:00-15:29, 18 Min, 9 Units, Veiligheidsvest dragen op …" at bounding box center [413, 271] width 201 height 41
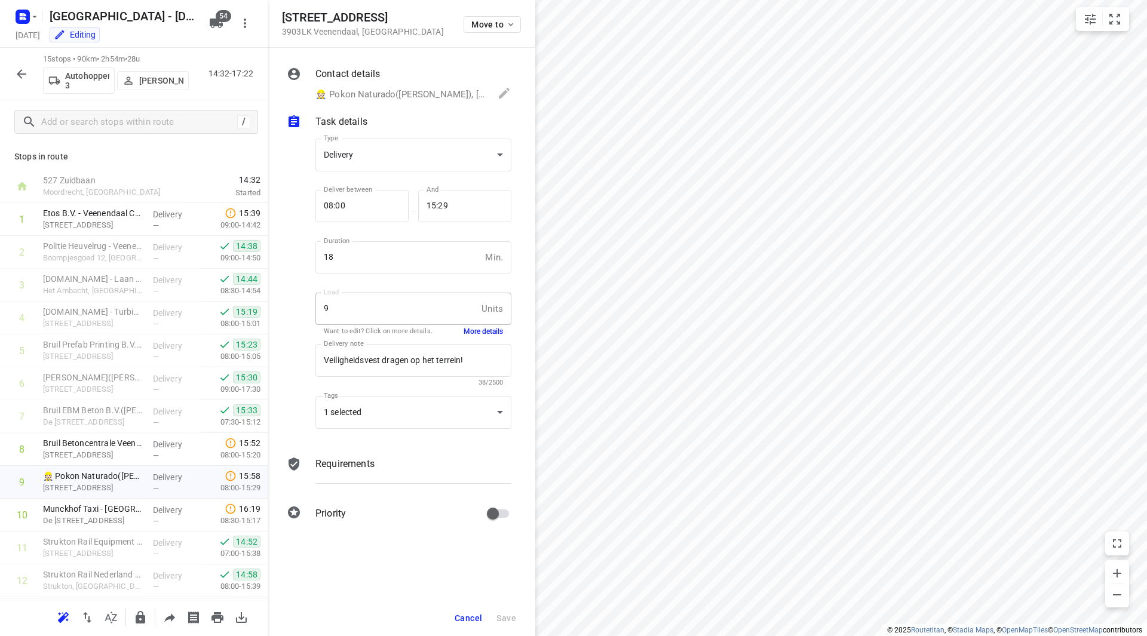
click at [468, 333] on button "More details" at bounding box center [482, 332] width 39 height 10
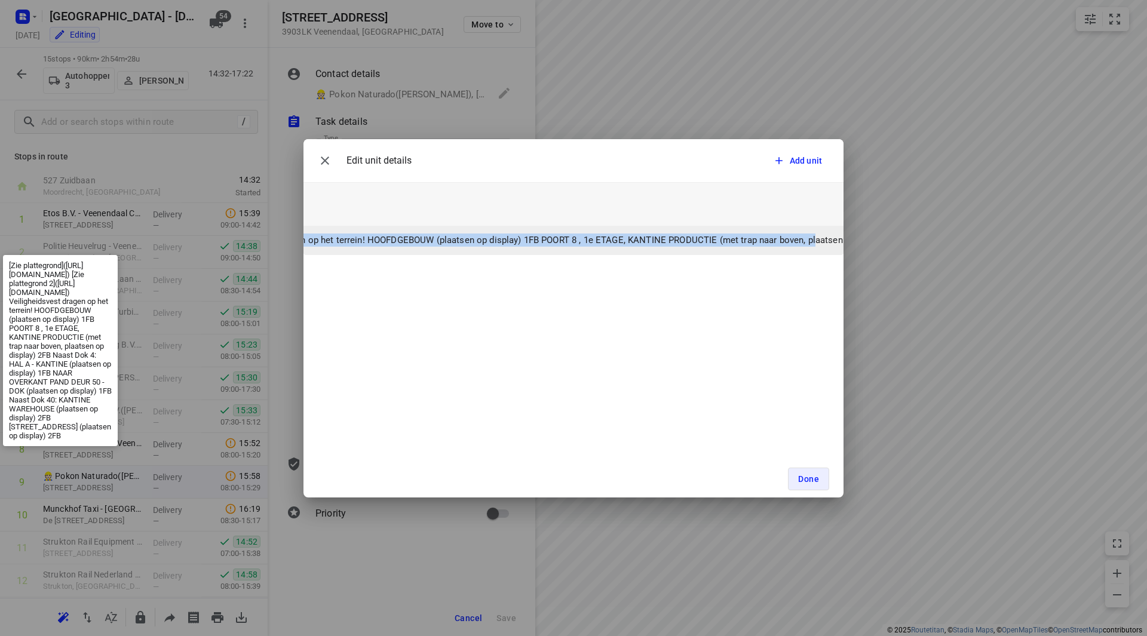
scroll to position [0, 744]
drag, startPoint x: 681, startPoint y: 239, endPoint x: 780, endPoint y: 242, distance: 99.2
click at [780, 242] on p "[Zie plattegrond](https://odoo.fruitopjewerk.nl/document/share/402/ec79d632-573…" at bounding box center [863, 241] width 1991 height 14
copy p "https://odoo.fruitopjewerk.nl/document/share/402/ec79d632-5734-44a0-ac81-260a57…"
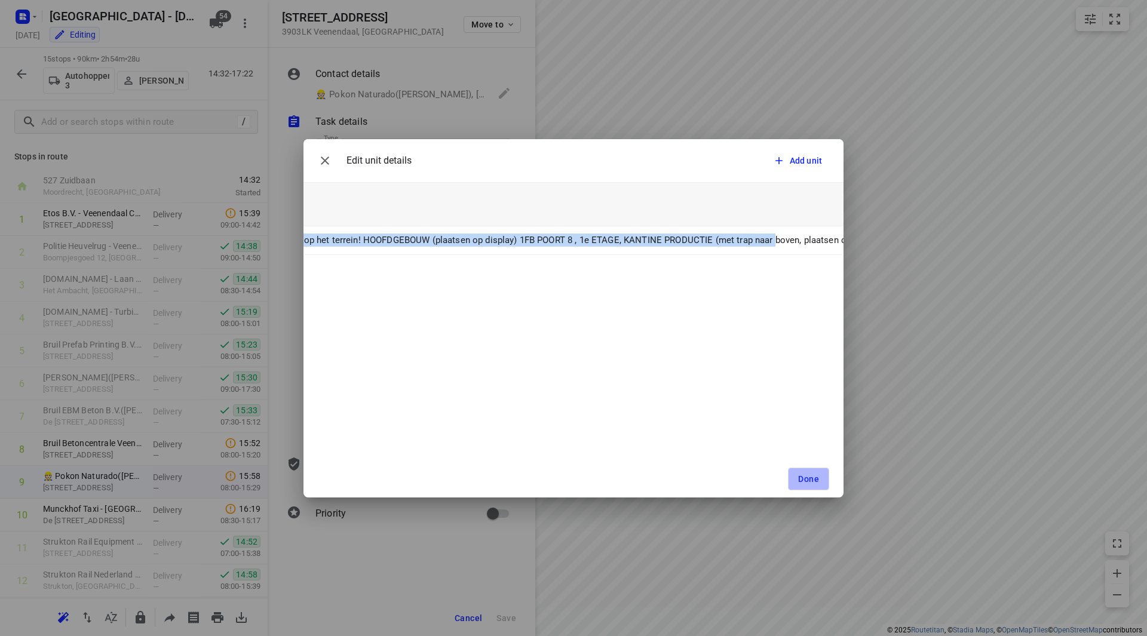
click at [794, 477] on button "Done" at bounding box center [808, 479] width 41 height 23
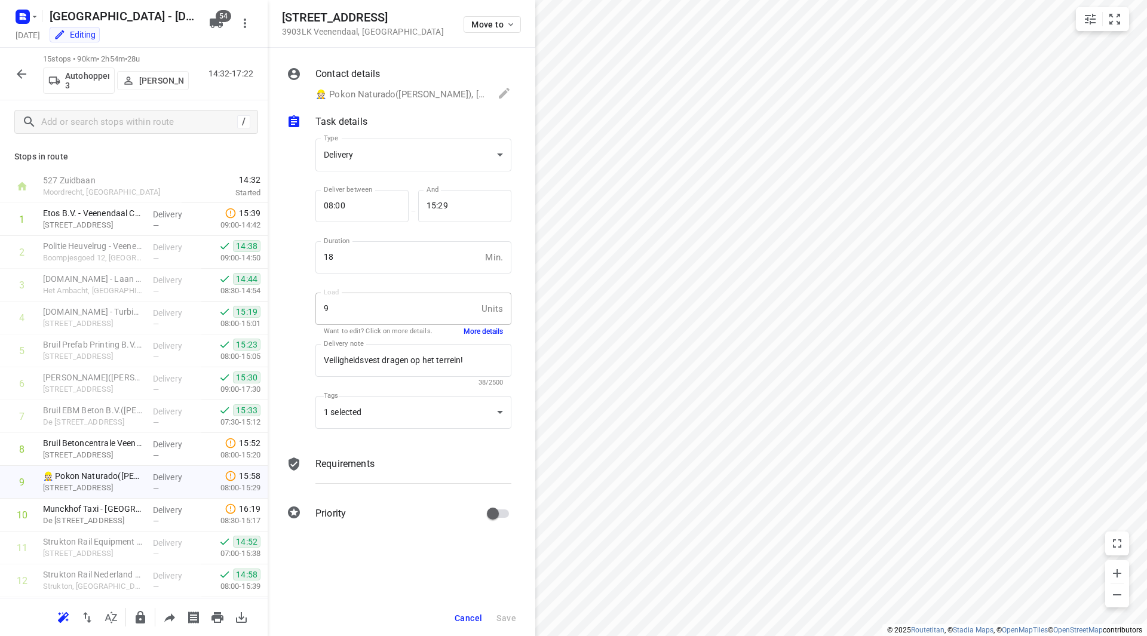
click at [481, 333] on button "More details" at bounding box center [482, 332] width 39 height 10
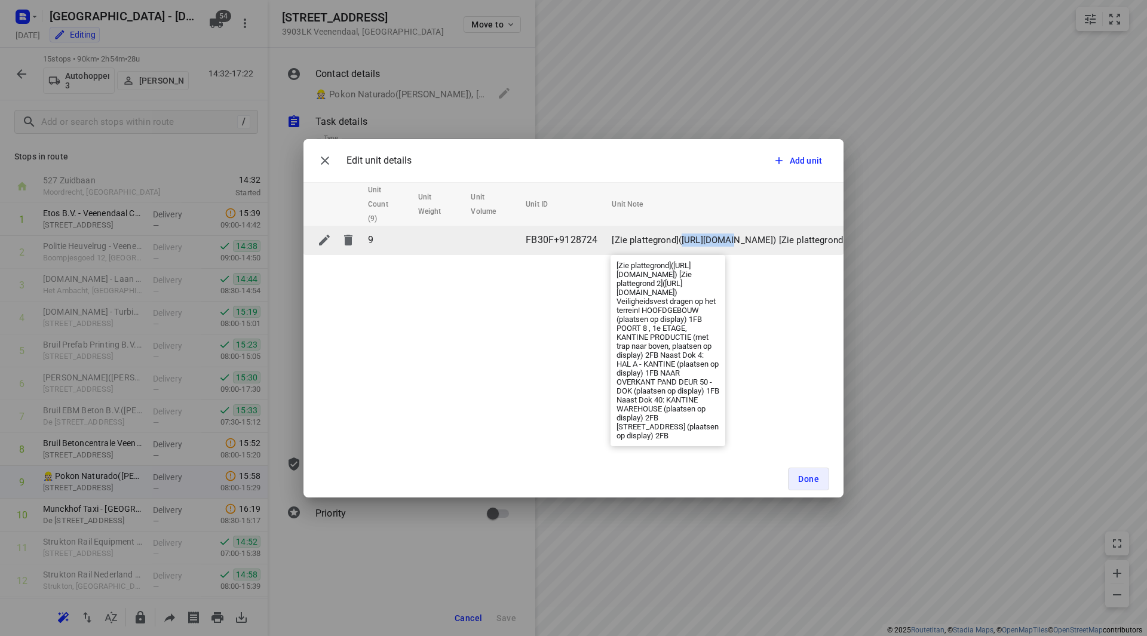
drag, startPoint x: 679, startPoint y: 239, endPoint x: 726, endPoint y: 234, distance: 47.4
drag, startPoint x: 734, startPoint y: 238, endPoint x: 725, endPoint y: 238, distance: 9.0
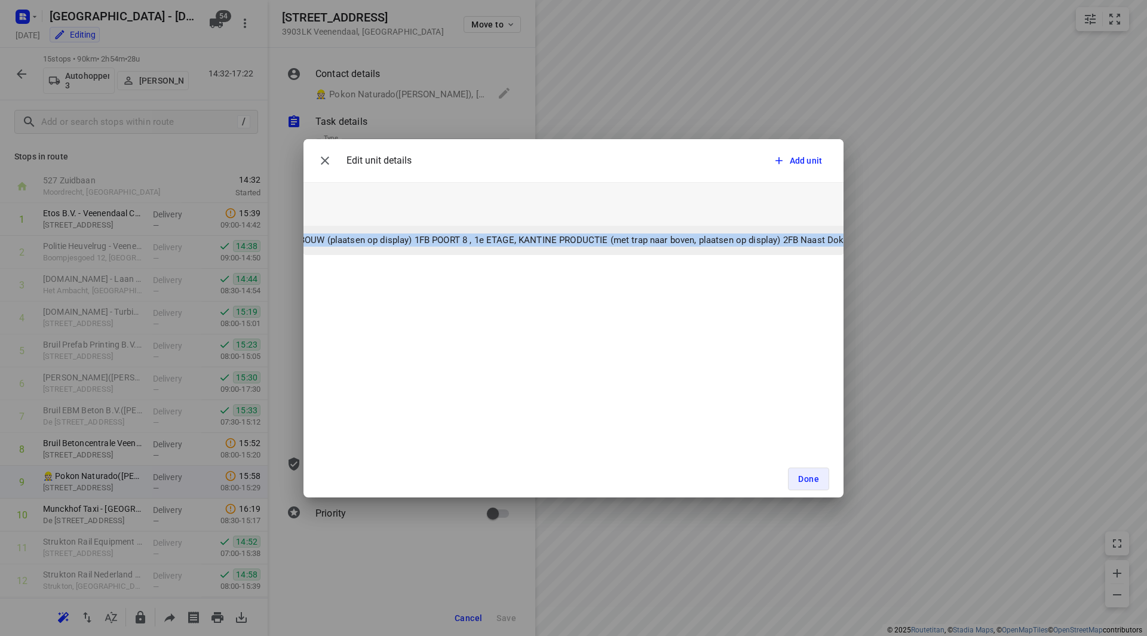
scroll to position [0, 962]
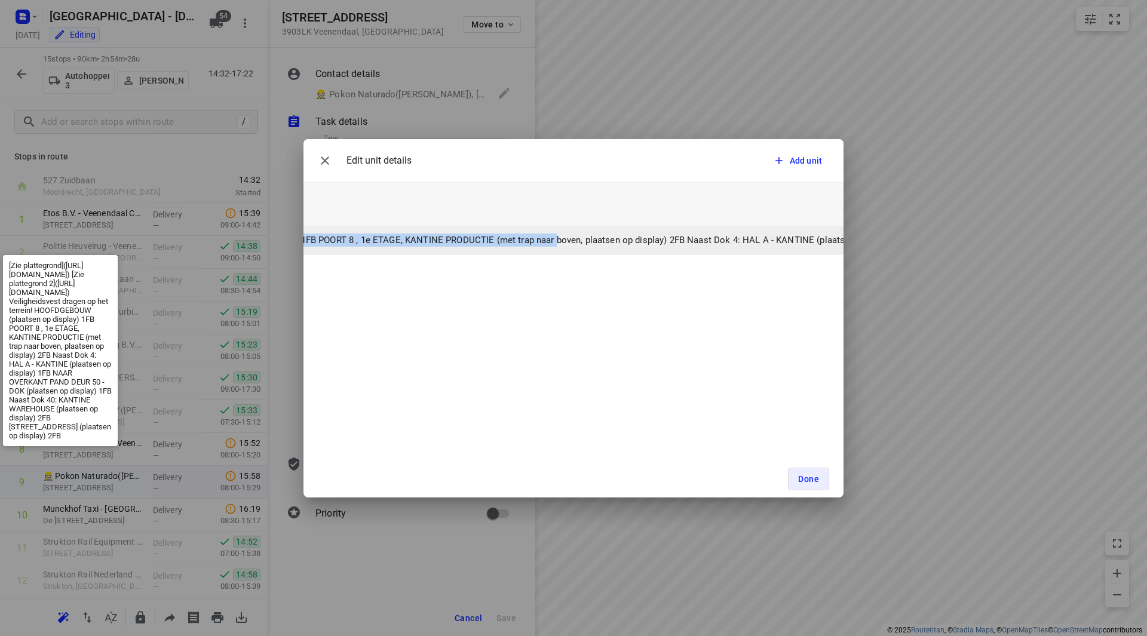
drag, startPoint x: 681, startPoint y: 239, endPoint x: 561, endPoint y: 238, distance: 120.0
click at [561, 238] on p "[Zie plattegrond](https://odoo.fruitopjewerk.nl/document/share/402/ec79d632-573…" at bounding box center [644, 241] width 1991 height 14
copy p "https://odoo.fruitopjewerk.nl/document/share/402/ec79d632-5734-44a0-ac81-260a57…"
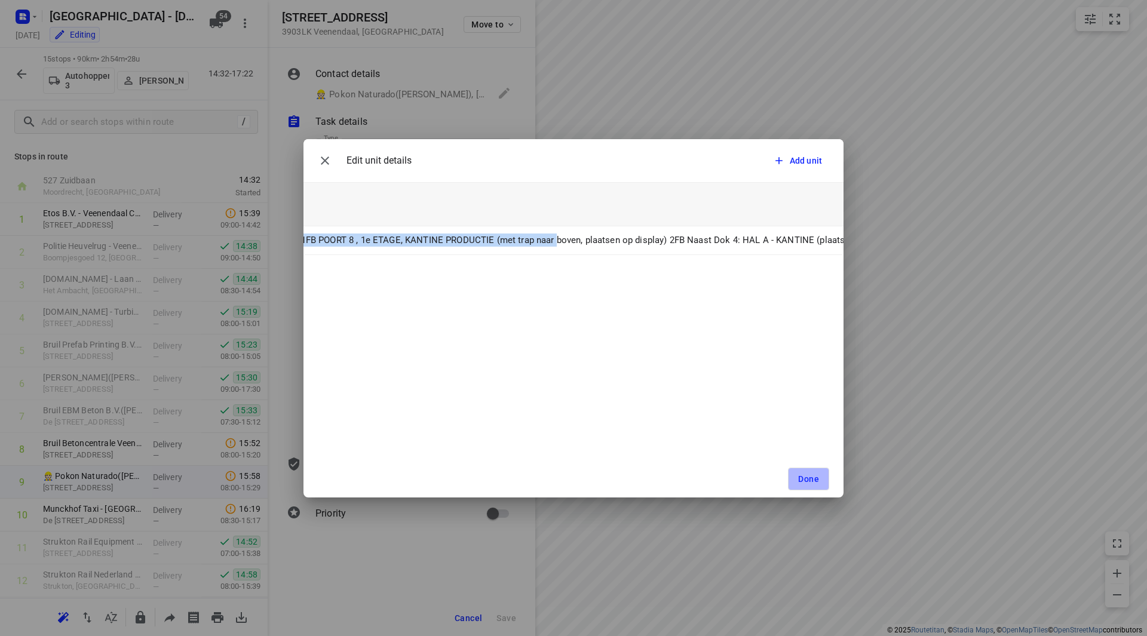
click at [810, 478] on span "Done" at bounding box center [808, 479] width 21 height 10
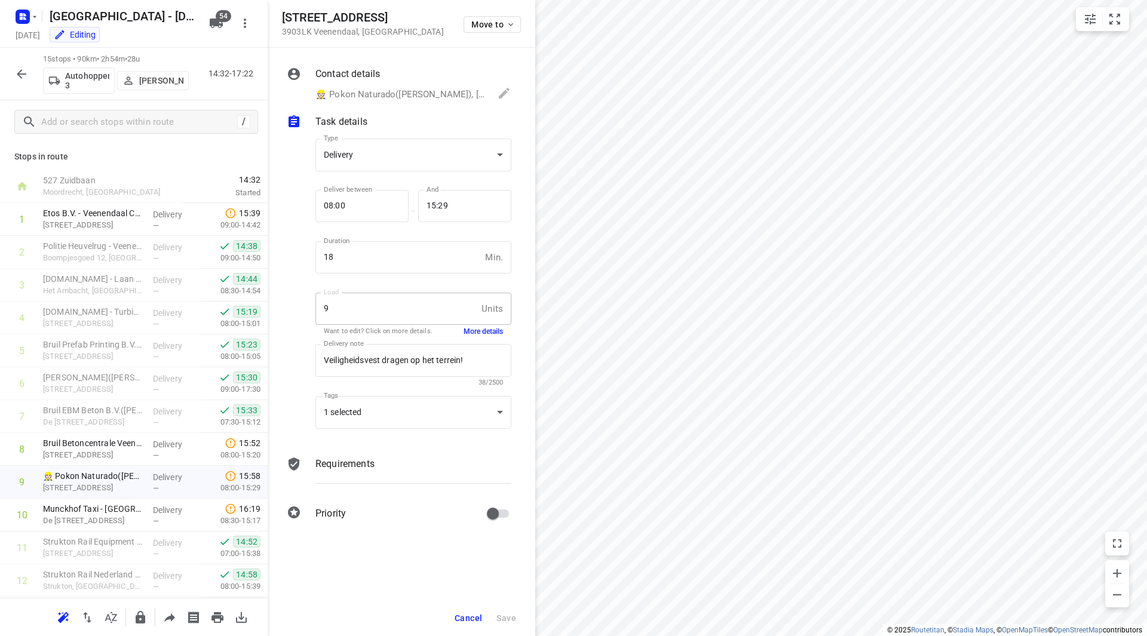
click at [463, 621] on span "Cancel" at bounding box center [467, 618] width 27 height 10
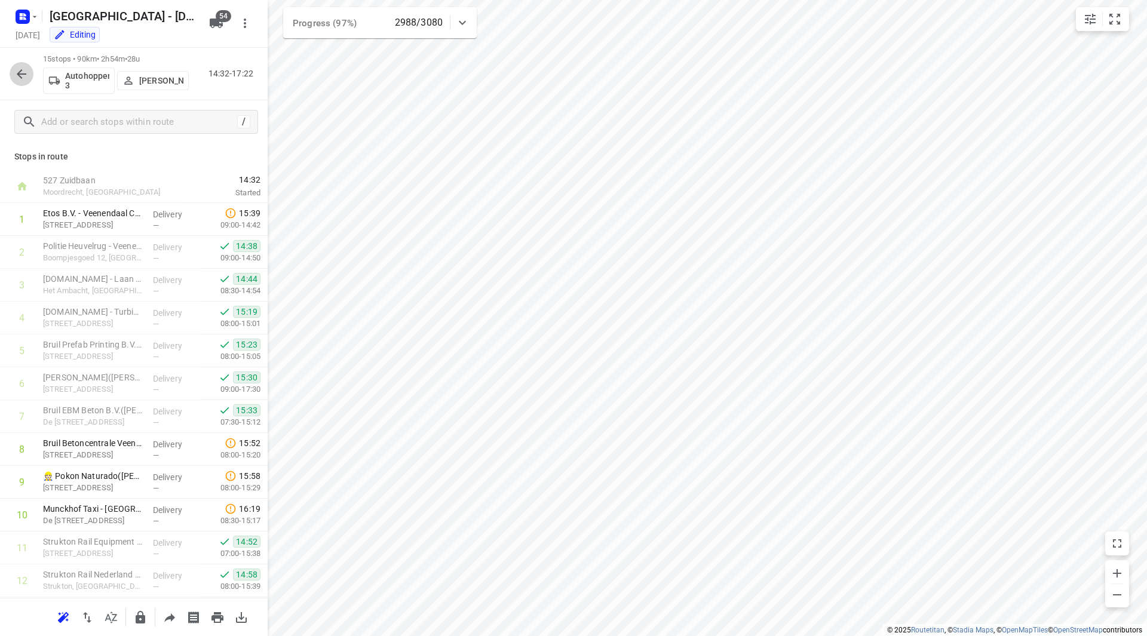
click at [24, 72] on icon "button" at bounding box center [21, 74] width 14 height 14
click at [26, 66] on button "button" at bounding box center [22, 74] width 24 height 24
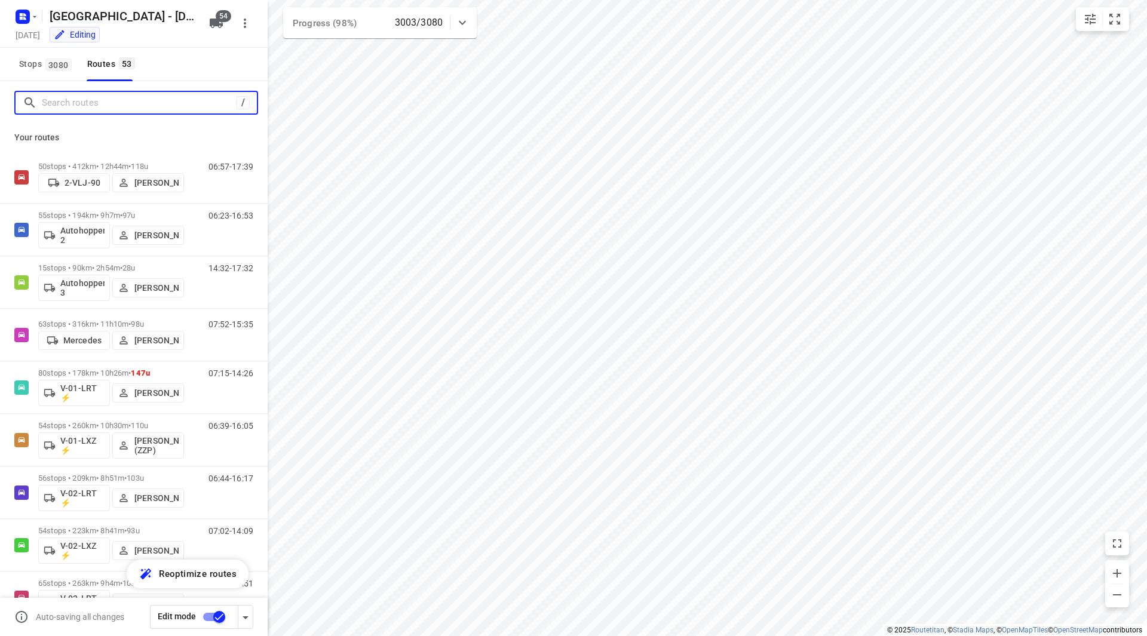
click at [91, 107] on input "Search routes" at bounding box center [139, 103] width 195 height 19
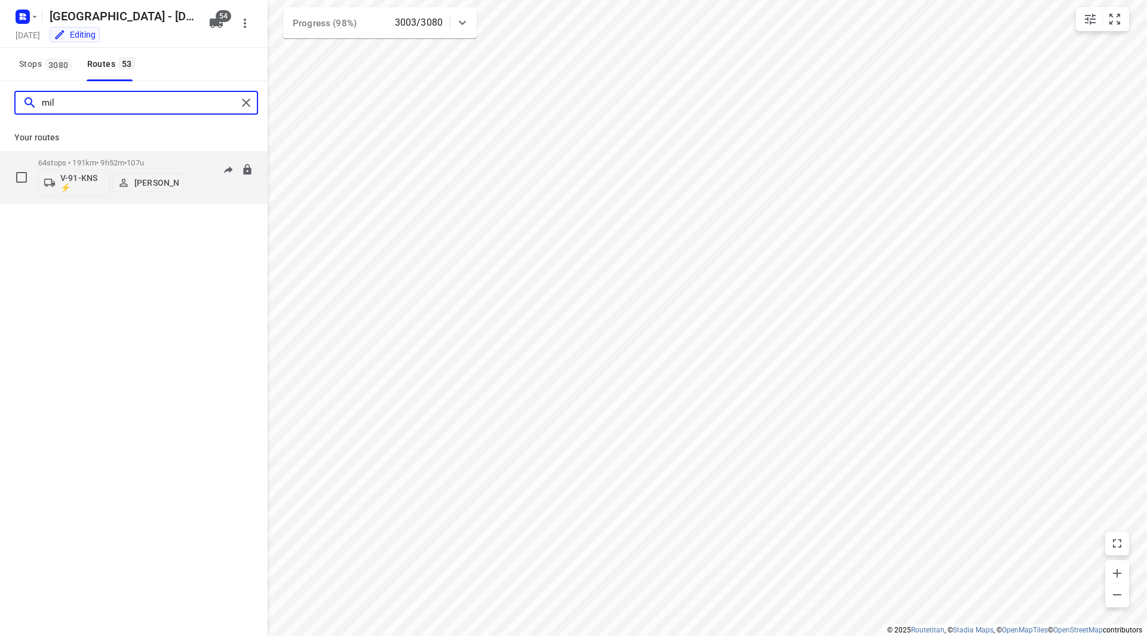
type input "mil"
click at [171, 161] on p "64 stops • 191km • 9h52m • 107u" at bounding box center [111, 162] width 146 height 9
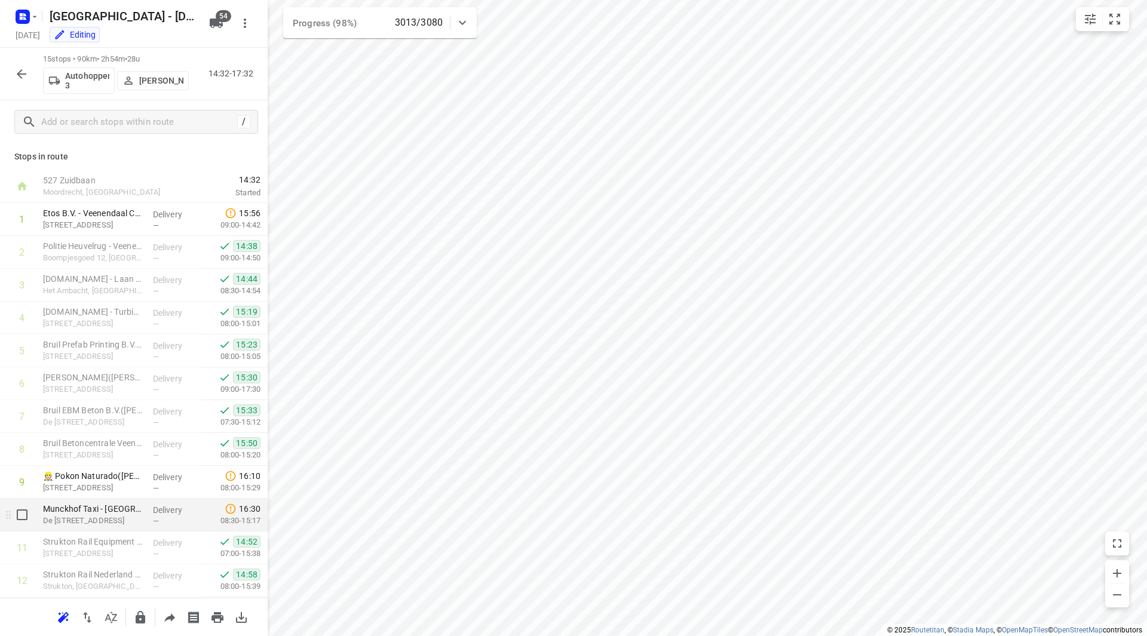
click at [109, 529] on div "Munckhof Taxi - Locatie Veenendaal(Kira van der Nagel) De Smalle Zijde 36, Veen…" at bounding box center [93, 515] width 110 height 33
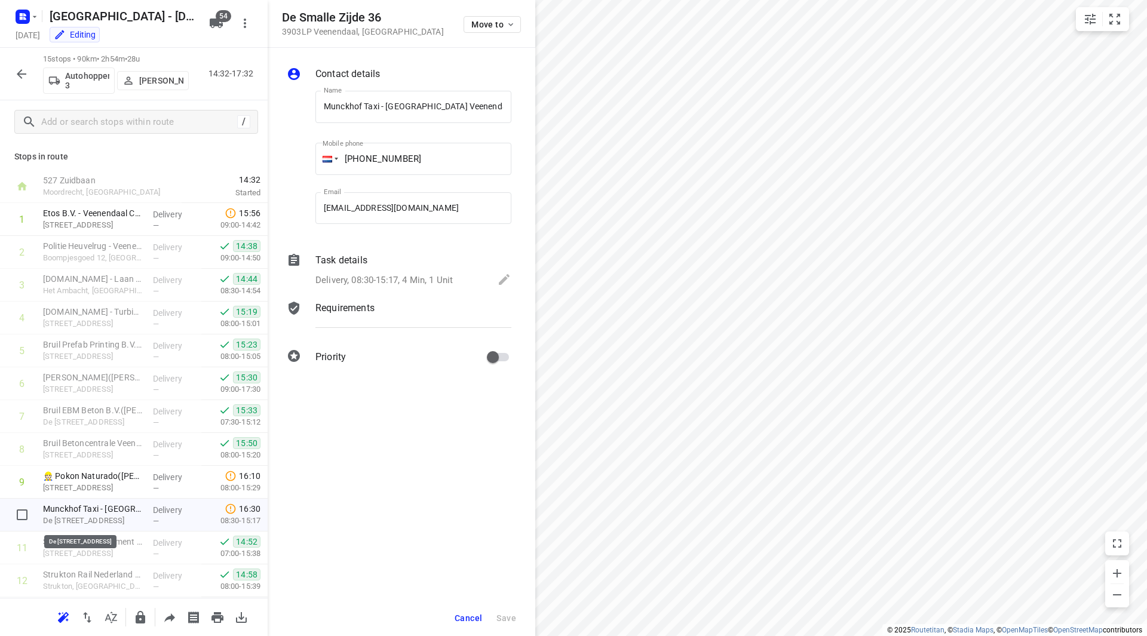
scroll to position [0, 33]
click at [374, 273] on div "Delivery, 08:30-15:17, 4 Min, 1 Unit" at bounding box center [413, 280] width 196 height 17
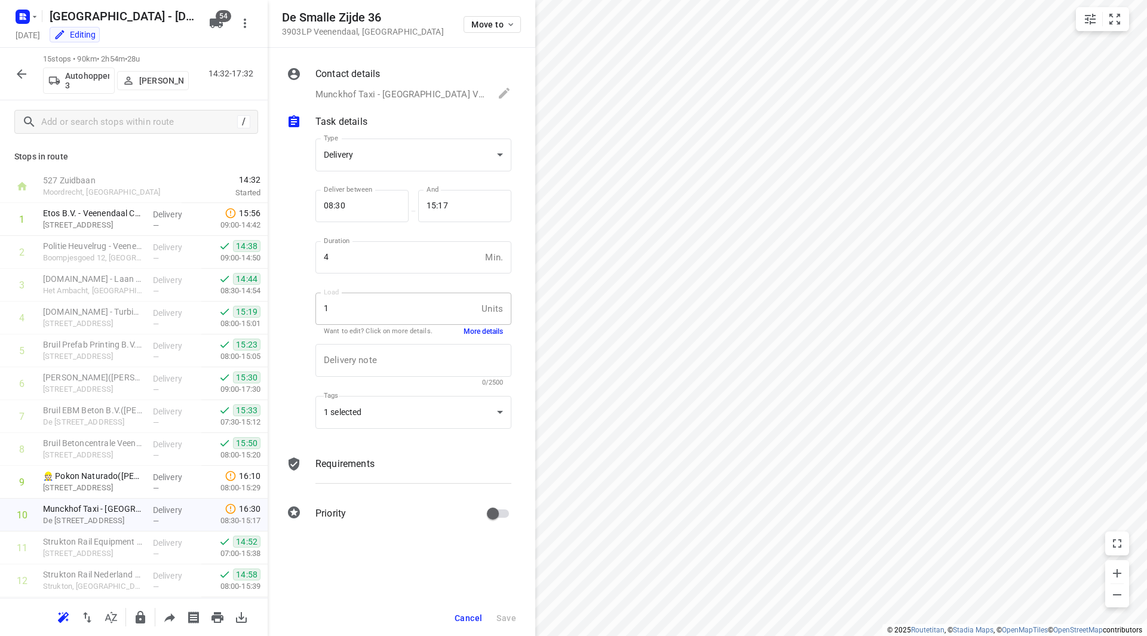
click at [477, 331] on button "More details" at bounding box center [482, 332] width 39 height 10
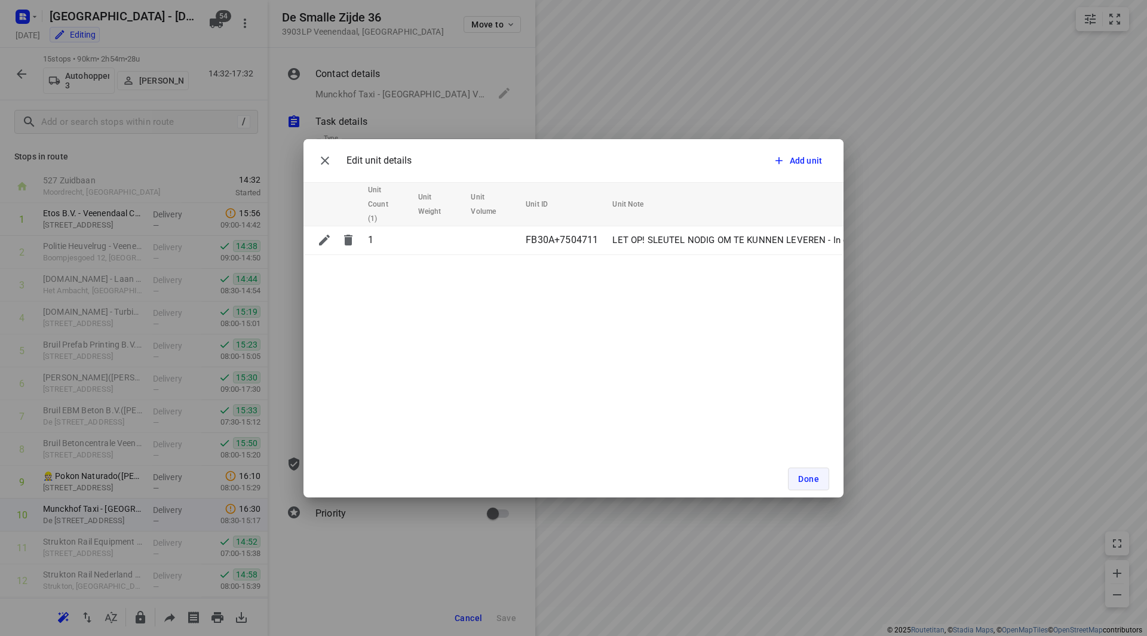
click at [818, 475] on button "Done" at bounding box center [808, 479] width 41 height 23
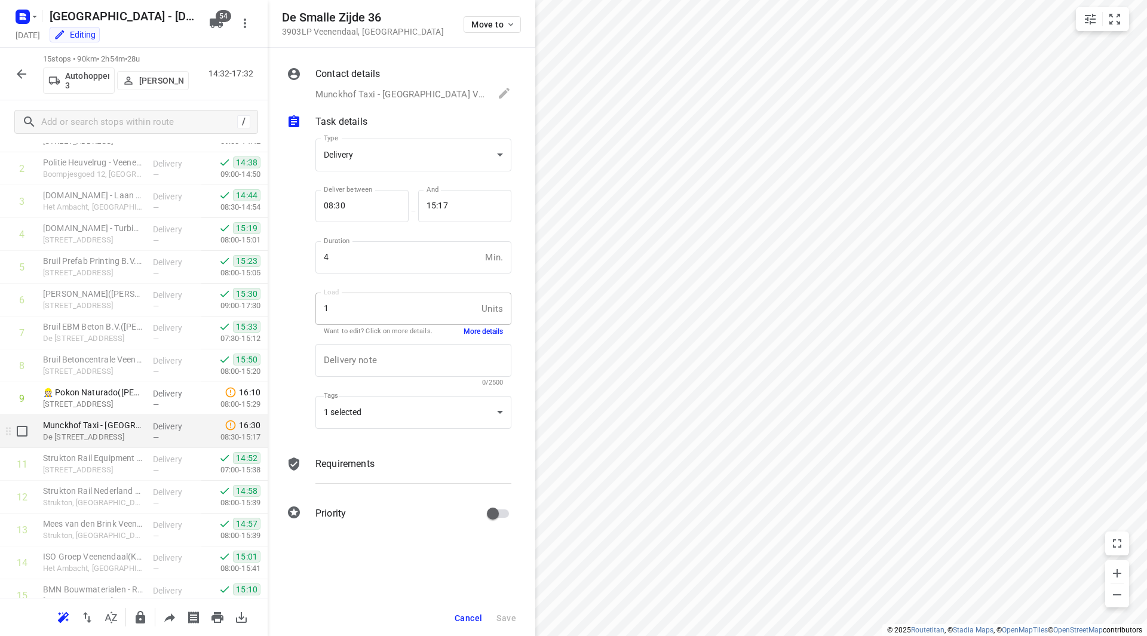
scroll to position [131, 0]
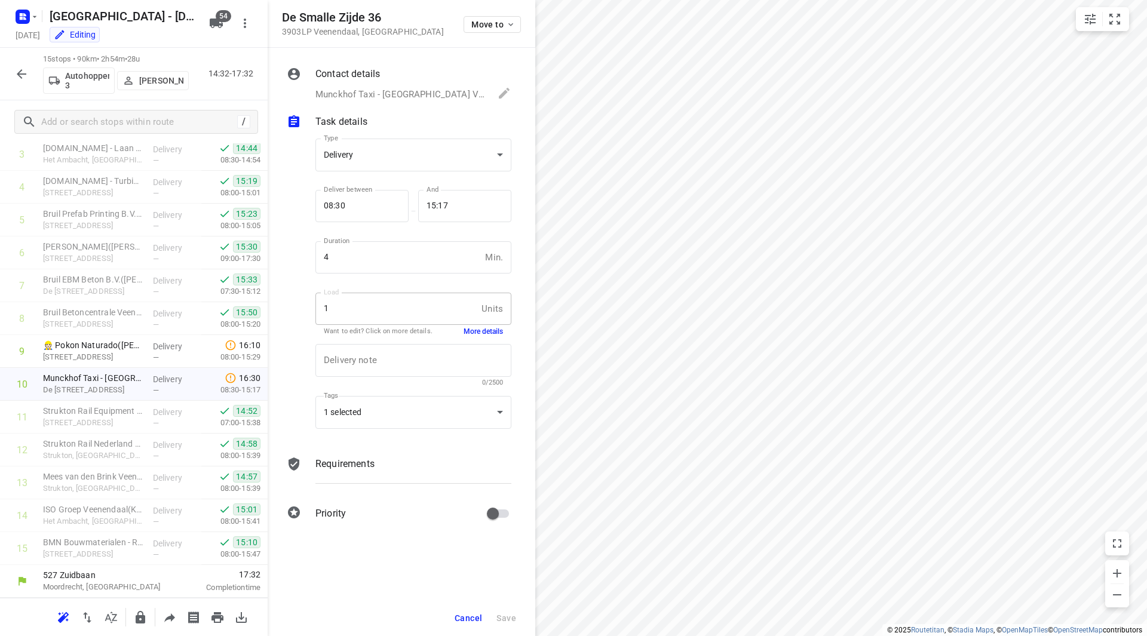
click at [460, 623] on button "Cancel" at bounding box center [468, 618] width 37 height 22
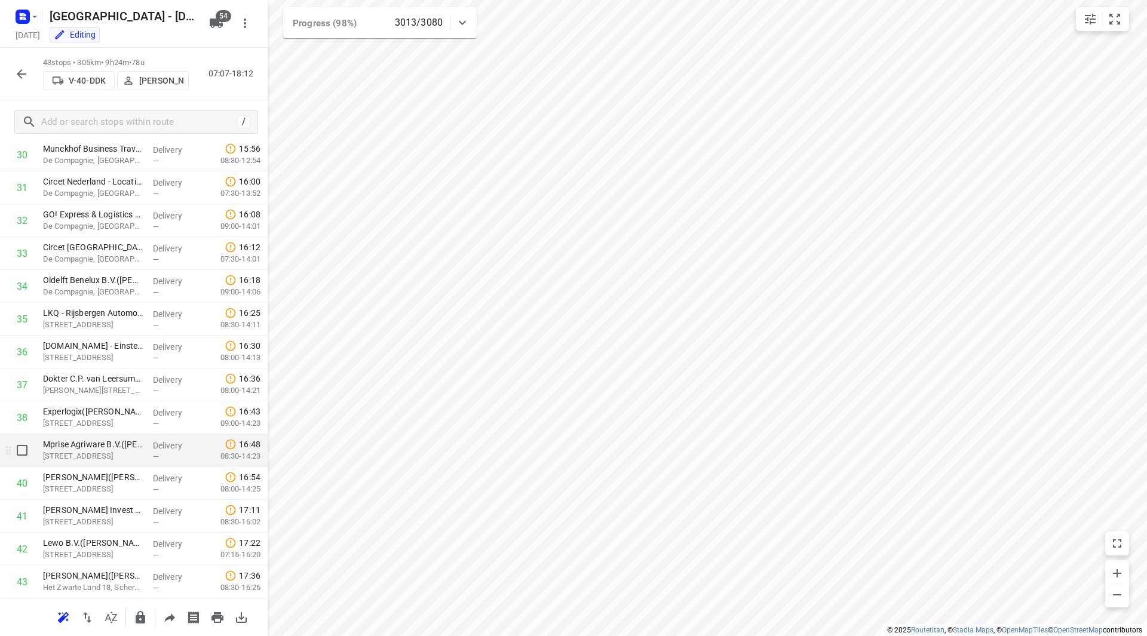
scroll to position [1051, 0]
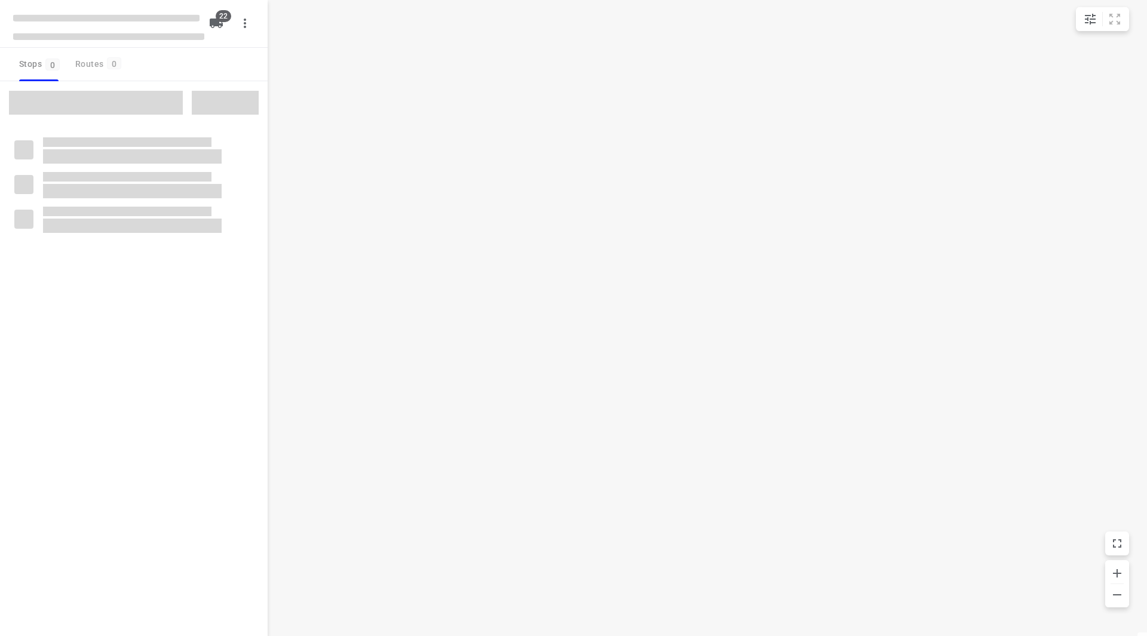
checkbox input "true"
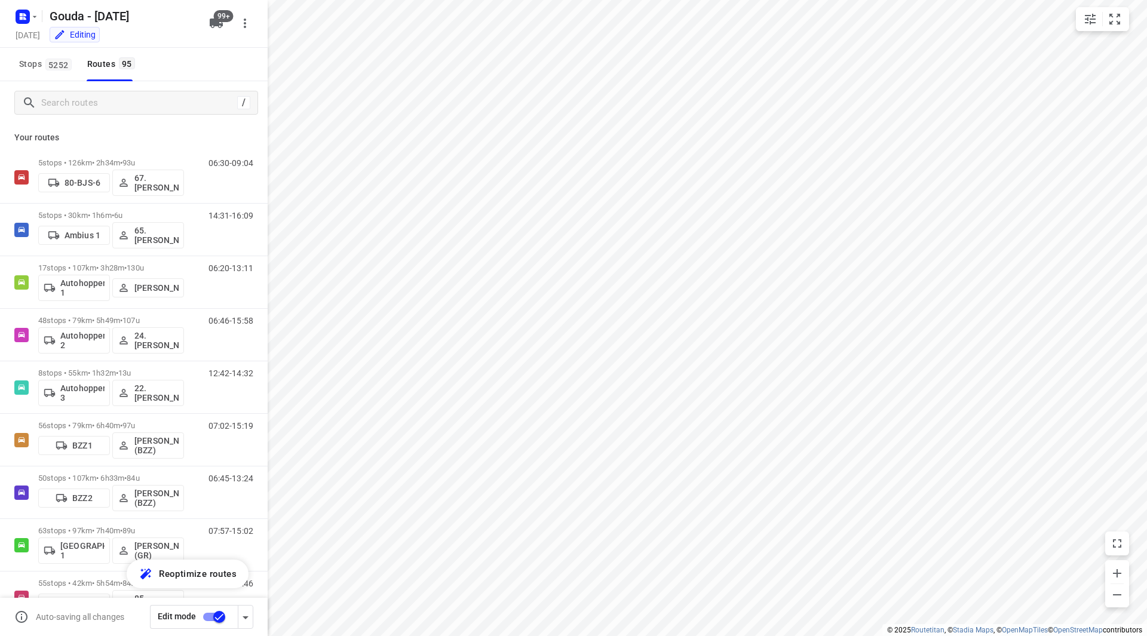
checkbox input "true"
click at [82, 101] on input "Search routes" at bounding box center [149, 103] width 215 height 19
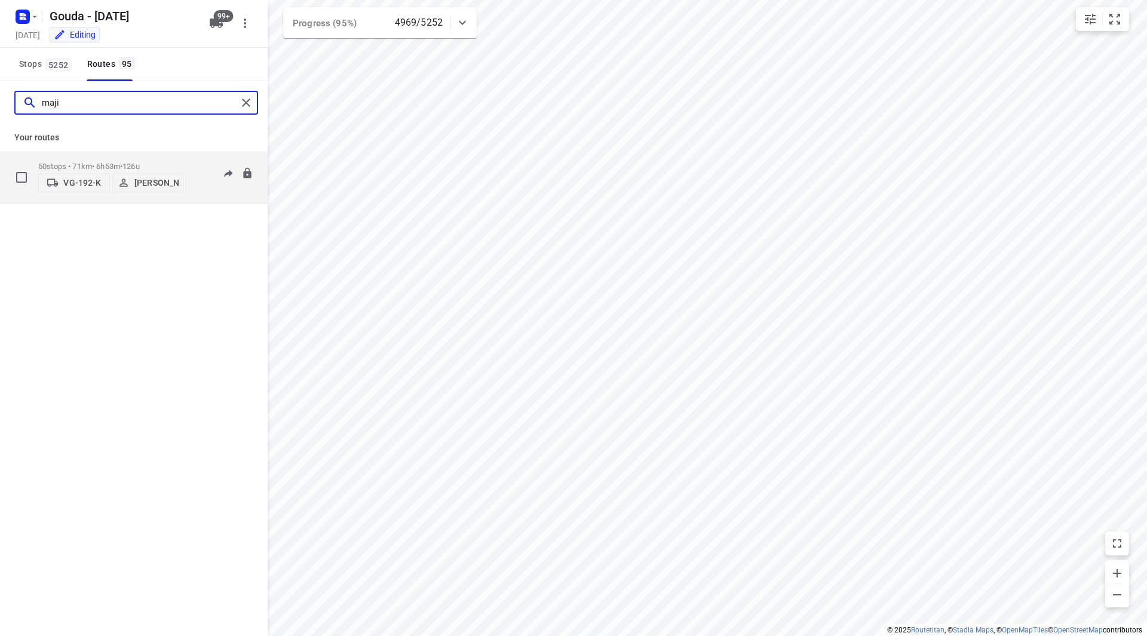
type input "maji"
click at [157, 162] on p "50 stops • 71km • 6h53m • 126u" at bounding box center [111, 166] width 146 height 9
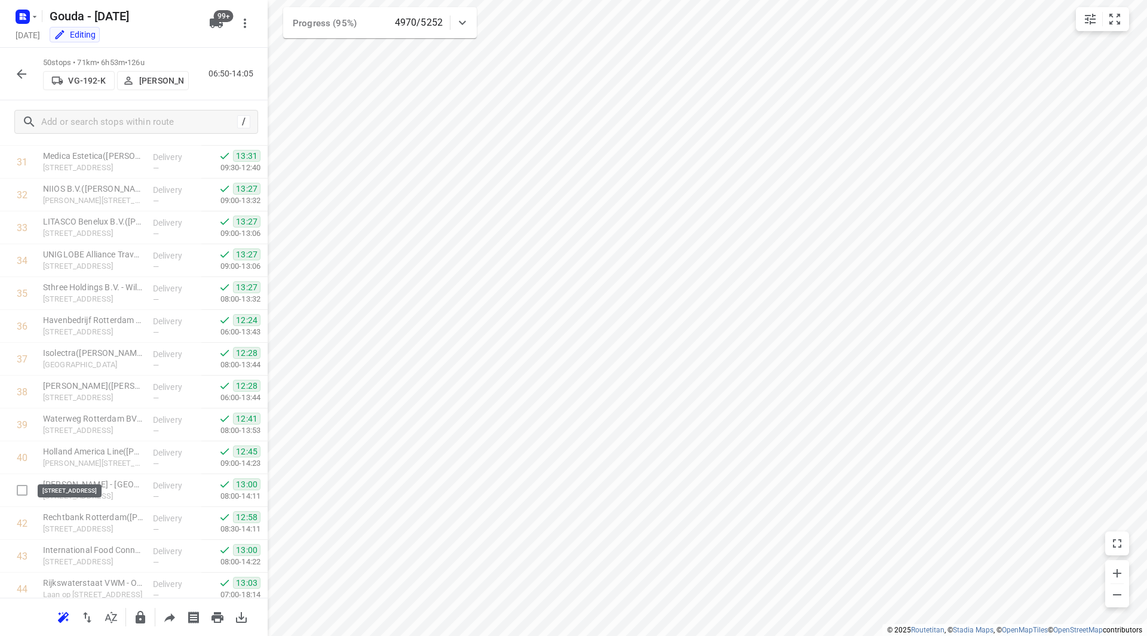
scroll to position [1280, 0]
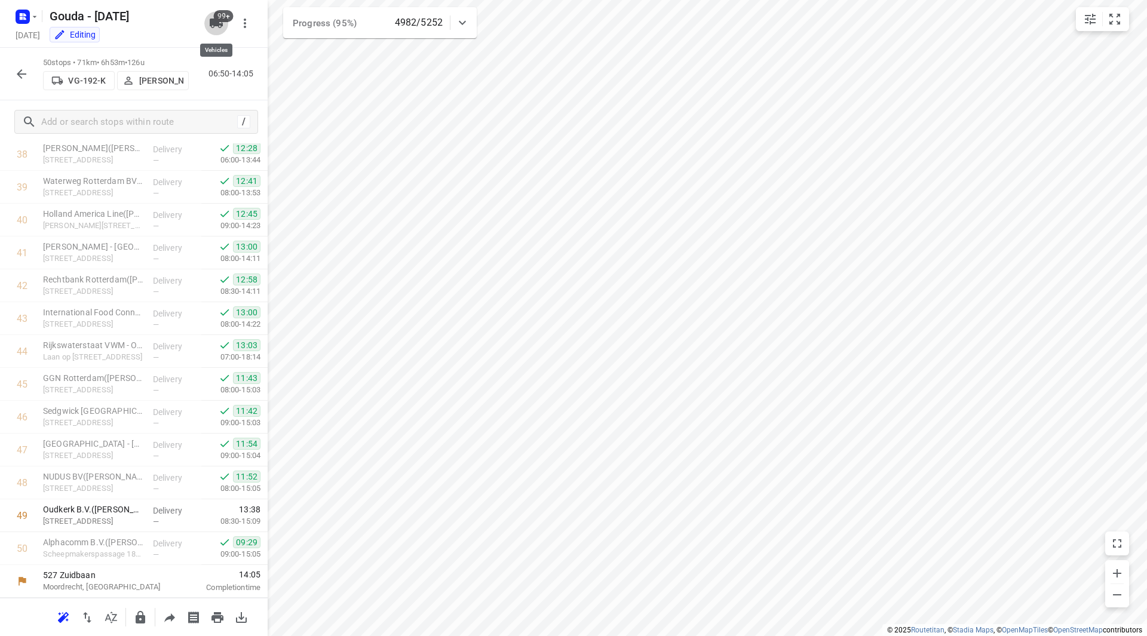
click at [213, 18] on icon "button" at bounding box center [216, 23] width 14 height 14
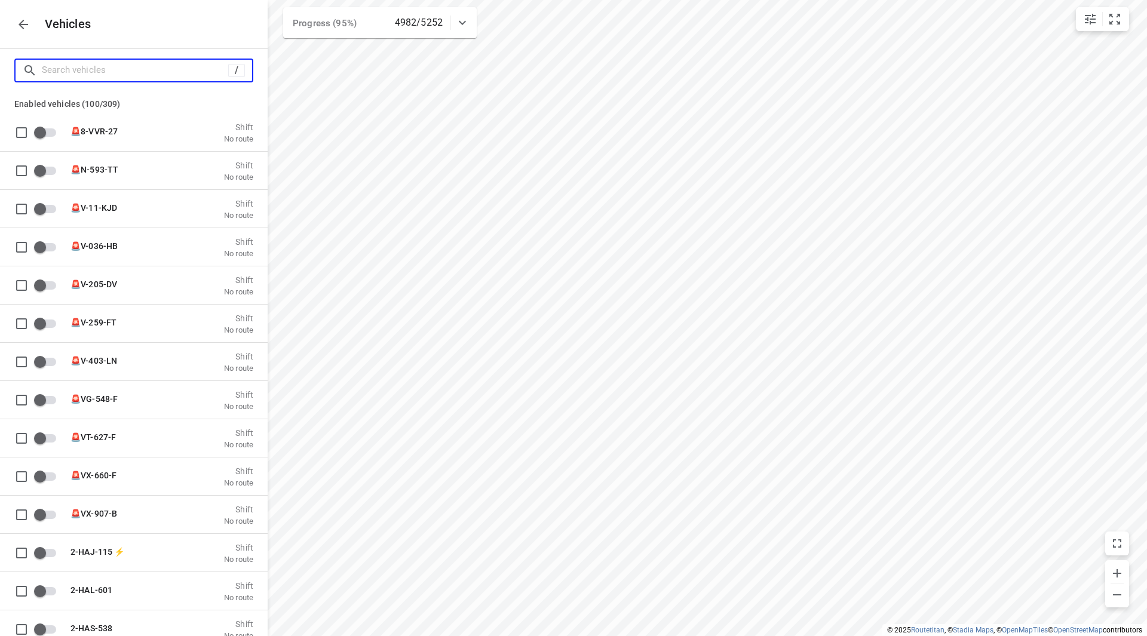
click at [153, 73] on input "Search vehicles" at bounding box center [135, 70] width 186 height 19
type input "y"
checkbox input "true"
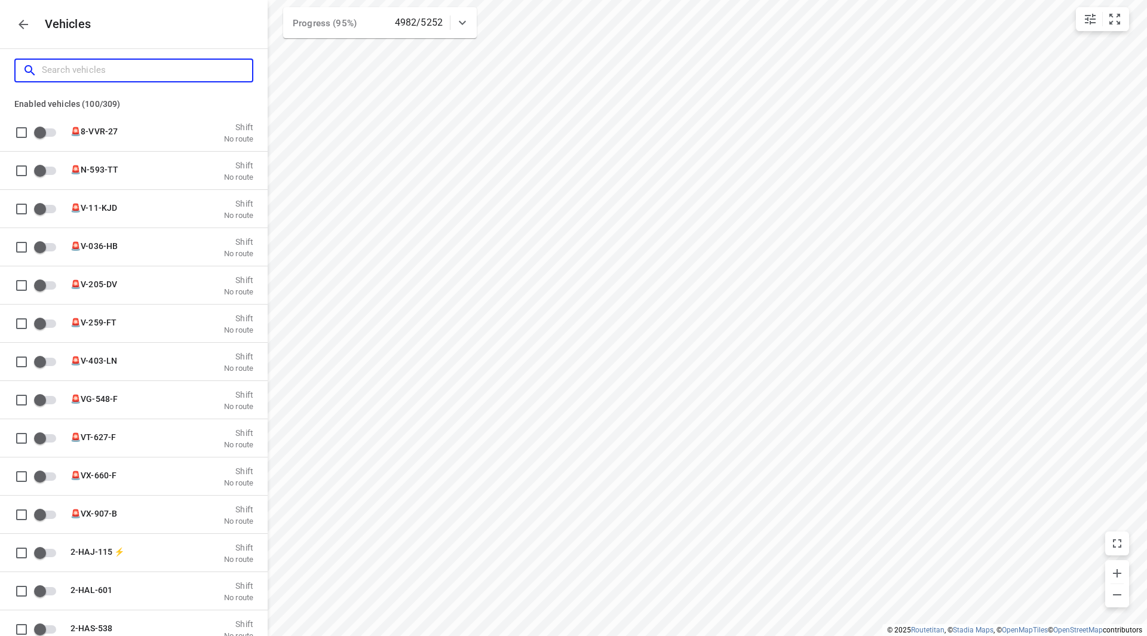
checkbox input "true"
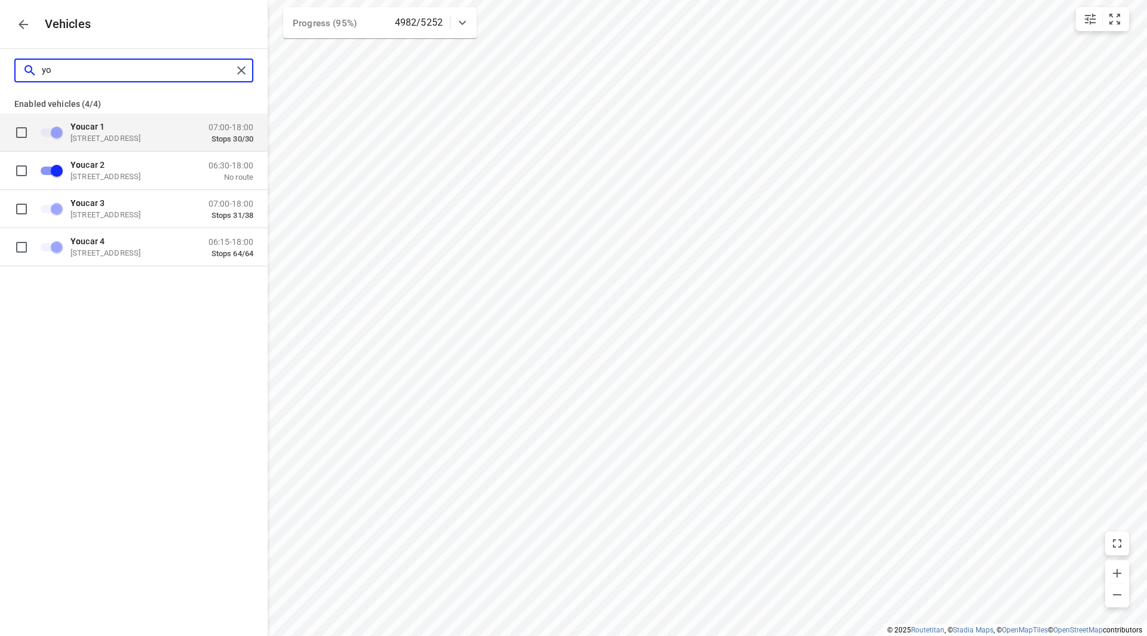
type input "y"
checkbox input "false"
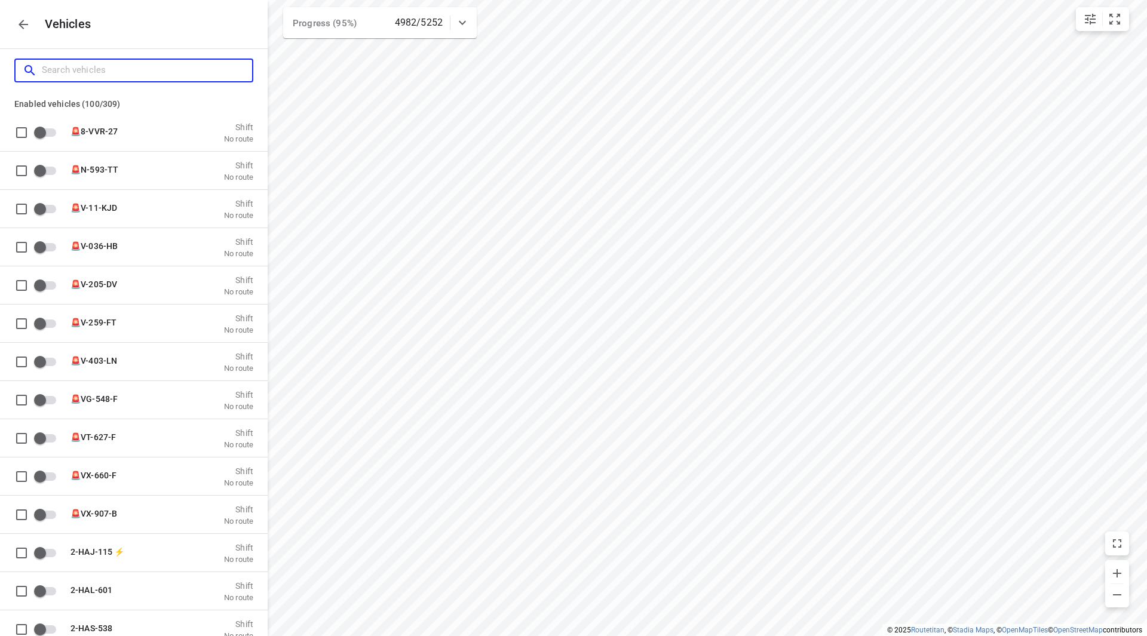
type input "s"
checkbox input "true"
type input "sp"
checkbox input "true"
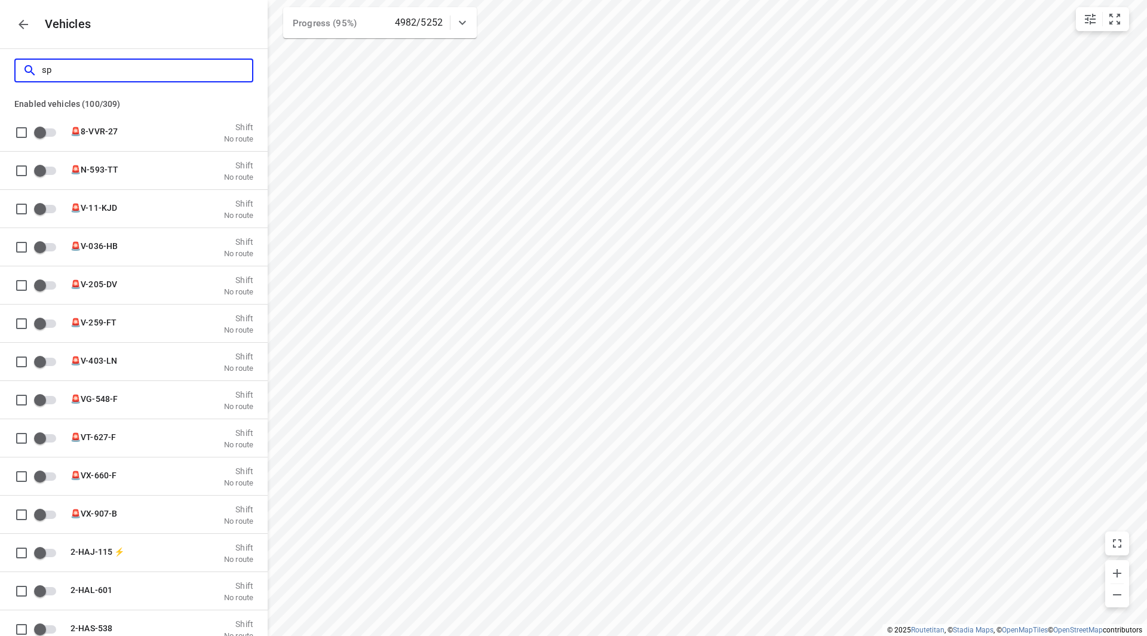
checkbox input "true"
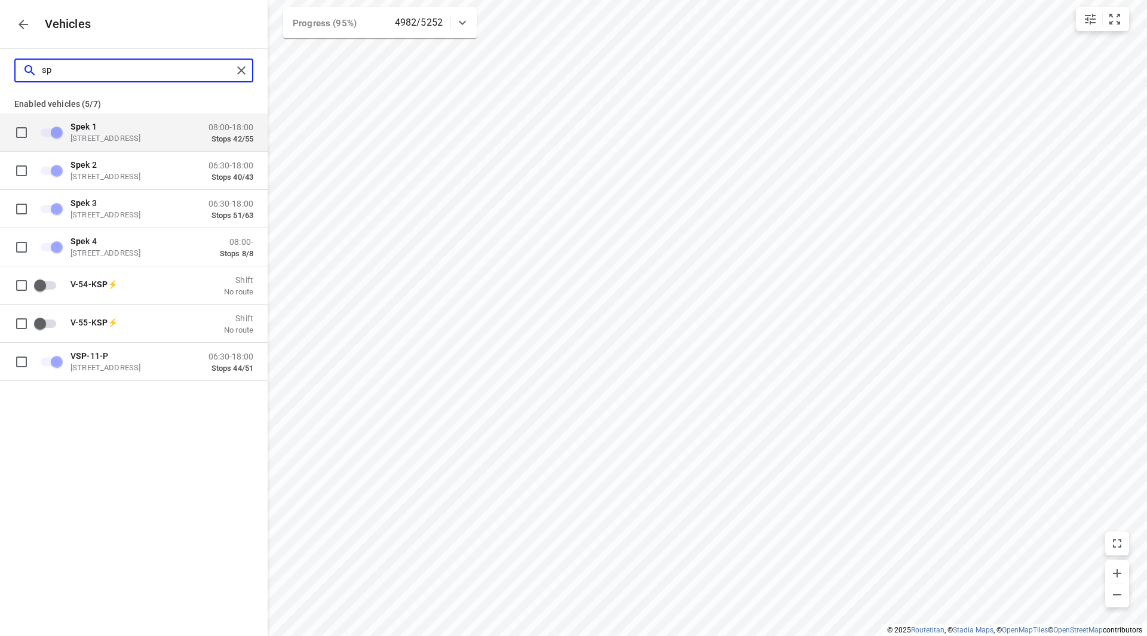
type input "s"
checkbox input "false"
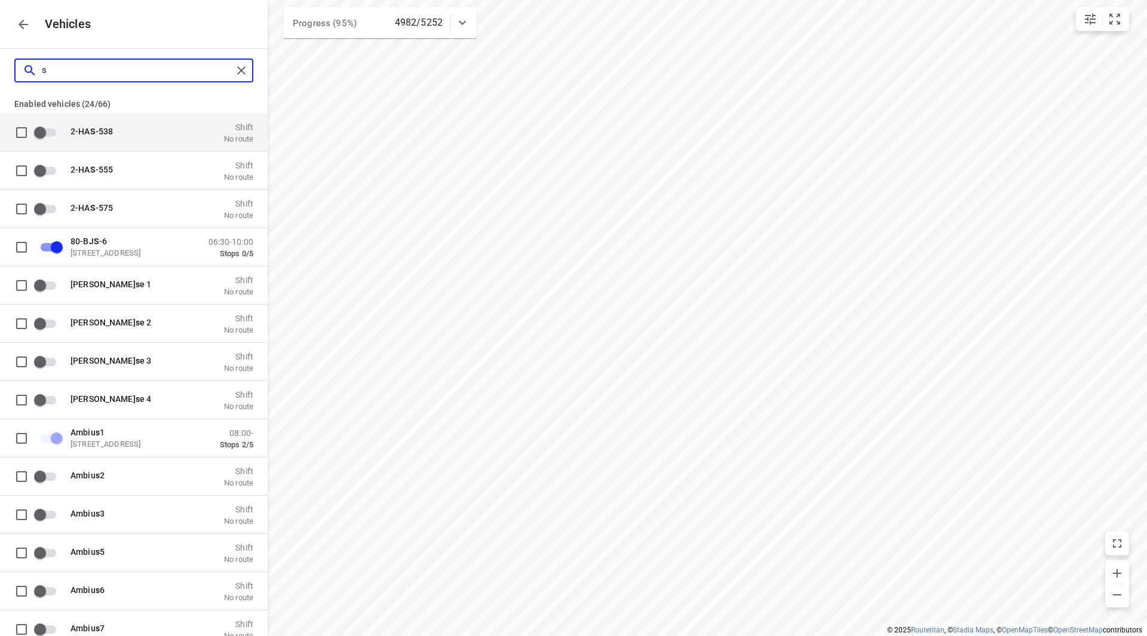
checkbox input "false"
checkbox input "true"
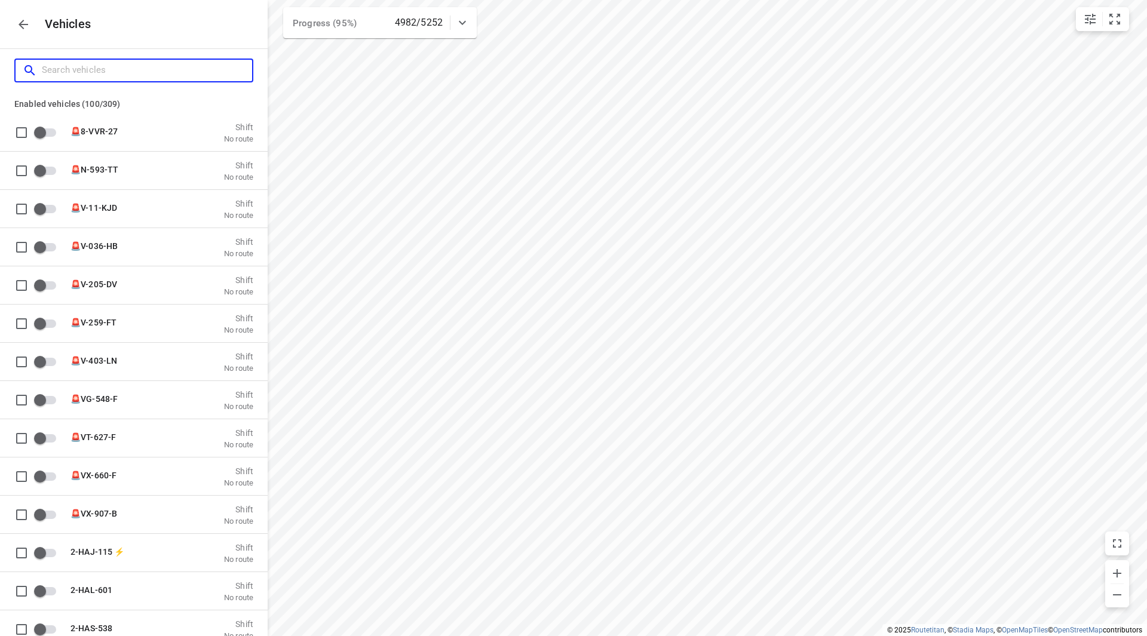
type input "h"
checkbox input "true"
checkbox input "false"
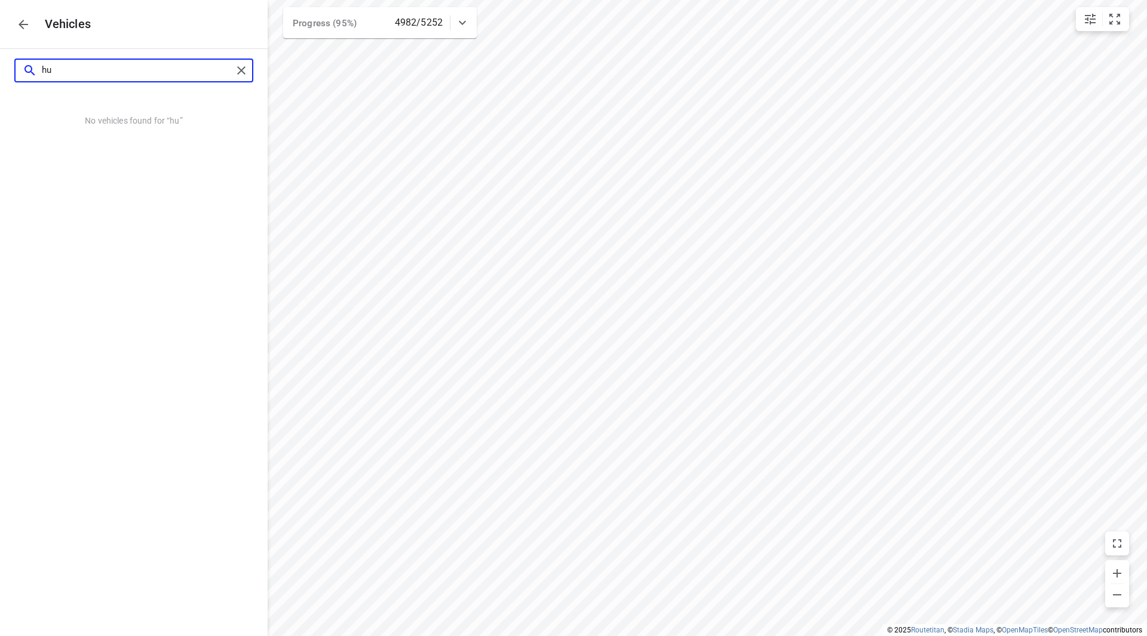
type input "h"
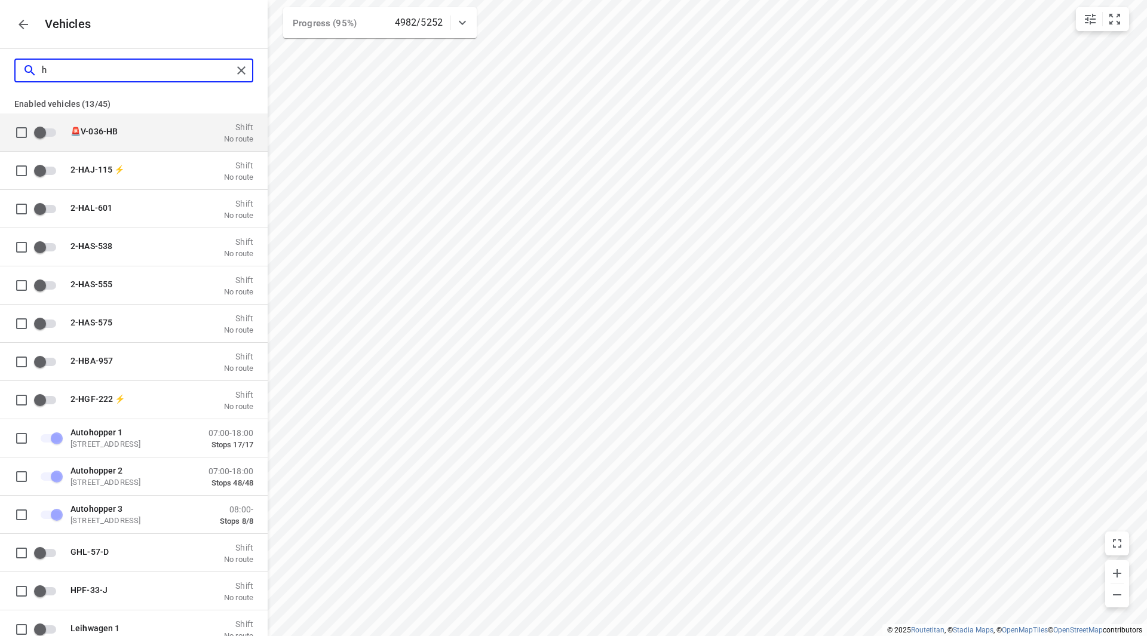
checkbox input "false"
checkbox input "true"
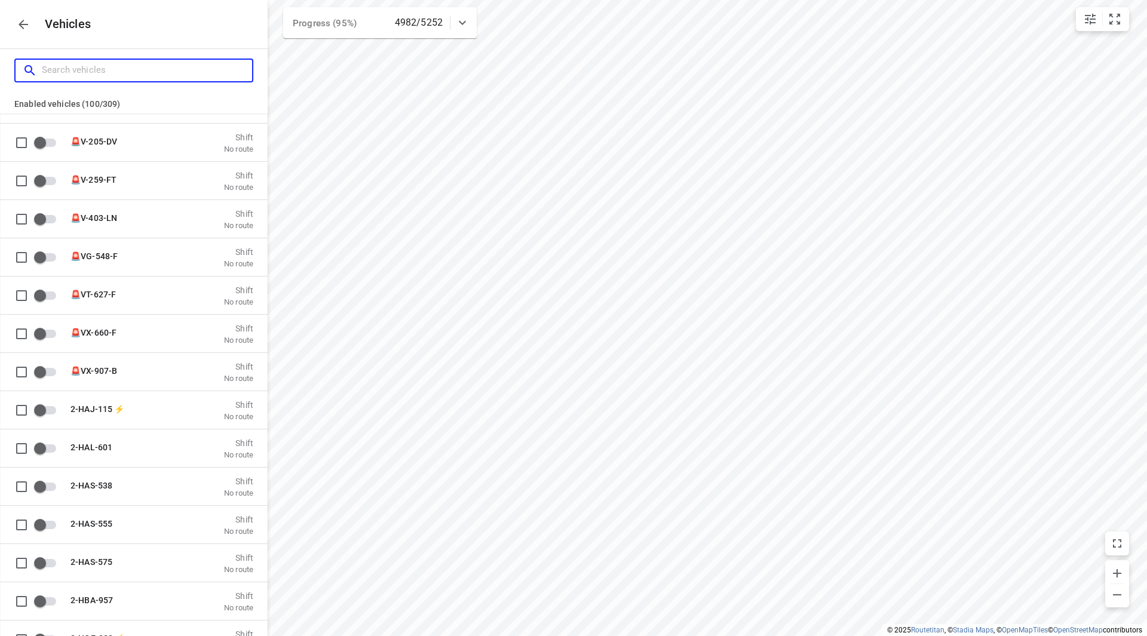
scroll to position [299, 0]
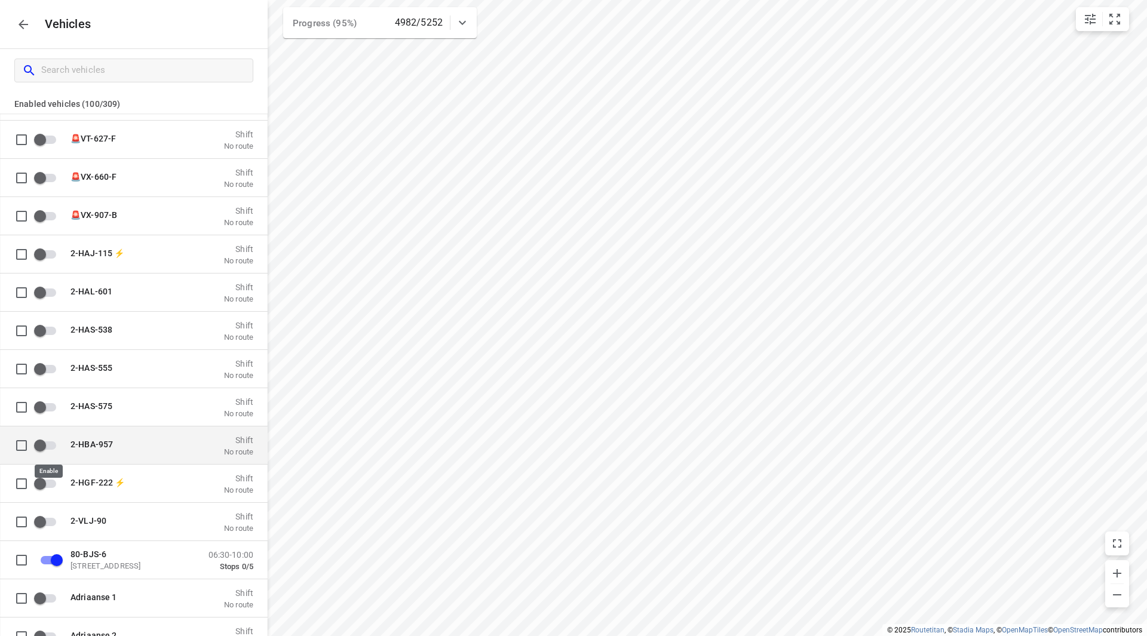
click at [50, 441] on input "grid" at bounding box center [40, 445] width 68 height 23
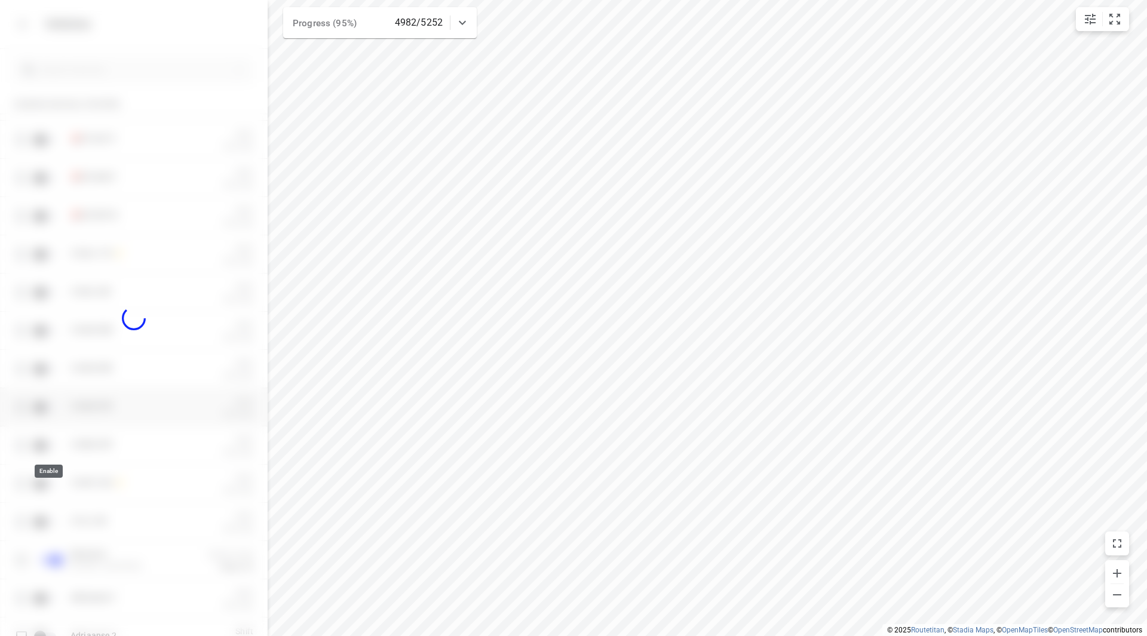
checkbox input "true"
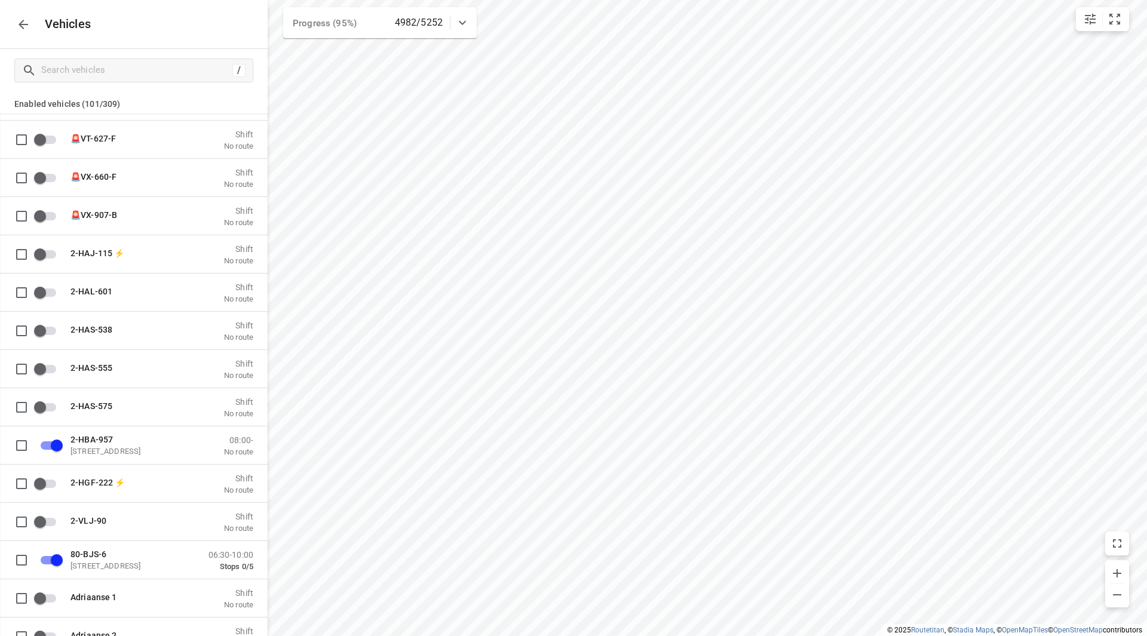
click at [26, 31] on icon "button" at bounding box center [23, 24] width 14 height 14
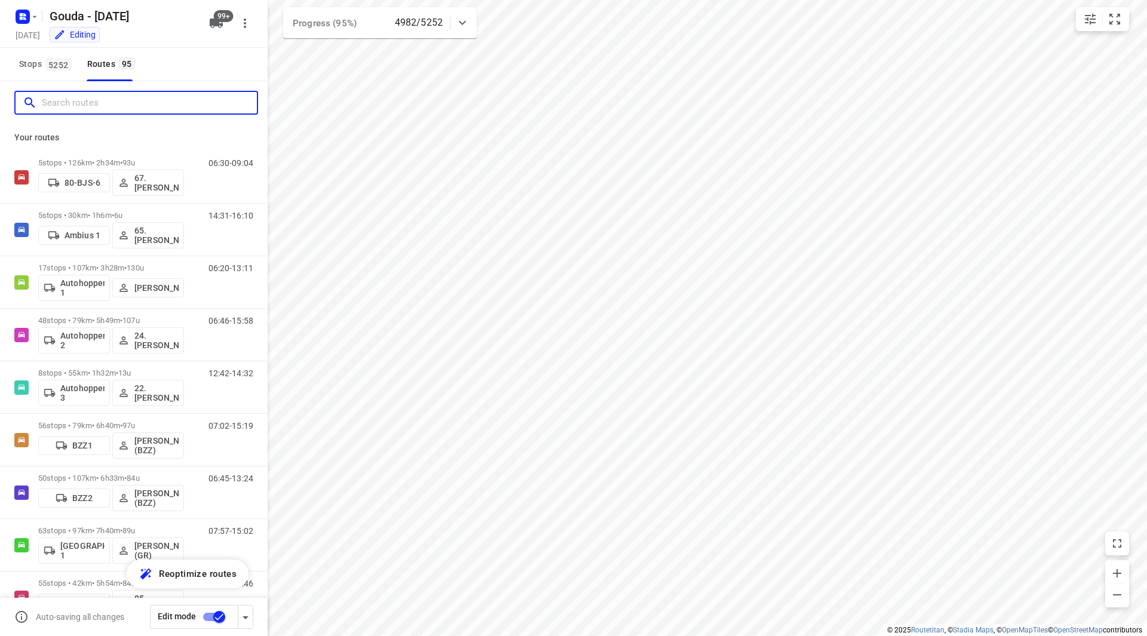
click at [152, 103] on input "Search routes" at bounding box center [149, 103] width 215 height 19
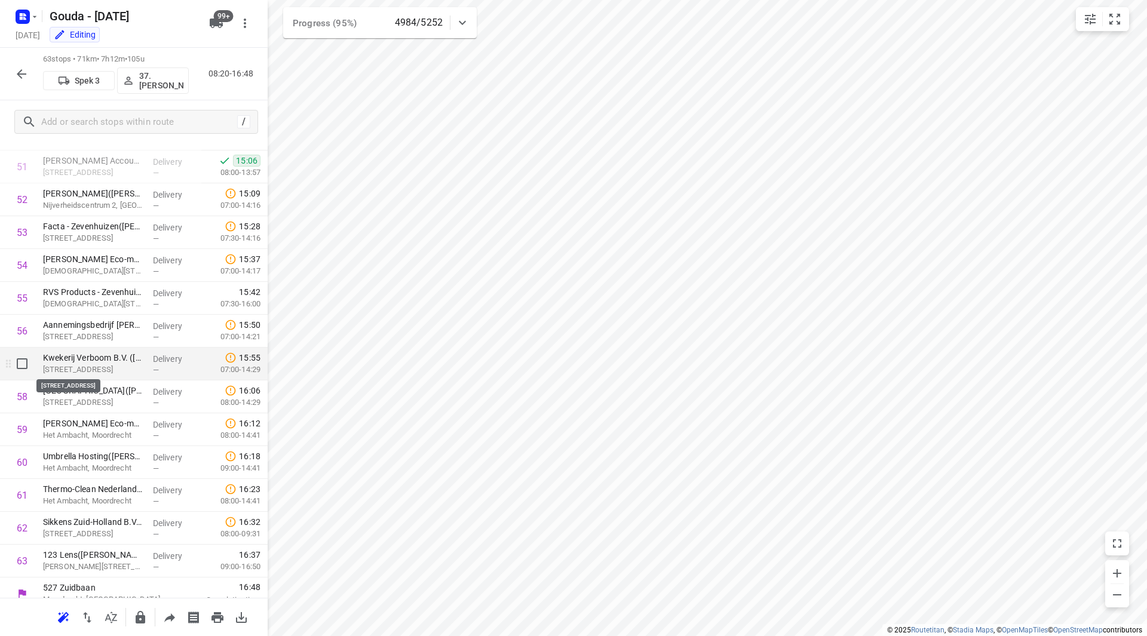
scroll to position [1707, 0]
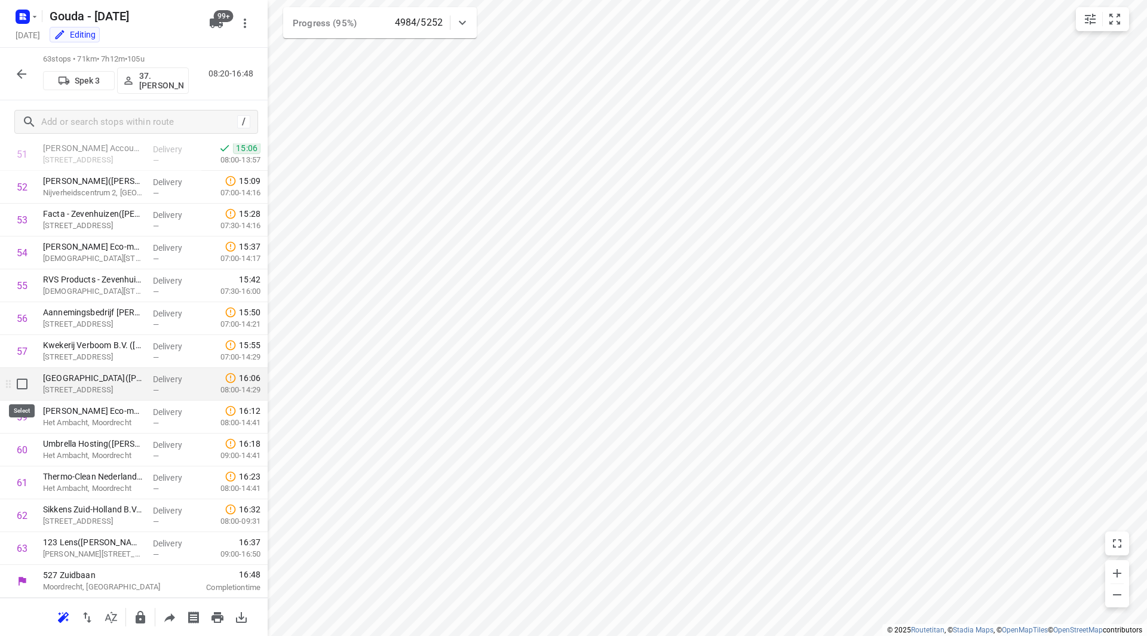
click at [29, 383] on input "checkbox" at bounding box center [22, 384] width 24 height 24
checkbox input "true"
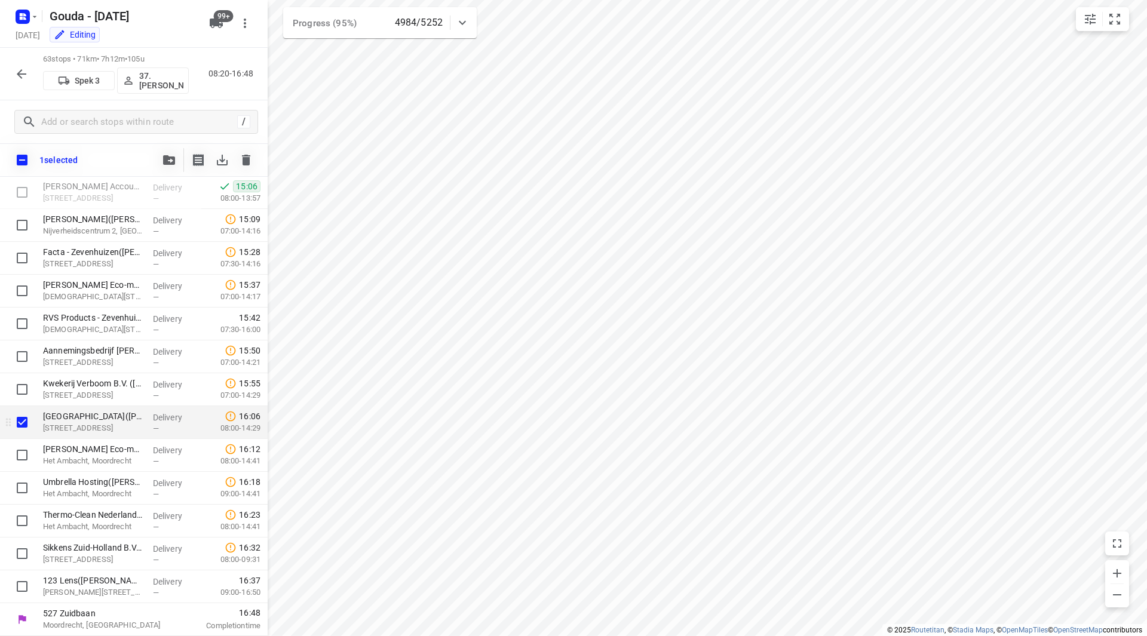
scroll to position [1703, 0]
click at [22, 456] on input "checkbox" at bounding box center [22, 455] width 24 height 24
checkbox input "true"
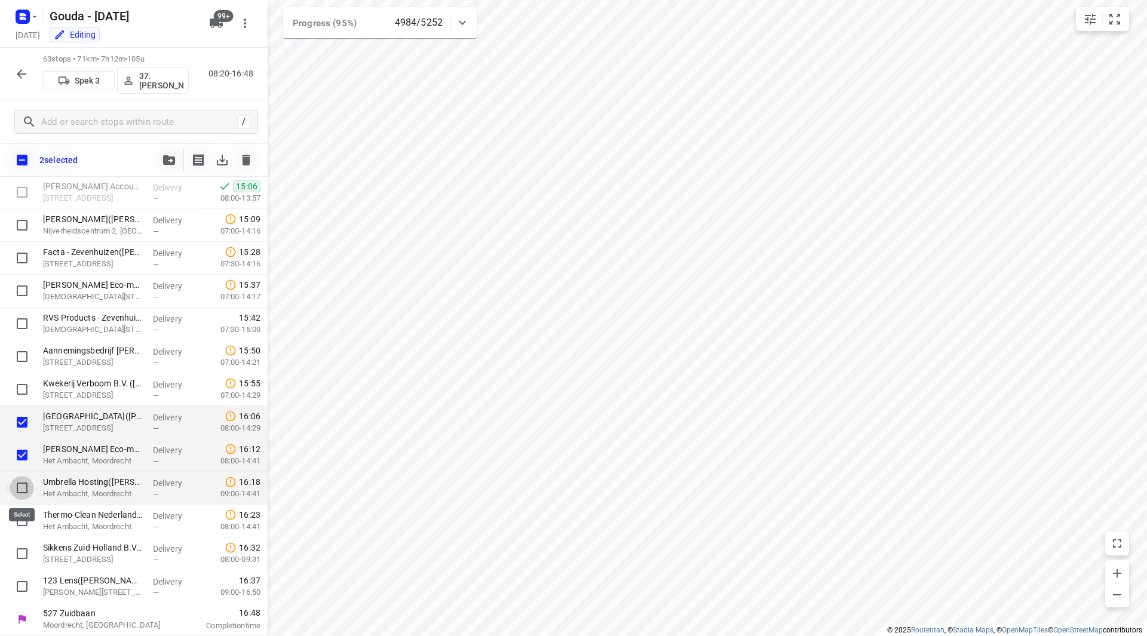
click at [20, 486] on input "checkbox" at bounding box center [22, 488] width 24 height 24
checkbox input "true"
click at [20, 510] on input "checkbox" at bounding box center [22, 521] width 24 height 24
checkbox input "true"
click at [174, 156] on icon "button" at bounding box center [169, 160] width 12 height 10
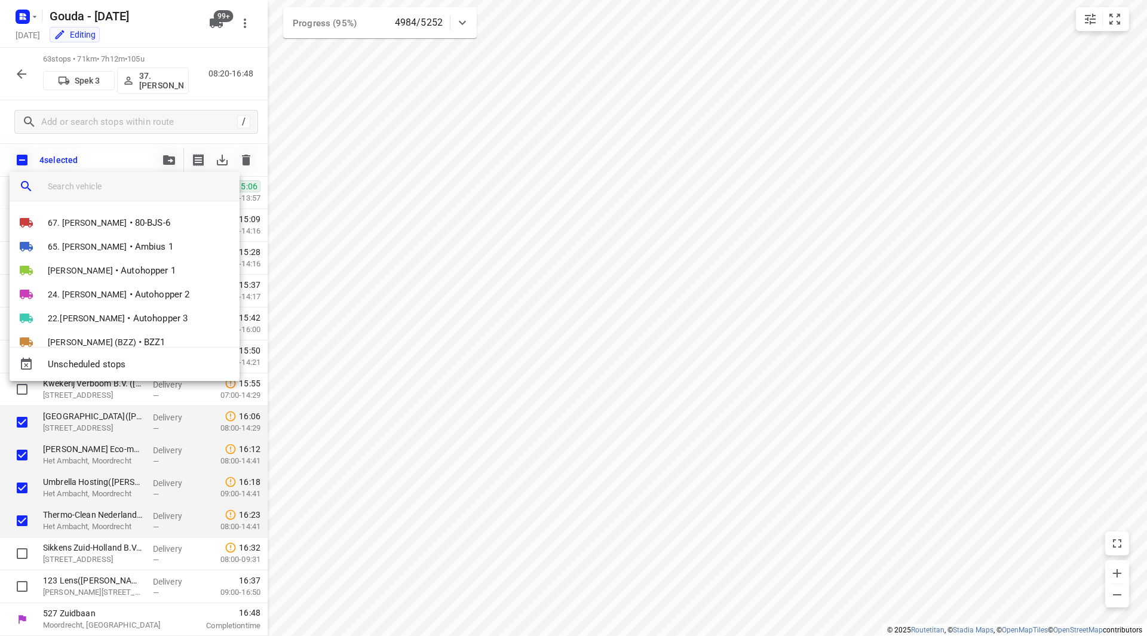
click at [127, 182] on input "search vehicle" at bounding box center [139, 186] width 182 height 18
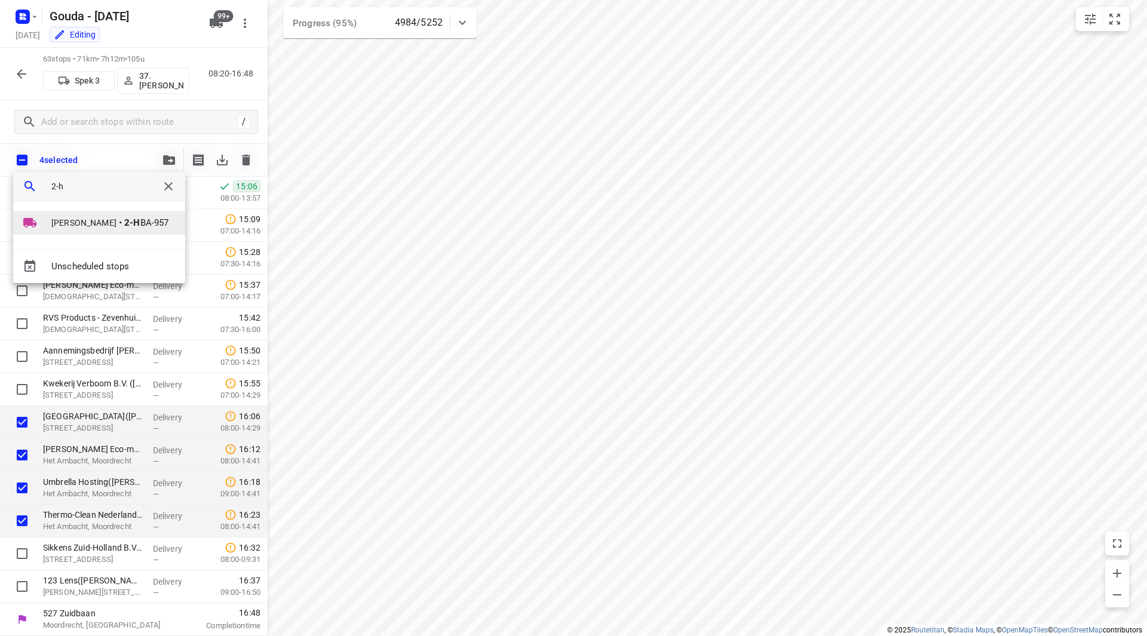
type input "2-h"
click at [124, 219] on b "2-H" at bounding box center [132, 222] width 16 height 11
click at [118, 219] on li "1" at bounding box center [117, 218] width 128 height 24
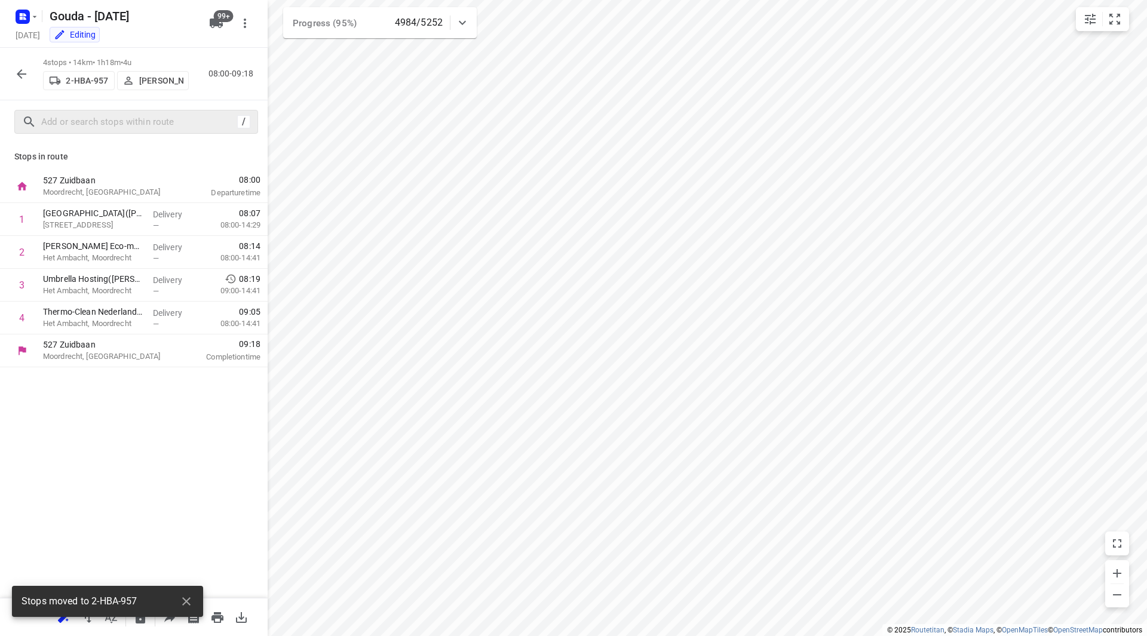
scroll to position [0, 0]
click at [133, 75] on span "Maico Geers" at bounding box center [152, 81] width 61 height 12
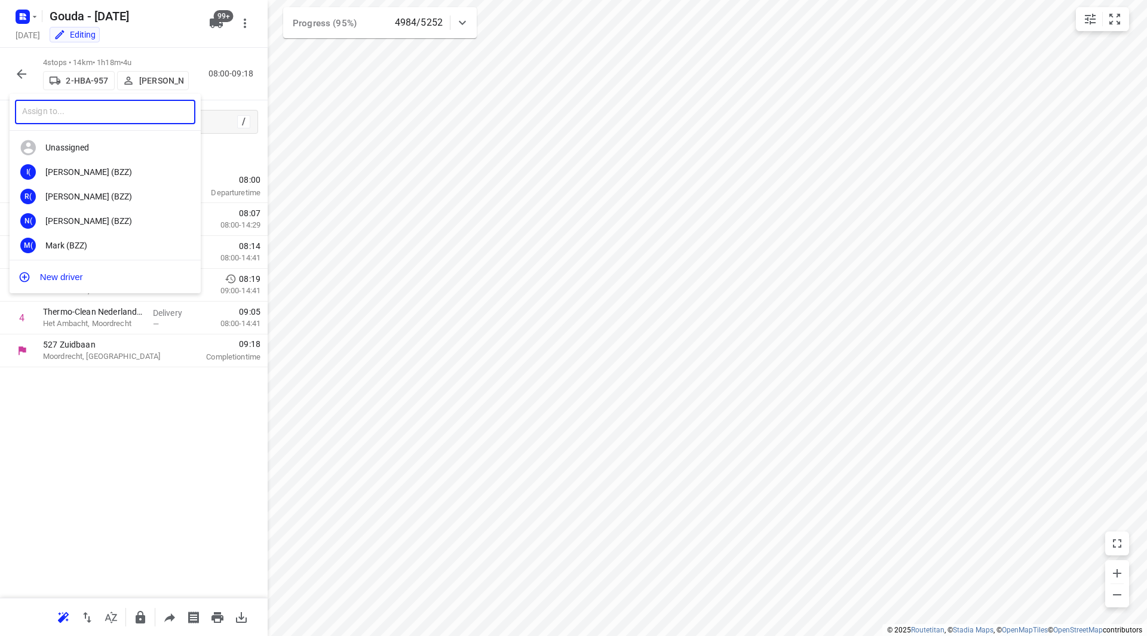
click at [122, 116] on input "text" at bounding box center [105, 112] width 180 height 24
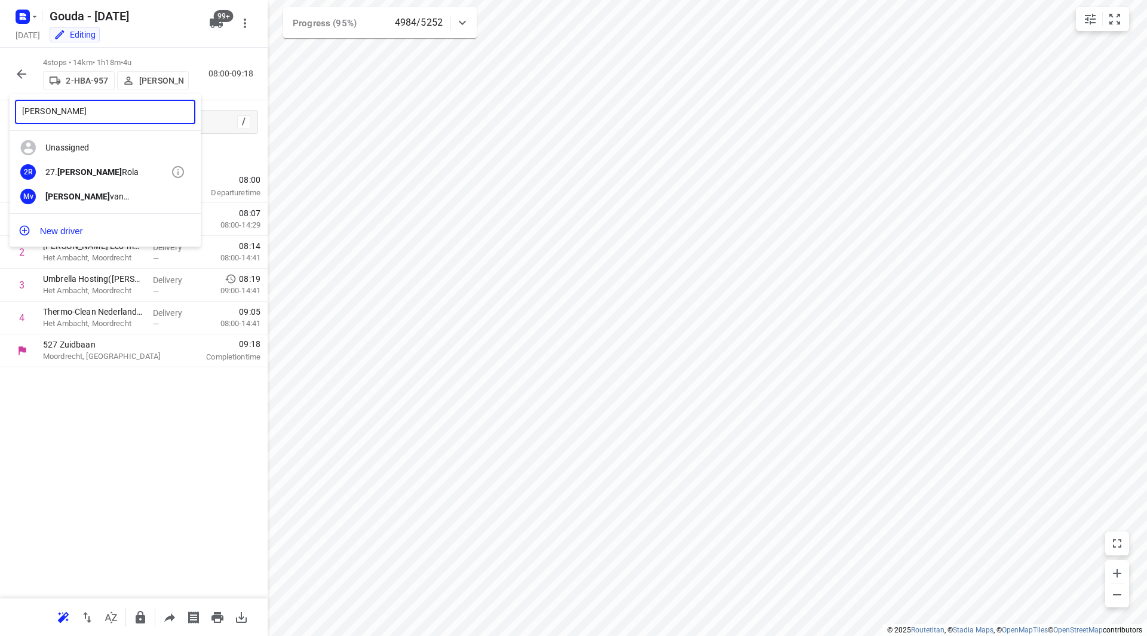
type input "monika"
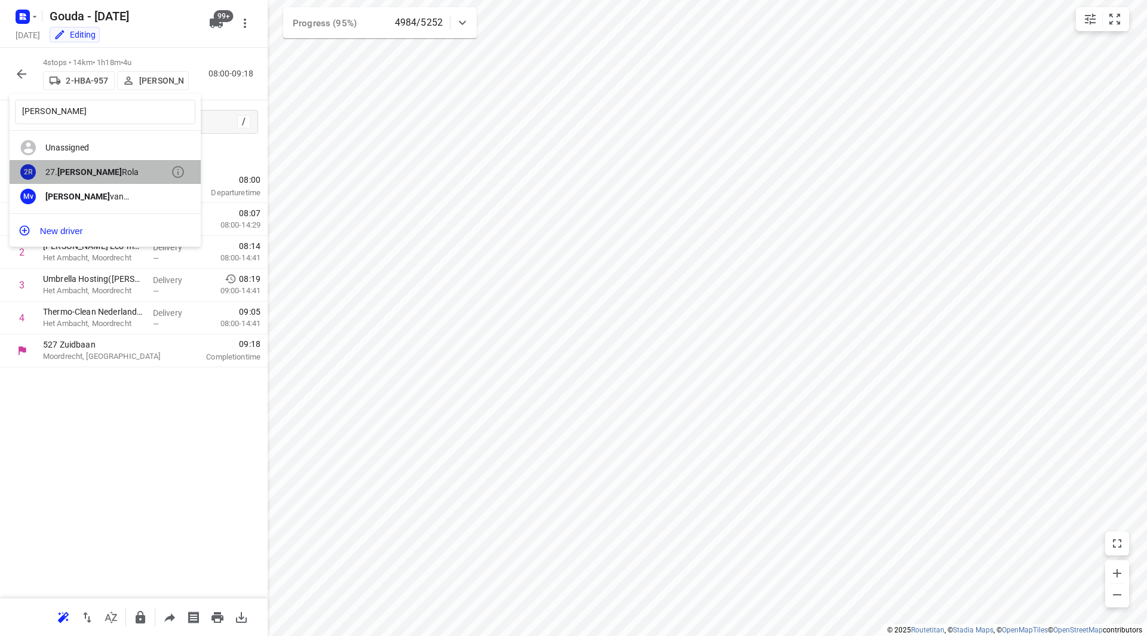
click at [130, 169] on div "27. Monika Rola" at bounding box center [107, 172] width 125 height 10
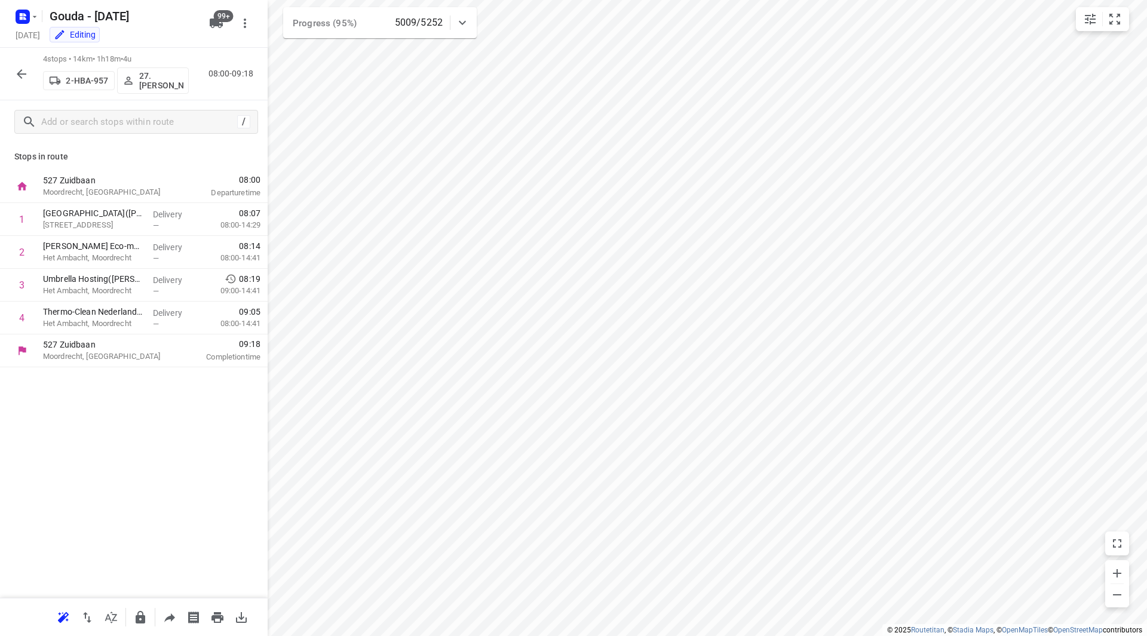
click at [25, 78] on icon "button" at bounding box center [21, 74] width 14 height 14
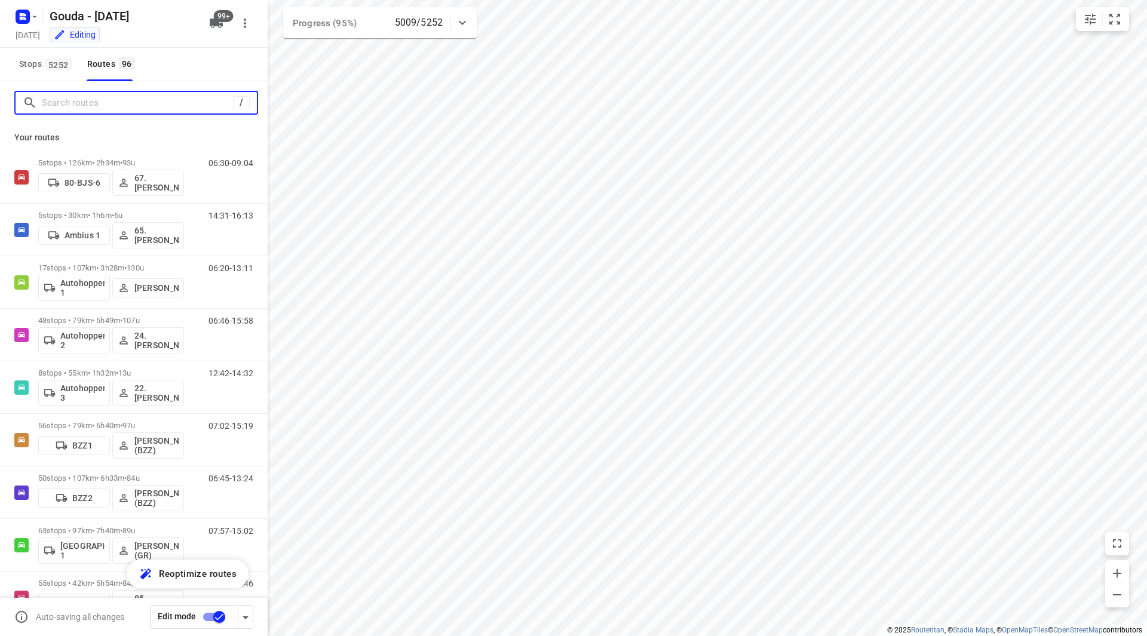
click at [98, 109] on input "Search routes" at bounding box center [137, 103] width 191 height 19
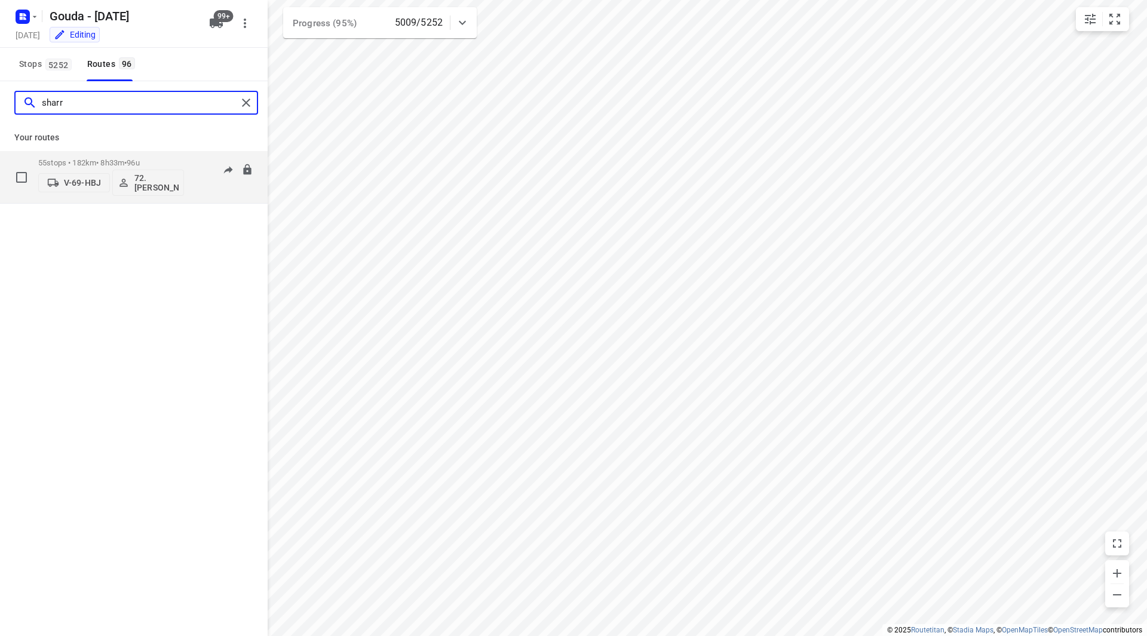
type input "sharr"
click at [166, 161] on p "55 stops • 182km • 8h33m • 96u" at bounding box center [111, 162] width 146 height 9
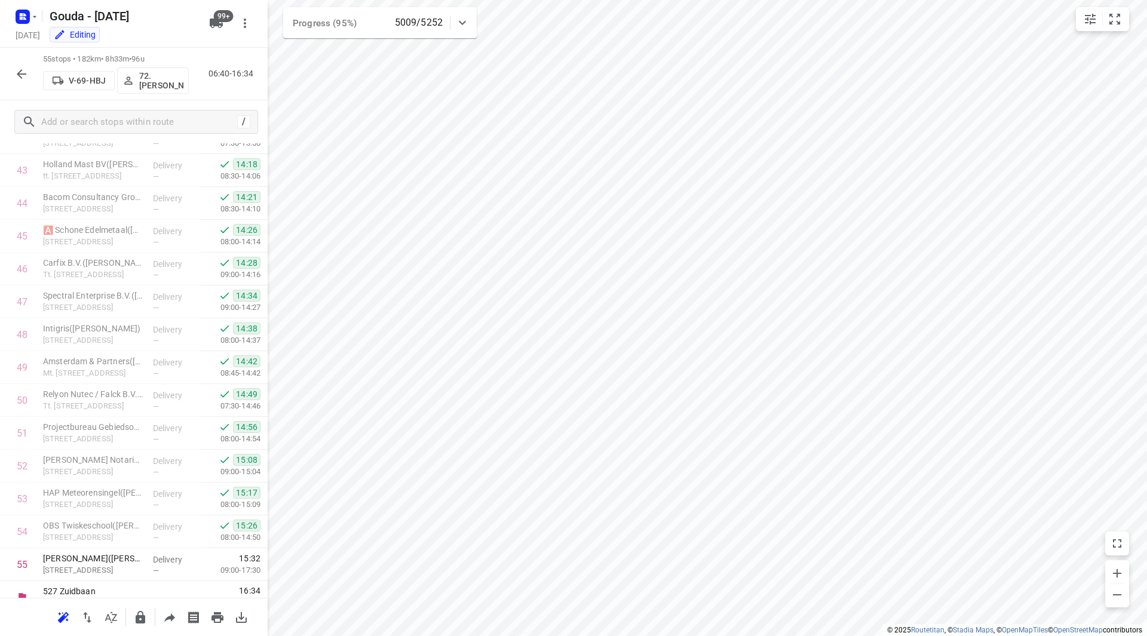
scroll to position [1445, 0]
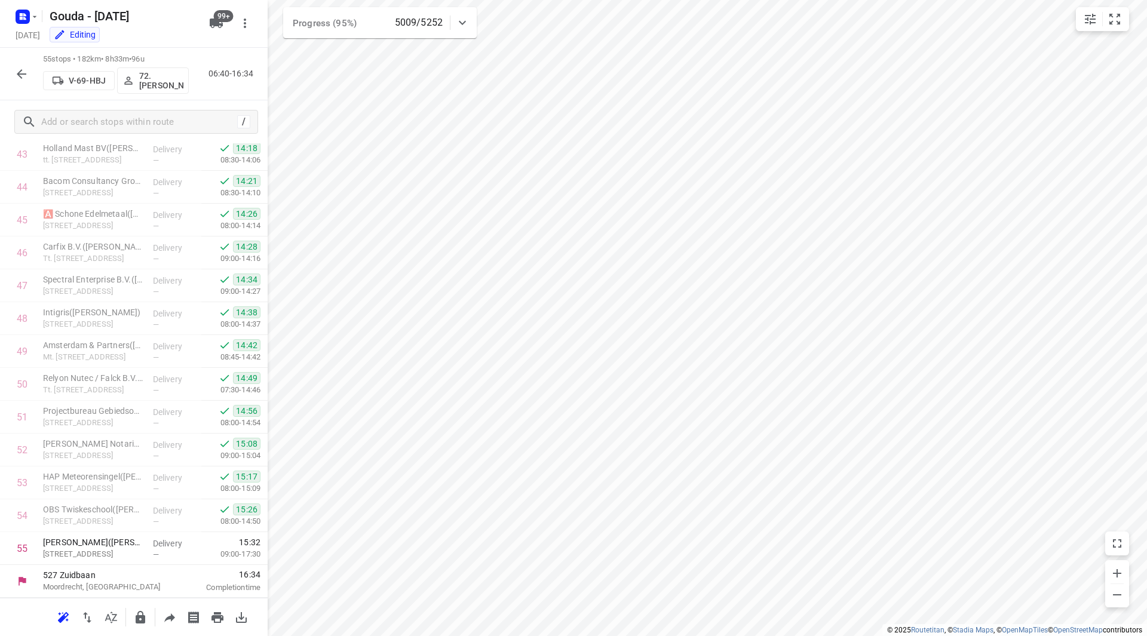
click at [22, 75] on icon "button" at bounding box center [21, 74] width 14 height 14
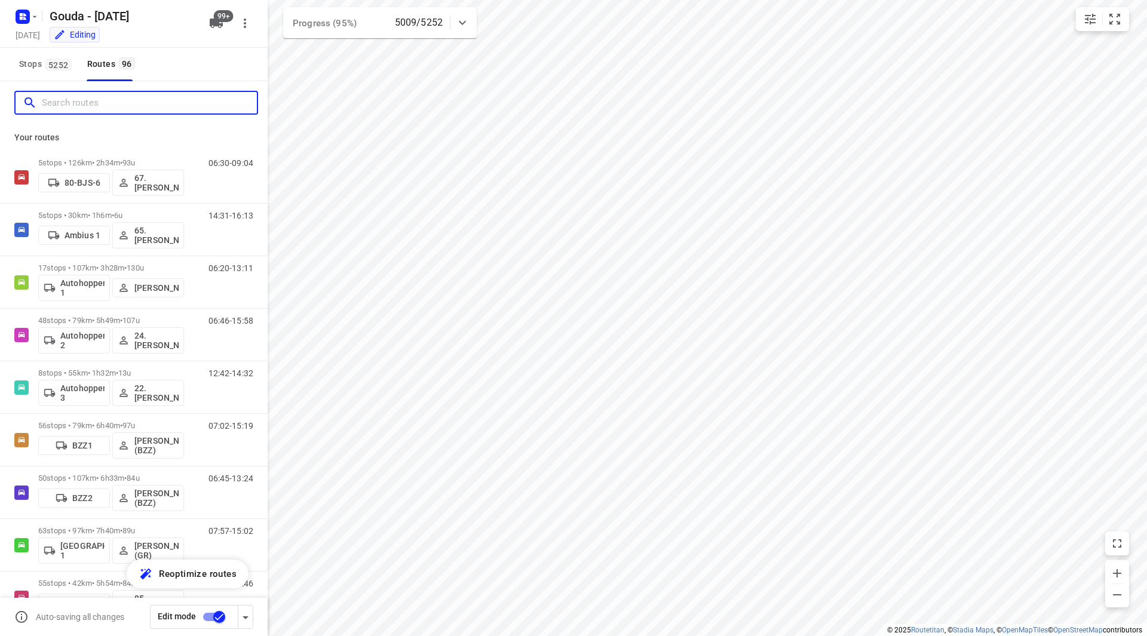
click at [85, 101] on input "Search routes" at bounding box center [149, 103] width 215 height 19
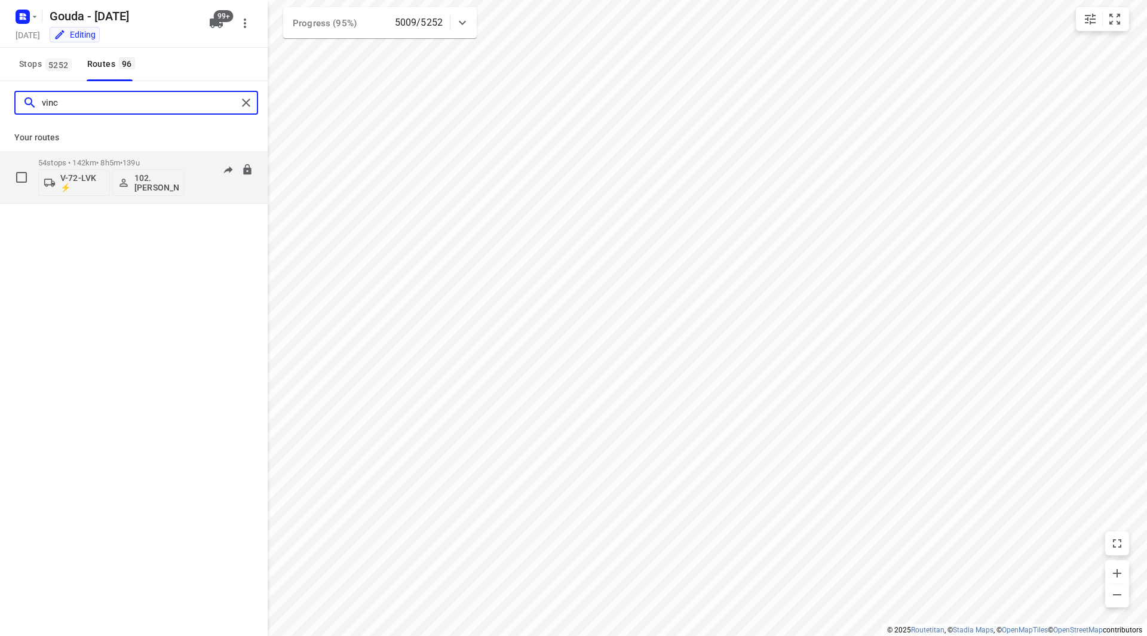
type input "vinc"
click at [177, 155] on div "54 stops • 142km • 8h5m • 139u V-72-LVK ⚡ 102.Vincent Dekker" at bounding box center [111, 177] width 146 height 50
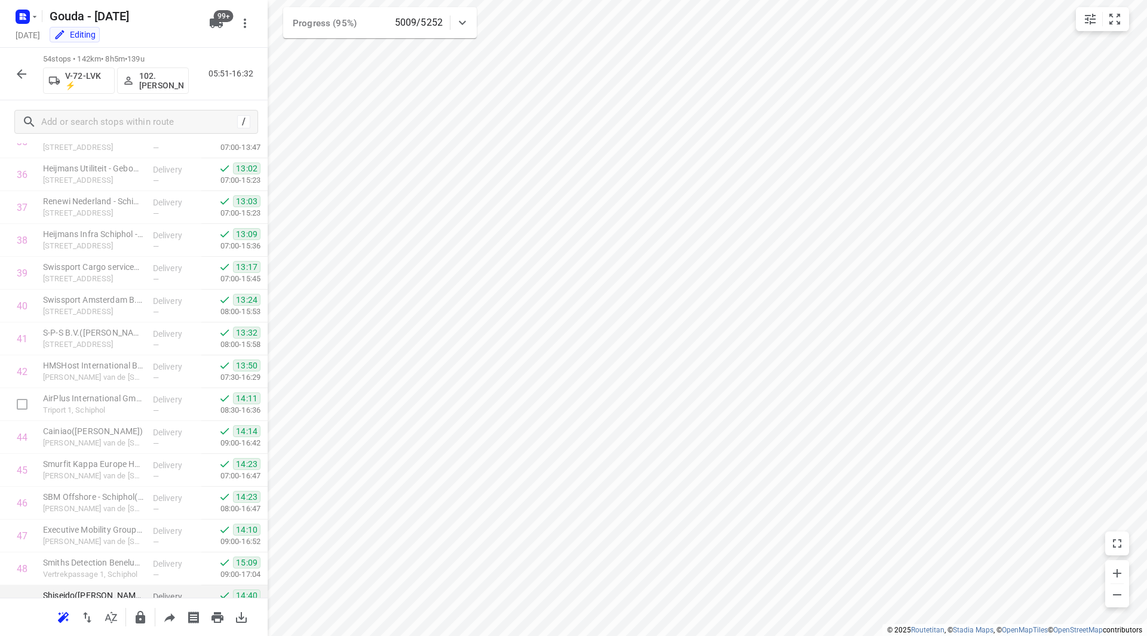
scroll to position [1412, 0]
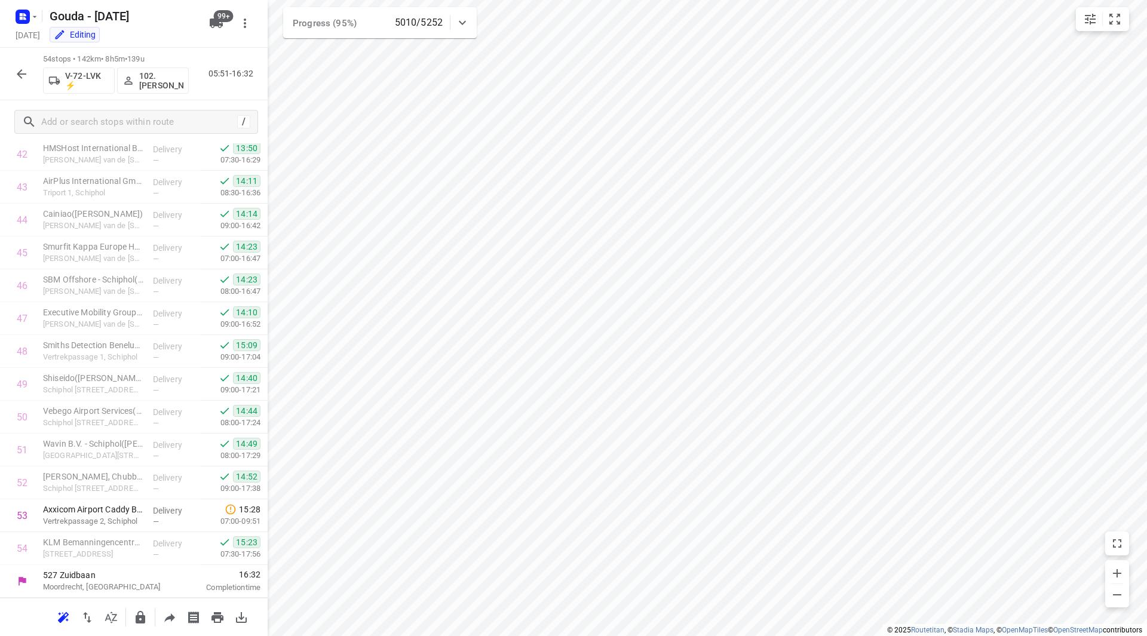
click at [19, 77] on icon "button" at bounding box center [21, 74] width 14 height 14
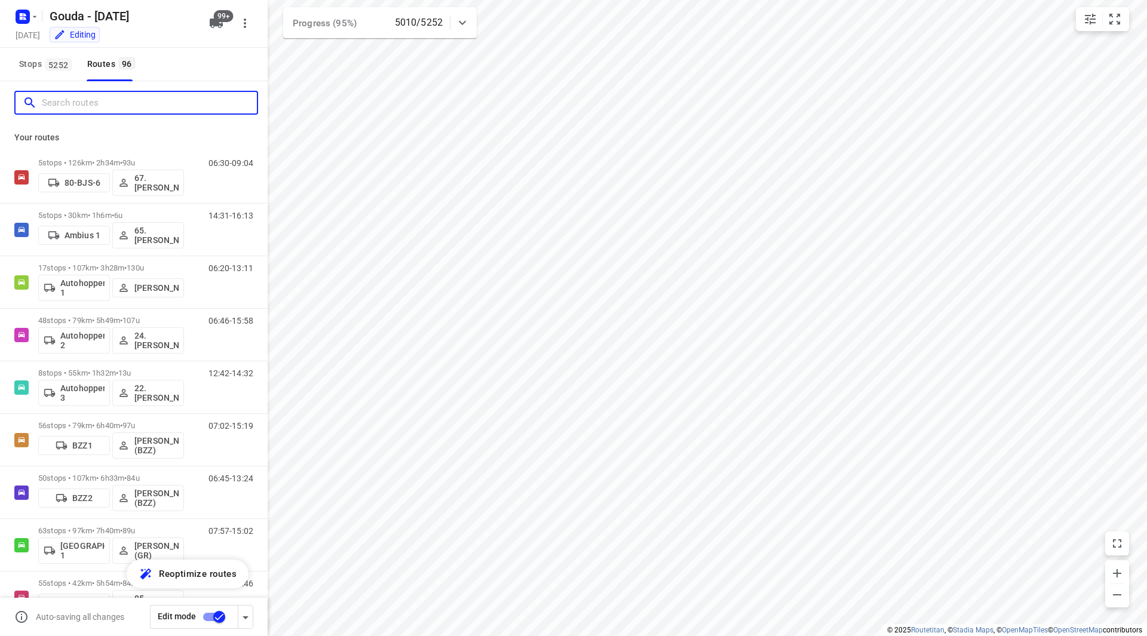
click at [82, 102] on input "Search routes" at bounding box center [149, 103] width 215 height 19
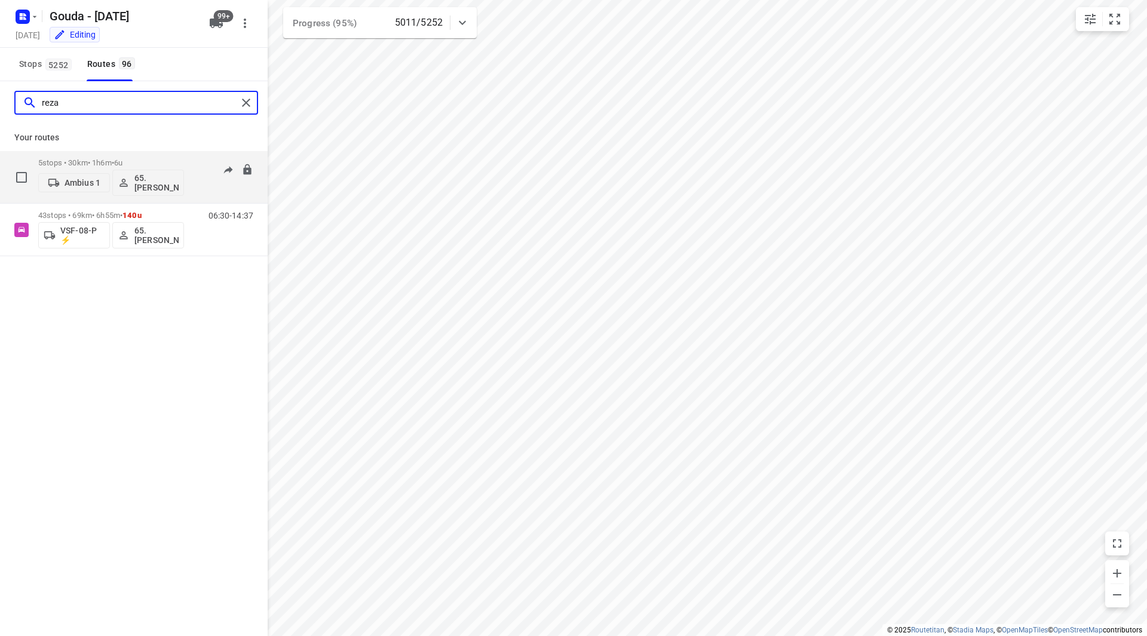
type input "reza"
click at [162, 155] on div "5 stops • 30km • 1h6m • 6u Ambius 1 65. Reza Amini" at bounding box center [111, 177] width 146 height 50
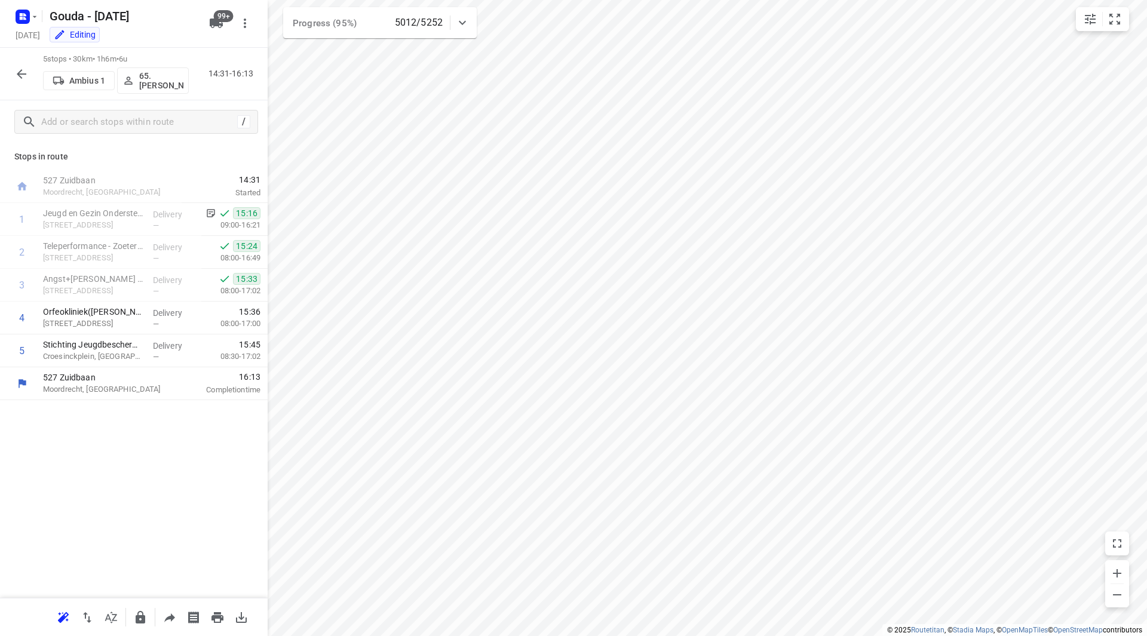
click at [33, 73] on div "5 stops • 30km • 1h6m • 6u Ambius 1 65. Reza Amini 14:31-16:13" at bounding box center [134, 74] width 268 height 53
click at [23, 72] on icon "button" at bounding box center [21, 74] width 14 height 14
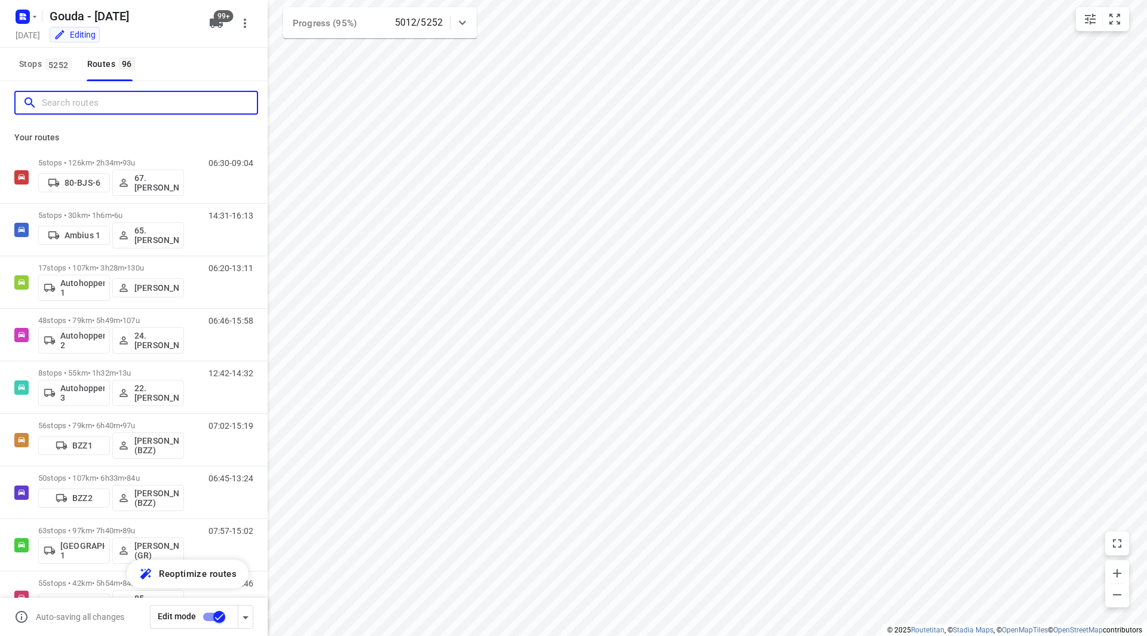
click at [94, 108] on input "Search routes" at bounding box center [149, 103] width 215 height 19
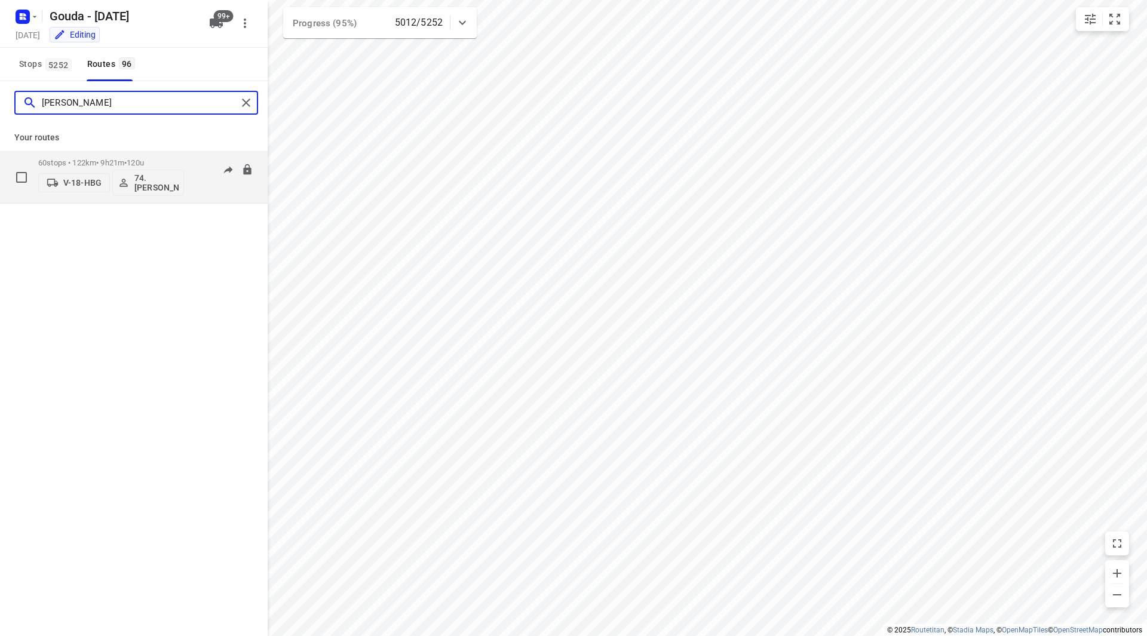
type input "edwin"
click at [167, 158] on div "60 stops • 122km • 9h21m • 120u V-18-HBG 74.Edwin van Riemsdijk" at bounding box center [111, 177] width 146 height 50
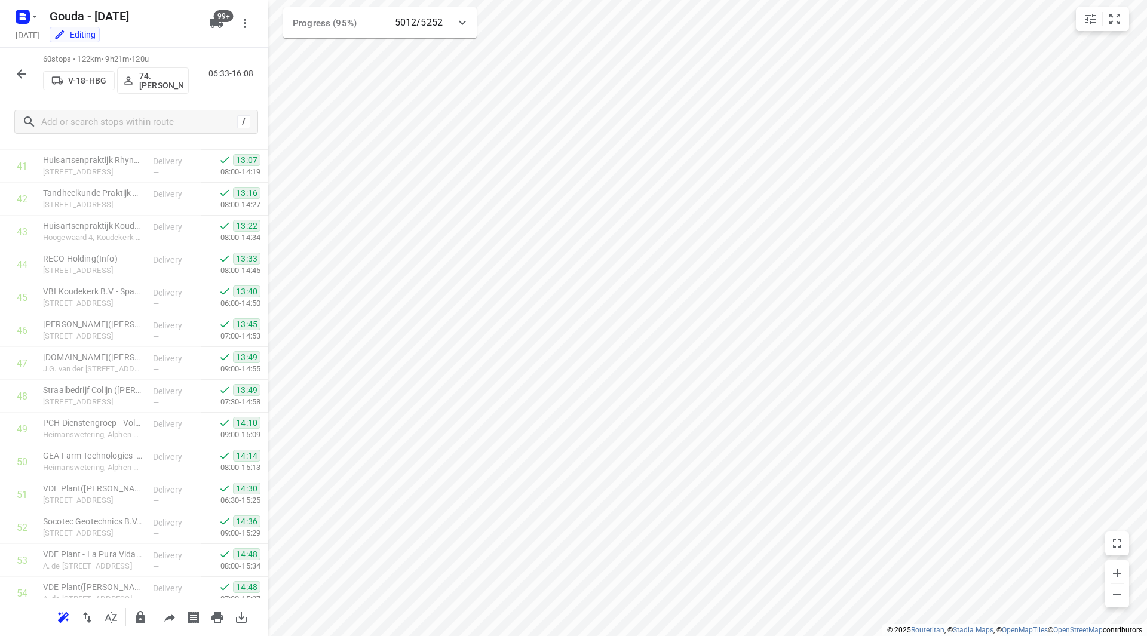
scroll to position [1609, 0]
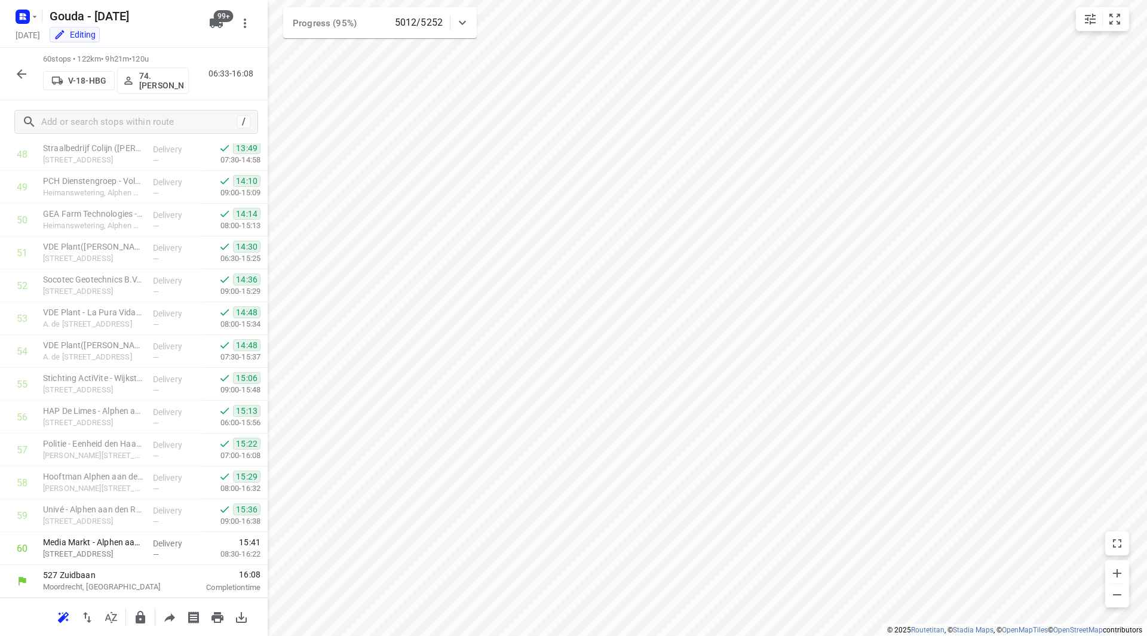
click at [23, 78] on icon "button" at bounding box center [21, 74] width 14 height 14
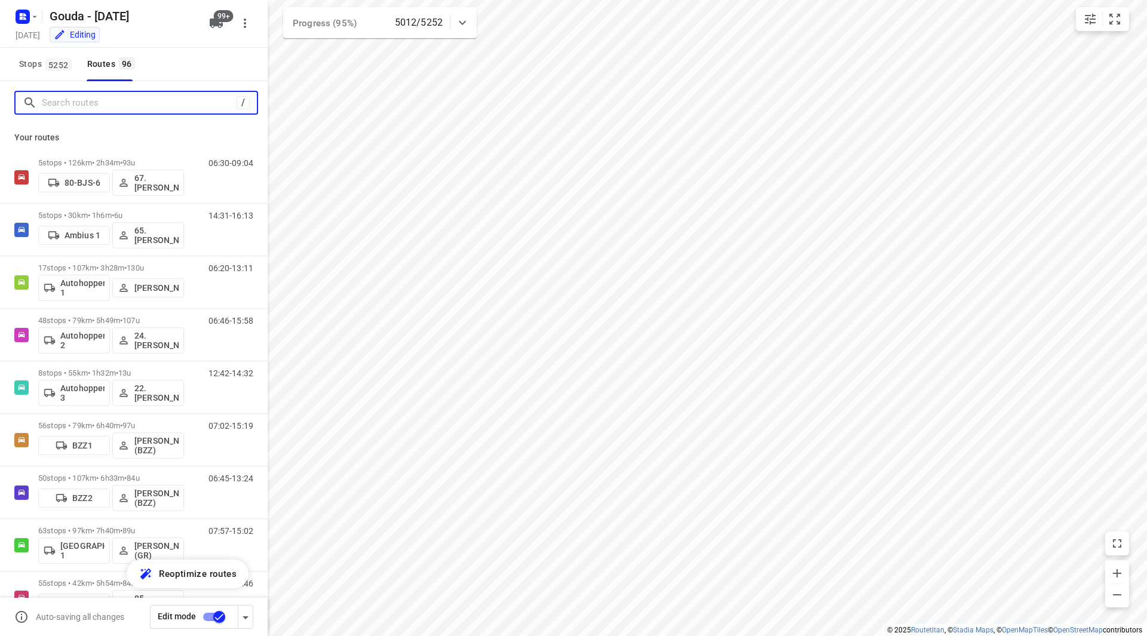
click at [75, 106] on input "Search routes" at bounding box center [139, 103] width 195 height 19
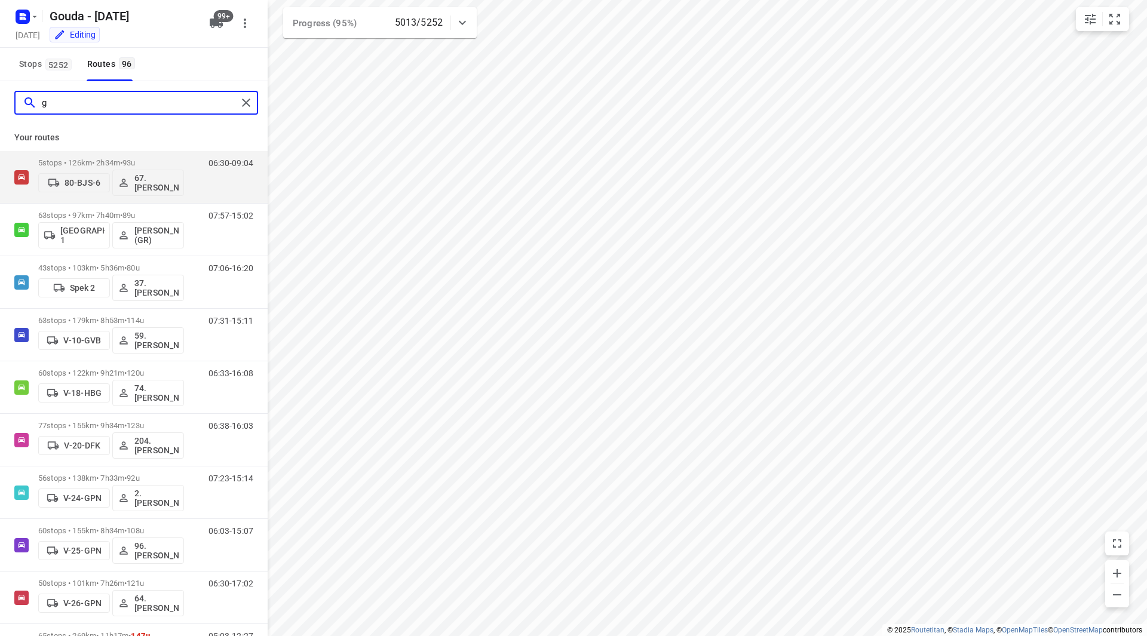
drag, startPoint x: 78, startPoint y: 101, endPoint x: 37, endPoint y: 99, distance: 40.7
click at [37, 99] on div "g" at bounding box center [130, 103] width 214 height 19
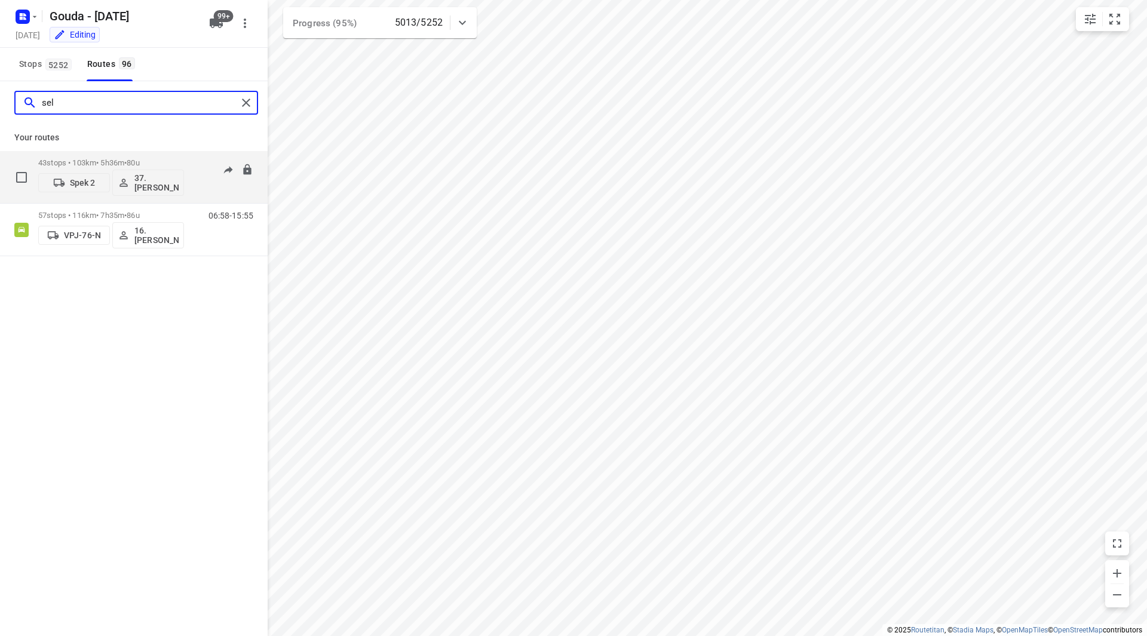
type input "sel"
click at [156, 156] on div "43 stops • 103km • 5h36m • 80u Spek 2 37.Gürsel Sönmez" at bounding box center [111, 177] width 146 height 50
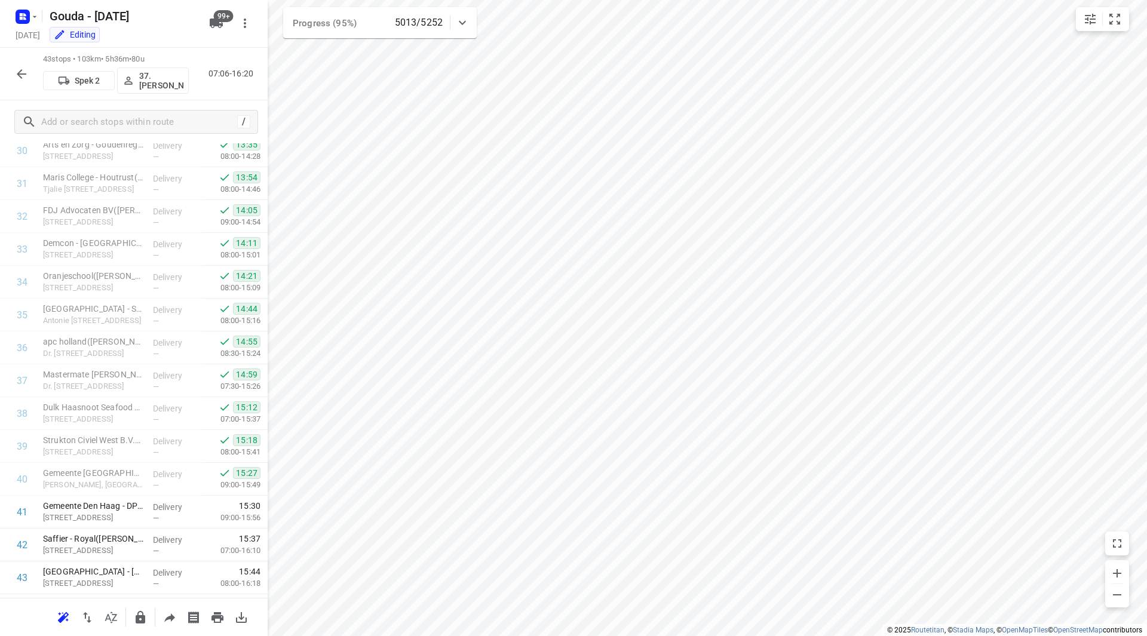
scroll to position [1051, 0]
click at [13, 71] on button "button" at bounding box center [22, 74] width 24 height 24
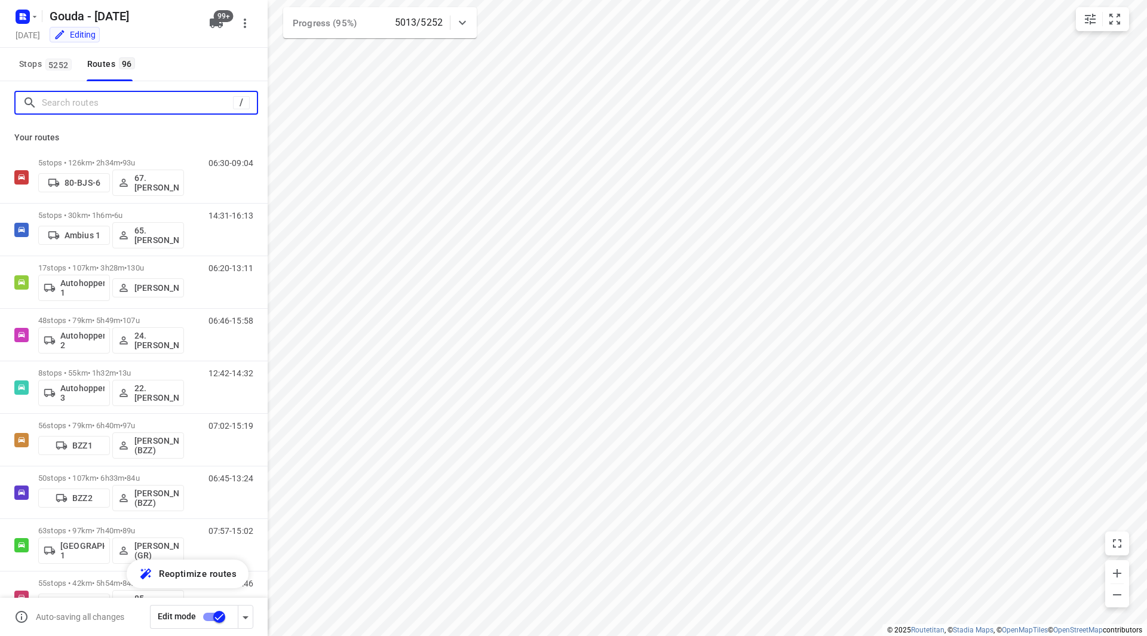
click at [99, 109] on input "Search routes" at bounding box center [137, 103] width 191 height 19
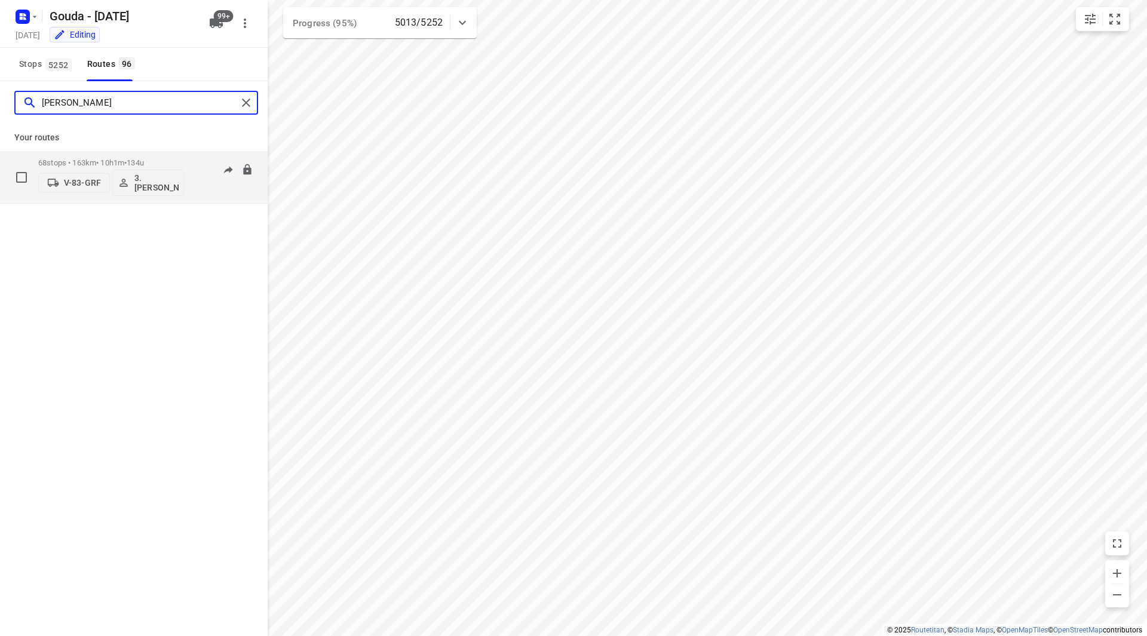
type input "anna"
click at [168, 156] on div "68 stops • 163km • 10h1m • 134u V-83-GRF 3. Anna Siudy" at bounding box center [111, 177] width 146 height 50
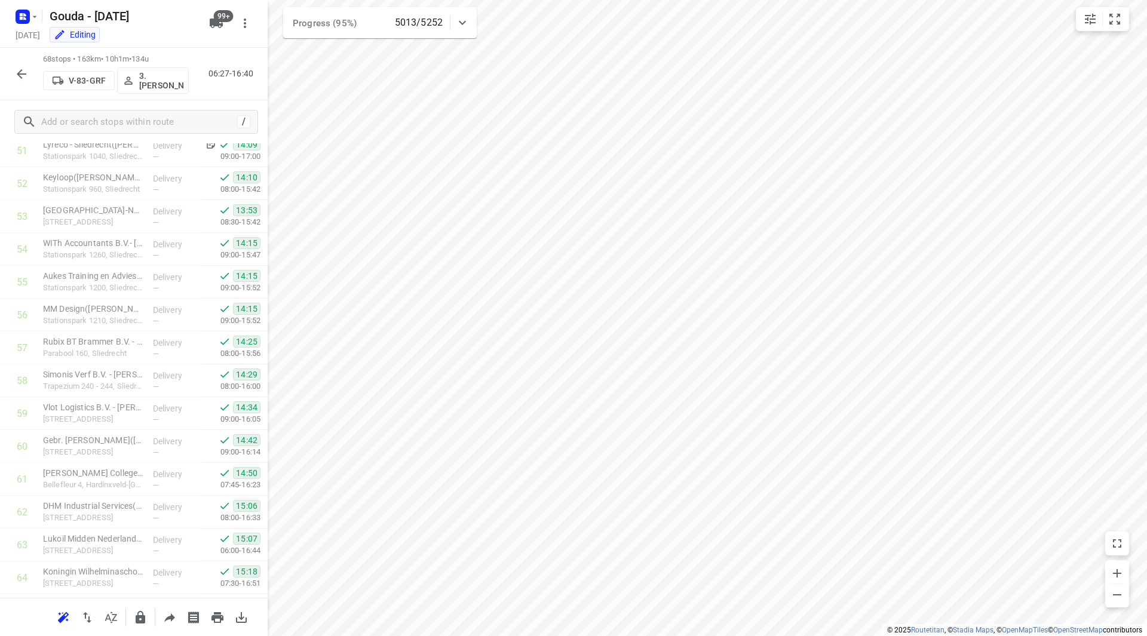
scroll to position [1872, 0]
click at [23, 76] on icon "button" at bounding box center [21, 74] width 14 height 14
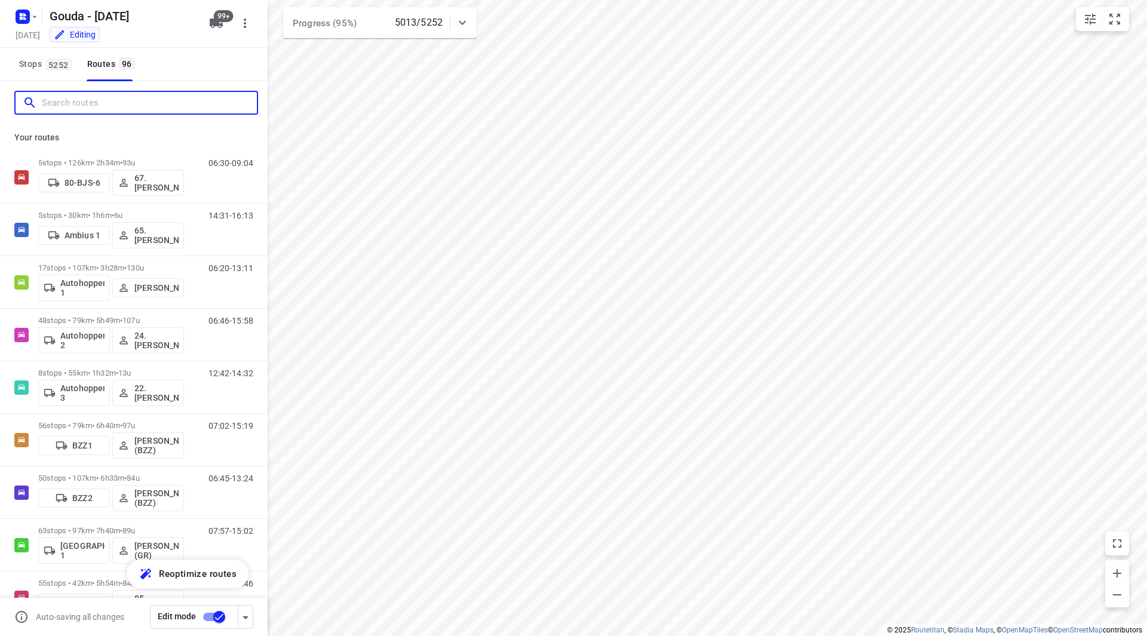
click at [100, 103] on input "Search routes" at bounding box center [149, 103] width 215 height 19
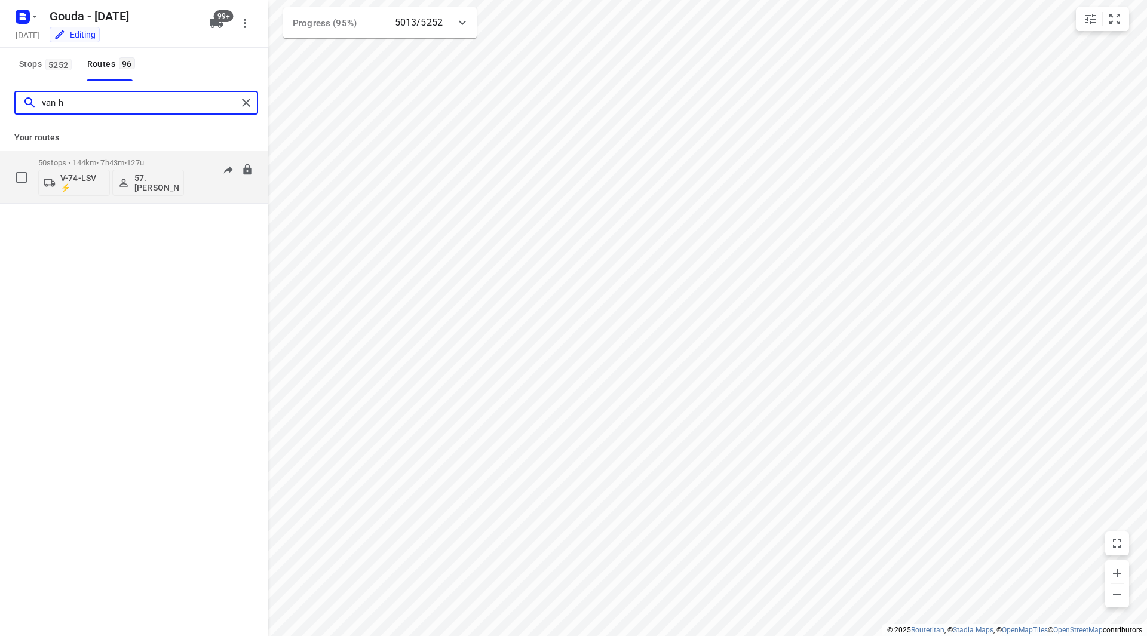
type input "van h"
click at [149, 154] on div "50 stops • 144km • 7h43m • 127u V-74-LSV ⚡ 57. Patrick van Hoorn" at bounding box center [111, 177] width 146 height 50
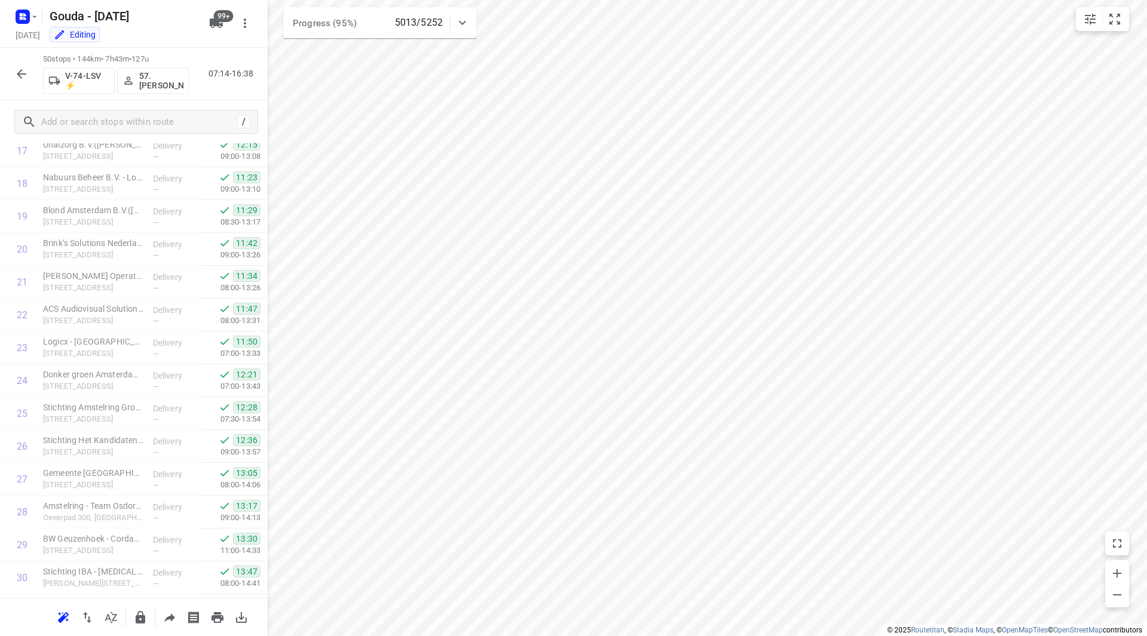
scroll to position [1280, 0]
click at [28, 77] on icon "button" at bounding box center [21, 74] width 14 height 14
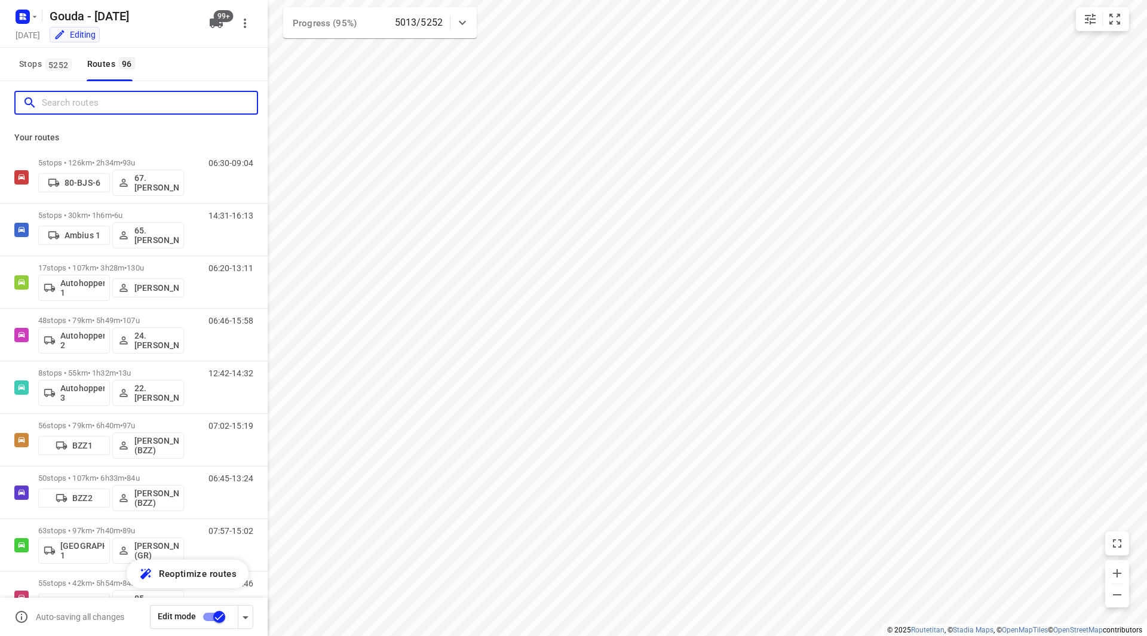
click at [148, 104] on input "Search routes" at bounding box center [149, 103] width 215 height 19
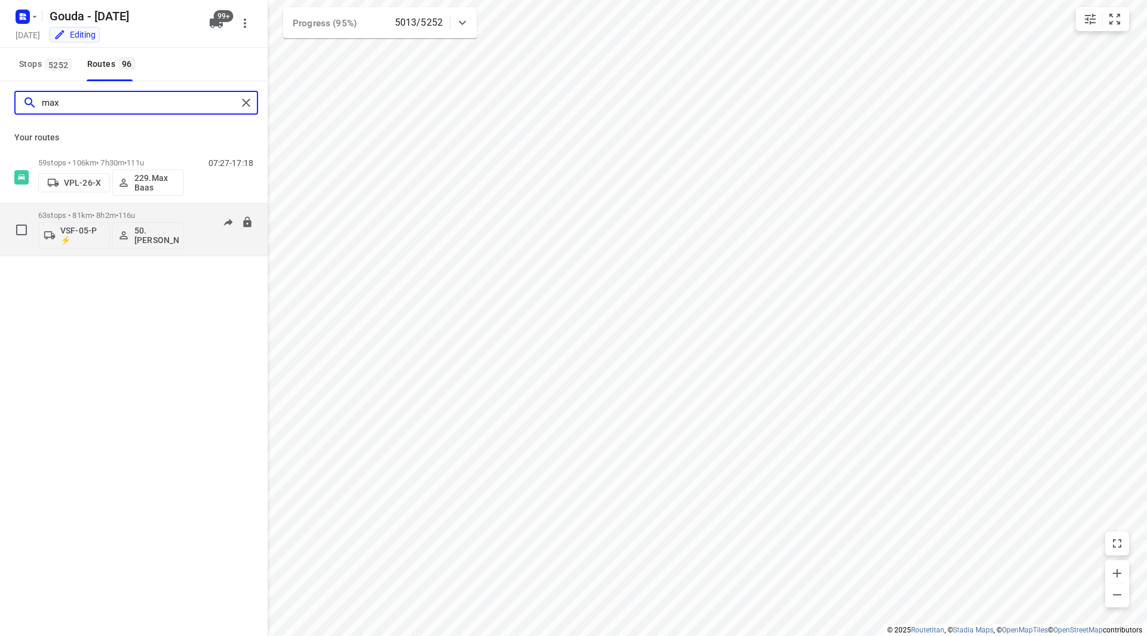
type input "max"
click at [172, 209] on div "63 stops • 81km • 8h2m • 116u VSF-05-P ⚡ 50.Max Leijen Heeneman" at bounding box center [111, 230] width 146 height 50
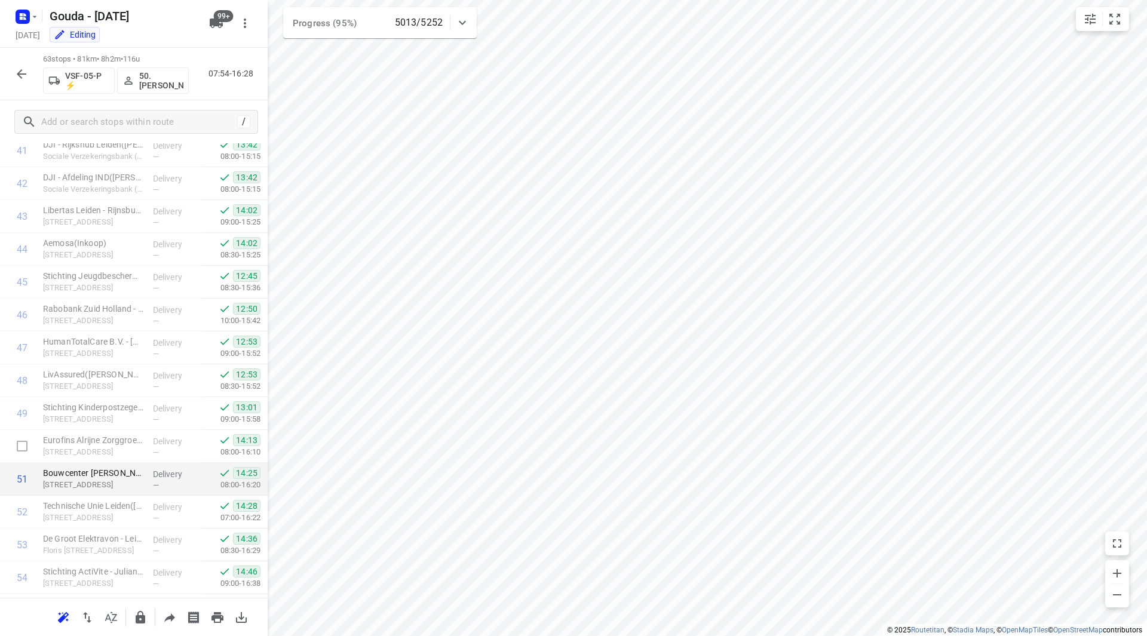
scroll to position [1707, 0]
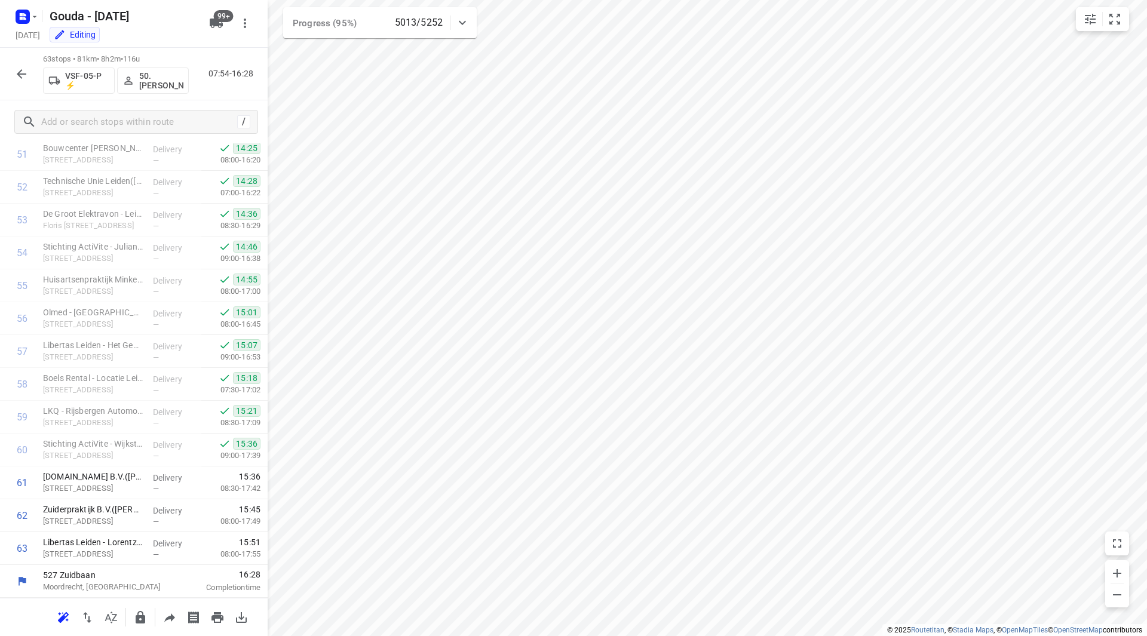
click at [22, 65] on button "button" at bounding box center [22, 74] width 24 height 24
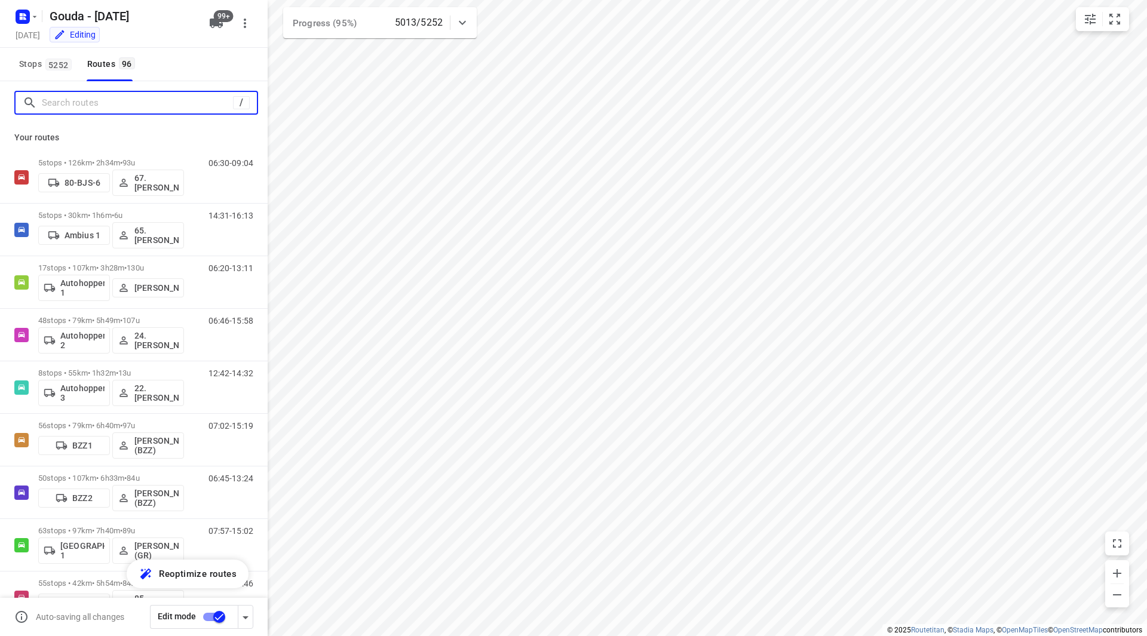
click at [87, 104] on input "Search routes" at bounding box center [137, 103] width 191 height 19
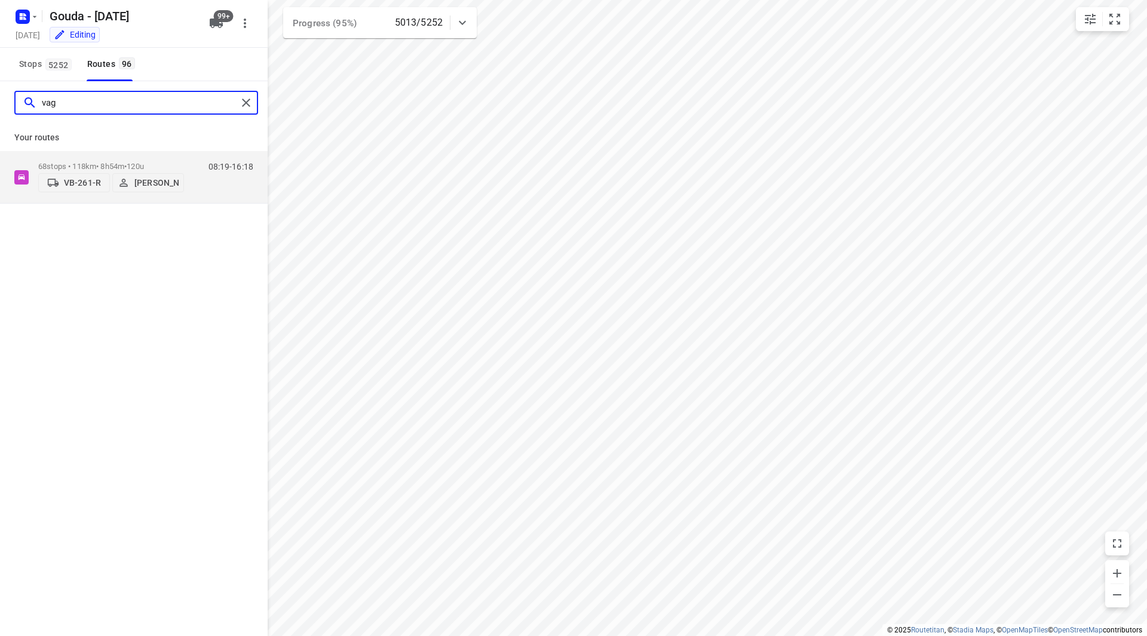
type input "vaga"
click at [149, 156] on div "68 stops • 118km • 8h54m • 120u VB-261-R Vagan Gevorgyan" at bounding box center [111, 177] width 146 height 42
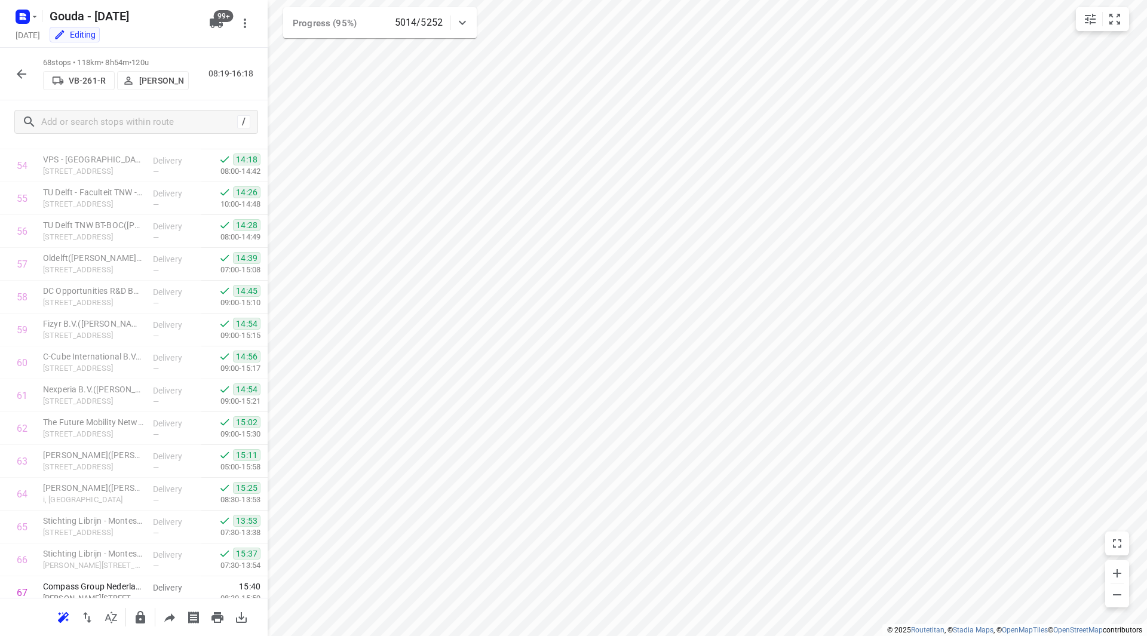
scroll to position [1872, 0]
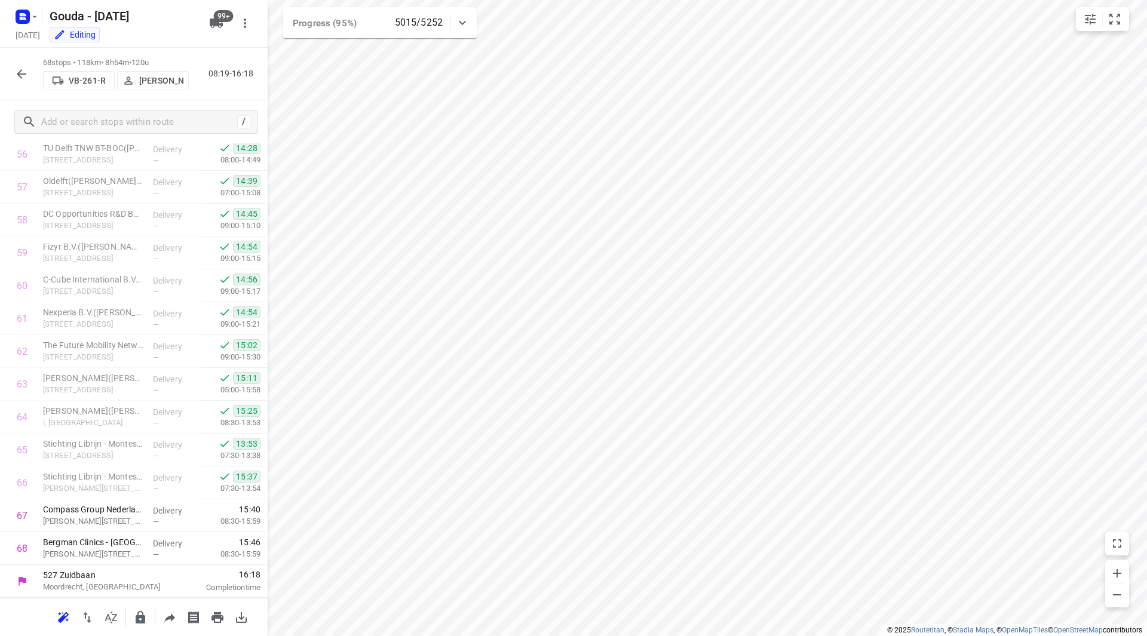
click at [26, 72] on icon "button" at bounding box center [21, 74] width 14 height 14
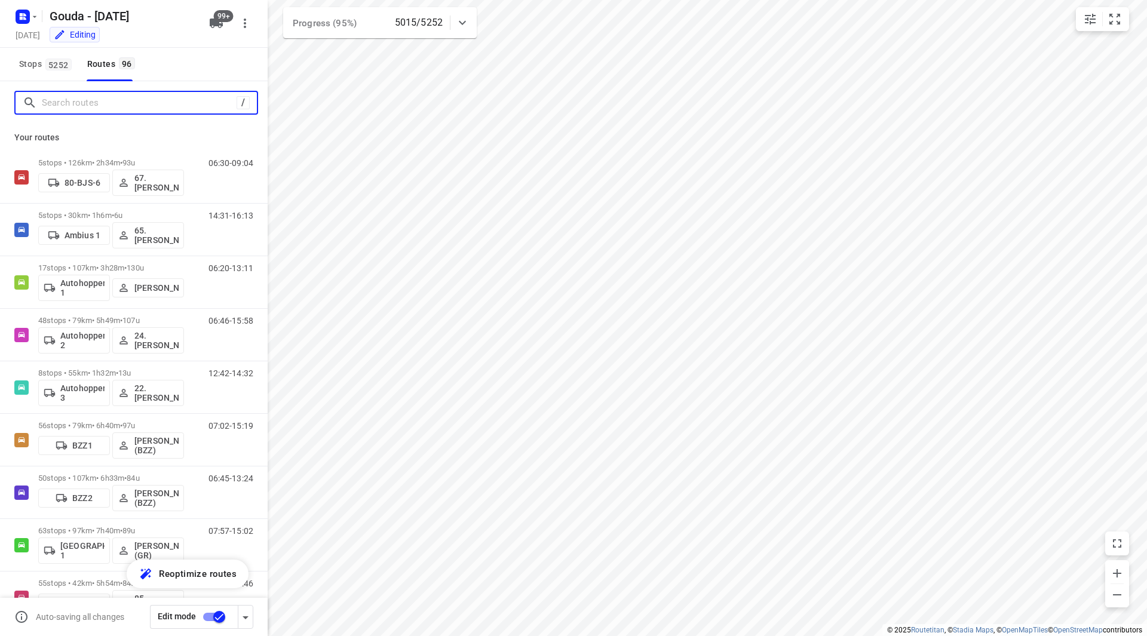
click at [105, 103] on input "Search routes" at bounding box center [139, 103] width 195 height 19
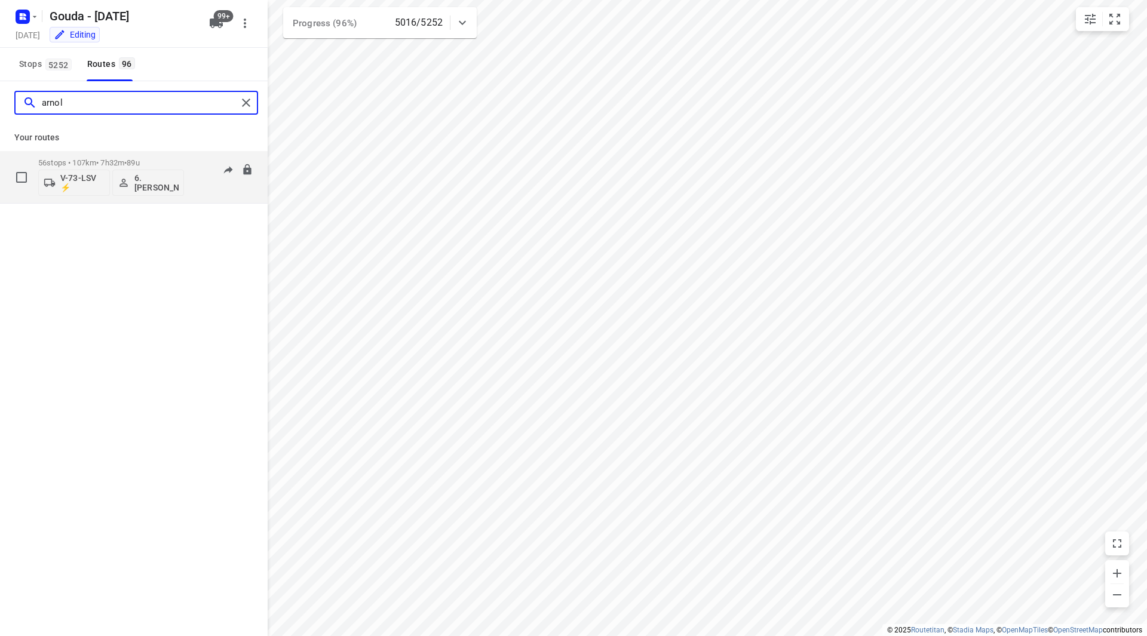
type input "arnol"
click at [148, 152] on div "56 stops • 107km • 7h32m • 89u V-73-LSV ⚡ 6. Arnold Smit 08:02-16:15" at bounding box center [134, 177] width 268 height 53
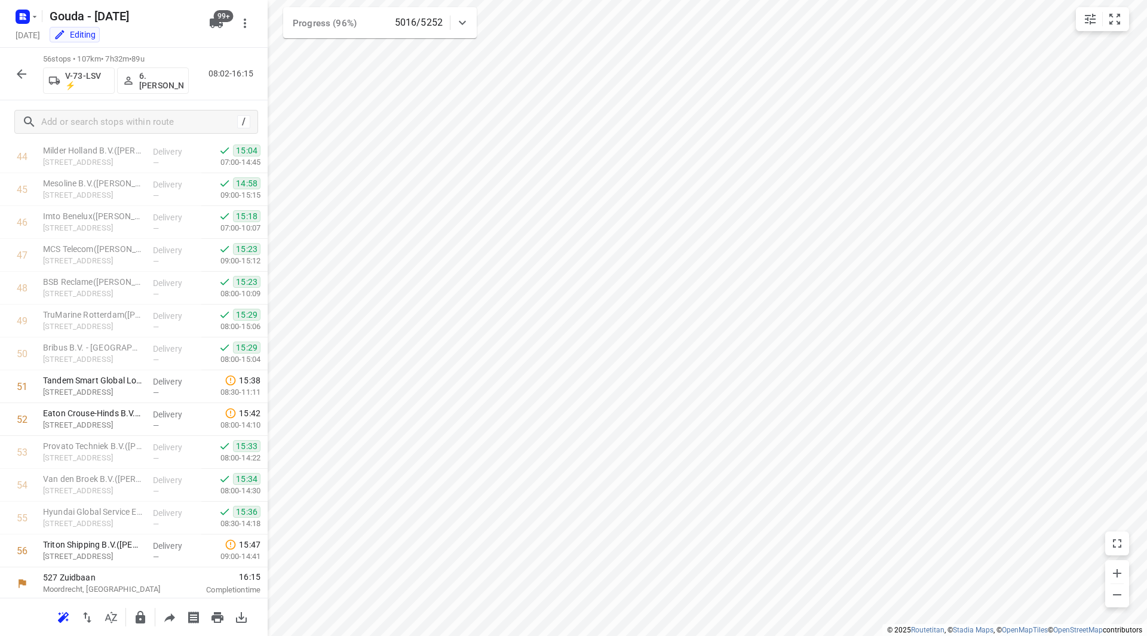
scroll to position [1478, 0]
click at [33, 70] on div "56 stops • 107km • 7h32m • 89u V-73-LSV ⚡ 6. Arnold Smit 08:02-16:15" at bounding box center [134, 74] width 268 height 53
click at [27, 71] on icon "button" at bounding box center [21, 74] width 14 height 14
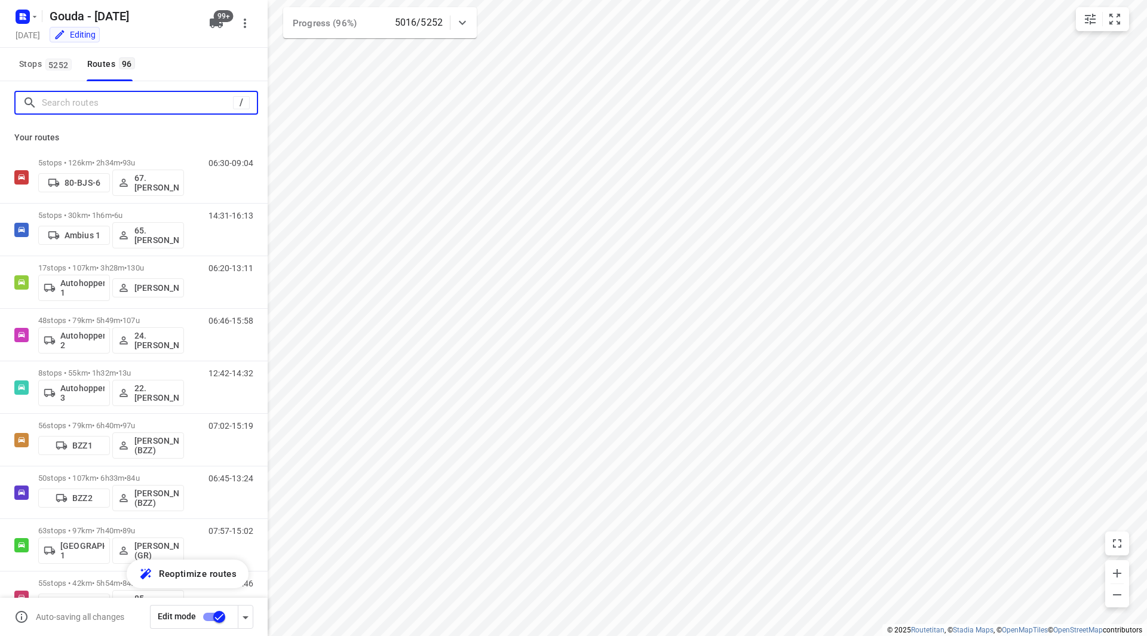
click at [76, 105] on input "Search routes" at bounding box center [137, 103] width 191 height 19
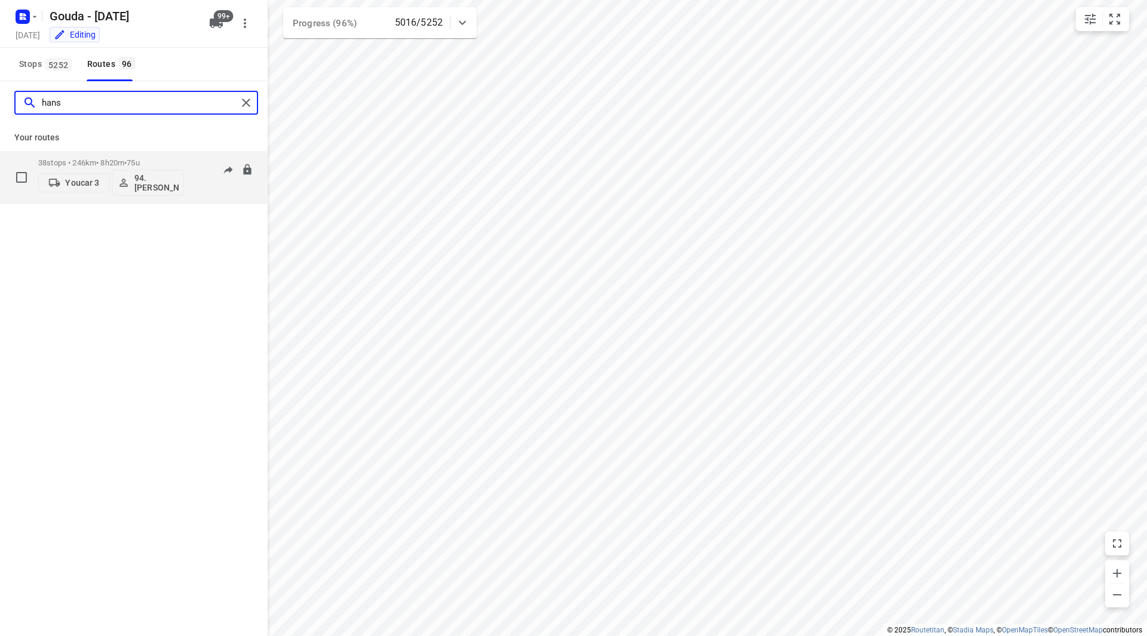
type input "hans"
click at [167, 155] on div "38 stops • 246km • 8h20m • 75u Youcar 3 94.Hans Groenewegen" at bounding box center [111, 177] width 146 height 50
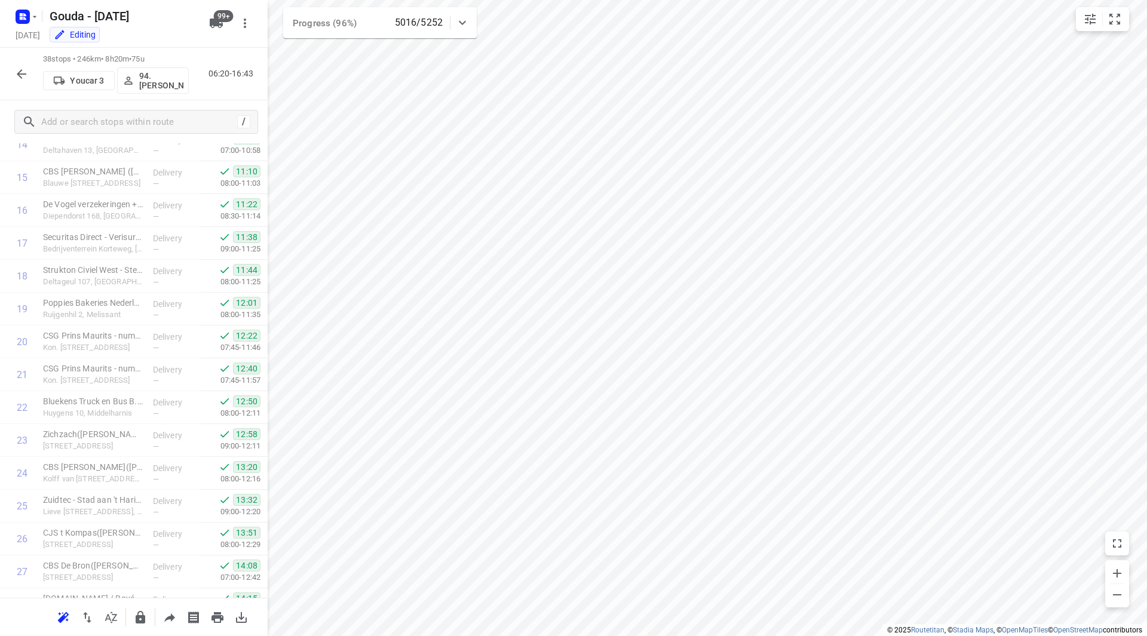
scroll to position [886, 0]
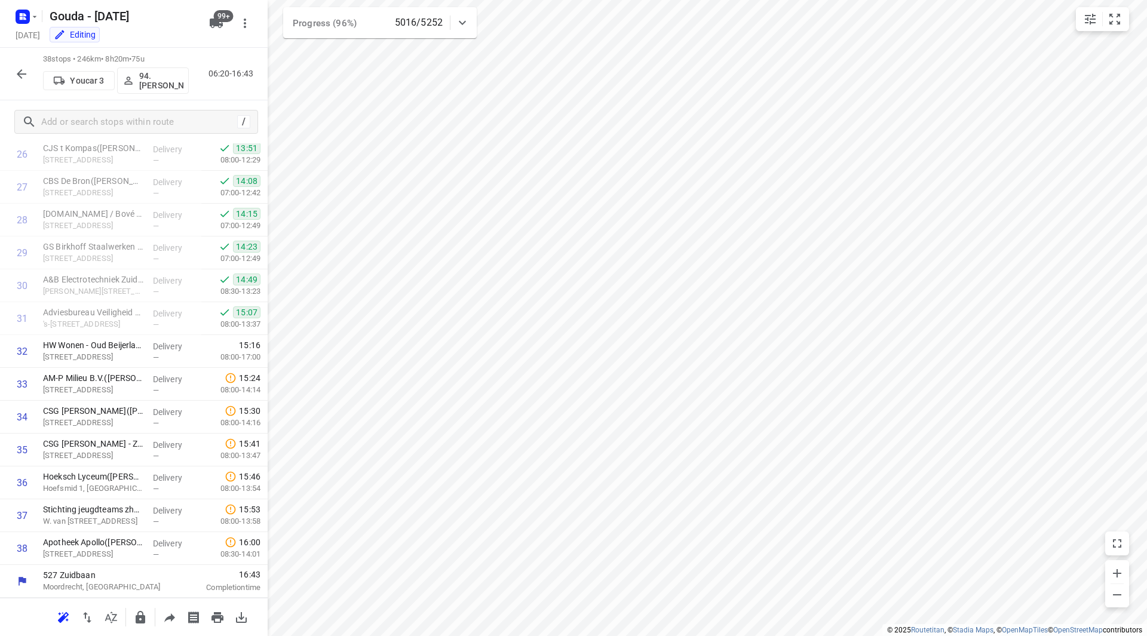
click at [22, 72] on icon "button" at bounding box center [21, 74] width 14 height 14
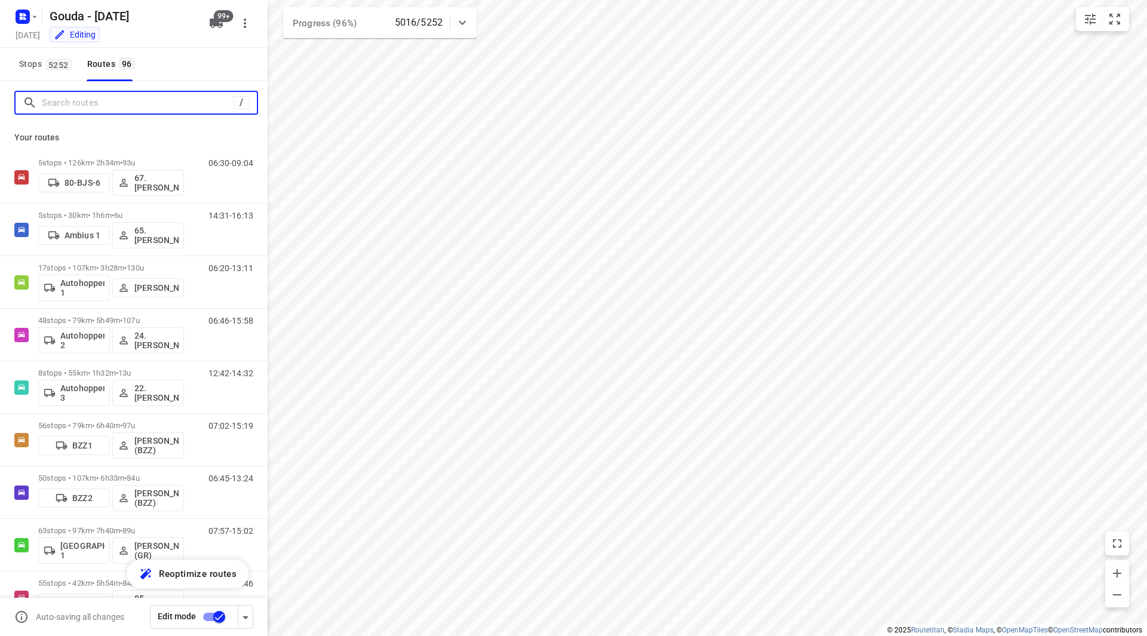
click at [94, 99] on input "Search routes" at bounding box center [137, 103] width 191 height 19
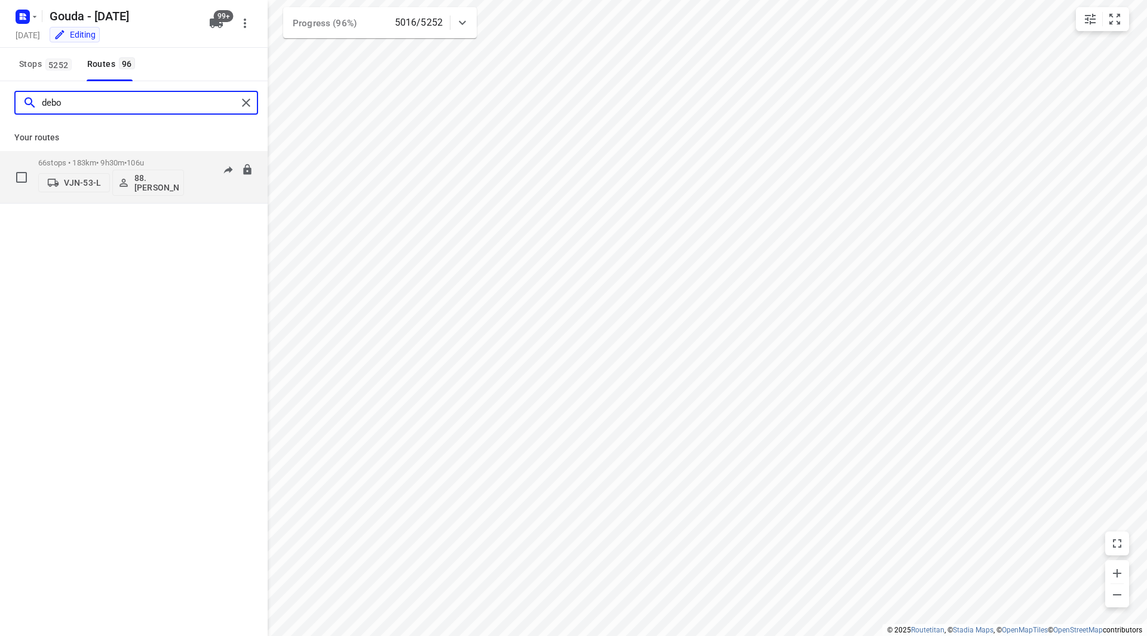
type input "debo"
click at [137, 155] on div "66 stops • 183km • 9h30m • 106u VJN-53-L 88. Deborah van den Berg" at bounding box center [111, 177] width 146 height 50
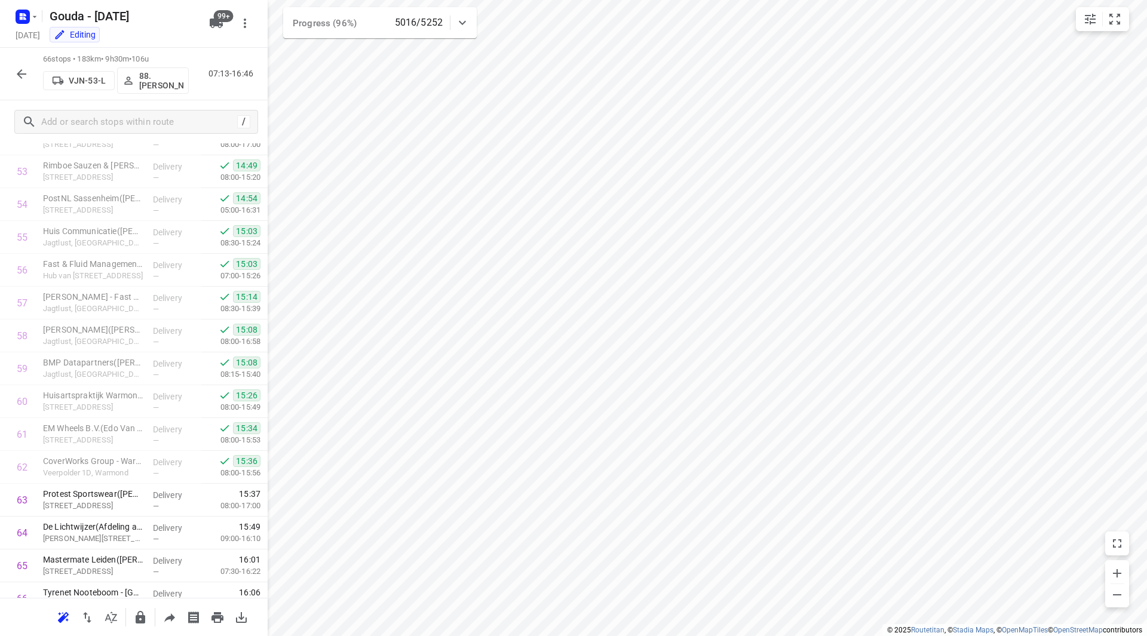
scroll to position [1806, 0]
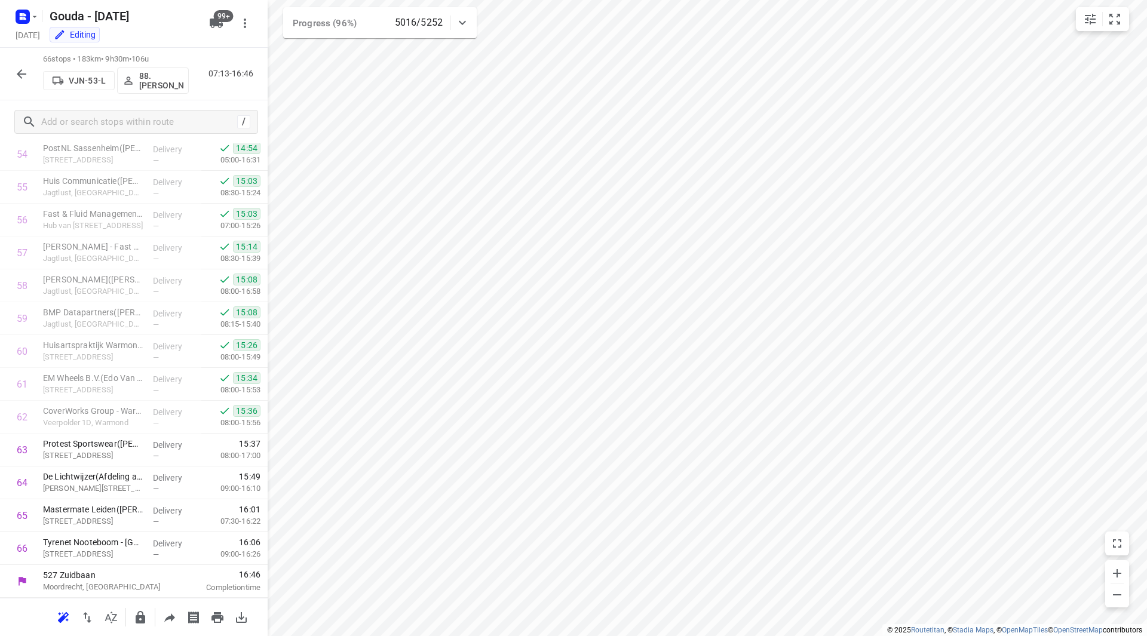
click at [22, 70] on icon "button" at bounding box center [22, 74] width 10 height 10
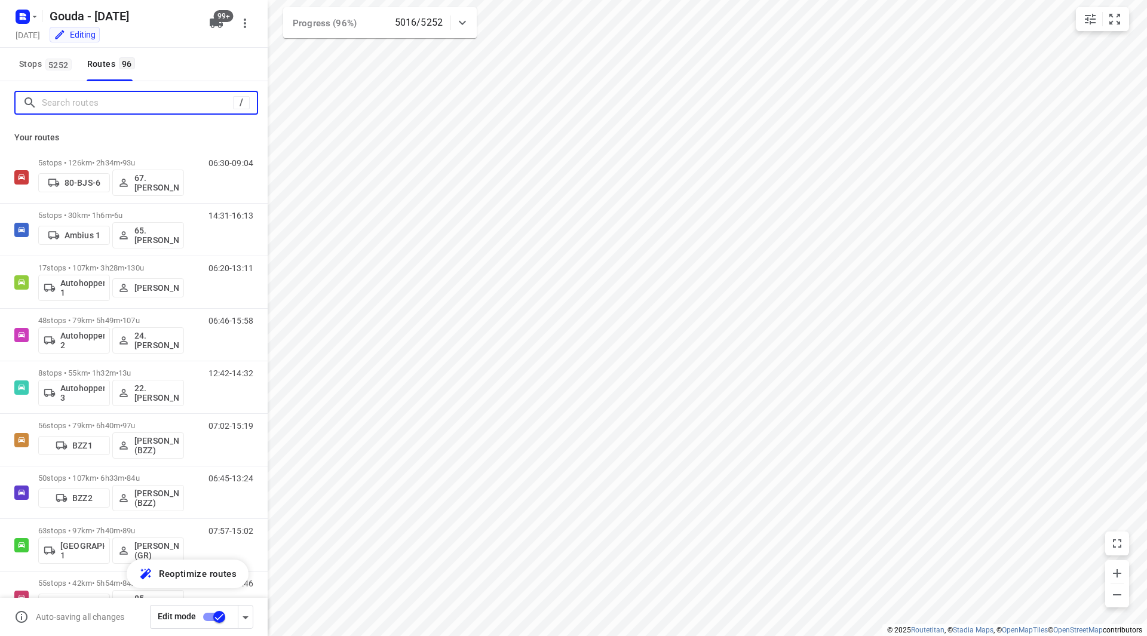
click at [100, 105] on input "Search routes" at bounding box center [137, 103] width 191 height 19
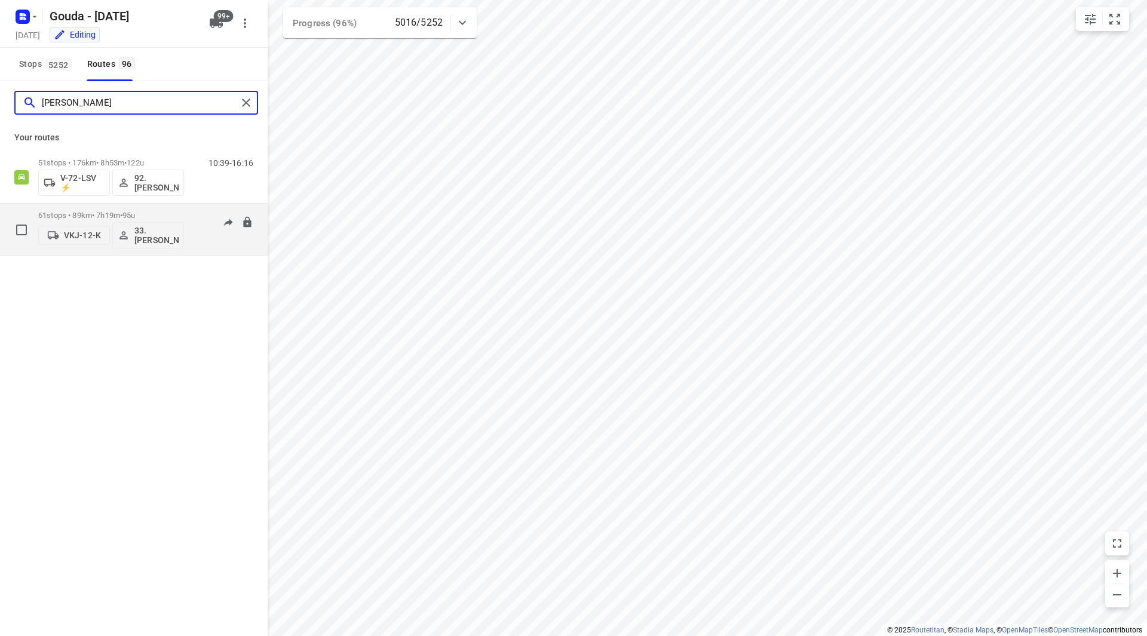
type input "lars"
click at [148, 210] on div "61 stops • 89km • 7h19m • 95u VKJ-12-K 33.Lars Naafs" at bounding box center [111, 230] width 146 height 50
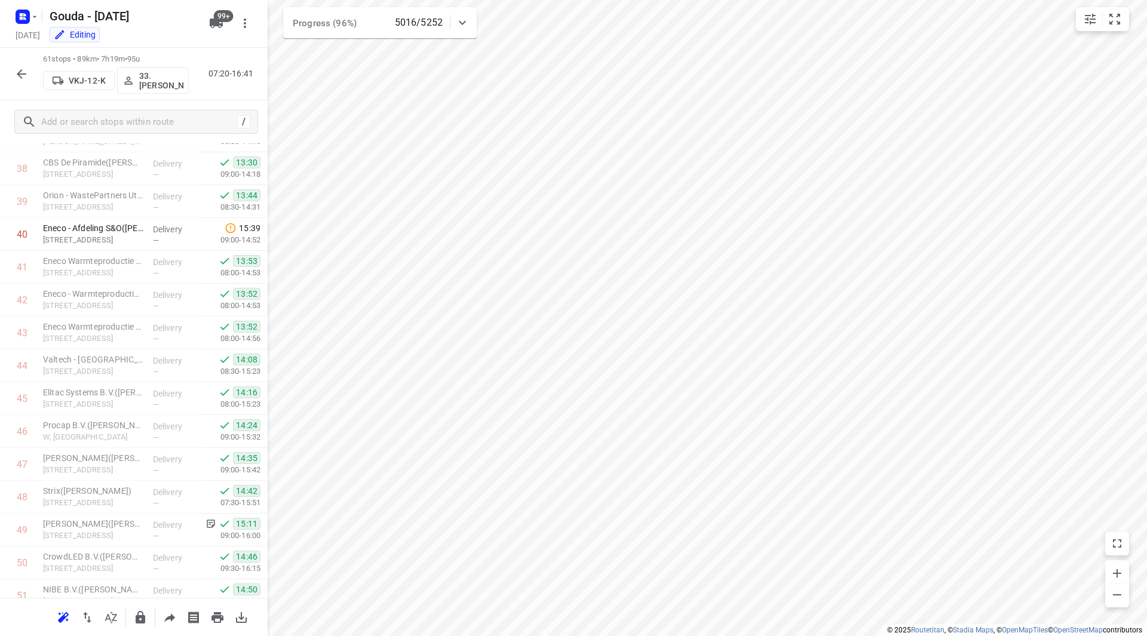
scroll to position [1642, 0]
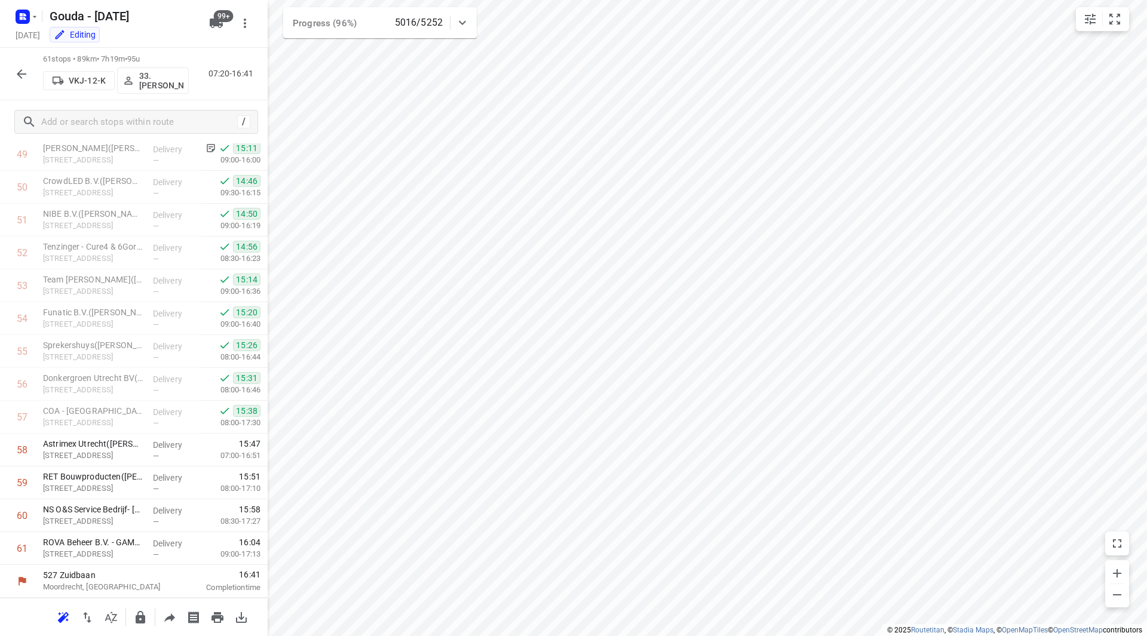
click at [22, 72] on icon "button" at bounding box center [21, 74] width 14 height 14
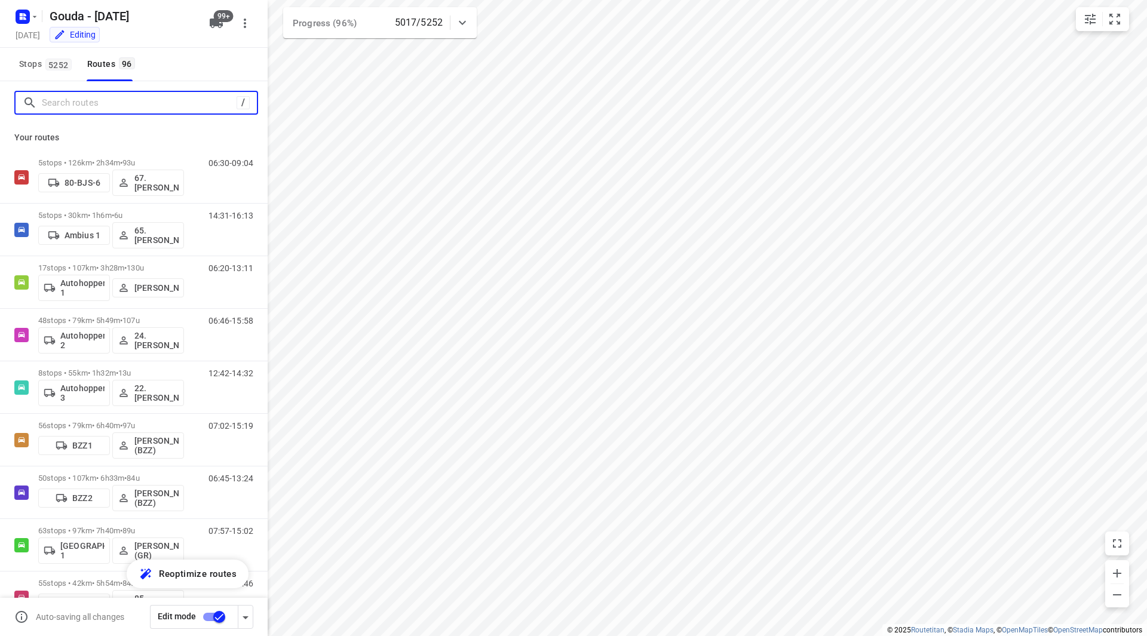
click at [109, 110] on input "Search routes" at bounding box center [139, 103] width 195 height 19
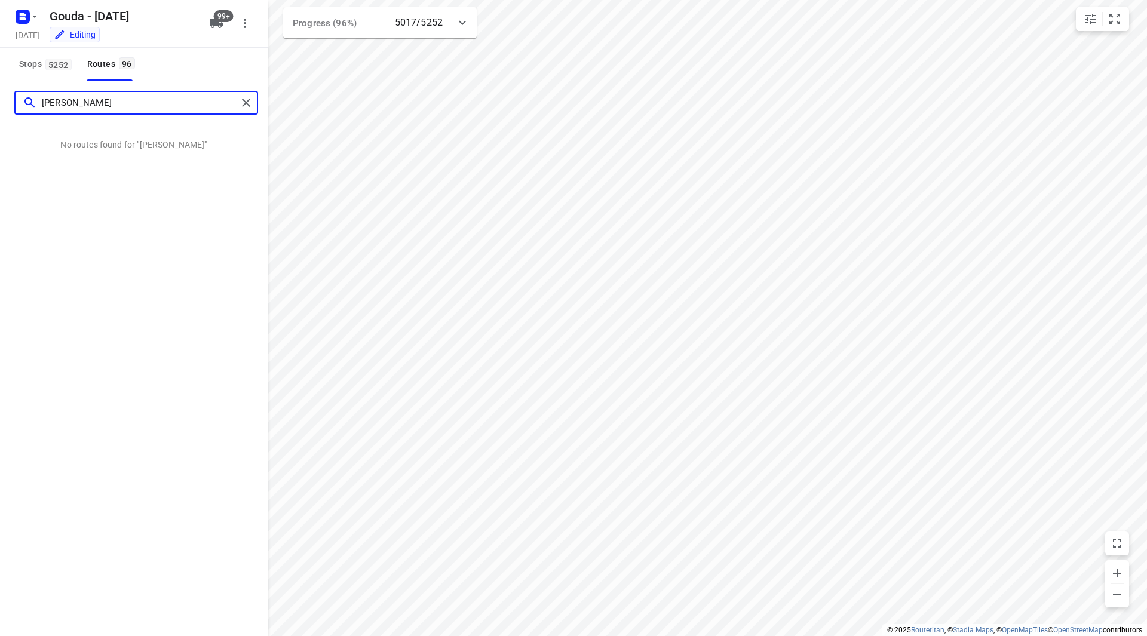
drag, startPoint x: 85, startPoint y: 104, endPoint x: 60, endPoint y: 103, distance: 25.1
click at [60, 103] on input "lars b" at bounding box center [139, 103] width 195 height 19
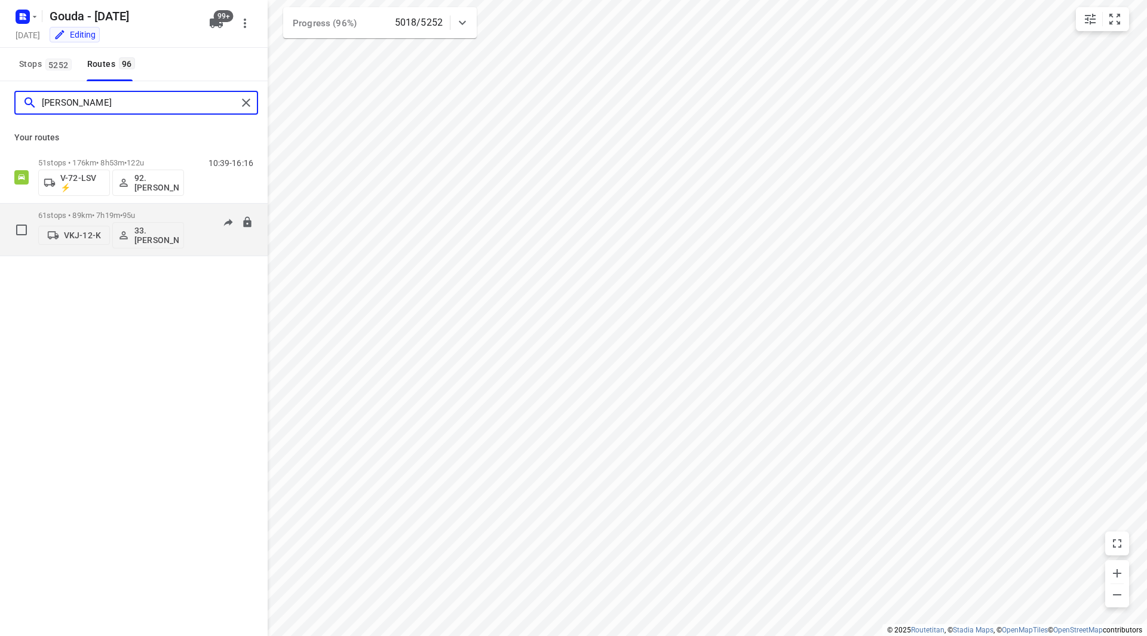
type input "lars"
click at [165, 207] on div "61 stops • 89km • 7h19m • 95u VKJ-12-K 33.Lars Naafs" at bounding box center [111, 230] width 146 height 50
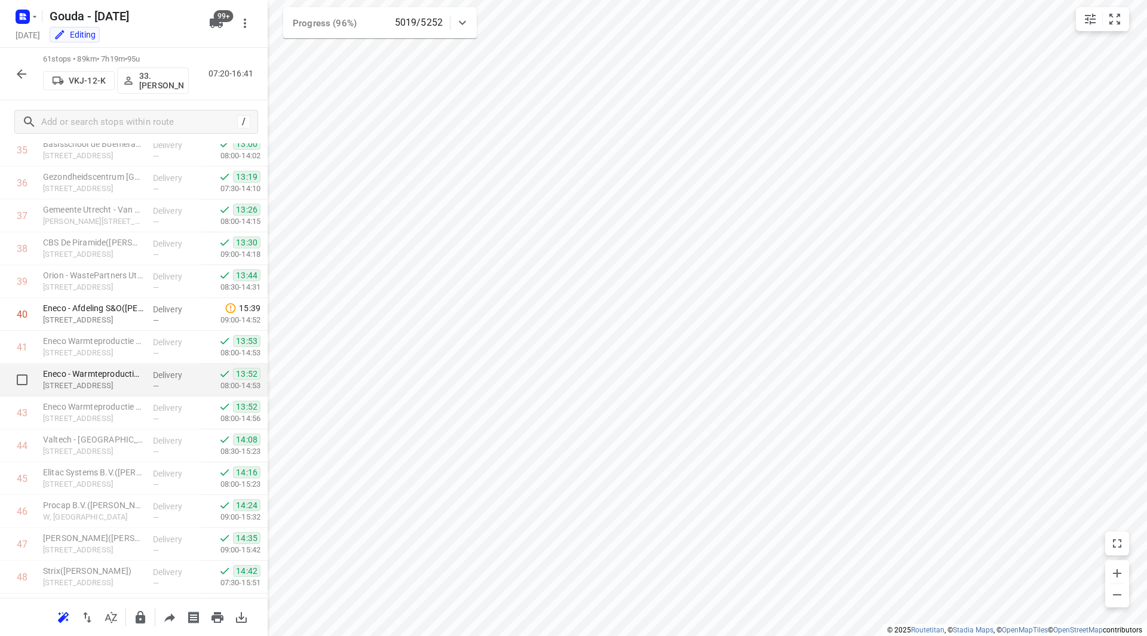
scroll to position [1164, 0]
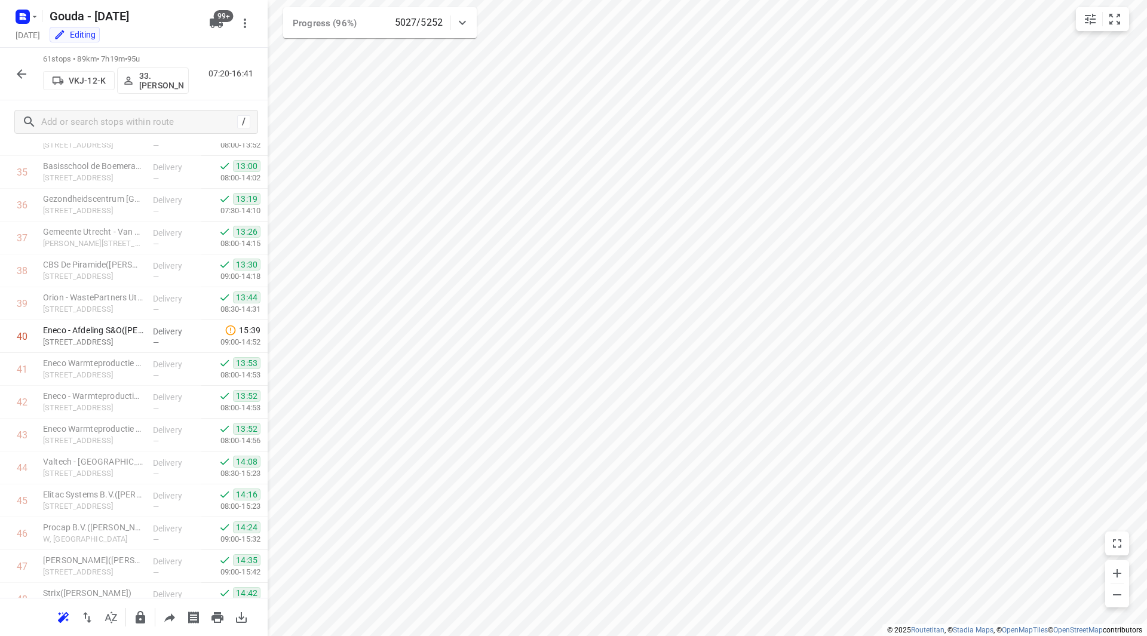
click at [24, 69] on icon "button" at bounding box center [21, 74] width 14 height 14
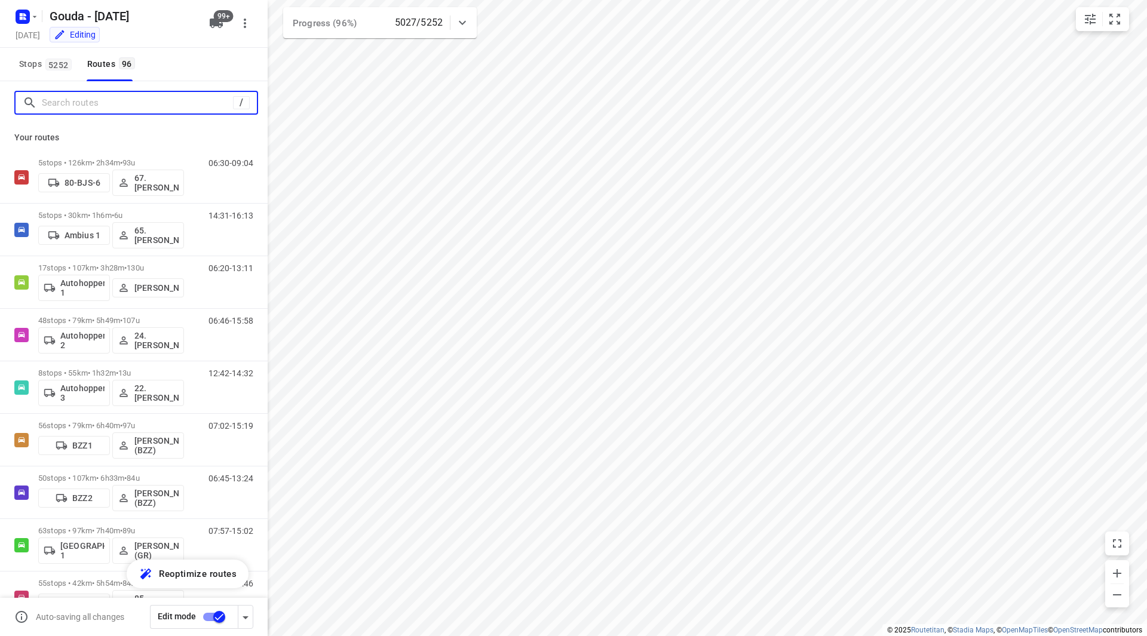
click at [112, 106] on input "Search routes" at bounding box center [137, 103] width 191 height 19
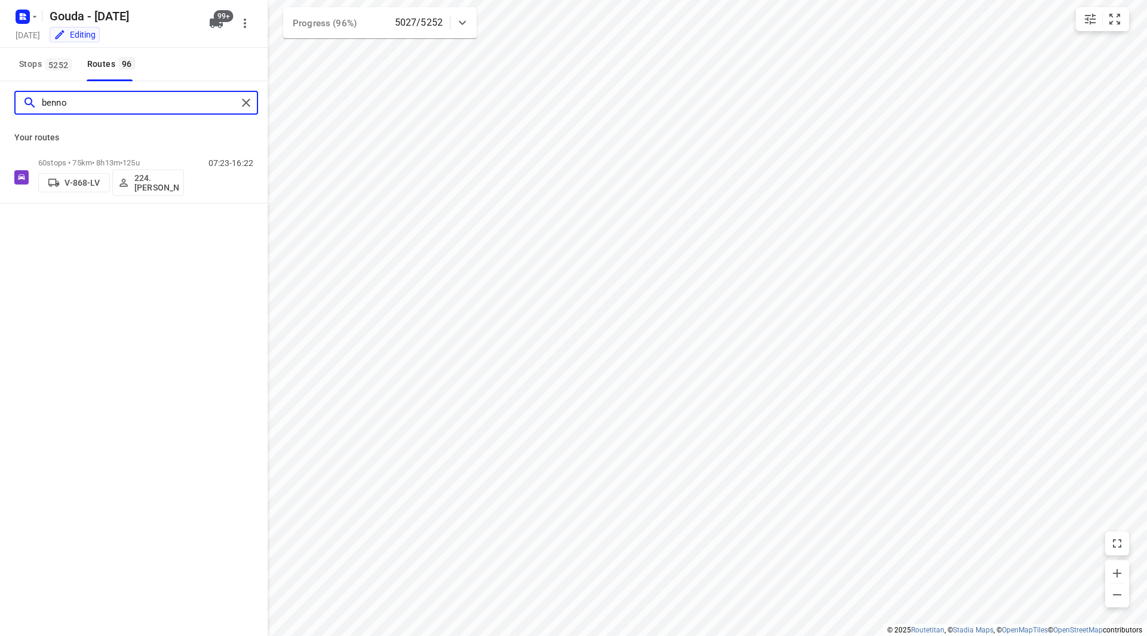
type input "benno"
click at [159, 150] on div "Your routes 60 stops • 75km • 8h13m • 125u V-868-LV 224.Benno Mateman 07:23-16:…" at bounding box center [134, 163] width 268 height 79
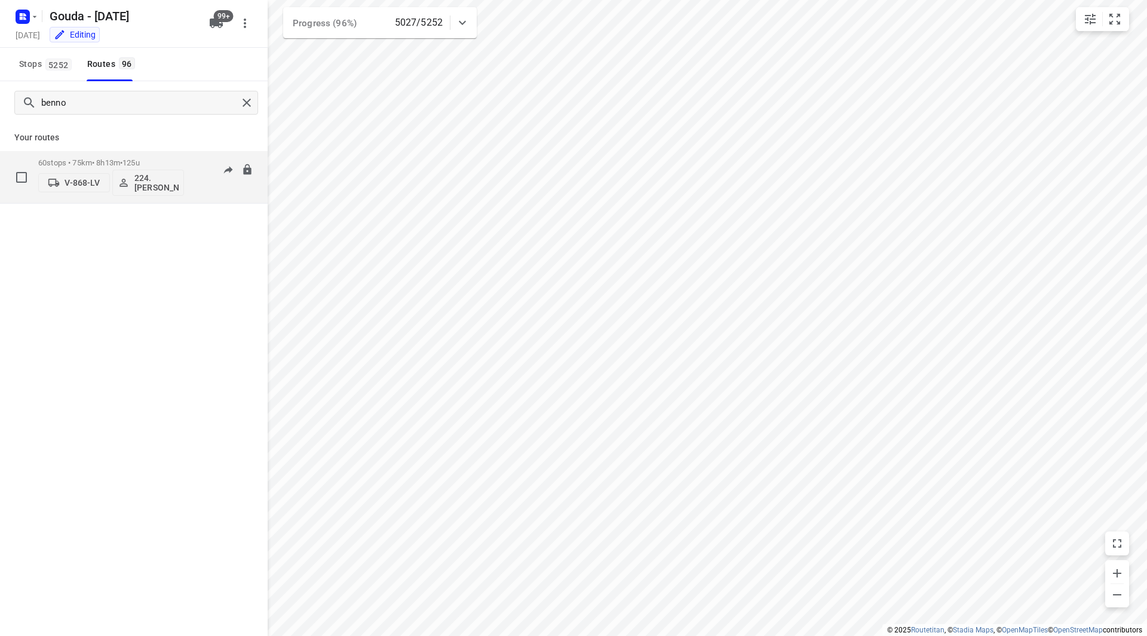
click at [159, 152] on div "60 stops • 75km • 8h13m • 125u V-868-LV 224.Benno Mateman 07:23-16:22" at bounding box center [134, 177] width 268 height 53
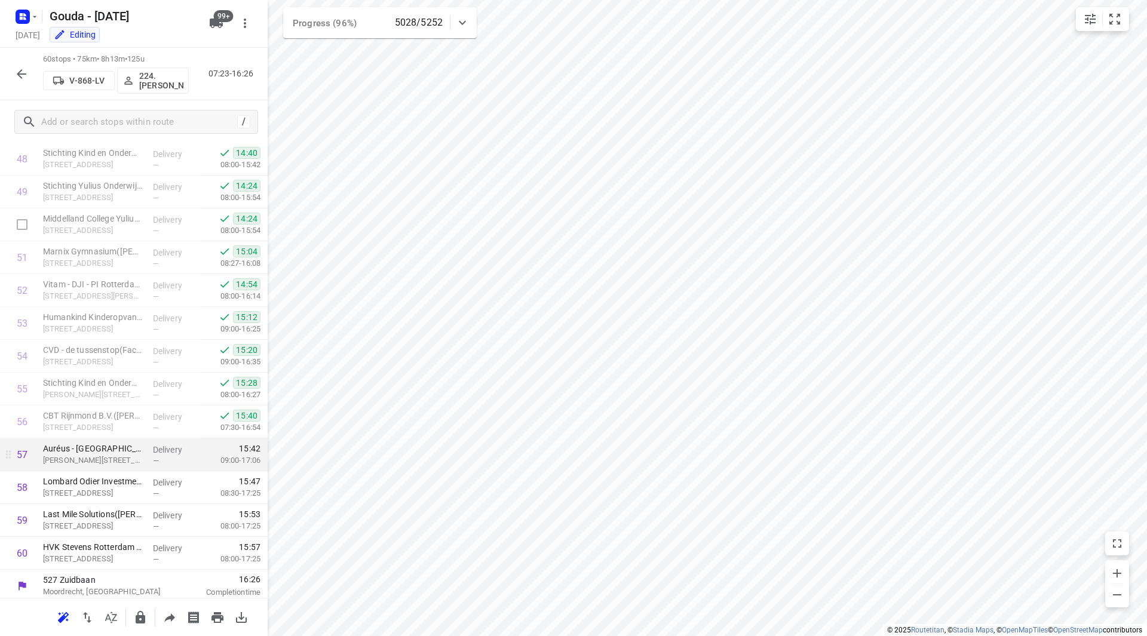
scroll to position [1609, 0]
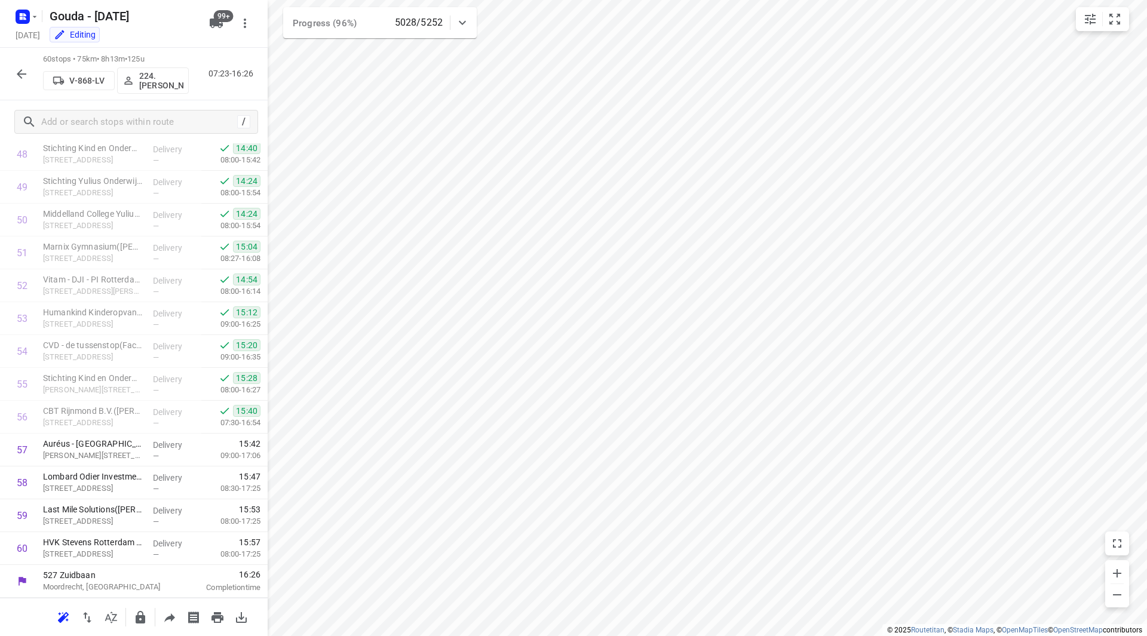
click at [23, 72] on icon "button" at bounding box center [21, 74] width 14 height 14
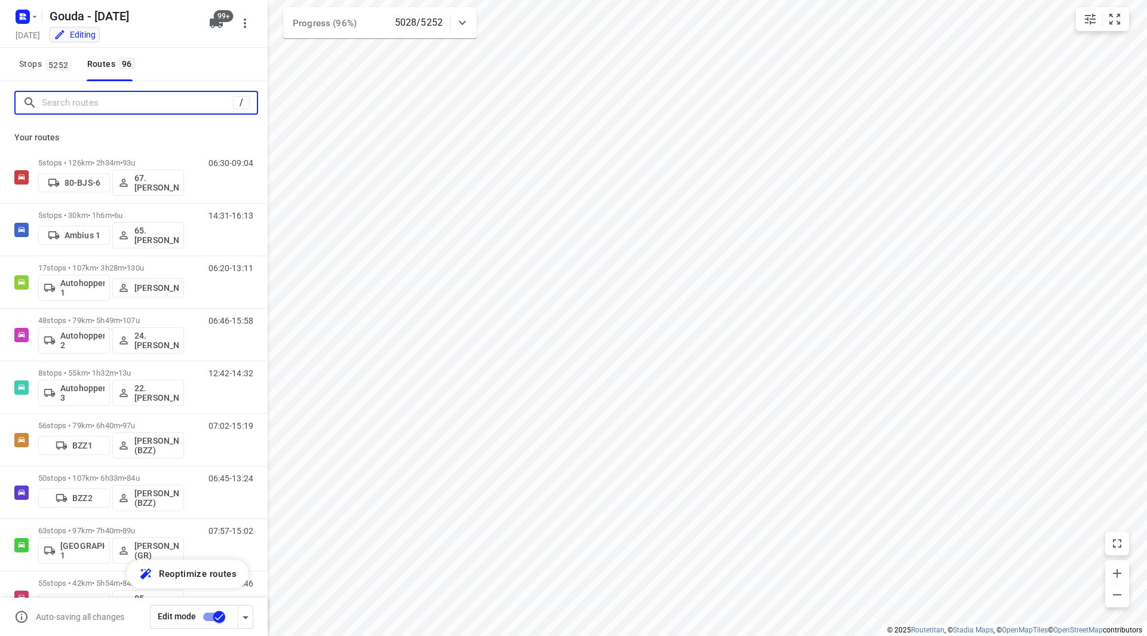
click at [91, 107] on input "Search routes" at bounding box center [137, 103] width 191 height 19
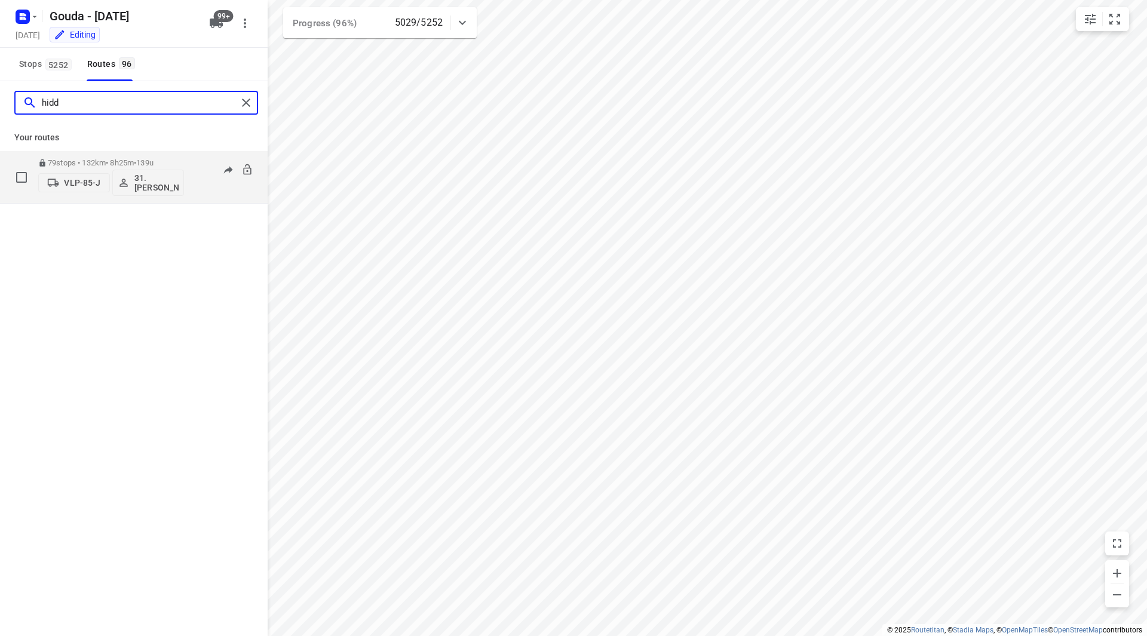
type input "hidd"
click at [182, 159] on p "79 stops • 132km • 8h25m • 139u" at bounding box center [111, 162] width 146 height 9
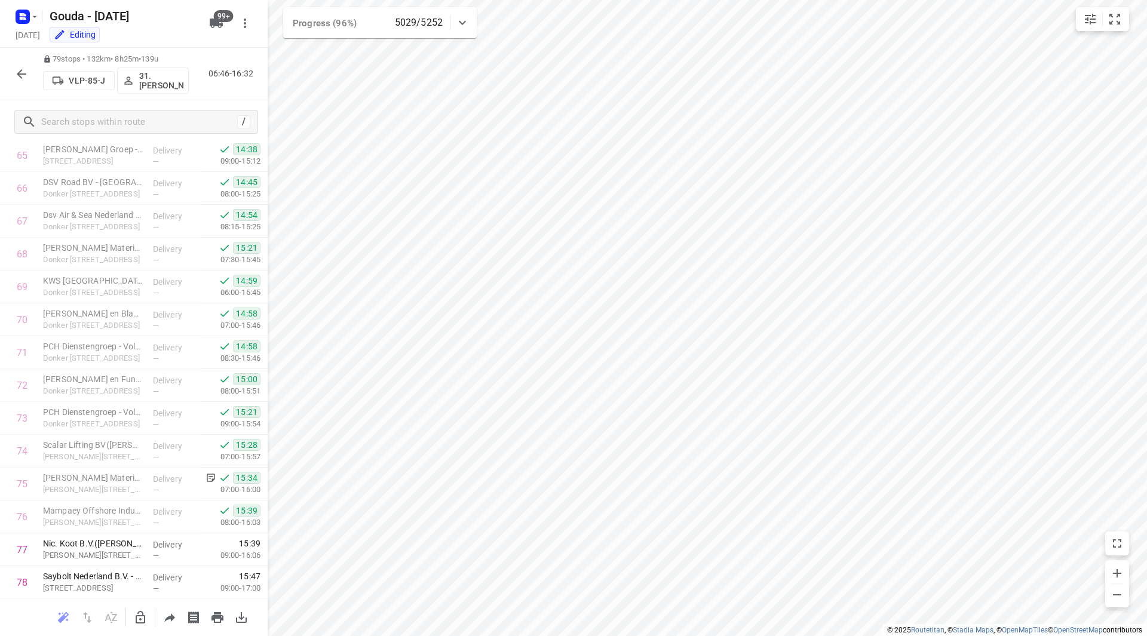
scroll to position [2233, 0]
click at [21, 70] on icon "button" at bounding box center [22, 74] width 10 height 10
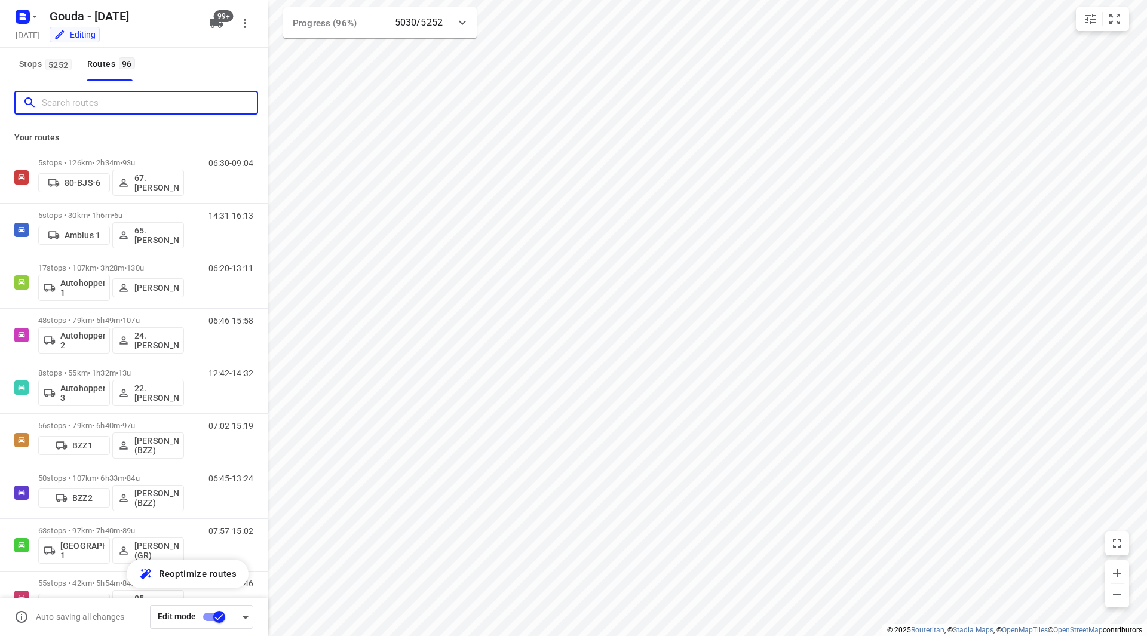
click at [65, 105] on input "Search routes" at bounding box center [149, 103] width 215 height 19
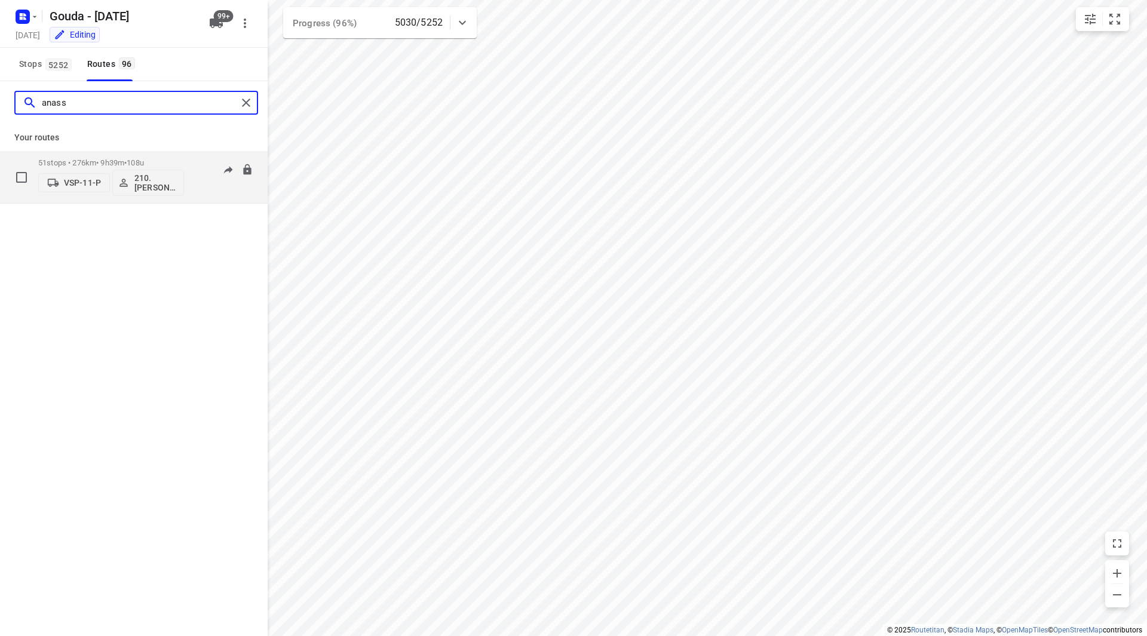
type input "anass"
click at [182, 163] on p "51 stops • 276km • 9h39m • 108u" at bounding box center [111, 162] width 146 height 9
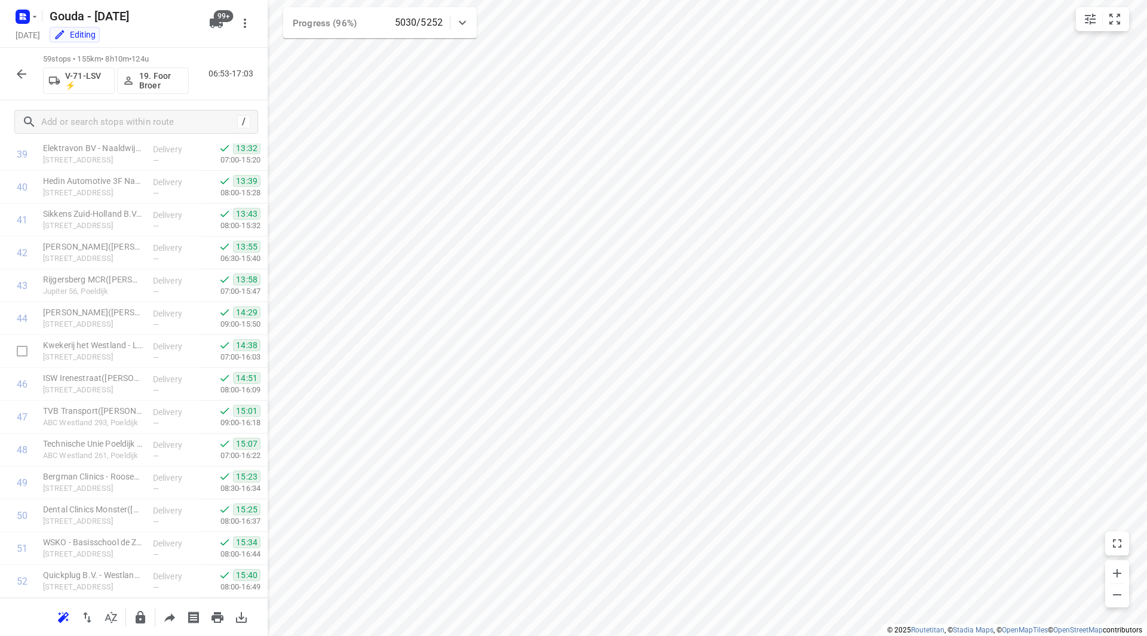
scroll to position [1576, 0]
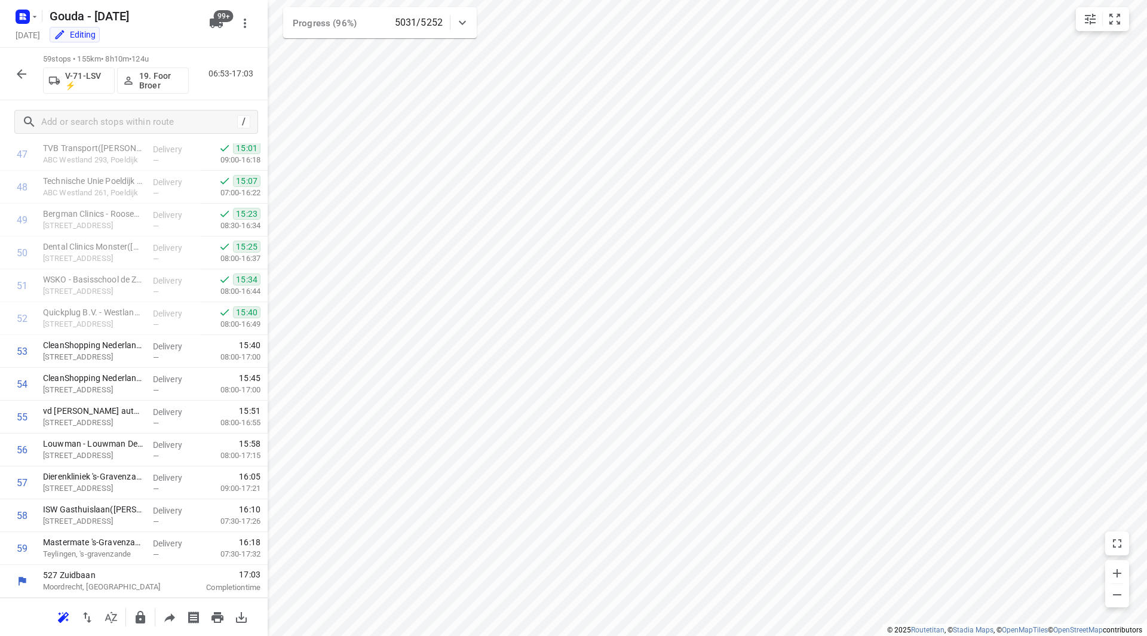
click at [30, 77] on button "button" at bounding box center [22, 74] width 24 height 24
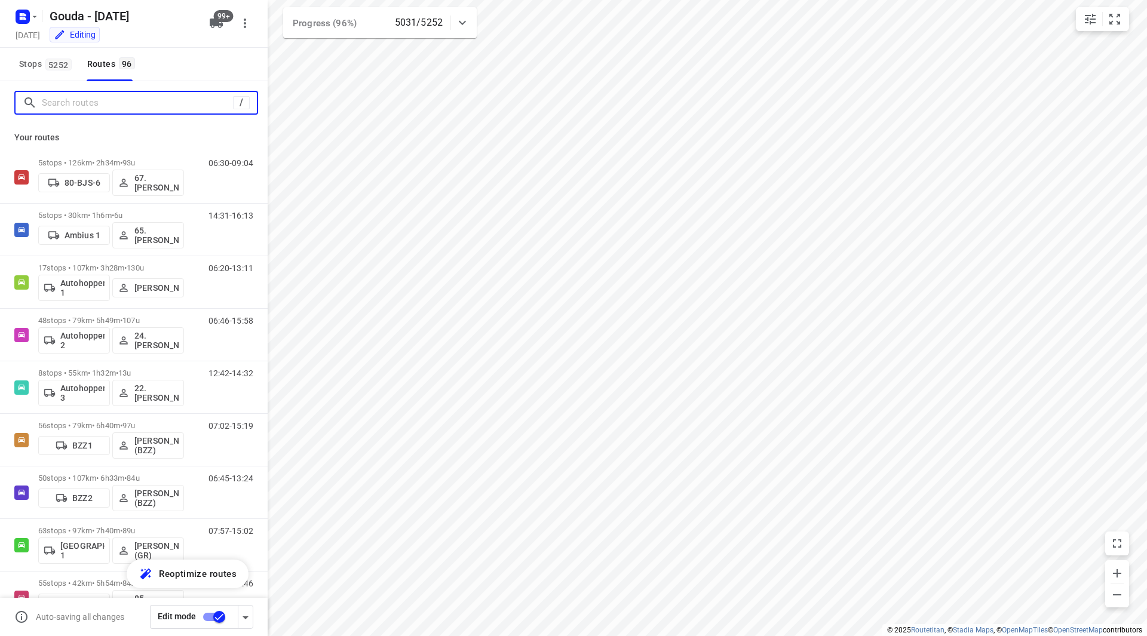
click at [146, 109] on input "Search routes" at bounding box center [137, 103] width 191 height 19
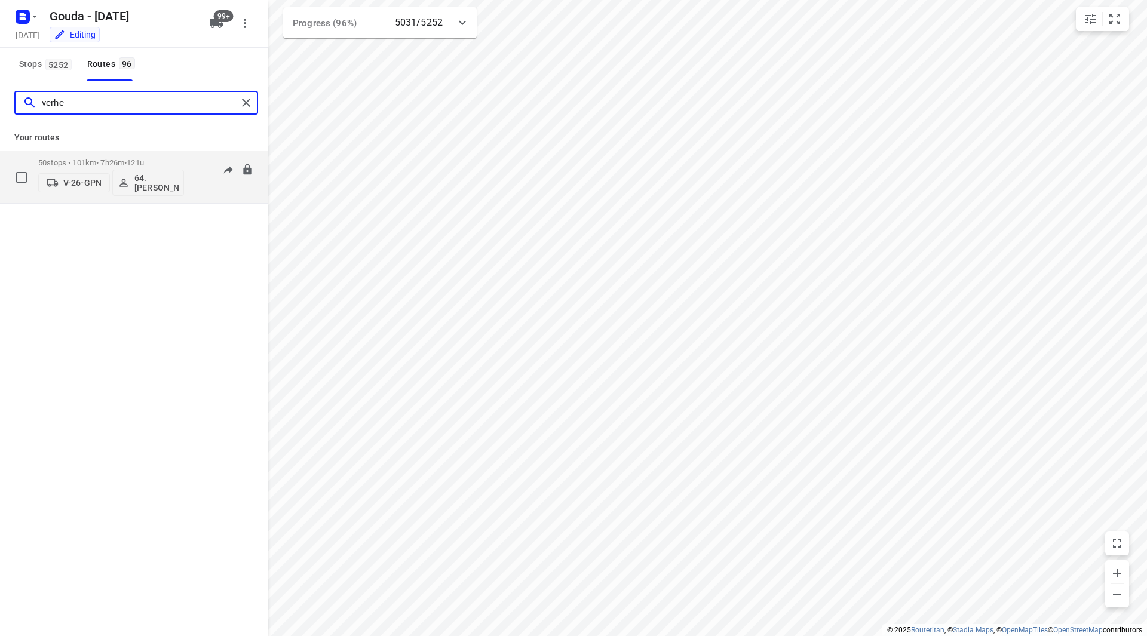
type input "verhe"
click at [169, 153] on div "50 stops • 101km • 7h26m • 121u V-26-GPN 64. René Verhees" at bounding box center [111, 177] width 146 height 50
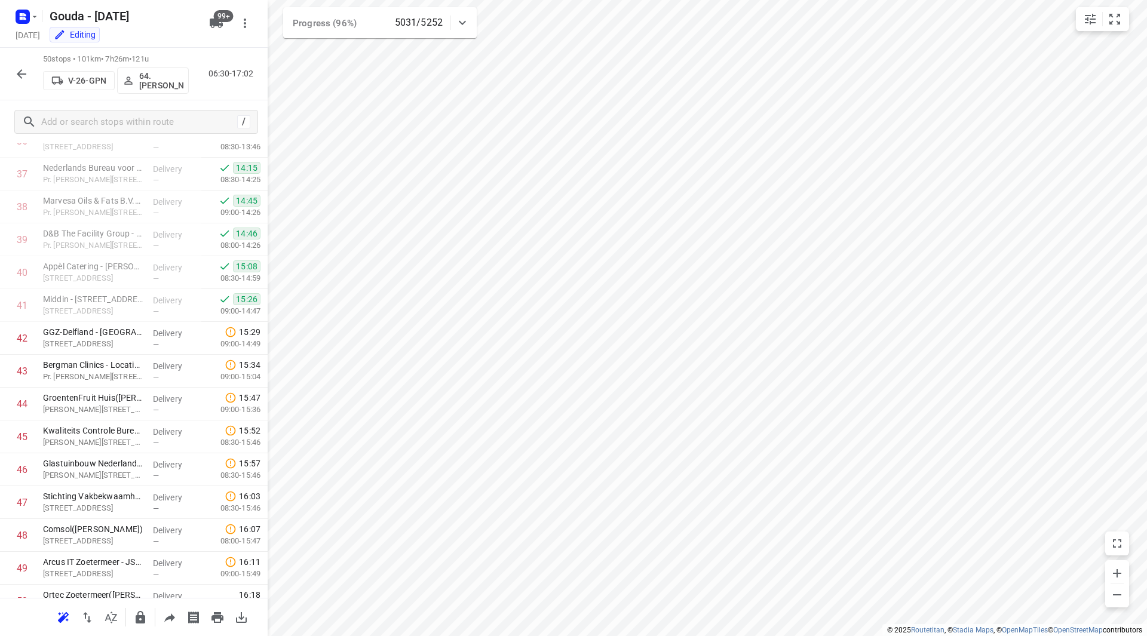
scroll to position [1280, 0]
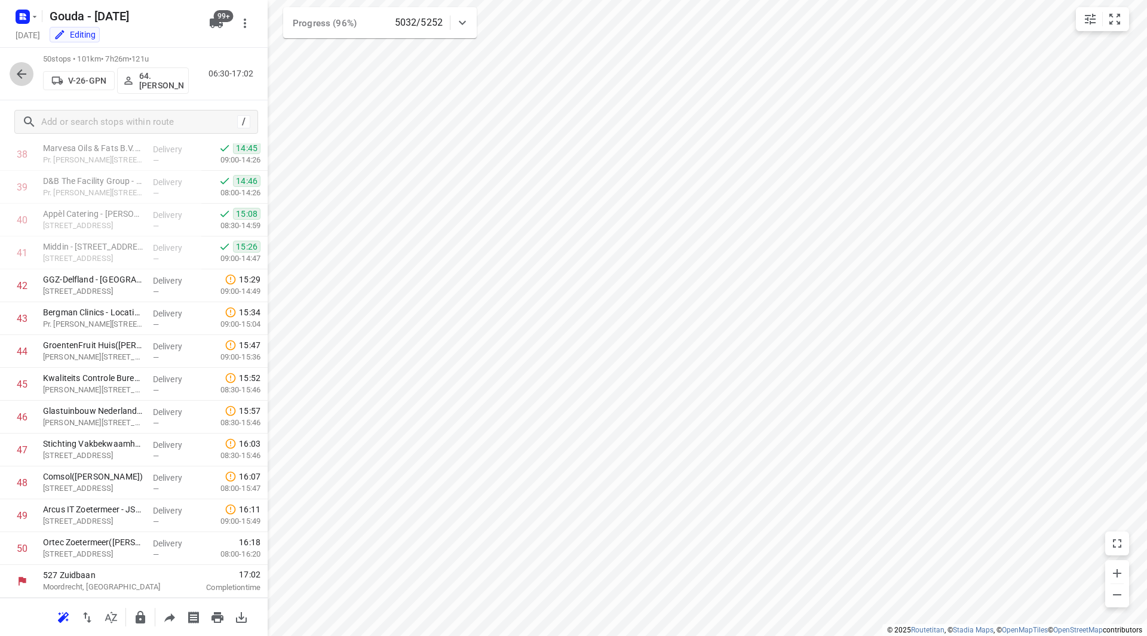
click at [24, 70] on icon "button" at bounding box center [21, 74] width 14 height 14
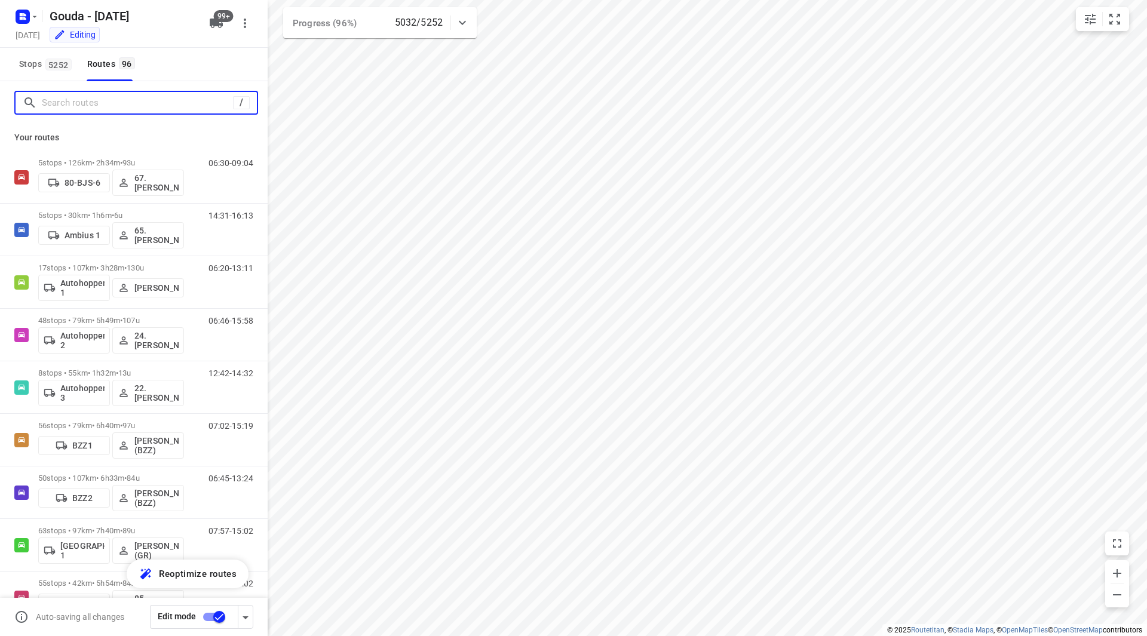
click at [137, 109] on input "Search routes" at bounding box center [137, 103] width 191 height 19
click at [142, 106] on input "Search routes" at bounding box center [149, 103] width 215 height 19
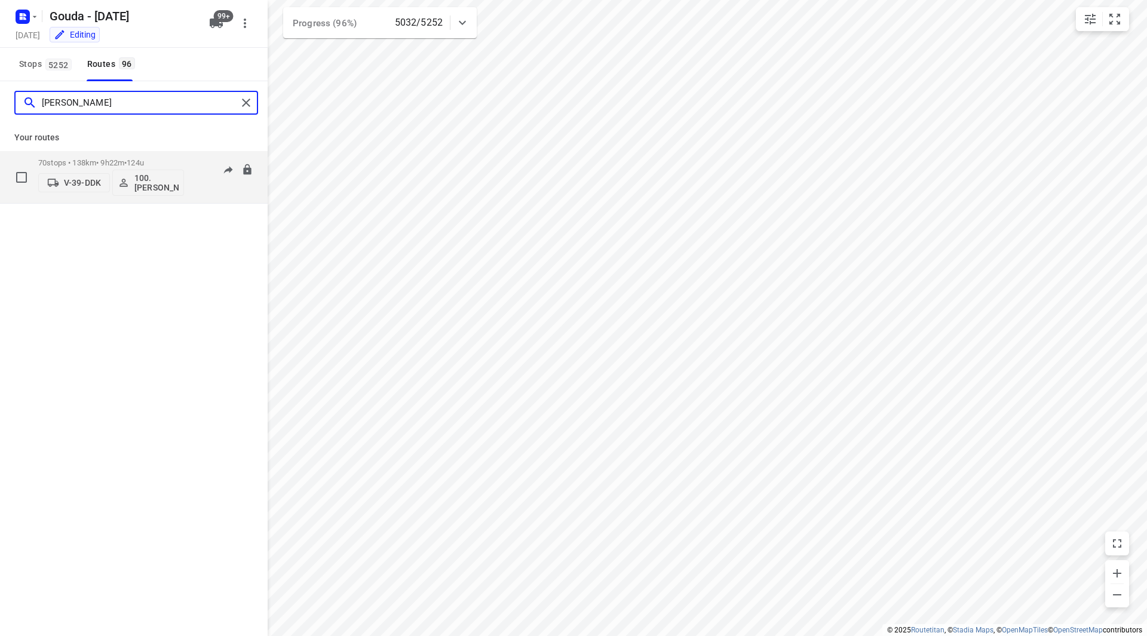
type input "henk"
click at [170, 153] on div "70 stops • 138km • 9h22m • 124u V-39-DDK 100.Henk Vos" at bounding box center [111, 177] width 146 height 50
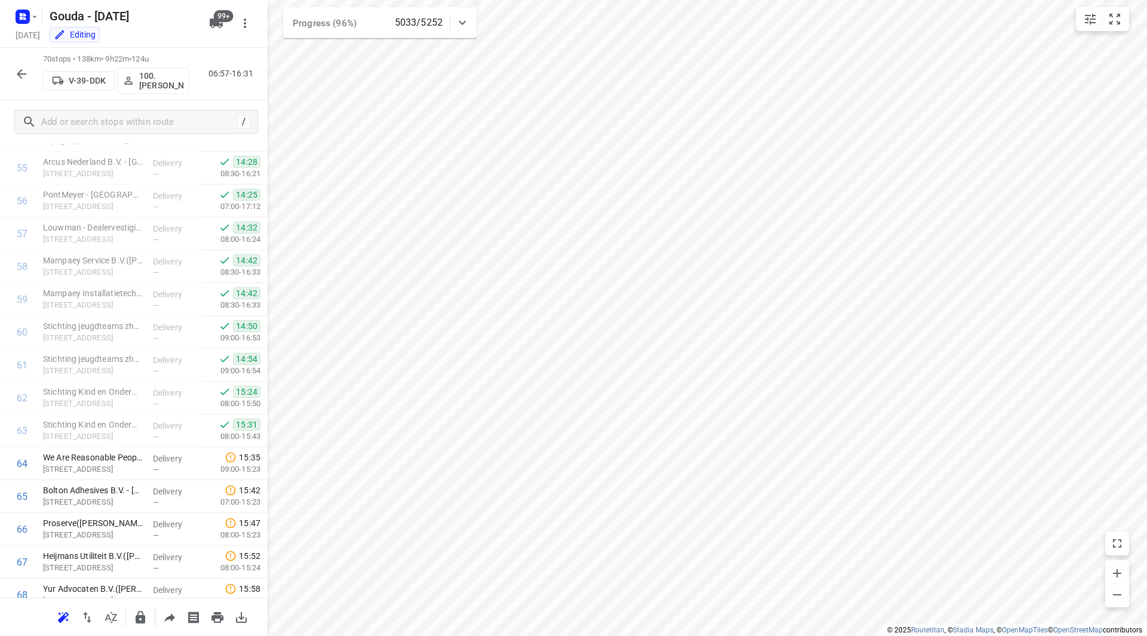
scroll to position [1937, 0]
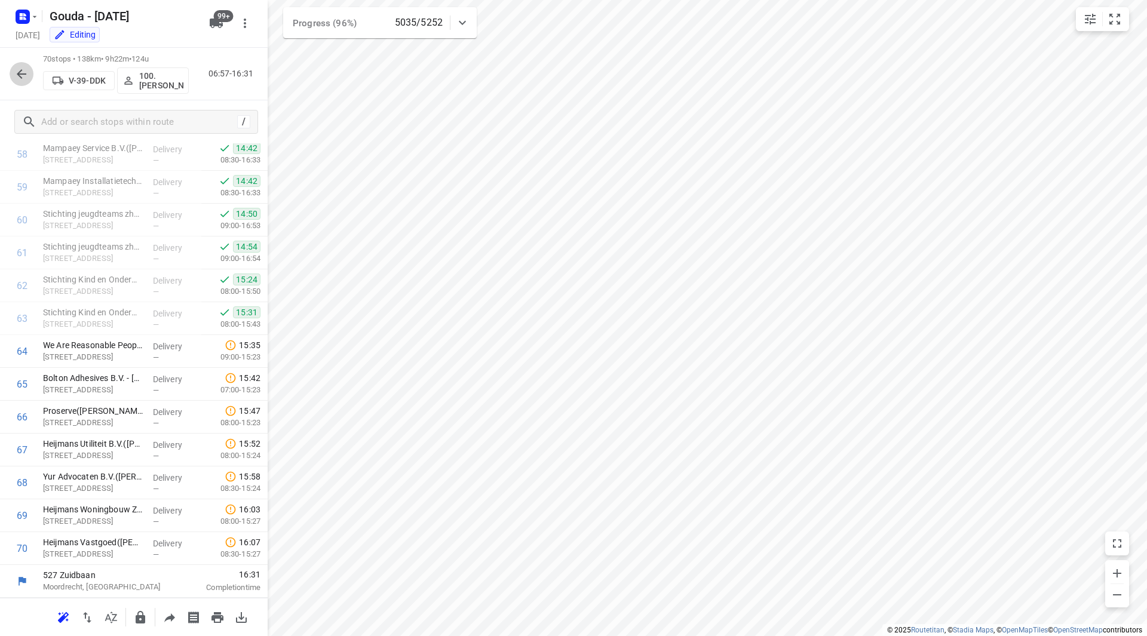
click at [16, 77] on icon "button" at bounding box center [21, 74] width 14 height 14
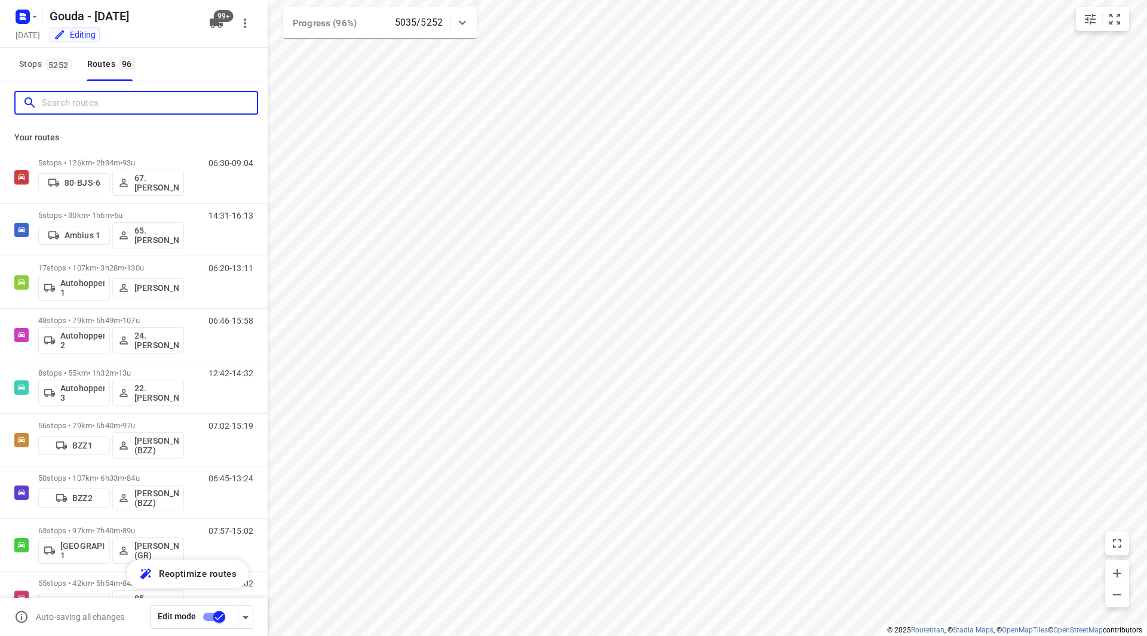
click at [76, 105] on input "Search routes" at bounding box center [149, 103] width 215 height 19
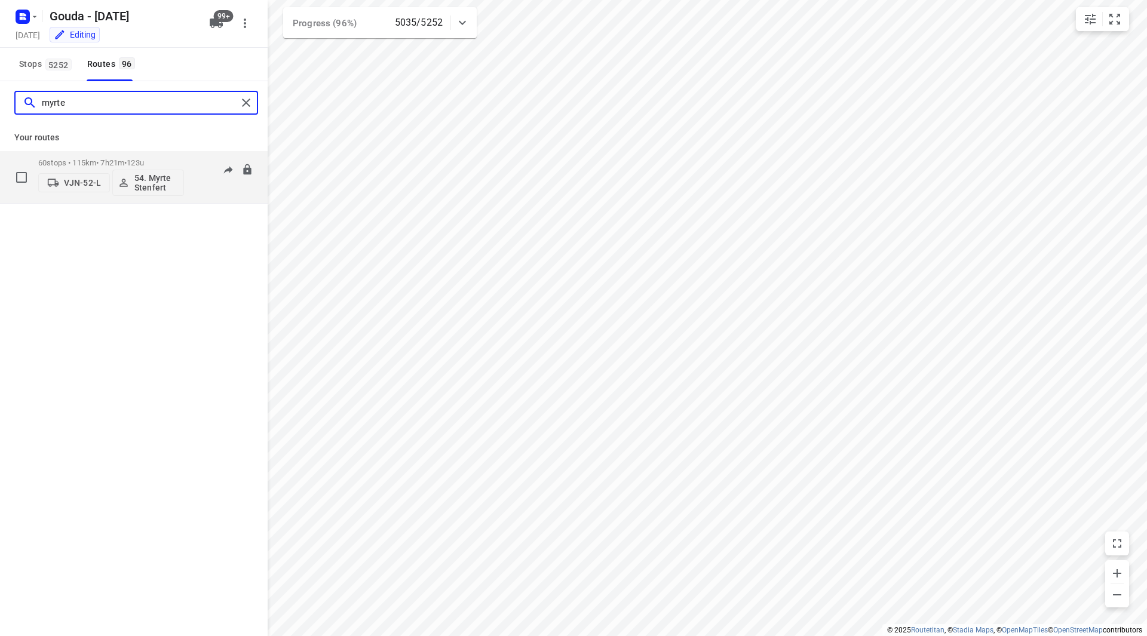
type input "myrte"
click at [166, 156] on div "60 stops • 115km • 7h21m • 123u VJN-52-L 54. Myrte Stenfert" at bounding box center [111, 177] width 146 height 50
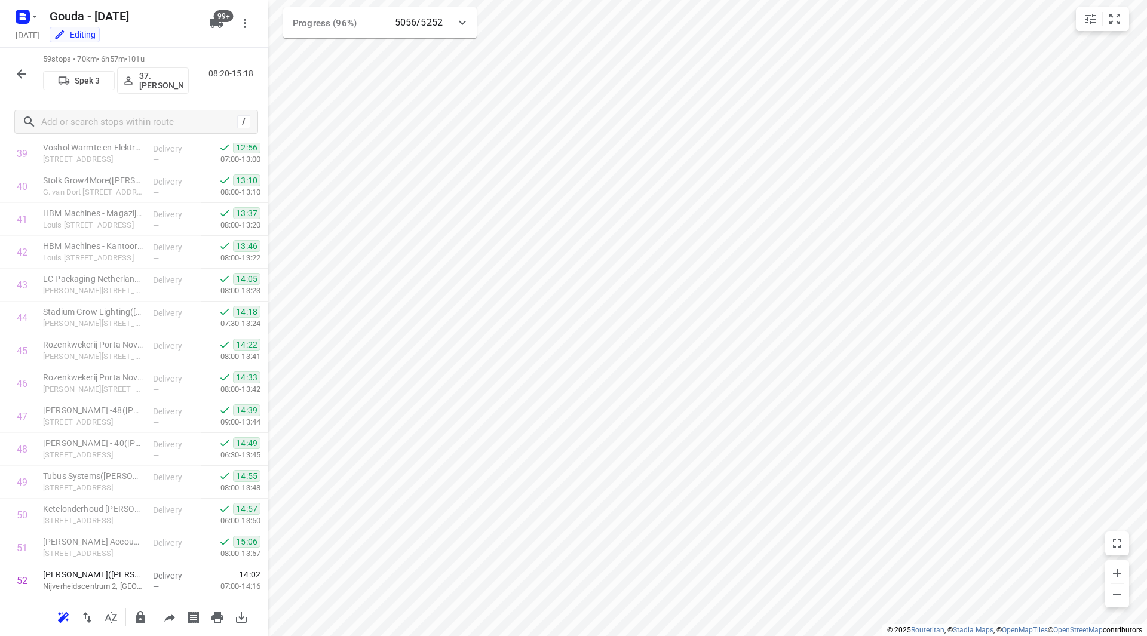
scroll to position [1576, 0]
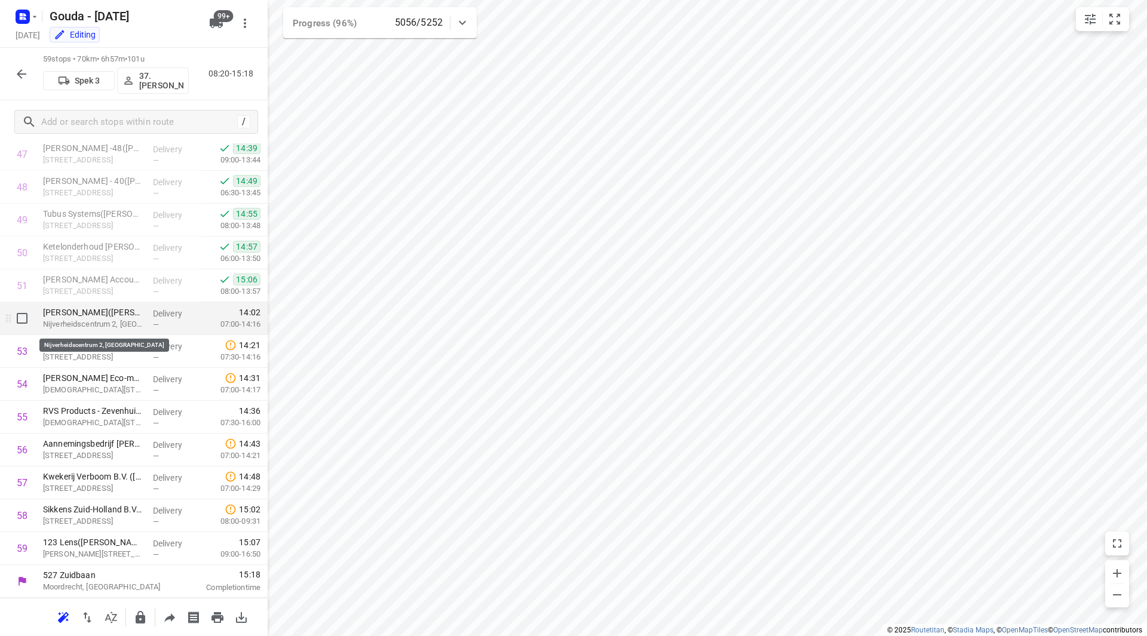
click at [81, 322] on p "Nijverheidscentrum 2, Zevenhuizen" at bounding box center [93, 324] width 100 height 12
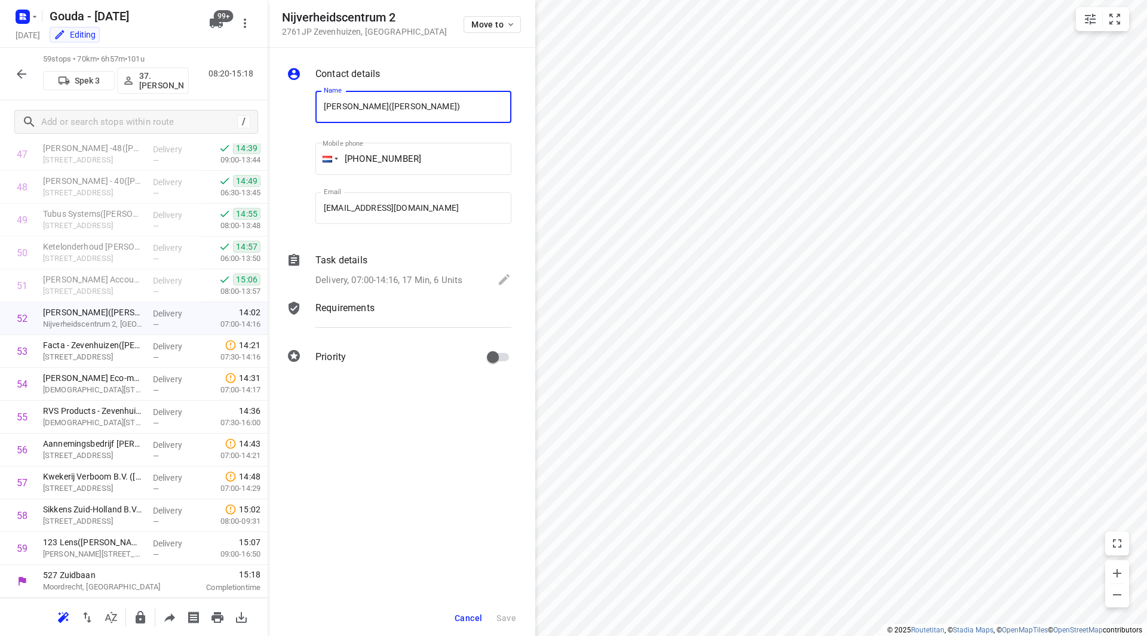
scroll to position [0, 0]
drag, startPoint x: 396, startPoint y: 18, endPoint x: 283, endPoint y: 16, distance: 112.9
click at [283, 16] on h5 "Nijverheidscentrum 2" at bounding box center [364, 18] width 165 height 14
copy h5 "Nijverheidscentrum 2"
click at [475, 615] on span "Cancel" at bounding box center [467, 618] width 27 height 10
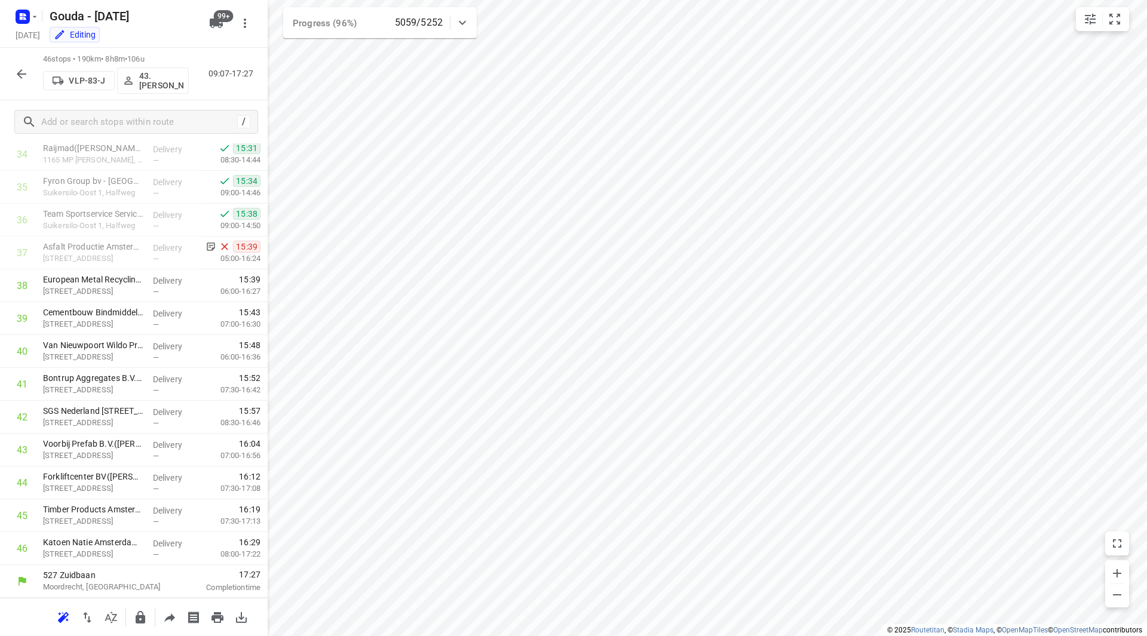
scroll to position [1149, 0]
click at [26, 69] on icon "button" at bounding box center [21, 74] width 14 height 14
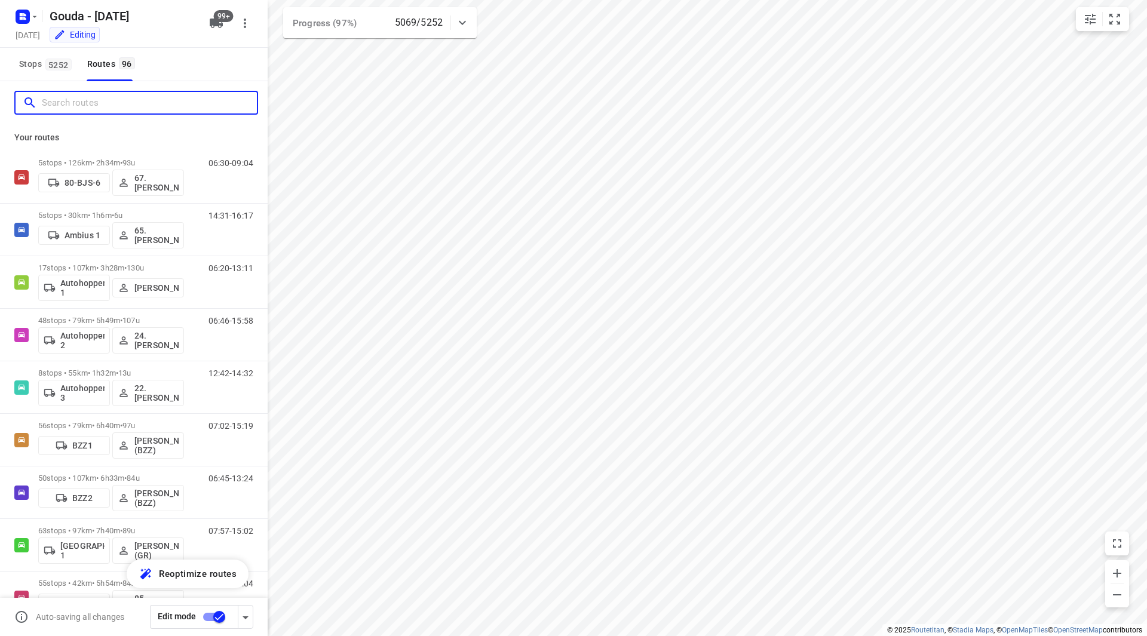
click at [73, 106] on input "Search routes" at bounding box center [149, 103] width 215 height 19
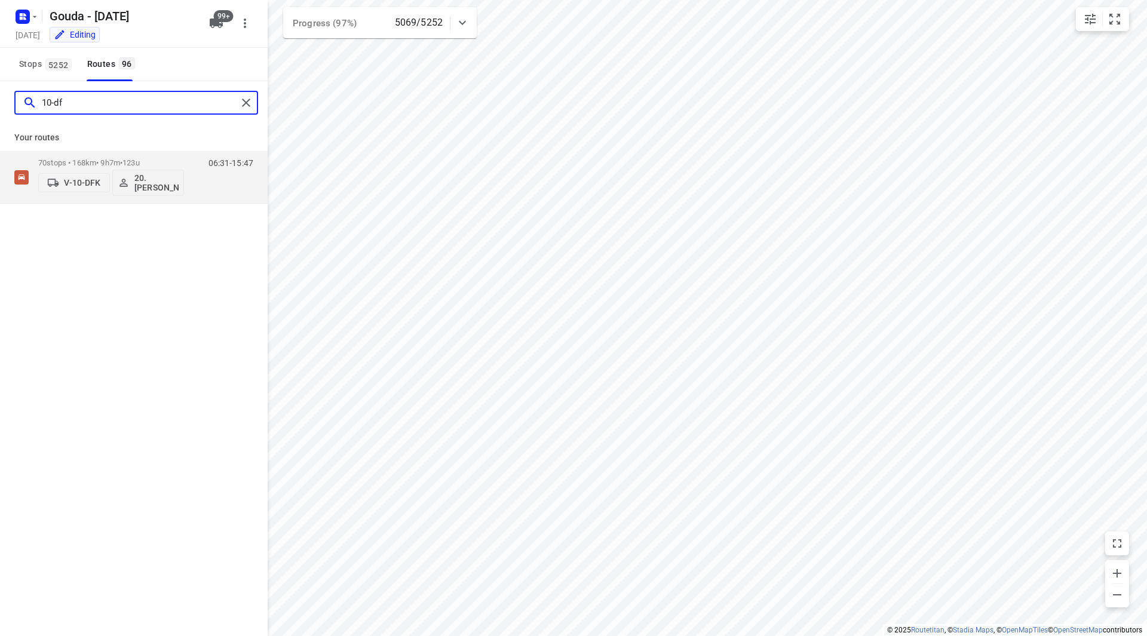
drag, startPoint x: 89, startPoint y: 103, endPoint x: 13, endPoint y: 103, distance: 76.4
click at [13, 103] on div "10-df" at bounding box center [134, 102] width 268 height 43
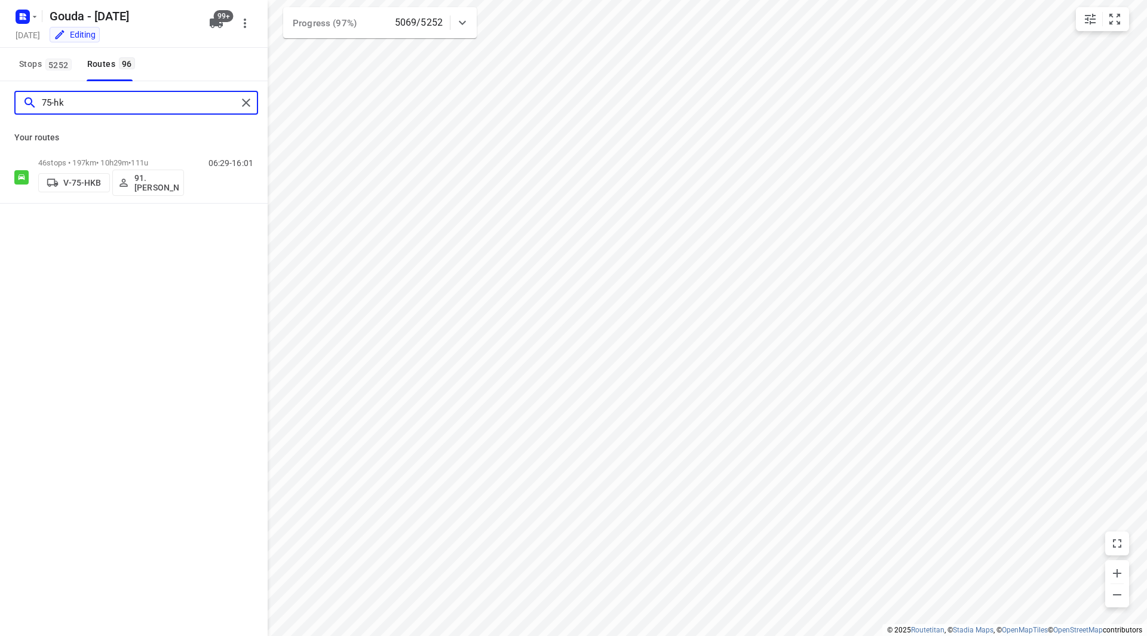
type input "75-hk"
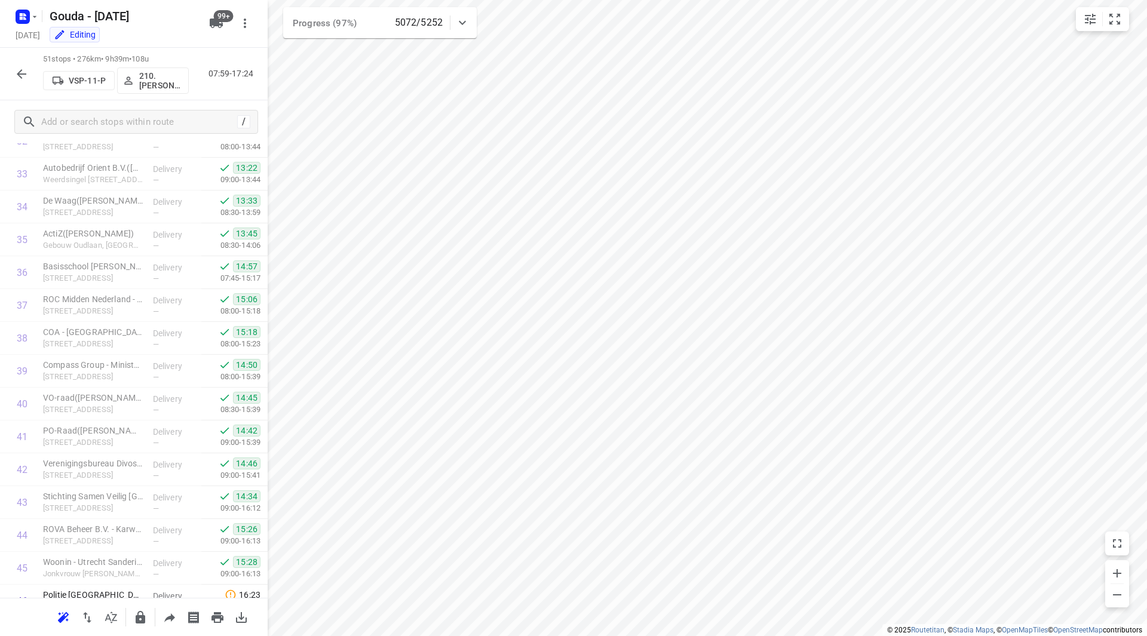
scroll to position [1313, 0]
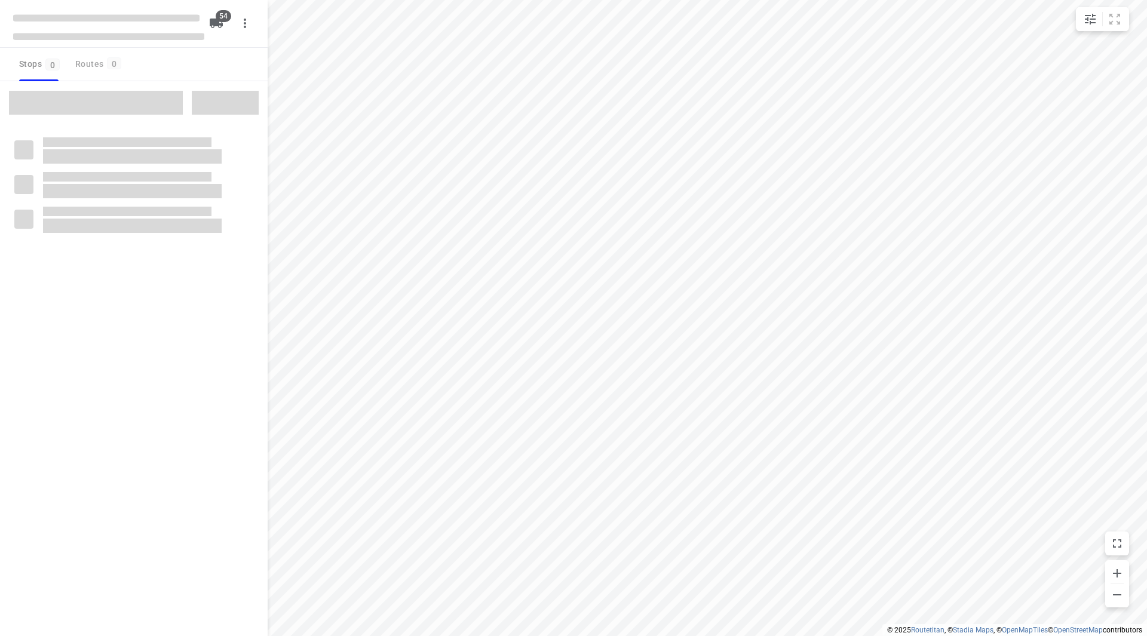
checkbox input "true"
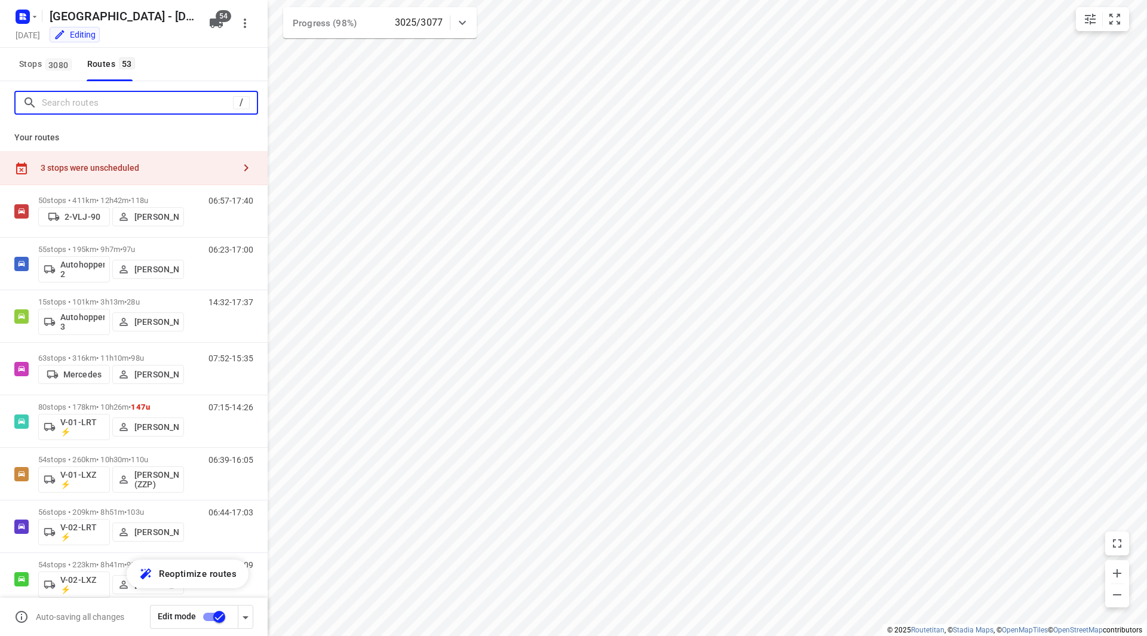
click at [72, 104] on input "Search routes" at bounding box center [137, 103] width 191 height 19
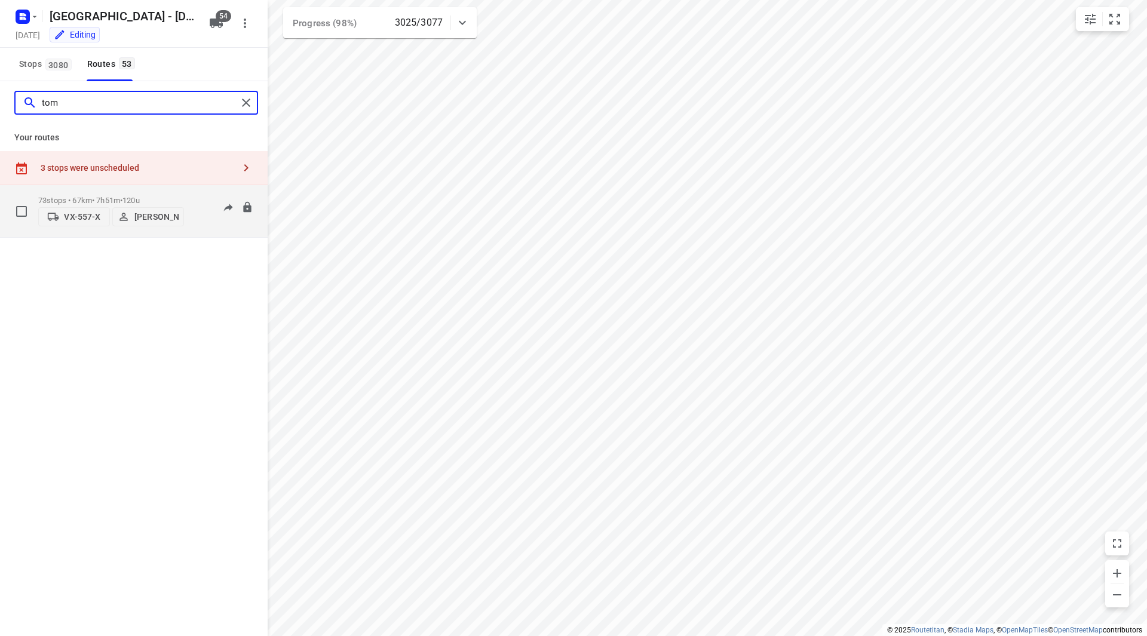
type input "tom"
click at [118, 190] on div "73 stops • 67km • 7h51m • 120u VX-557-X [PERSON_NAME]" at bounding box center [111, 211] width 146 height 42
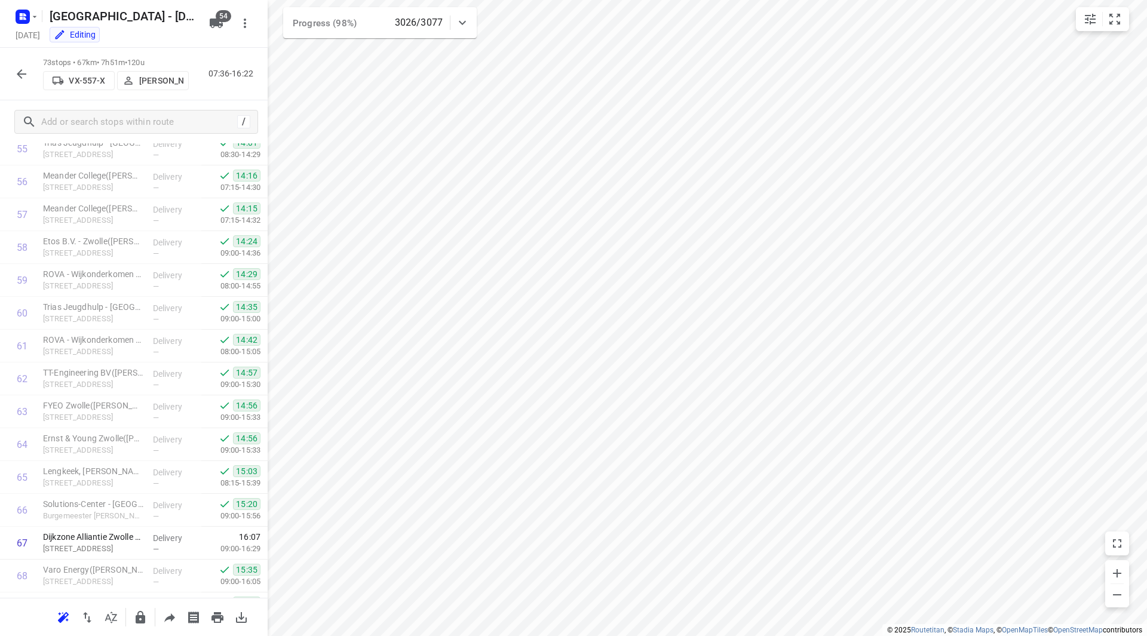
scroll to position [2070, 0]
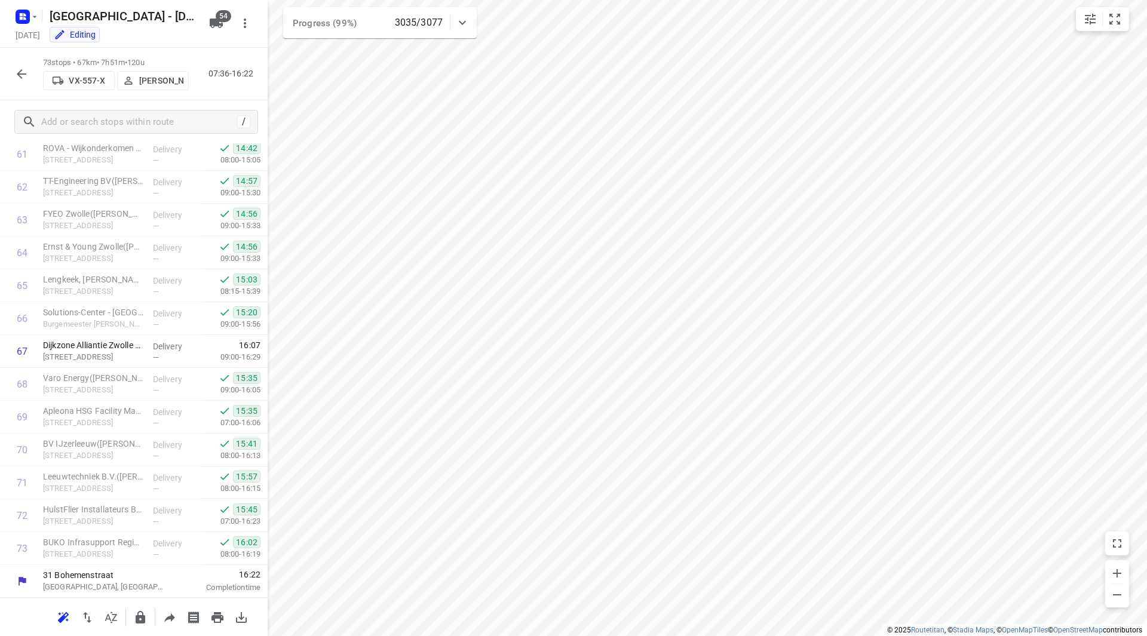
click at [26, 78] on icon "button" at bounding box center [21, 74] width 14 height 14
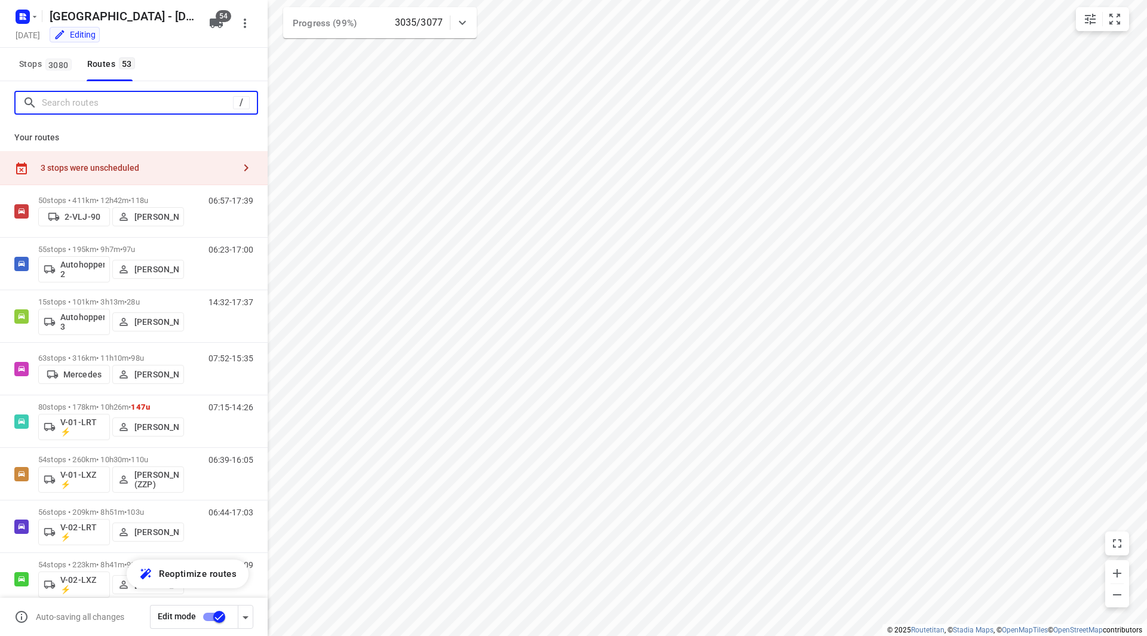
click at [66, 105] on input "Search routes" at bounding box center [137, 103] width 191 height 19
click at [124, 108] on input "Search routes" at bounding box center [137, 103] width 191 height 19
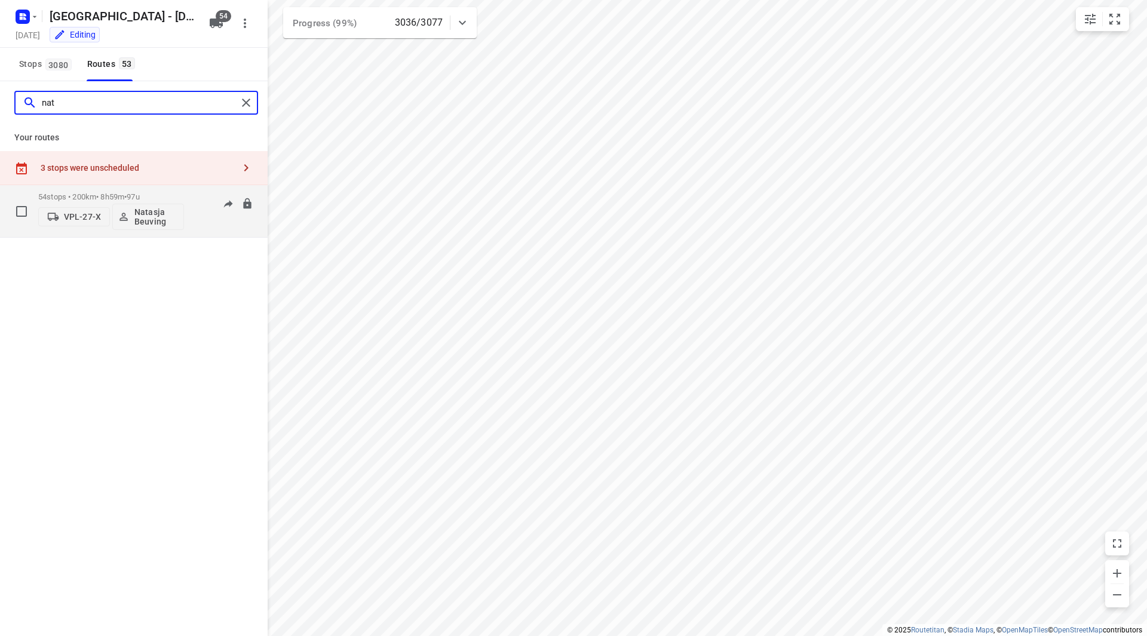
type input "nat"
click at [177, 197] on p "54 stops • 200km • 8h59m • 97u" at bounding box center [111, 196] width 146 height 9
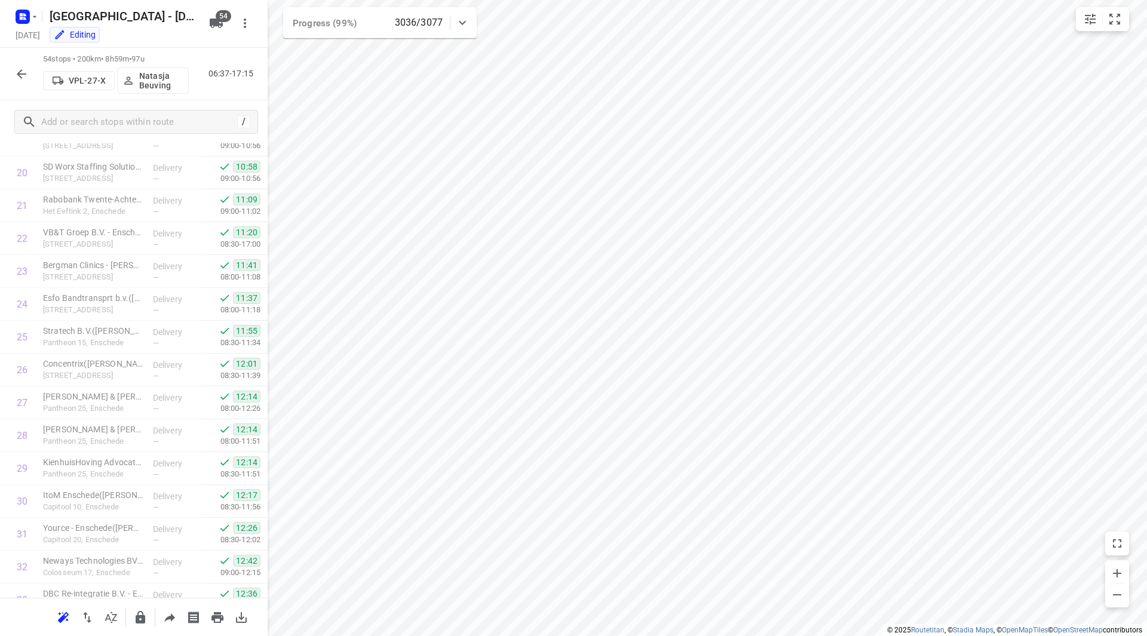
scroll to position [1446, 0]
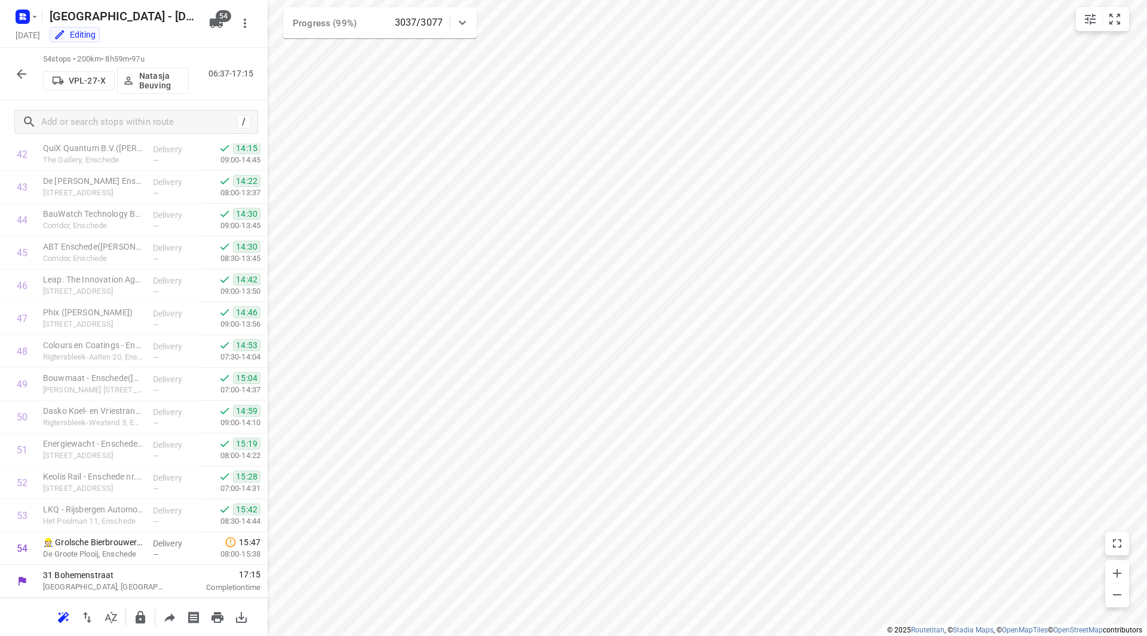
click at [17, 75] on icon "button" at bounding box center [21, 74] width 14 height 14
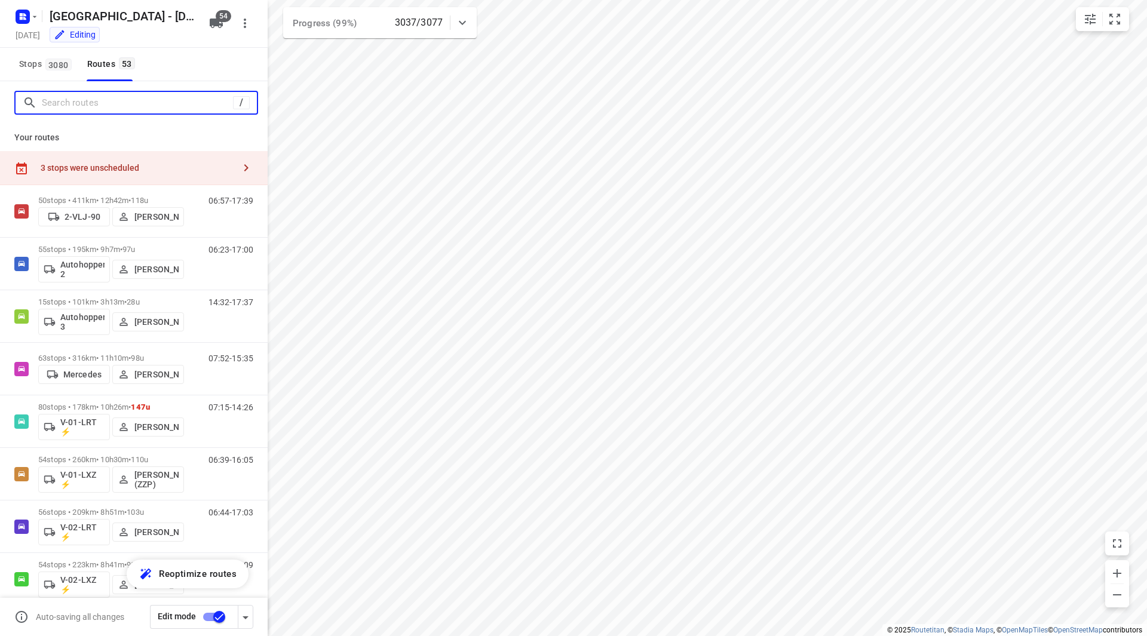
click at [74, 100] on input "Search routes" at bounding box center [137, 103] width 191 height 19
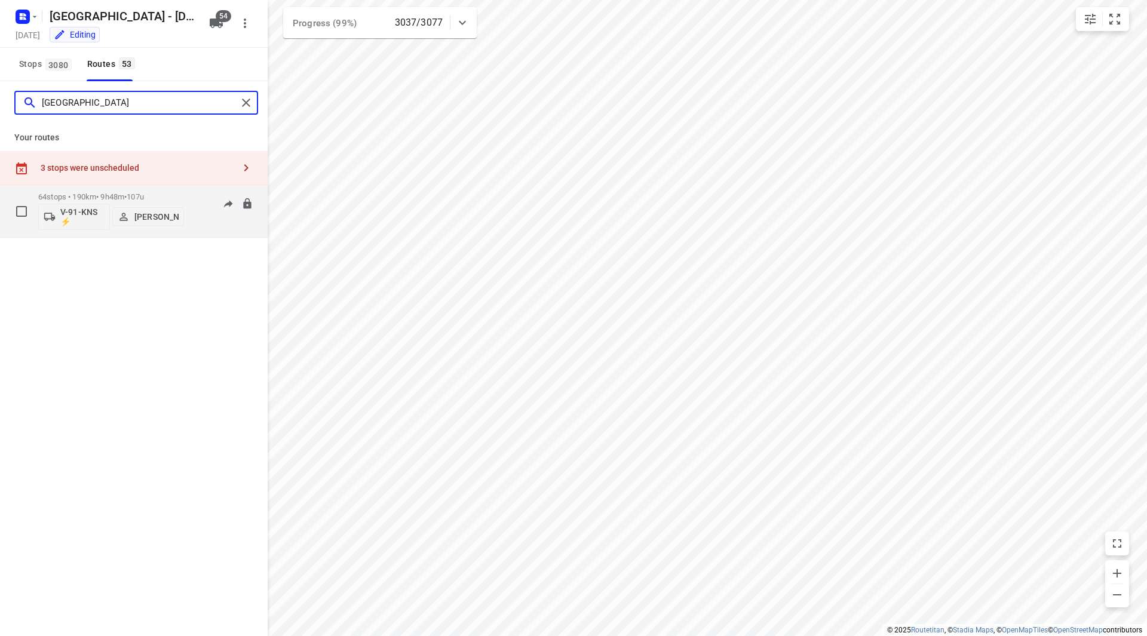
type input "[GEOGRAPHIC_DATA]"
click at [144, 198] on span "107u" at bounding box center [135, 196] width 17 height 9
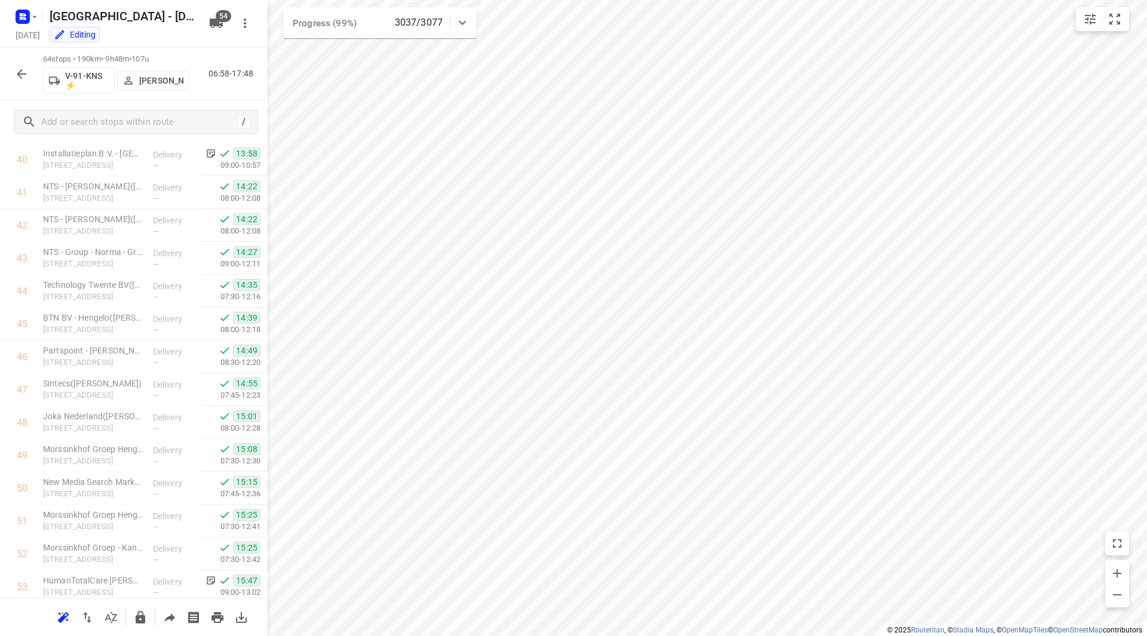
scroll to position [1774, 0]
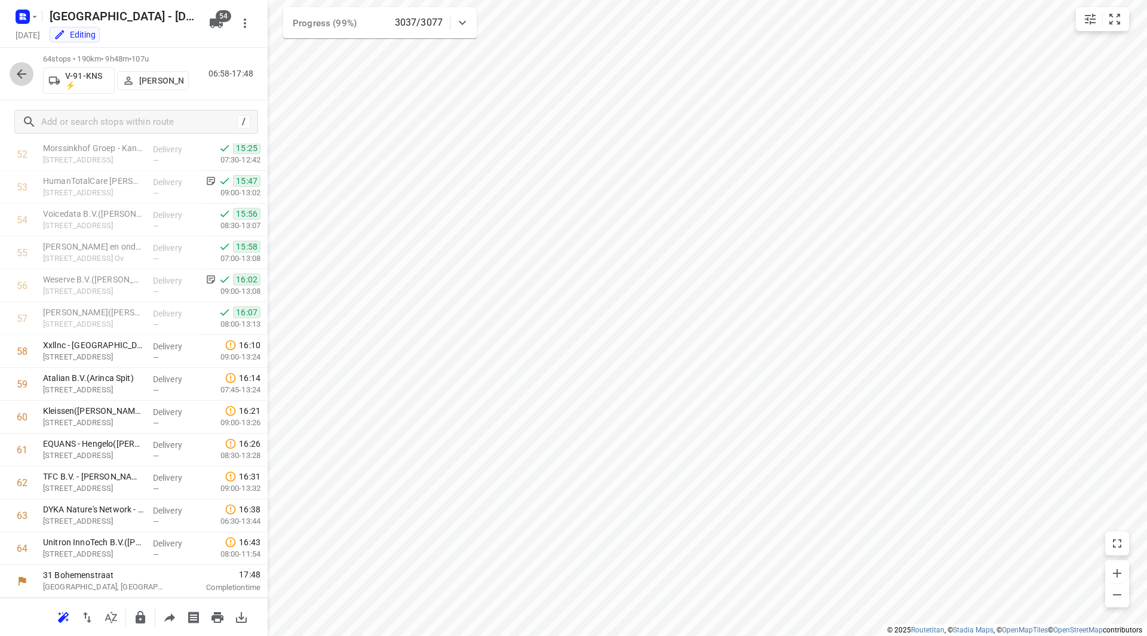
click at [29, 77] on button "button" at bounding box center [22, 74] width 24 height 24
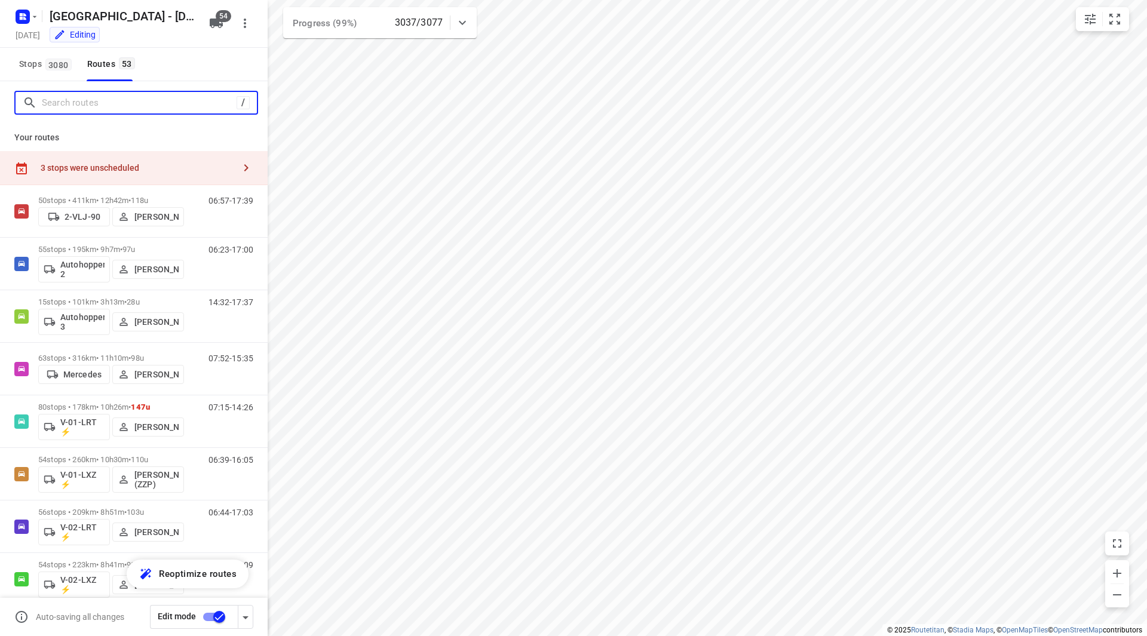
click at [85, 103] on input "Search routes" at bounding box center [139, 103] width 195 height 19
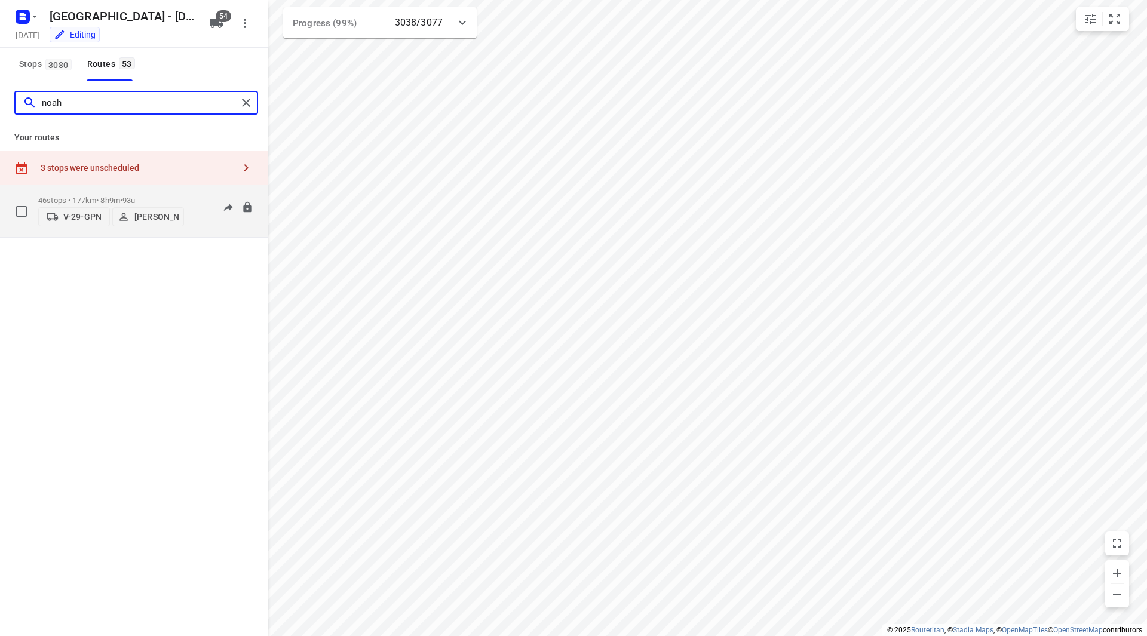
type input "noah"
click at [154, 190] on div "46 stops • 177km • 8h9m • 93u V-29-GPN [PERSON_NAME]" at bounding box center [111, 211] width 146 height 42
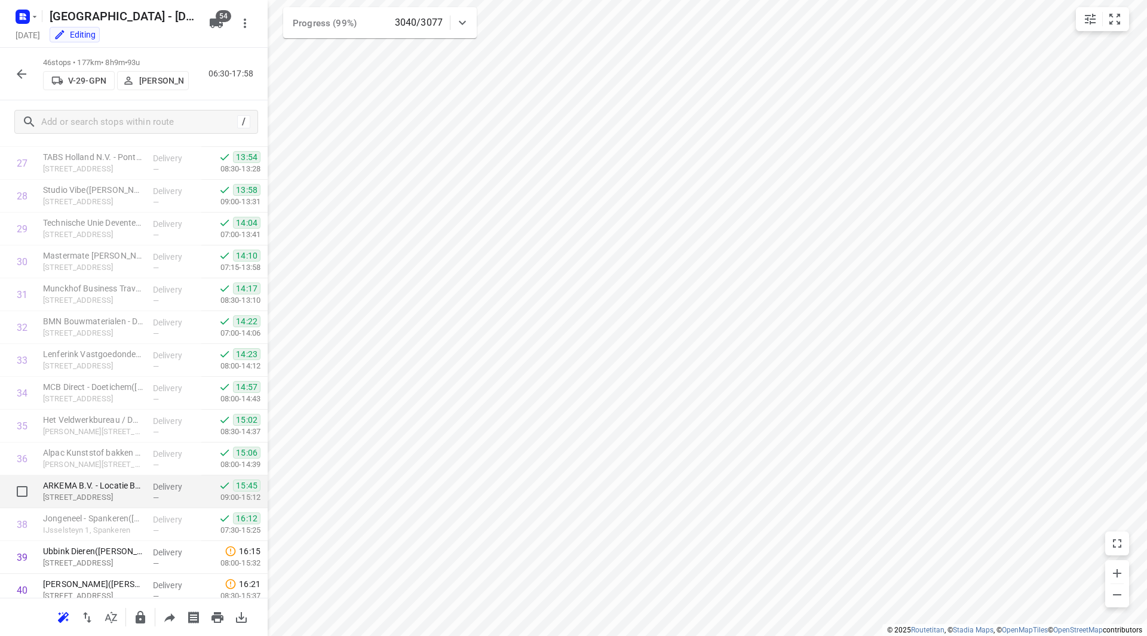
scroll to position [1004, 0]
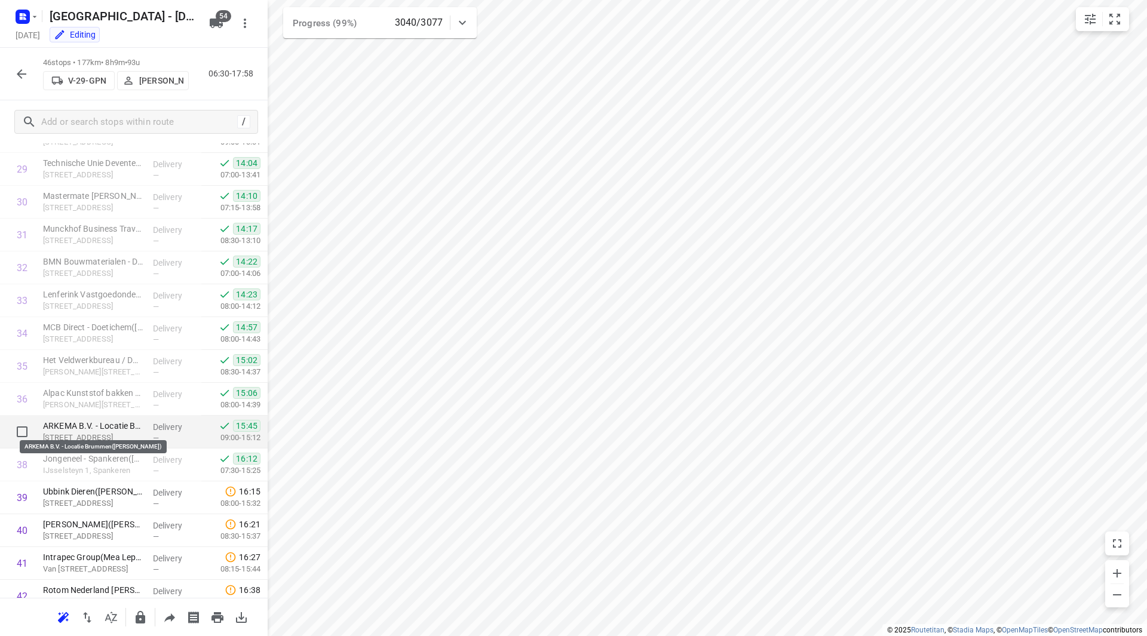
click at [115, 425] on p "ARKEMA B.V. - Locatie Brummen([PERSON_NAME])" at bounding box center [93, 426] width 100 height 12
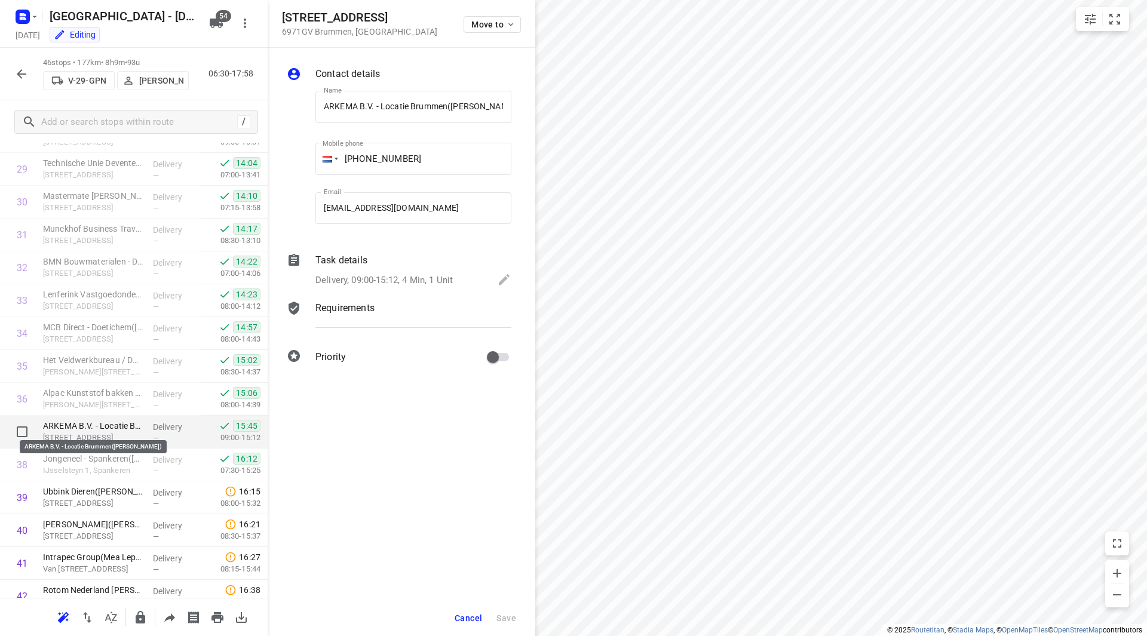
scroll to position [0, 9]
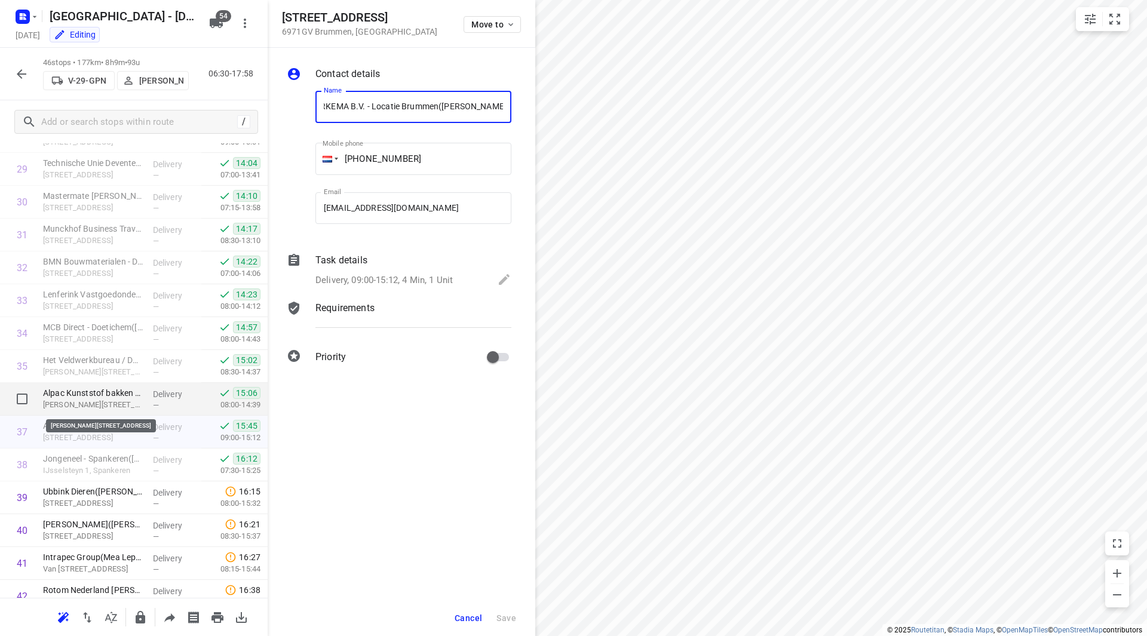
click at [117, 395] on p "Alpac Kunststof bakken en pallets B.V.(Maureen Vos)" at bounding box center [93, 393] width 100 height 12
click at [111, 417] on div "ARKEMA B.V. - Locatie Brummen(Anton Reinders) Mercuriusweg 14, Brummen" at bounding box center [93, 432] width 110 height 33
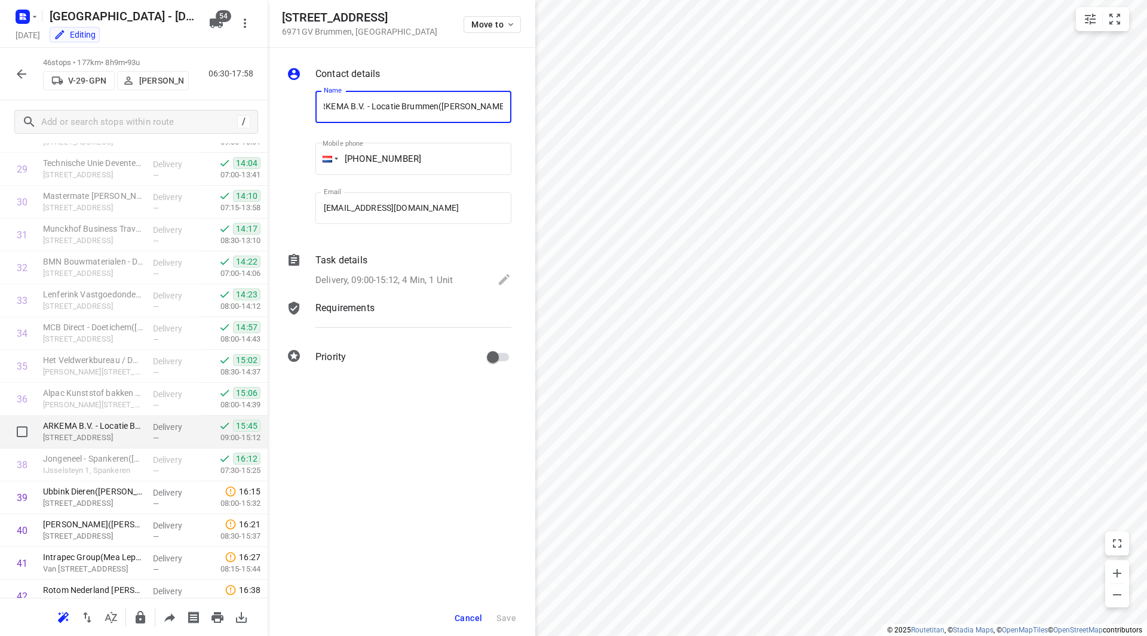
click at [103, 446] on div "ARKEMA B.V. - Locatie Brummen(Anton Reinders) Mercuriusweg 14, Brummen" at bounding box center [93, 432] width 110 height 33
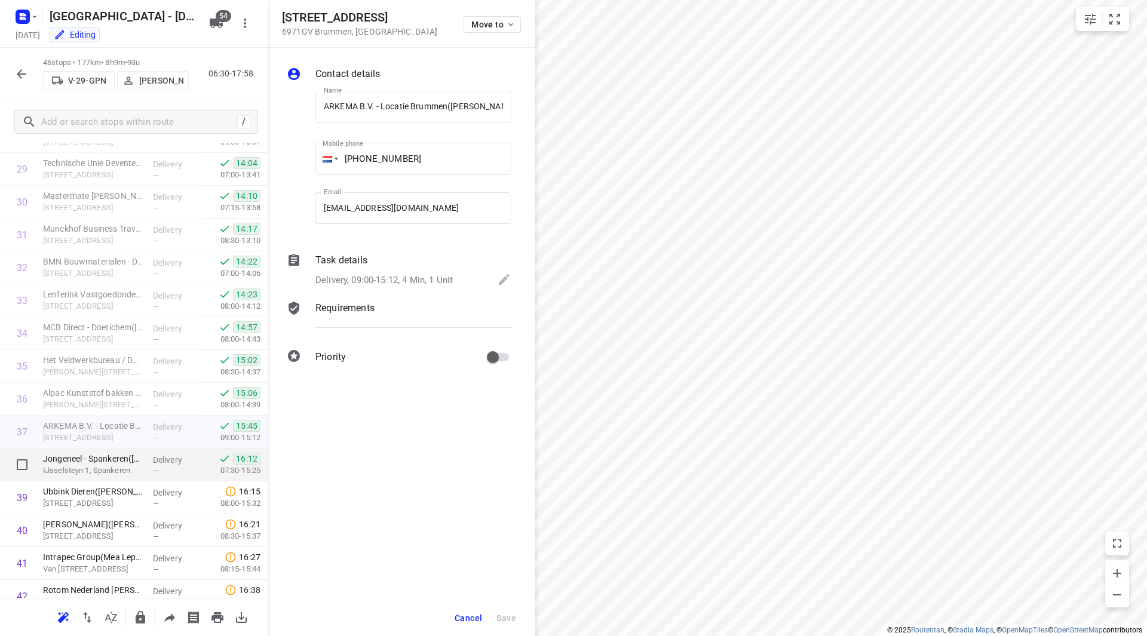
click at [105, 466] on p "IJsselsteyn 1, Spankeren" at bounding box center [93, 471] width 100 height 12
click at [462, 616] on span "Cancel" at bounding box center [467, 618] width 27 height 10
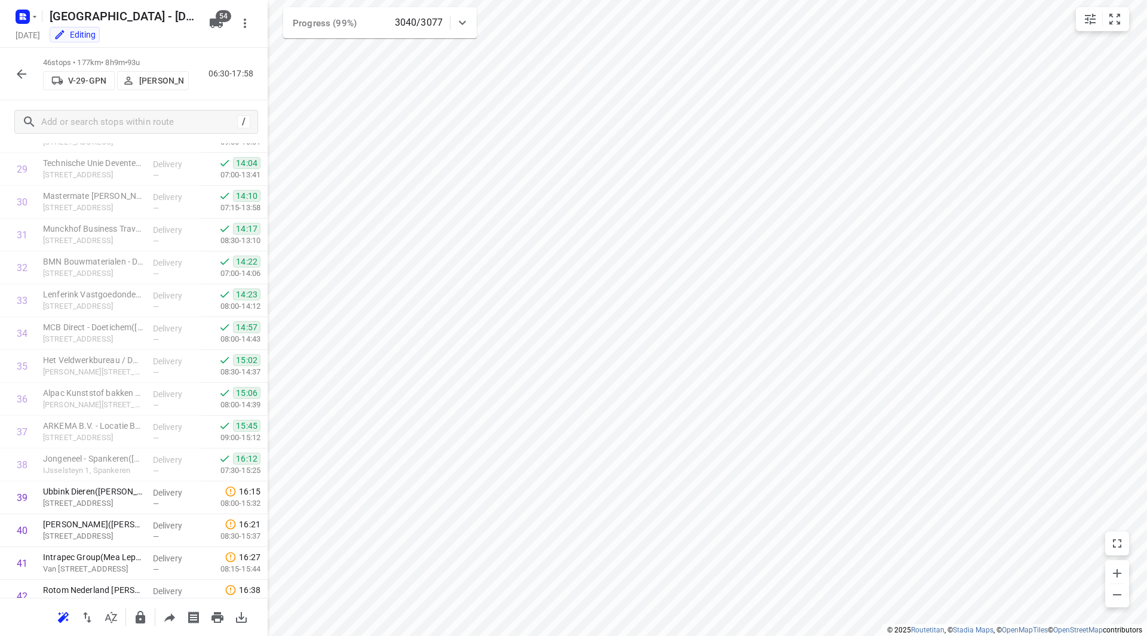
click at [26, 73] on icon "button" at bounding box center [21, 74] width 14 height 14
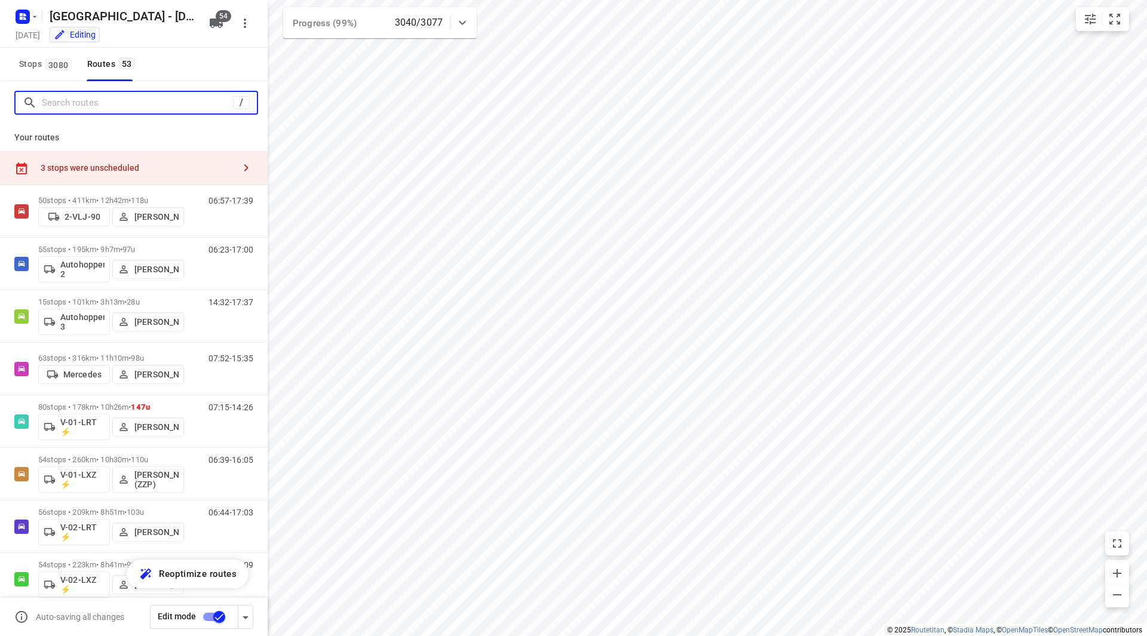
click at [71, 105] on input "Search routes" at bounding box center [137, 103] width 191 height 19
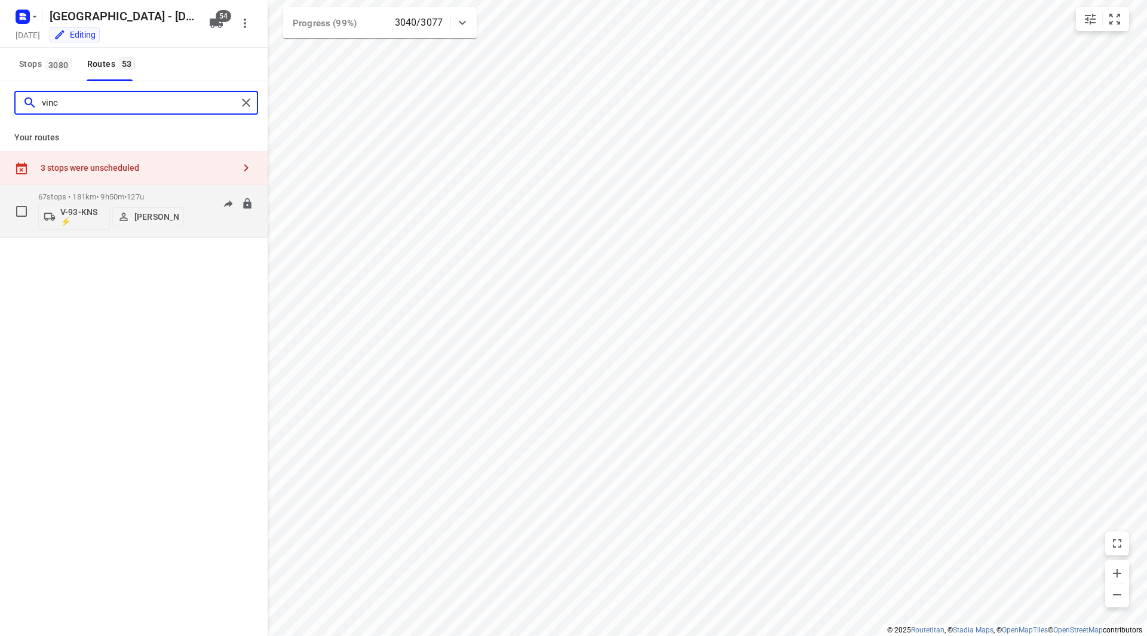
type input "vinc"
click at [173, 195] on p "67 stops • 181km • 9h50m • 127u" at bounding box center [111, 196] width 146 height 9
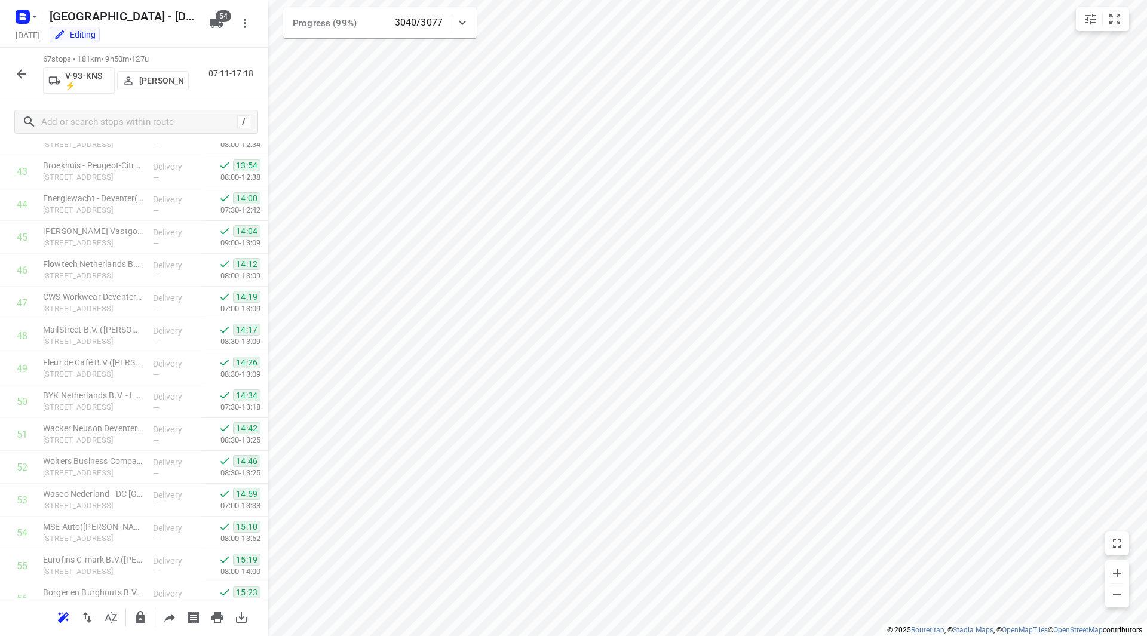
scroll to position [1873, 0]
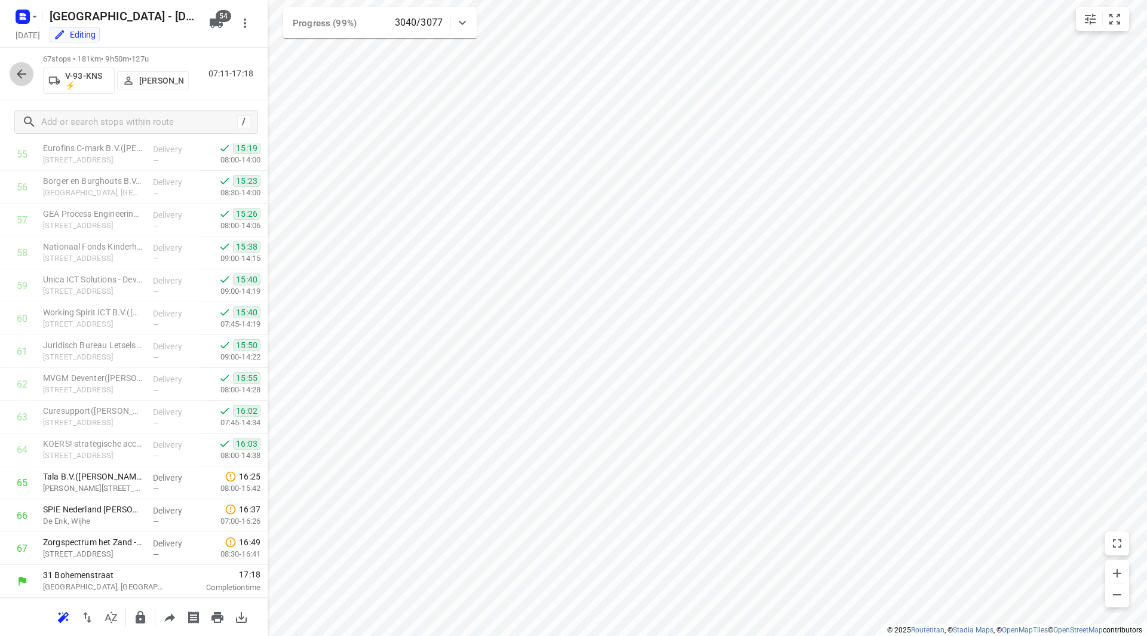
click at [22, 75] on icon "button" at bounding box center [21, 74] width 14 height 14
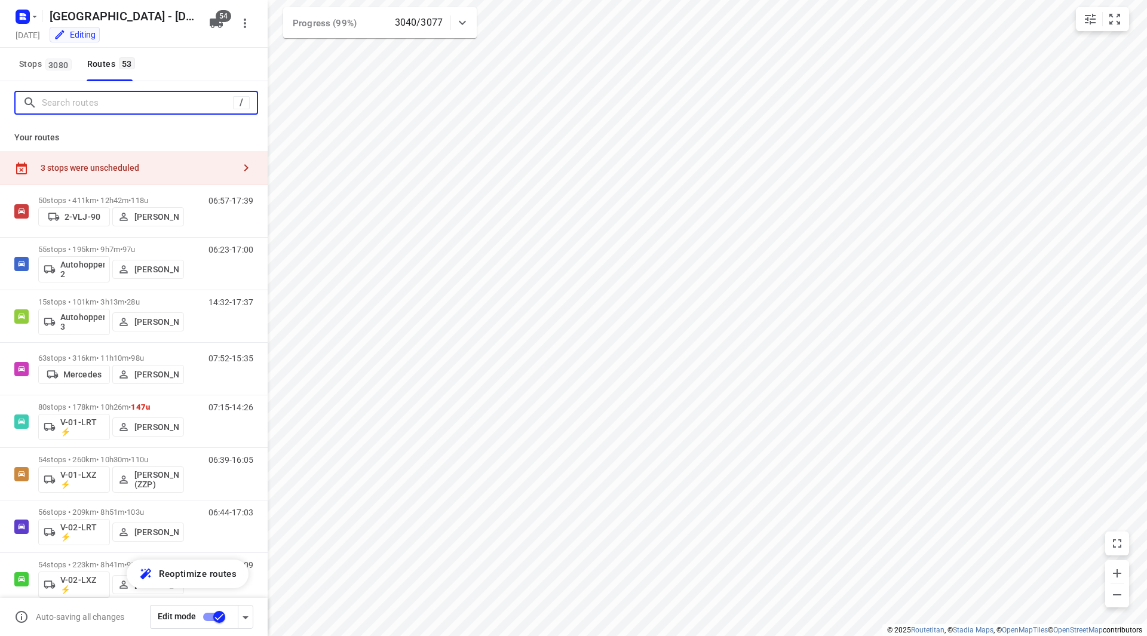
click at [78, 110] on input "Search routes" at bounding box center [137, 103] width 191 height 19
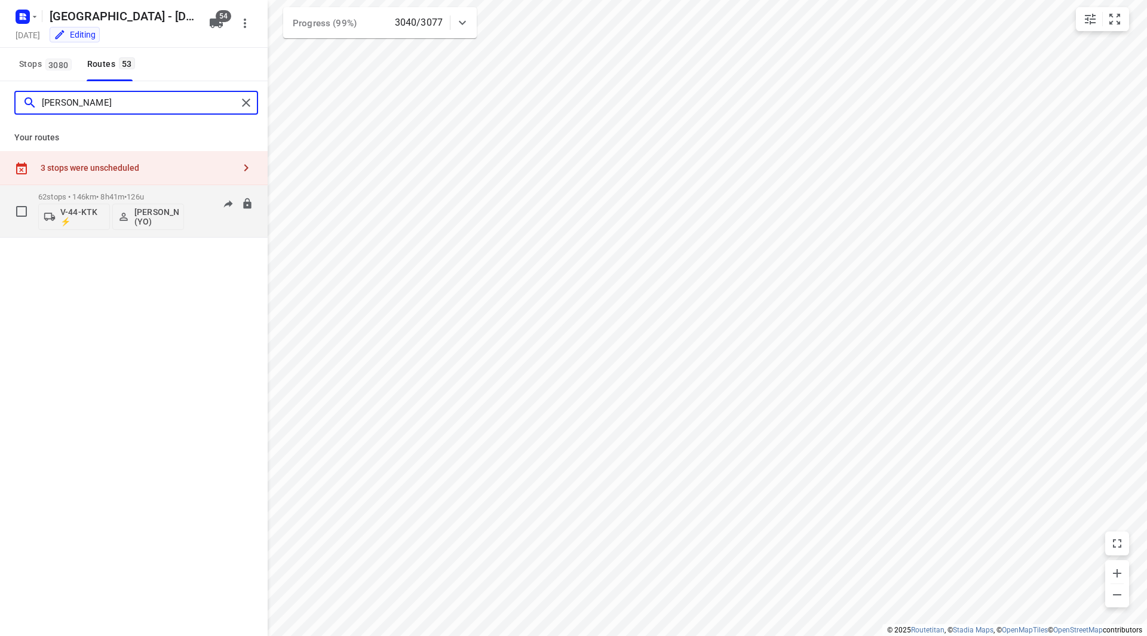
type input "dave"
click at [156, 201] on p "62 stops • 146km • 8h41m • 126u" at bounding box center [111, 196] width 146 height 9
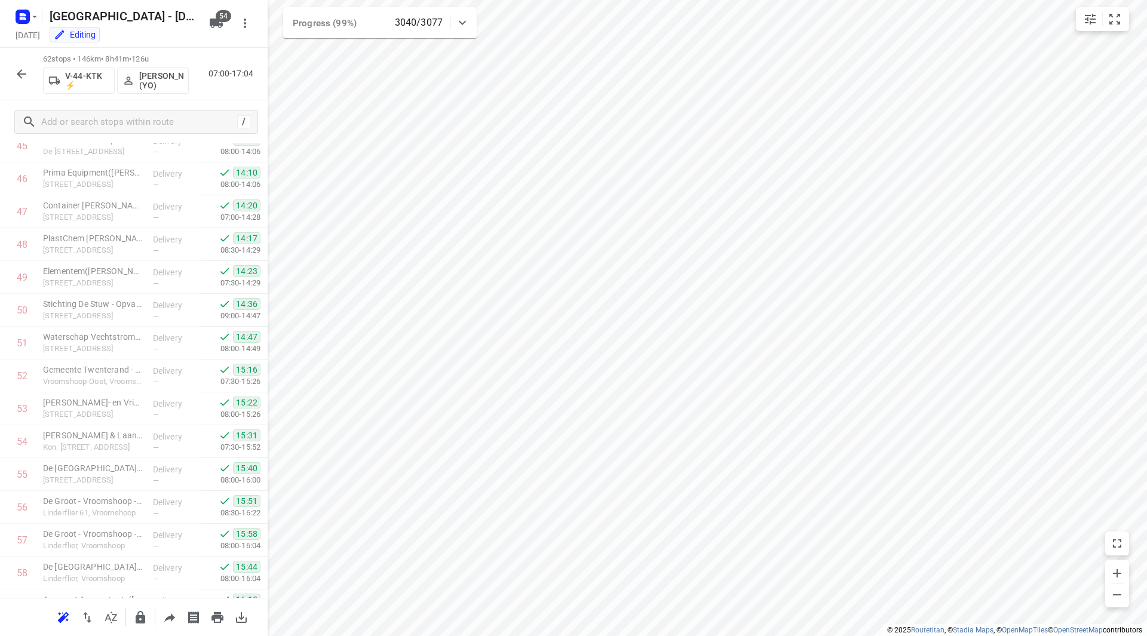
scroll to position [1709, 0]
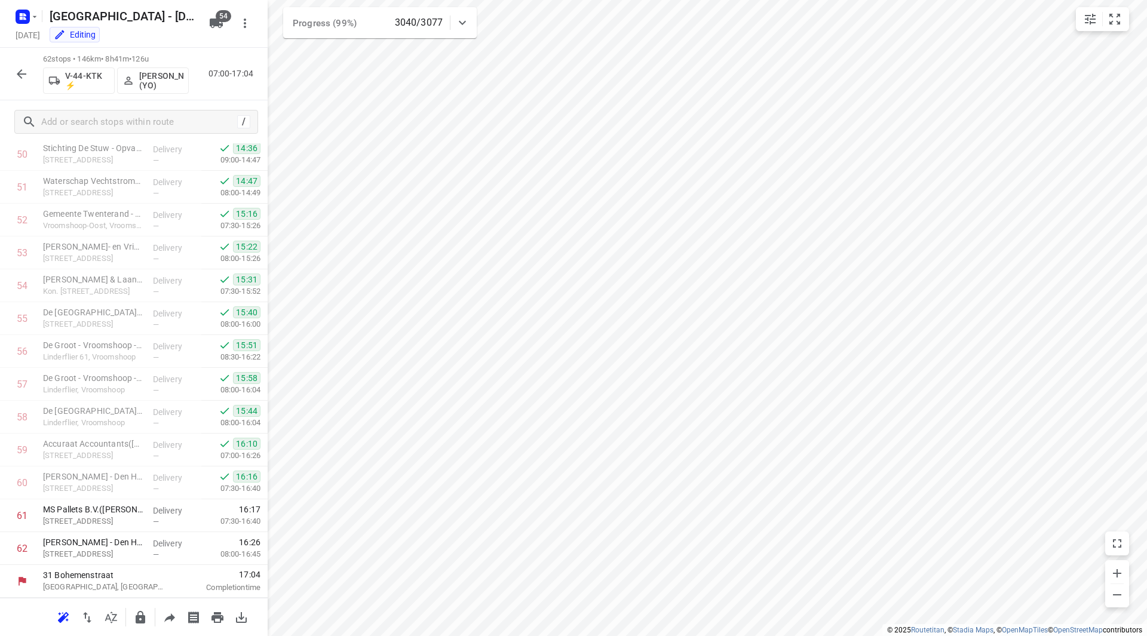
click at [23, 76] on icon "button" at bounding box center [21, 74] width 14 height 14
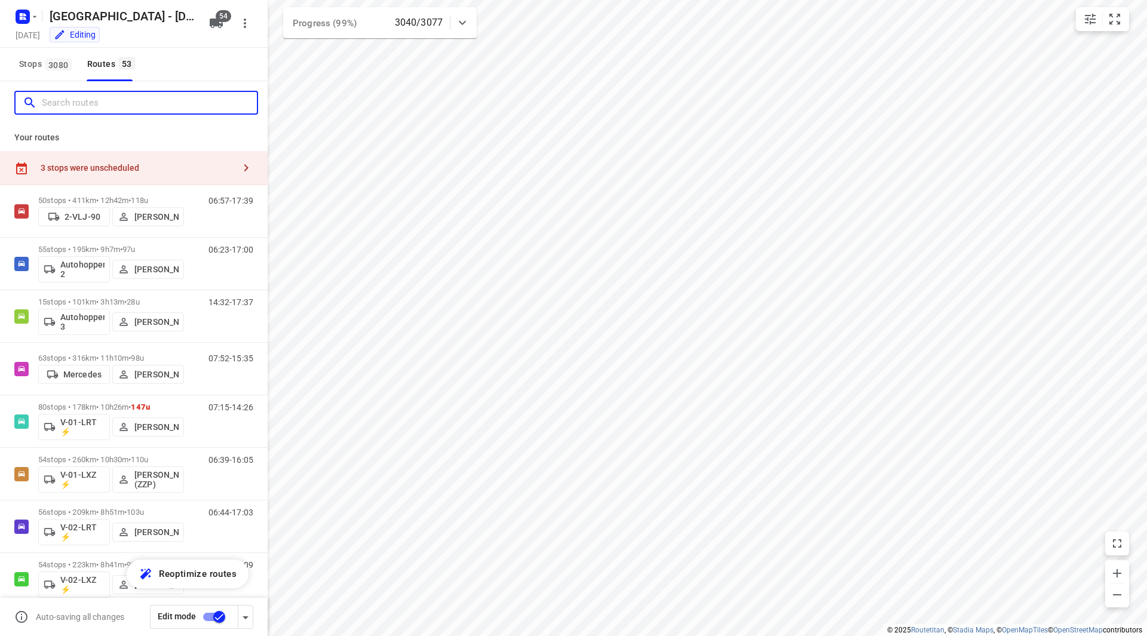
click at [85, 108] on input "Search routes" at bounding box center [149, 103] width 215 height 19
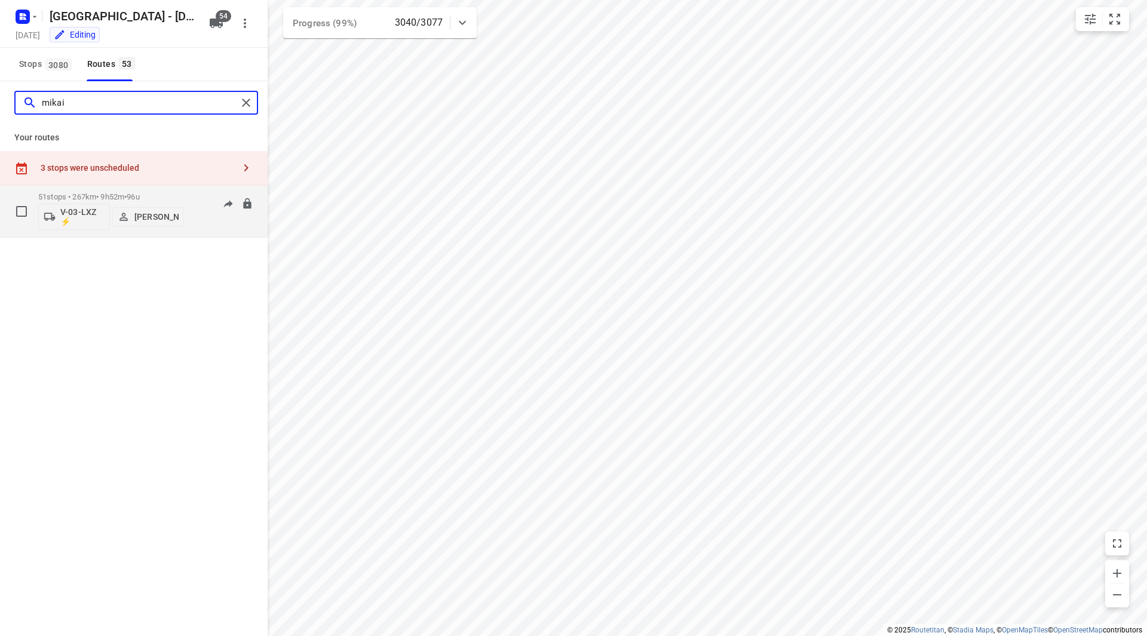
type input "mikai"
click at [162, 196] on p "51 stops • 267km • 9h52m • 96u" at bounding box center [111, 196] width 146 height 9
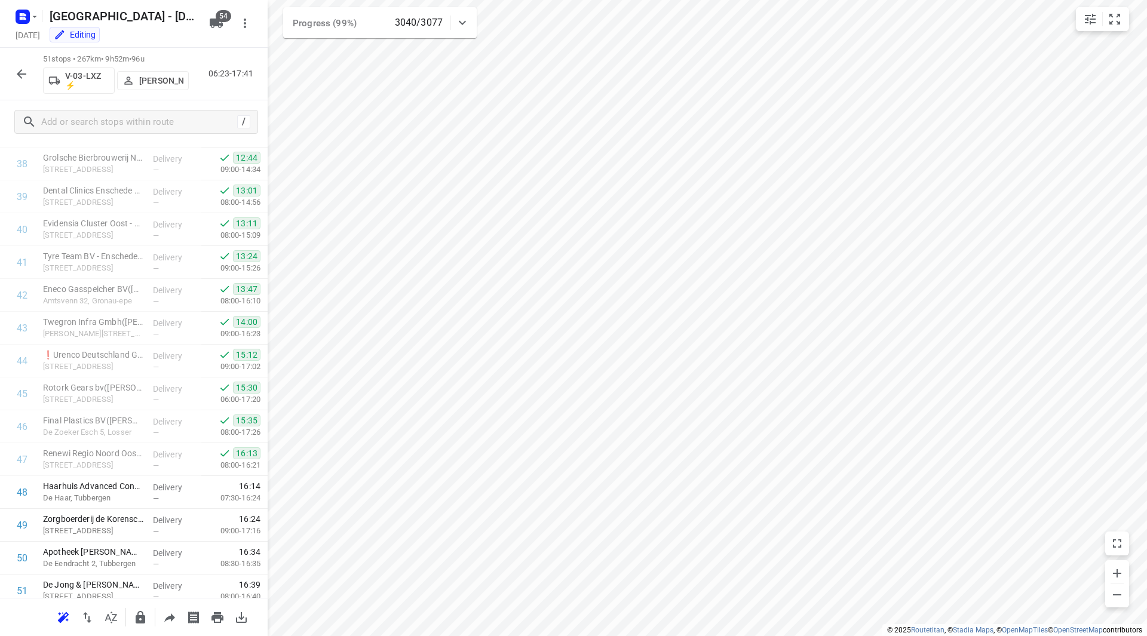
scroll to position [1347, 0]
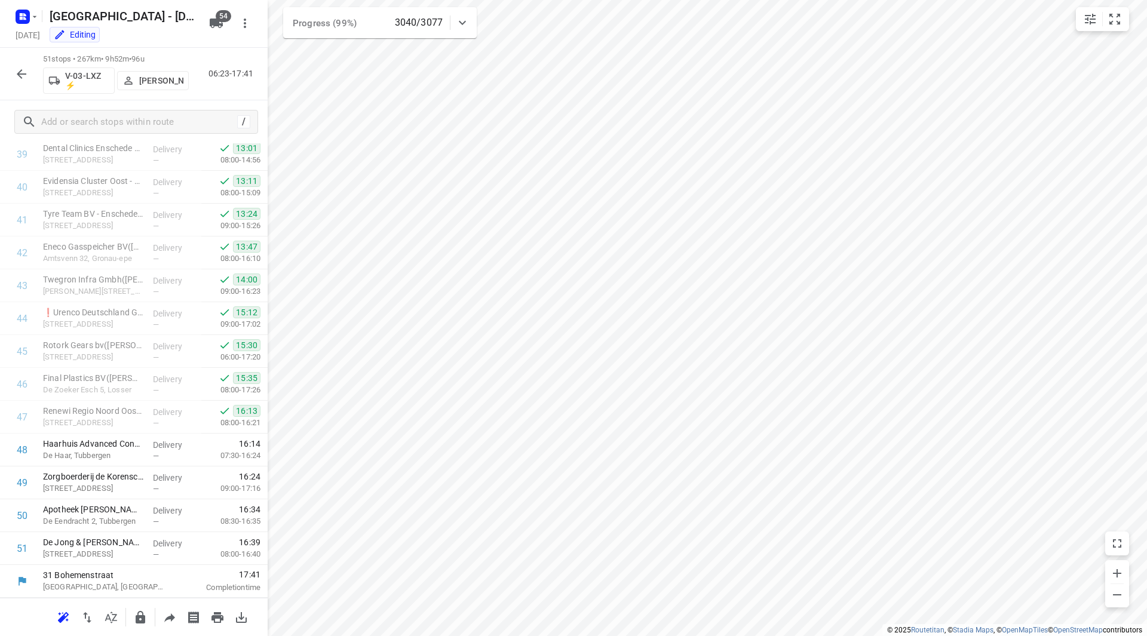
click at [21, 73] on icon "button" at bounding box center [22, 74] width 10 height 10
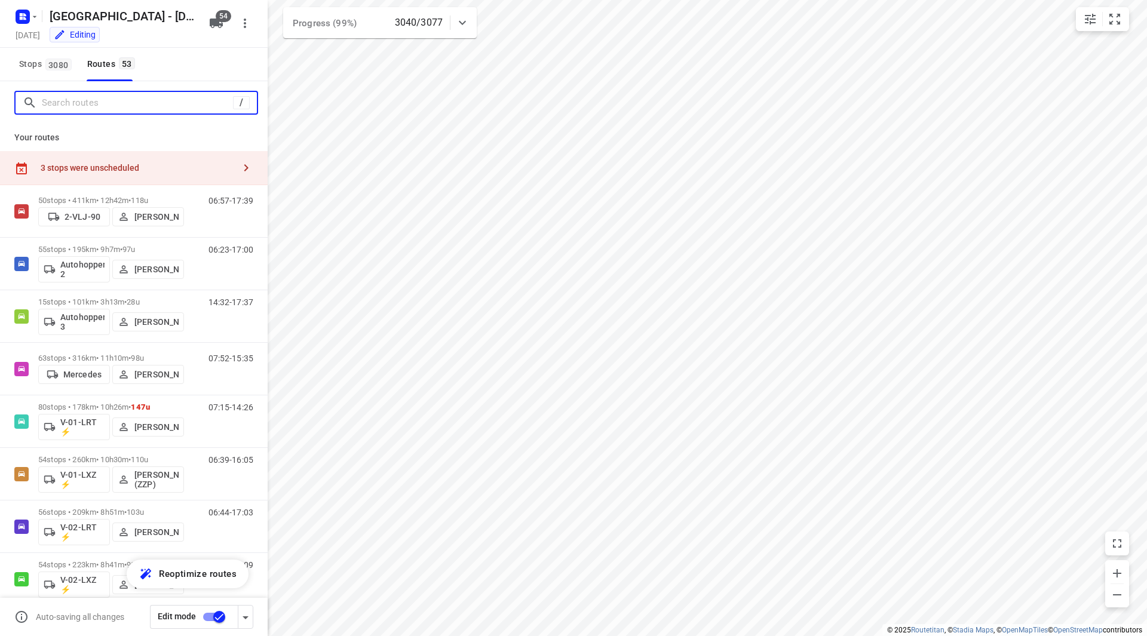
click at [94, 106] on input "Search routes" at bounding box center [137, 103] width 191 height 19
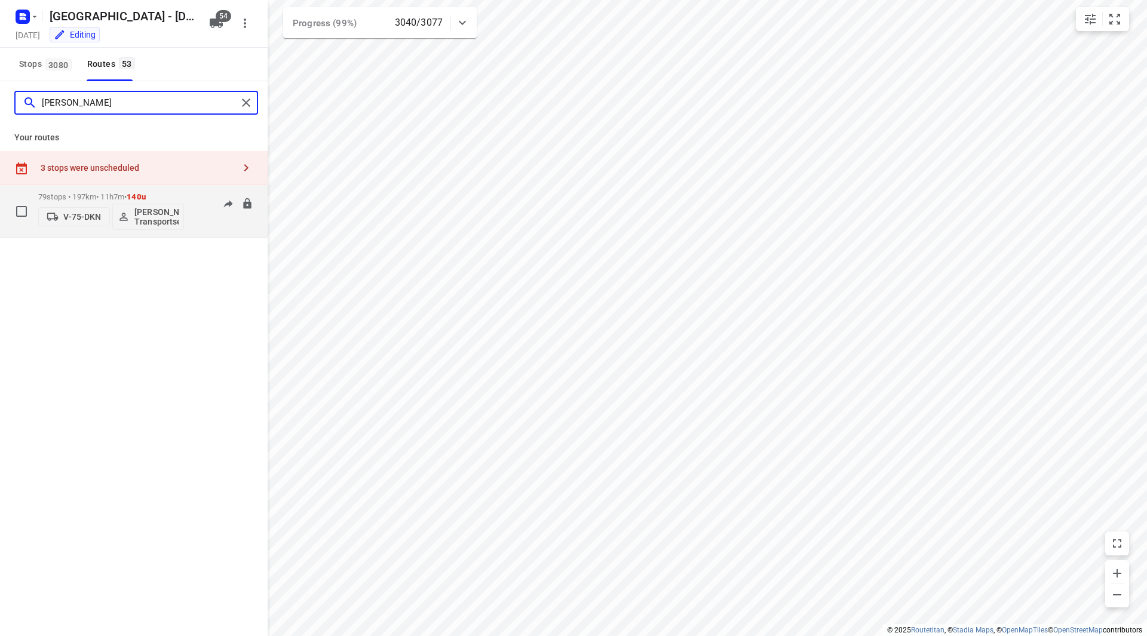
type input "enric"
click at [158, 201] on p "79 stops • 197km • 11h7m • 140u" at bounding box center [111, 196] width 146 height 9
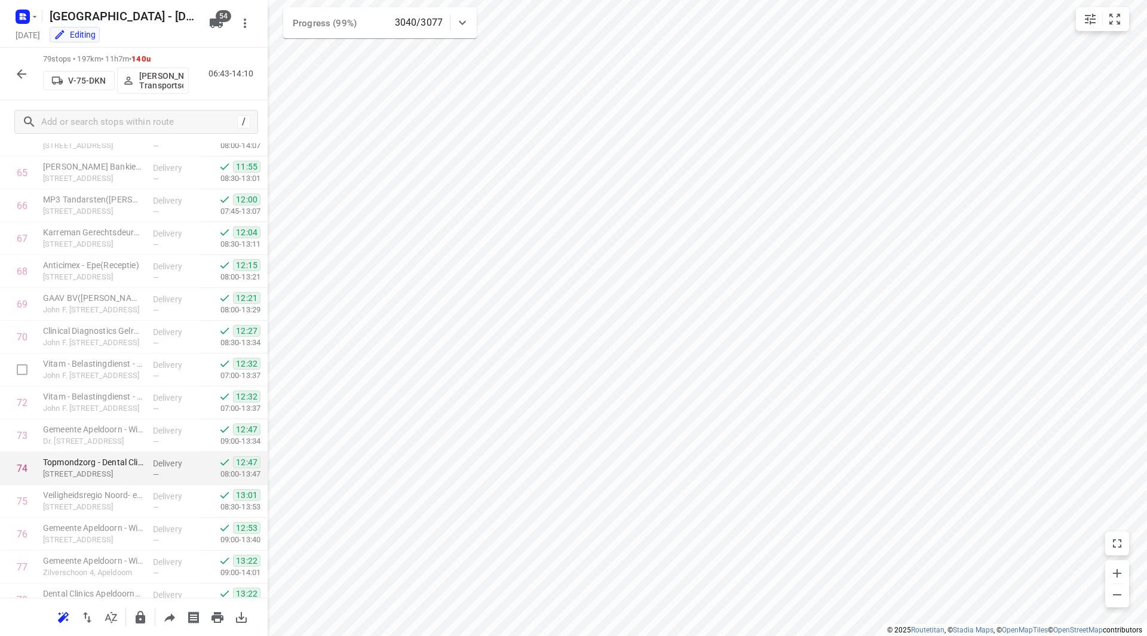
scroll to position [2267, 0]
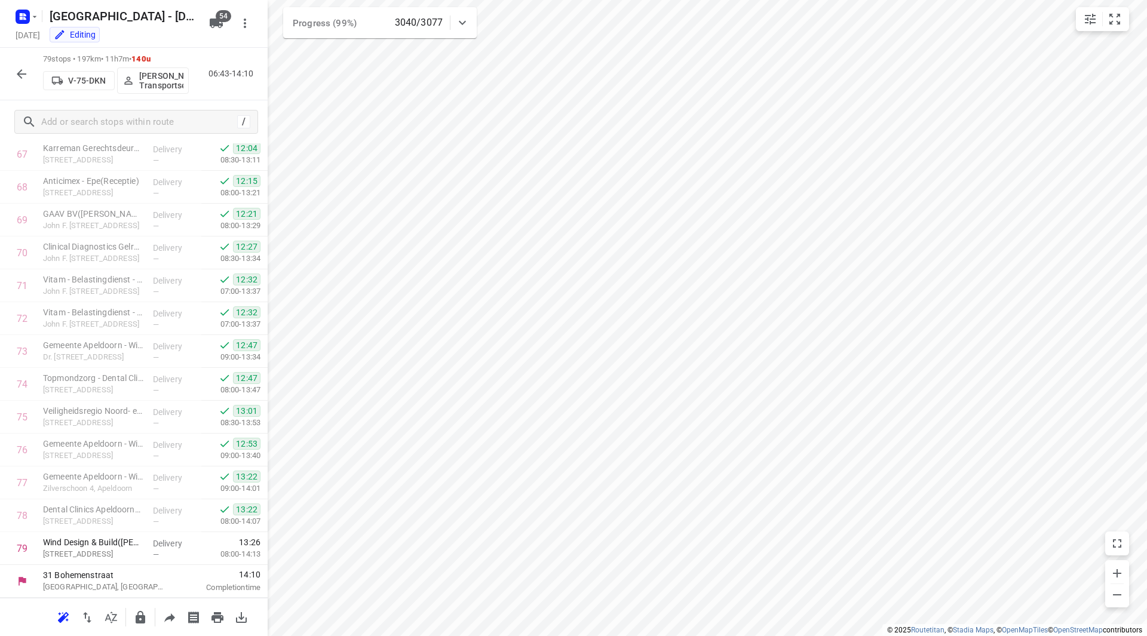
click at [24, 73] on icon "button" at bounding box center [21, 74] width 14 height 14
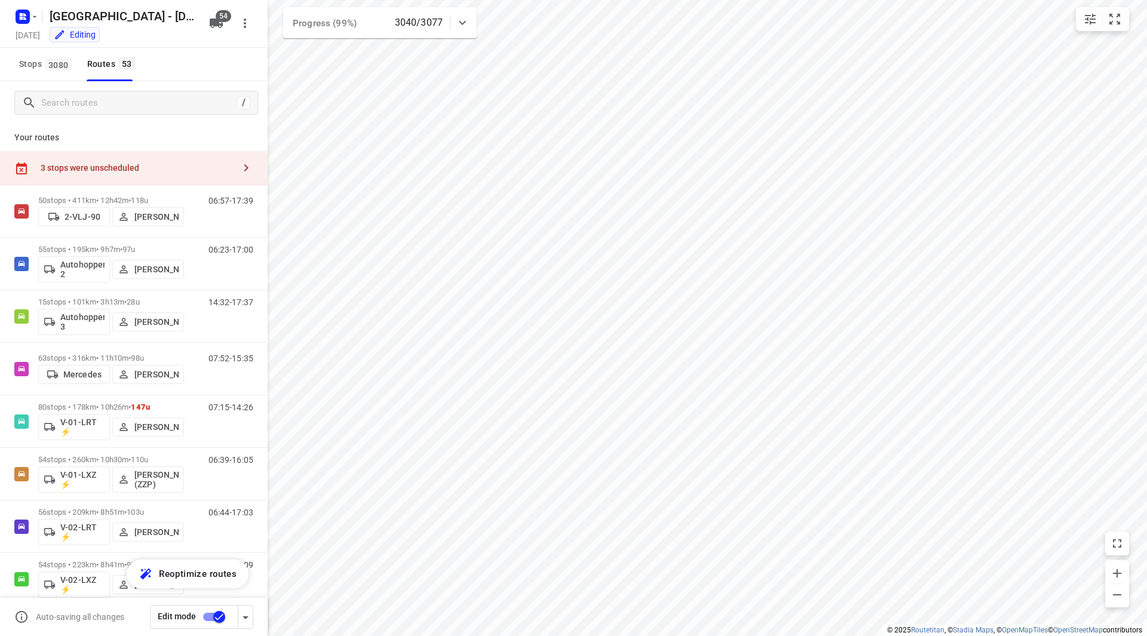
click at [92, 116] on div "/" at bounding box center [134, 102] width 268 height 43
click at [94, 109] on input "Search routes" at bounding box center [149, 103] width 215 height 19
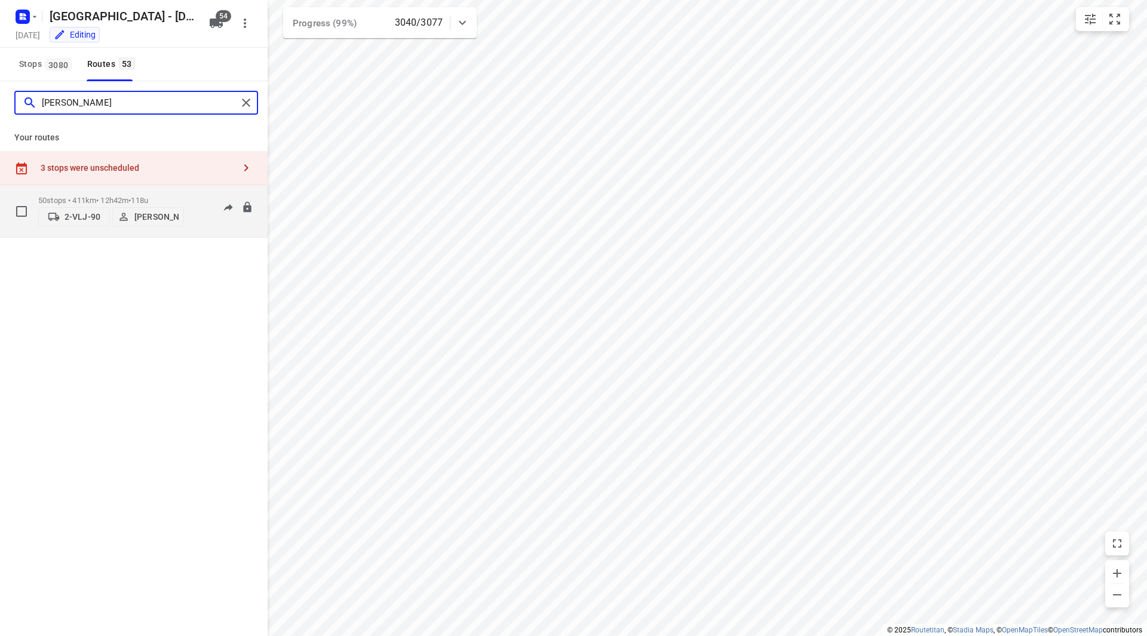
type input "[PERSON_NAME]"
click at [167, 192] on div "50 stops • 411km • 12h42m • 118u 2-VLJ-90 John Soto" at bounding box center [111, 211] width 146 height 42
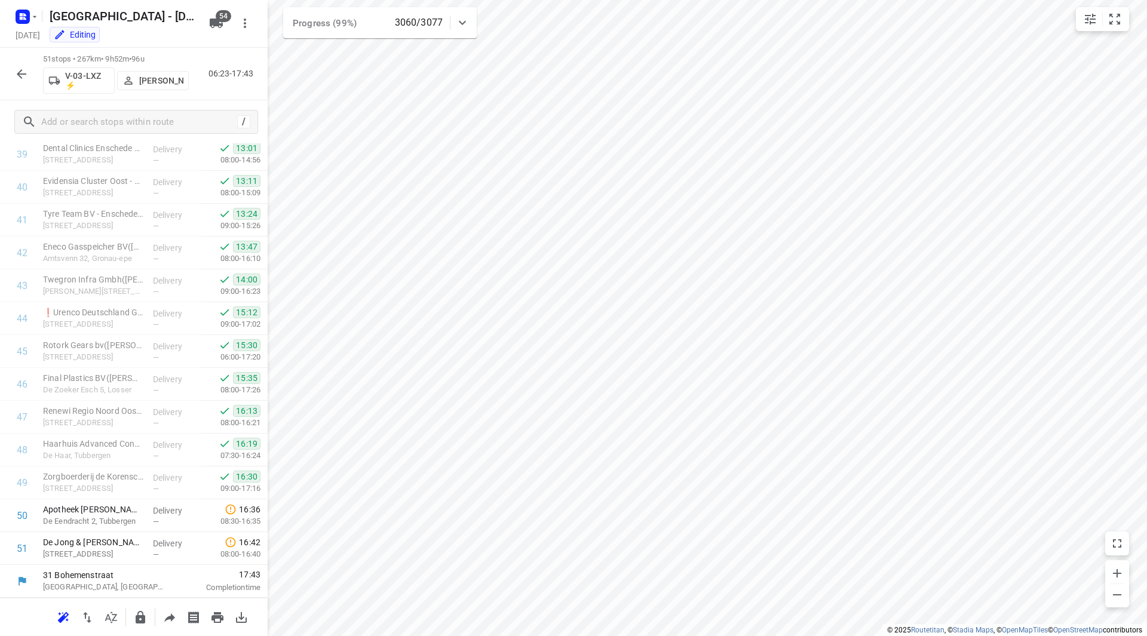
scroll to position [1347, 0]
click at [94, 520] on p "De Eendracht 2, Tubbergen" at bounding box center [93, 521] width 100 height 12
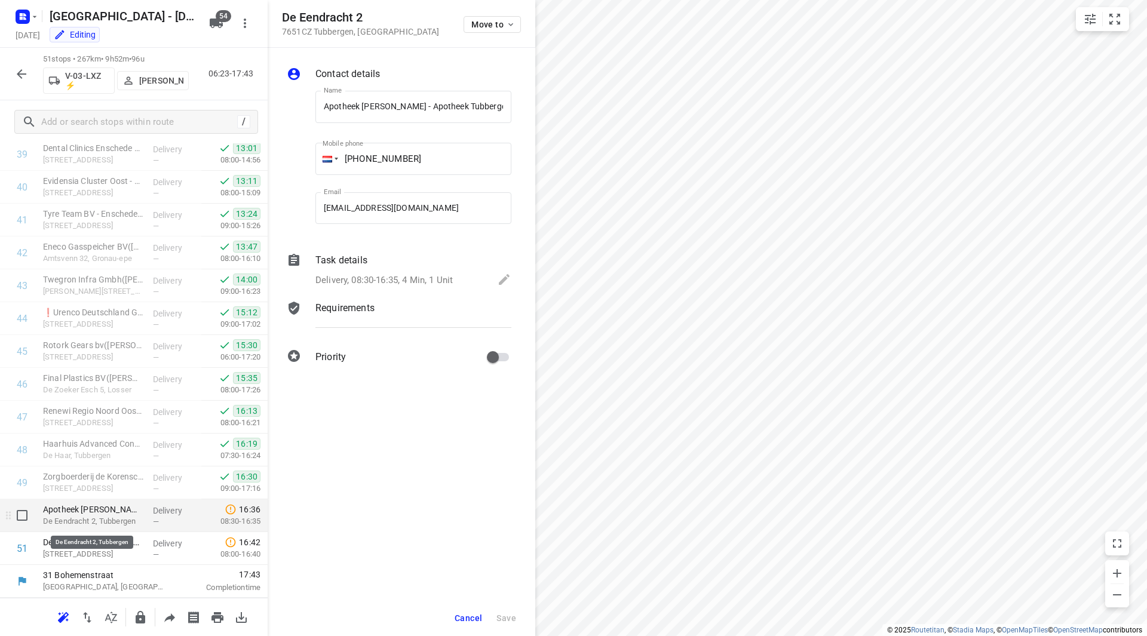
scroll to position [0, 102]
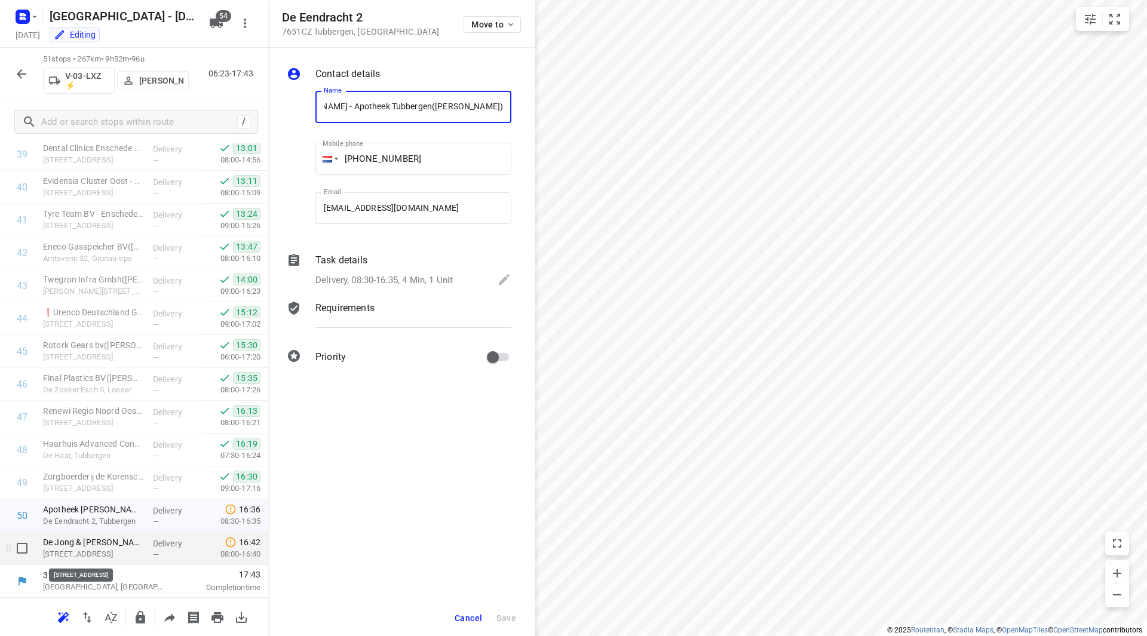
click at [102, 555] on p "Julianastraat 16, Tubbergen" at bounding box center [93, 554] width 100 height 12
click at [106, 540] on p "De Jong & Laan - Tubbergen(Liandra Hofste-Kuipers)" at bounding box center [93, 542] width 100 height 12
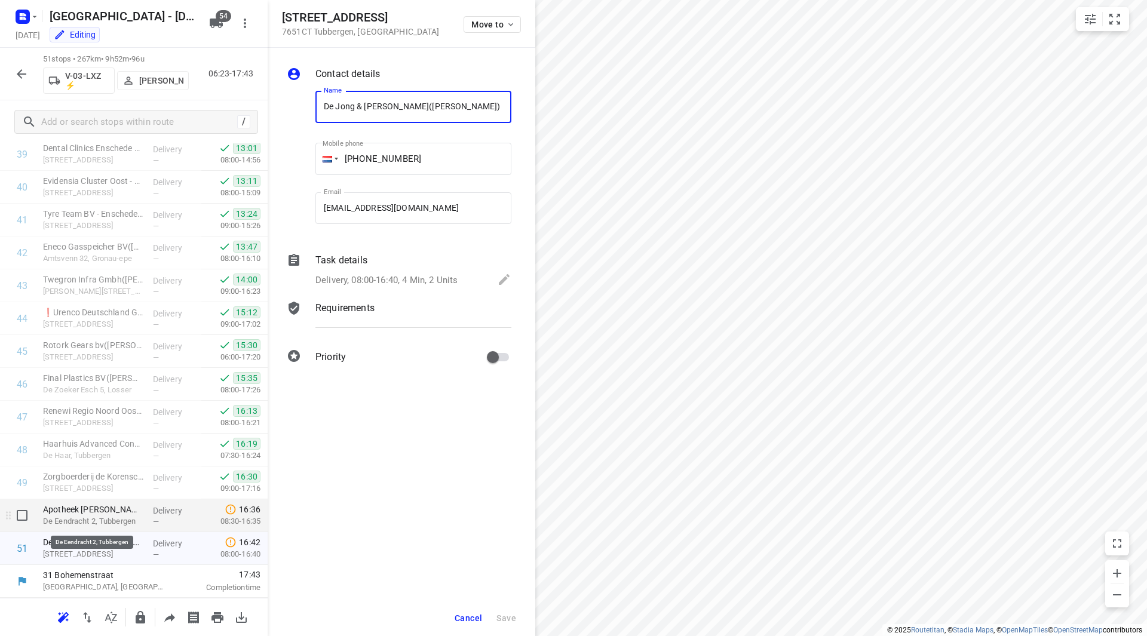
click at [108, 524] on p "De Eendracht 2, Tubbergen" at bounding box center [93, 521] width 100 height 12
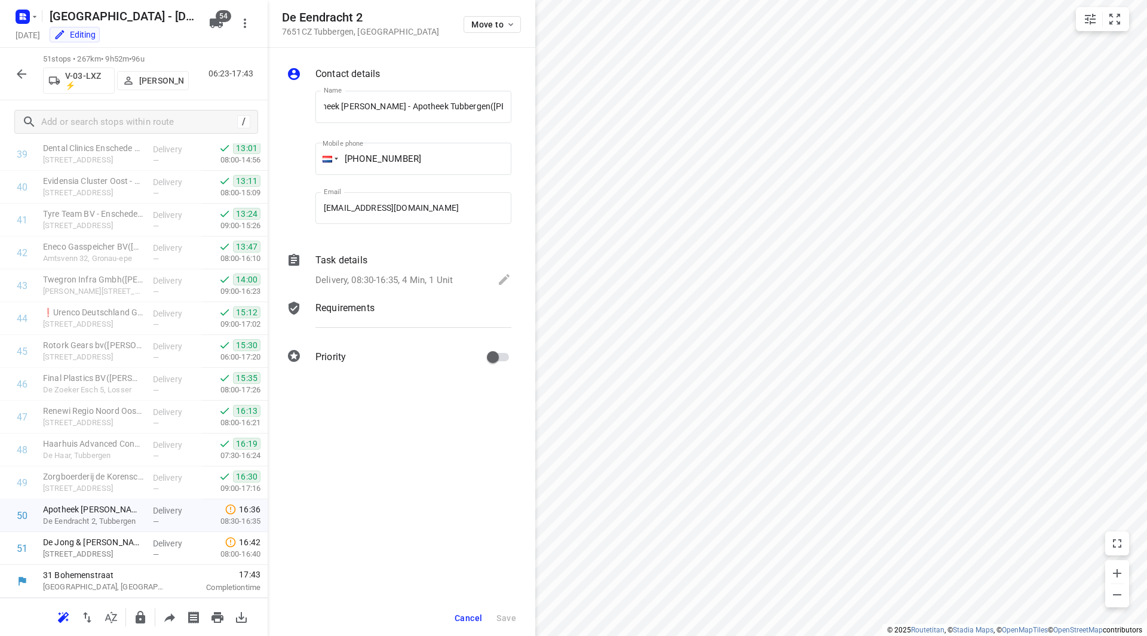
scroll to position [0, 0]
click at [460, 622] on span "Cancel" at bounding box center [467, 618] width 27 height 10
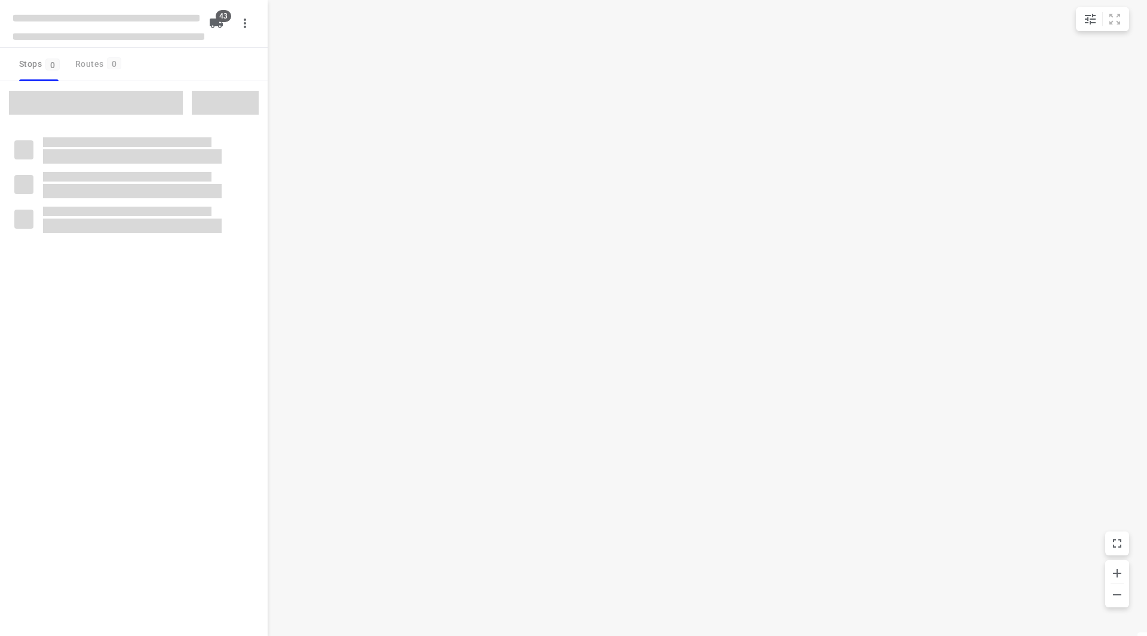
checkbox input "true"
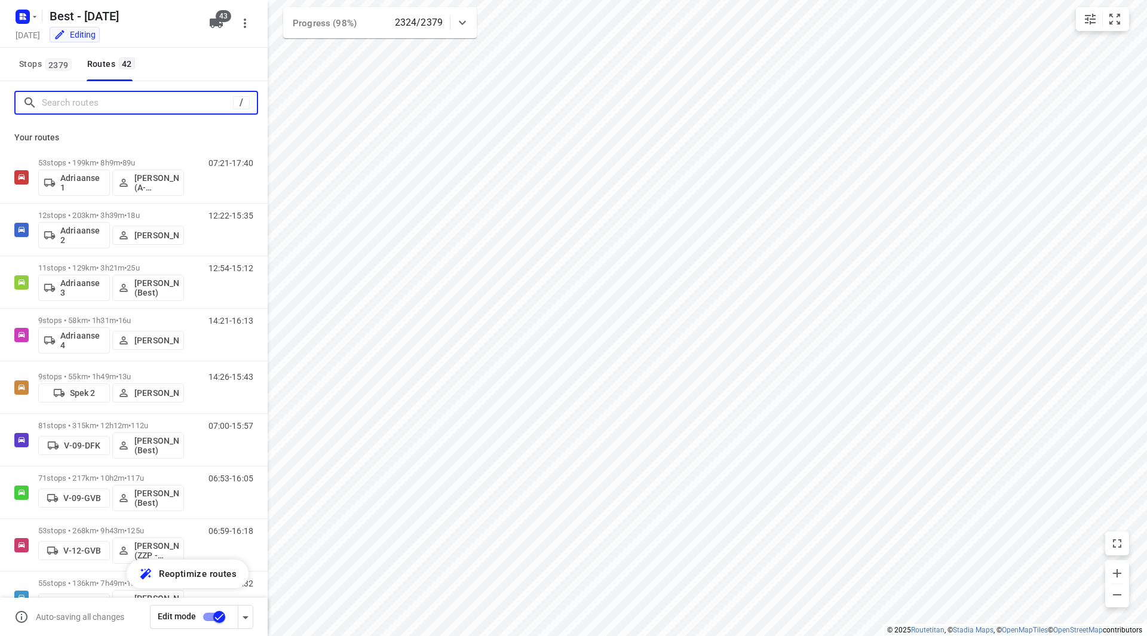
click at [109, 103] on input "Search routes" at bounding box center [137, 103] width 191 height 19
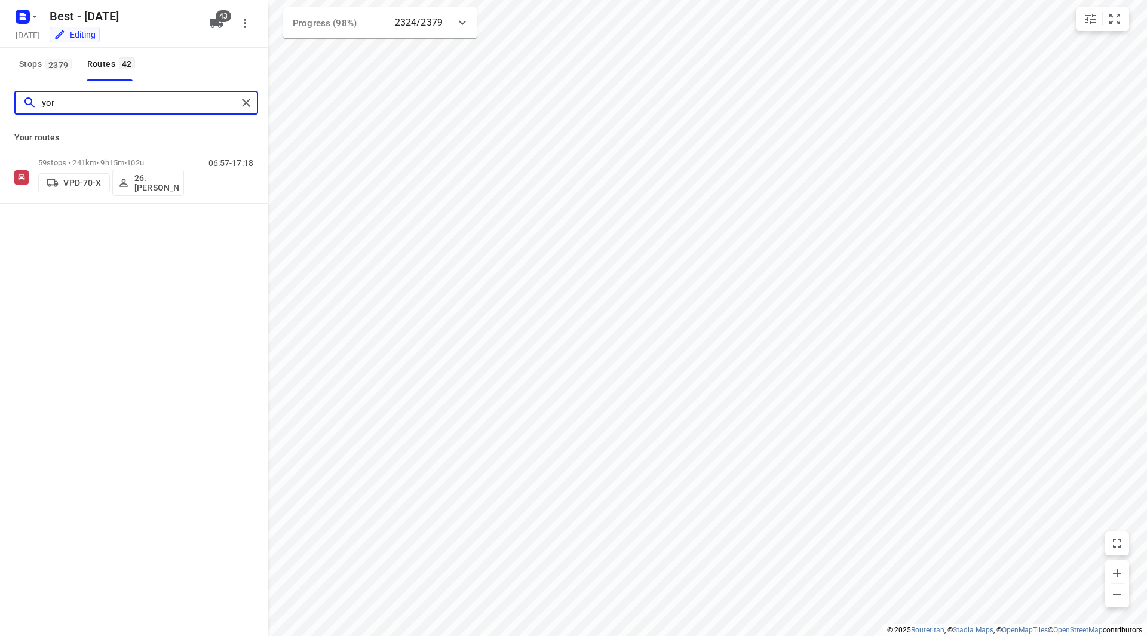
type input "yor"
click at [153, 149] on div "Your routes 59 stops • 241km • 9h15m • 102u VPD-70-X 26.[PERSON_NAME] 06:57-17:…" at bounding box center [134, 163] width 268 height 79
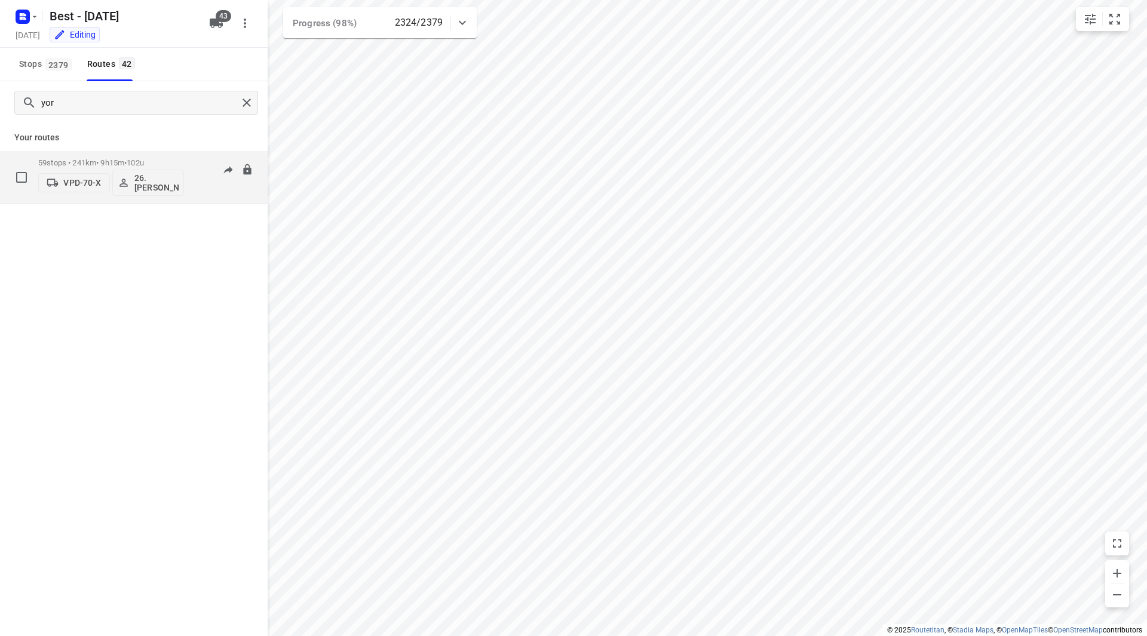
click at [151, 156] on div "59 stops • 241km • 9h15m • 102u VPD-70-X 26.[PERSON_NAME]" at bounding box center [111, 177] width 146 height 50
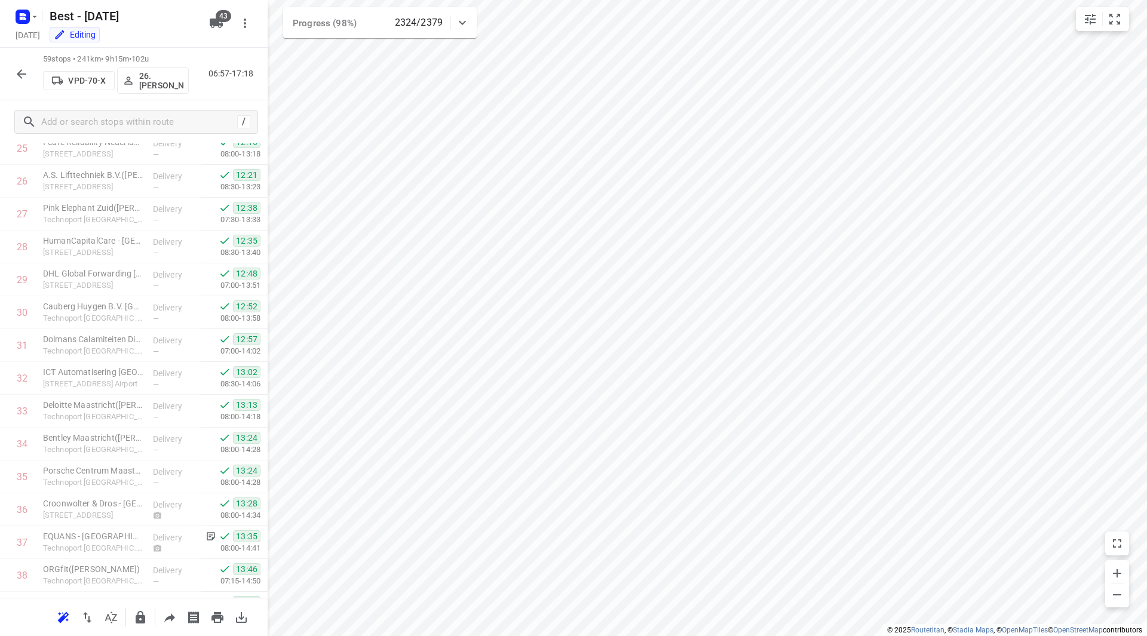
scroll to position [1576, 0]
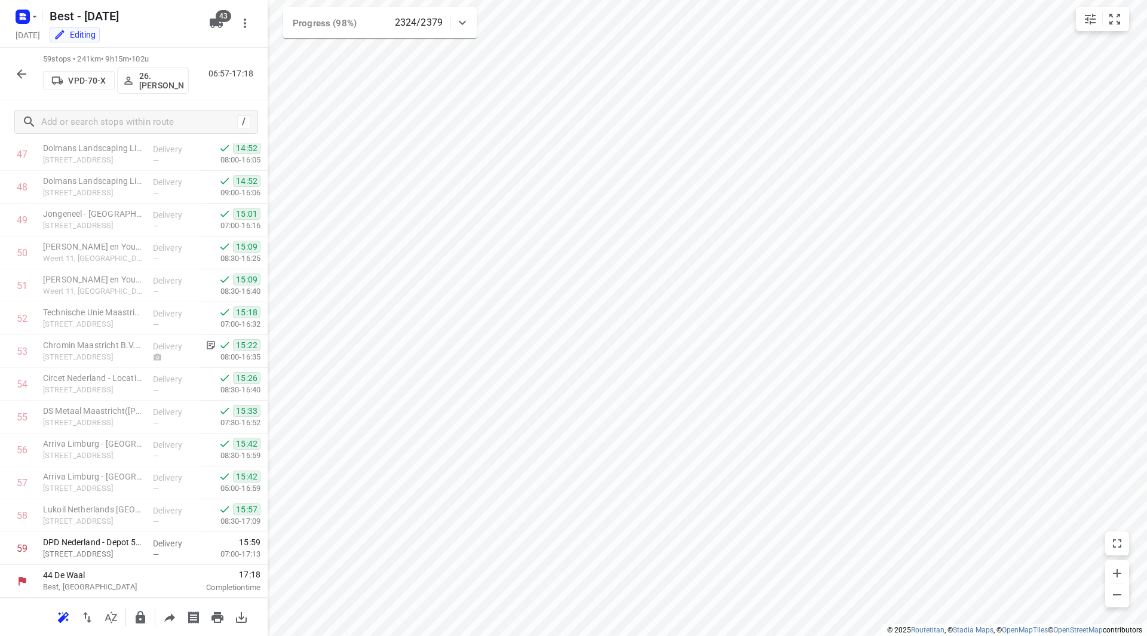
click at [14, 74] on icon "button" at bounding box center [21, 74] width 14 height 14
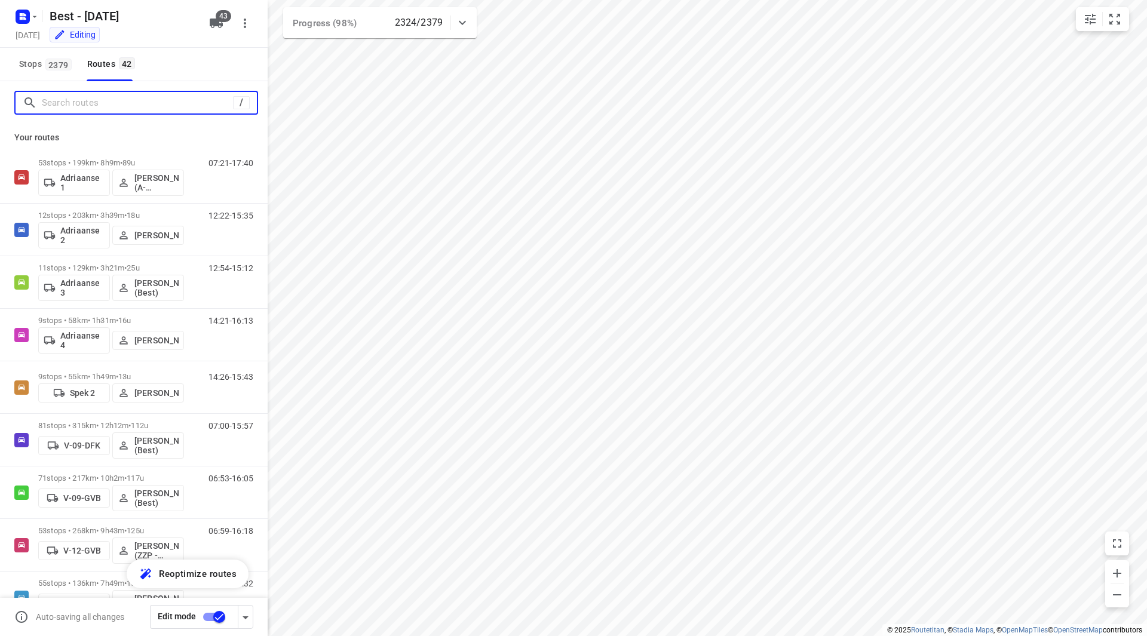
click at [87, 99] on input "Search routes" at bounding box center [137, 103] width 191 height 19
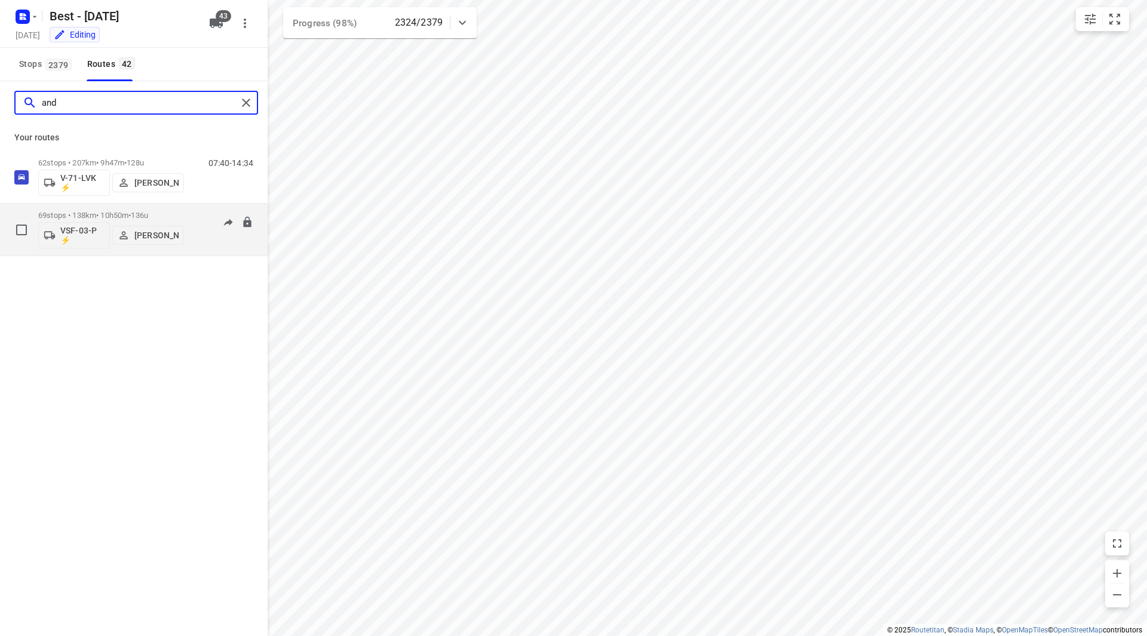
type input "and"
click at [156, 208] on div "69 stops • 138km • 10h50m • 136u VSF-03-P ⚡ [PERSON_NAME]" at bounding box center [111, 230] width 146 height 50
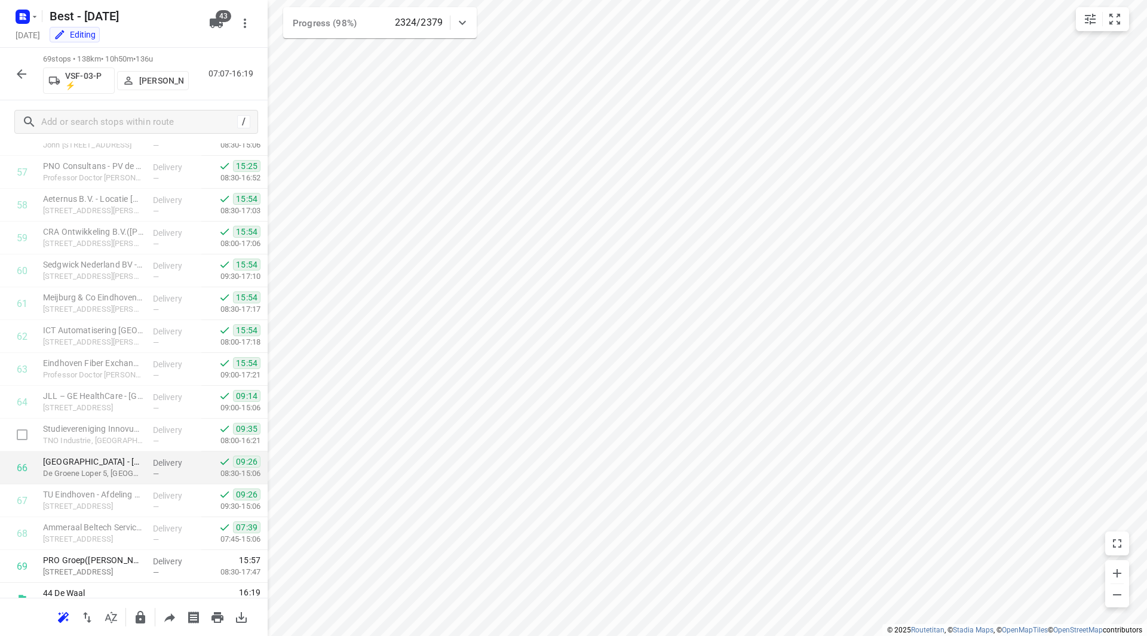
scroll to position [1905, 0]
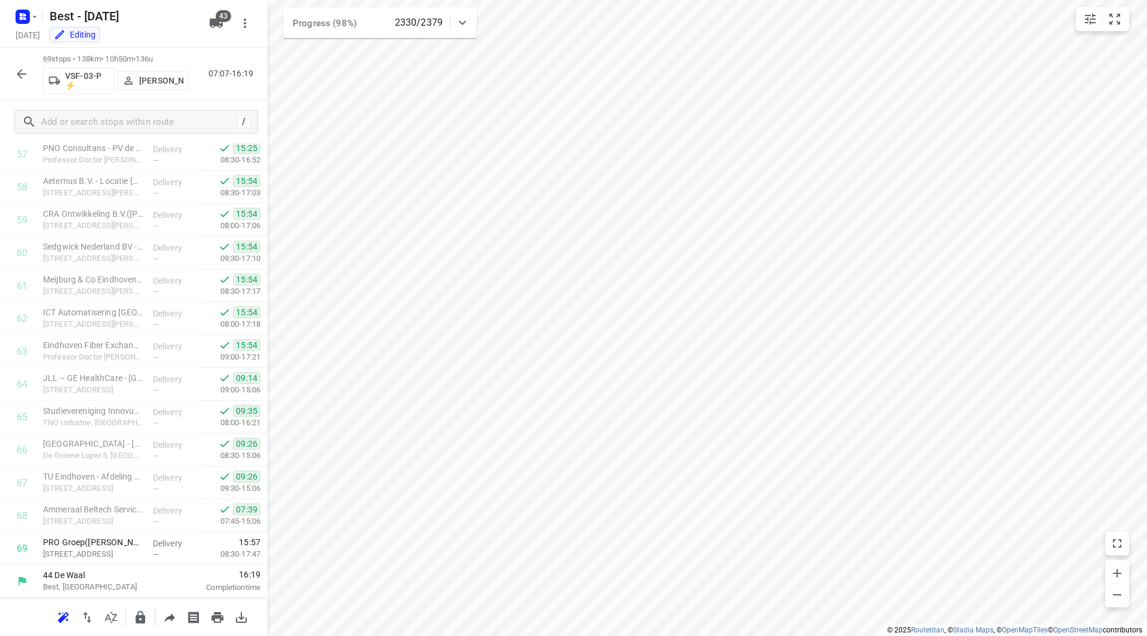
click at [22, 70] on icon "button" at bounding box center [21, 74] width 14 height 14
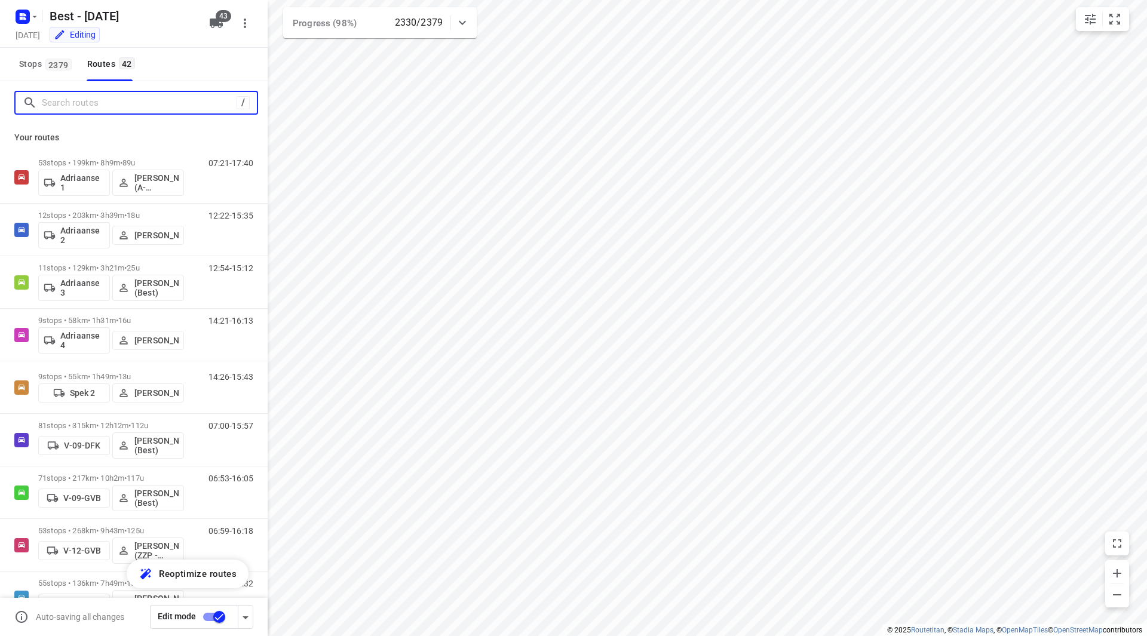
click at [103, 109] on input "Search routes" at bounding box center [139, 103] width 195 height 19
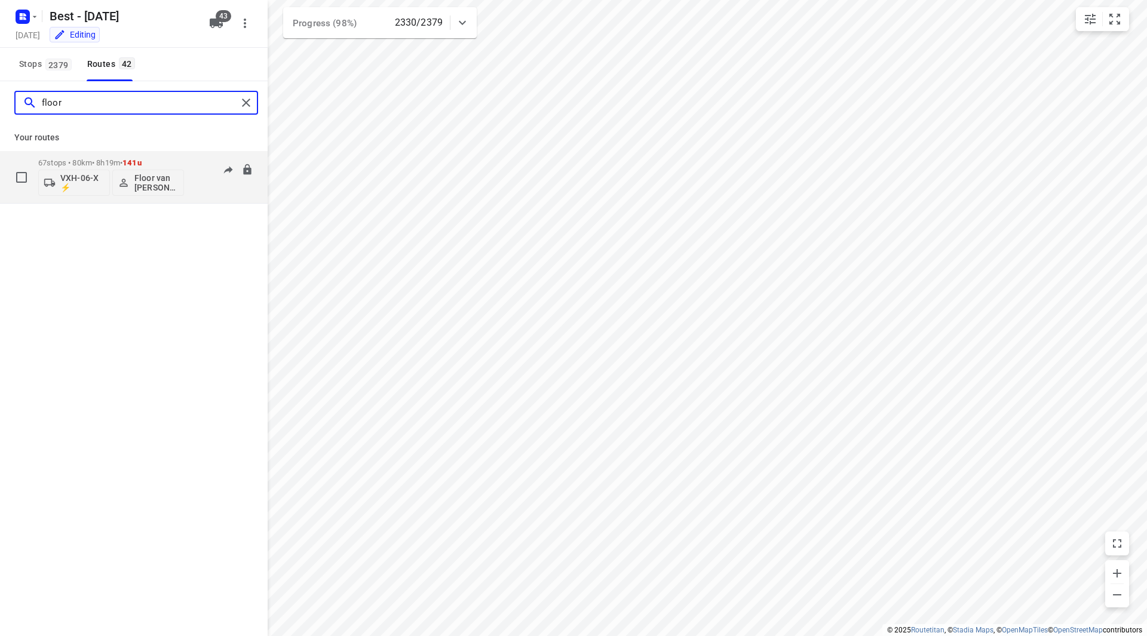
type input "floor"
click at [162, 156] on div "67 stops • 80km • 8h19m • 141u VXH-06-X ⚡ Floor van Donzel (Best)" at bounding box center [111, 177] width 146 height 50
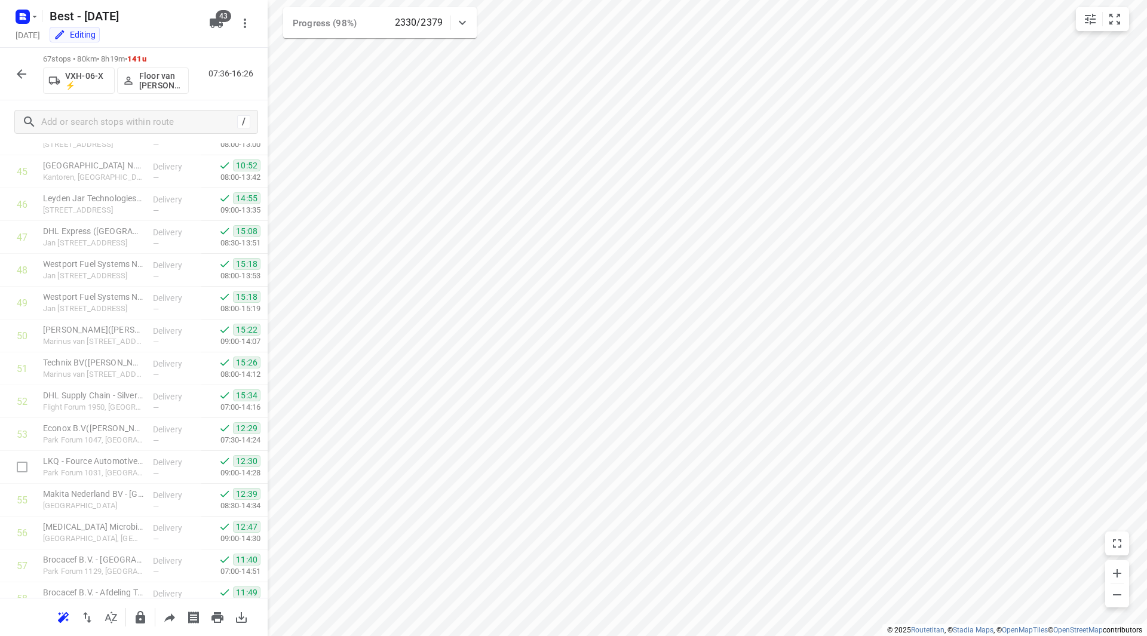
scroll to position [1839, 0]
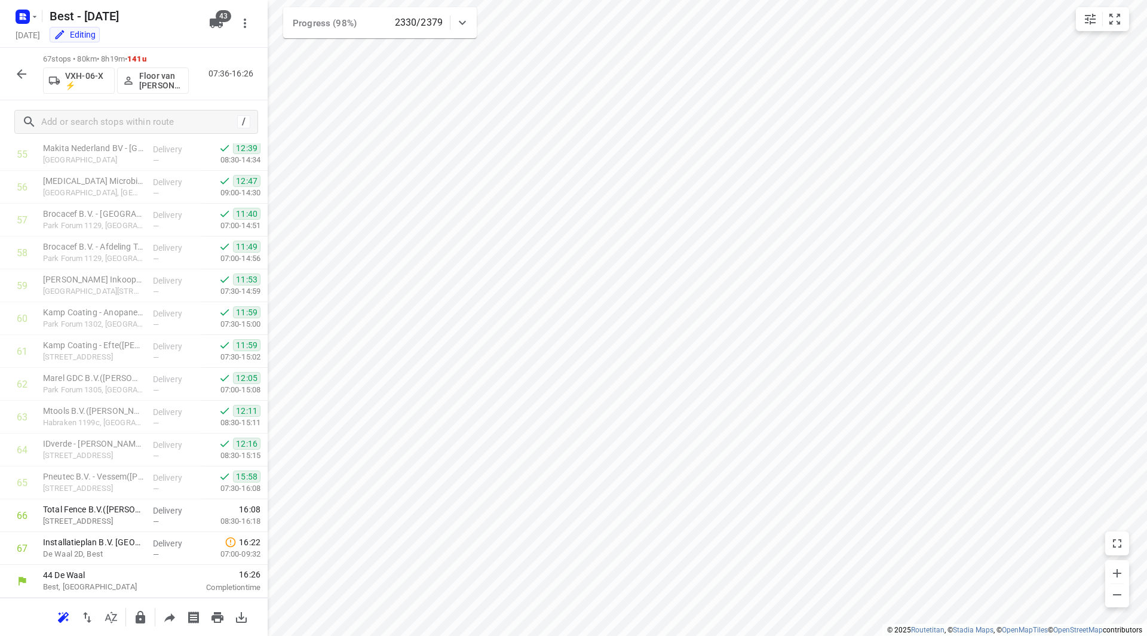
click at [19, 75] on icon "button" at bounding box center [22, 74] width 10 height 10
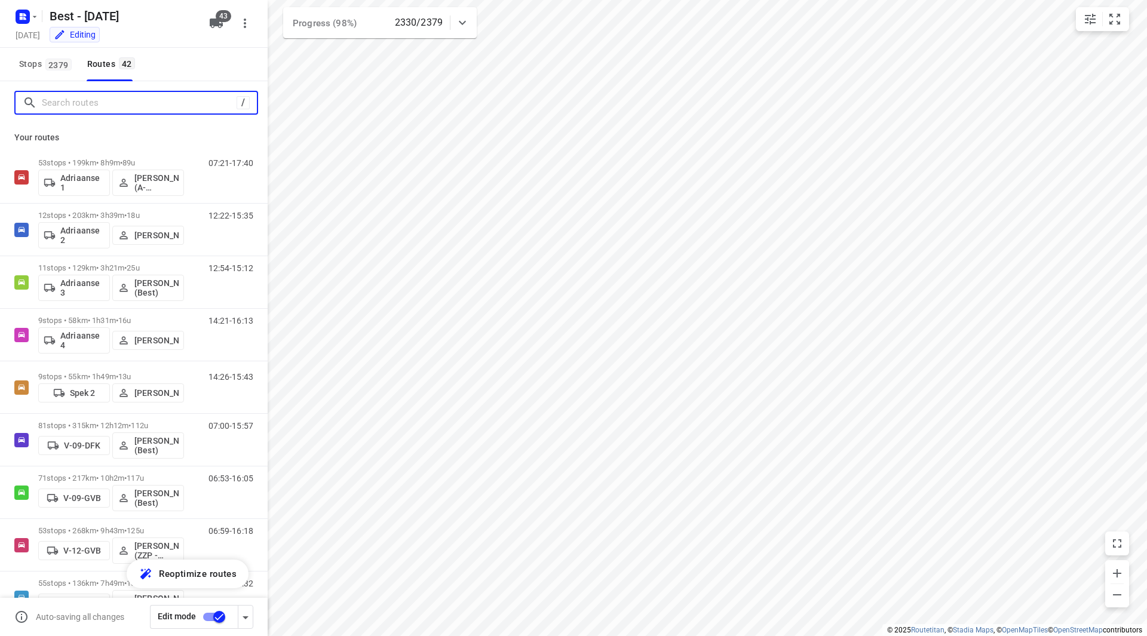
click at [101, 94] on input "Search routes" at bounding box center [139, 103] width 195 height 19
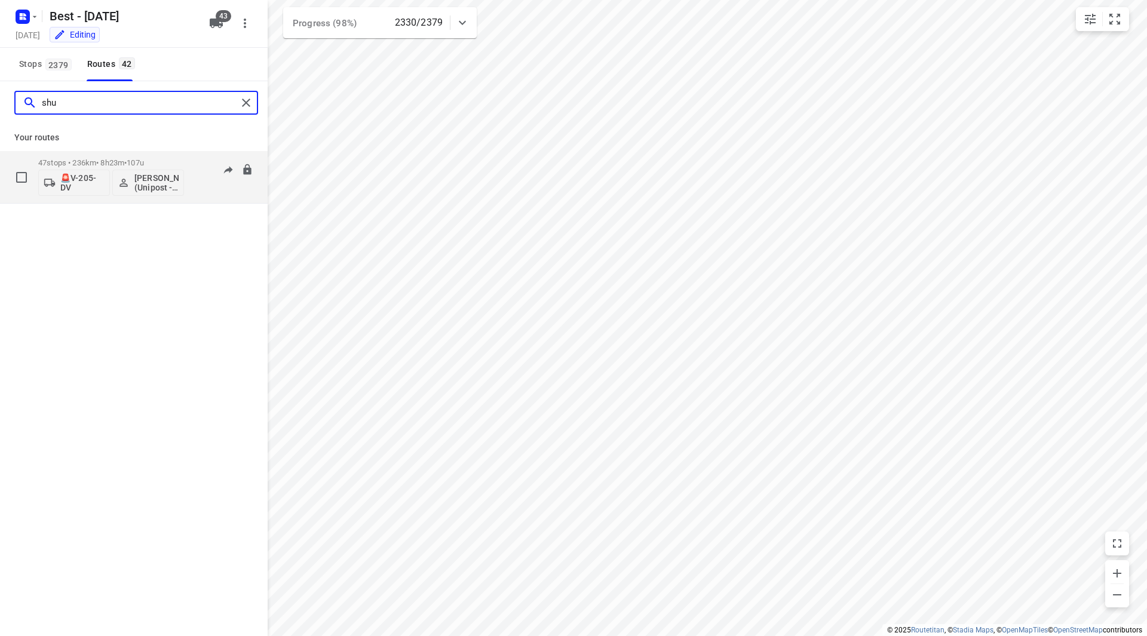
type input "shu"
click at [173, 162] on p "47 stops • 236km • 8h23m • 107u" at bounding box center [111, 162] width 146 height 9
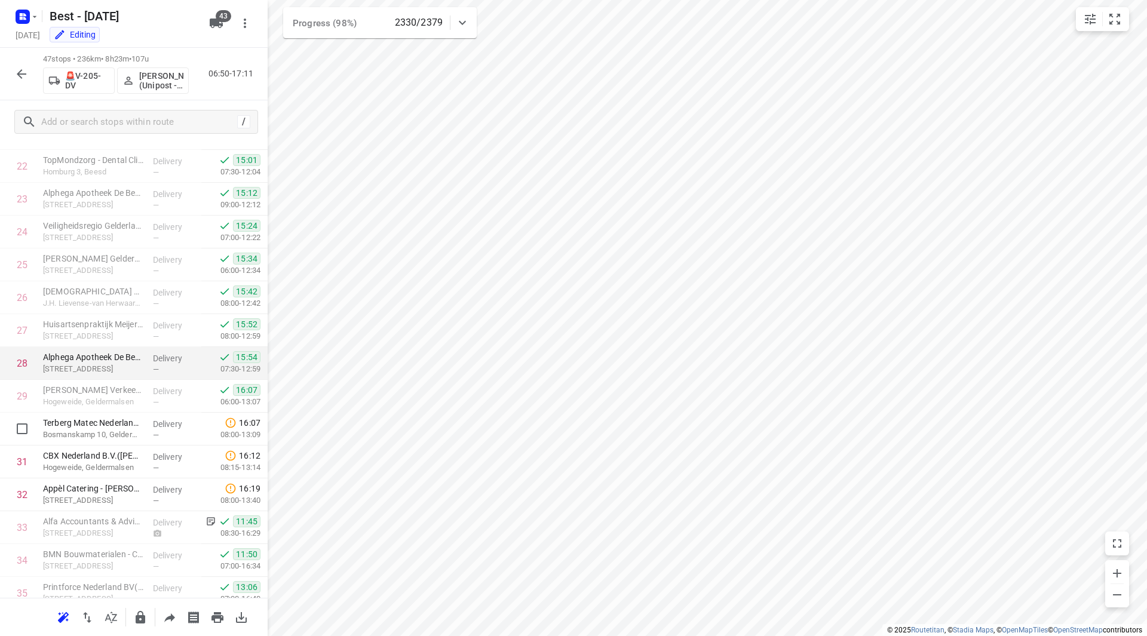
scroll to position [764, 0]
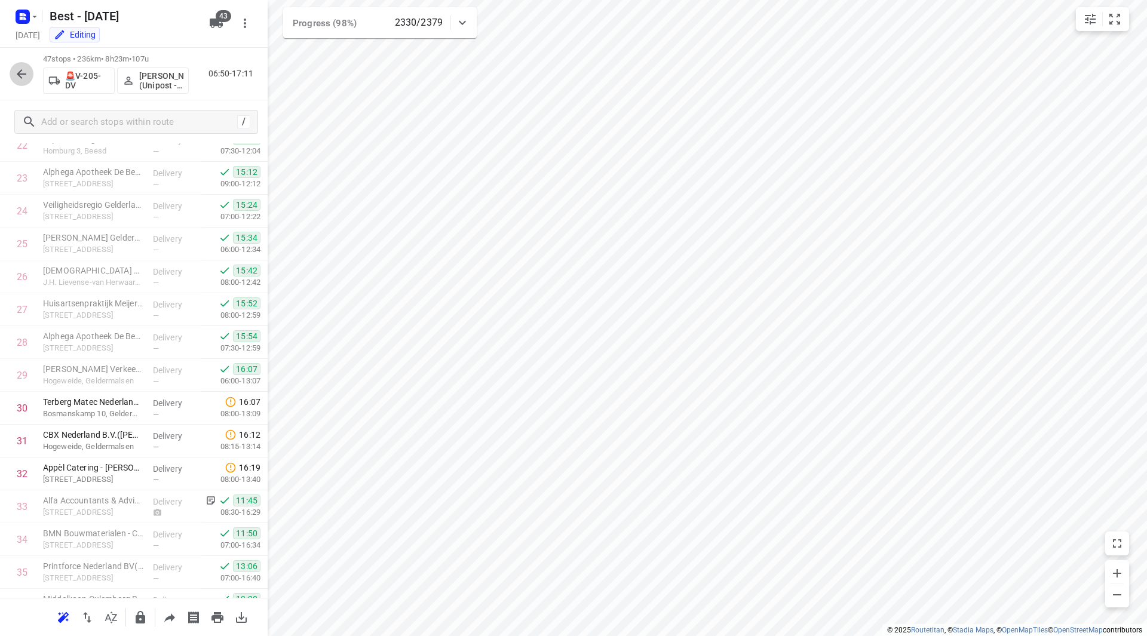
click at [13, 72] on button "button" at bounding box center [22, 74] width 24 height 24
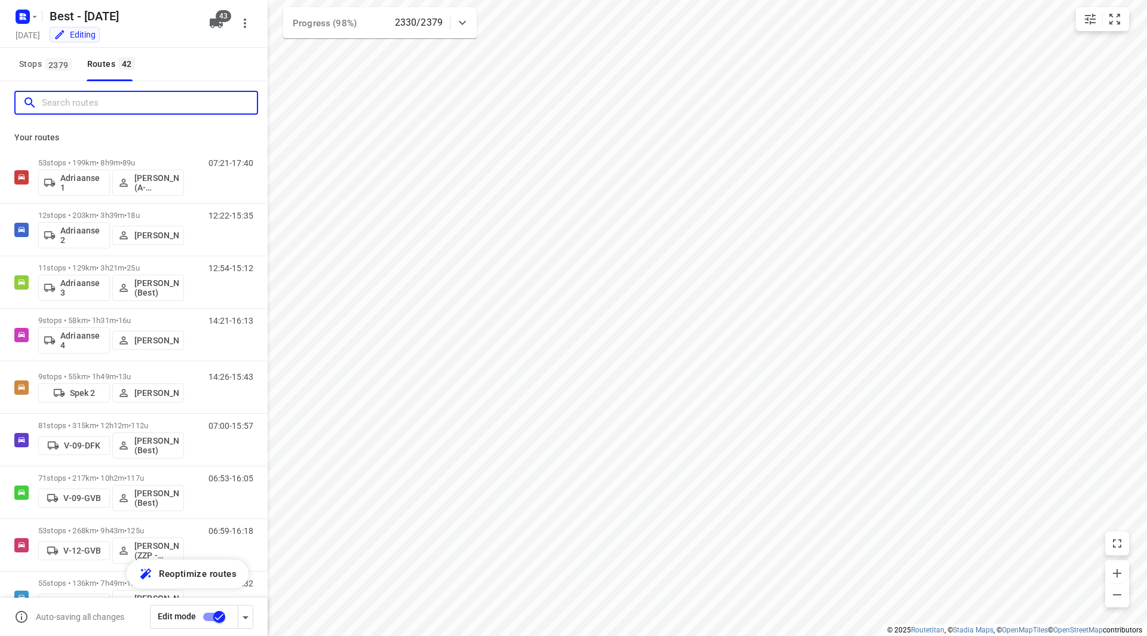
click at [79, 99] on input "Search routes" at bounding box center [149, 103] width 215 height 19
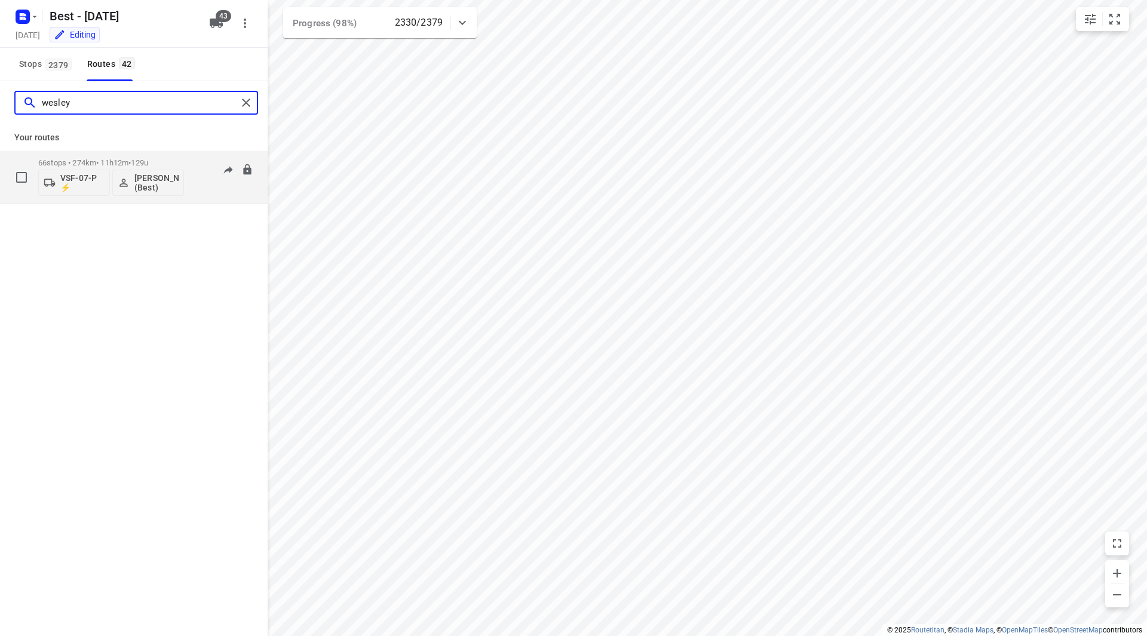
type input "wesley"
click at [168, 162] on p "66 stops • 274km • 11h12m • 129u" at bounding box center [111, 162] width 146 height 9
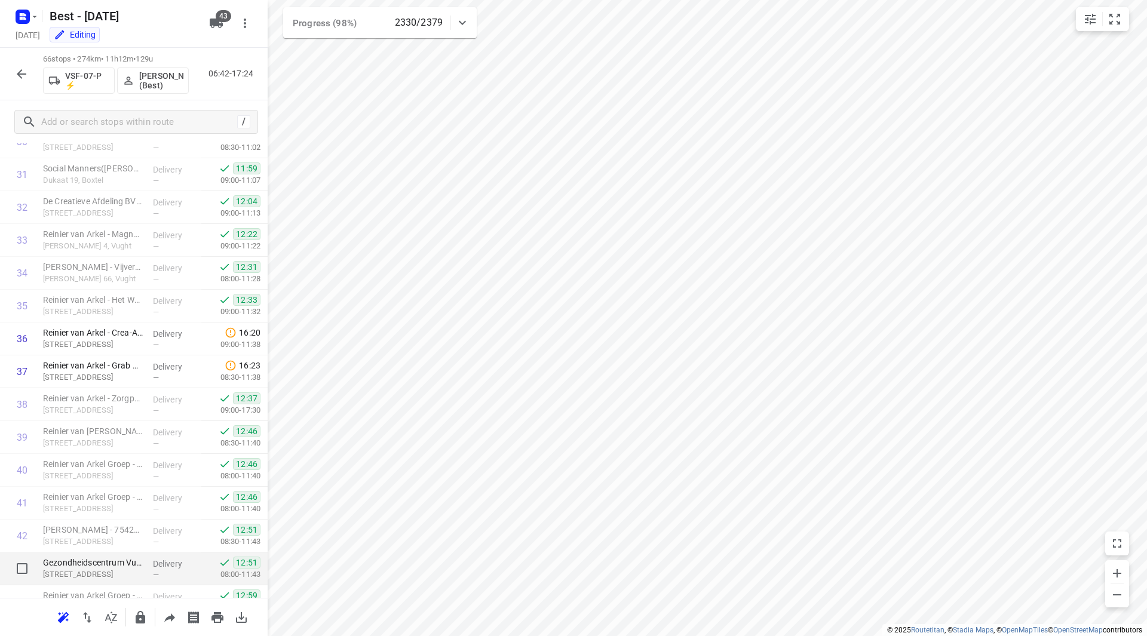
scroll to position [1030, 0]
click at [12, 69] on button "button" at bounding box center [22, 74] width 24 height 24
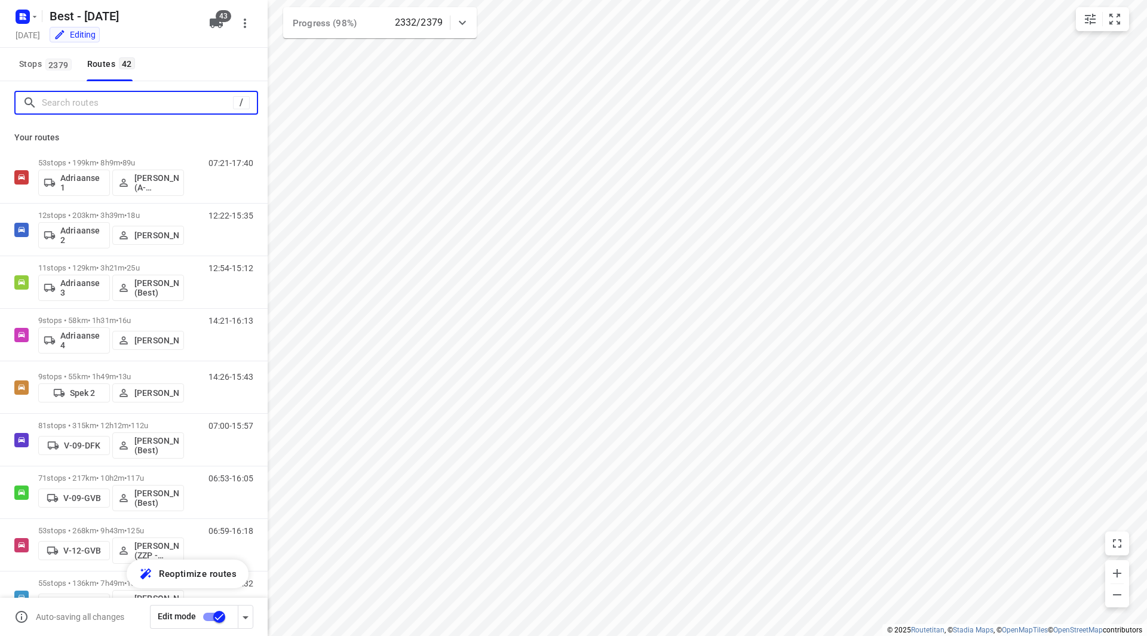
click at [80, 106] on input "Search routes" at bounding box center [137, 103] width 191 height 19
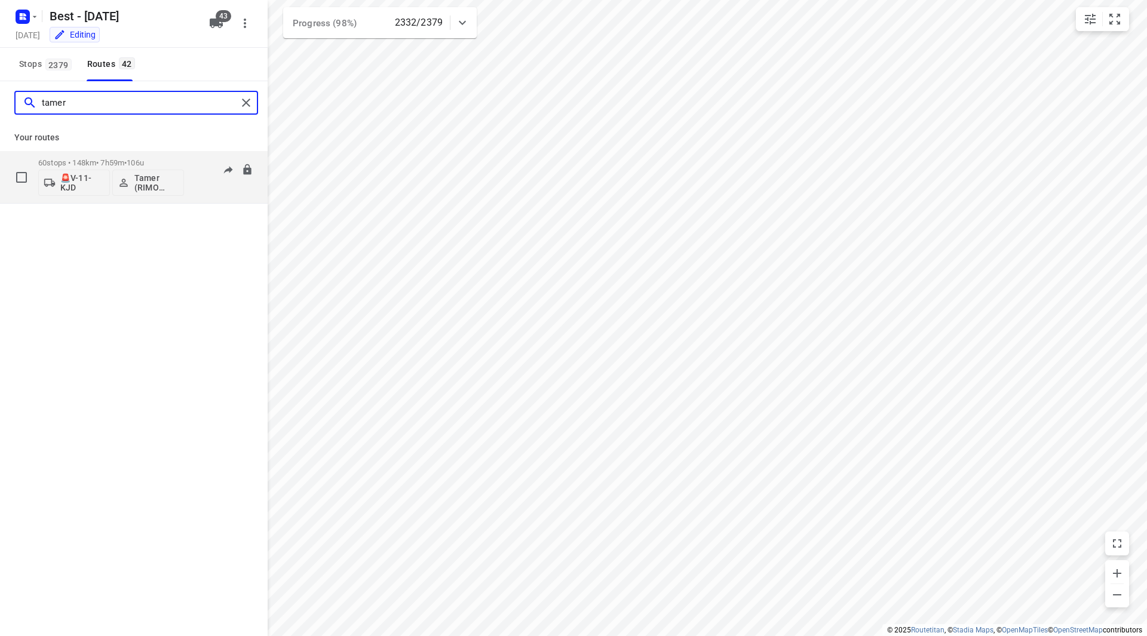
type input "tamer"
click at [169, 161] on p "60 stops • 148km • 7h59m • 106u" at bounding box center [111, 162] width 146 height 9
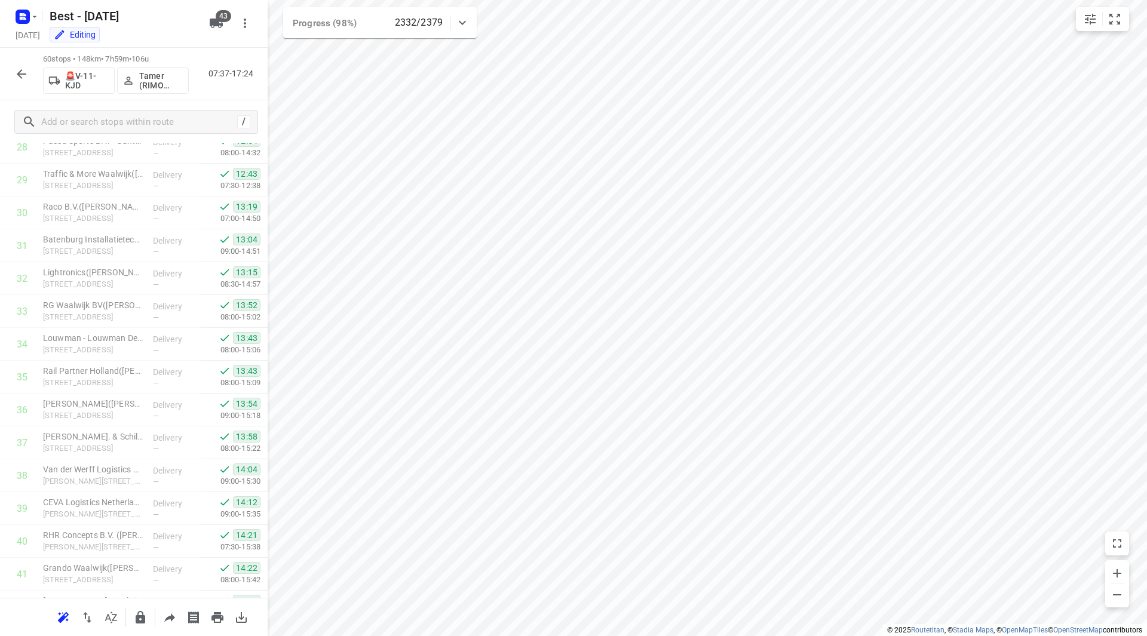
scroll to position [1609, 0]
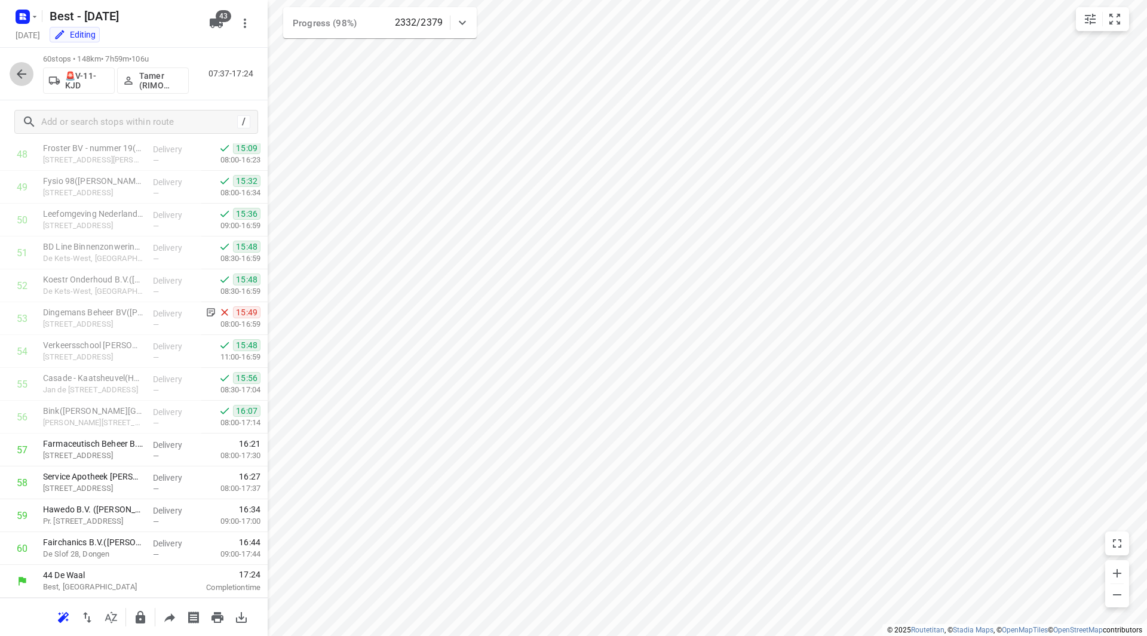
click at [12, 67] on button "button" at bounding box center [22, 74] width 24 height 24
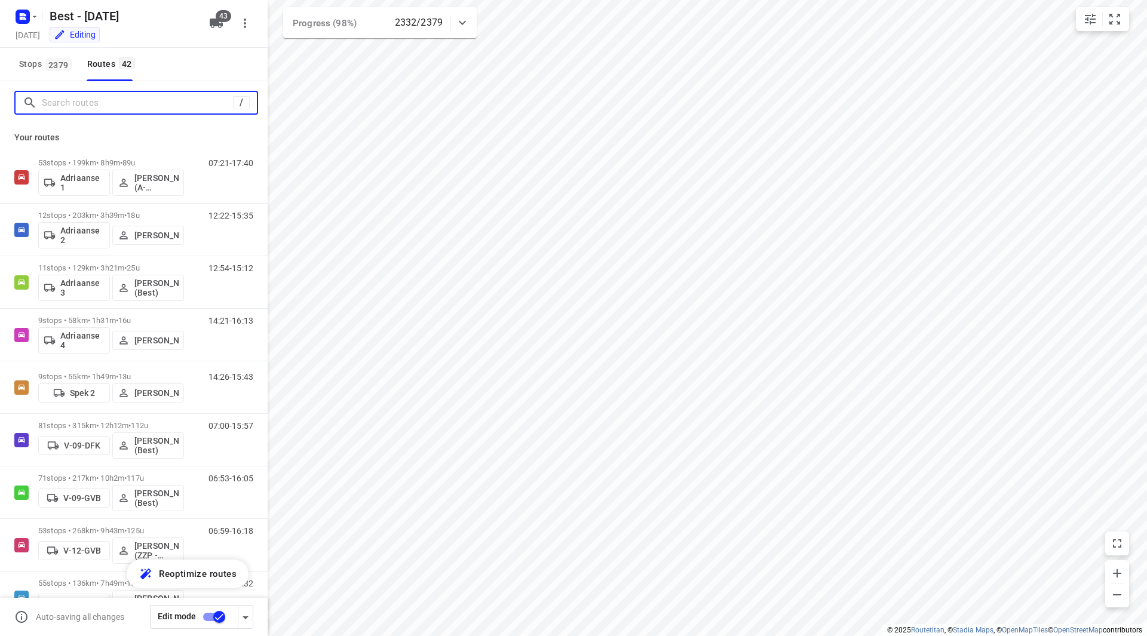
click at [69, 110] on input "Search routes" at bounding box center [137, 103] width 191 height 19
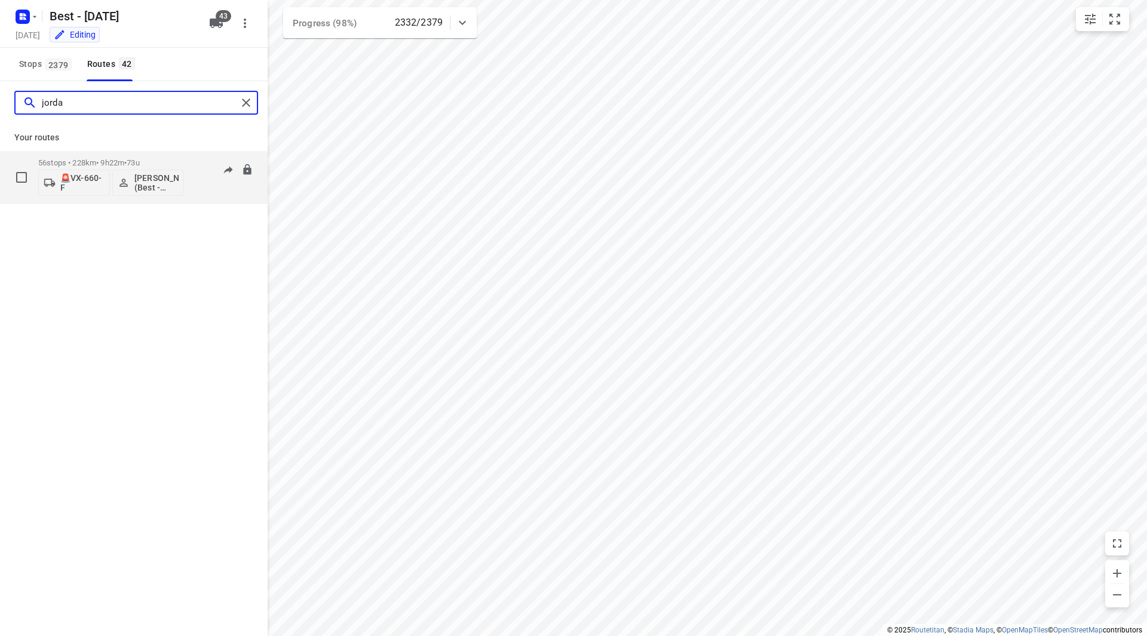
type input "jorda"
click at [174, 166] on p "56 stops • 228km • 9h22m • 73u" at bounding box center [111, 162] width 146 height 9
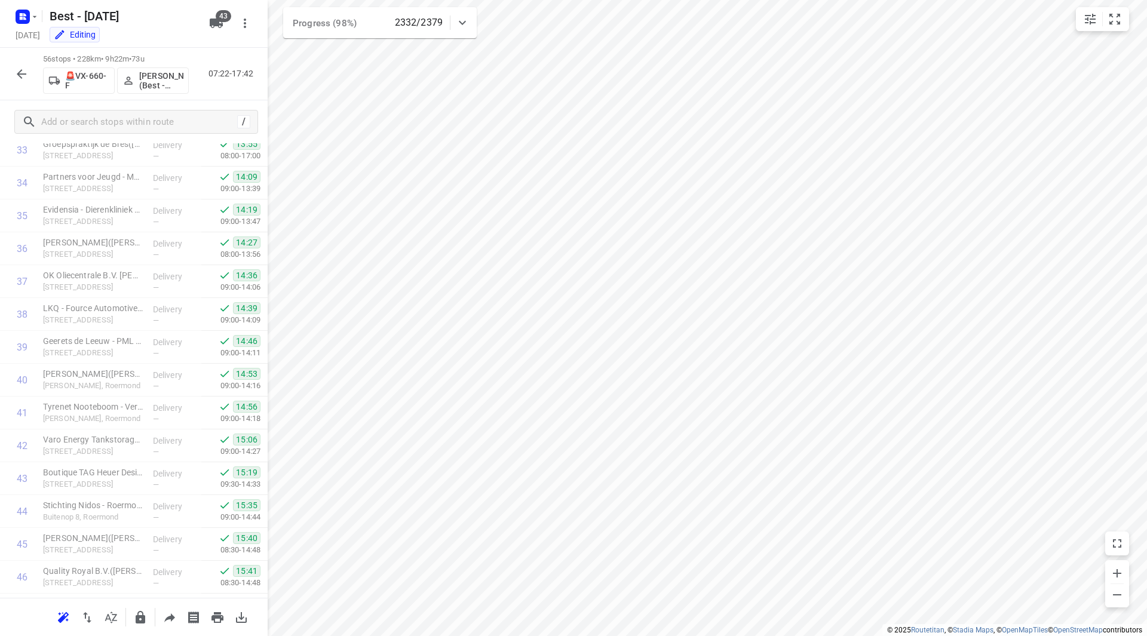
scroll to position [1478, 0]
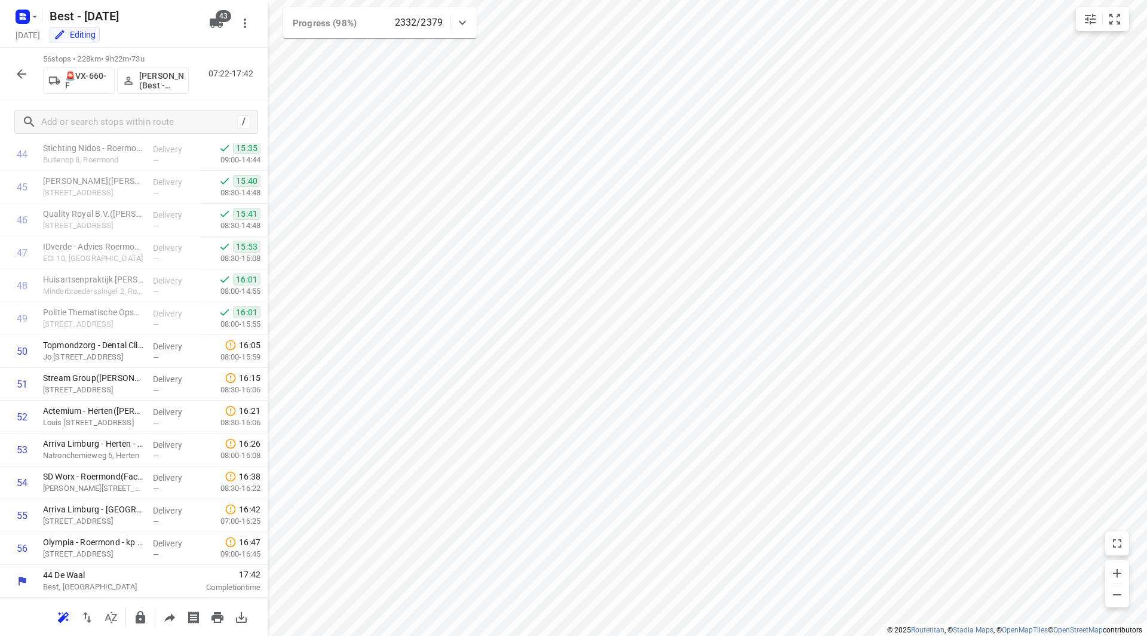
click at [13, 67] on button "button" at bounding box center [22, 74] width 24 height 24
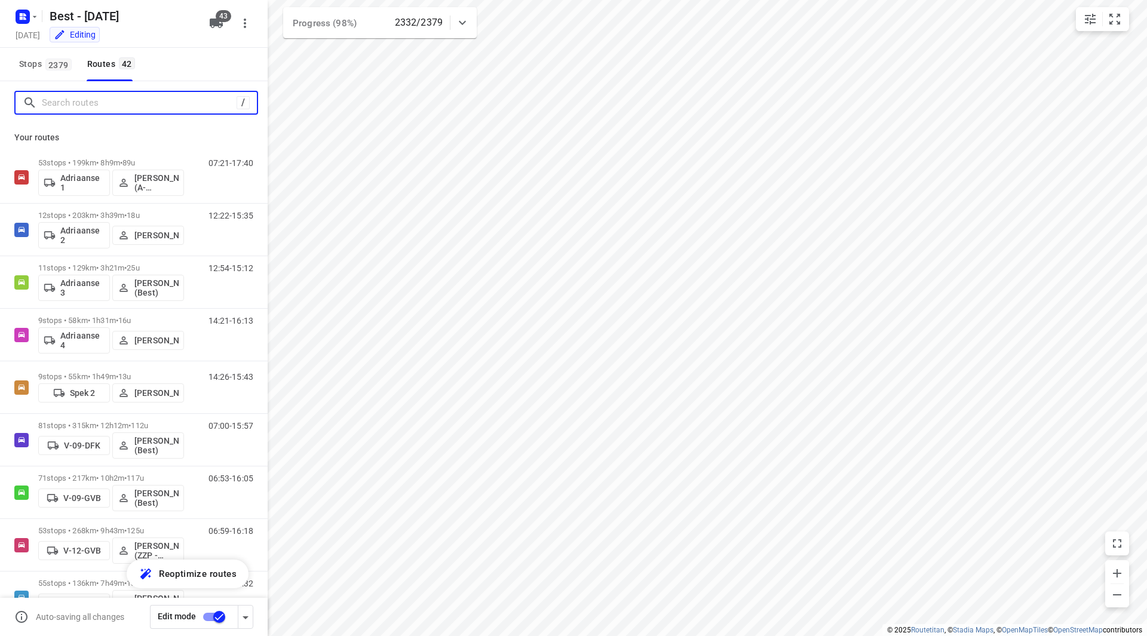
click at [182, 110] on input "Search routes" at bounding box center [139, 103] width 195 height 19
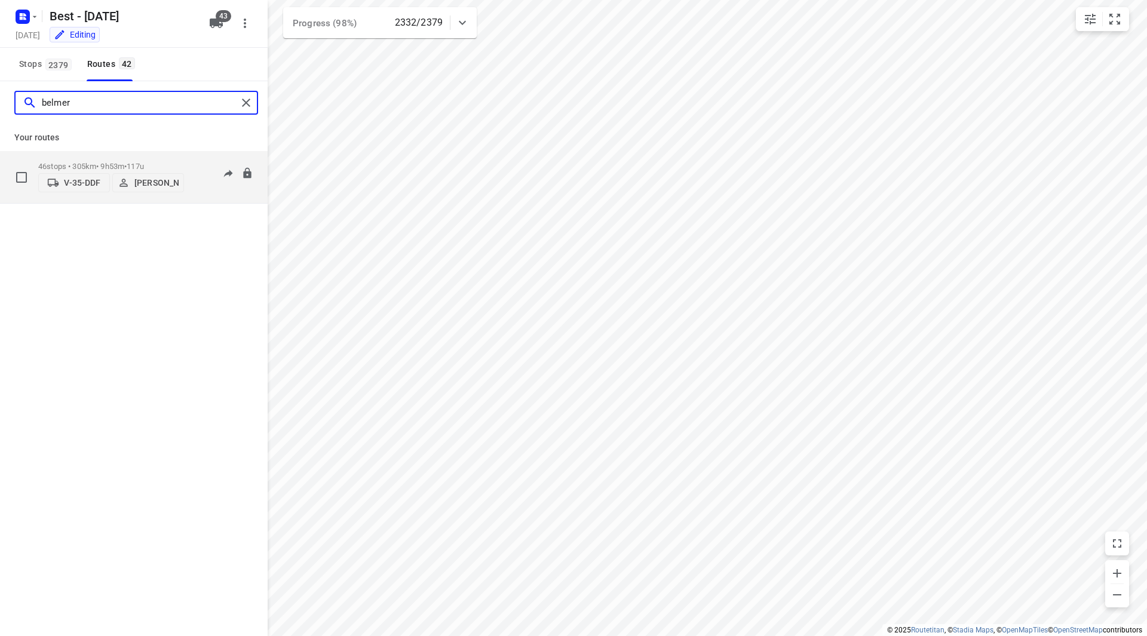
type input "belmer"
click at [166, 156] on div "46 stops • 305km • 9h53m • 117u V-35-DDF [PERSON_NAME]" at bounding box center [111, 177] width 146 height 42
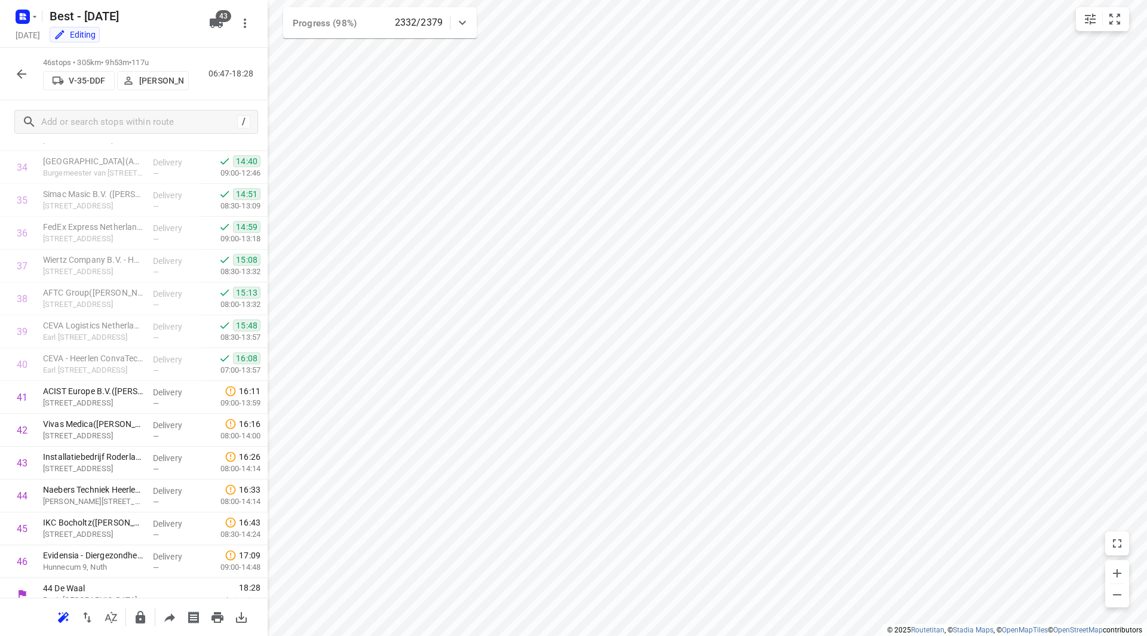
scroll to position [1149, 0]
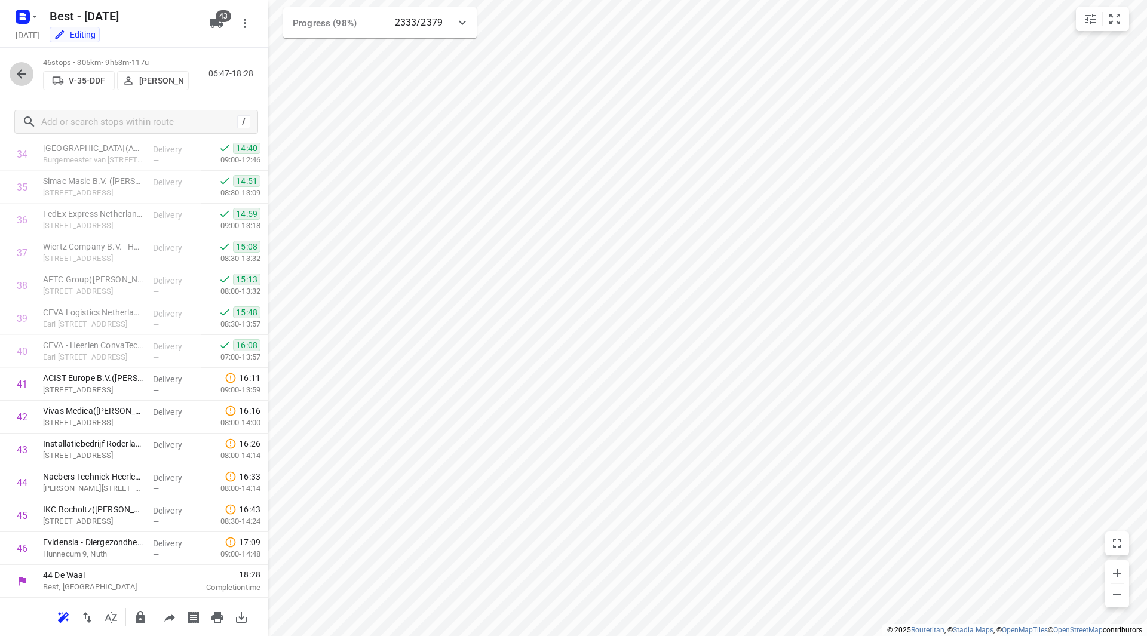
click at [20, 72] on icon "button" at bounding box center [21, 74] width 14 height 14
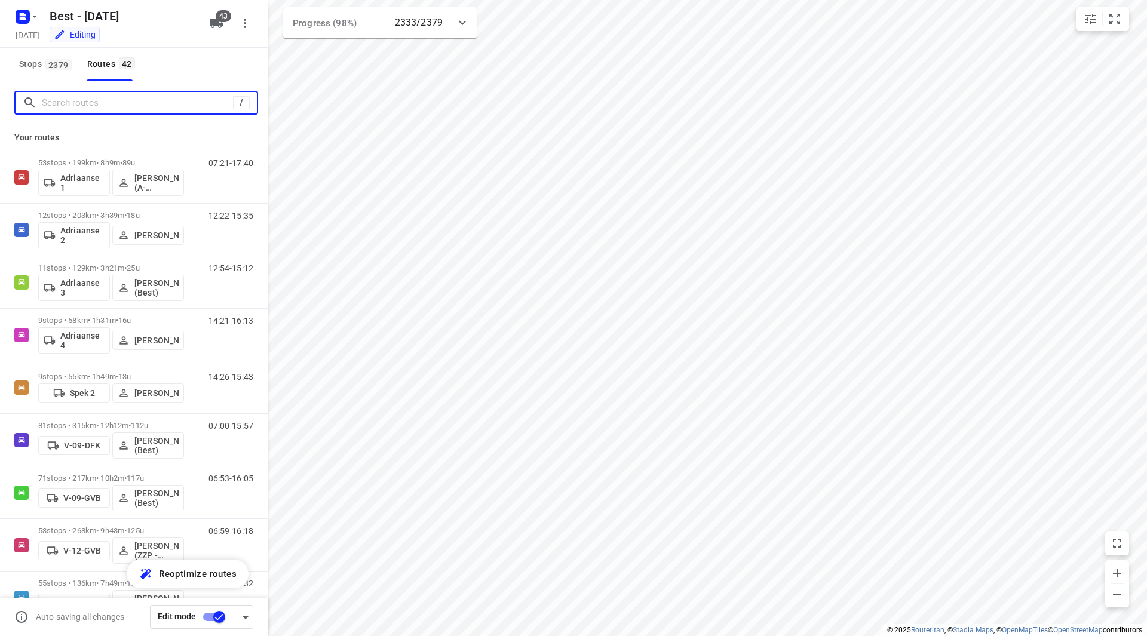
click at [121, 109] on input "Search routes" at bounding box center [137, 103] width 191 height 19
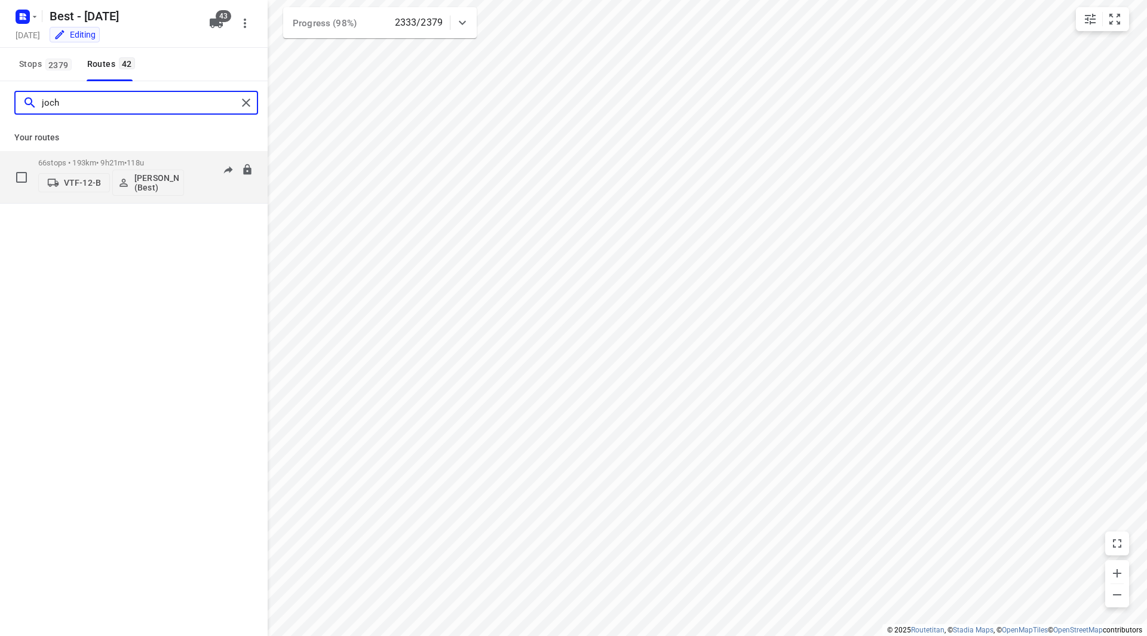
type input "joch"
click at [163, 160] on p "66 stops • 193km • 9h21m • 118u" at bounding box center [111, 162] width 146 height 9
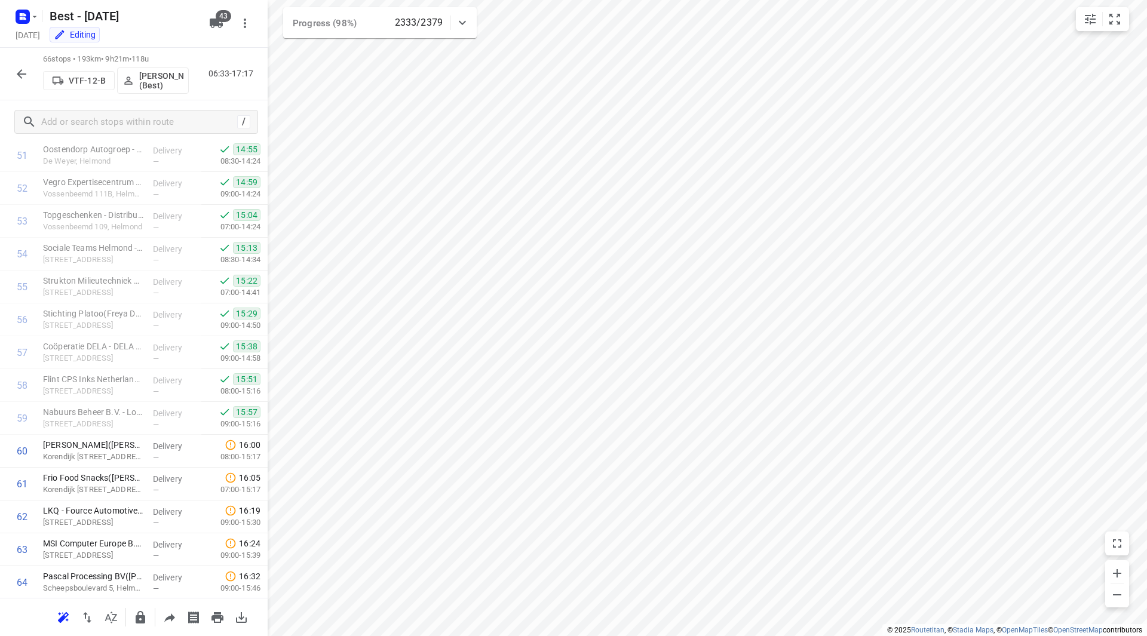
scroll to position [1806, 0]
click at [18, 70] on icon "button" at bounding box center [21, 74] width 14 height 14
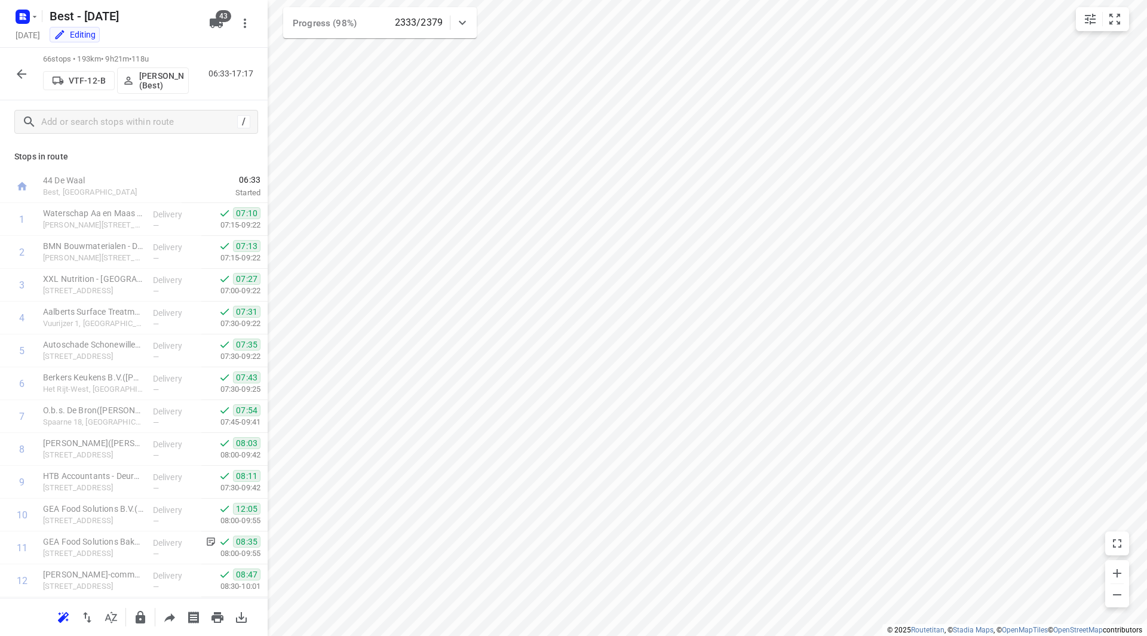
click at [27, 74] on icon "button" at bounding box center [21, 74] width 14 height 14
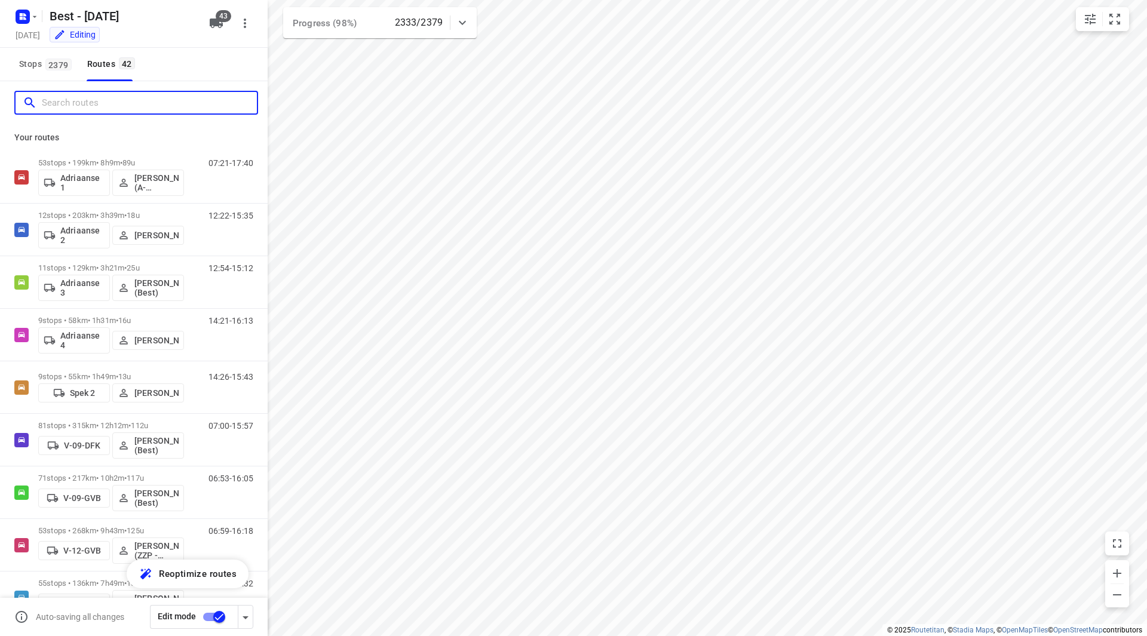
click at [92, 108] on input "Search routes" at bounding box center [149, 103] width 215 height 19
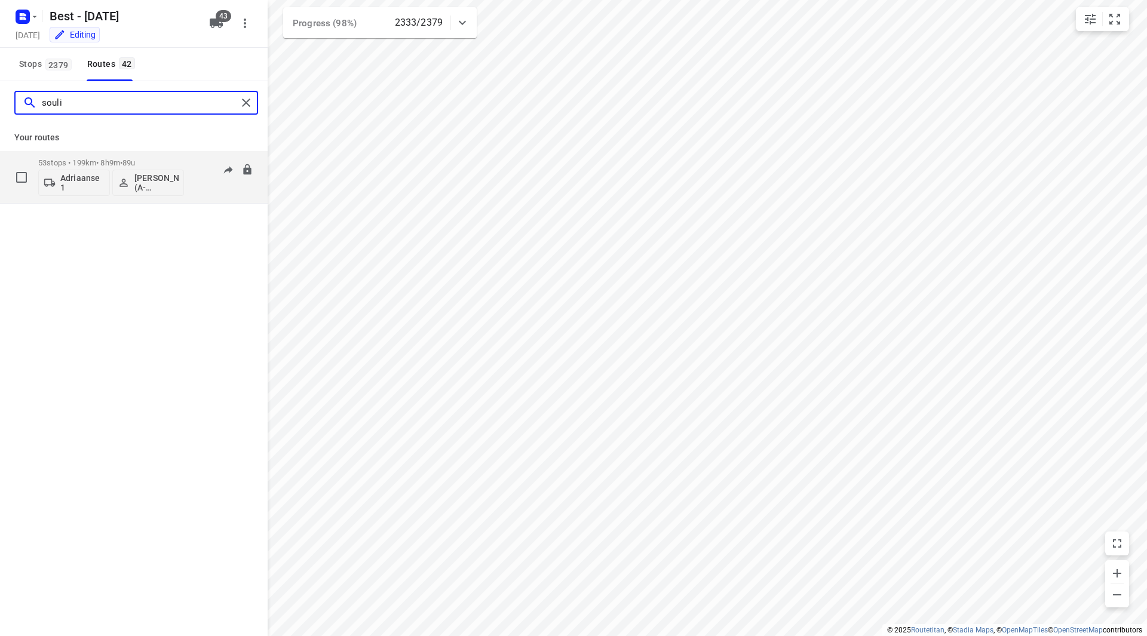
type input "souli"
click at [165, 159] on p "53 stops • 199km • 8h9m • 89u" at bounding box center [111, 162] width 146 height 9
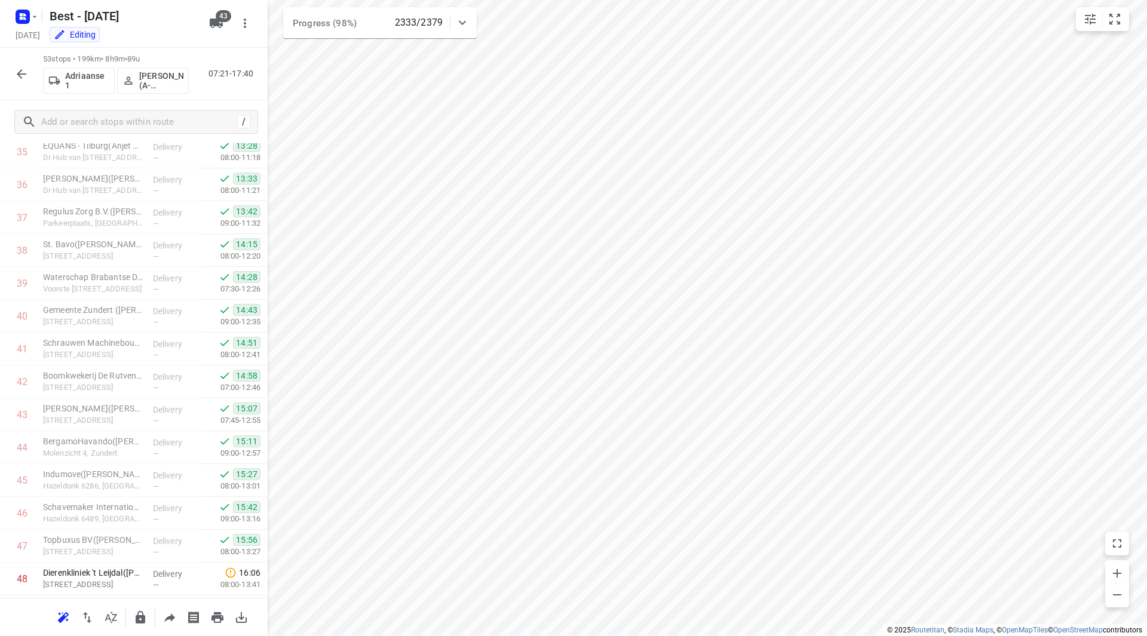
scroll to position [1379, 0]
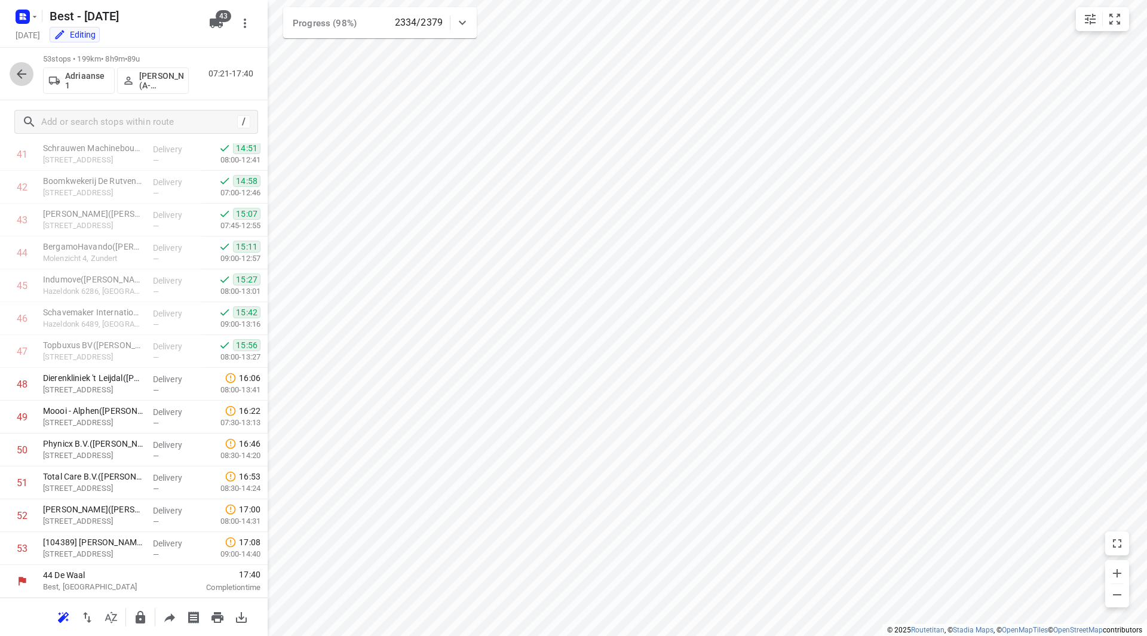
click at [27, 76] on icon "button" at bounding box center [21, 74] width 14 height 14
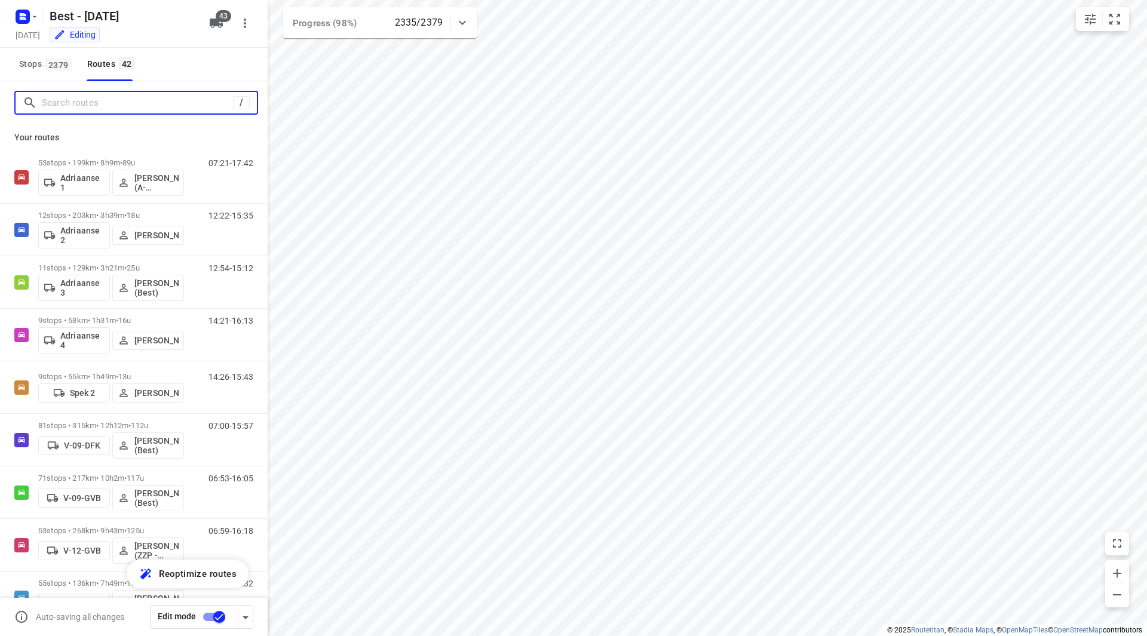
click at [136, 109] on input "Search routes" at bounding box center [137, 103] width 191 height 19
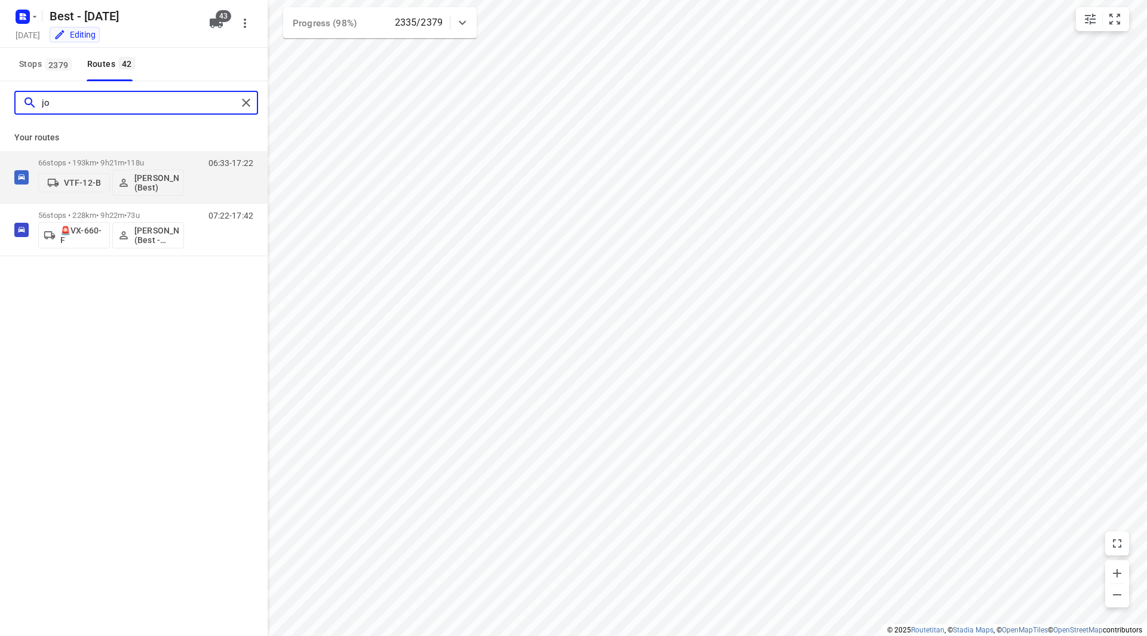
type input "j"
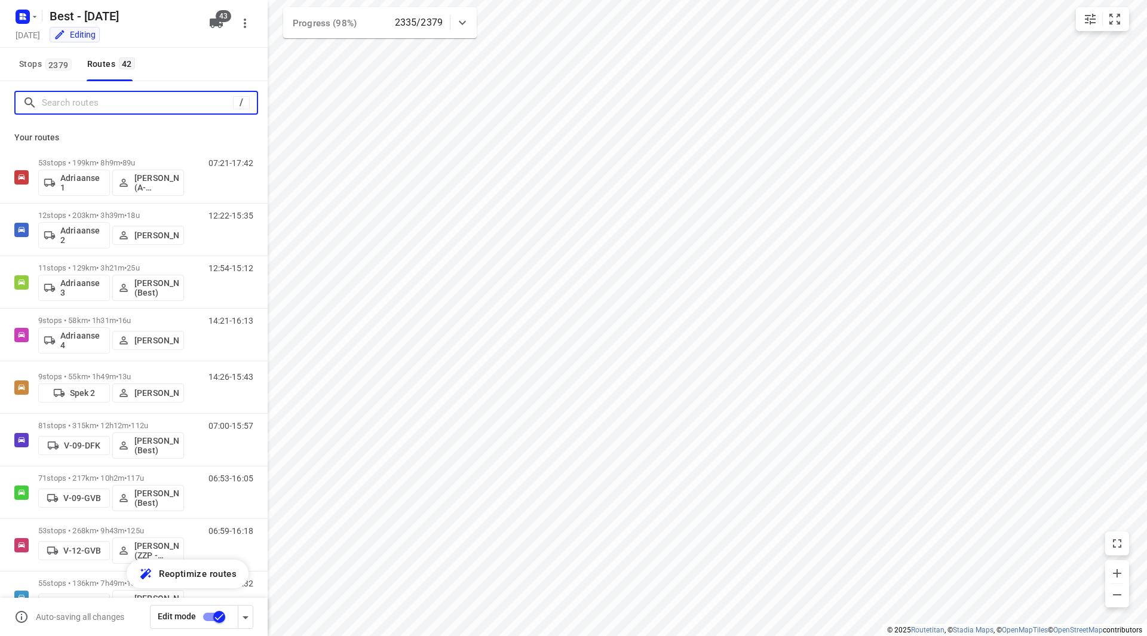
click at [91, 101] on input "Search routes" at bounding box center [137, 103] width 191 height 19
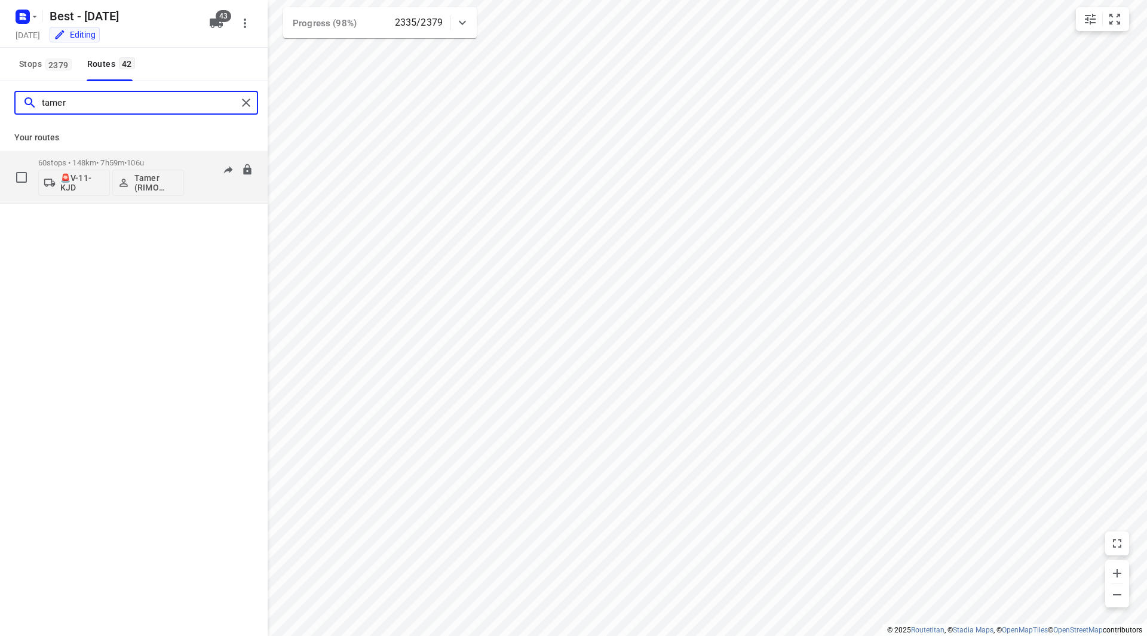
type input "tamer"
click at [161, 159] on p "60 stops • 148km • 7h59m • 106u" at bounding box center [111, 162] width 146 height 9
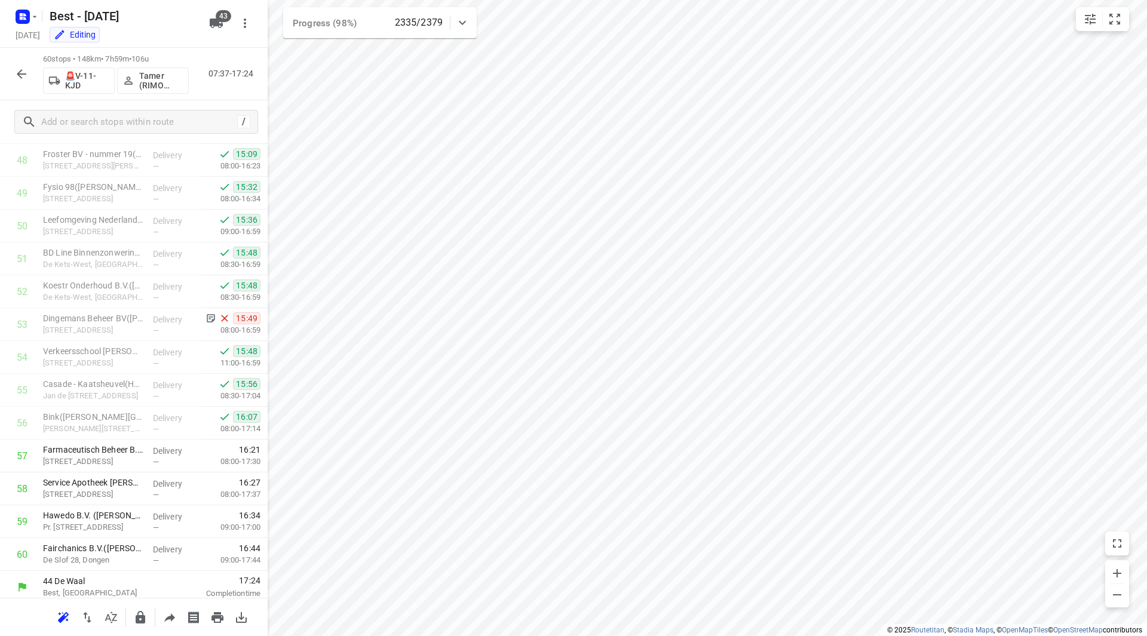
scroll to position [1609, 0]
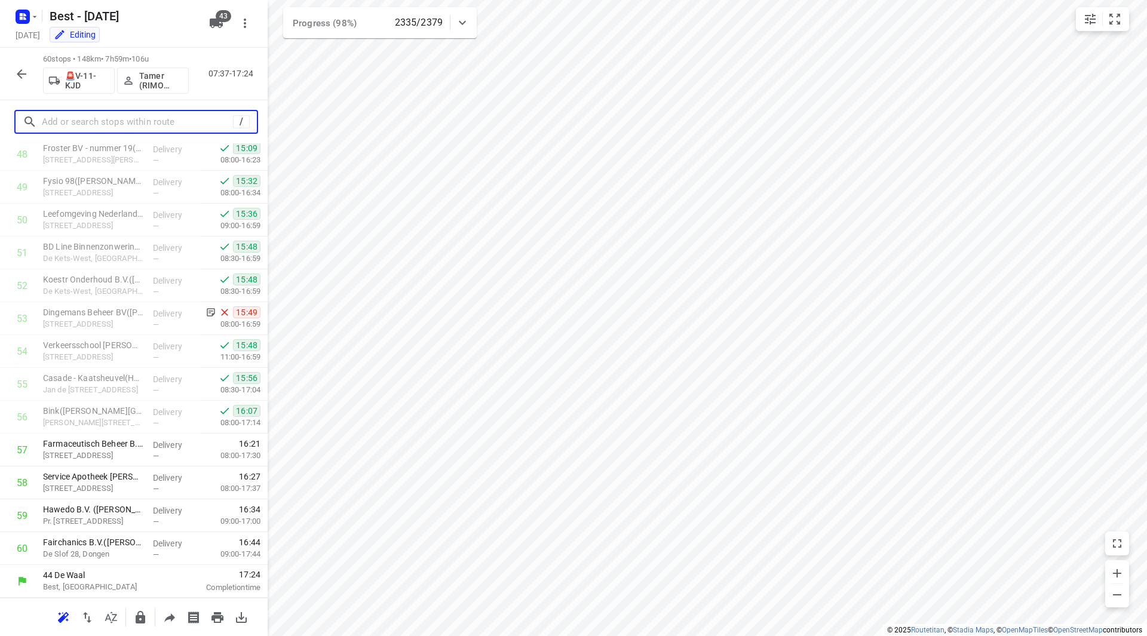
click at [77, 114] on input "text" at bounding box center [137, 122] width 191 height 19
click at [27, 75] on icon "button" at bounding box center [21, 74] width 14 height 14
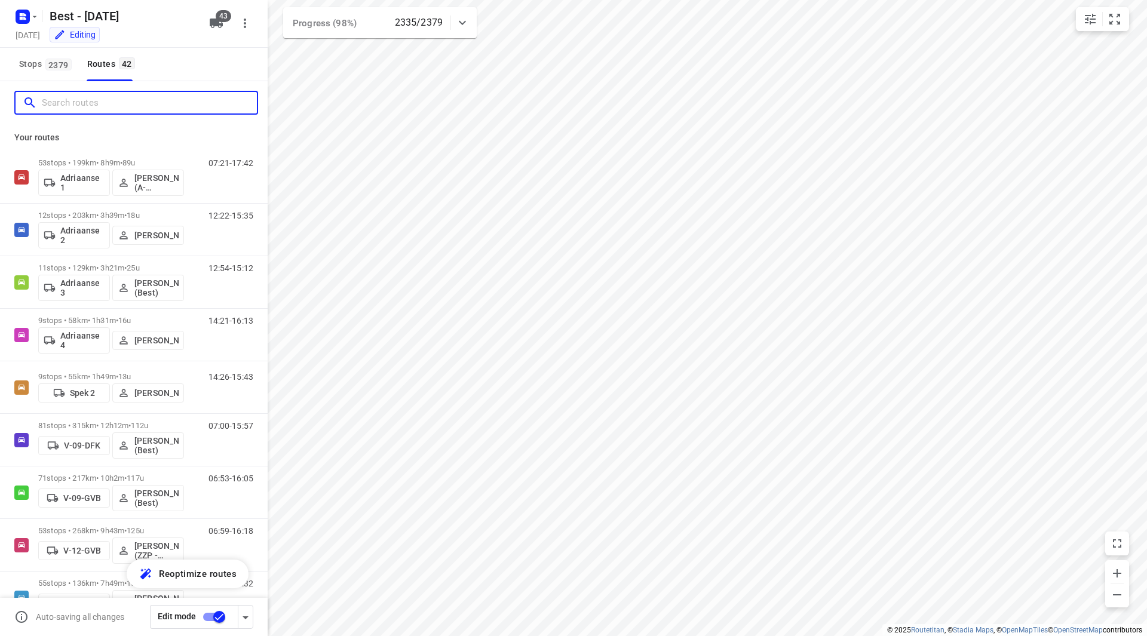
click at [86, 102] on input "Search routes" at bounding box center [149, 103] width 215 height 19
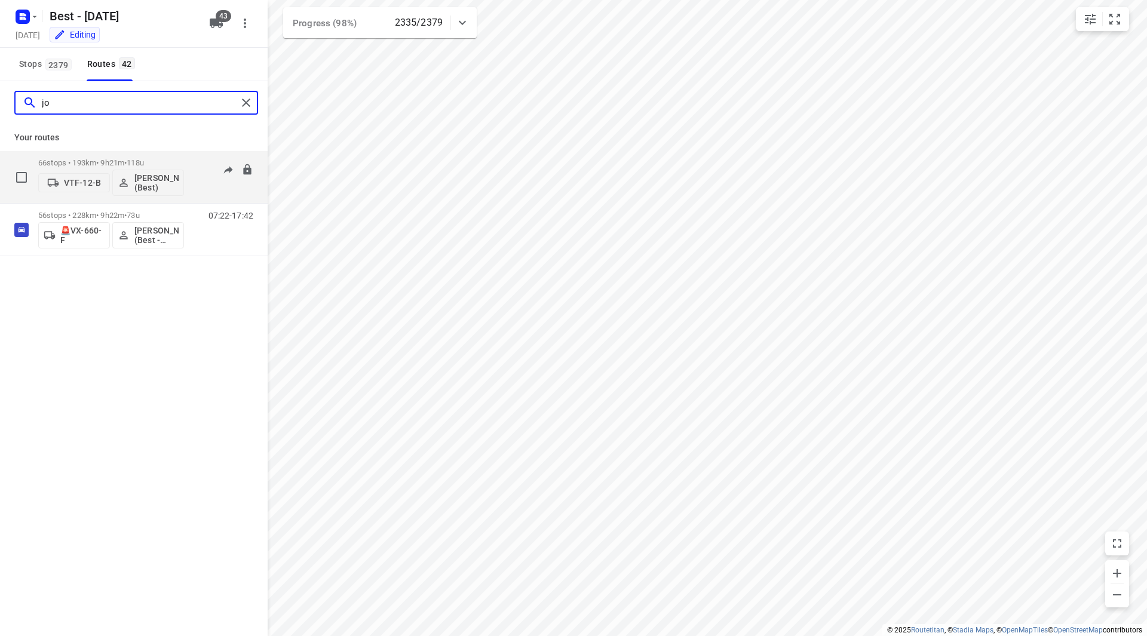
type input "jo"
click at [167, 162] on p "66 stops • 193km • 9h21m • 118u" at bounding box center [111, 162] width 146 height 9
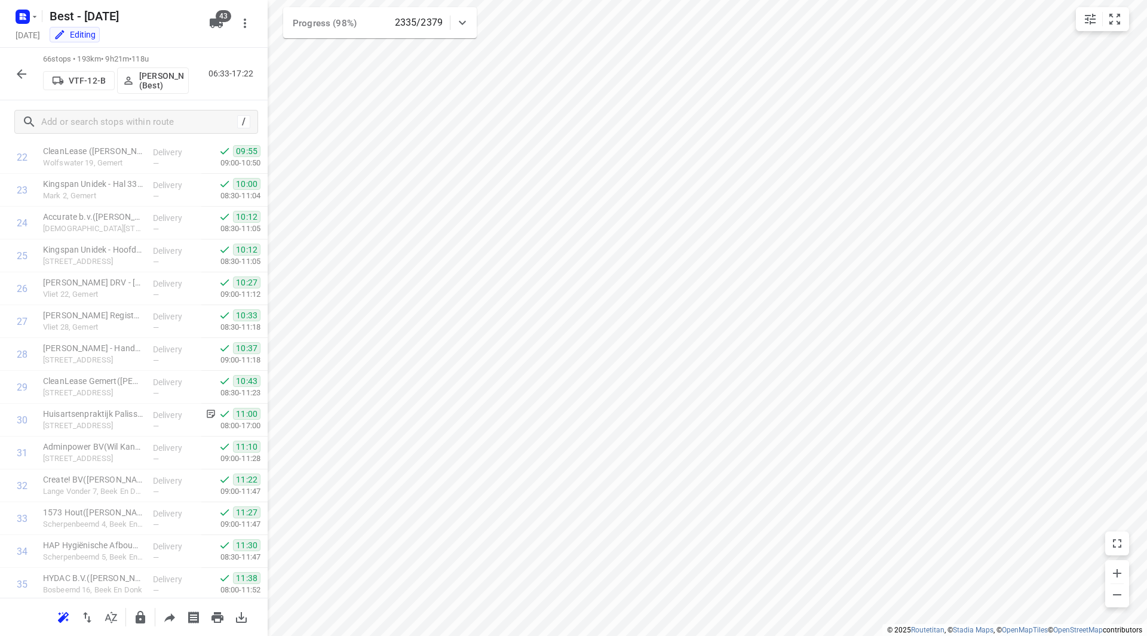
scroll to position [1806, 0]
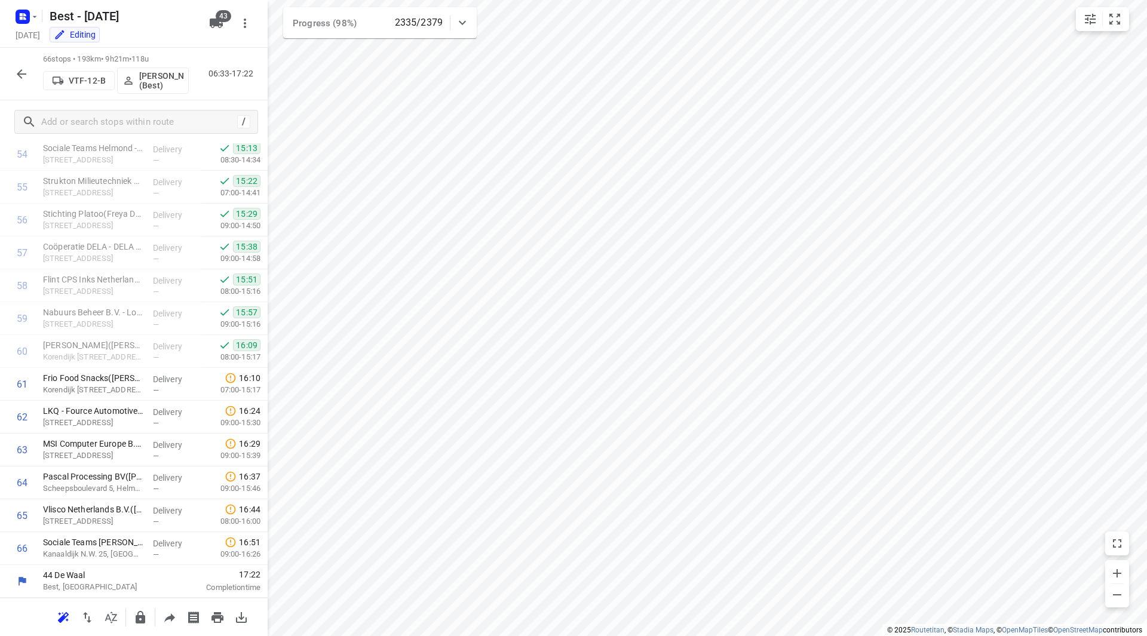
click at [27, 74] on icon "button" at bounding box center [21, 74] width 14 height 14
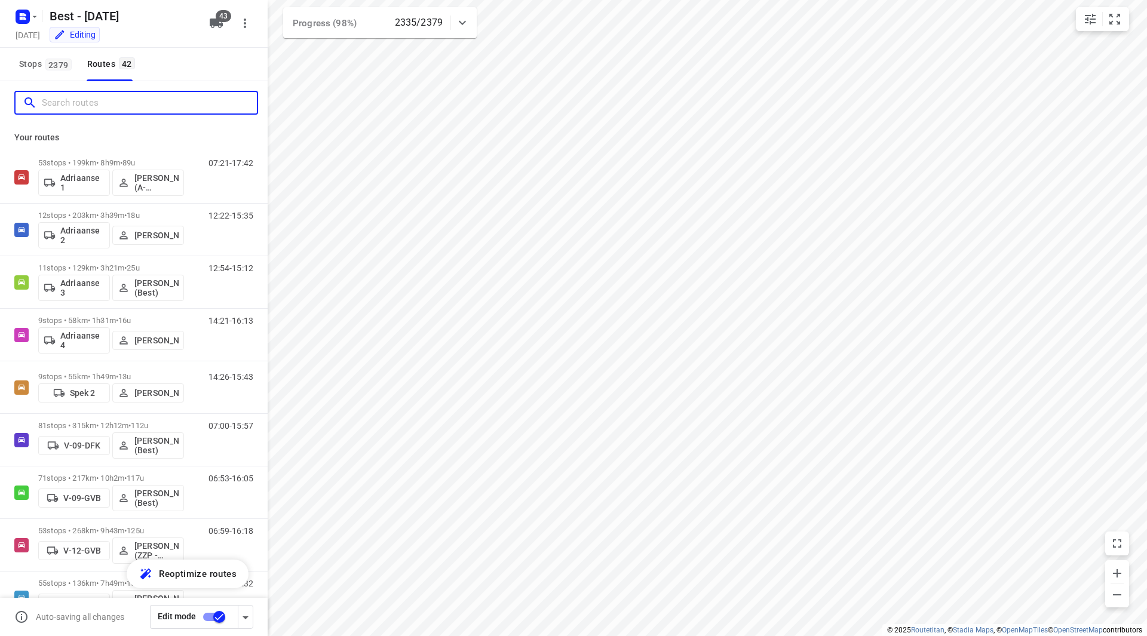
click at [87, 106] on input "Search routes" at bounding box center [149, 103] width 215 height 19
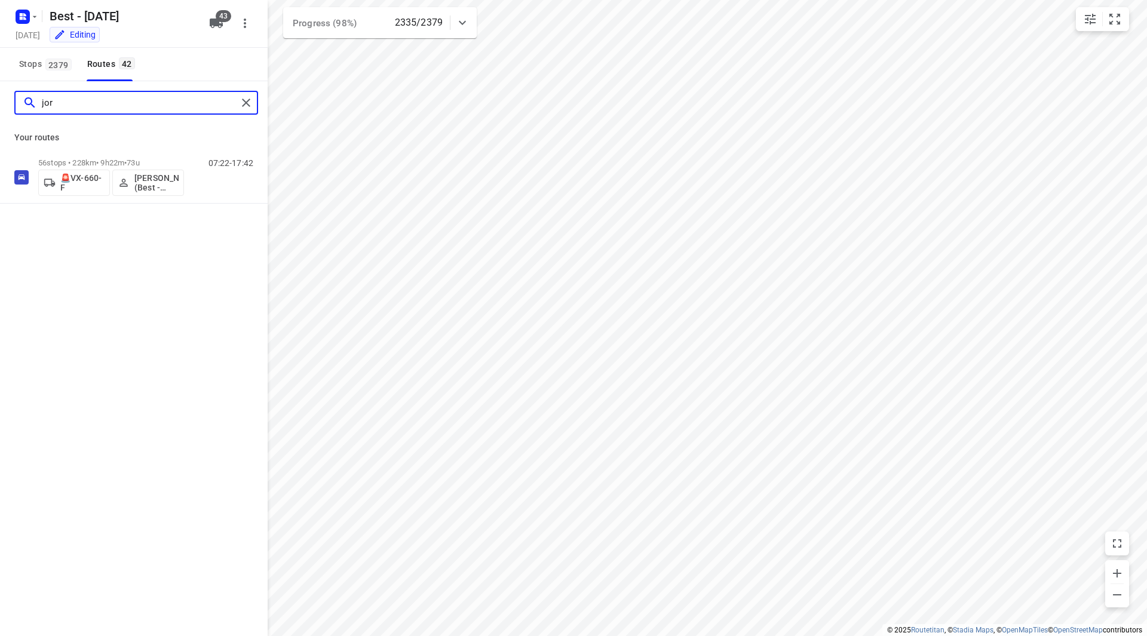
type input "jor"
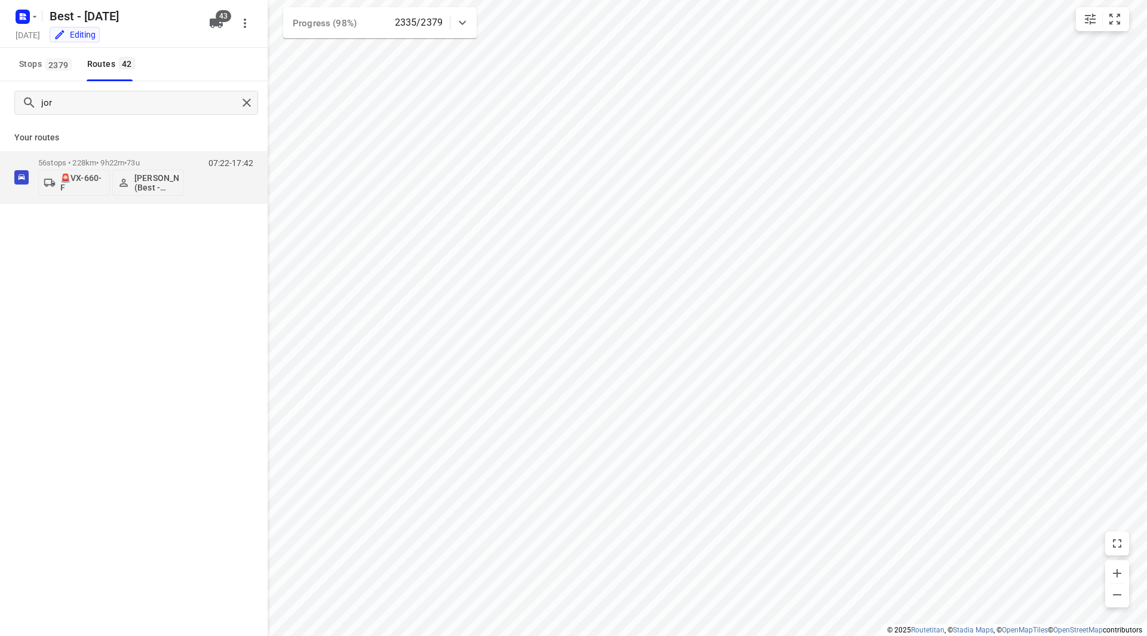
click at [176, 148] on div "Your routes 56 stops • 228km • 9h22m • 73u 🚨VX-660-F Jordan Merks (Best - ZZP) …" at bounding box center [134, 163] width 268 height 79
click at [176, 160] on p "56 stops • 228km • 9h22m • 73u" at bounding box center [111, 162] width 146 height 9
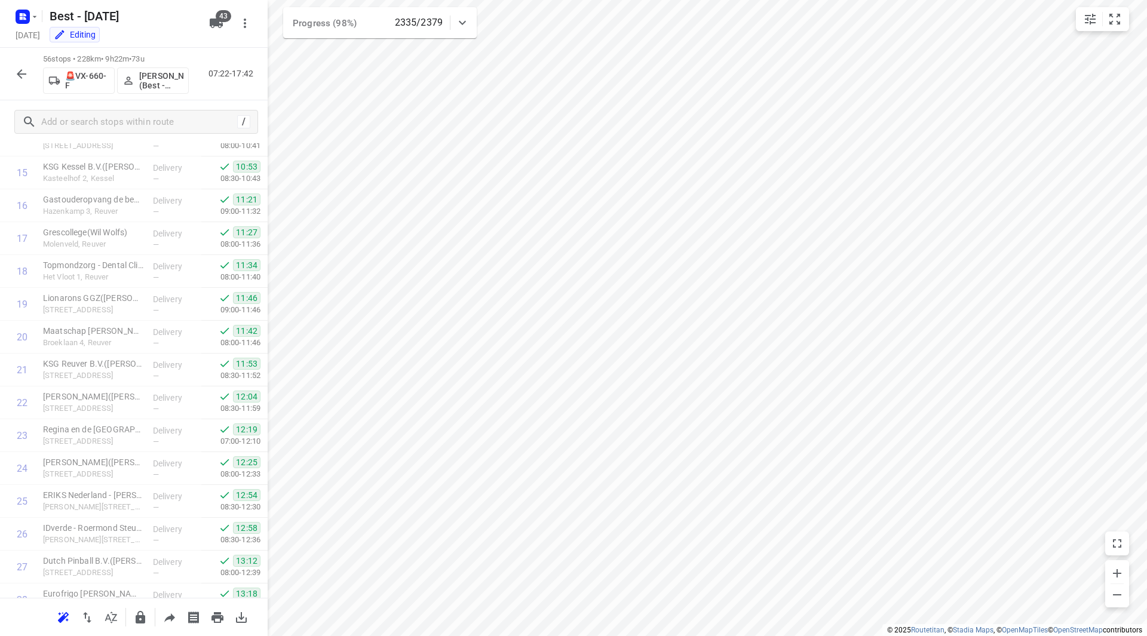
scroll to position [1478, 0]
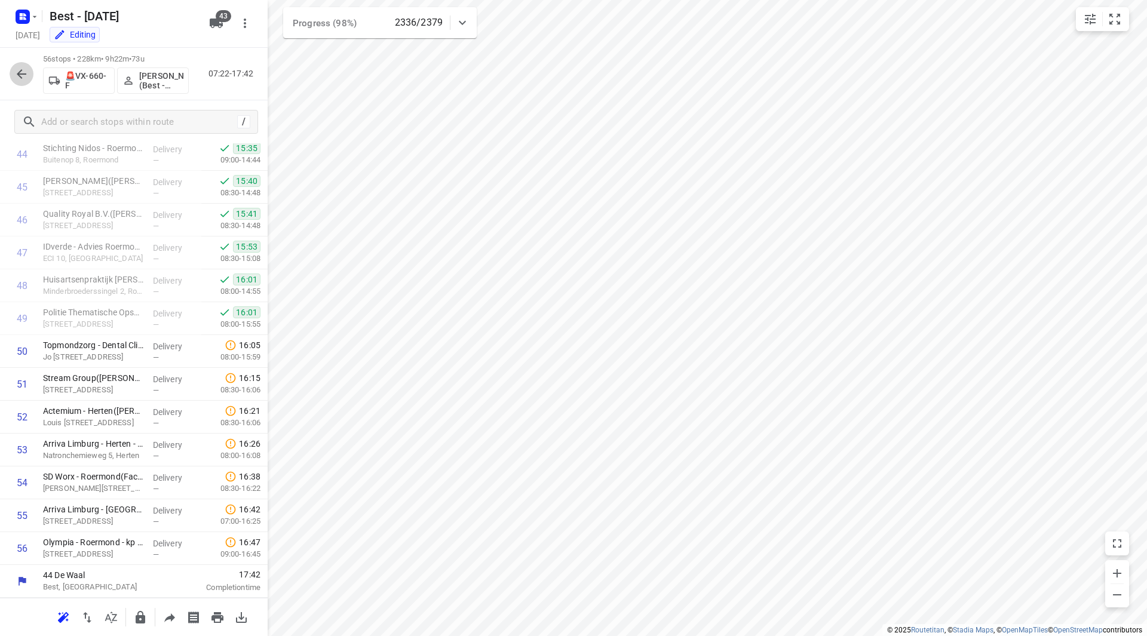
click at [20, 74] on icon "button" at bounding box center [22, 74] width 10 height 10
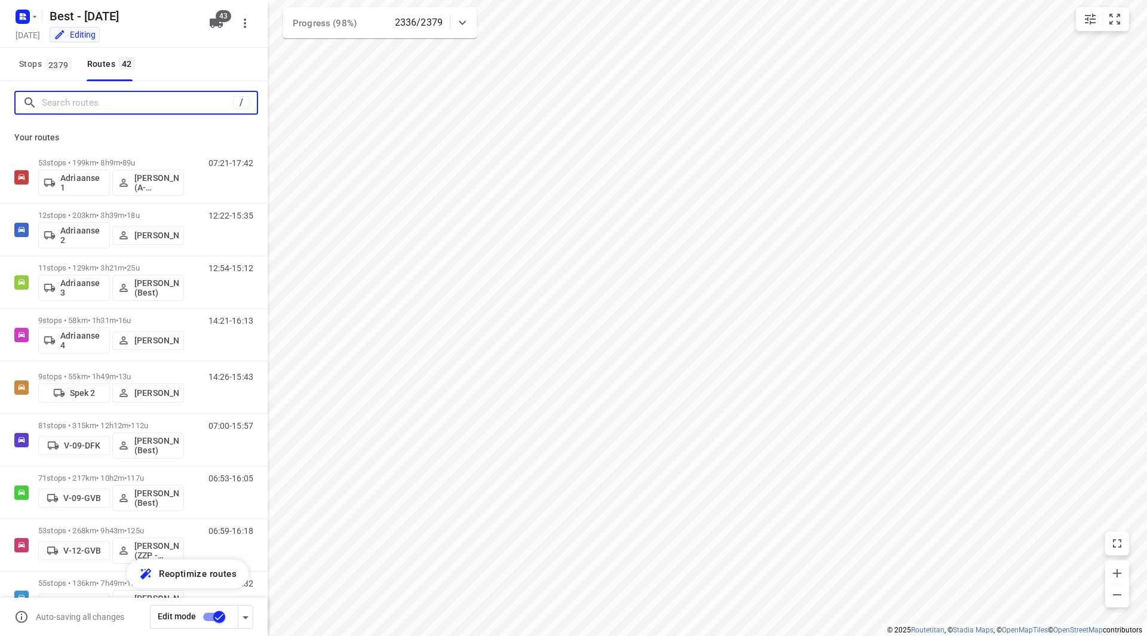
click at [136, 108] on input "Search routes" at bounding box center [137, 103] width 191 height 19
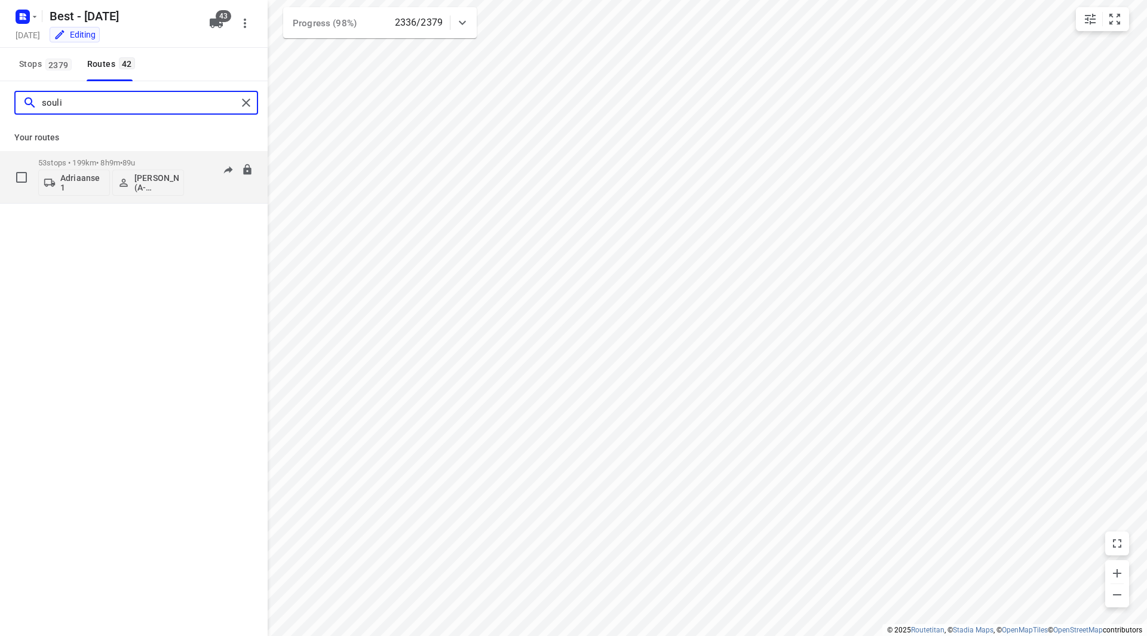
type input "souli"
click at [155, 159] on p "53 stops • 199km • 8h9m • 89u" at bounding box center [111, 162] width 146 height 9
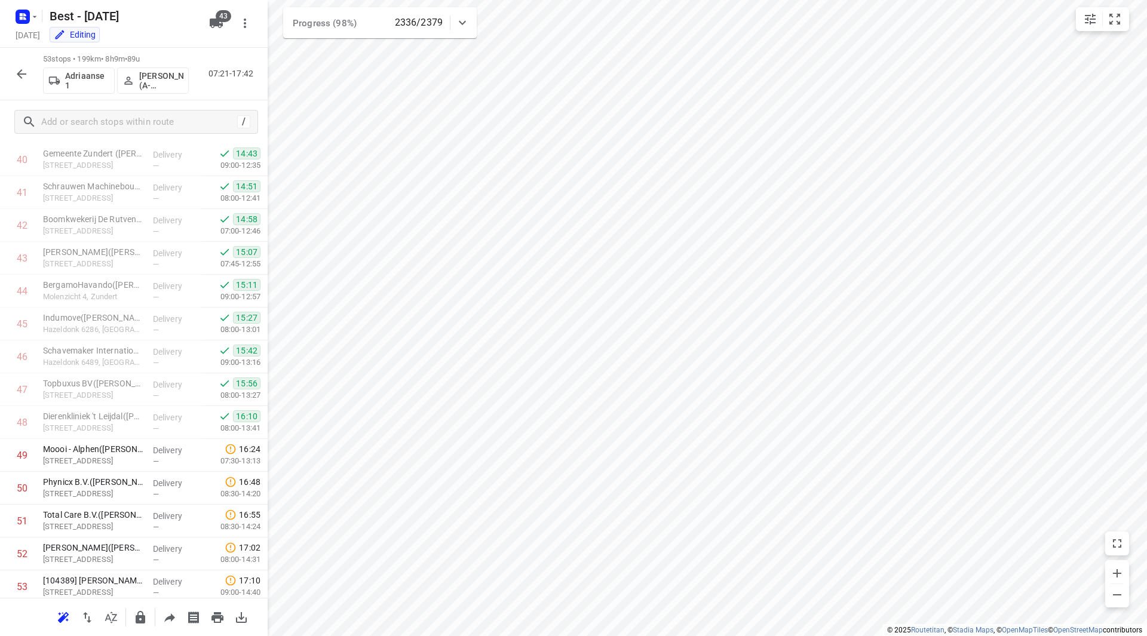
scroll to position [1379, 0]
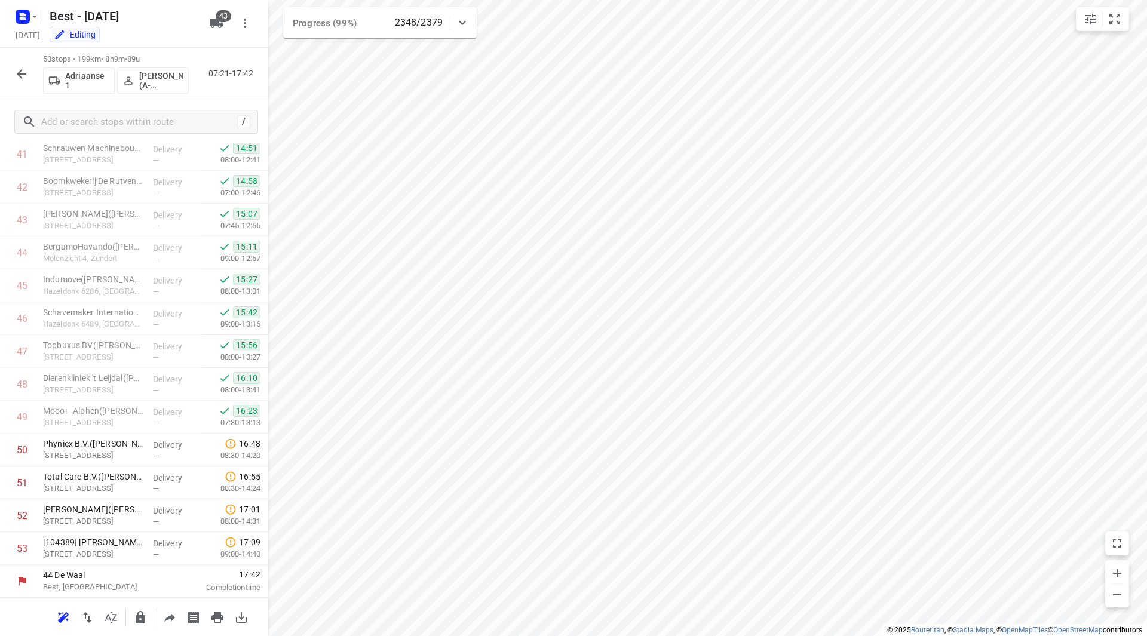
click at [16, 76] on icon "button" at bounding box center [21, 74] width 14 height 14
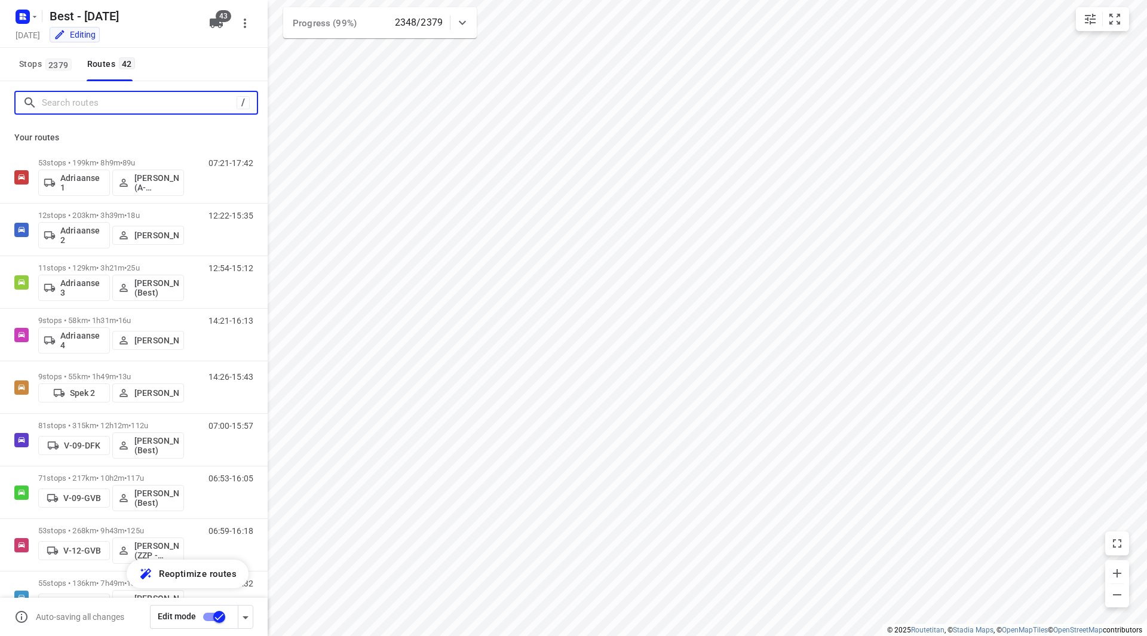
click at [75, 109] on input "Search routes" at bounding box center [139, 103] width 195 height 19
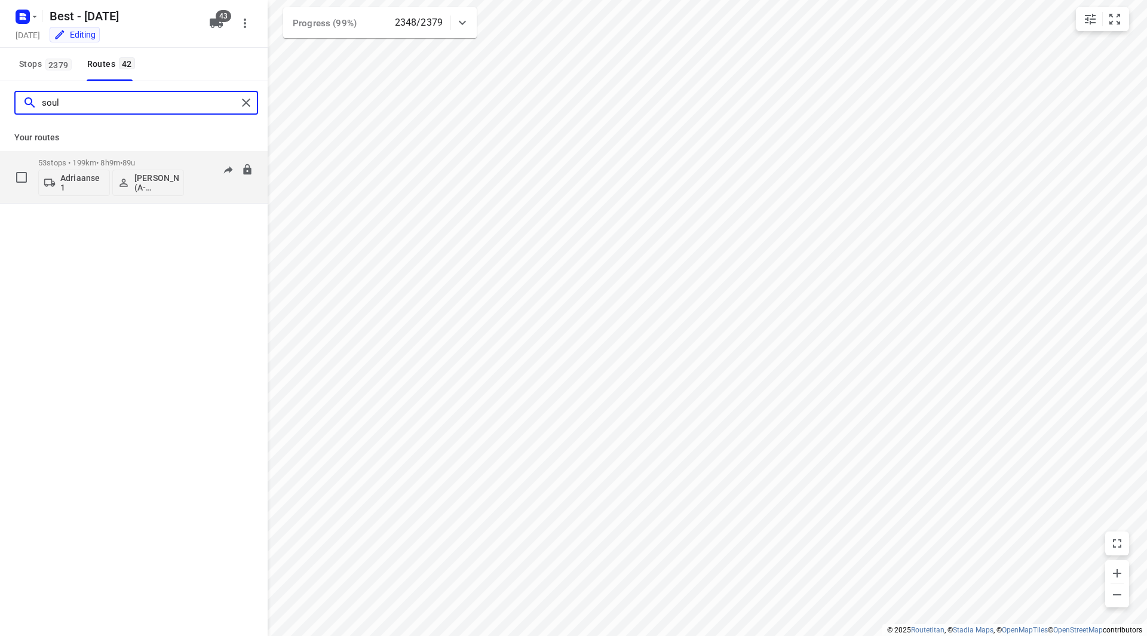
type input "soul"
click at [180, 157] on div "53 stops • 199km • 8h9m • 89u Adriaanse 1 Souliman Aoussar (A-flexibleservice -…" at bounding box center [111, 177] width 146 height 50
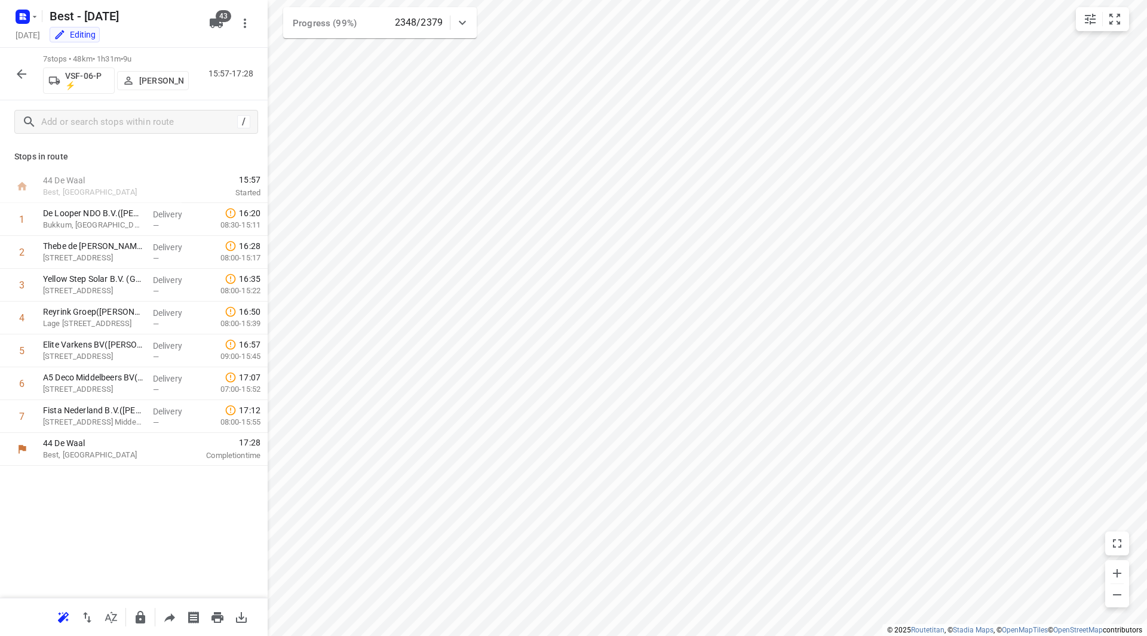
scroll to position [0, 0]
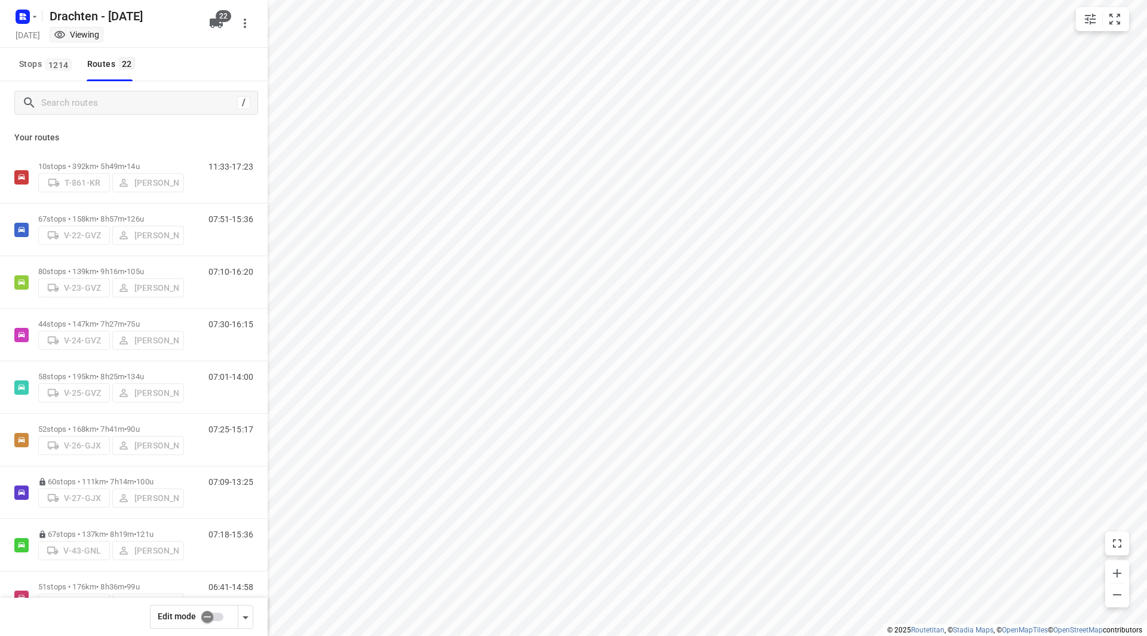
checkbox input "true"
click at [79, 108] on input "Search routes" at bounding box center [137, 103] width 191 height 19
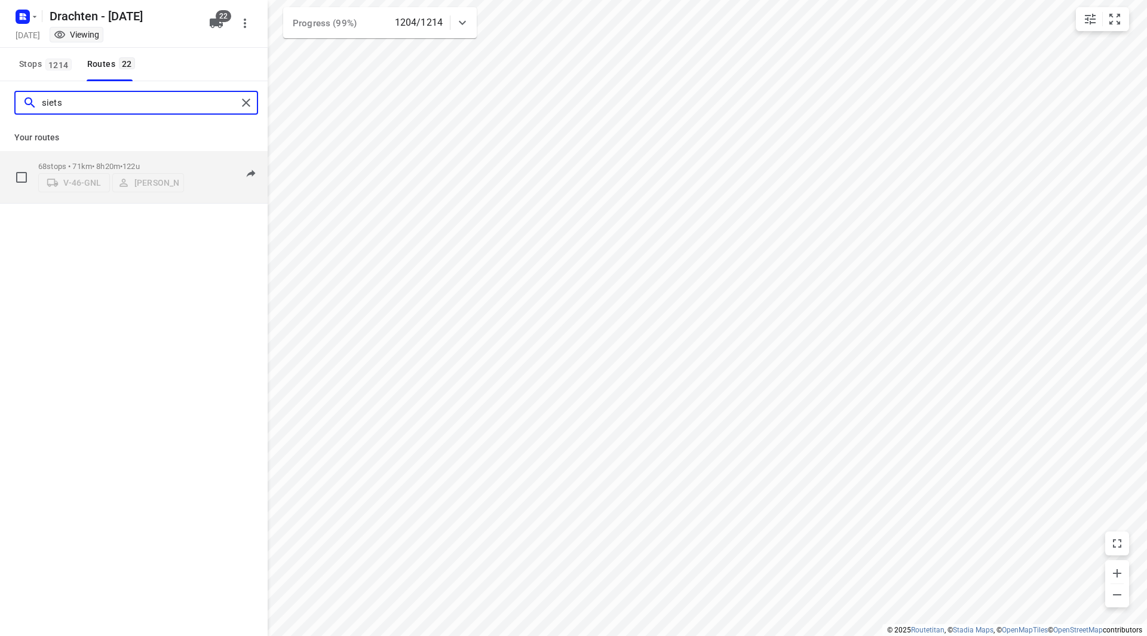
type input "siets"
click at [172, 162] on p "68 stops • 71km • 8h20m • 122u" at bounding box center [111, 166] width 146 height 9
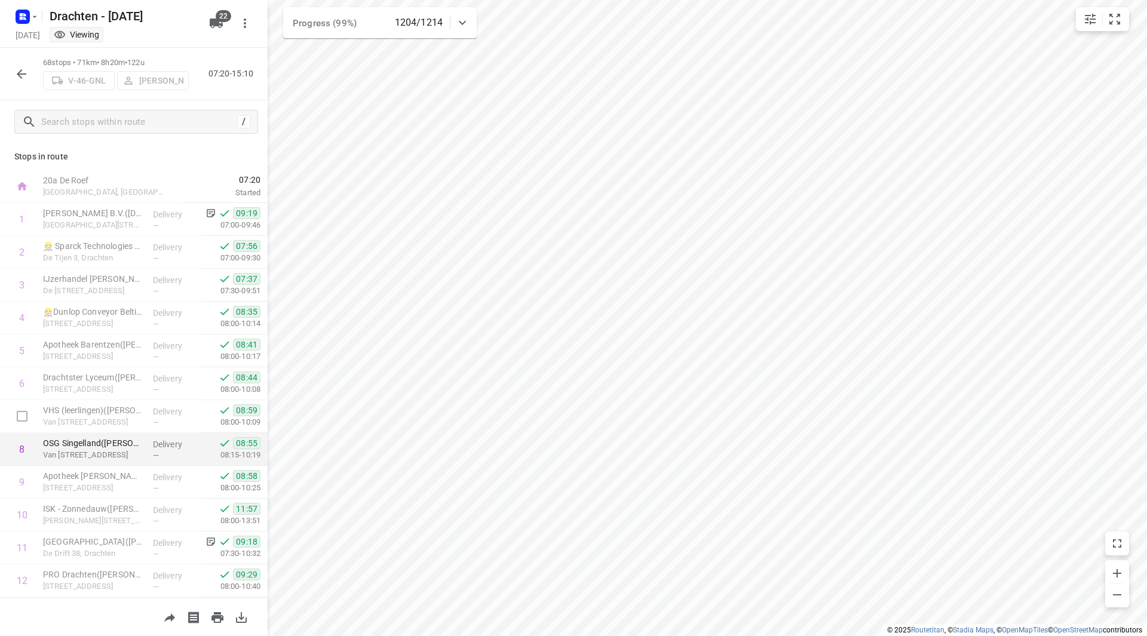
scroll to position [119, 0]
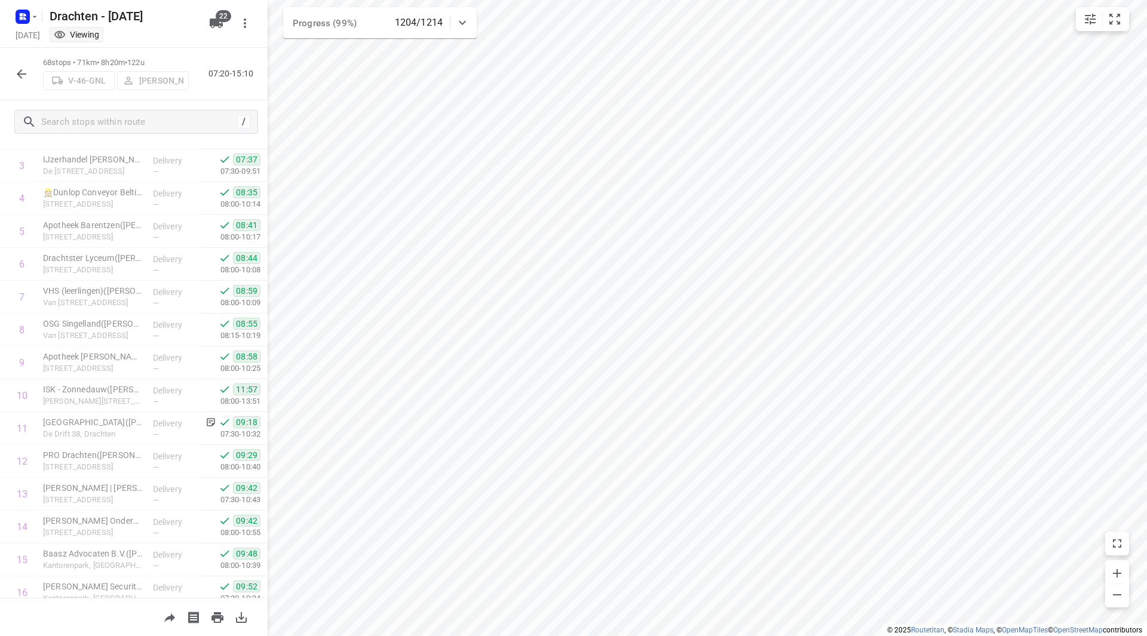
click at [18, 72] on icon "button" at bounding box center [21, 74] width 14 height 14
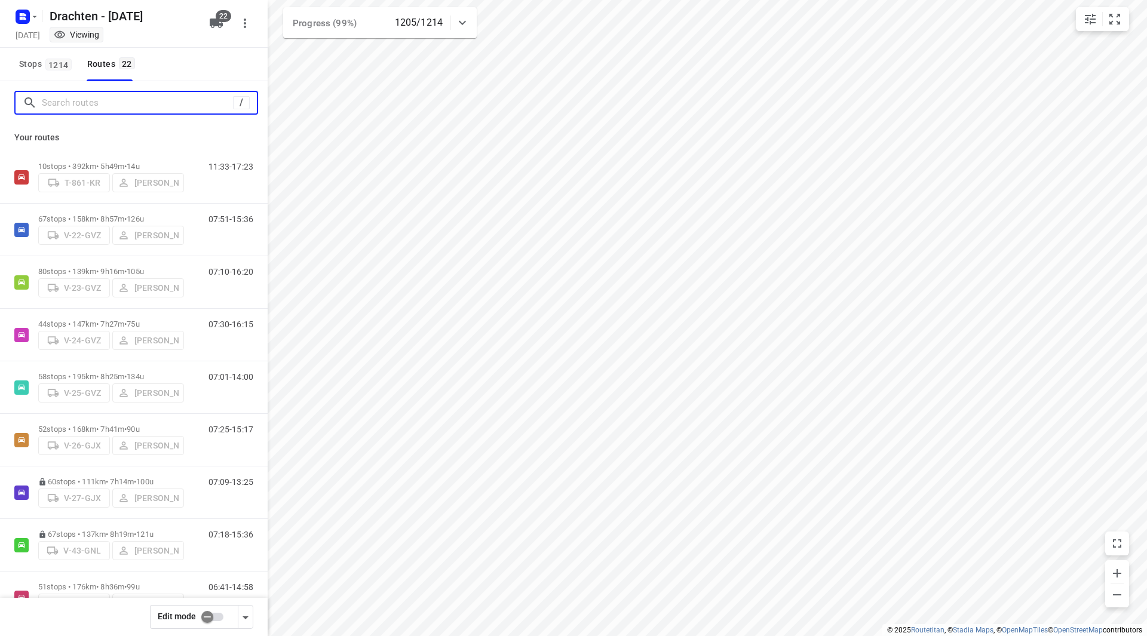
click at [160, 97] on input "Search routes" at bounding box center [137, 103] width 191 height 19
click at [143, 108] on input "Search routes" at bounding box center [149, 103] width 215 height 19
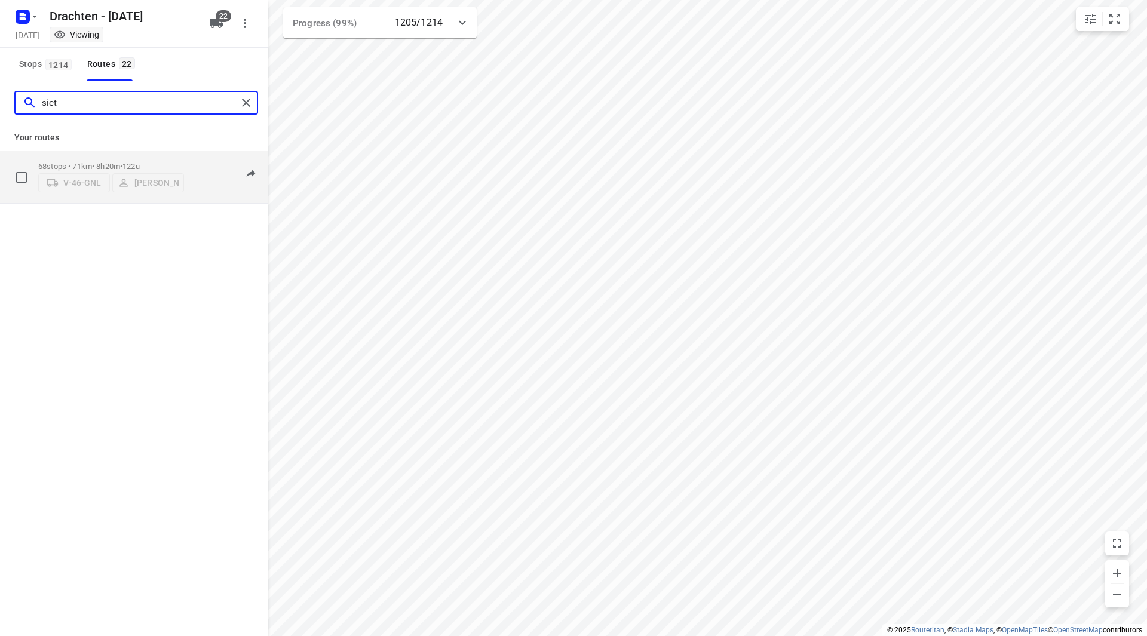
type input "siet"
click at [167, 162] on p "68 stops • 71km • 8h20m • 122u" at bounding box center [111, 166] width 146 height 9
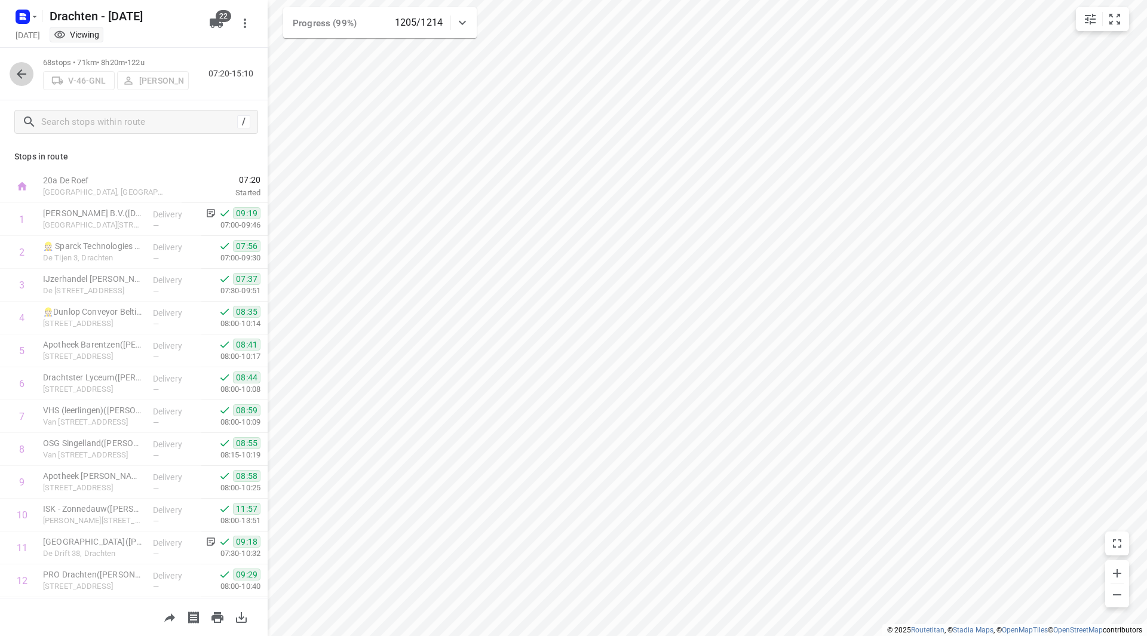
click at [30, 75] on button "button" at bounding box center [22, 74] width 24 height 24
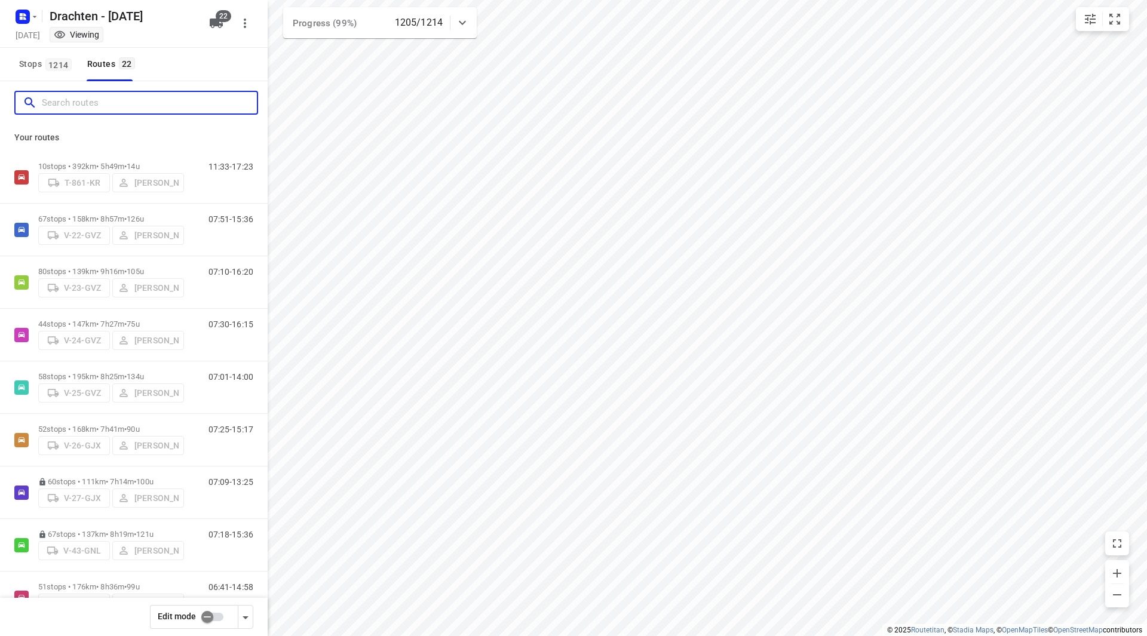
click at [96, 94] on input "Search routes" at bounding box center [149, 103] width 215 height 19
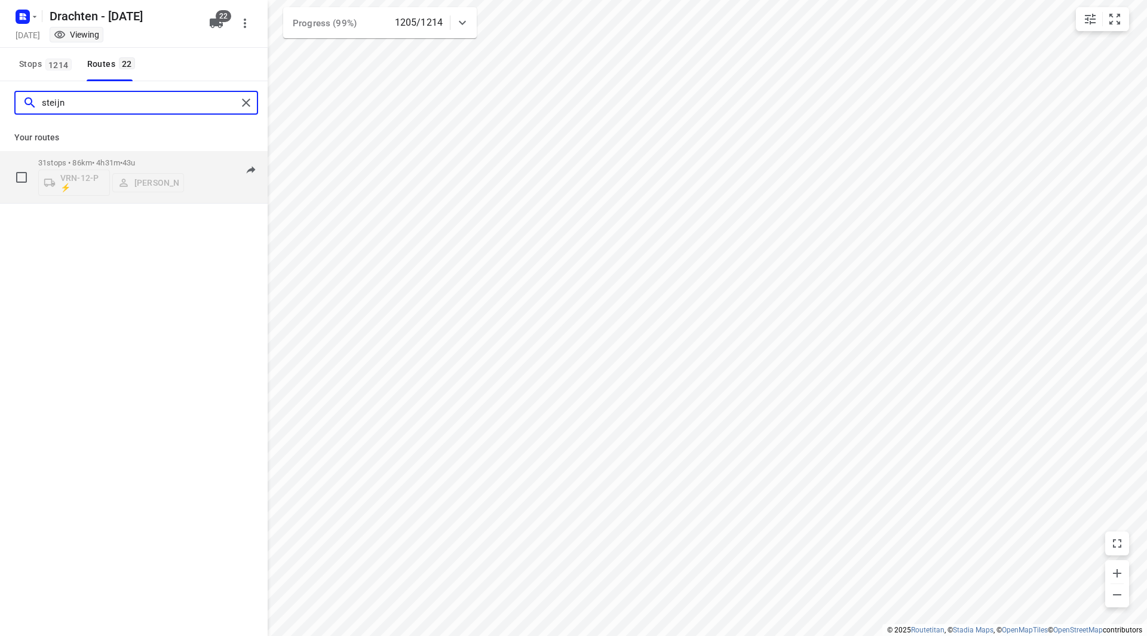
type input "steijn"
click at [158, 157] on div "31 stops • 86km • 4h31m • 43u VRN-12-P ⚡ Steijn Groothof" at bounding box center [111, 177] width 146 height 50
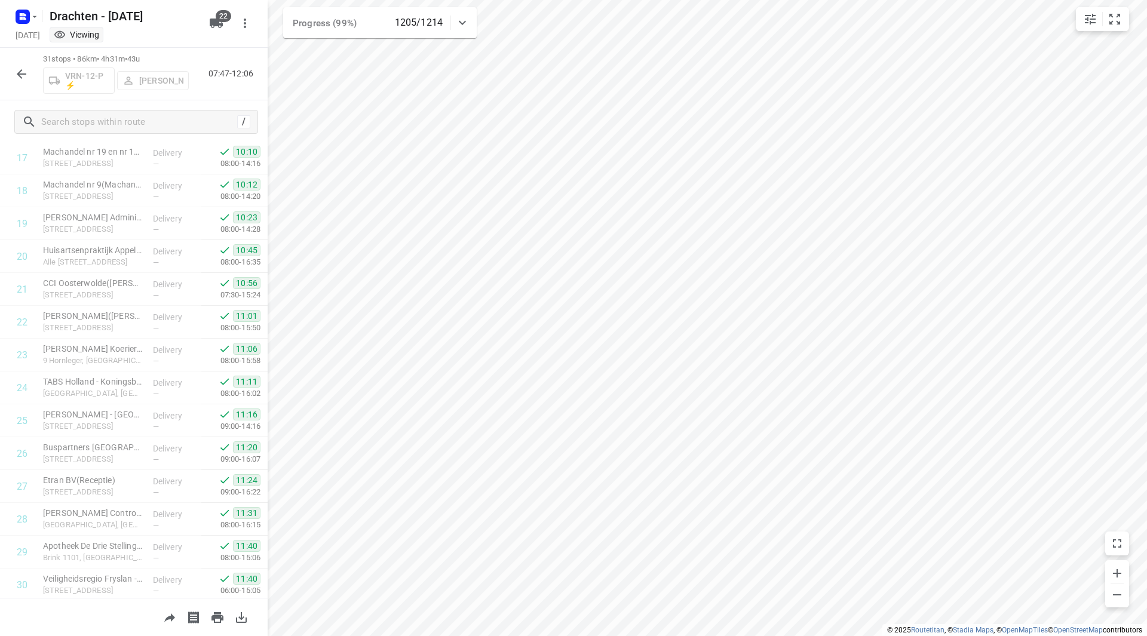
scroll to position [656, 0]
click at [10, 69] on div at bounding box center [22, 74] width 24 height 24
click at [26, 76] on icon "button" at bounding box center [21, 74] width 14 height 14
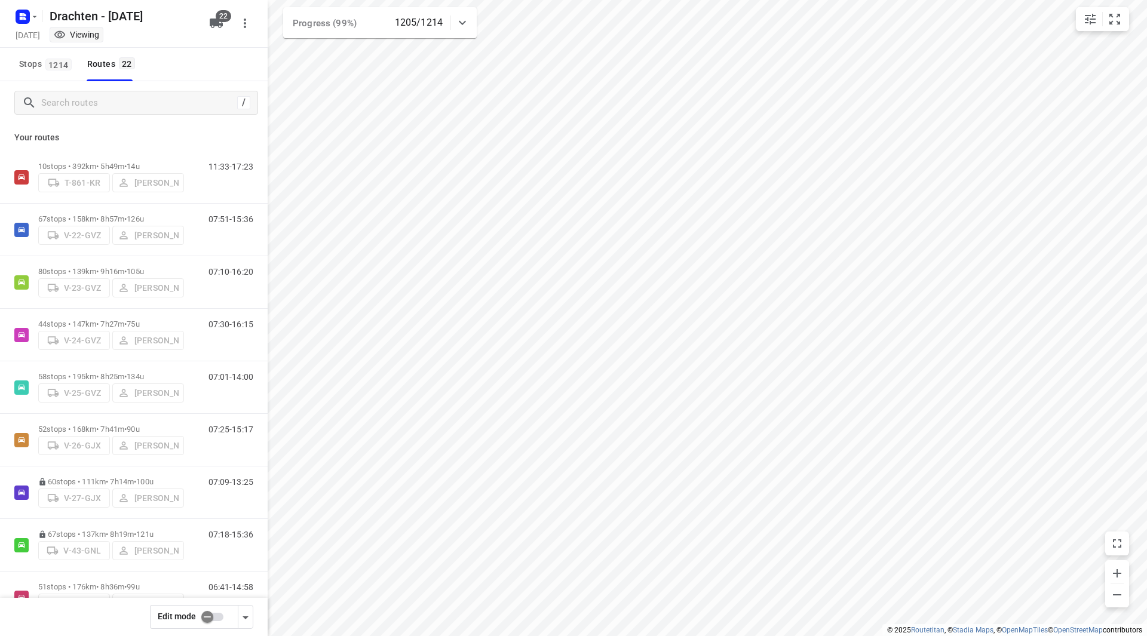
click at [44, 84] on div "[GEOGRAPHIC_DATA] - [DATE] [DATE] Viewing 22 Stops 1214 Routes 22 / Your routes…" at bounding box center [134, 318] width 268 height 636
click at [65, 105] on input "Search routes" at bounding box center [149, 103] width 215 height 19
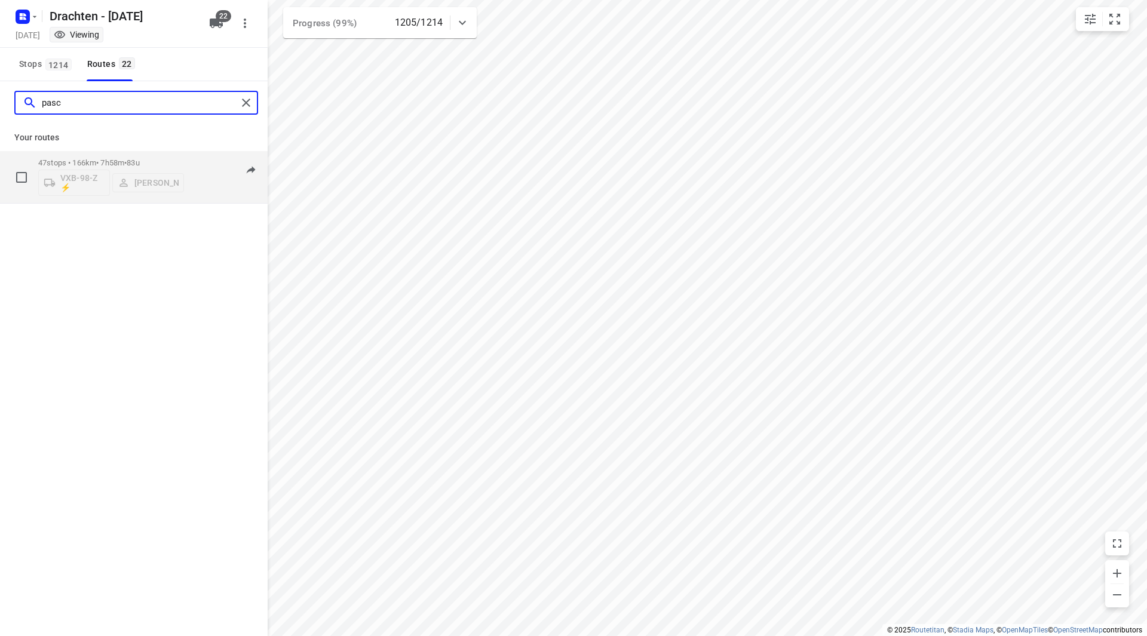
type input "pasc"
click at [165, 164] on p "47 stops • 166km • 7h58m • 83u" at bounding box center [111, 162] width 146 height 9
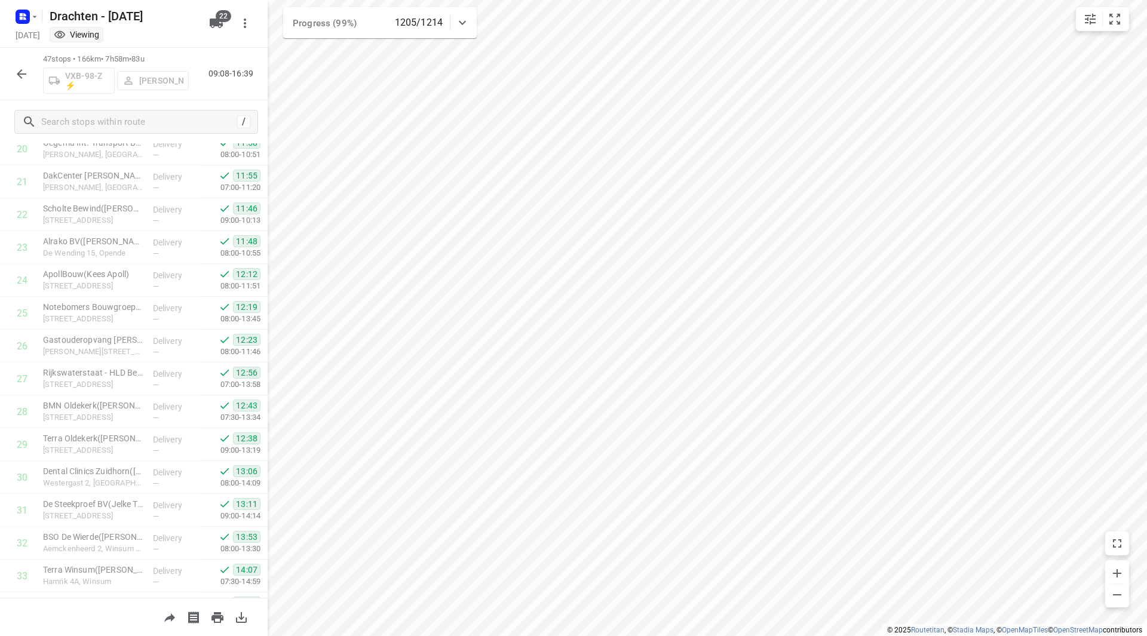
scroll to position [1182, 0]
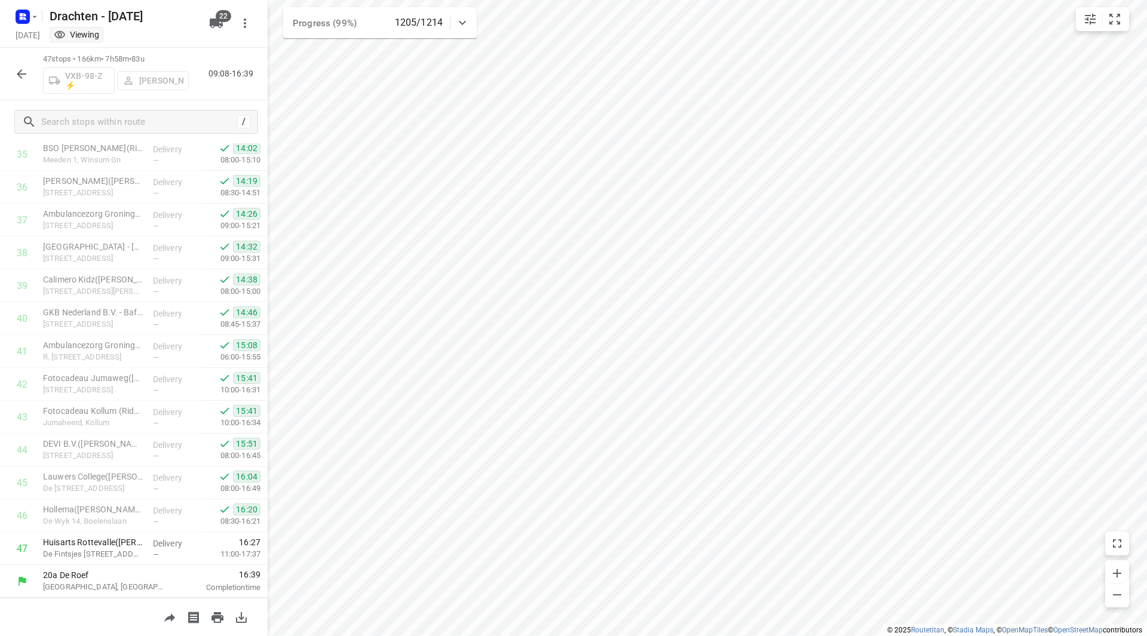
click at [15, 75] on icon "button" at bounding box center [21, 74] width 14 height 14
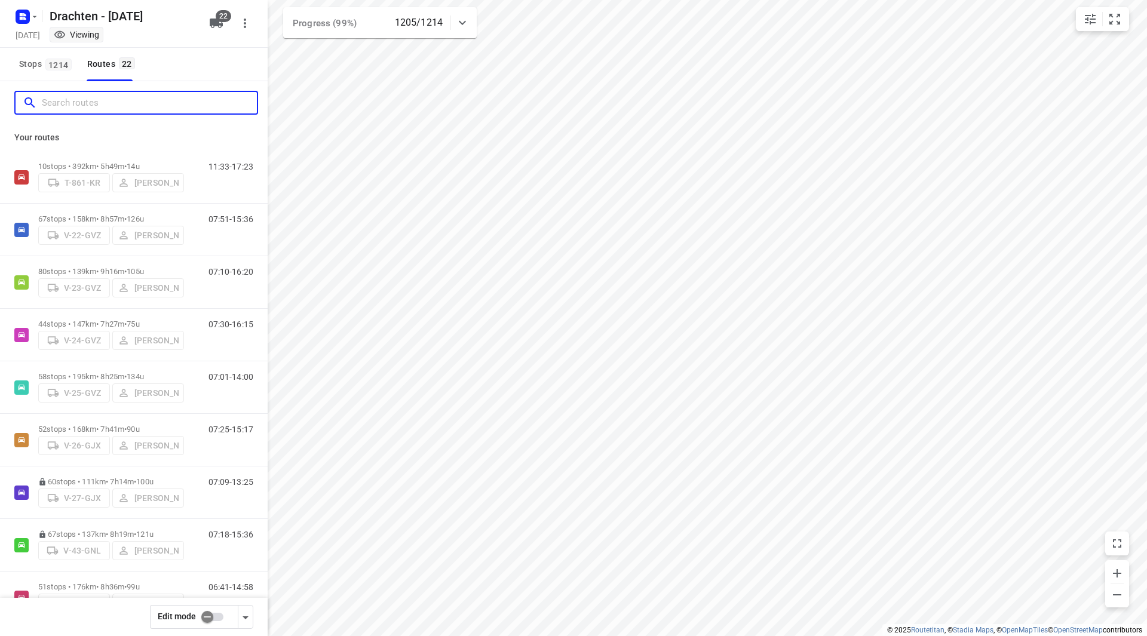
click at [81, 99] on input "Search routes" at bounding box center [149, 103] width 215 height 19
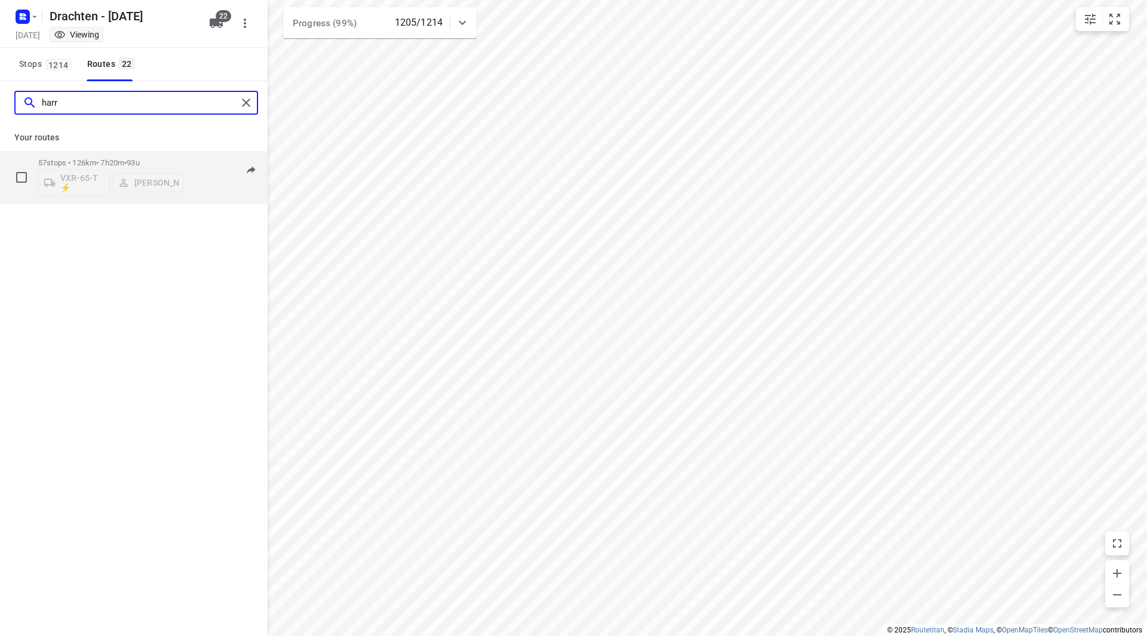
type input "harr"
click at [139, 160] on span "93u" at bounding box center [133, 162] width 13 height 9
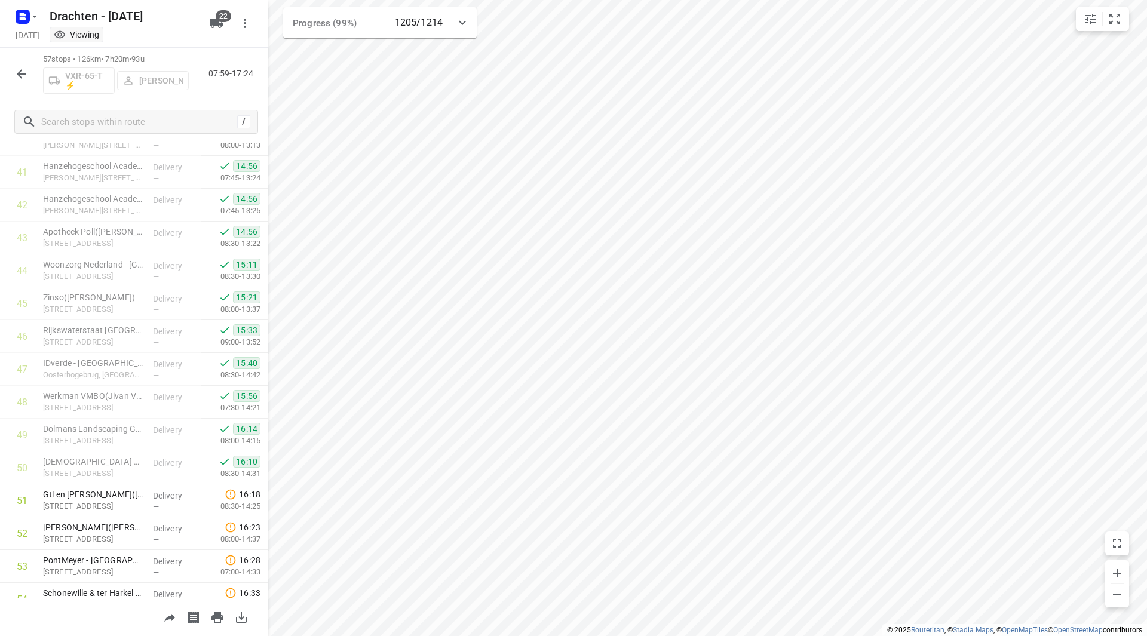
scroll to position [1510, 0]
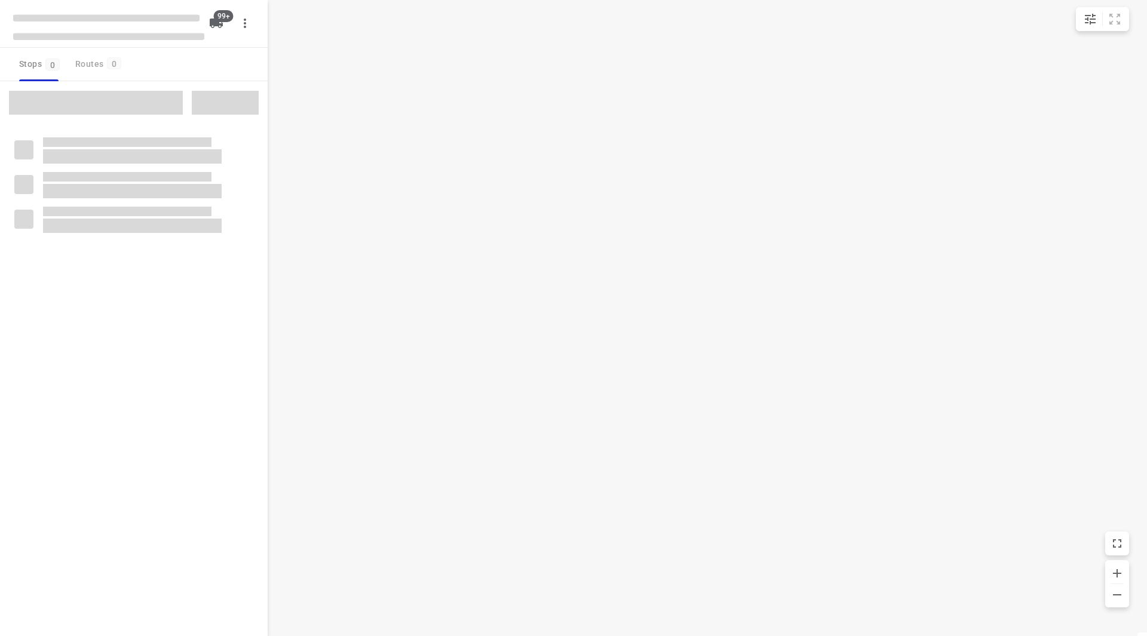
checkbox input "true"
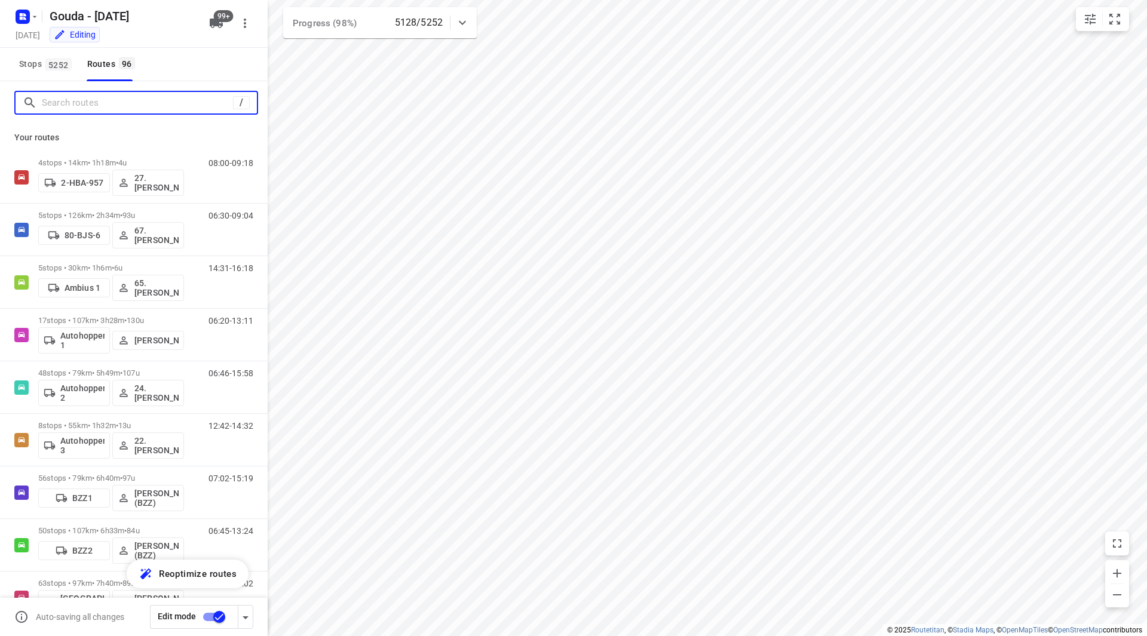
click at [116, 103] on input "Search routes" at bounding box center [137, 103] width 191 height 19
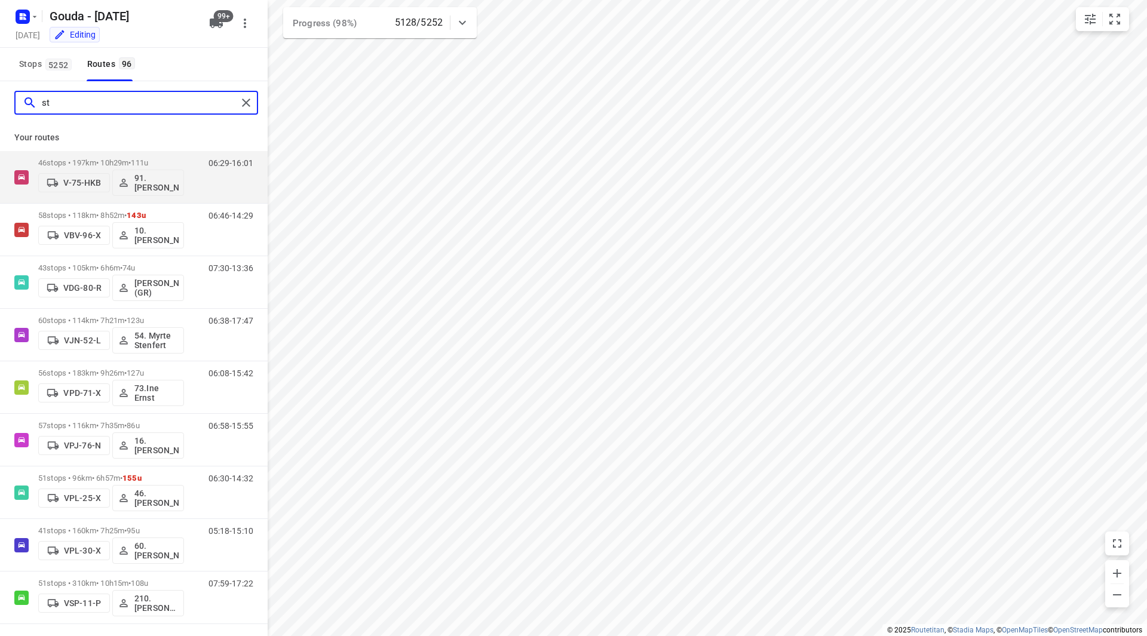
type input "s"
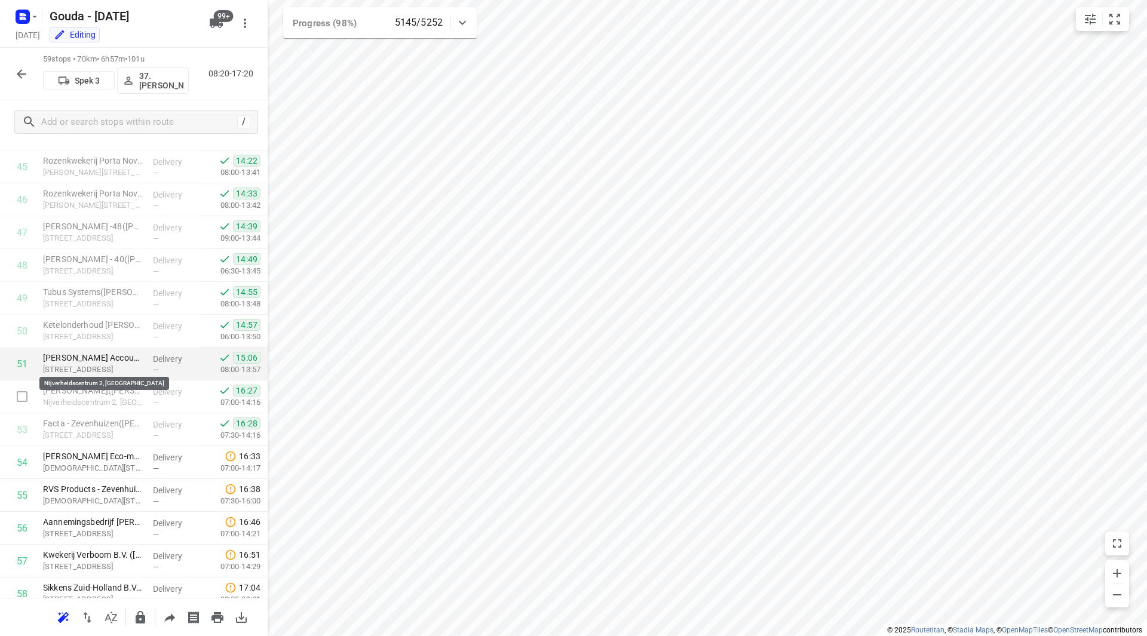
scroll to position [1576, 0]
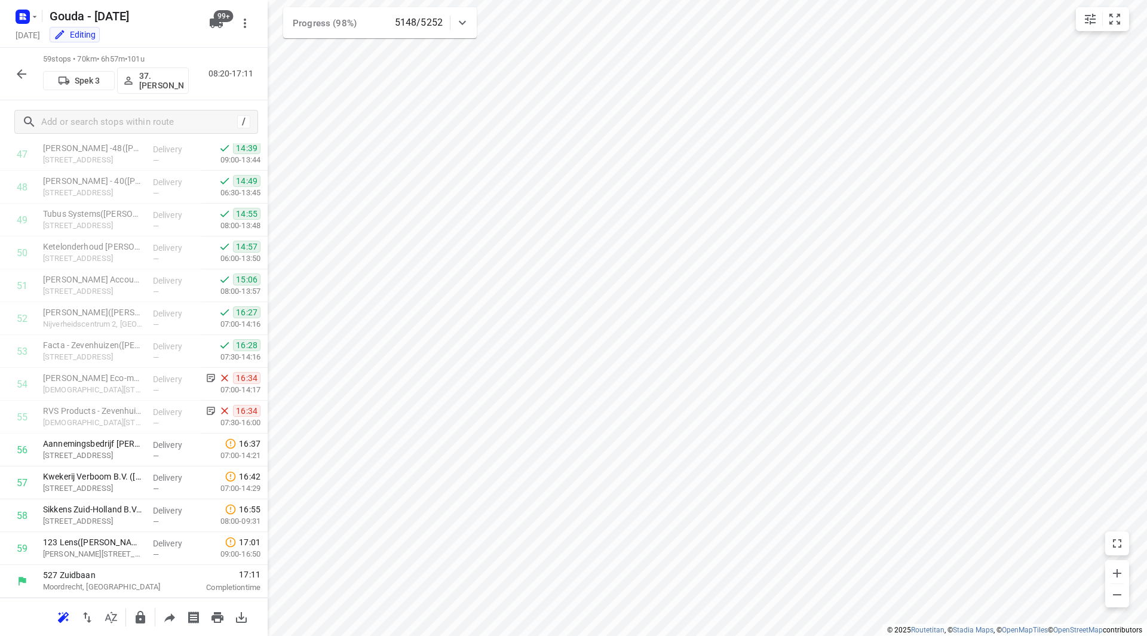
click at [20, 81] on icon "button" at bounding box center [21, 74] width 14 height 14
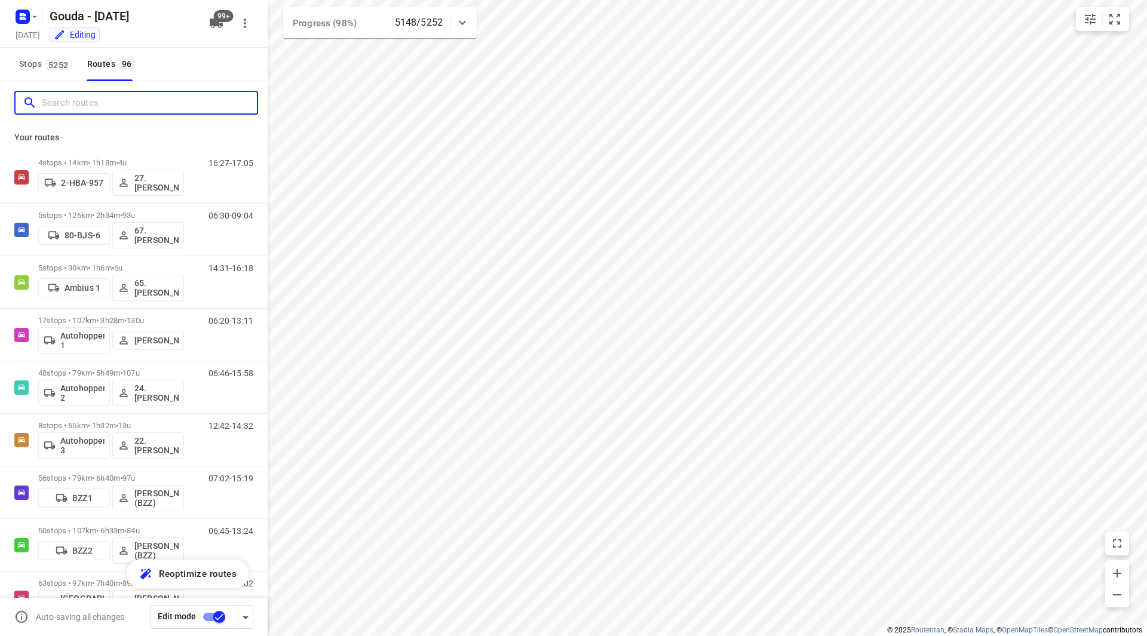
click at [70, 103] on input "Search routes" at bounding box center [149, 103] width 215 height 19
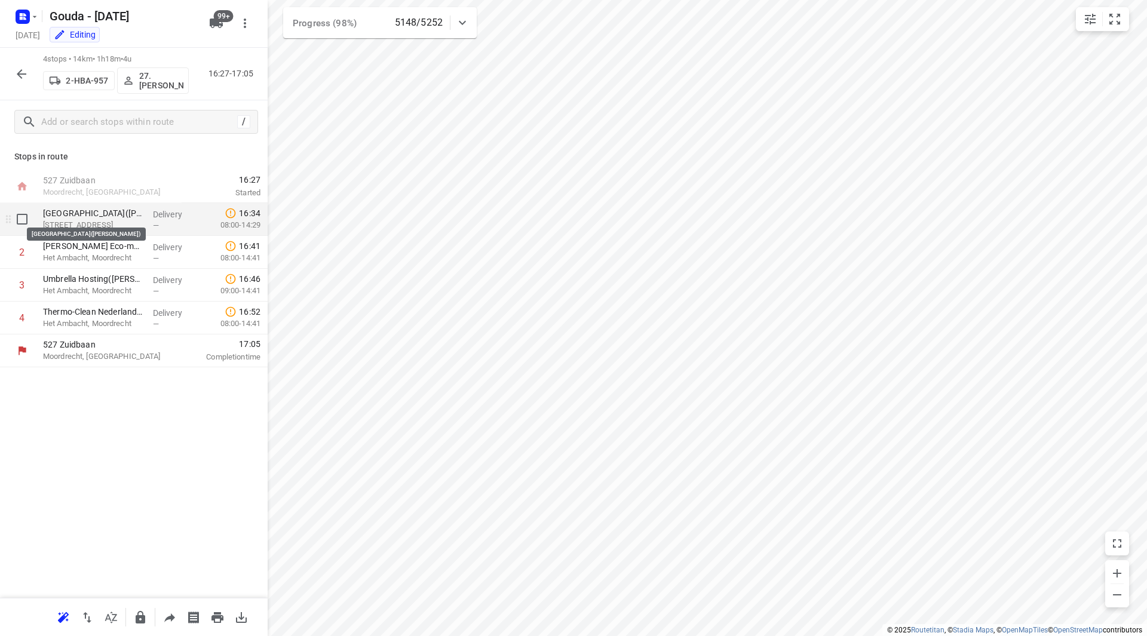
click at [121, 216] on p "Sint Jozefschool Moordrecht(Jetse Miedema)" at bounding box center [93, 213] width 100 height 12
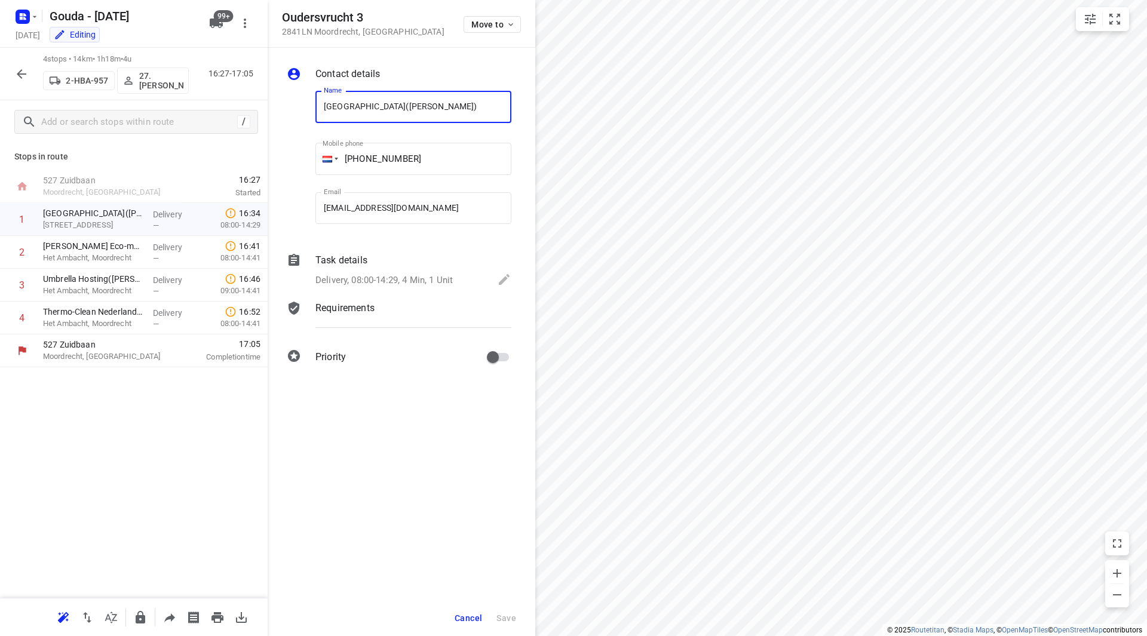
click at [413, 274] on p "Delivery, 08:00-14:29, 4 Min, 1 Unit" at bounding box center [383, 281] width 137 height 14
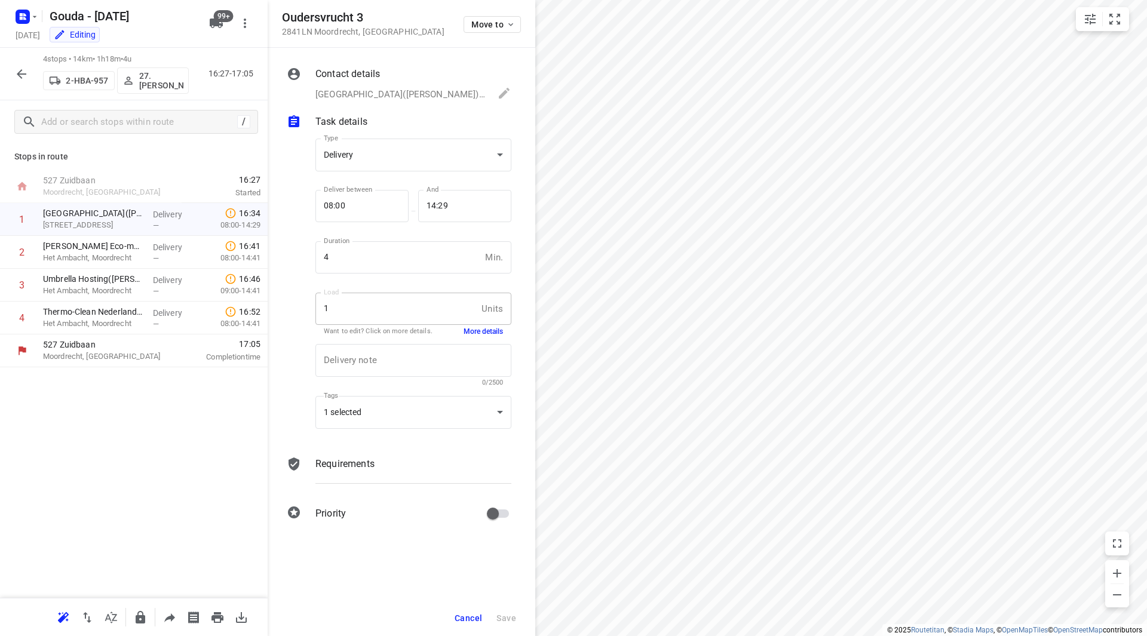
click at [487, 328] on button "More details" at bounding box center [482, 332] width 39 height 10
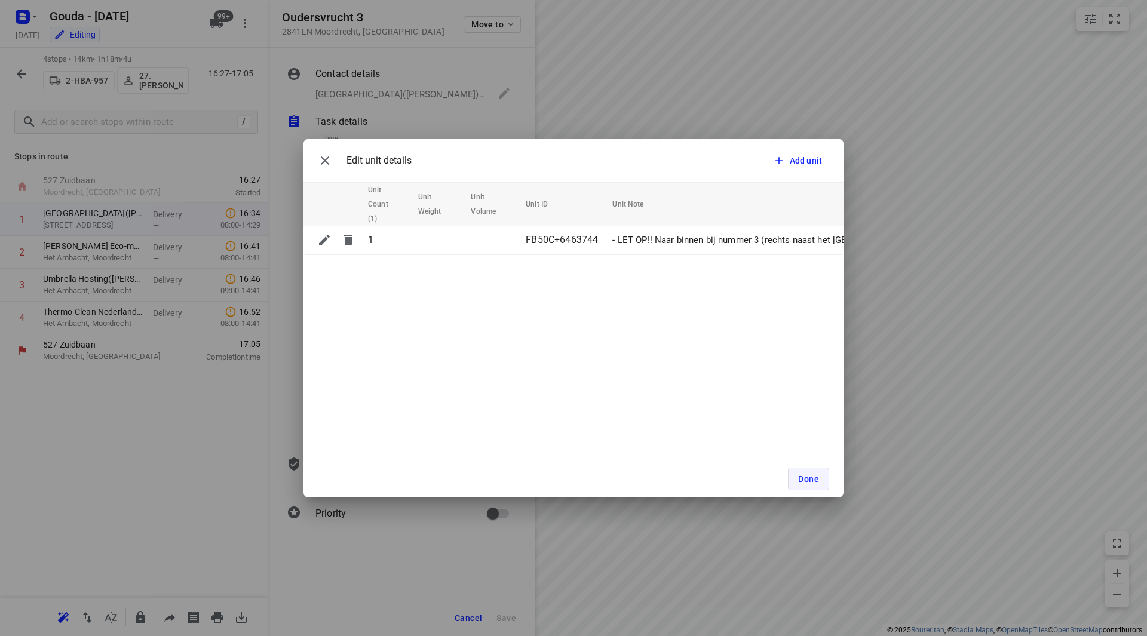
click at [810, 480] on span "Done" at bounding box center [808, 479] width 21 height 10
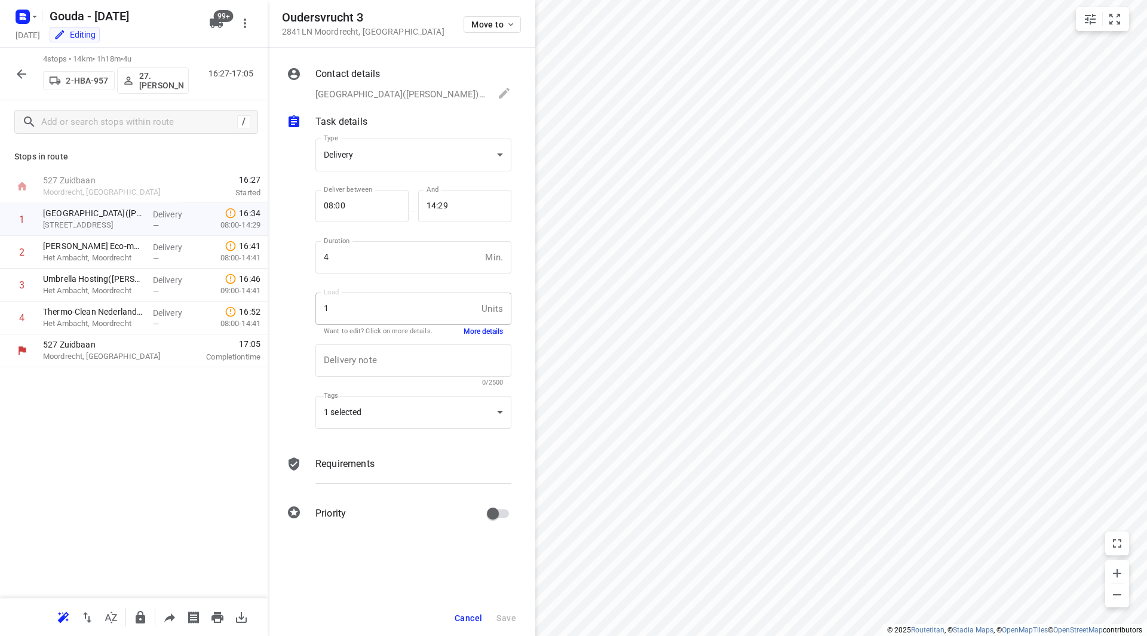
click at [465, 616] on span "Cancel" at bounding box center [467, 618] width 27 height 10
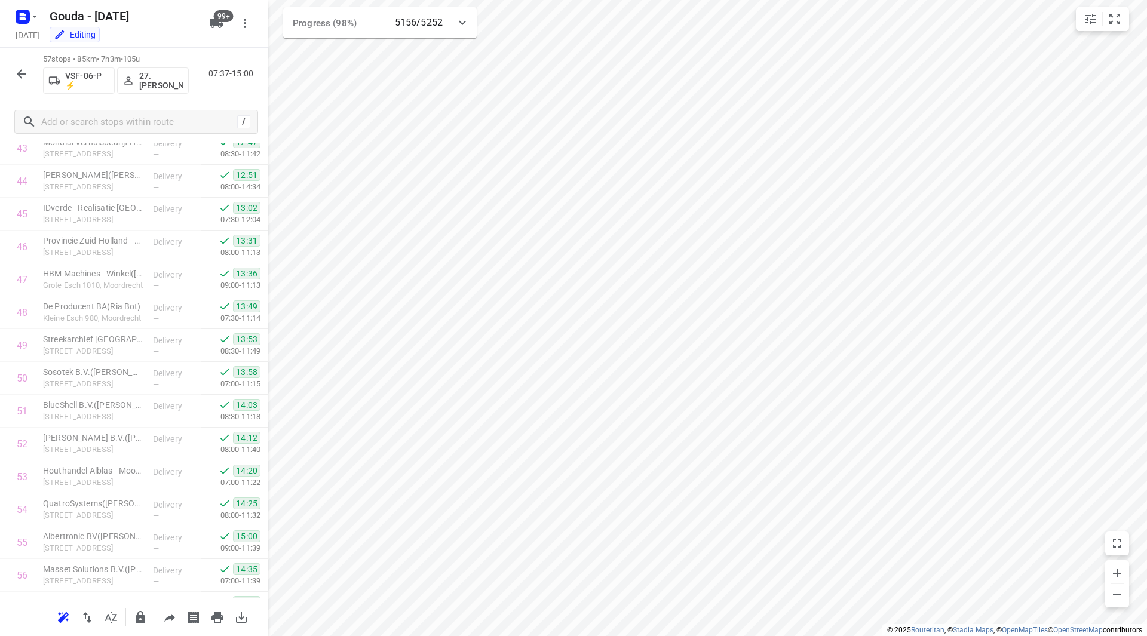
scroll to position [1510, 0]
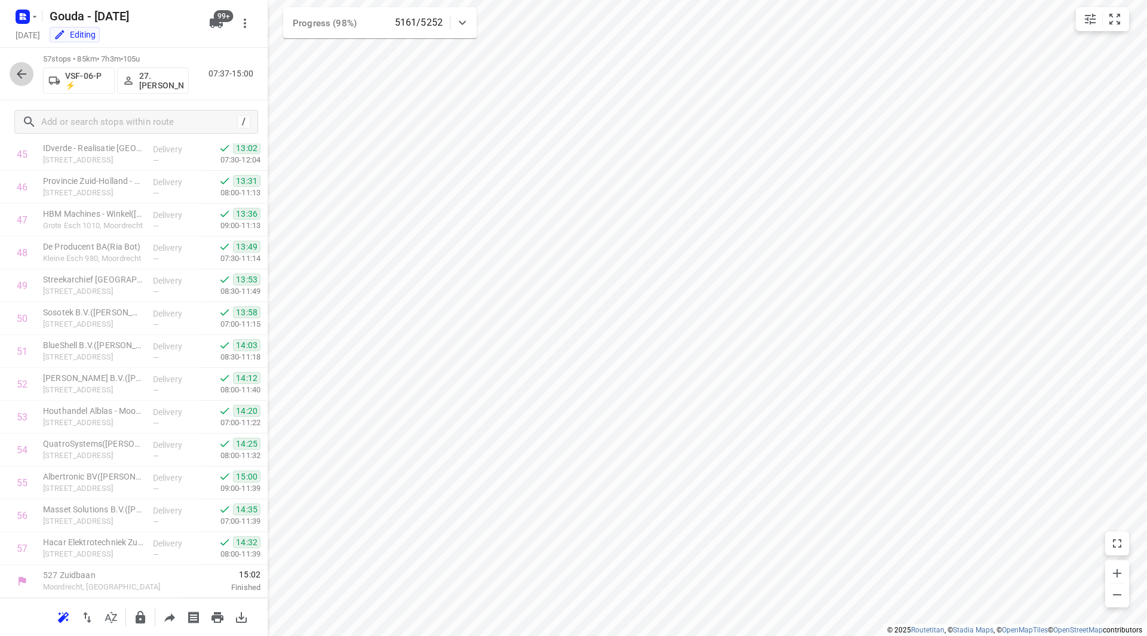
click at [13, 70] on button "button" at bounding box center [22, 74] width 24 height 24
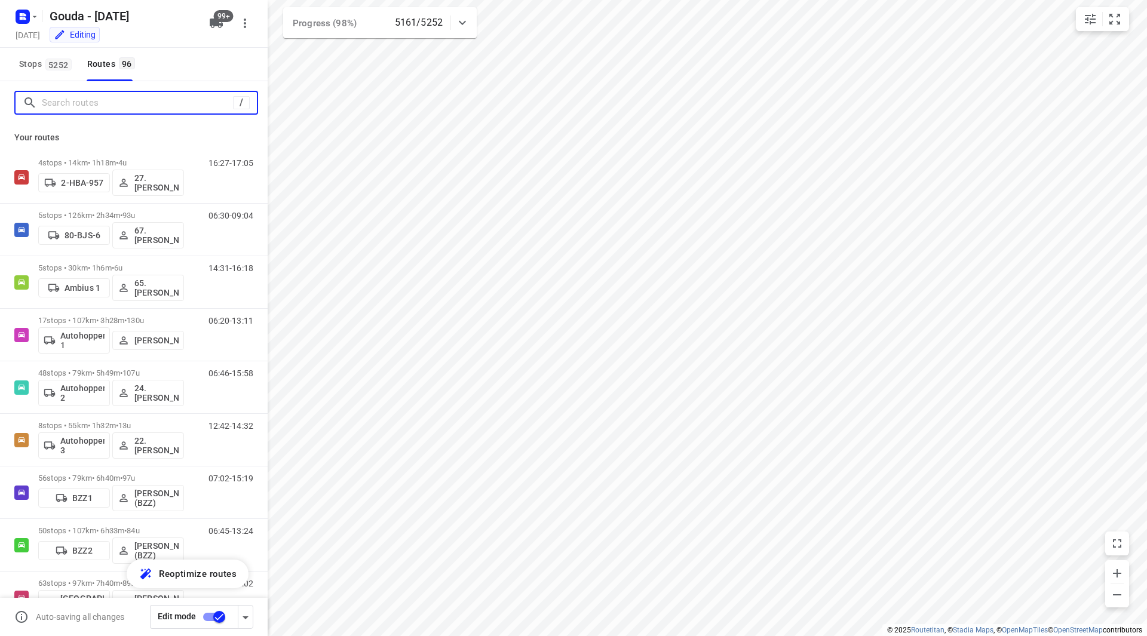
click at [79, 105] on input "Search routes" at bounding box center [137, 103] width 191 height 19
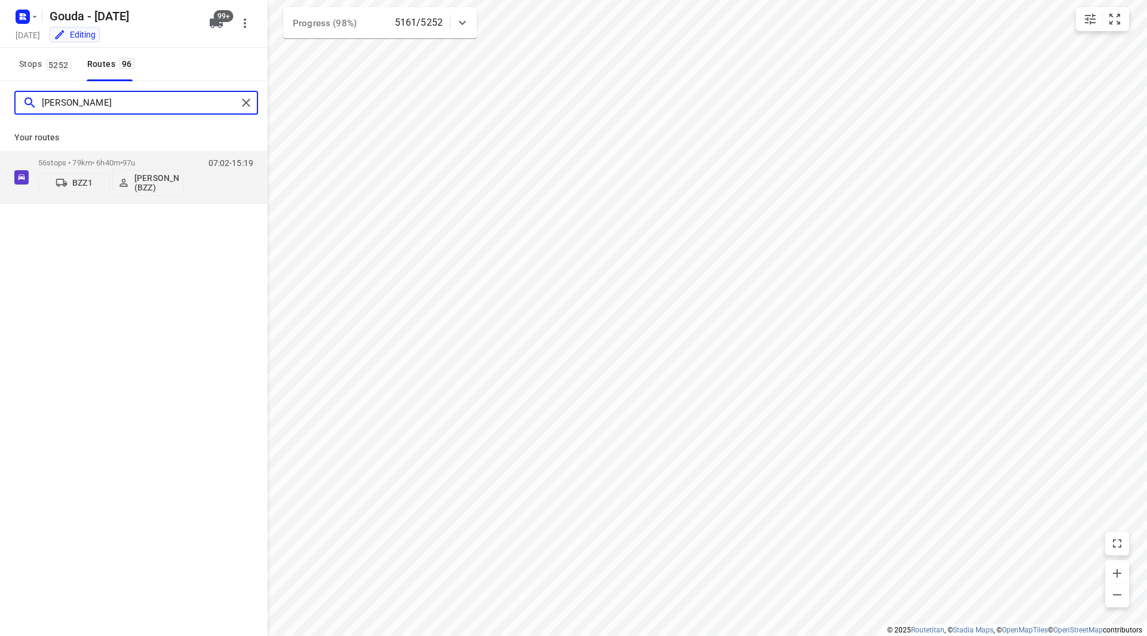
type input "omar"
click at [261, 103] on div "omar" at bounding box center [134, 102] width 268 height 43
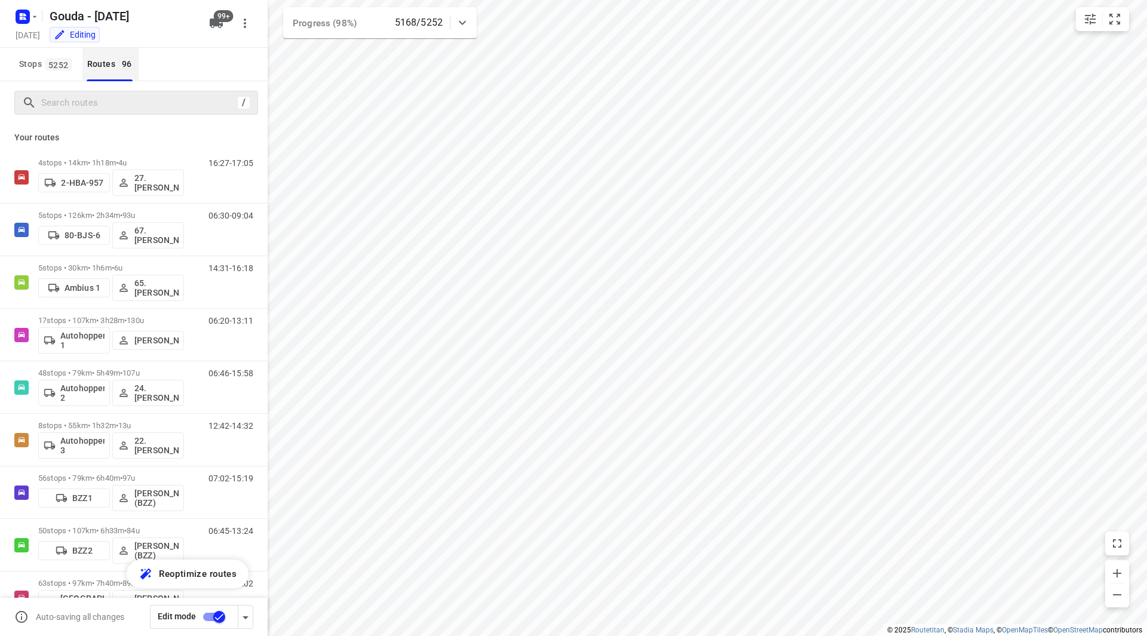
click at [113, 62] on div "Routes 96" at bounding box center [112, 64] width 51 height 15
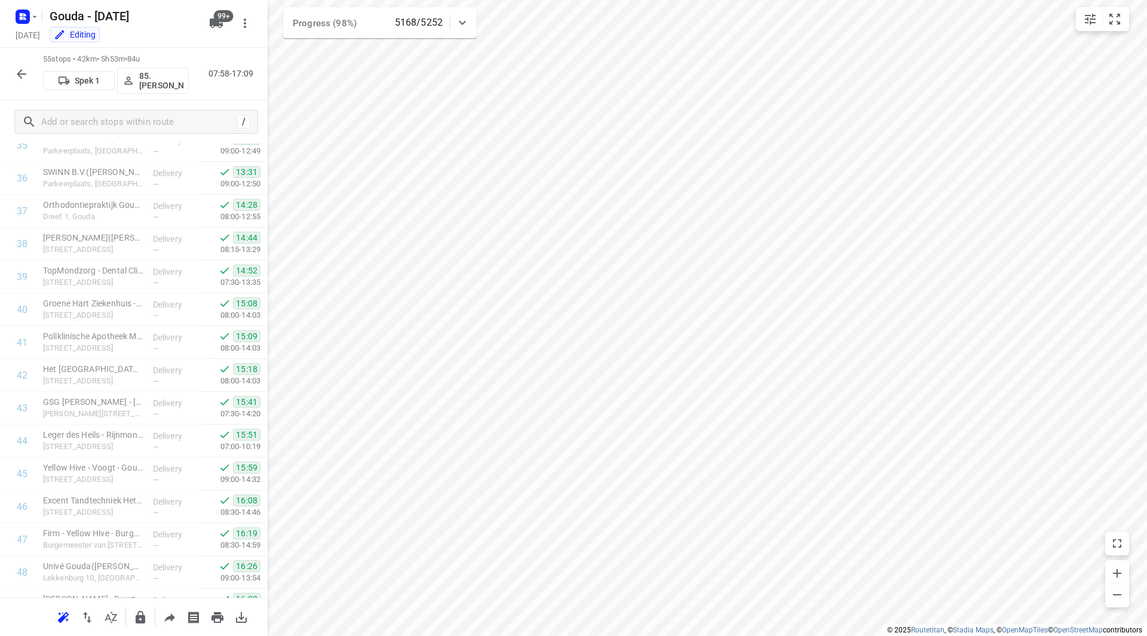
scroll to position [1445, 0]
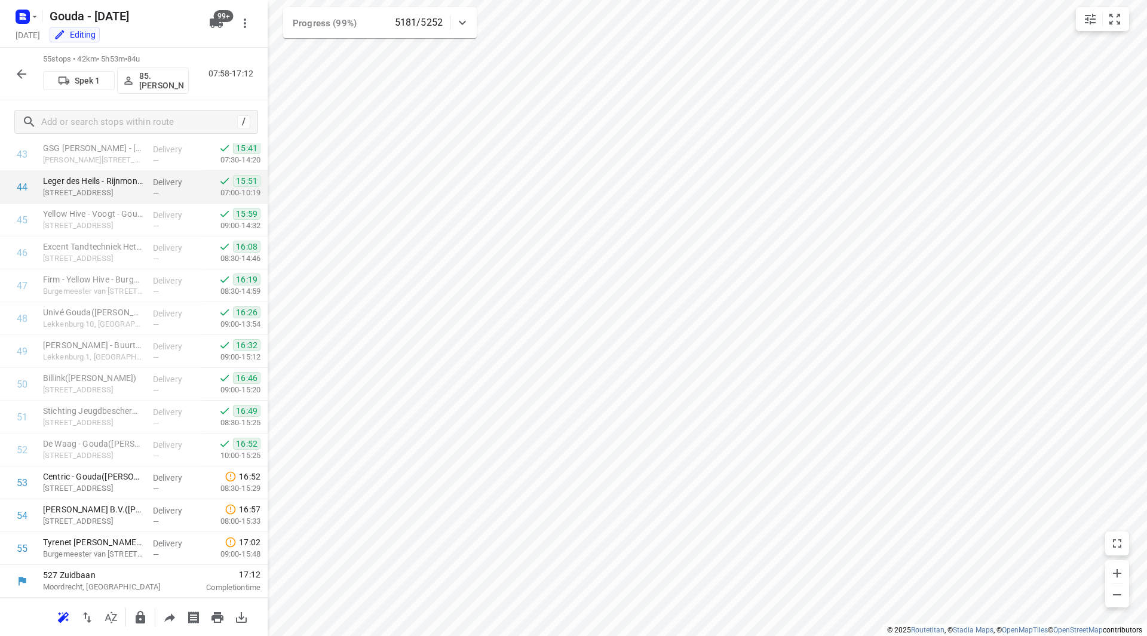
click at [498, 615] on div "i © 2025 Routetitan , © Stadia Maps , © OpenMapTiles © OpenStreetMap contributo…" at bounding box center [573, 318] width 1147 height 636
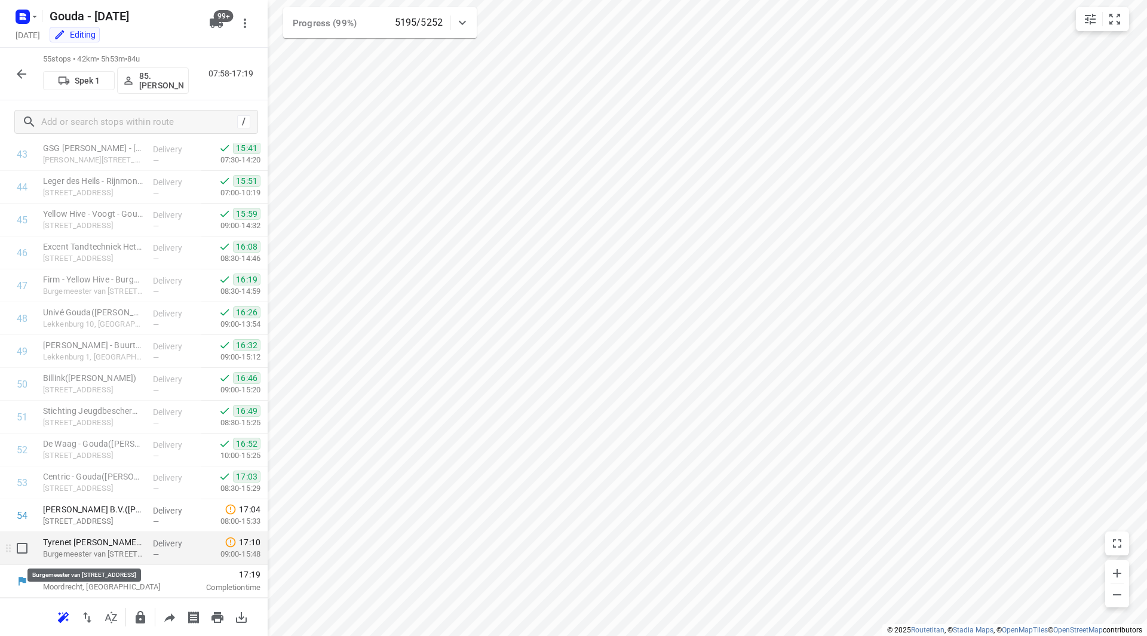
click at [115, 552] on p "Burgemeester van Reenensingel 115, Gouda" at bounding box center [93, 554] width 100 height 12
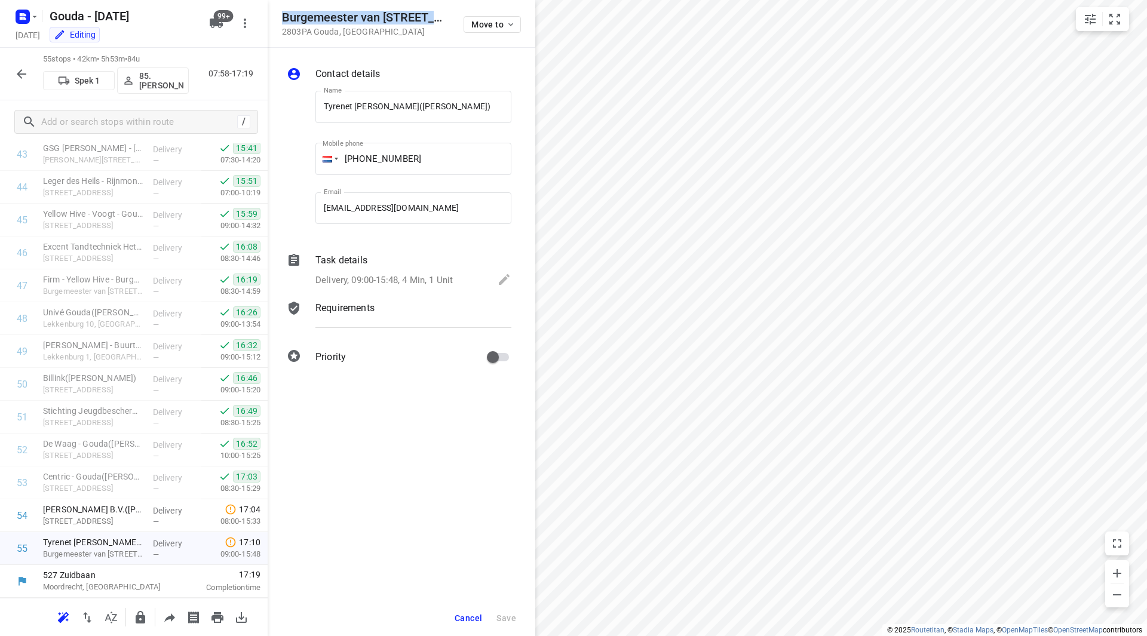
drag, startPoint x: 282, startPoint y: 19, endPoint x: 446, endPoint y: 17, distance: 164.2
click at [446, 17] on h5 "Burgemeester van Reenensingel 115" at bounding box center [365, 18] width 167 height 14
click at [431, 20] on h5 "Burgemeester van Reenensingel 115" at bounding box center [365, 18] width 167 height 14
drag, startPoint x: 287, startPoint y: 14, endPoint x: 442, endPoint y: 16, distance: 155.3
click at [442, 16] on h5 "Burgemeester van Reenensingel 115" at bounding box center [365, 18] width 167 height 14
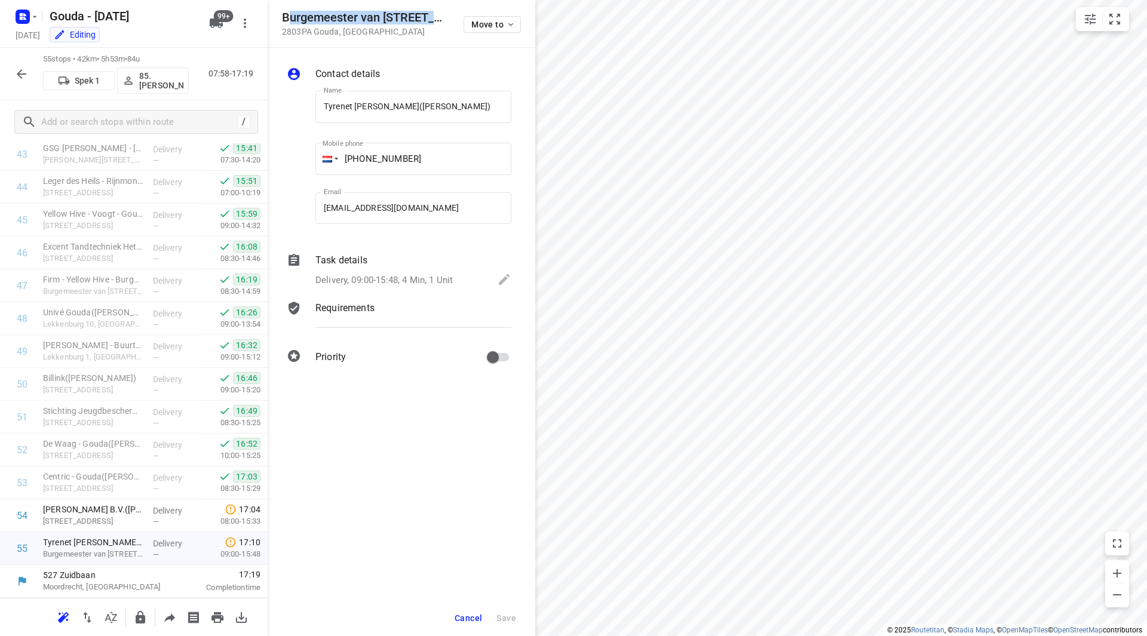
copy h5 "urgemeester van Reenensing"
click at [364, 265] on p "Task details" at bounding box center [341, 260] width 52 height 14
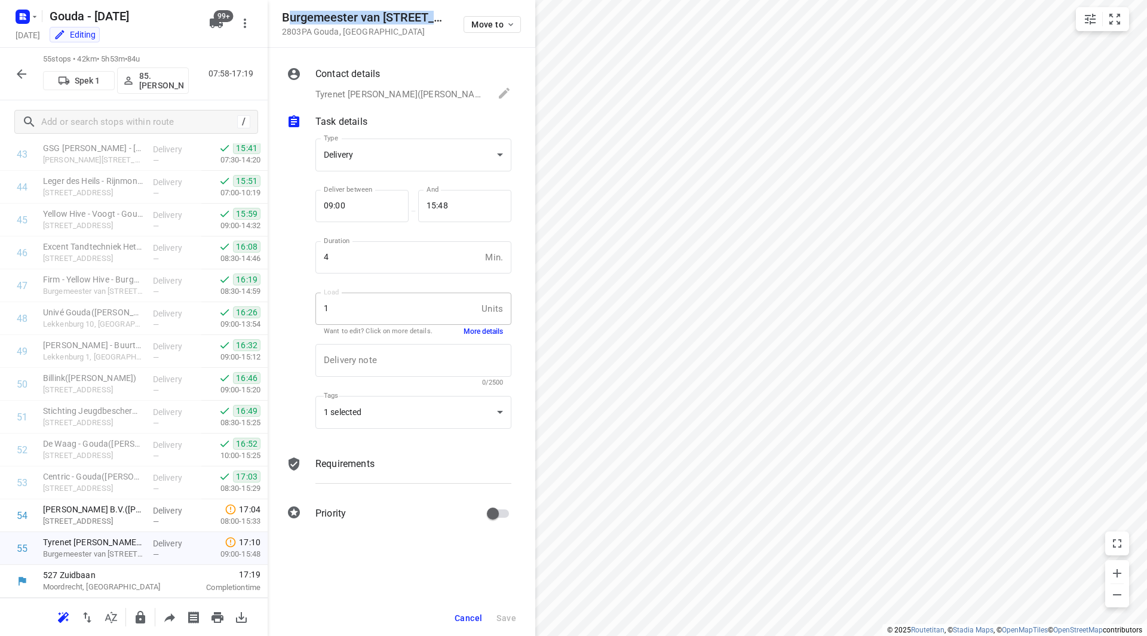
click at [478, 333] on button "More details" at bounding box center [482, 332] width 39 height 10
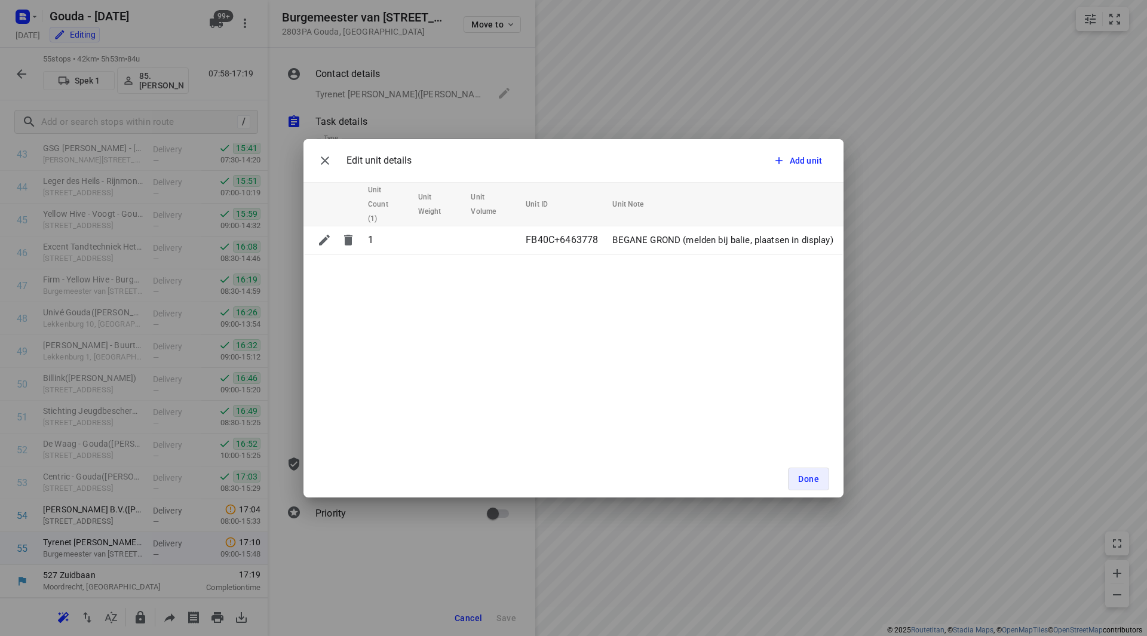
click at [945, 416] on div "Edit unit details Add unit Unit Count (1) Unit Weight Unit Volume Unit ID Unit …" at bounding box center [573, 318] width 1147 height 636
click at [810, 481] on span "Done" at bounding box center [808, 479] width 21 height 10
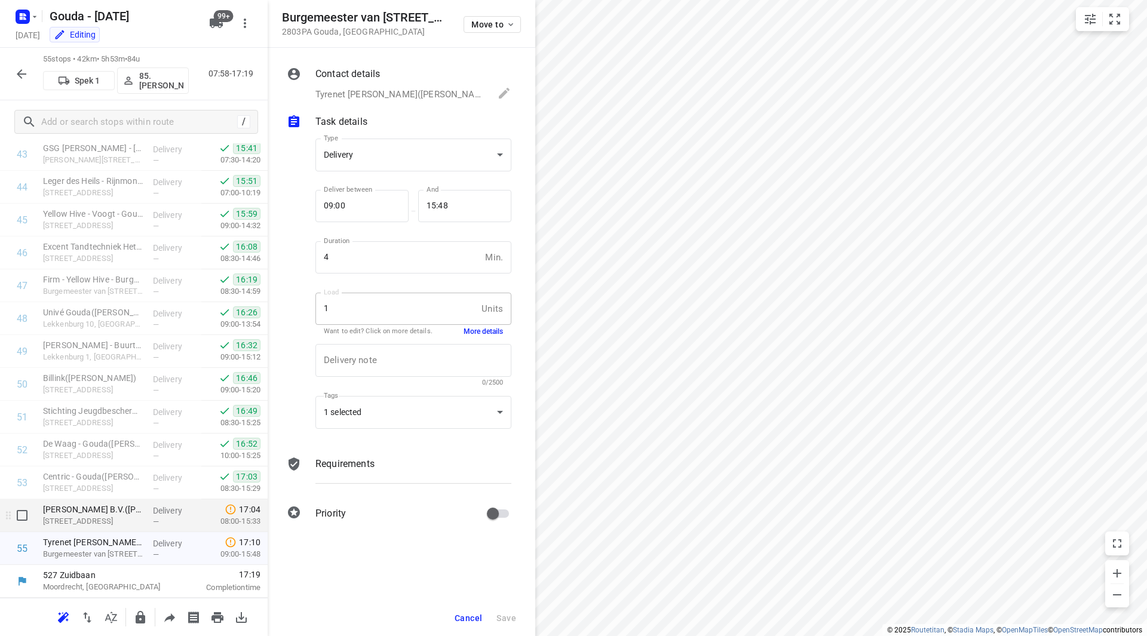
click at [87, 522] on p "Antwerpseweg 11, Gouda" at bounding box center [93, 521] width 100 height 12
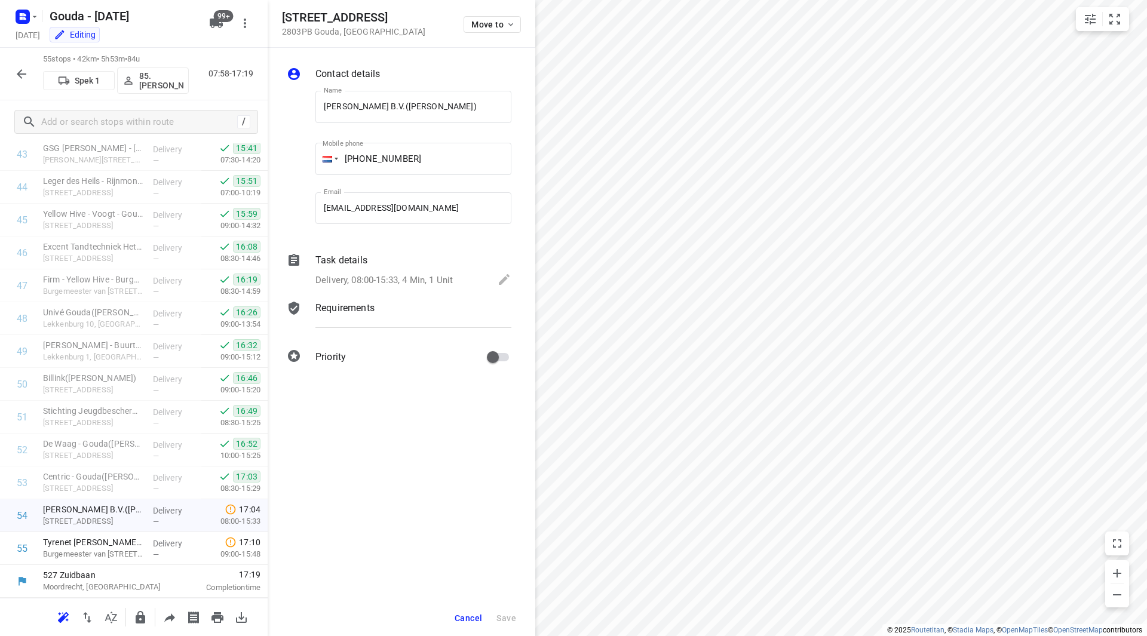
click at [394, 288] on div "Delivery, 08:00-15:33, 4 Min, 1 Unit" at bounding box center [413, 280] width 196 height 17
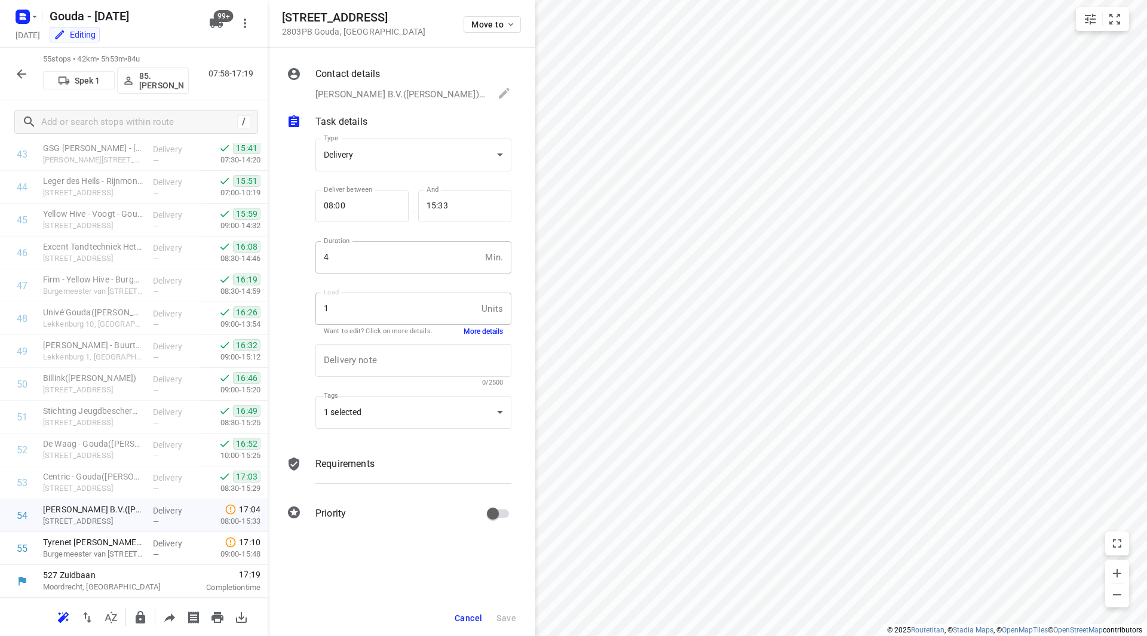
click at [402, 270] on input "4" at bounding box center [397, 257] width 165 height 32
click at [486, 334] on button "More details" at bounding box center [482, 332] width 39 height 10
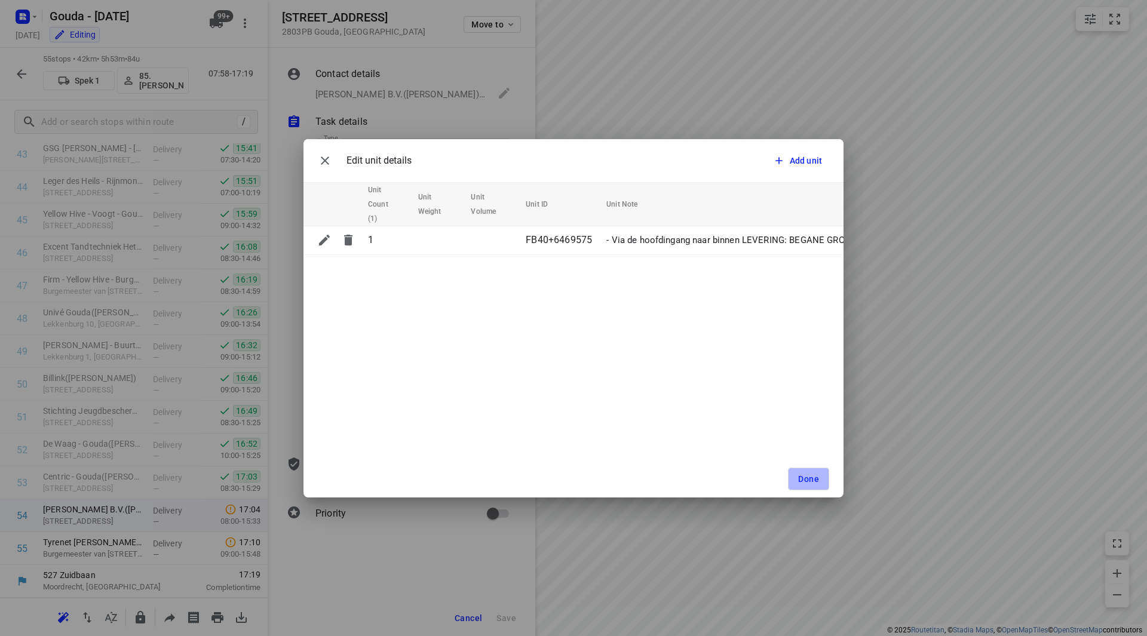
click at [810, 482] on span "Done" at bounding box center [808, 479] width 21 height 10
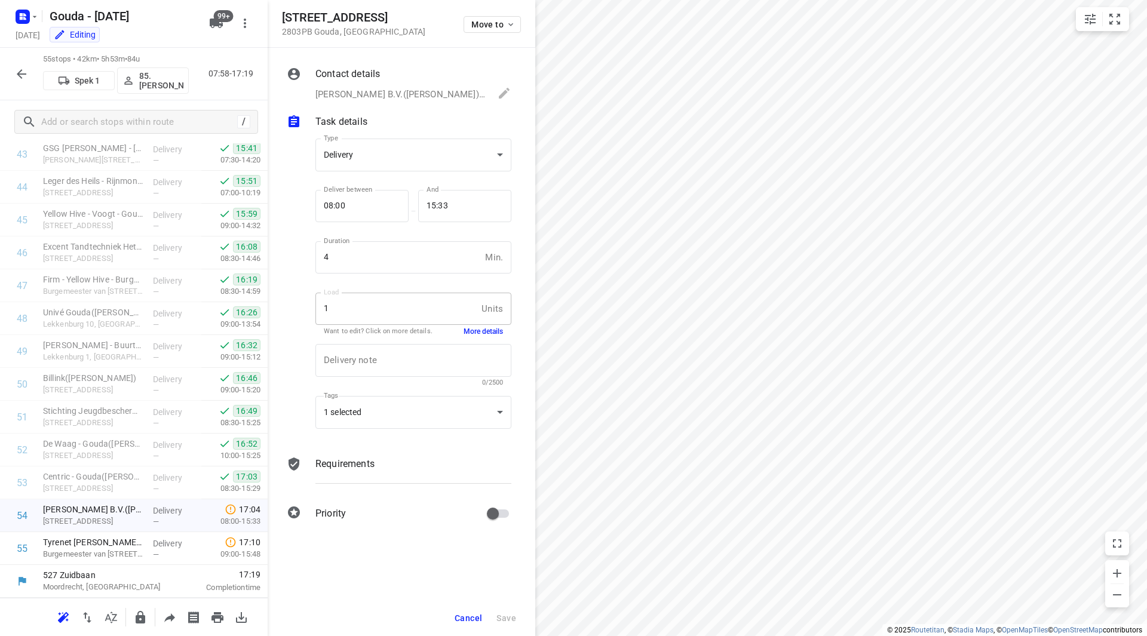
click at [460, 616] on span "Cancel" at bounding box center [467, 618] width 27 height 10
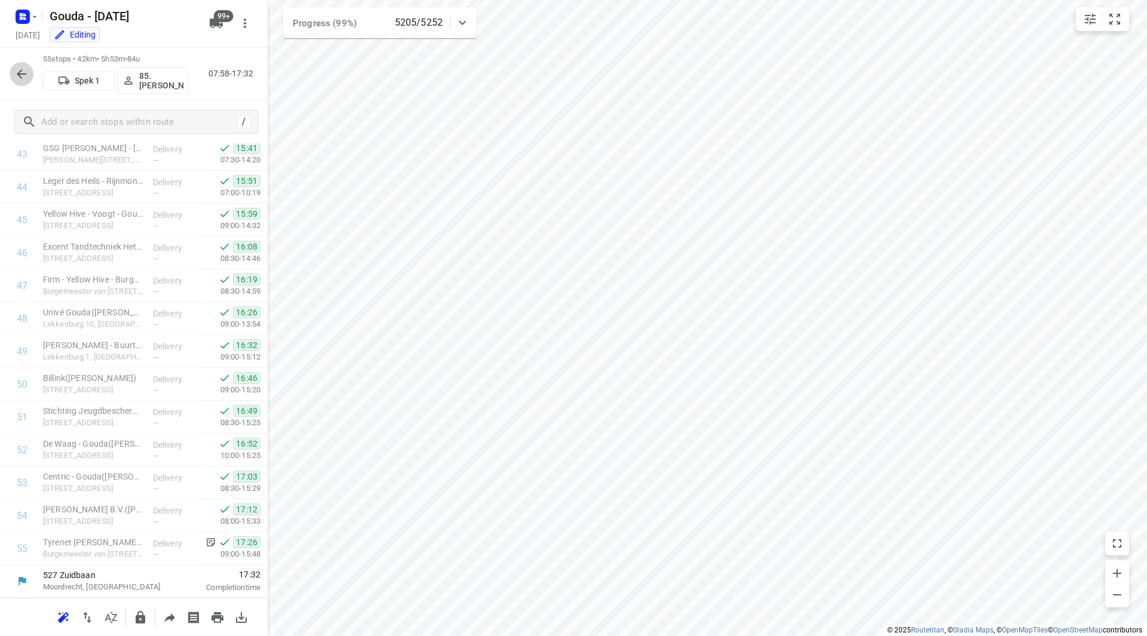
click at [15, 76] on icon "button" at bounding box center [21, 74] width 14 height 14
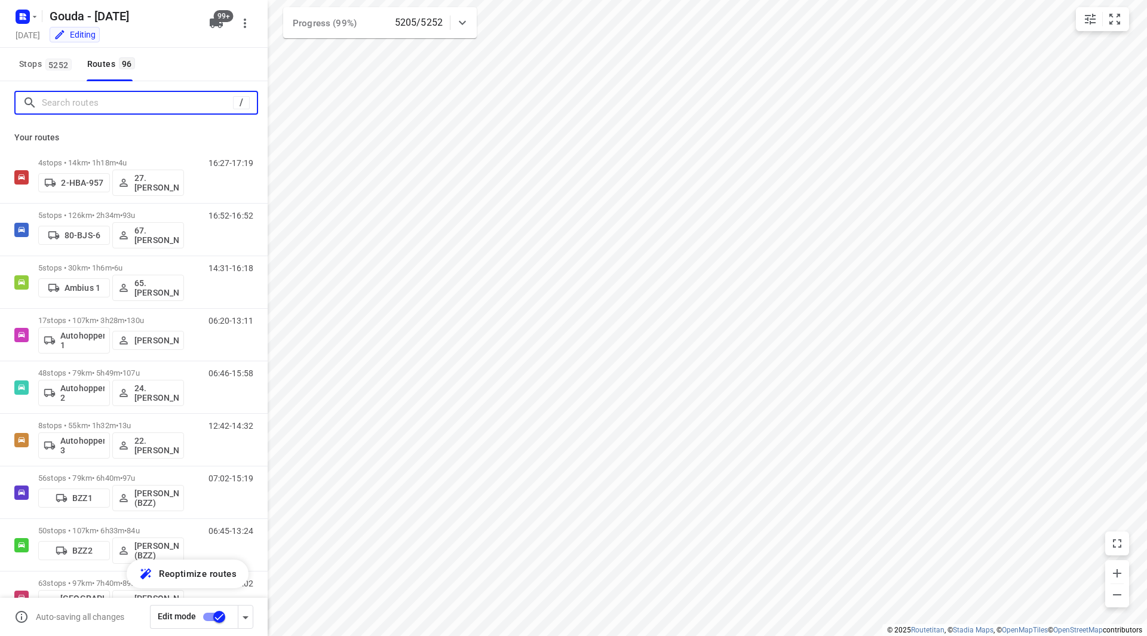
click at [85, 106] on input "Search routes" at bounding box center [137, 103] width 191 height 19
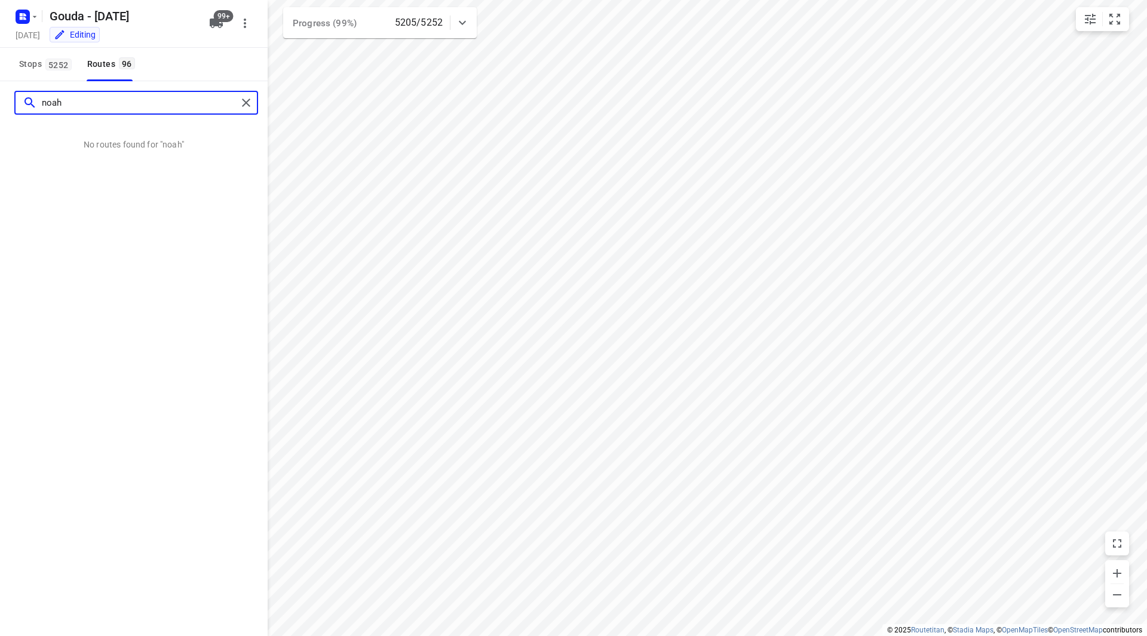
type input "noah"
click at [36, 18] on icon "button" at bounding box center [35, 17] width 10 height 10
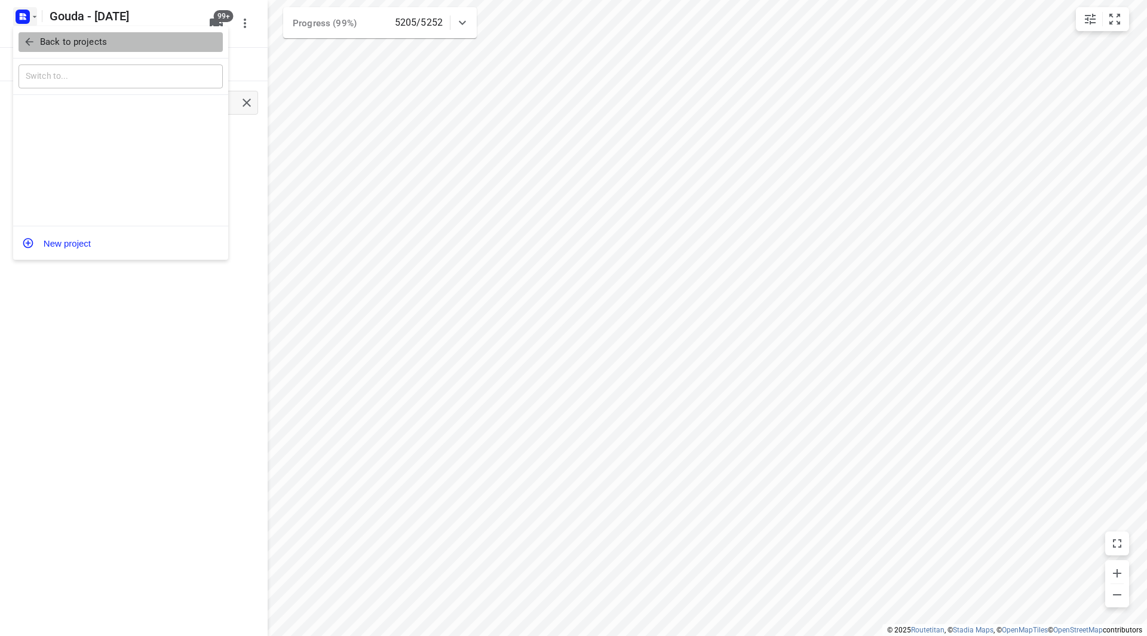
click at [48, 49] on button "Back to projects" at bounding box center [121, 42] width 204 height 20
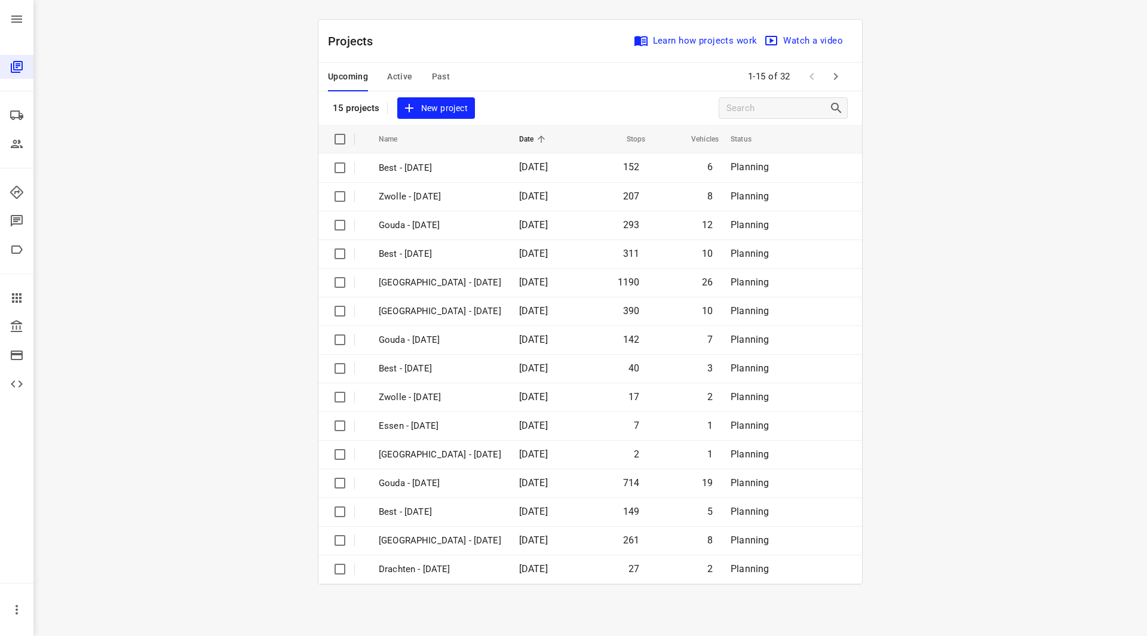
click at [837, 79] on icon "button" at bounding box center [835, 76] width 14 height 14
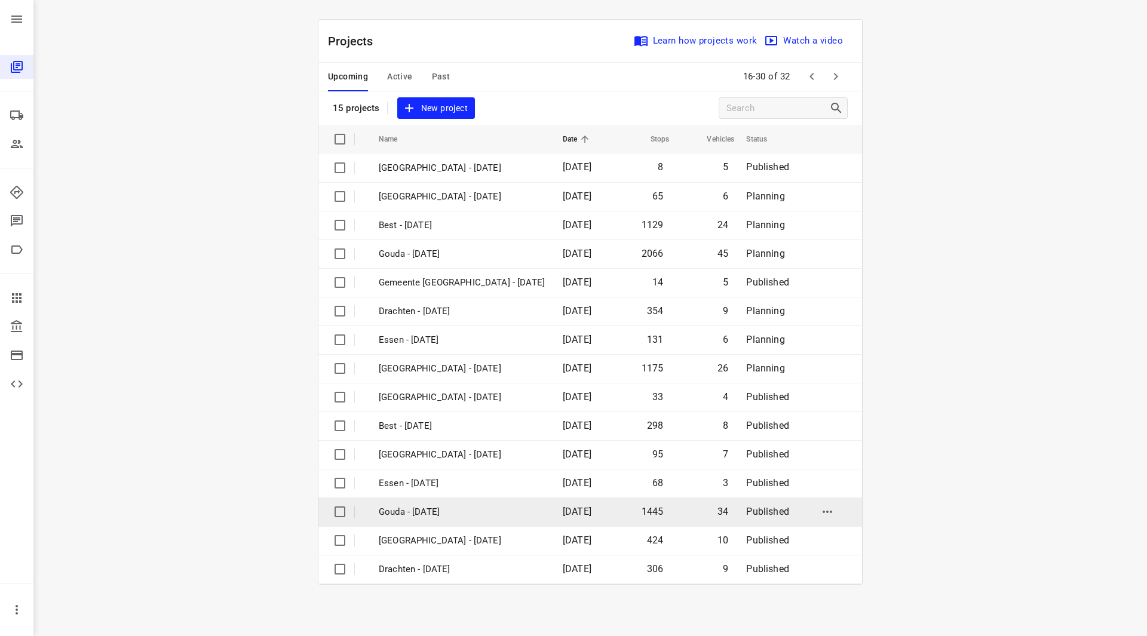
click at [437, 518] on p "Gouda - Tuesday" at bounding box center [462, 512] width 166 height 14
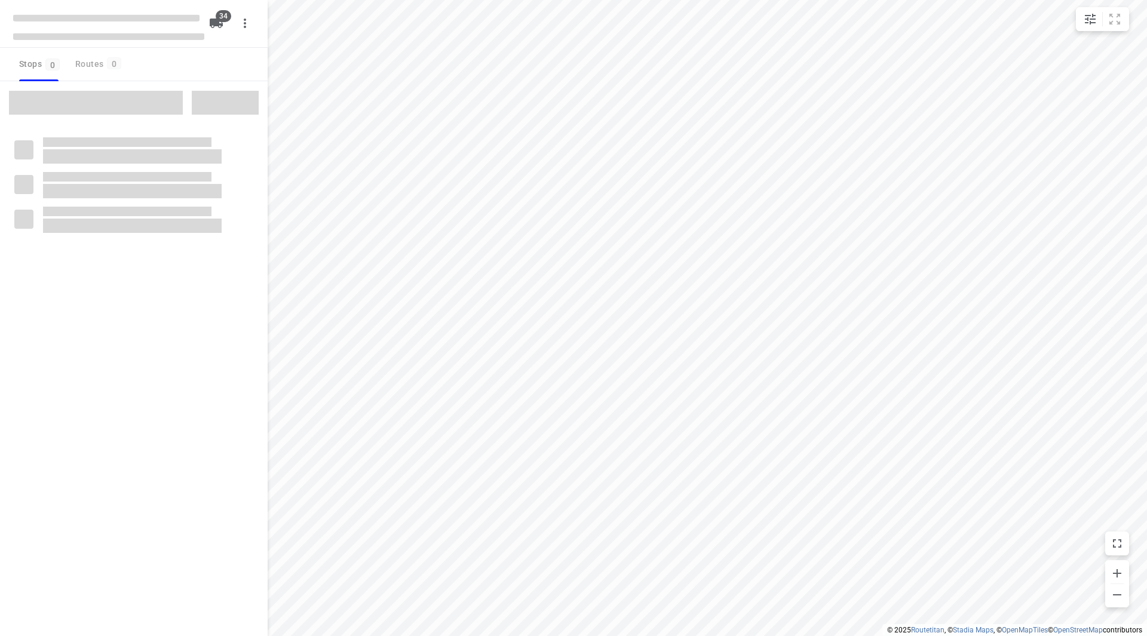
checkbox input "true"
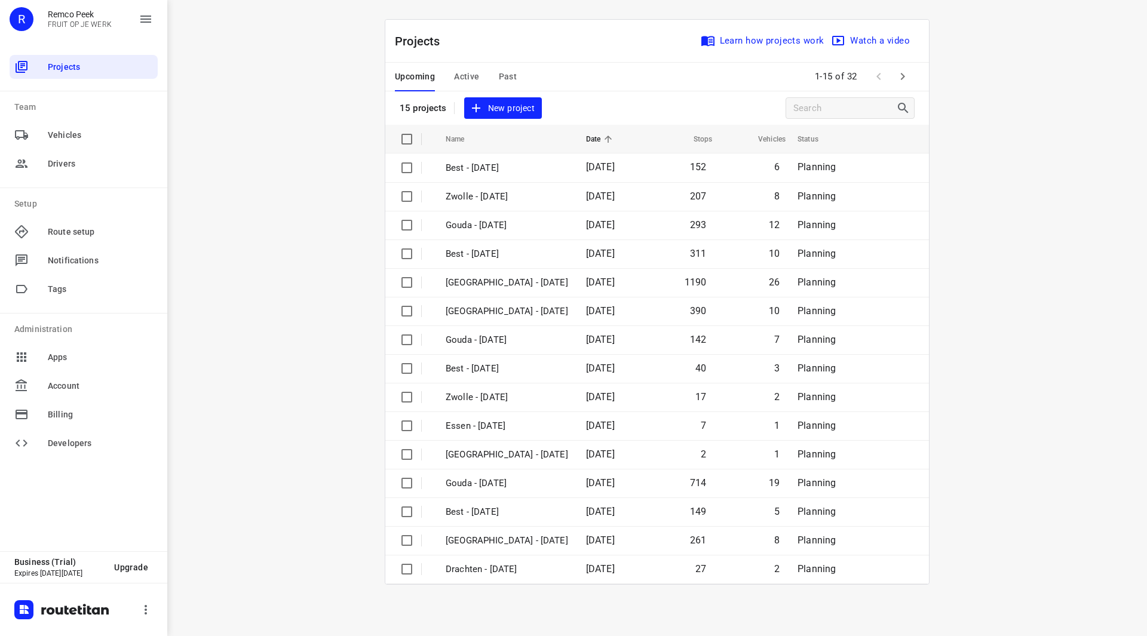
click at [517, 77] on div "Upcoming Active Past" at bounding box center [465, 77] width 141 height 29
click at [509, 72] on span "Past" at bounding box center [508, 76] width 19 height 15
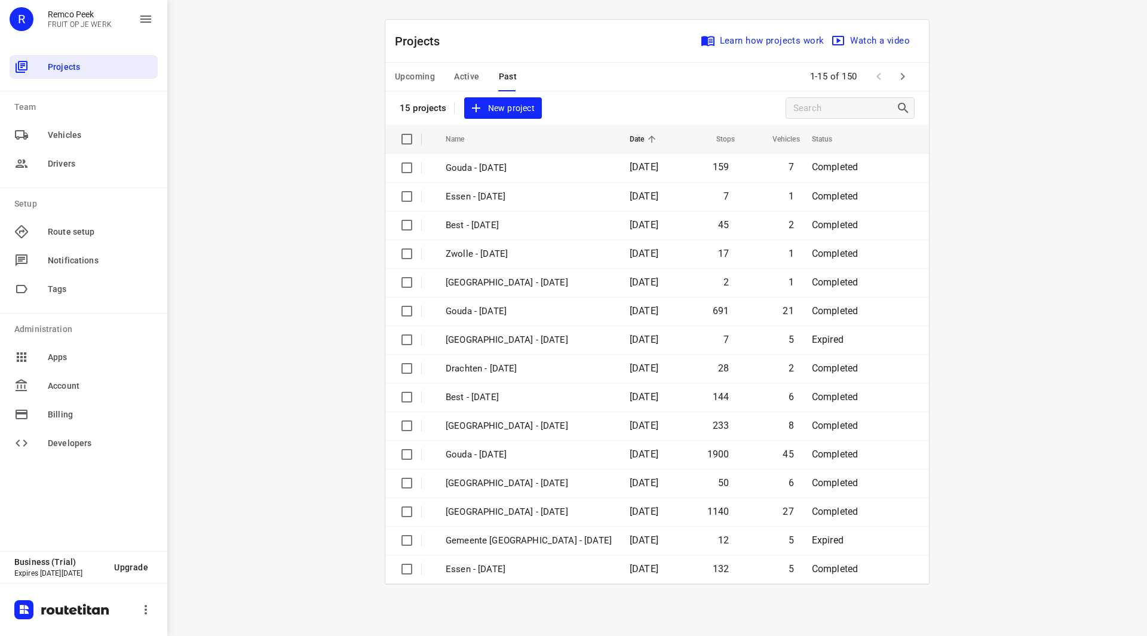
click at [462, 76] on span "Active" at bounding box center [466, 76] width 25 height 15
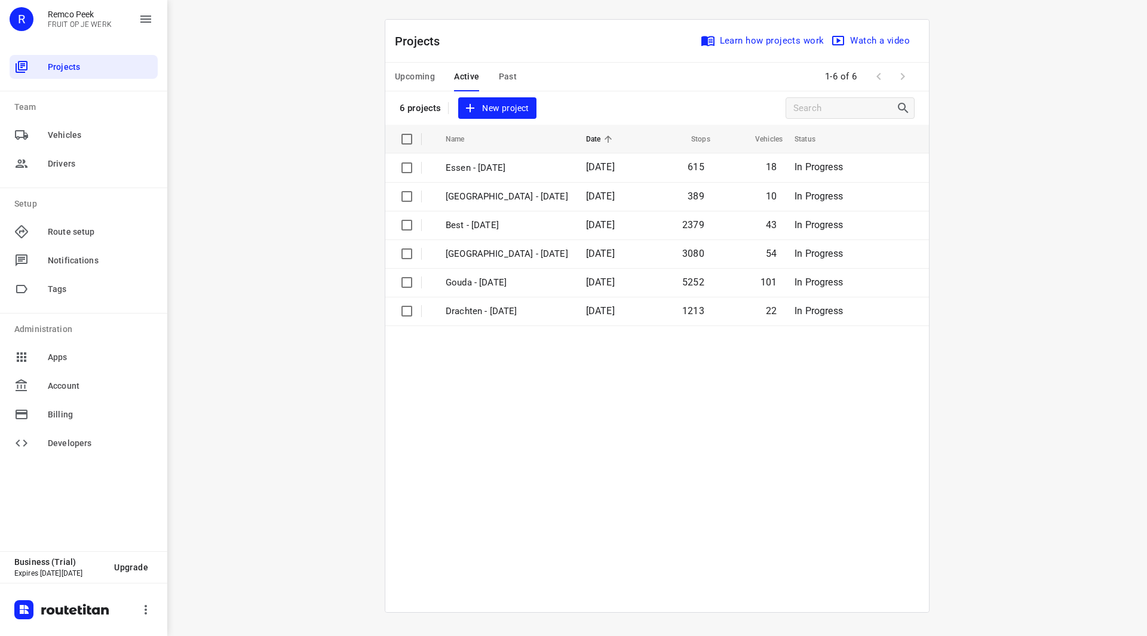
click at [415, 73] on span "Upcoming" at bounding box center [415, 76] width 40 height 15
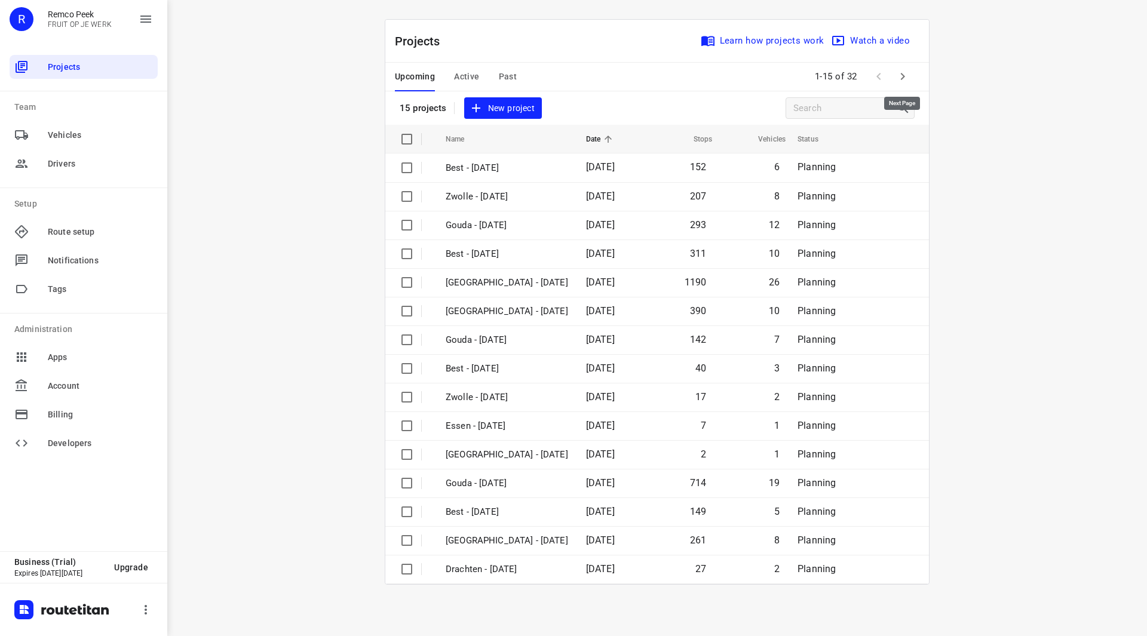
click at [899, 75] on icon "button" at bounding box center [902, 76] width 14 height 14
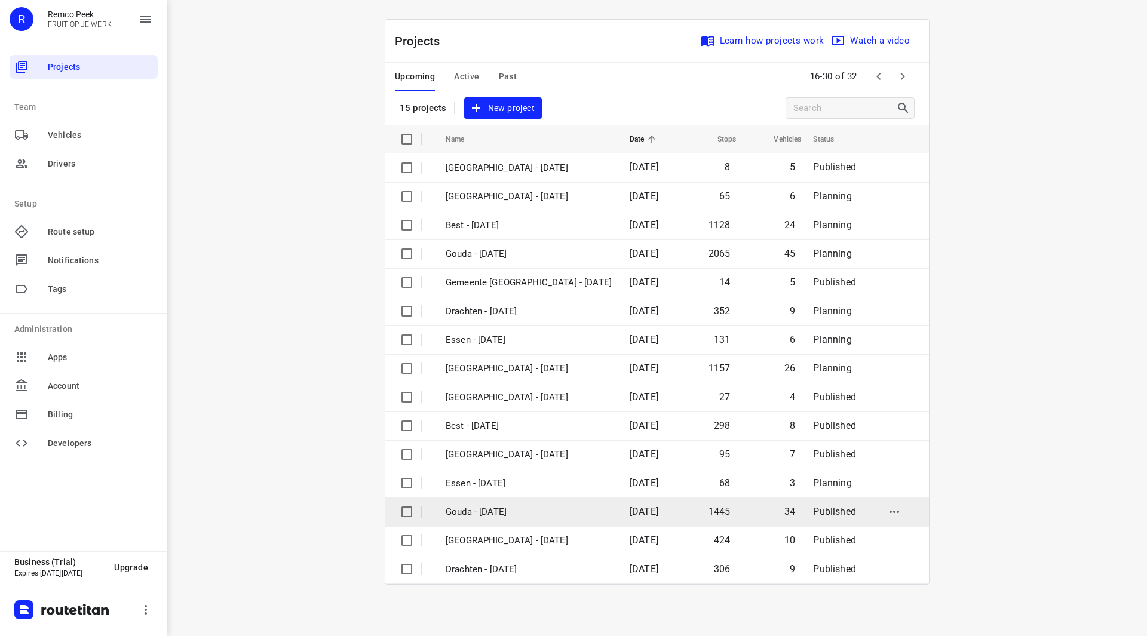
drag, startPoint x: 516, startPoint y: 486, endPoint x: 517, endPoint y: 516, distance: 30.5
click at [517, 516] on tbody "[GEOGRAPHIC_DATA] - [DATE] 8 5 Published [GEOGRAPHIC_DATA] - [DATE] 65 6 Planni…" at bounding box center [656, 368] width 543 height 430
click at [489, 505] on p "Gouda - [DATE]" at bounding box center [529, 512] width 166 height 14
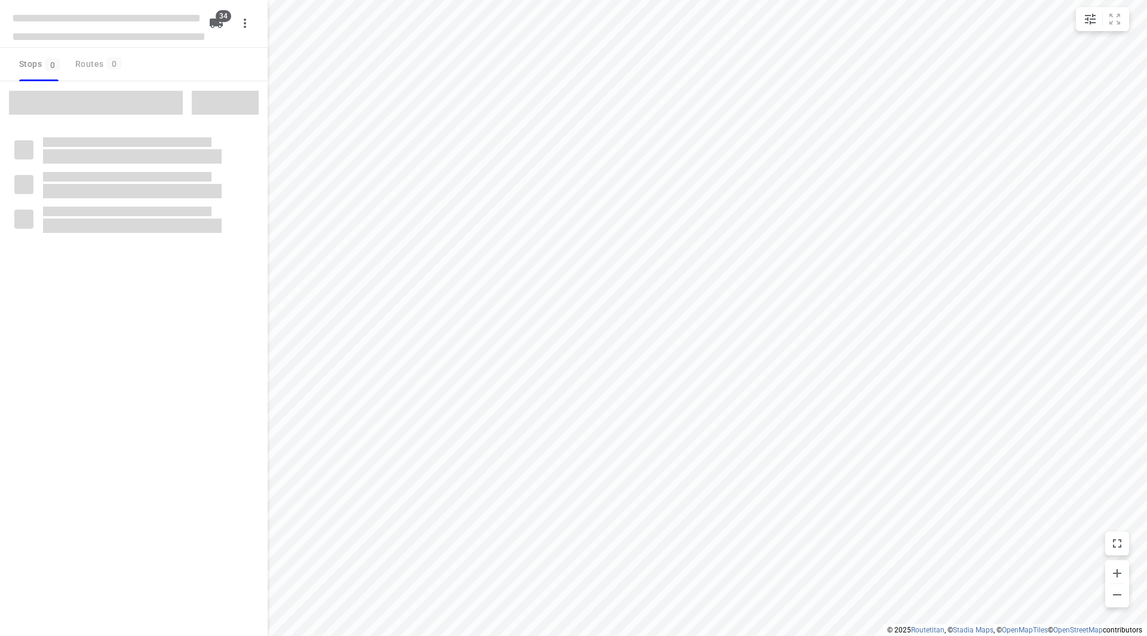
checkbox input "true"
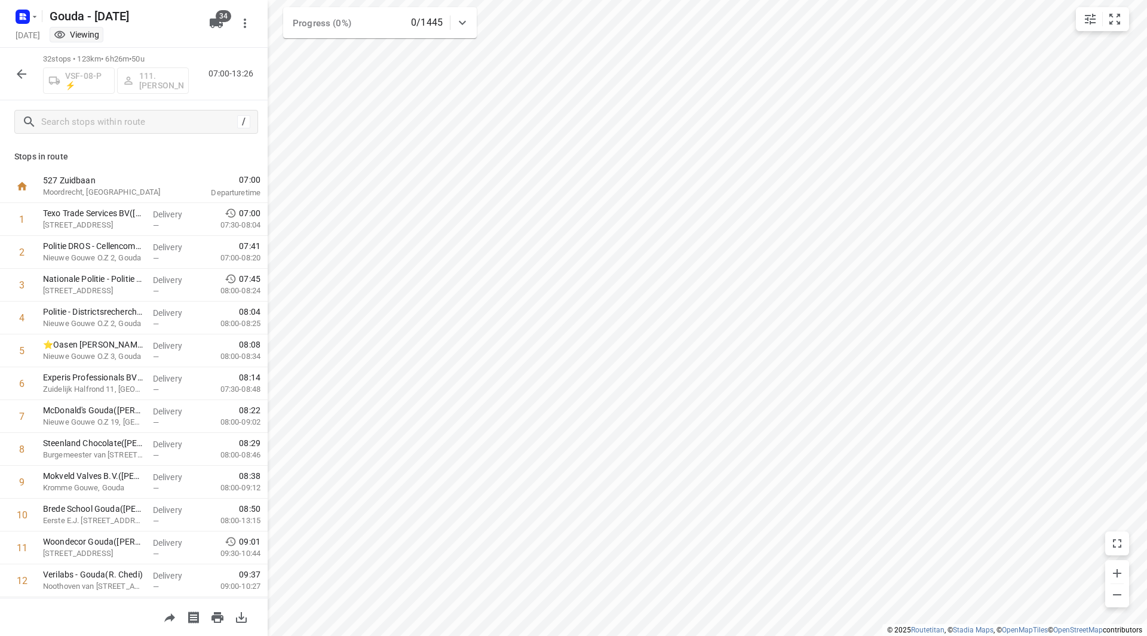
click at [26, 76] on icon "button" at bounding box center [21, 74] width 14 height 14
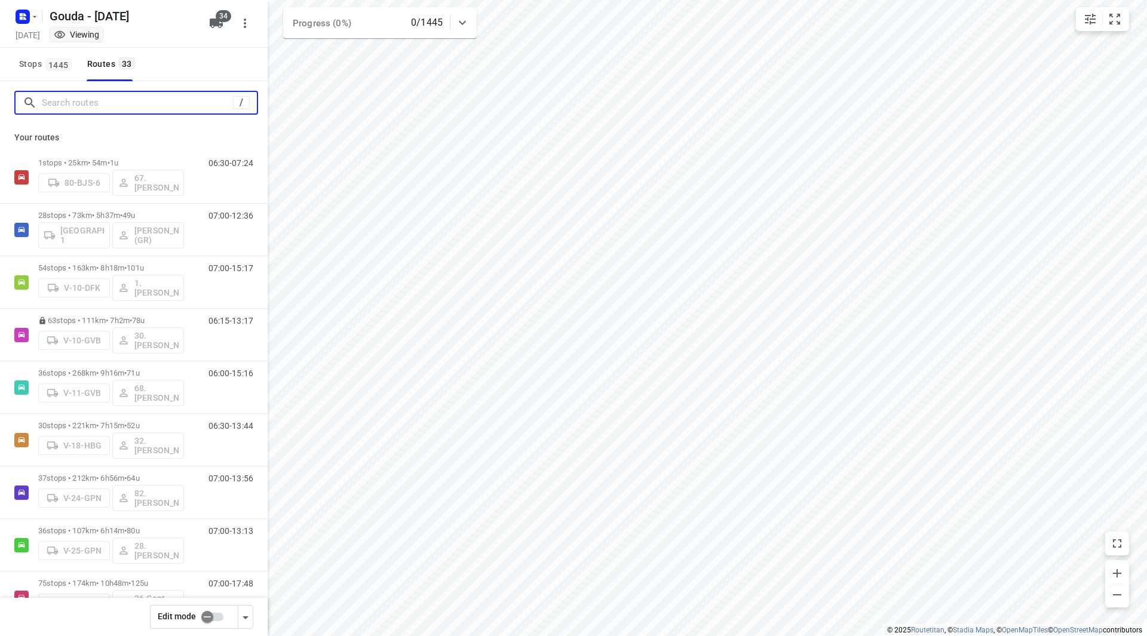
click at [96, 100] on input "Search routes" at bounding box center [137, 103] width 191 height 19
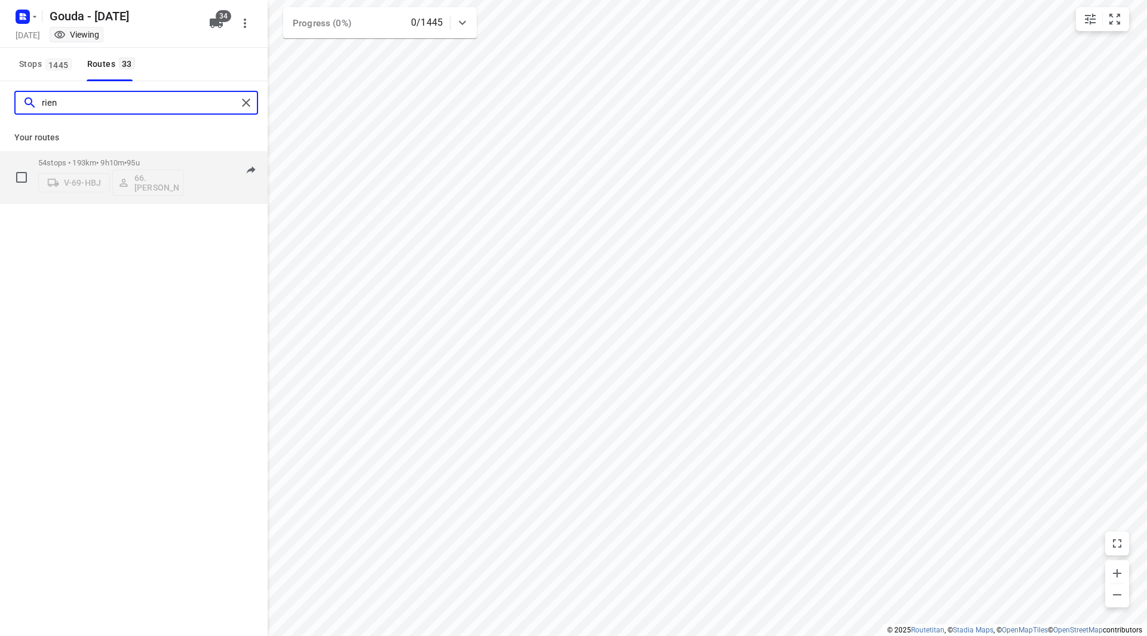
type input "rien"
click at [164, 161] on p "54 stops • 193km • 9h10m • 95u" at bounding box center [111, 162] width 146 height 9
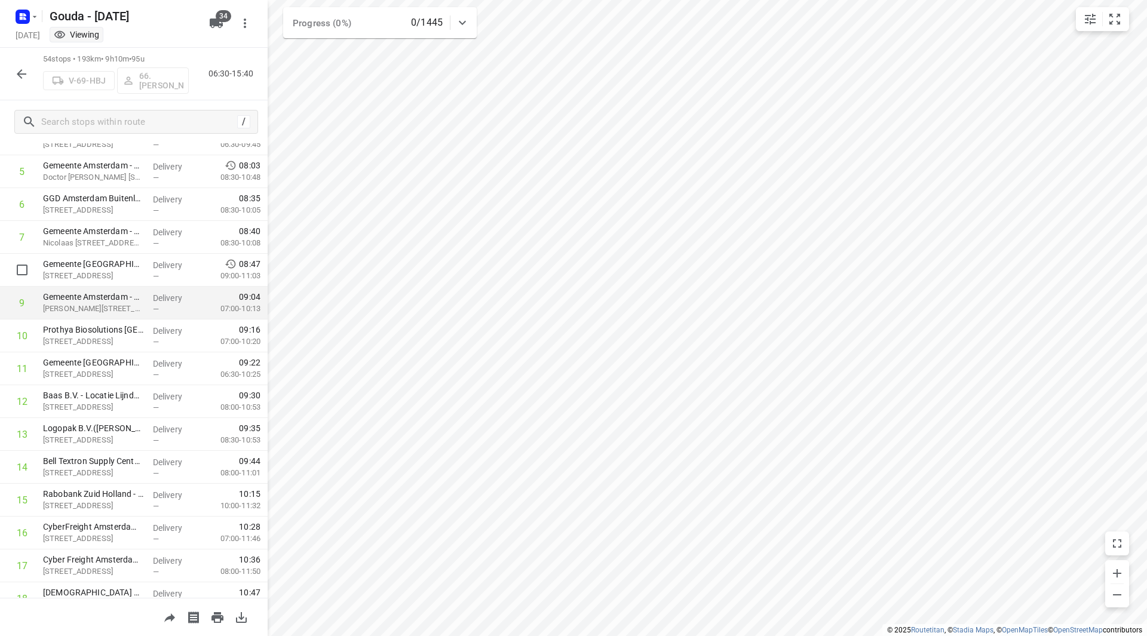
scroll to position [299, 0]
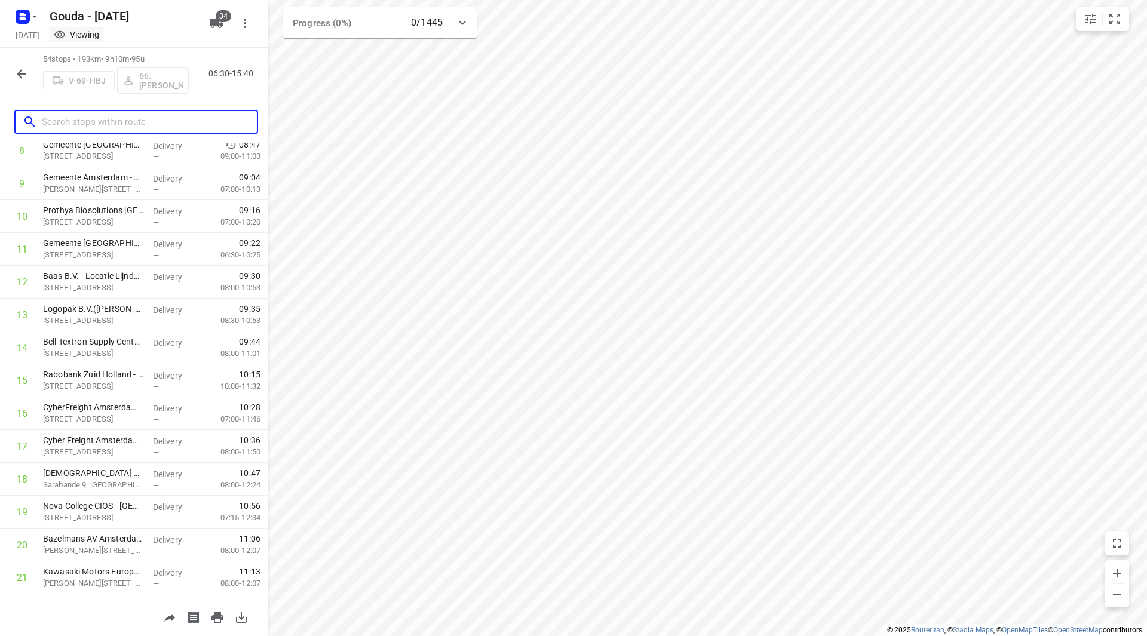
click at [134, 118] on input "text" at bounding box center [149, 122] width 215 height 19
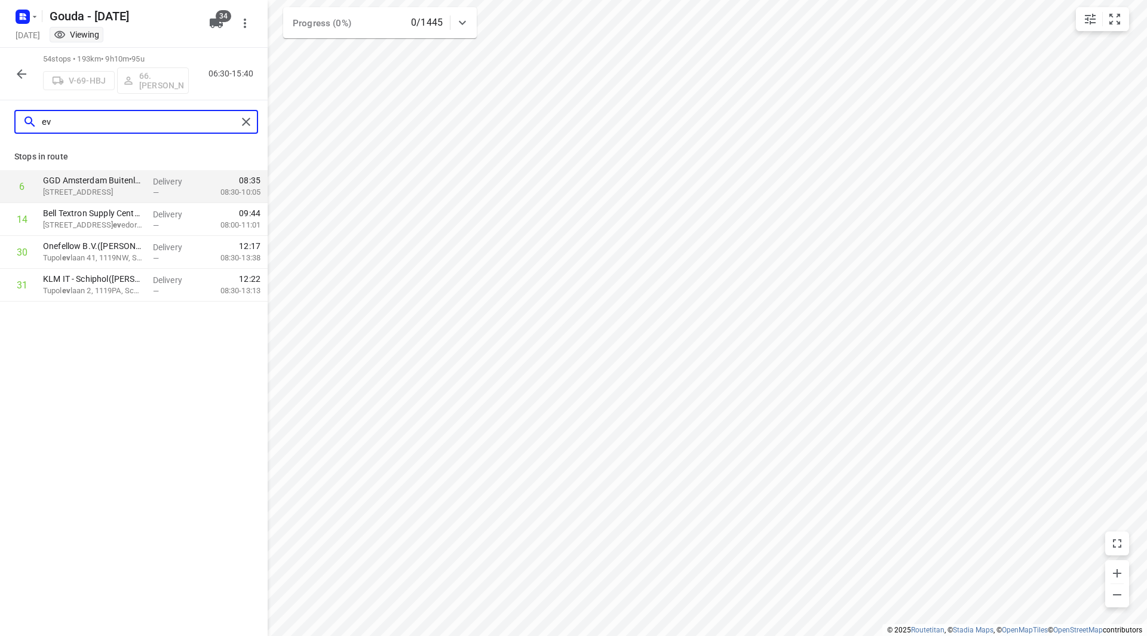
scroll to position [0, 0]
type input "e"
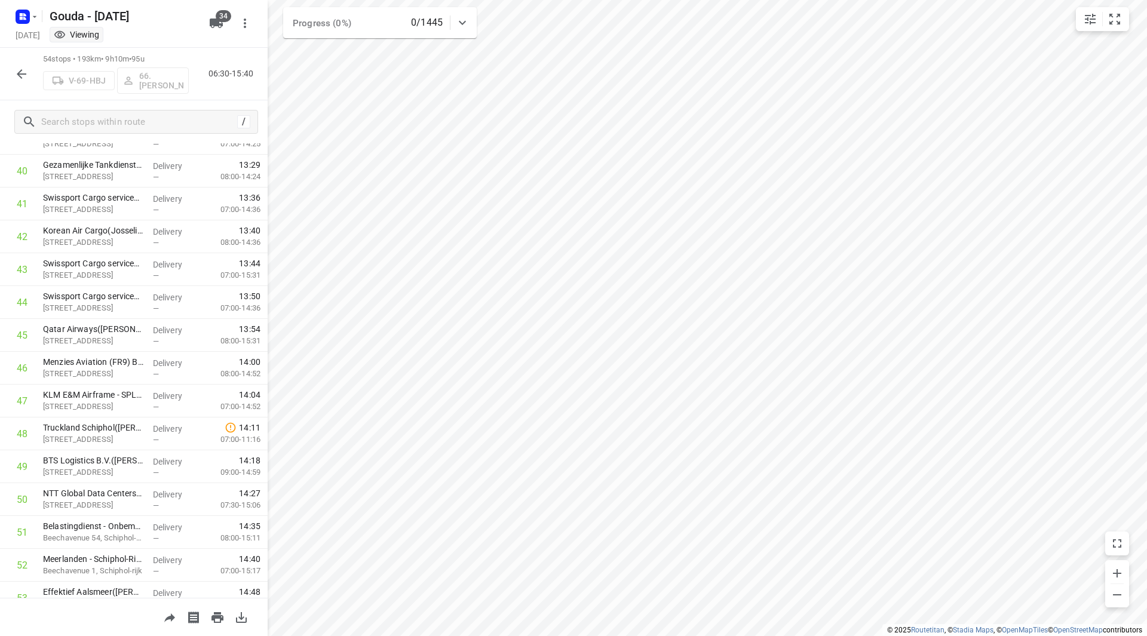
scroll to position [919, 0]
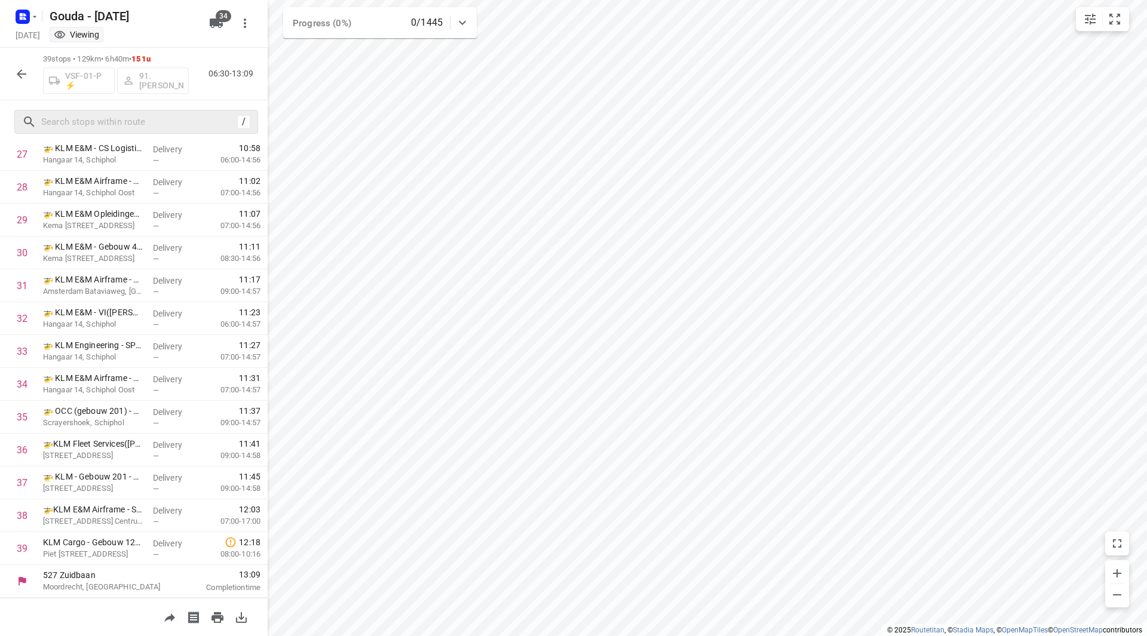
drag, startPoint x: 111, startPoint y: 110, endPoint x: 119, endPoint y: 118, distance: 11.0
click at [111, 110] on div "/" at bounding box center [136, 122] width 244 height 24
click at [119, 118] on input "text" at bounding box center [149, 122] width 215 height 19
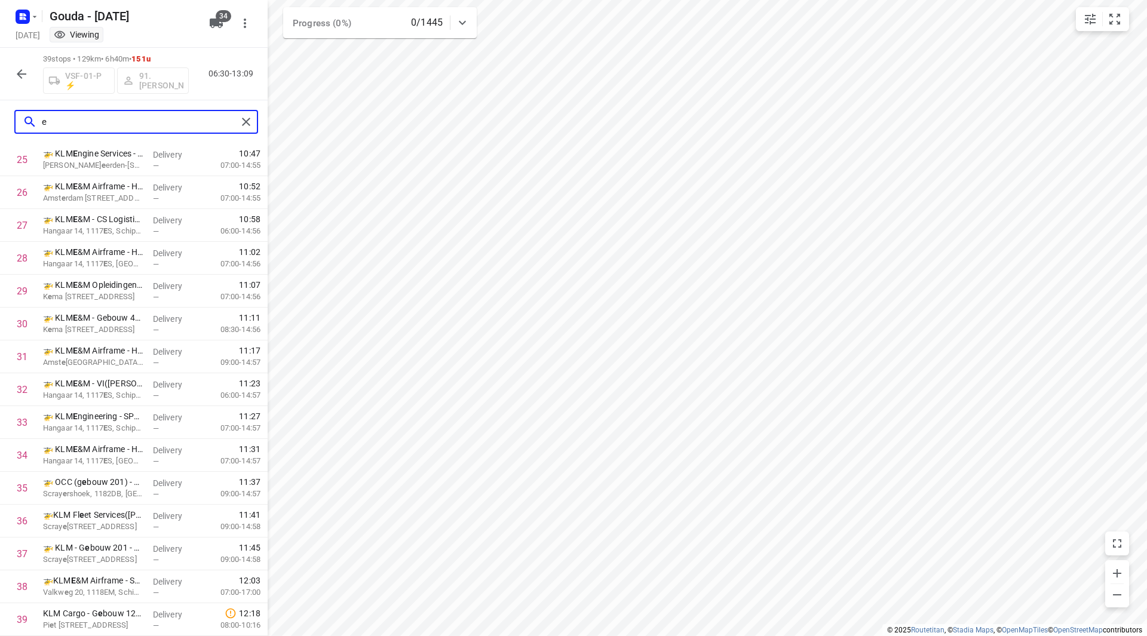
scroll to position [0, 0]
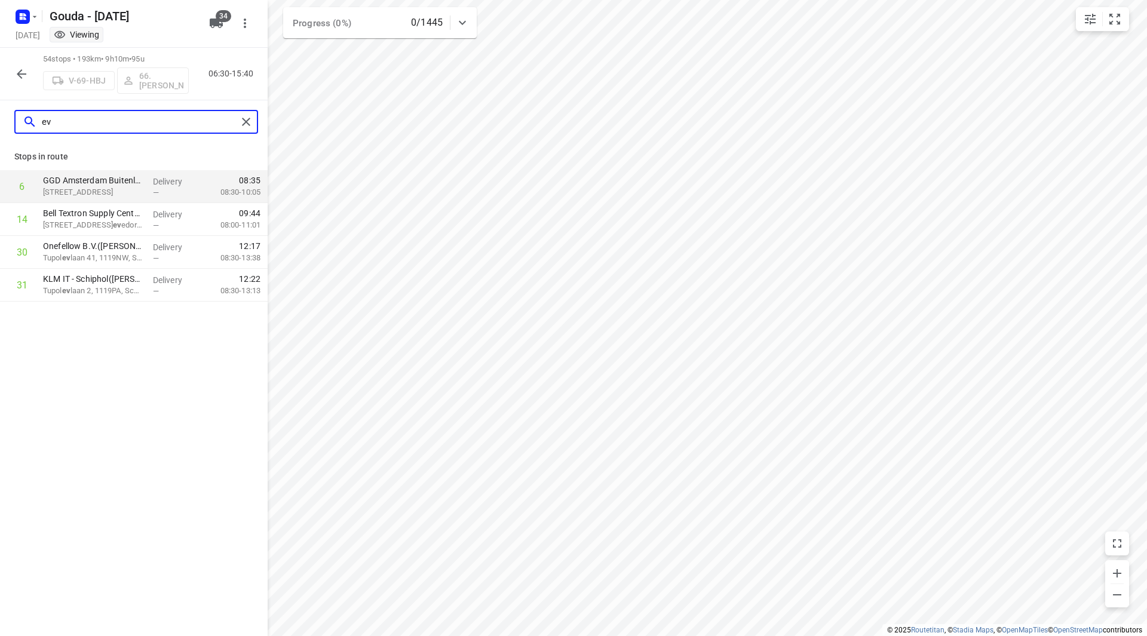
drag, startPoint x: 73, startPoint y: 121, endPoint x: 14, endPoint y: 127, distance: 58.8
click at [14, 127] on div "ev" at bounding box center [136, 122] width 244 height 24
type input "e"
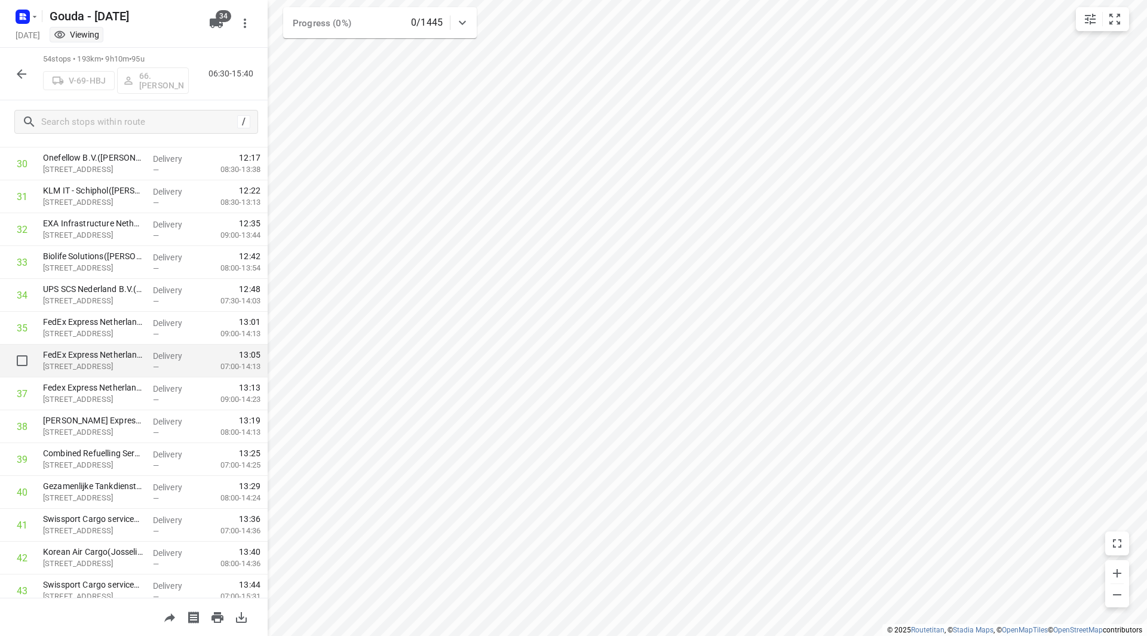
scroll to position [1015, 0]
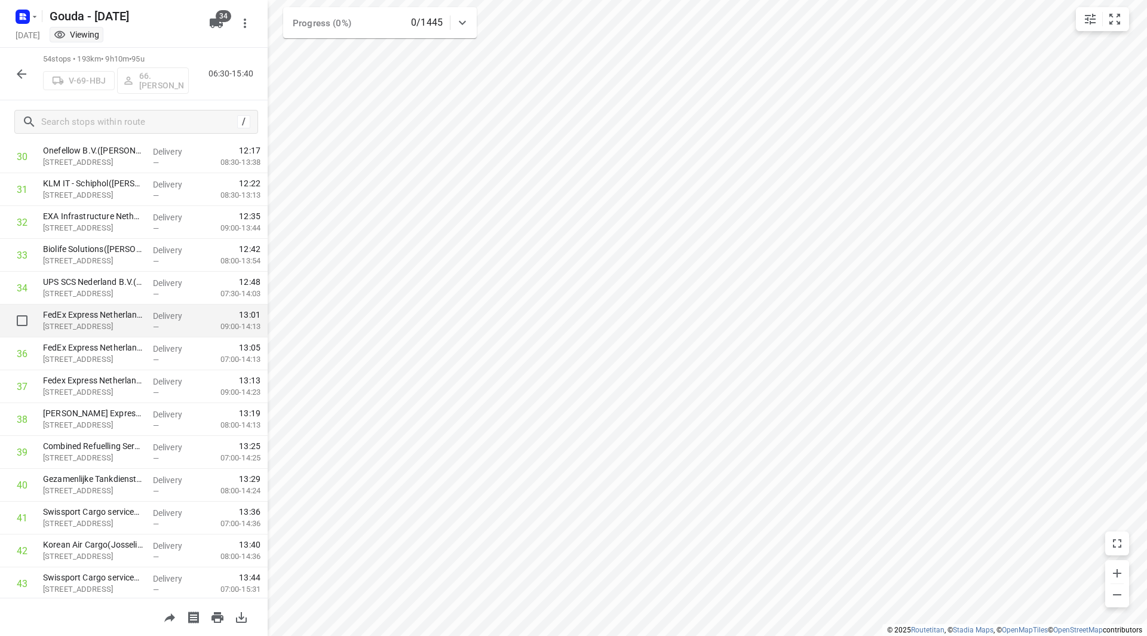
click at [108, 308] on div "FedEx Express Netherlands BV - Afdeling Special Services(FedEx Express [GEOGRAP…" at bounding box center [93, 321] width 110 height 33
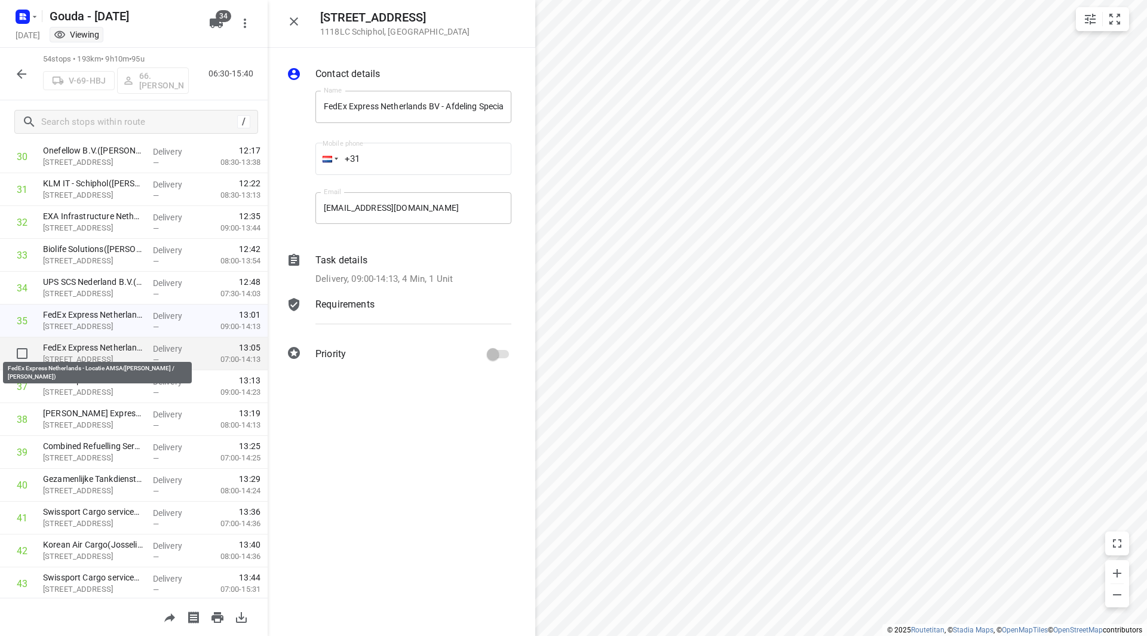
click at [100, 349] on p "FedEx Express Netherlands - Locatie AMSA([PERSON_NAME] / [PERSON_NAME])" at bounding box center [93, 348] width 100 height 12
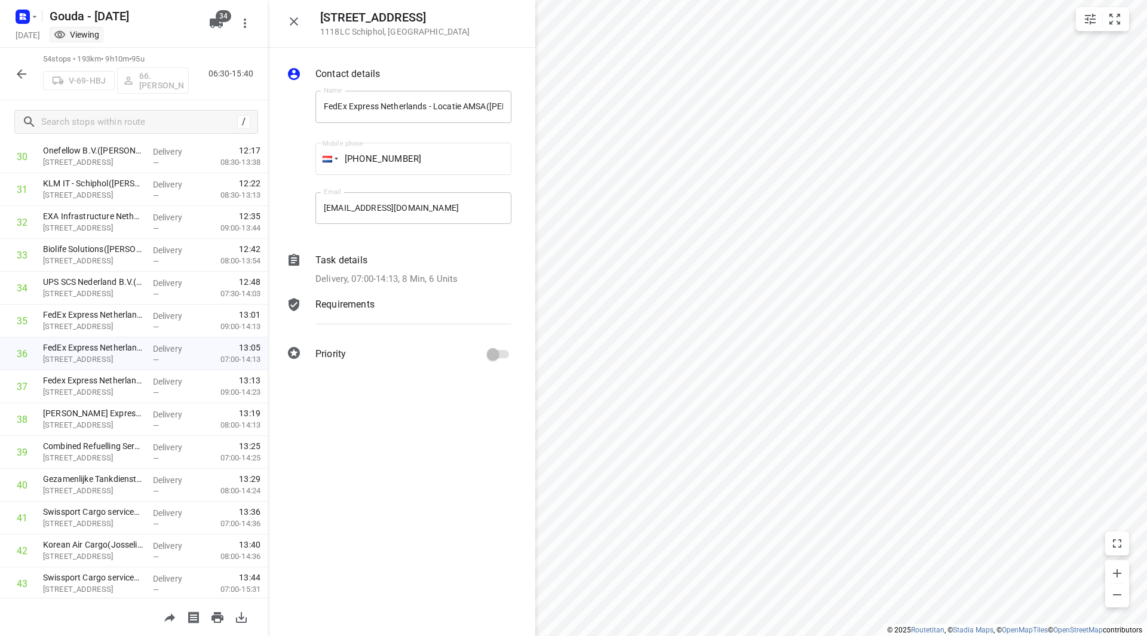
click at [441, 280] on p "Delivery, 07:00-14:13, 8 Min, 6 Units" at bounding box center [386, 279] width 142 height 14
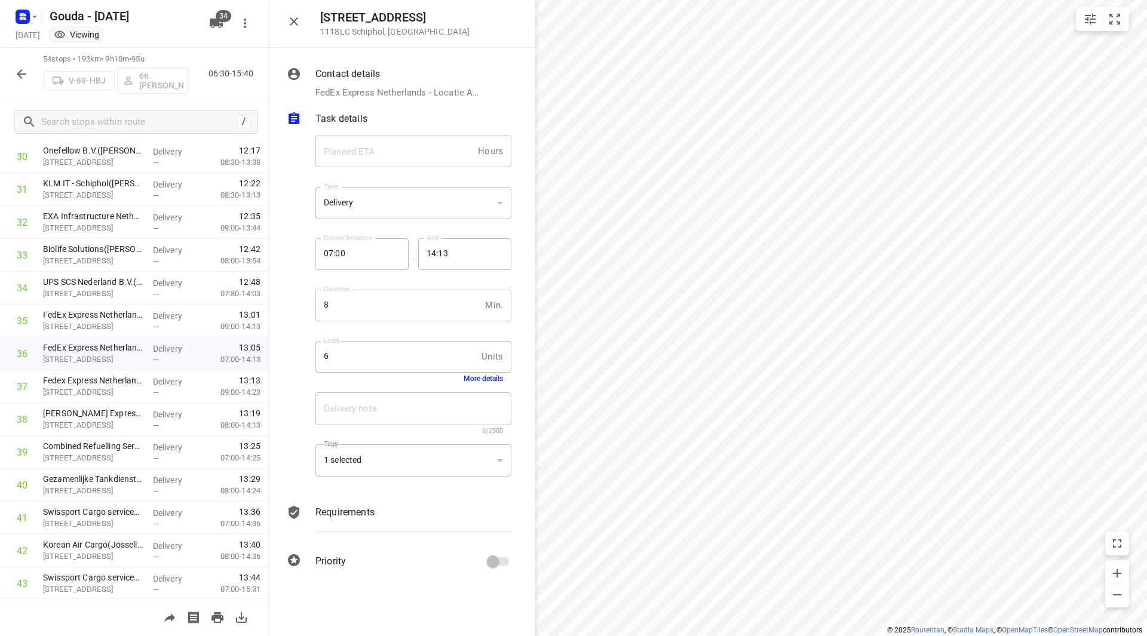
click at [483, 377] on button "More details" at bounding box center [482, 378] width 39 height 8
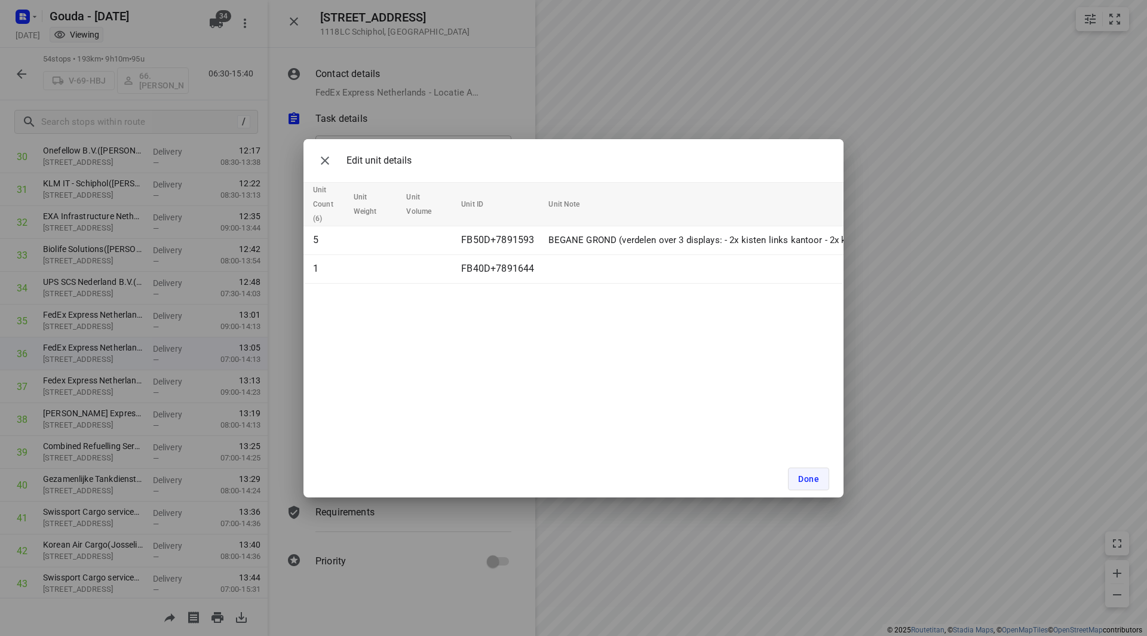
click at [804, 484] on button "Done" at bounding box center [808, 479] width 41 height 23
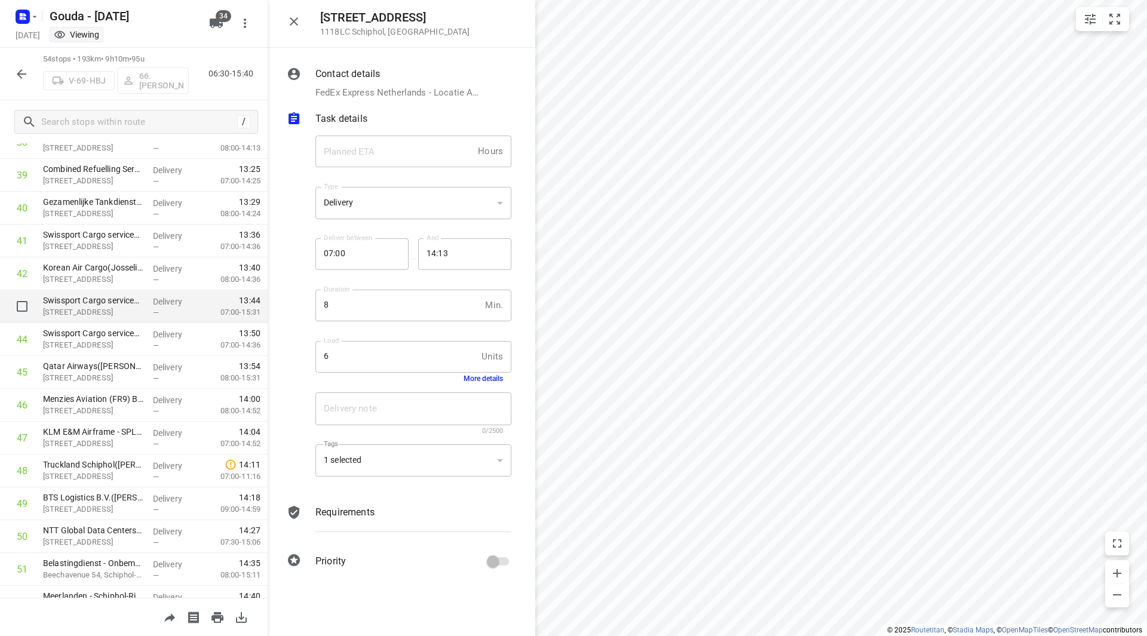
scroll to position [1233, 0]
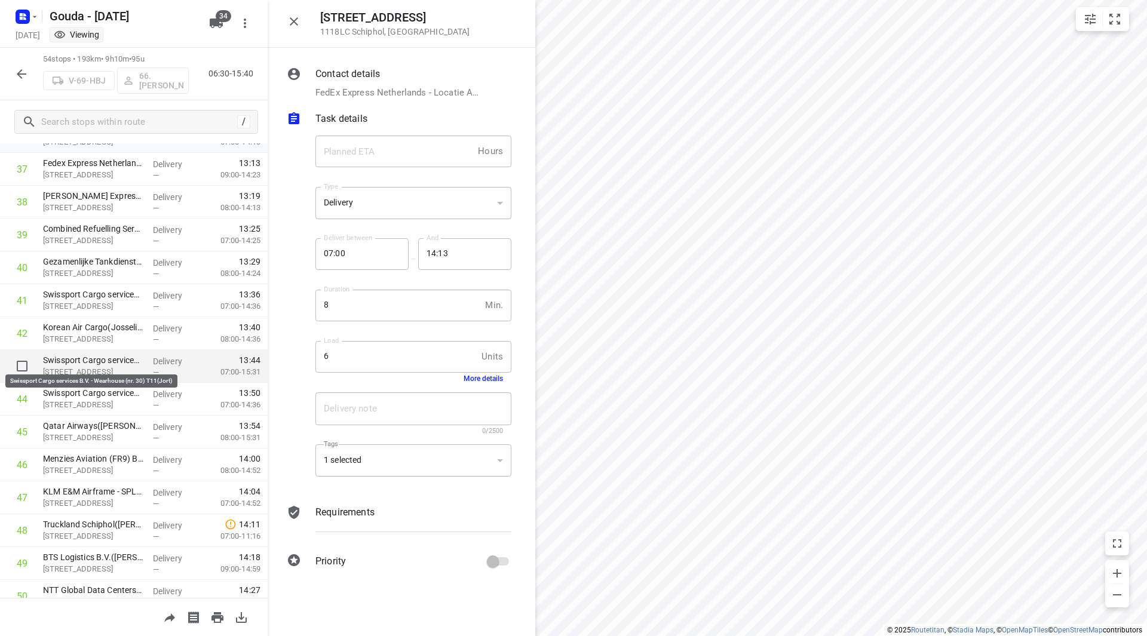
click at [106, 357] on p "Swissport Cargo services B.V. - Wearhouse (nr. 30) T11(Jort)" at bounding box center [93, 360] width 100 height 12
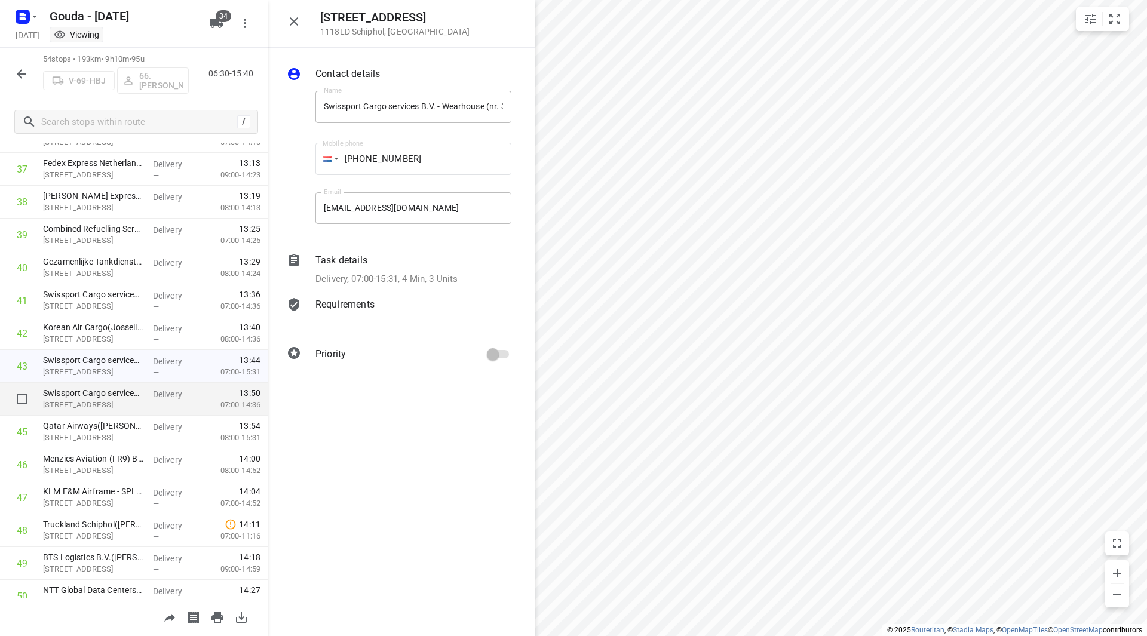
click at [97, 385] on div "Swissport Cargo services B.V. - Waerhouse nr. 36(Jort) [STREET_ADDRESS]" at bounding box center [93, 399] width 110 height 33
click at [416, 268] on div "Task details Delivery, 07:00-14:36, 4 Min, 3 Units" at bounding box center [413, 270] width 201 height 38
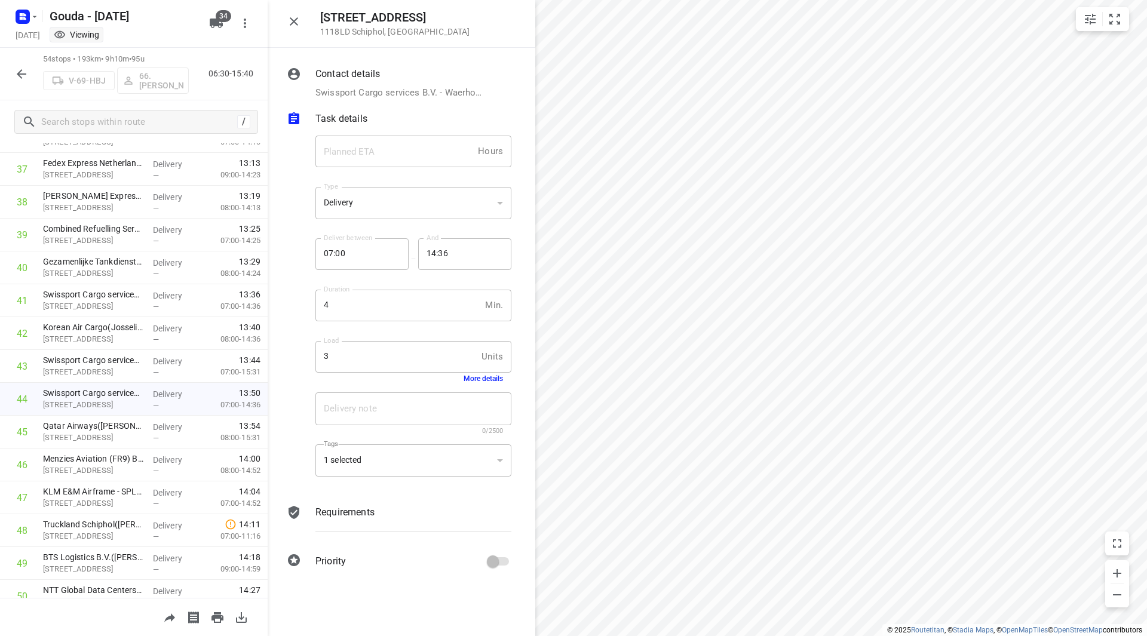
click at [472, 379] on button "More details" at bounding box center [482, 378] width 39 height 8
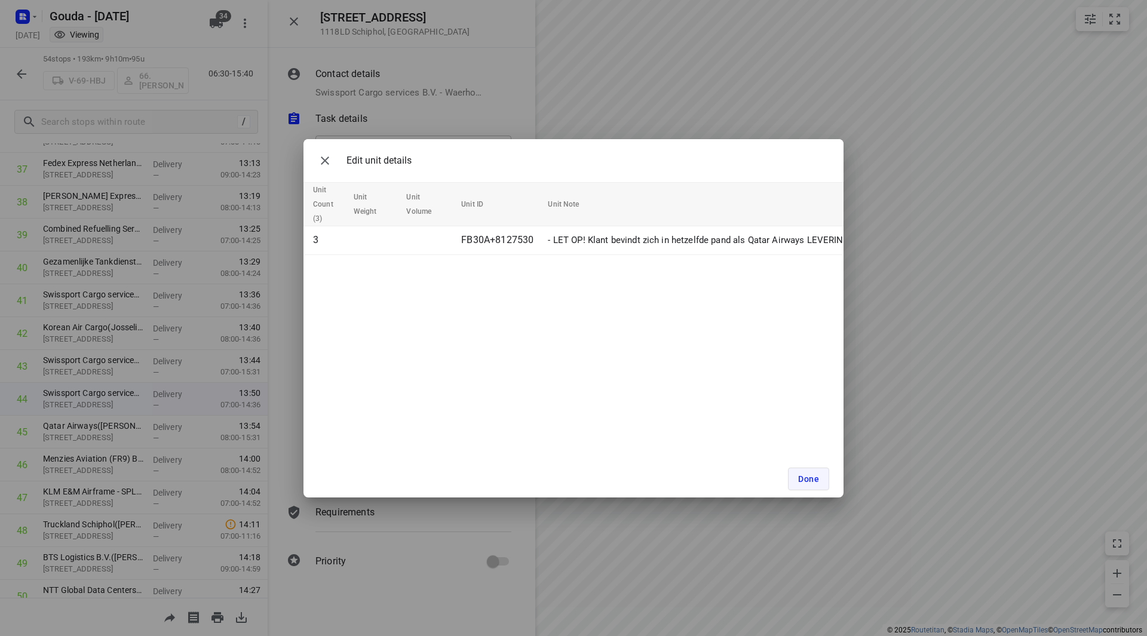
click at [791, 469] on button "Done" at bounding box center [808, 479] width 41 height 23
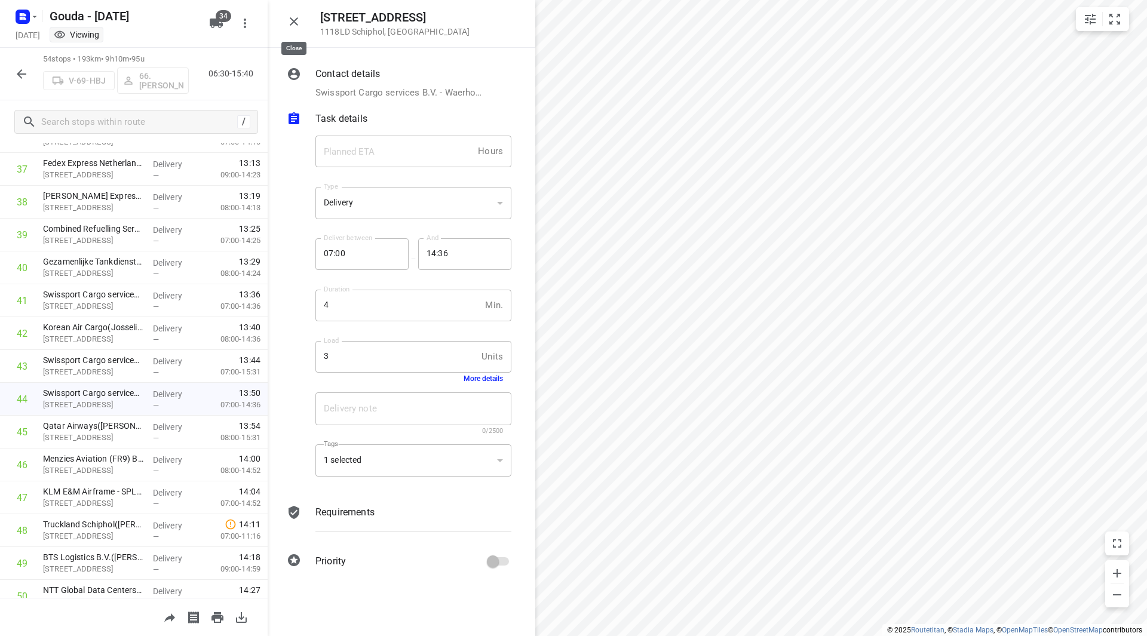
click at [295, 17] on icon "button" at bounding box center [294, 21] width 14 height 14
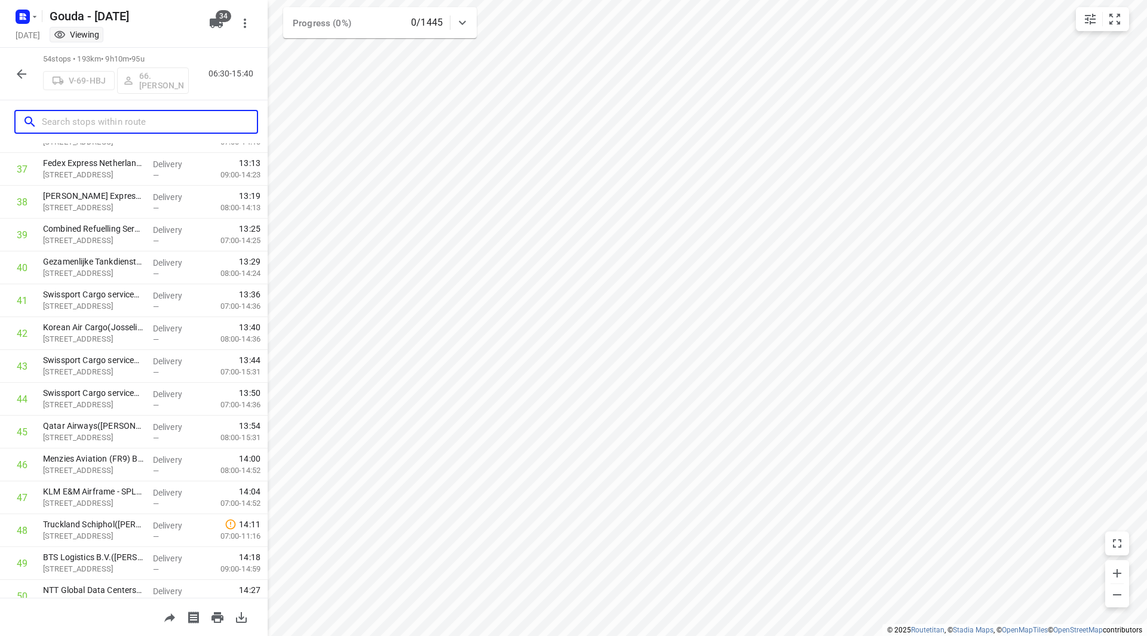
click at [86, 116] on input "text" at bounding box center [149, 122] width 215 height 19
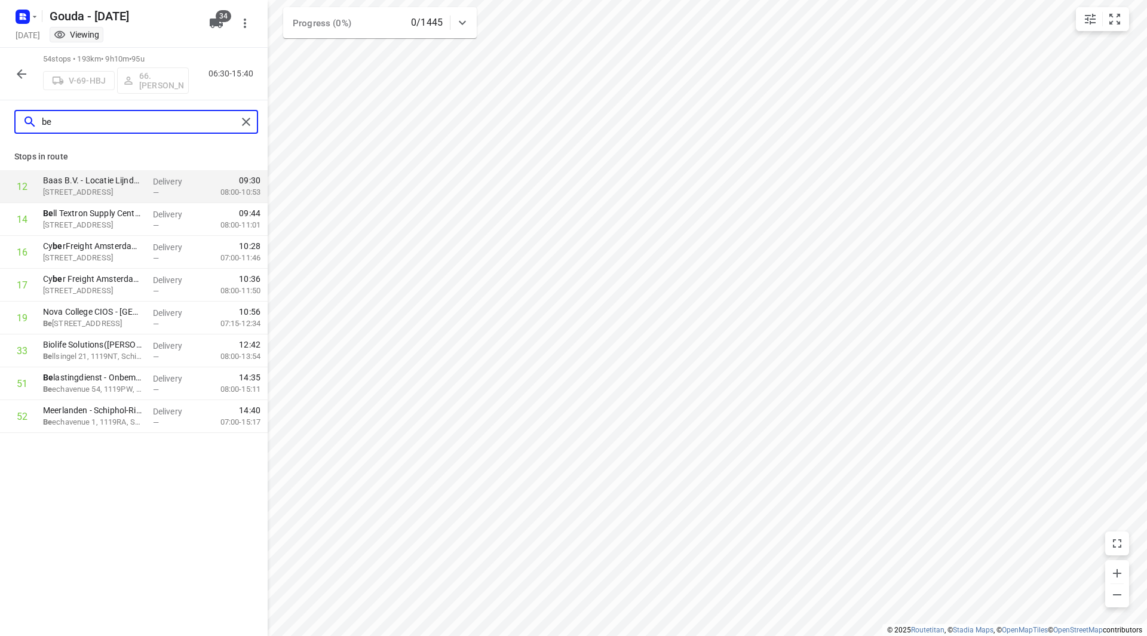
scroll to position [0, 0]
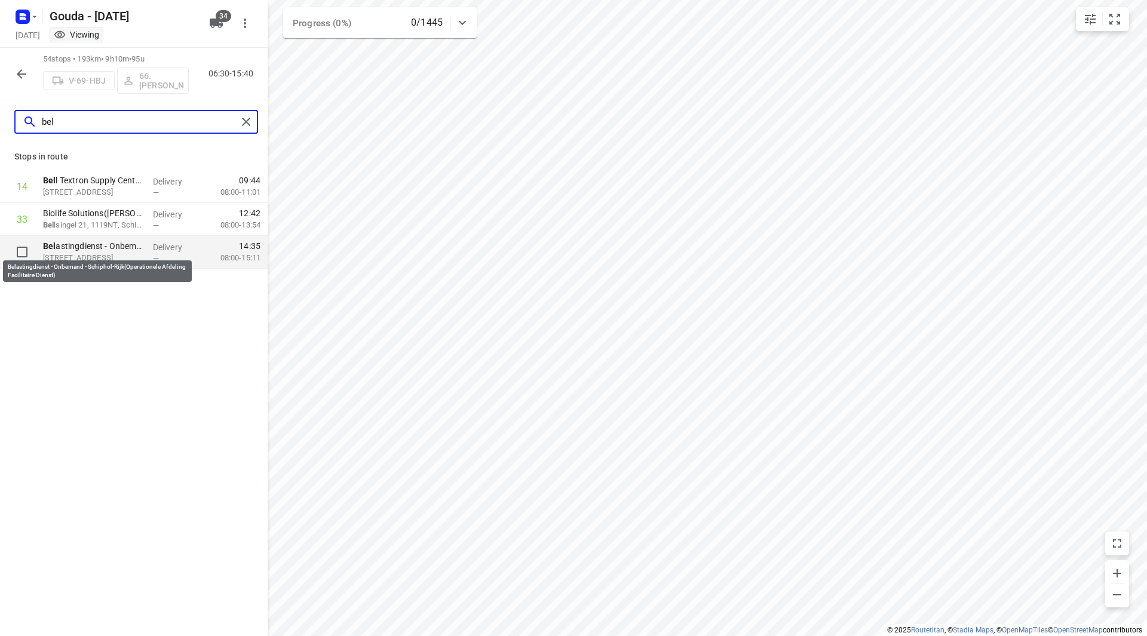
type input "bel"
click at [111, 244] on p "Bel astingdienst - Onbemand - Schiphol-Rijk(Operationele Afdeling Facilitaire D…" at bounding box center [93, 246] width 100 height 12
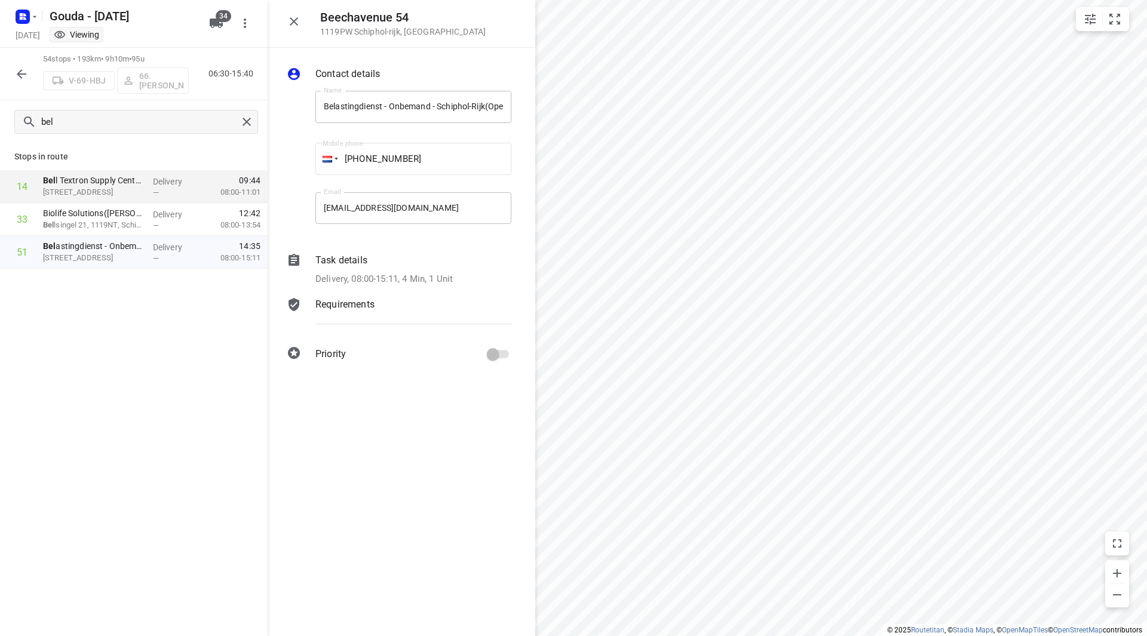
click at [399, 274] on p "Delivery, 08:00-15:11, 4 Min, 1 Unit" at bounding box center [383, 279] width 137 height 14
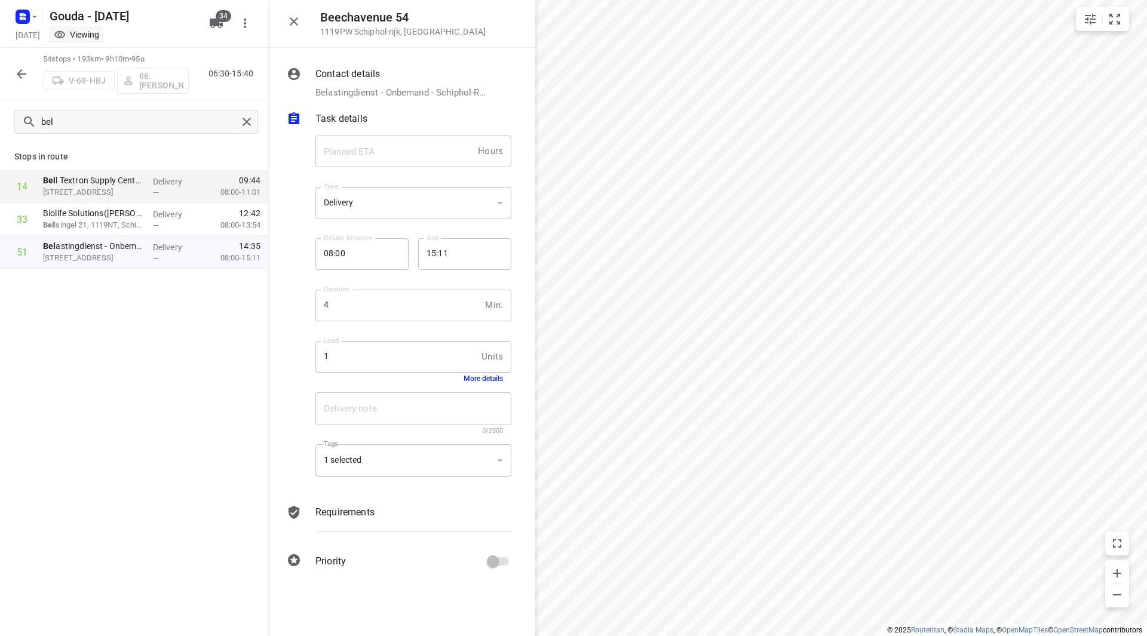
click at [470, 378] on button "More details" at bounding box center [482, 378] width 39 height 8
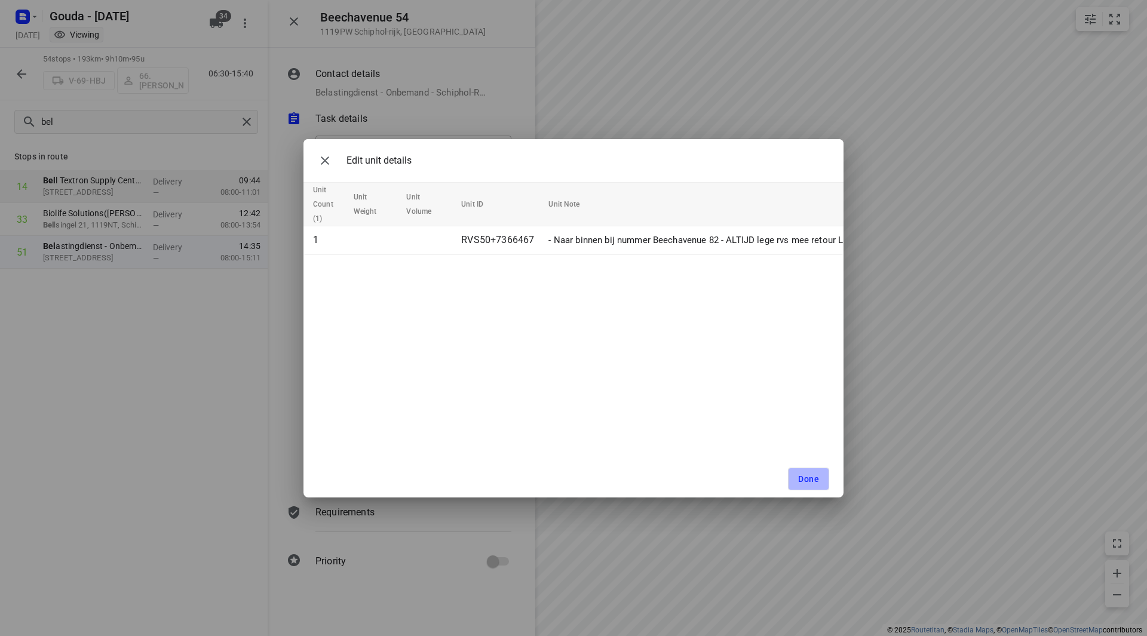
click at [803, 481] on span "Done" at bounding box center [808, 479] width 21 height 10
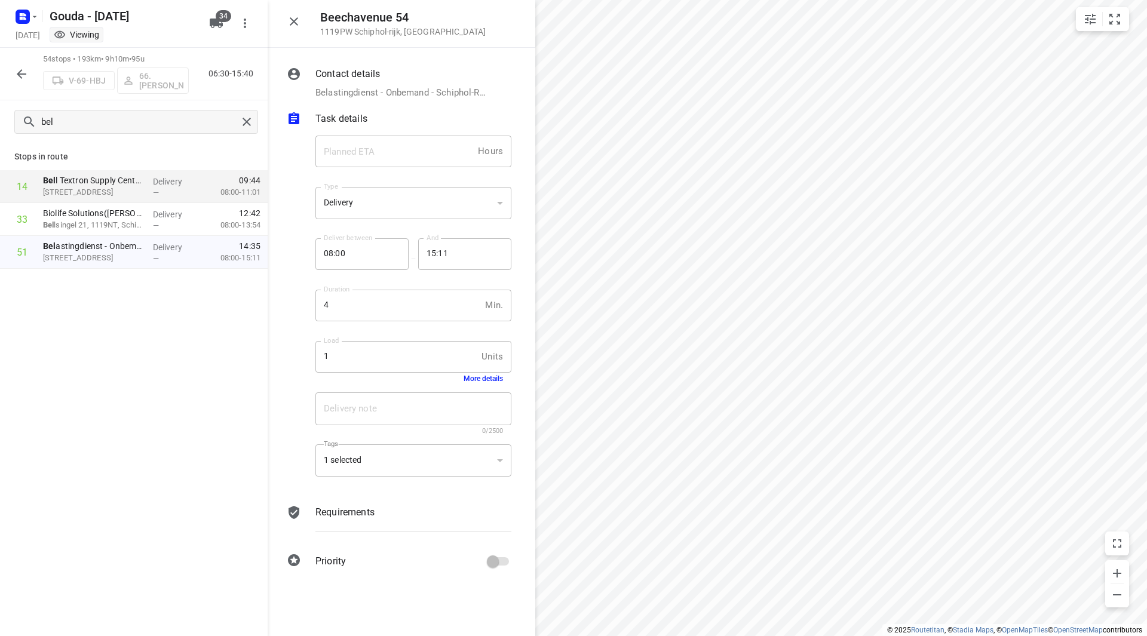
click at [290, 13] on button "button" at bounding box center [294, 22] width 24 height 24
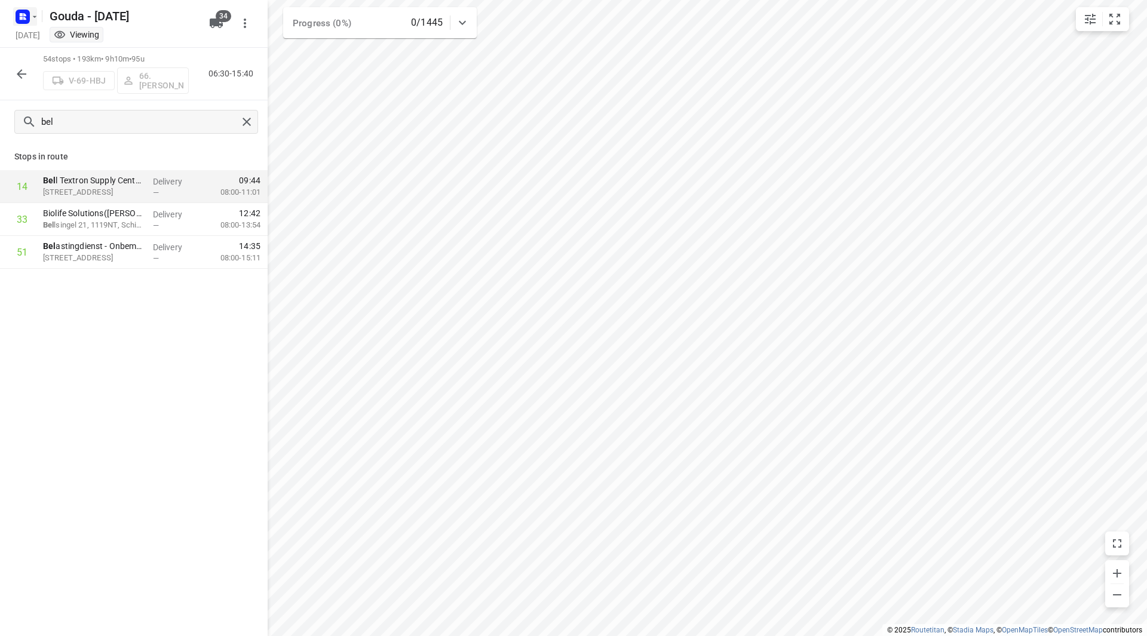
click at [32, 13] on icon "button" at bounding box center [35, 17] width 10 height 10
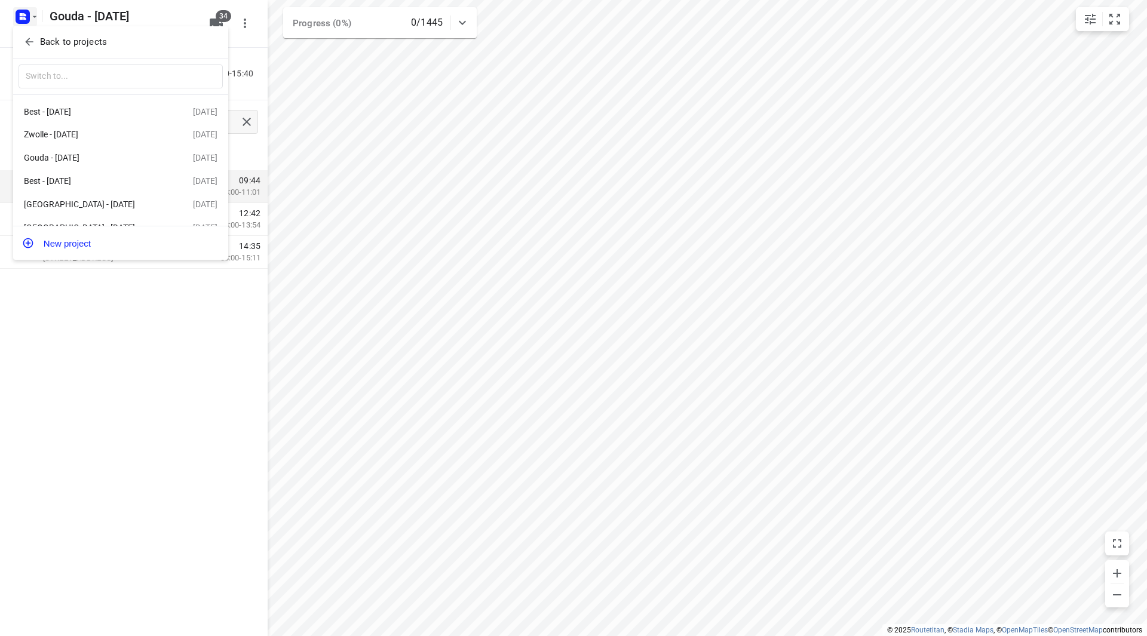
click at [66, 45] on p "Back to projects" at bounding box center [73, 42] width 67 height 14
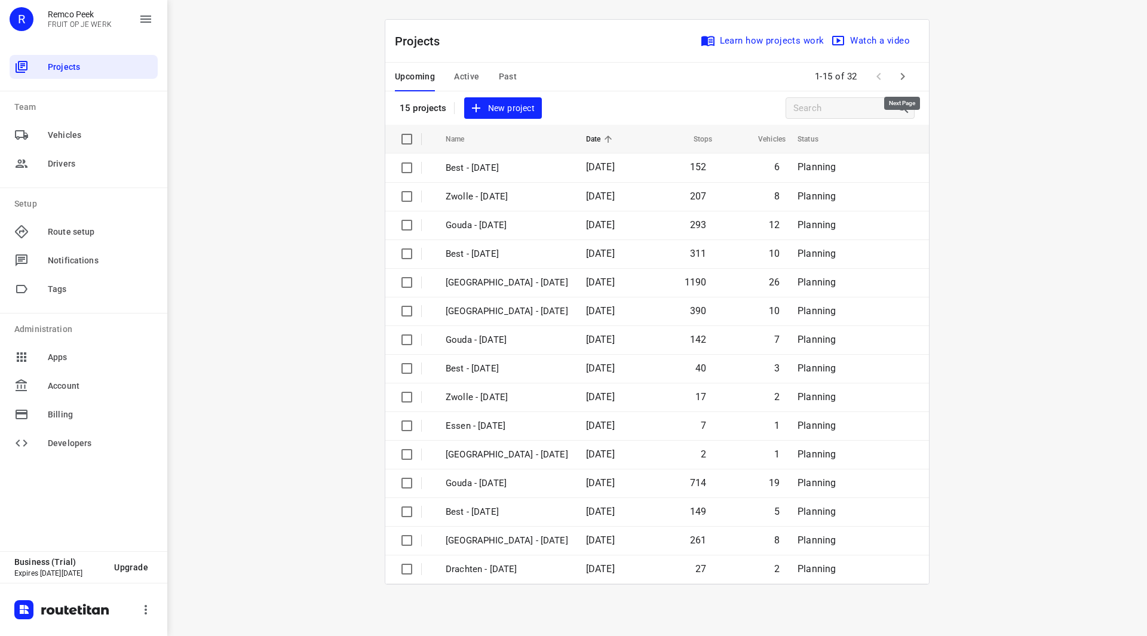
click at [901, 76] on icon "button" at bounding box center [902, 76] width 14 height 14
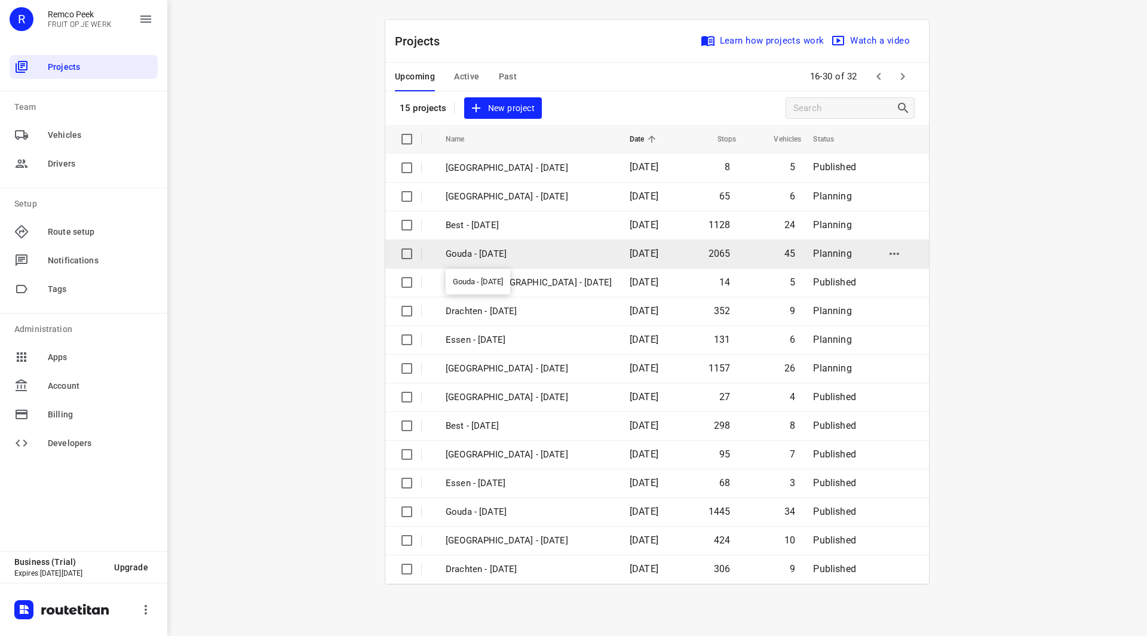
click at [507, 249] on p "Gouda - Wednesday" at bounding box center [529, 254] width 166 height 14
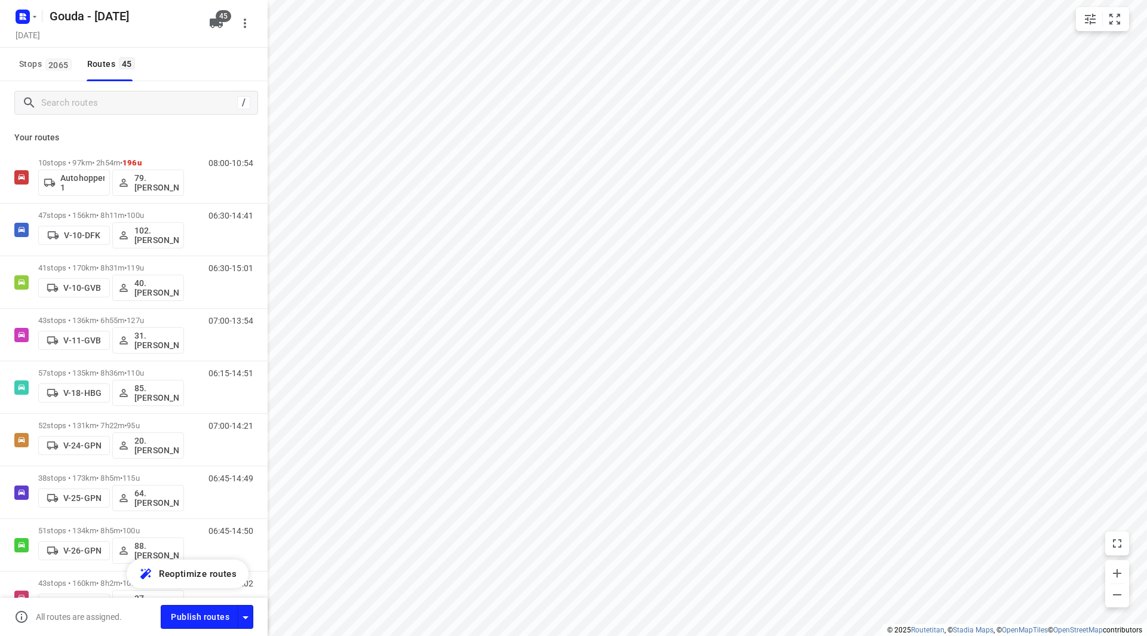
checkbox input "true"
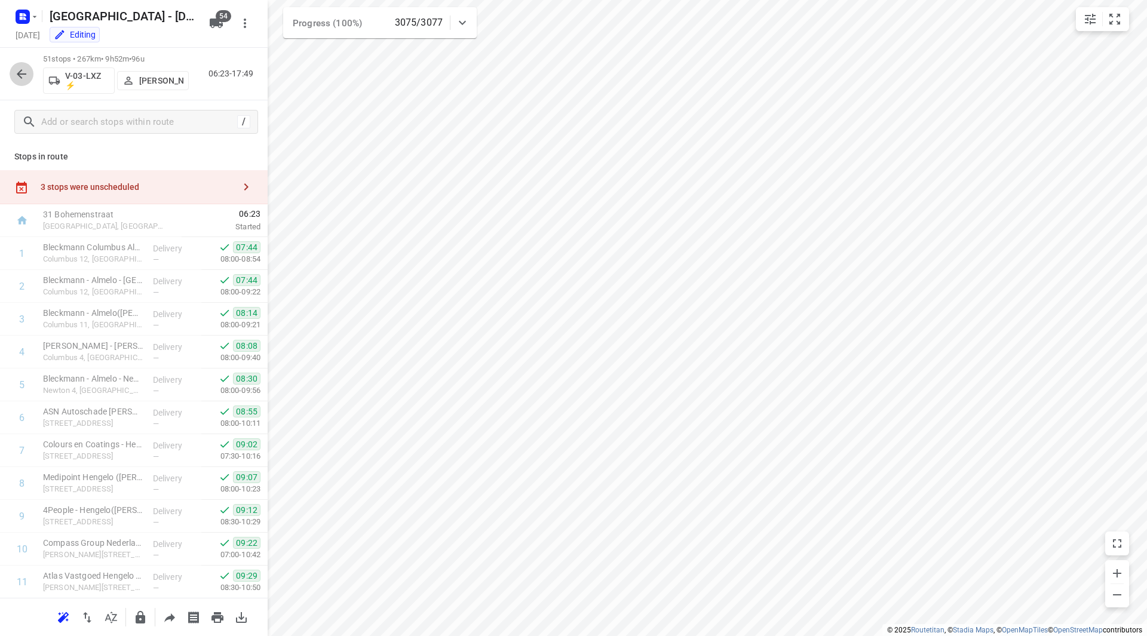
click at [12, 79] on button "button" at bounding box center [22, 74] width 24 height 24
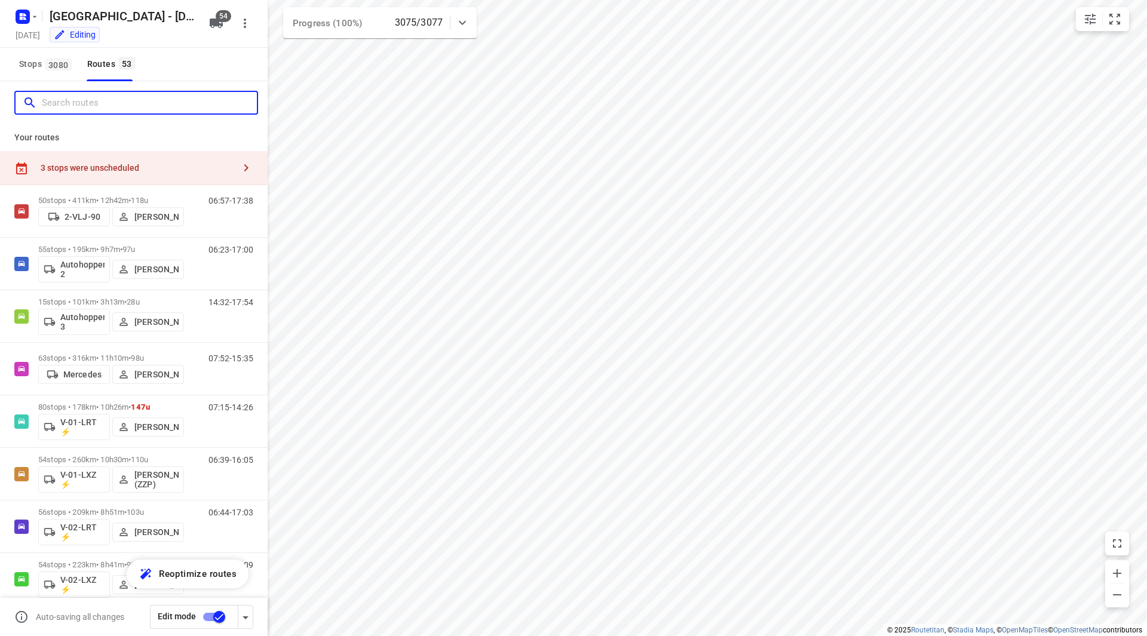
click at [103, 108] on input "Search routes" at bounding box center [149, 103] width 215 height 19
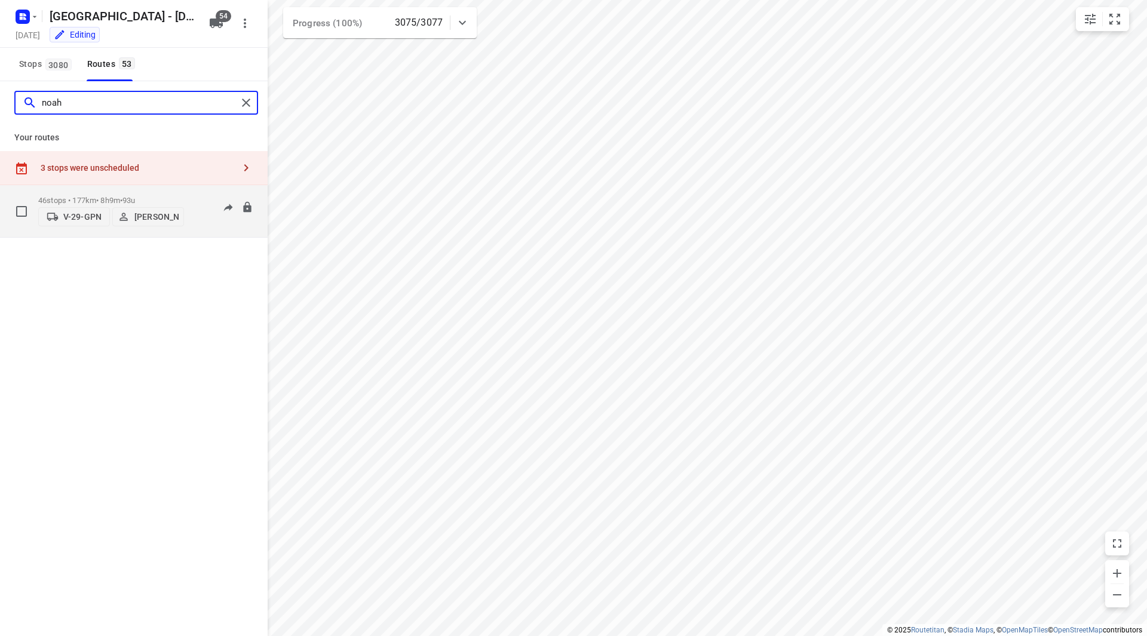
type input "noah"
click at [173, 200] on p "46 stops • 177km • 8h9m • 93u" at bounding box center [111, 200] width 146 height 9
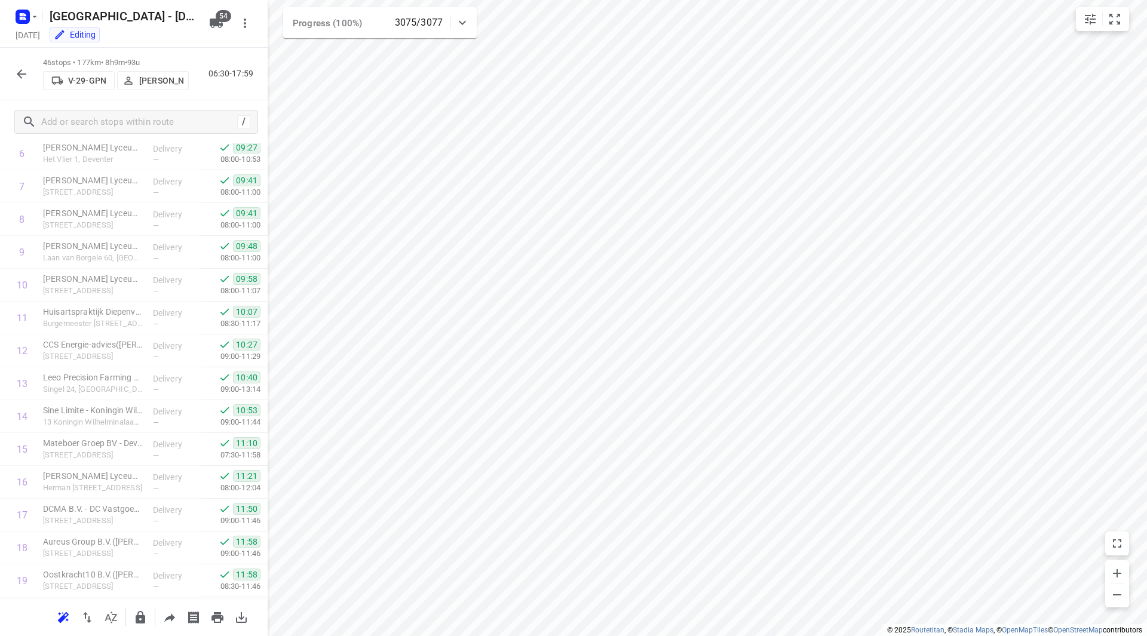
scroll to position [1183, 0]
click at [27, 16] on rect "button" at bounding box center [23, 17] width 14 height 14
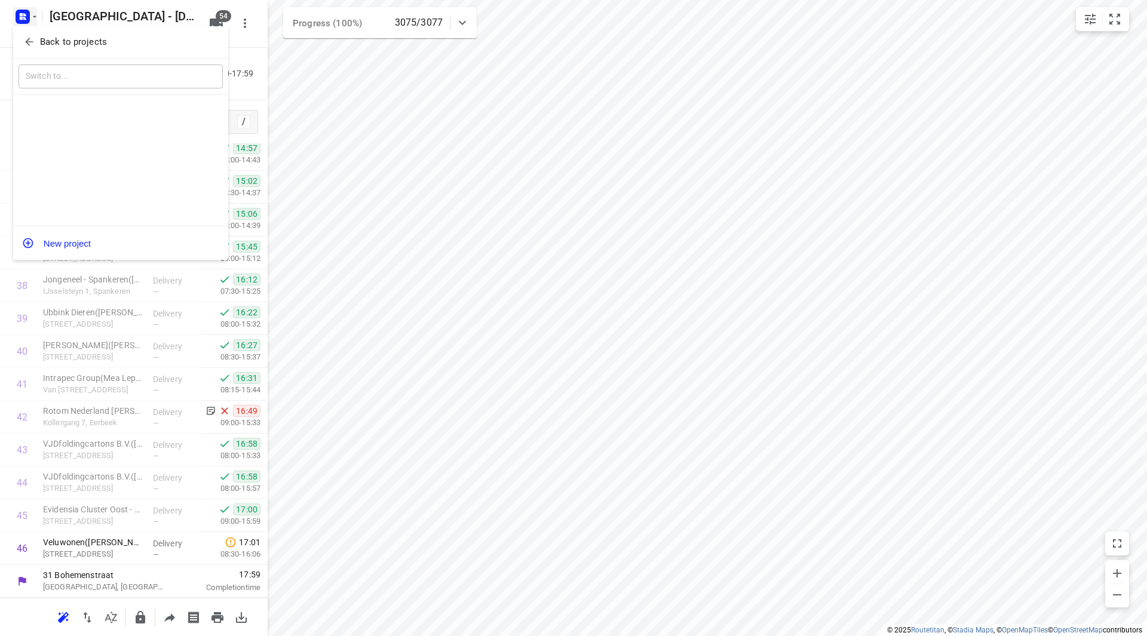
click at [36, 33] on button "Back to projects" at bounding box center [121, 42] width 204 height 20
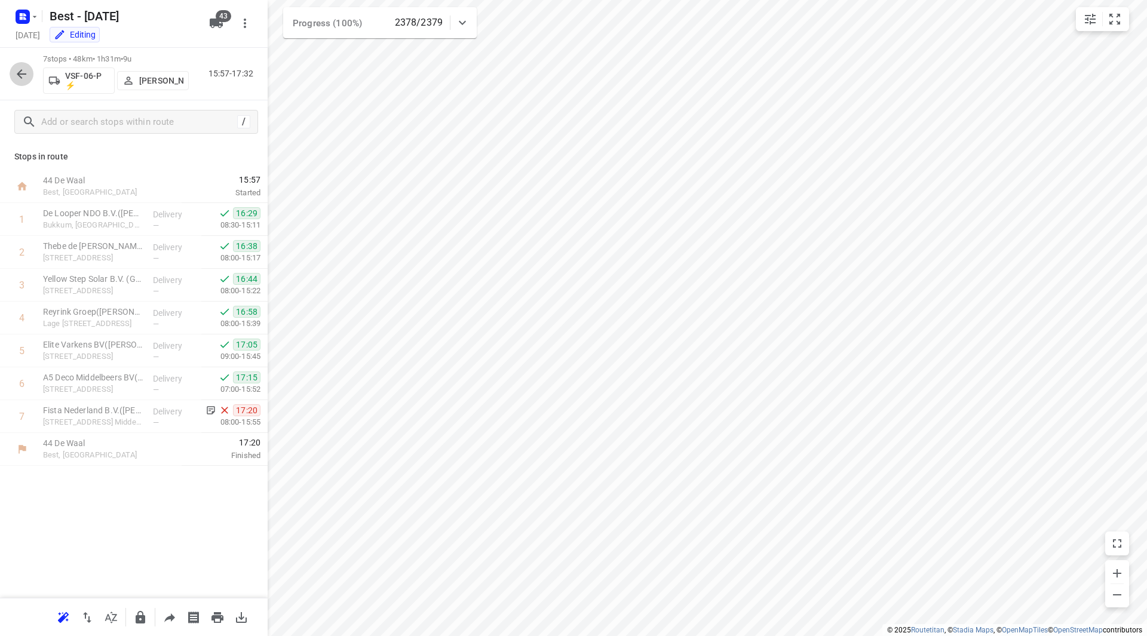
click at [26, 72] on icon "button" at bounding box center [21, 74] width 14 height 14
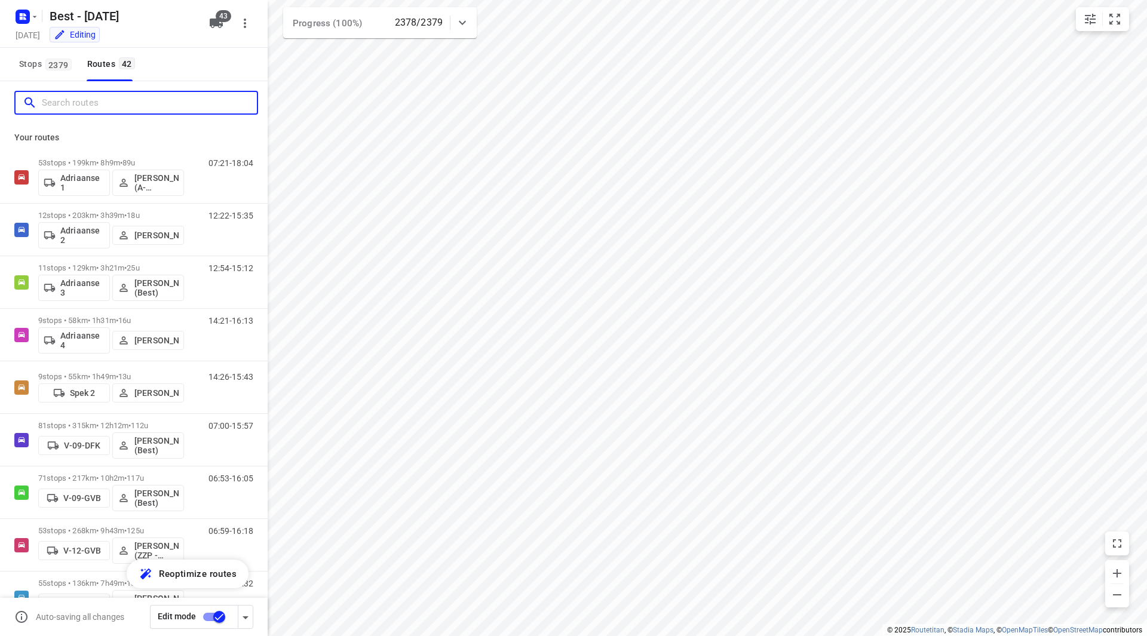
click at [89, 108] on input "Search routes" at bounding box center [149, 103] width 215 height 19
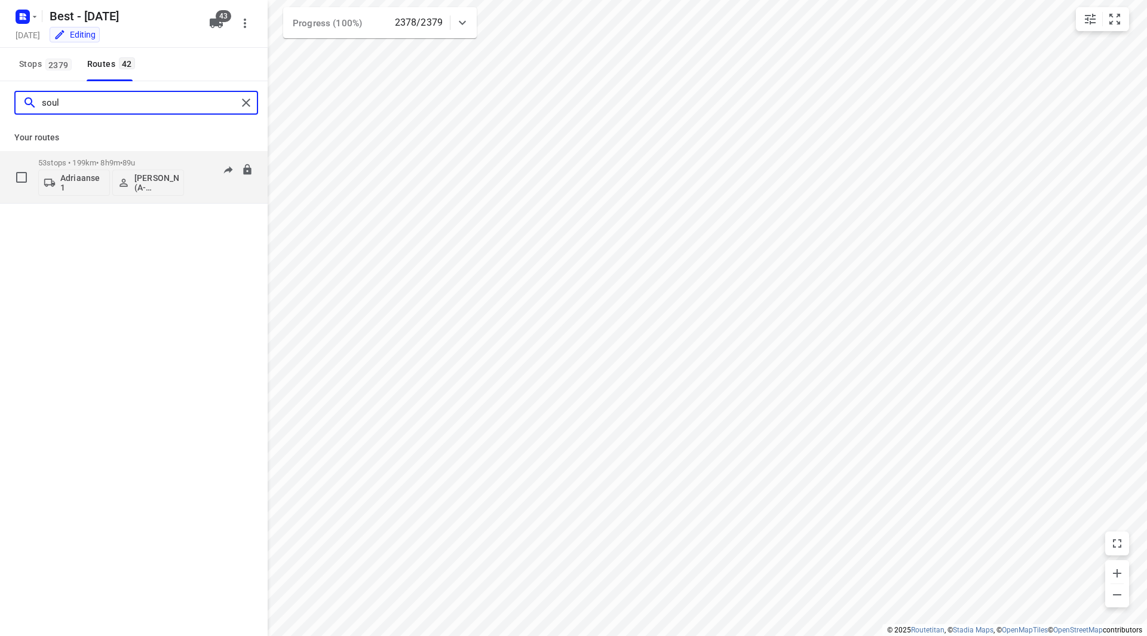
type input "soul"
click at [159, 157] on div "53 stops • 199km • 8h9m • 89u Adriaanse 1 [PERSON_NAME] (A-flexibleservice - Be…" at bounding box center [111, 177] width 146 height 50
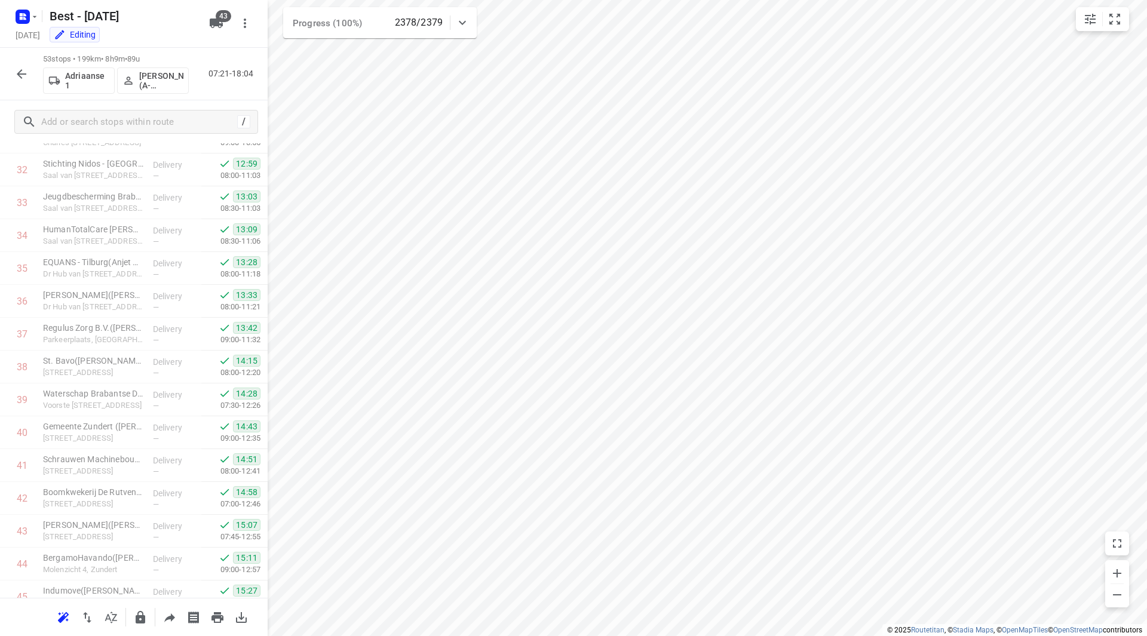
scroll to position [1379, 0]
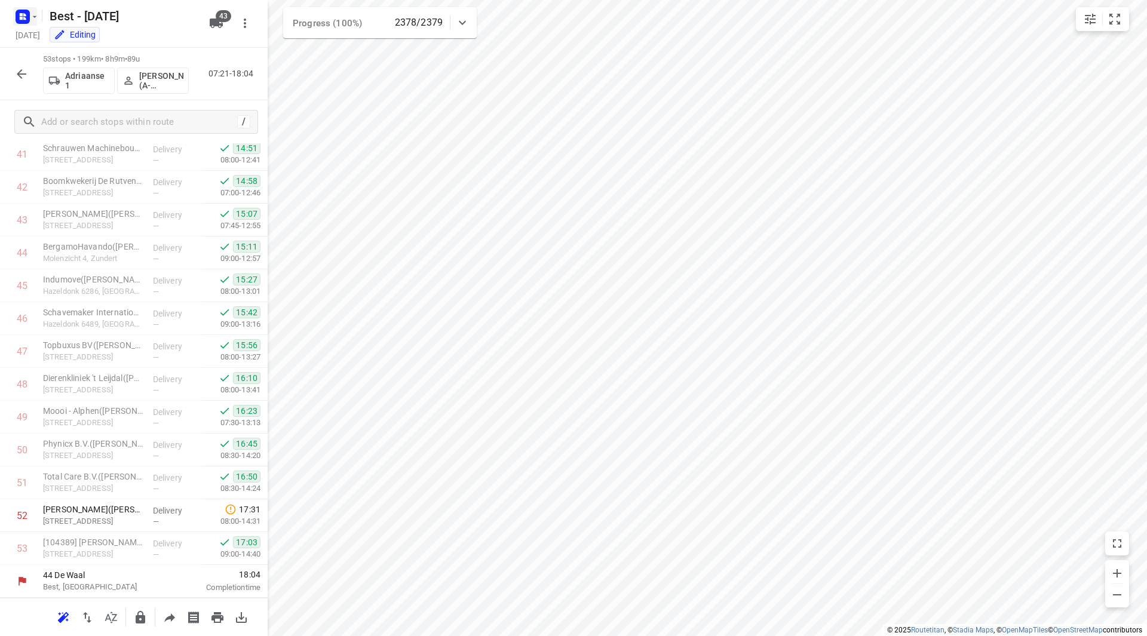
click at [37, 16] on icon "button" at bounding box center [35, 17] width 10 height 10
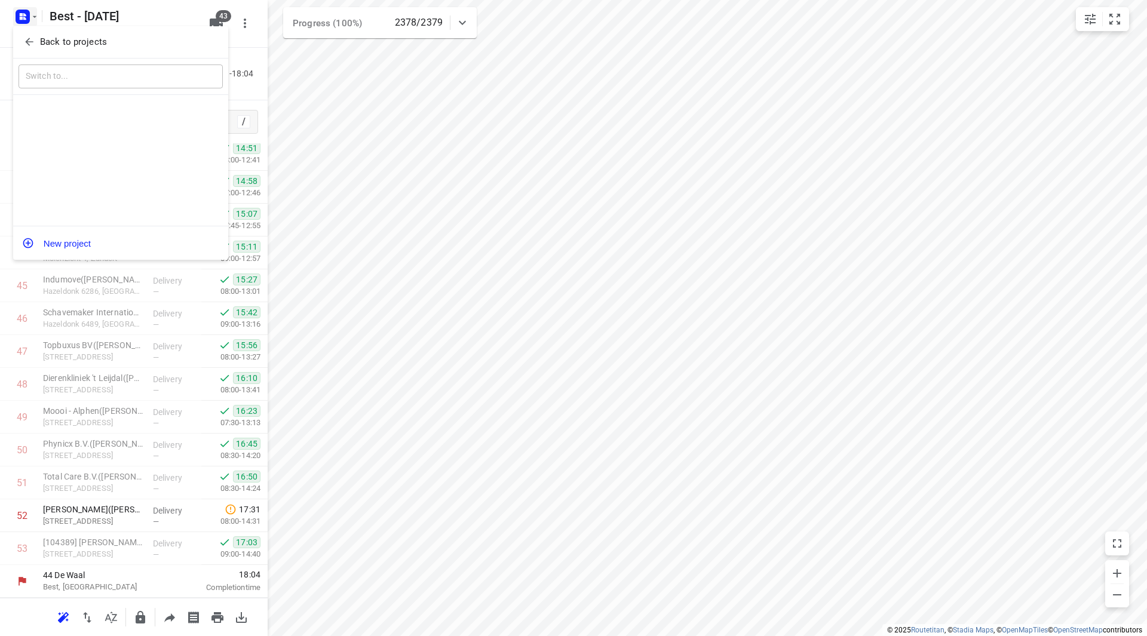
click at [44, 42] on p "Back to projects" at bounding box center [73, 42] width 67 height 14
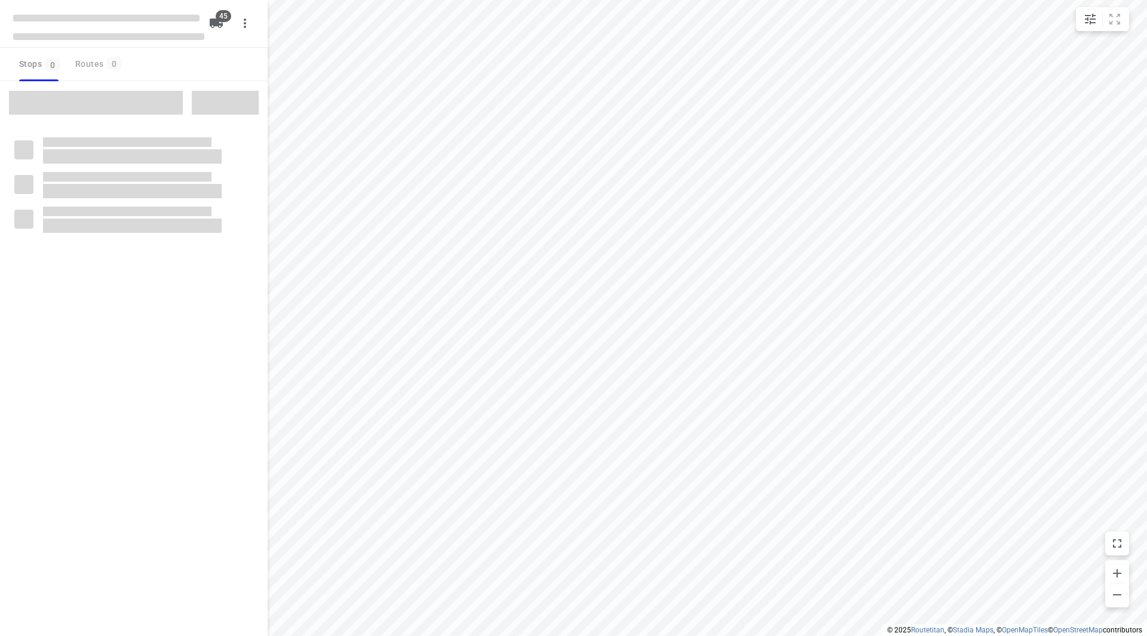
checkbox input "true"
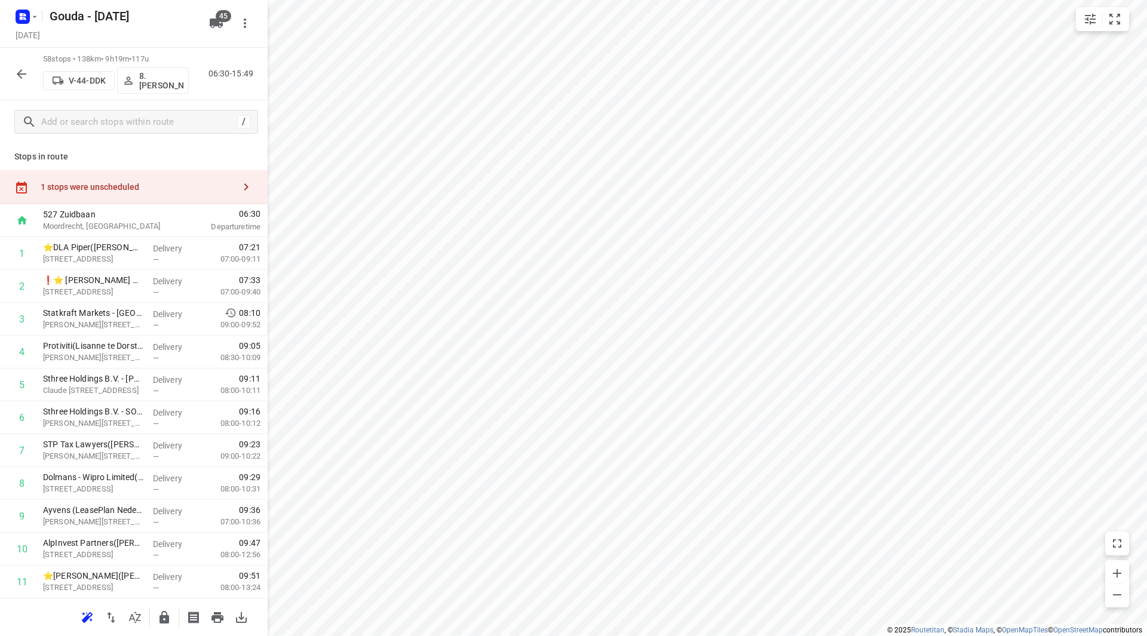
click at [100, 185] on div "1 stops were unscheduled" at bounding box center [138, 187] width 194 height 10
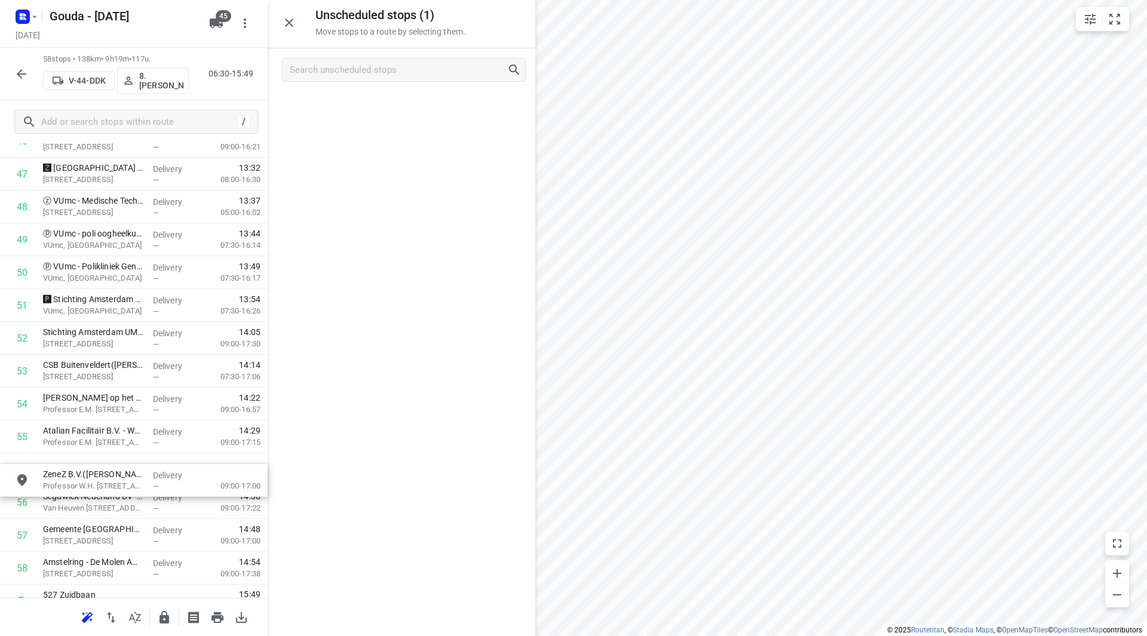
drag, startPoint x: 351, startPoint y: 99, endPoint x: 76, endPoint y: 466, distance: 458.2
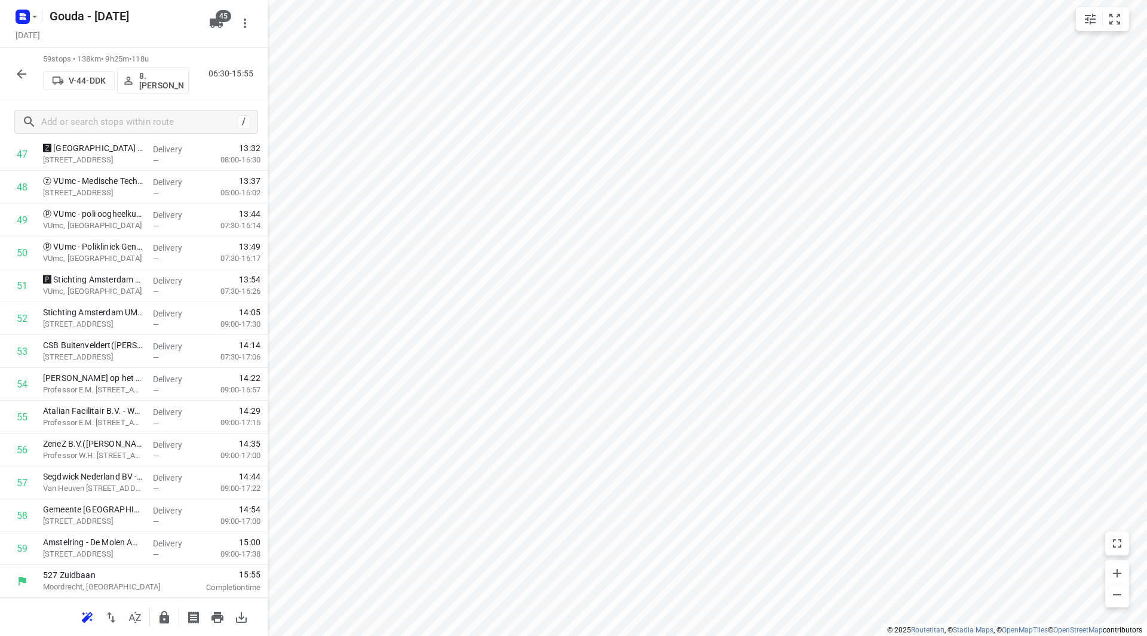
scroll to position [1576, 0]
click at [19, 76] on icon "button" at bounding box center [22, 74] width 10 height 10
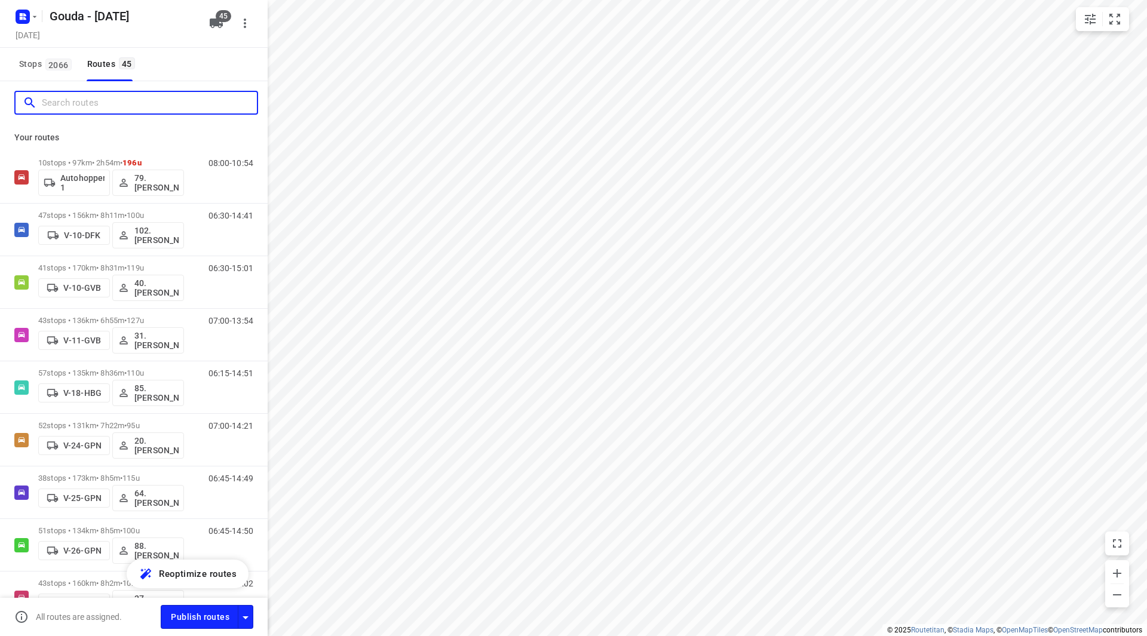
click at [69, 104] on input "Search routes" at bounding box center [149, 103] width 215 height 19
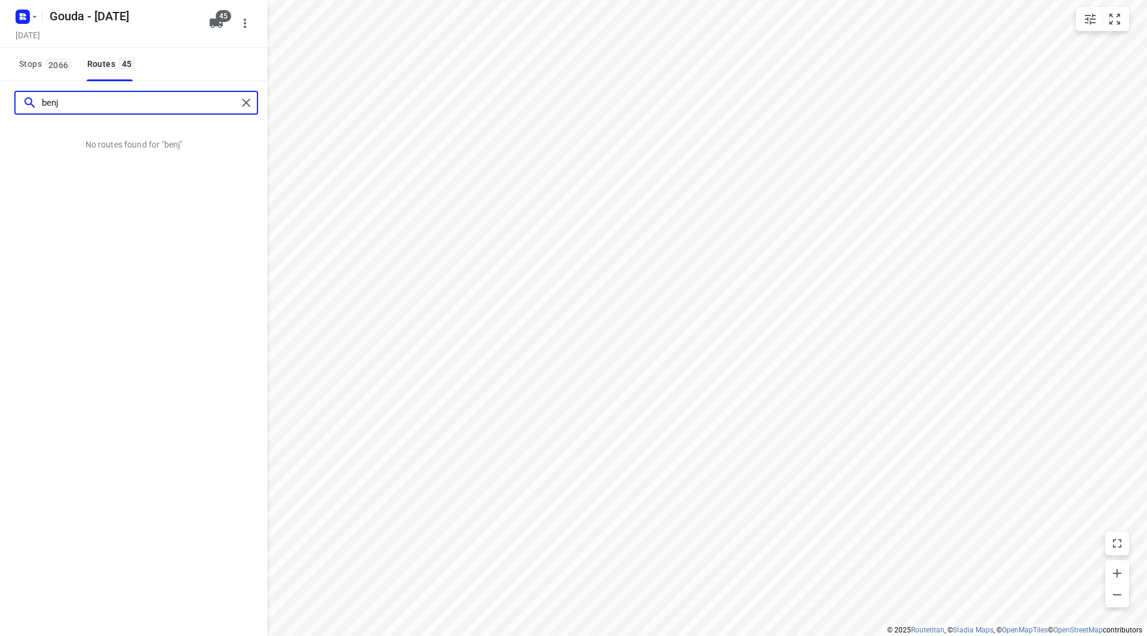
drag, startPoint x: 72, startPoint y: 100, endPoint x: 23, endPoint y: 99, distance: 48.4
click at [23, 99] on div "benj" at bounding box center [130, 103] width 214 height 19
click at [73, 106] on input "benj" at bounding box center [139, 103] width 195 height 19
drag, startPoint x: 75, startPoint y: 106, endPoint x: 39, endPoint y: 104, distance: 35.9
click at [39, 104] on div "benj" at bounding box center [130, 103] width 214 height 19
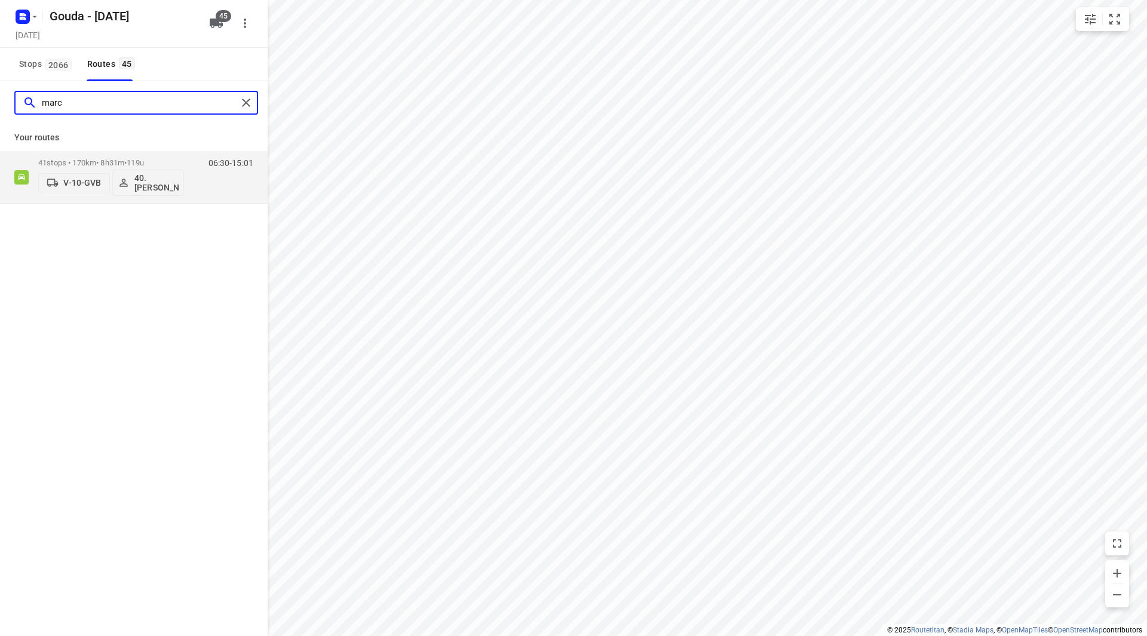
click at [64, 102] on input "marc" at bounding box center [139, 103] width 195 height 19
drag, startPoint x: 69, startPoint y: 102, endPoint x: 32, endPoint y: 99, distance: 36.6
click at [32, 99] on div "marc" at bounding box center [130, 103] width 214 height 19
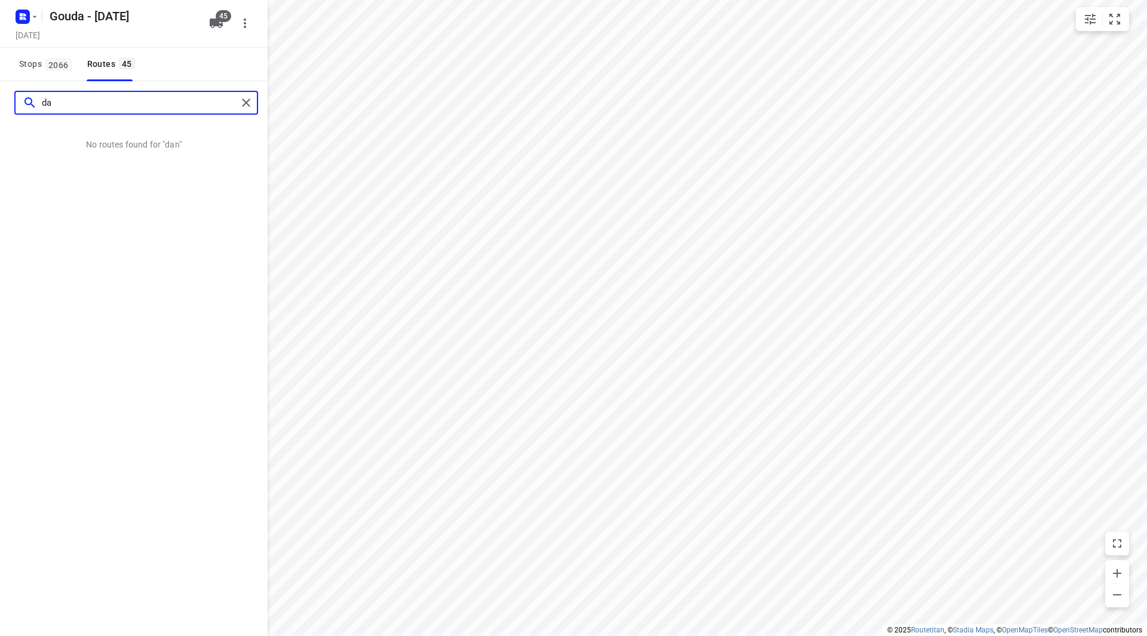
type input "d"
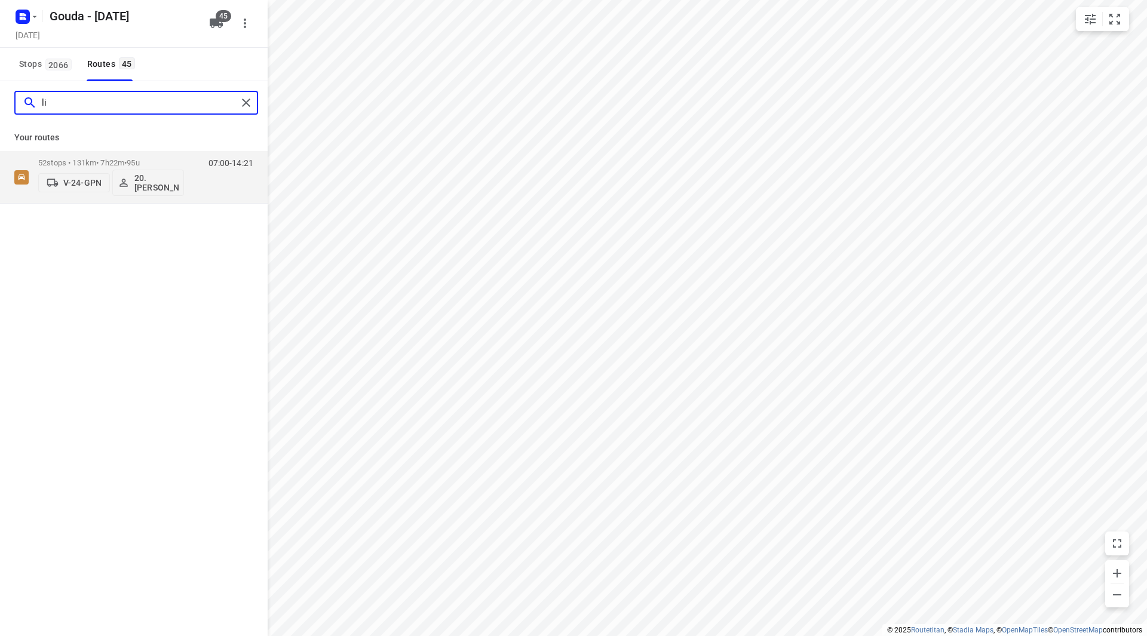
type input "l"
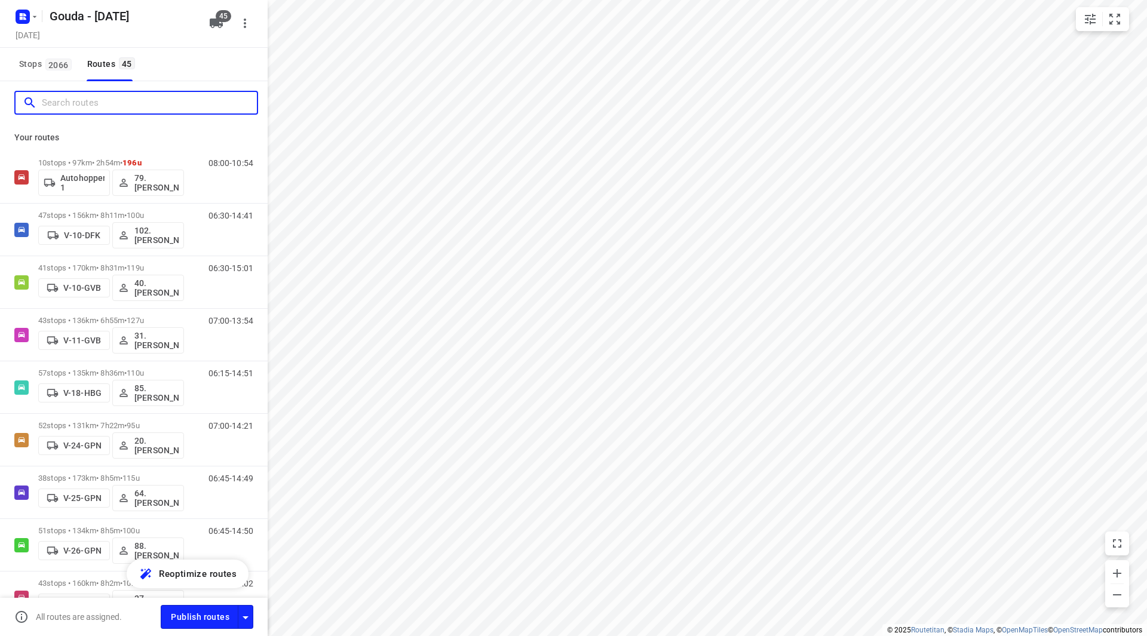
click at [93, 104] on input "Search routes" at bounding box center [149, 103] width 215 height 19
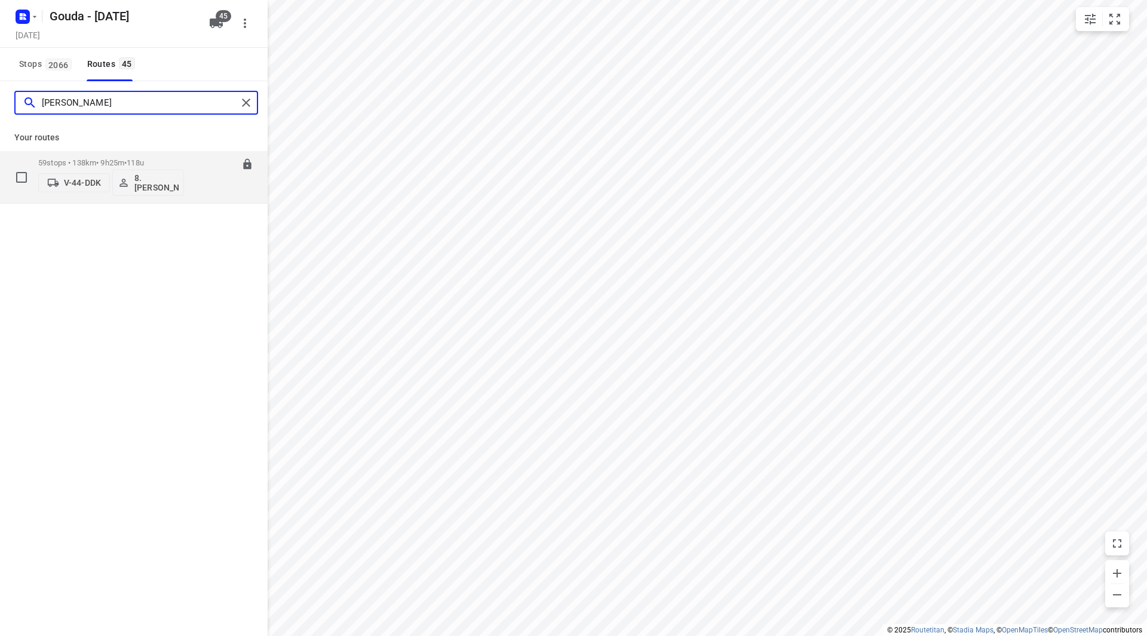
type input "brian"
click at [155, 181] on p "8. Brian de Jong" at bounding box center [156, 182] width 44 height 19
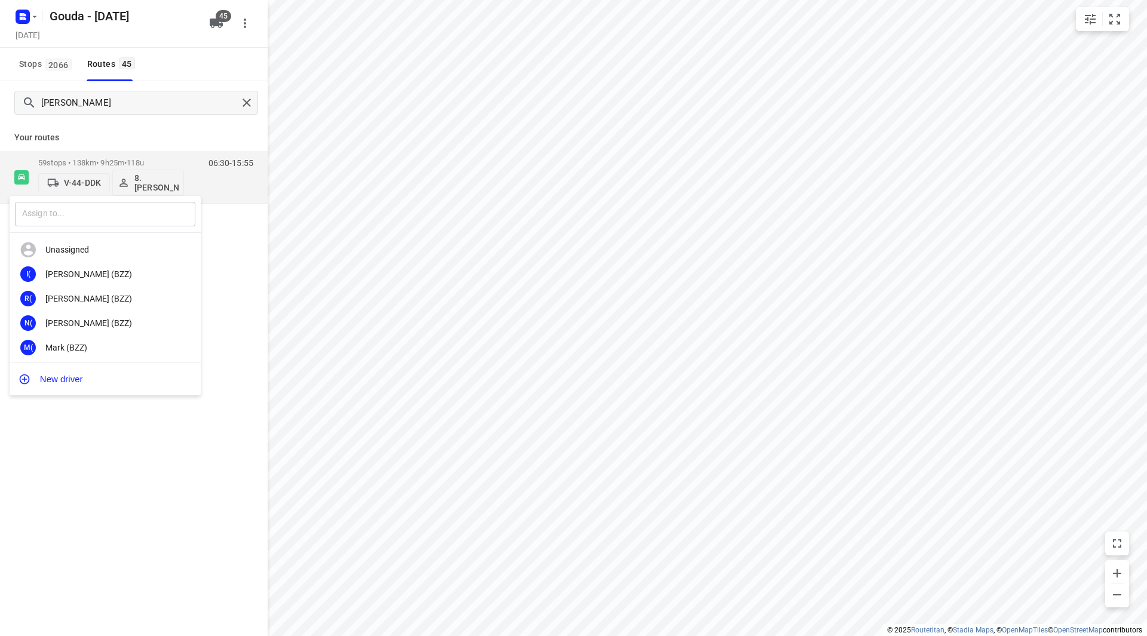
click at [131, 211] on input "text" at bounding box center [105, 214] width 180 height 24
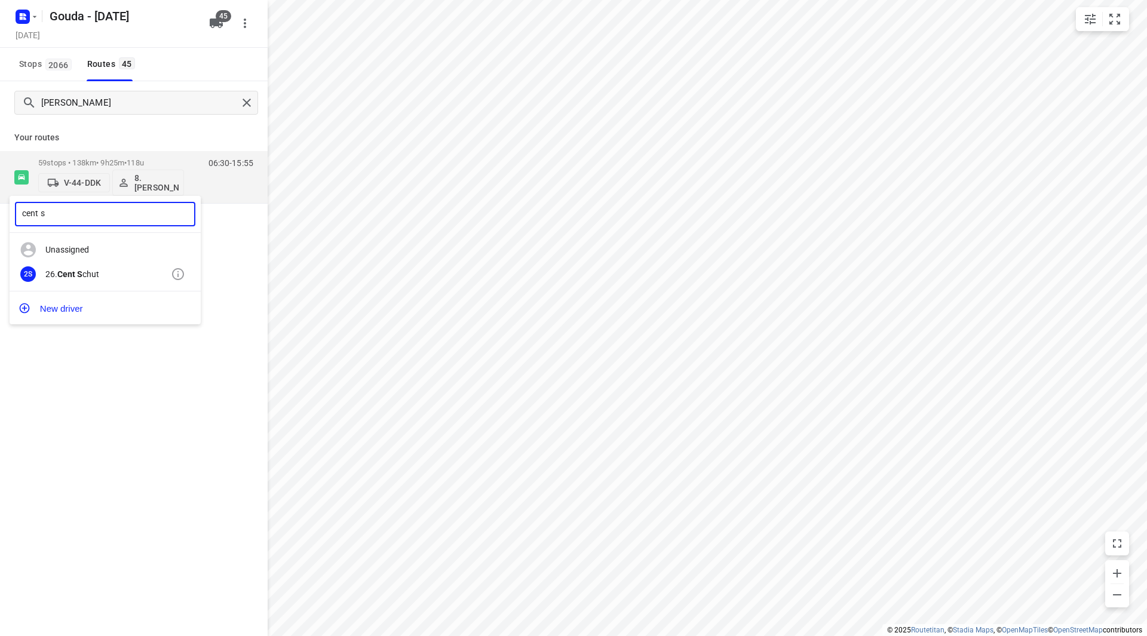
type input "cent s"
click at [93, 272] on div "26. Cent S chut" at bounding box center [107, 274] width 125 height 10
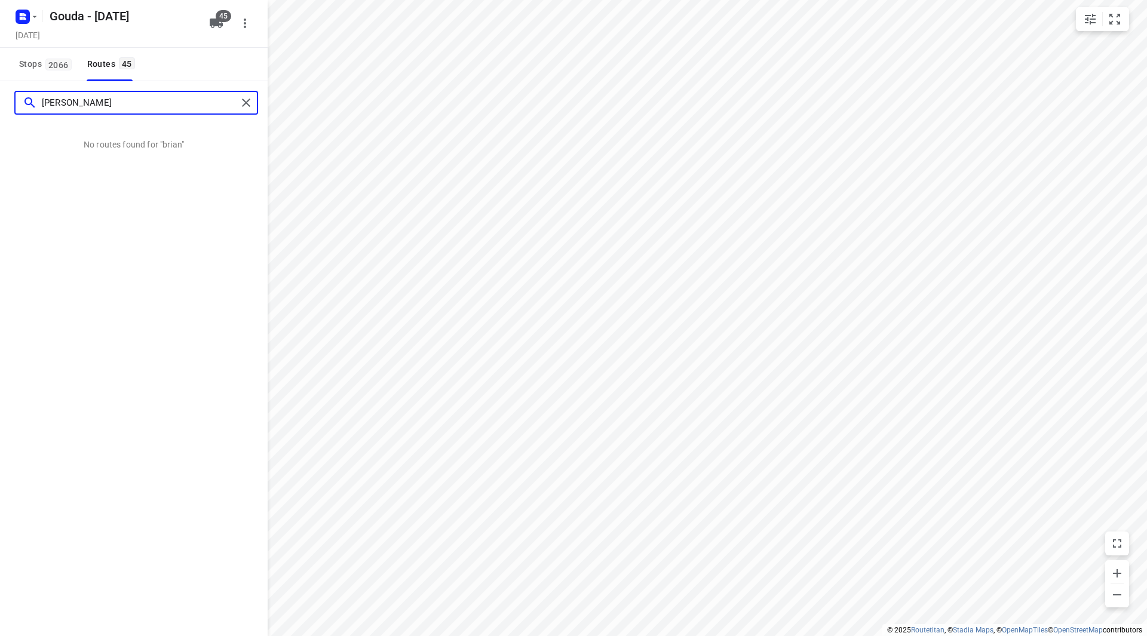
click at [75, 99] on input "brian" at bounding box center [139, 103] width 195 height 19
drag, startPoint x: 79, startPoint y: 102, endPoint x: 23, endPoint y: 102, distance: 56.1
click at [23, 102] on div "brian" at bounding box center [130, 103] width 214 height 19
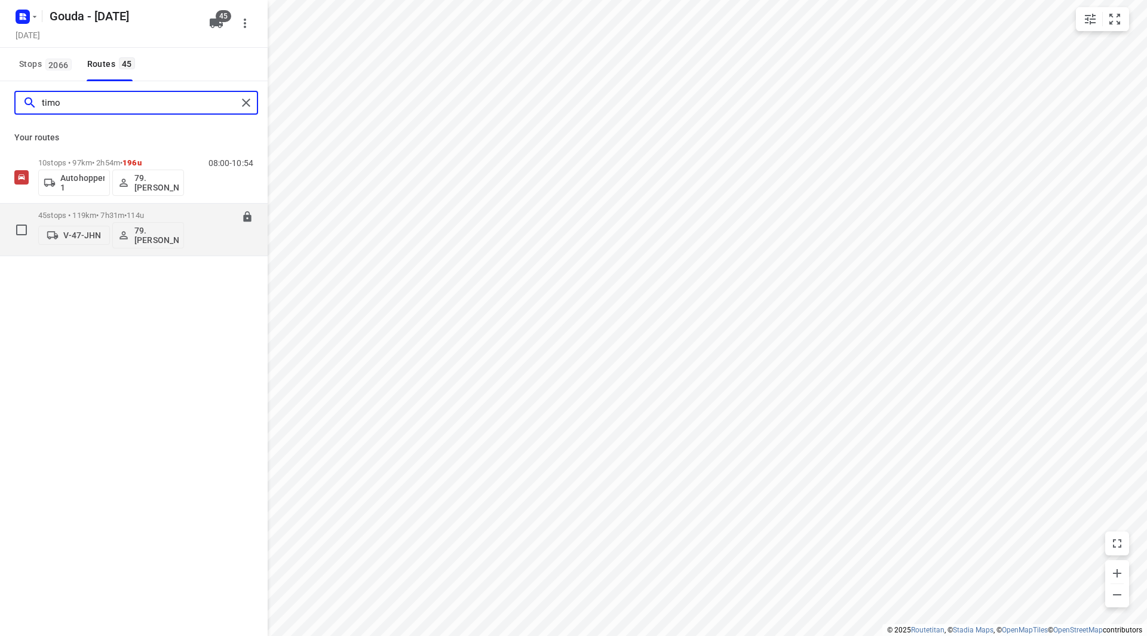
type input "timo"
click at [161, 237] on p "79. Timo van Deuren" at bounding box center [156, 235] width 44 height 19
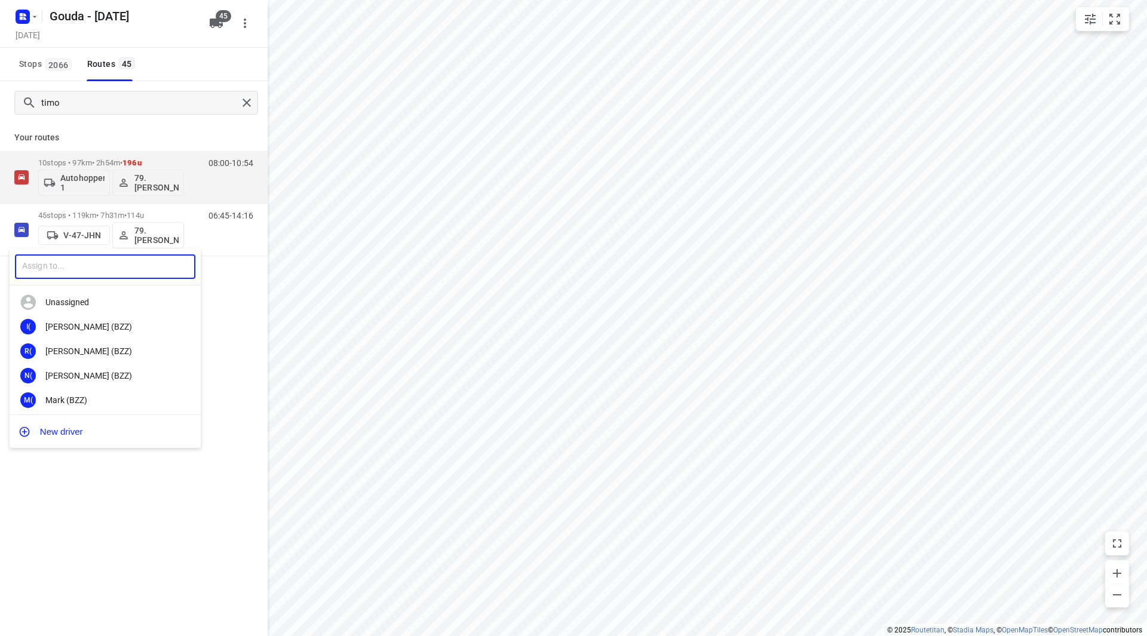
click at [131, 264] on input "text" at bounding box center [105, 266] width 180 height 24
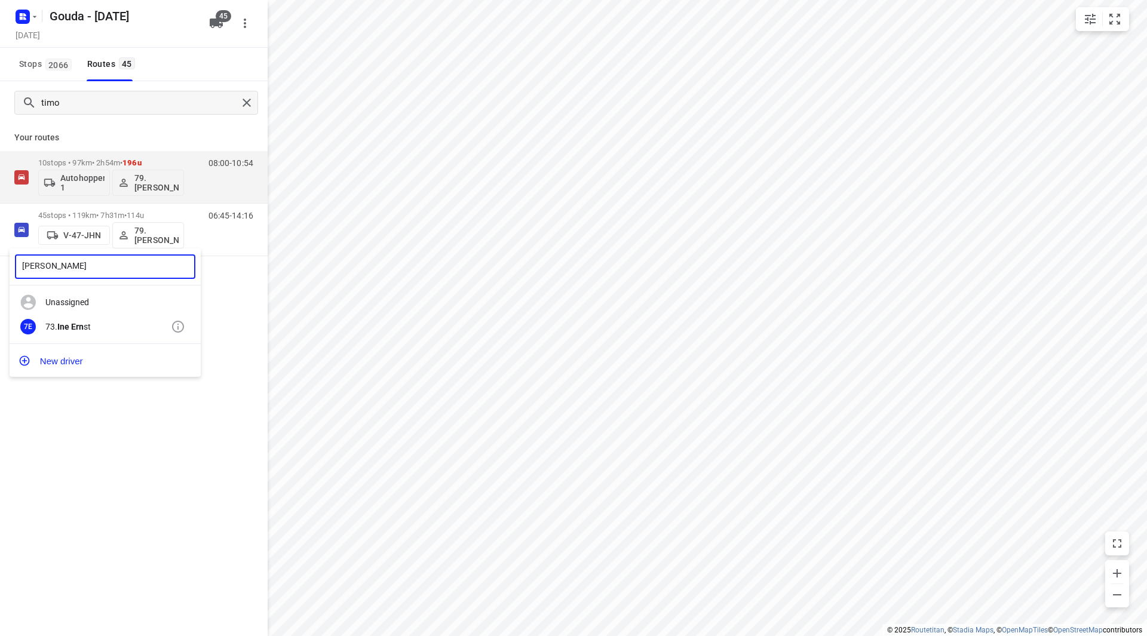
type input "ine ern"
click at [88, 324] on div "73. Ine Ern st" at bounding box center [107, 327] width 125 height 10
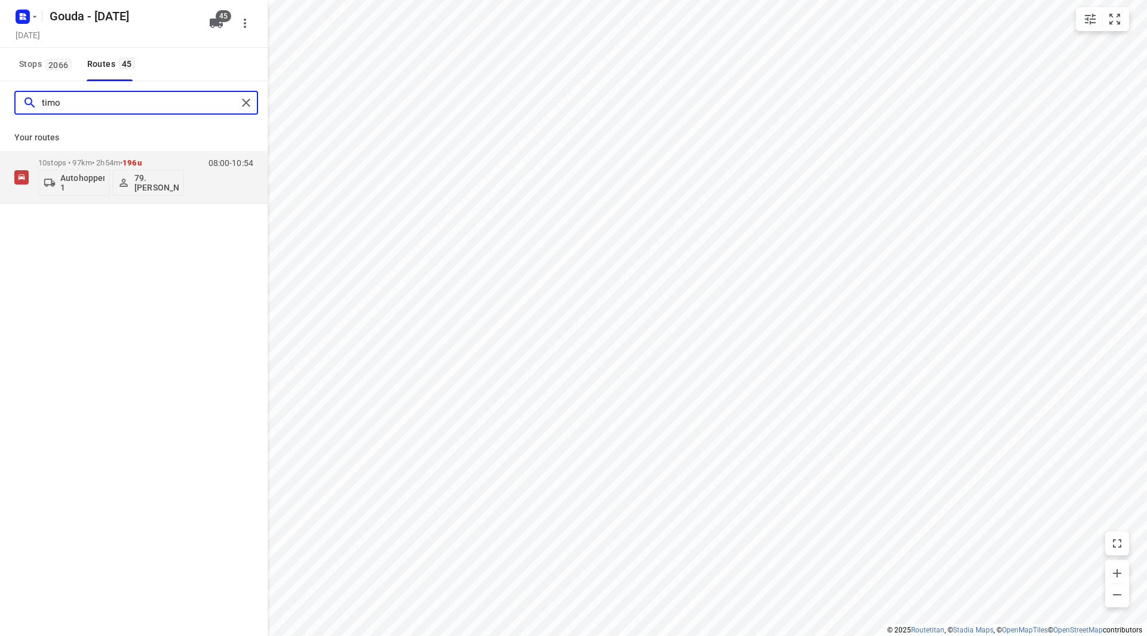
drag, startPoint x: 74, startPoint y: 106, endPoint x: 23, endPoint y: 108, distance: 51.4
click at [24, 106] on div "timo" at bounding box center [130, 103] width 214 height 19
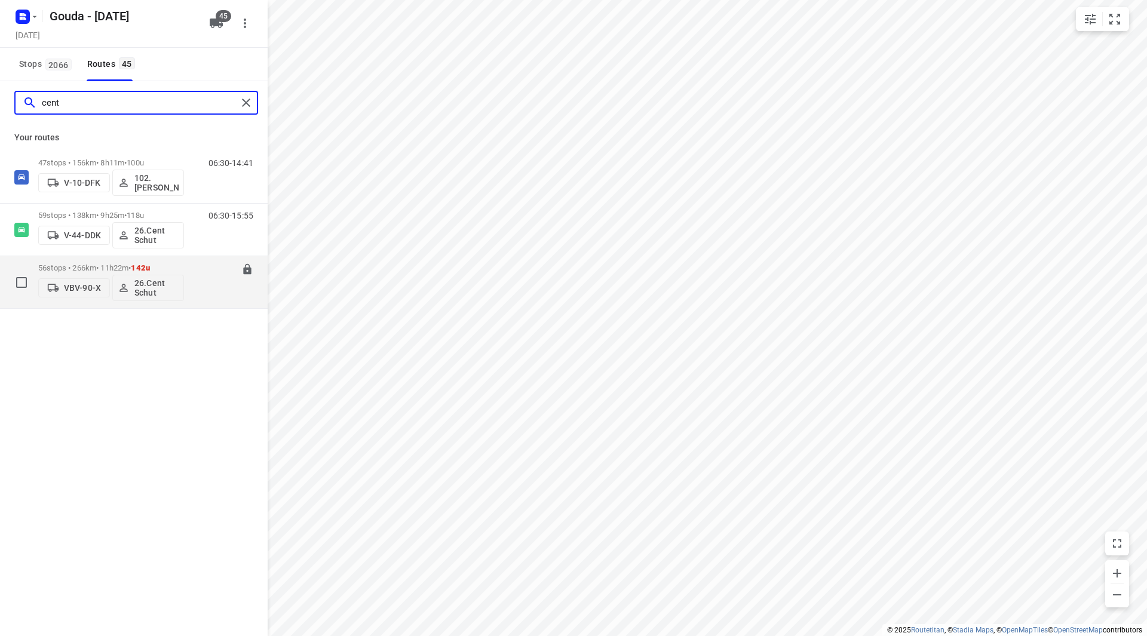
type input "cent"
click at [177, 263] on p "56 stops • 266km • 11h22m • 142u" at bounding box center [111, 267] width 146 height 9
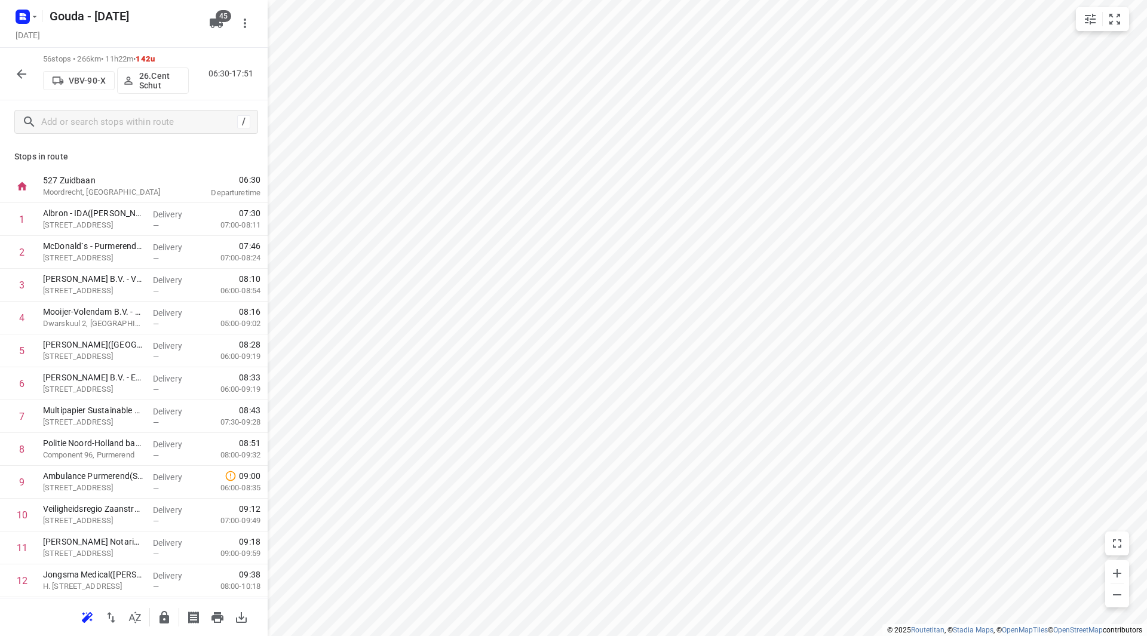
click at [128, 82] on icon "button" at bounding box center [128, 81] width 12 height 12
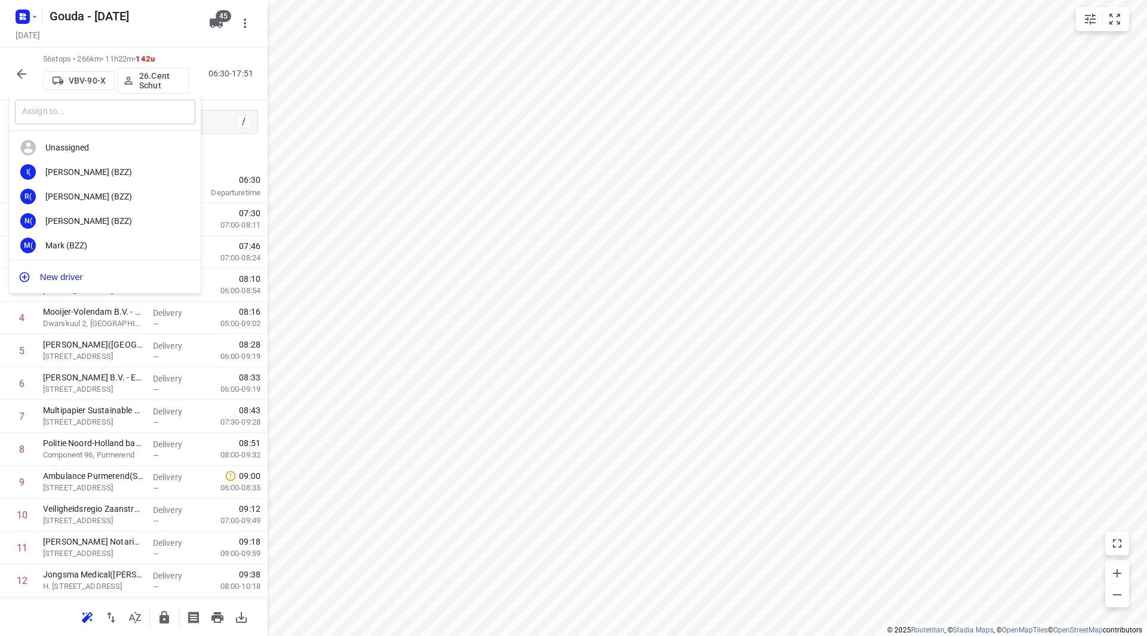
click at [136, 112] on input "text" at bounding box center [105, 112] width 180 height 24
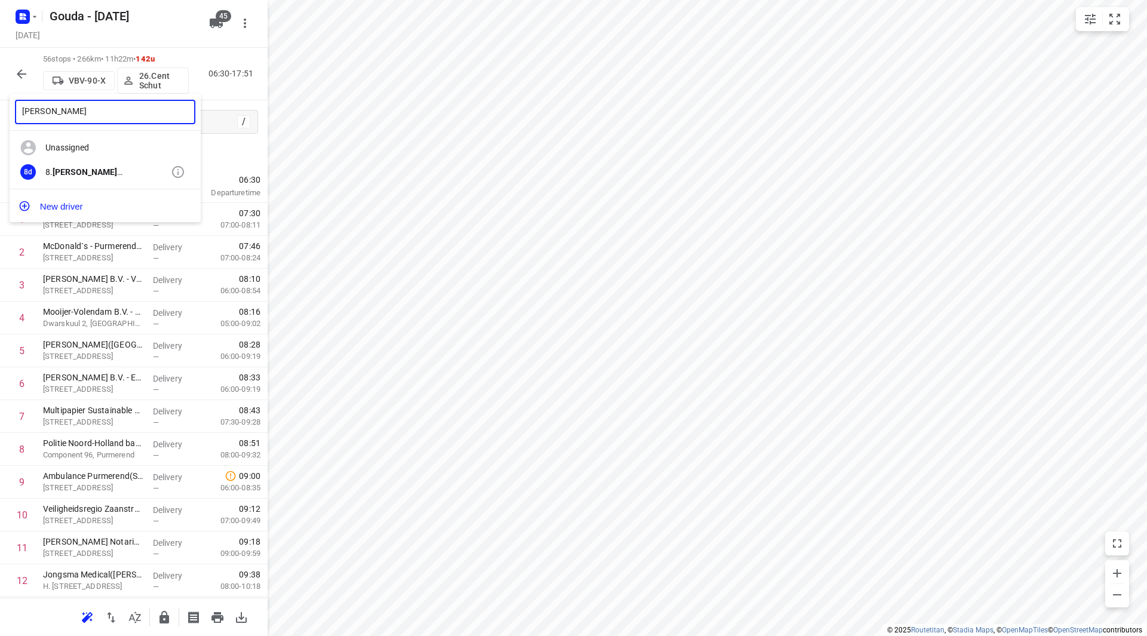
type input "brian"
click at [107, 176] on div "8. Brian de Jong" at bounding box center [107, 172] width 125 height 10
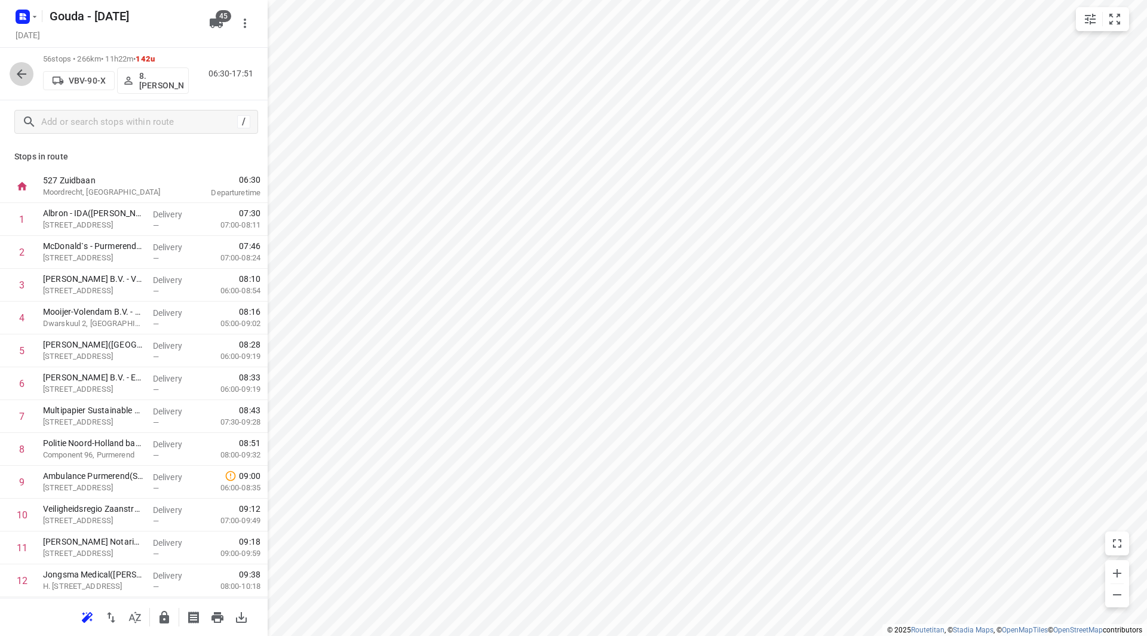
click at [29, 79] on button "button" at bounding box center [22, 74] width 24 height 24
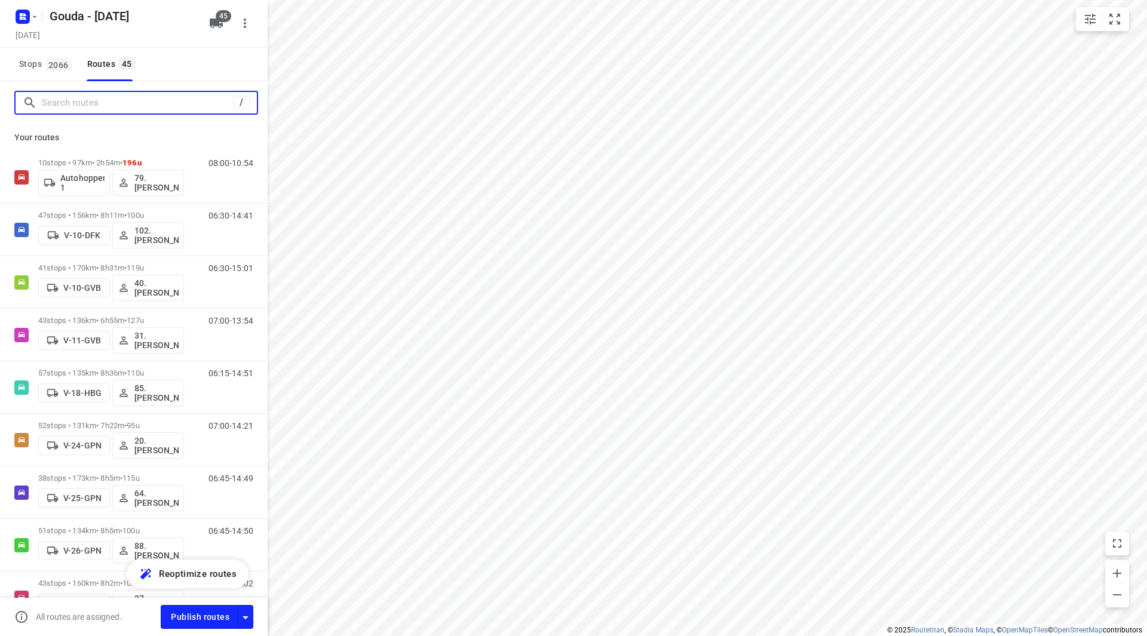
click at [99, 105] on input "Search routes" at bounding box center [137, 103] width 191 height 19
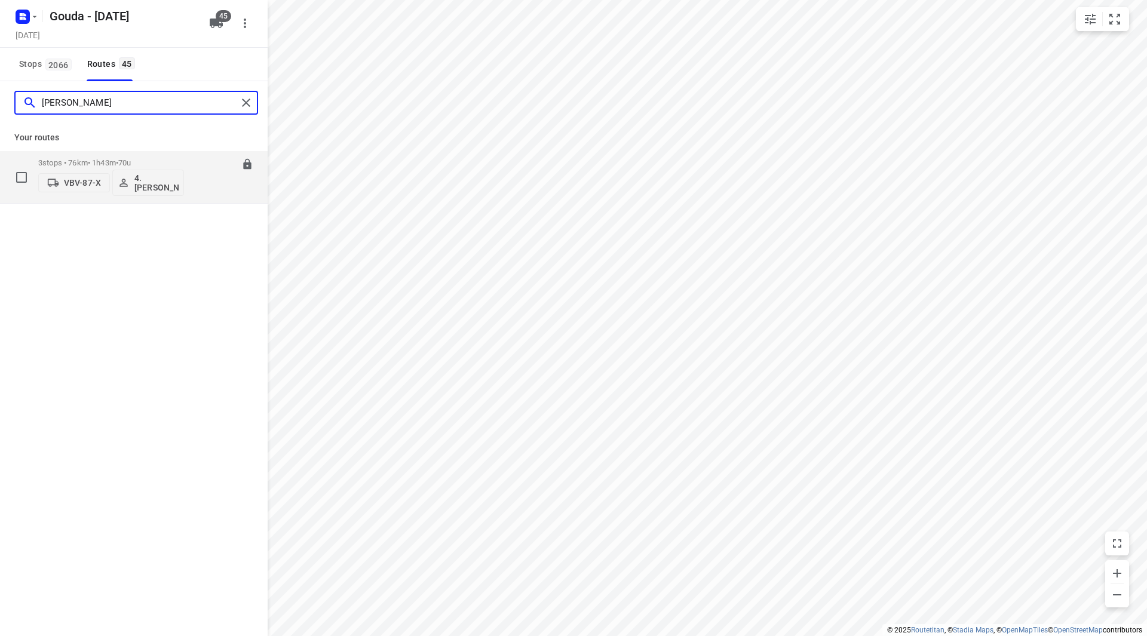
type input "anton"
click at [146, 171] on button "4. Anton Vringer" at bounding box center [148, 183] width 72 height 26
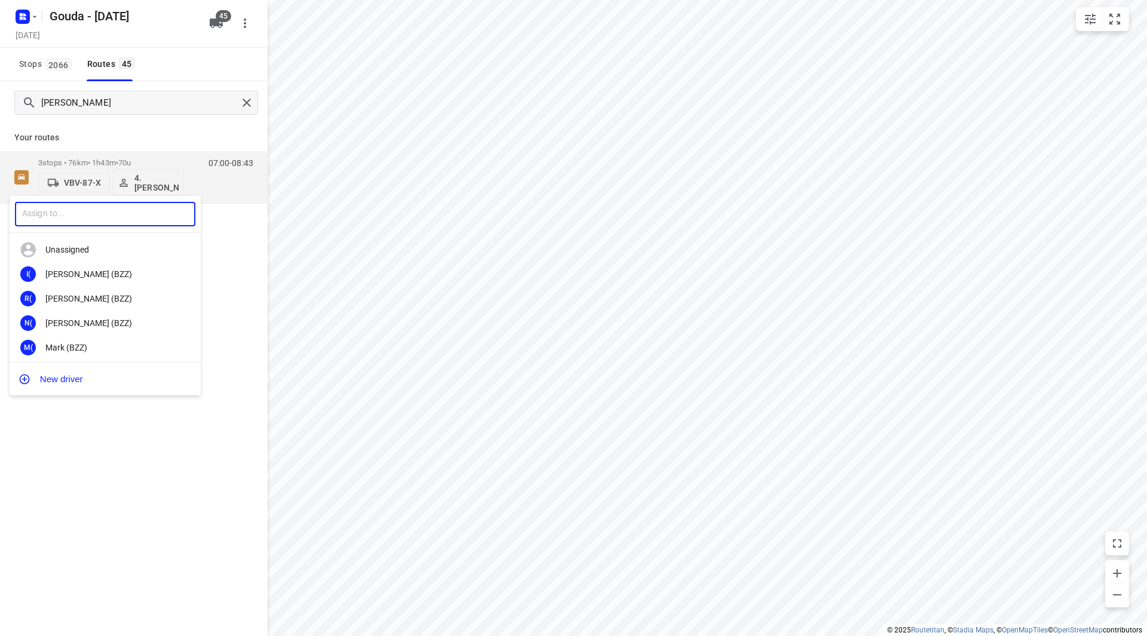
click at [134, 208] on input "text" at bounding box center [105, 214] width 180 height 24
type input "rob de"
click at [103, 278] on div "67. Rob de Jong" at bounding box center [107, 274] width 125 height 10
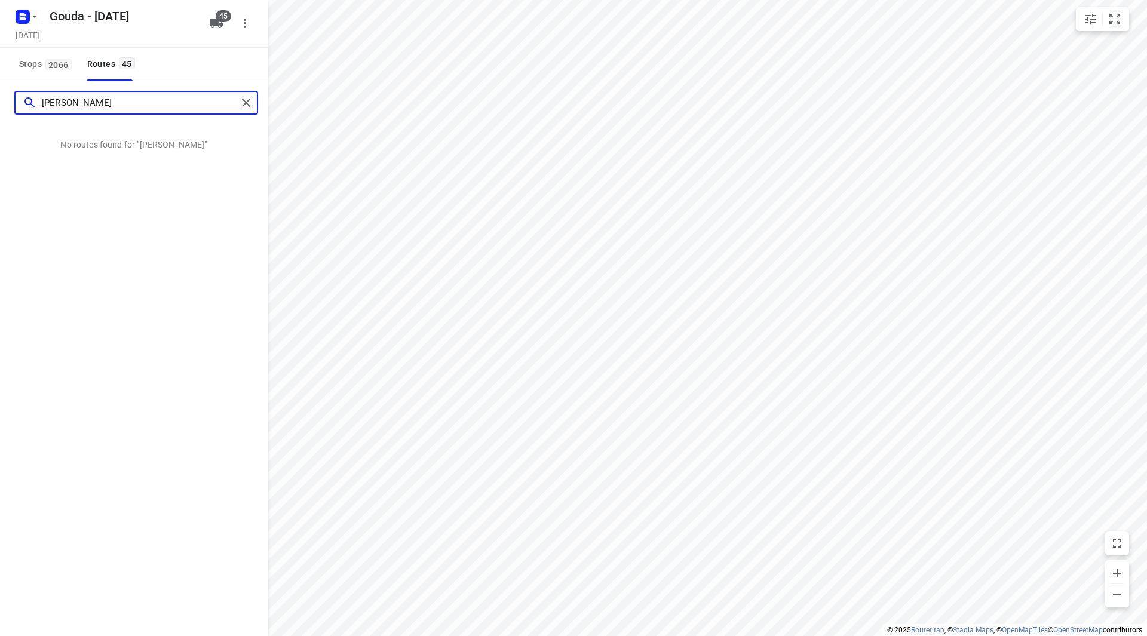
drag, startPoint x: 20, startPoint y: 98, endPoint x: 14, endPoint y: 98, distance: 6.6
click at [14, 98] on div "anton" at bounding box center [134, 102] width 268 height 43
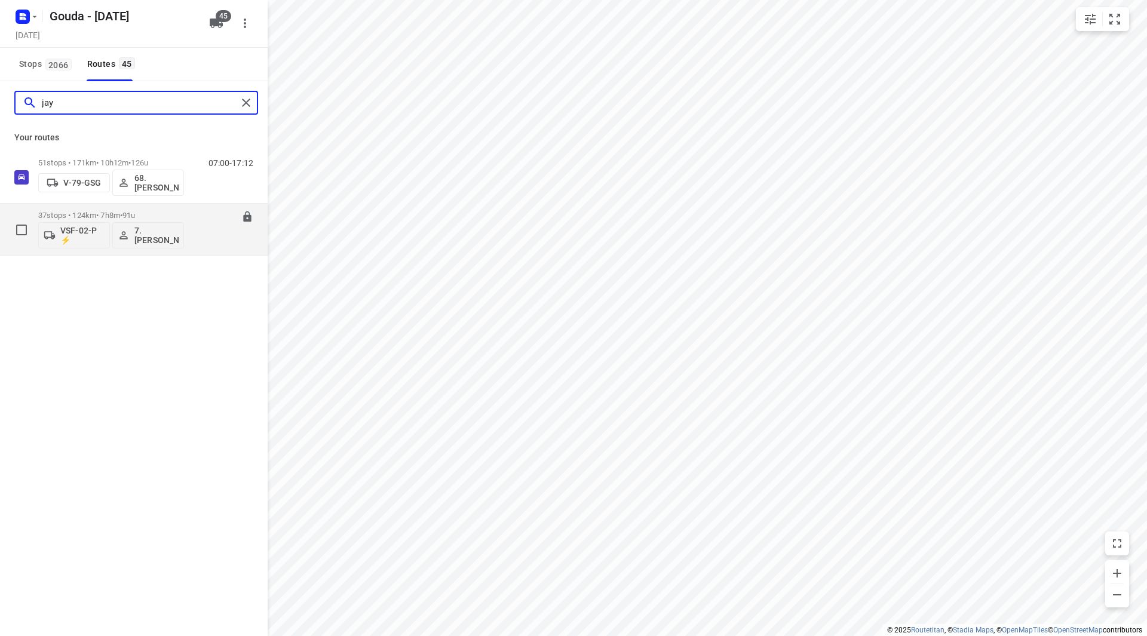
type input "jay"
click at [153, 237] on p "7.Jayvey van Tricht" at bounding box center [156, 235] width 44 height 19
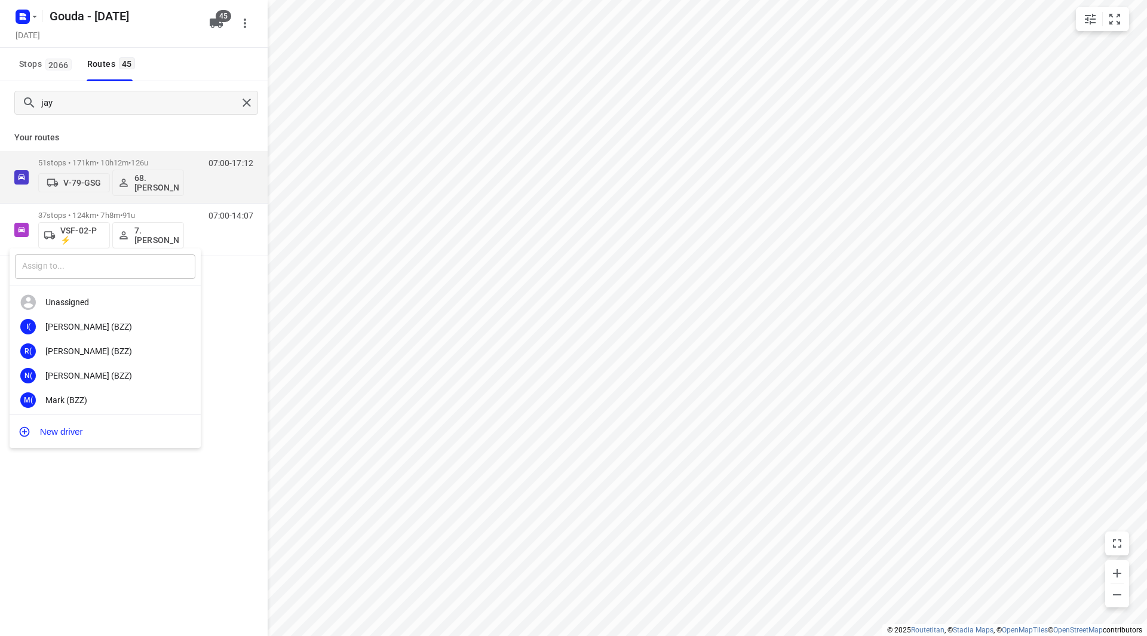
click at [127, 270] on input "text" at bounding box center [105, 266] width 180 height 24
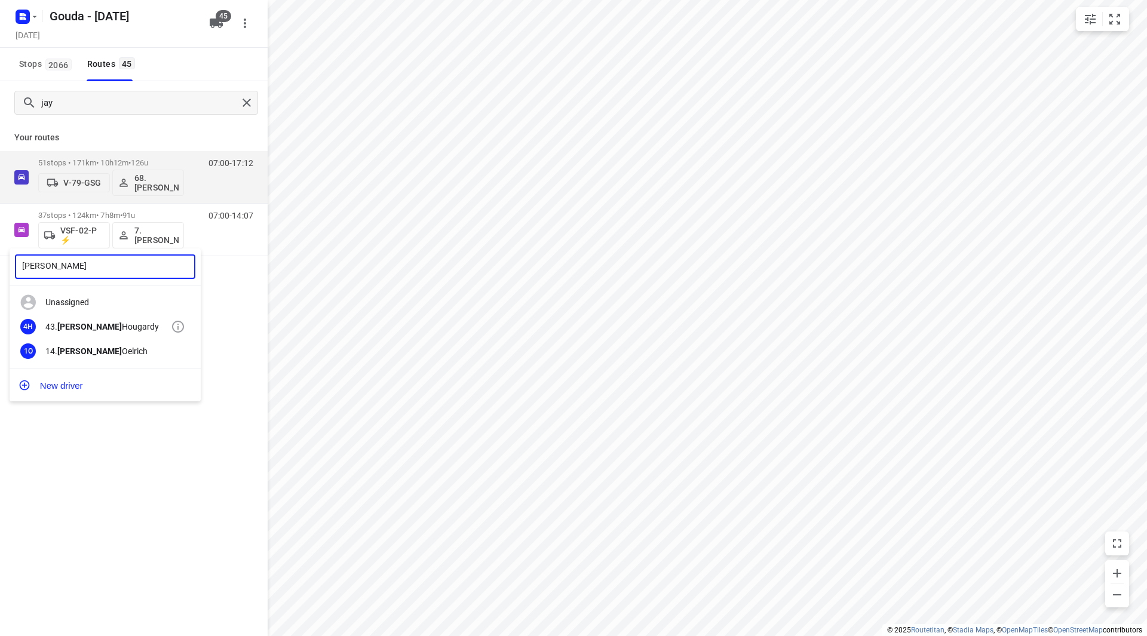
type input "bryan"
click at [102, 326] on div "43. Bryan Hougardy" at bounding box center [107, 327] width 125 height 10
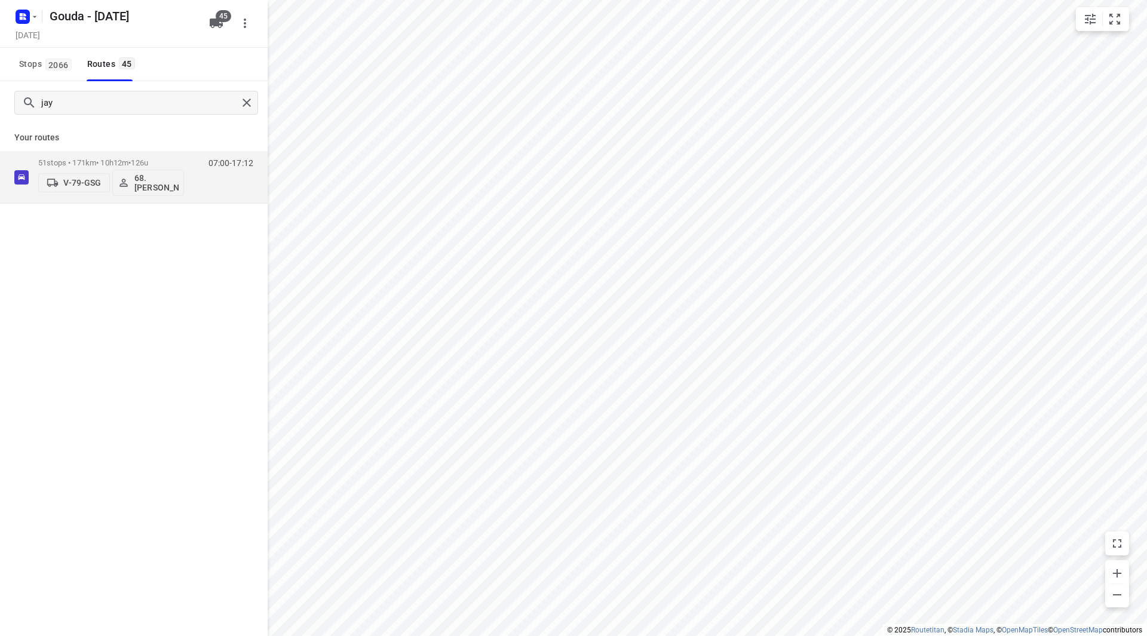
click at [145, 140] on p "Your routes" at bounding box center [133, 137] width 239 height 13
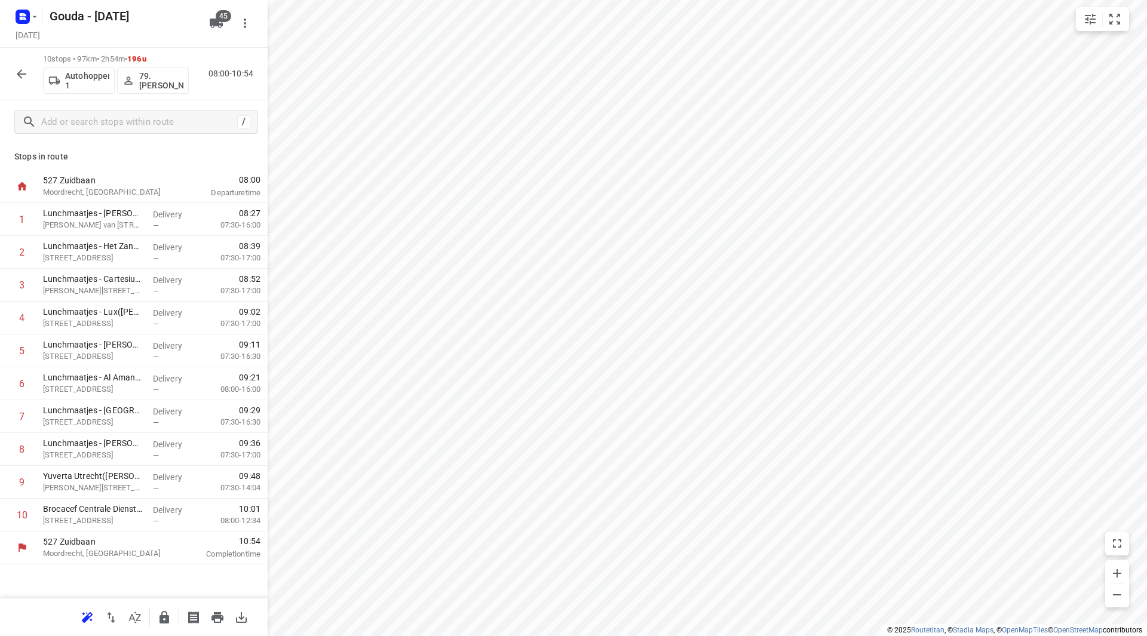
click at [162, 81] on p "79. Timo van Deuren" at bounding box center [161, 80] width 44 height 19
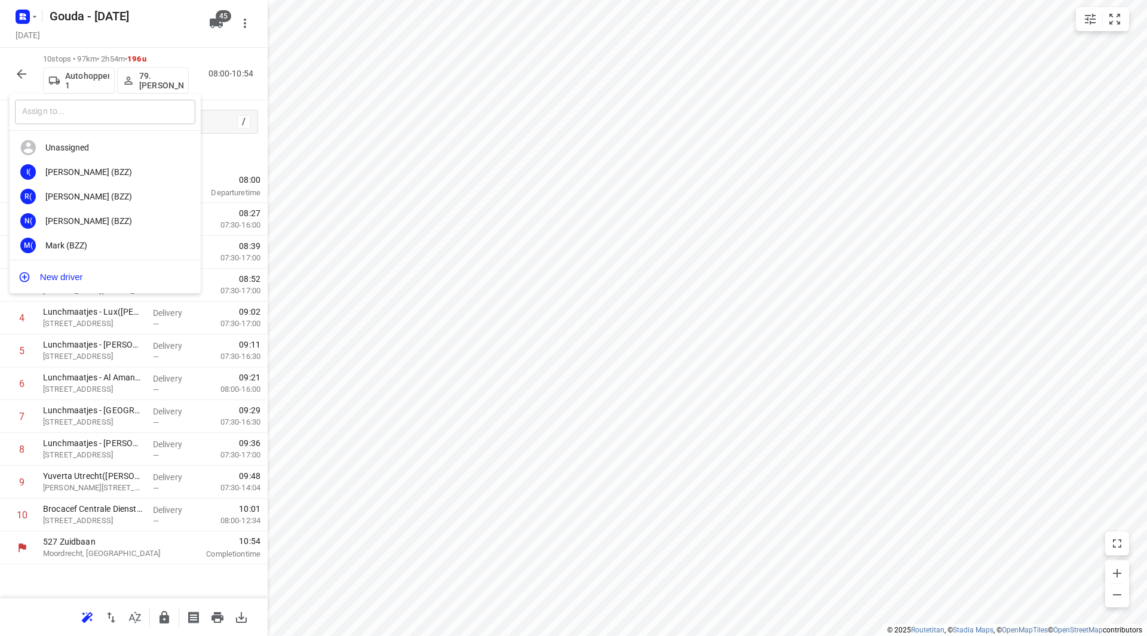
click at [128, 119] on input "text" at bounding box center [105, 112] width 180 height 24
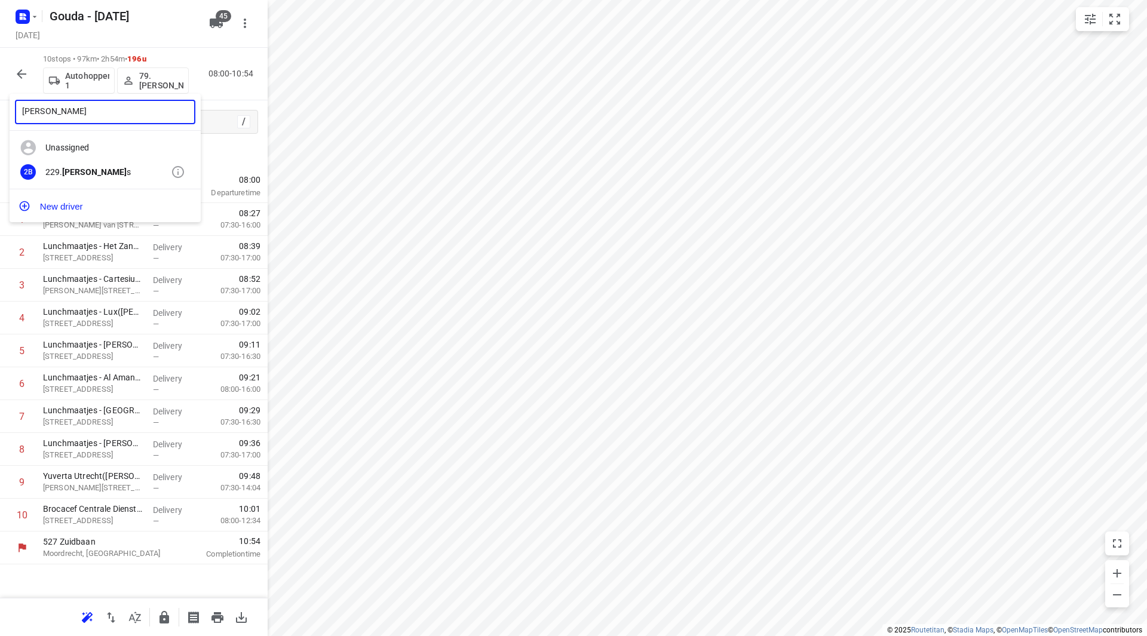
type input "max baa"
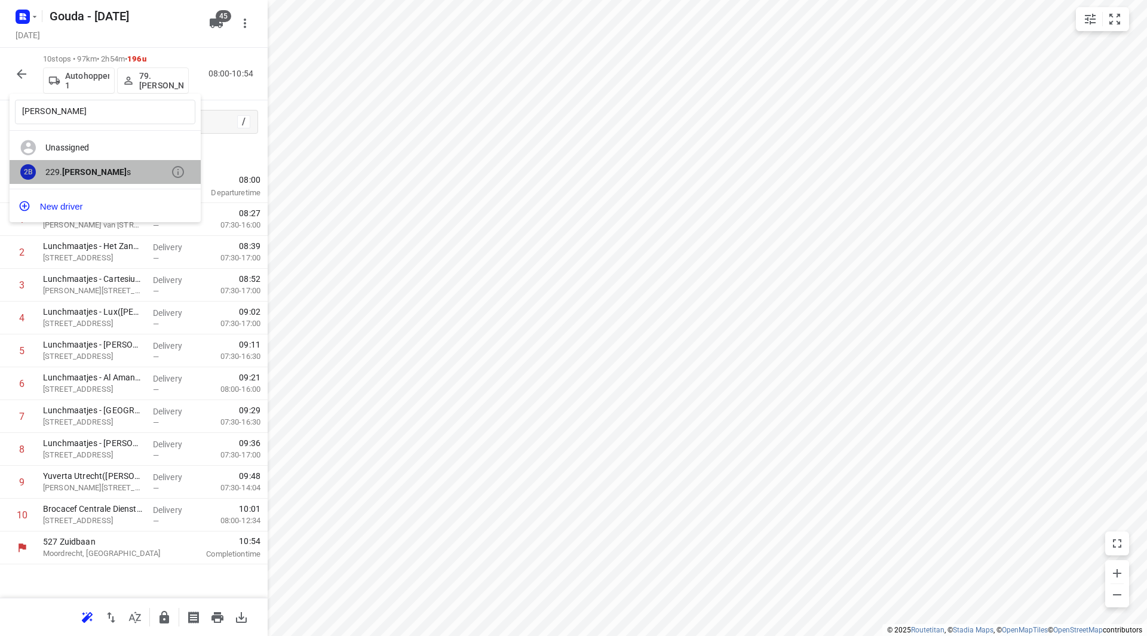
click at [148, 174] on div "229. Max Baa s" at bounding box center [107, 172] width 125 height 10
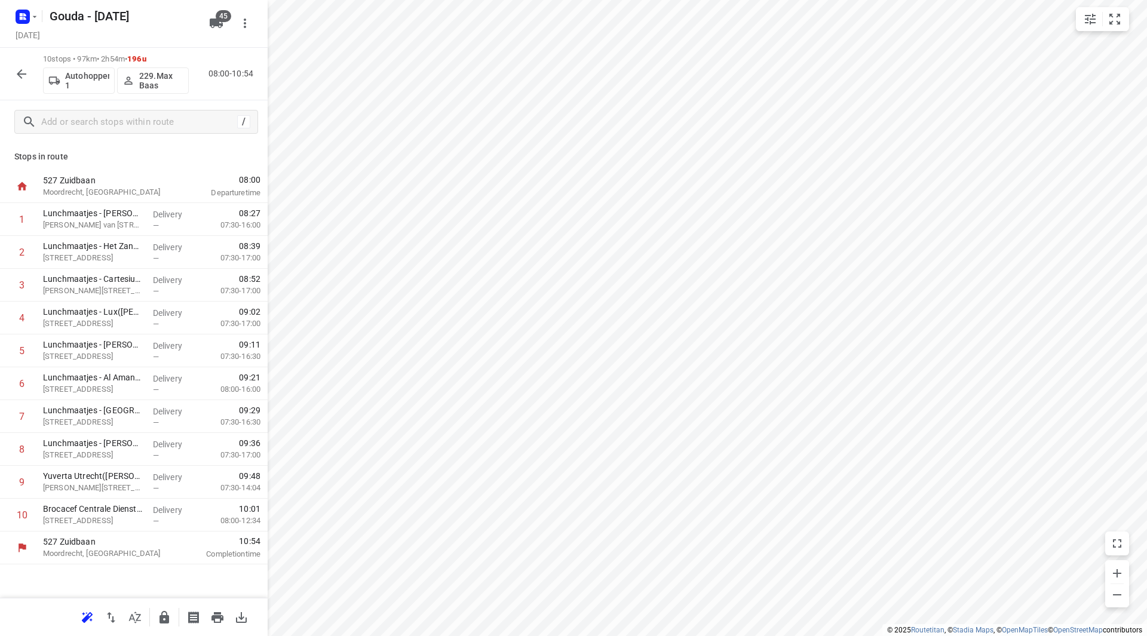
click at [22, 78] on icon "button" at bounding box center [22, 74] width 10 height 10
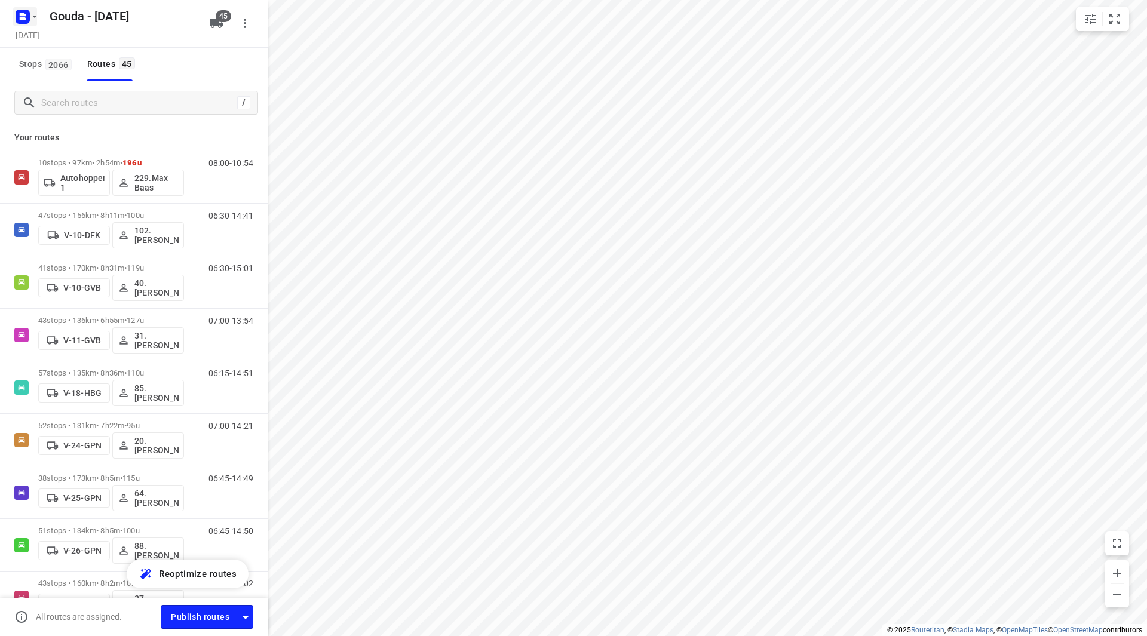
click at [34, 19] on icon "button" at bounding box center [35, 17] width 10 height 10
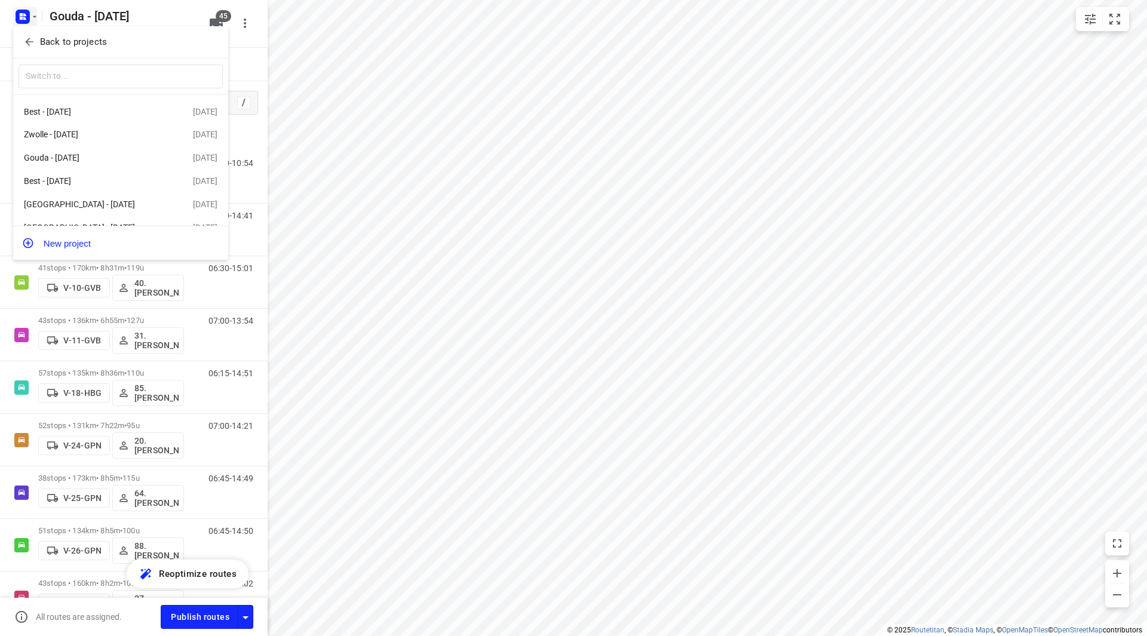
click at [39, 39] on span "Back to projects" at bounding box center [120, 42] width 195 height 14
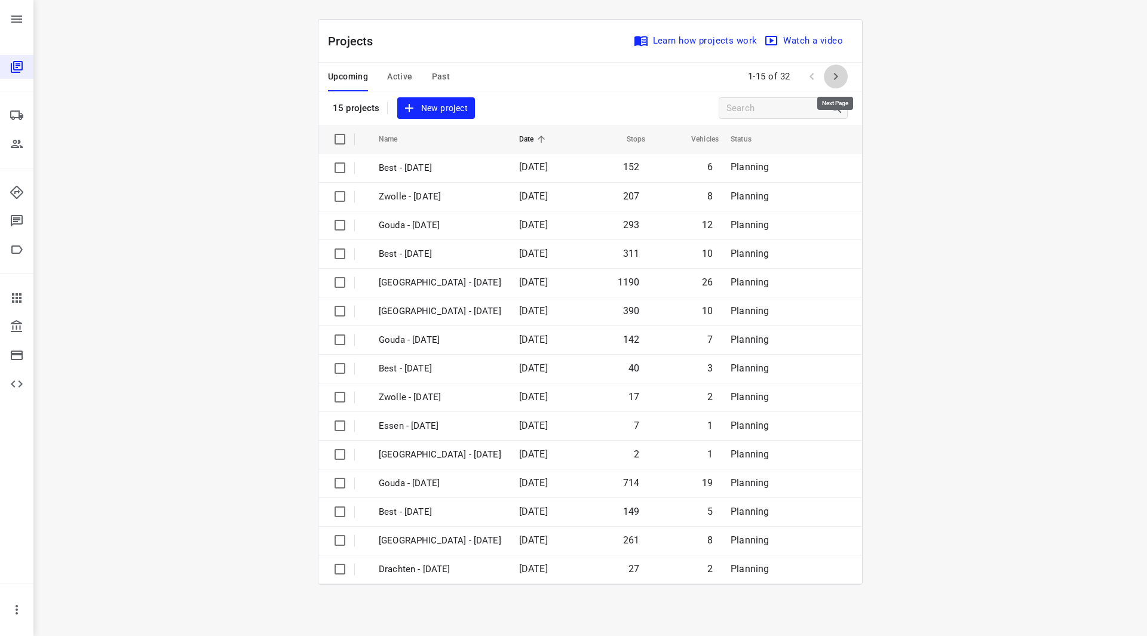
click at [837, 79] on icon "button" at bounding box center [835, 76] width 14 height 14
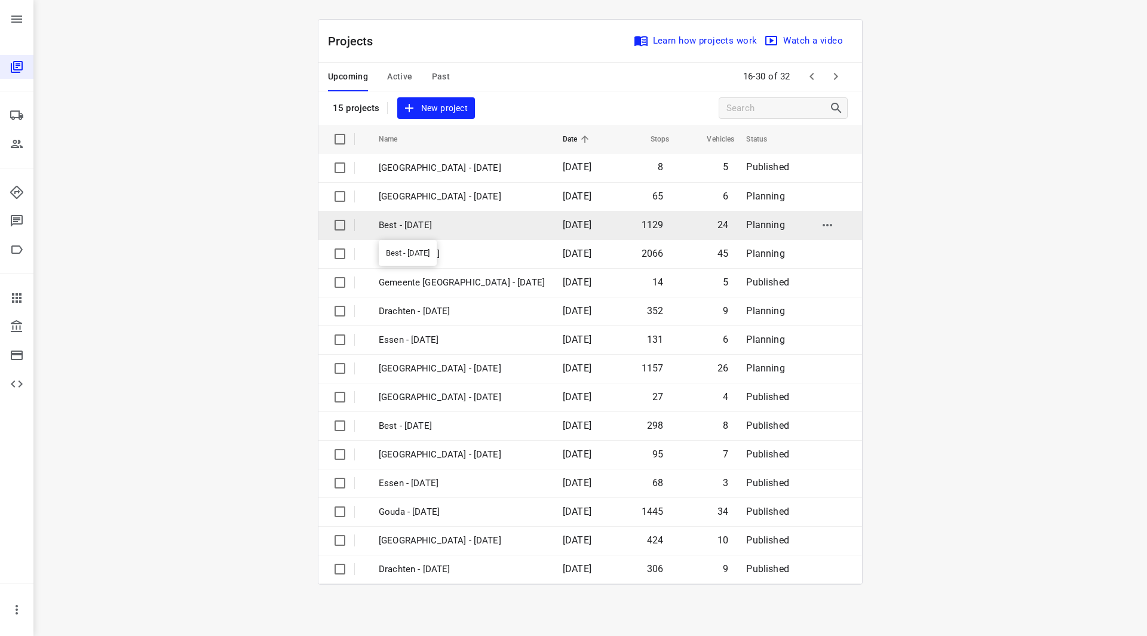
click at [447, 222] on p "Best - [DATE]" at bounding box center [462, 226] width 166 height 14
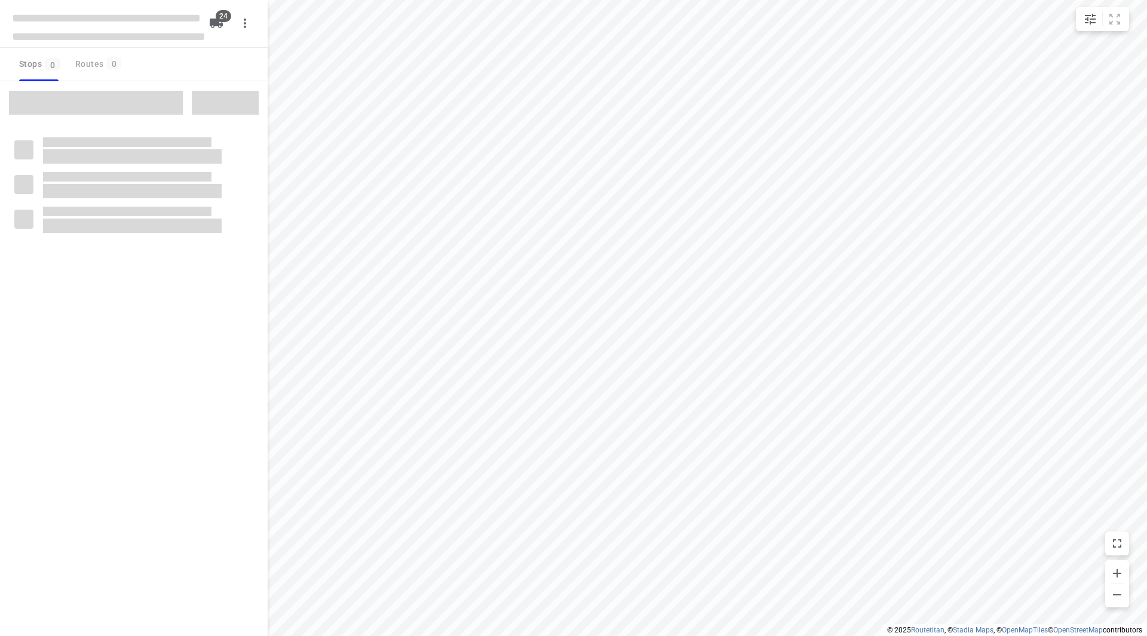
checkbox input "true"
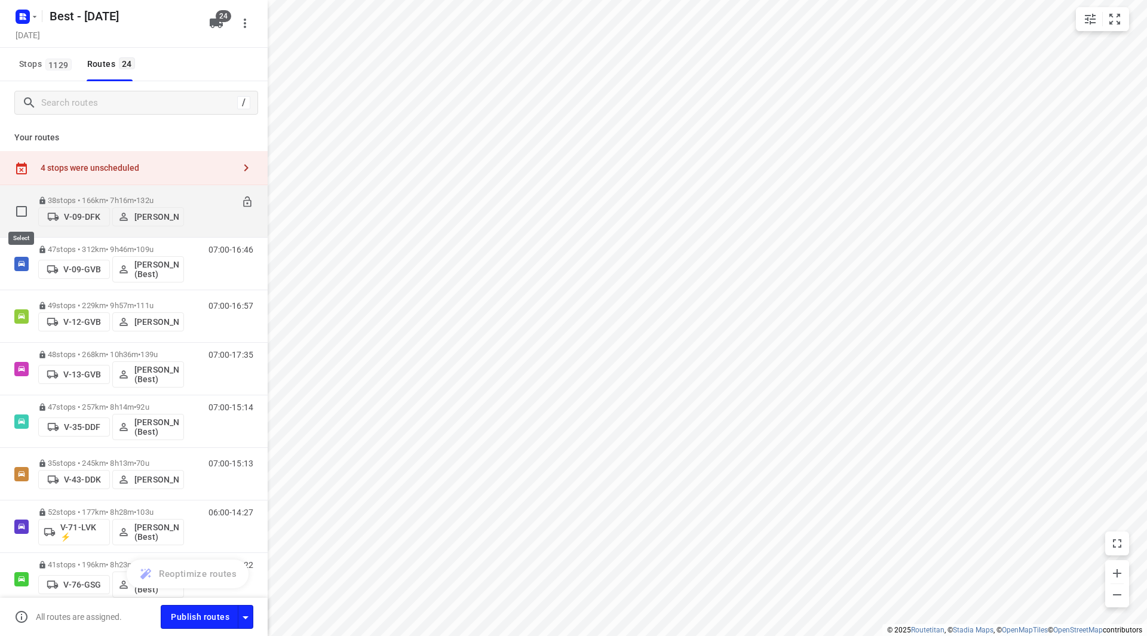
click at [10, 214] on input "checkbox" at bounding box center [22, 211] width 24 height 24
checkbox input "true"
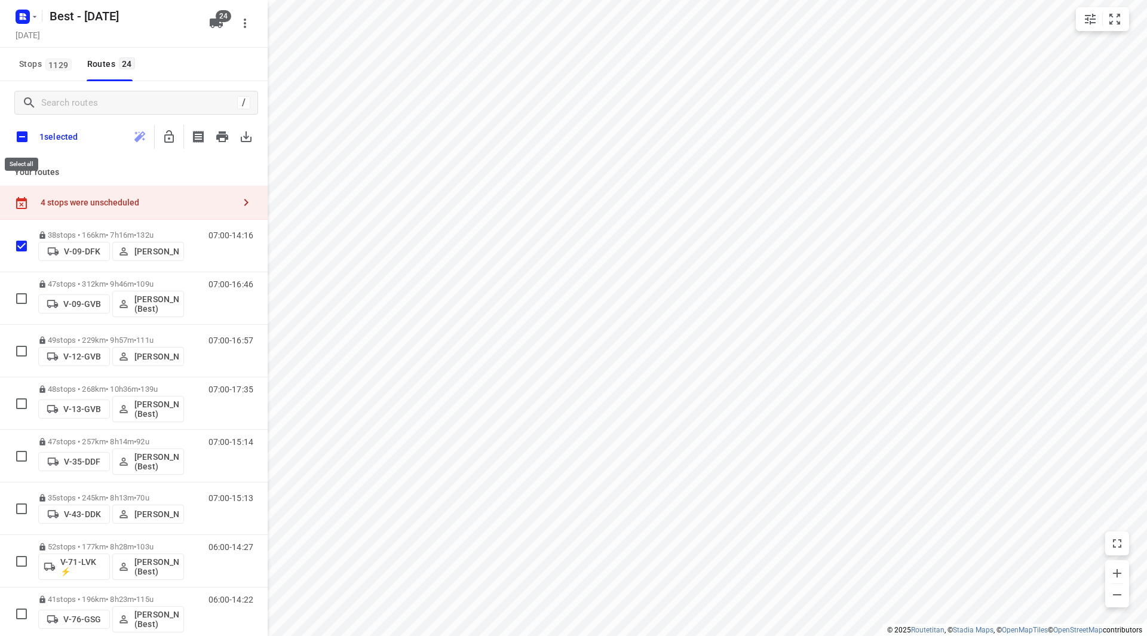
click at [23, 134] on input "checkbox" at bounding box center [22, 136] width 25 height 25
checkbox input "true"
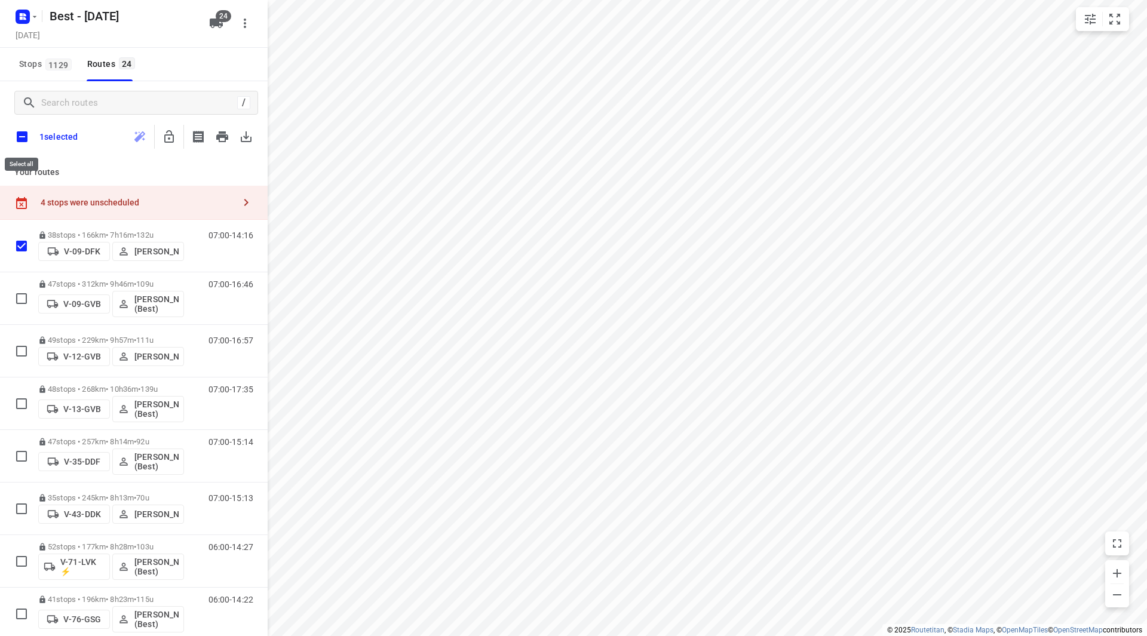
checkbox input "true"
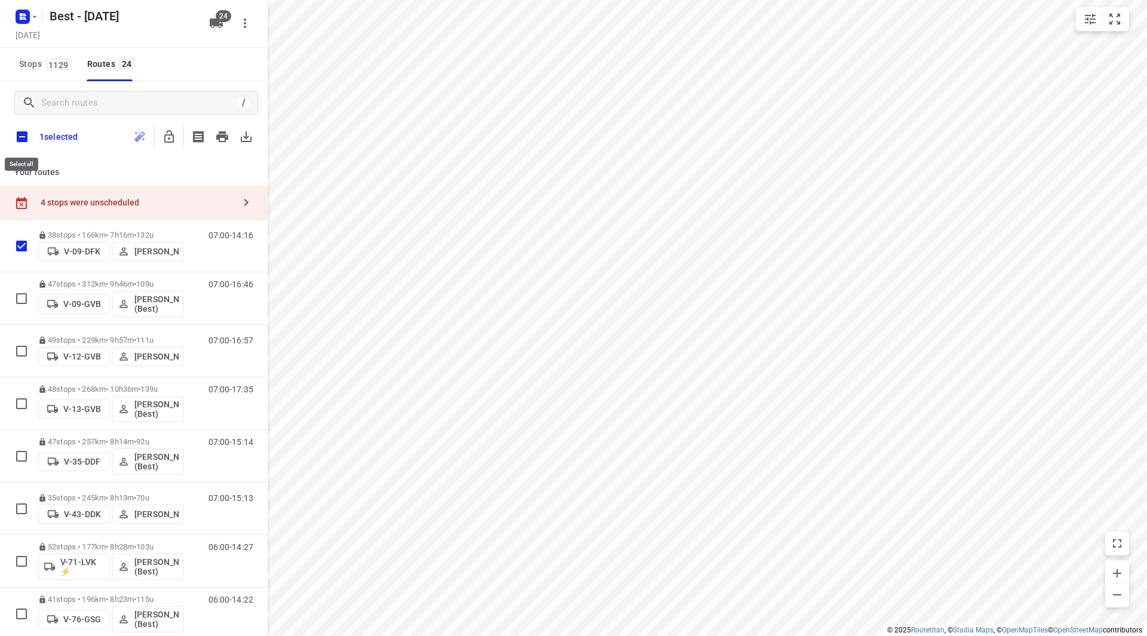
checkbox input "true"
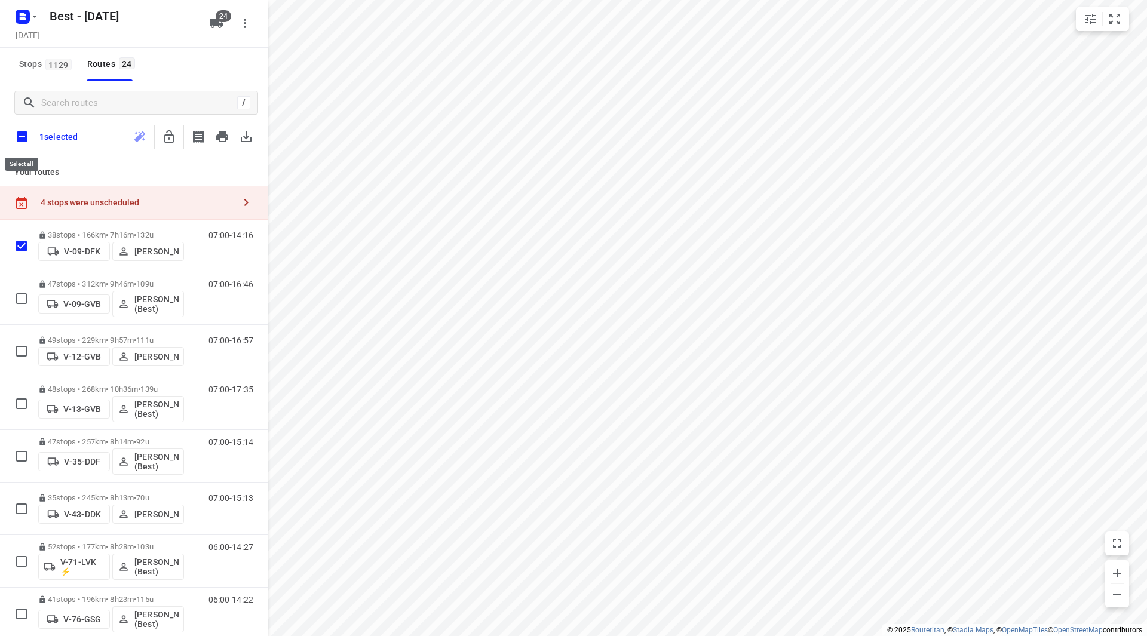
checkbox input "true"
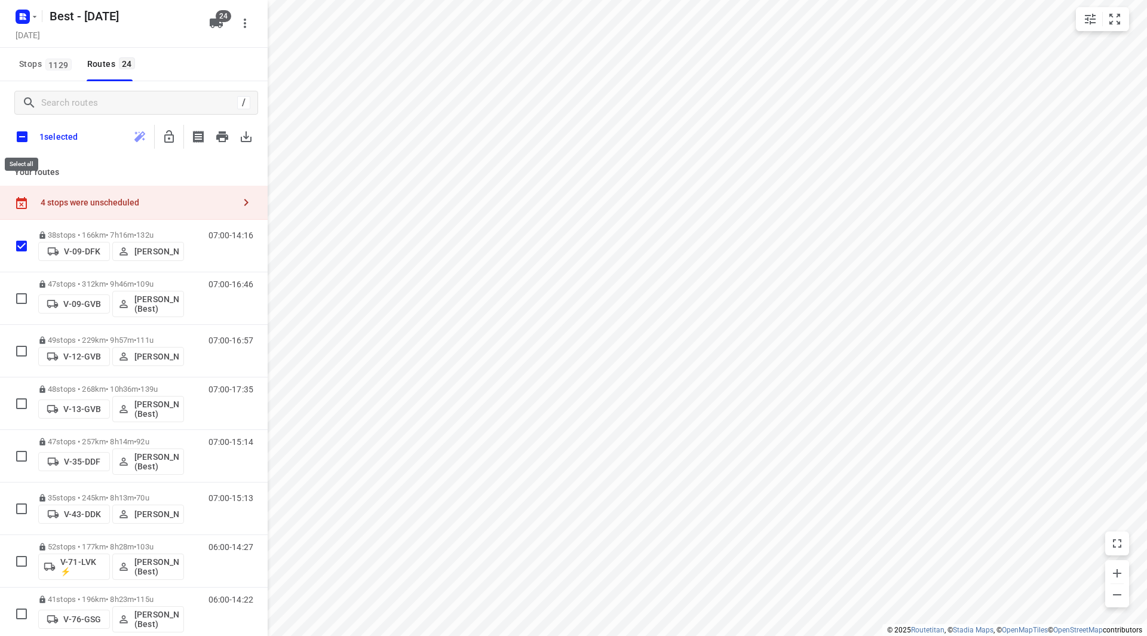
checkbox input "true"
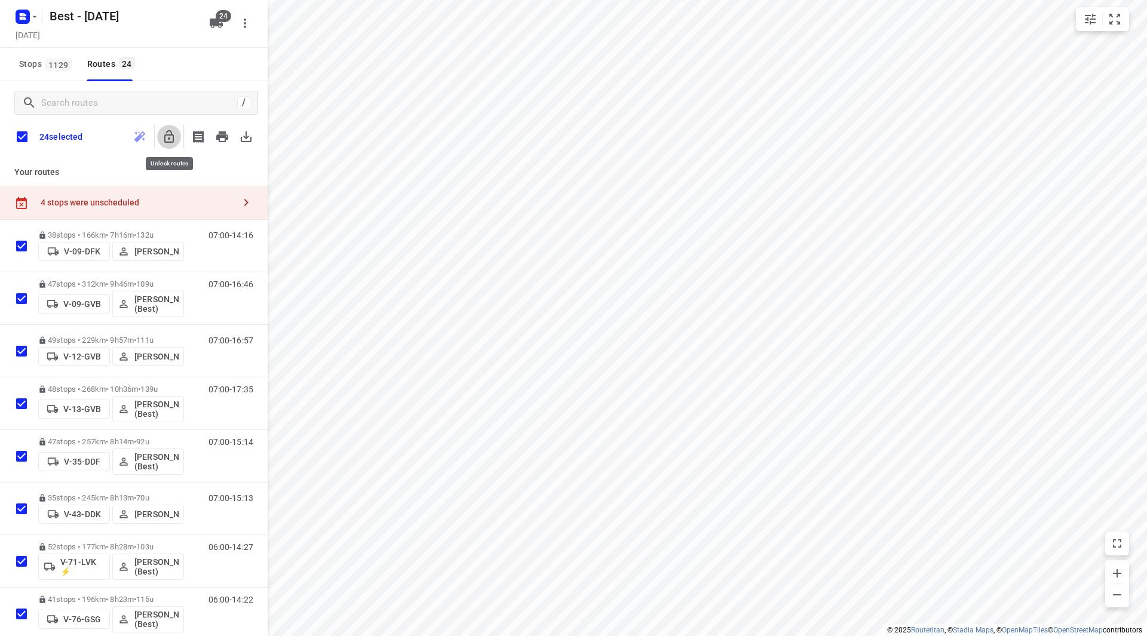
click at [177, 145] on button "button" at bounding box center [169, 137] width 24 height 24
click at [19, 136] on input "checkbox" at bounding box center [22, 136] width 25 height 25
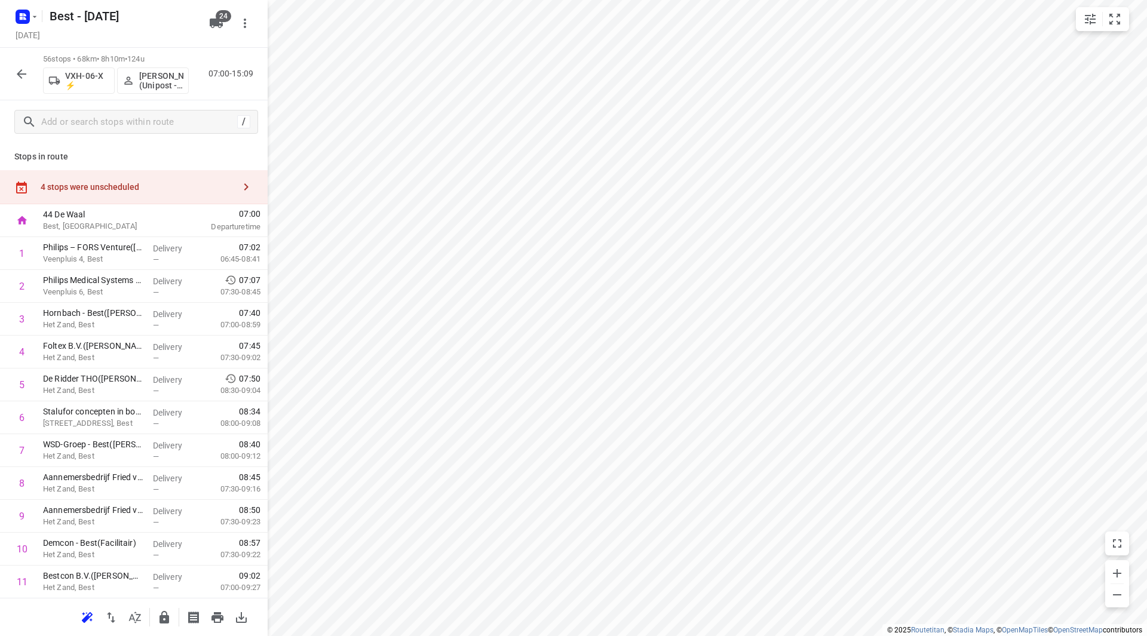
click at [121, 176] on div "4 stops were unscheduled" at bounding box center [134, 187] width 268 height 34
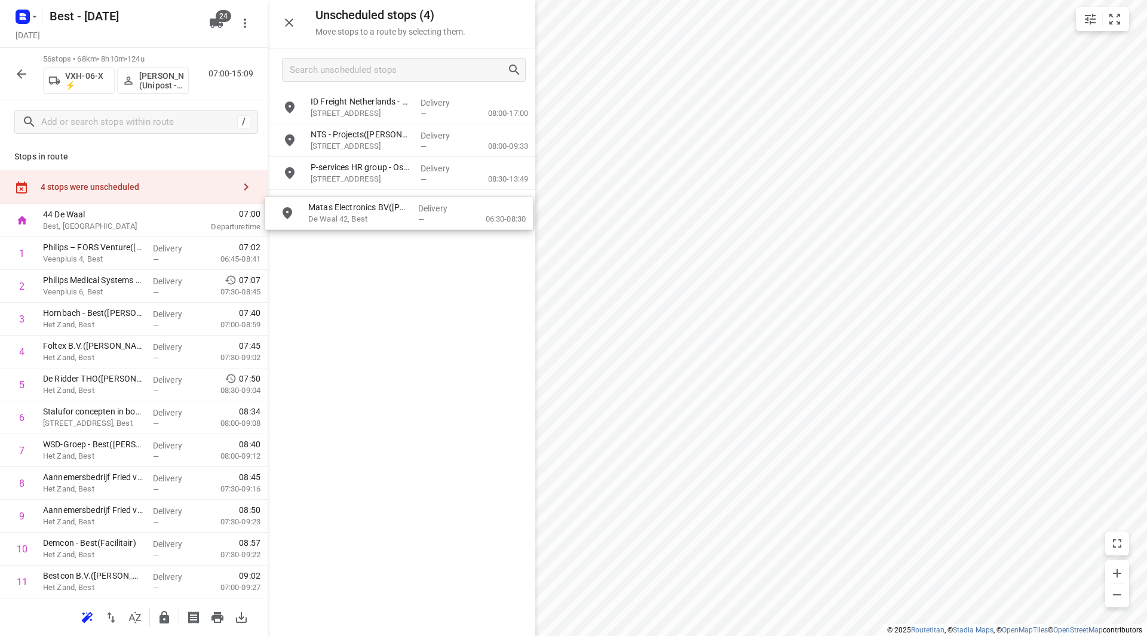
drag, startPoint x: 403, startPoint y: 207, endPoint x: 396, endPoint y: 214, distance: 9.7
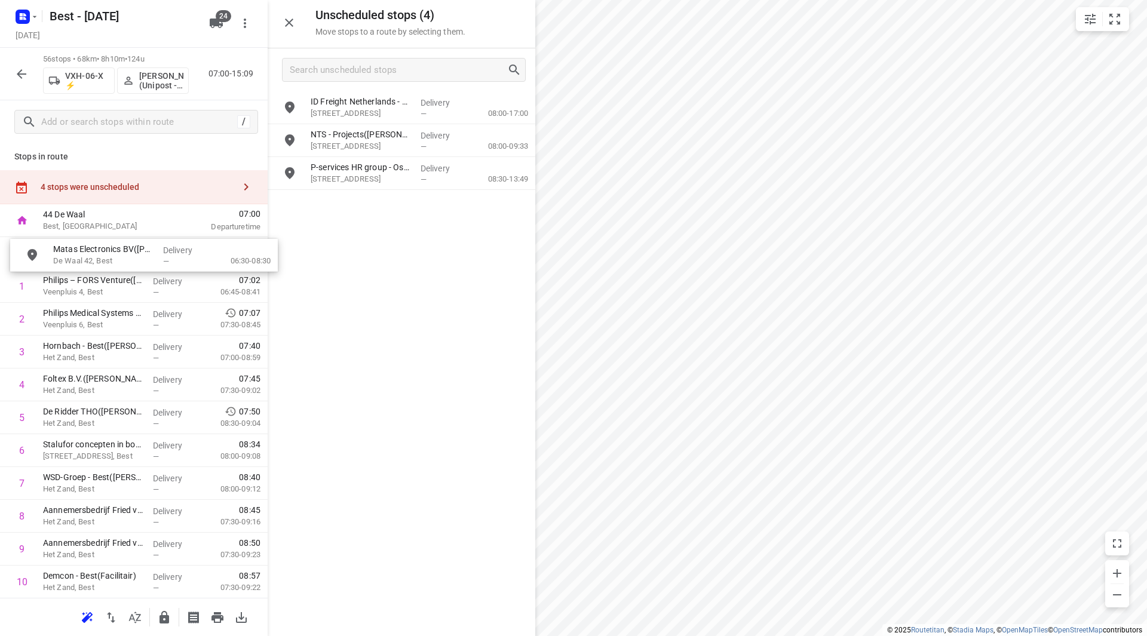
drag, startPoint x: 368, startPoint y: 195, endPoint x: 110, endPoint y: 247, distance: 262.7
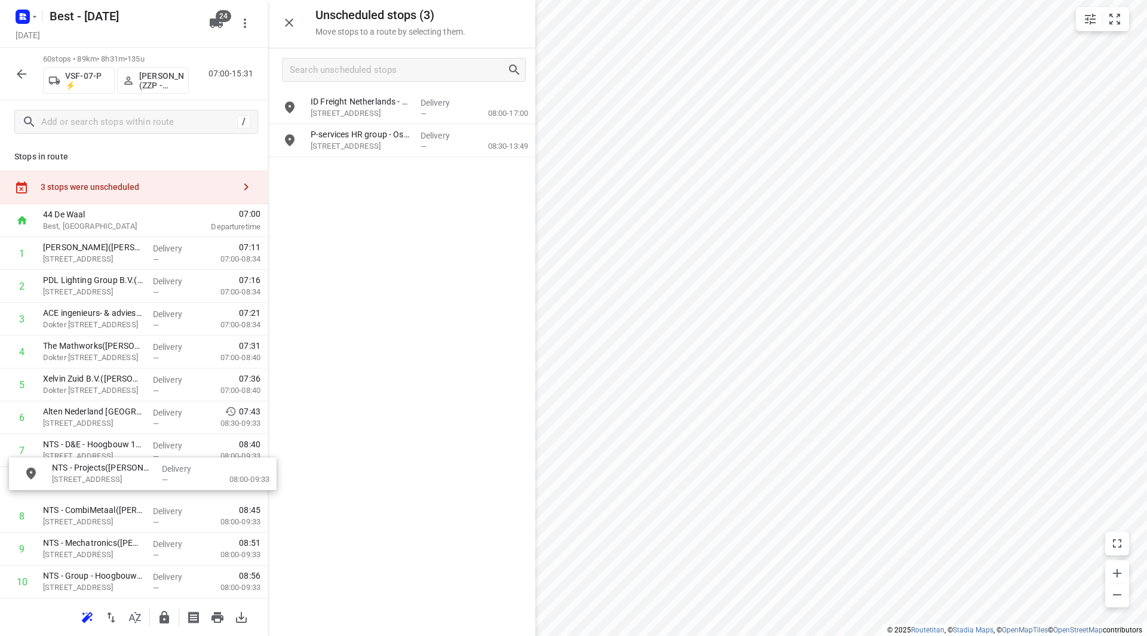
drag, startPoint x: 377, startPoint y: 146, endPoint x: 107, endPoint y: 486, distance: 434.0
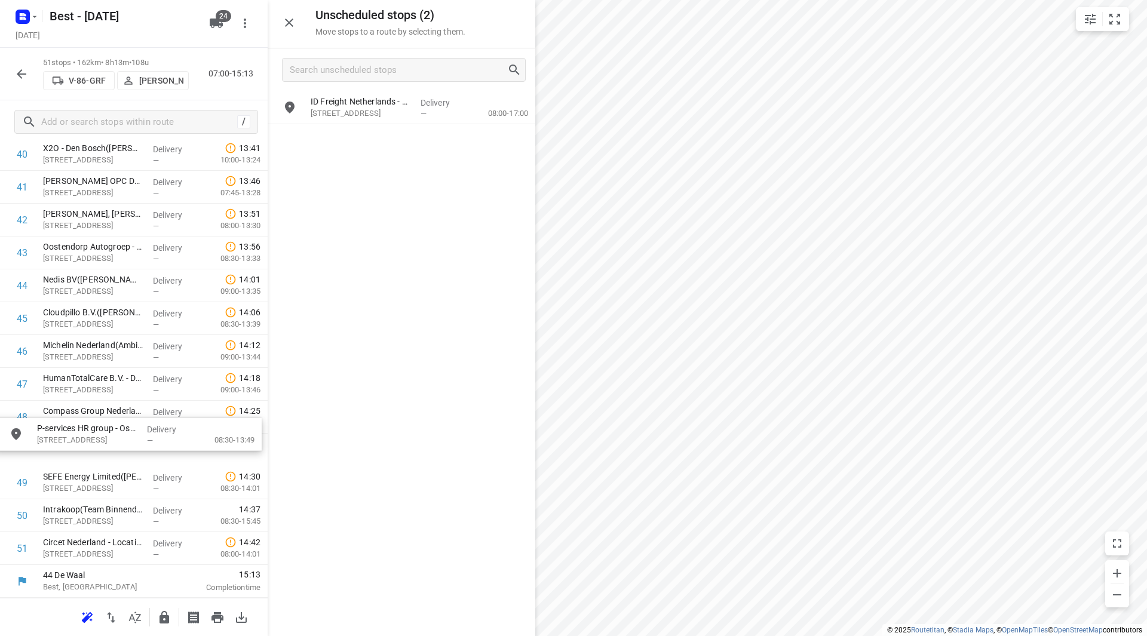
drag, startPoint x: 357, startPoint y: 132, endPoint x: 80, endPoint y: 414, distance: 395.3
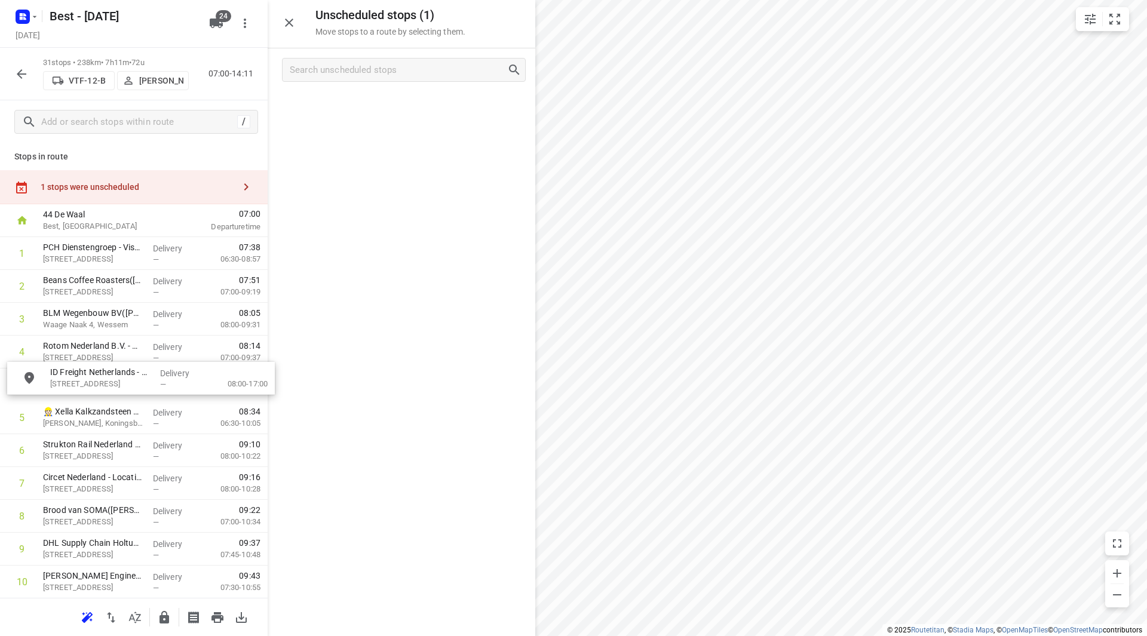
drag, startPoint x: 354, startPoint y: 112, endPoint x: 96, endPoint y: 397, distance: 384.3
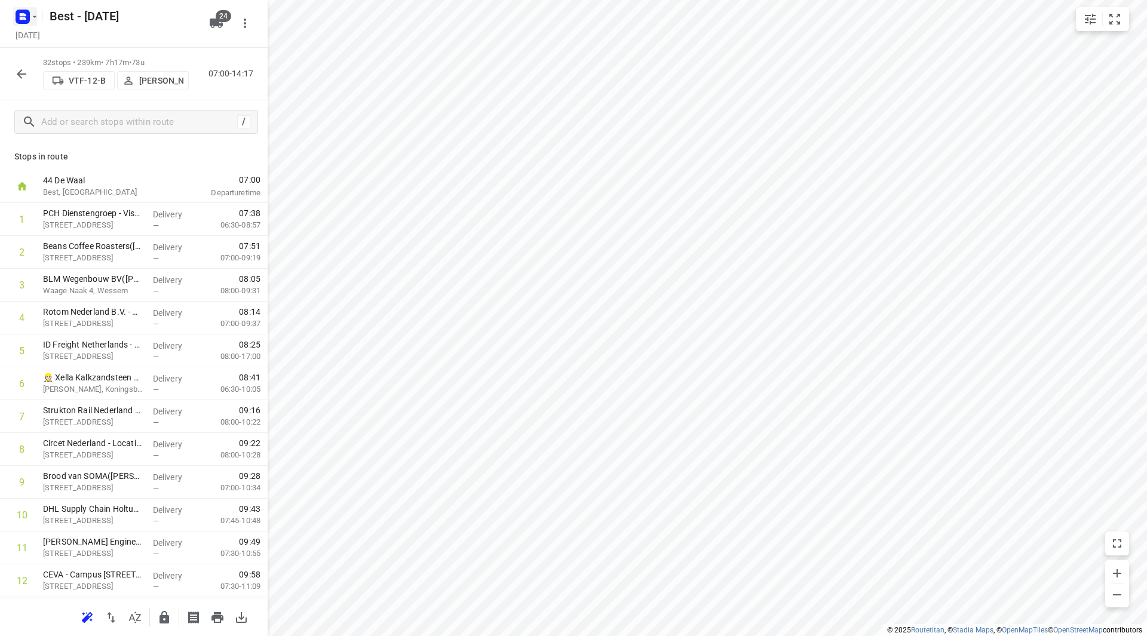
click at [29, 19] on rect "button" at bounding box center [23, 17] width 14 height 14
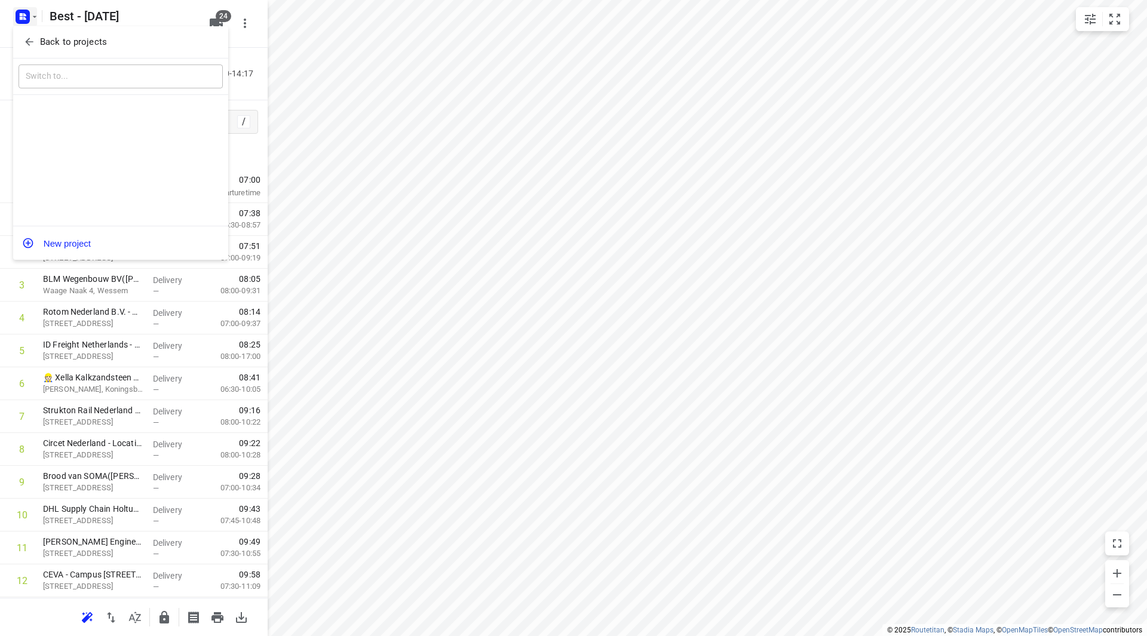
click at [38, 39] on span "Back to projects" at bounding box center [120, 42] width 195 height 14
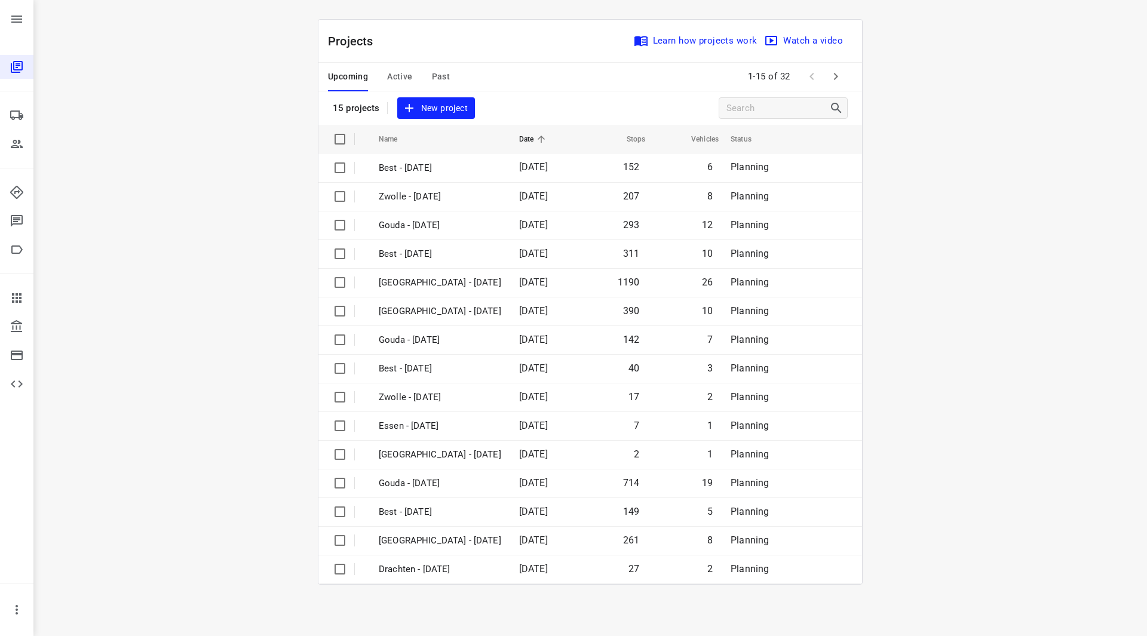
click at [824, 78] on button "button" at bounding box center [836, 77] width 24 height 24
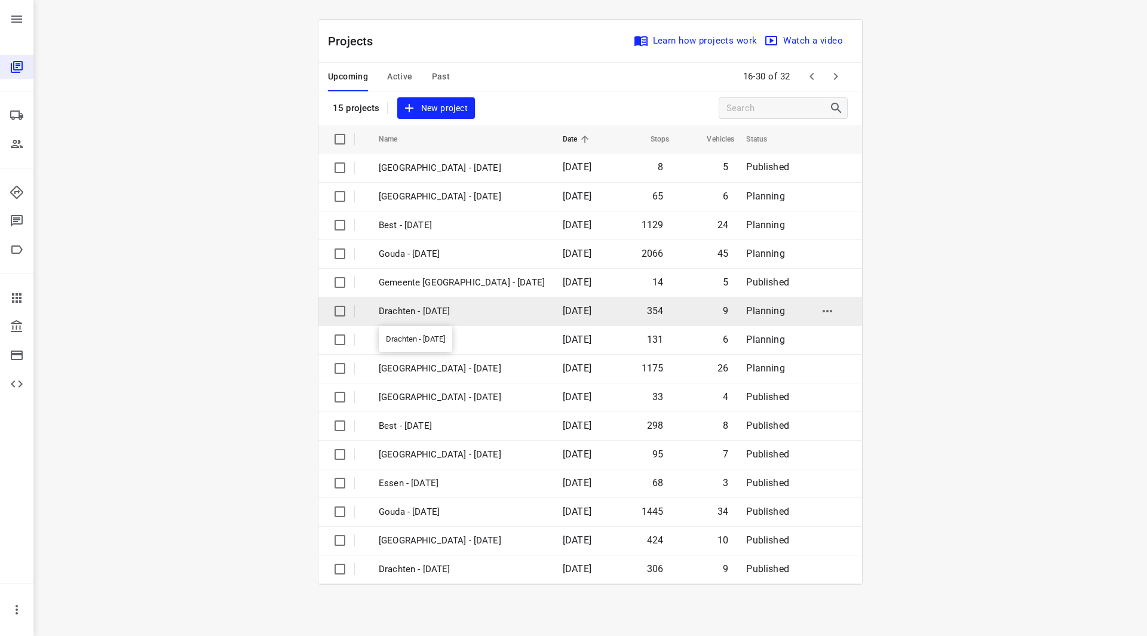
click at [436, 310] on p "Drachten - [DATE]" at bounding box center [462, 312] width 166 height 14
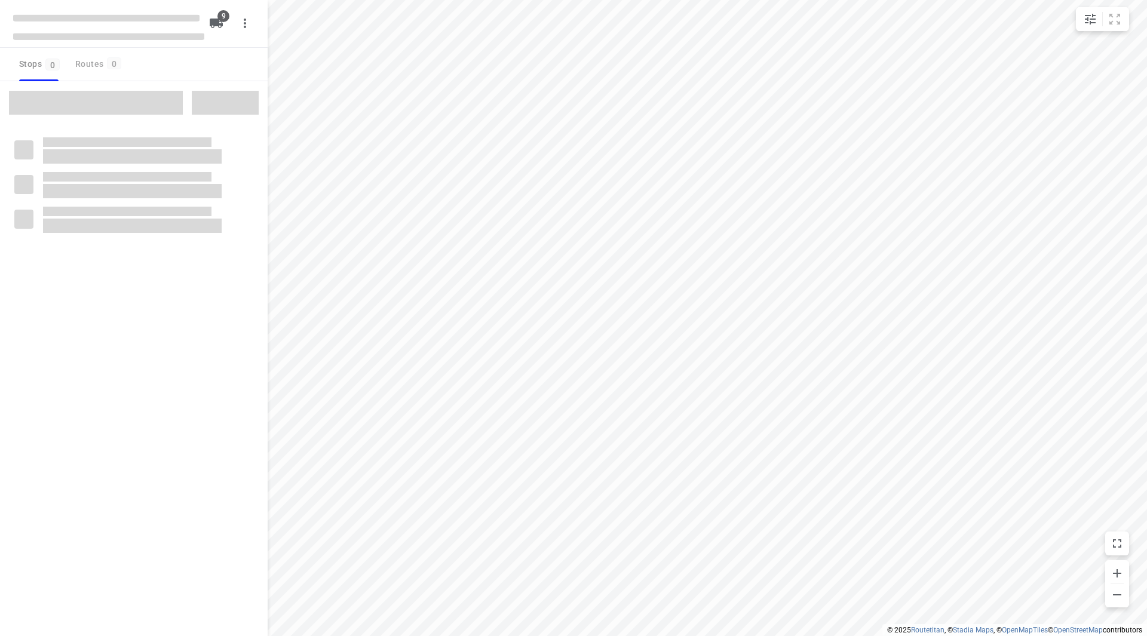
checkbox input "true"
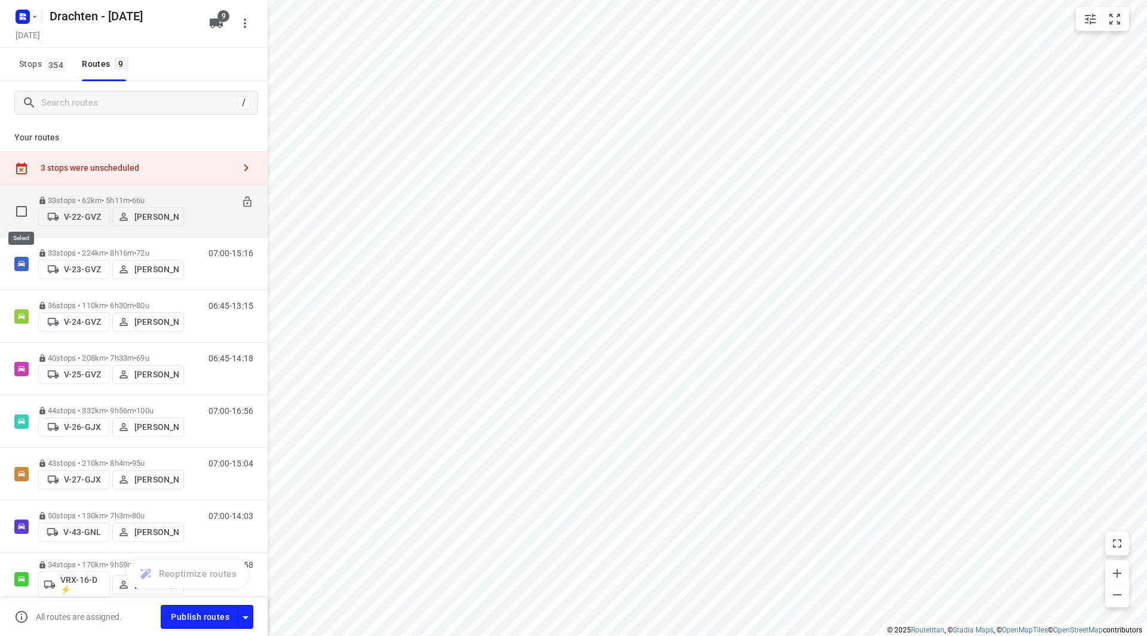
click at [24, 211] on input "checkbox" at bounding box center [22, 211] width 24 height 24
checkbox input "true"
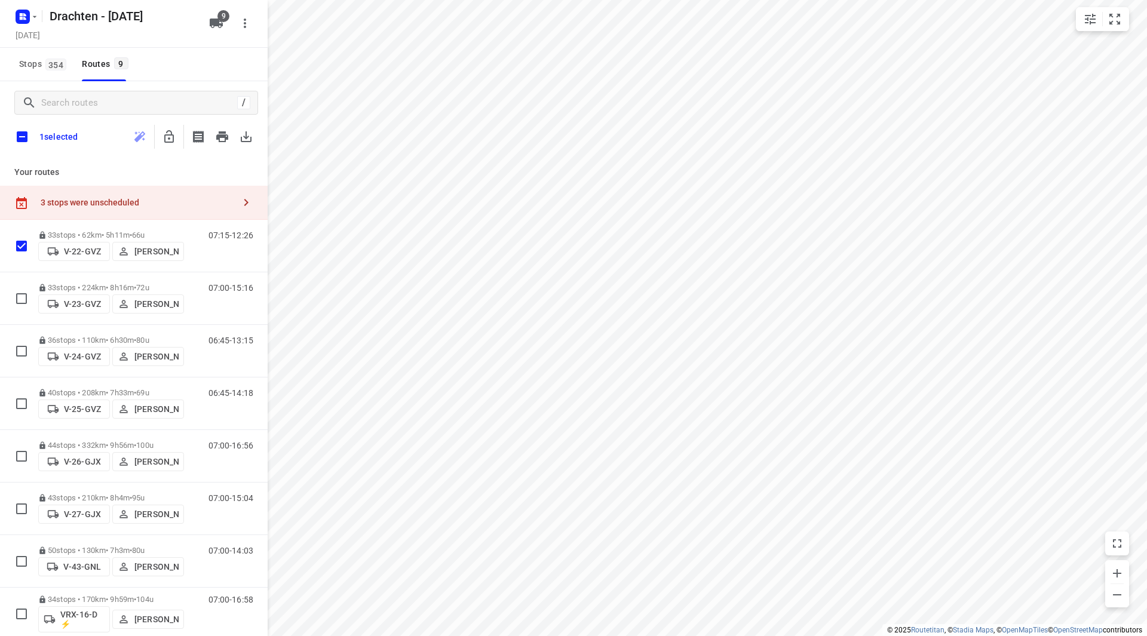
click at [21, 137] on input "checkbox" at bounding box center [22, 136] width 25 height 25
checkbox input "true"
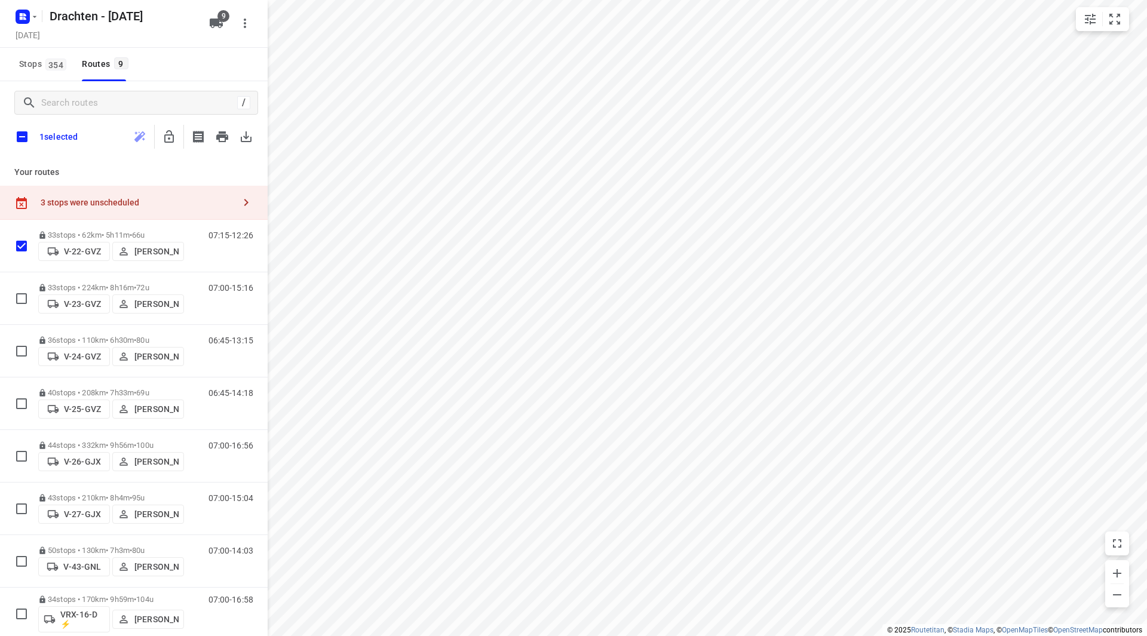
checkbox input "true"
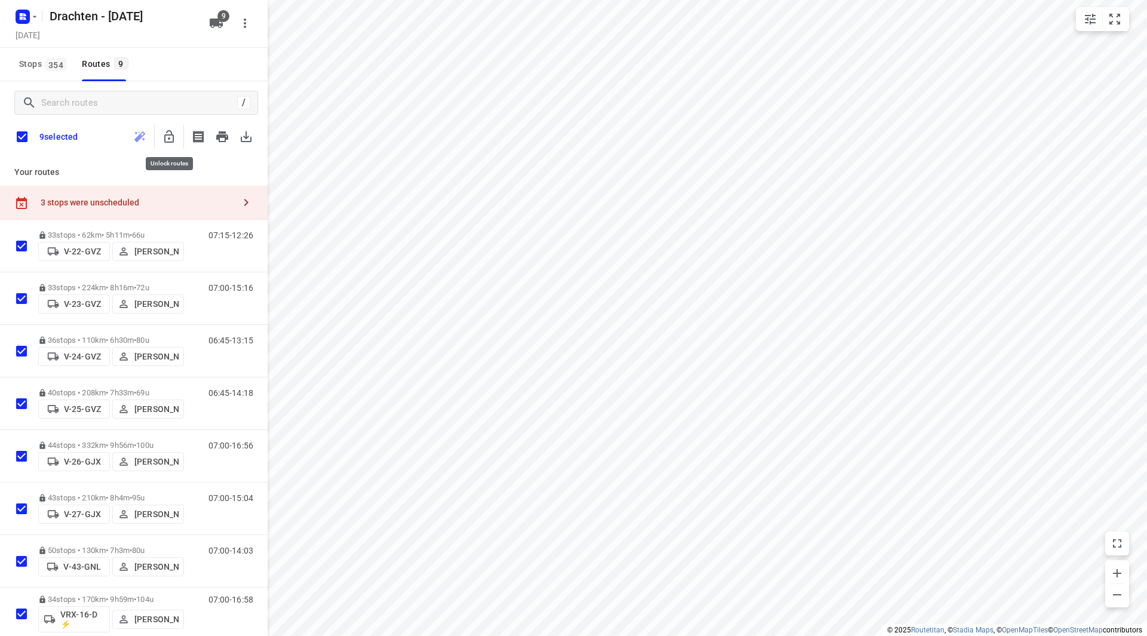
click at [167, 139] on icon "button" at bounding box center [169, 137] width 14 height 14
click at [13, 133] on input "checkbox" at bounding box center [22, 136] width 25 height 25
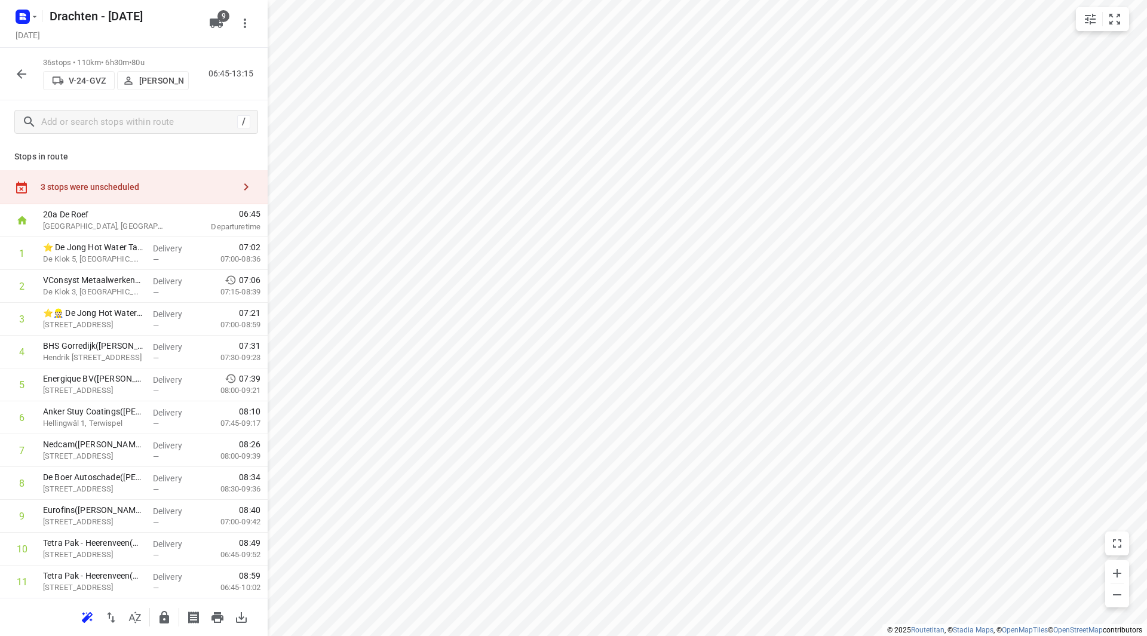
click at [142, 186] on div "3 stops were unscheduled" at bounding box center [138, 187] width 194 height 10
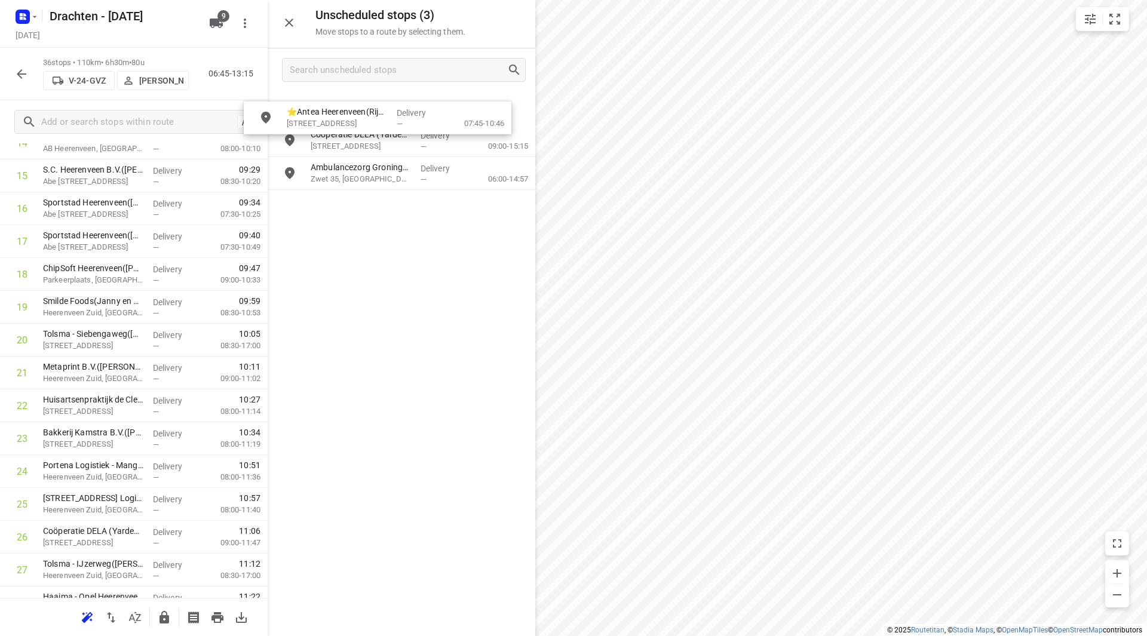
scroll to position [537, 0]
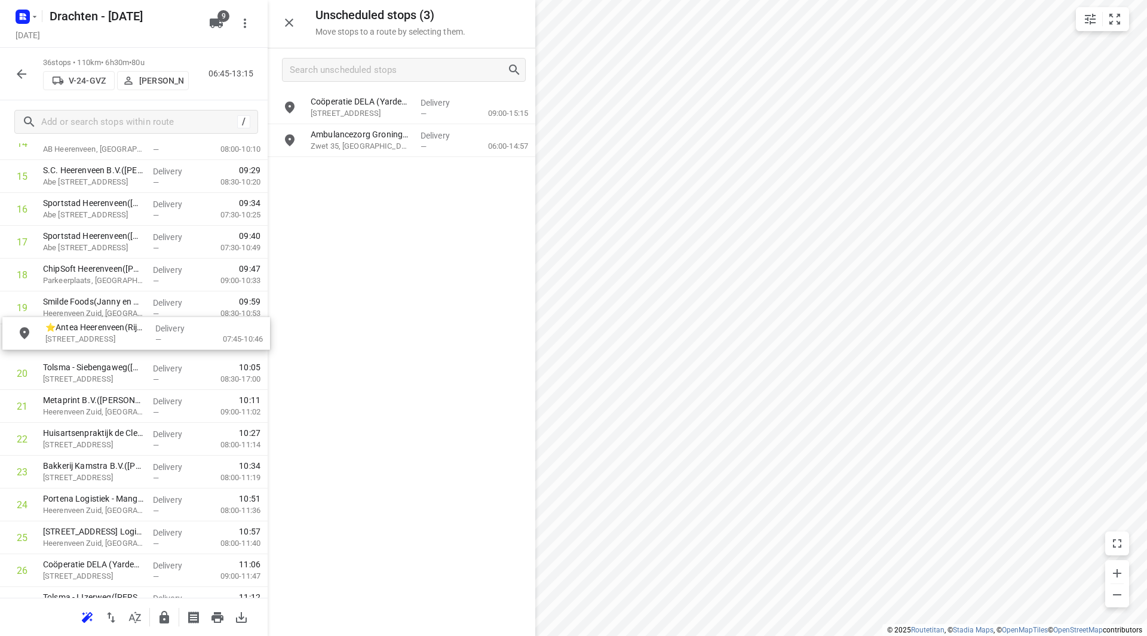
drag, startPoint x: 365, startPoint y: 109, endPoint x: 66, endPoint y: 311, distance: 360.9
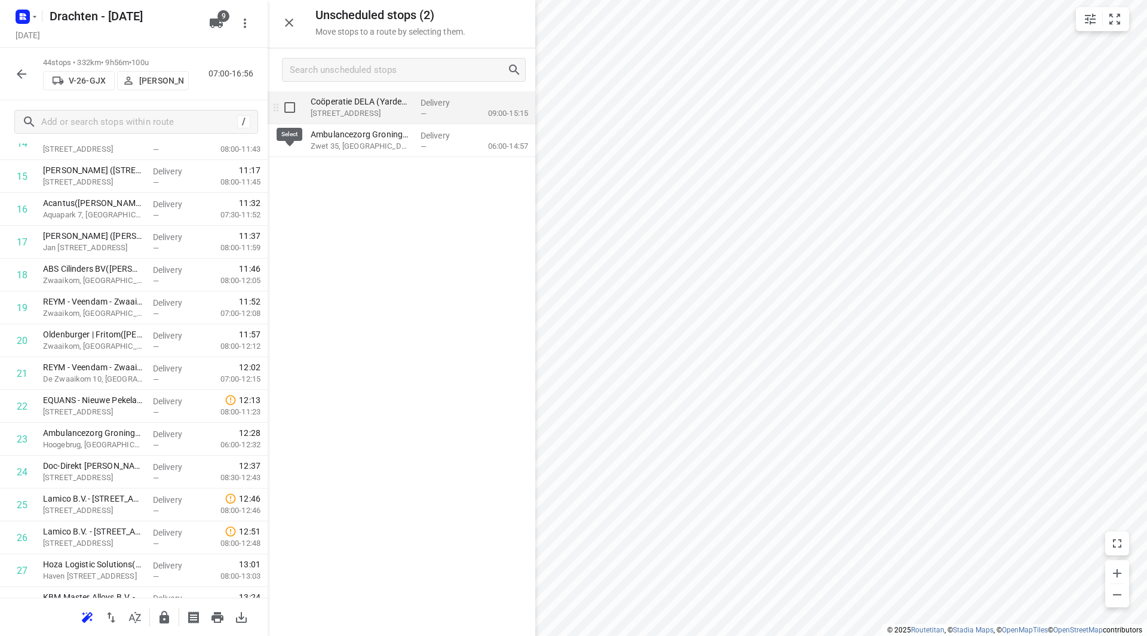
click at [288, 109] on input "grid" at bounding box center [290, 108] width 24 height 24
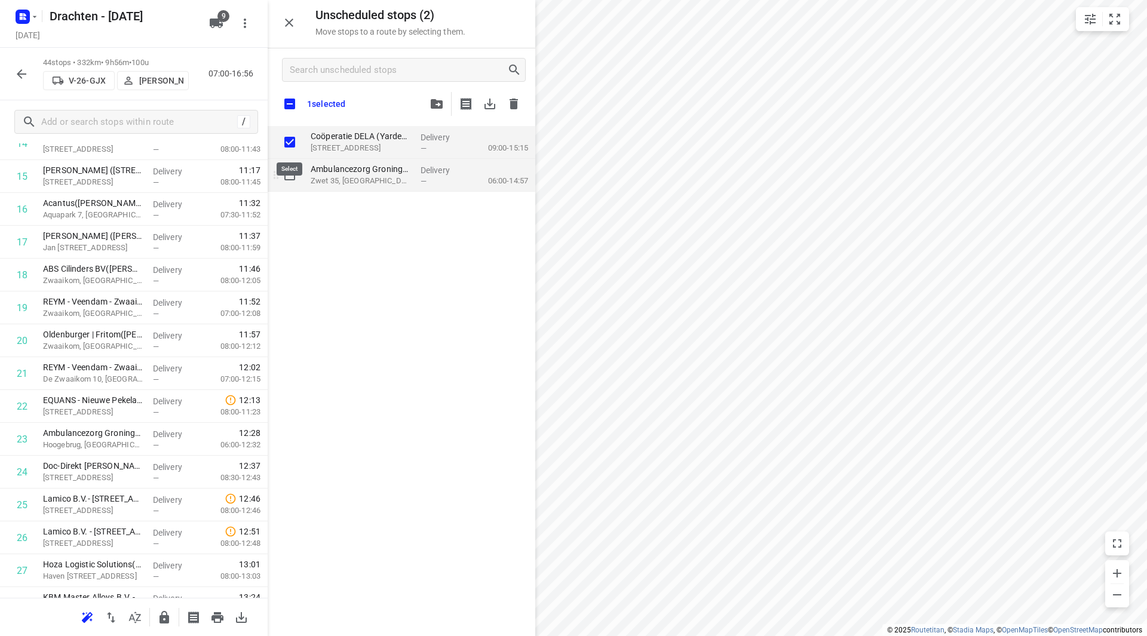
checkbox input "true"
drag, startPoint x: 293, startPoint y: 174, endPoint x: 226, endPoint y: 202, distance: 72.5
click at [293, 175] on input "grid" at bounding box center [290, 175] width 24 height 24
checkbox input "true"
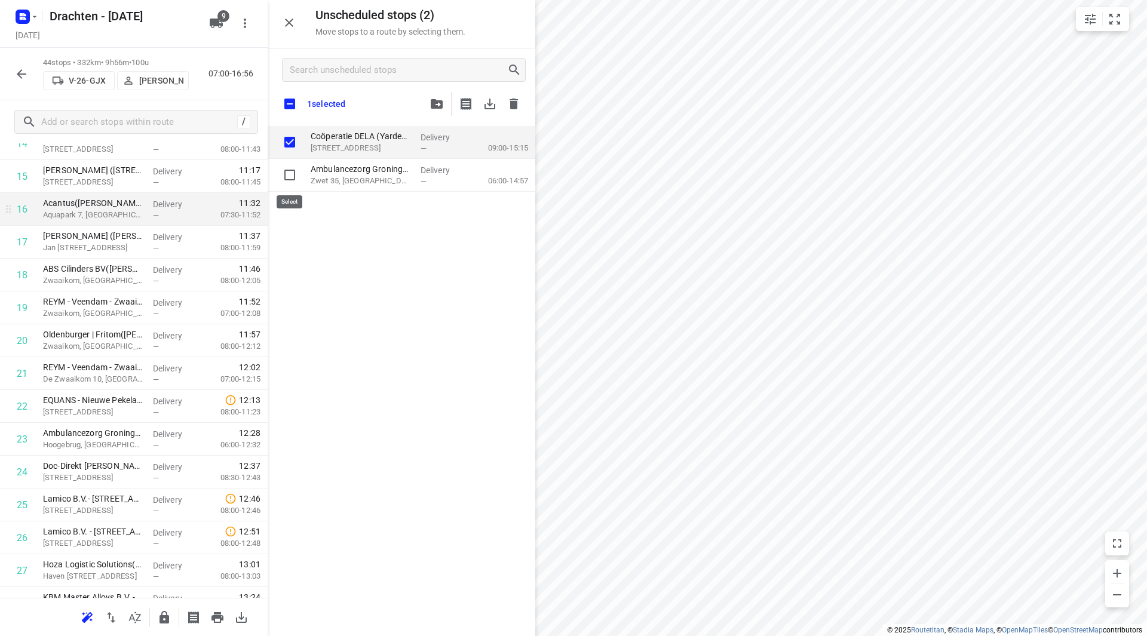
checkbox input "true"
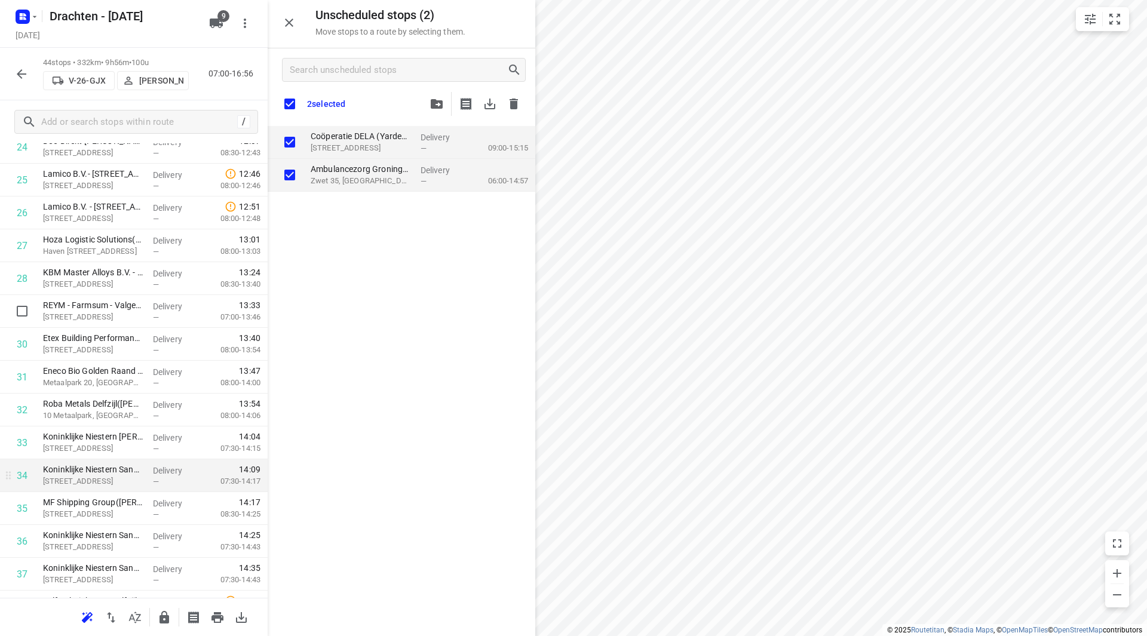
scroll to position [955, 0]
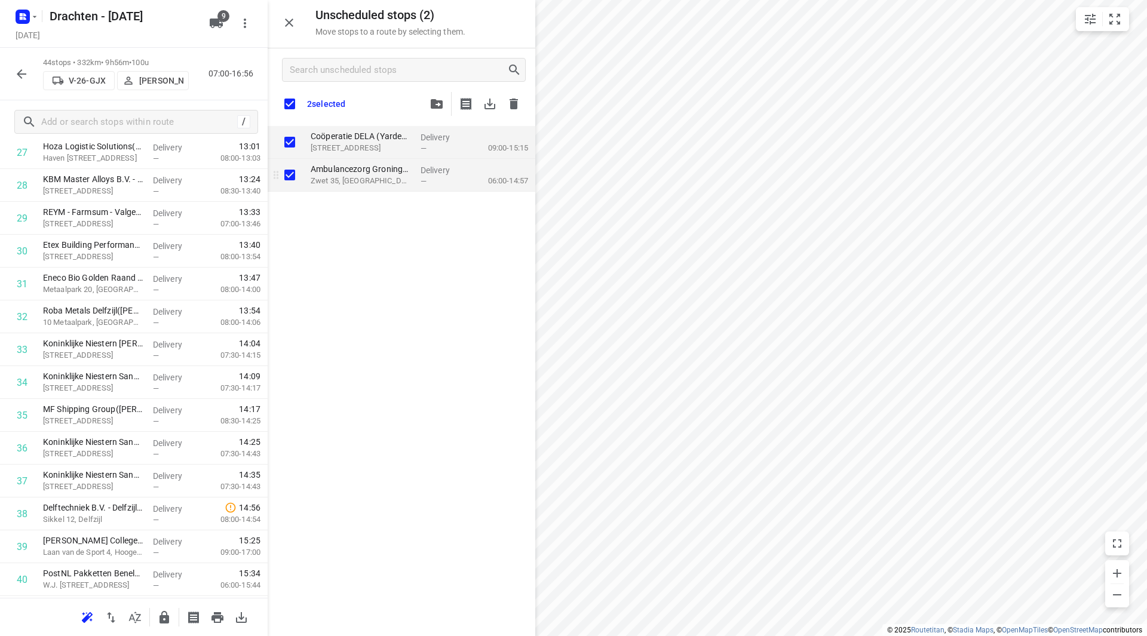
checkbox input "true"
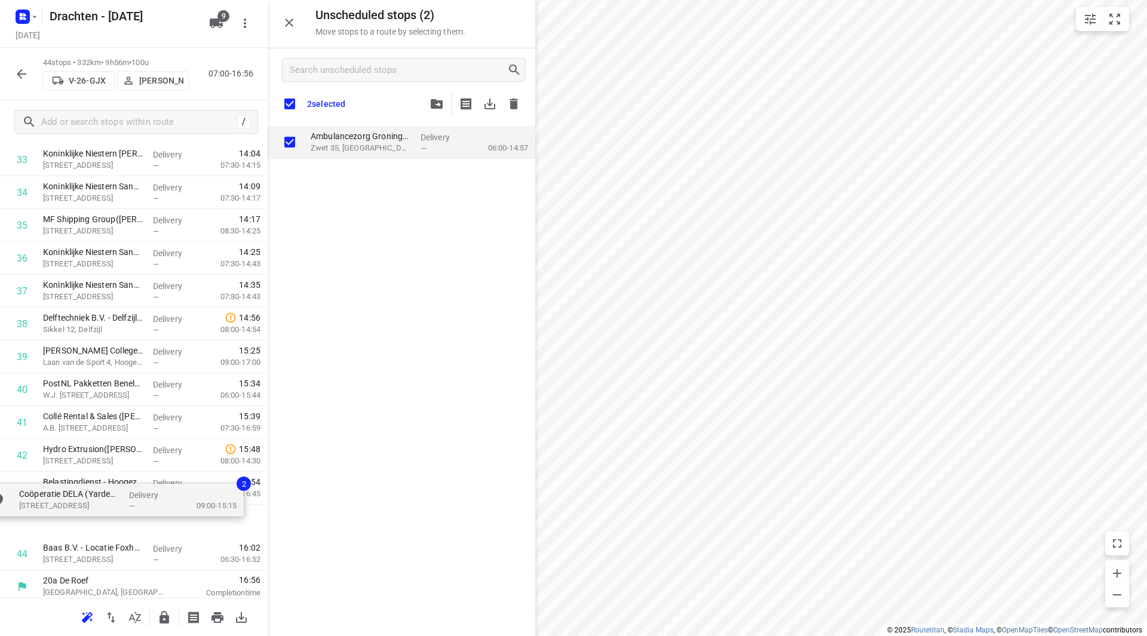
scroll to position [1152, 0]
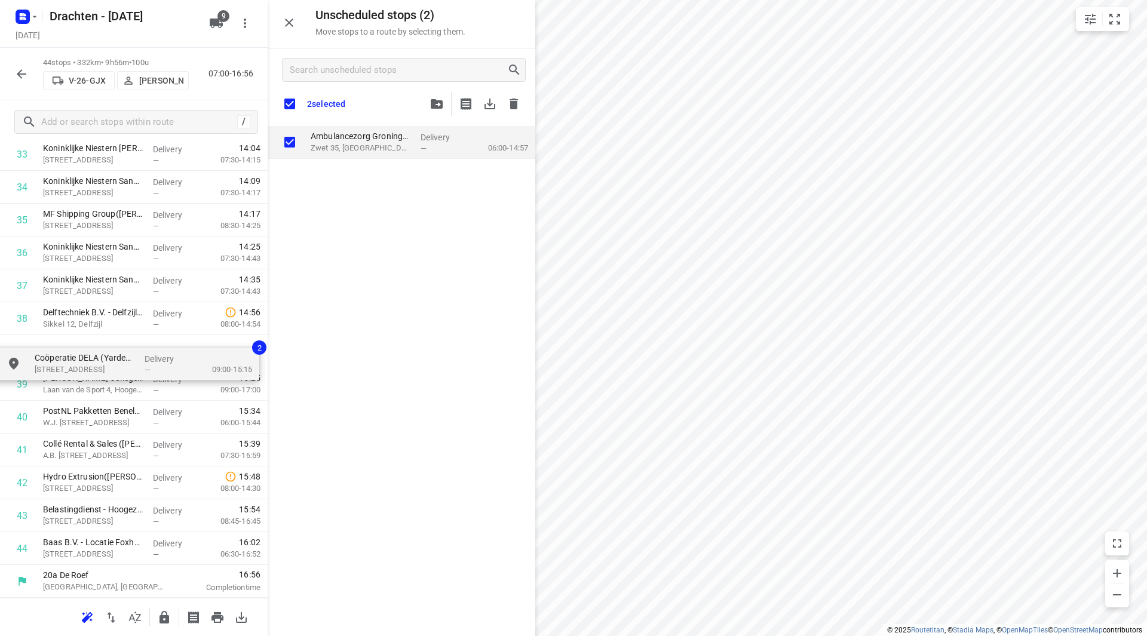
drag, startPoint x: 349, startPoint y: 143, endPoint x: 68, endPoint y: 356, distance: 352.6
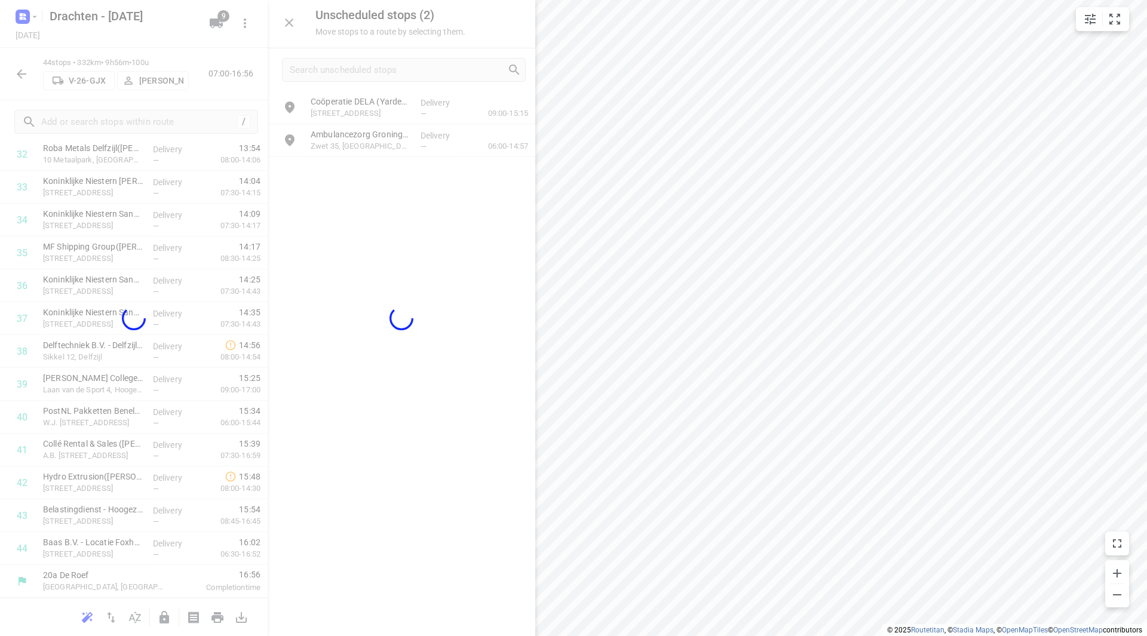
scroll to position [1117, 0]
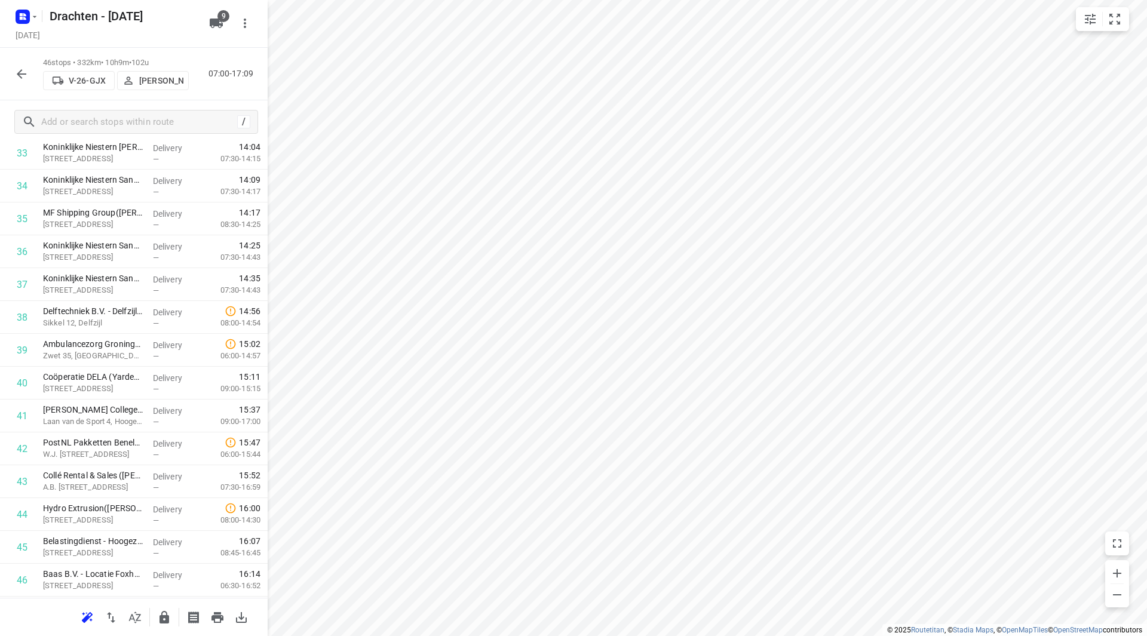
click at [27, 77] on icon "button" at bounding box center [21, 74] width 14 height 14
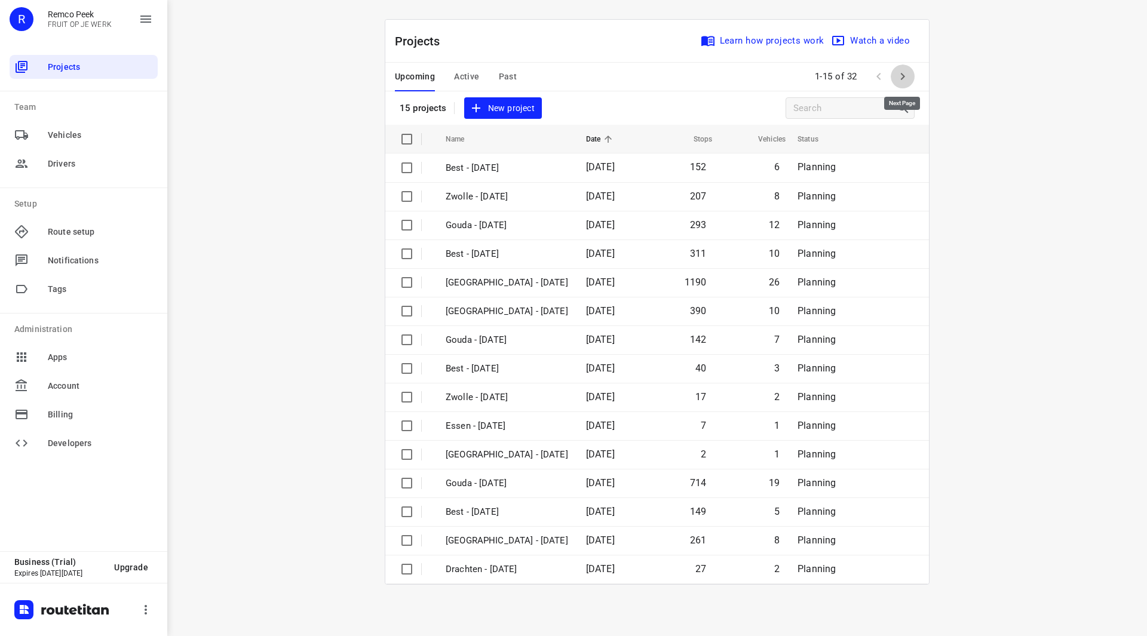
click at [905, 75] on icon "button" at bounding box center [902, 76] width 14 height 14
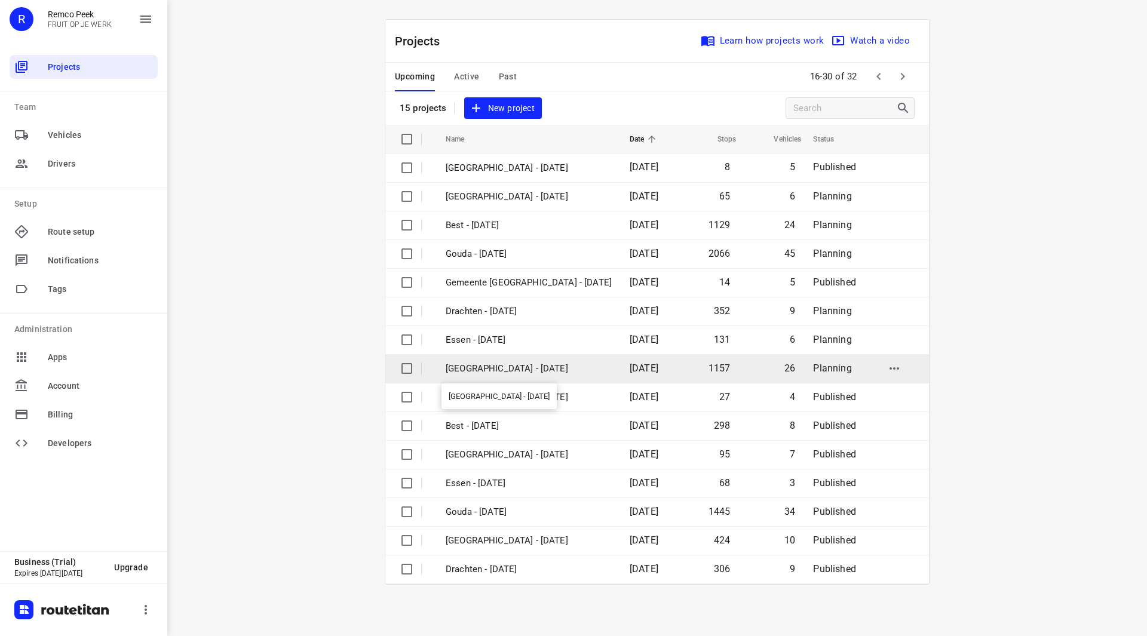
click at [511, 366] on p "[GEOGRAPHIC_DATA] - [DATE]" at bounding box center [529, 369] width 166 height 14
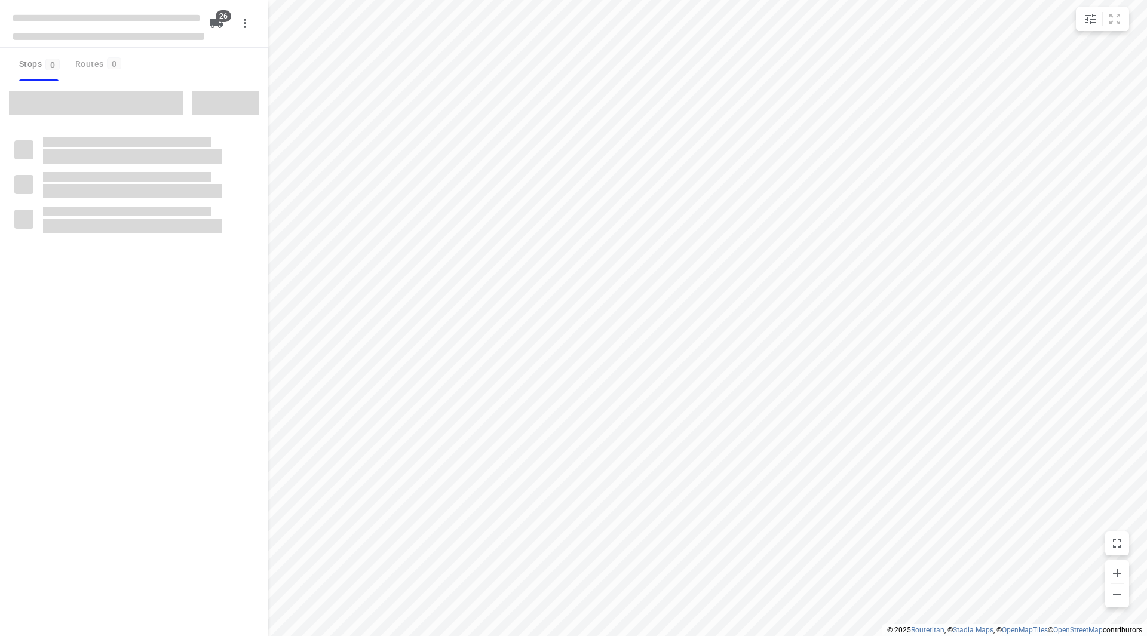
checkbox input "true"
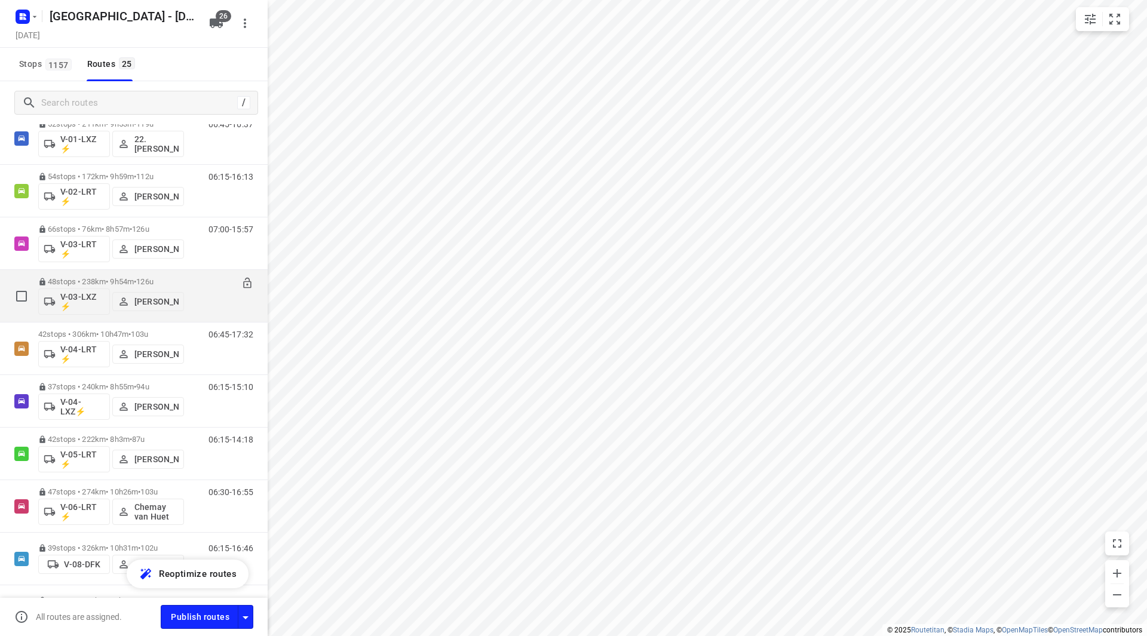
scroll to position [179, 0]
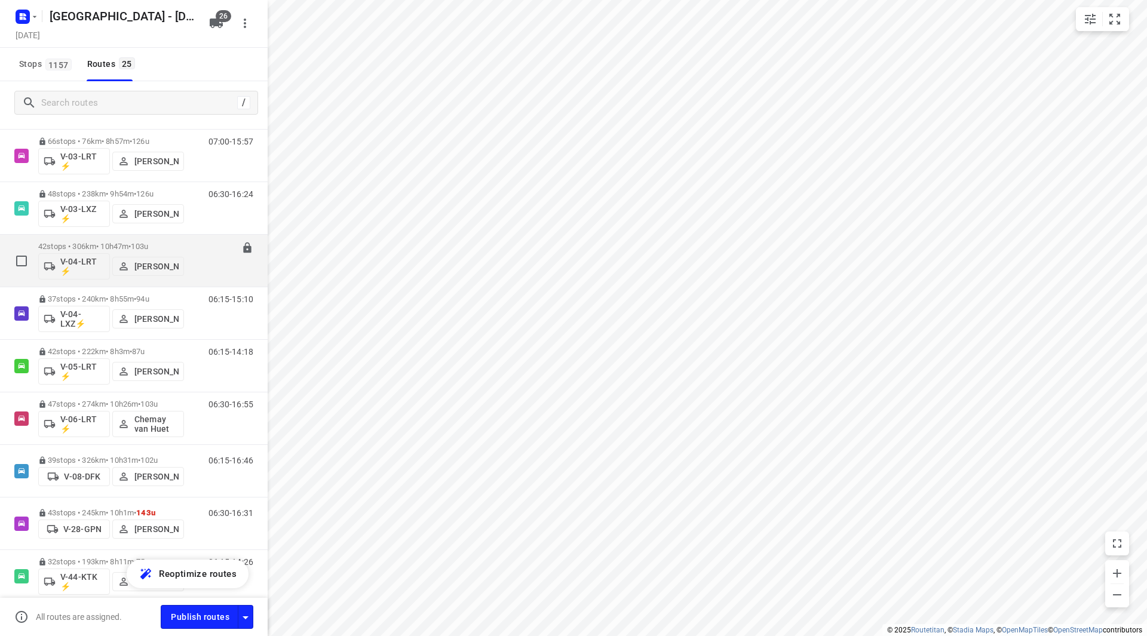
click at [127, 242] on p "42 stops • 306km • 10h47m • 103u" at bounding box center [111, 246] width 146 height 9
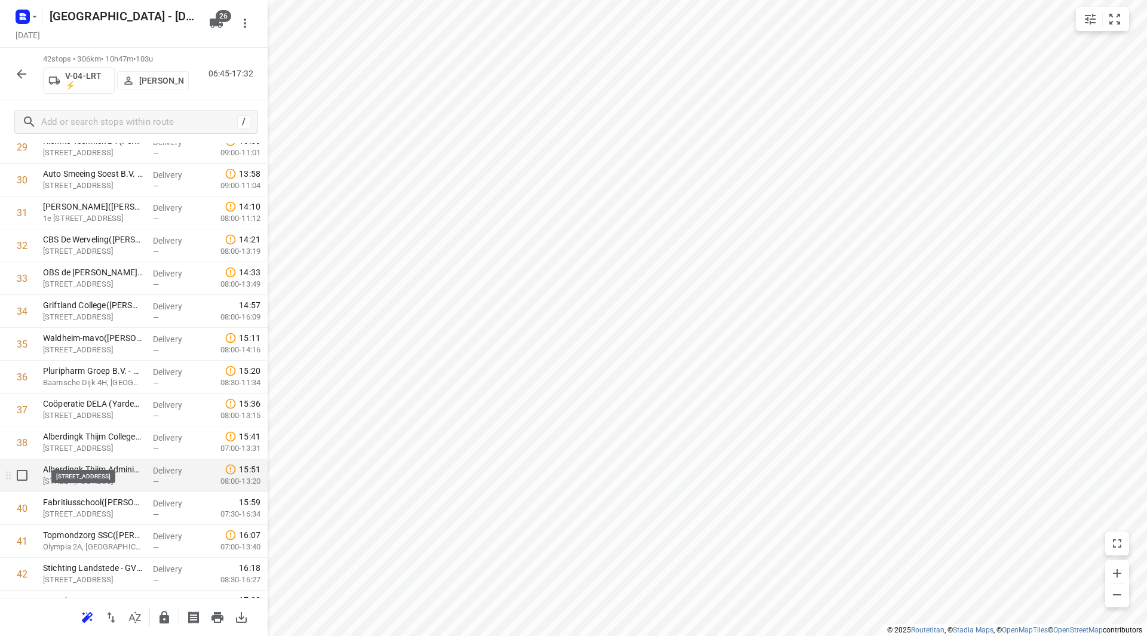
scroll to position [1018, 0]
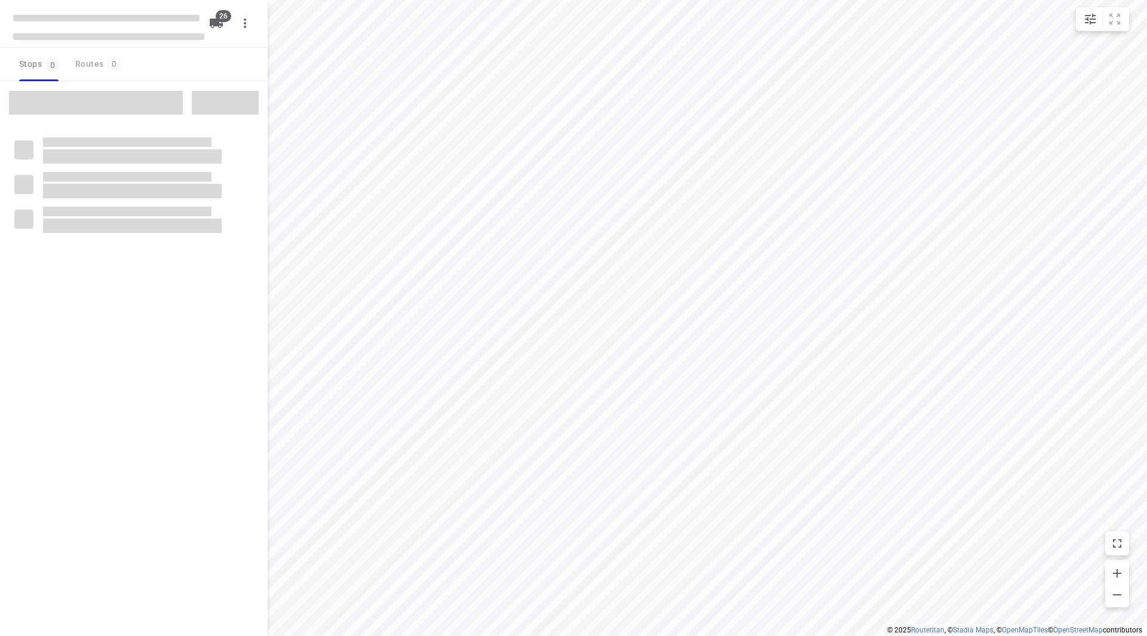
checkbox input "true"
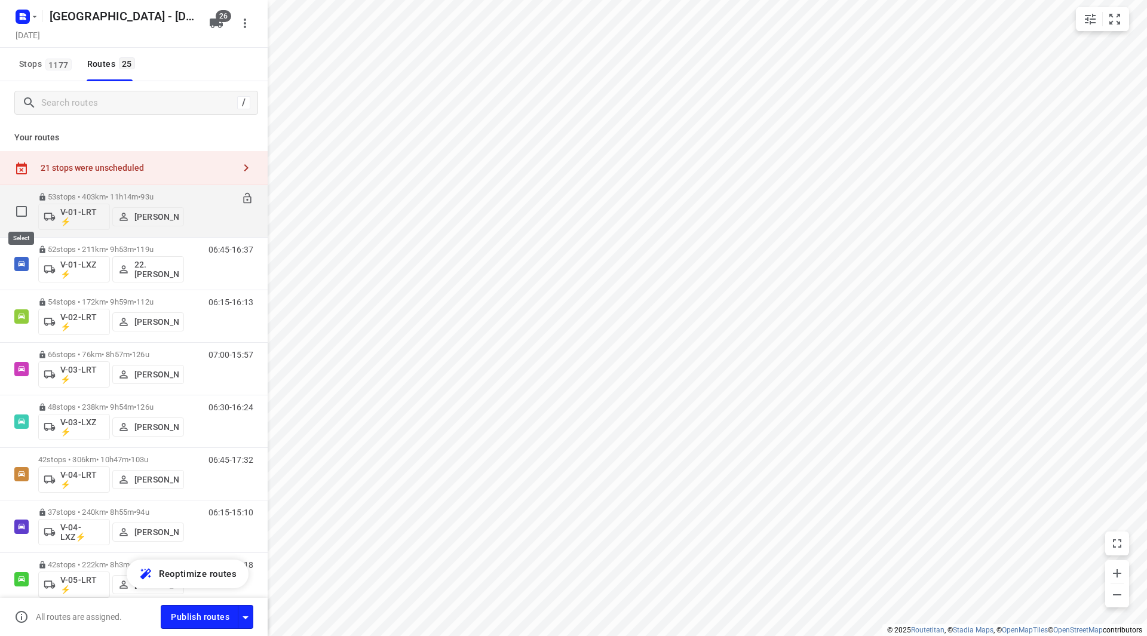
click at [16, 211] on input "checkbox" at bounding box center [22, 211] width 24 height 24
checkbox input "true"
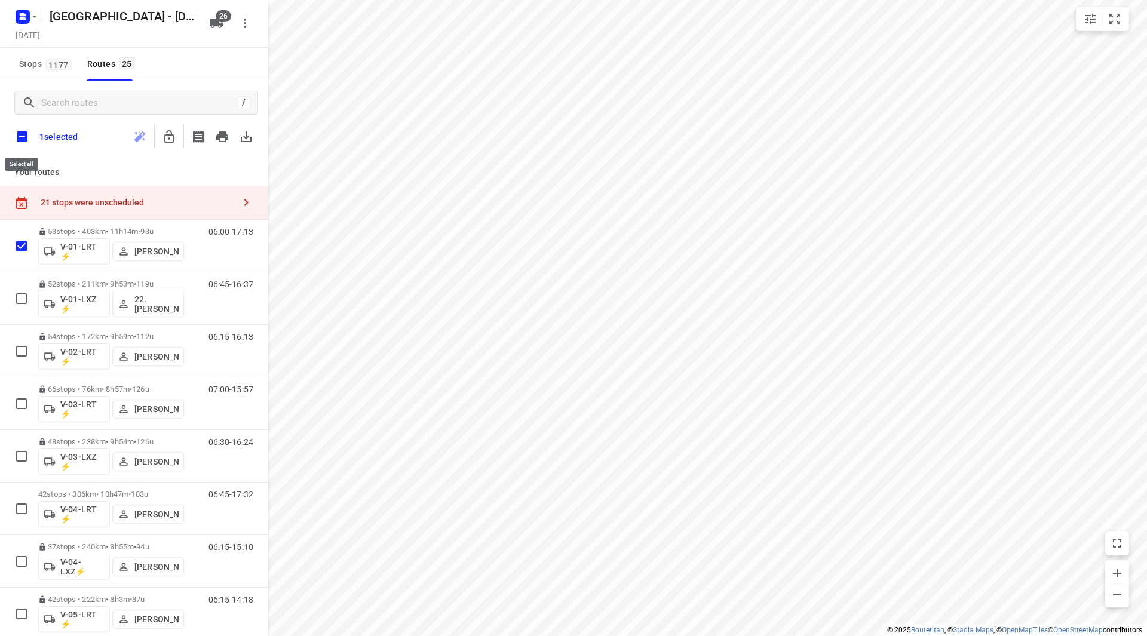
click at [22, 140] on input "checkbox" at bounding box center [22, 136] width 25 height 25
checkbox input "true"
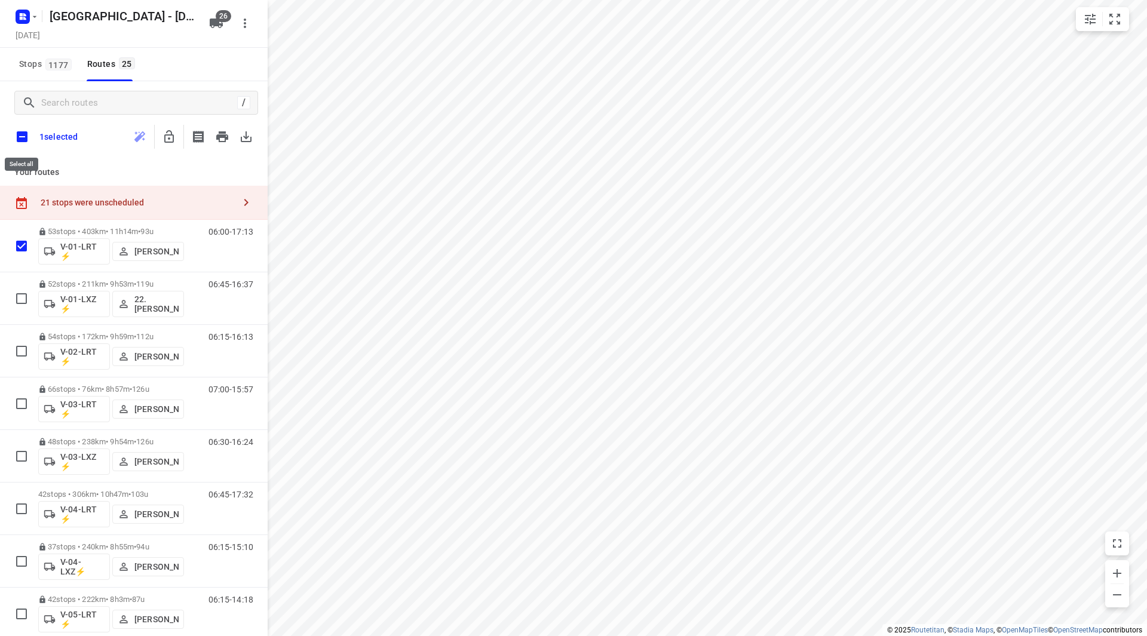
checkbox input "true"
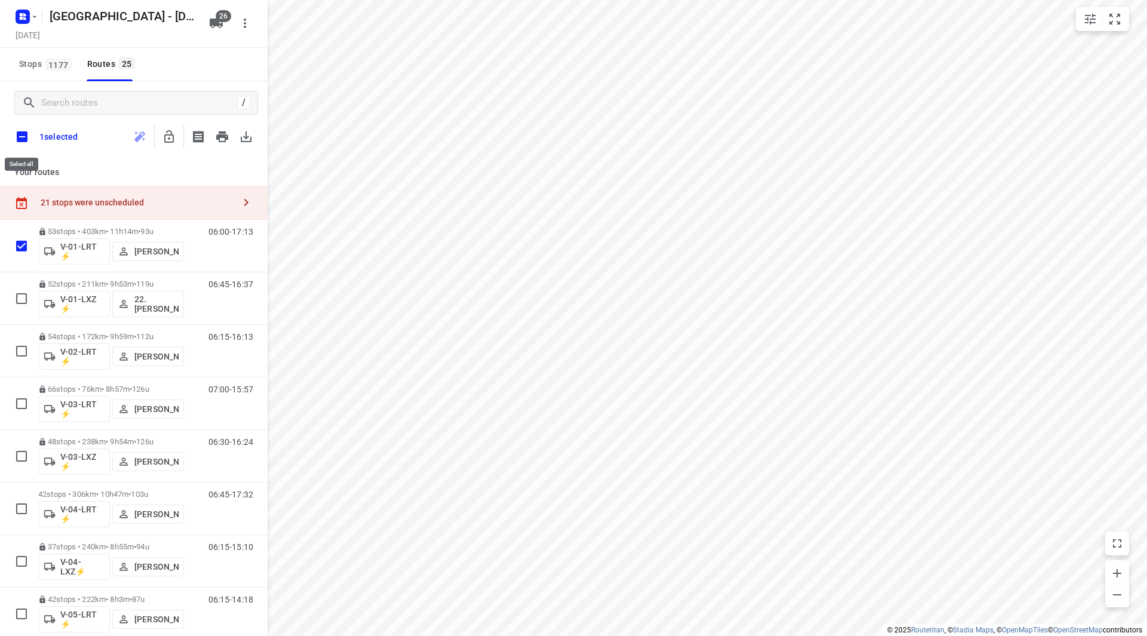
checkbox input "true"
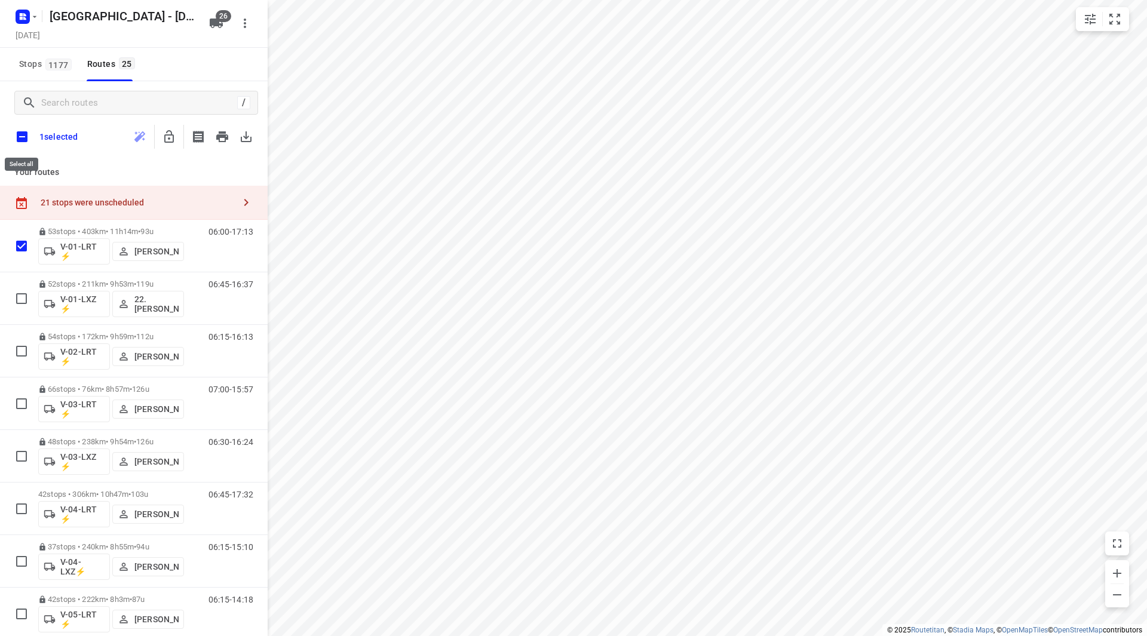
checkbox input "true"
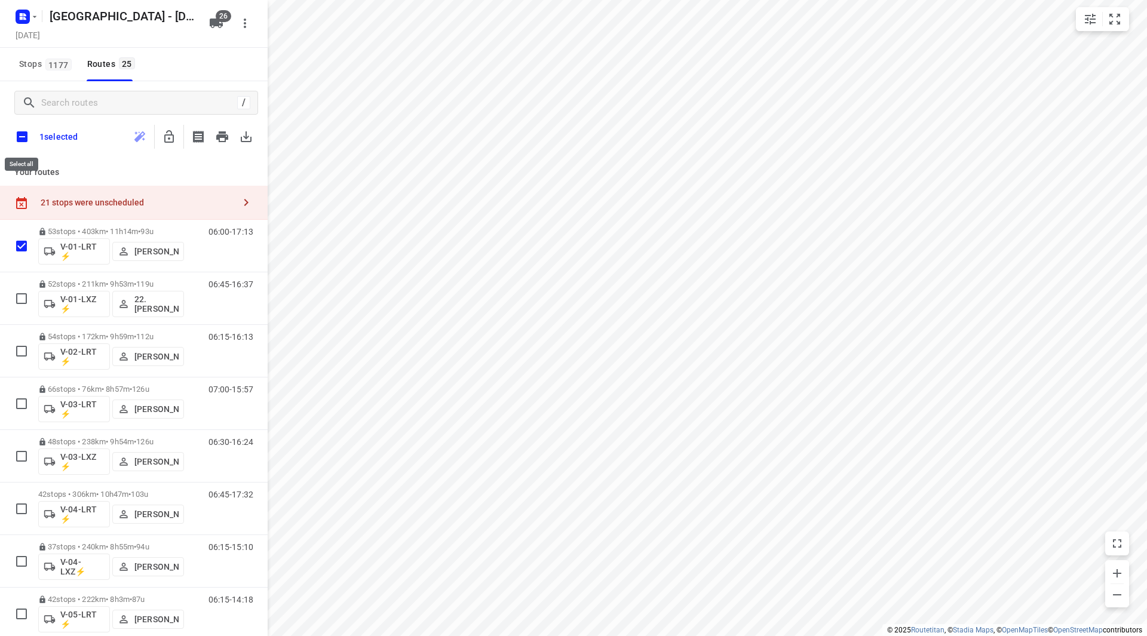
checkbox input "true"
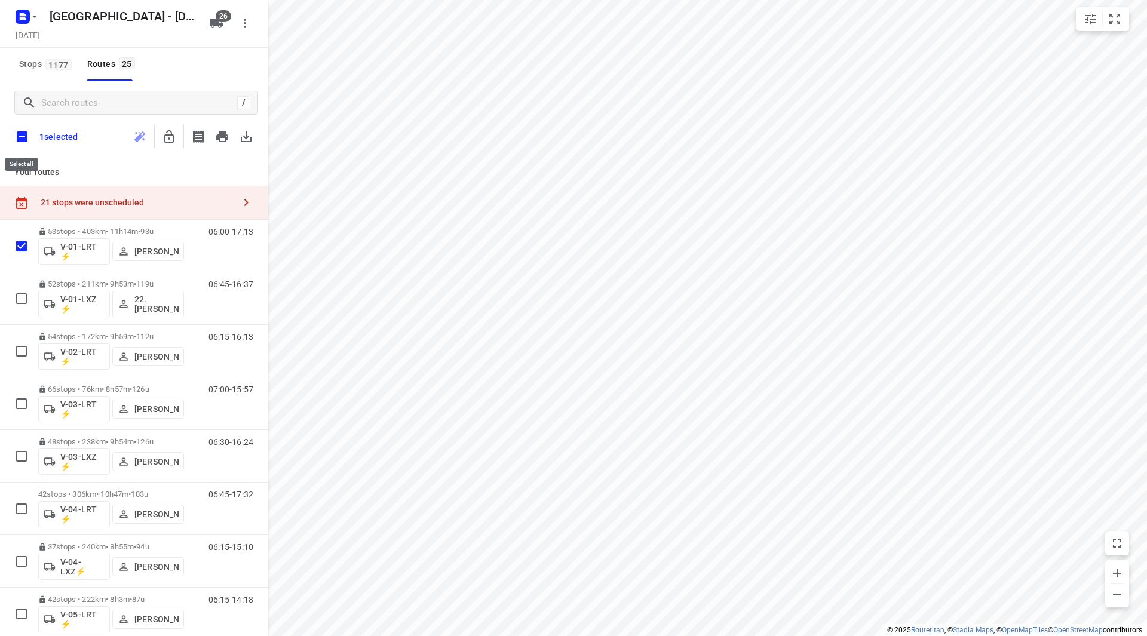
checkbox input "true"
click at [173, 146] on button "button" at bounding box center [169, 137] width 24 height 24
click at [22, 143] on input "checkbox" at bounding box center [22, 136] width 25 height 25
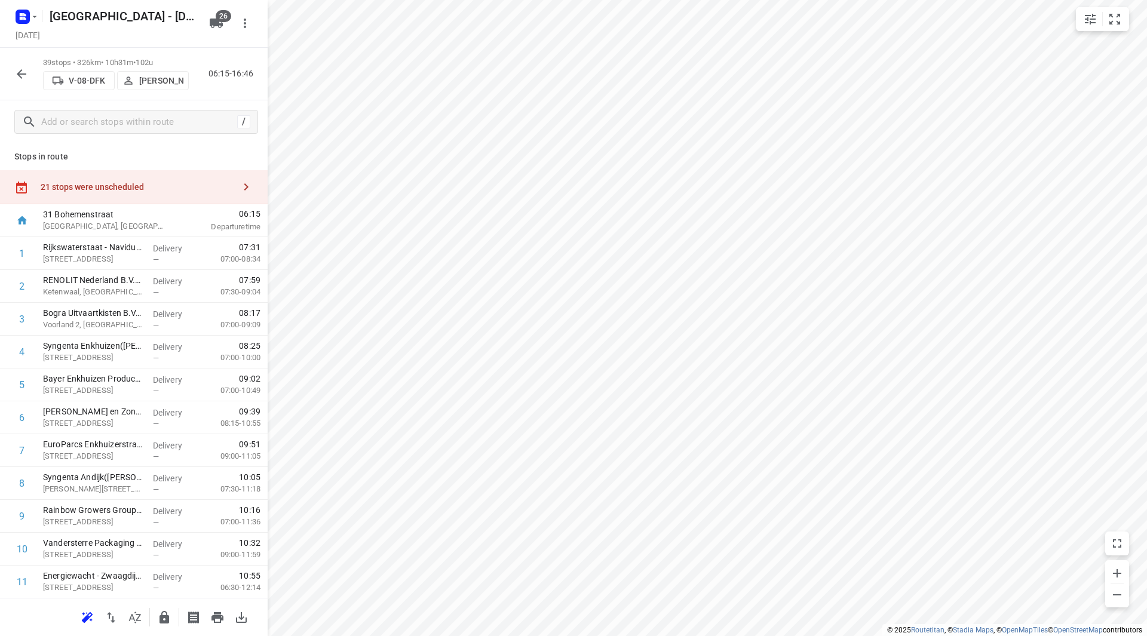
click at [143, 180] on div "21 stops were unscheduled" at bounding box center [134, 187] width 268 height 34
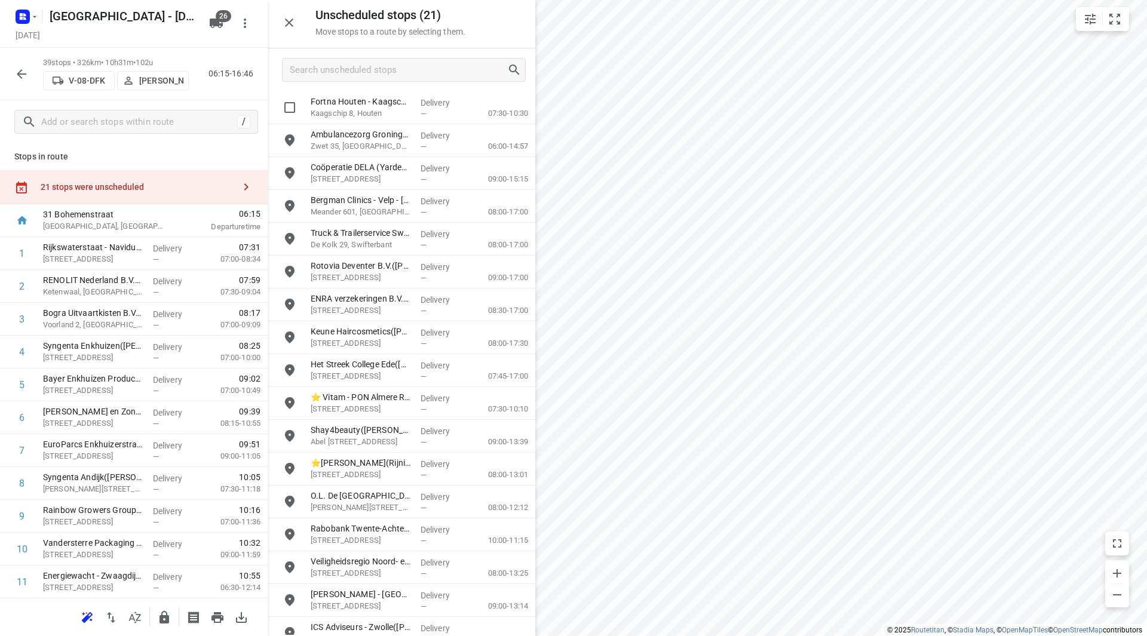
click at [414, 90] on div at bounding box center [402, 69] width 268 height 43
click at [414, 70] on input "Search unscheduled stops" at bounding box center [398, 70] width 216 height 19
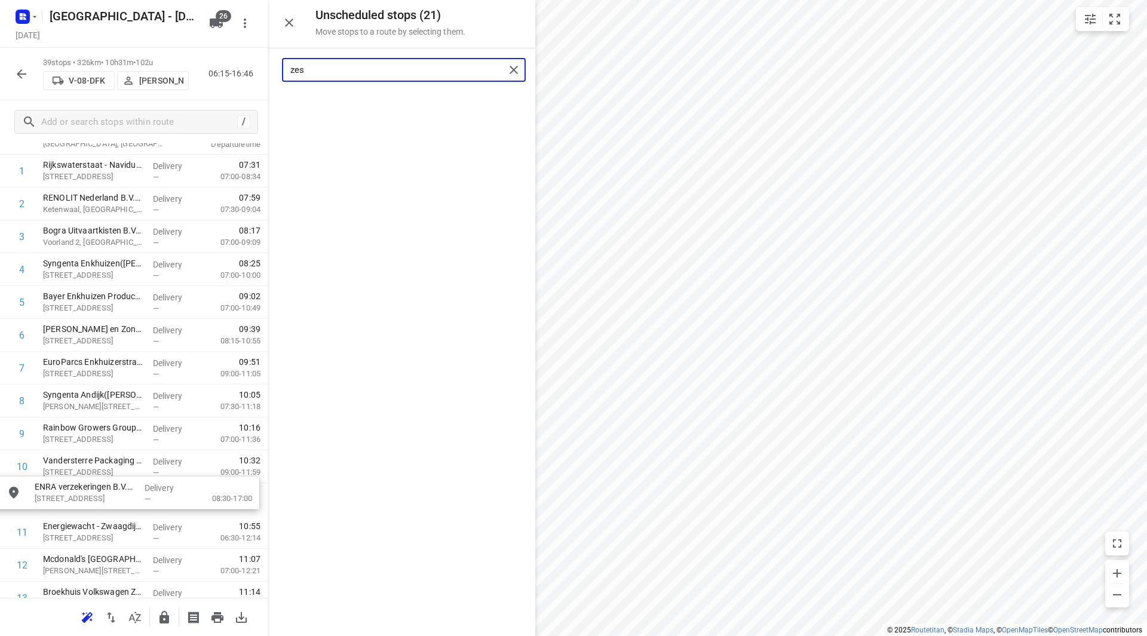
drag, startPoint x: 361, startPoint y: 105, endPoint x: 87, endPoint y: 488, distance: 470.8
drag, startPoint x: 333, startPoint y: 70, endPoint x: 267, endPoint y: 72, distance: 66.3
click at [267, 72] on div "Unscheduled stops ( 20 ) Move stops to a route by selecting them. zes No stops …" at bounding box center [134, 318] width 268 height 636
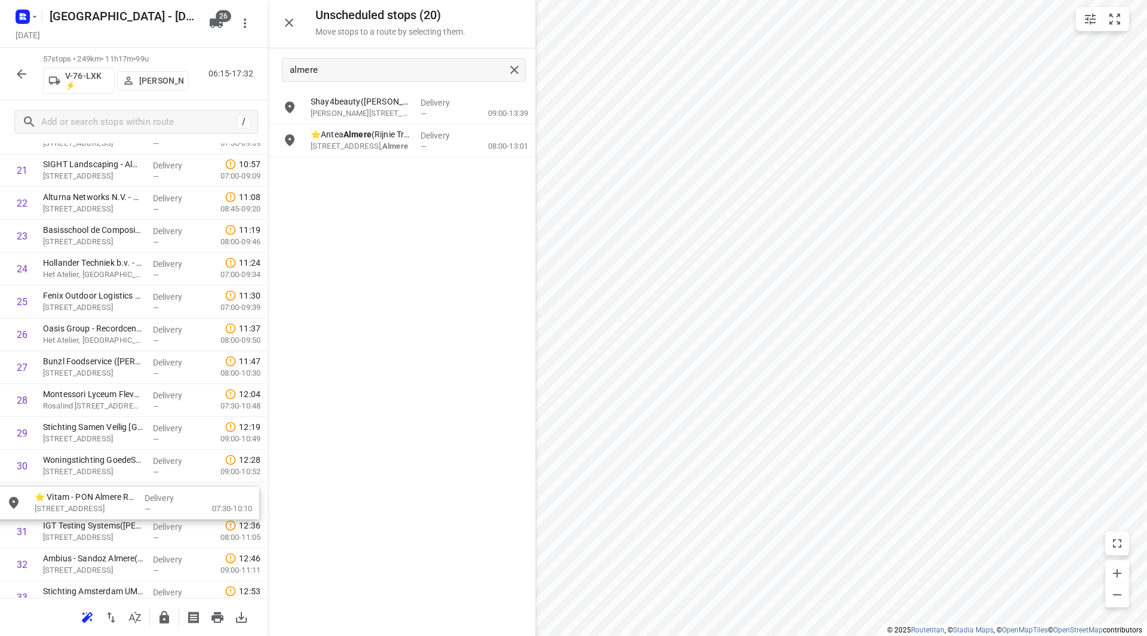
scroll to position [754, 0]
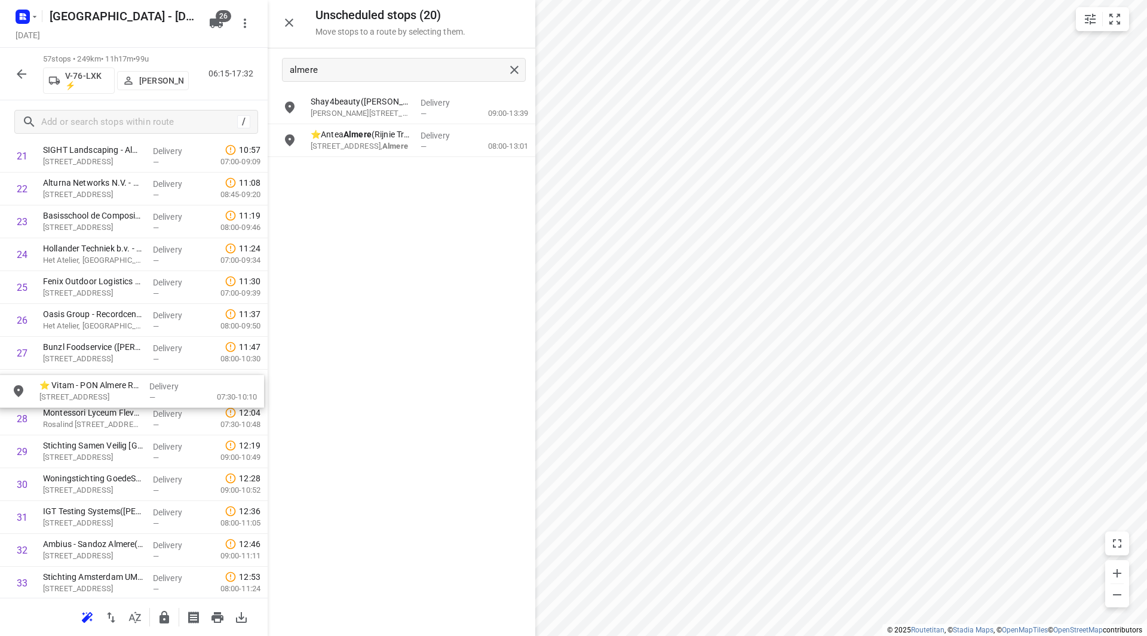
drag, startPoint x: 379, startPoint y: 109, endPoint x: 101, endPoint y: 389, distance: 394.4
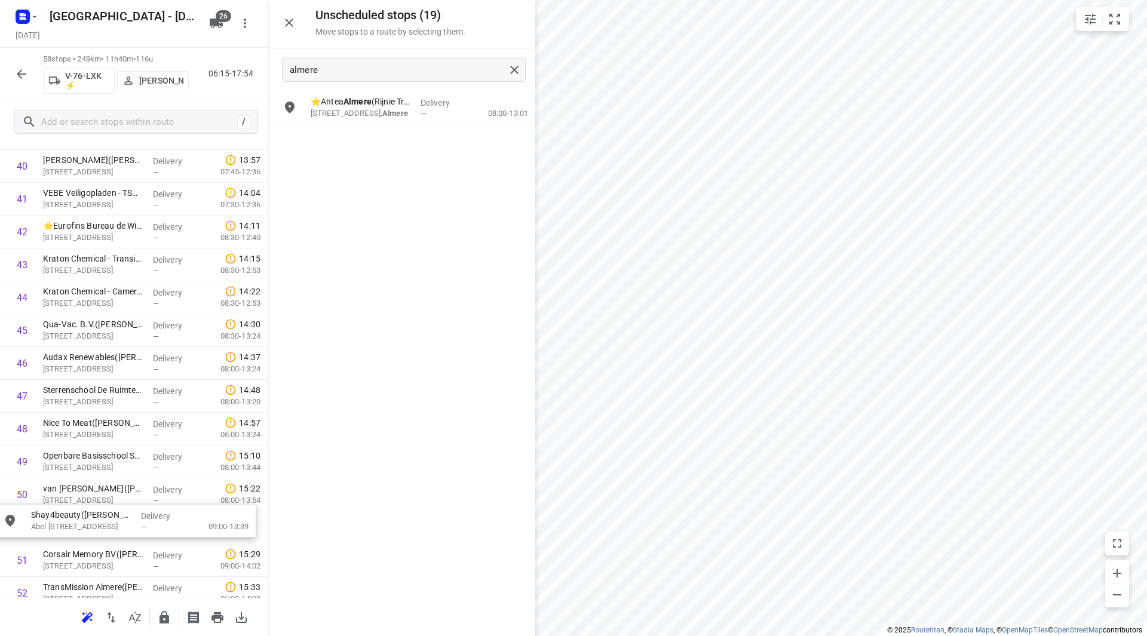
scroll to position [1368, 0]
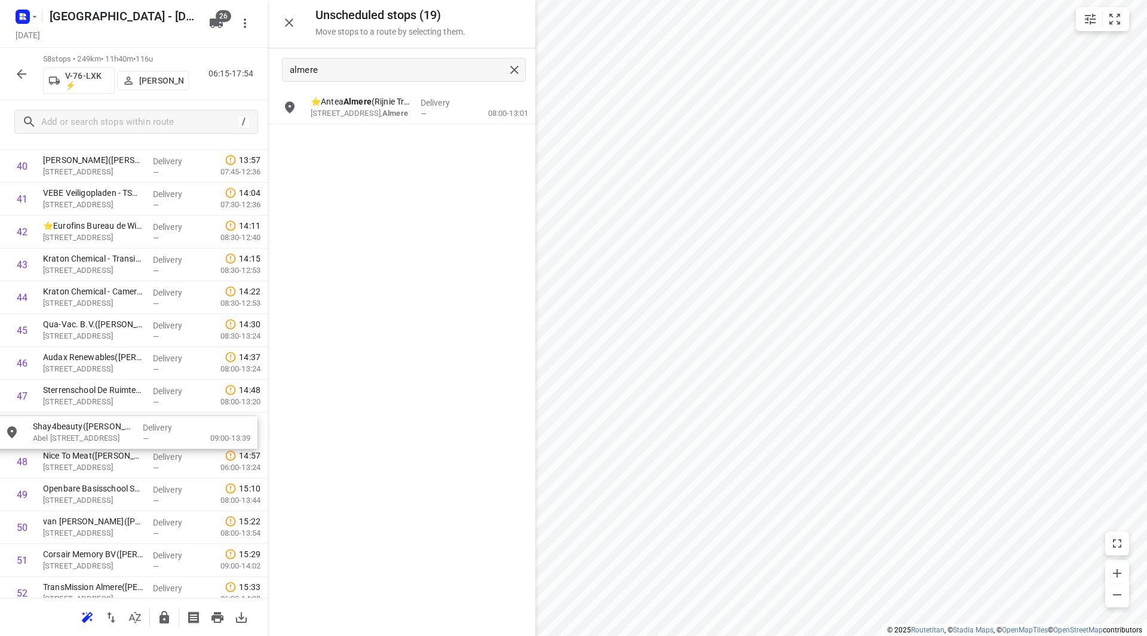
drag, startPoint x: 395, startPoint y: 109, endPoint x: 114, endPoint y: 428, distance: 424.9
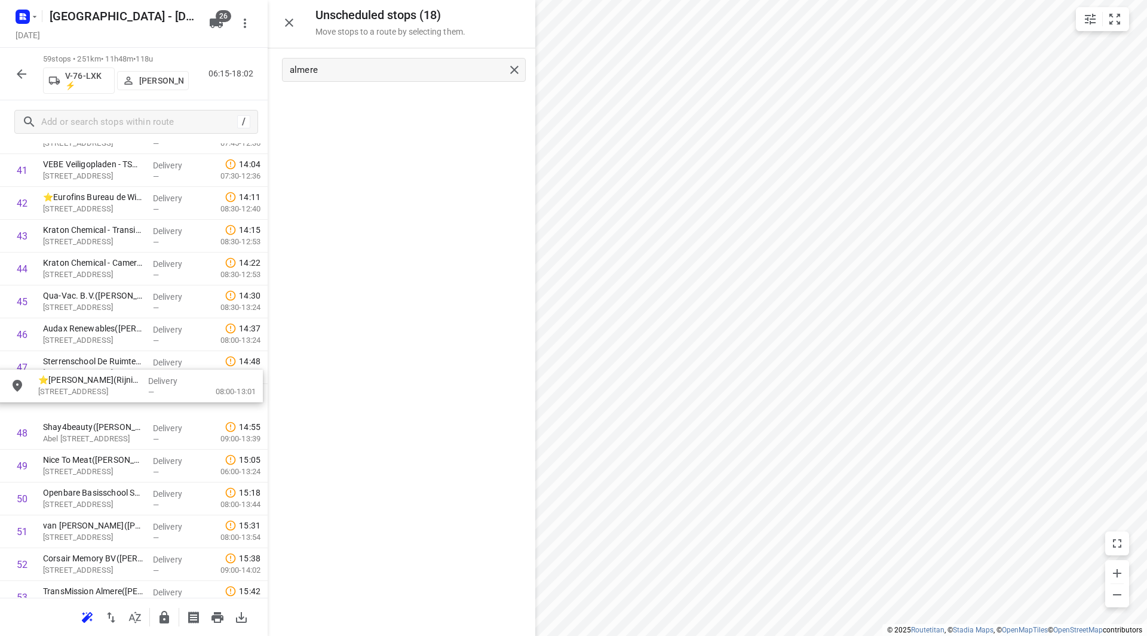
scroll to position [1397, 0]
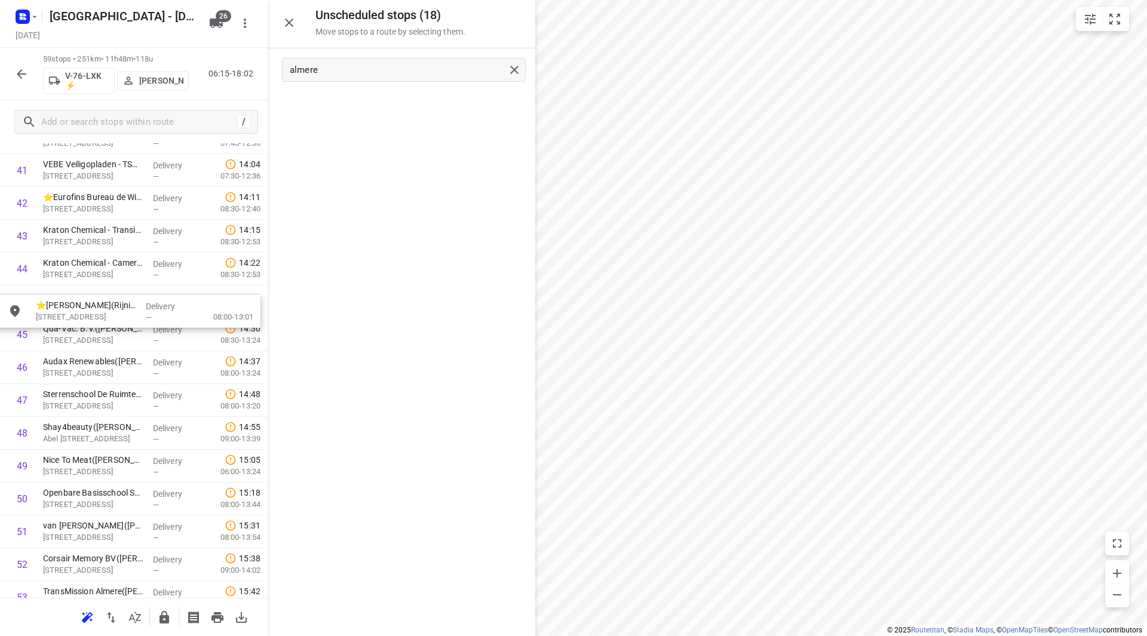
drag, startPoint x: 383, startPoint y: 124, endPoint x: 104, endPoint y: 326, distance: 344.6
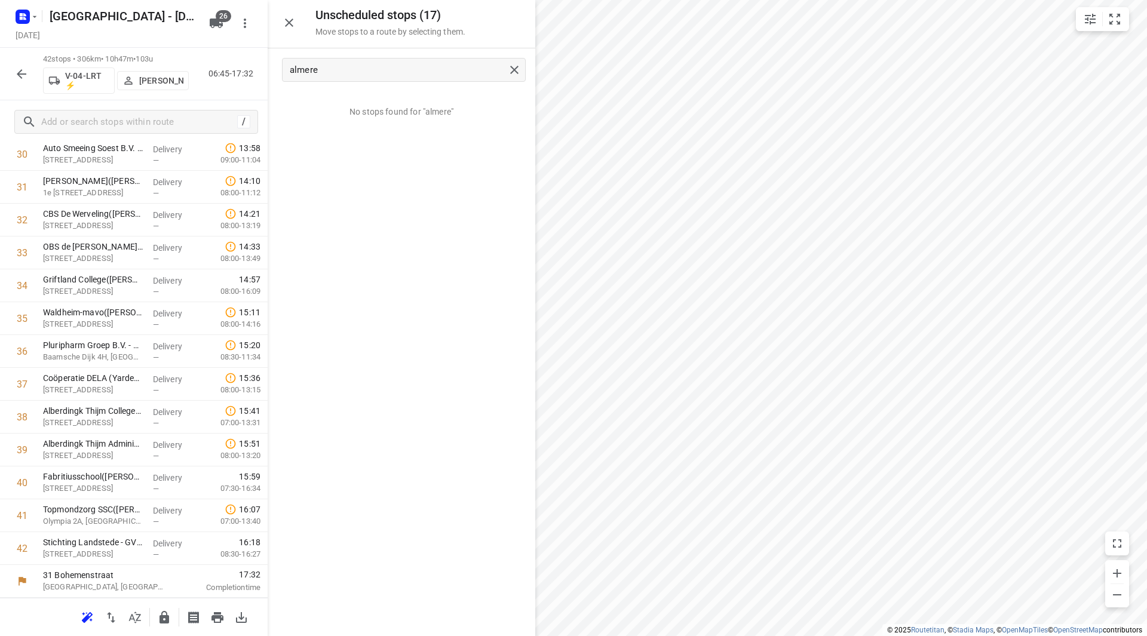
scroll to position [1052, 0]
drag, startPoint x: 324, startPoint y: 67, endPoint x: 260, endPoint y: 89, distance: 67.4
click at [245, 79] on div "Unscheduled stops ( 17 ) Move stops to a route by selecting them. almere No sto…" at bounding box center [134, 318] width 268 height 636
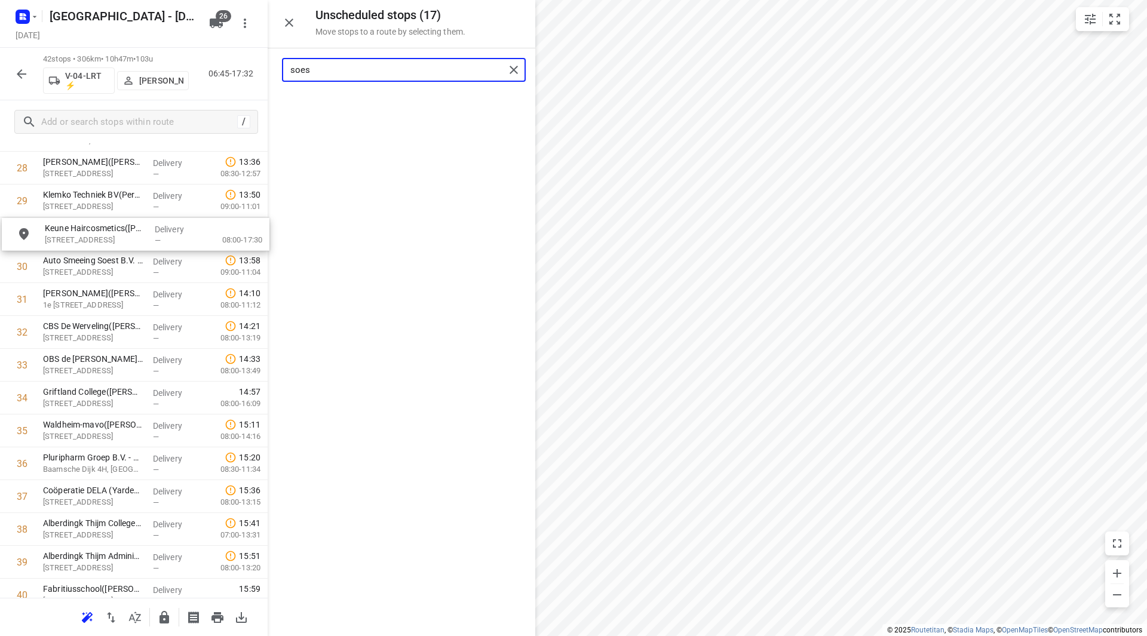
drag, startPoint x: 363, startPoint y: 113, endPoint x: 97, endPoint y: 243, distance: 295.9
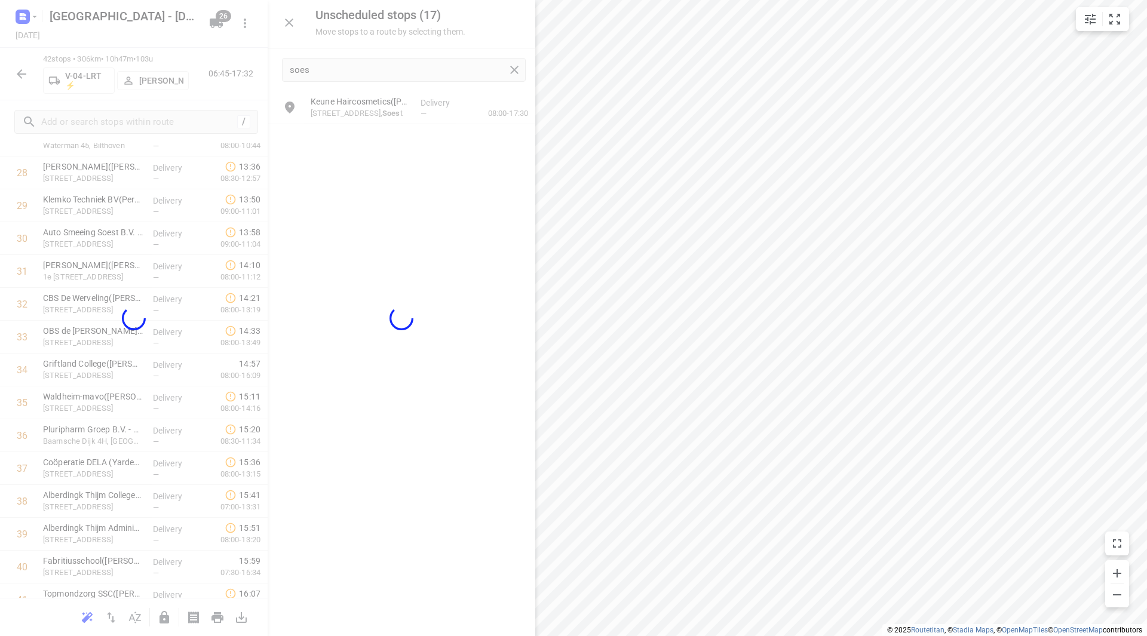
drag, startPoint x: 478, startPoint y: 340, endPoint x: 468, endPoint y: 280, distance: 61.2
click at [470, 280] on div at bounding box center [402, 318] width 268 height 636
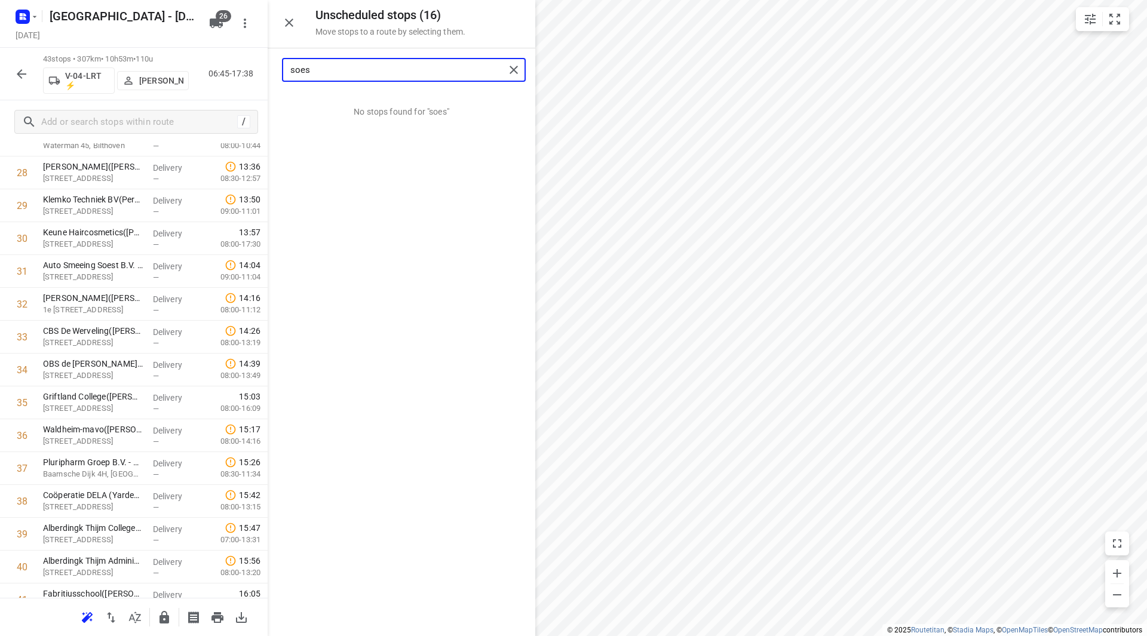
drag, startPoint x: 392, startPoint y: 69, endPoint x: 263, endPoint y: 71, distance: 128.4
click at [263, 71] on div "Unscheduled stops ( 16 ) Move stops to a route by selecting them. soes No stops…" at bounding box center [134, 318] width 268 height 636
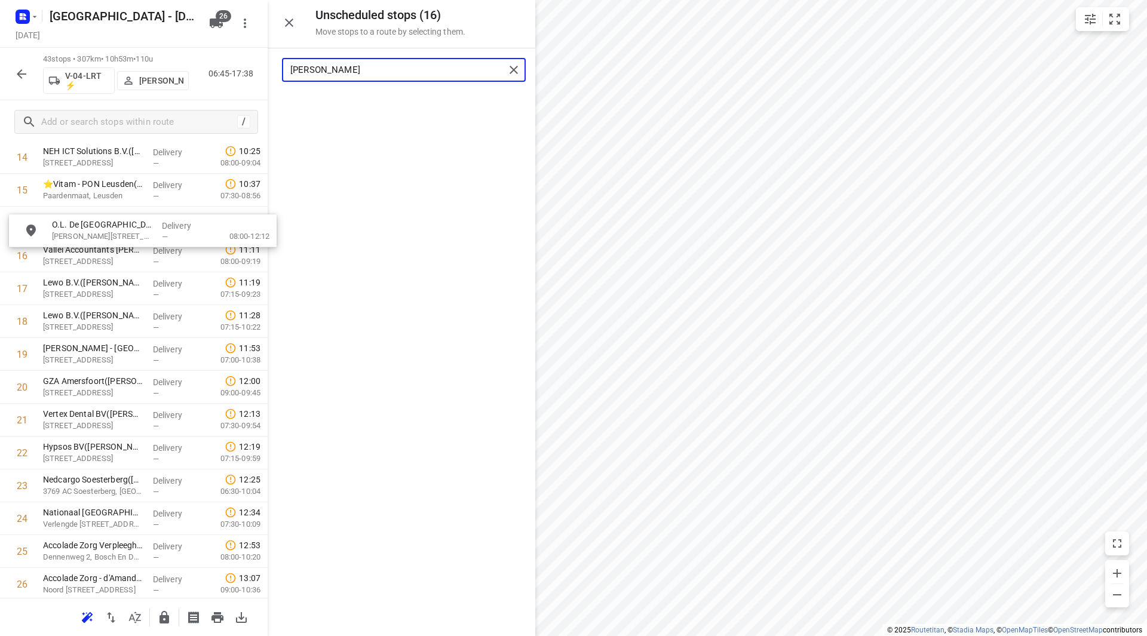
scroll to position [521, 0]
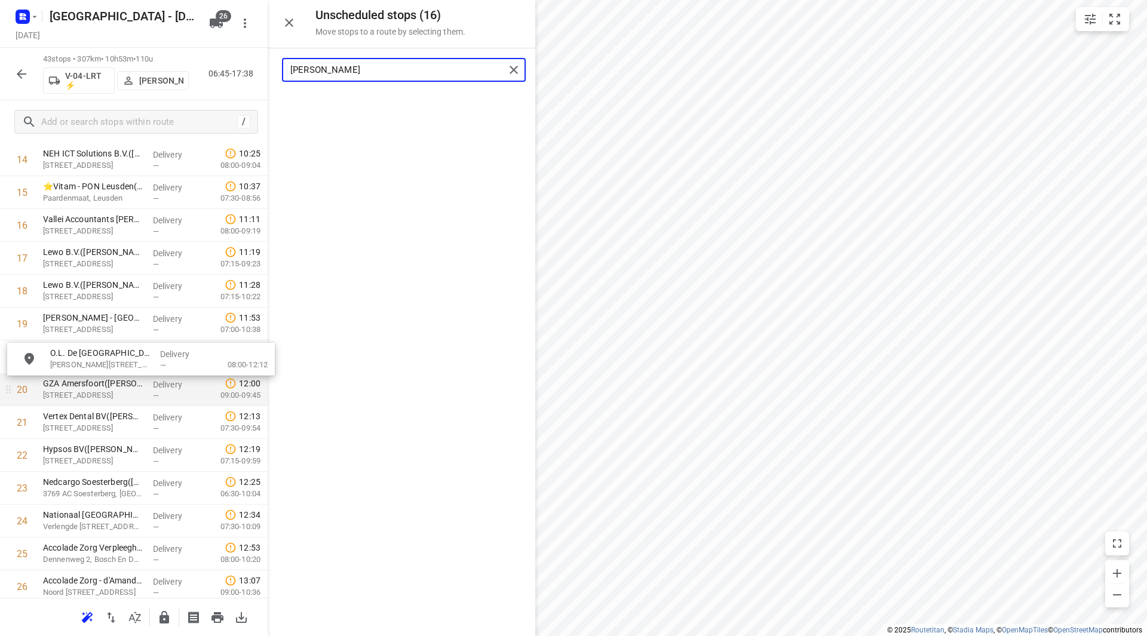
drag, startPoint x: 374, startPoint y: 112, endPoint x: 112, endPoint y: 375, distance: 371.2
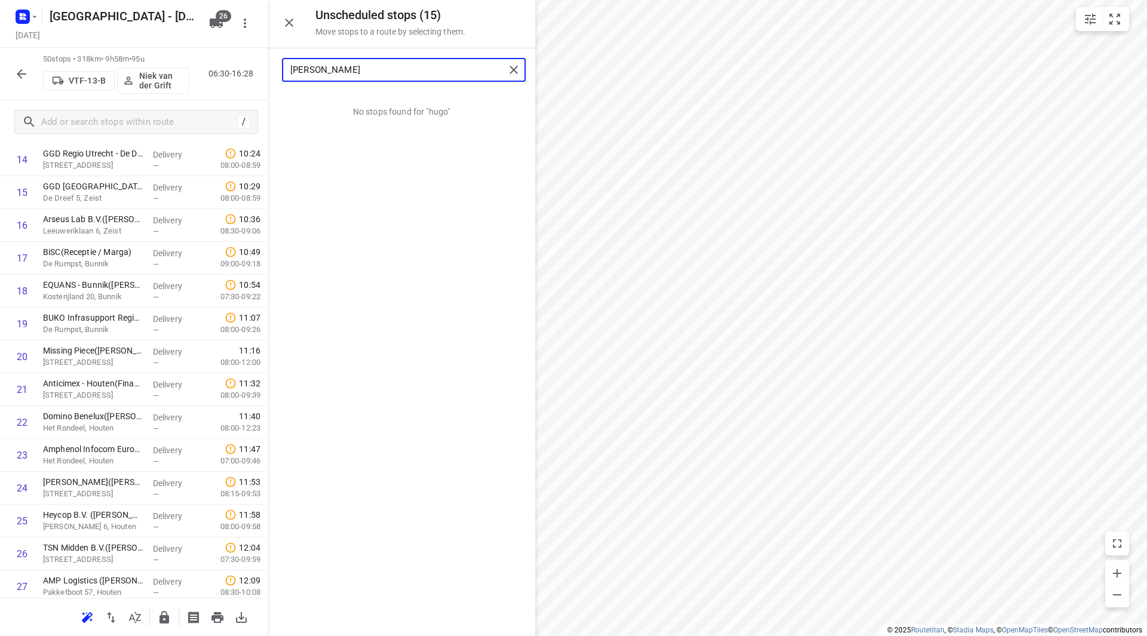
drag, startPoint x: 363, startPoint y: 66, endPoint x: 246, endPoint y: 66, distance: 117.1
click at [246, 66] on div "Unscheduled stops ( 15 ) Move stops to a route by selecting them. hugo No stops…" at bounding box center [134, 318] width 268 height 636
drag, startPoint x: 325, startPoint y: 75, endPoint x: 302, endPoint y: 71, distance: 24.3
click at [302, 71] on input "kas" at bounding box center [397, 70] width 214 height 19
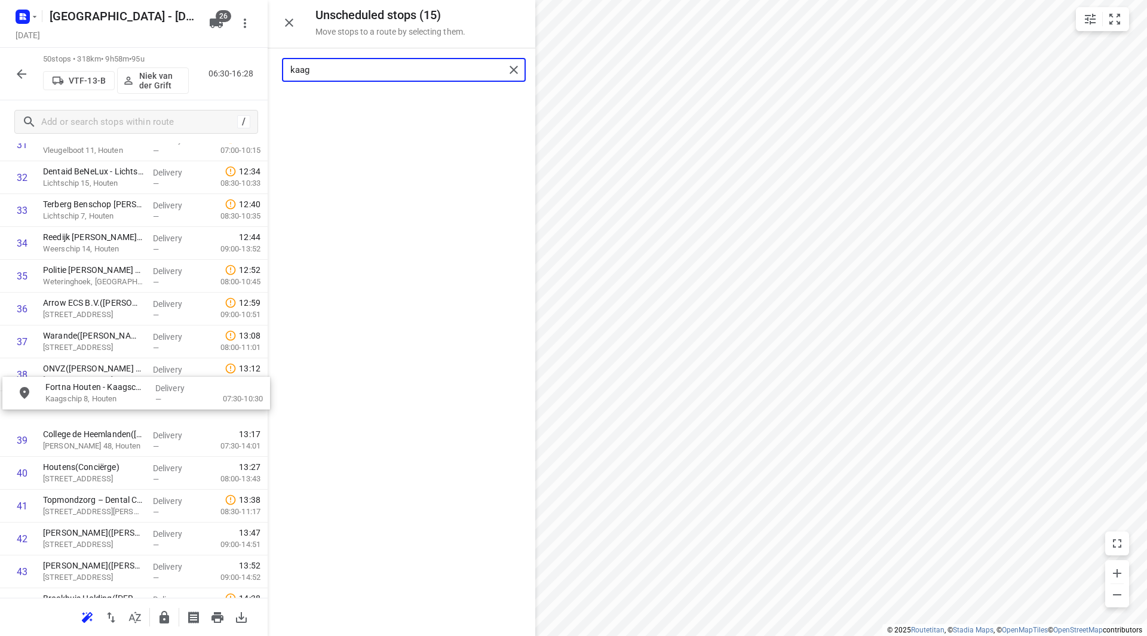
scroll to position [1095, 0]
drag, startPoint x: 361, startPoint y: 99, endPoint x: 98, endPoint y: 281, distance: 319.7
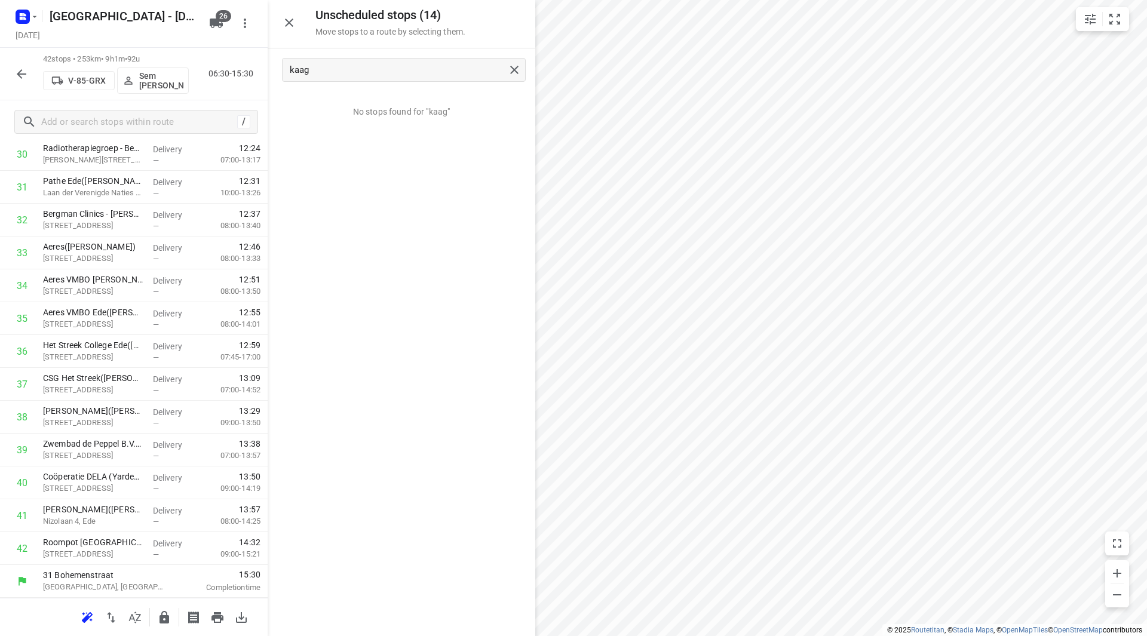
scroll to position [1052, 0]
drag, startPoint x: 334, startPoint y: 73, endPoint x: 253, endPoint y: 70, distance: 81.9
click at [249, 70] on div "Unscheduled stops ( 14 ) Move stops to a route by selecting them. kaag No stops…" at bounding box center [134, 318] width 268 height 636
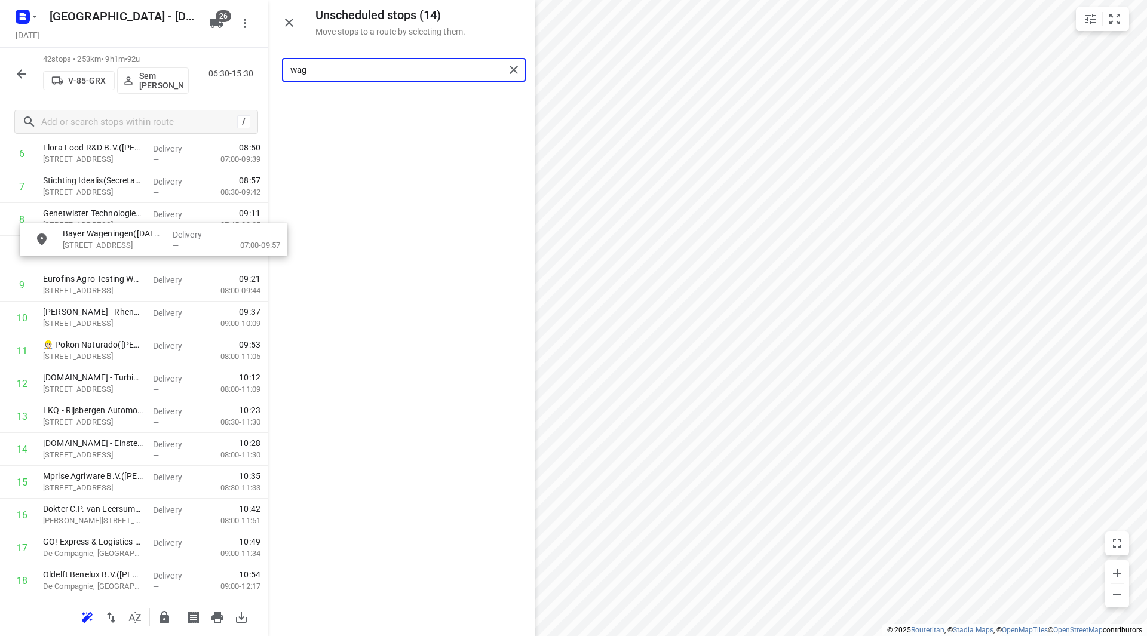
scroll to position [260, 0]
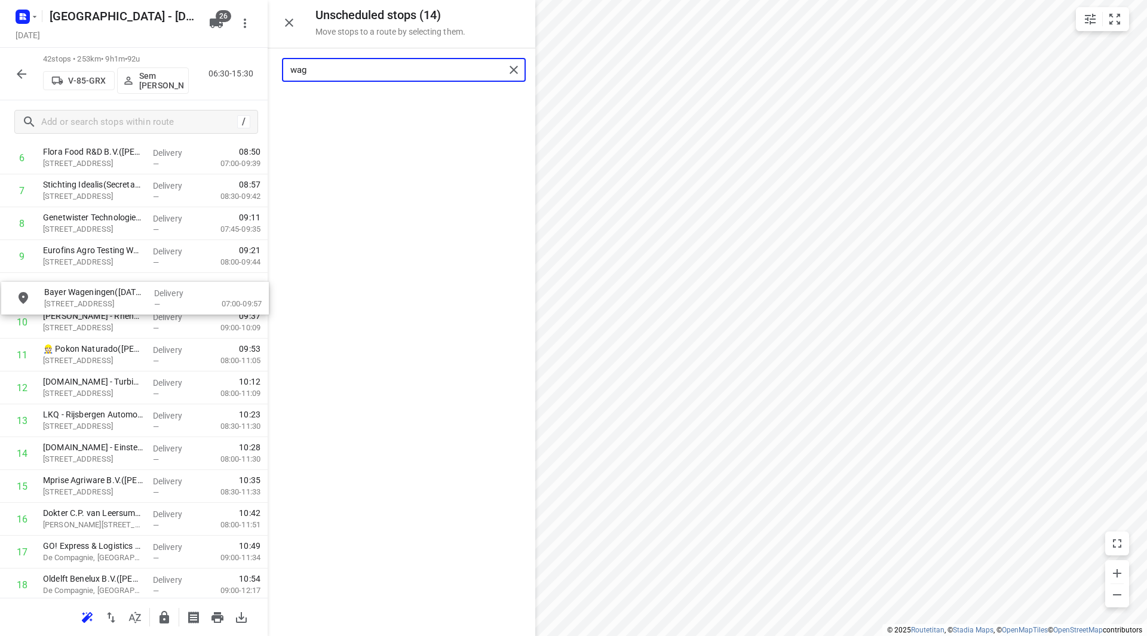
drag, startPoint x: 351, startPoint y: 112, endPoint x: 83, endPoint y: 296, distance: 325.2
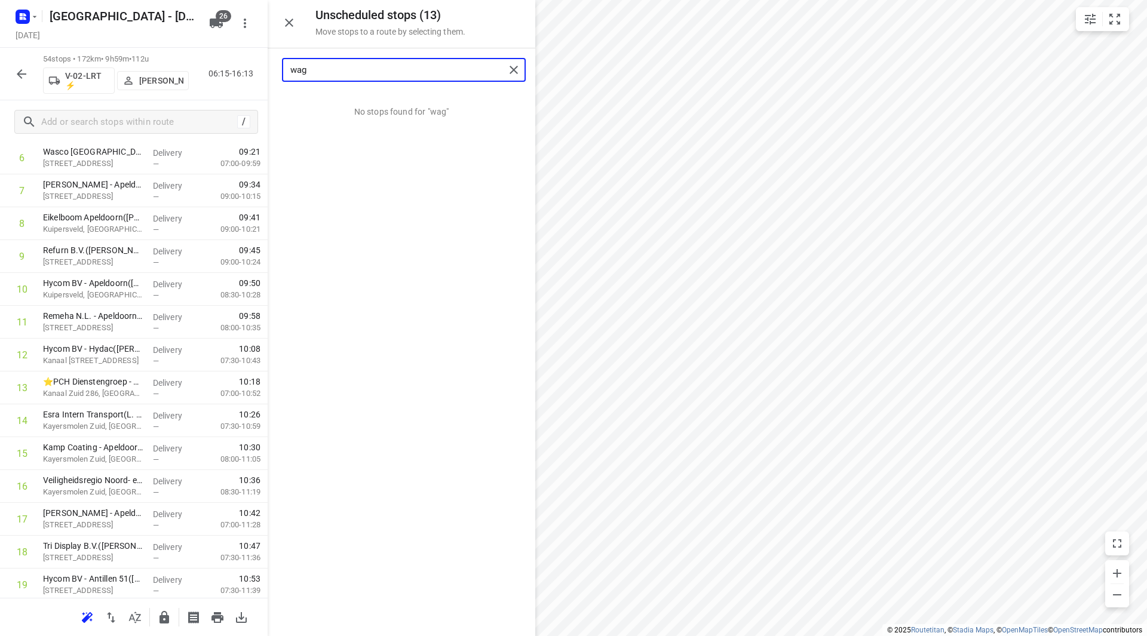
drag, startPoint x: 310, startPoint y: 66, endPoint x: 271, endPoint y: 72, distance: 39.8
click at [271, 72] on div "wag" at bounding box center [402, 69] width 268 height 43
drag, startPoint x: 313, startPoint y: 69, endPoint x: 275, endPoint y: 69, distance: 37.6
click at [275, 69] on div "rta" at bounding box center [402, 69] width 268 height 43
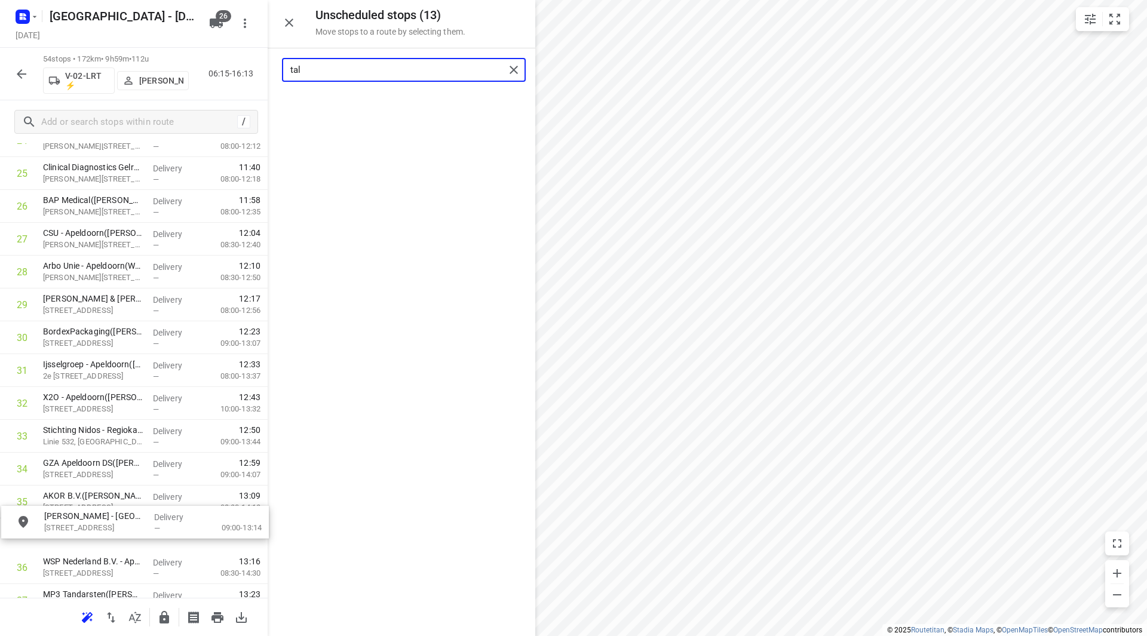
scroll to position [886, 0]
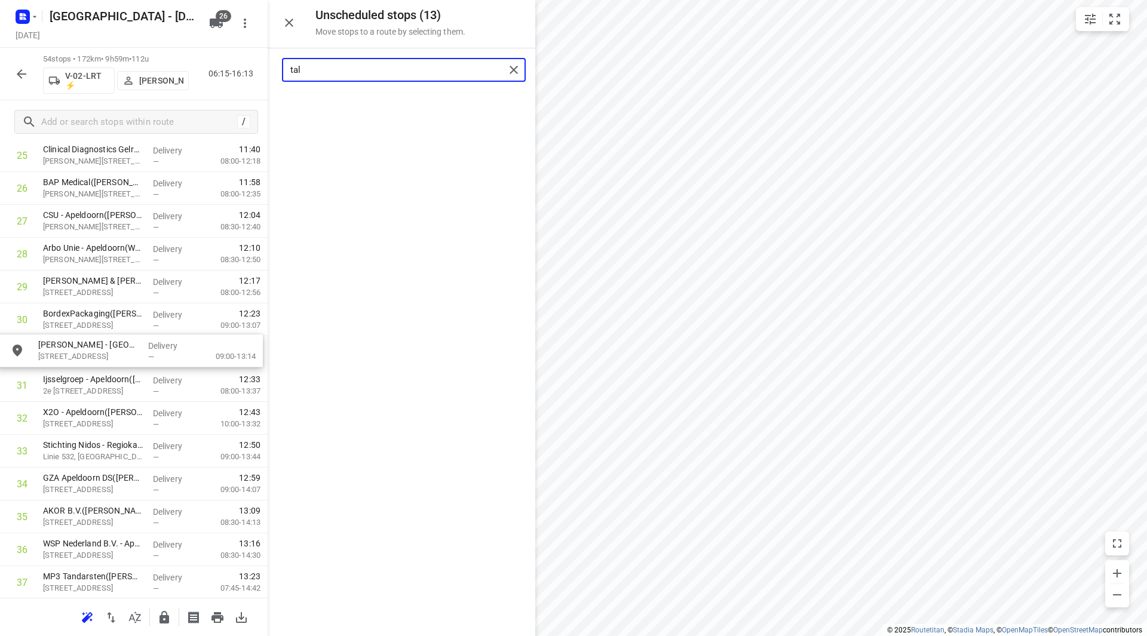
drag, startPoint x: 379, startPoint y: 128, endPoint x: 79, endPoint y: 346, distance: 370.7
drag, startPoint x: 354, startPoint y: 69, endPoint x: 271, endPoint y: 72, distance: 83.1
click at [271, 72] on div "tal" at bounding box center [402, 69] width 268 height 43
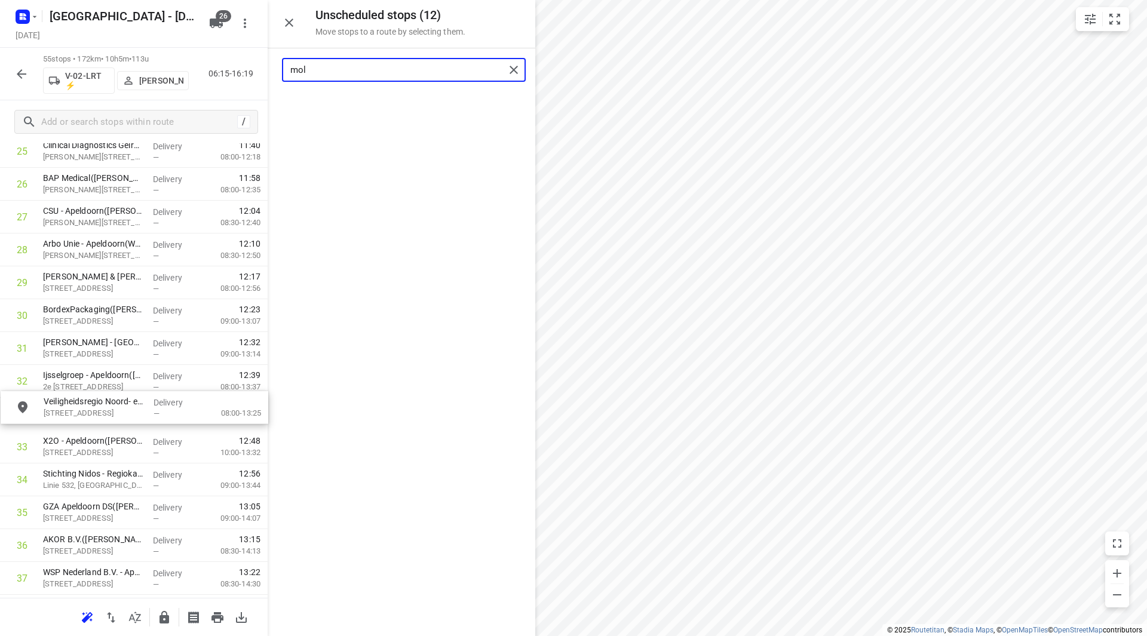
drag, startPoint x: 353, startPoint y: 113, endPoint x: 86, endPoint y: 412, distance: 401.0
drag, startPoint x: 323, startPoint y: 66, endPoint x: 260, endPoint y: 67, distance: 62.7
click at [260, 67] on div "Unscheduled stops ( 11 ) Move stops to a route by selecting them. mol No stops …" at bounding box center [134, 318] width 268 height 636
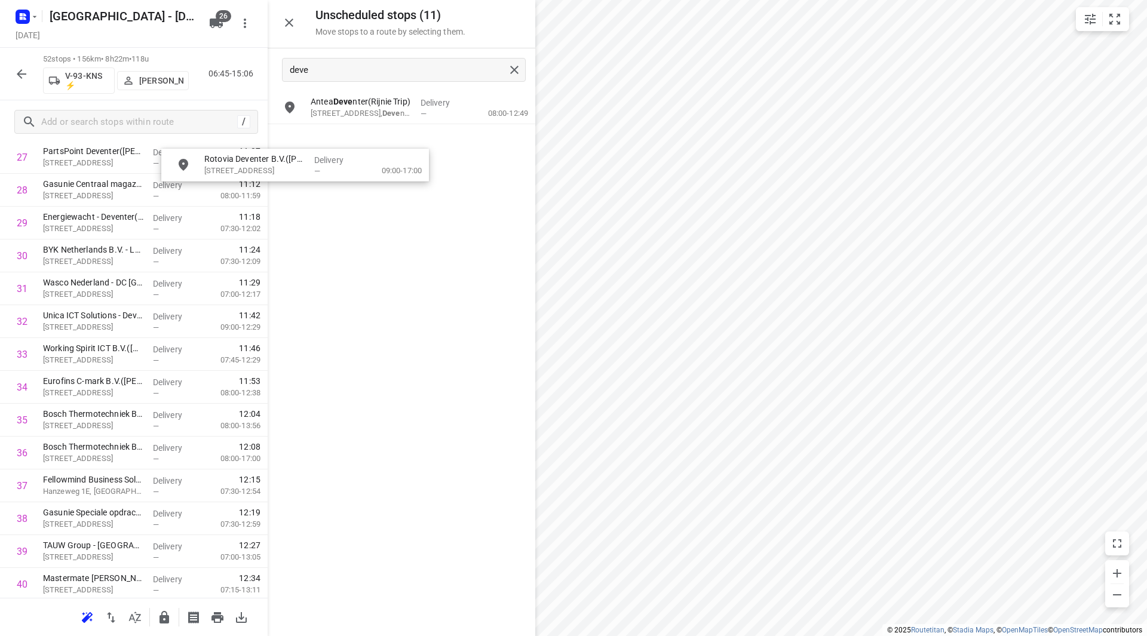
scroll to position [934, 0]
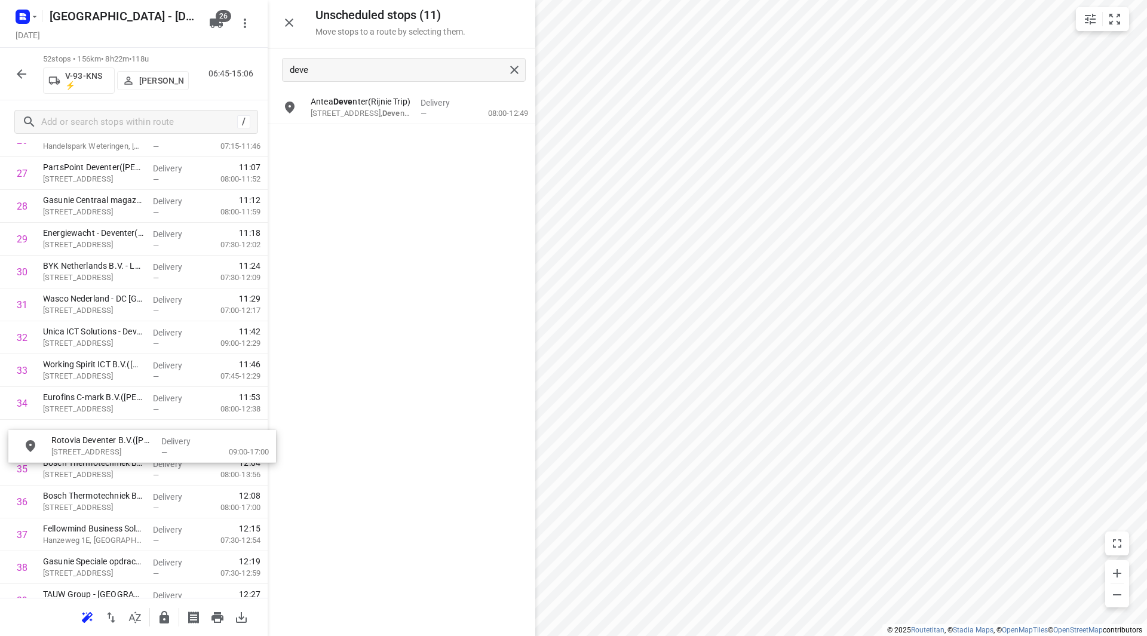
drag, startPoint x: 360, startPoint y: 103, endPoint x: 91, endPoint y: 429, distance: 422.1
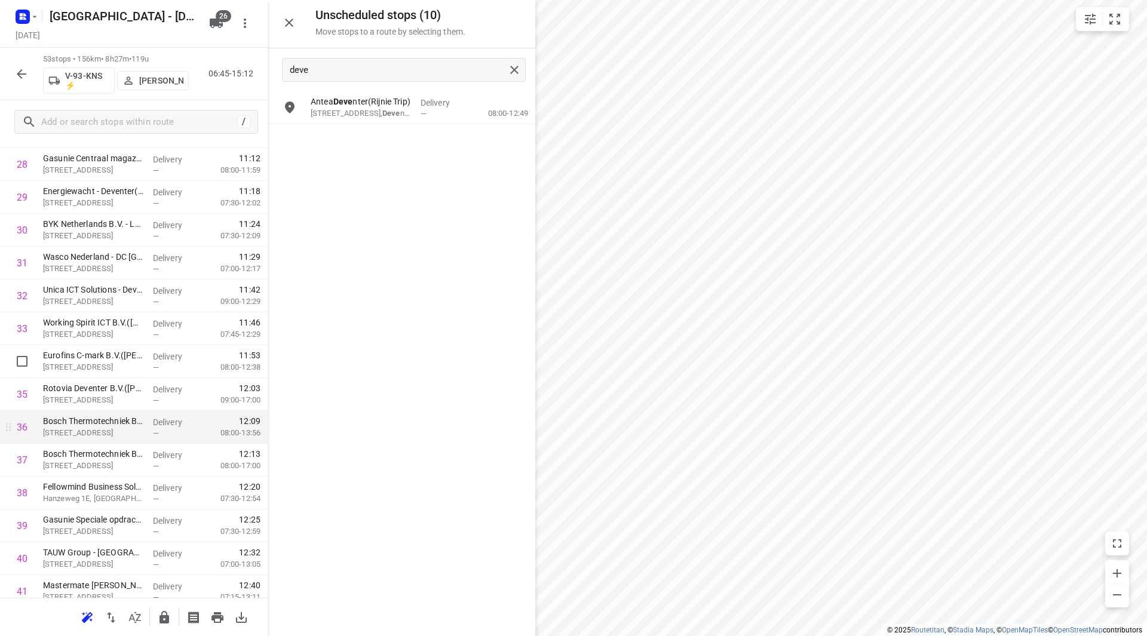
scroll to position [994, 0]
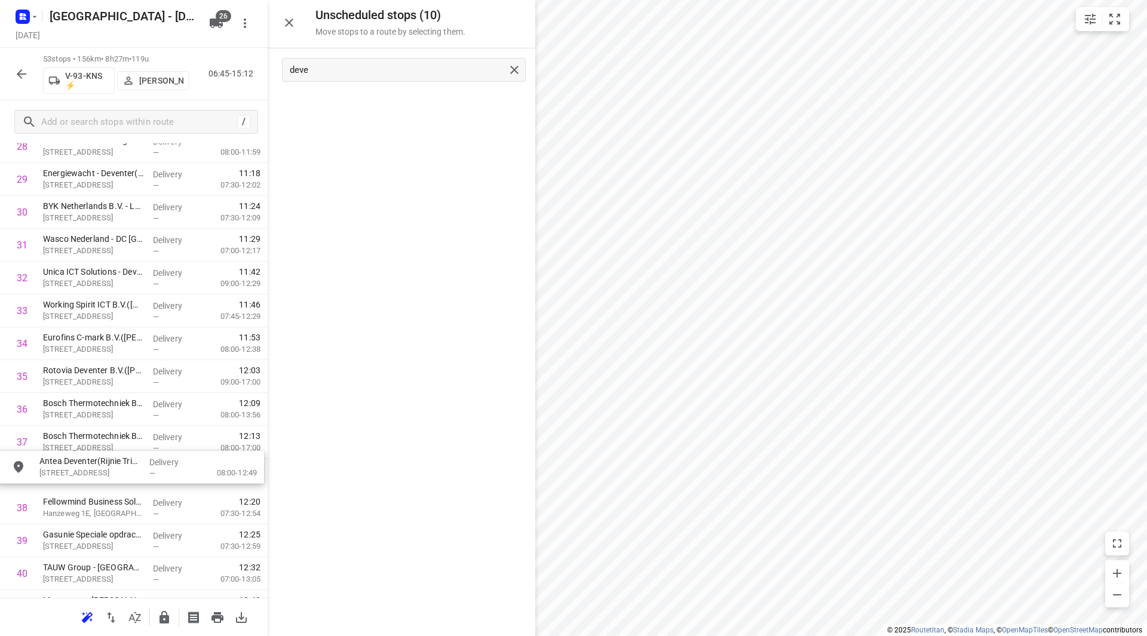
drag, startPoint x: 386, startPoint y: 119, endPoint x: 109, endPoint y: 476, distance: 451.7
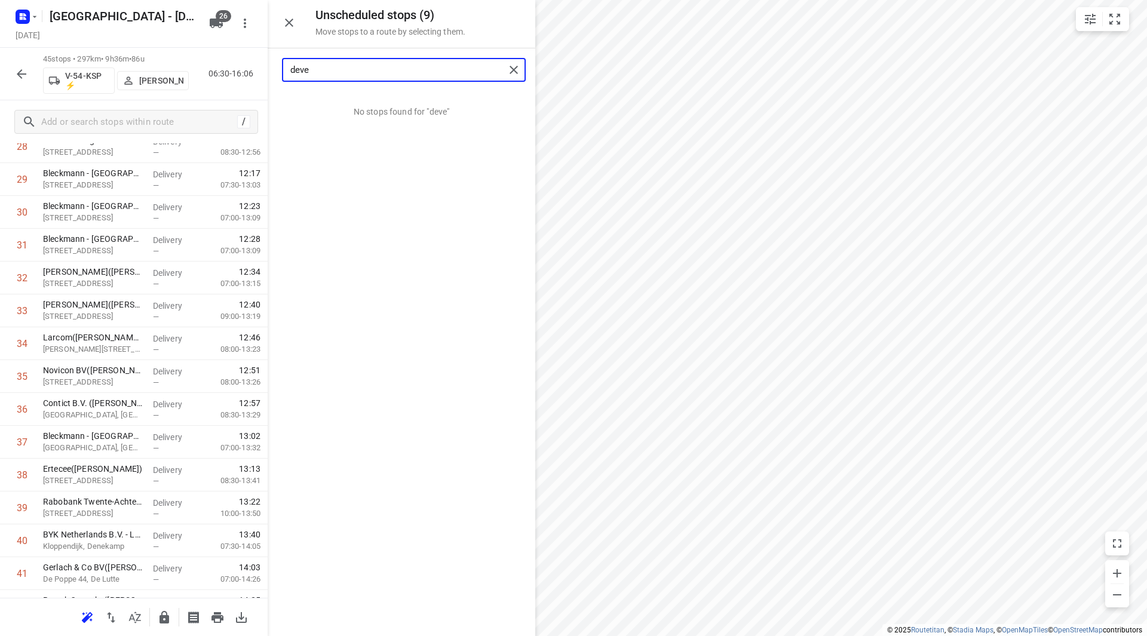
drag, startPoint x: 318, startPoint y: 71, endPoint x: 272, endPoint y: 72, distance: 46.0
click at [272, 72] on div "deve" at bounding box center [402, 69] width 268 height 43
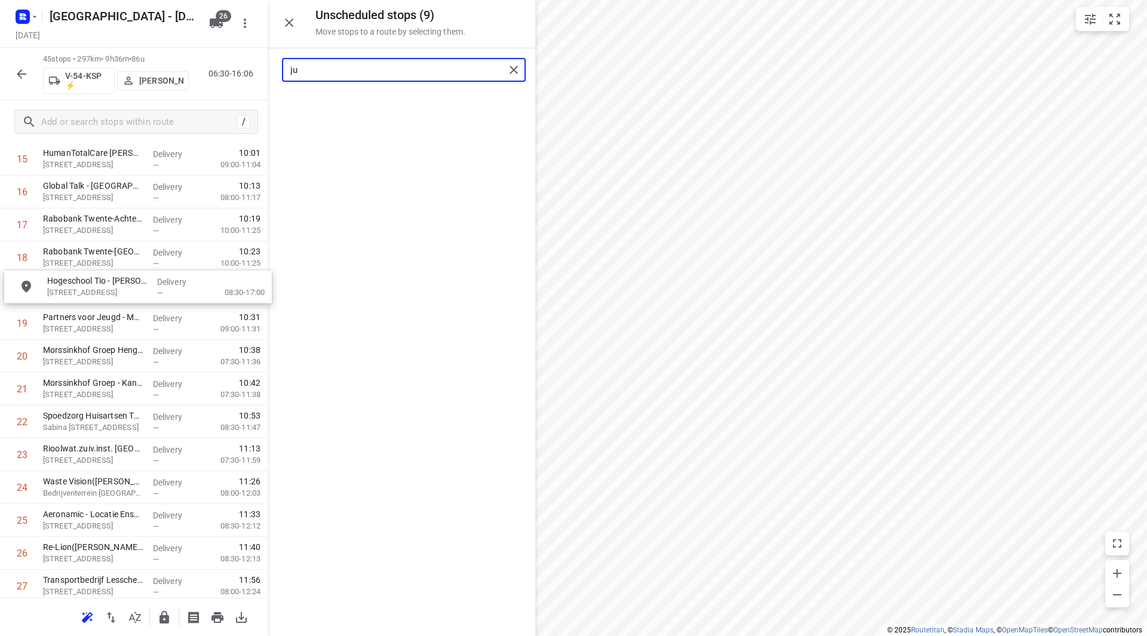
scroll to position [551, 0]
drag, startPoint x: 361, startPoint y: 171, endPoint x: 90, endPoint y: 377, distance: 340.5
type input "ju"
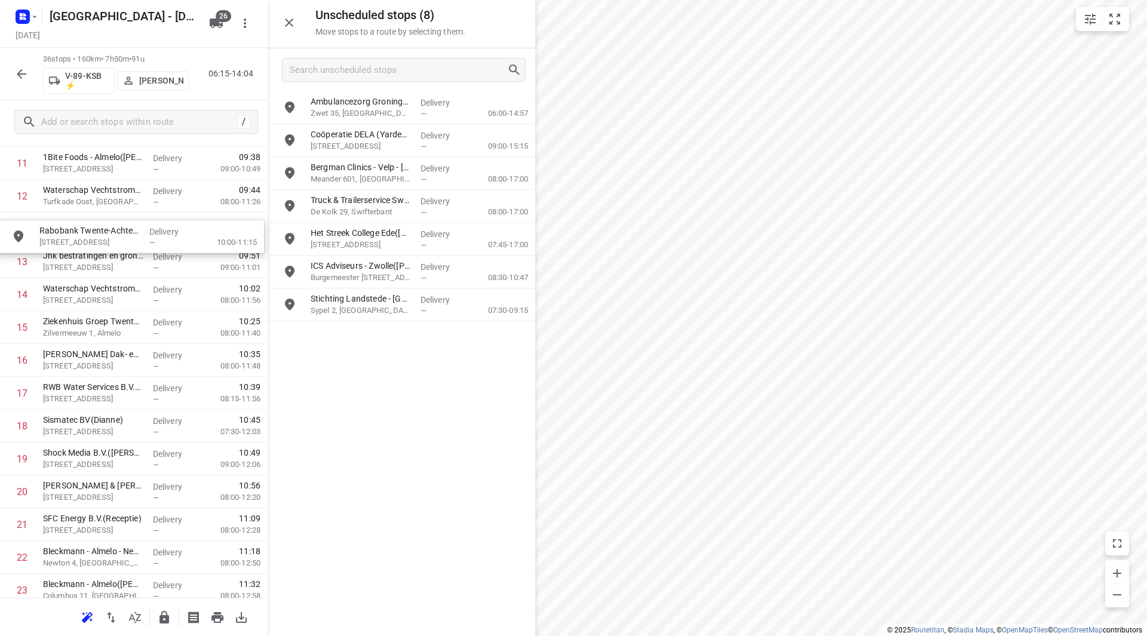
drag, startPoint x: 375, startPoint y: 269, endPoint x: 106, endPoint y: 258, distance: 269.6
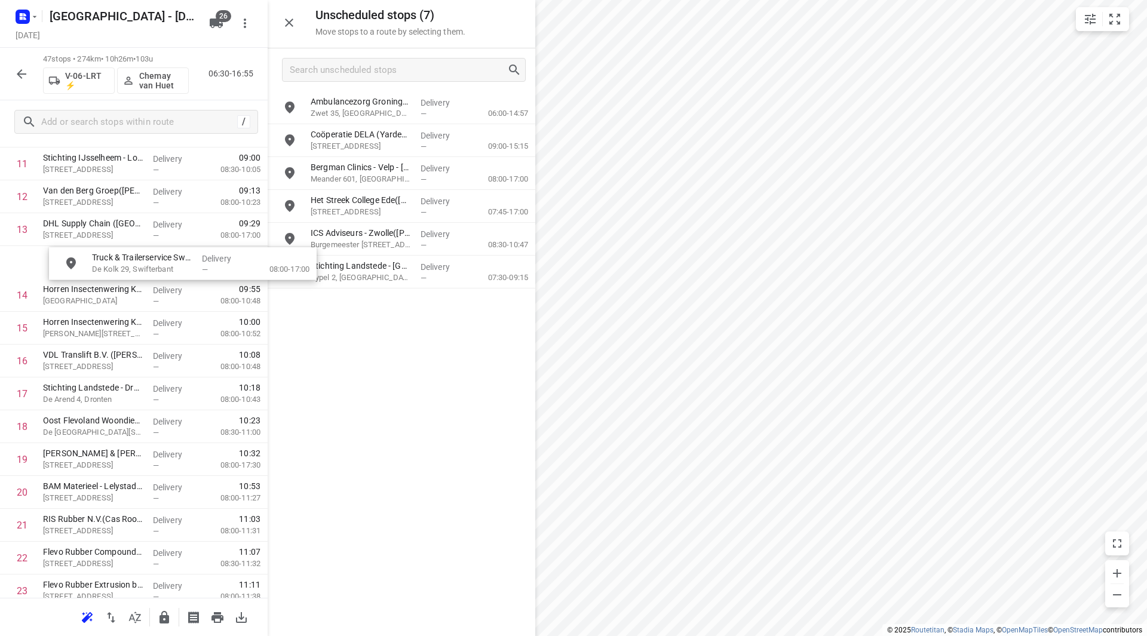
scroll to position [416, 0]
drag, startPoint x: 374, startPoint y: 207, endPoint x: 90, endPoint y: 268, distance: 290.7
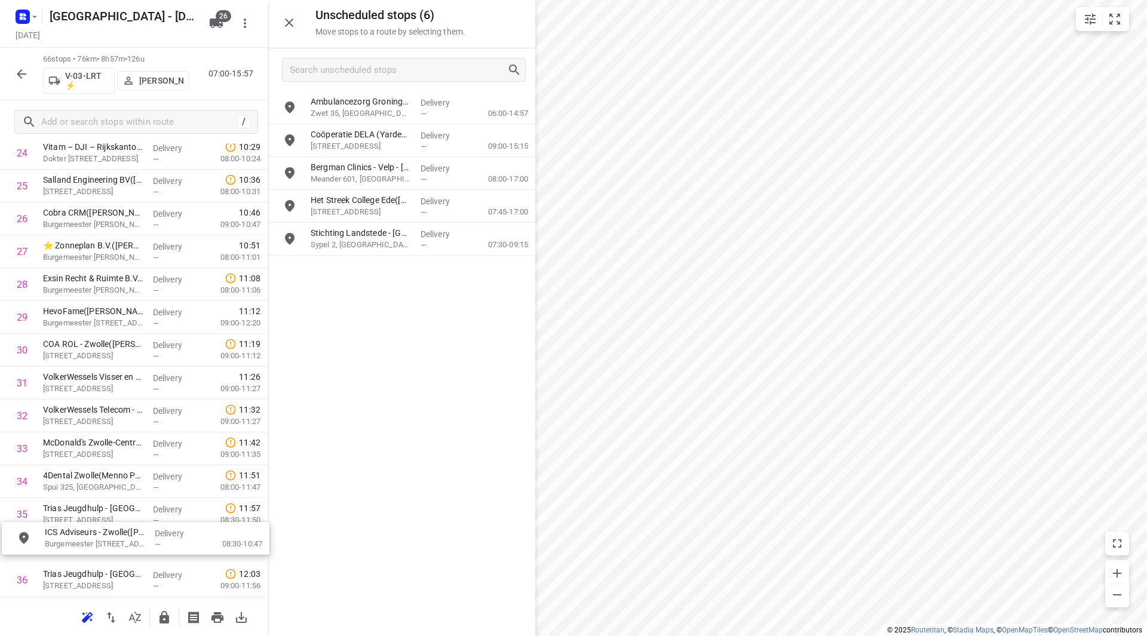
scroll to position [884, 0]
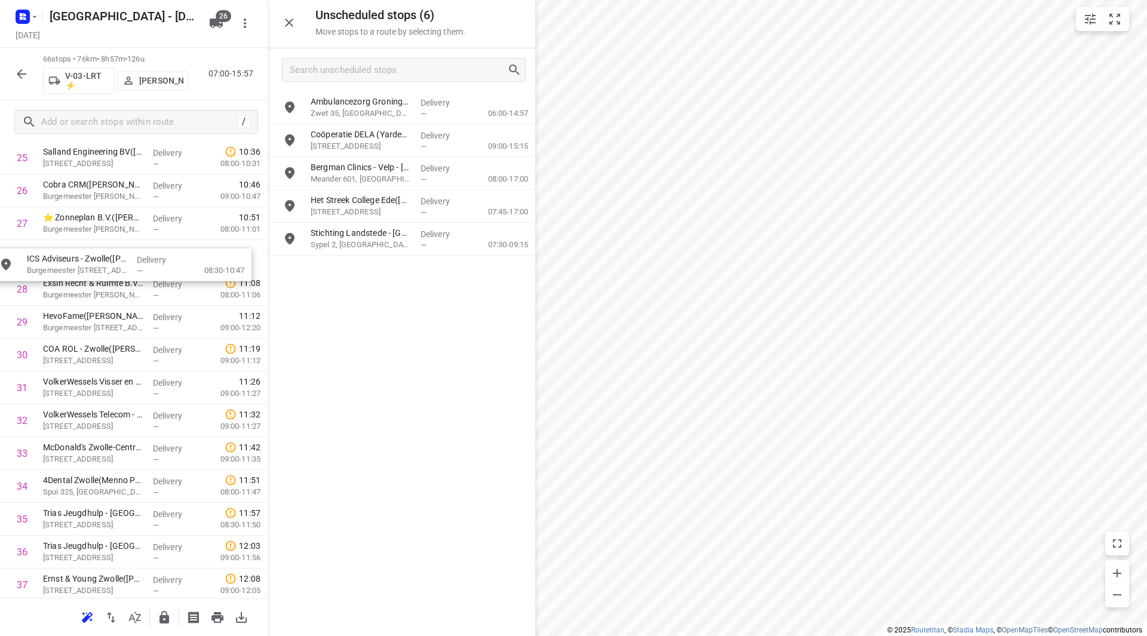
drag, startPoint x: 394, startPoint y: 238, endPoint x: 104, endPoint y: 261, distance: 291.2
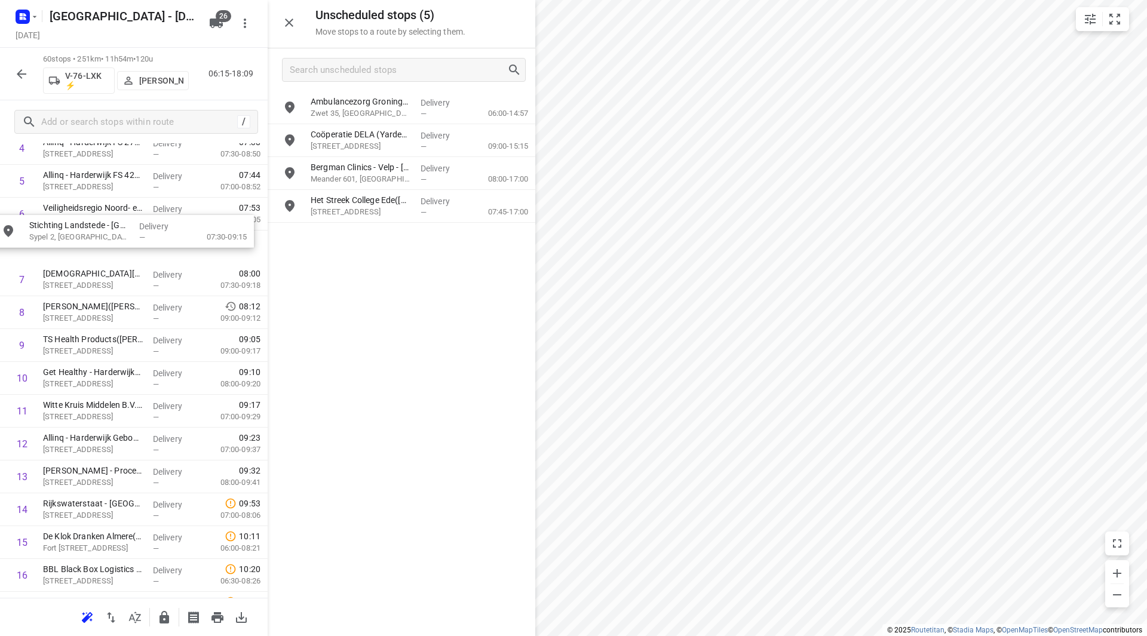
drag, startPoint x: 368, startPoint y: 245, endPoint x: 87, endPoint y: 257, distance: 281.5
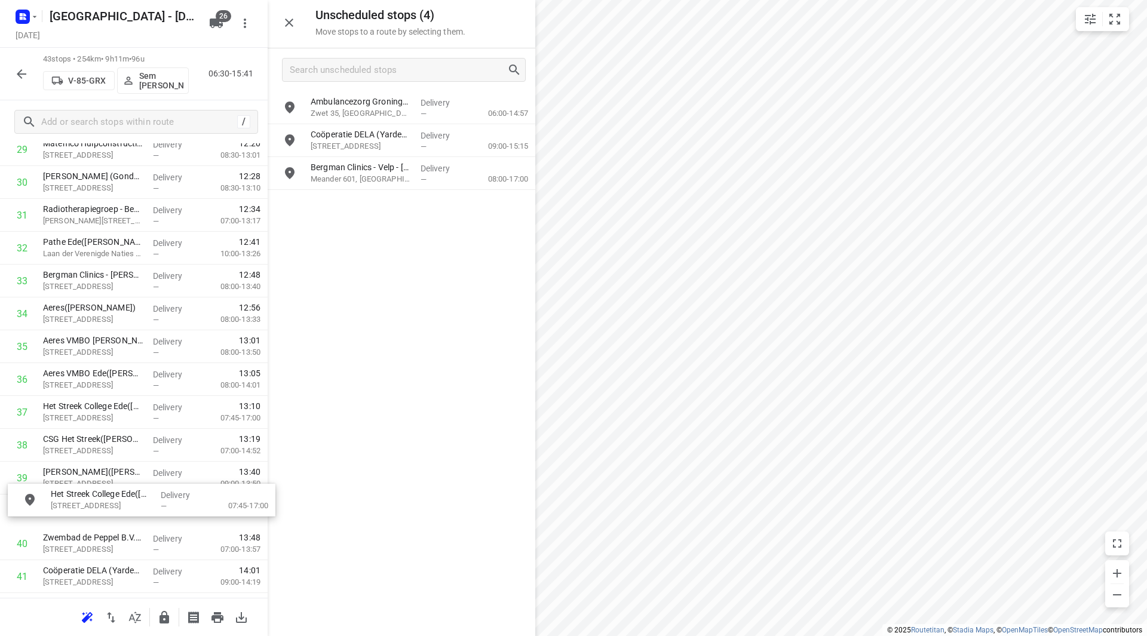
scroll to position [1027, 0]
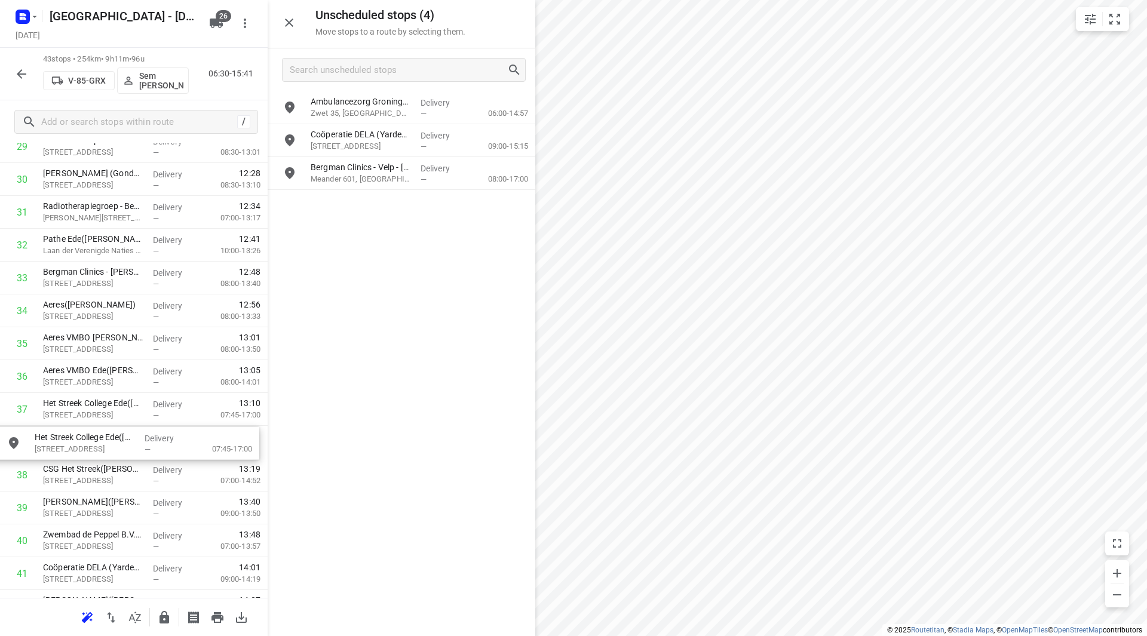
drag, startPoint x: 380, startPoint y: 207, endPoint x: 88, endPoint y: 447, distance: 378.5
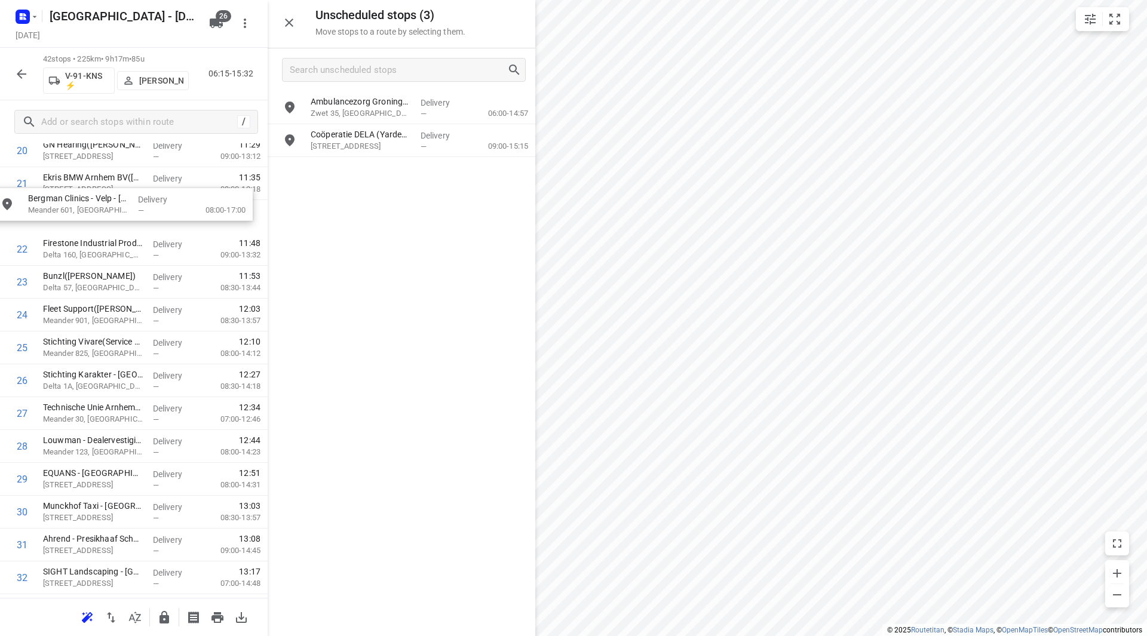
scroll to position [722, 0]
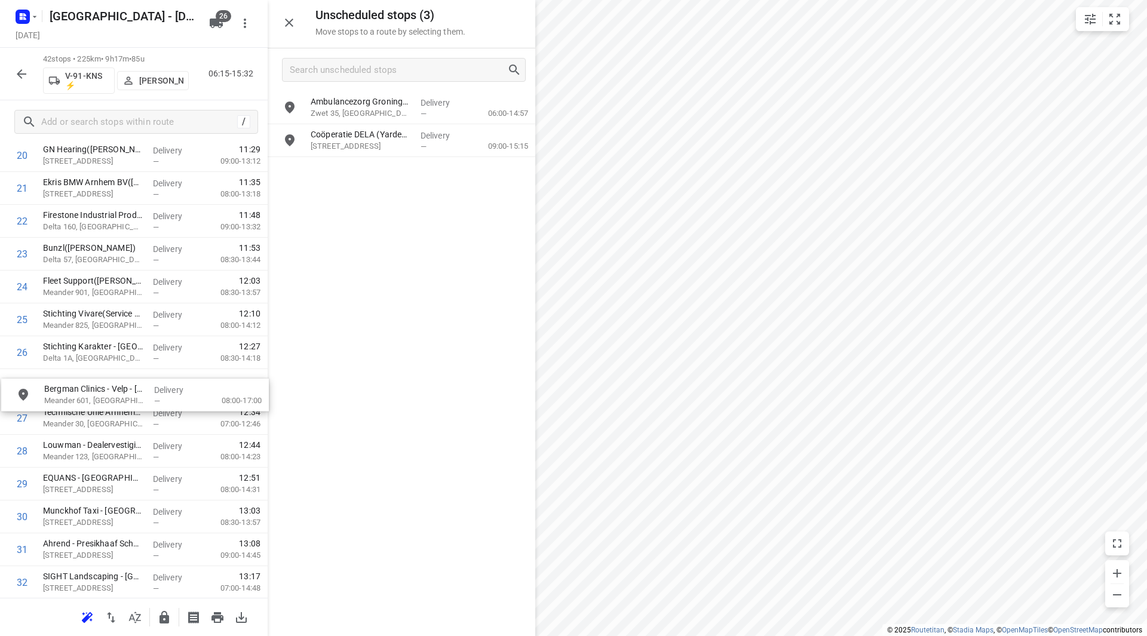
drag, startPoint x: 359, startPoint y: 167, endPoint x: 84, endPoint y: 380, distance: 347.8
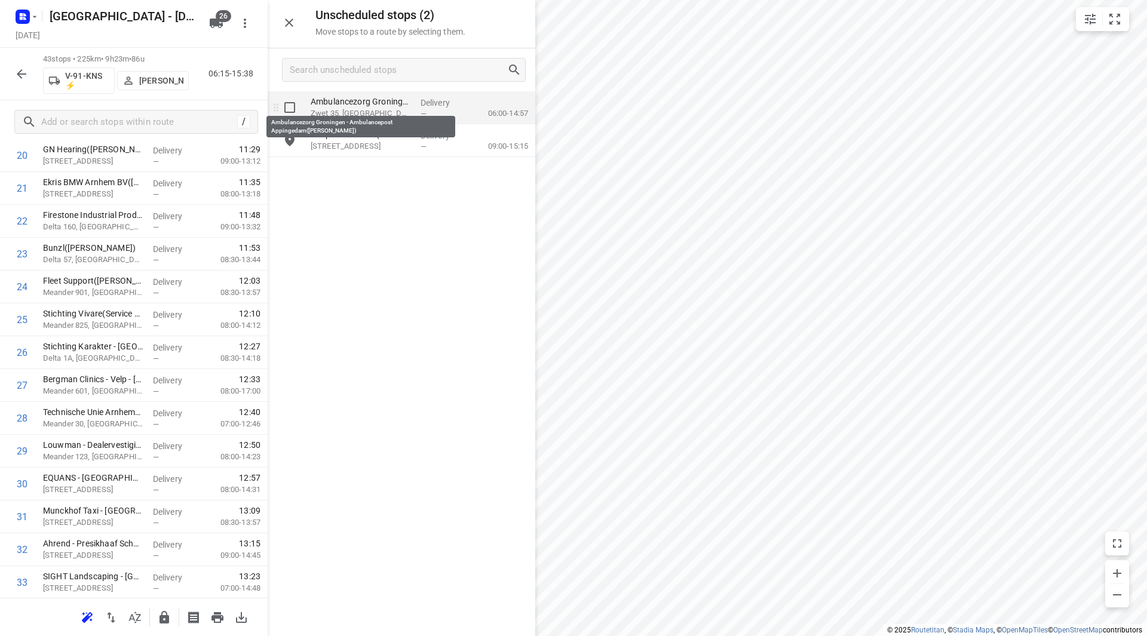
click at [347, 106] on p "Ambulancezorg Groningen - Ambulancepost Appingedam(David Beerink)" at bounding box center [361, 102] width 100 height 12
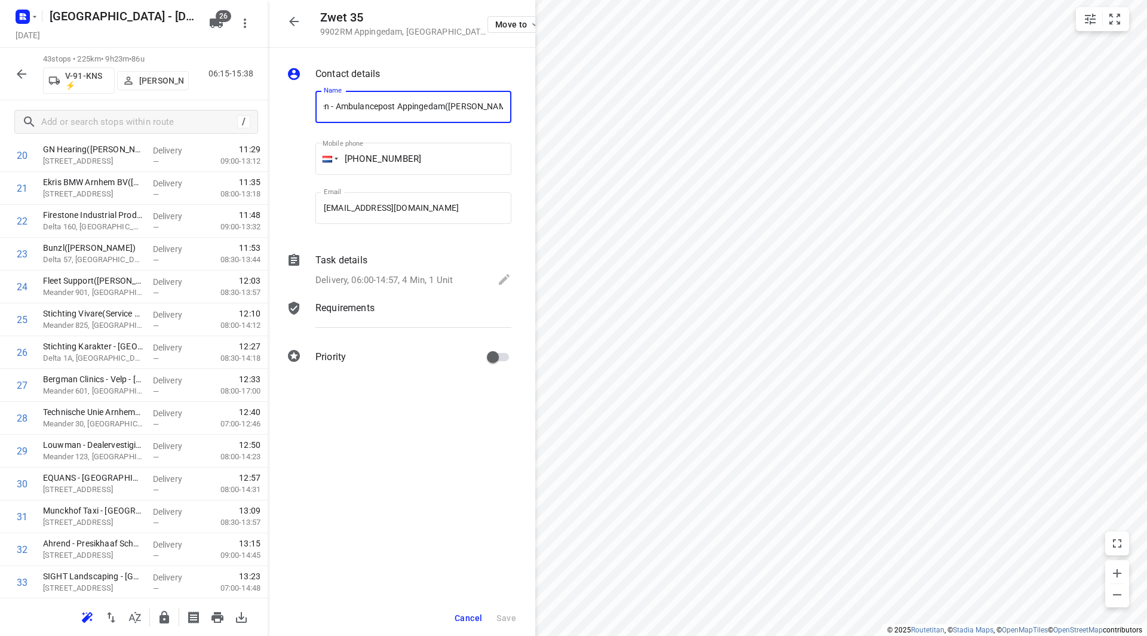
scroll to position [0, 0]
drag, startPoint x: 431, startPoint y: 107, endPoint x: 177, endPoint y: 105, distance: 254.4
click at [177, 105] on div "Zwet 35 9902RM Appingedam , Netherlands Move to Contact details Name Ambulancez…" at bounding box center [134, 318] width 268 height 636
drag, startPoint x: 400, startPoint y: 107, endPoint x: 284, endPoint y: 101, distance: 116.0
click at [284, 101] on div "Contact details Name Coöperatie DELA (Yarden) - DELA Stilleweer(Patricia Schoon…" at bounding box center [402, 218] width 268 height 340
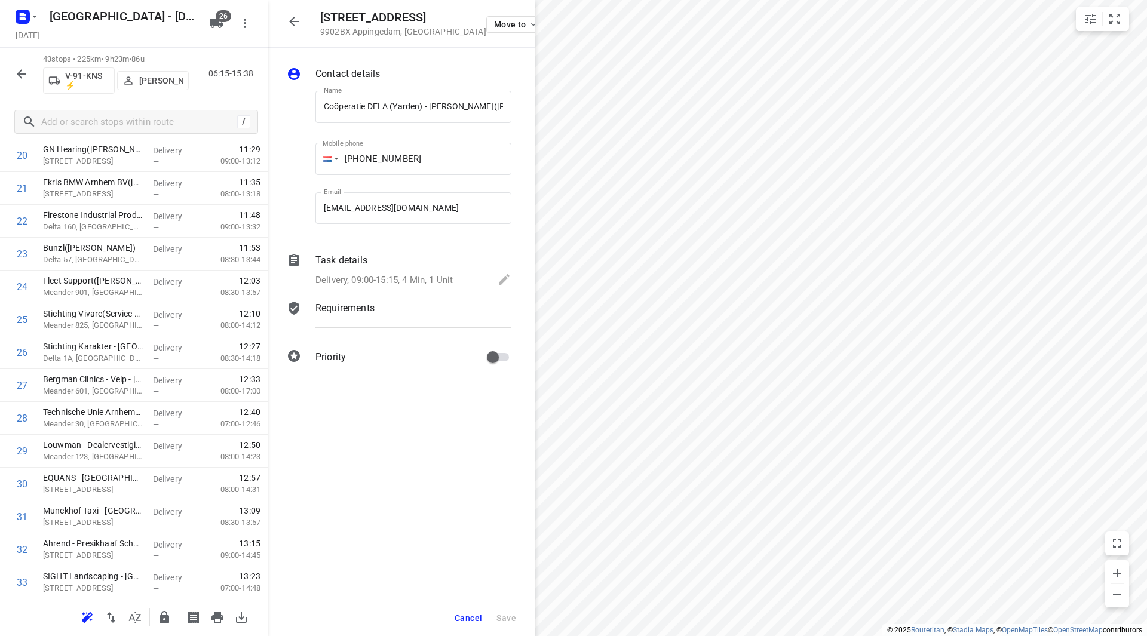
click at [446, 624] on div "Cancel Save" at bounding box center [402, 618] width 268 height 36
click at [459, 618] on span "Cancel" at bounding box center [467, 618] width 27 height 10
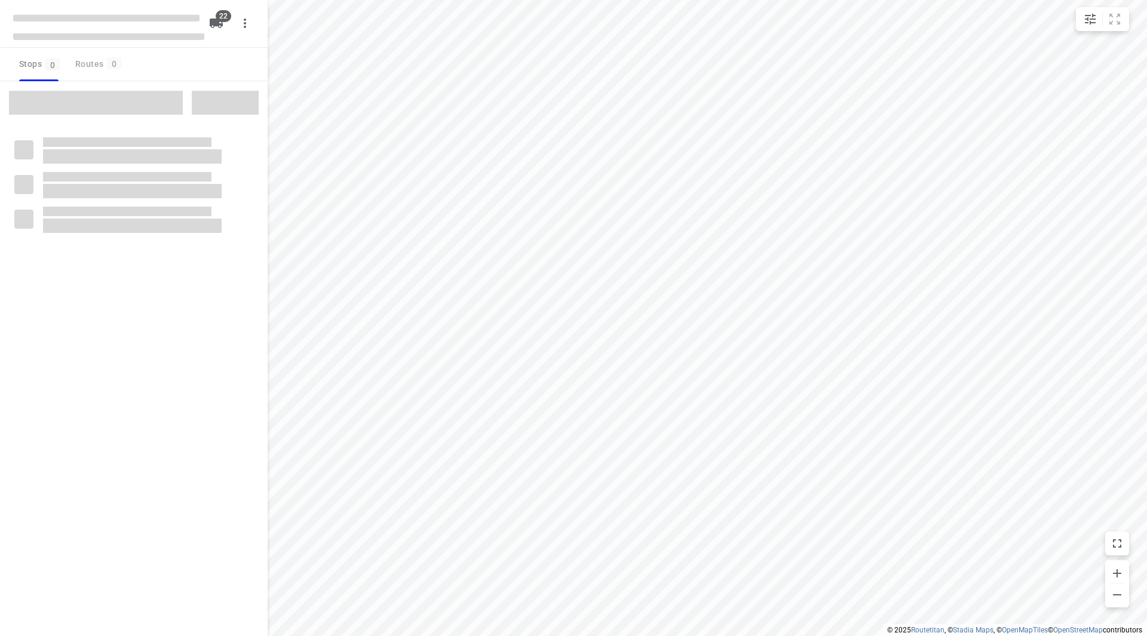
checkbox input "true"
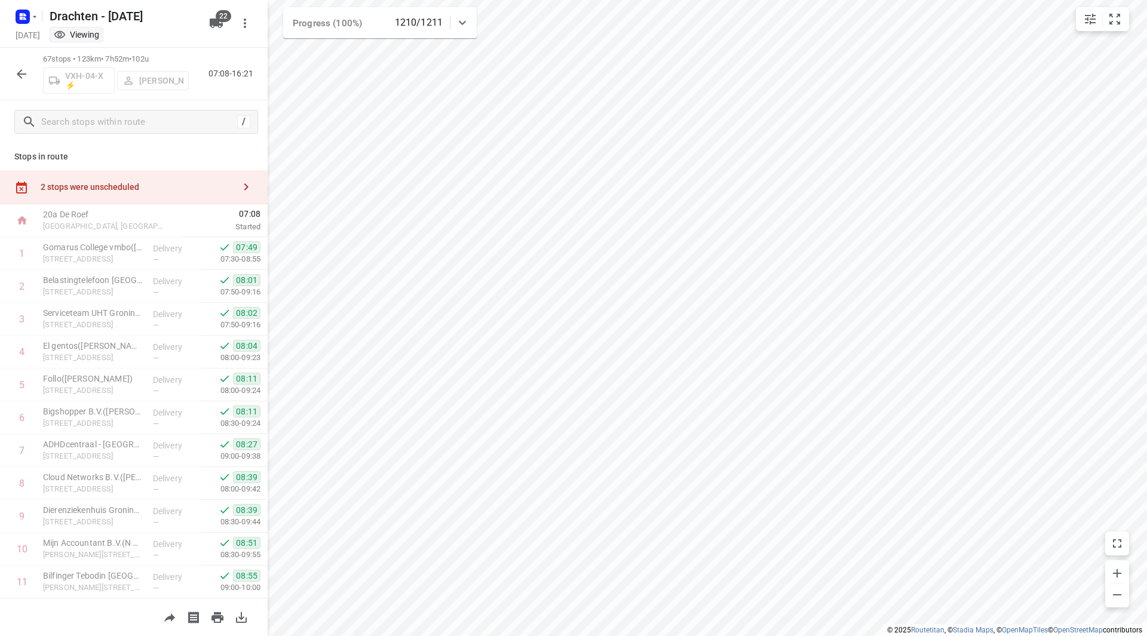
click at [143, 180] on div "2 stops were unscheduled" at bounding box center [134, 187] width 268 height 34
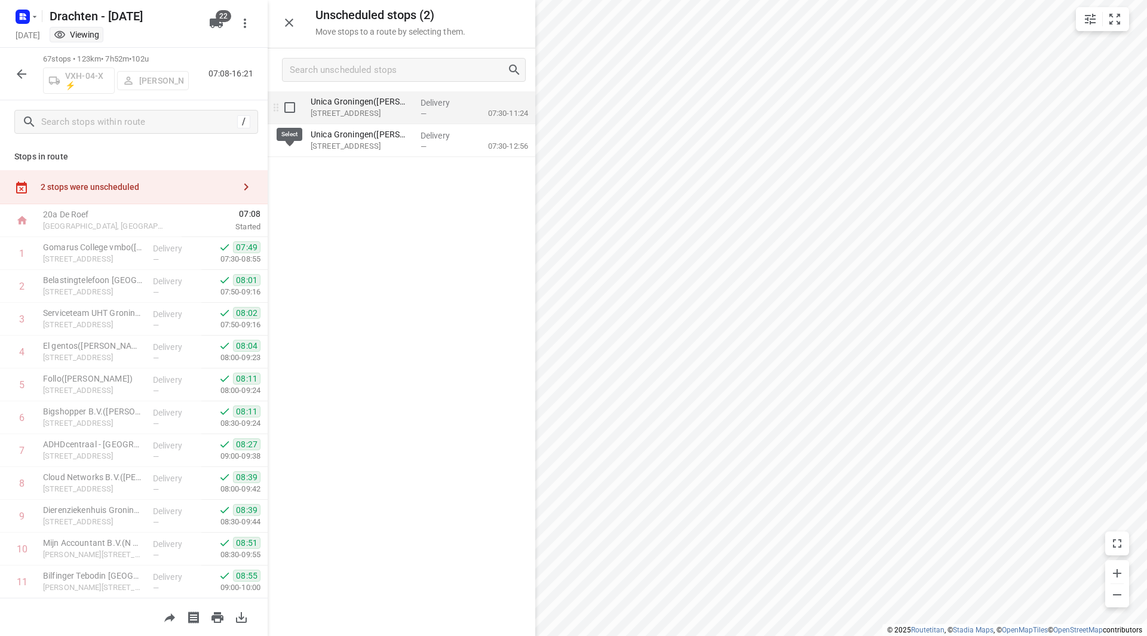
drag, startPoint x: 288, startPoint y: 107, endPoint x: 293, endPoint y: 157, distance: 50.4
click at [289, 107] on input "grid" at bounding box center [290, 108] width 24 height 24
checkbox input "true"
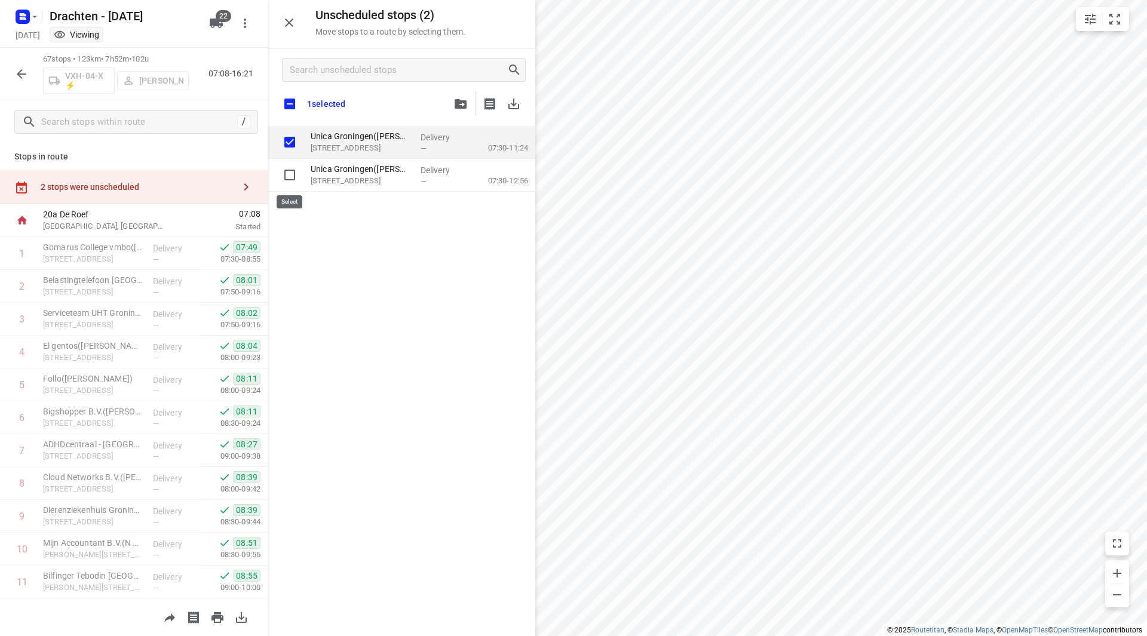
drag, startPoint x: 293, startPoint y: 170, endPoint x: 207, endPoint y: 212, distance: 95.1
click at [290, 170] on input "grid" at bounding box center [290, 175] width 24 height 24
checkbox input "true"
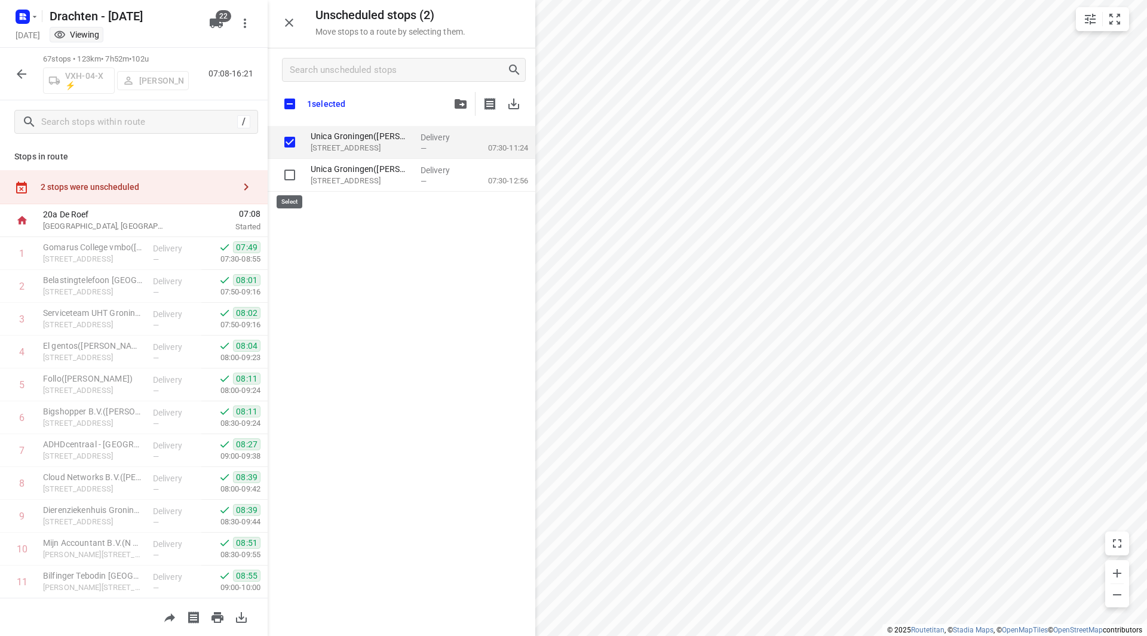
checkbox input "true"
click at [290, 105] on input "checkbox" at bounding box center [289, 103] width 25 height 25
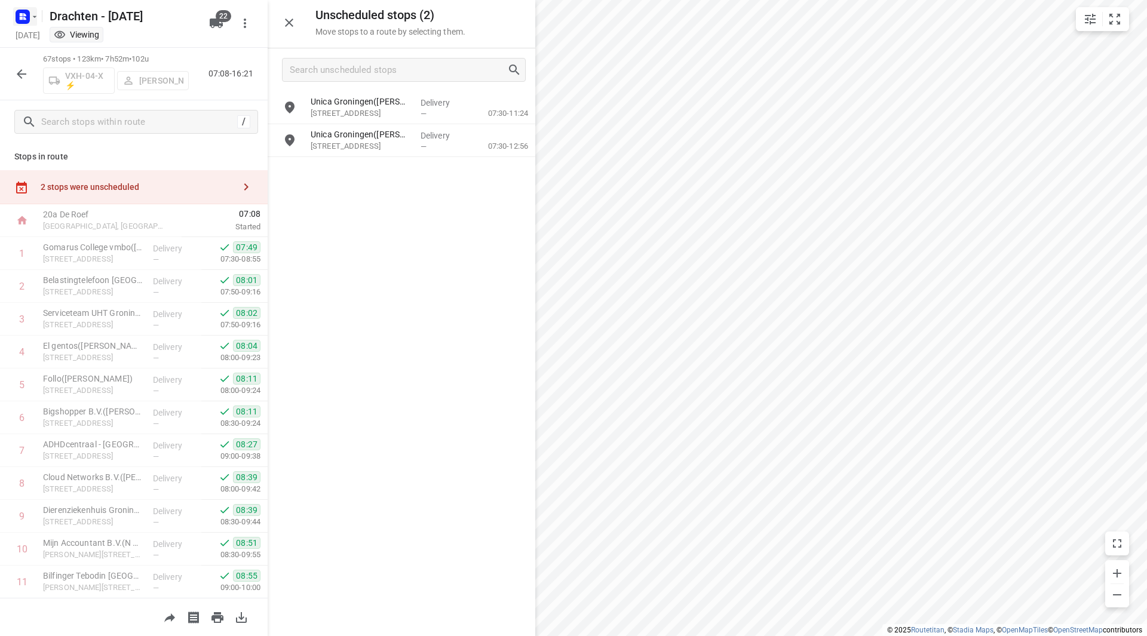
click at [28, 17] on rect "button" at bounding box center [23, 17] width 14 height 14
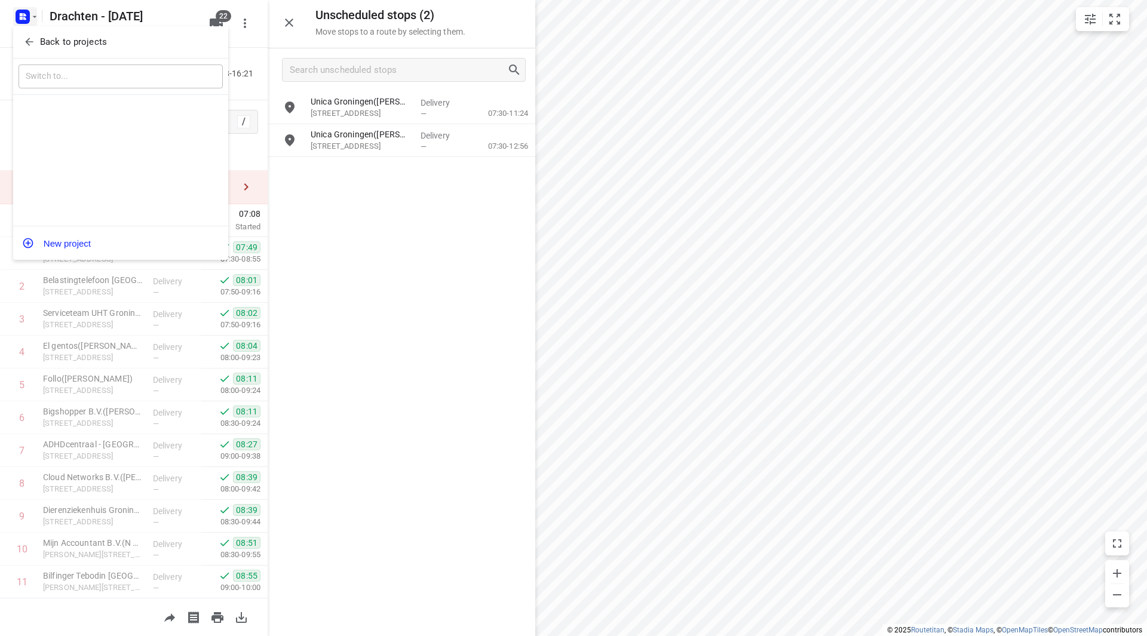
click at [38, 35] on button "Back to projects" at bounding box center [121, 42] width 204 height 20
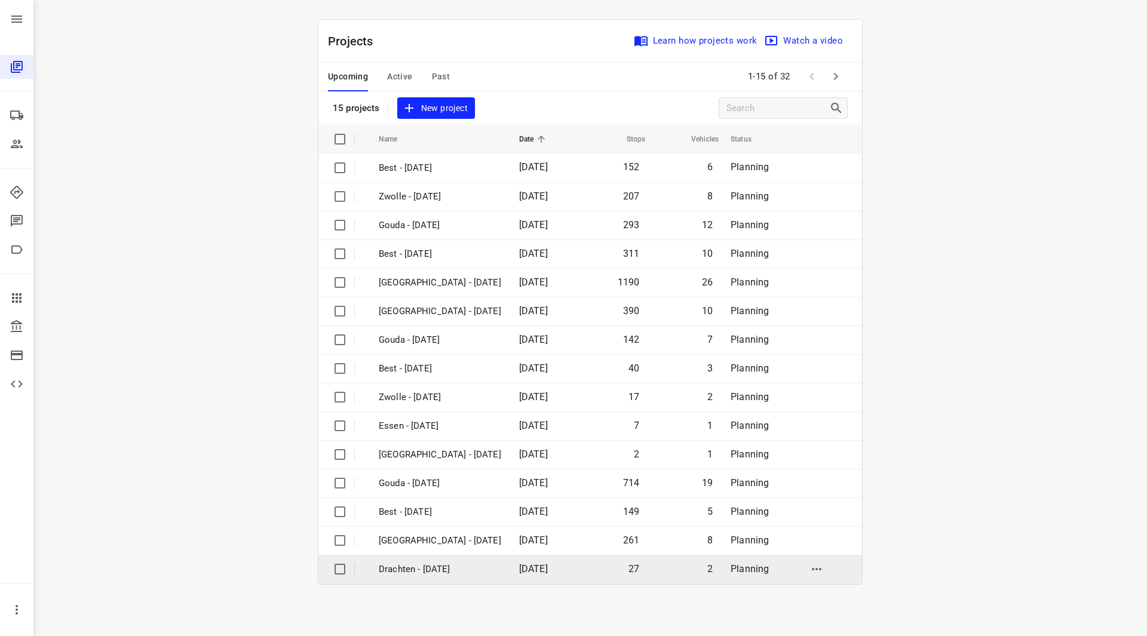
click at [437, 570] on p "Drachten - Thursday" at bounding box center [440, 570] width 122 height 14
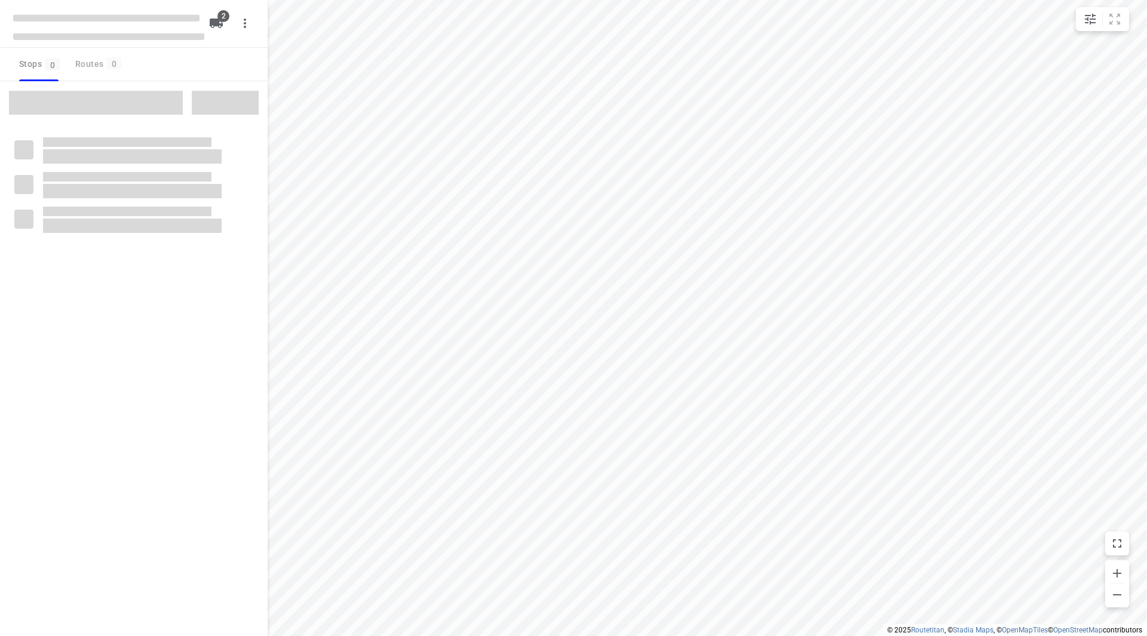
checkbox input "true"
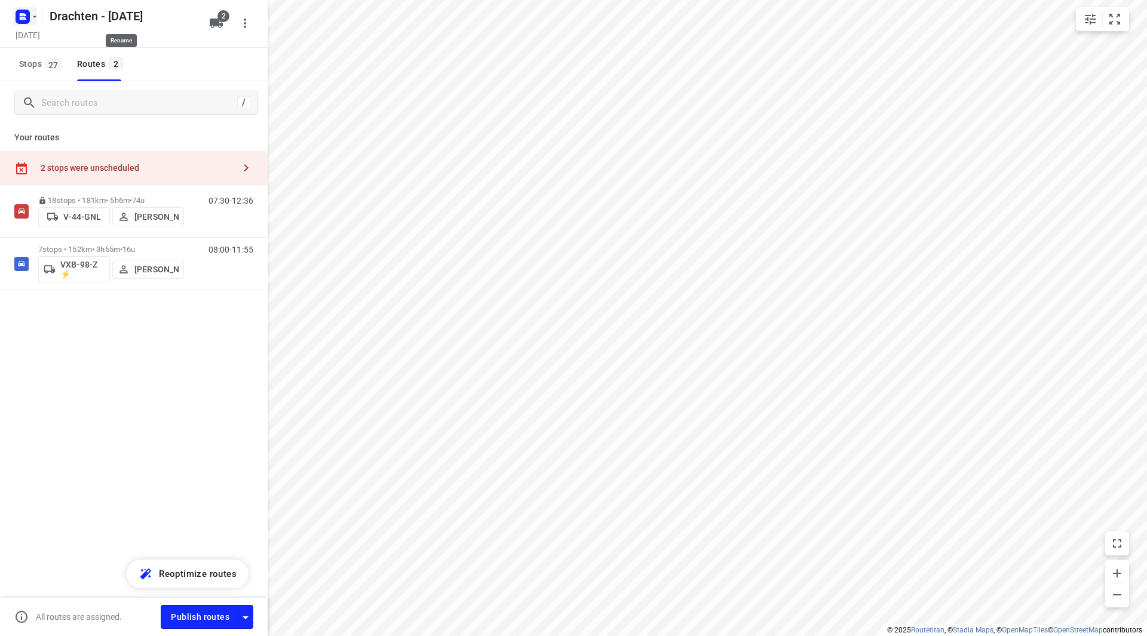
drag, startPoint x: 43, startPoint y: 23, endPoint x: 37, endPoint y: 16, distance: 8.9
click at [38, 17] on div "Drachten - Thursday" at bounding box center [106, 15] width 191 height 22
click at [37, 16] on icon "button" at bounding box center [35, 17] width 10 height 10
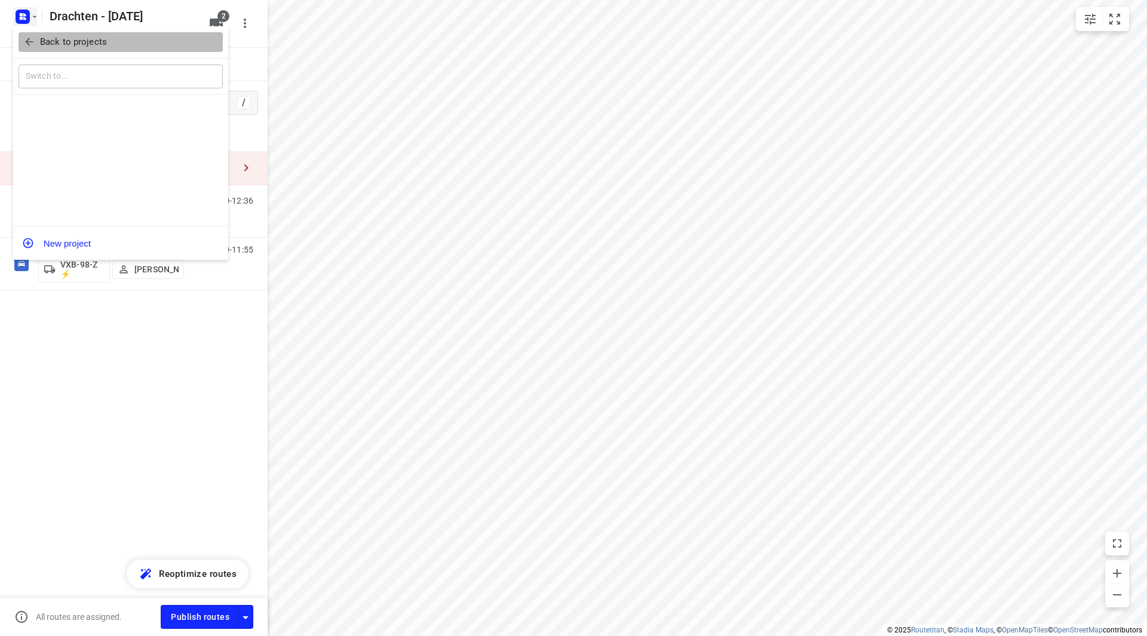
click at [51, 42] on p "Back to projects" at bounding box center [73, 42] width 67 height 14
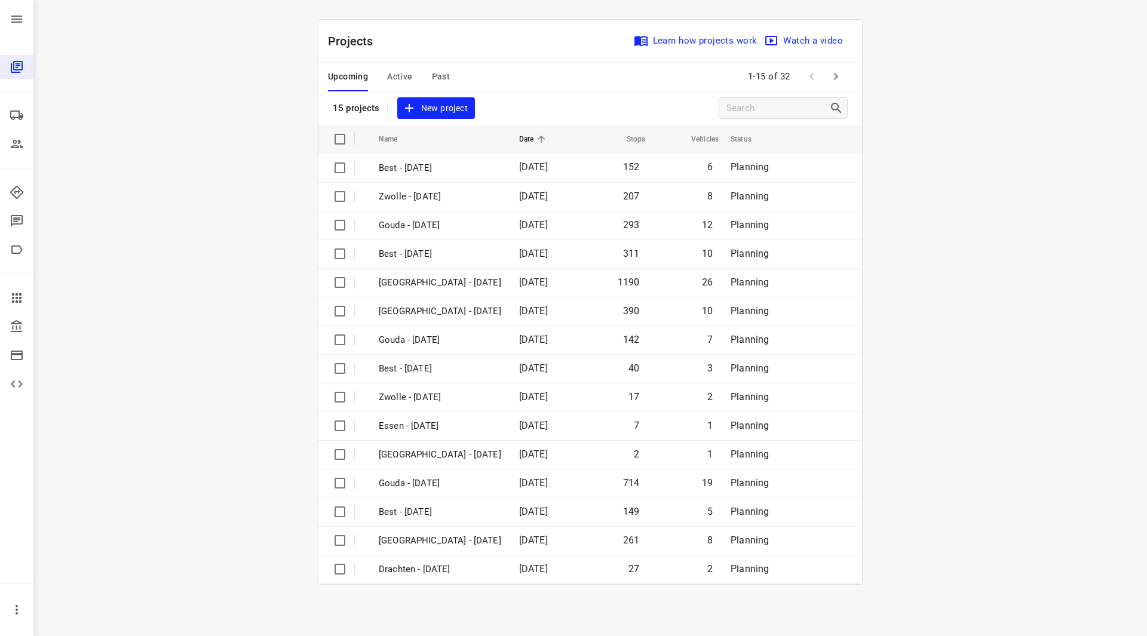
click at [847, 81] on div "Upcoming Active Past 1-15 of 32" at bounding box center [589, 77] width 543 height 29
click at [841, 75] on icon "button" at bounding box center [835, 76] width 14 height 14
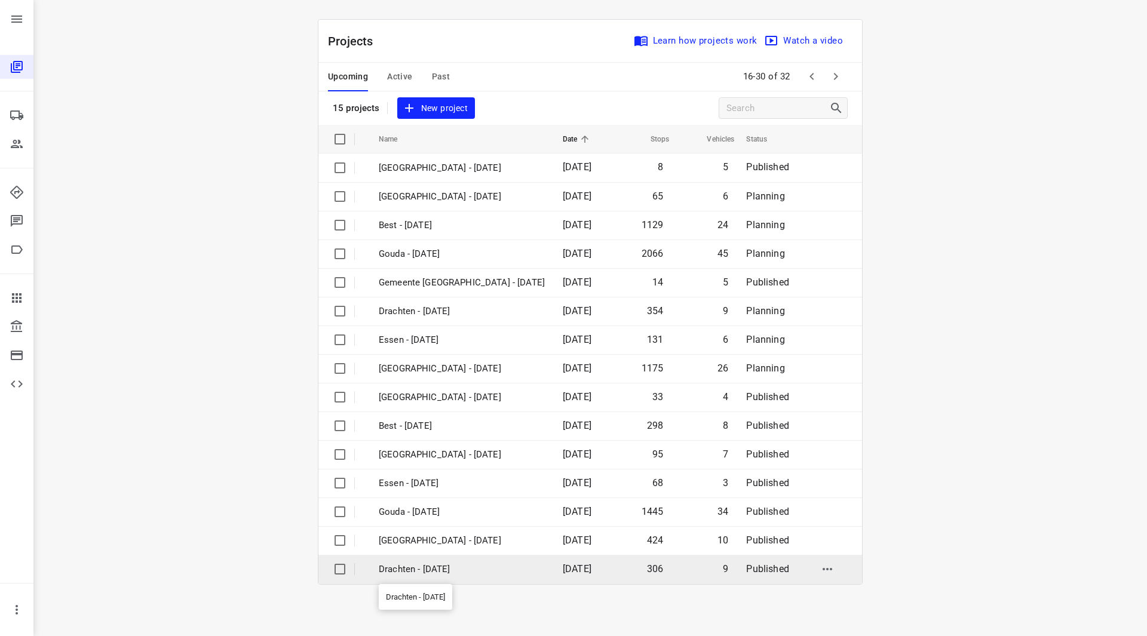
click at [447, 569] on p "Drachten - Tuesday" at bounding box center [462, 570] width 166 height 14
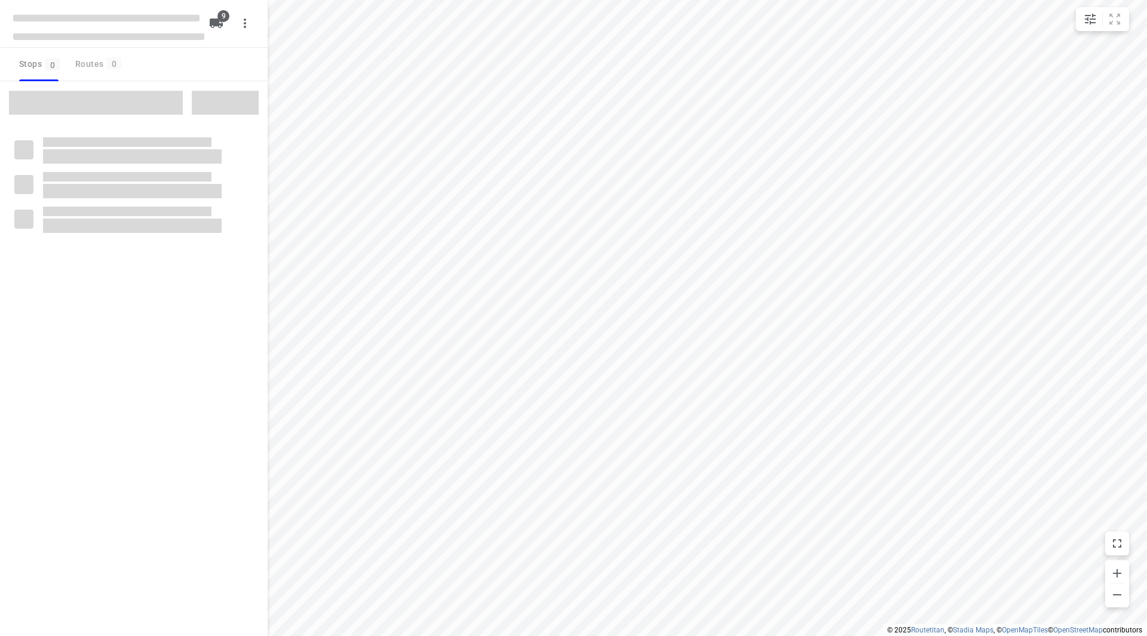
checkbox input "true"
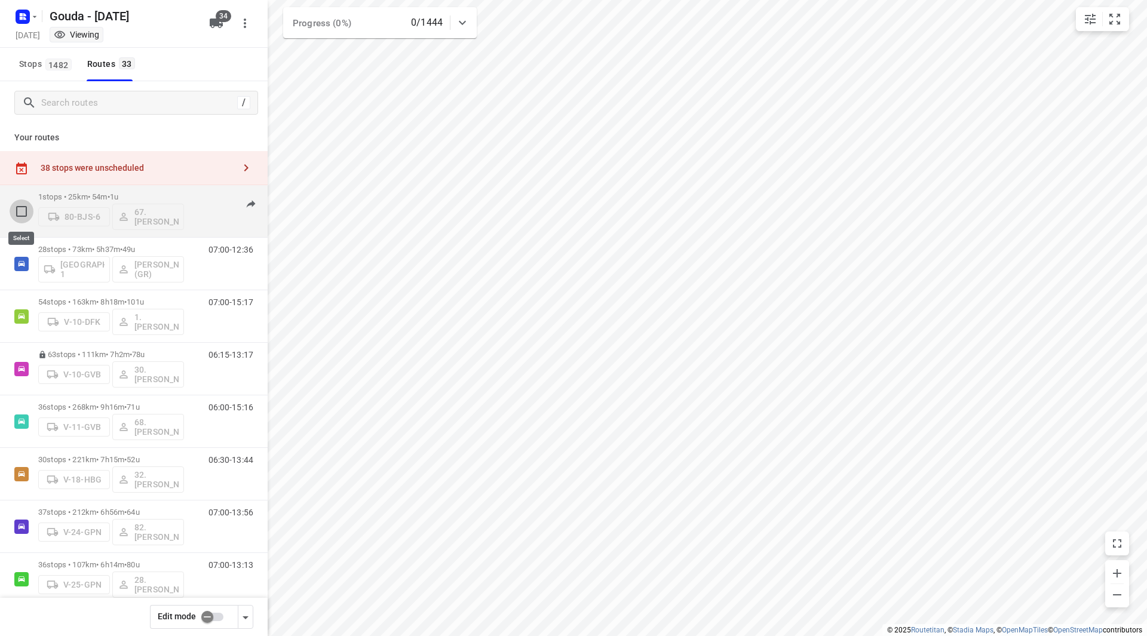
click at [20, 213] on input "checkbox" at bounding box center [22, 211] width 24 height 24
checkbox input "true"
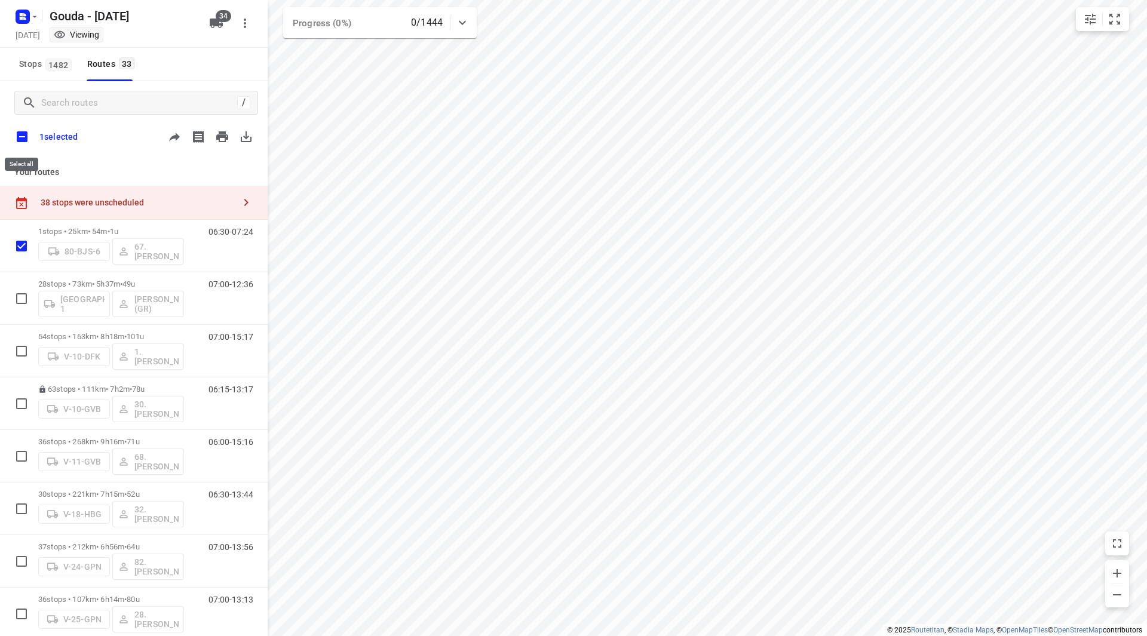
click at [17, 137] on input "checkbox" at bounding box center [22, 136] width 25 height 25
checkbox input "true"
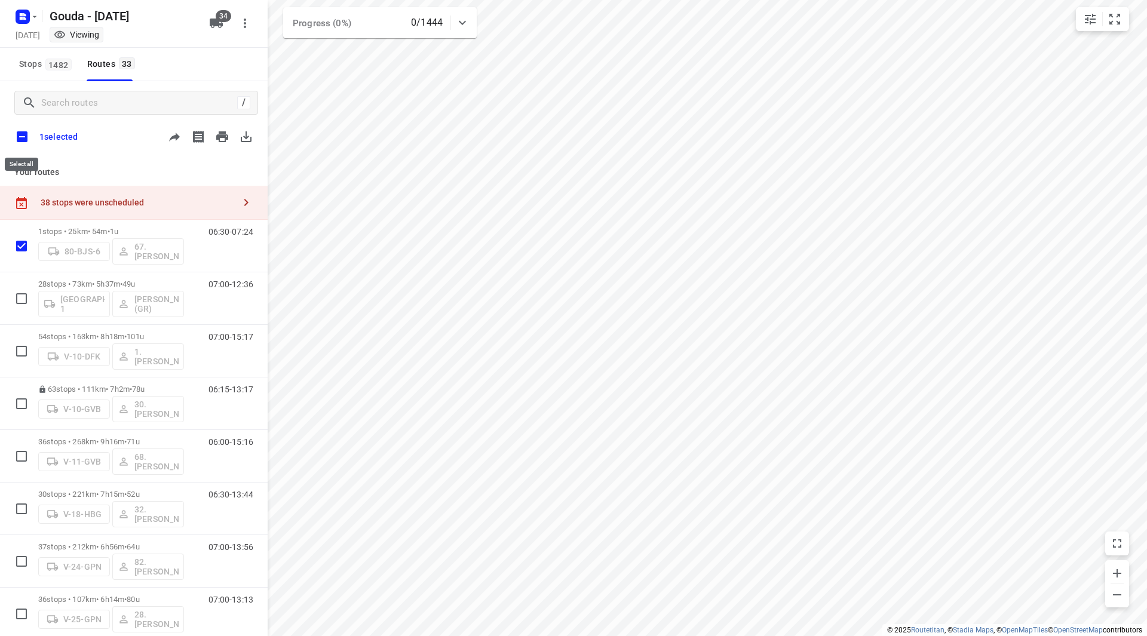
checkbox input "true"
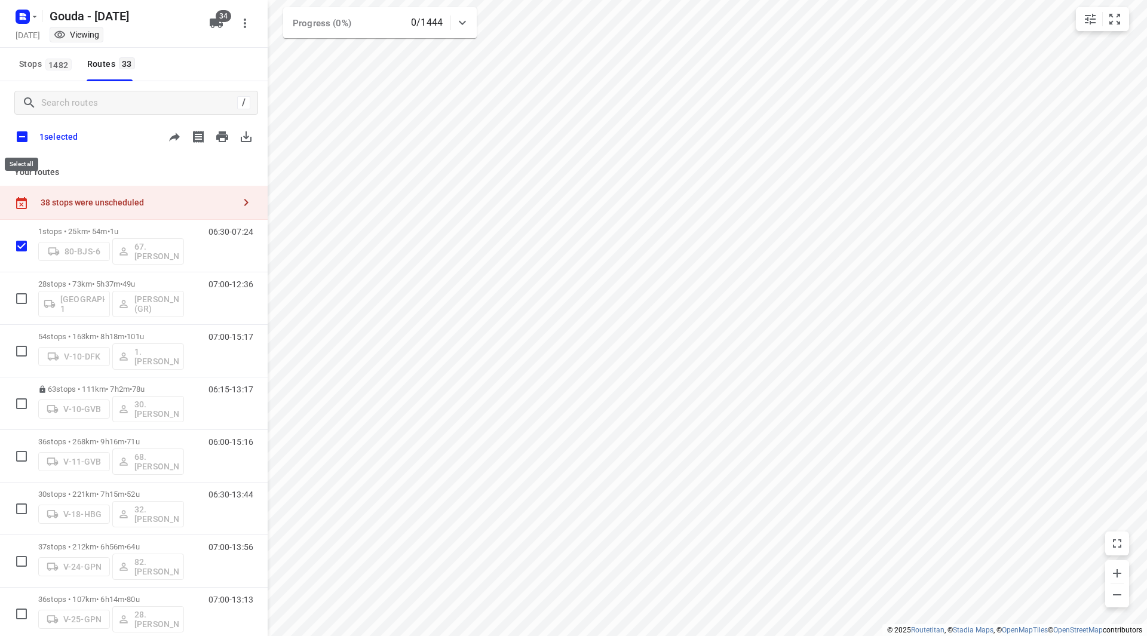
checkbox input "true"
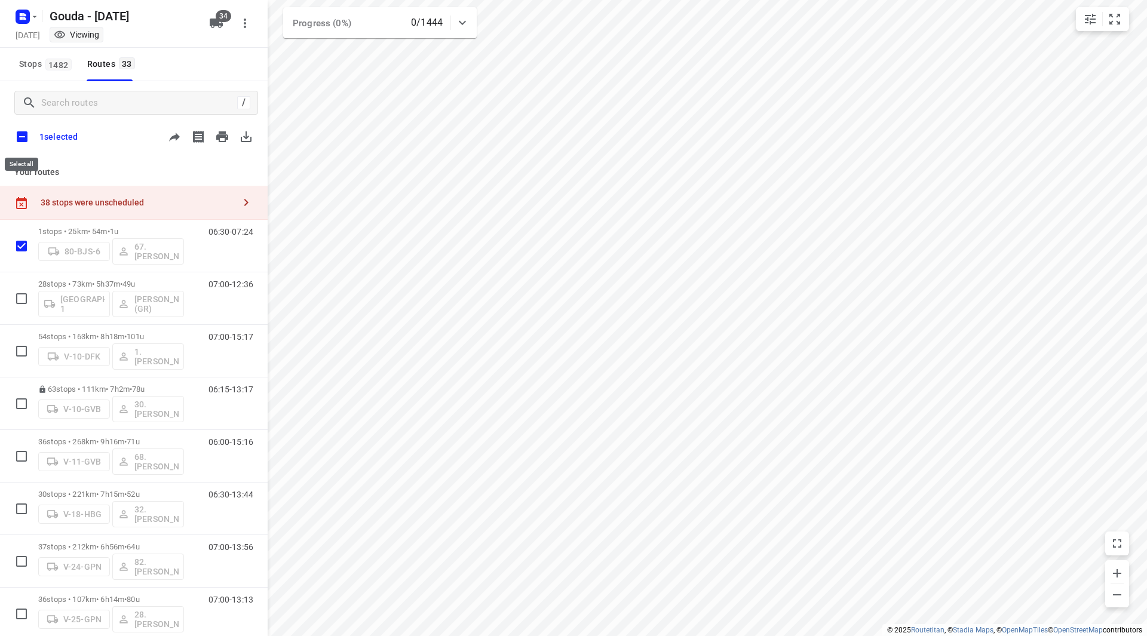
checkbox input "true"
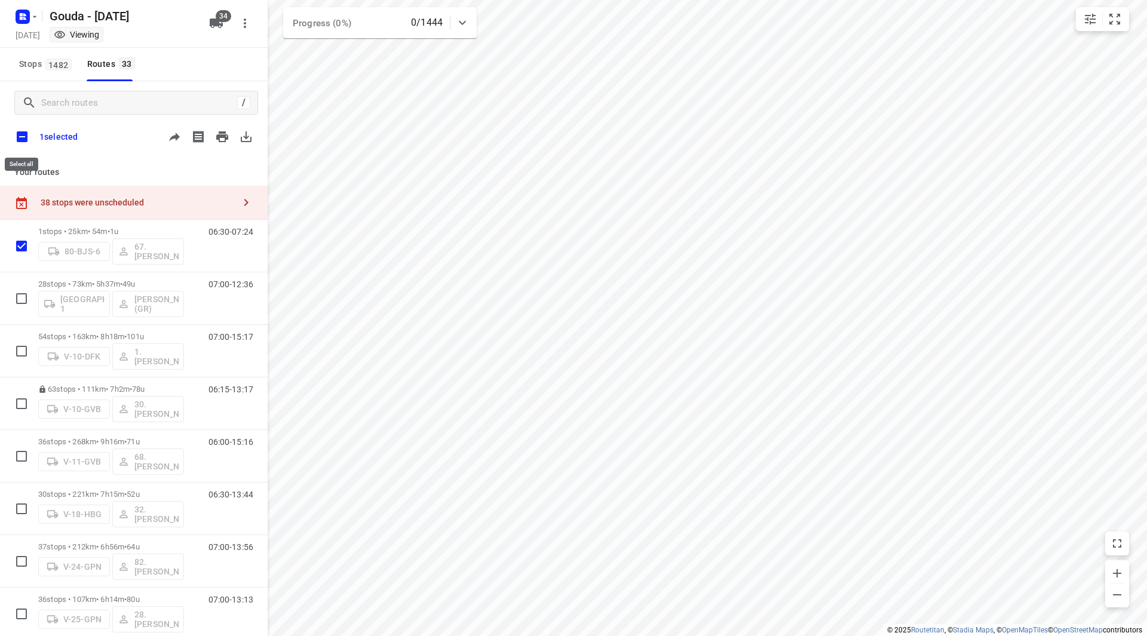
checkbox input "true"
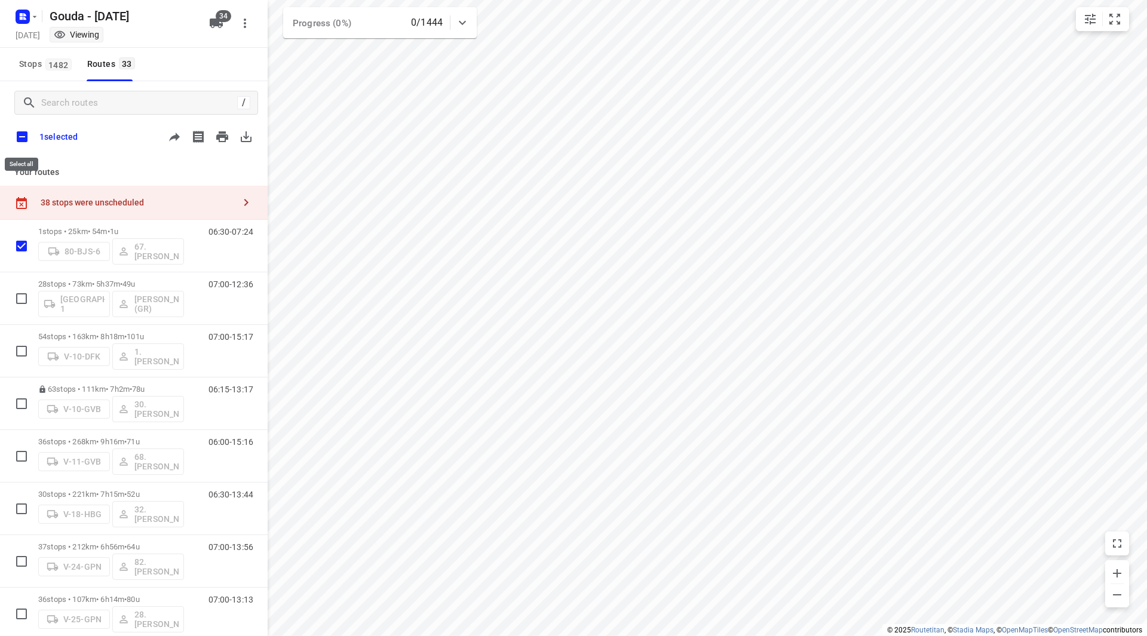
checkbox input "true"
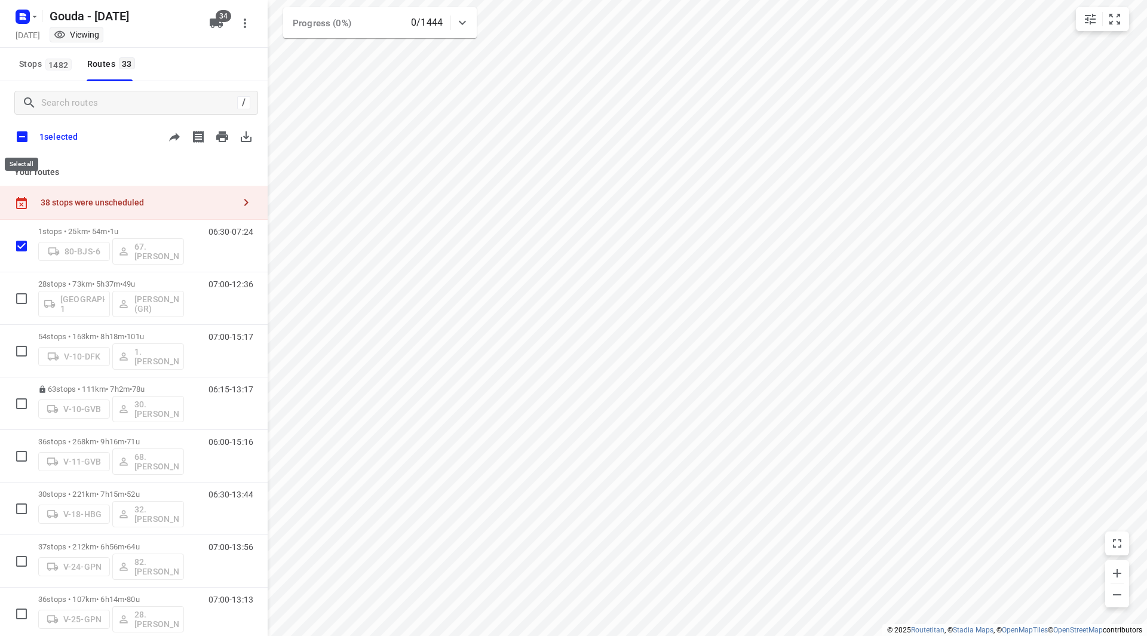
checkbox input "true"
click at [20, 131] on input "checkbox" at bounding box center [22, 136] width 25 height 25
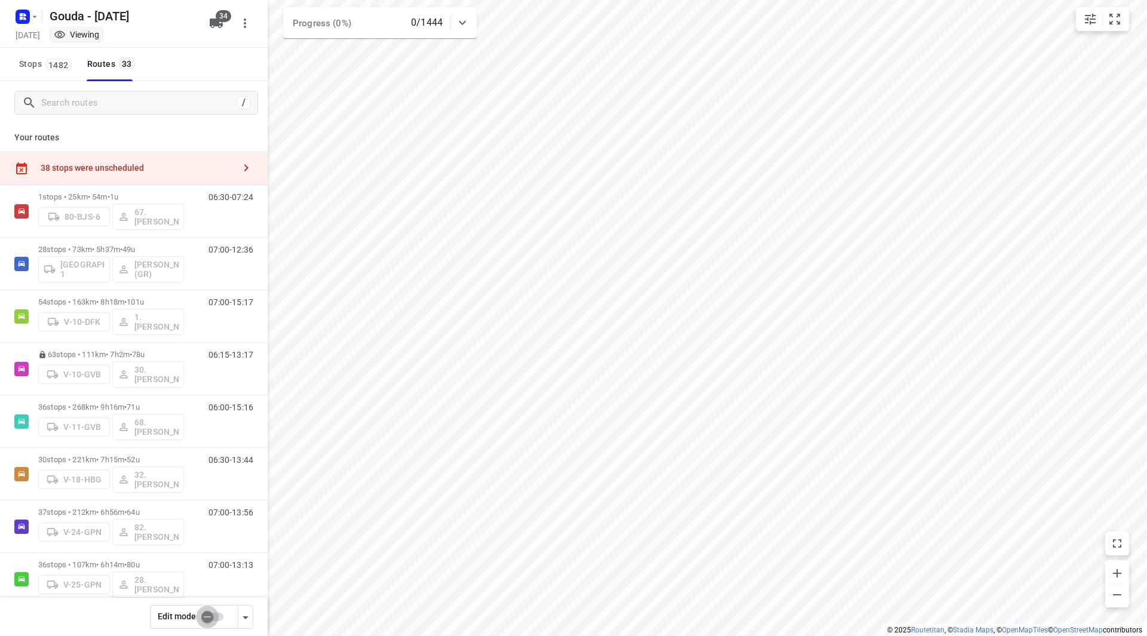
click at [214, 621] on input "checkbox" at bounding box center [207, 617] width 68 height 23
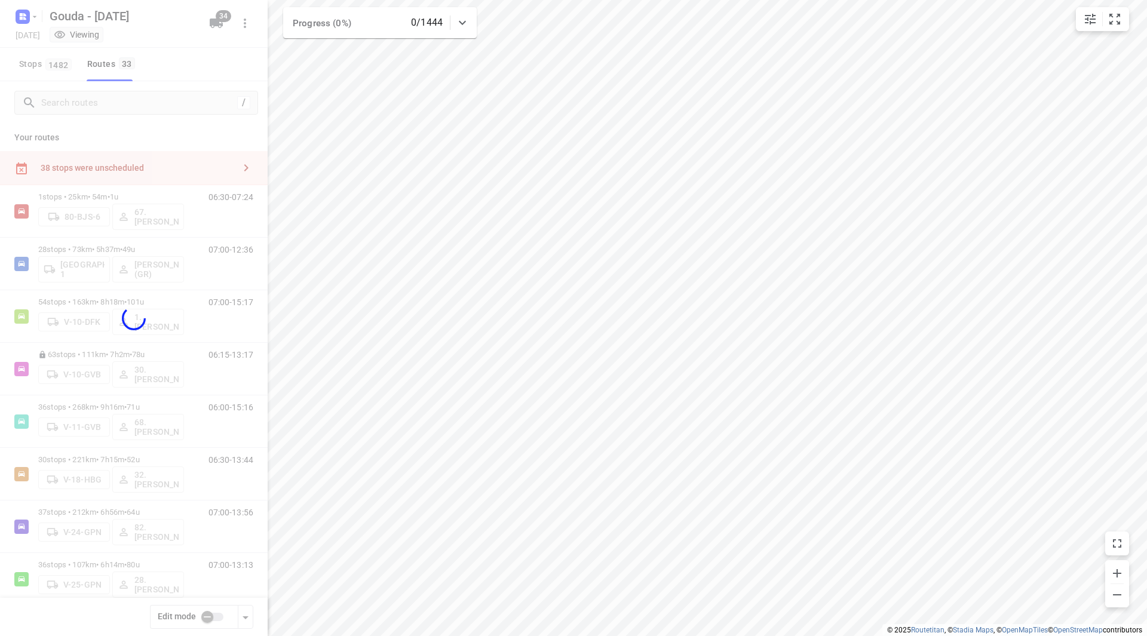
checkbox input "true"
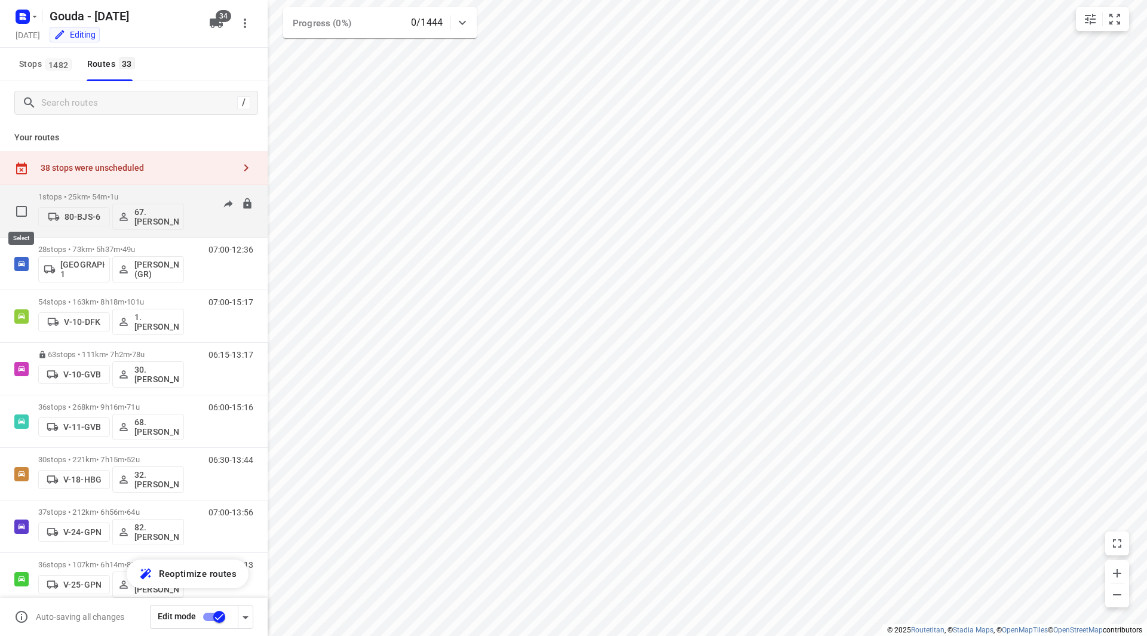
click at [28, 214] on input "checkbox" at bounding box center [22, 211] width 24 height 24
checkbox input "true"
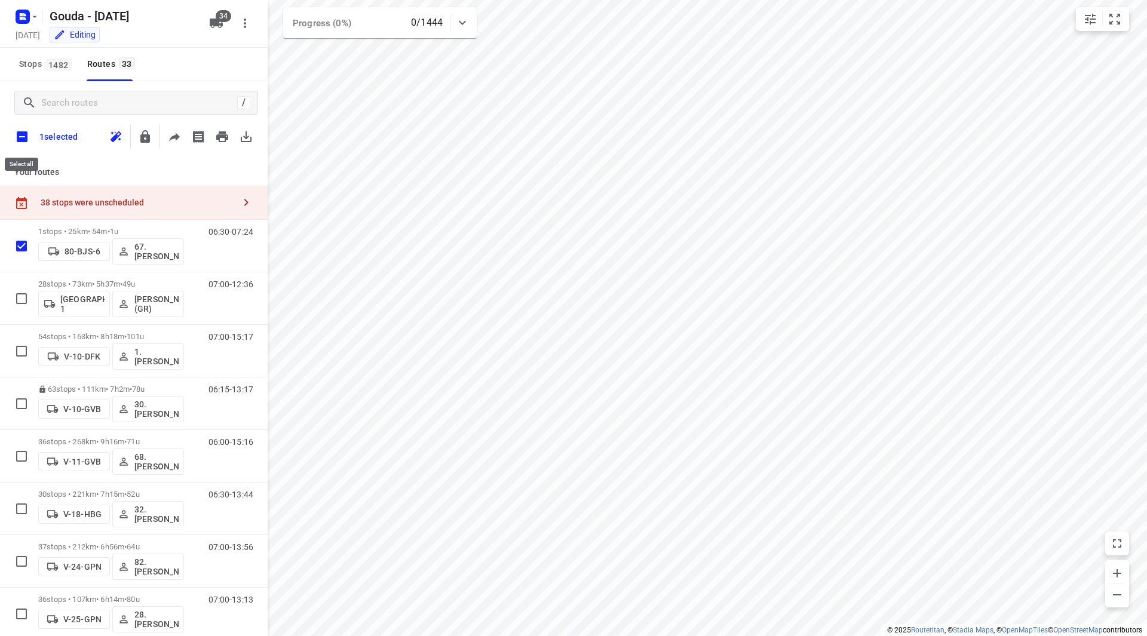
click at [27, 139] on input "checkbox" at bounding box center [22, 136] width 25 height 25
checkbox input "true"
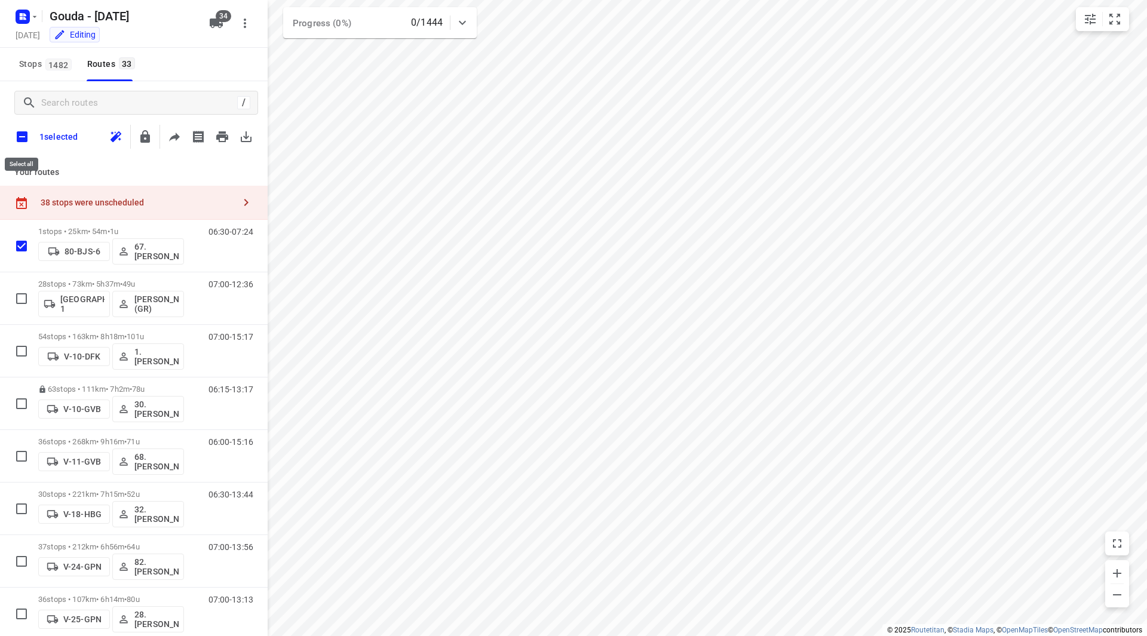
checkbox input "true"
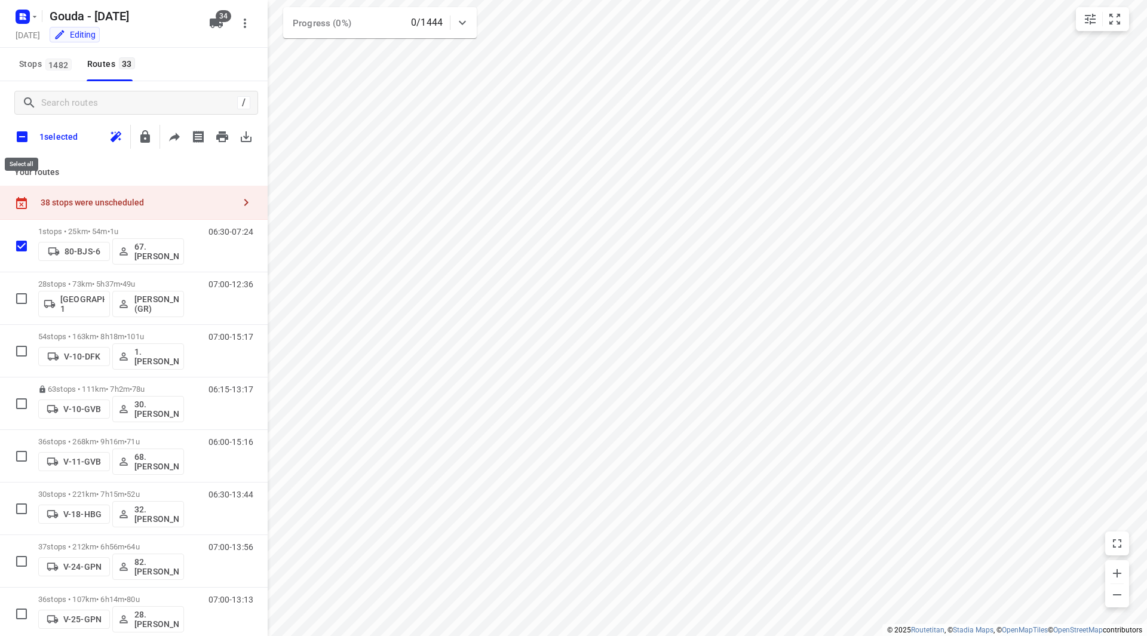
checkbox input "true"
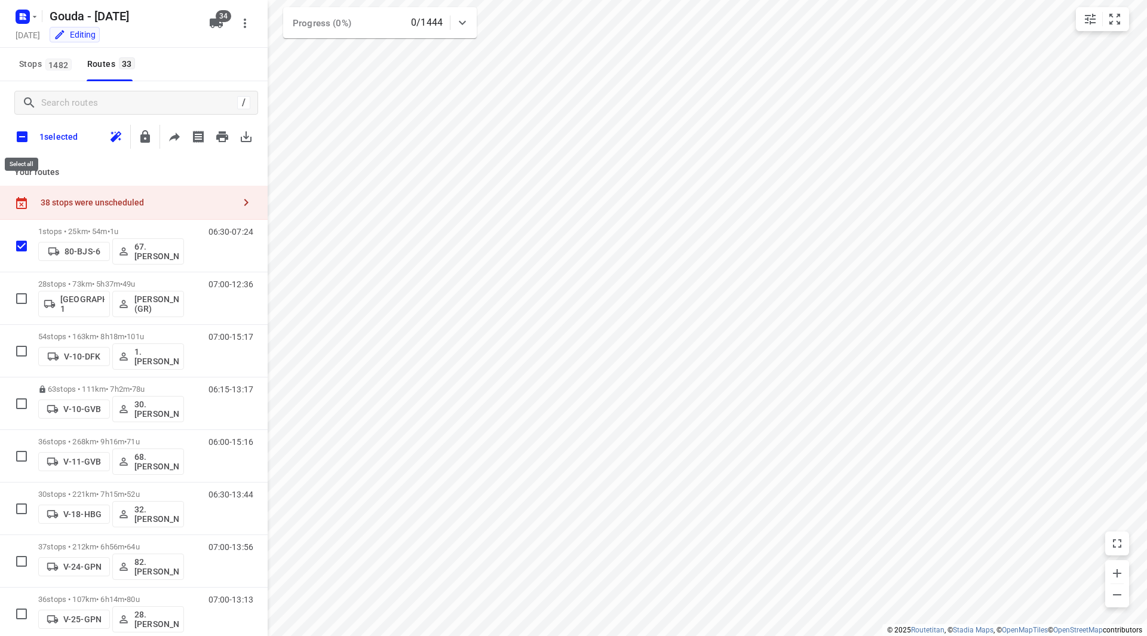
checkbox input "true"
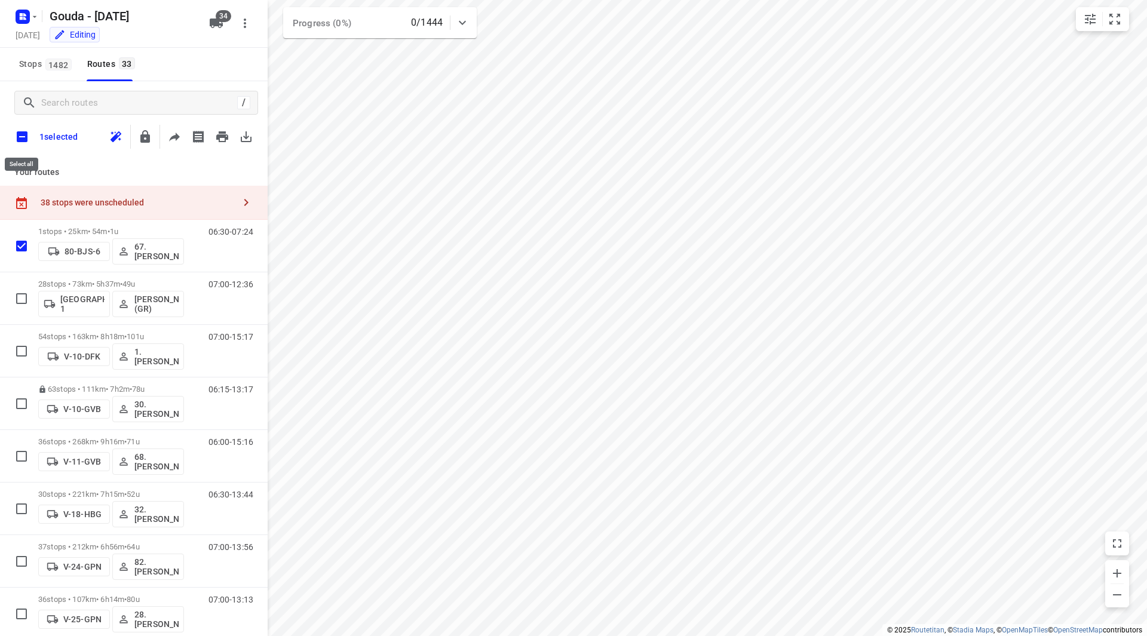
checkbox input "true"
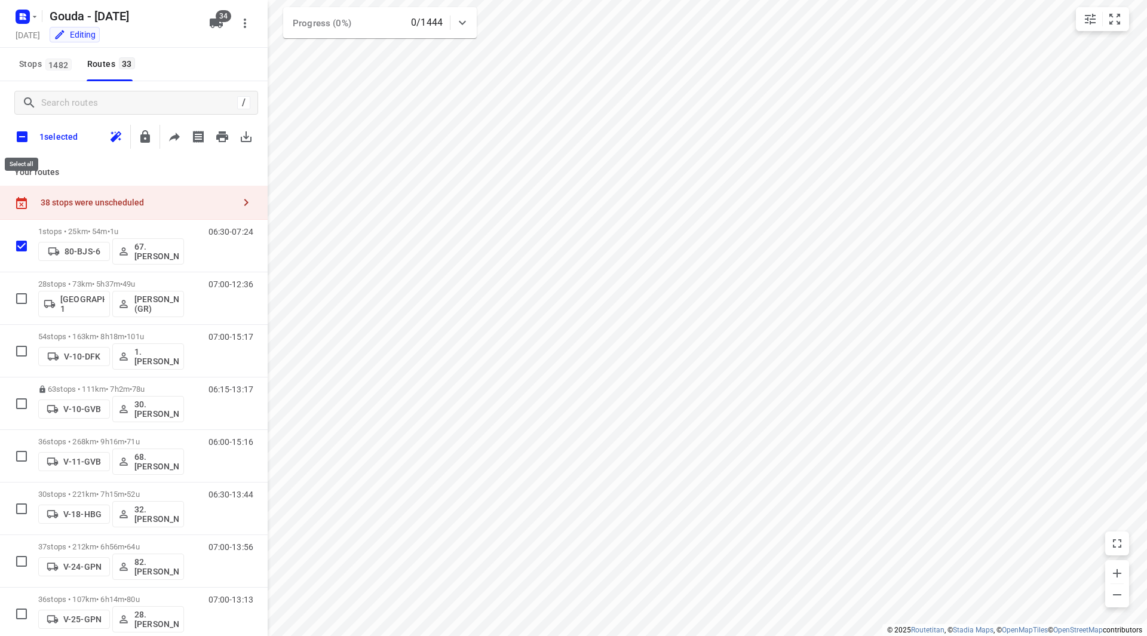
checkbox input "true"
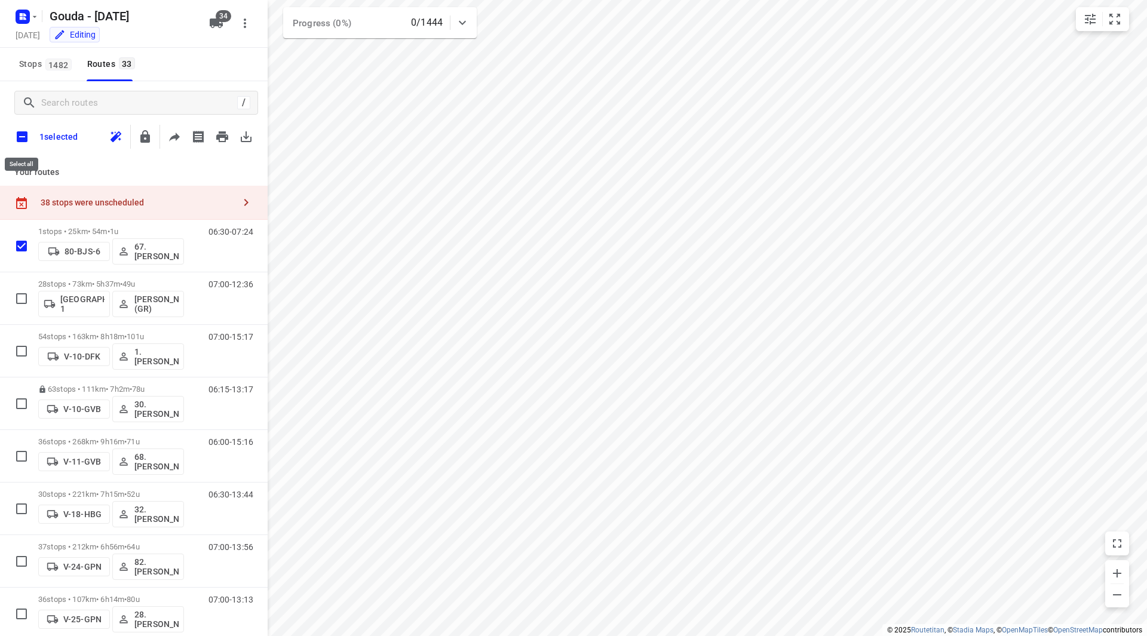
checkbox input "true"
click at [165, 139] on icon "button" at bounding box center [169, 136] width 10 height 13
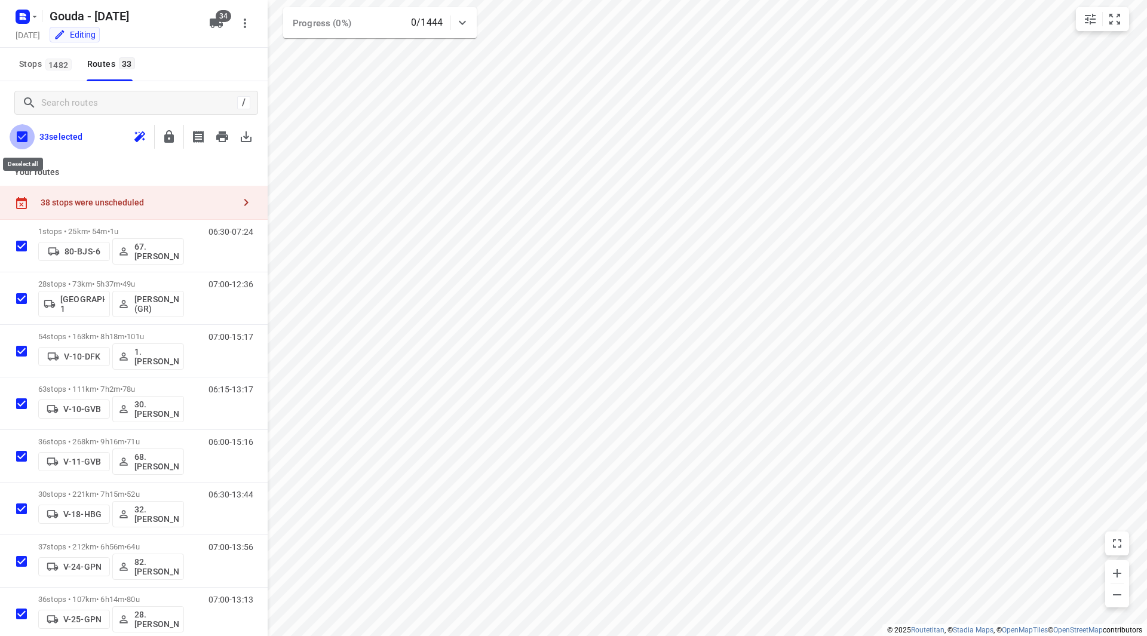
click at [28, 138] on input "checkbox" at bounding box center [22, 136] width 25 height 25
checkbox input "false"
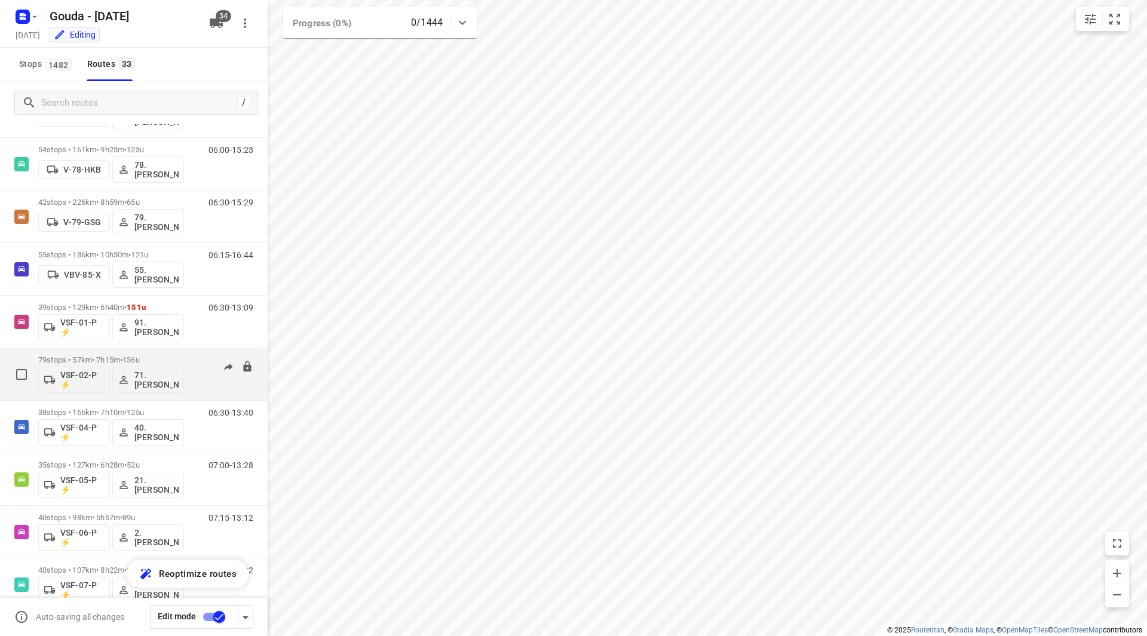
scroll to position [1334, 0]
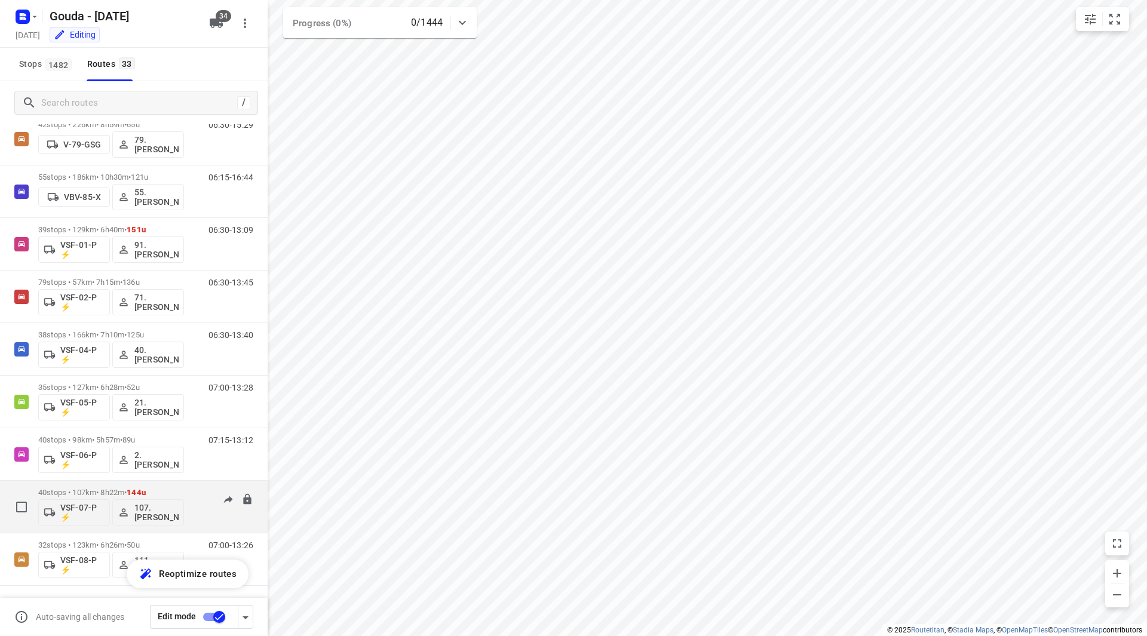
click at [152, 486] on div "40 stops • 107km • 8h22m • 144u VSF-07-P ⚡ 107.Femke Bogaards" at bounding box center [111, 507] width 146 height 50
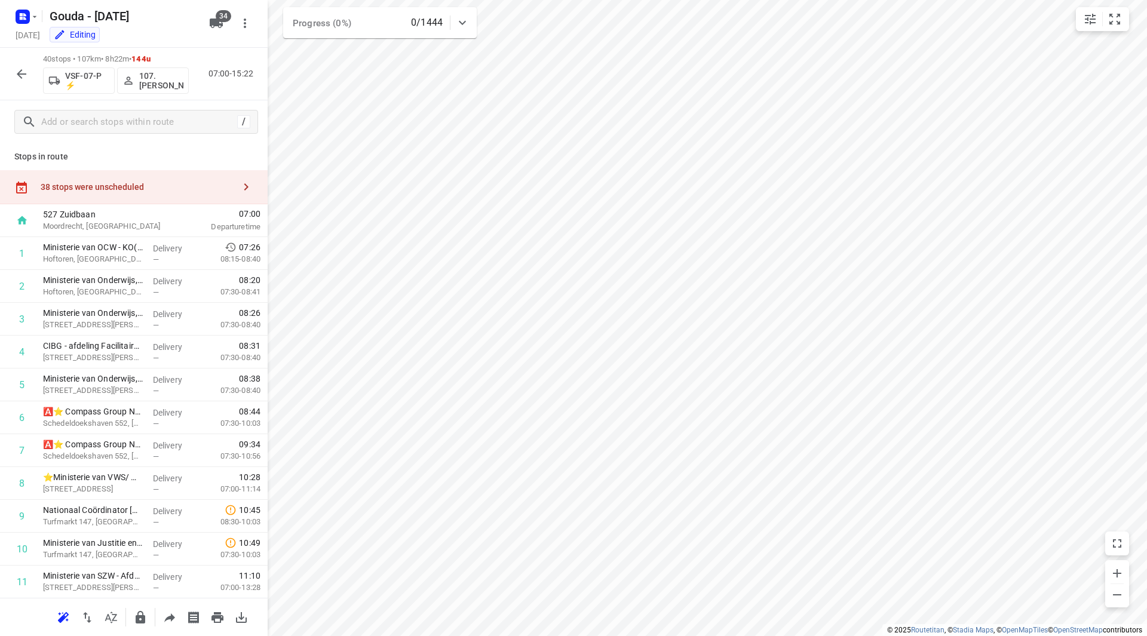
click at [23, 81] on icon "button" at bounding box center [21, 74] width 14 height 14
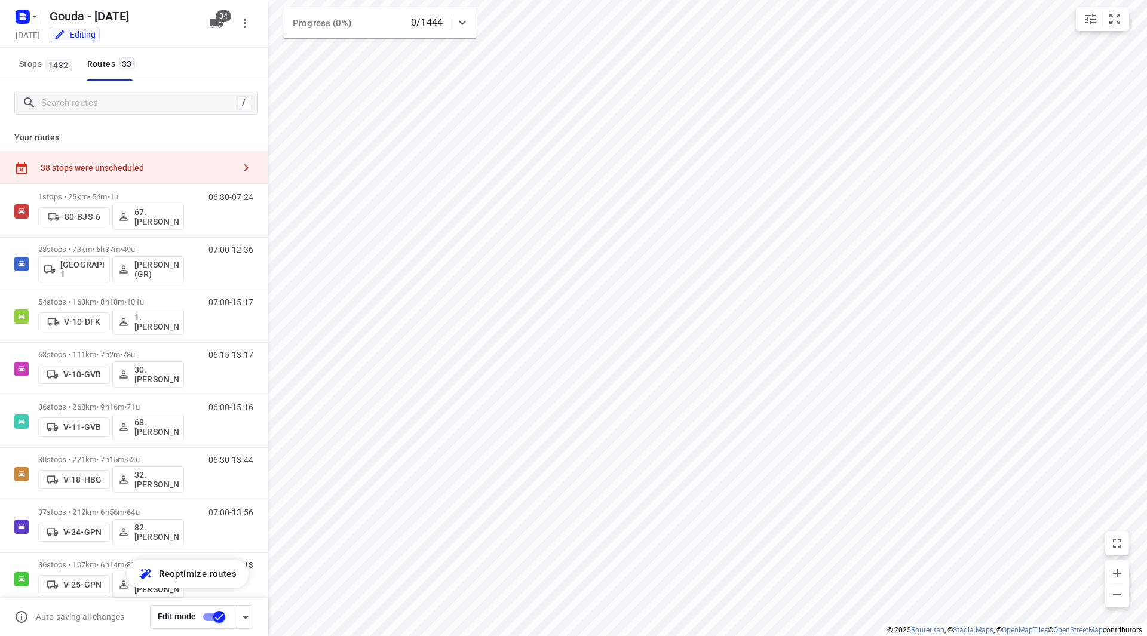
click at [134, 155] on div "38 stops were unscheduled" at bounding box center [134, 168] width 268 height 34
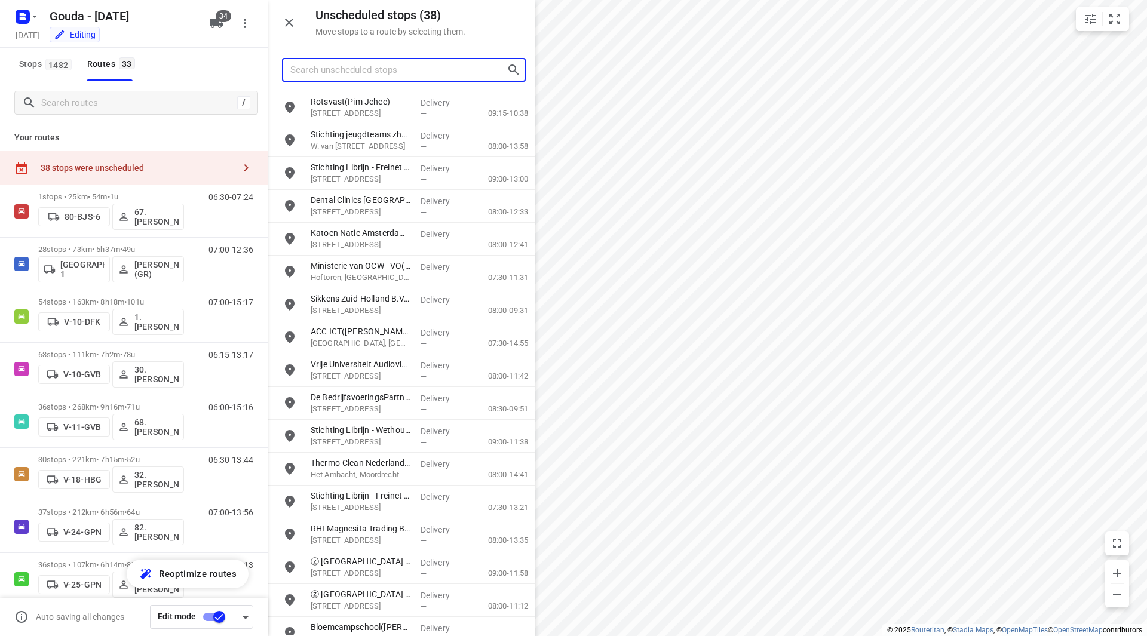
click at [386, 73] on input "Search unscheduled stops" at bounding box center [398, 70] width 216 height 19
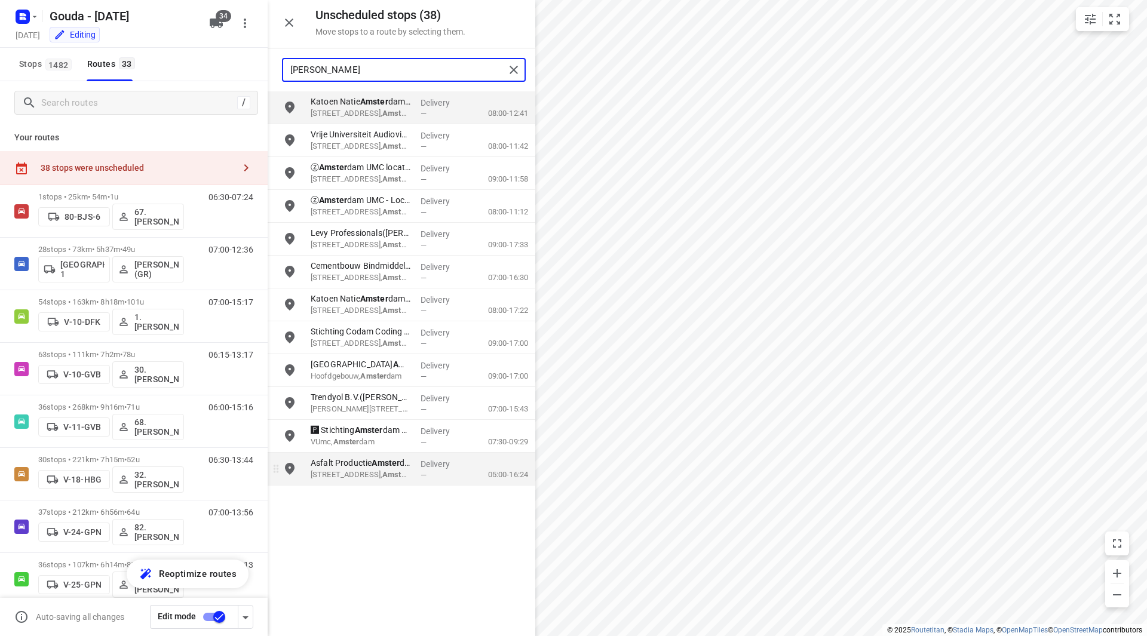
type input "amster"
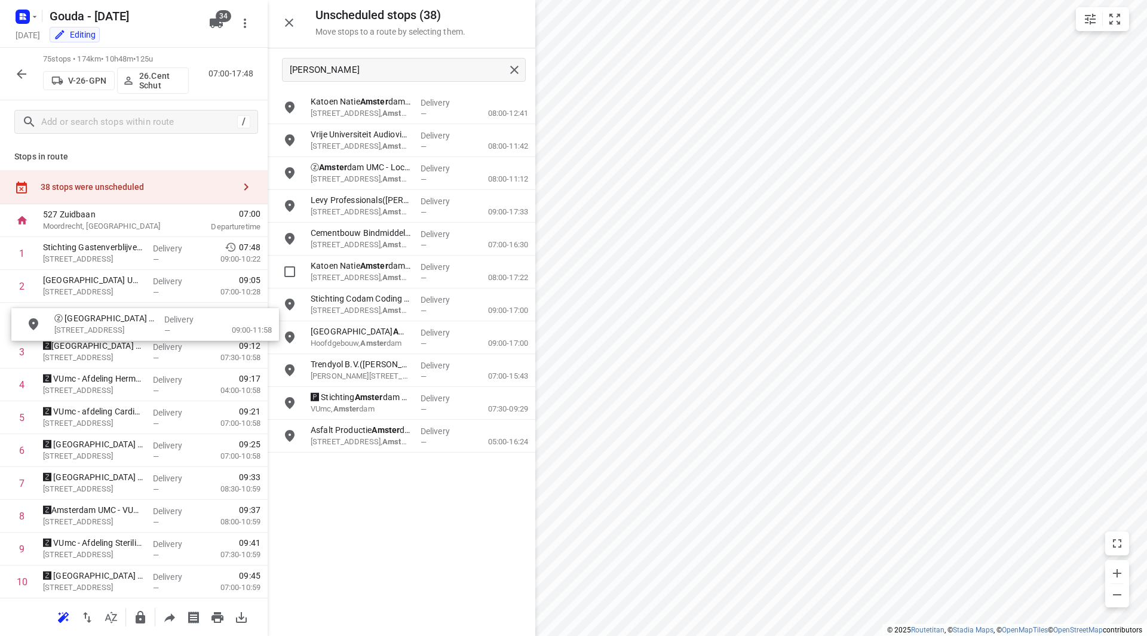
drag, startPoint x: 322, startPoint y: 173, endPoint x: 107, endPoint y: 314, distance: 257.4
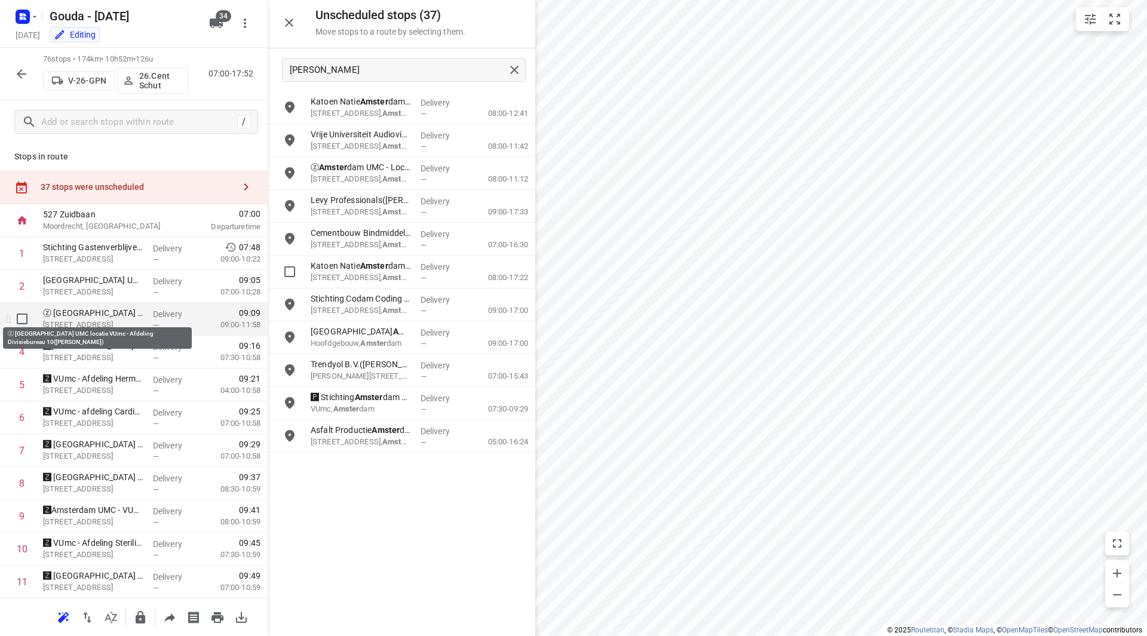
click at [118, 312] on p "ⓩ Amsterdam UMC locatie VUmc - Afdeling Divisiebureau 10(Henriette van Dijk)" at bounding box center [93, 313] width 100 height 12
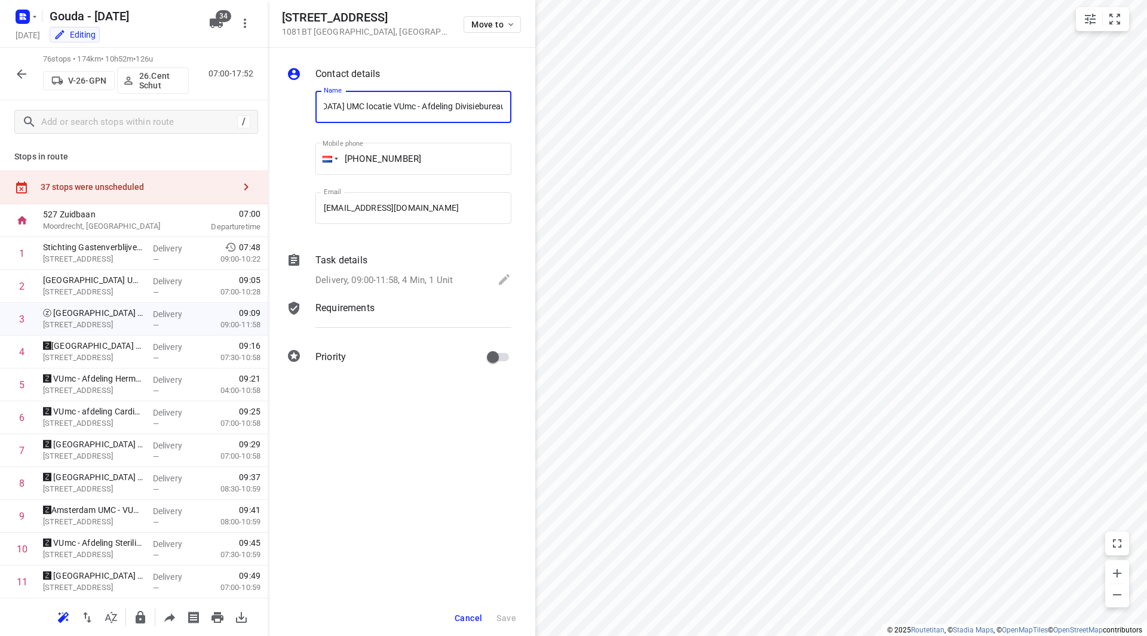
scroll to position [0, 125]
drag, startPoint x: 390, startPoint y: 106, endPoint x: 508, endPoint y: 106, distance: 117.7
click at [508, 106] on input "ⓩ Amsterdam UMC locatie VUmc - Afdeling Divisiebureau 10(Henriette van Dijk)" at bounding box center [413, 107] width 196 height 32
click at [425, 104] on input "ⓩ Amsterdam UMC locatie VUmc - Afdeling Divisiebureau 10(Henriette van Dijk)" at bounding box center [413, 107] width 196 height 32
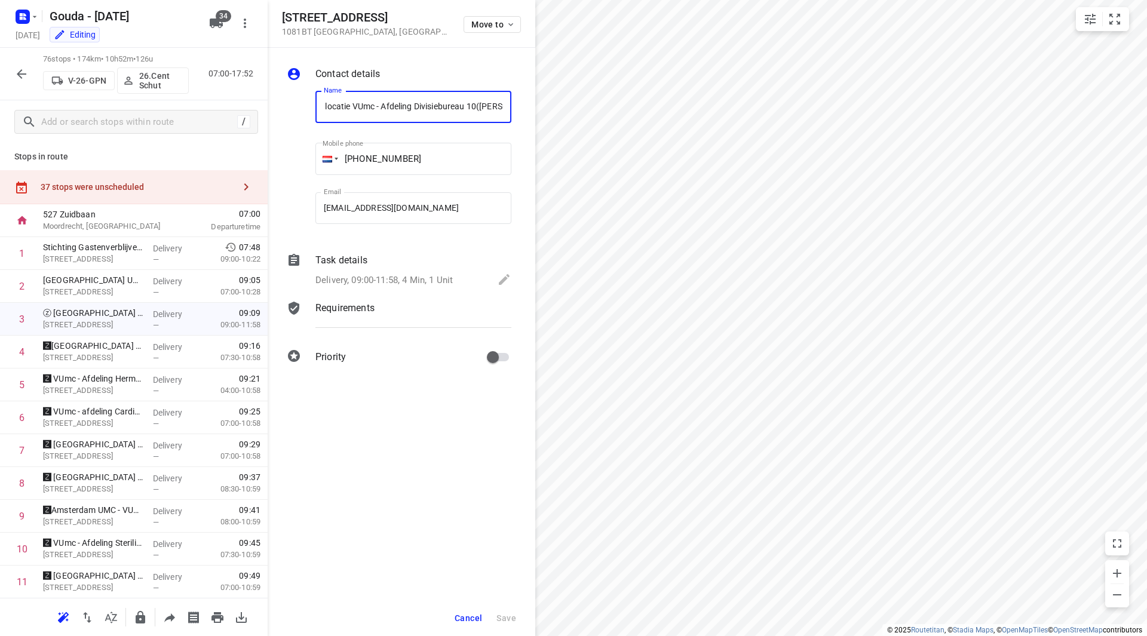
drag, startPoint x: 431, startPoint y: 105, endPoint x: 335, endPoint y: 106, distance: 95.6
click at [335, 106] on input "ⓩ Amsterdam UMC locatie VUmc - Afdeling Divisiebureau 10(Henriette van Dijk)" at bounding box center [413, 107] width 196 height 32
click at [348, 109] on input "ⓩ Amsterdam UMC locatie VUmc - Afdeling Divisiebureau 10(Henriette van Dijk)" at bounding box center [413, 107] width 196 height 32
click at [344, 107] on input "ⓩ Amsterdam UMC locatie VUmc - Afdeling Divisiebureau 10(Henriette van Dijk)" at bounding box center [413, 107] width 196 height 32
drag, startPoint x: 346, startPoint y: 106, endPoint x: 441, endPoint y: 107, distance: 95.0
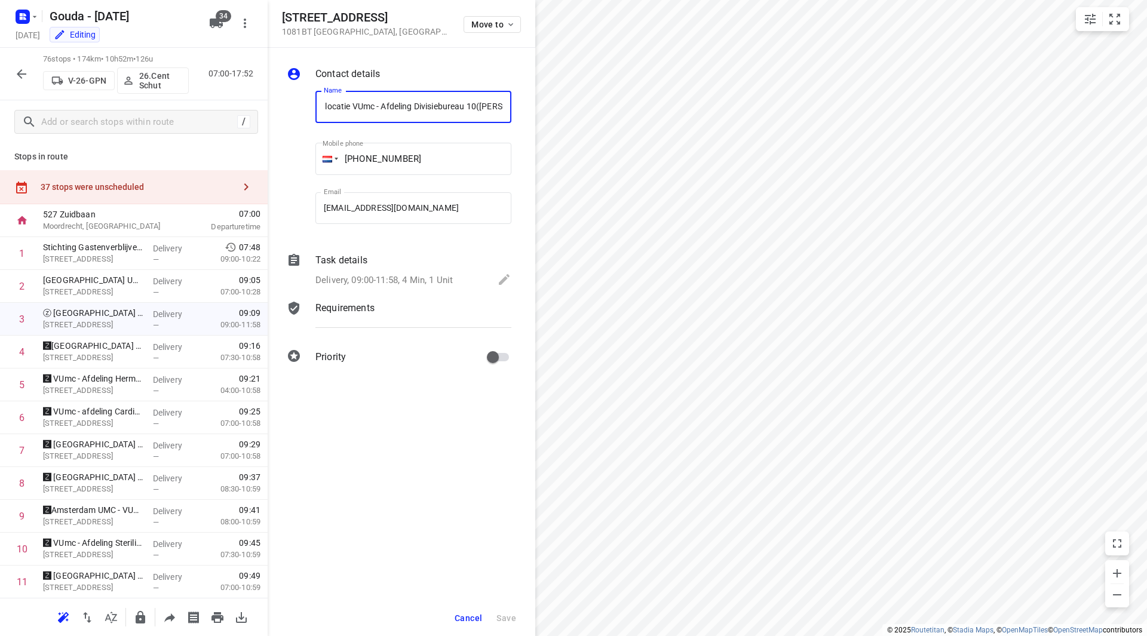
click at [441, 107] on input "ⓩ Amsterdam UMC locatie VUmc - Afdeling Divisiebureau 10(Henriette van Dijk)" at bounding box center [413, 107] width 196 height 32
click at [453, 609] on button "Cancel" at bounding box center [468, 618] width 37 height 22
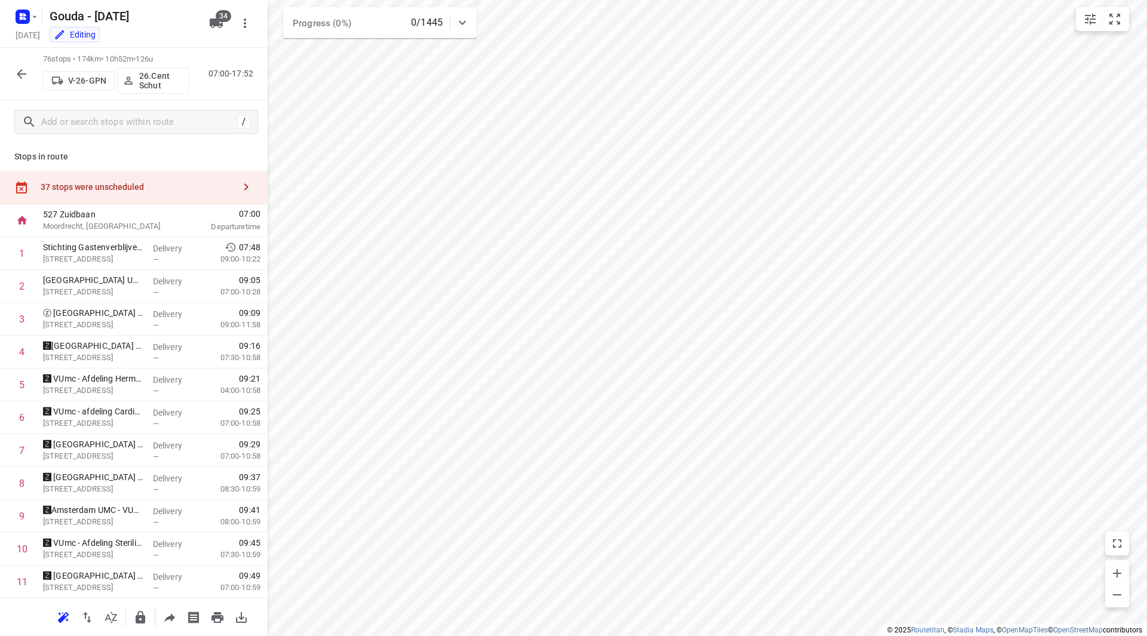
click at [158, 185] on div "37 stops were unscheduled" at bounding box center [138, 187] width 194 height 10
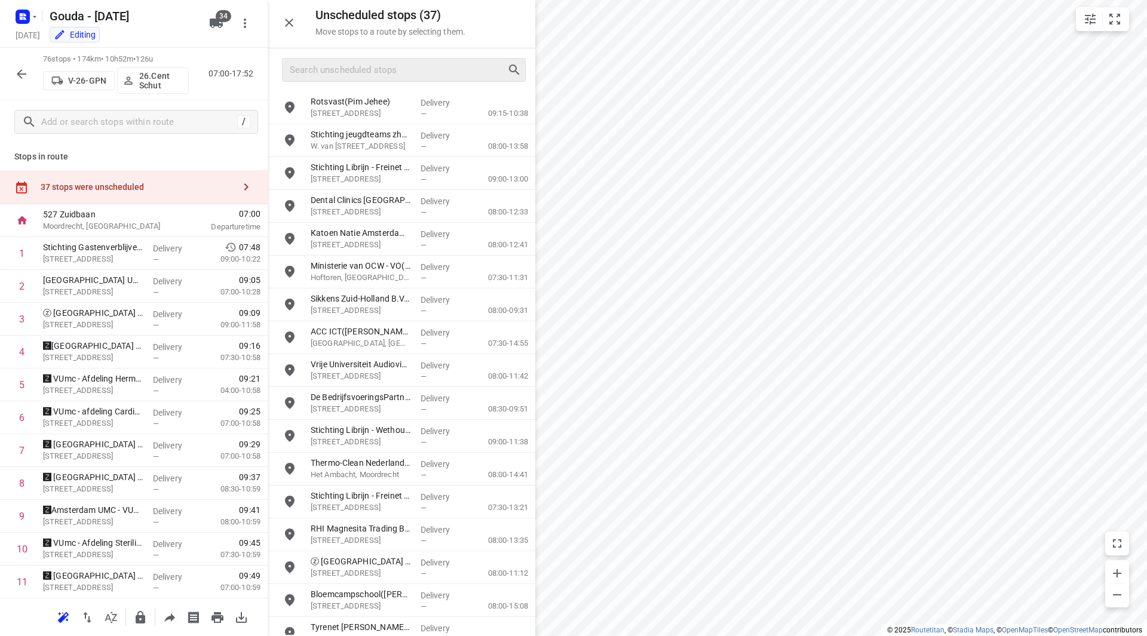
drag, startPoint x: 379, startPoint y: 78, endPoint x: 381, endPoint y: 68, distance: 9.7
click at [380, 69] on div at bounding box center [404, 70] width 244 height 24
click at [382, 69] on input "Search unscheduled stops" at bounding box center [398, 70] width 216 height 19
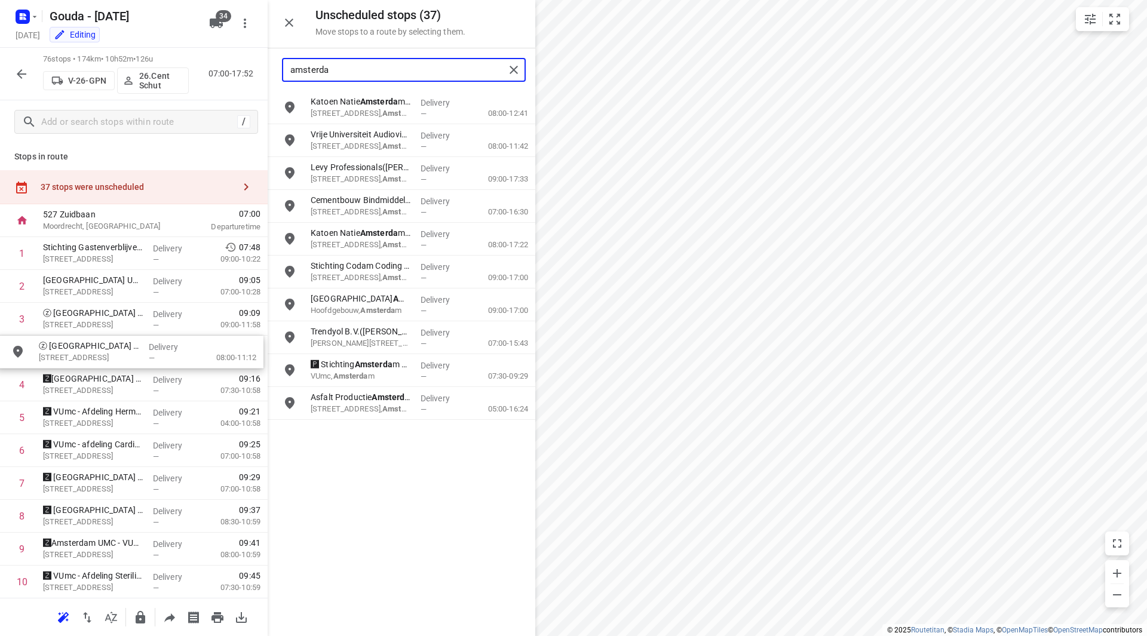
drag, startPoint x: 370, startPoint y: 171, endPoint x: 96, endPoint y: 349, distance: 327.2
type input "amsterda"
click at [118, 345] on p "ⓩ Amsterdam UMC - Locatie VUMC - Universitaire Huisartsenpraktijk VUmc / UHP(Ma…" at bounding box center [93, 346] width 100 height 12
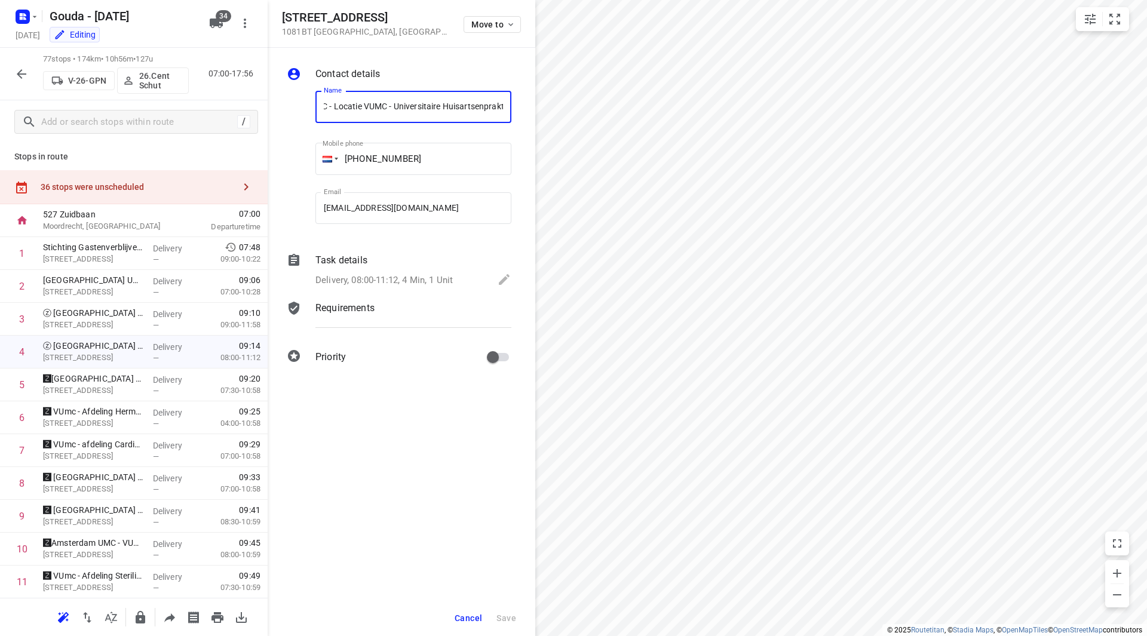
scroll to position [0, 185]
drag, startPoint x: 422, startPoint y: 107, endPoint x: 489, endPoint y: 111, distance: 67.6
click at [501, 109] on input "ⓩ Amsterdam UMC - Locatie VUMC - Universitaire Huisartsenpraktijk VUmc / UHP(Ma…" at bounding box center [413, 107] width 196 height 32
click at [400, 108] on input "ⓩ Amsterdam UMC - Locatie VUMC - Universitaire Huisartsenpraktijk VUmc / UHP(Ma…" at bounding box center [413, 107] width 196 height 32
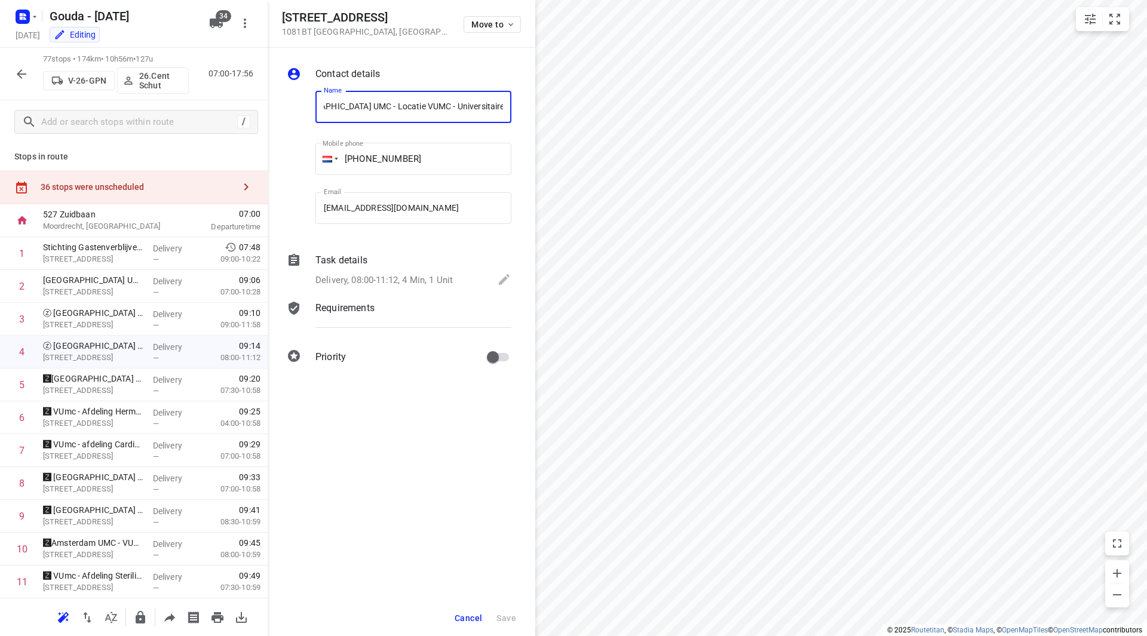
drag, startPoint x: 330, startPoint y: 108, endPoint x: 379, endPoint y: 109, distance: 48.4
click at [352, 109] on input "ⓩ Amsterdam UMC - Locatie VUMC - Universitaire Huisartsenpraktijk VUmc / UHP(Ma…" at bounding box center [413, 107] width 196 height 32
click at [423, 109] on input "ⓩ Amsterdam UMC - Locatie VUMC - Universitaire Huisartsenpraktijk VUmc / UHP(Ma…" at bounding box center [413, 107] width 196 height 32
drag, startPoint x: 422, startPoint y: 106, endPoint x: 450, endPoint y: 108, distance: 27.5
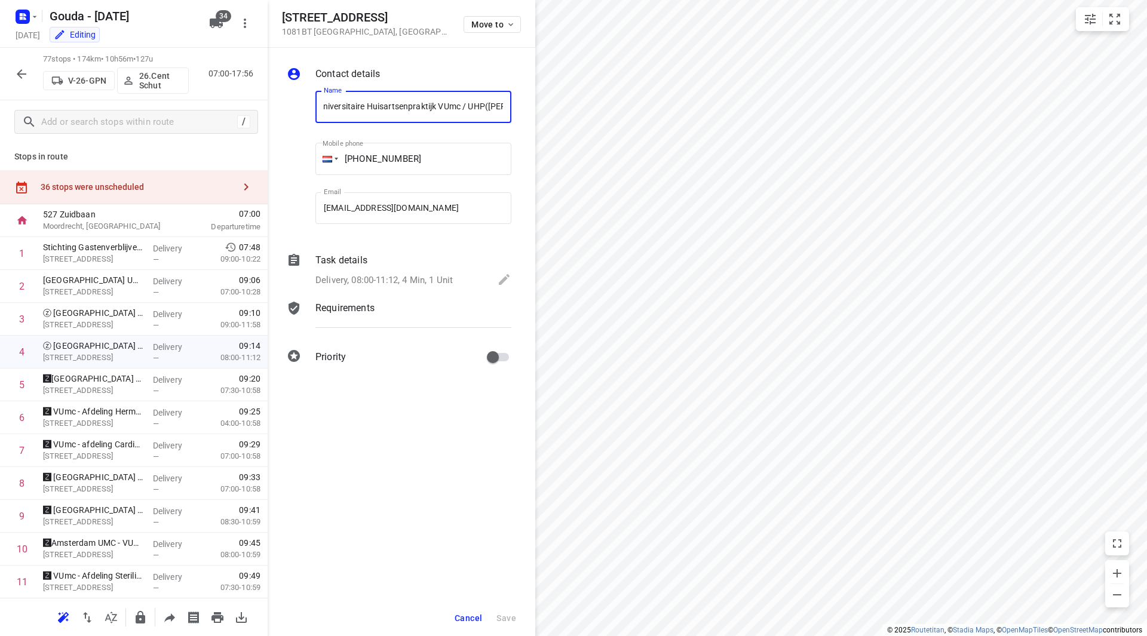
click at [450, 108] on input "ⓩ Amsterdam UMC - Locatie VUMC - Universitaire Huisartsenpraktijk VUmc / UHP(Ma…" at bounding box center [413, 107] width 196 height 32
click at [452, 613] on button "Cancel" at bounding box center [468, 618] width 37 height 22
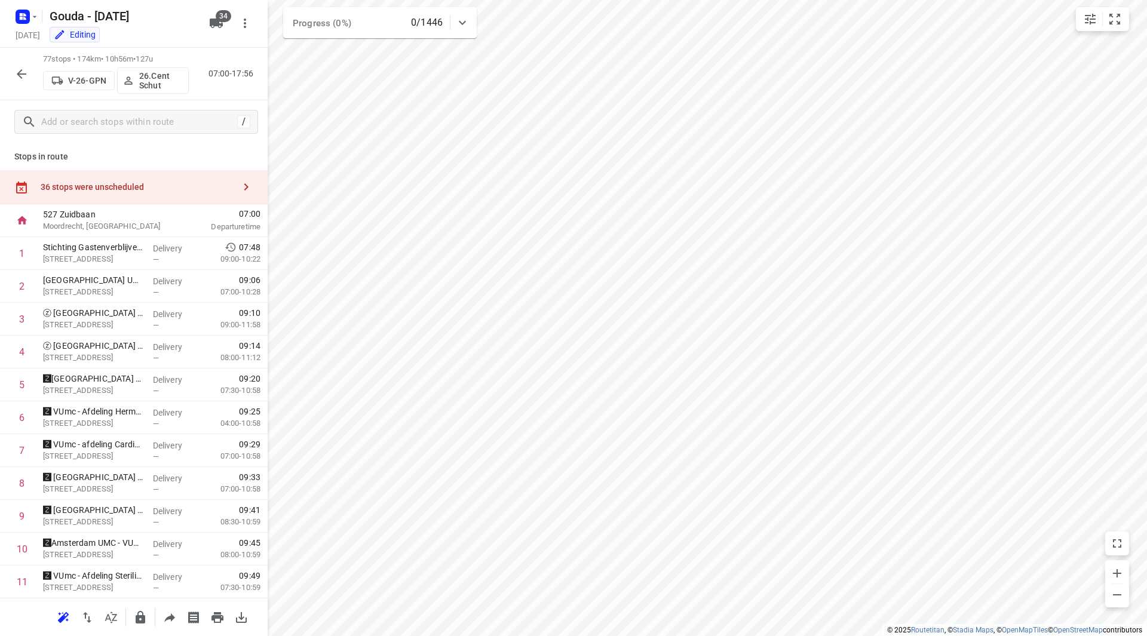
click at [152, 176] on div "36 stops were unscheduled" at bounding box center [134, 187] width 268 height 34
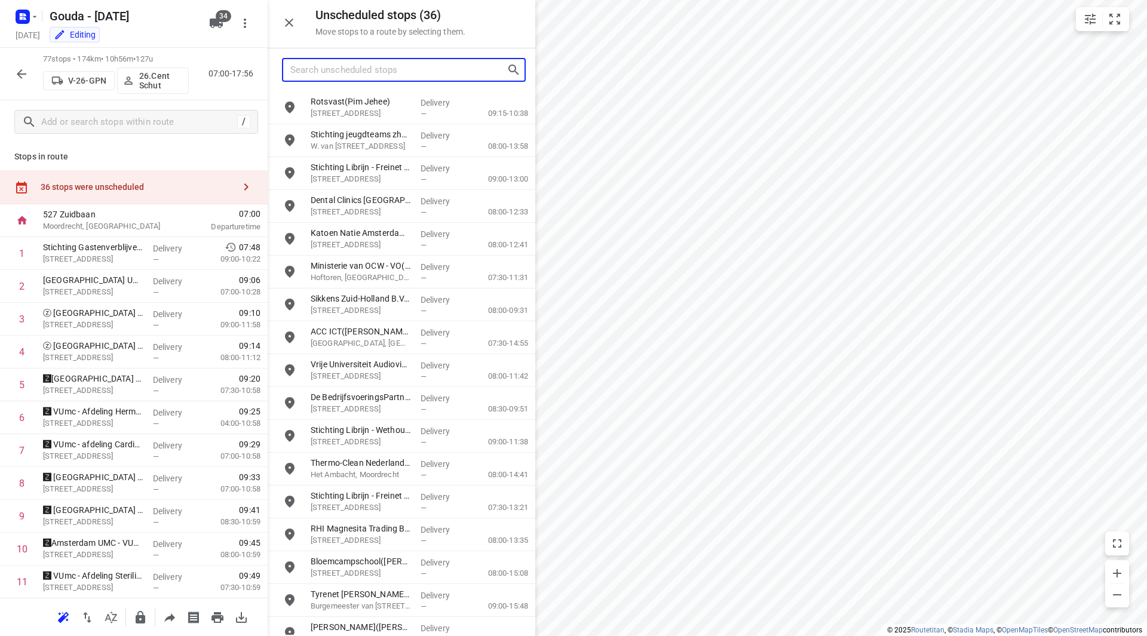
click at [365, 75] on input "Search unscheduled stops" at bounding box center [398, 70] width 216 height 19
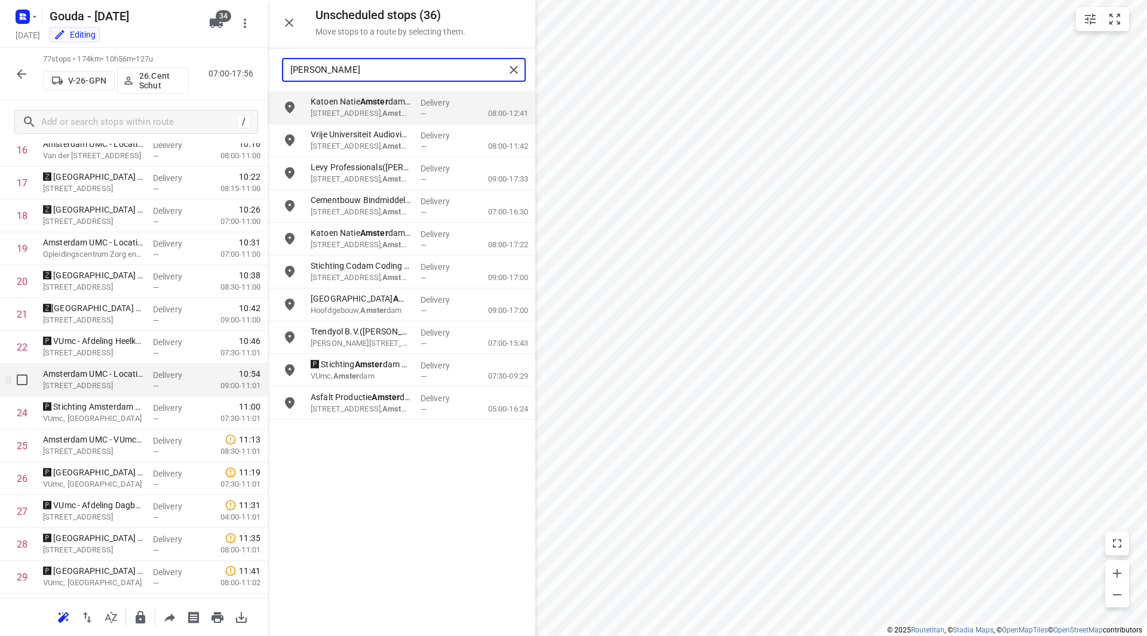
scroll to position [597, 0]
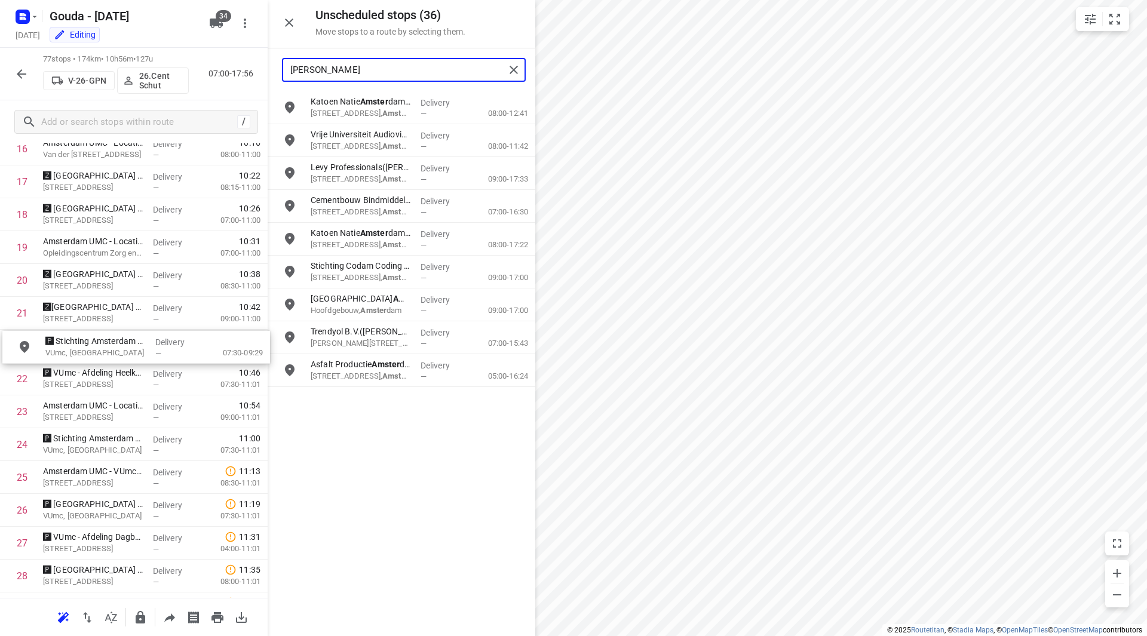
drag, startPoint x: 339, startPoint y: 374, endPoint x: 70, endPoint y: 349, distance: 270.6
type input "amster"
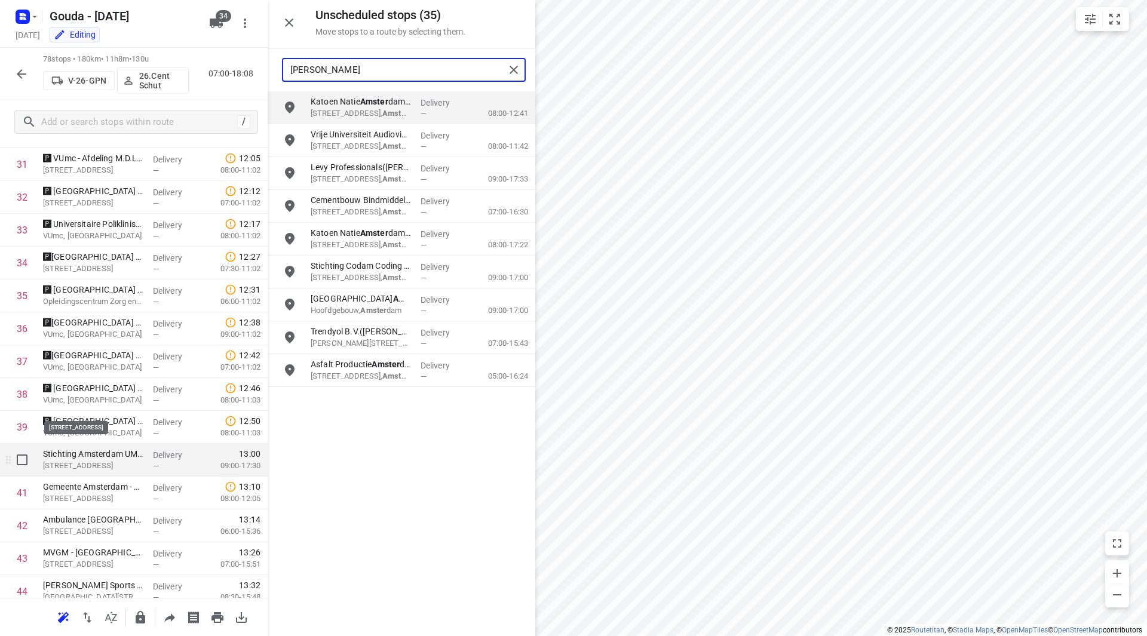
scroll to position [1135, 0]
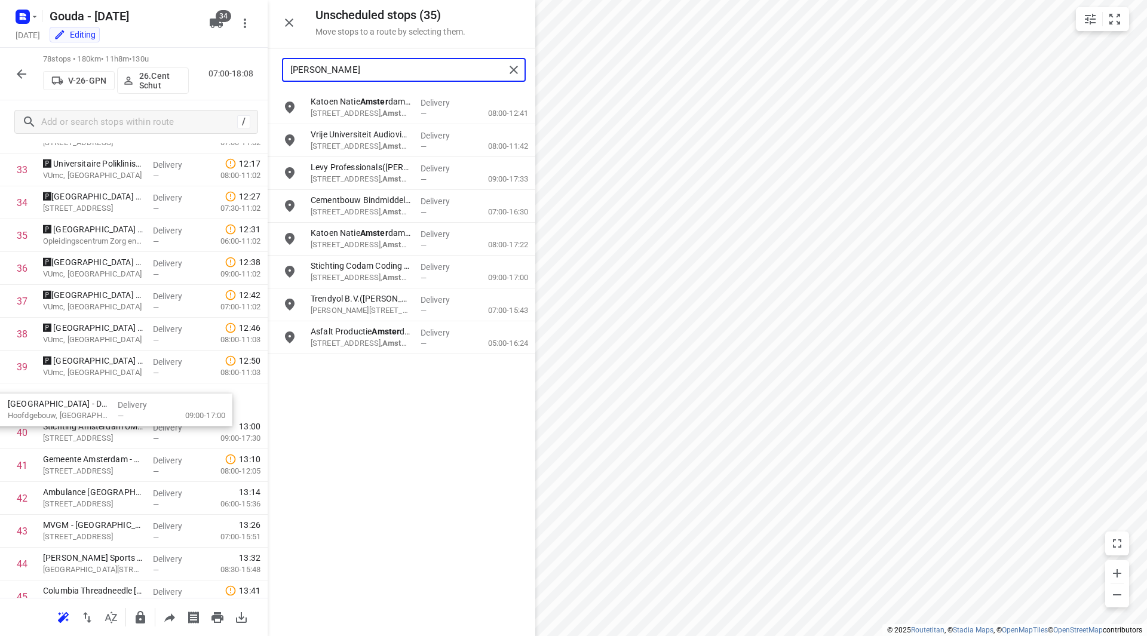
drag, startPoint x: 370, startPoint y: 299, endPoint x: 81, endPoint y: 398, distance: 305.4
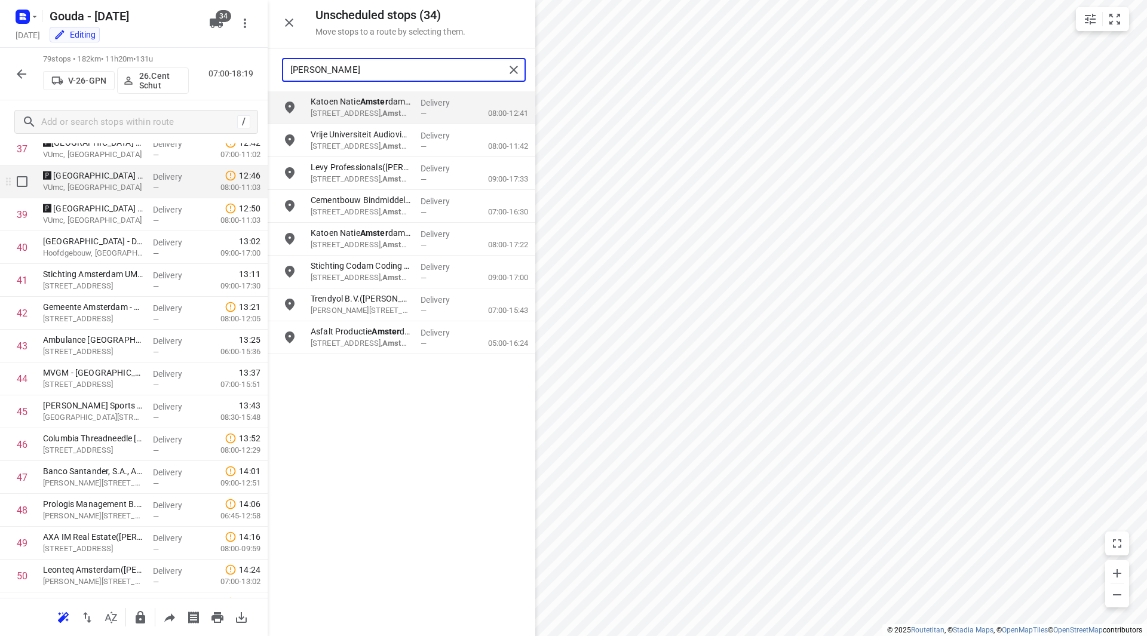
scroll to position [1194, 0]
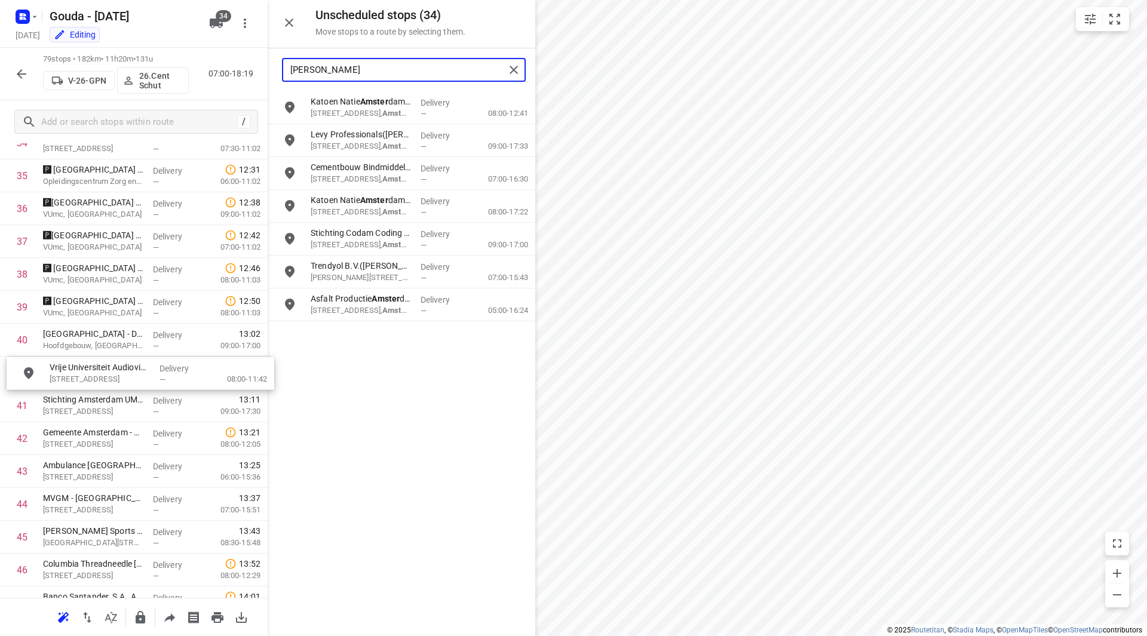
drag, startPoint x: 366, startPoint y: 135, endPoint x: 99, endPoint y: 371, distance: 356.7
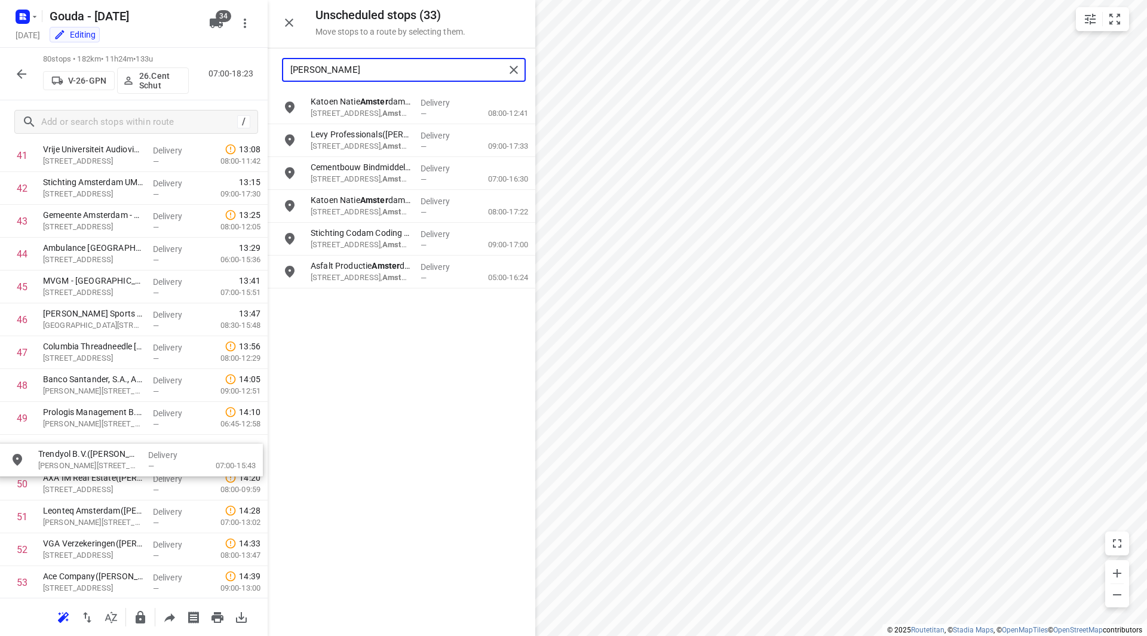
scroll to position [1413, 0]
drag, startPoint x: 346, startPoint y: 275, endPoint x: 90, endPoint y: 409, distance: 288.8
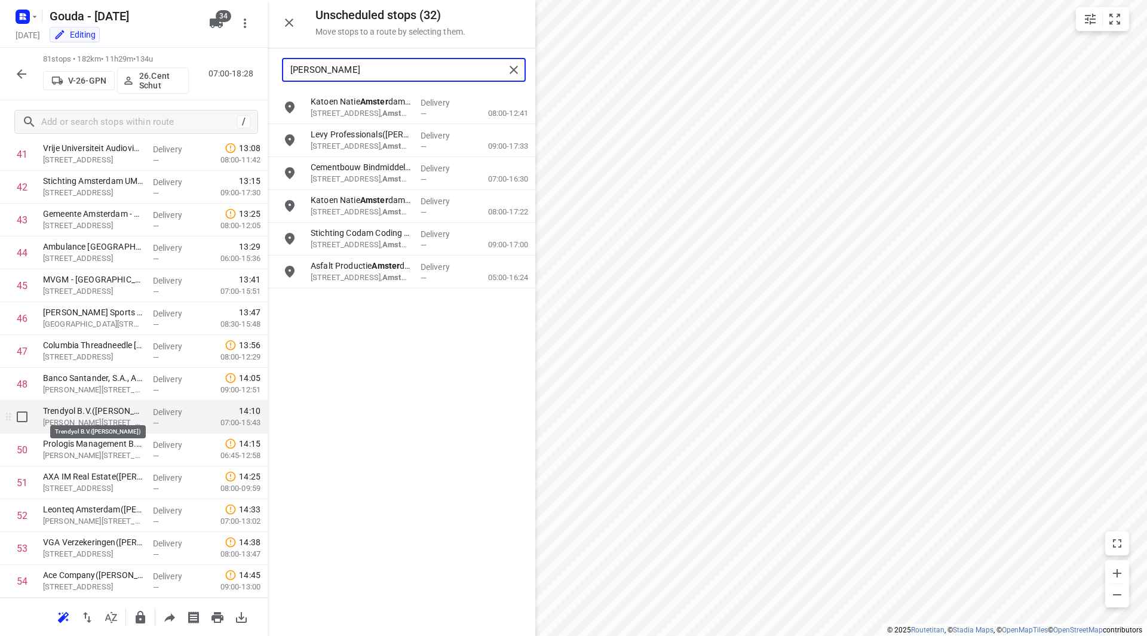
click at [96, 414] on p "Trendyol B.V.(Tugce Kanel)" at bounding box center [93, 411] width 100 height 12
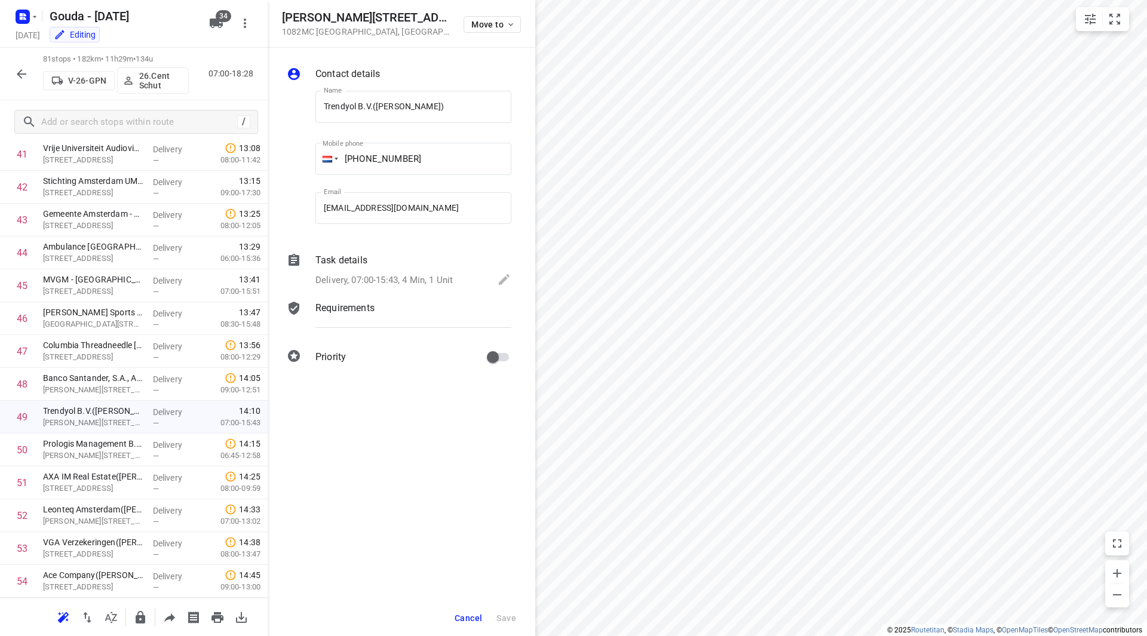
click at [365, 283] on p "Delivery, 07:00-15:43, 4 Min, 1 Unit" at bounding box center [383, 281] width 137 height 14
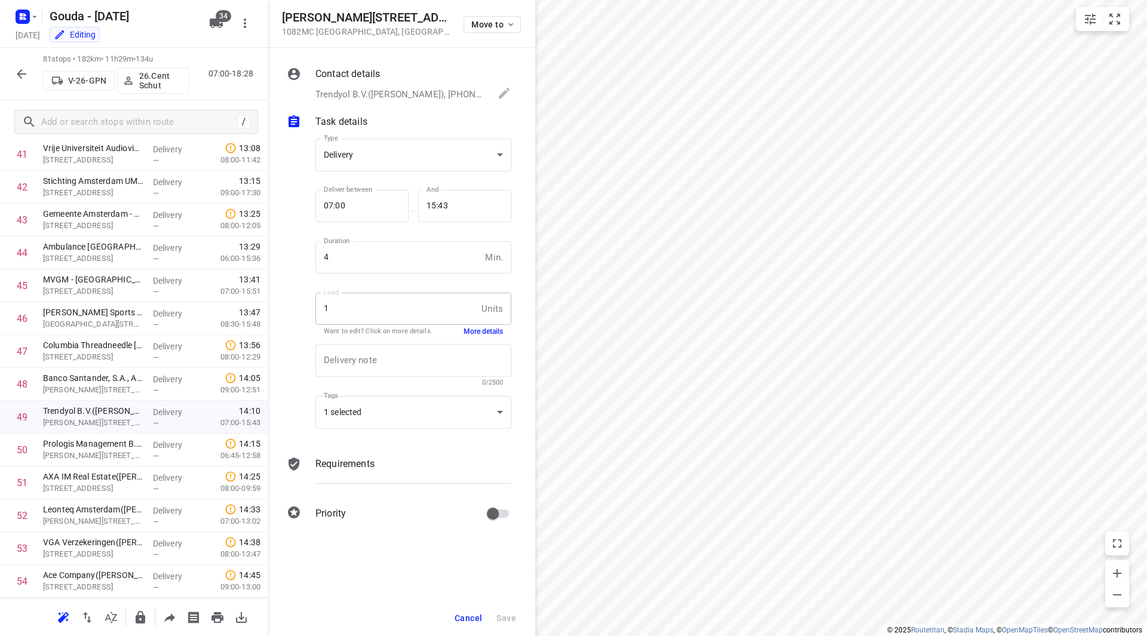
click at [468, 334] on button "More details" at bounding box center [482, 332] width 39 height 10
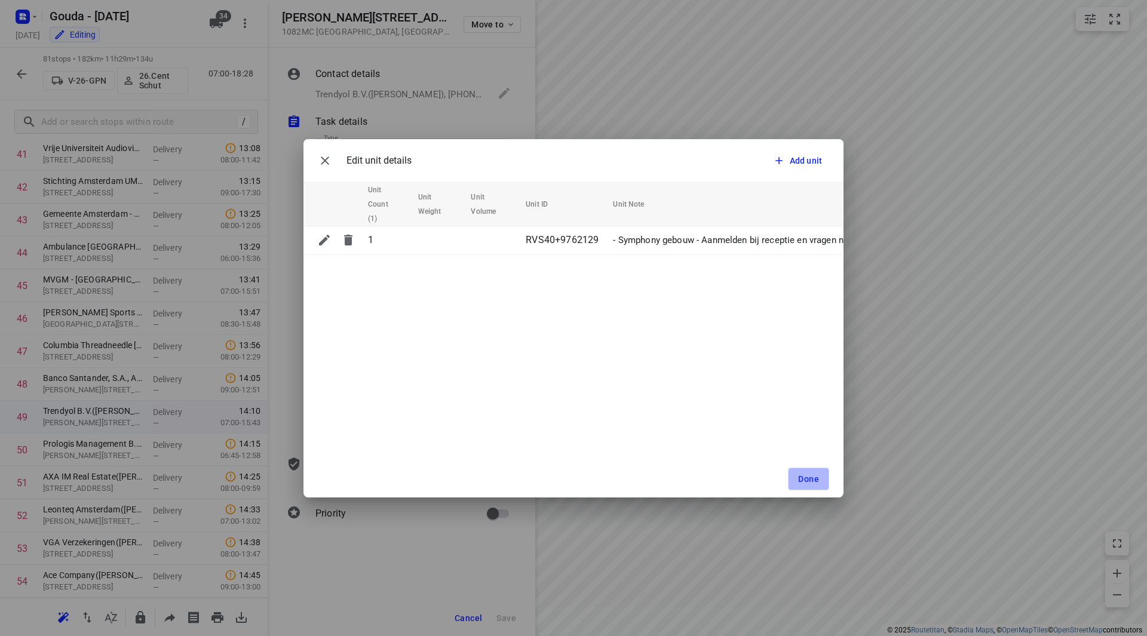
click at [815, 479] on span "Done" at bounding box center [808, 479] width 21 height 10
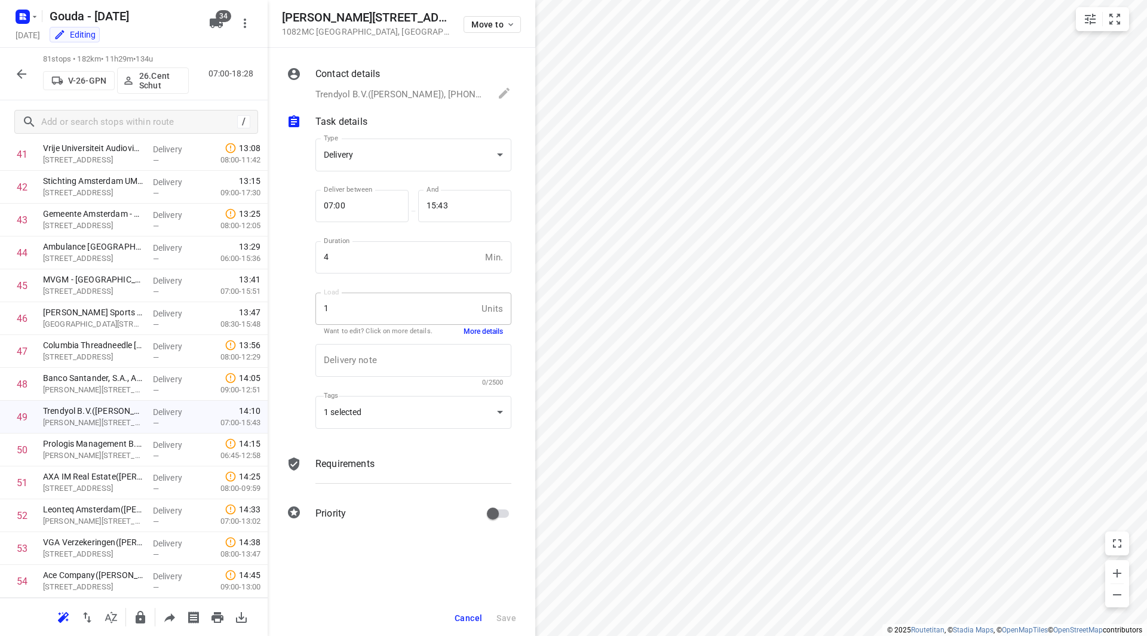
click at [466, 615] on span "Cancel" at bounding box center [467, 618] width 27 height 10
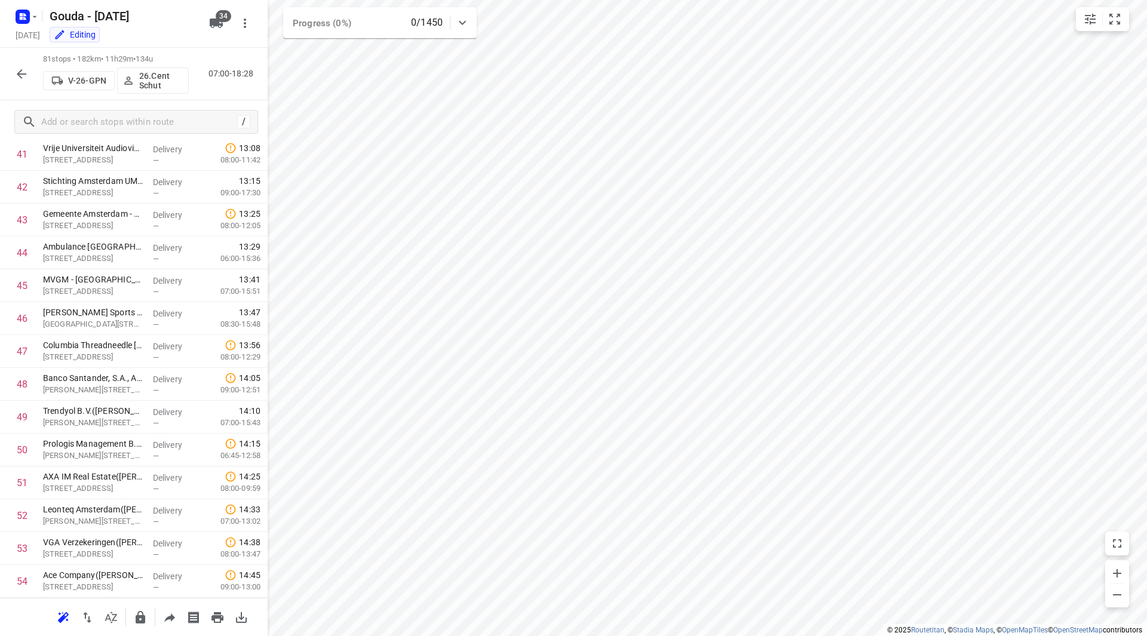
click at [19, 73] on icon "button" at bounding box center [22, 74] width 10 height 10
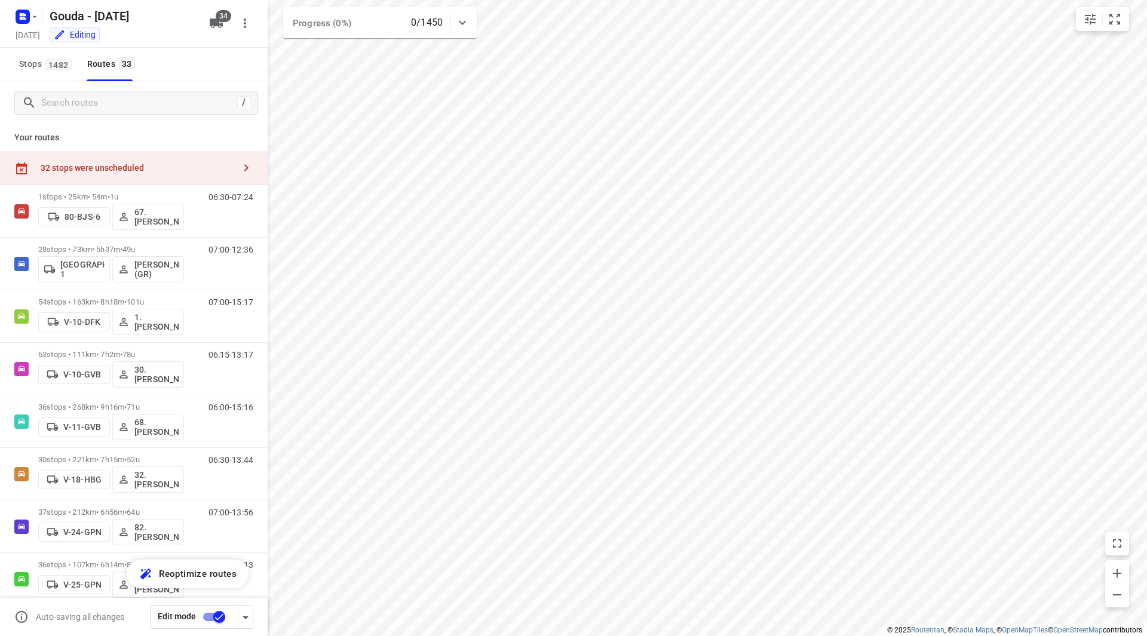
click at [157, 170] on div "32 stops were unscheduled" at bounding box center [138, 168] width 194 height 10
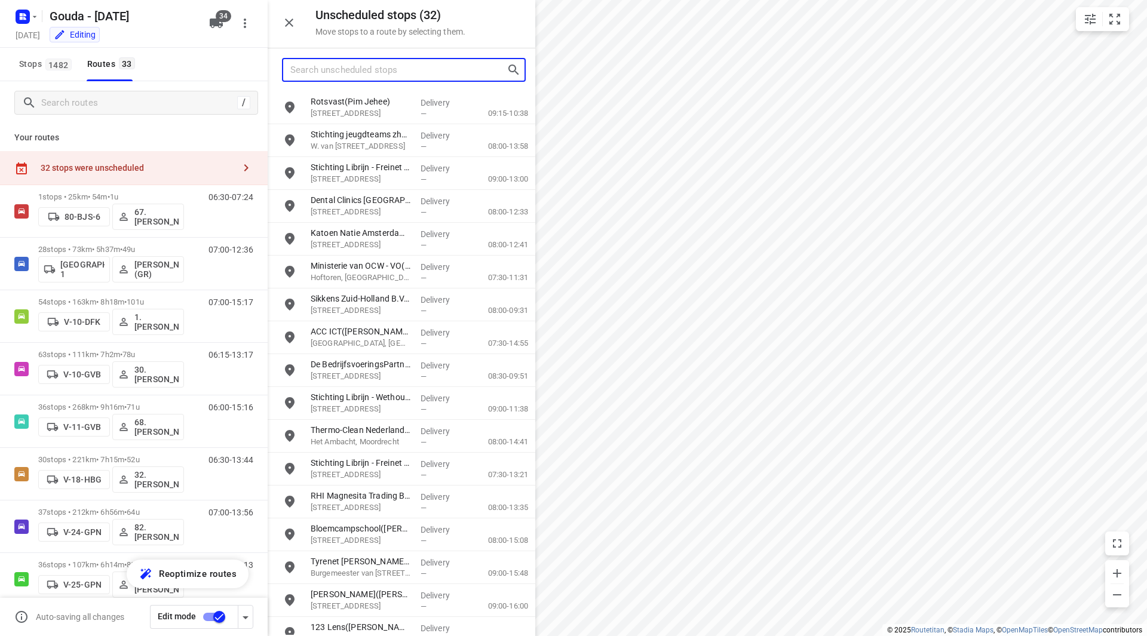
click at [432, 72] on input "Search unscheduled stops" at bounding box center [398, 70] width 216 height 19
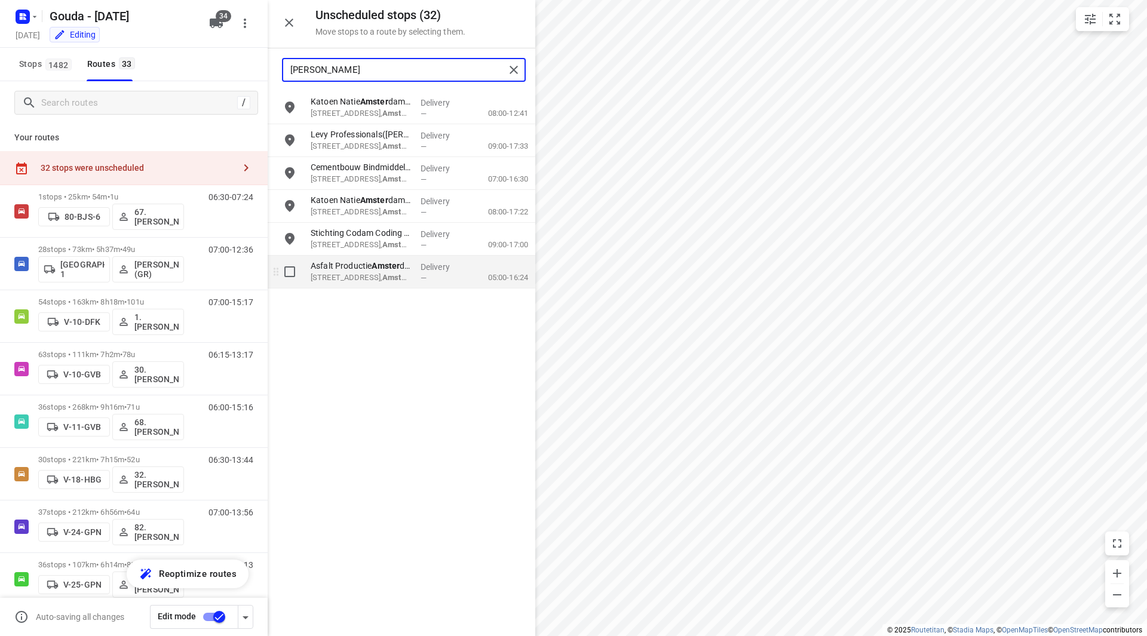
type input "amster"
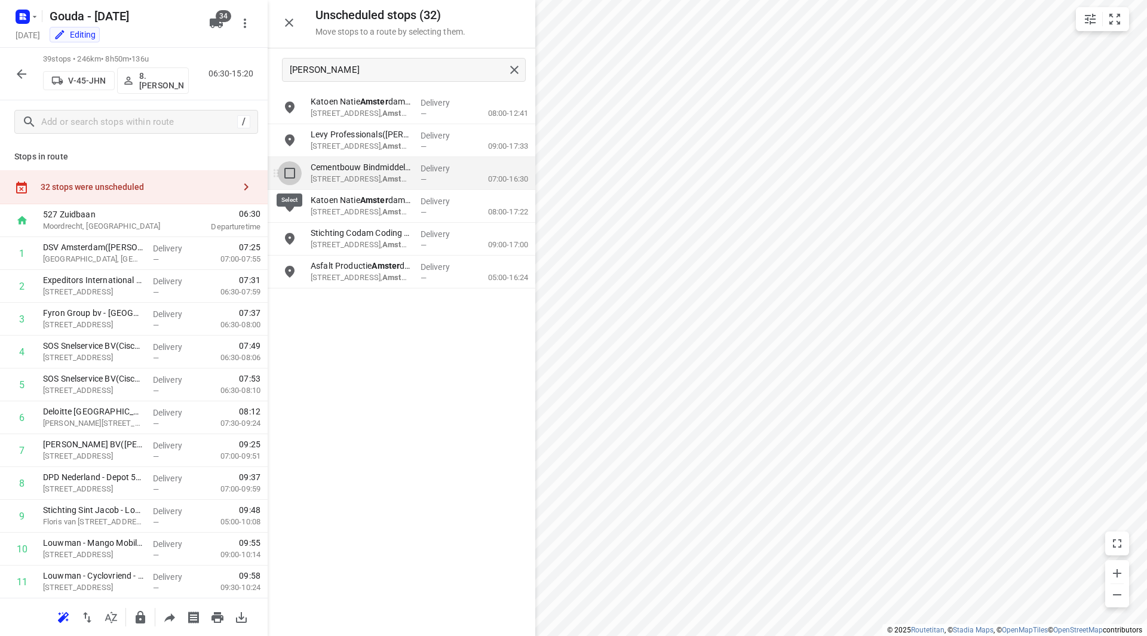
click at [290, 170] on input "grid" at bounding box center [290, 173] width 24 height 24
checkbox input "true"
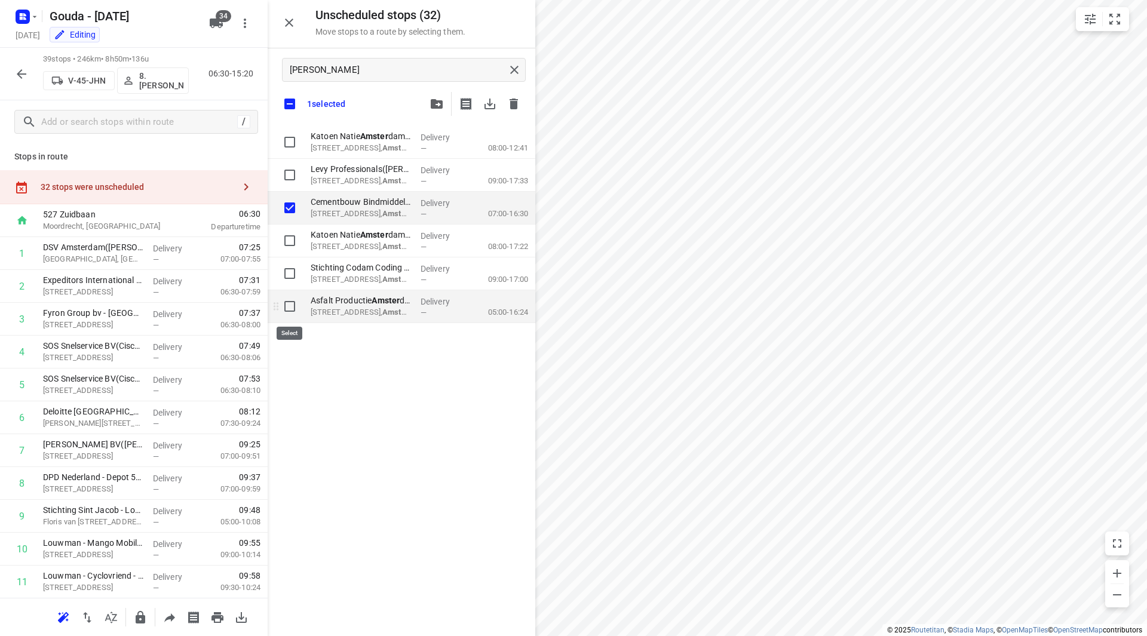
click at [288, 309] on input "grid" at bounding box center [290, 306] width 24 height 24
checkbox input "true"
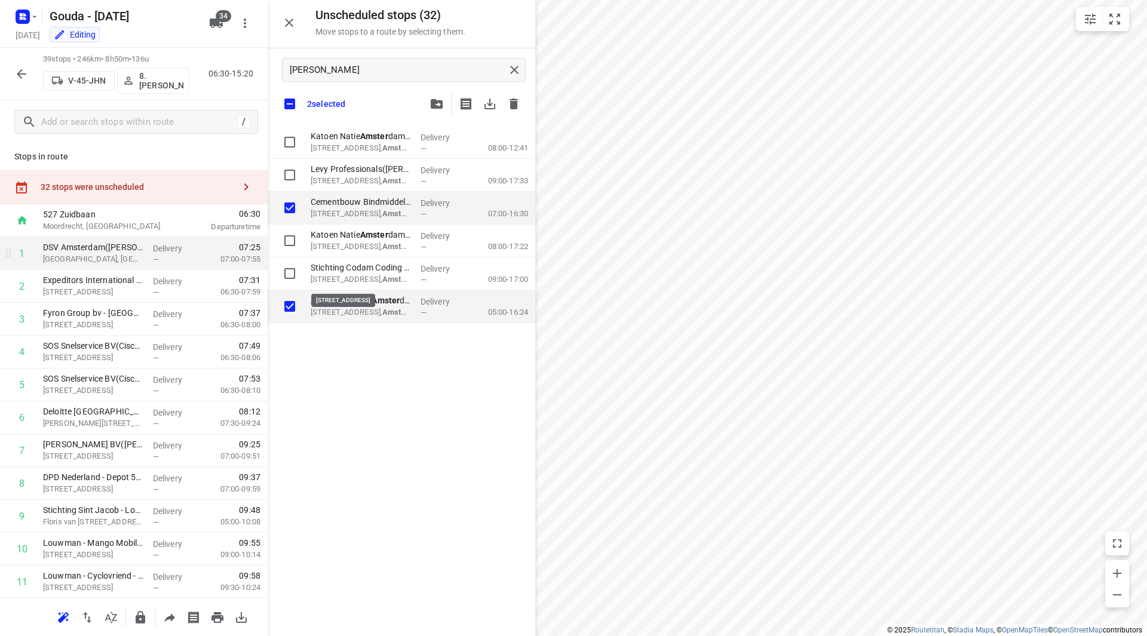
checkbox input "true"
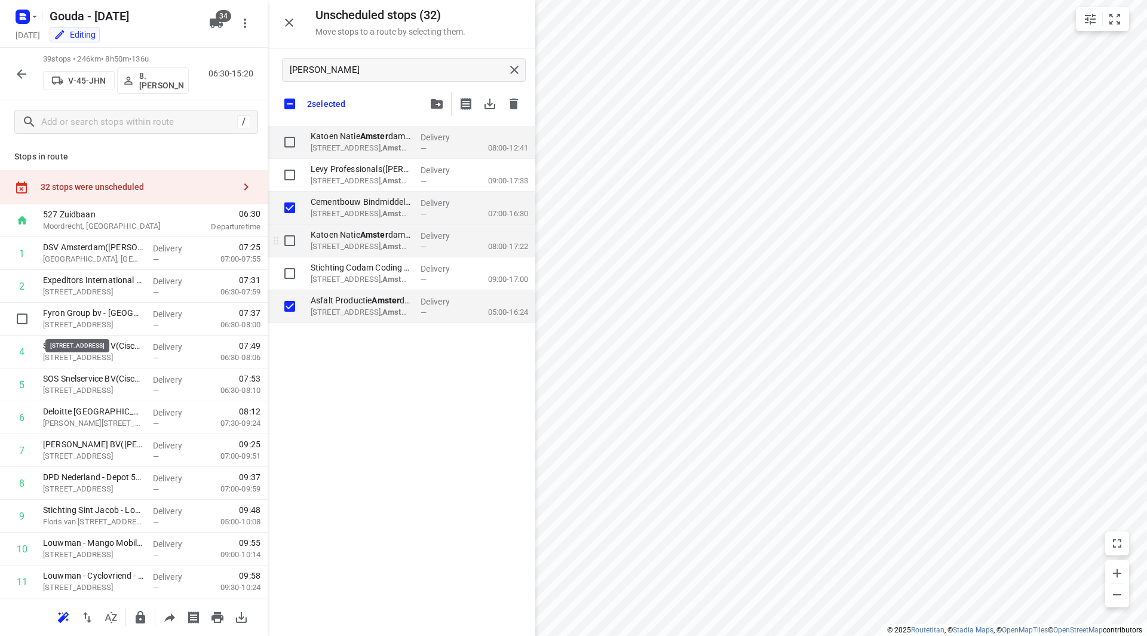
checkbox input "true"
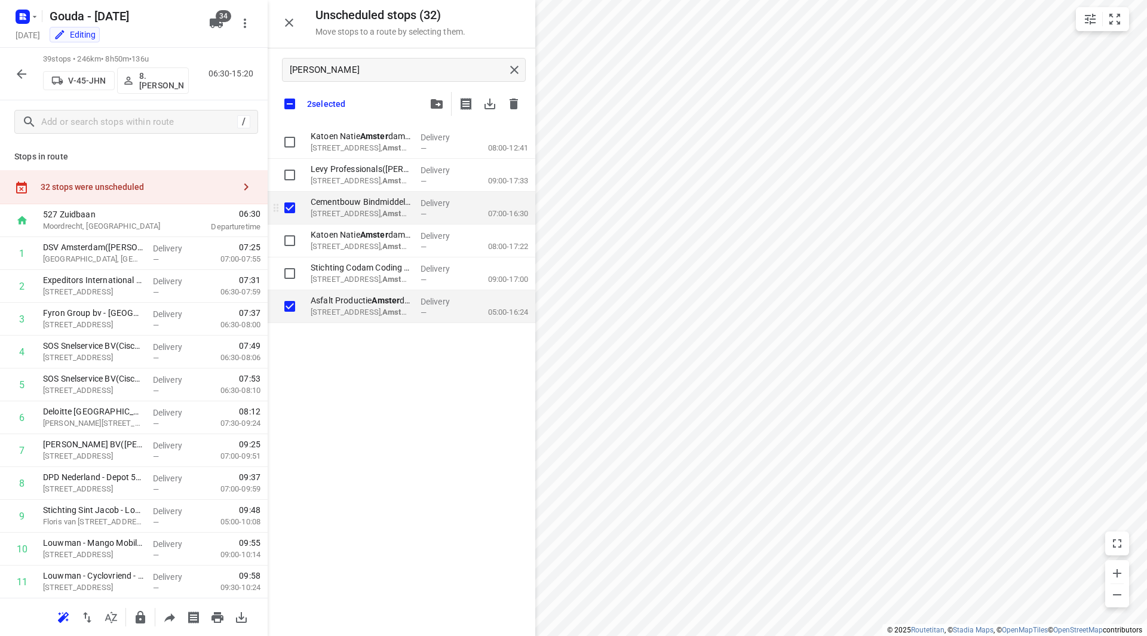
checkbox input "true"
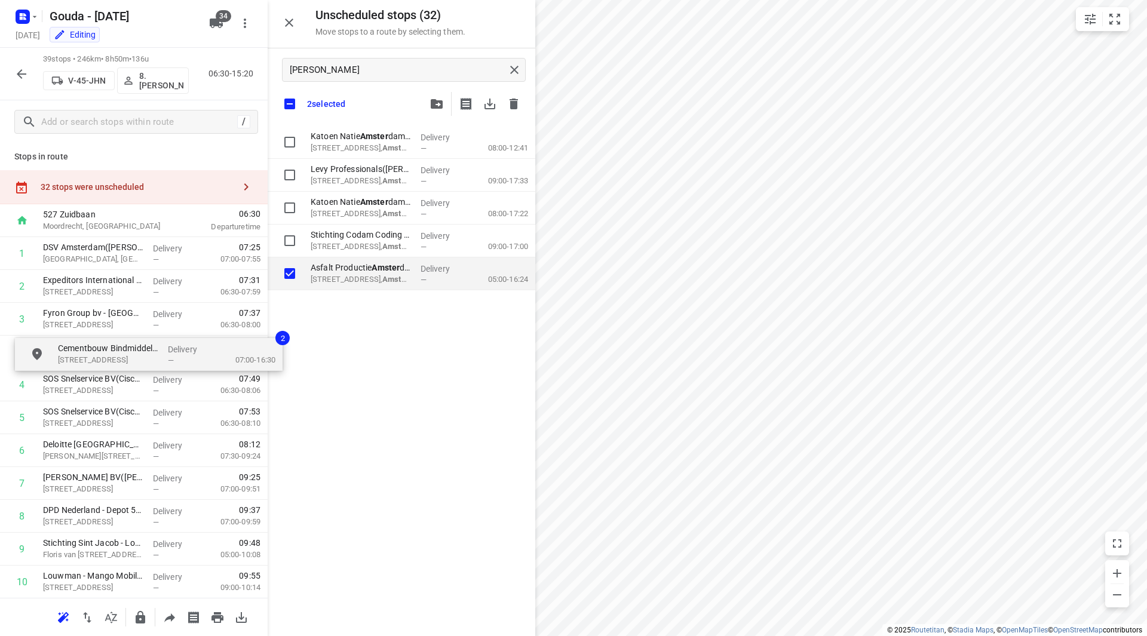
drag, startPoint x: 287, startPoint y: 227, endPoint x: 69, endPoint y: 351, distance: 250.1
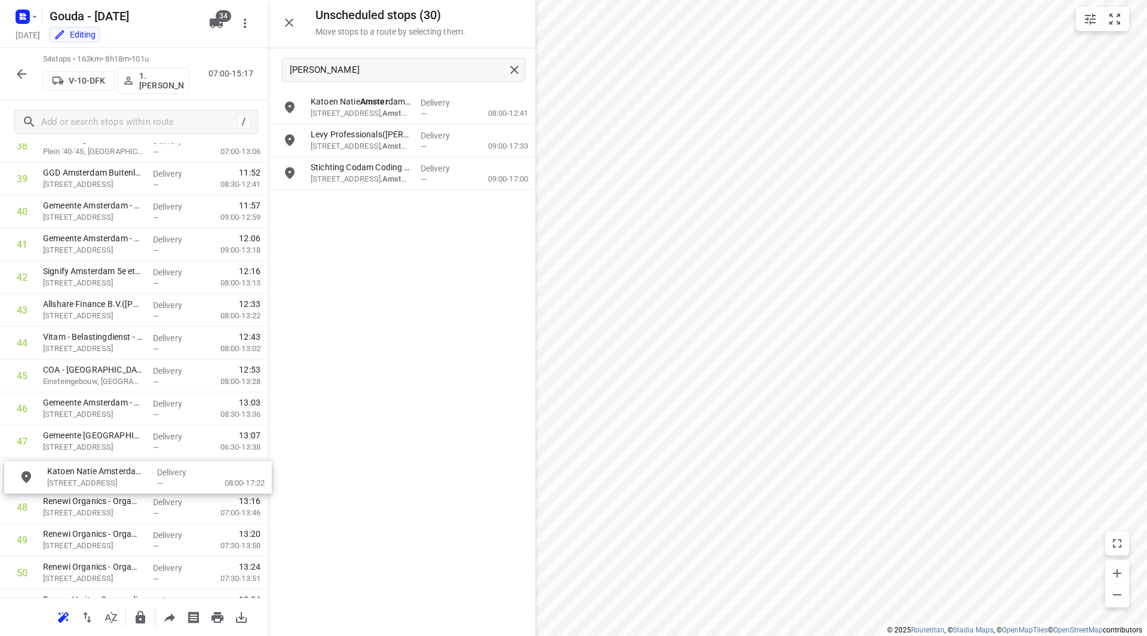
scroll to position [1323, 0]
drag, startPoint x: 344, startPoint y: 168, endPoint x: 77, endPoint y: 468, distance: 401.0
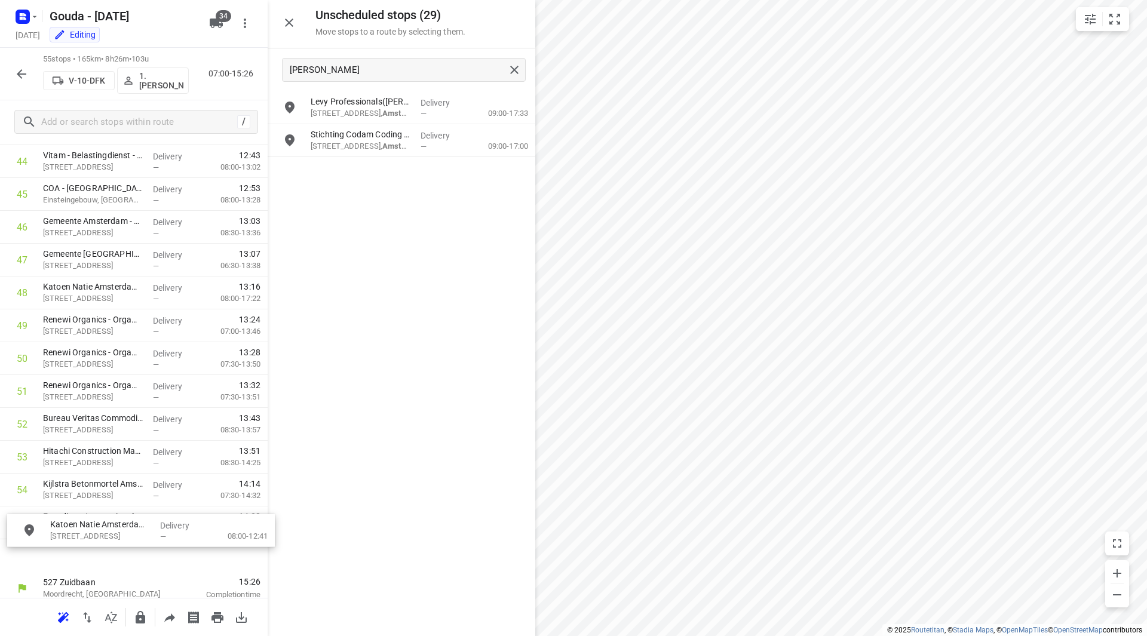
scroll to position [1519, 0]
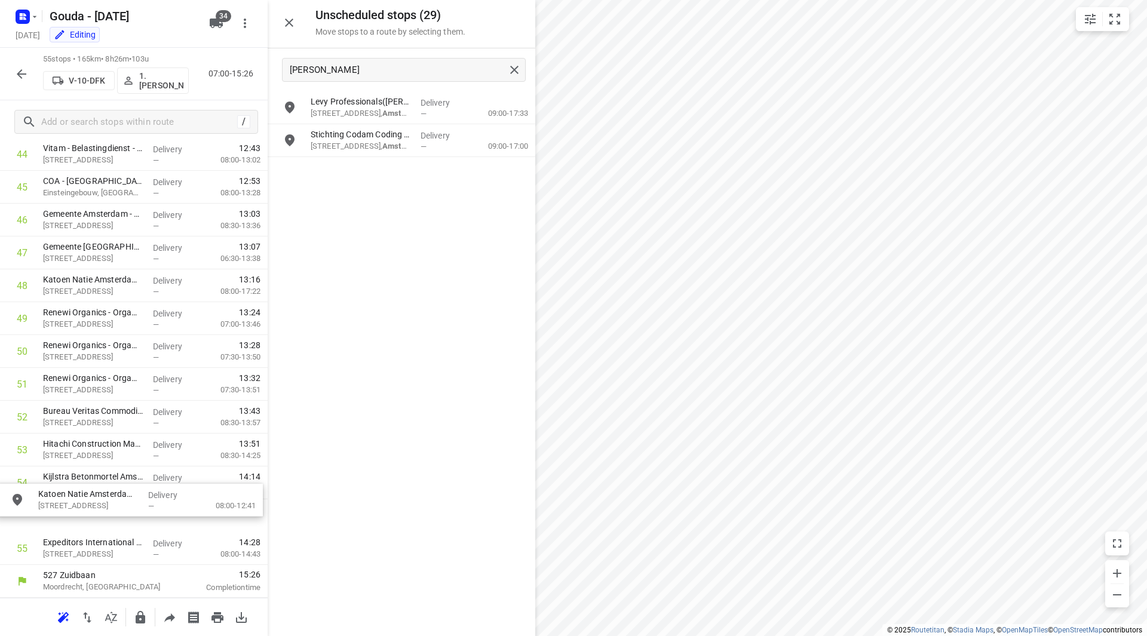
drag, startPoint x: 367, startPoint y: 105, endPoint x: 91, endPoint y: 500, distance: 481.3
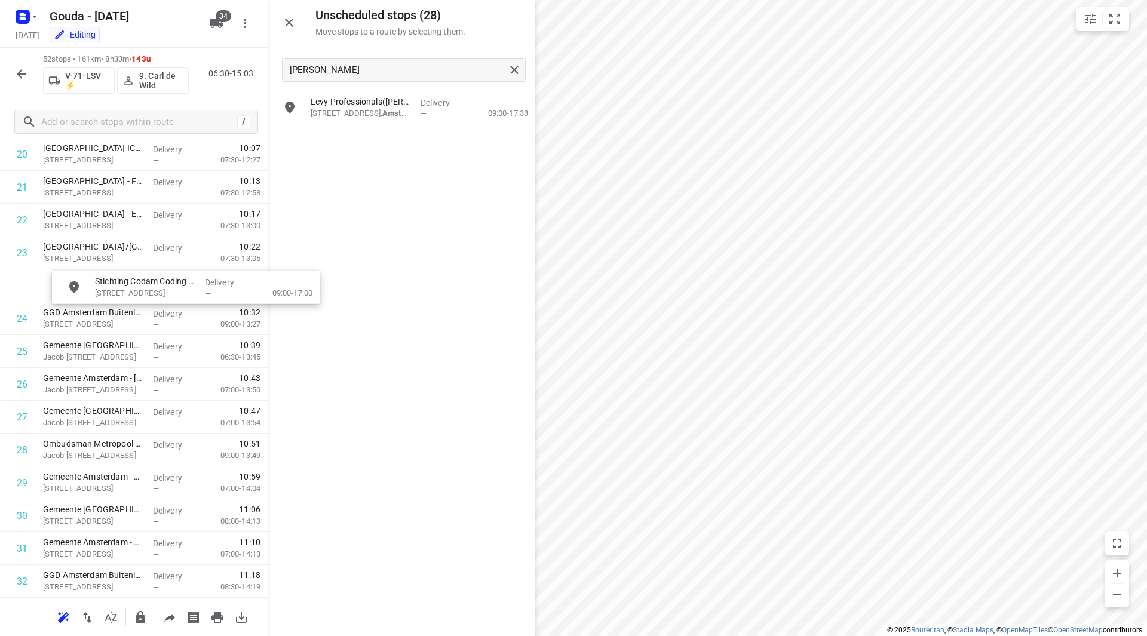
scroll to position [723, 0]
drag, startPoint x: 364, startPoint y: 138, endPoint x: 82, endPoint y: 330, distance: 341.4
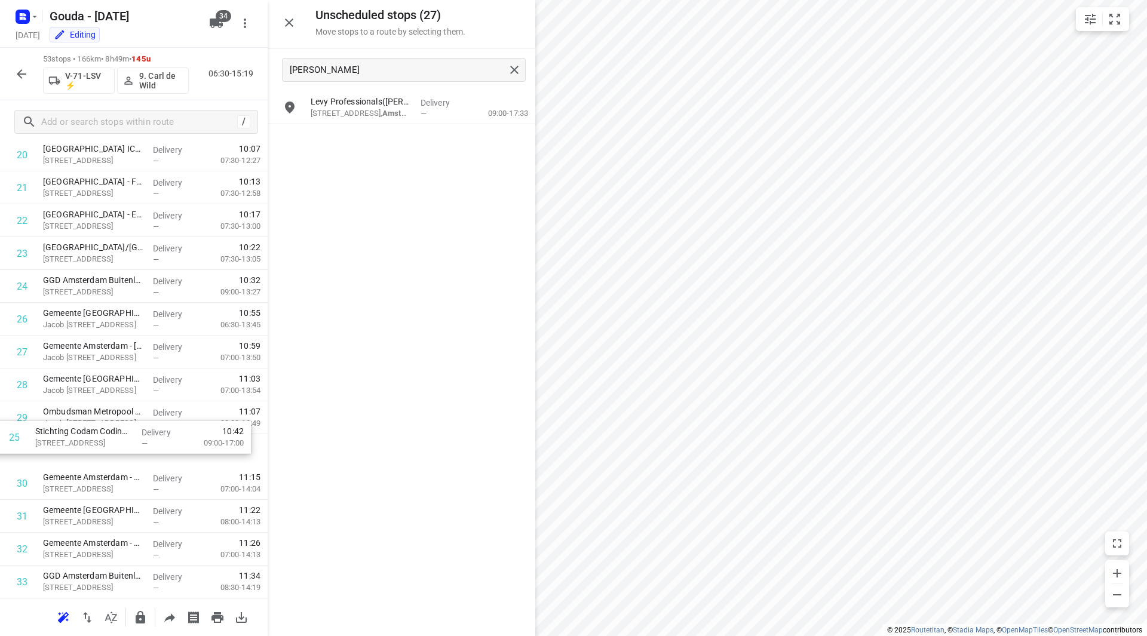
drag, startPoint x: 121, startPoint y: 317, endPoint x: 110, endPoint y: 448, distance: 131.8
click at [114, 448] on div "1 GGD Amsterdam - Hoofdlocatie(Karin van Eikeren) Nieuwe Achtergracht 100, Amst…" at bounding box center [134, 384] width 268 height 1741
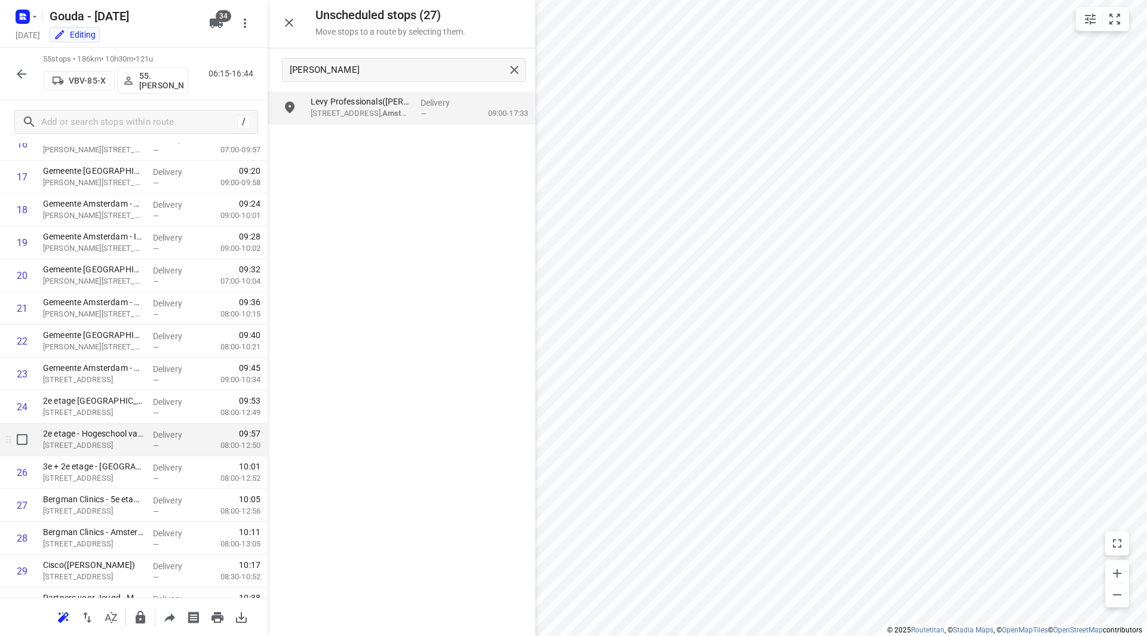
scroll to position [603, 0]
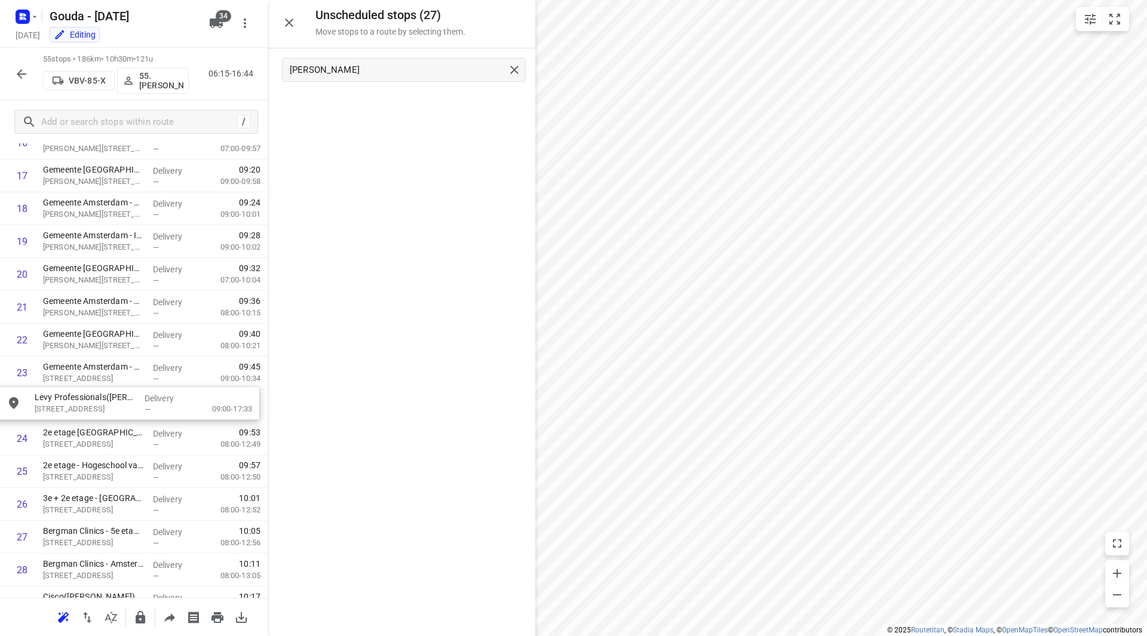
drag, startPoint x: 352, startPoint y: 169, endPoint x: 98, endPoint y: 414, distance: 353.5
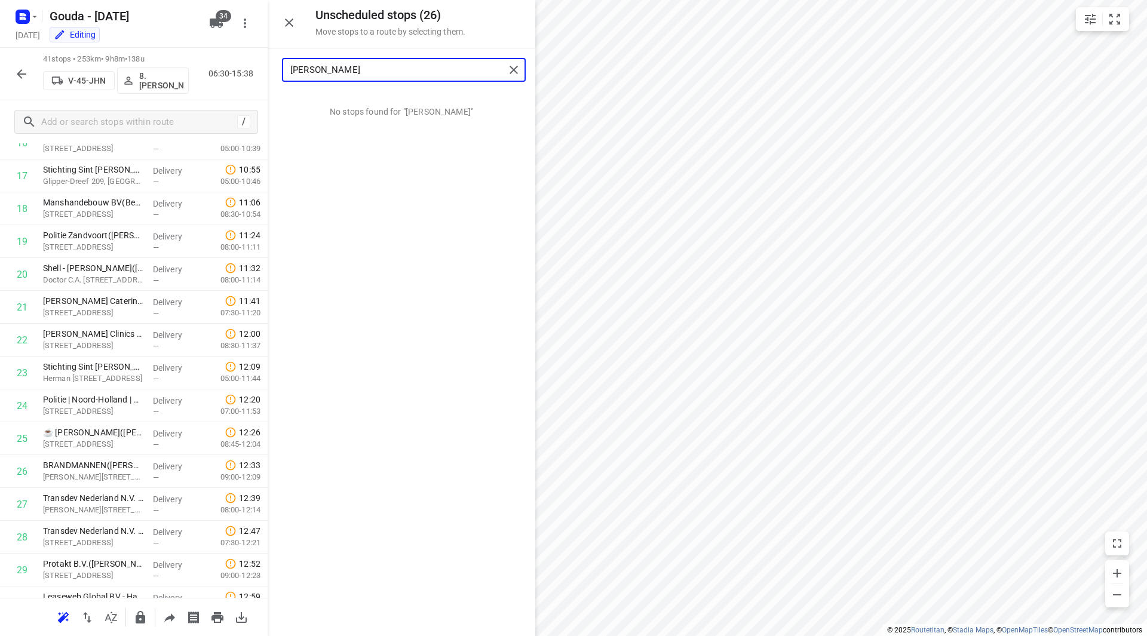
drag, startPoint x: 349, startPoint y: 68, endPoint x: 253, endPoint y: 67, distance: 96.2
click at [253, 67] on div "Unscheduled stops ( 26 ) Move stops to a route by selecting them. amster No sto…" at bounding box center [134, 318] width 268 height 636
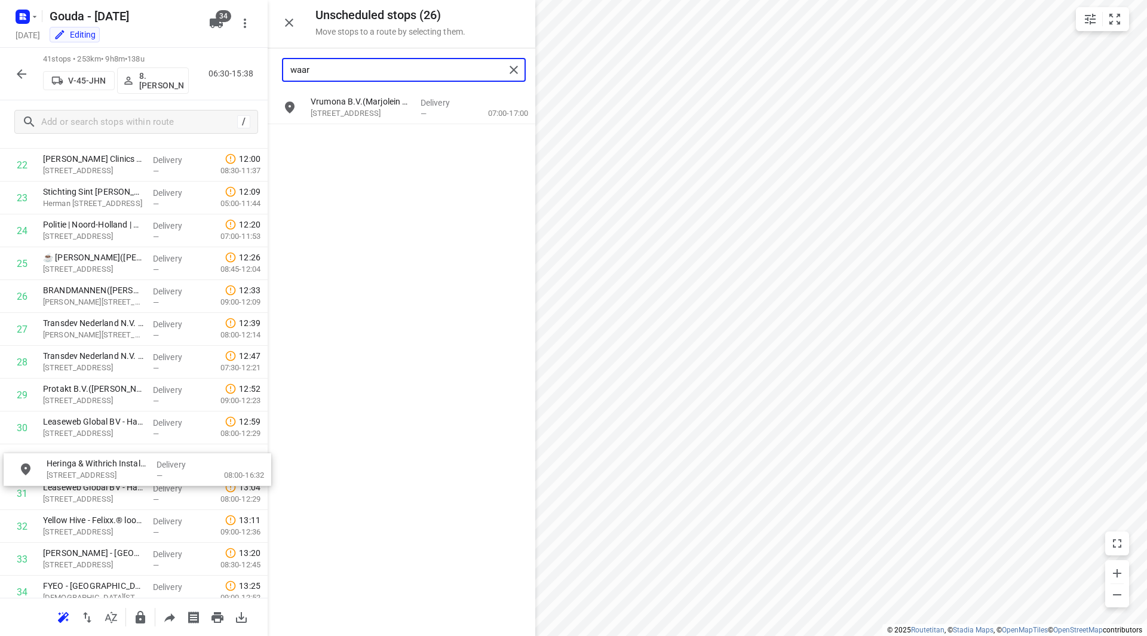
scroll to position [780, 0]
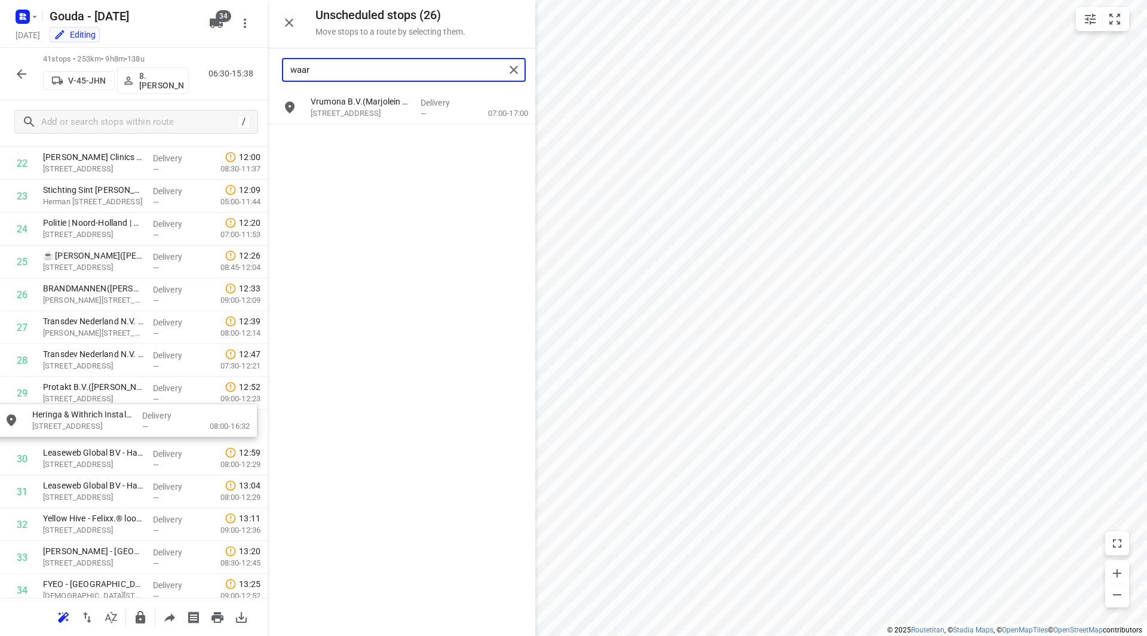
drag, startPoint x: 352, startPoint y: 99, endPoint x: 48, endPoint y: 418, distance: 441.0
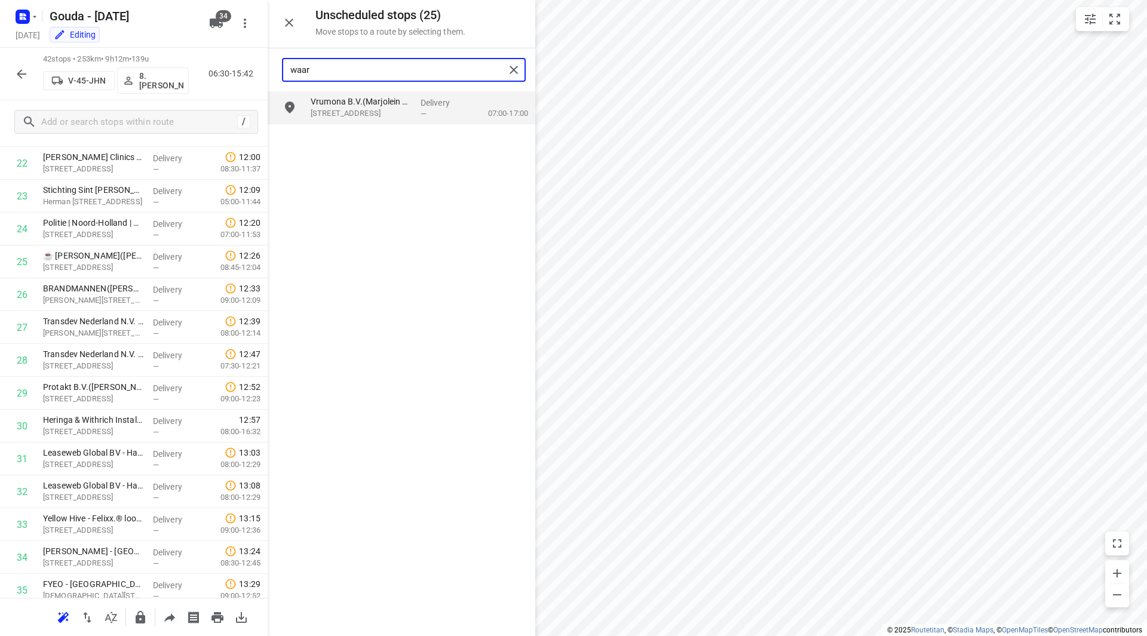
drag, startPoint x: 317, startPoint y: 72, endPoint x: 284, endPoint y: 67, distance: 32.7
click at [285, 67] on div "waar" at bounding box center [394, 70] width 222 height 19
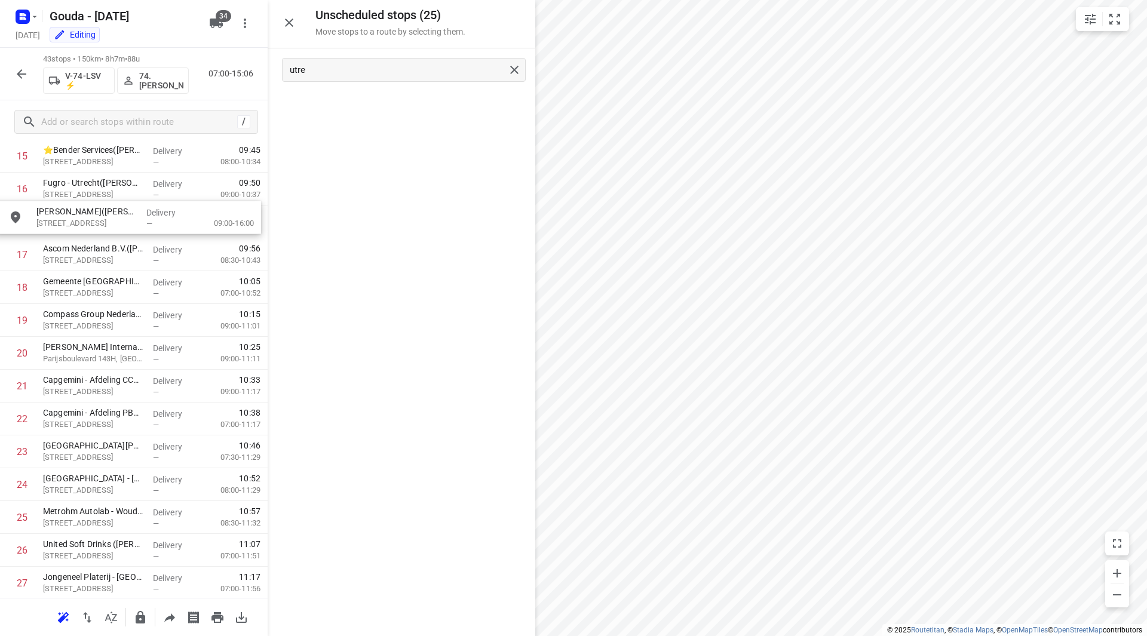
scroll to position [557, 0]
drag, startPoint x: 394, startPoint y: 128, endPoint x: 113, endPoint y: 326, distance: 343.2
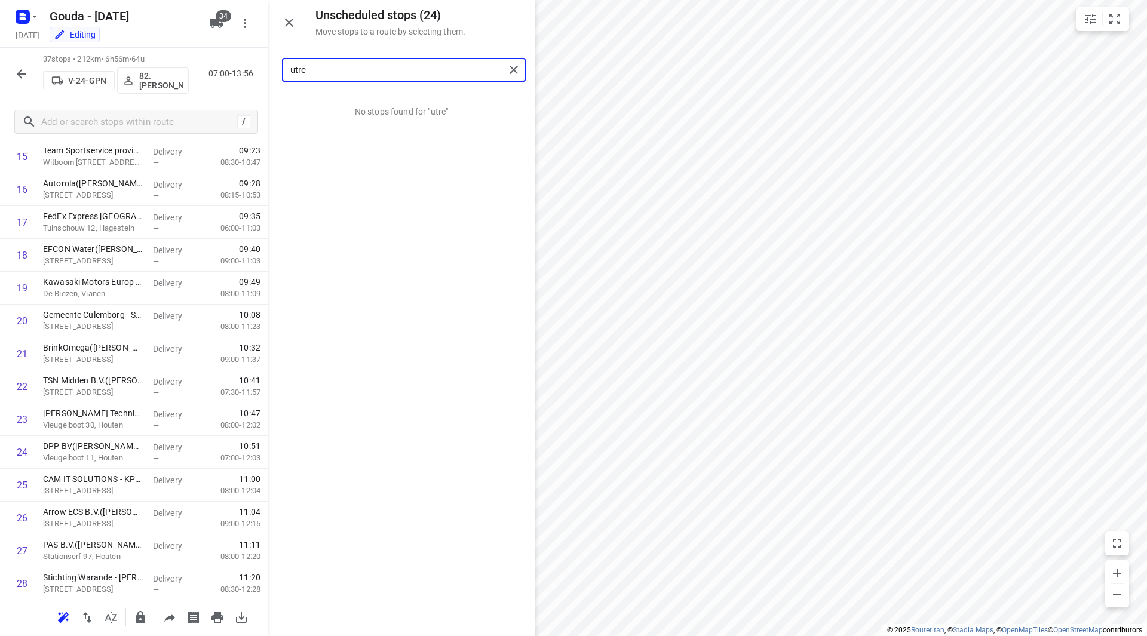
drag, startPoint x: 345, startPoint y: 69, endPoint x: 218, endPoint y: 69, distance: 127.2
click at [218, 69] on div "Unscheduled stops ( 24 ) Move stops to a route by selecting them. utre No stops…" at bounding box center [134, 318] width 268 height 636
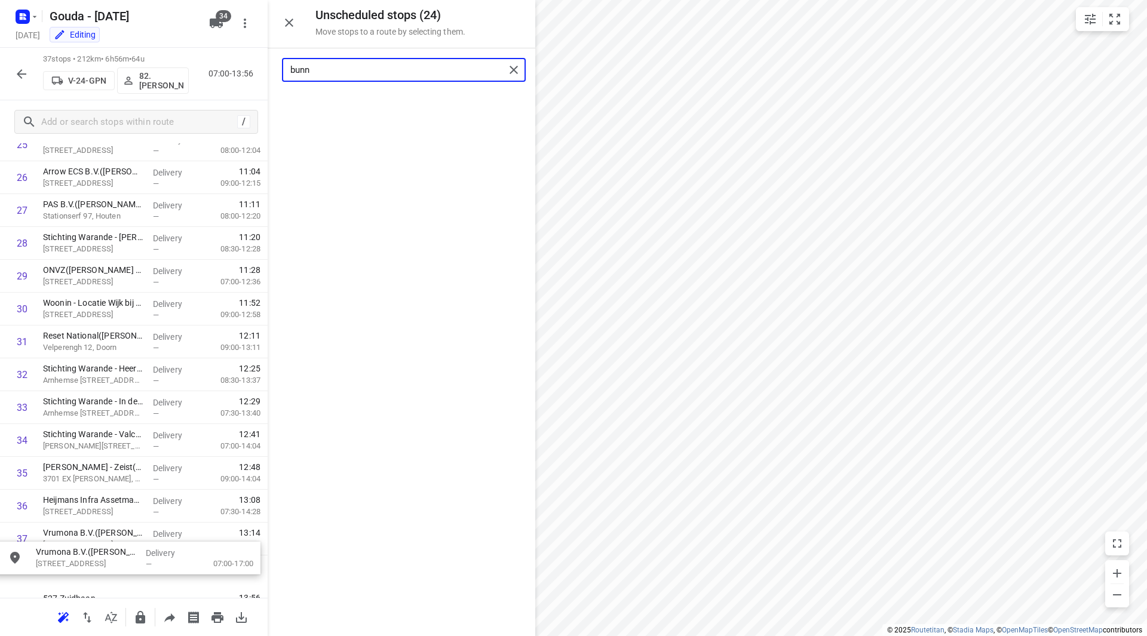
scroll to position [929, 0]
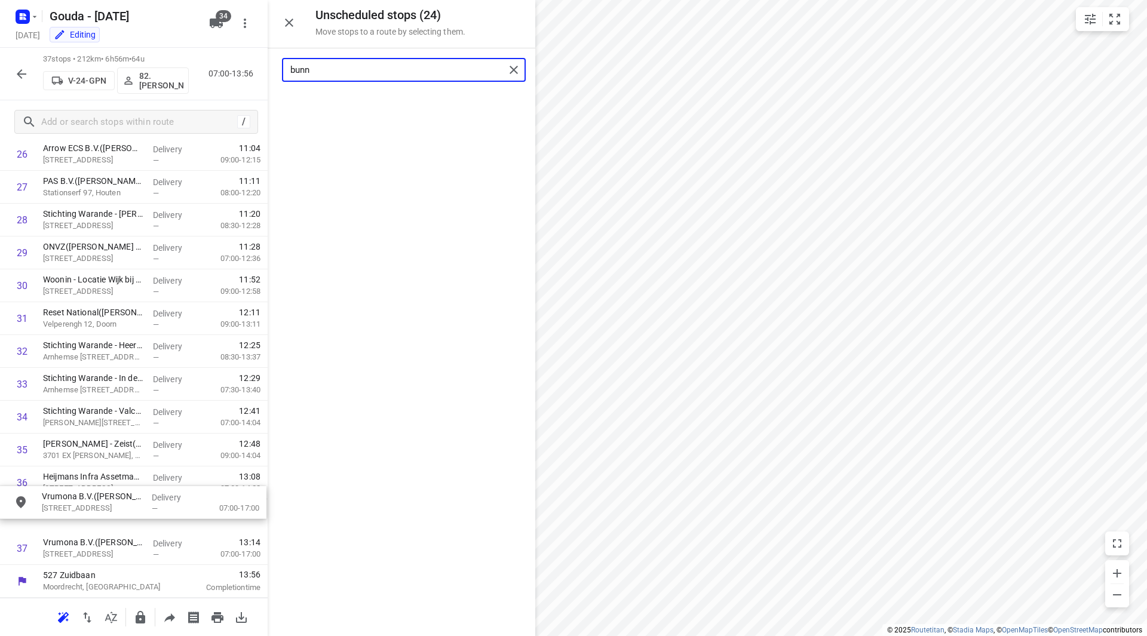
drag, startPoint x: 354, startPoint y: 106, endPoint x: 87, endPoint y: 511, distance: 484.8
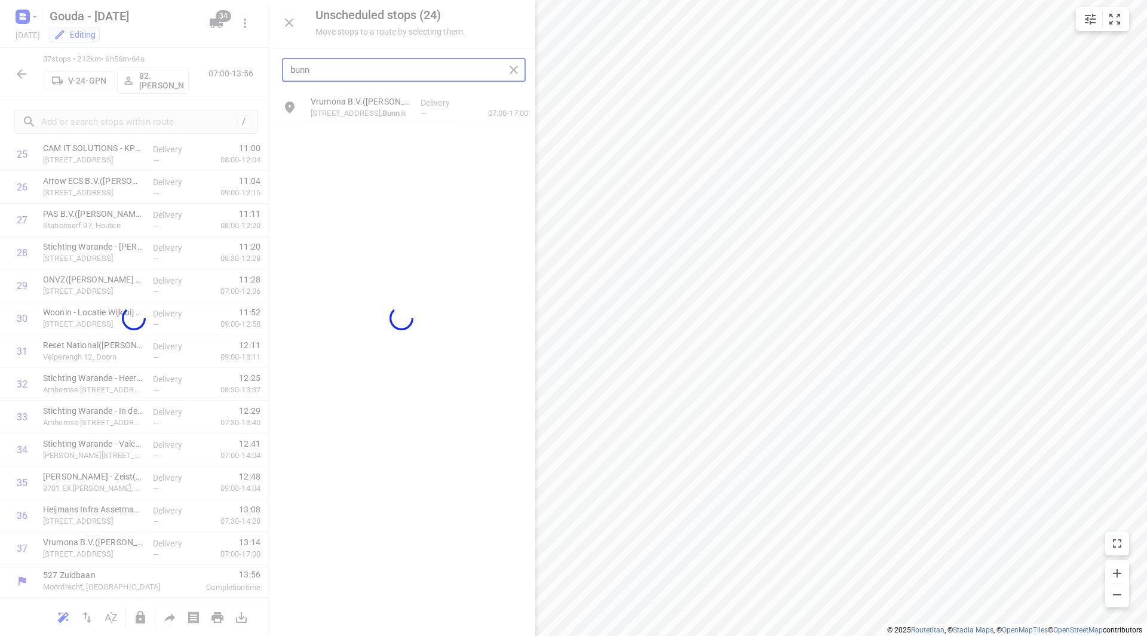
scroll to position [887, 0]
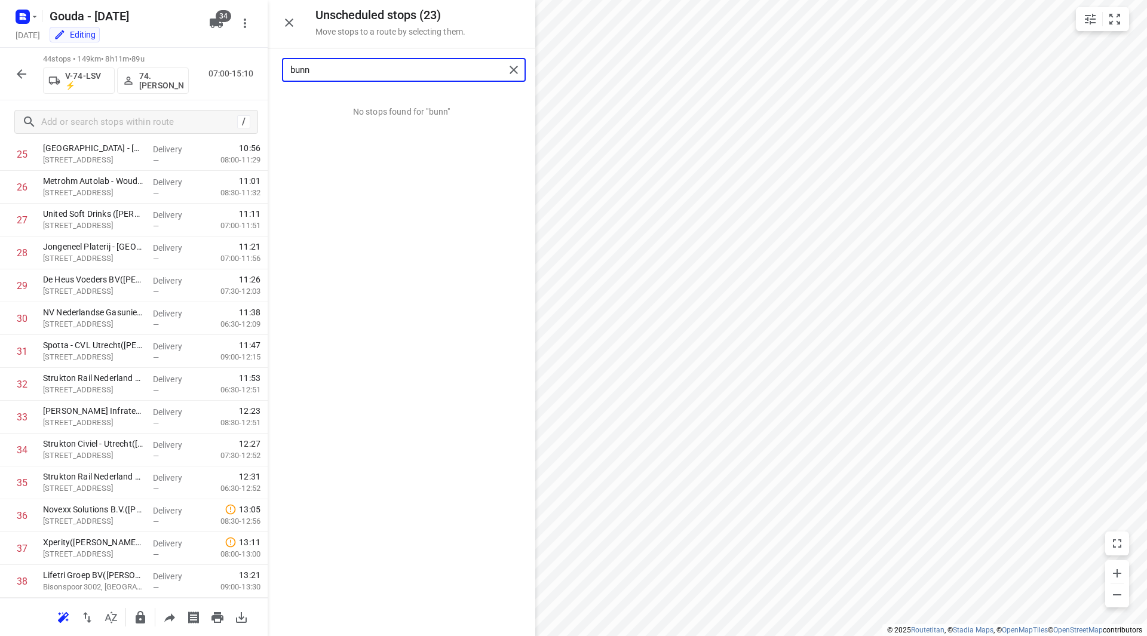
drag, startPoint x: 353, startPoint y: 72, endPoint x: 246, endPoint y: 75, distance: 106.9
click at [246, 75] on div "Unscheduled stops ( 23 ) Move stops to a route by selecting them. bunn No stops…" at bounding box center [134, 318] width 268 height 636
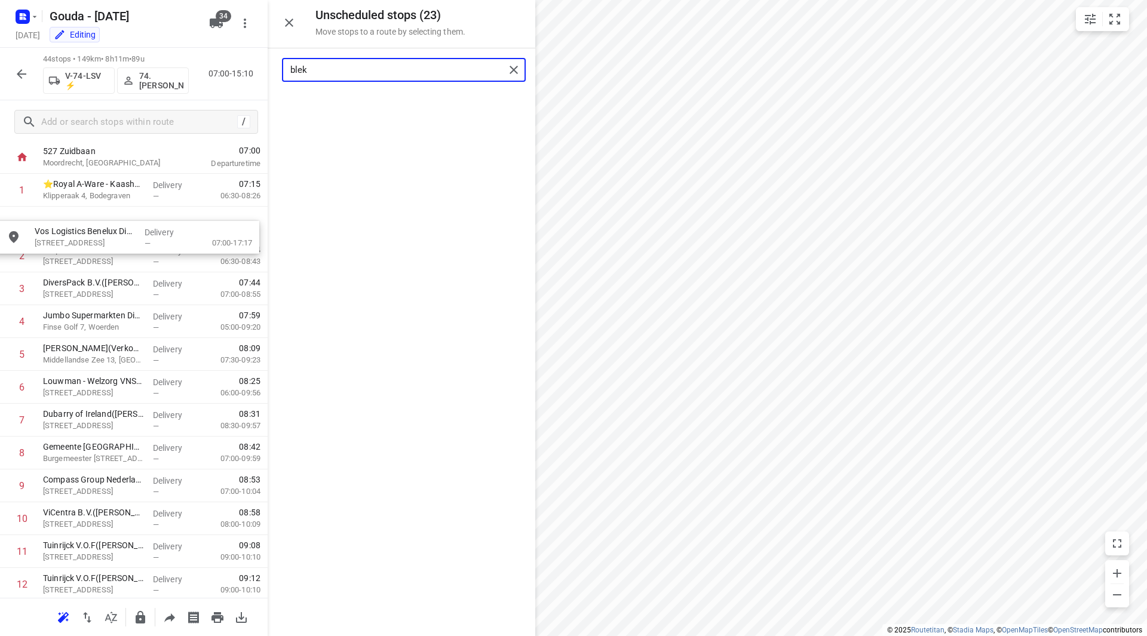
scroll to position [54, 5]
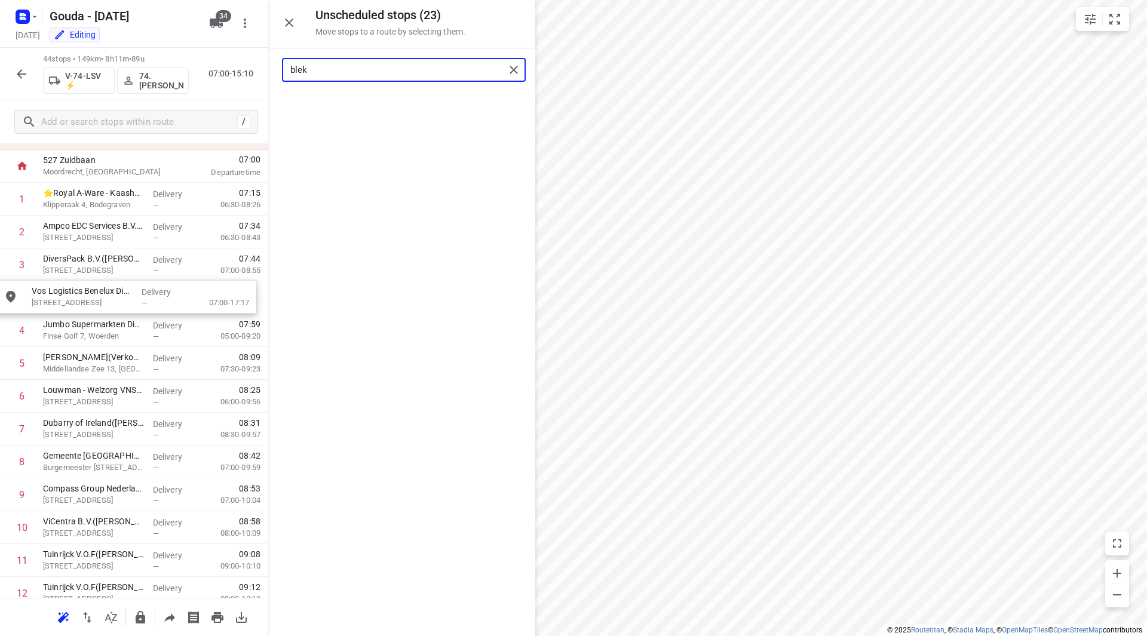
drag, startPoint x: 361, startPoint y: 110, endPoint x: 83, endPoint y: 311, distance: 342.6
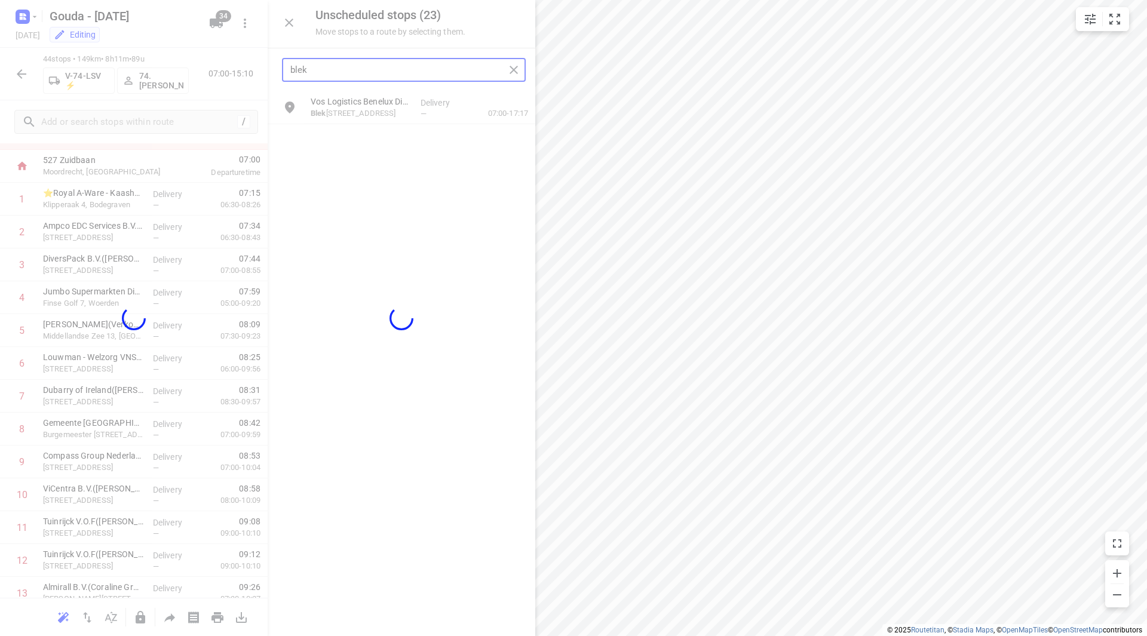
scroll to position [54, 0]
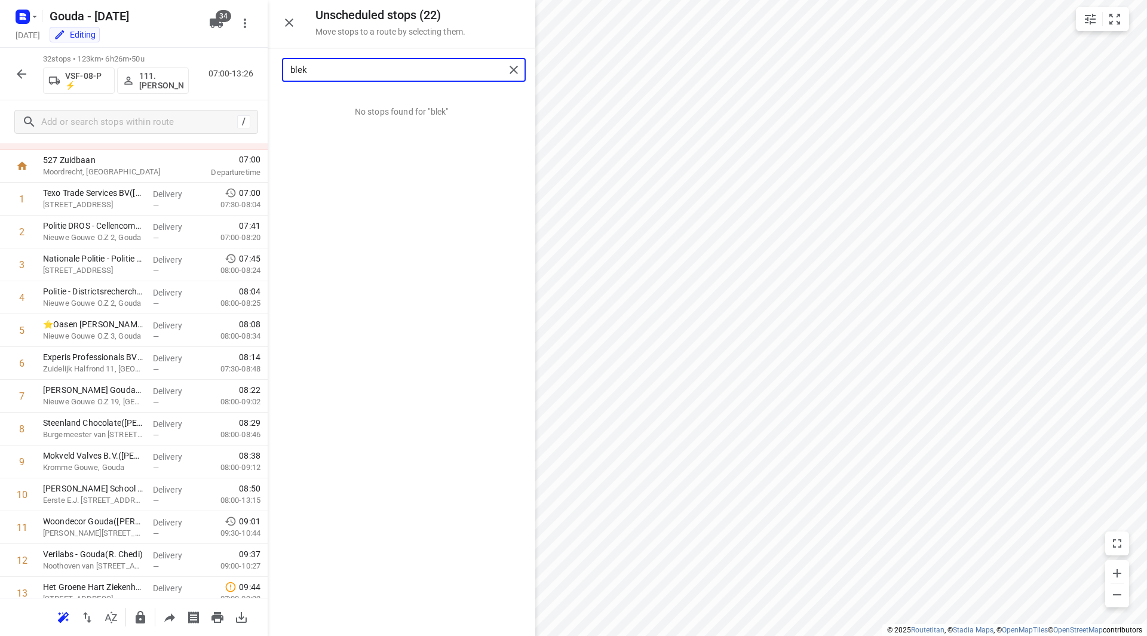
drag, startPoint x: 315, startPoint y: 69, endPoint x: 279, endPoint y: 73, distance: 36.2
click at [279, 73] on div "blek" at bounding box center [402, 69] width 268 height 43
drag, startPoint x: 386, startPoint y: 114, endPoint x: 389, endPoint y: 123, distance: 9.6
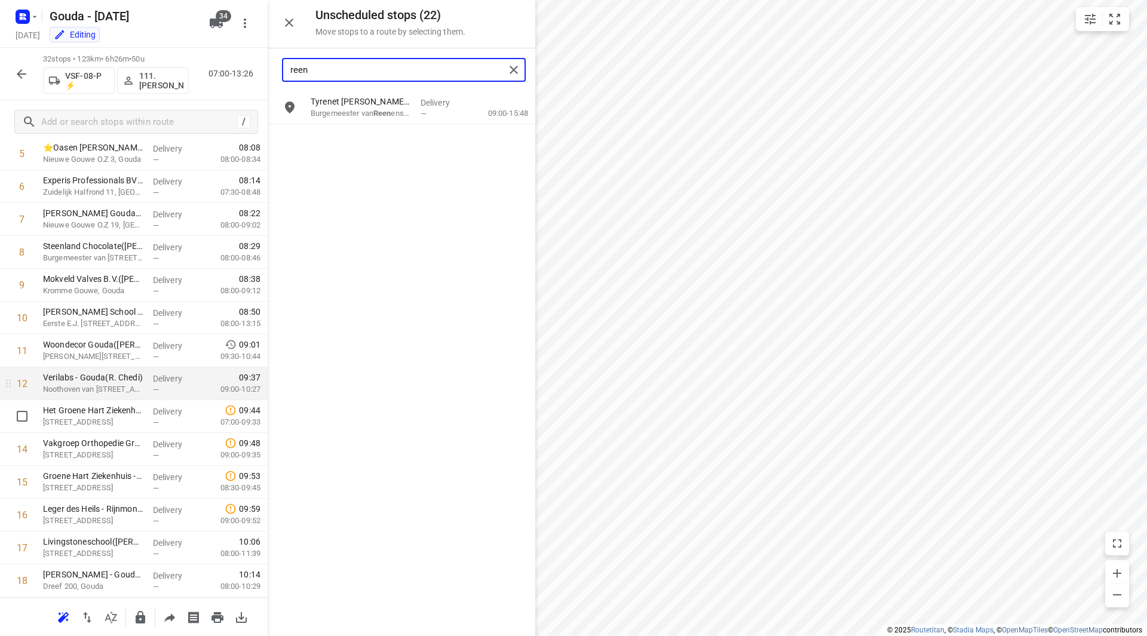
scroll to position [293, 0]
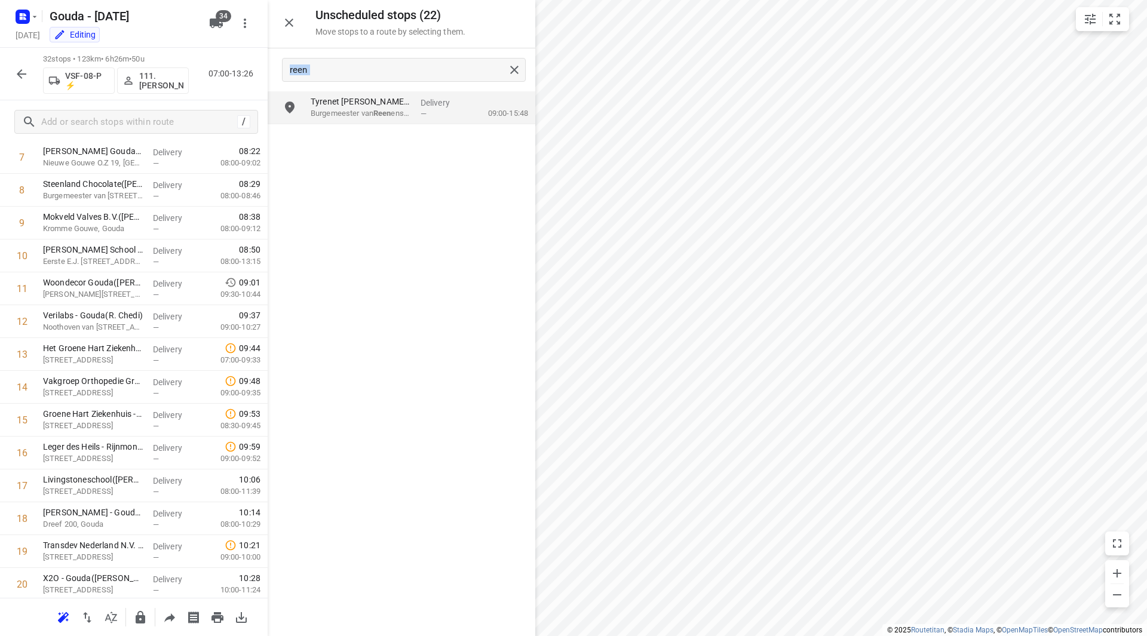
drag, startPoint x: 377, startPoint y: 91, endPoint x: 382, endPoint y: 159, distance: 68.8
click at [383, 143] on div "Unscheduled stops ( 22 ) Move stops to a route by selecting them. reen Tyrenet …" at bounding box center [402, 318] width 268 height 636
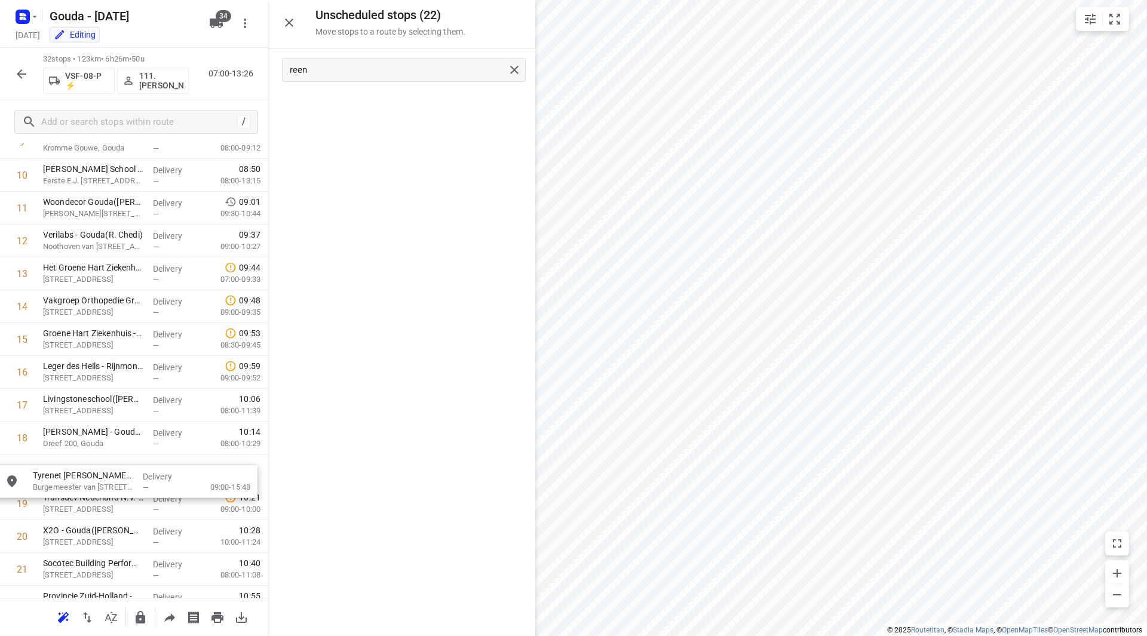
scroll to position [377, 0]
drag, startPoint x: 377, startPoint y: 110, endPoint x: 90, endPoint y: 481, distance: 468.6
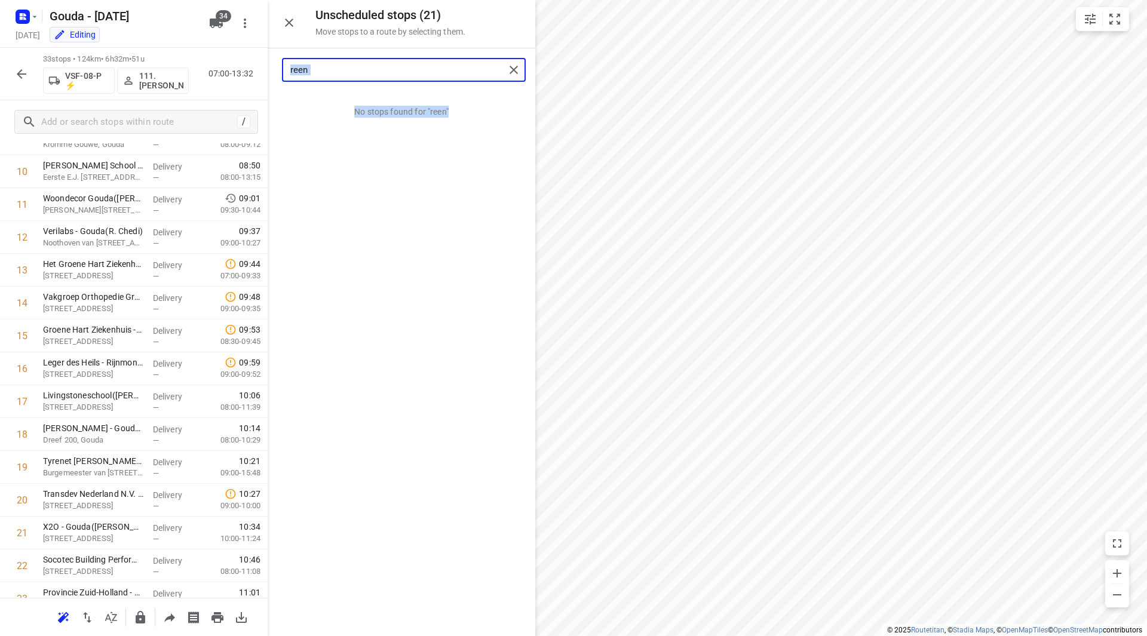
click at [315, 73] on input "reen" at bounding box center [397, 70] width 214 height 19
drag, startPoint x: 318, startPoint y: 72, endPoint x: 269, endPoint y: 64, distance: 49.6
click at [269, 64] on div "reen" at bounding box center [402, 69] width 268 height 43
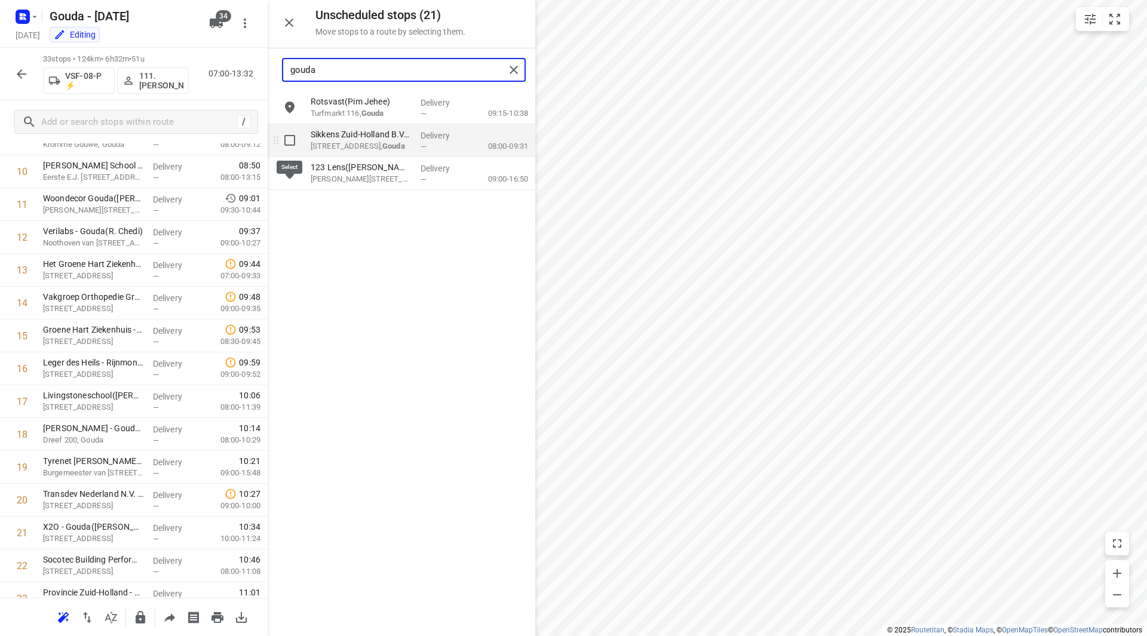
type input "gouda"
click at [291, 140] on input "grid" at bounding box center [290, 140] width 24 height 24
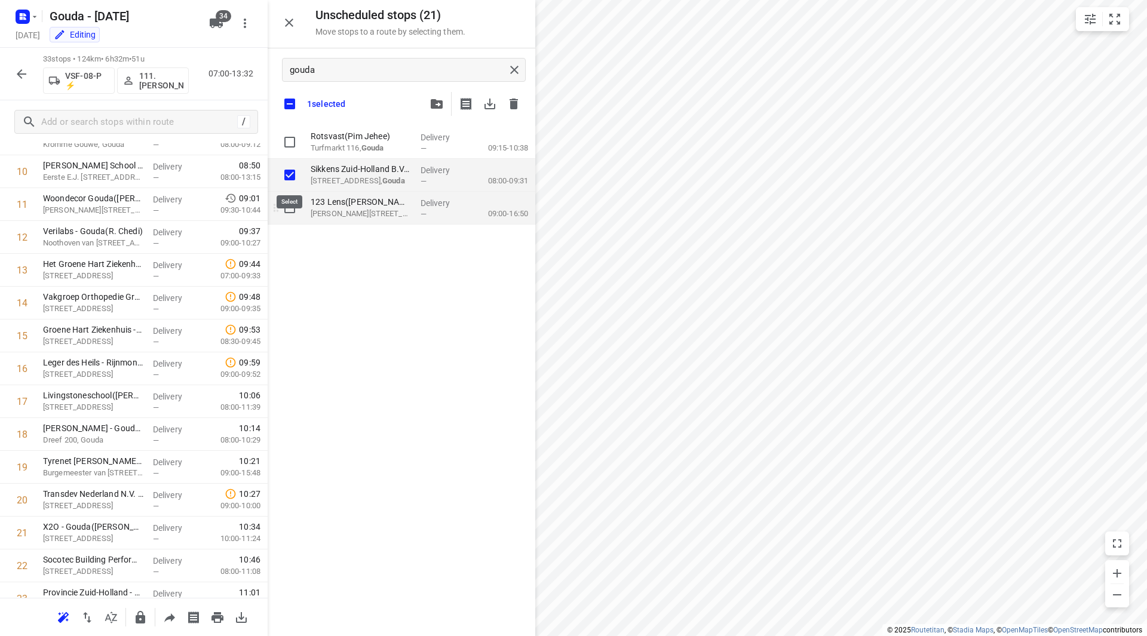
checkbox input "true"
click at [289, 205] on input "grid" at bounding box center [290, 208] width 24 height 24
checkbox input "true"
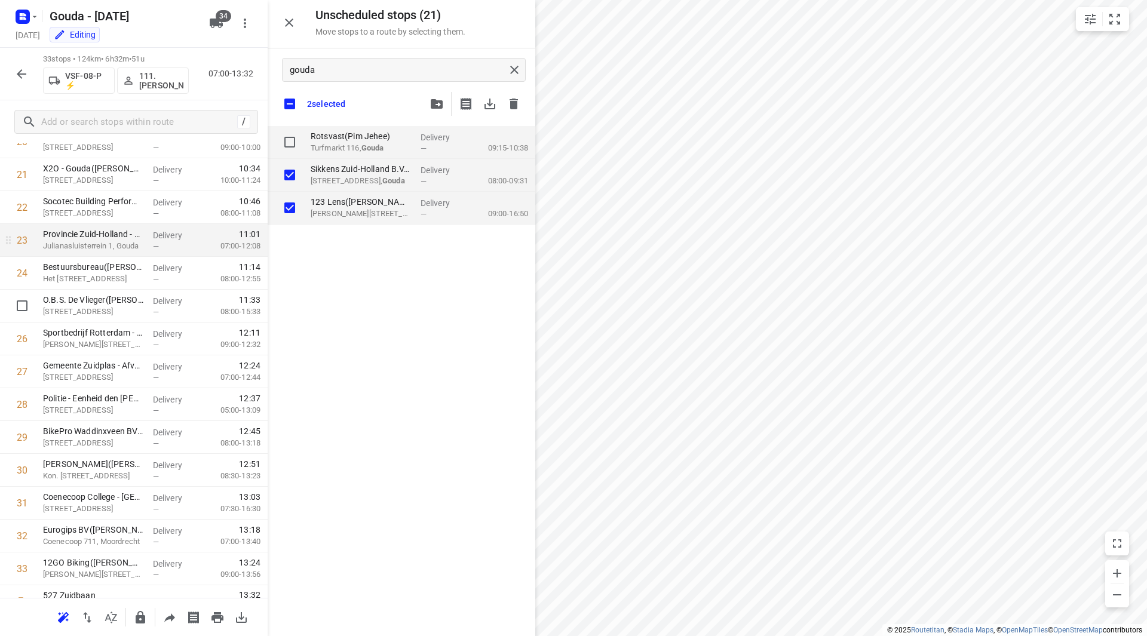
scroll to position [676, 0]
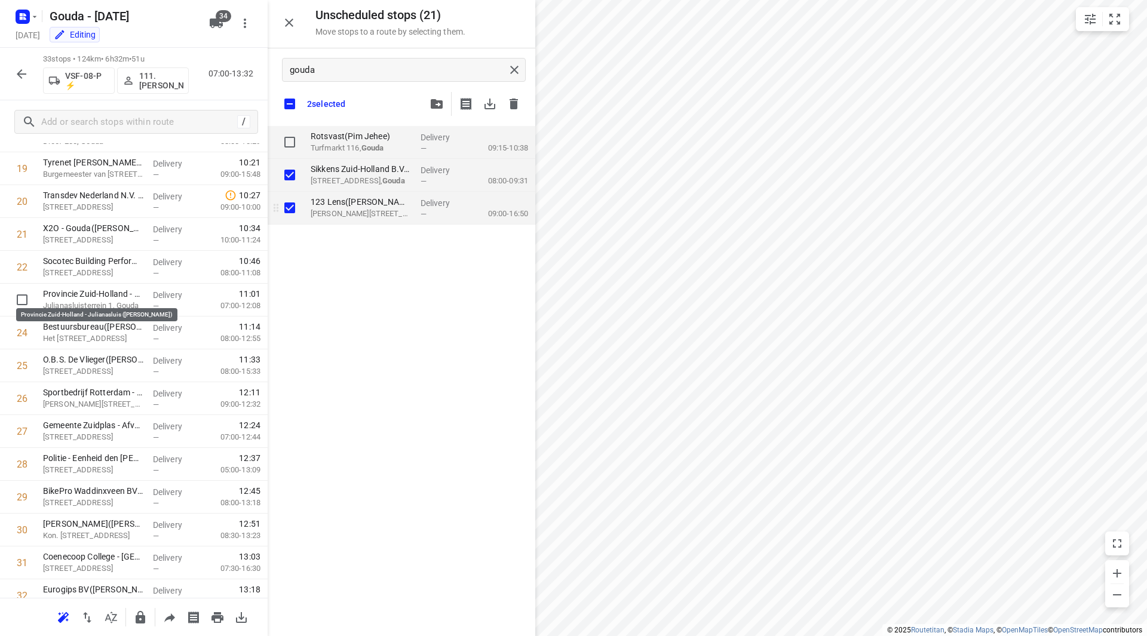
checkbox input "true"
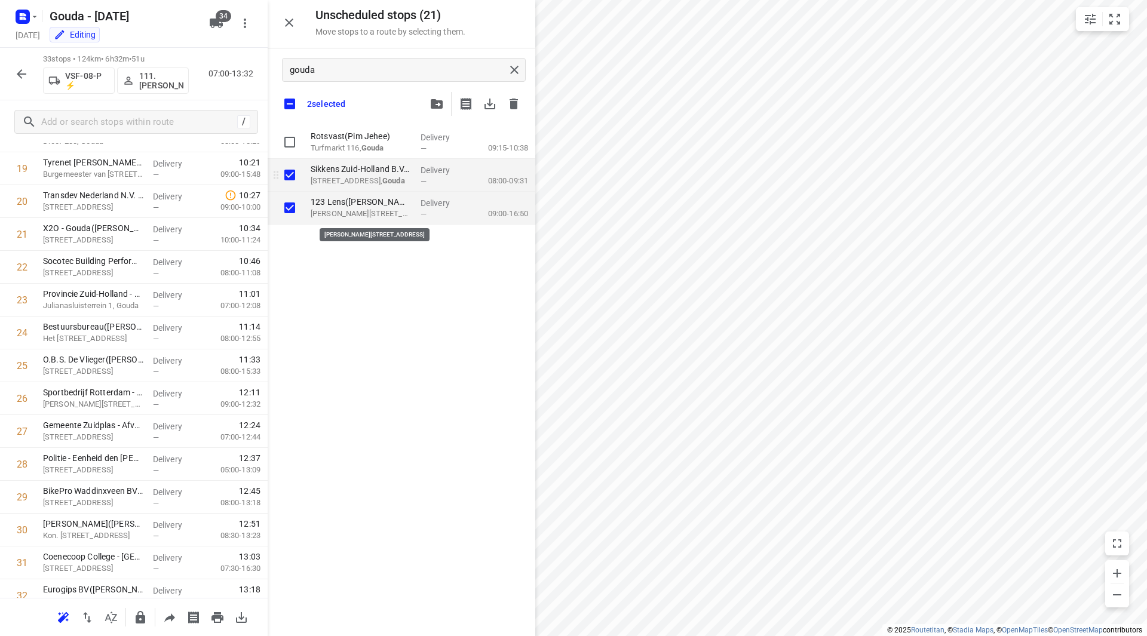
checkbox input "true"
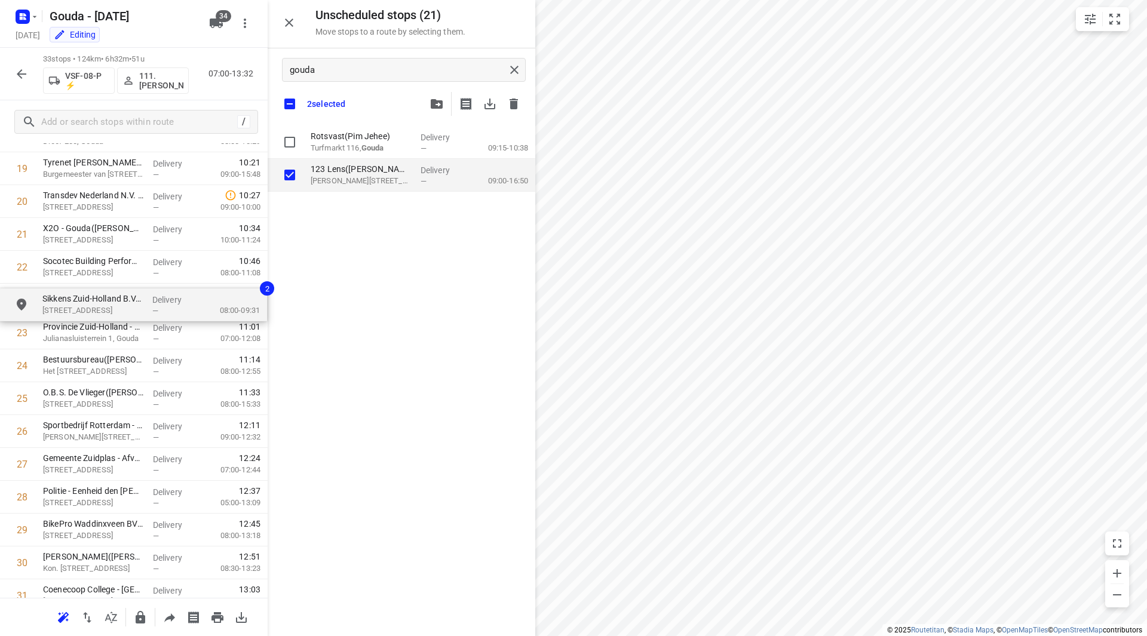
scroll to position [675, 0]
drag, startPoint x: 338, startPoint y: 180, endPoint x: 45, endPoint y: 308, distance: 319.3
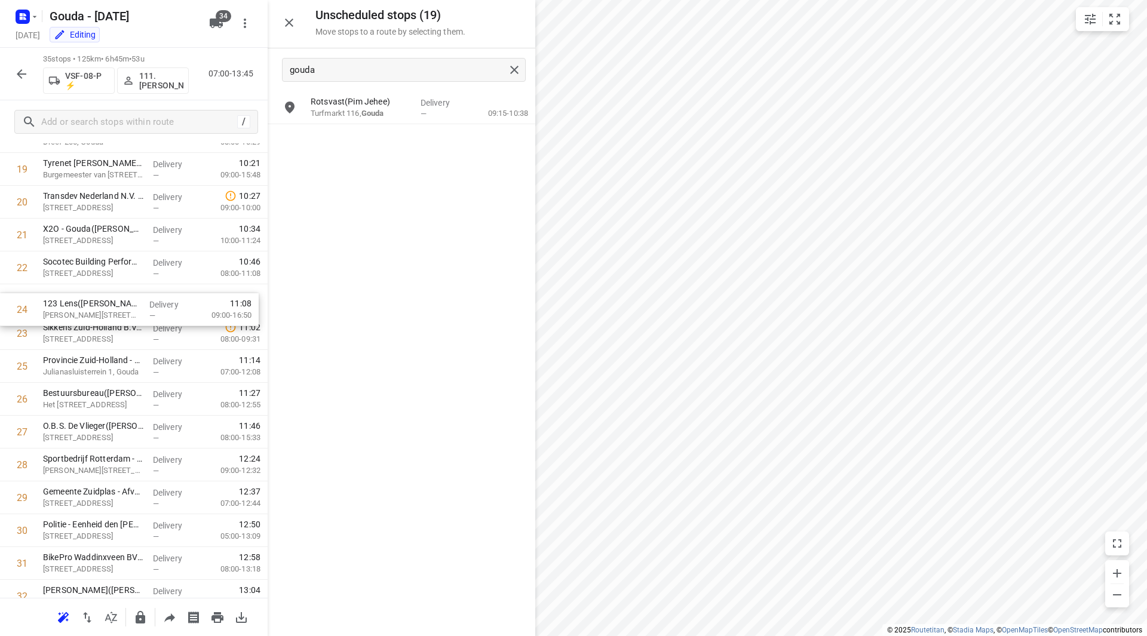
drag, startPoint x: 62, startPoint y: 309, endPoint x: 64, endPoint y: 300, distance: 8.6
click at [64, 300] on div "1 Texo Trade Services BV(Angela van der Elst) Oostbaan 601, Moordrecht Delivery…" at bounding box center [134, 137] width 268 height 1150
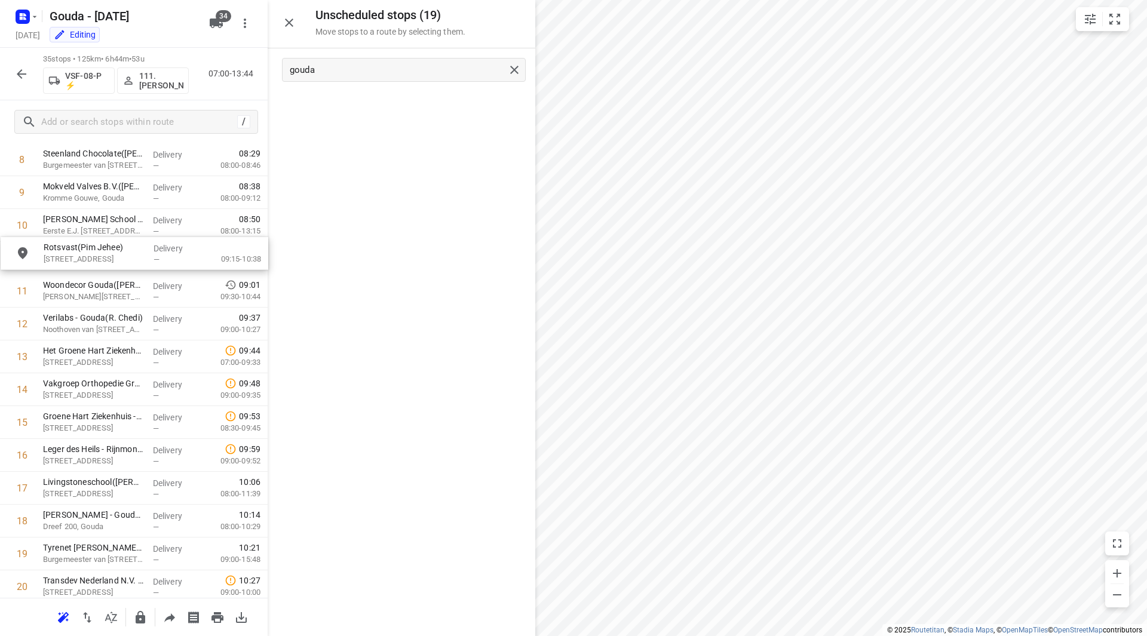
scroll to position [320, 0]
drag, startPoint x: 361, startPoint y: 133, endPoint x: 97, endPoint y: 278, distance: 301.8
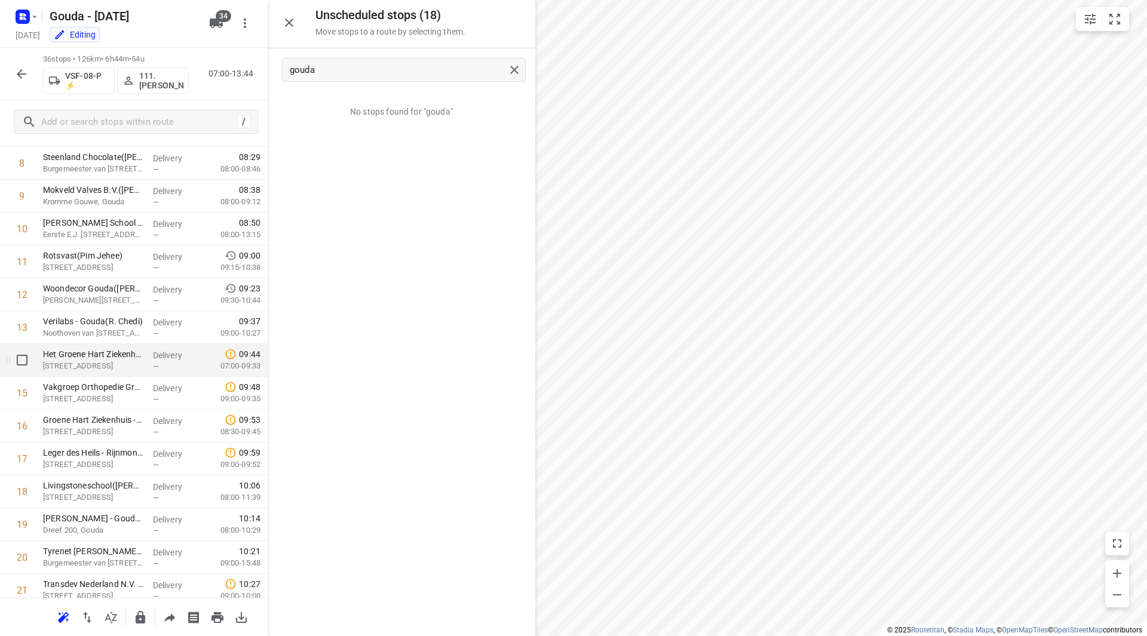
scroll to position [380, 0]
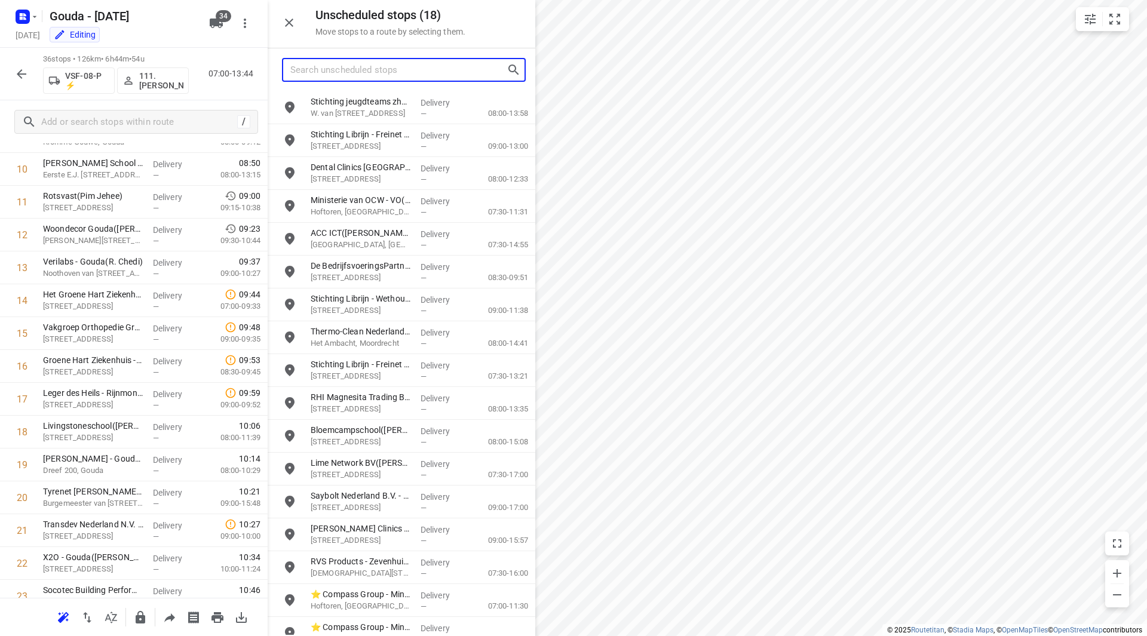
click at [440, 76] on input "Search unscheduled stops" at bounding box center [398, 70] width 216 height 19
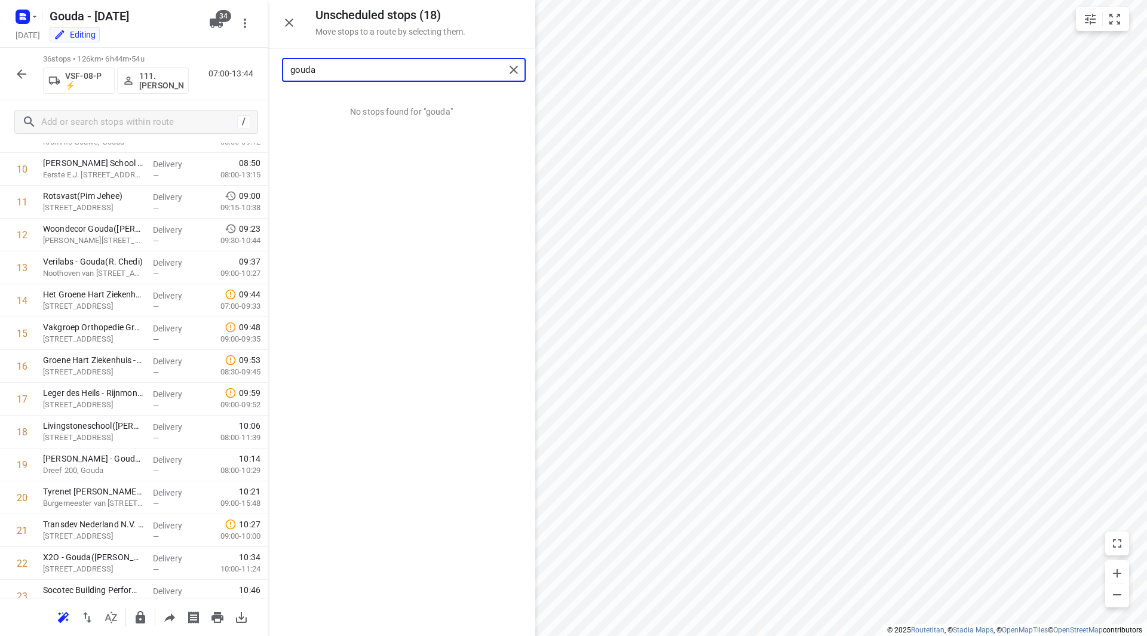
drag, startPoint x: 328, startPoint y: 72, endPoint x: 288, endPoint y: 68, distance: 40.2
click at [288, 68] on div "gouda" at bounding box center [394, 70] width 222 height 19
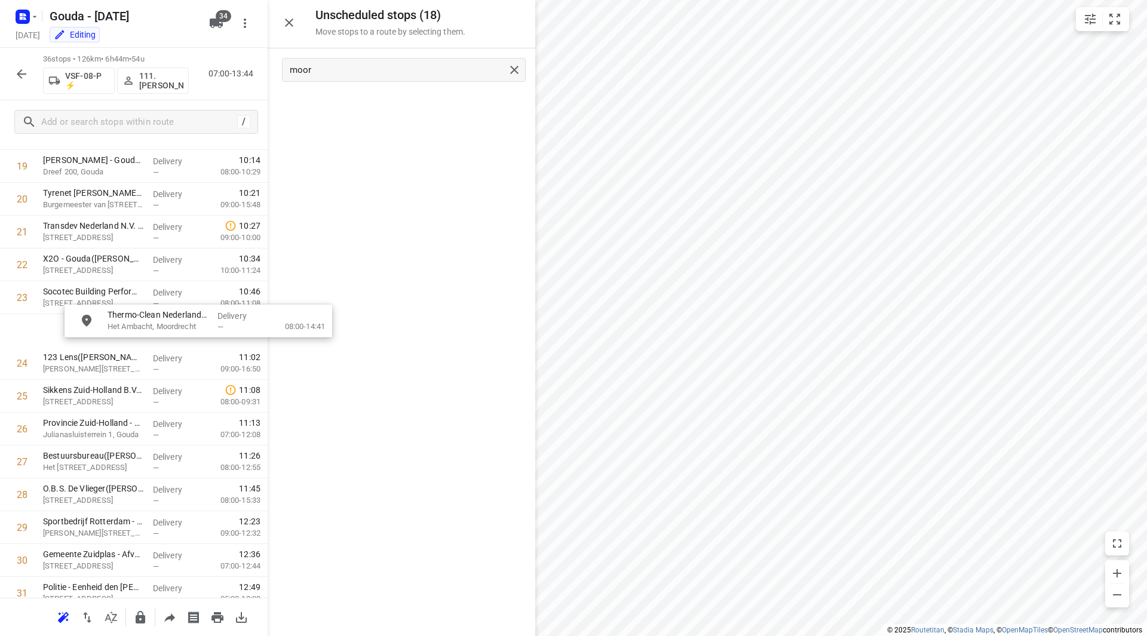
scroll to position [678, 0]
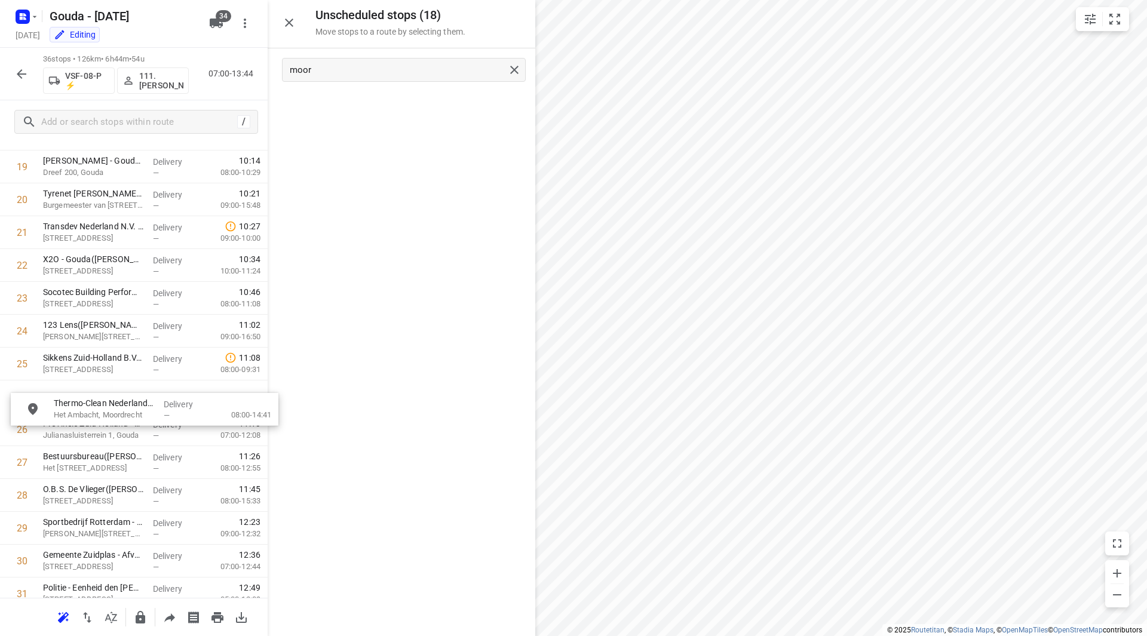
drag, startPoint x: 345, startPoint y: 107, endPoint x: 73, endPoint y: 402, distance: 401.1
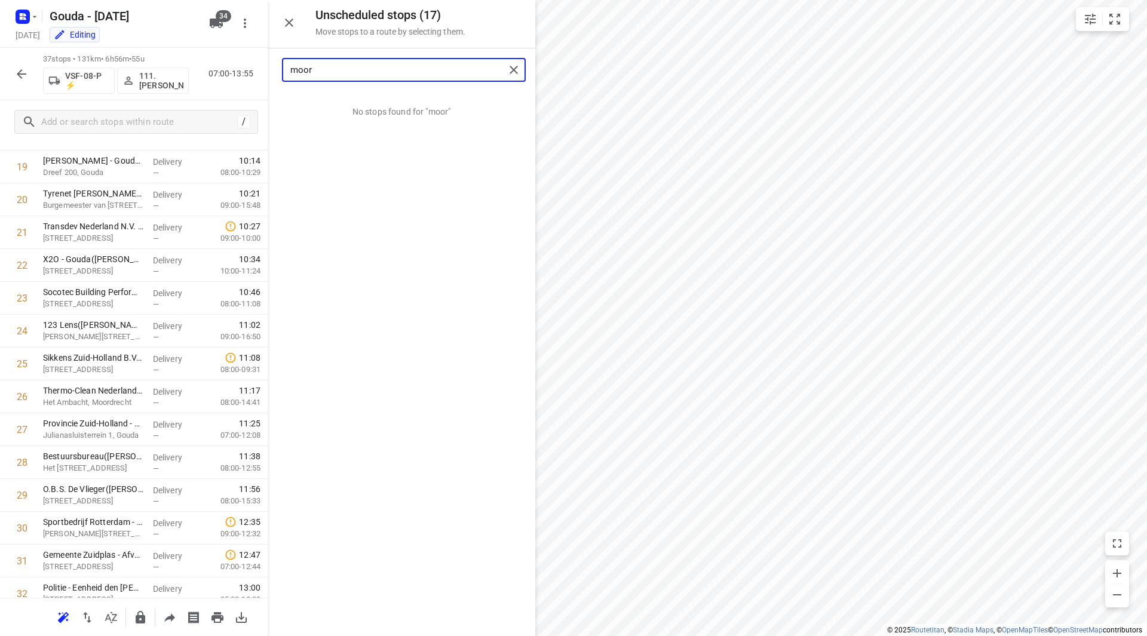
drag, startPoint x: 319, startPoint y: 73, endPoint x: 262, endPoint y: 70, distance: 56.8
click at [262, 70] on div "Unscheduled stops ( 17 ) Move stops to a route by selecting them. moor No stops…" at bounding box center [134, 318] width 268 height 636
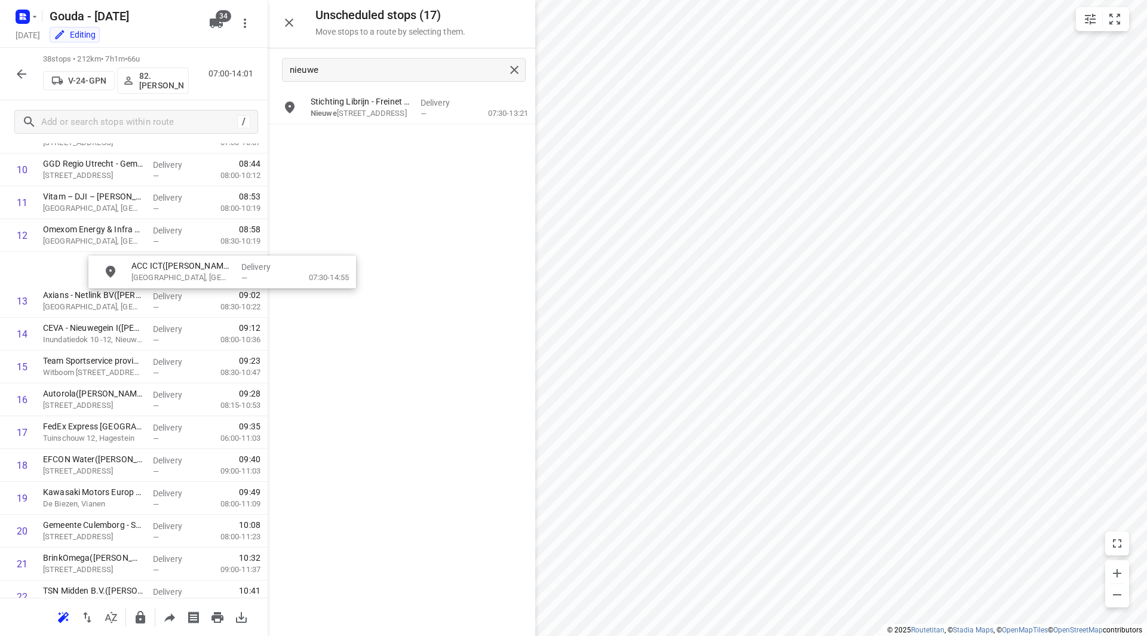
scroll to position [370, 0]
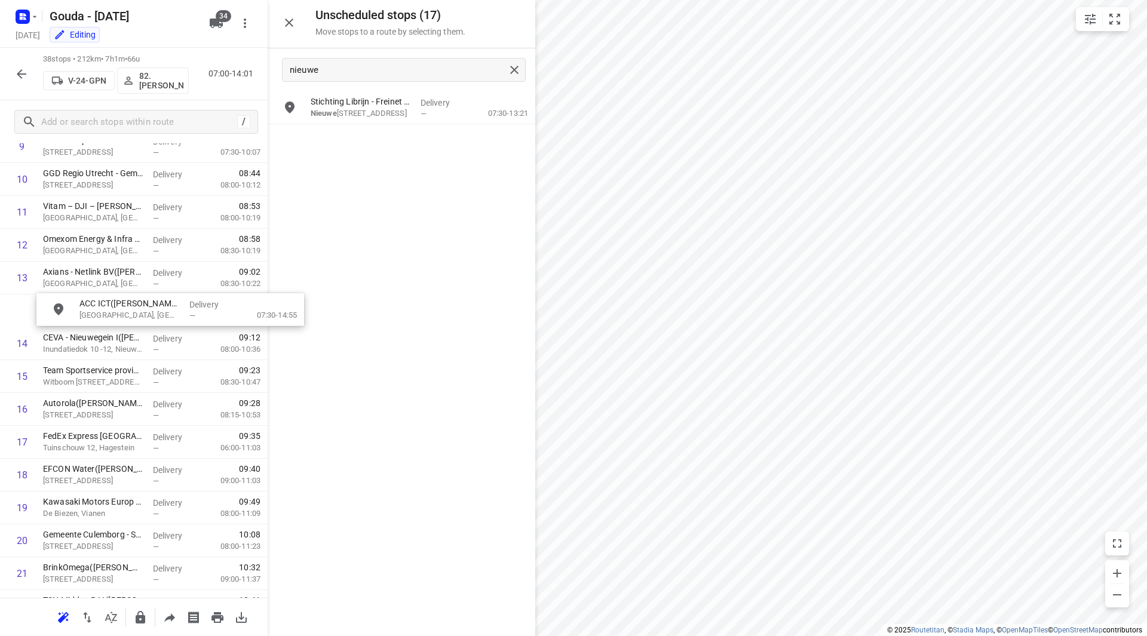
drag, startPoint x: 379, startPoint y: 109, endPoint x: 116, endPoint y: 304, distance: 327.4
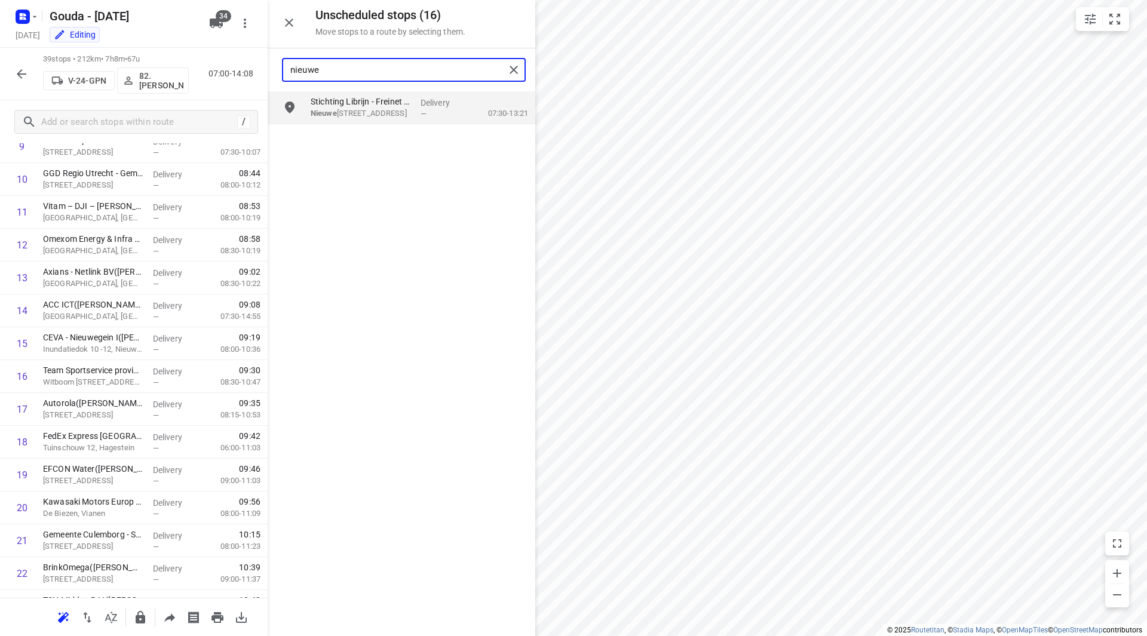
drag, startPoint x: 327, startPoint y: 67, endPoint x: 264, endPoint y: 69, distance: 62.7
click at [264, 69] on div "Unscheduled stops ( 16 ) Move stops to a route by selecting them. nieuwe Sticht…" at bounding box center [134, 318] width 268 height 636
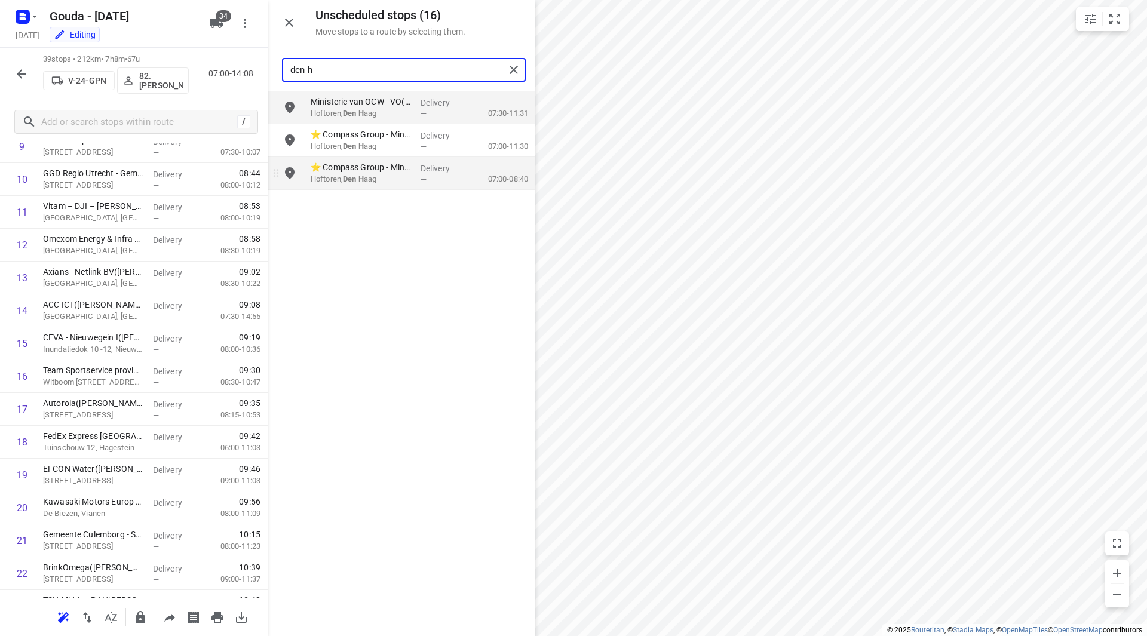
type input "den h"
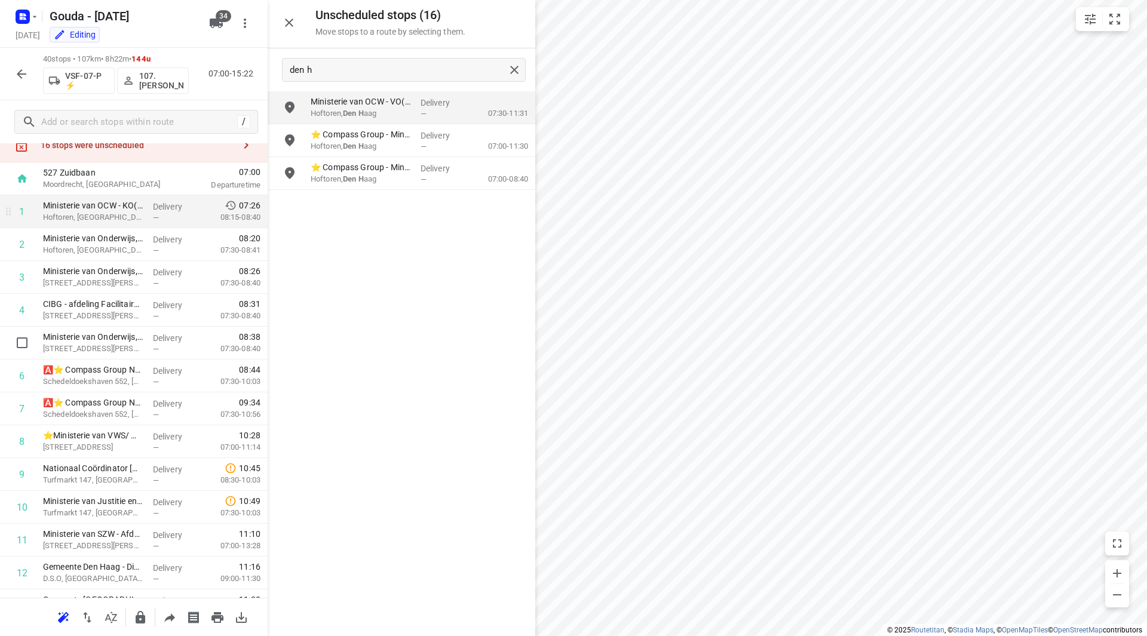
scroll to position [11, 0]
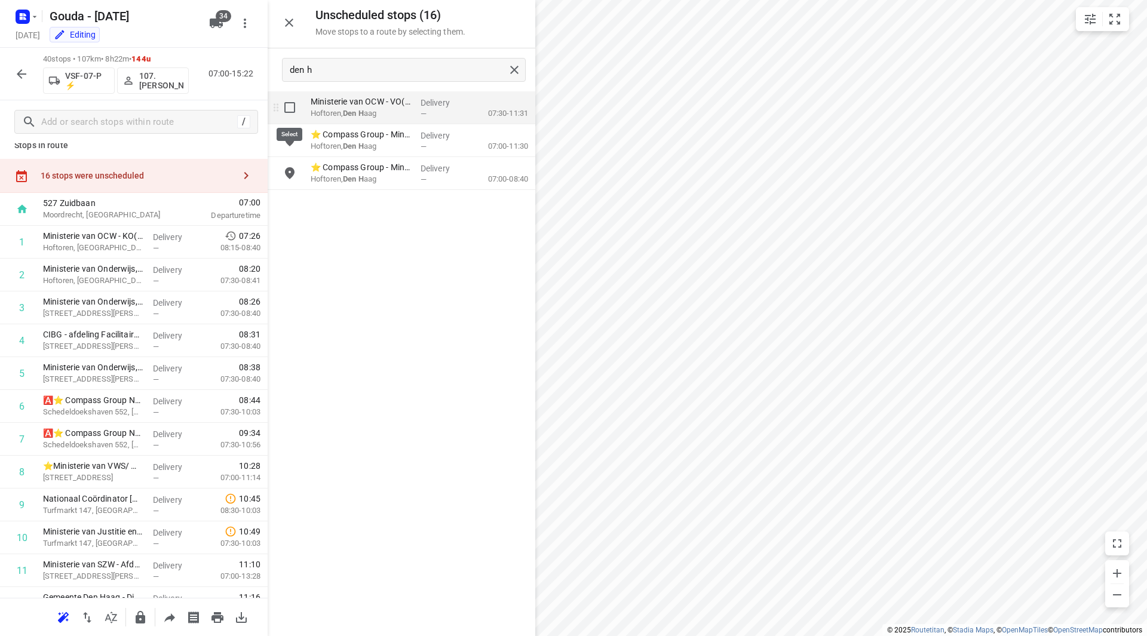
click at [284, 110] on input "grid" at bounding box center [290, 108] width 24 height 24
checkbox input "true"
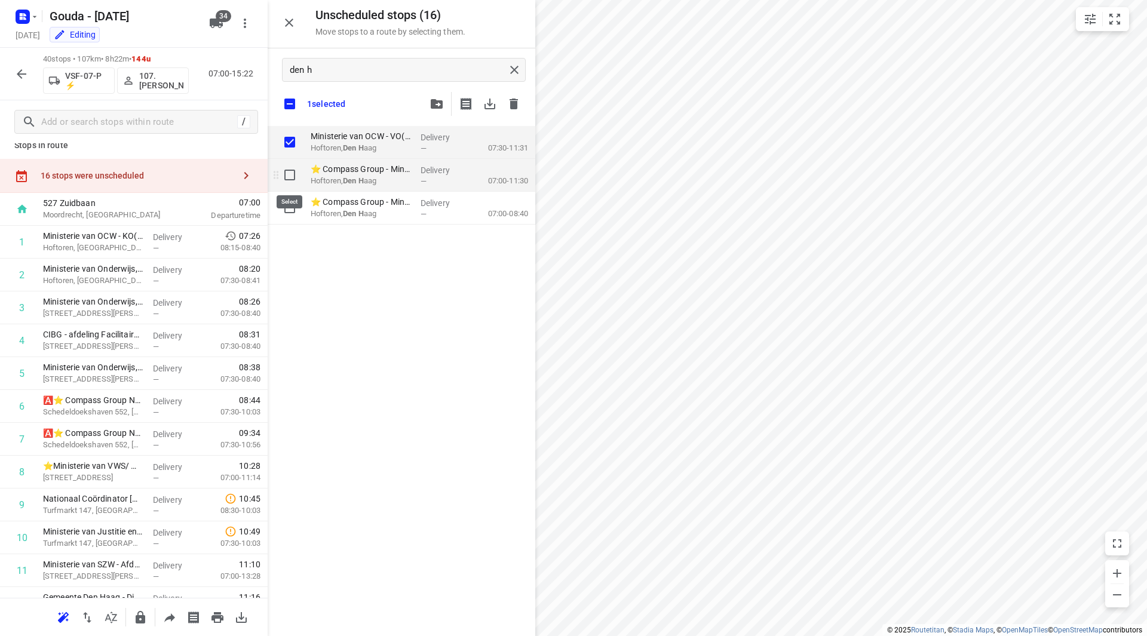
click at [294, 176] on input "grid" at bounding box center [290, 175] width 24 height 24
checkbox input "true"
click at [294, 204] on input "grid" at bounding box center [290, 208] width 24 height 24
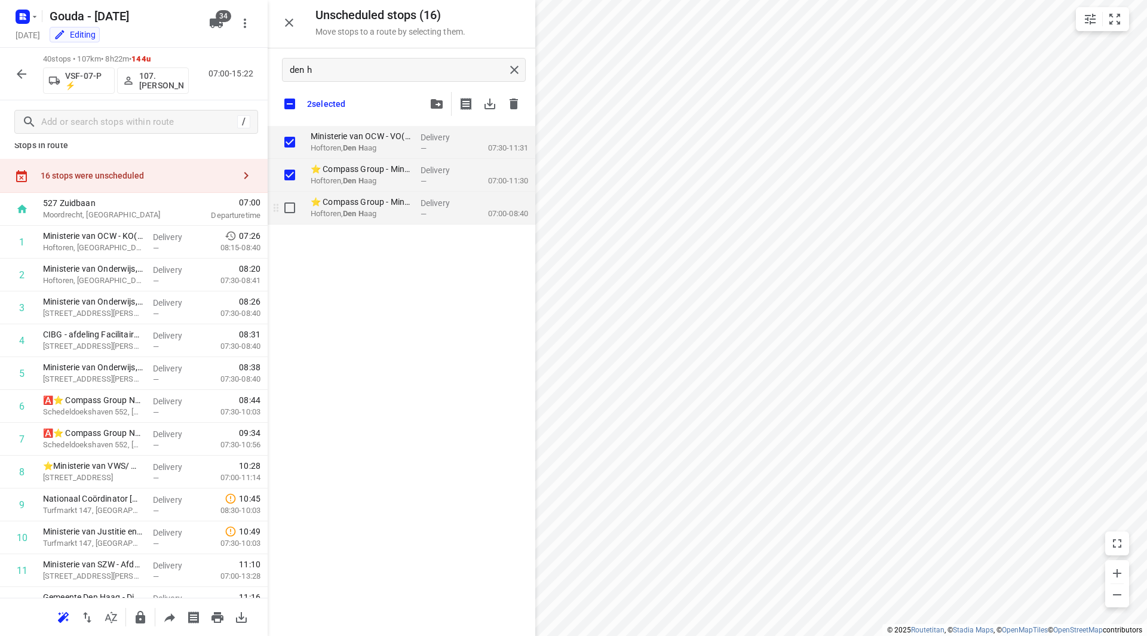
checkbox input "true"
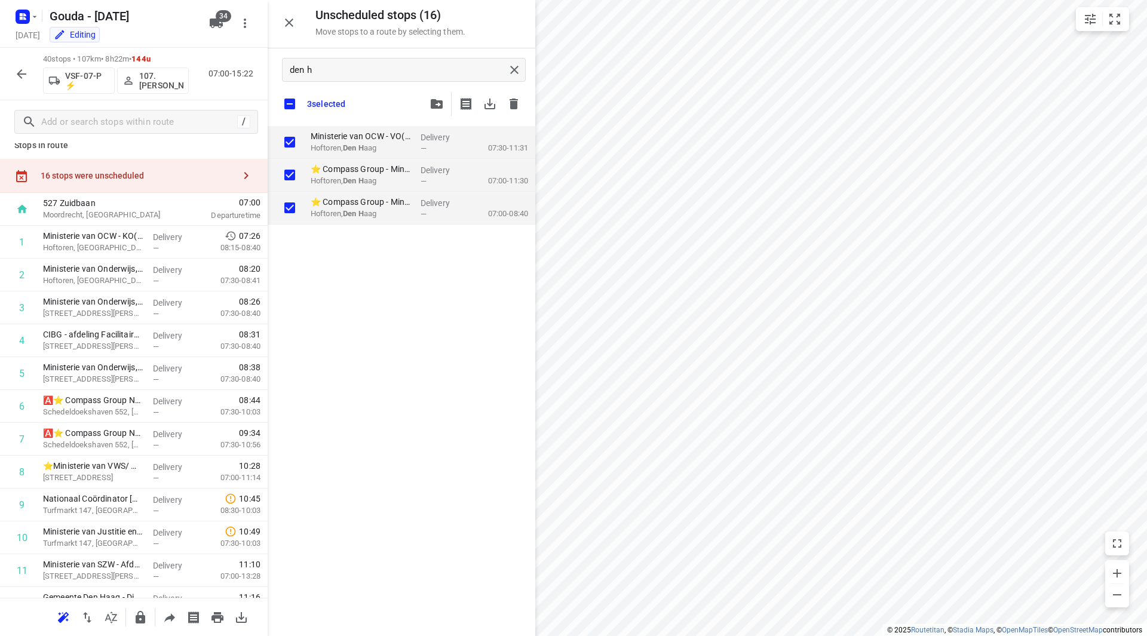
checkbox input "true"
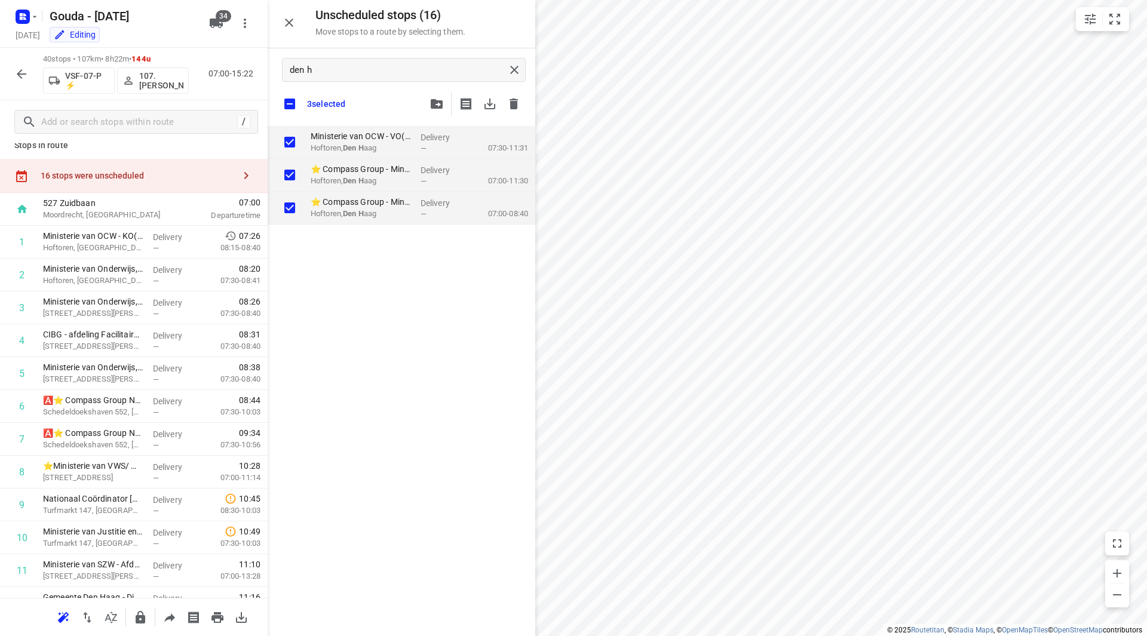
checkbox input "true"
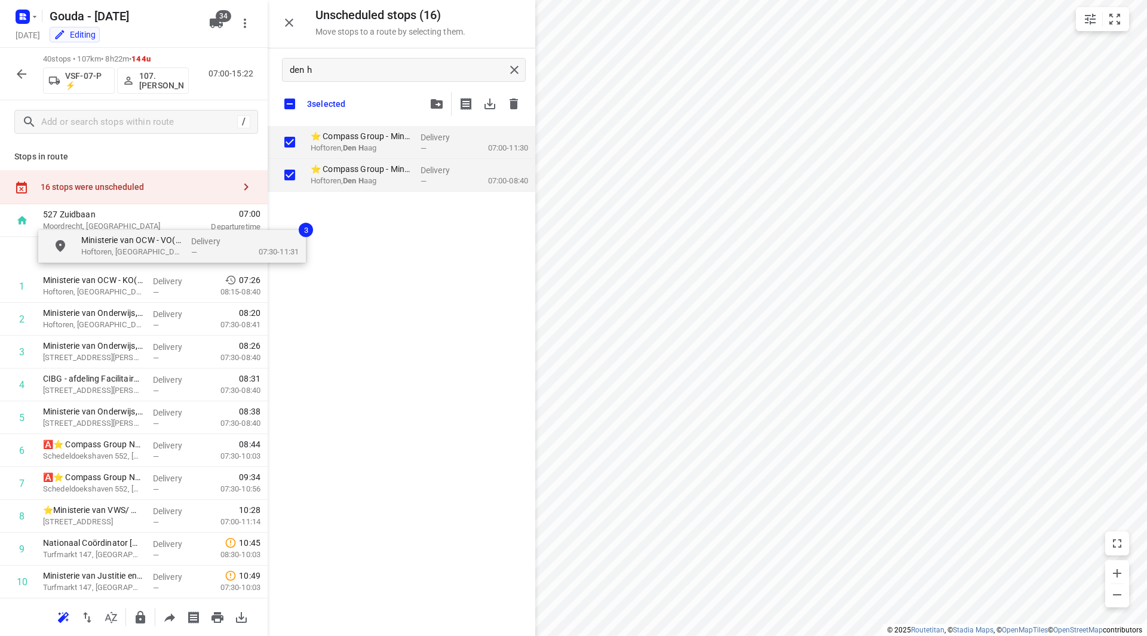
scroll to position [0, 0]
drag, startPoint x: 351, startPoint y: 149, endPoint x: 107, endPoint y: 251, distance: 264.5
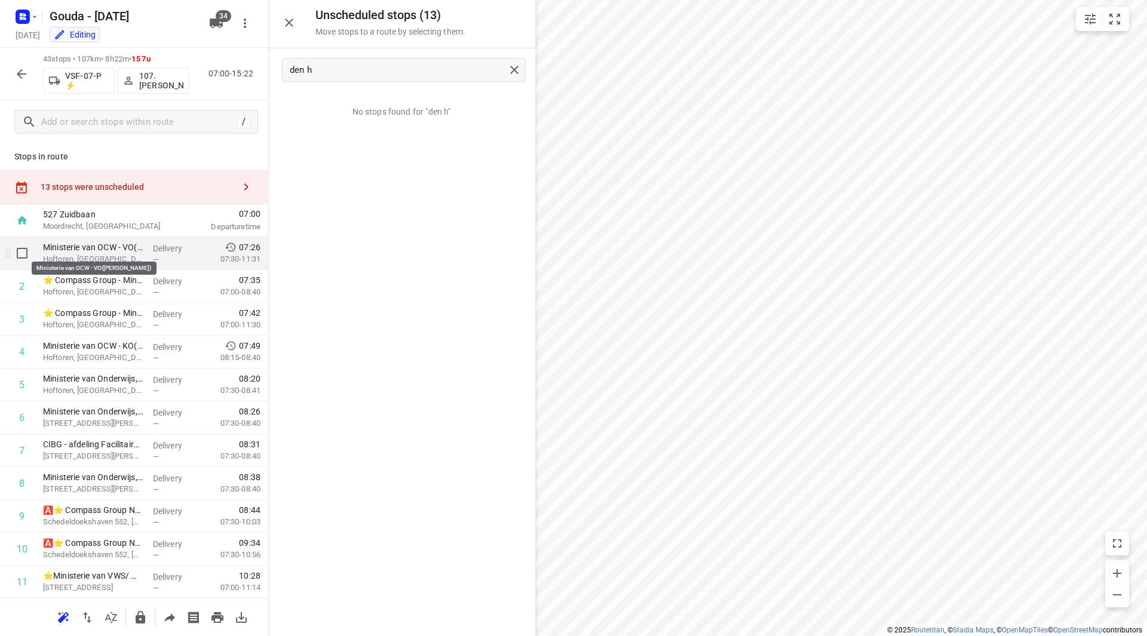
click at [103, 253] on p "Ministerie van OCW - VO(Patricia Swiers)" at bounding box center [93, 247] width 100 height 12
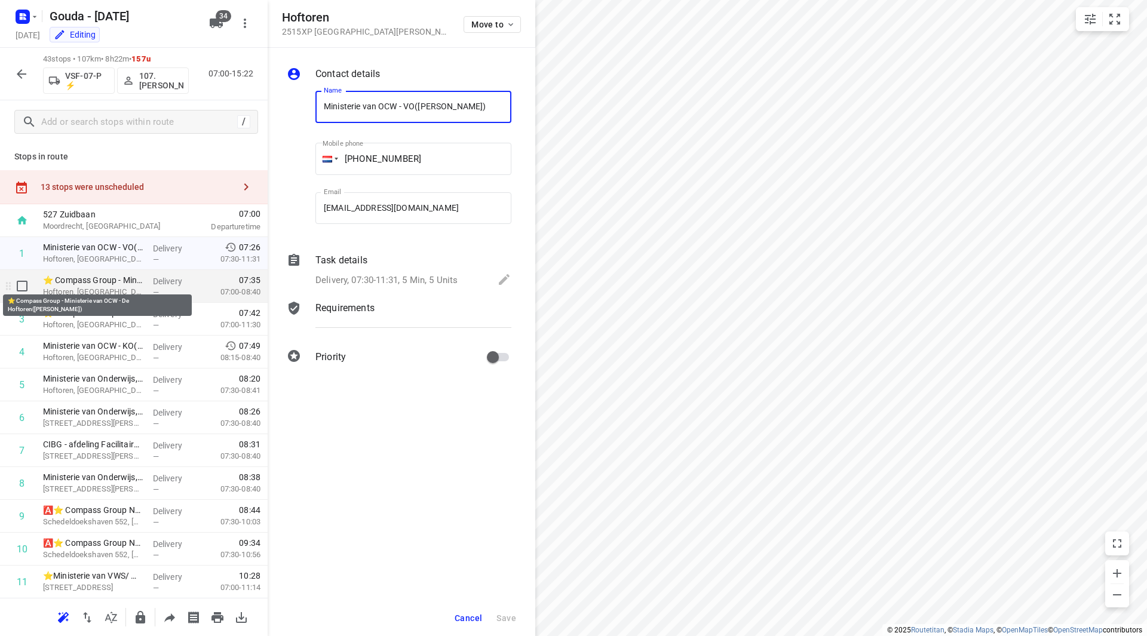
click at [103, 282] on p "⭐ Compass Group - Ministerie van OCW - De Hoftoren(Andre Streijl)" at bounding box center [93, 280] width 100 height 12
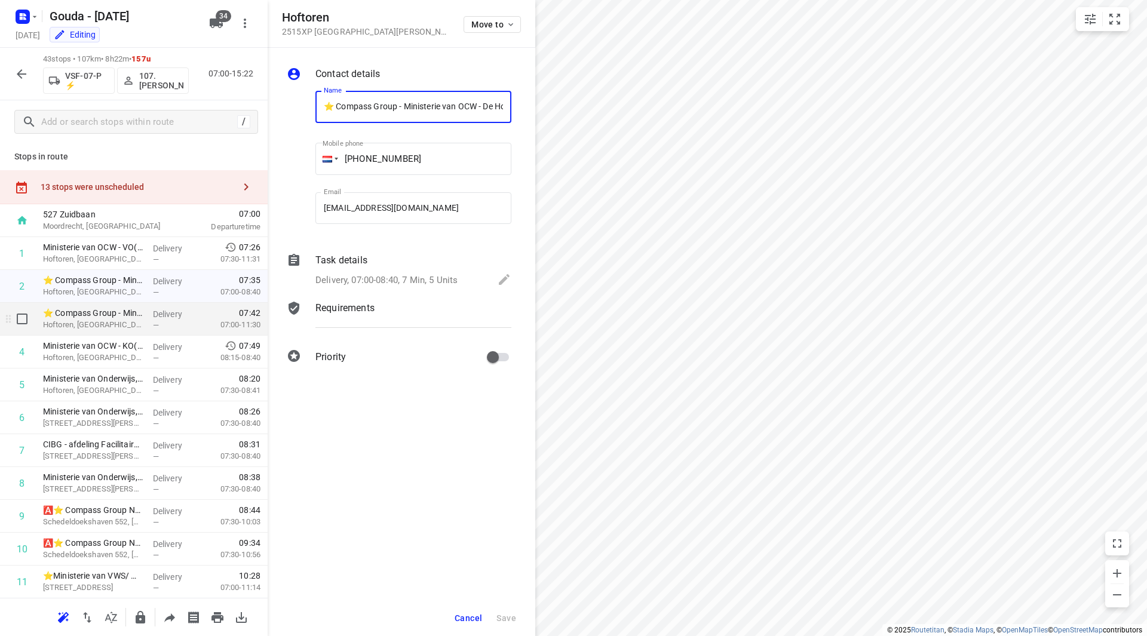
click at [105, 324] on p "Hoftoren, Den Haag" at bounding box center [93, 325] width 100 height 12
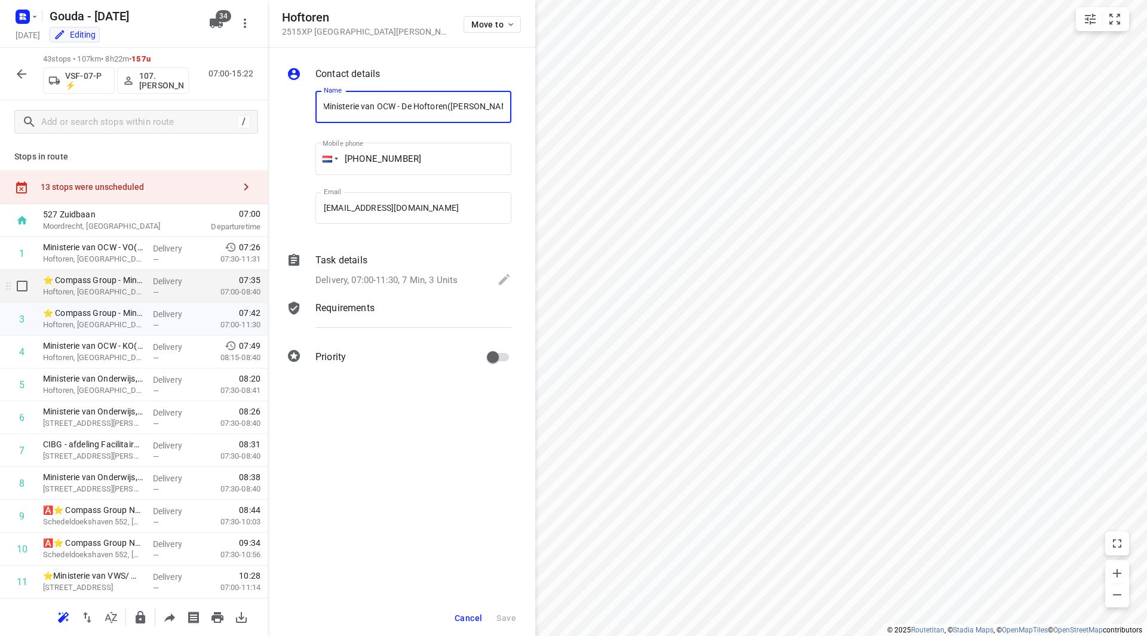
click at [110, 287] on p "Hoftoren, Den Haag" at bounding box center [93, 292] width 100 height 12
click at [353, 276] on p "Delivery, 07:00-08:40, 7 Min, 5 Units" at bounding box center [386, 281] width 142 height 14
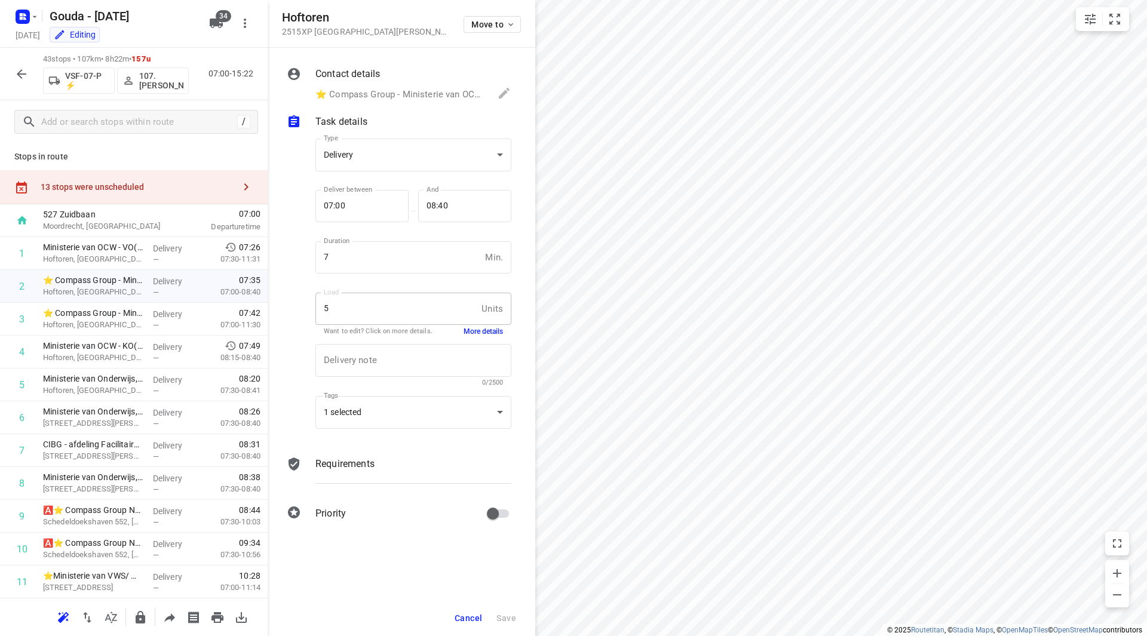
click at [471, 333] on button "More details" at bounding box center [482, 332] width 39 height 10
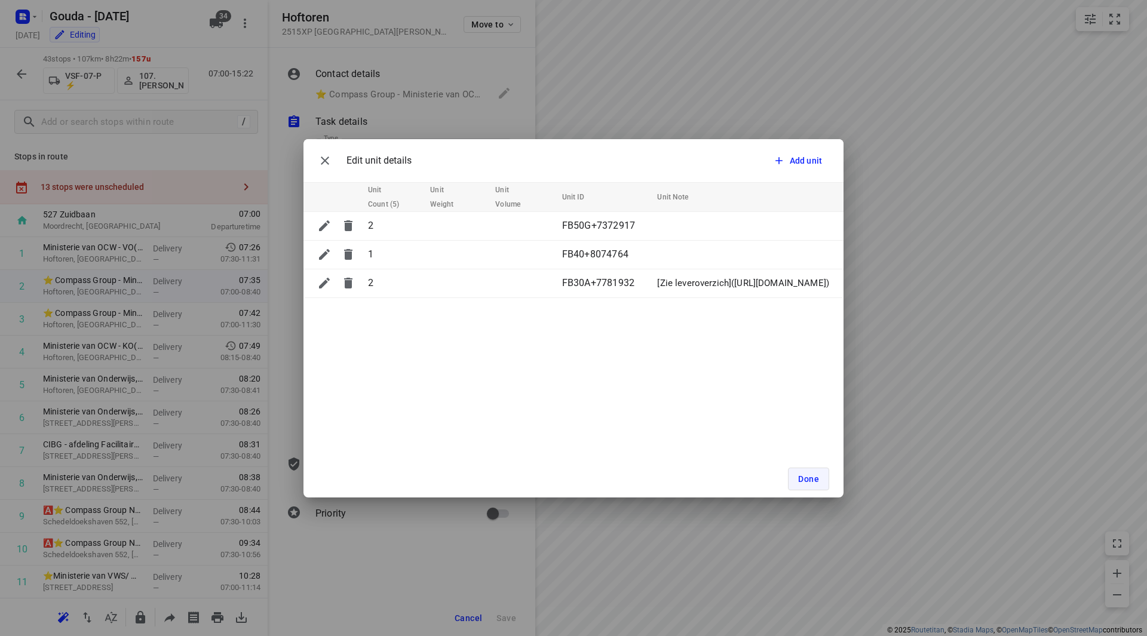
click at [802, 483] on span "Done" at bounding box center [808, 479] width 21 height 10
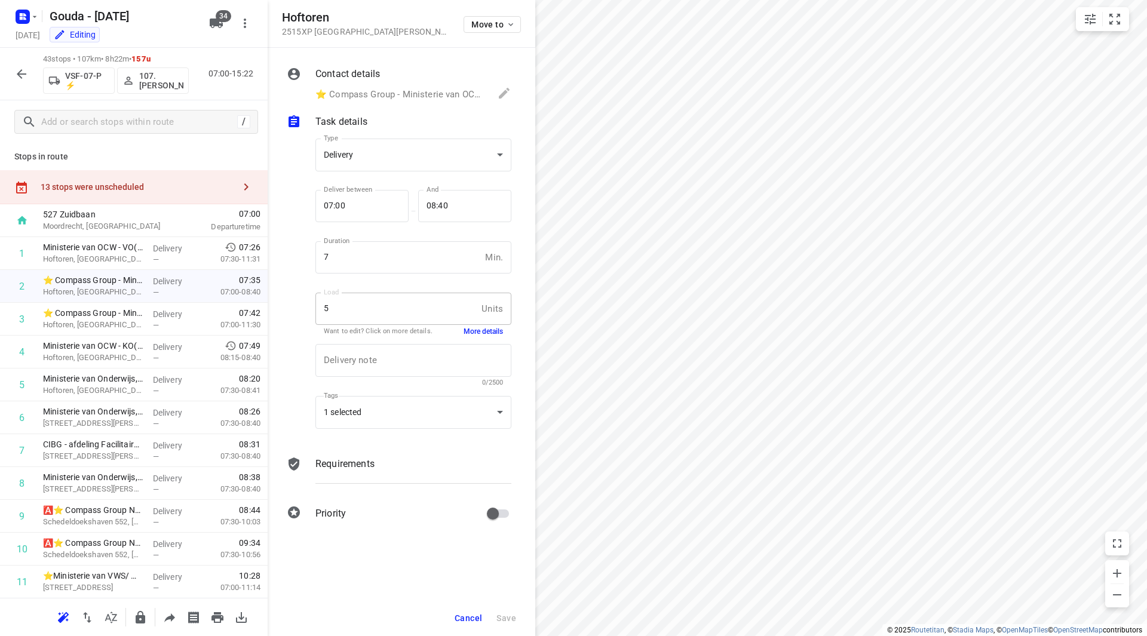
click at [466, 616] on span "Cancel" at bounding box center [467, 618] width 27 height 10
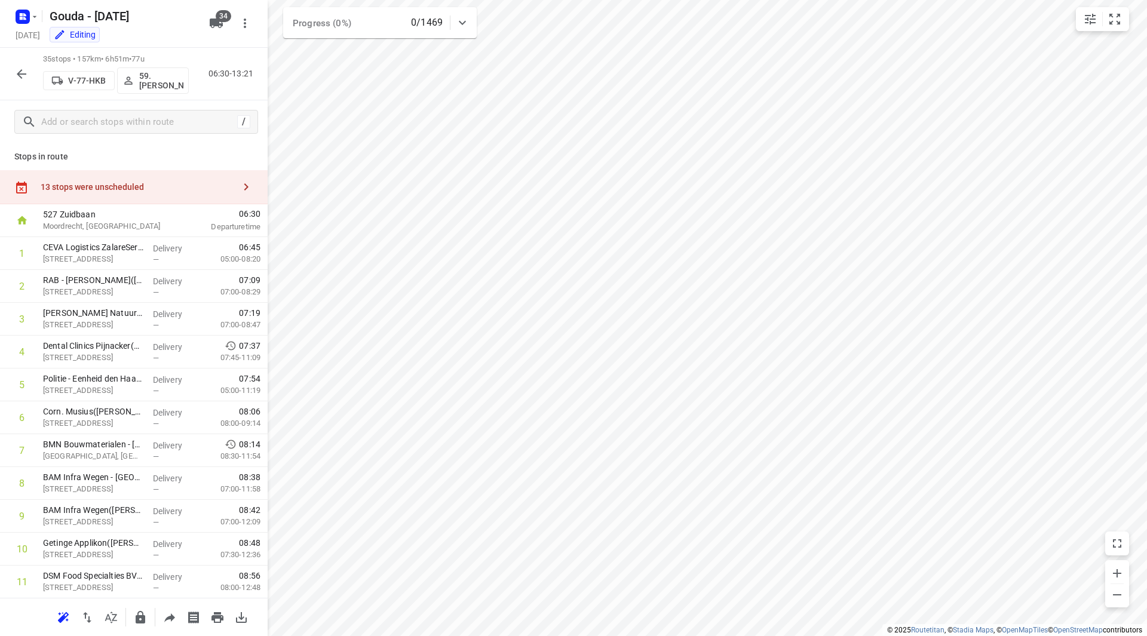
click at [165, 184] on div "13 stops were unscheduled" at bounding box center [138, 187] width 194 height 10
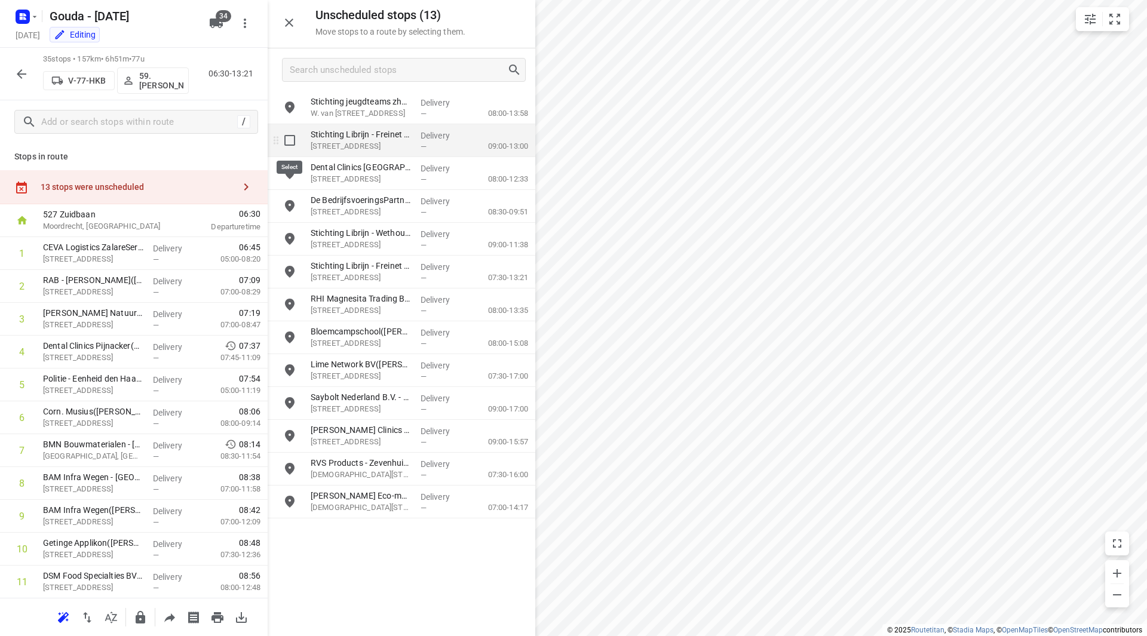
click at [292, 143] on input "grid" at bounding box center [290, 140] width 24 height 24
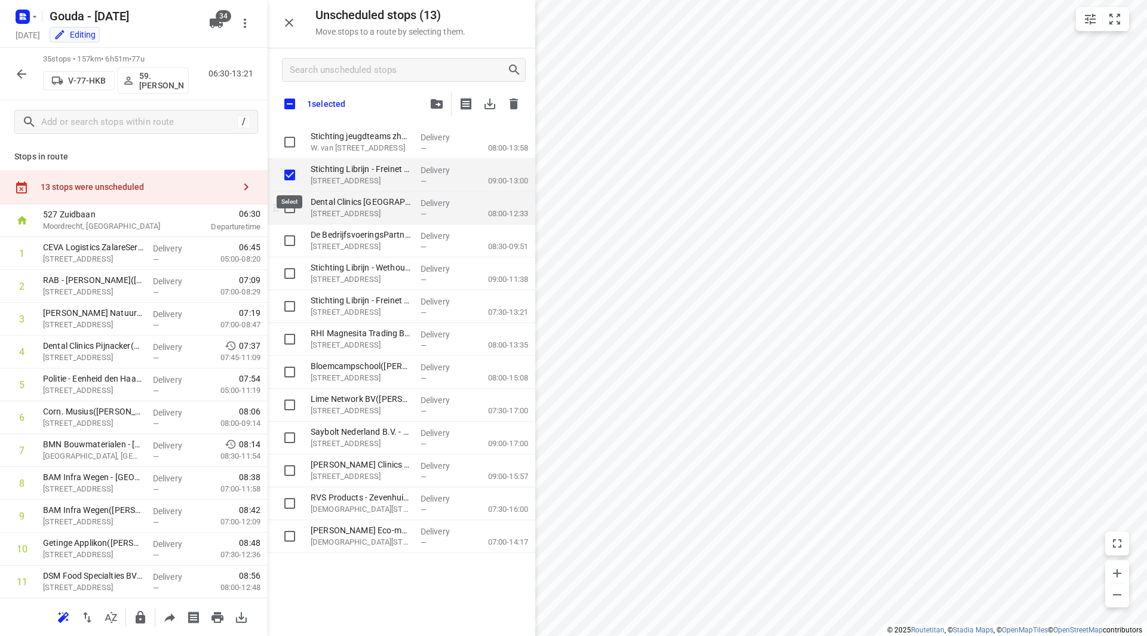
checkbox input "true"
click at [288, 201] on input "grid" at bounding box center [290, 208] width 24 height 24
checkbox input "true"
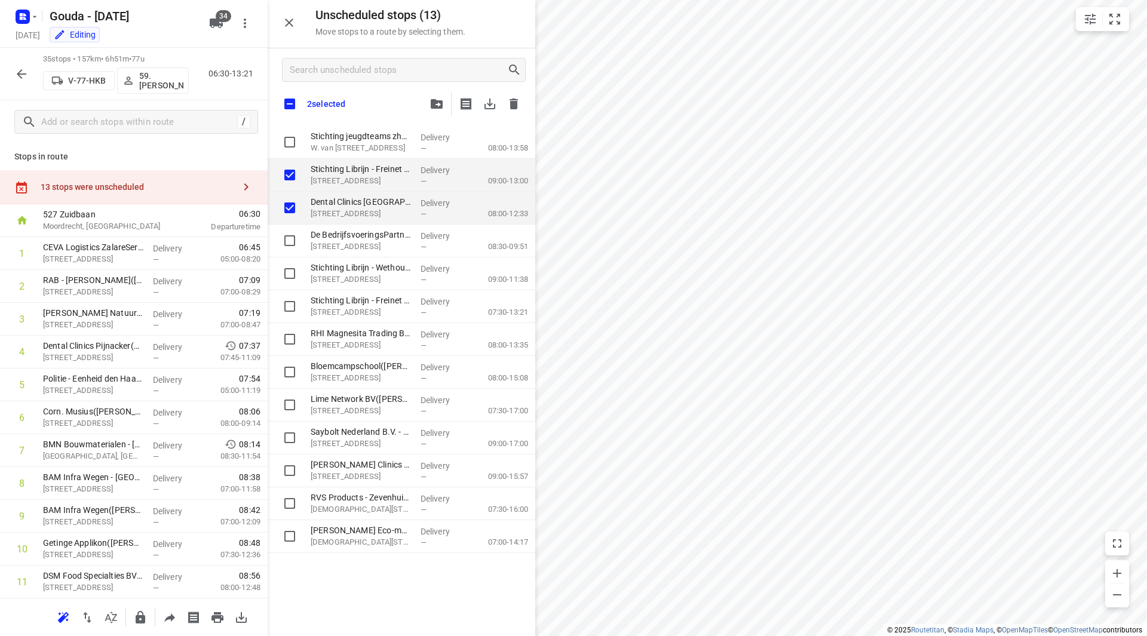
checkbox input "true"
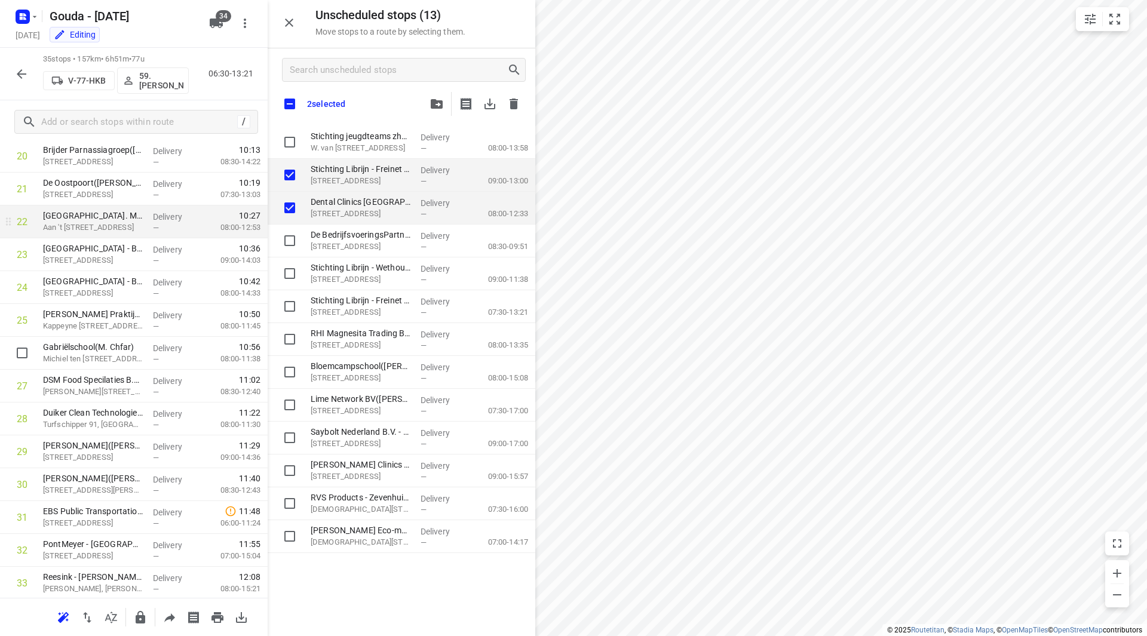
scroll to position [657, 0]
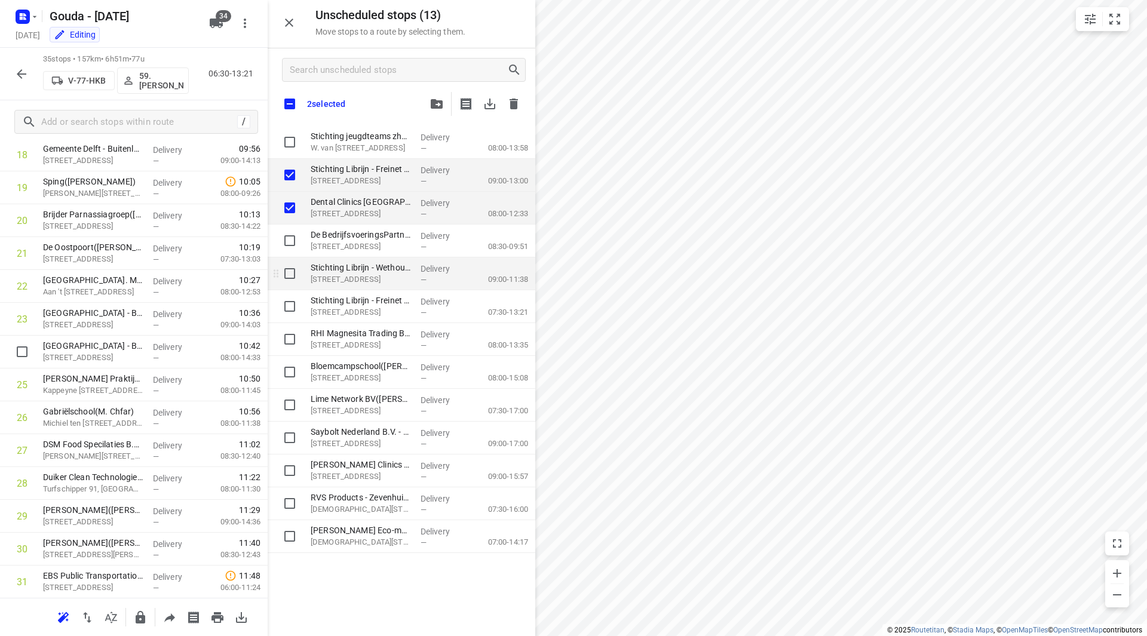
checkbox input "true"
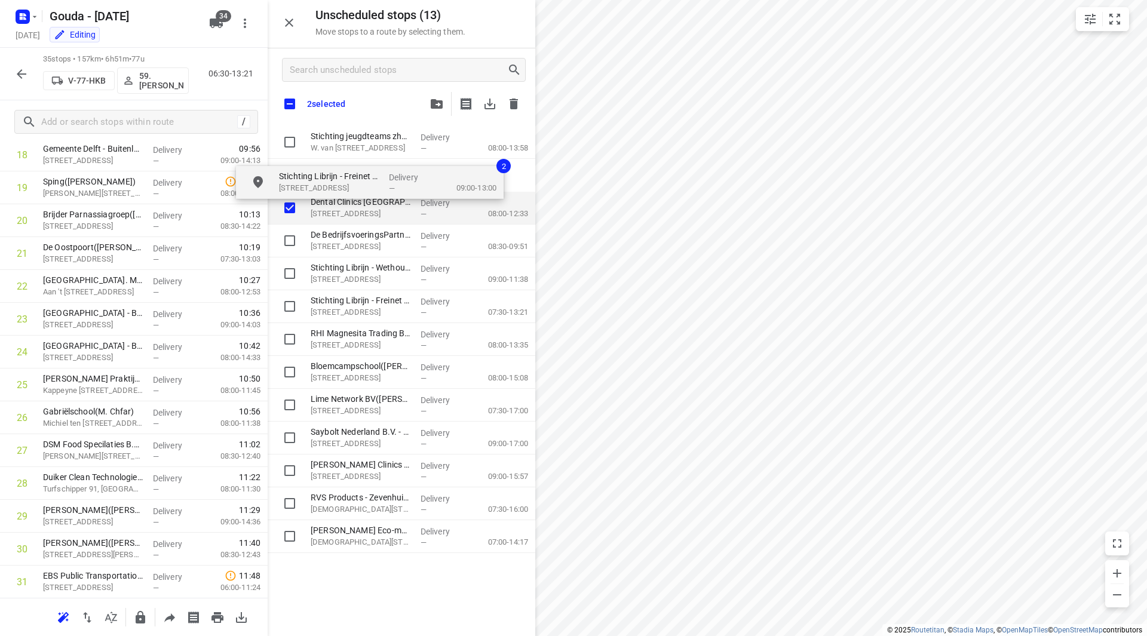
drag, startPoint x: 330, startPoint y: 174, endPoint x: 299, endPoint y: 179, distance: 30.7
checkbox input "true"
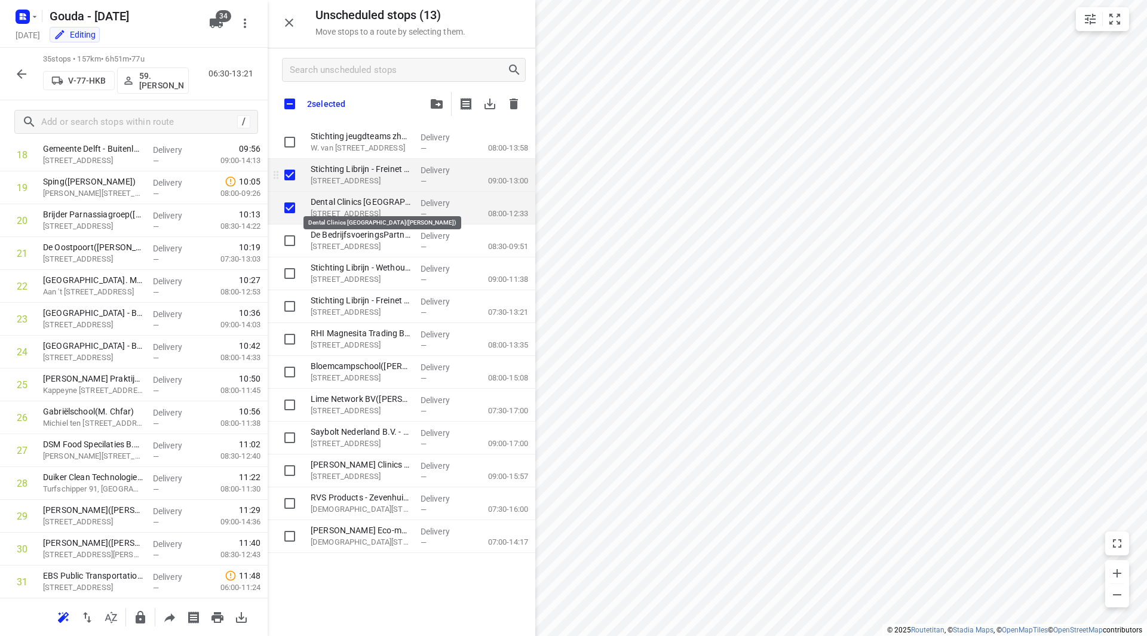
checkbox input "true"
drag, startPoint x: 293, startPoint y: 176, endPoint x: 287, endPoint y: 213, distance: 37.5
click at [293, 175] on input "grid" at bounding box center [290, 175] width 24 height 24
checkbox input "false"
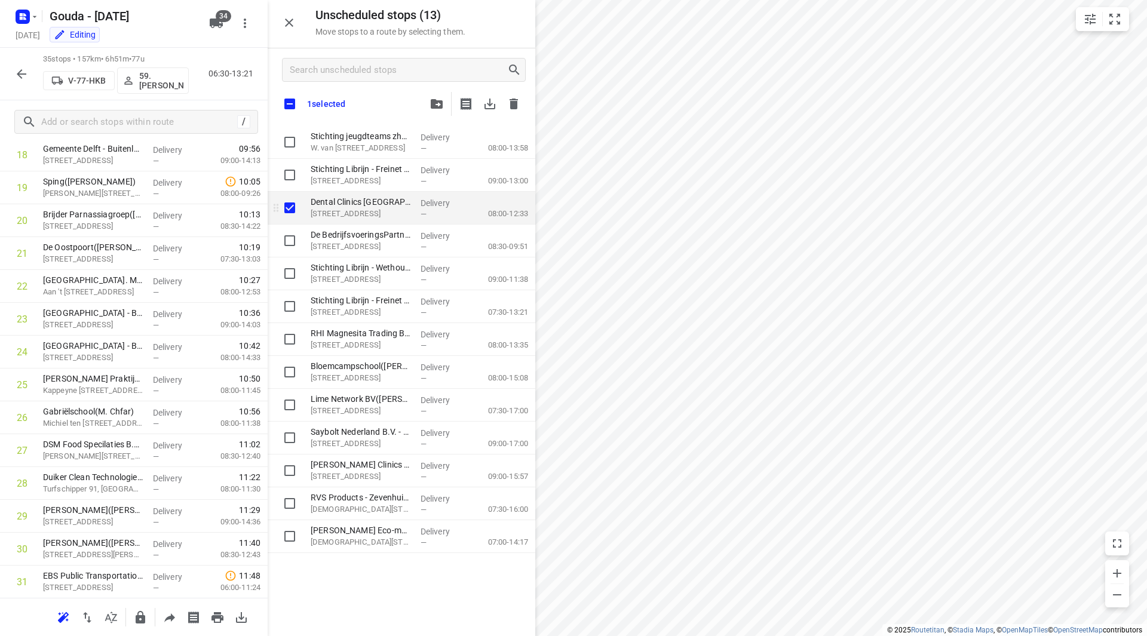
checkbox input "true"
click at [284, 205] on input "grid" at bounding box center [290, 208] width 24 height 24
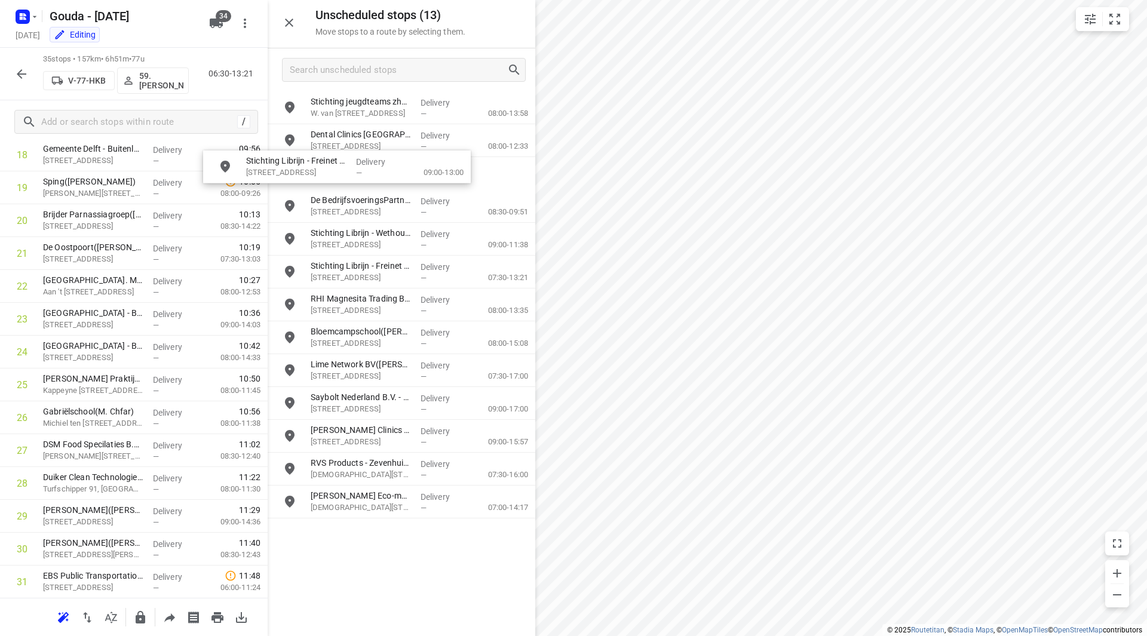
scroll to position [656, 0]
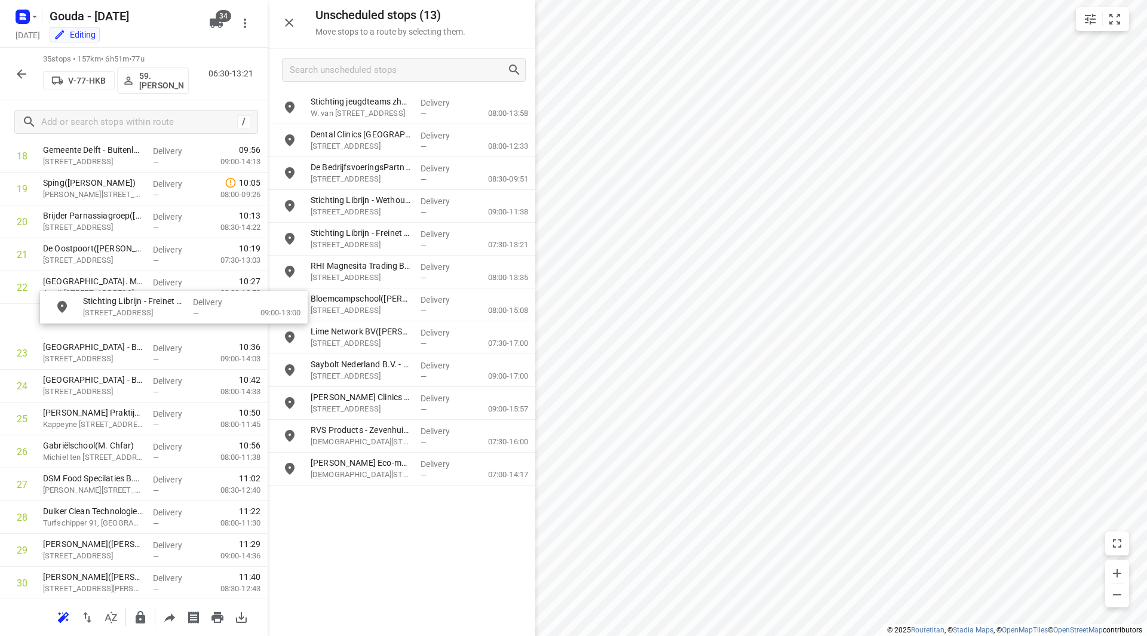
drag, startPoint x: 342, startPoint y: 143, endPoint x: 77, endPoint y: 326, distance: 322.0
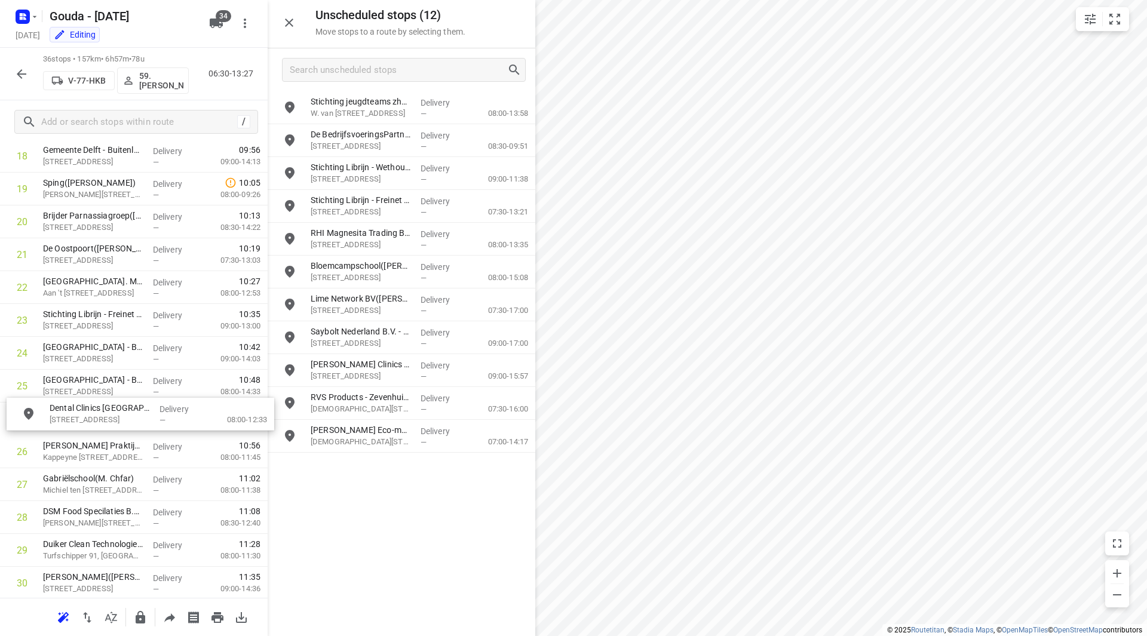
drag, startPoint x: 354, startPoint y: 147, endPoint x: 87, endPoint y: 422, distance: 383.9
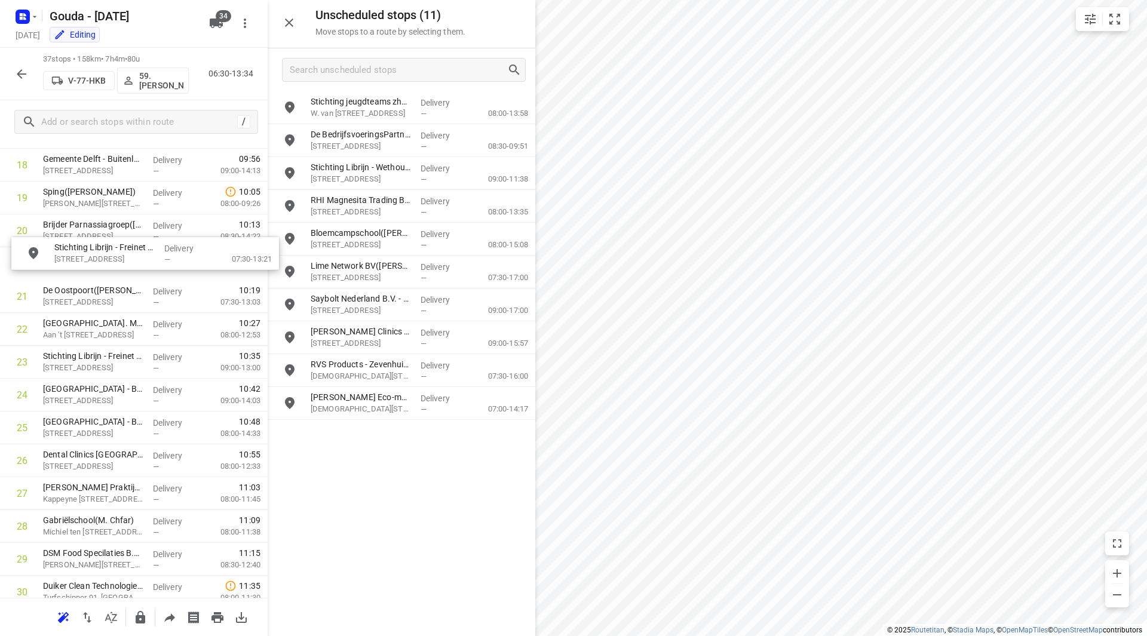
drag, startPoint x: 367, startPoint y: 206, endPoint x: 124, endPoint y: 248, distance: 246.7
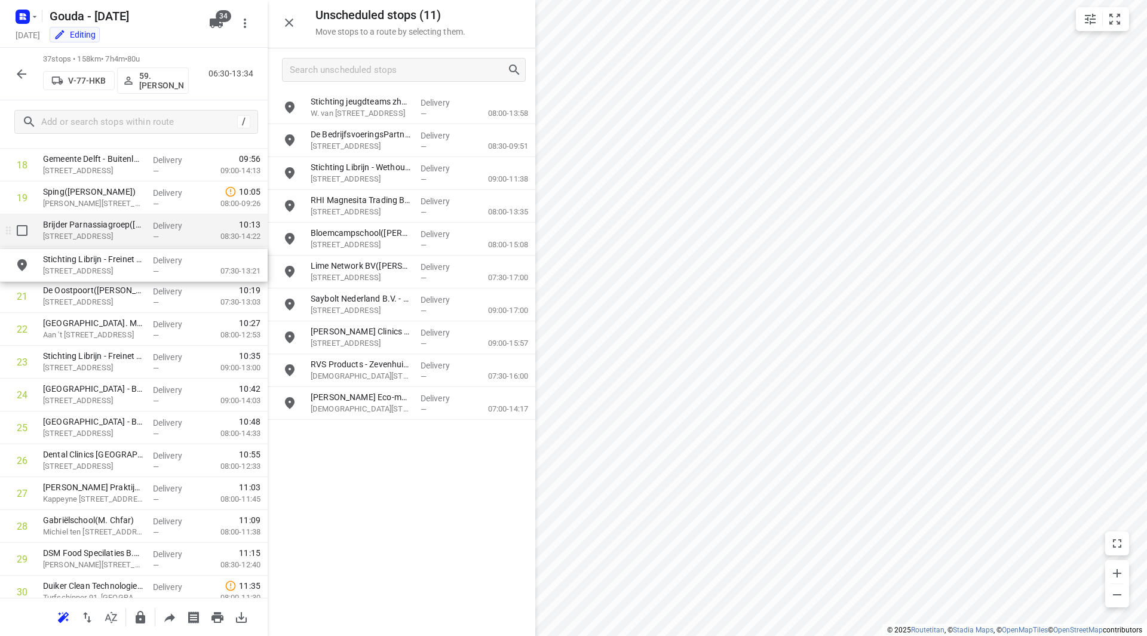
scroll to position [645, 0]
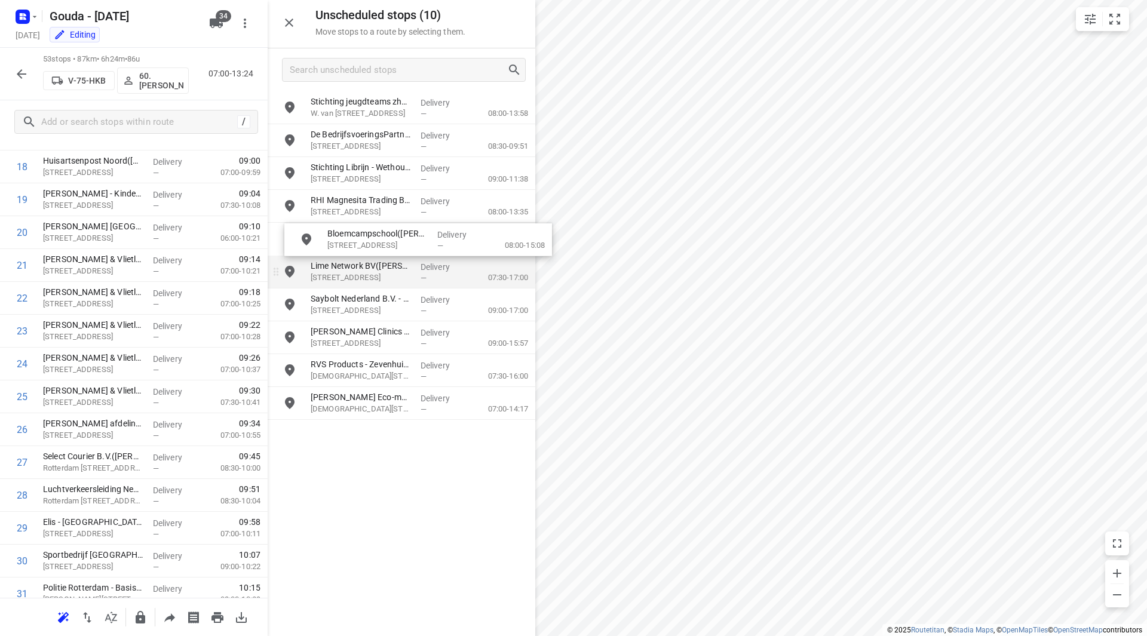
drag, startPoint x: 342, startPoint y: 254, endPoint x: 351, endPoint y: 259, distance: 11.0
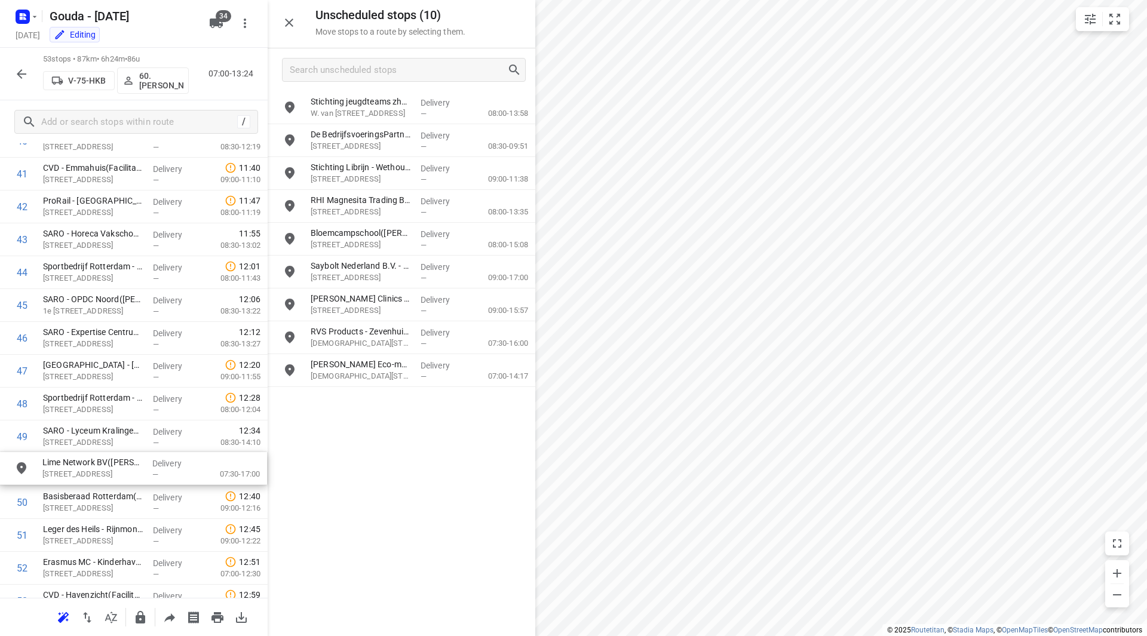
scroll to position [1393, 0]
drag, startPoint x: 357, startPoint y: 278, endPoint x: 80, endPoint y: 399, distance: 301.9
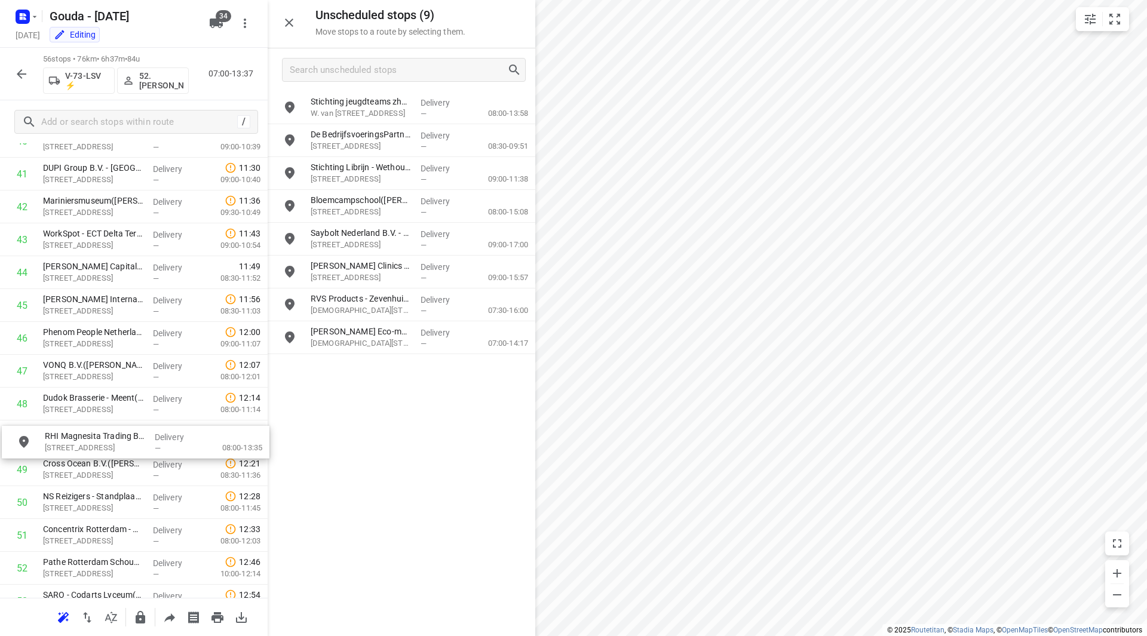
drag, startPoint x: 342, startPoint y: 199, endPoint x: 66, endPoint y: 433, distance: 361.5
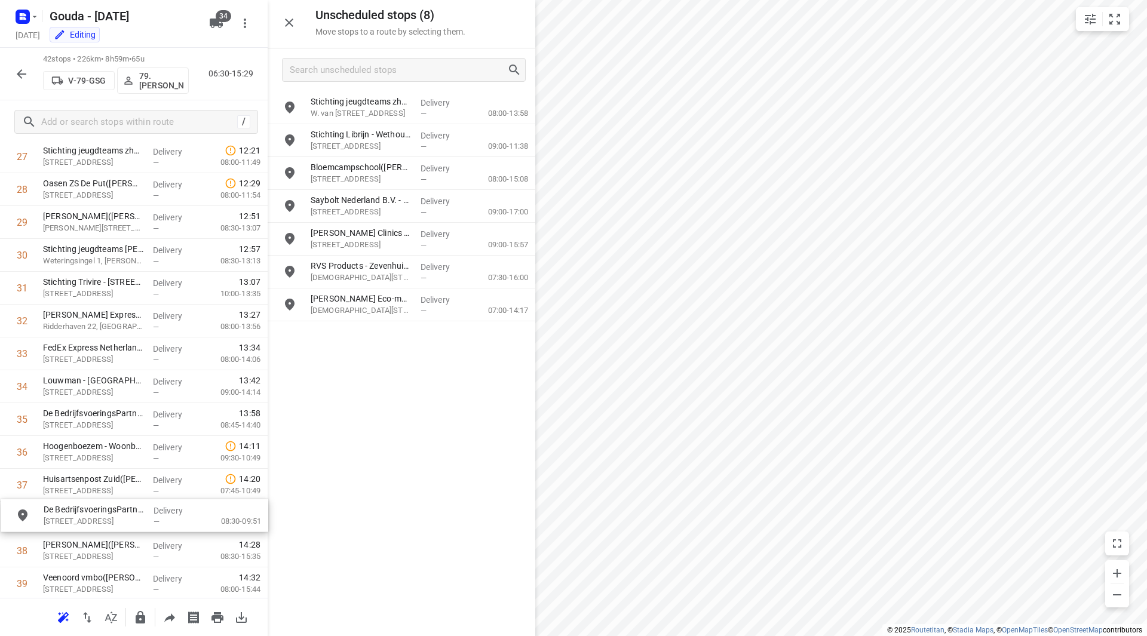
scroll to position [951, 0]
drag, startPoint x: 348, startPoint y: 133, endPoint x: 73, endPoint y: 442, distance: 413.7
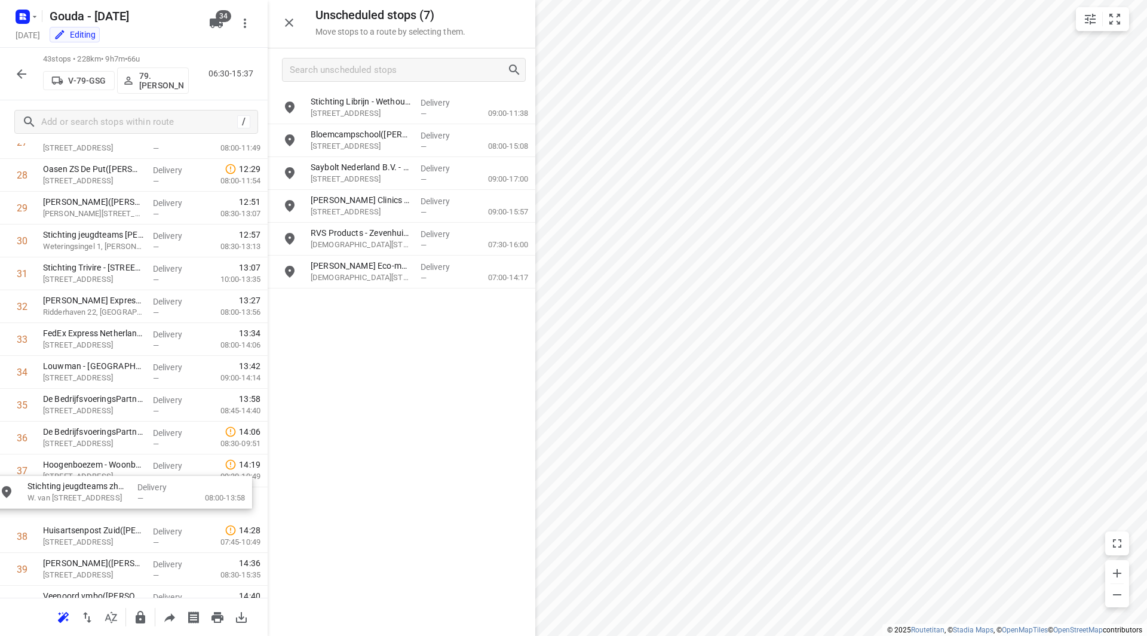
scroll to position [970, 0]
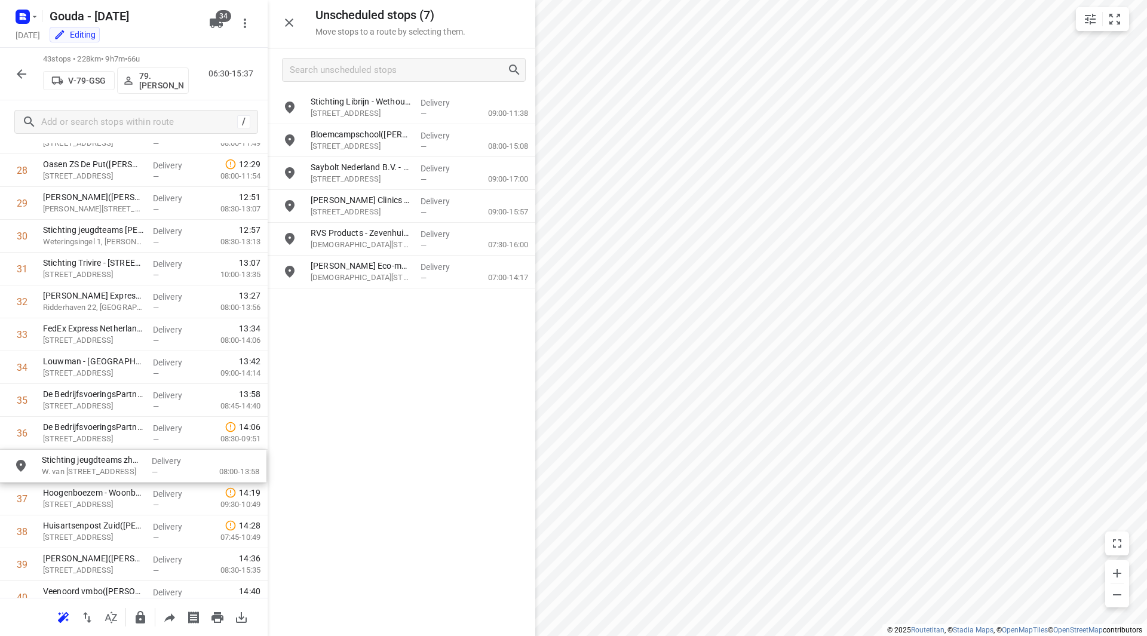
drag, startPoint x: 376, startPoint y: 106, endPoint x: 103, endPoint y: 465, distance: 450.9
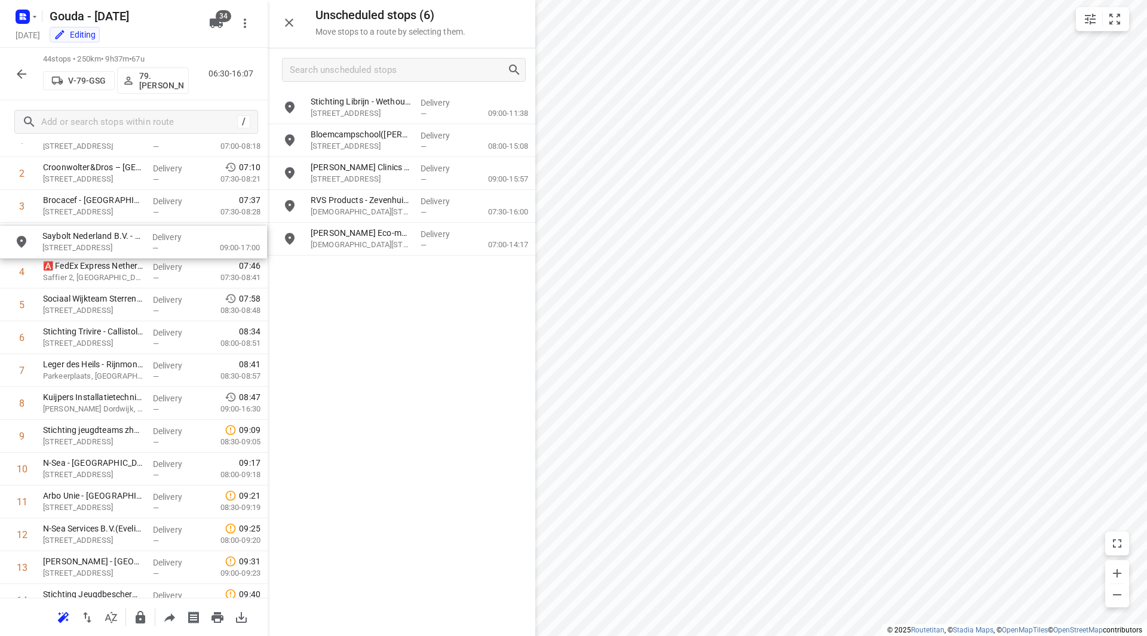
drag, startPoint x: 360, startPoint y: 180, endPoint x: 88, endPoint y: 250, distance: 280.4
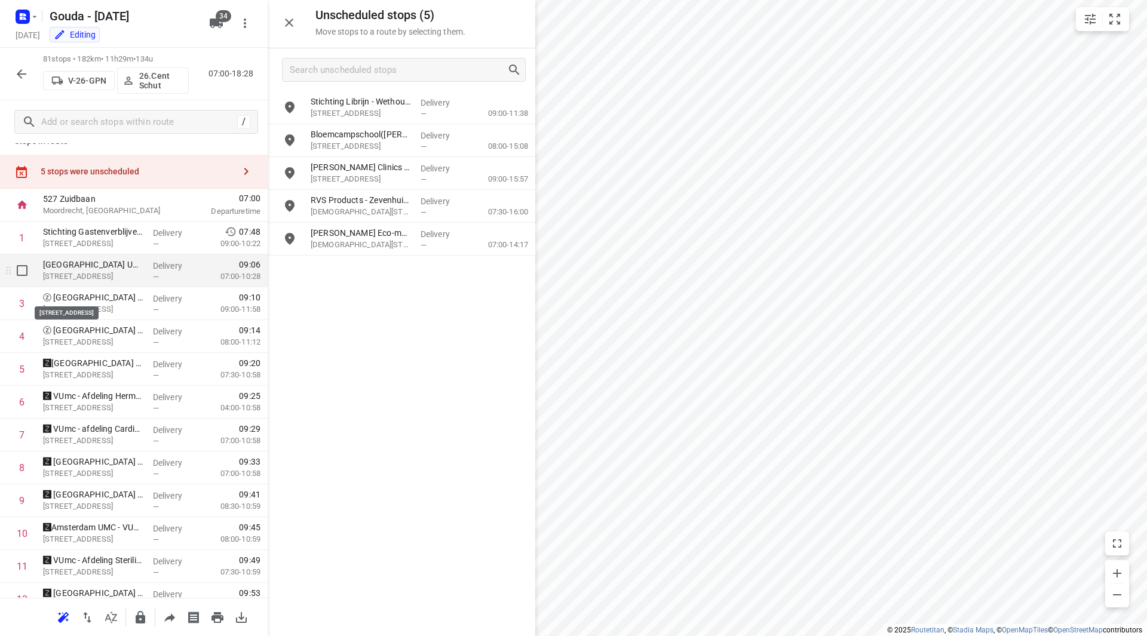
scroll to position [0, 0]
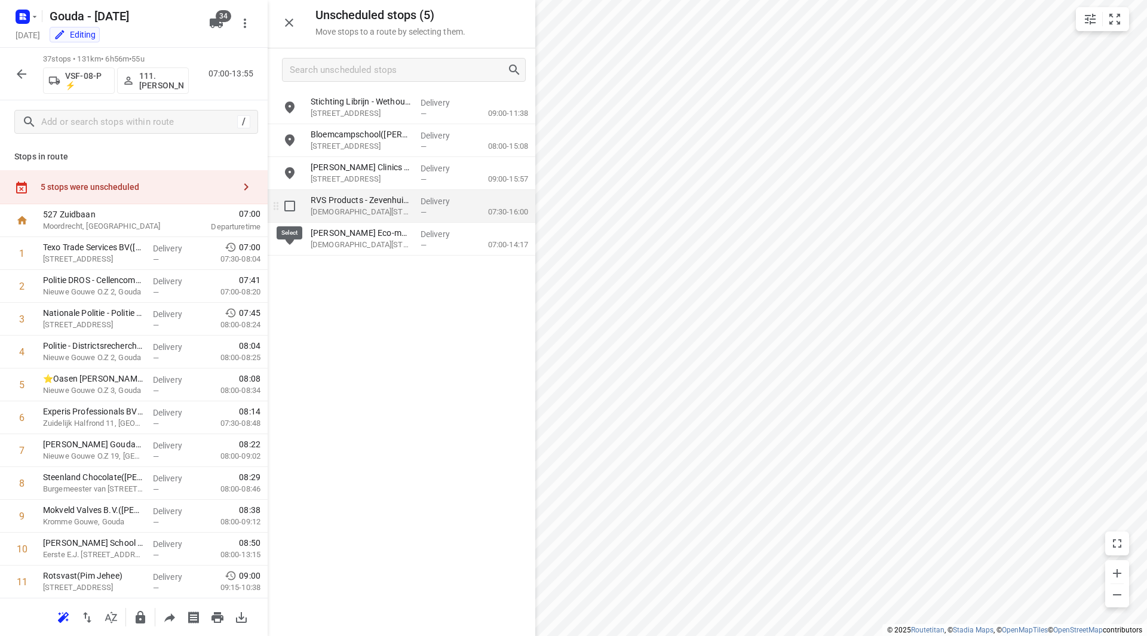
click at [285, 209] on input "grid" at bounding box center [290, 206] width 24 height 24
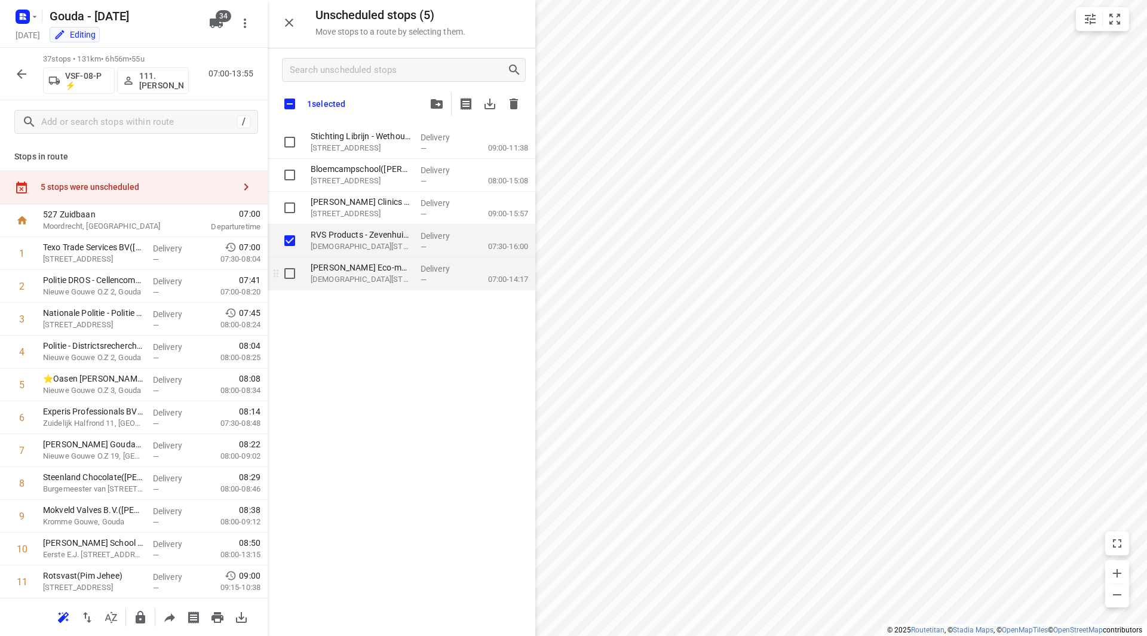
checkbox input "true"
click at [292, 267] on input "grid" at bounding box center [290, 274] width 24 height 24
checkbox input "true"
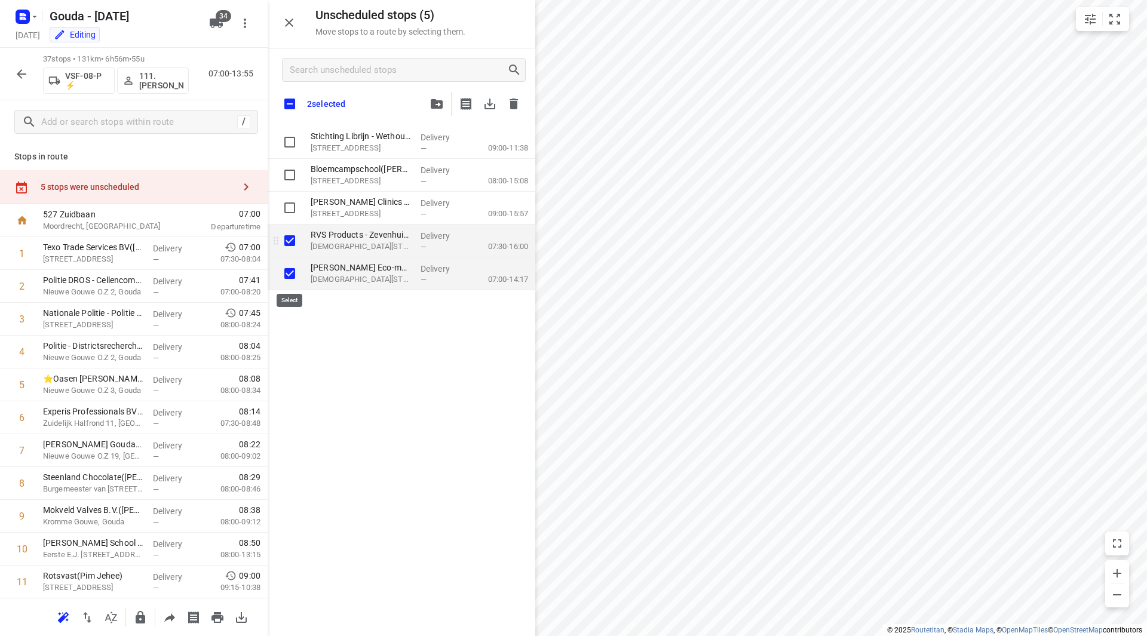
checkbox input "true"
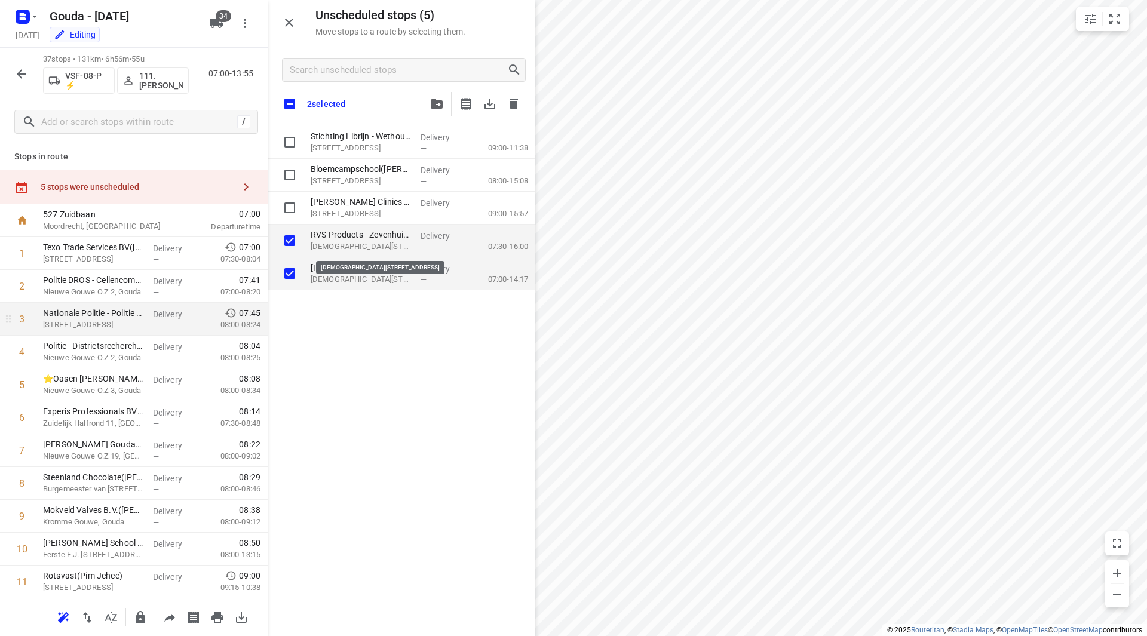
checkbox input "true"
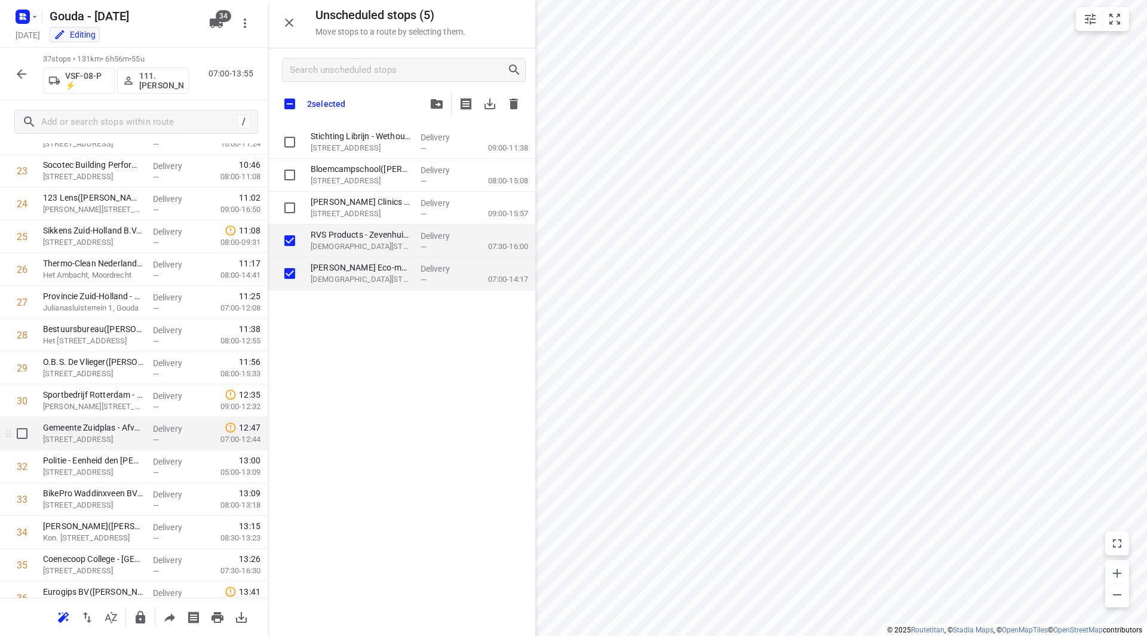
scroll to position [887, 0]
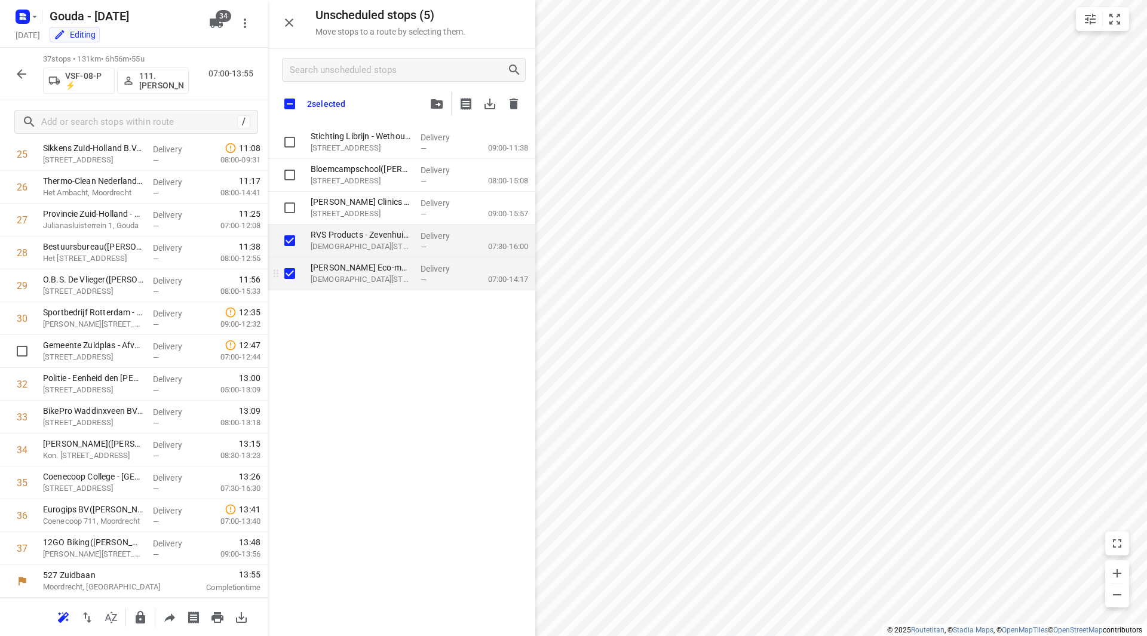
checkbox input "true"
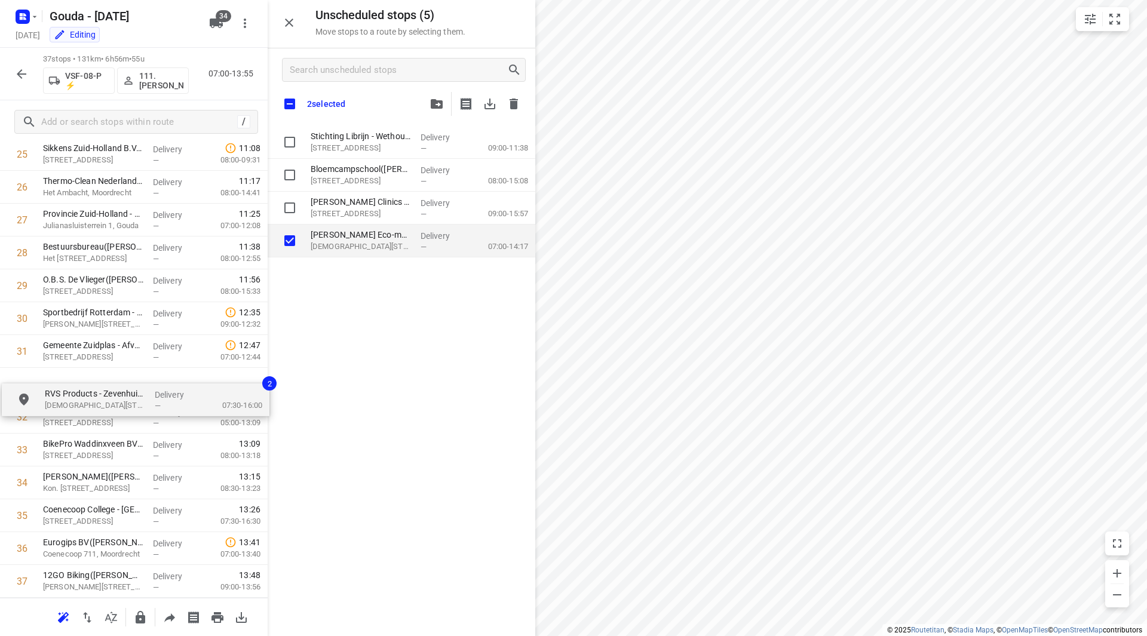
drag, startPoint x: 340, startPoint y: 242, endPoint x: 63, endPoint y: 386, distance: 311.7
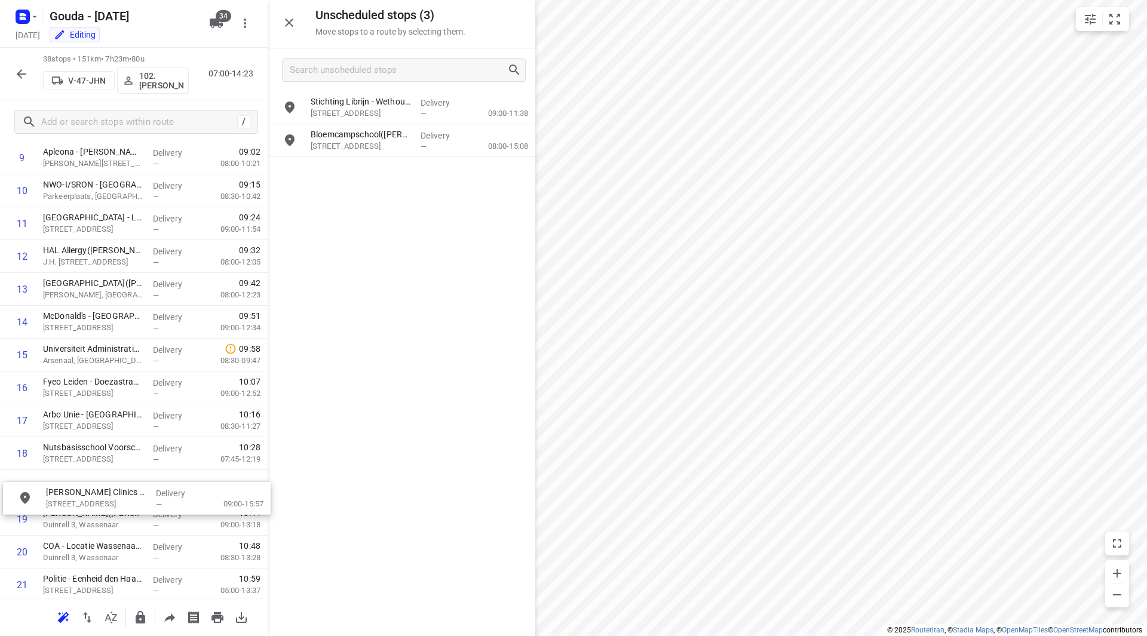
scroll to position [362, 0]
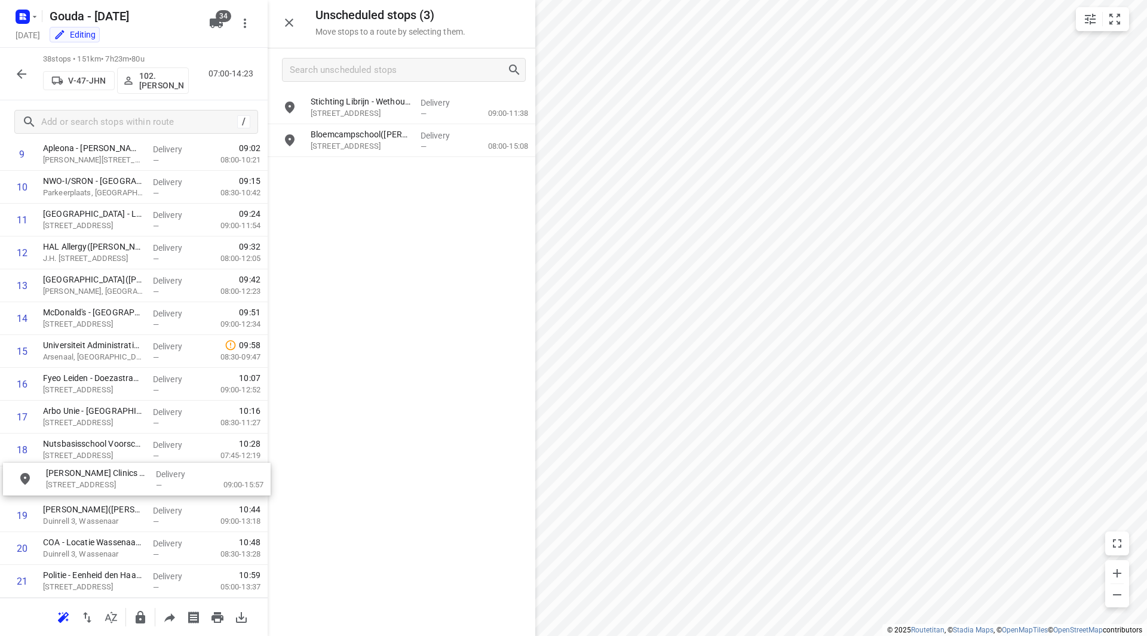
drag, startPoint x: 379, startPoint y: 167, endPoint x: 121, endPoint y: 473, distance: 400.1
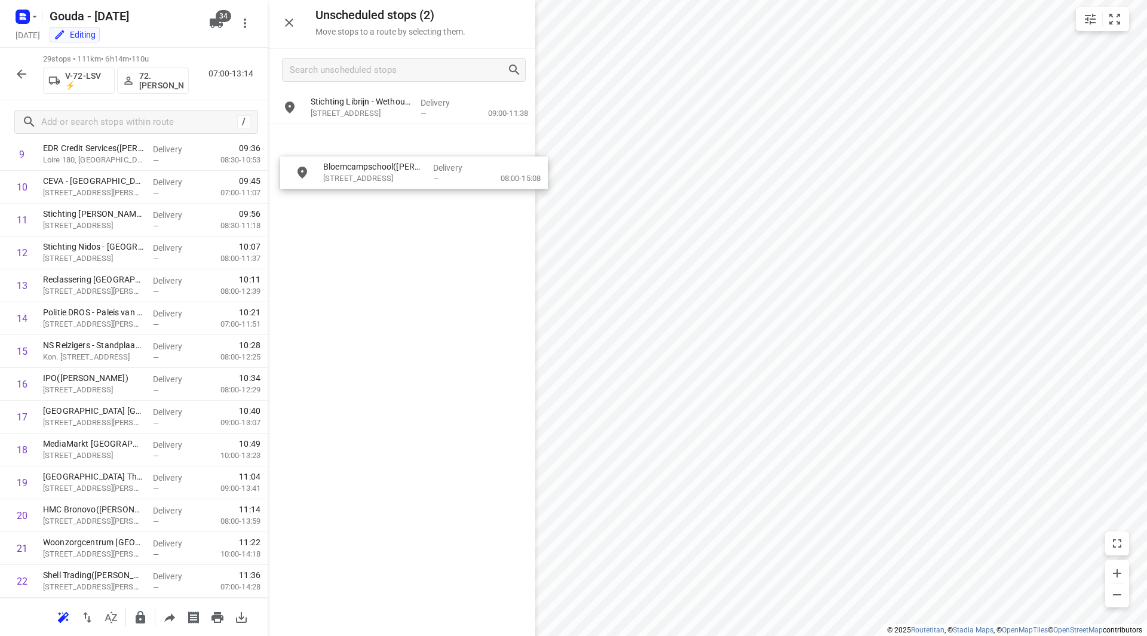
drag, startPoint x: 370, startPoint y: 140, endPoint x: 380, endPoint y: 173, distance: 34.0
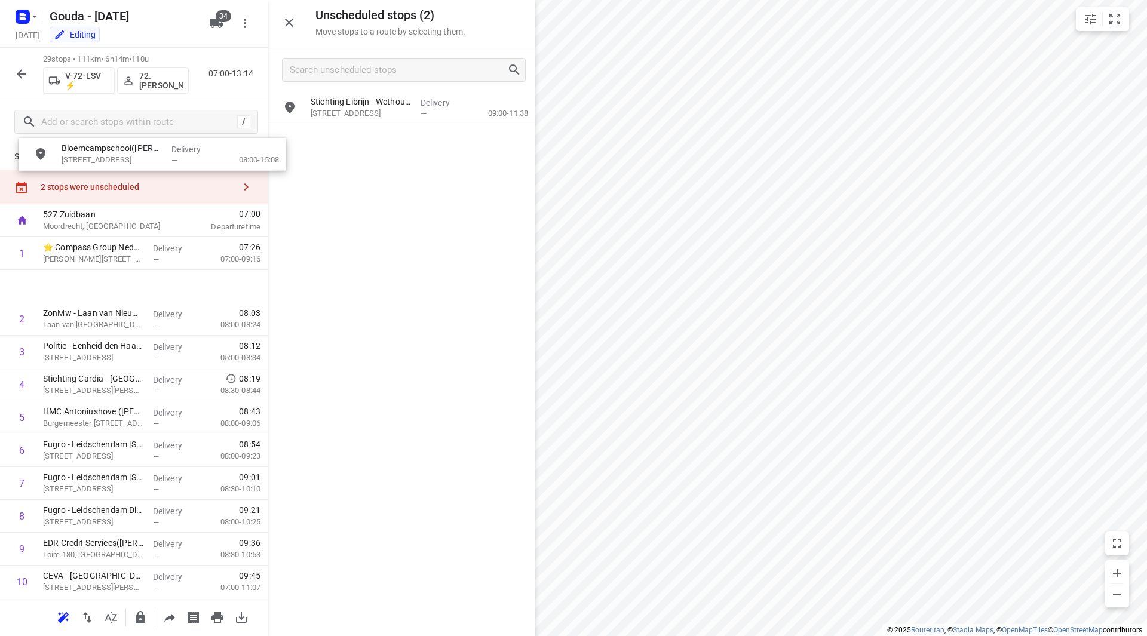
scroll to position [0, 0]
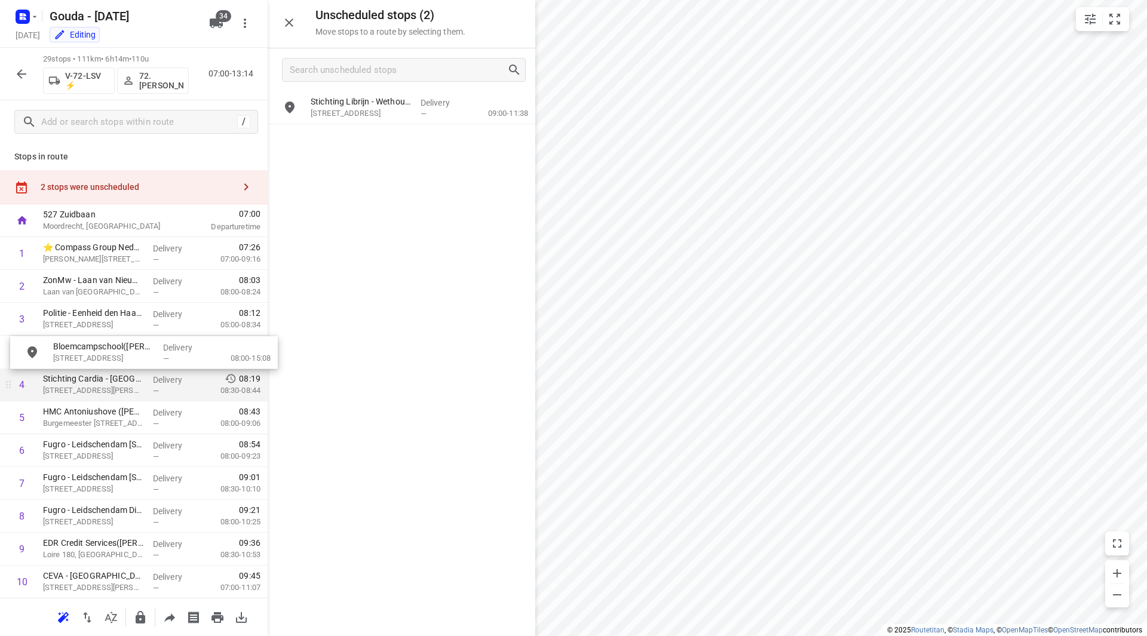
drag, startPoint x: 359, startPoint y: 148, endPoint x: 96, endPoint y: 369, distance: 343.3
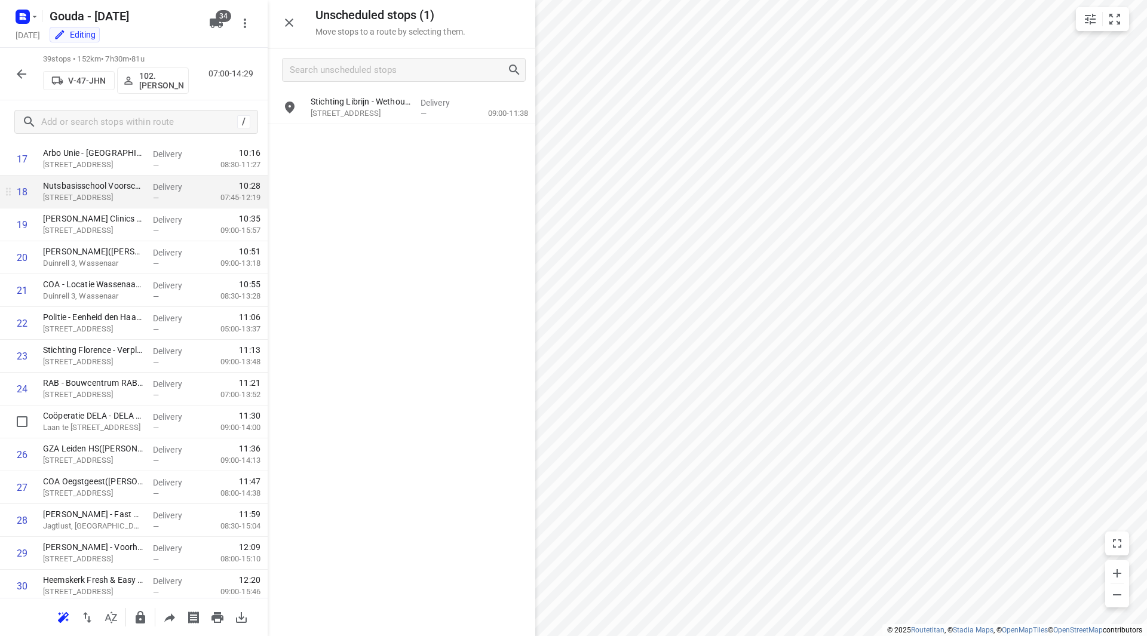
scroll to position [478, 0]
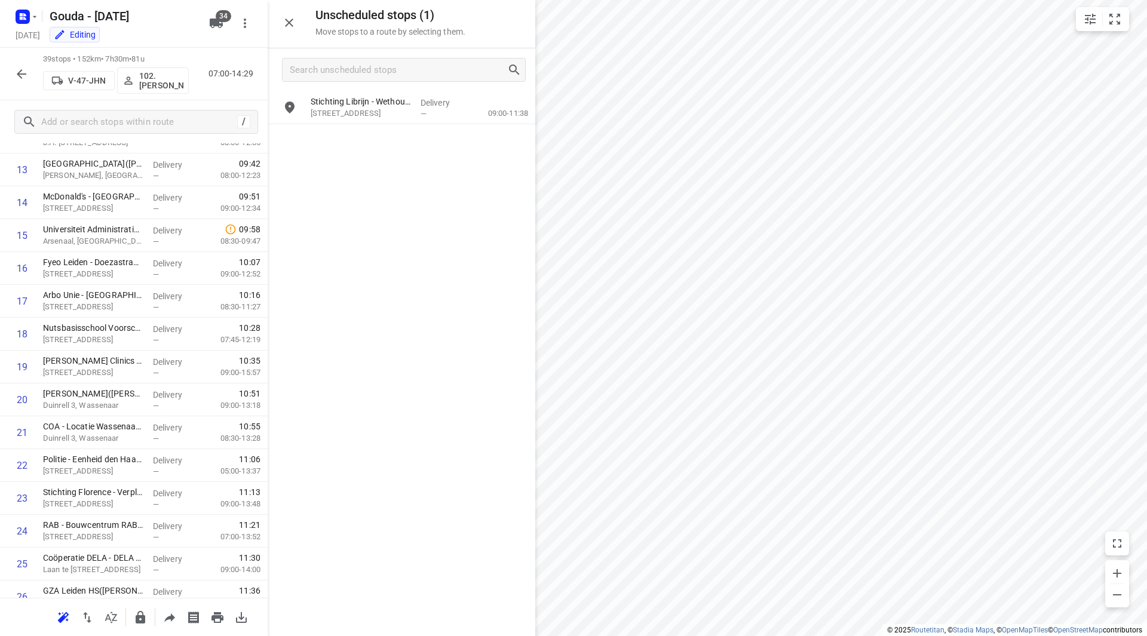
click at [115, 134] on div "/" at bounding box center [134, 121] width 268 height 43
click at [118, 130] on input "text" at bounding box center [137, 122] width 191 height 19
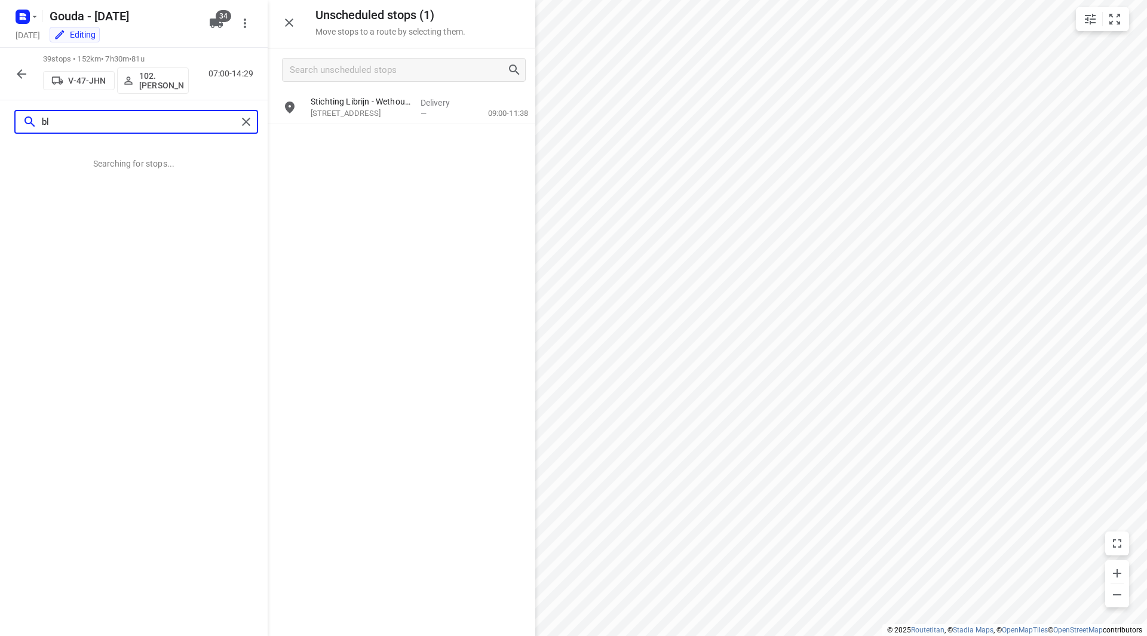
type input "b"
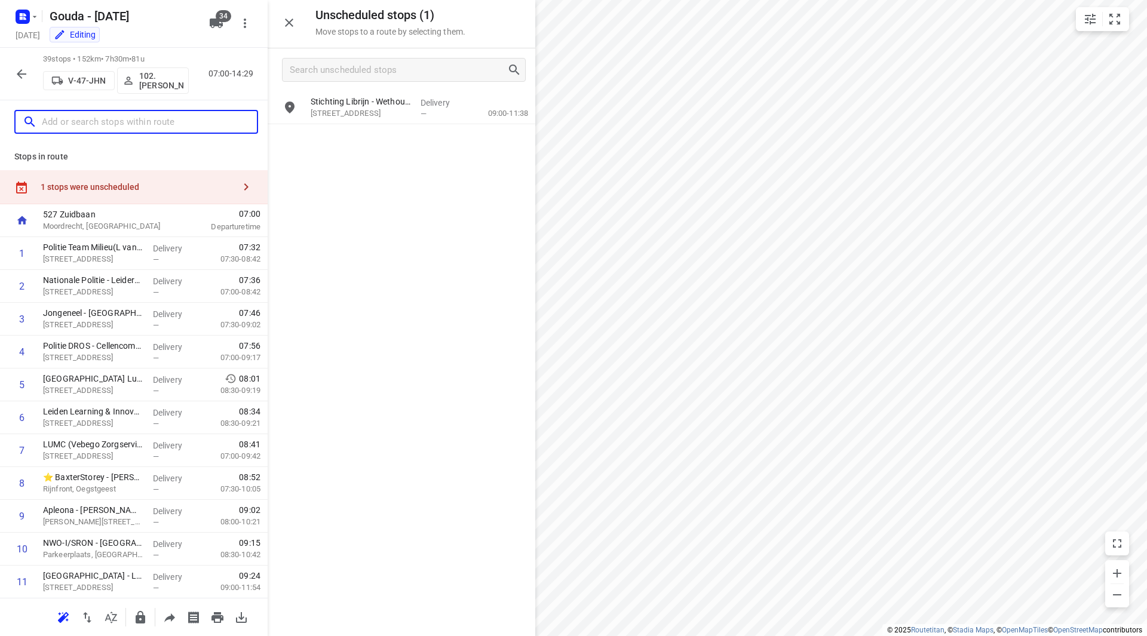
click at [140, 124] on input "text" at bounding box center [149, 122] width 215 height 19
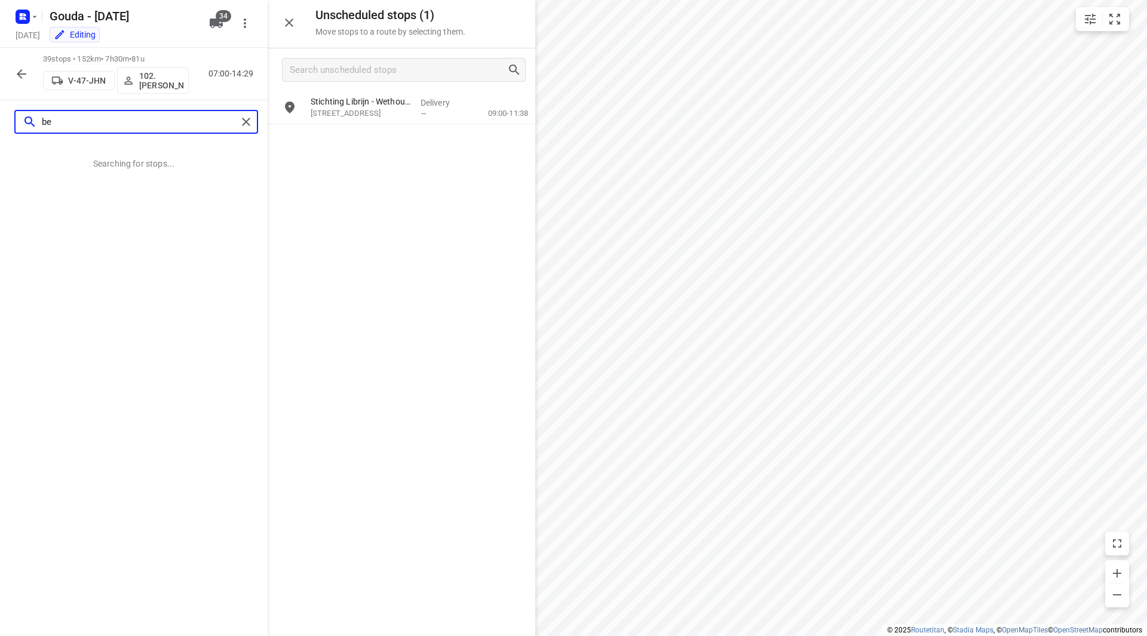
type input "b"
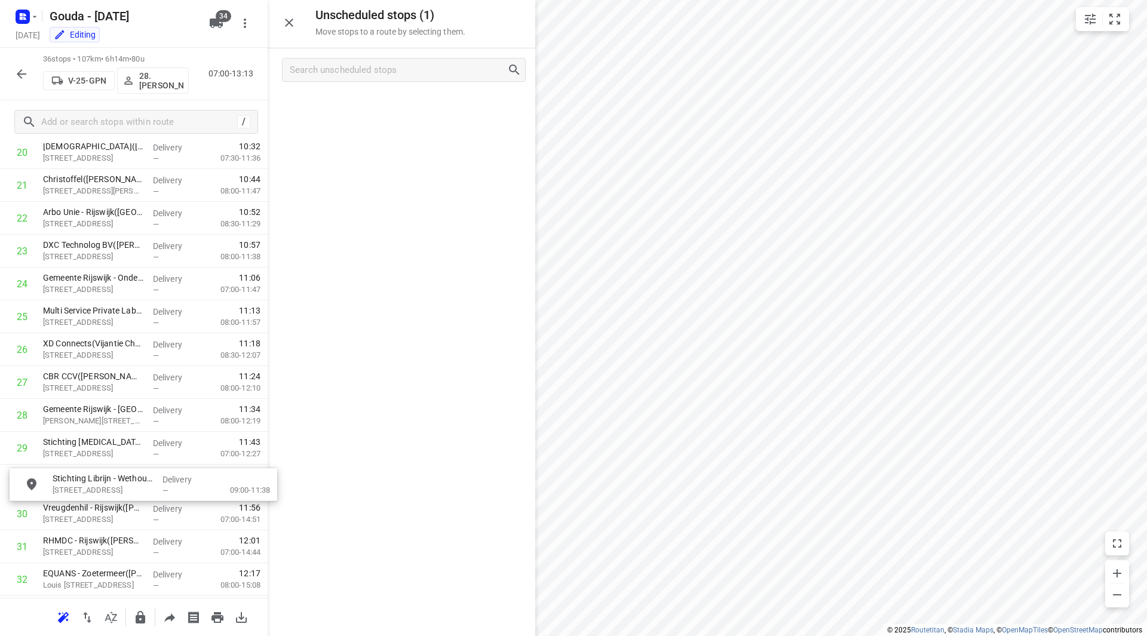
scroll to position [727, 0]
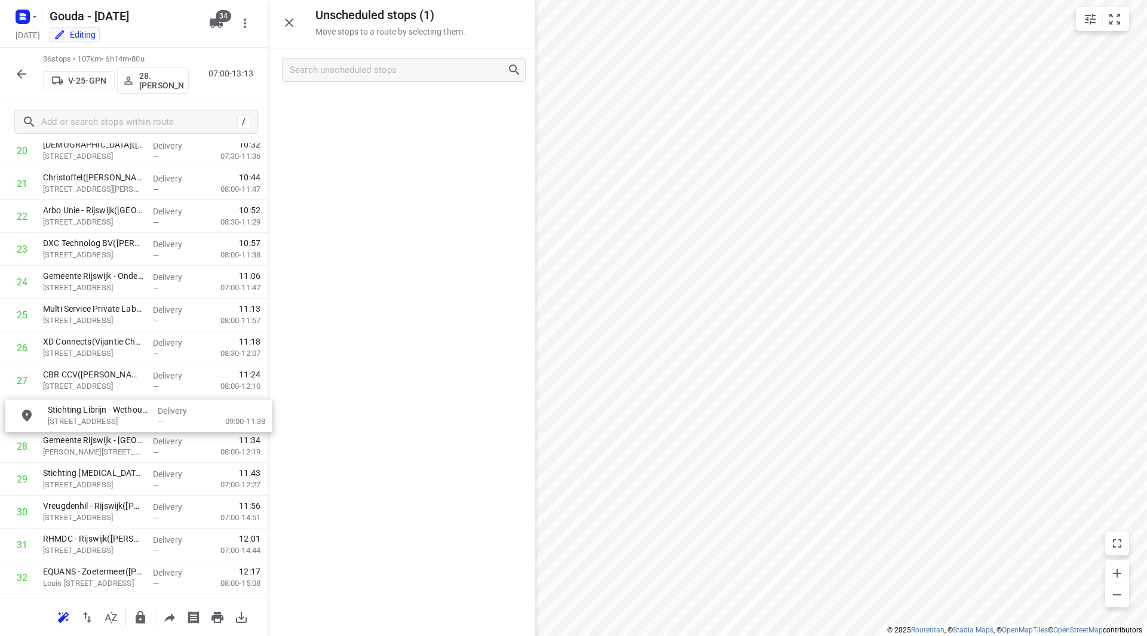
drag, startPoint x: 372, startPoint y: 118, endPoint x: 109, endPoint y: 412, distance: 394.2
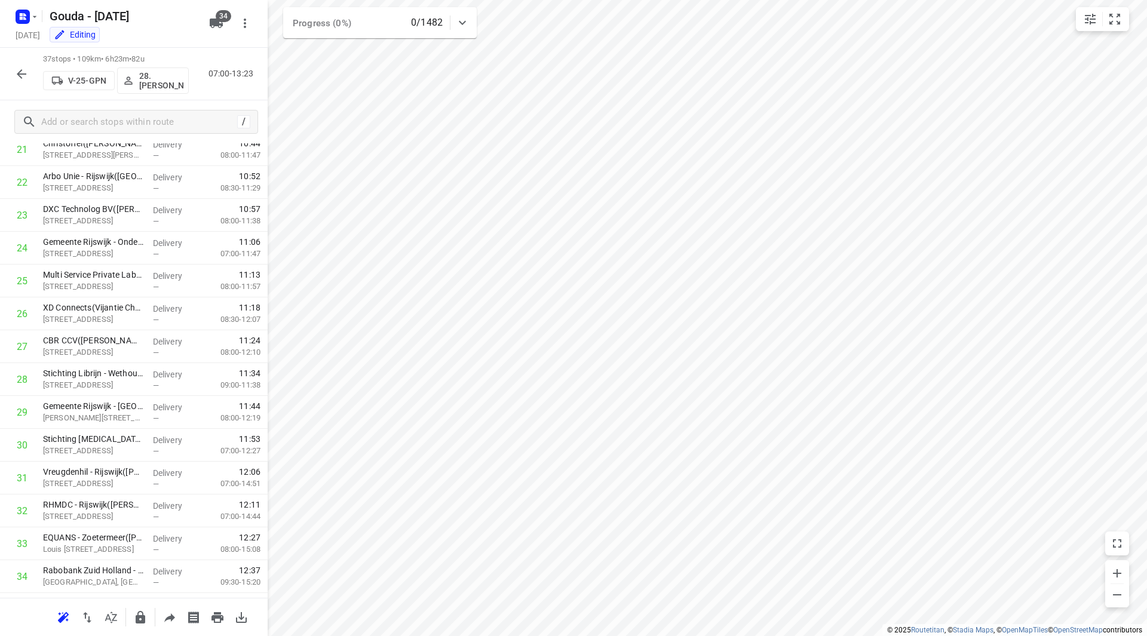
click at [20, 71] on icon "button" at bounding box center [22, 74] width 10 height 10
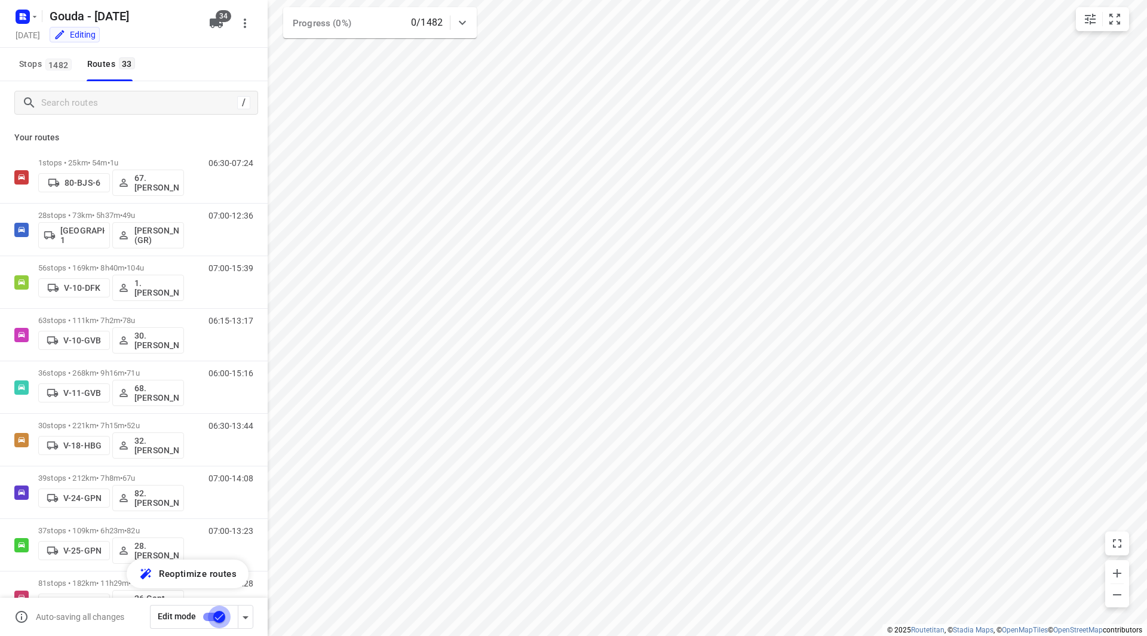
click at [220, 618] on input "checkbox" at bounding box center [219, 617] width 68 height 23
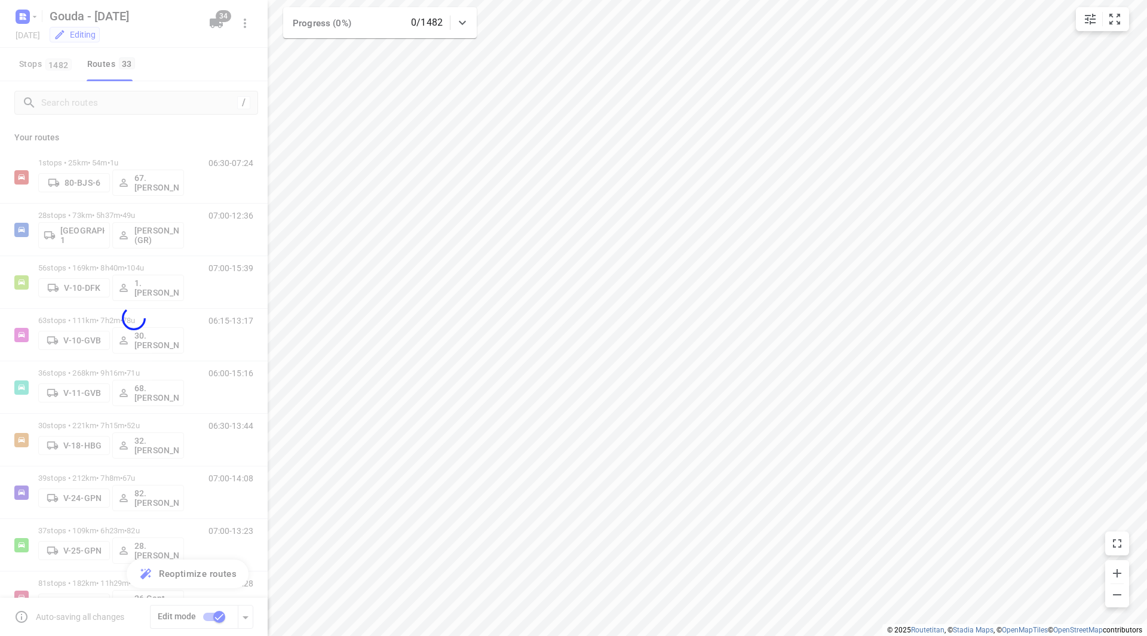
checkbox input "false"
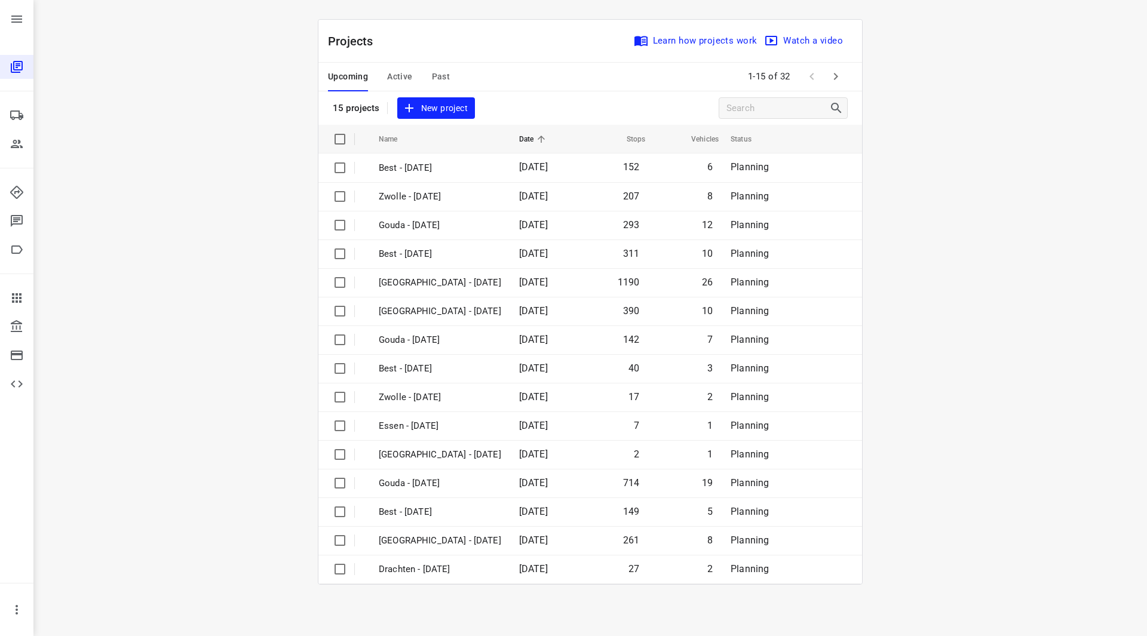
click at [398, 73] on span "Active" at bounding box center [399, 76] width 25 height 15
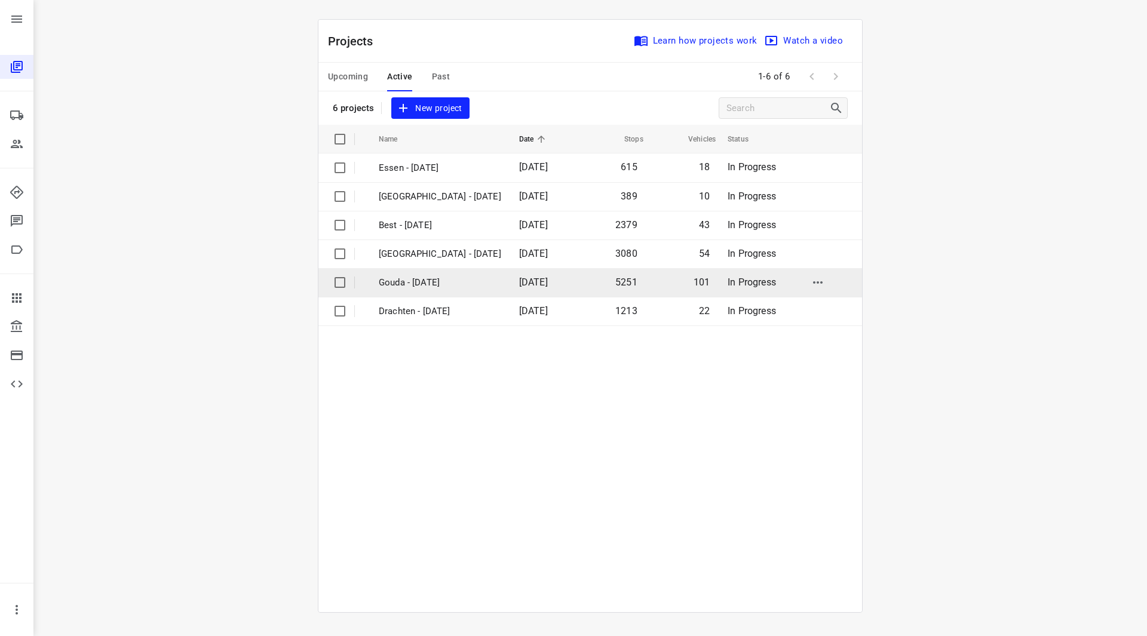
click at [433, 281] on p "Gouda - [DATE]" at bounding box center [440, 283] width 122 height 14
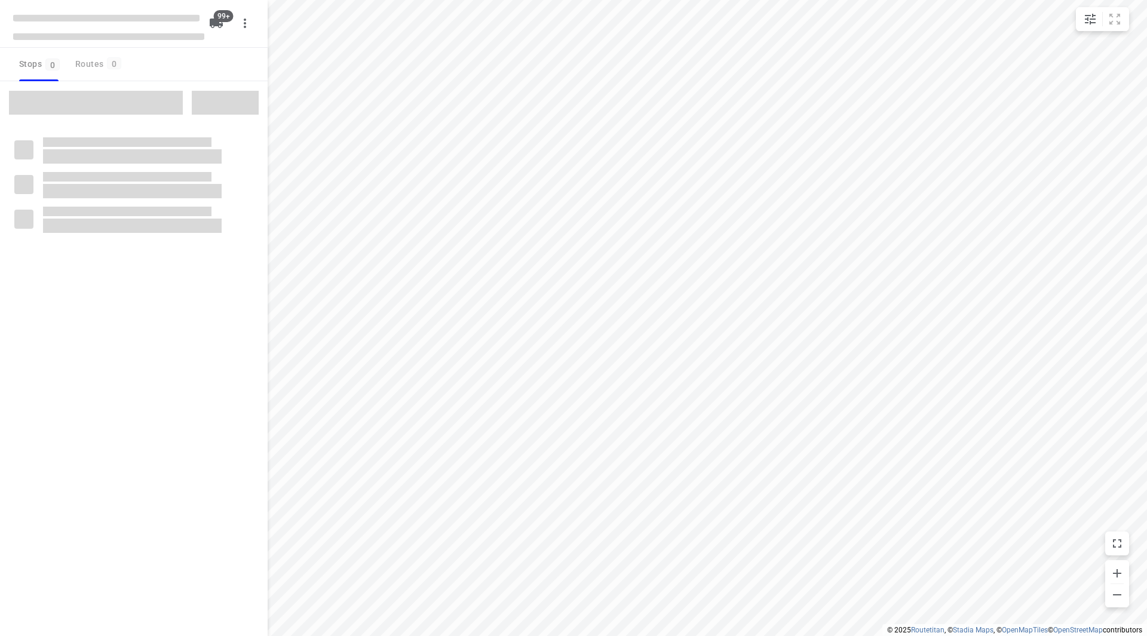
checkbox input "true"
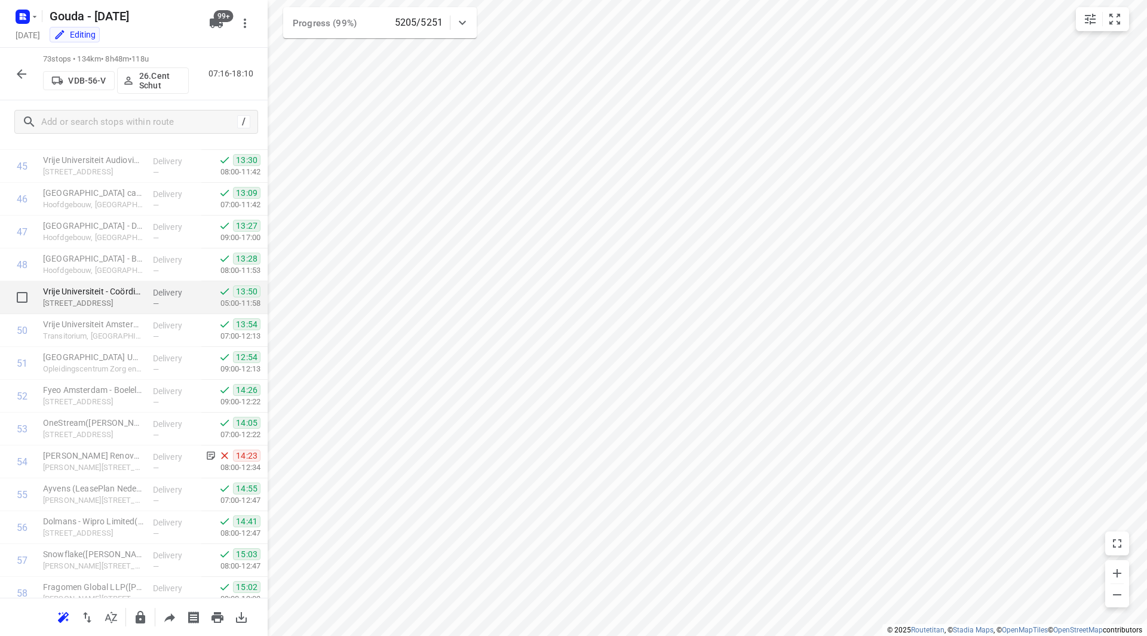
scroll to position [1439, 0]
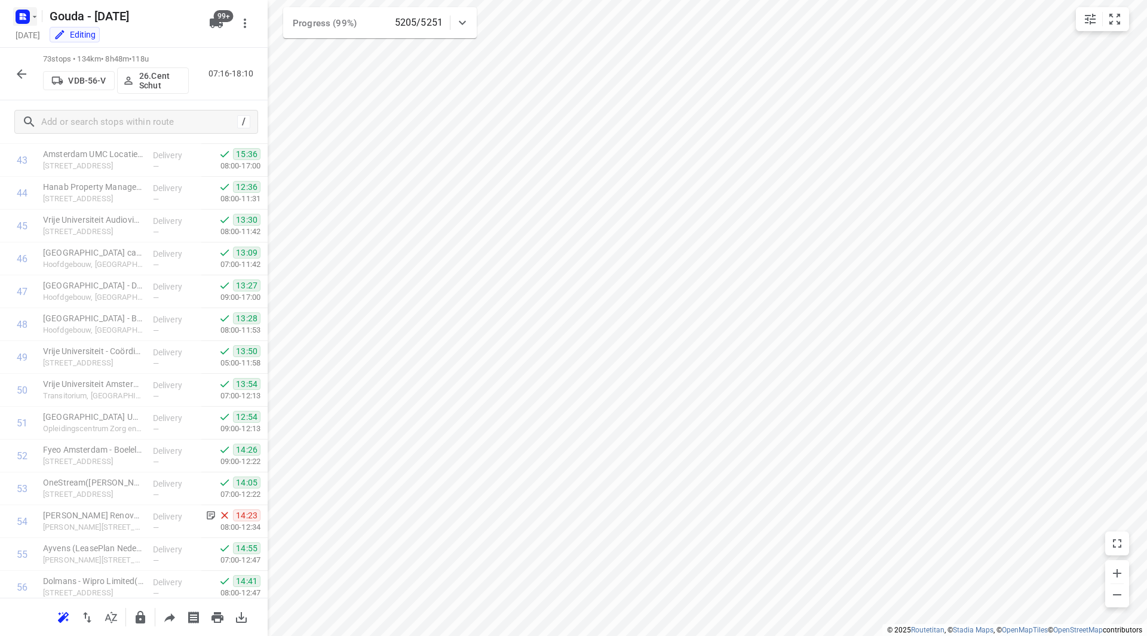
click at [30, 20] on button "button" at bounding box center [25, 16] width 24 height 19
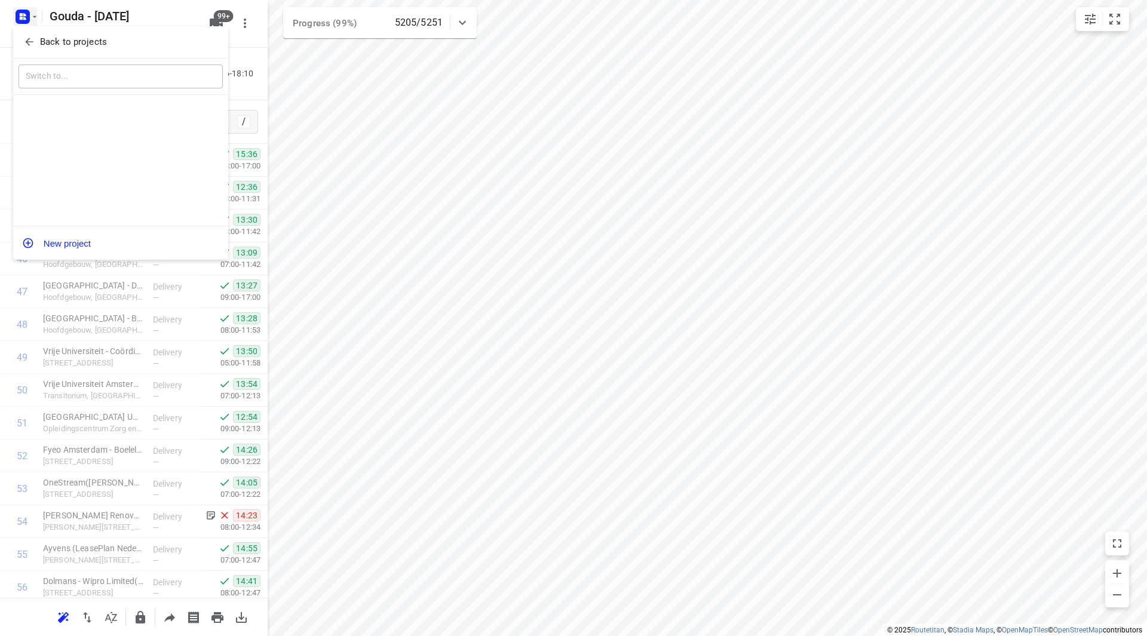
click at [53, 50] on button "Back to projects" at bounding box center [121, 42] width 204 height 20
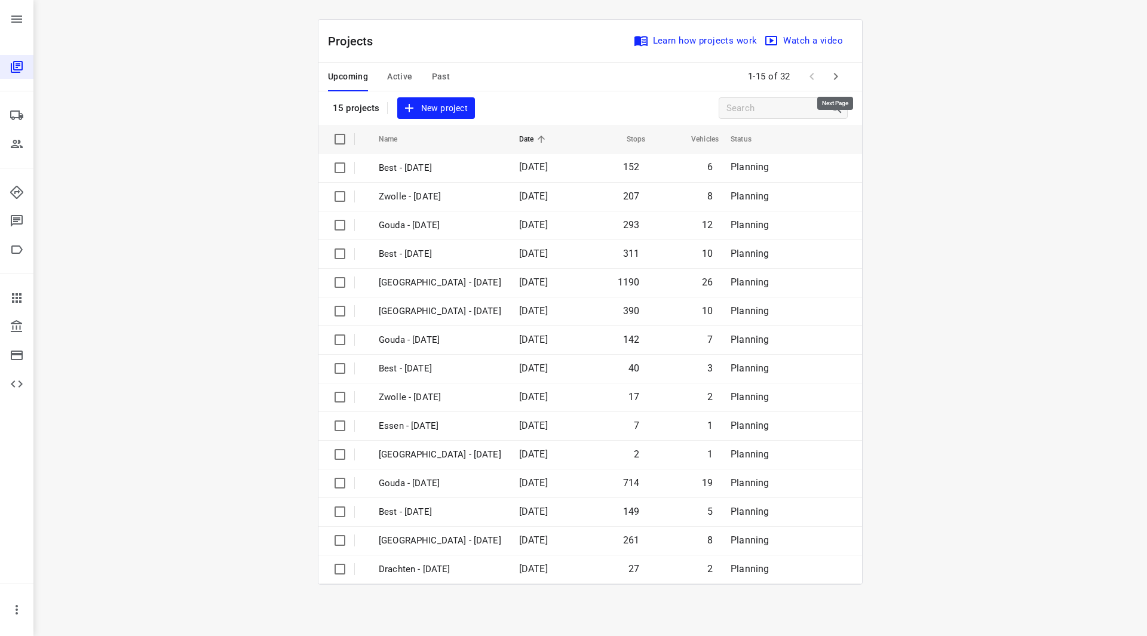
click at [837, 76] on icon "button" at bounding box center [836, 76] width 4 height 7
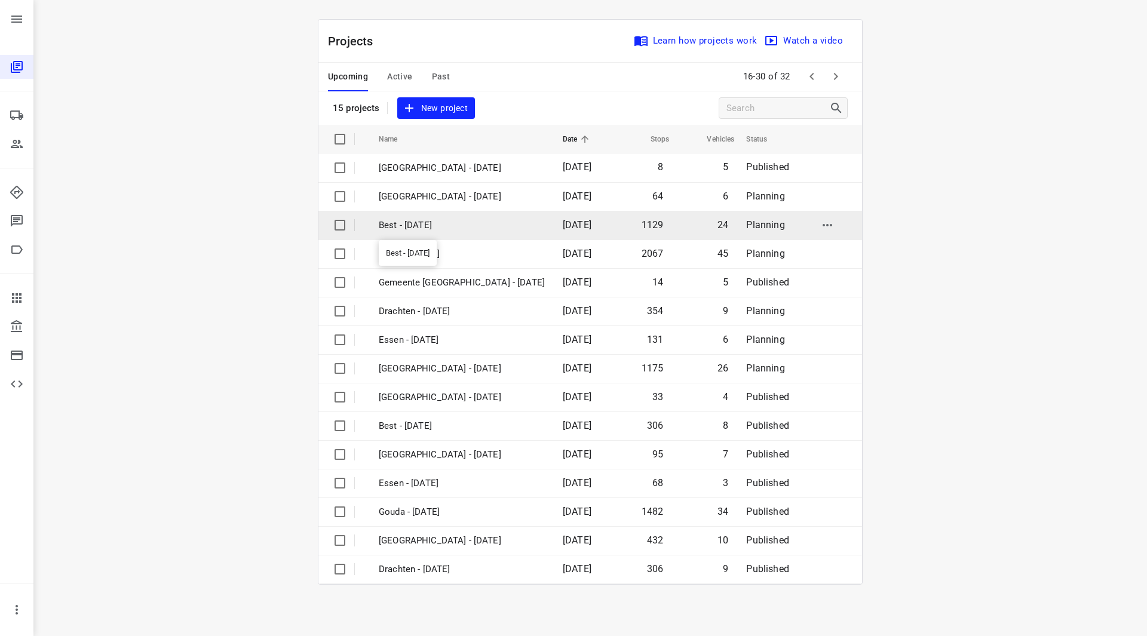
click at [431, 224] on p "Best - [DATE]" at bounding box center [462, 226] width 166 height 14
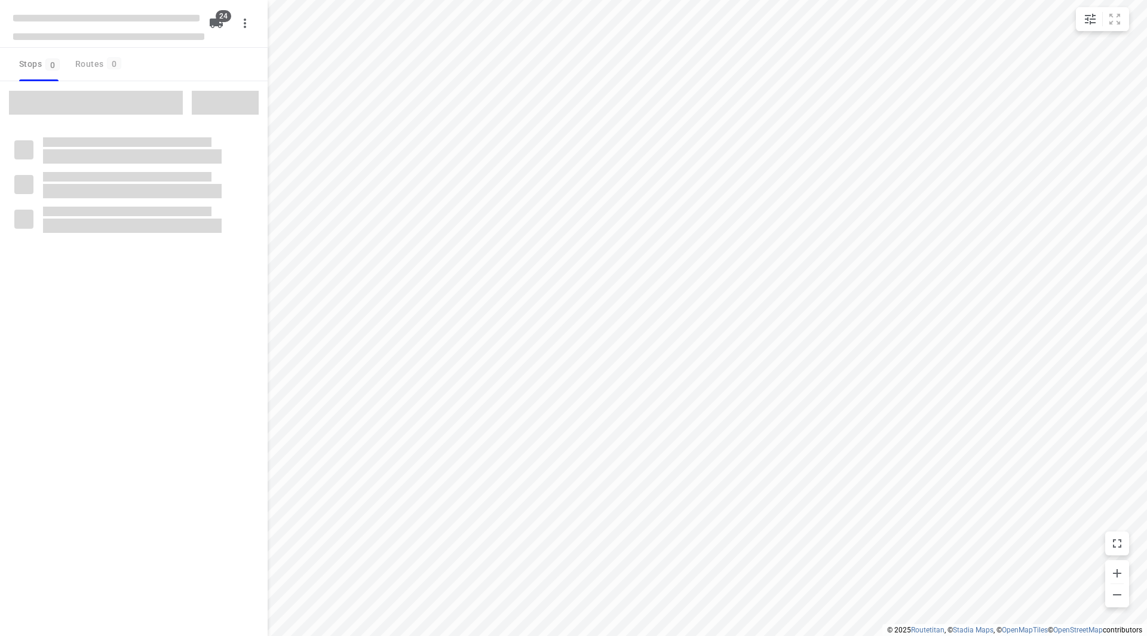
checkbox input "true"
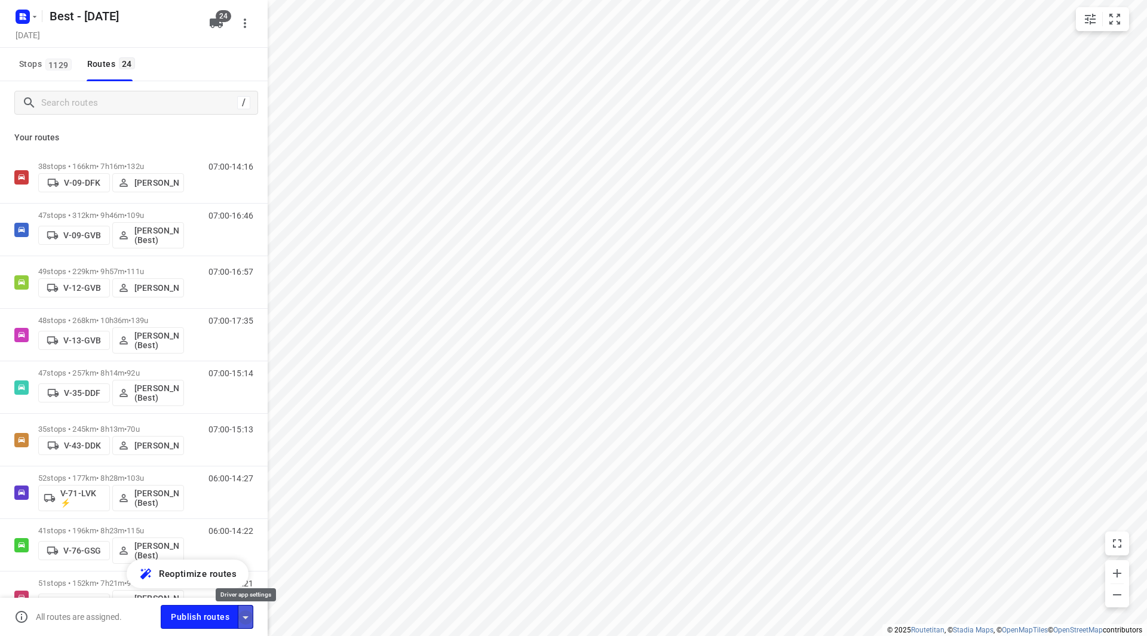
drag, startPoint x: 247, startPoint y: 619, endPoint x: 247, endPoint y: 609, distance: 10.2
click at [247, 617] on icon "button" at bounding box center [245, 617] width 14 height 14
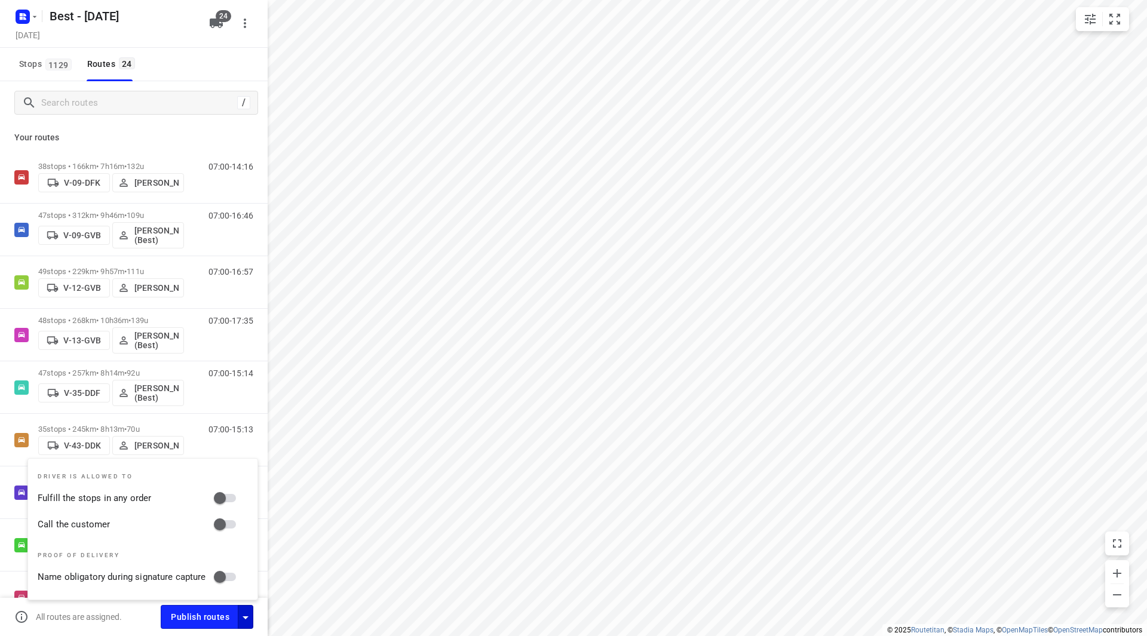
drag, startPoint x: 220, startPoint y: 505, endPoint x: 219, endPoint y: 515, distance: 9.6
click at [220, 505] on input "Fulfill the stops in any order" at bounding box center [220, 498] width 68 height 23
checkbox input "true"
click at [223, 526] on input "Call the customer" at bounding box center [220, 524] width 68 height 23
checkbox input "true"
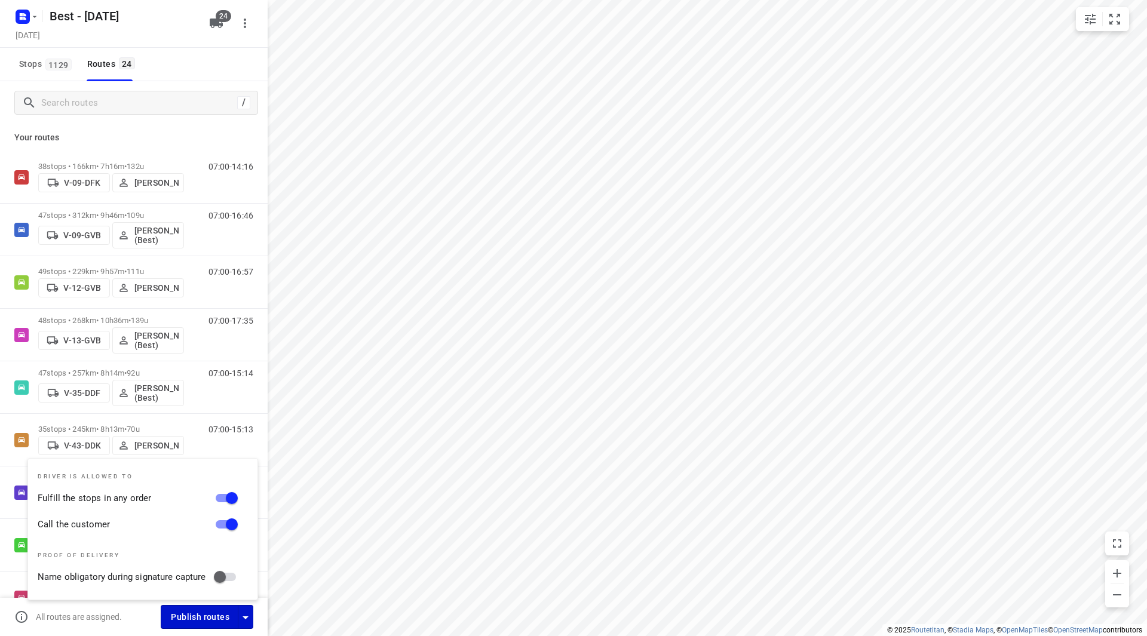
click at [208, 611] on span "Publish routes" at bounding box center [200, 617] width 59 height 15
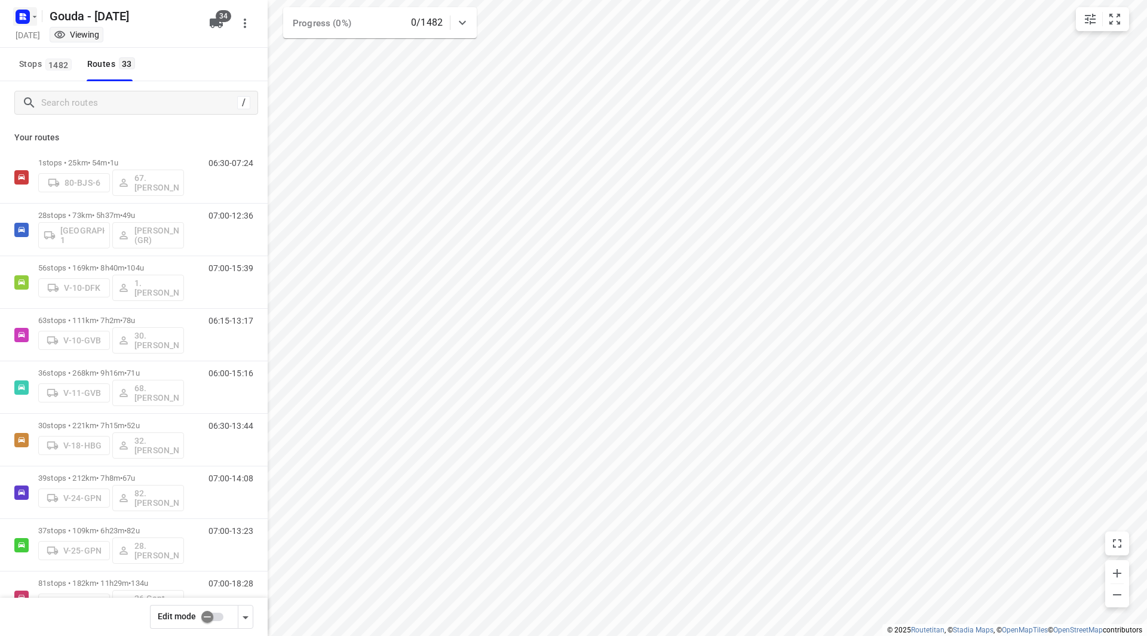
click at [39, 14] on icon "button" at bounding box center [35, 17] width 10 height 10
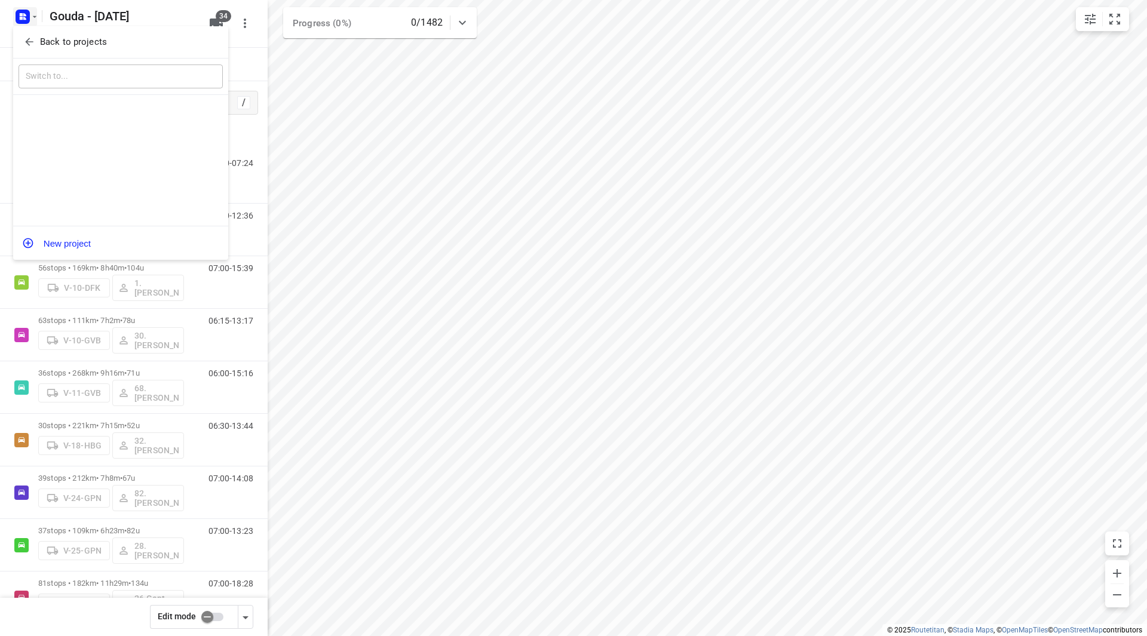
click at [44, 39] on p "Back to projects" at bounding box center [73, 42] width 67 height 14
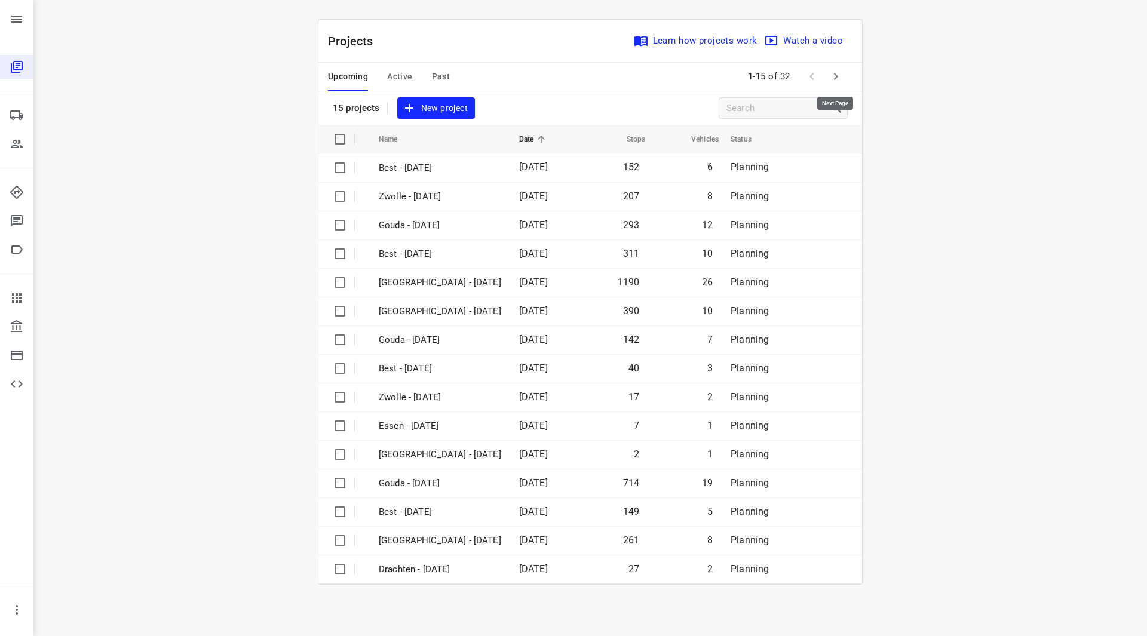
click at [834, 77] on icon "button" at bounding box center [835, 76] width 14 height 14
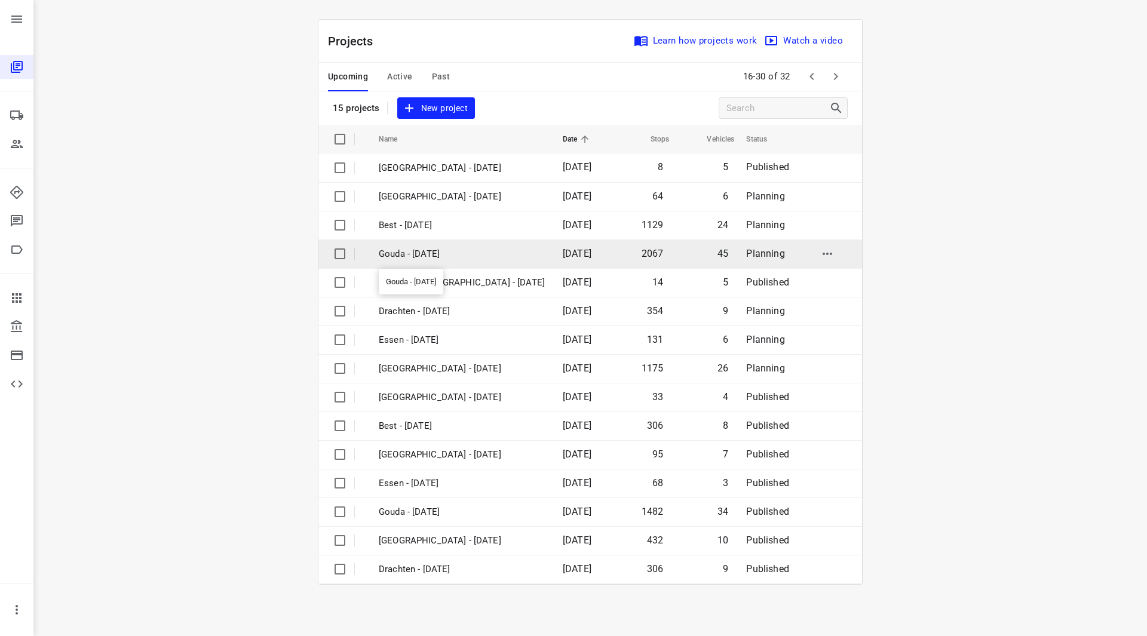
click at [444, 249] on p "Gouda - [DATE]" at bounding box center [462, 254] width 166 height 14
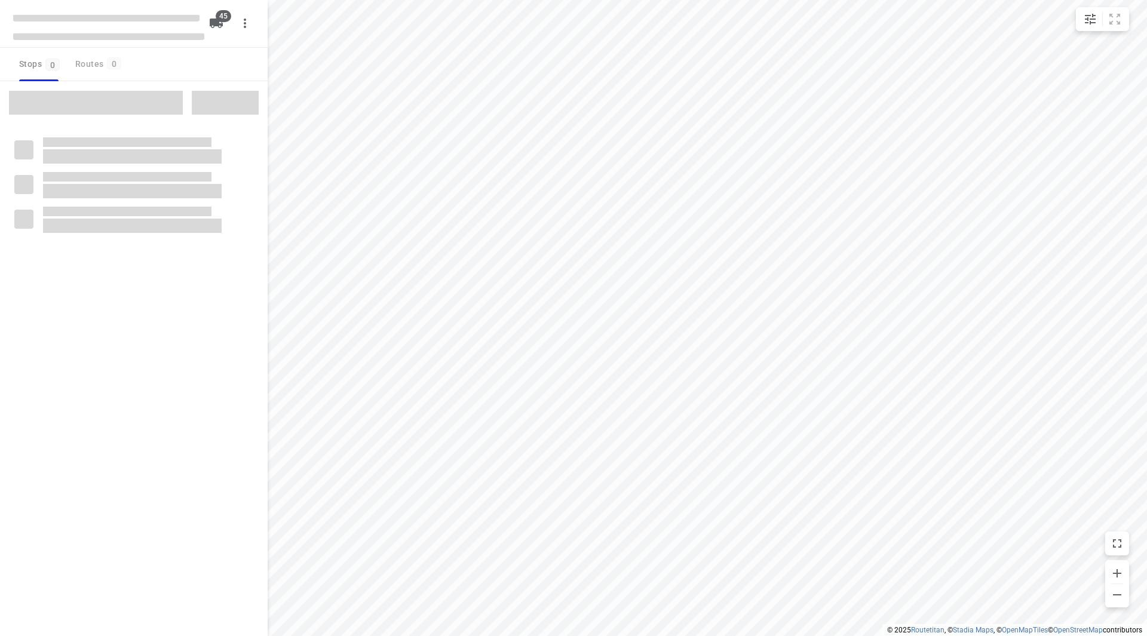
checkbox input "true"
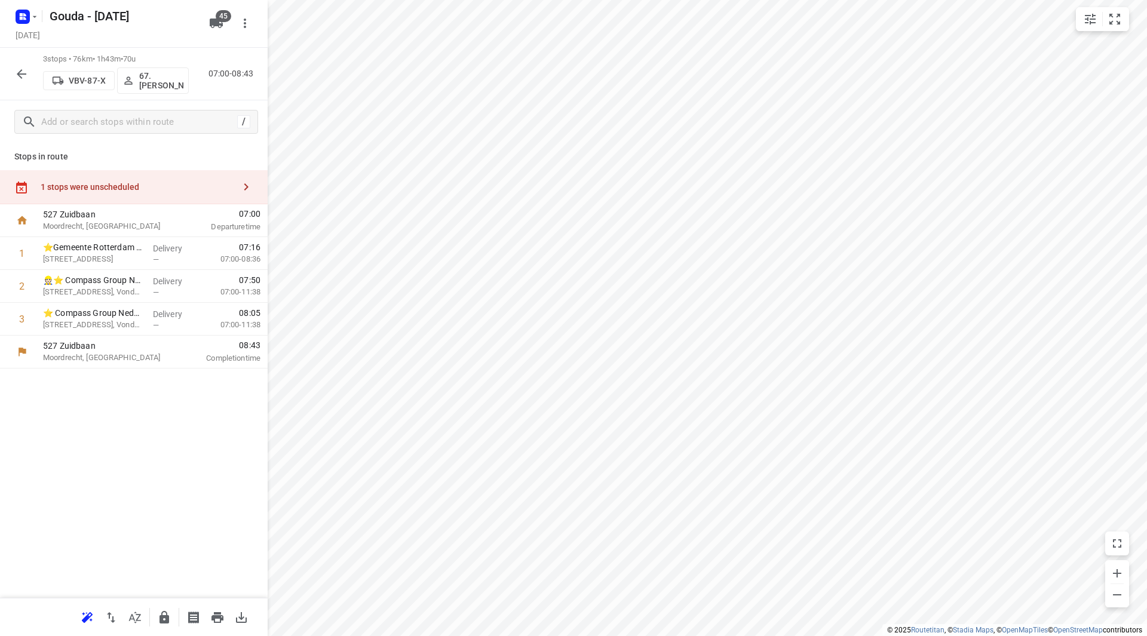
click at [121, 193] on div "1 stops were unscheduled" at bounding box center [134, 187] width 268 height 34
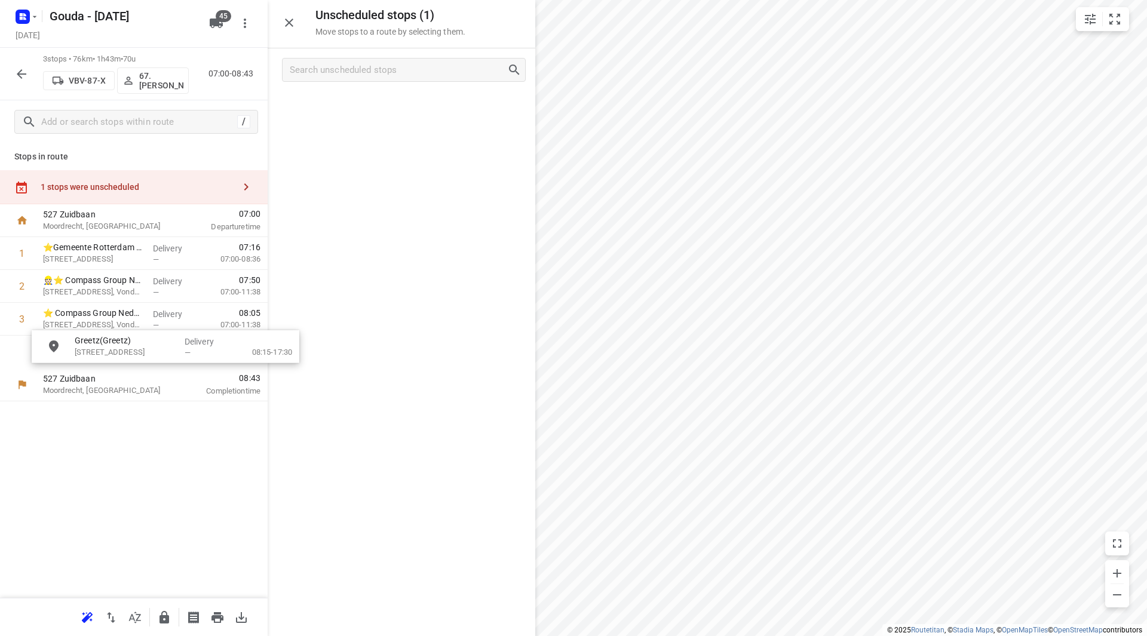
drag, startPoint x: 363, startPoint y: 112, endPoint x: 106, endPoint y: 355, distance: 353.2
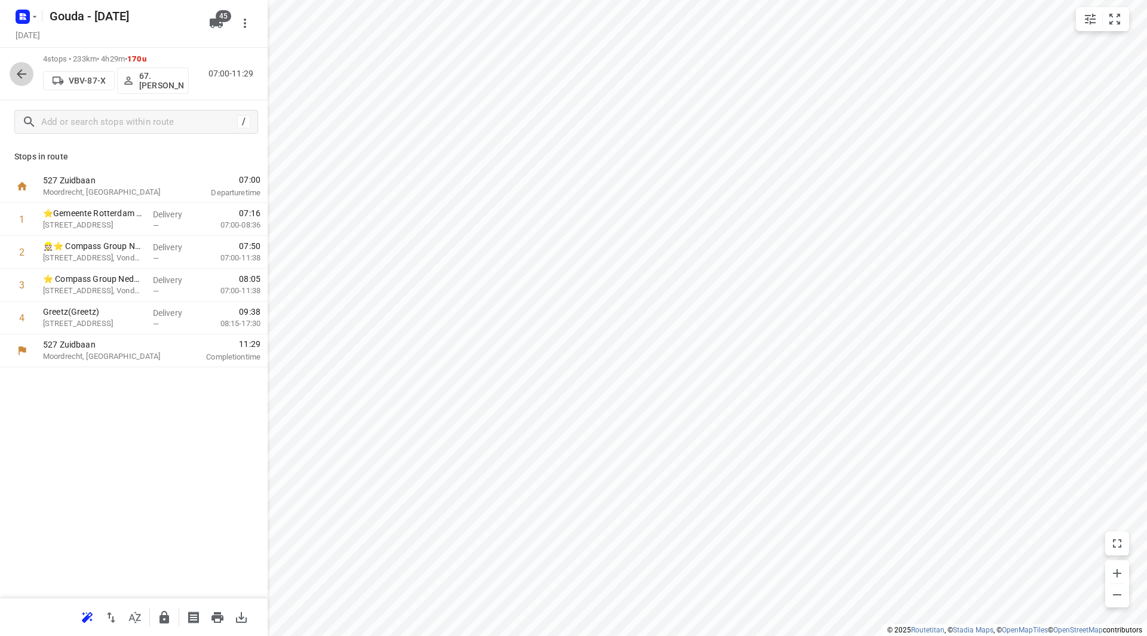
click at [22, 73] on icon "button" at bounding box center [21, 74] width 14 height 14
click at [23, 69] on icon "button" at bounding box center [21, 74] width 14 height 14
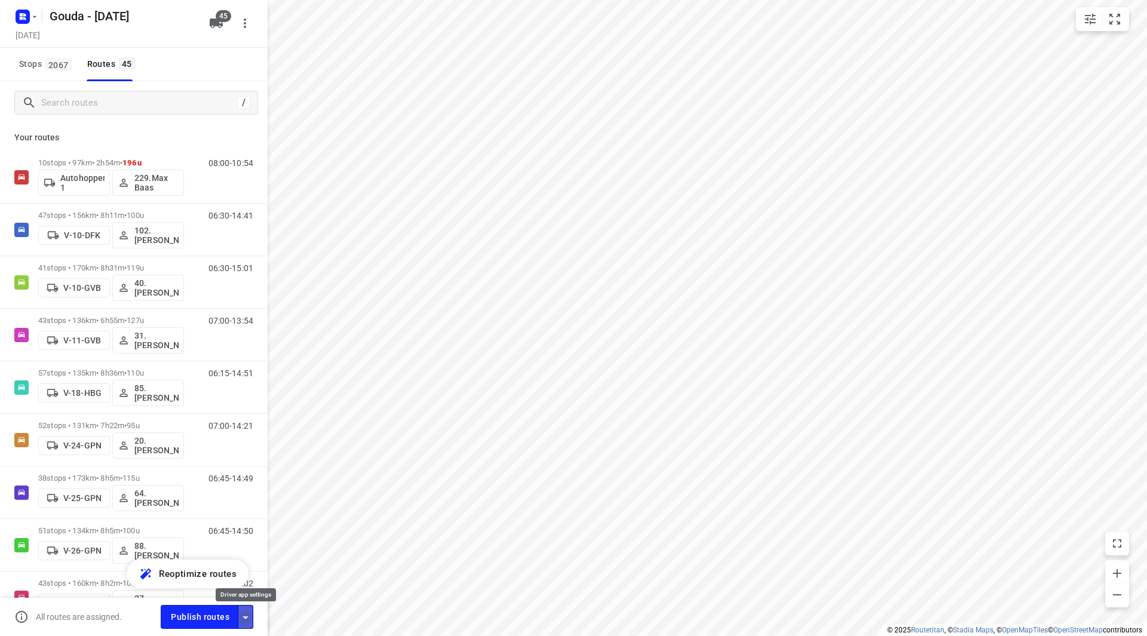
click at [241, 615] on icon "button" at bounding box center [245, 617] width 14 height 14
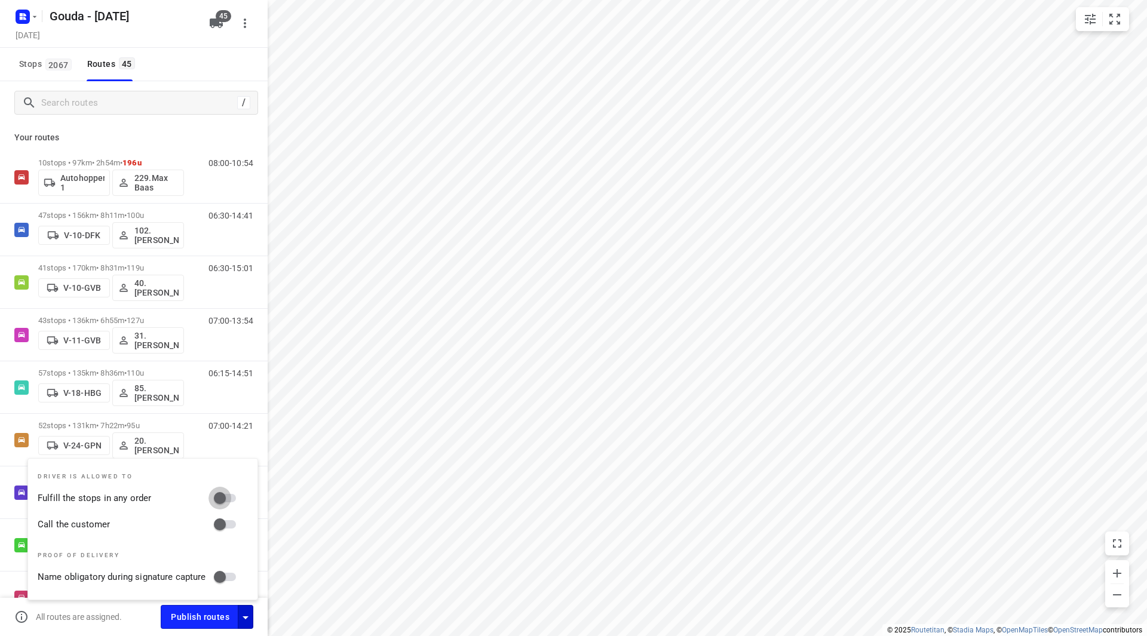
click at [222, 502] on input "Fulfill the stops in any order" at bounding box center [220, 498] width 68 height 23
checkbox input "true"
click at [229, 530] on input "Call the customer" at bounding box center [220, 524] width 68 height 23
checkbox input "true"
click at [198, 618] on span "Publish routes" at bounding box center [200, 617] width 59 height 15
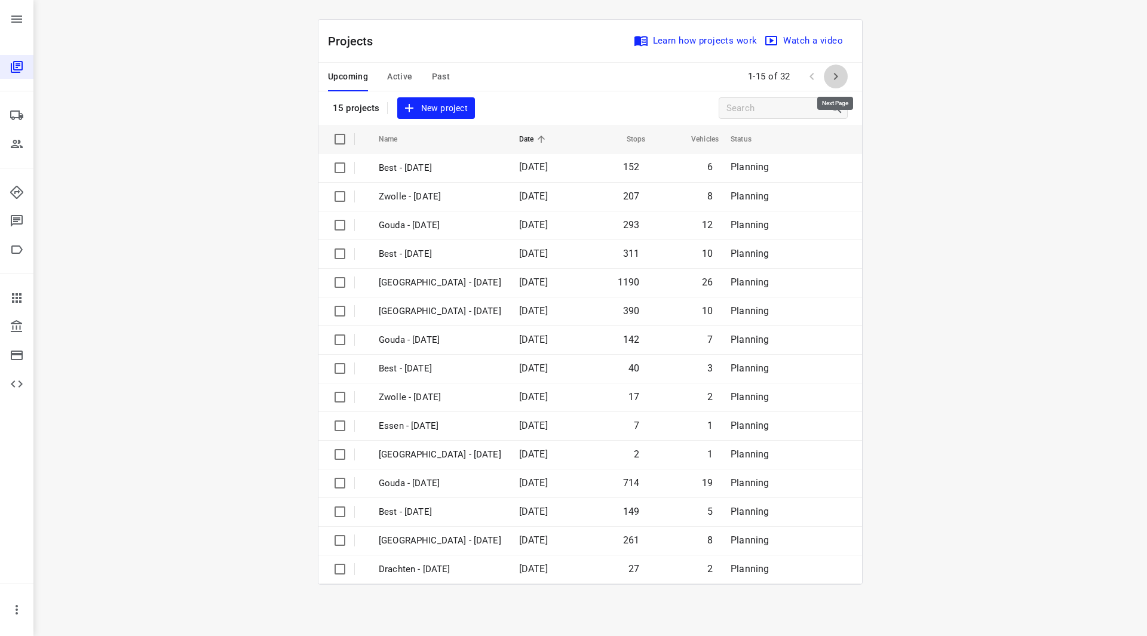
click at [839, 75] on icon "button" at bounding box center [835, 76] width 14 height 14
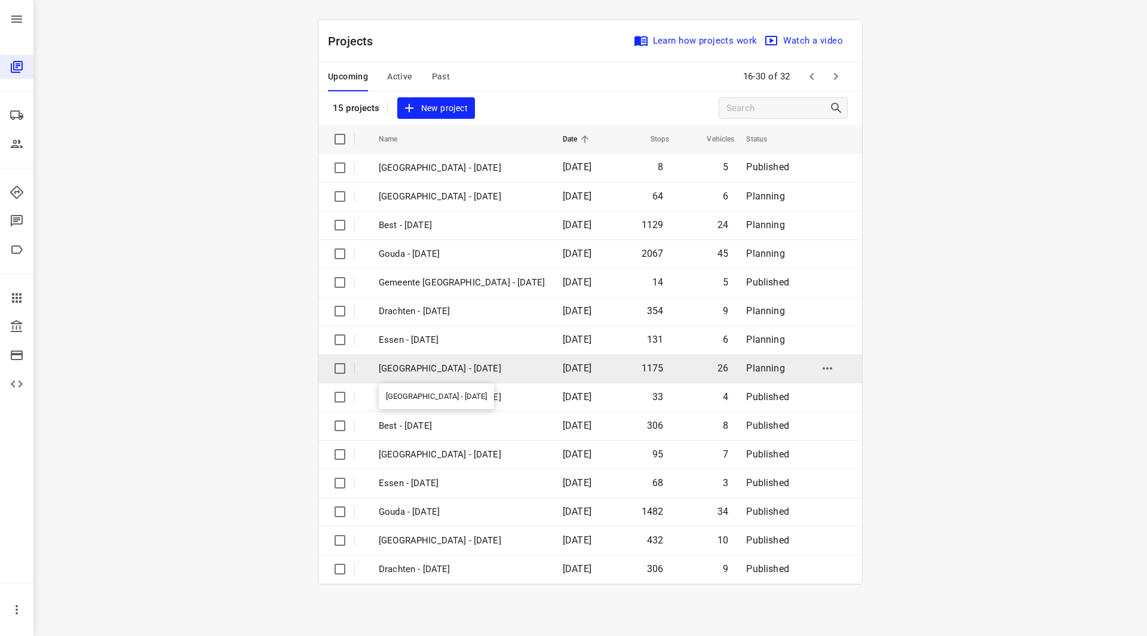
click at [430, 370] on p "[GEOGRAPHIC_DATA] - [DATE]" at bounding box center [462, 369] width 166 height 14
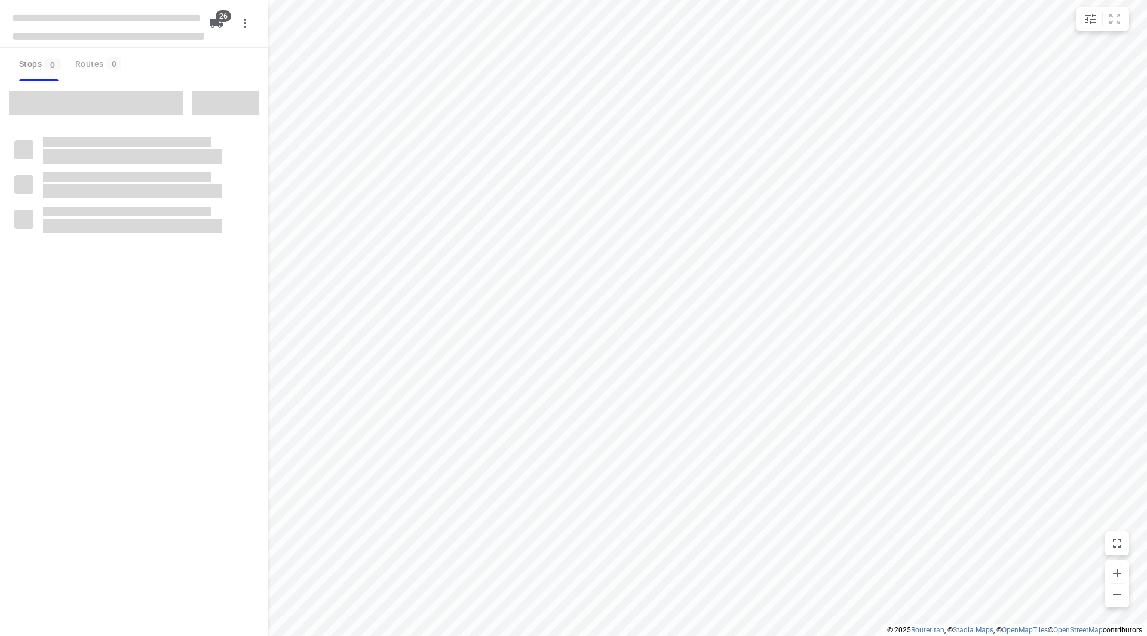
checkbox input "true"
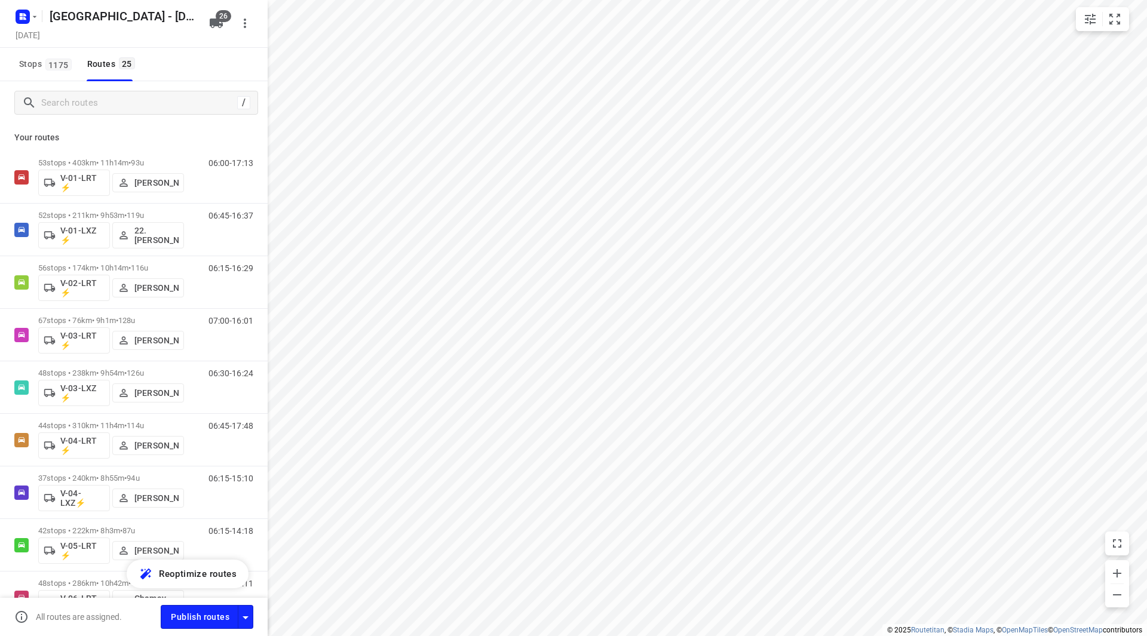
click at [253, 618] on div "Publish routes" at bounding box center [214, 616] width 107 height 23
click at [251, 619] on icon "button" at bounding box center [245, 617] width 14 height 14
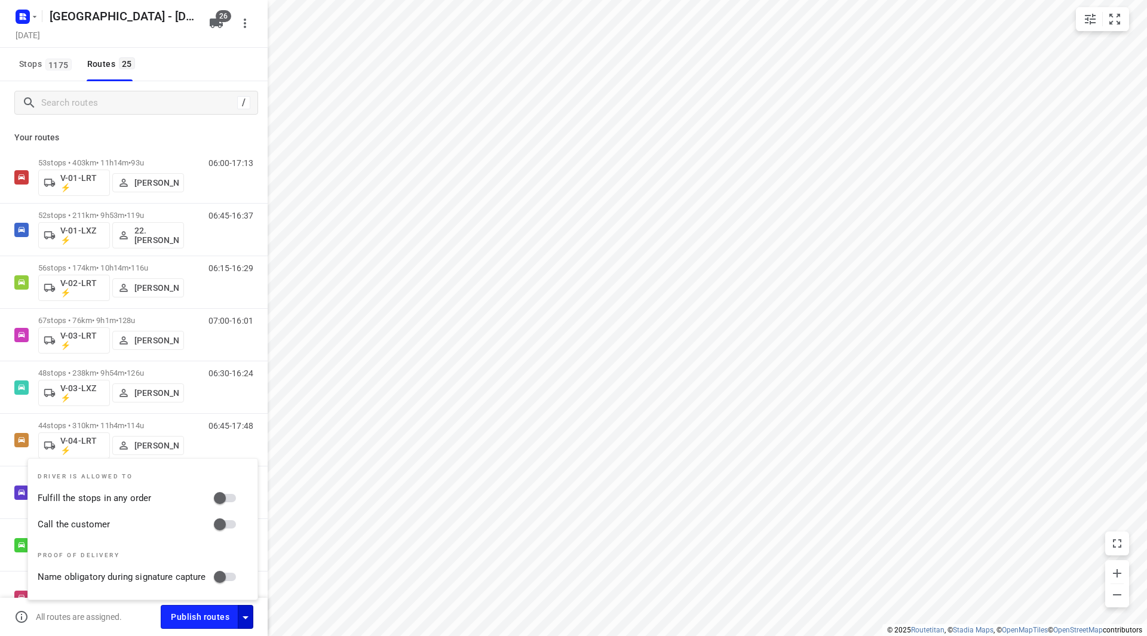
click at [226, 494] on input "Fulfill the stops in any order" at bounding box center [220, 498] width 68 height 23
checkbox input "true"
click at [228, 523] on input "Call the customer" at bounding box center [220, 524] width 68 height 23
checkbox input "true"
click at [208, 625] on button "Publish routes" at bounding box center [200, 616] width 78 height 23
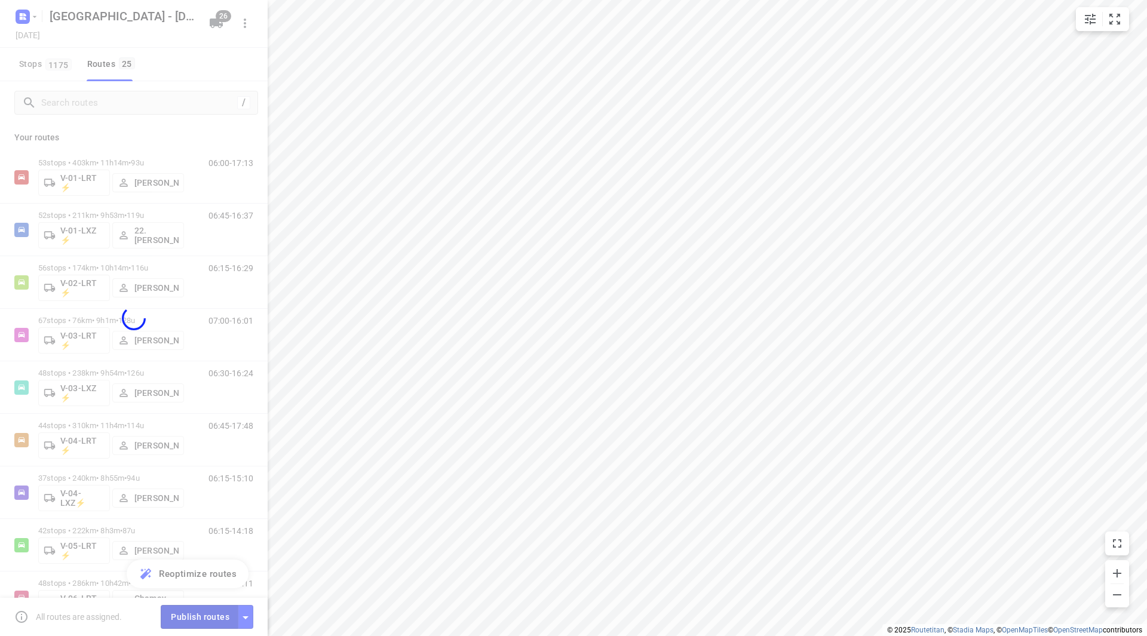
click at [208, 625] on div at bounding box center [134, 318] width 268 height 636
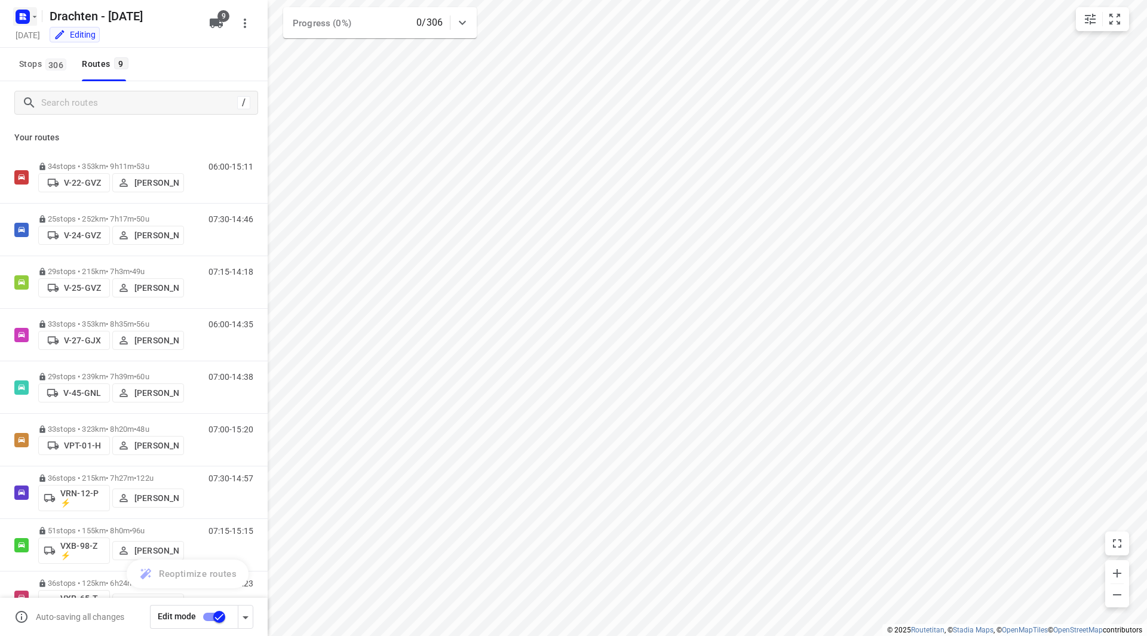
click at [30, 22] on icon "button" at bounding box center [22, 16] width 19 height 19
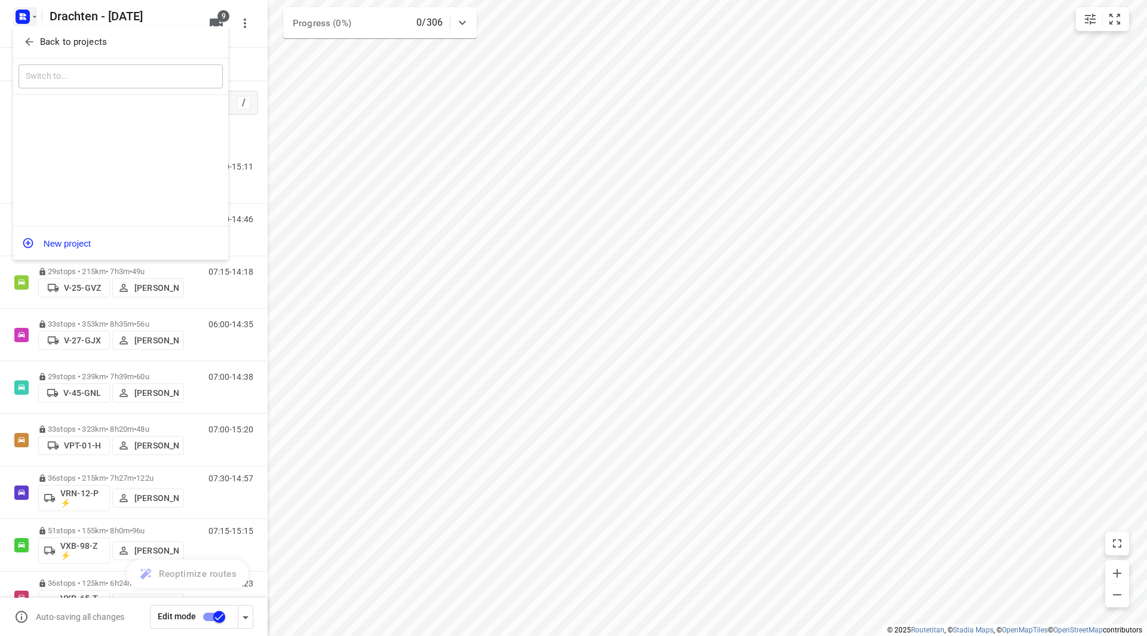
click at [40, 37] on p "Back to projects" at bounding box center [73, 42] width 67 height 14
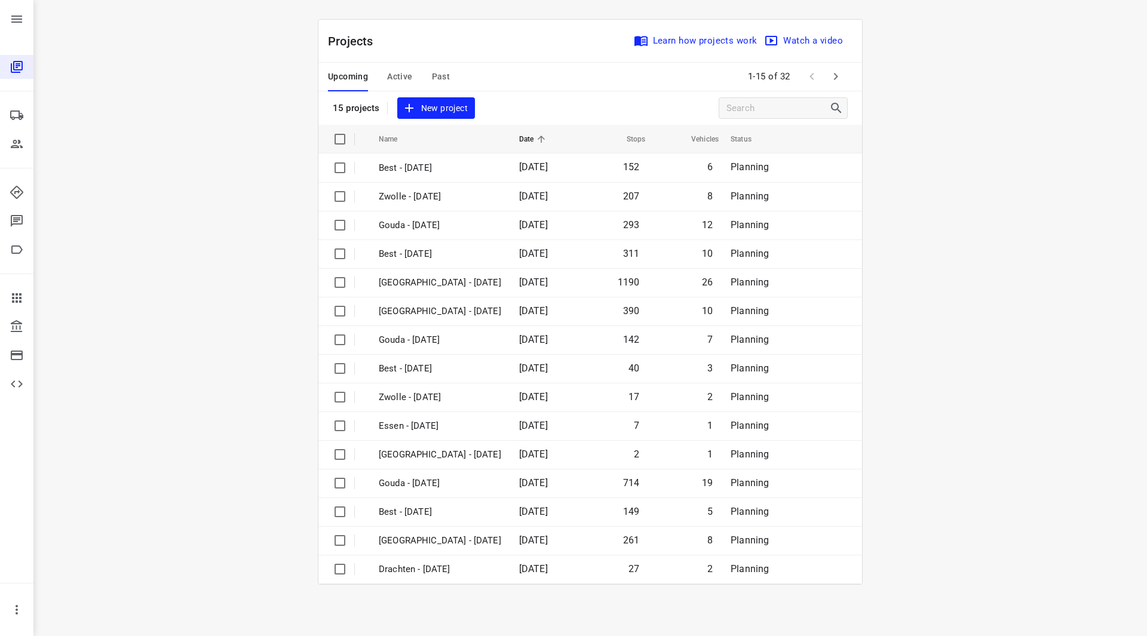
click at [831, 72] on icon "button" at bounding box center [835, 76] width 14 height 14
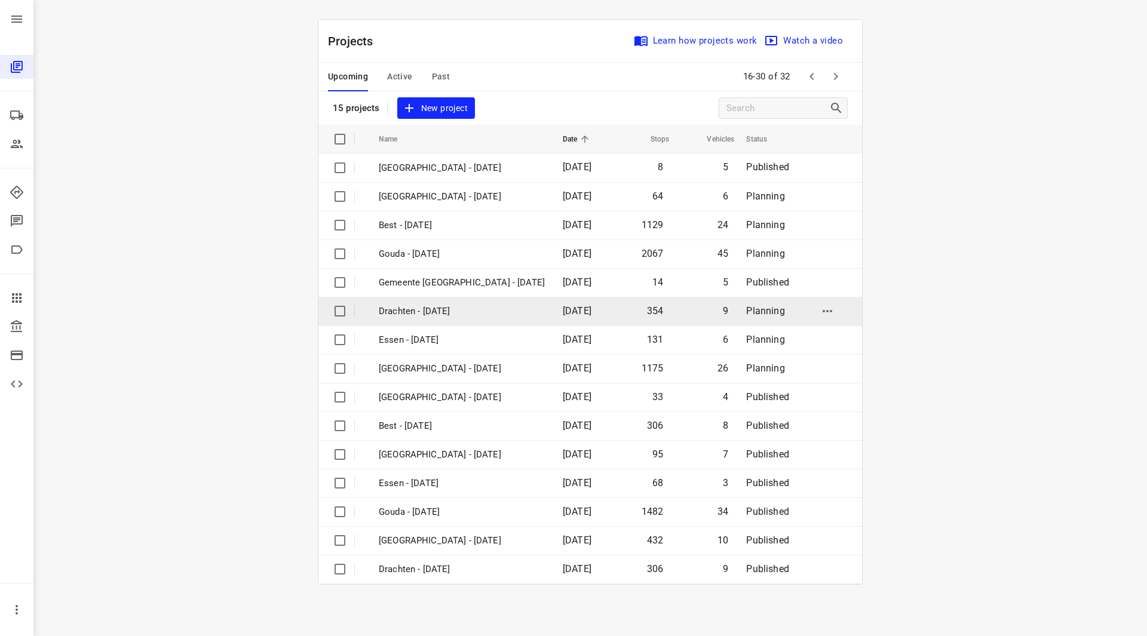
click at [448, 310] on p "Drachten - [DATE]" at bounding box center [462, 312] width 166 height 14
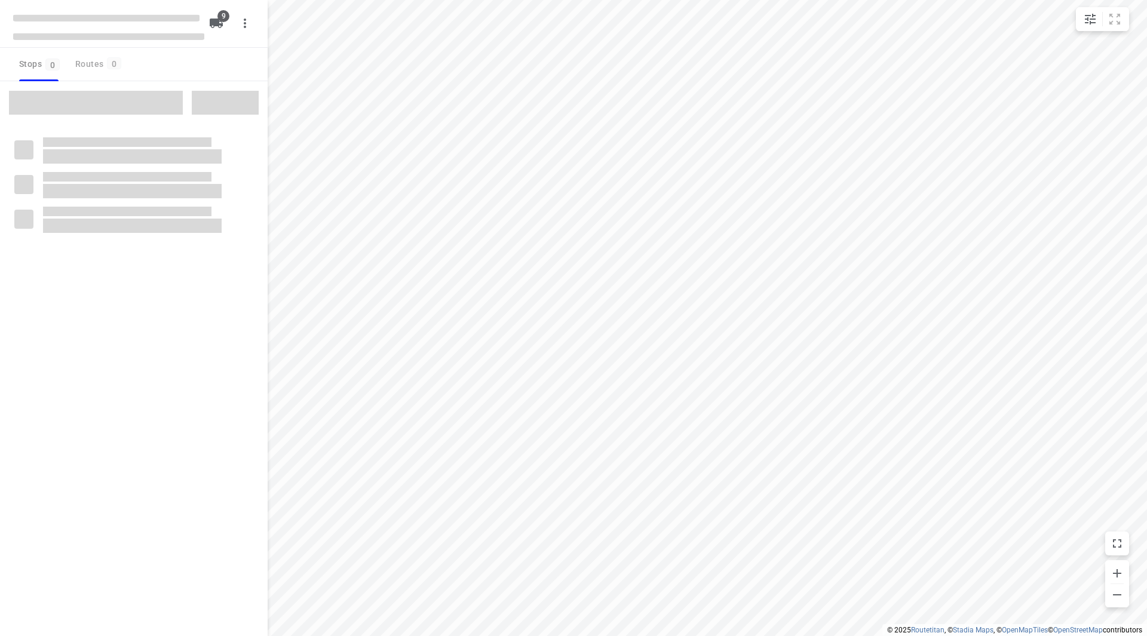
checkbox input "true"
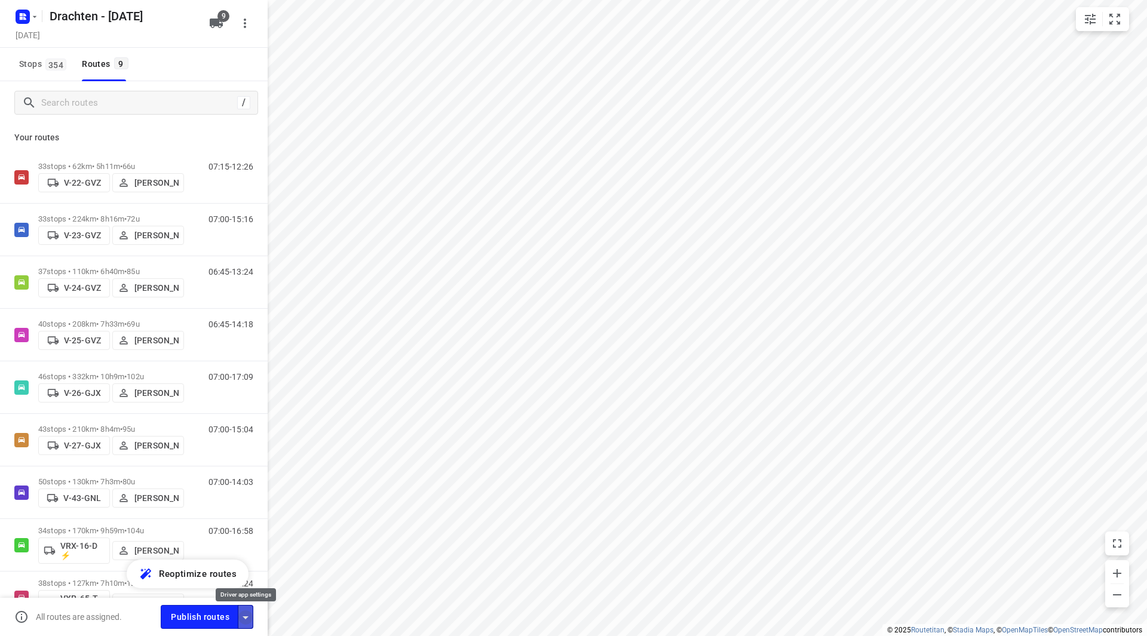
click at [242, 616] on icon "button" at bounding box center [245, 617] width 14 height 14
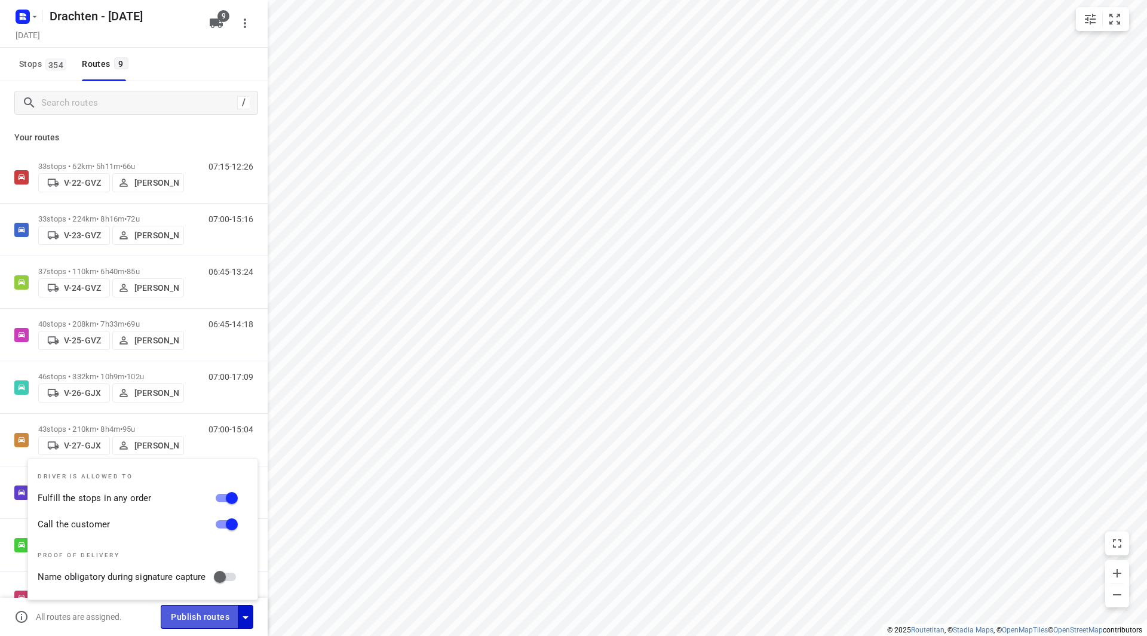
click at [210, 609] on button "Publish routes" at bounding box center [200, 616] width 78 height 23
